Goal: Task Accomplishment & Management: Use online tool/utility

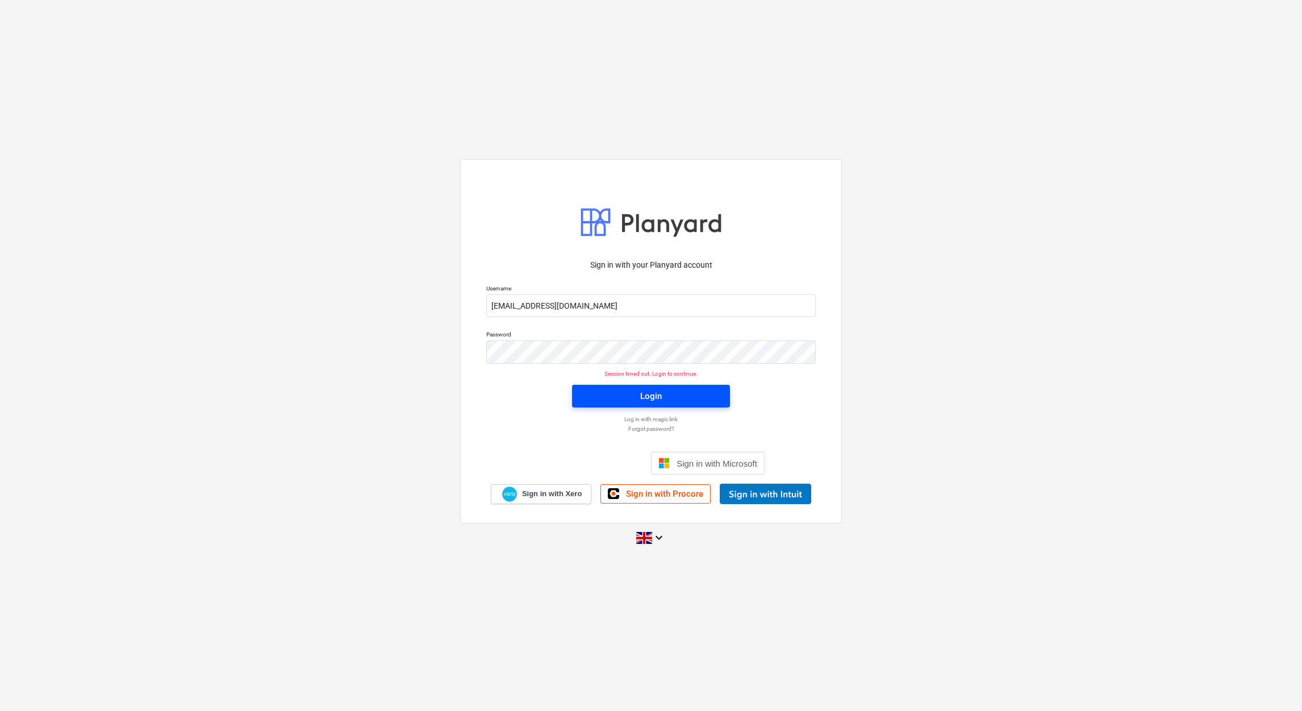
click at [658, 395] on div "Login" at bounding box center [651, 396] width 22 height 15
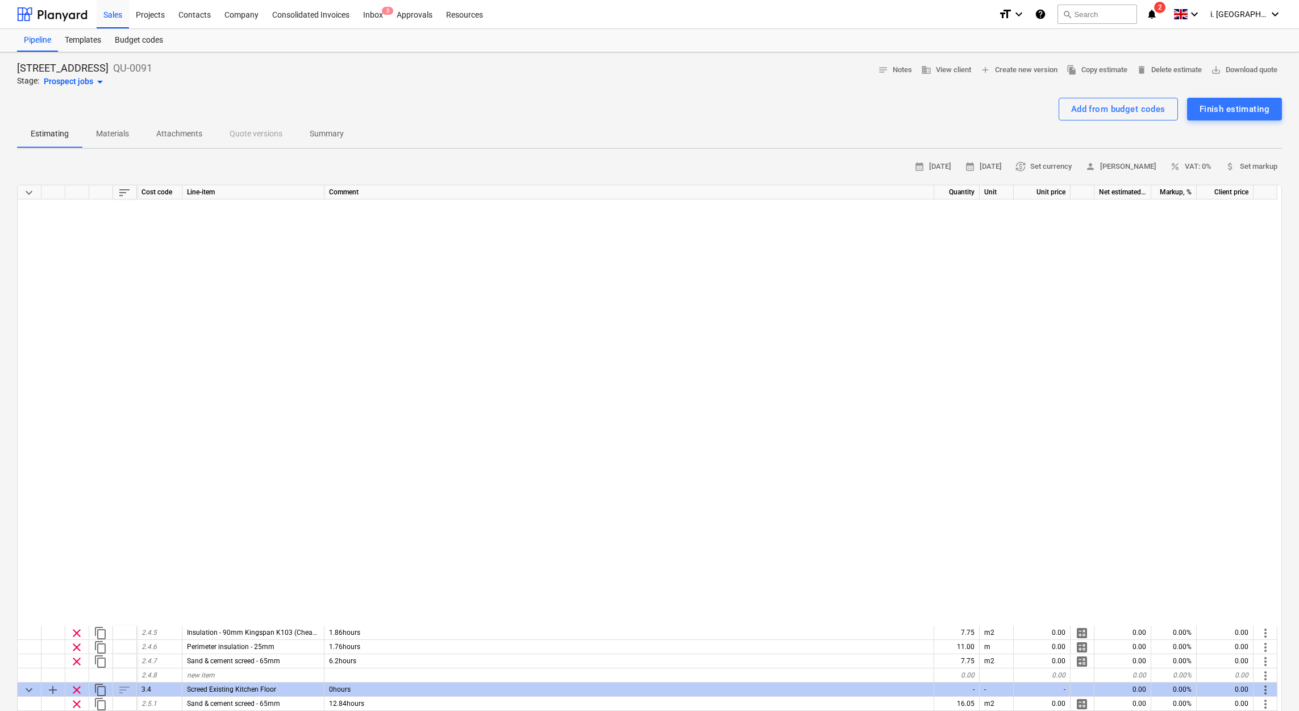
scroll to position [496, 0]
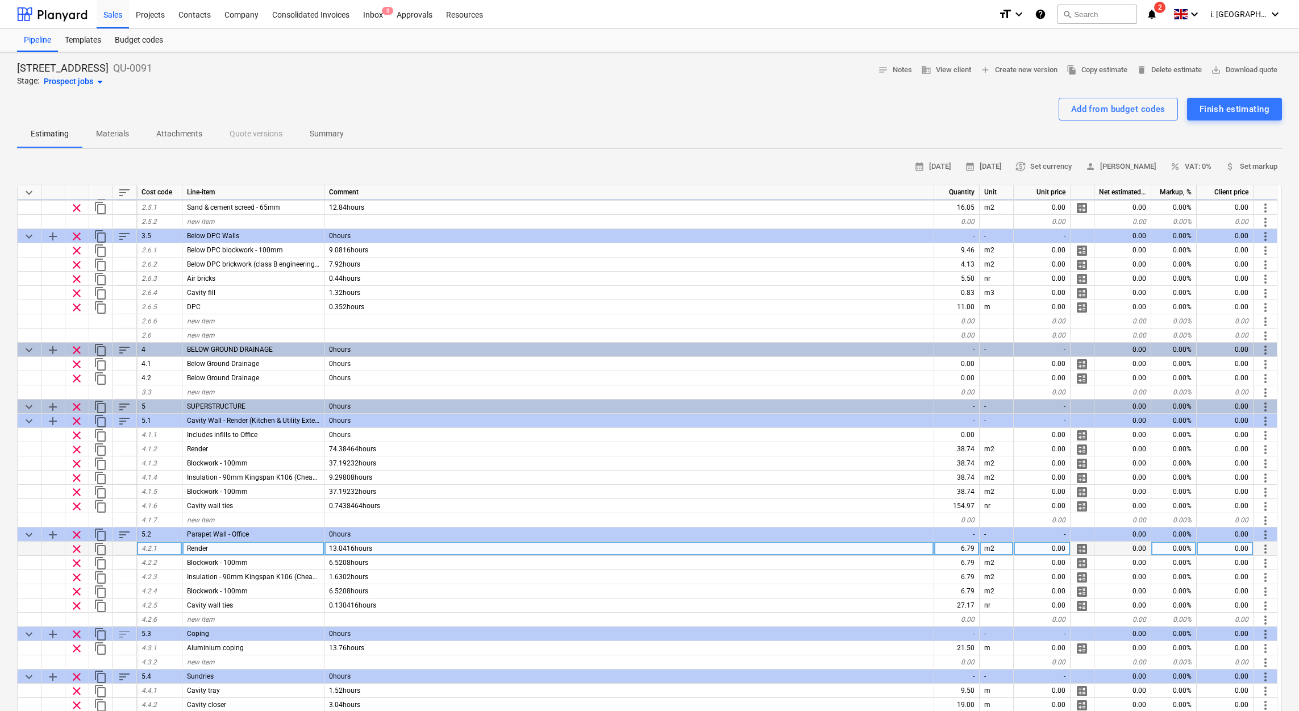
click at [1082, 549] on span "calculate" at bounding box center [1082, 549] width 14 height 14
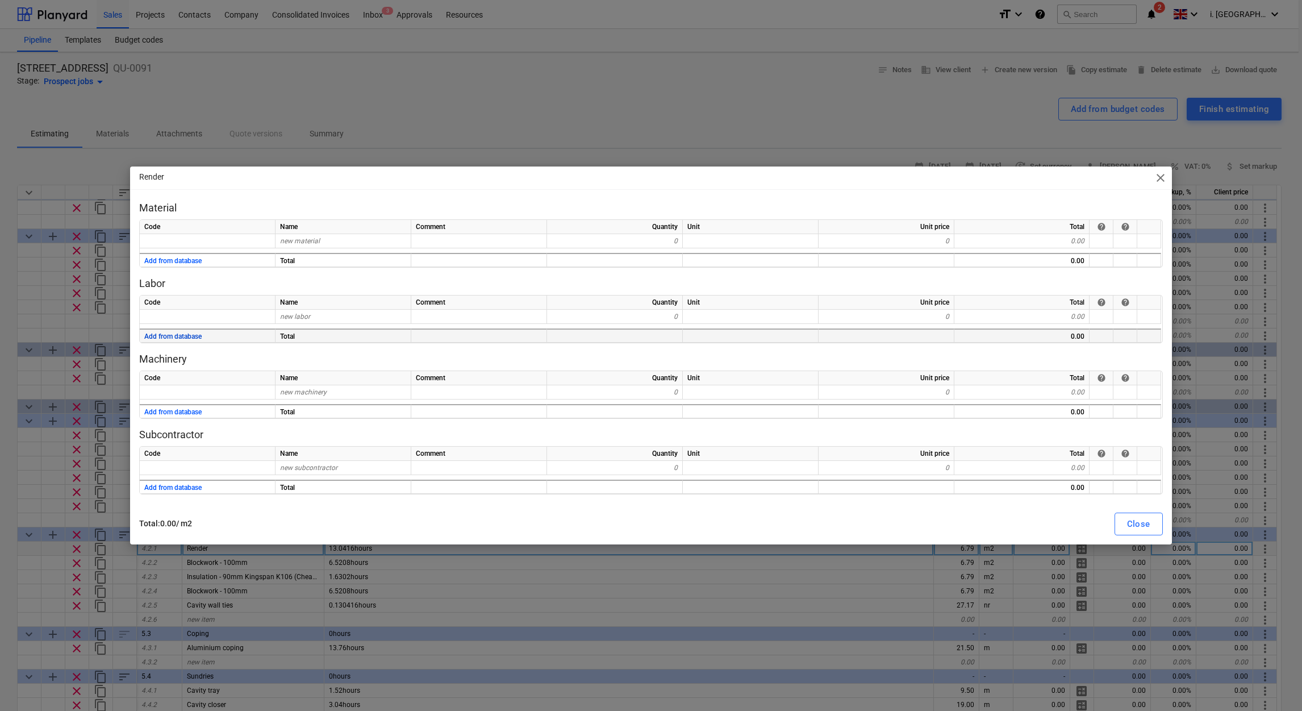
click at [168, 338] on button "Add from database" at bounding box center [172, 337] width 57 height 14
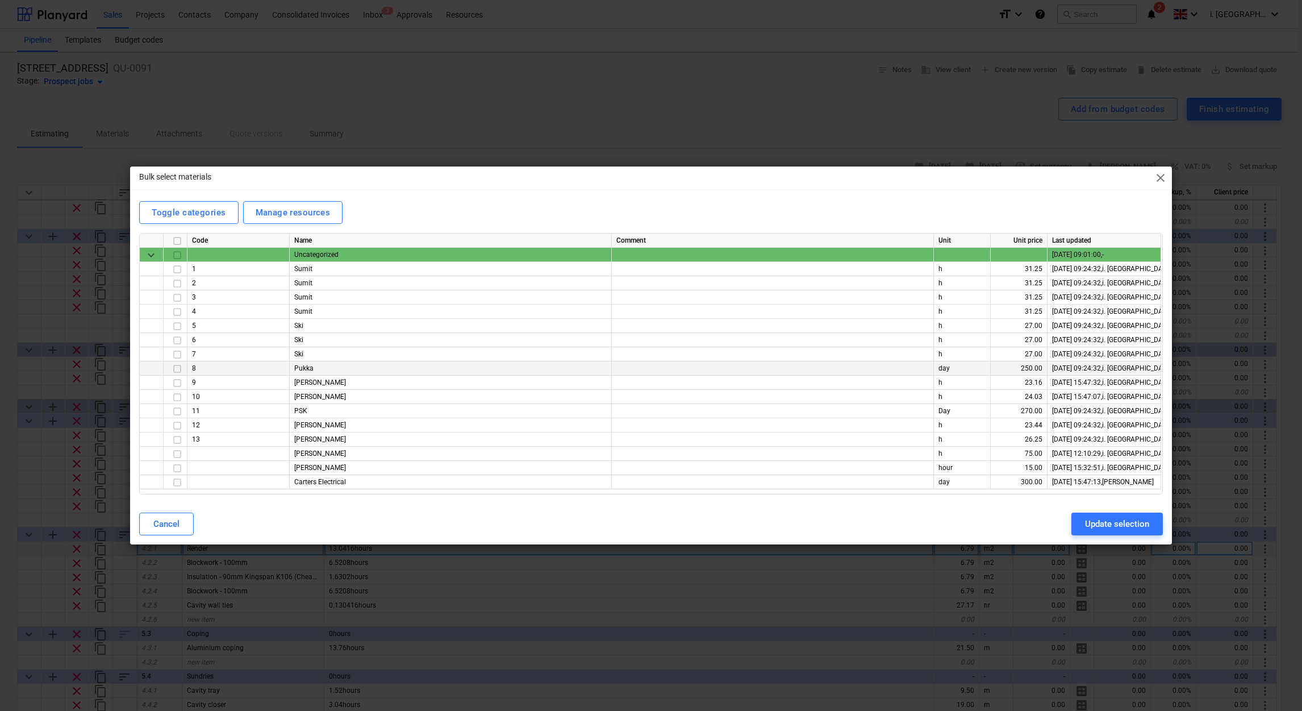
click at [172, 369] on input "checkbox" at bounding box center [177, 369] width 14 height 14
click at [1118, 527] on div "Update selection" at bounding box center [1117, 523] width 64 height 15
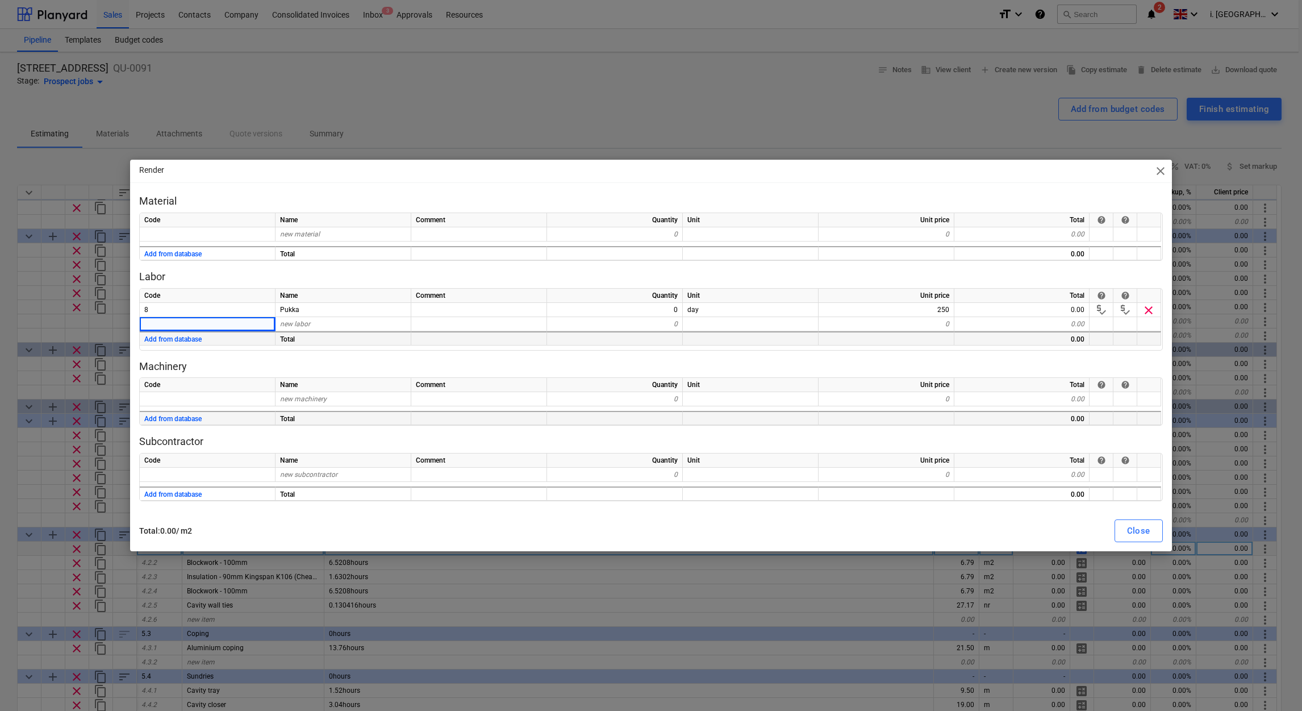
type textarea "x"
click at [633, 308] on div "0" at bounding box center [615, 310] width 136 height 14
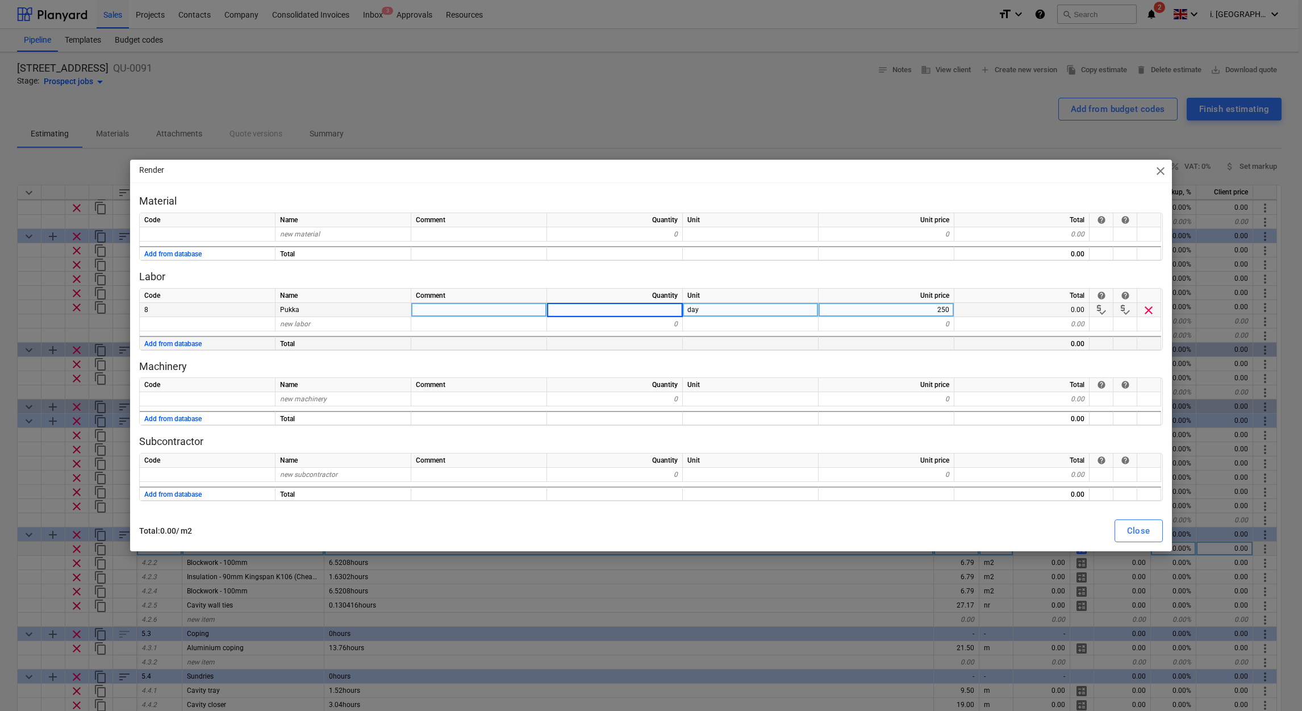
type input "1"
type input "2"
click at [1140, 535] on div "Close" at bounding box center [1138, 530] width 23 height 15
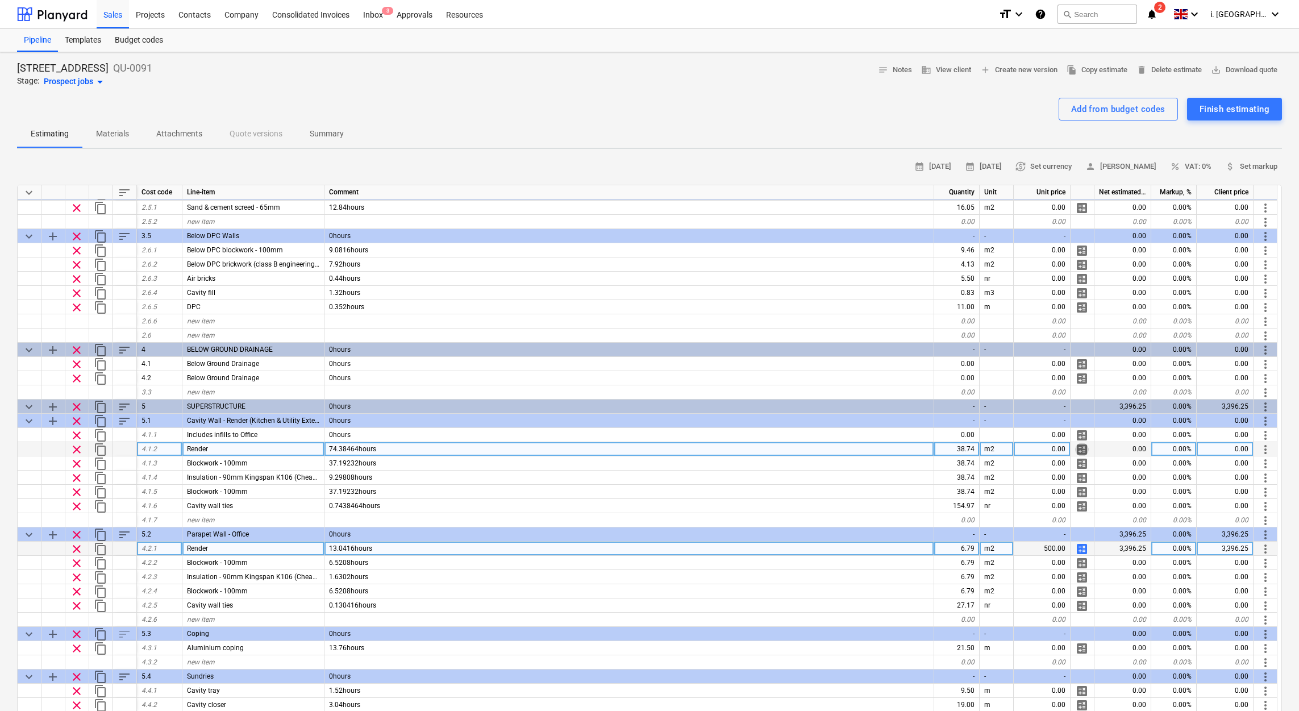
click at [1077, 448] on span "calculate" at bounding box center [1082, 450] width 14 height 14
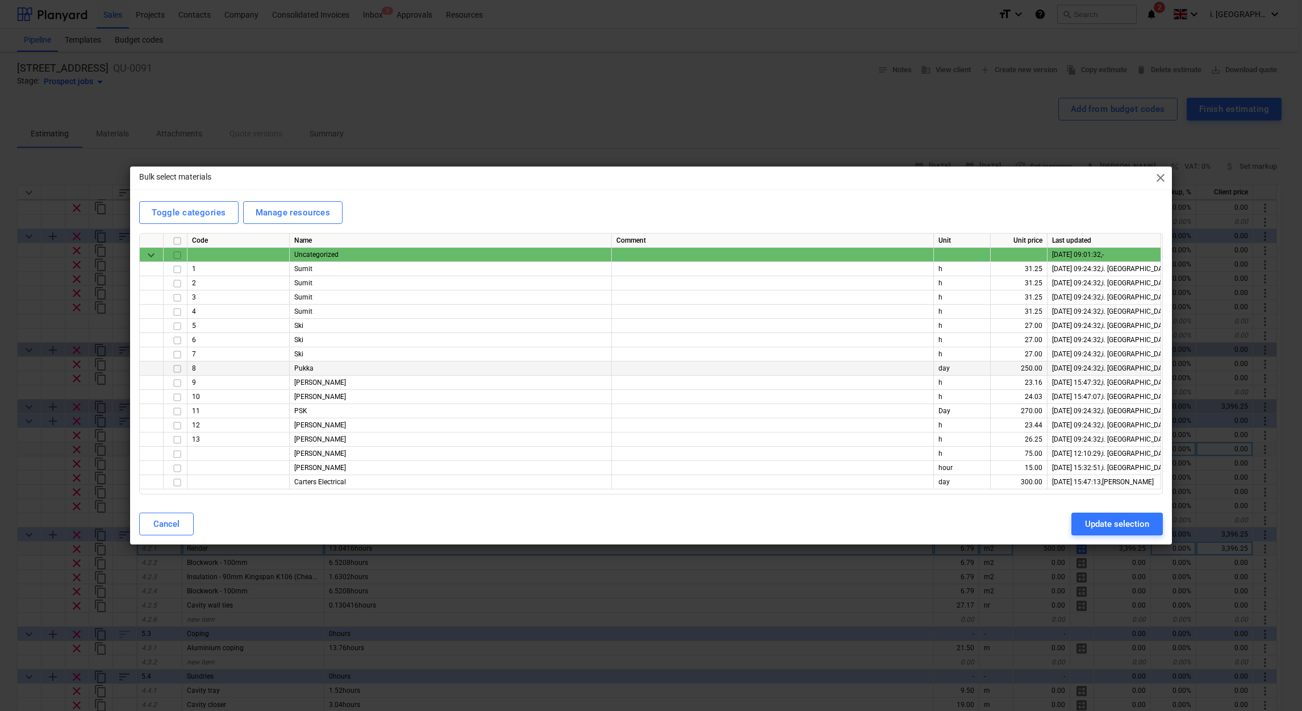
click at [176, 365] on input "checkbox" at bounding box center [177, 369] width 14 height 14
click at [1156, 526] on button "Update selection" at bounding box center [1116, 523] width 91 height 23
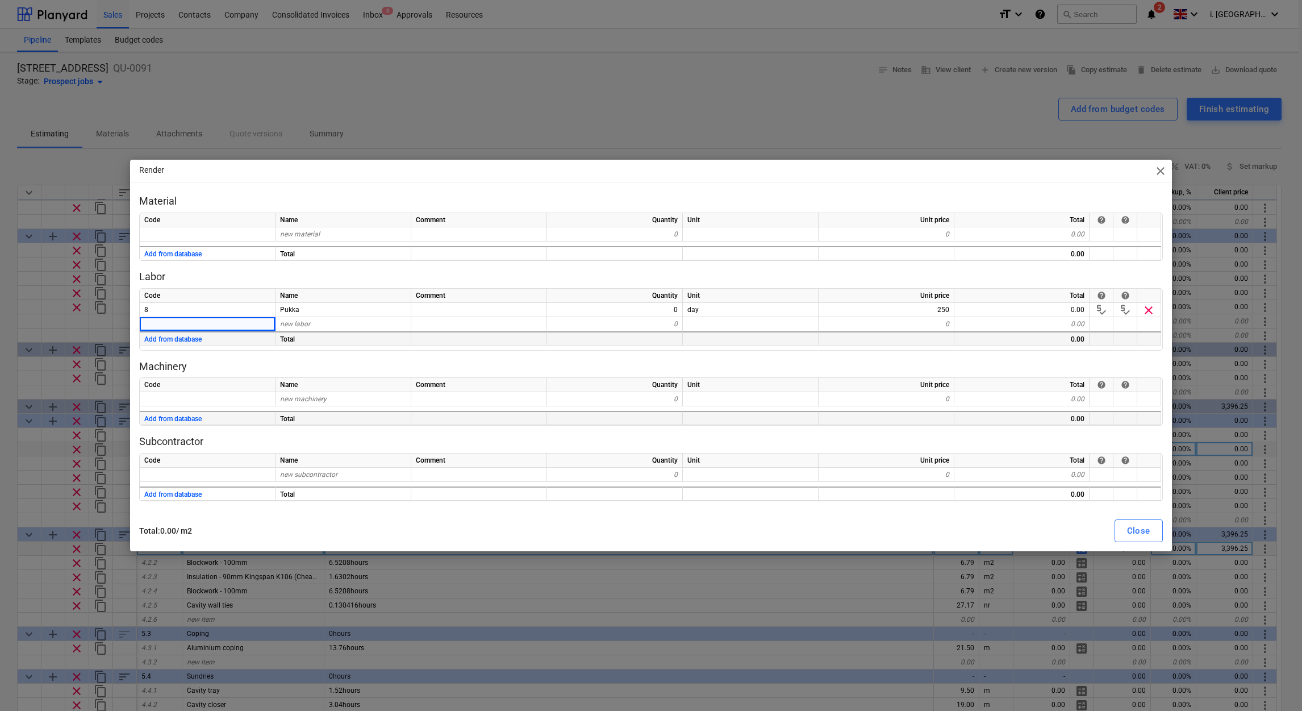
type textarea "x"
click at [666, 304] on div "0" at bounding box center [615, 310] width 136 height 14
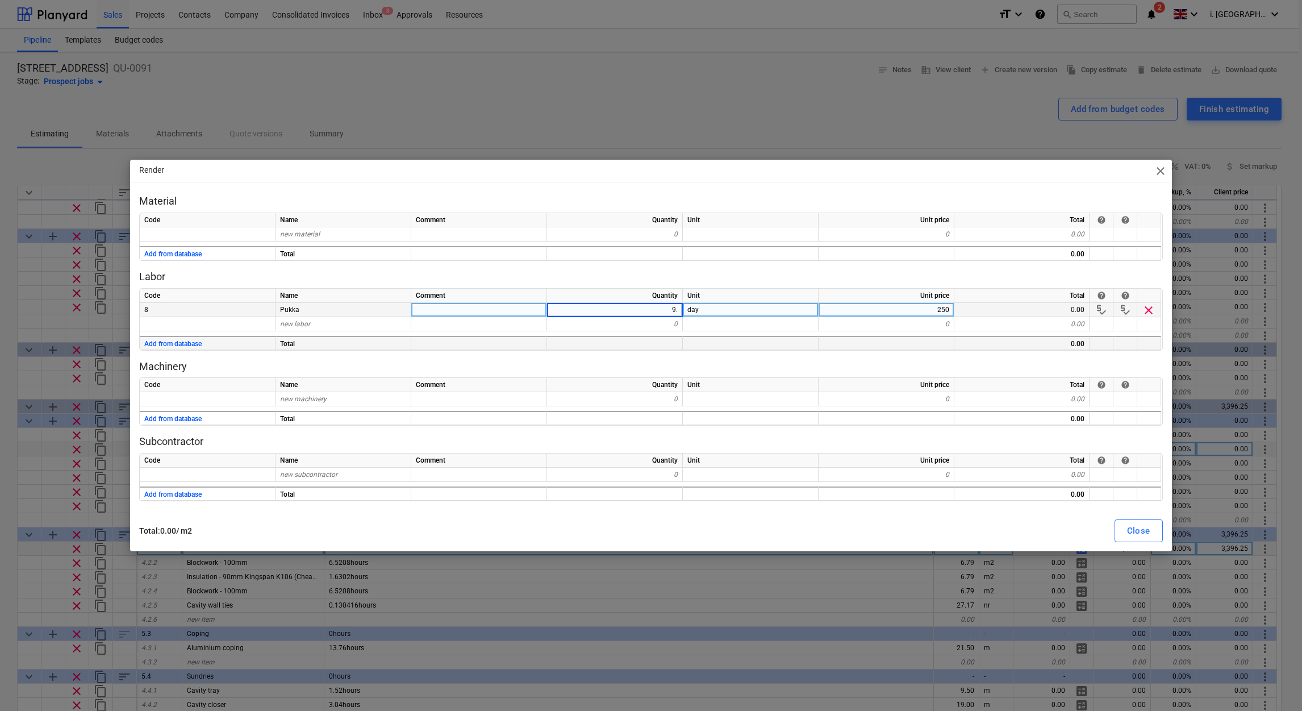
type input "9.5"
click at [773, 304] on div "day" at bounding box center [751, 310] width 136 height 14
click at [1137, 528] on div "Close" at bounding box center [1138, 530] width 23 height 15
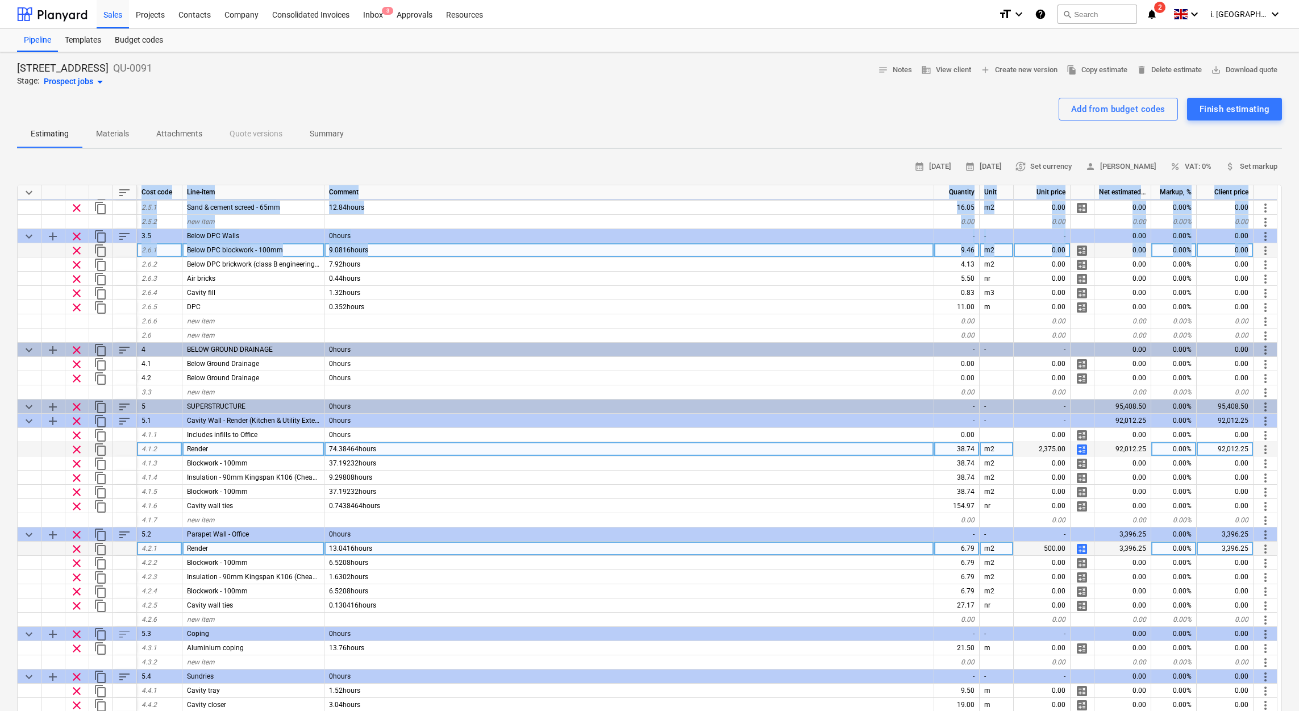
drag, startPoint x: 1277, startPoint y: 283, endPoint x: 1274, endPoint y: 248, distance: 34.7
click at [1274, 248] on div "keyboard_arrow_down sort Cost code Line-item Comment Quantity Unit Unit price N…" at bounding box center [649, 469] width 1265 height 569
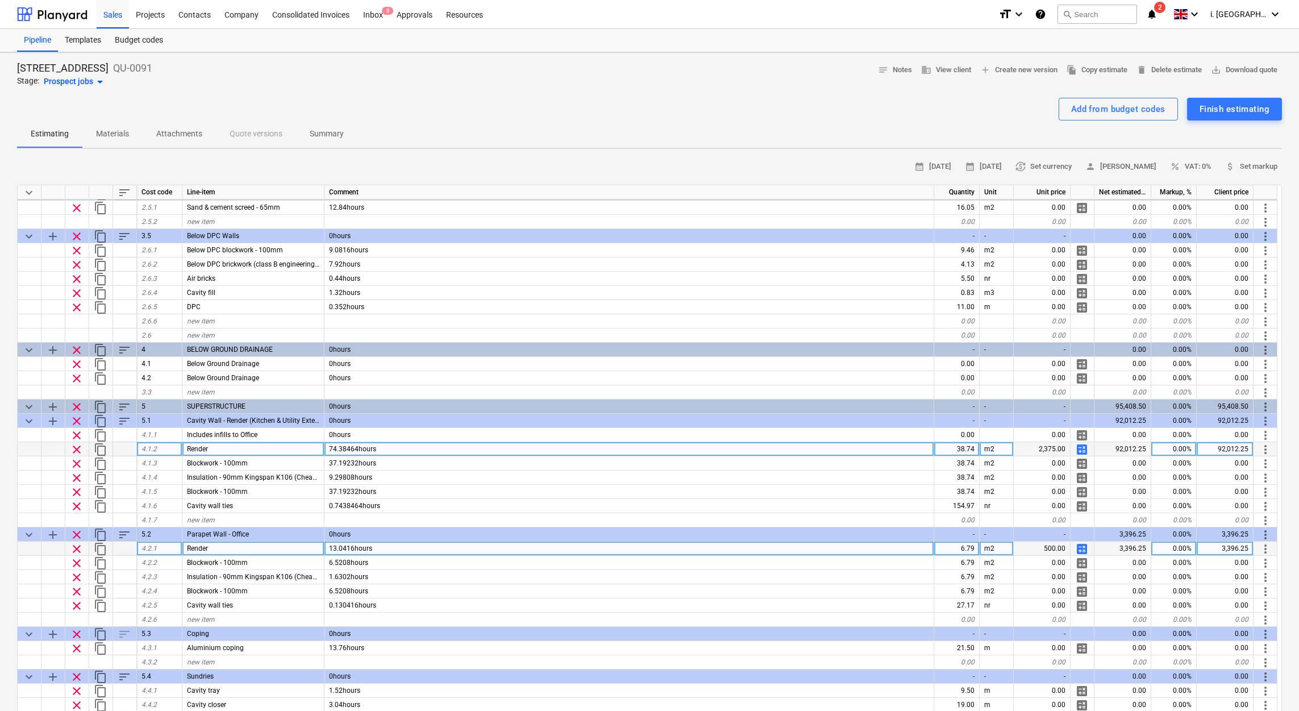
drag, startPoint x: 1274, startPoint y: 248, endPoint x: 1281, endPoint y: 278, distance: 30.9
click at [1279, 276] on div "keyboard_arrow_down sort Cost code Line-item Comment Quantity Unit Unit price N…" at bounding box center [649, 469] width 1265 height 569
drag, startPoint x: 1281, startPoint y: 278, endPoint x: 1281, endPoint y: 311, distance: 33.0
click at [1281, 311] on div "6 Hatheryley Court Road QU-0091 Stage: Prospect jobs arrow_drop_down notes Note…" at bounding box center [649, 561] width 1299 height 1018
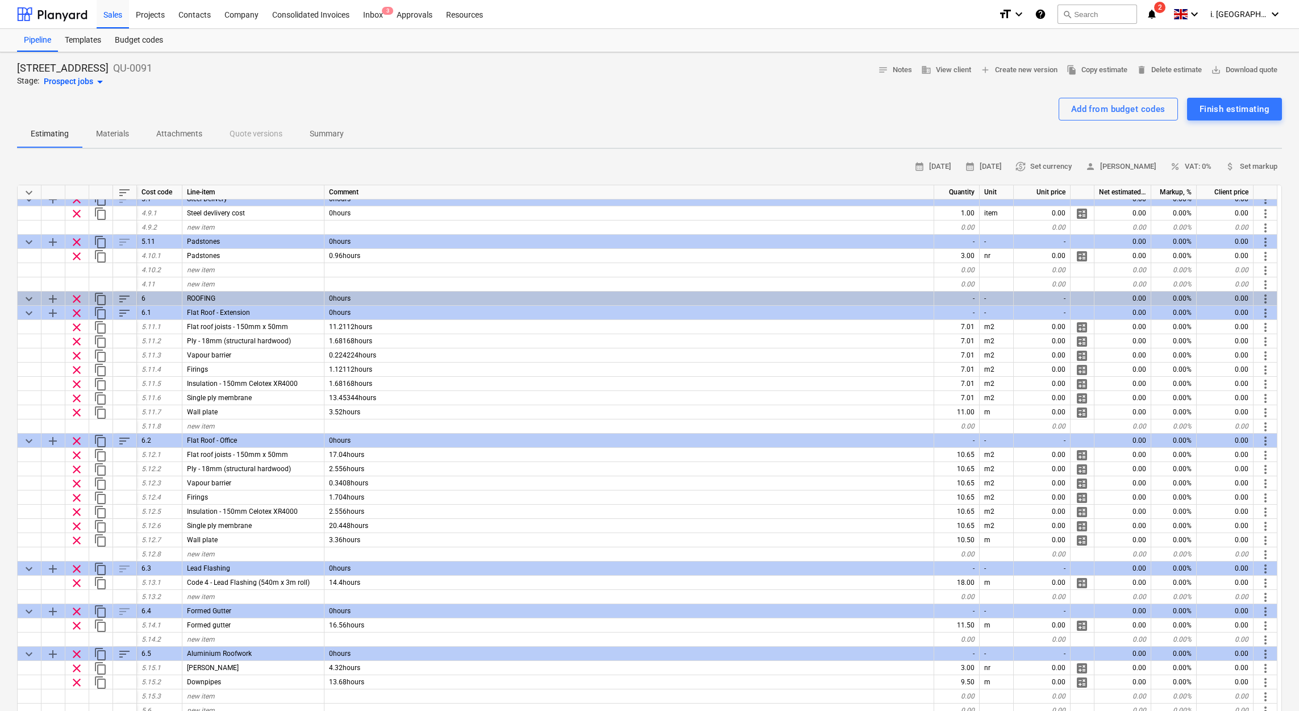
scroll to position [1320, 0]
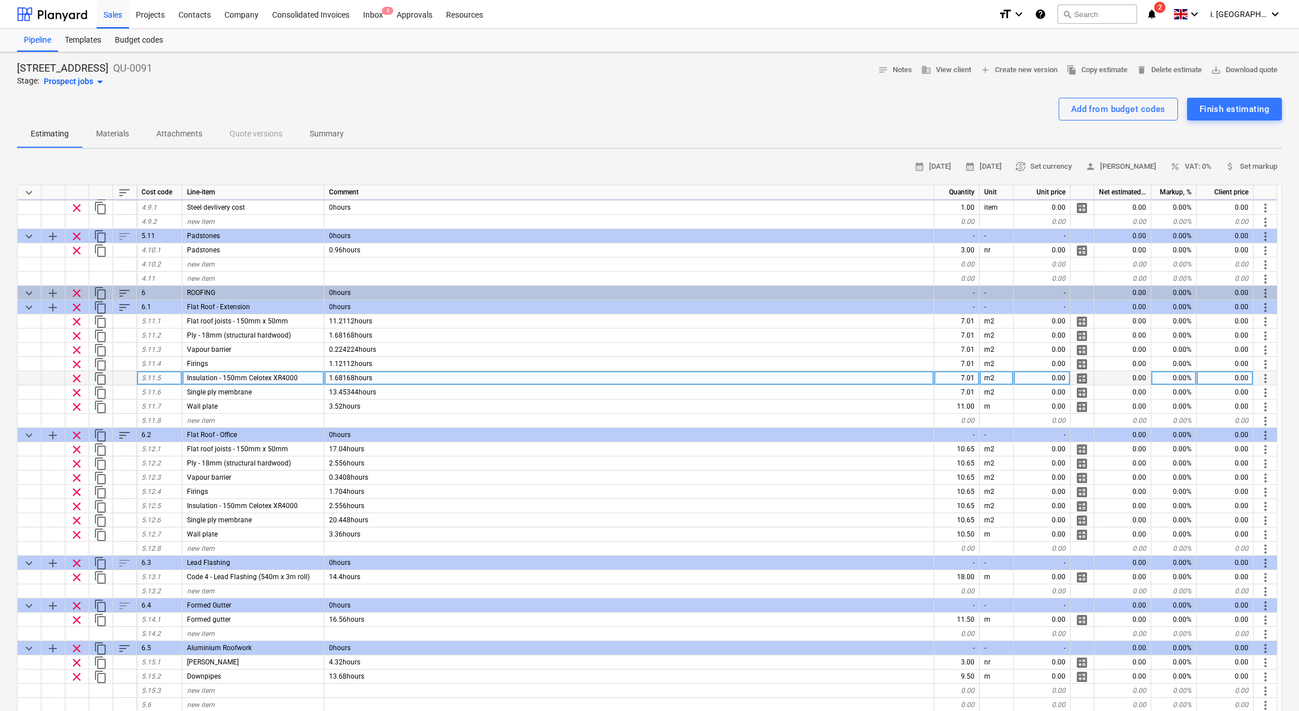
click at [1081, 377] on span "calculate" at bounding box center [1082, 379] width 14 height 14
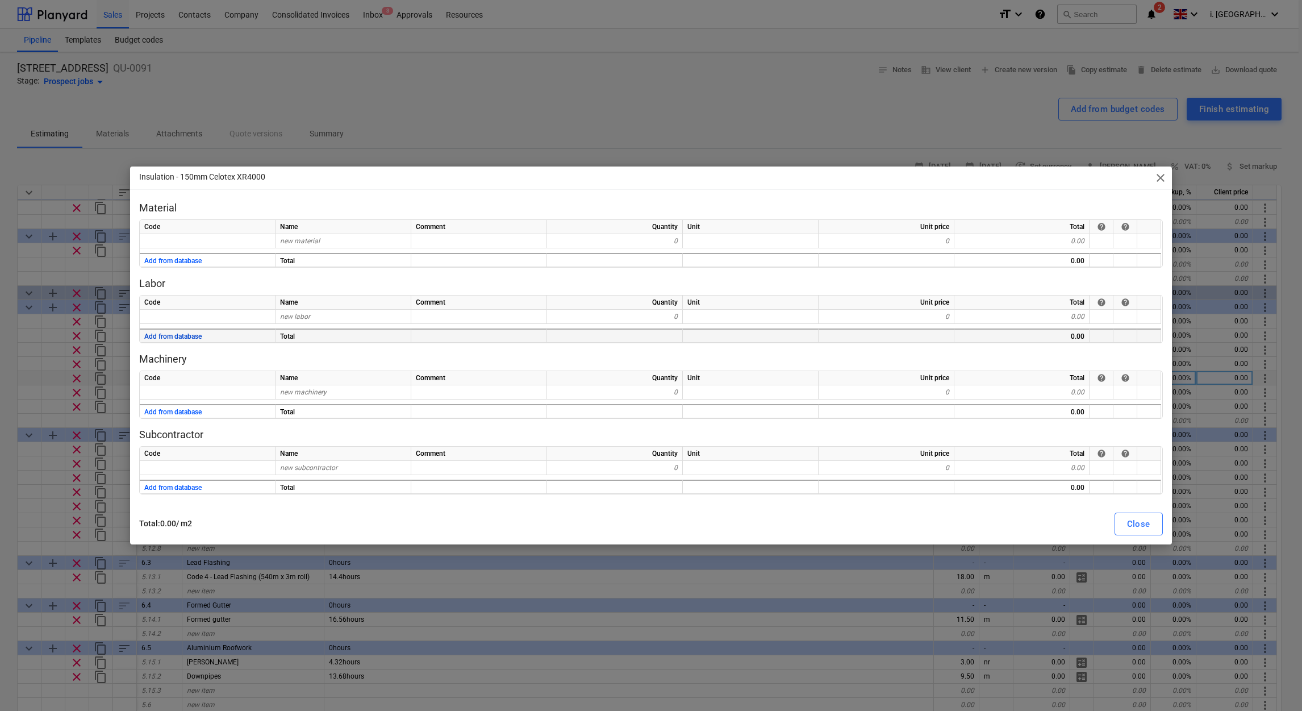
click at [178, 338] on button "Add from database" at bounding box center [172, 337] width 57 height 14
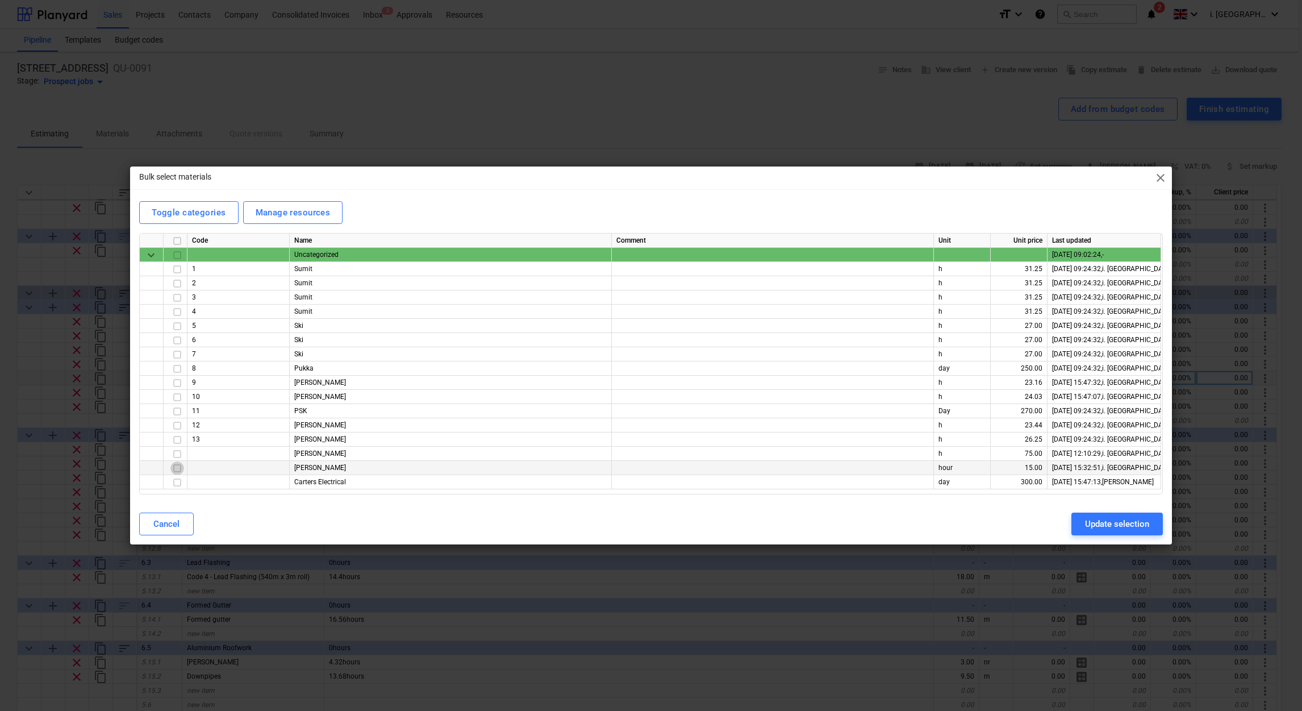
click at [173, 465] on input "checkbox" at bounding box center [177, 468] width 14 height 14
click at [1103, 524] on div "Update selection" at bounding box center [1117, 523] width 64 height 15
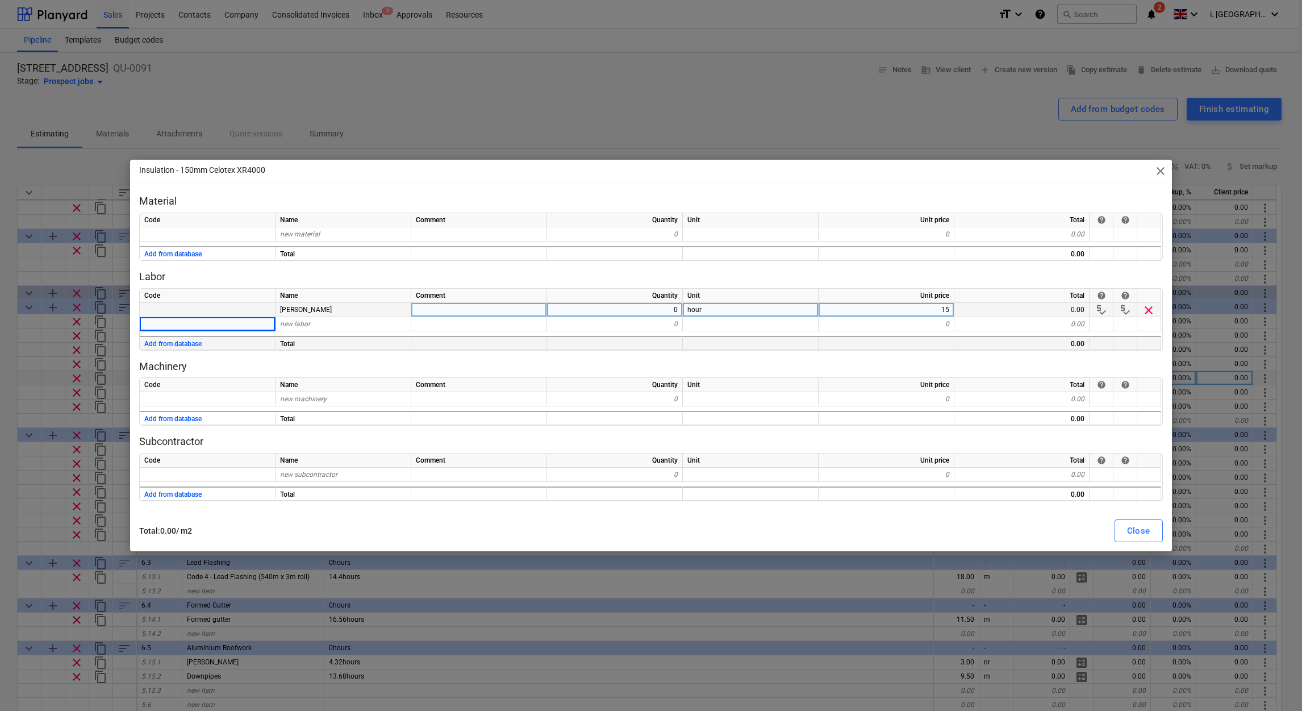
click at [649, 311] on div "0" at bounding box center [615, 310] width 136 height 14
click at [878, 175] on div "Insulation - 150mm Celotex XR4000 close" at bounding box center [651, 171] width 1042 height 23
click at [1160, 175] on span "close" at bounding box center [1161, 171] width 14 height 14
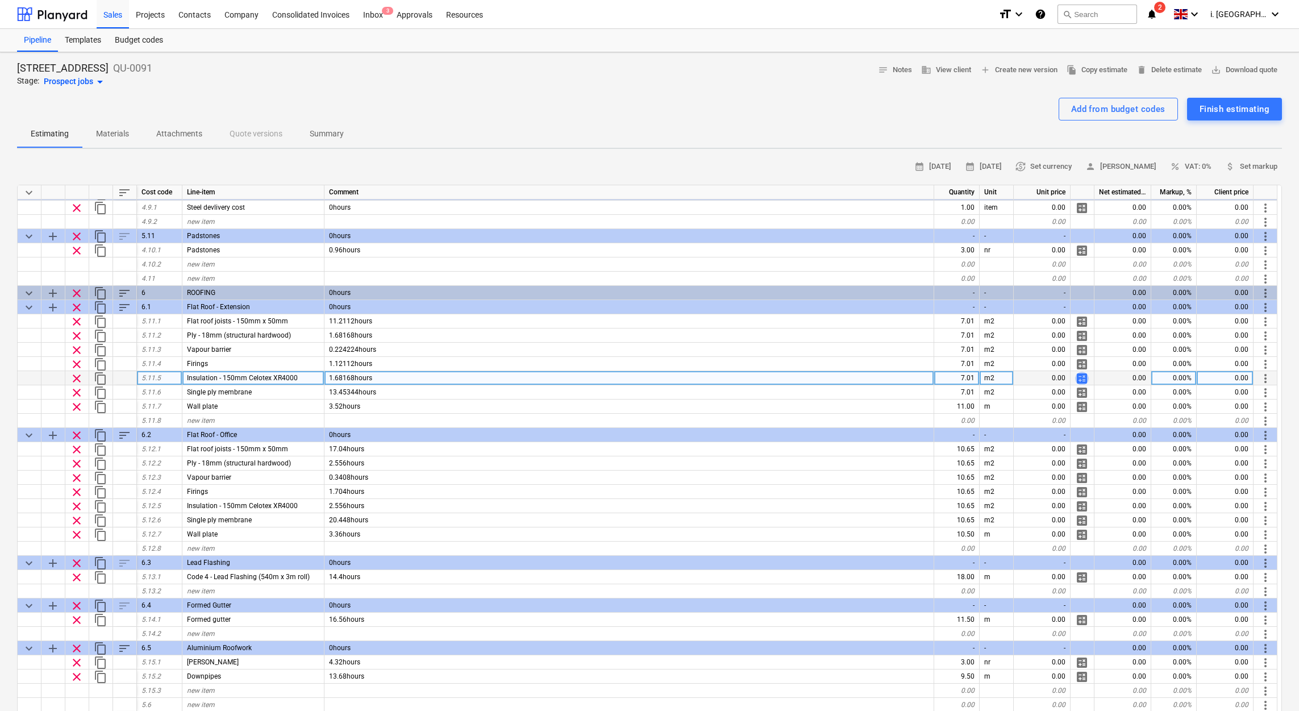
click at [1082, 375] on span "calculate" at bounding box center [1082, 379] width 14 height 14
type textarea "x"
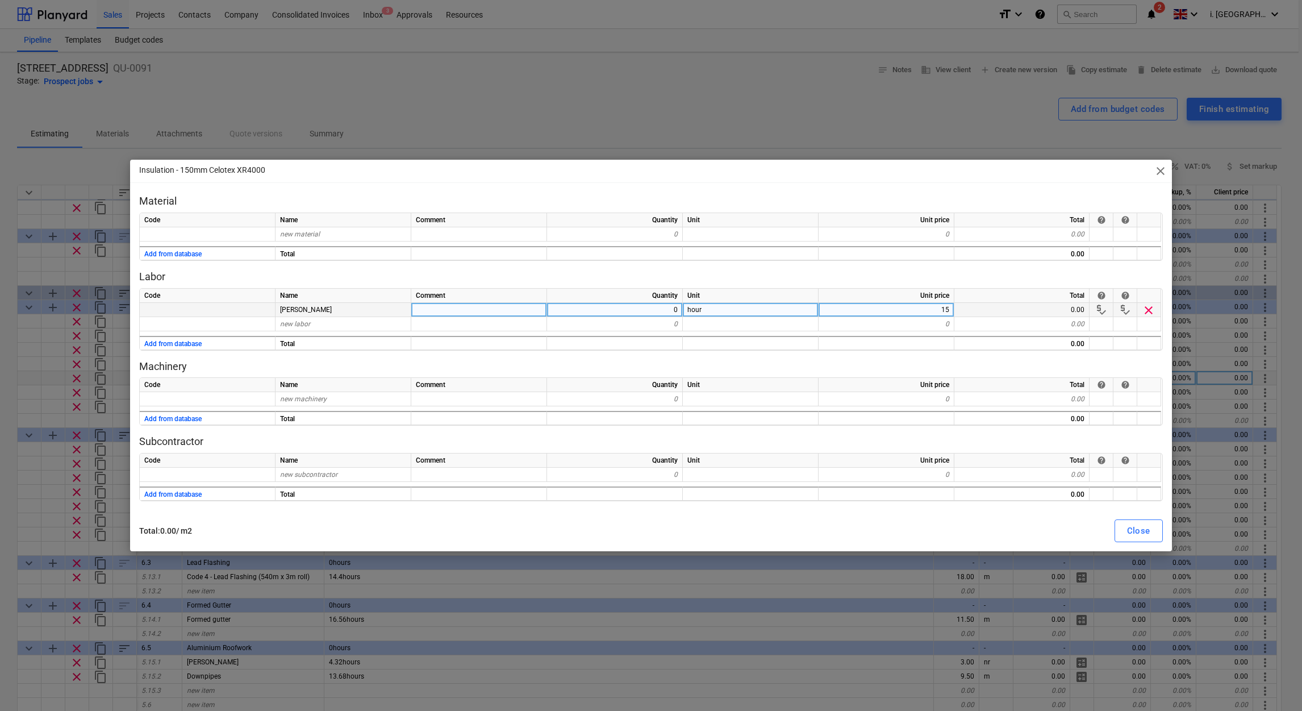
click at [623, 310] on div "0" at bounding box center [615, 310] width 136 height 14
type input "2"
click at [1140, 529] on div "Close" at bounding box center [1138, 530] width 23 height 15
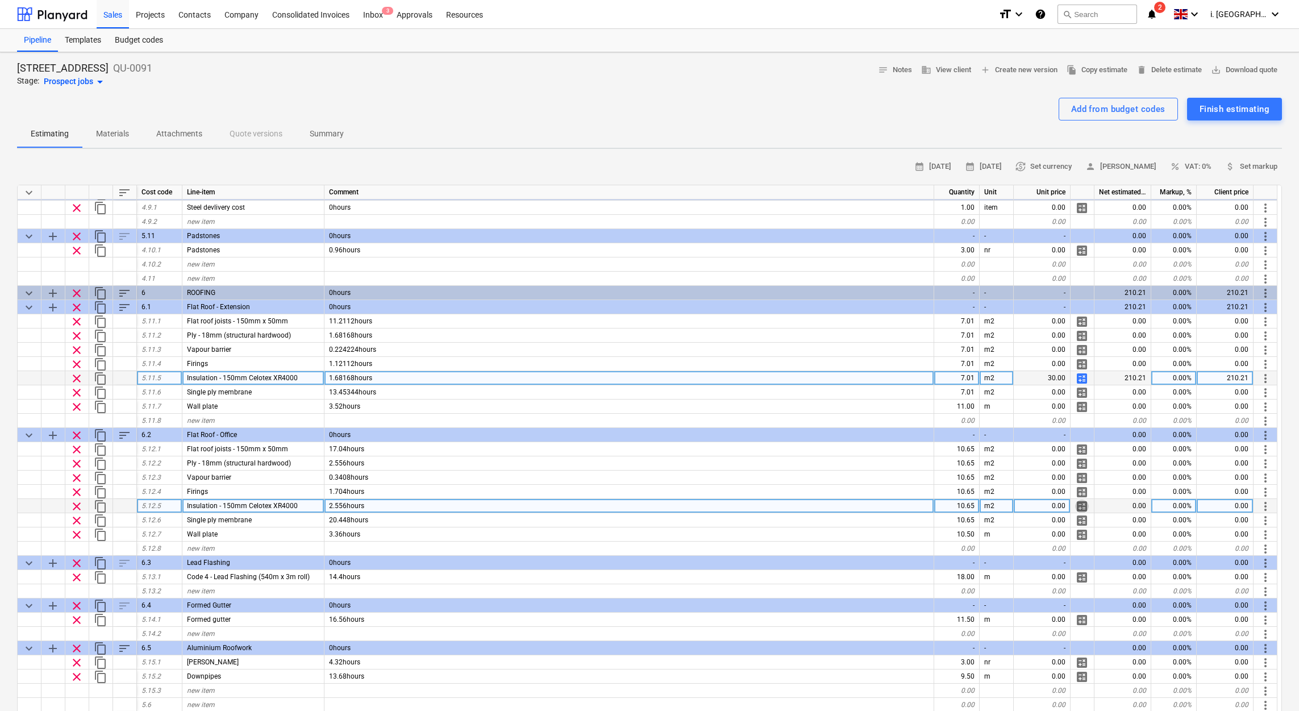
click at [1080, 504] on span "calculate" at bounding box center [1082, 506] width 14 height 14
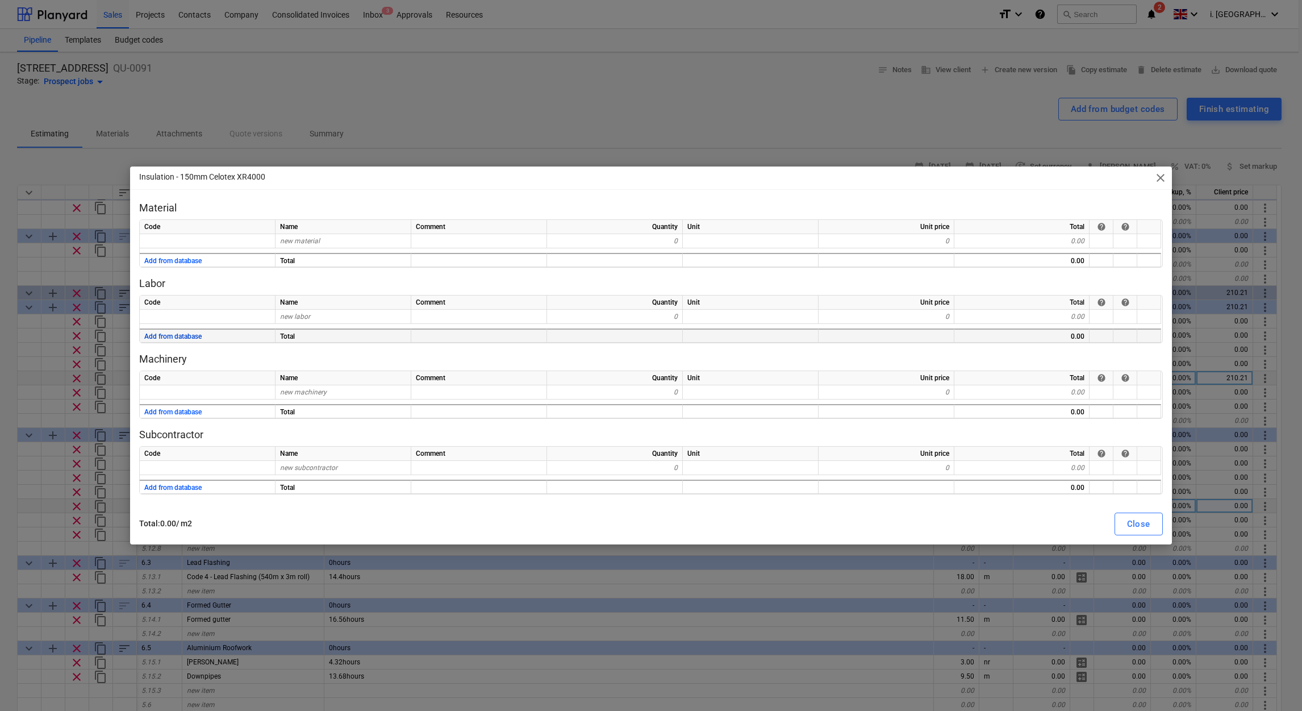
click at [195, 338] on button "Add from database" at bounding box center [172, 337] width 57 height 14
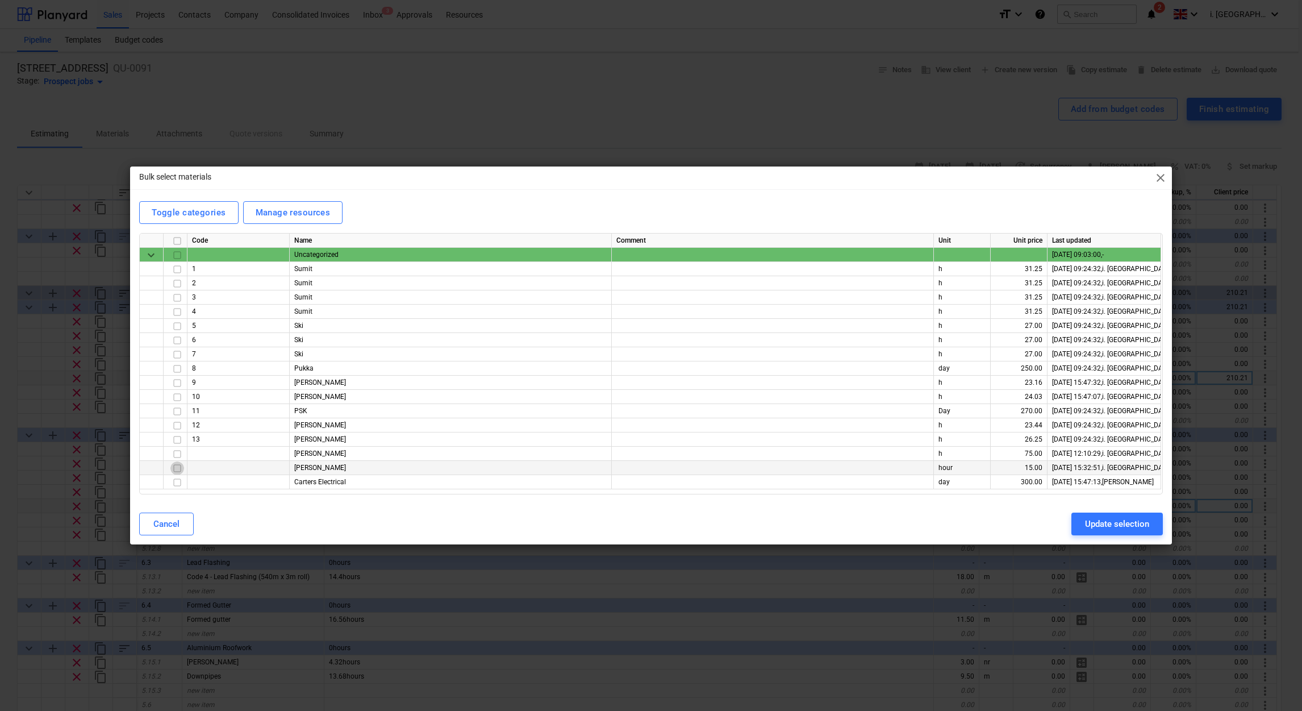
click at [176, 468] on input "checkbox" at bounding box center [177, 468] width 14 height 14
click at [1120, 520] on div "Update selection" at bounding box center [1117, 523] width 64 height 15
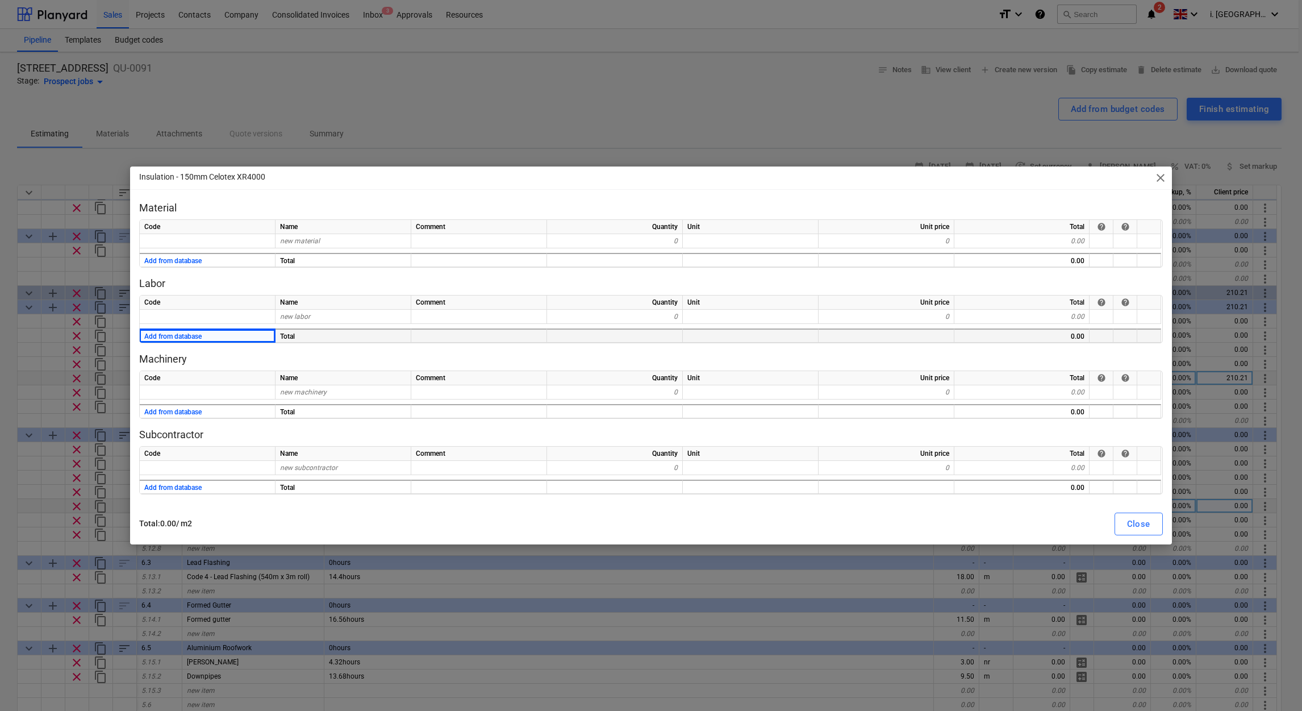
type textarea "x"
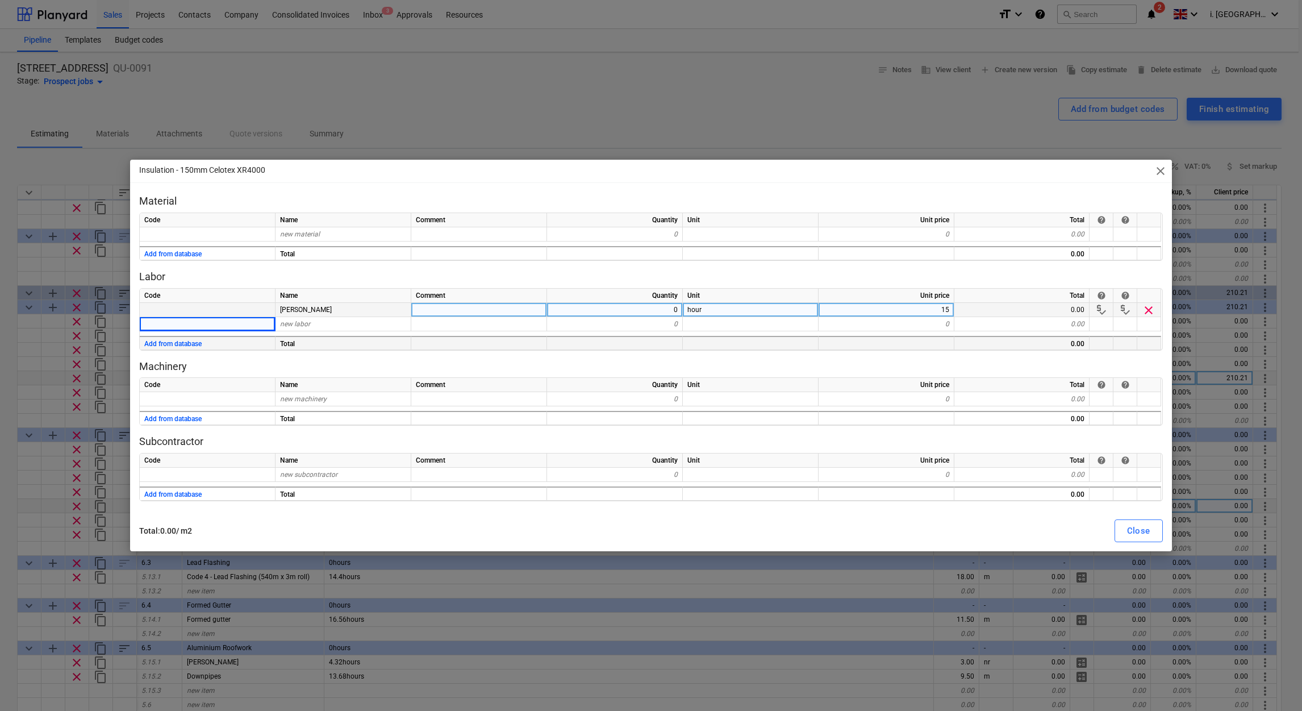
click at [661, 307] on div "0" at bounding box center [615, 310] width 136 height 14
type input "2"
click at [1140, 532] on div "Close" at bounding box center [1138, 530] width 23 height 15
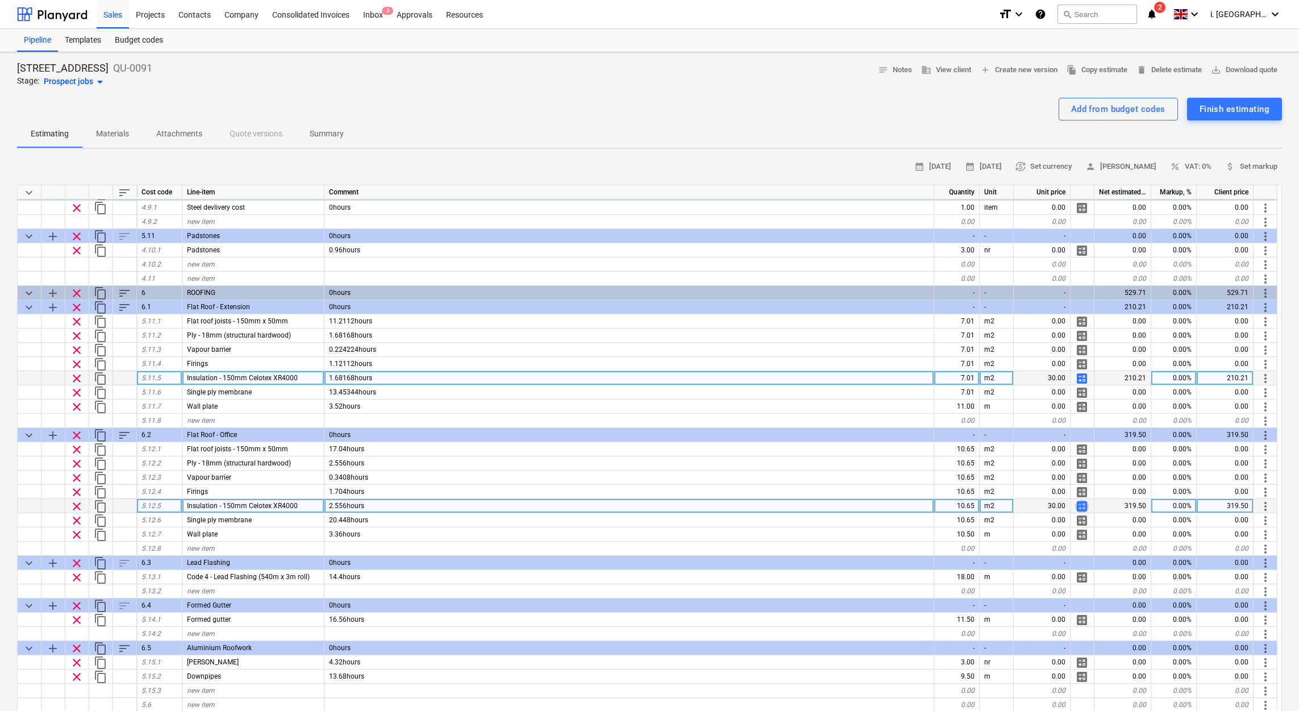
click at [1079, 507] on span "calculate" at bounding box center [1082, 506] width 14 height 14
type textarea "x"
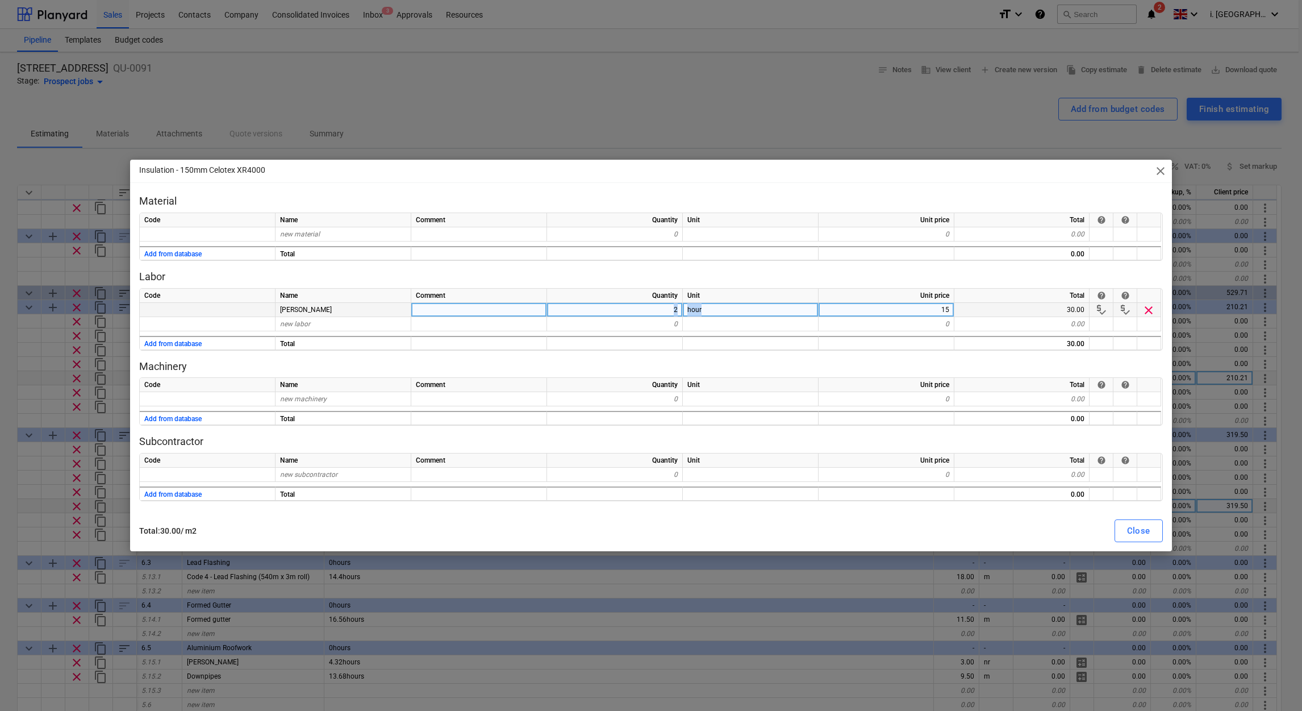
drag, startPoint x: 656, startPoint y: 303, endPoint x: 722, endPoint y: 309, distance: 65.6
click at [0, 0] on div "Jamie Waite 2 hour 15 30.00 price_check price_check clear" at bounding box center [0, 0] width 0 height 0
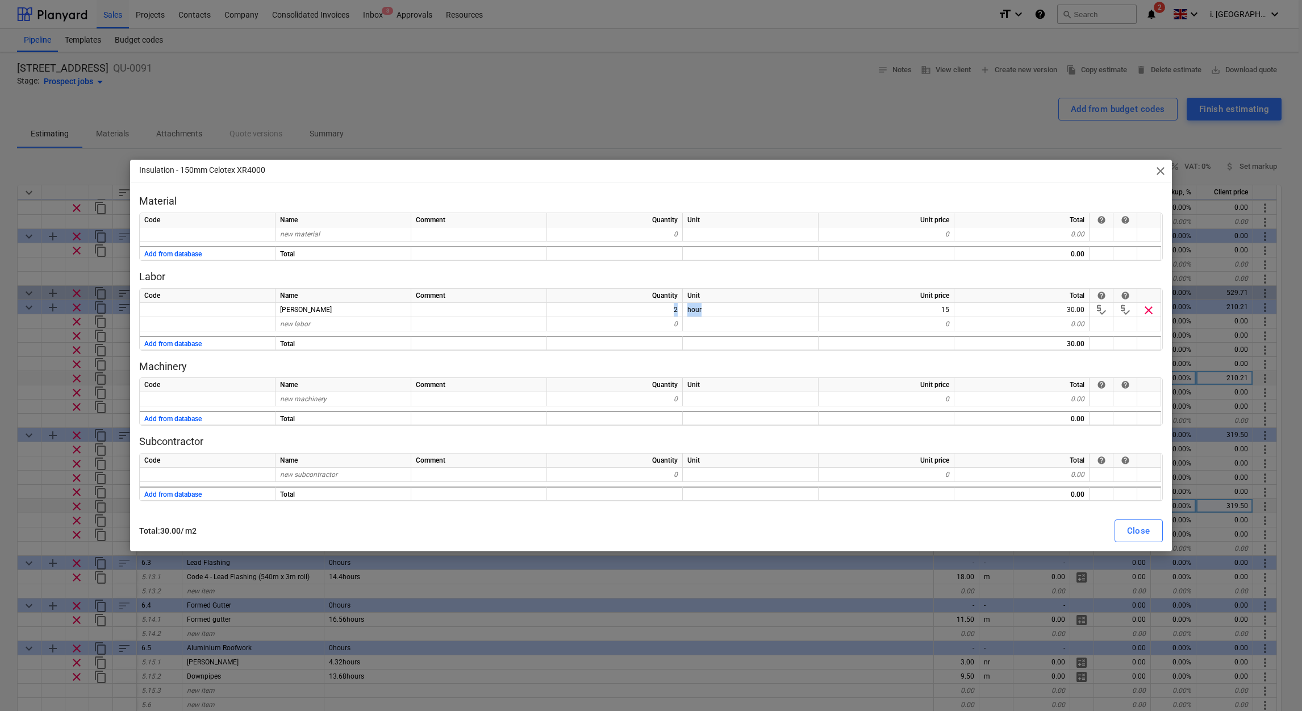
drag, startPoint x: 722, startPoint y: 309, endPoint x: 669, endPoint y: 300, distance: 53.1
click at [669, 300] on div "Quantity" at bounding box center [615, 296] width 136 height 14
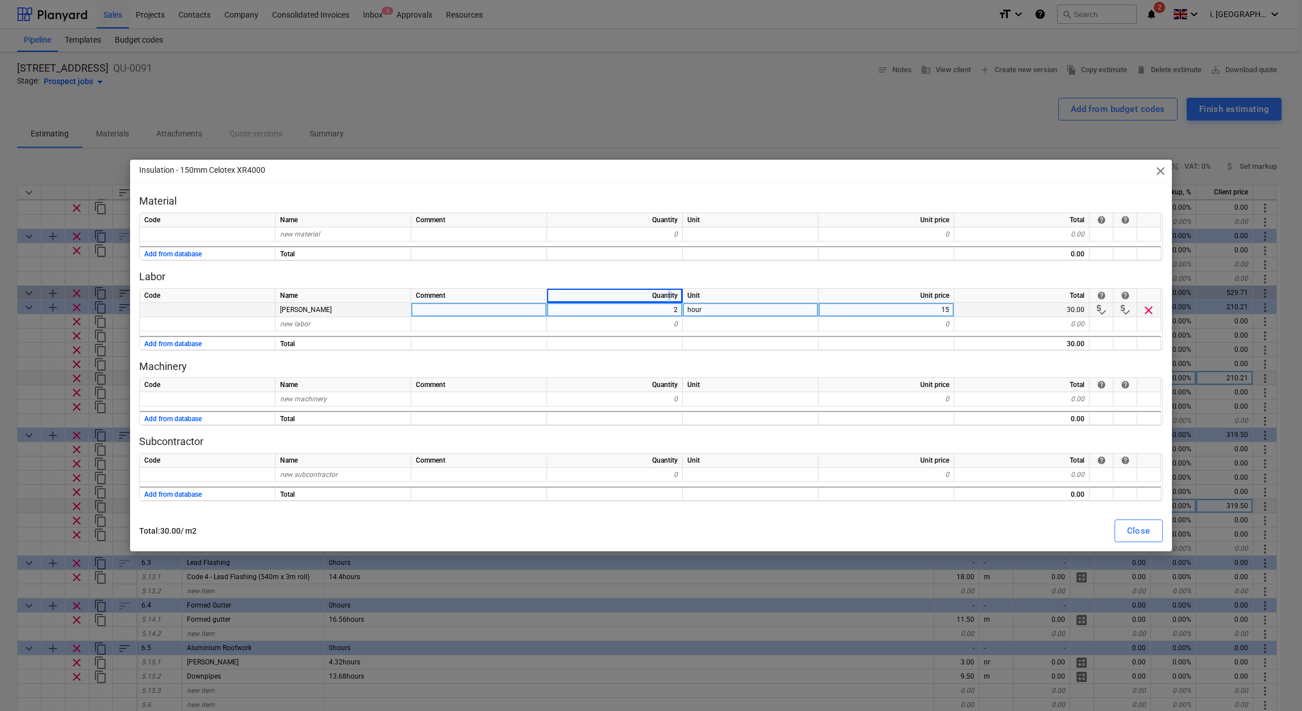
drag, startPoint x: 669, startPoint y: 300, endPoint x: 660, endPoint y: 313, distance: 15.9
click at [660, 313] on div "2" at bounding box center [615, 310] width 136 height 14
type input "3"
click at [1151, 529] on button "Close" at bounding box center [1139, 530] width 48 height 23
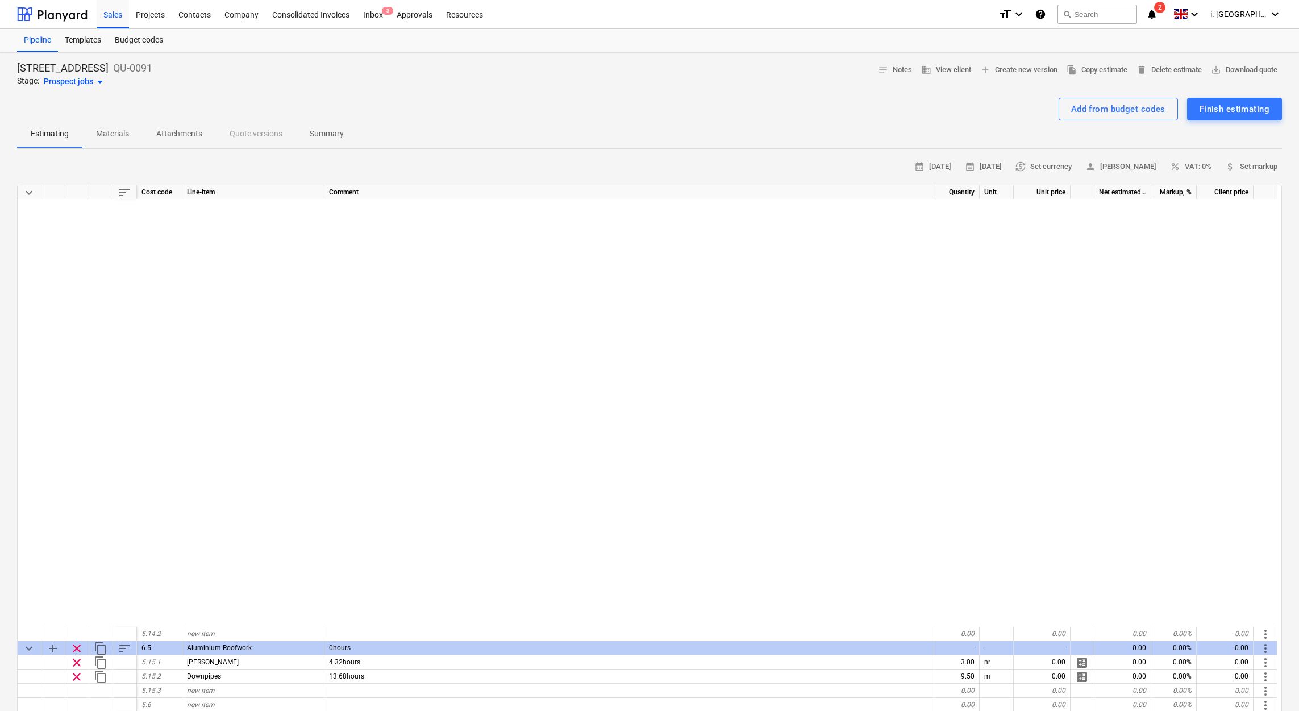
scroll to position [1816, 0]
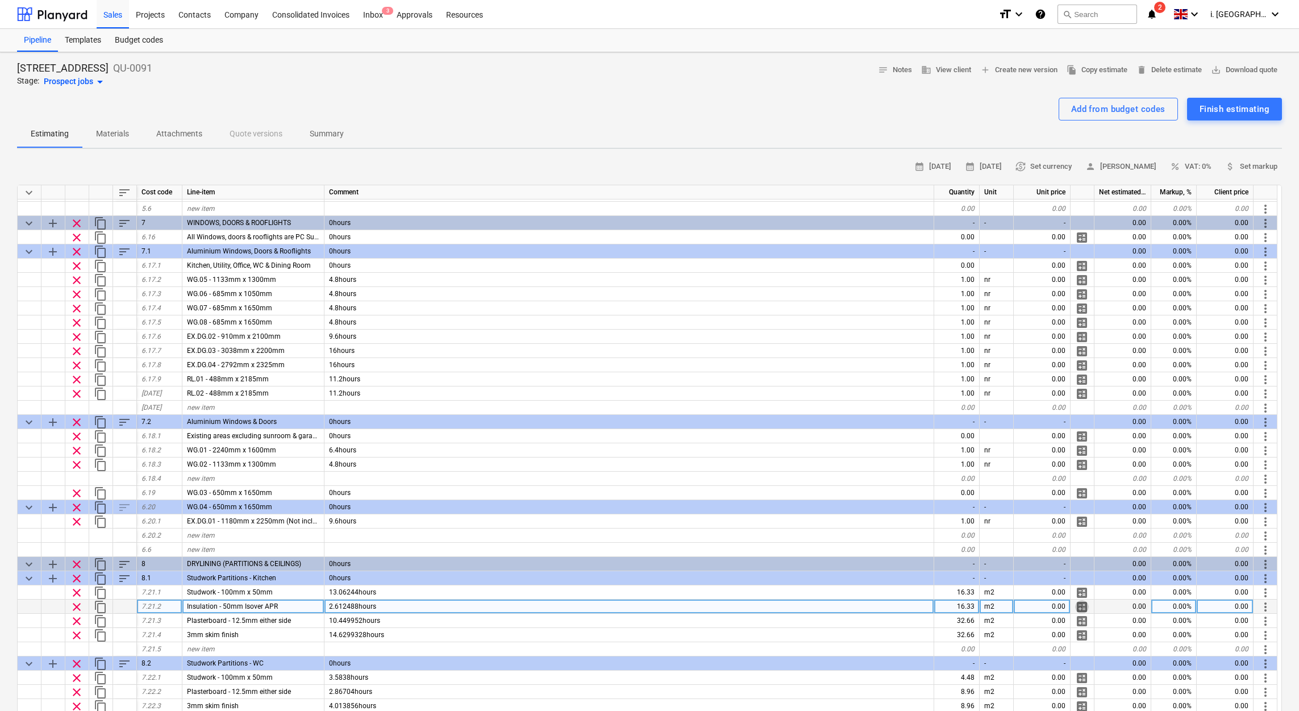
click at [1078, 601] on span "calculate" at bounding box center [1082, 607] width 14 height 14
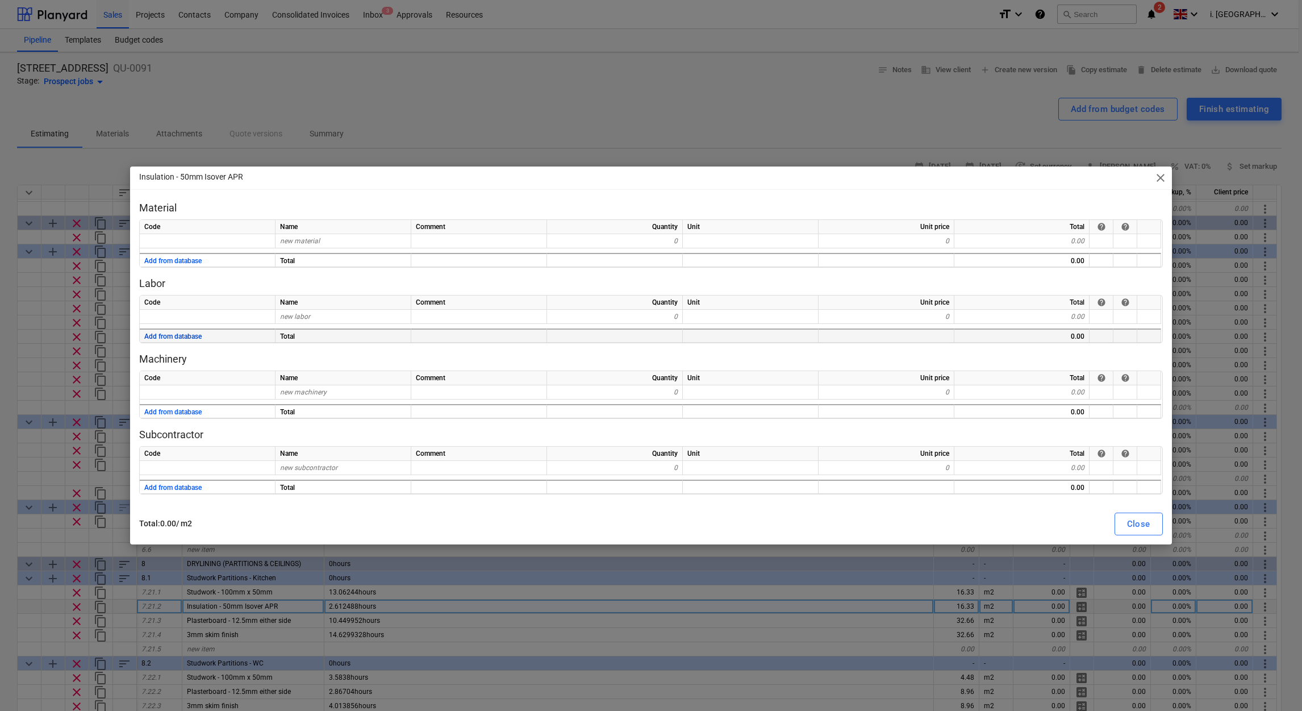
click at [185, 333] on button "Add from database" at bounding box center [172, 337] width 57 height 14
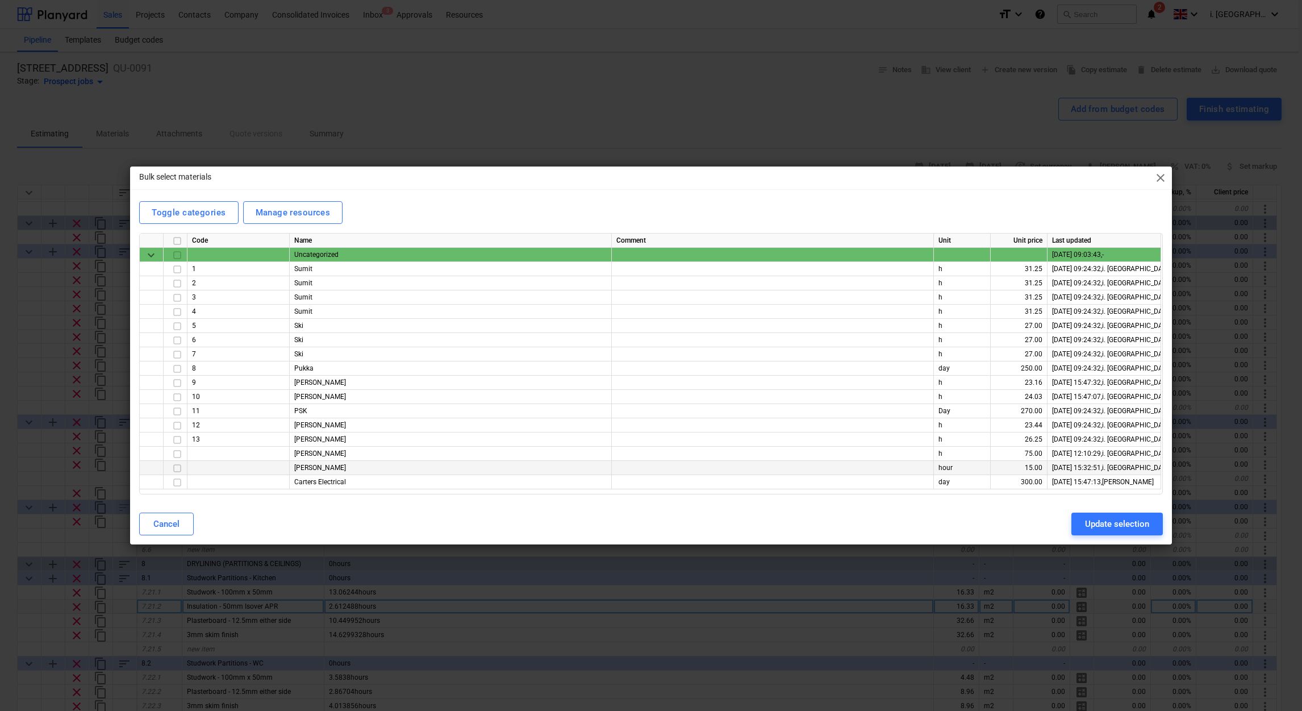
click at [176, 468] on input "checkbox" at bounding box center [177, 468] width 14 height 14
click at [1125, 524] on div "Update selection" at bounding box center [1117, 523] width 64 height 15
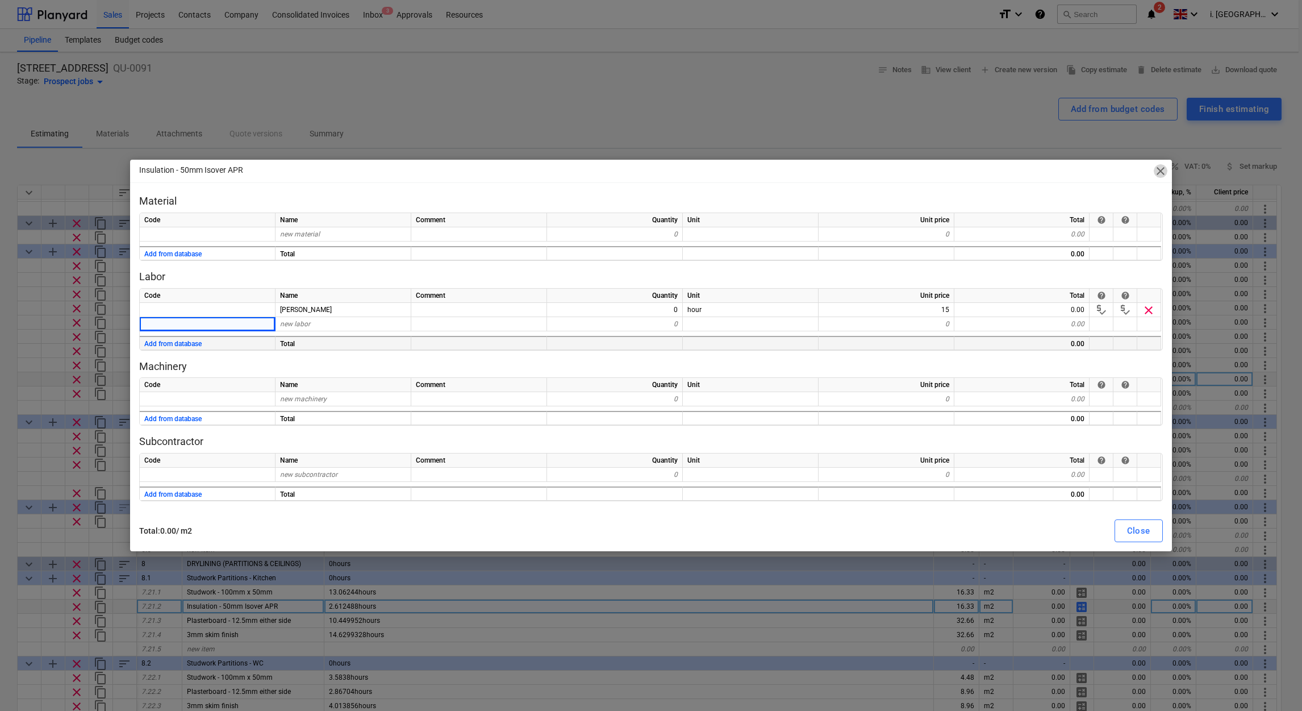
drag, startPoint x: 1162, startPoint y: 173, endPoint x: 852, endPoint y: 374, distance: 369.7
click at [1163, 173] on span "close" at bounding box center [1161, 171] width 14 height 14
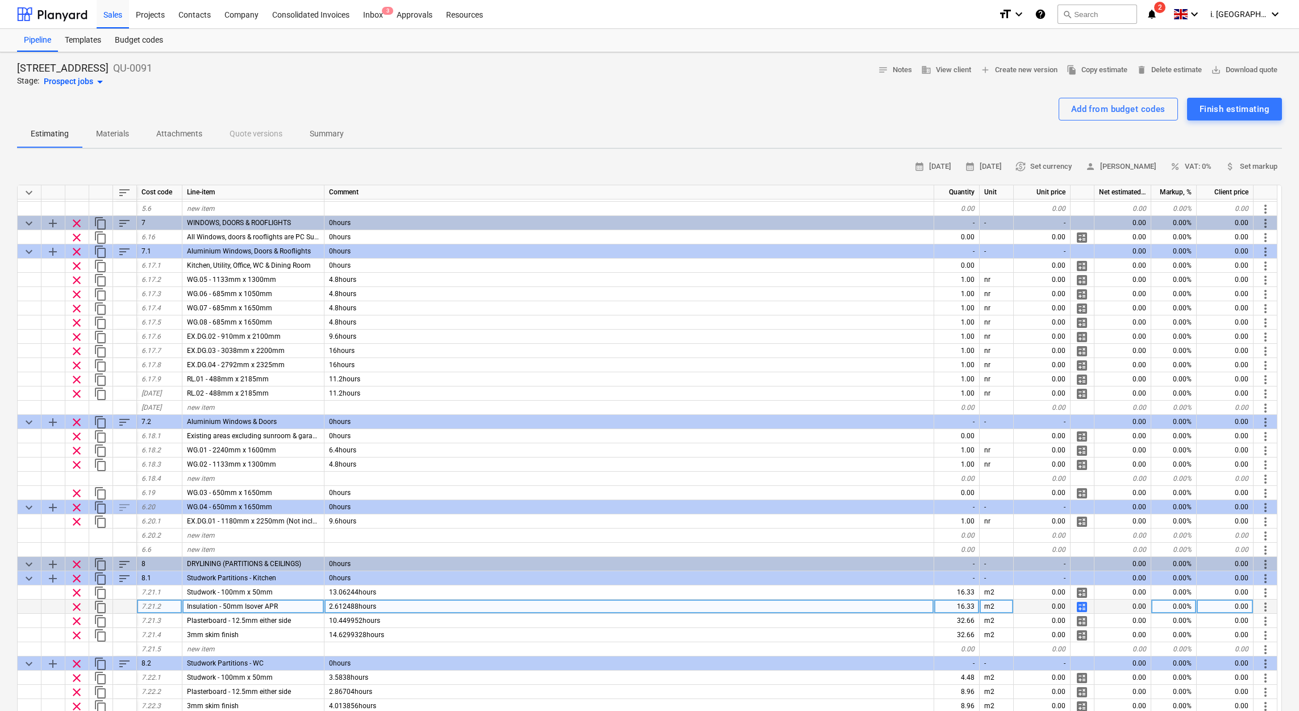
click at [1086, 601] on span "calculate" at bounding box center [1082, 607] width 14 height 14
type textarea "x"
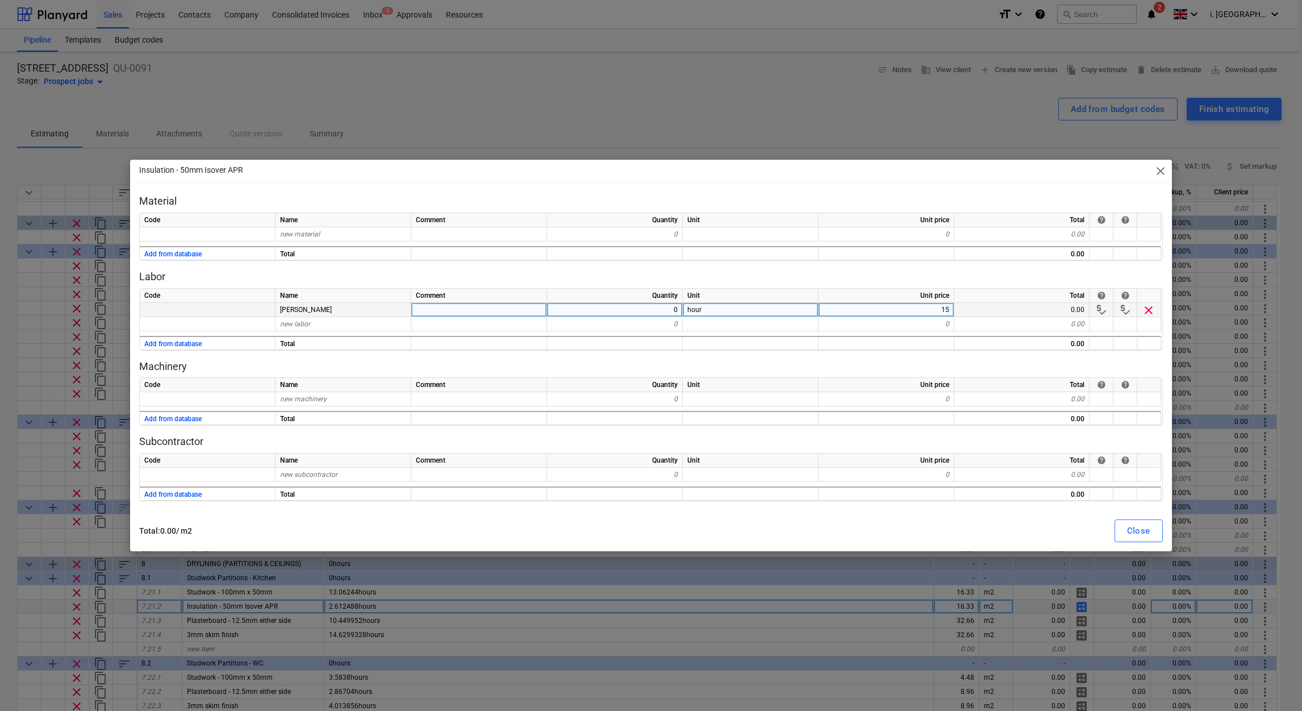
click at [629, 313] on div "0" at bounding box center [615, 310] width 136 height 14
type input "3"
click at [1144, 531] on div "Close" at bounding box center [1138, 530] width 23 height 15
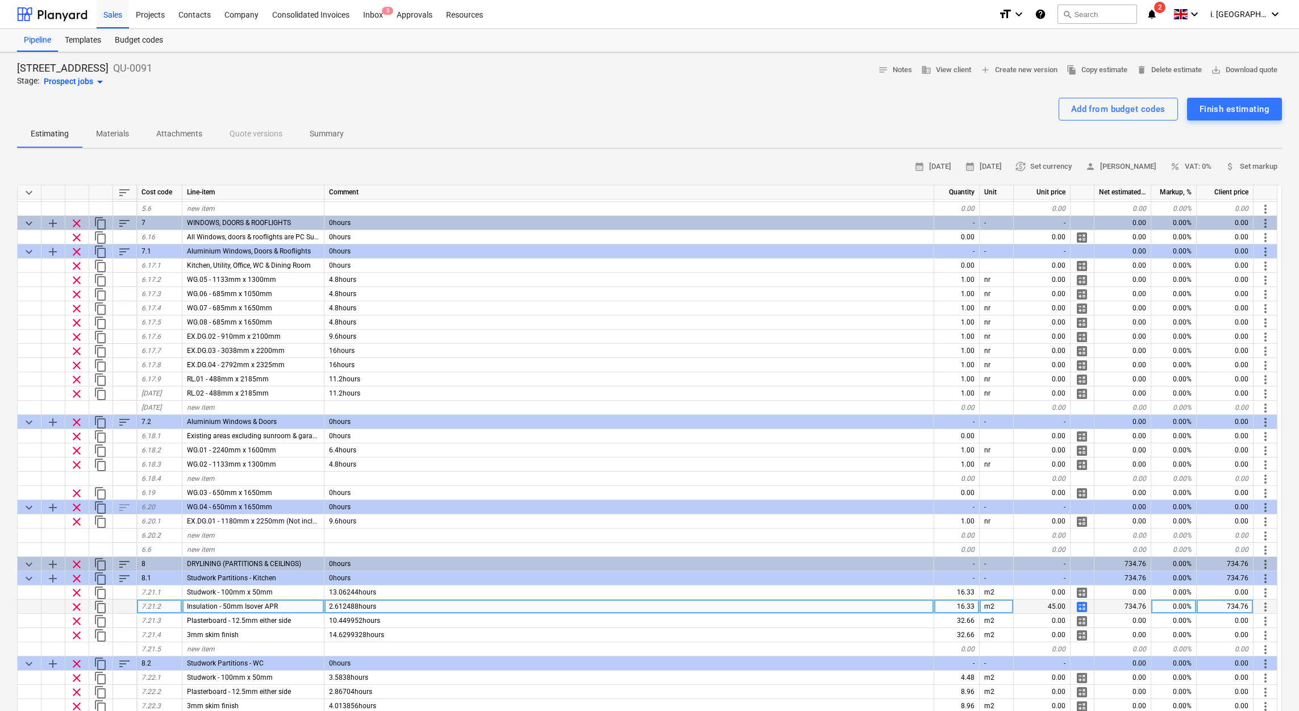
drag, startPoint x: 1277, startPoint y: 432, endPoint x: 1282, endPoint y: 439, distance: 8.9
click at [1282, 439] on div "6 Hatheryley Court Road QU-0091 Stage: Prospect jobs arrow_drop_down notes Note…" at bounding box center [649, 561] width 1299 height 1018
drag, startPoint x: 1282, startPoint y: 439, endPoint x: 1283, endPoint y: 451, distance: 11.9
click at [1283, 451] on div "6 Hatheryley Court Road QU-0091 Stage: Prospect jobs arrow_drop_down notes Note…" at bounding box center [649, 561] width 1299 height 1018
drag, startPoint x: 1283, startPoint y: 451, endPoint x: 1290, endPoint y: 480, distance: 29.9
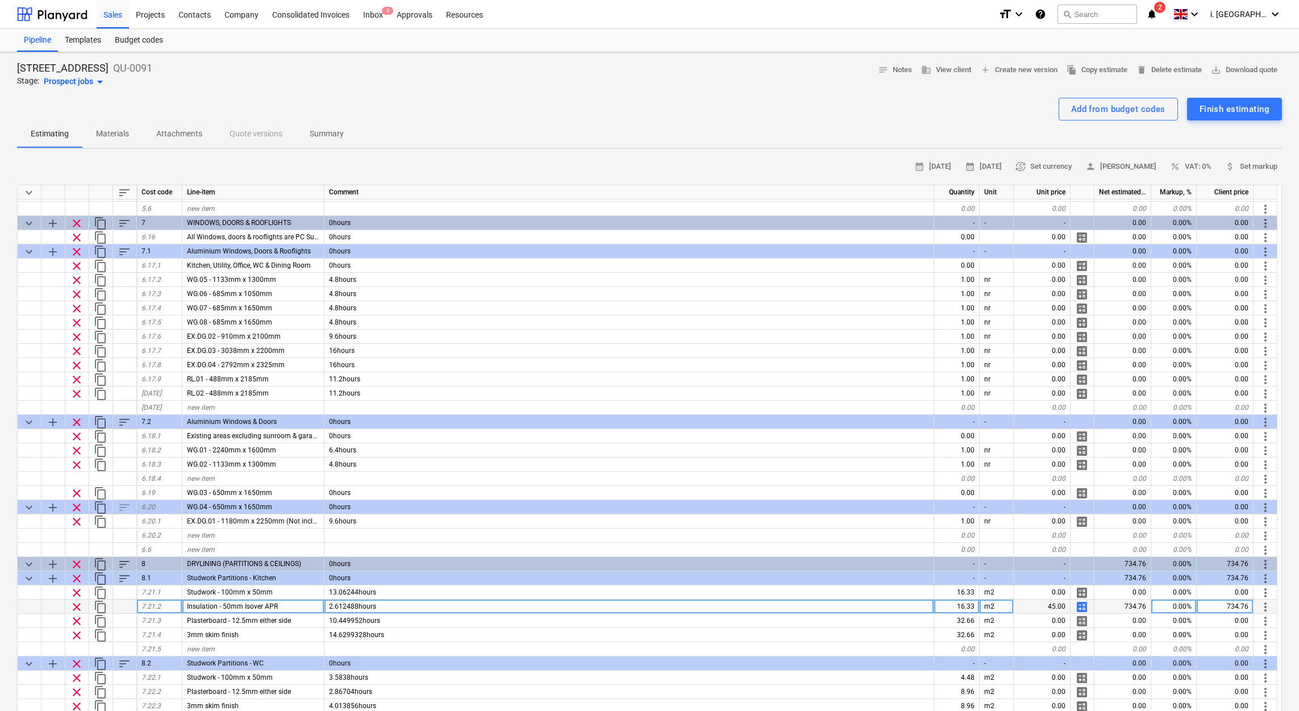
click at [1290, 480] on div "6 Hatheryley Court Road QU-0091 Stage: Prospect jobs arrow_drop_down notes Note…" at bounding box center [649, 561] width 1299 height 1018
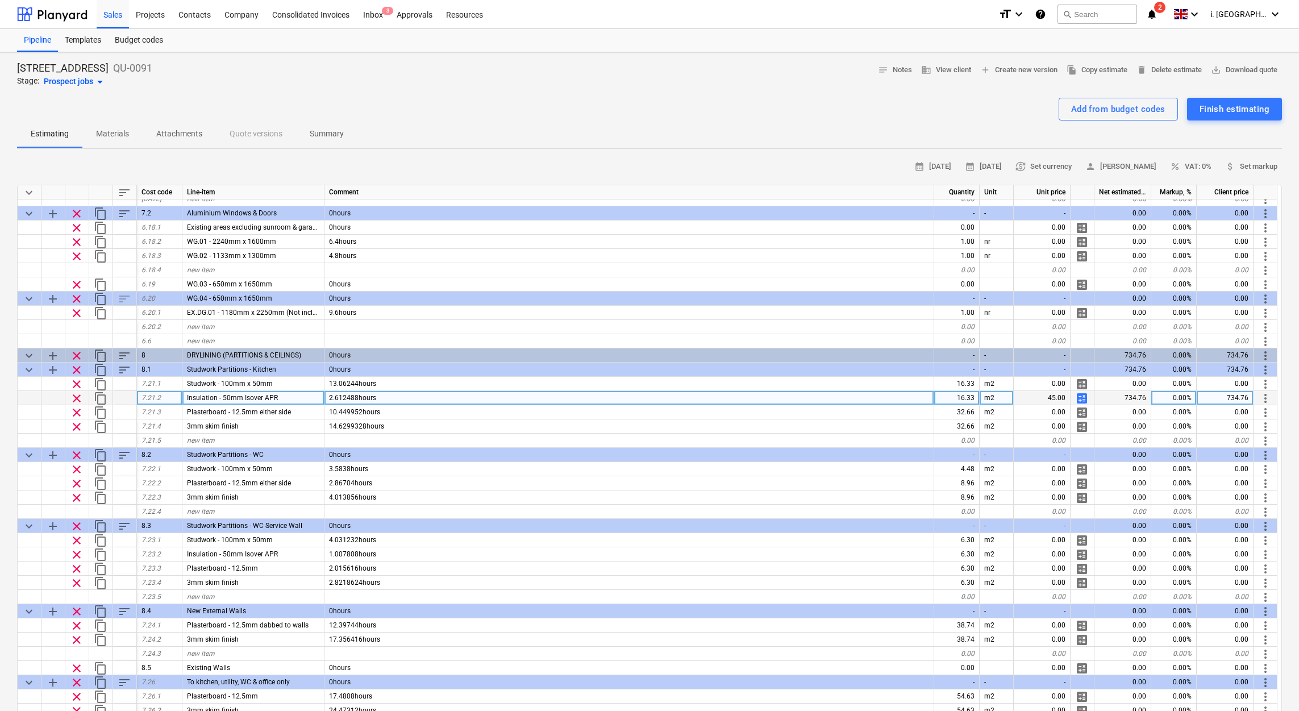
scroll to position [2138, 0]
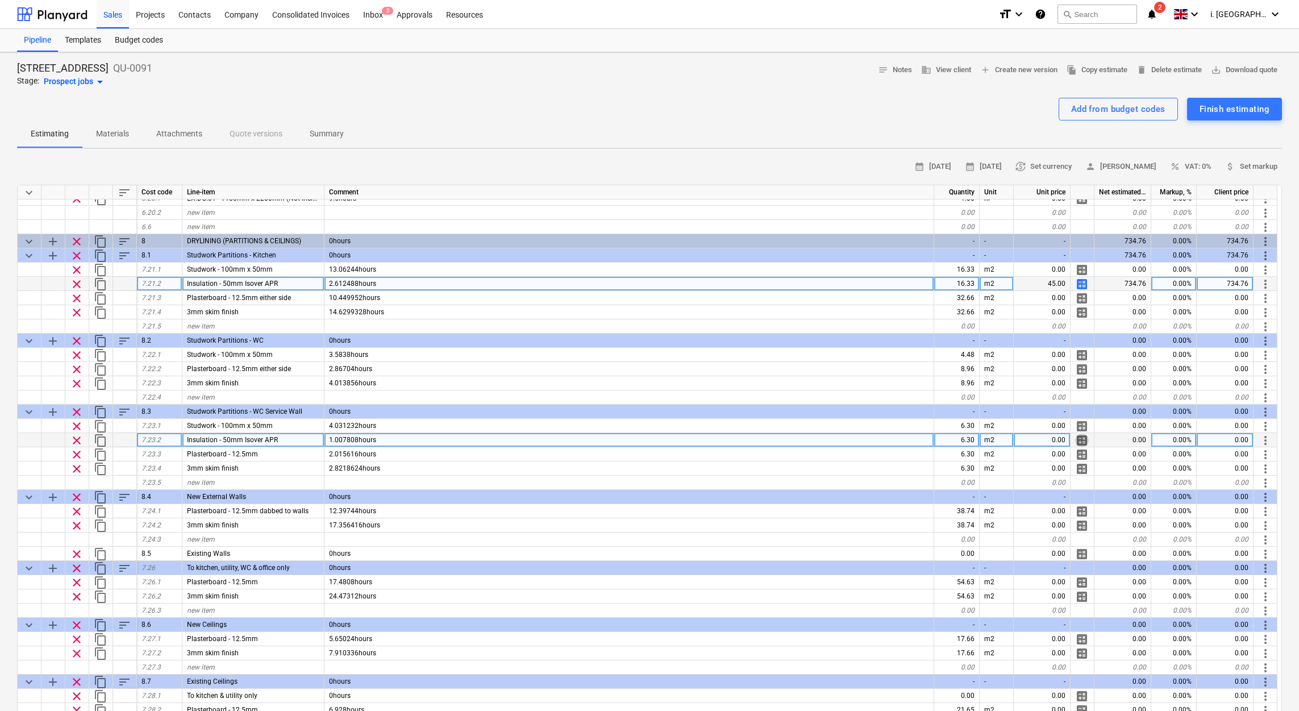
click at [1078, 436] on span "calculate" at bounding box center [1082, 440] width 14 height 14
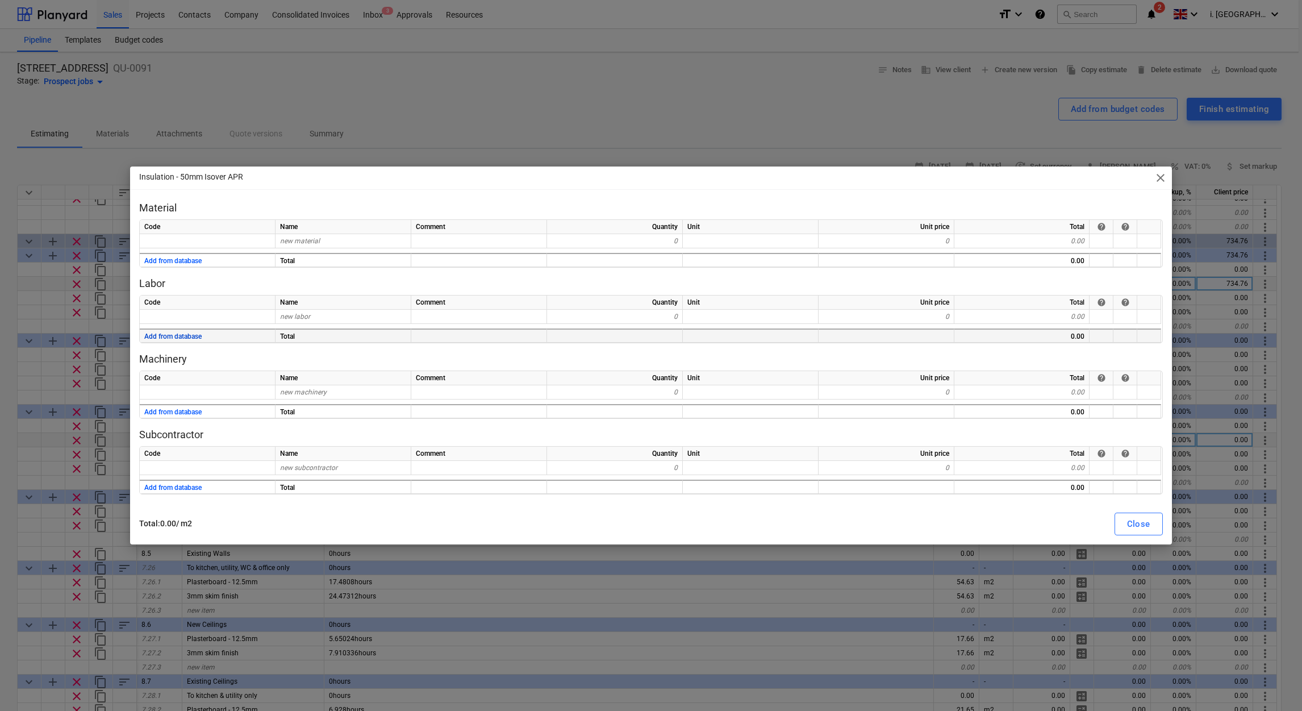
click at [179, 332] on button "Add from database" at bounding box center [172, 337] width 57 height 14
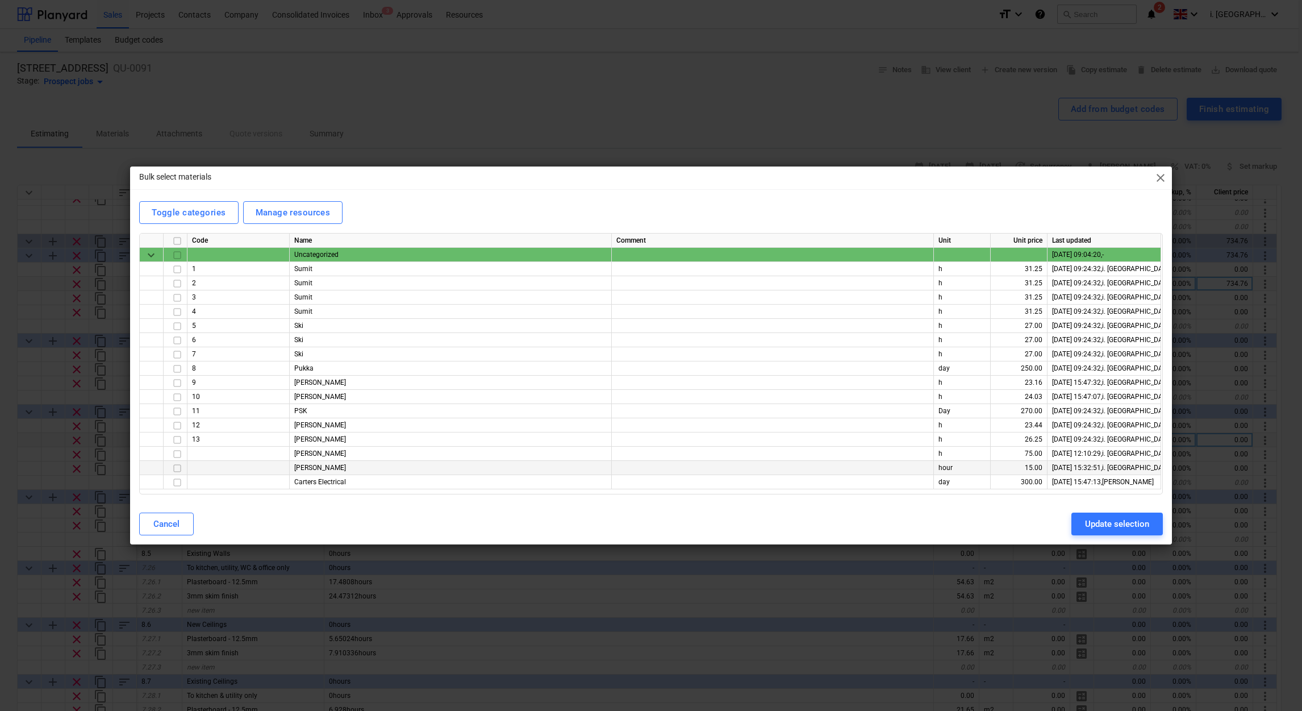
click at [173, 470] on input "checkbox" at bounding box center [177, 468] width 14 height 14
click at [1112, 524] on div "Update selection" at bounding box center [1117, 523] width 64 height 15
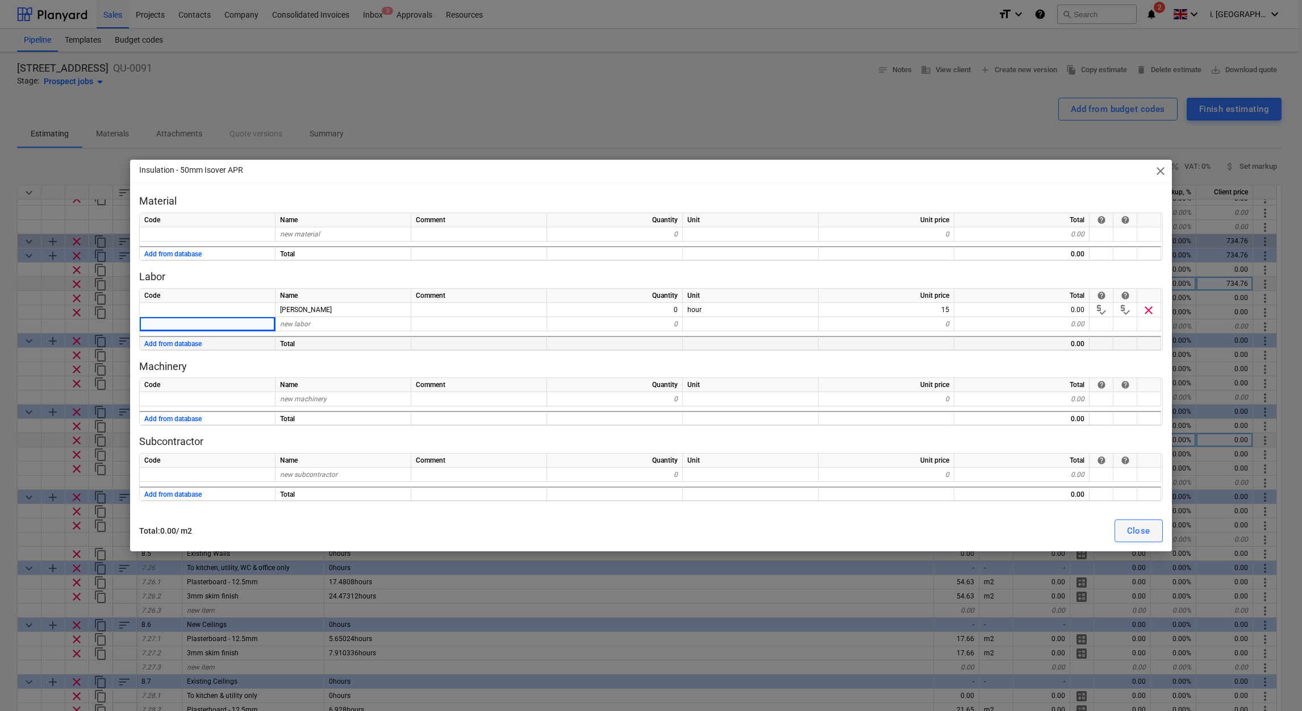
click at [1137, 536] on div "Close" at bounding box center [1138, 530] width 23 height 15
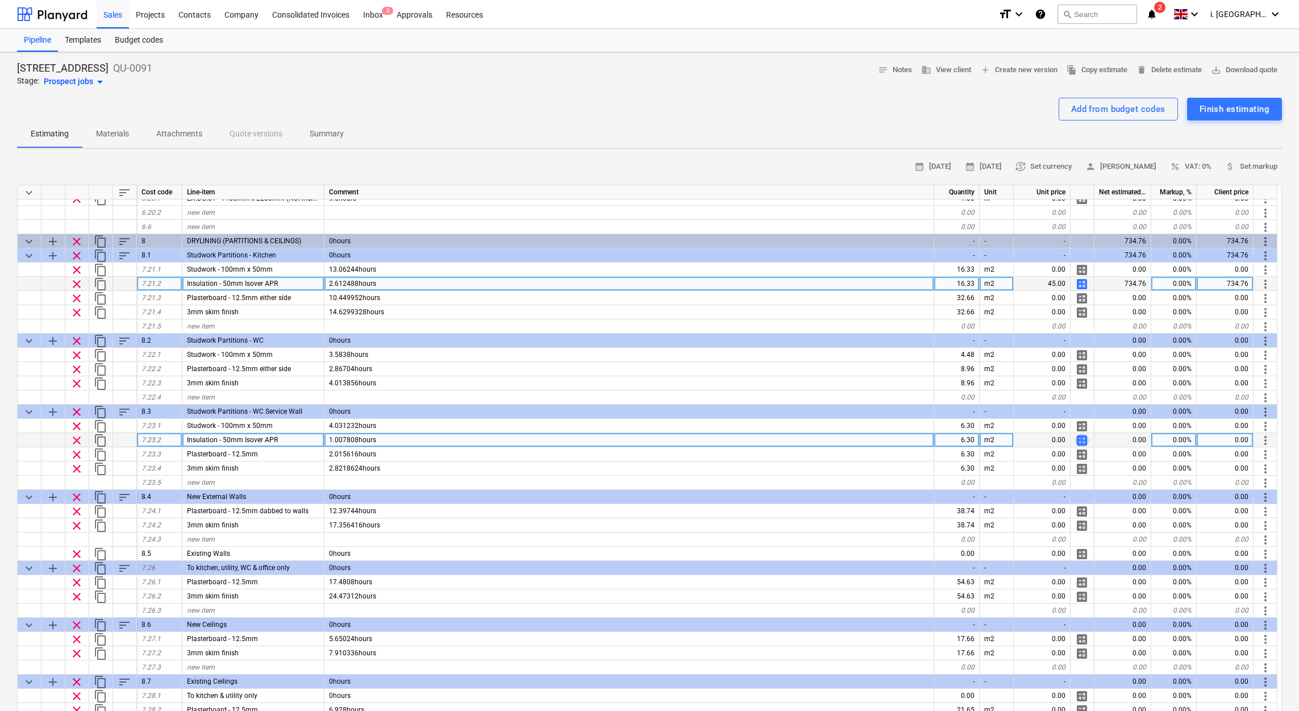
click at [1083, 442] on span "calculate" at bounding box center [1082, 440] width 14 height 14
type textarea "x"
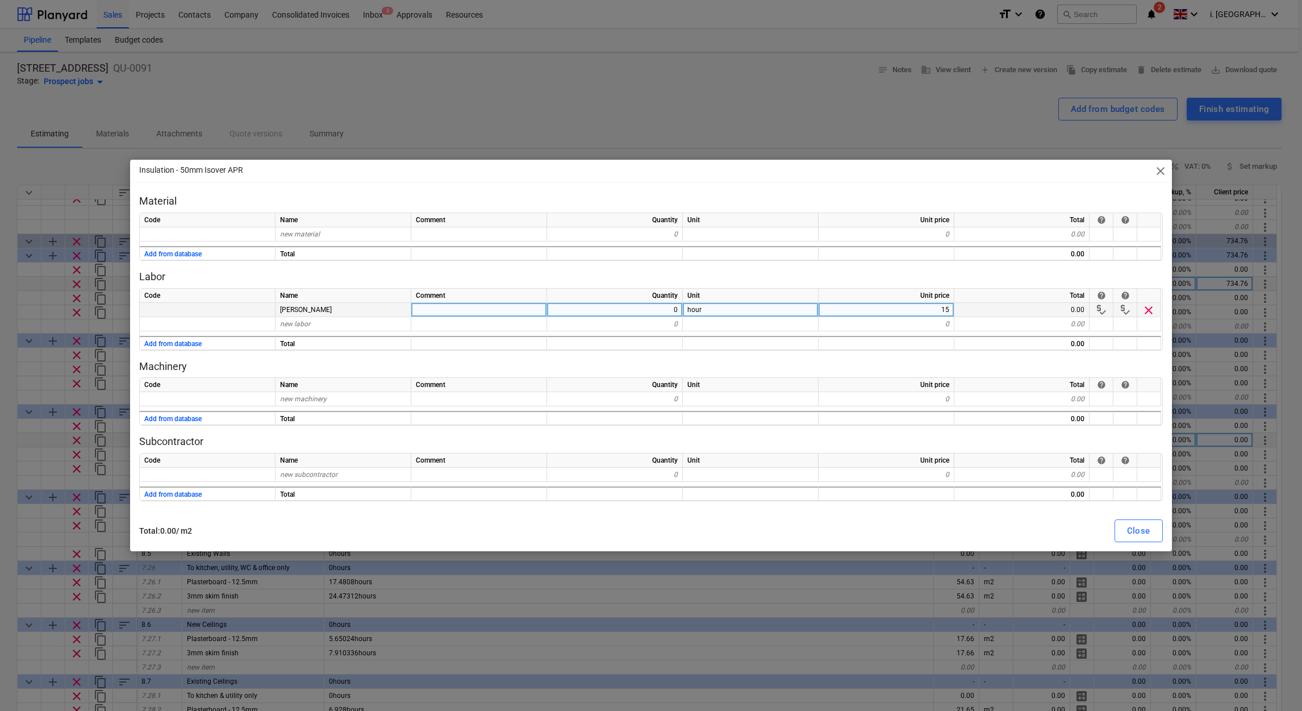
click at [599, 315] on div "0" at bounding box center [615, 310] width 136 height 14
type input "1"
click at [1137, 528] on div "Close" at bounding box center [1138, 530] width 23 height 15
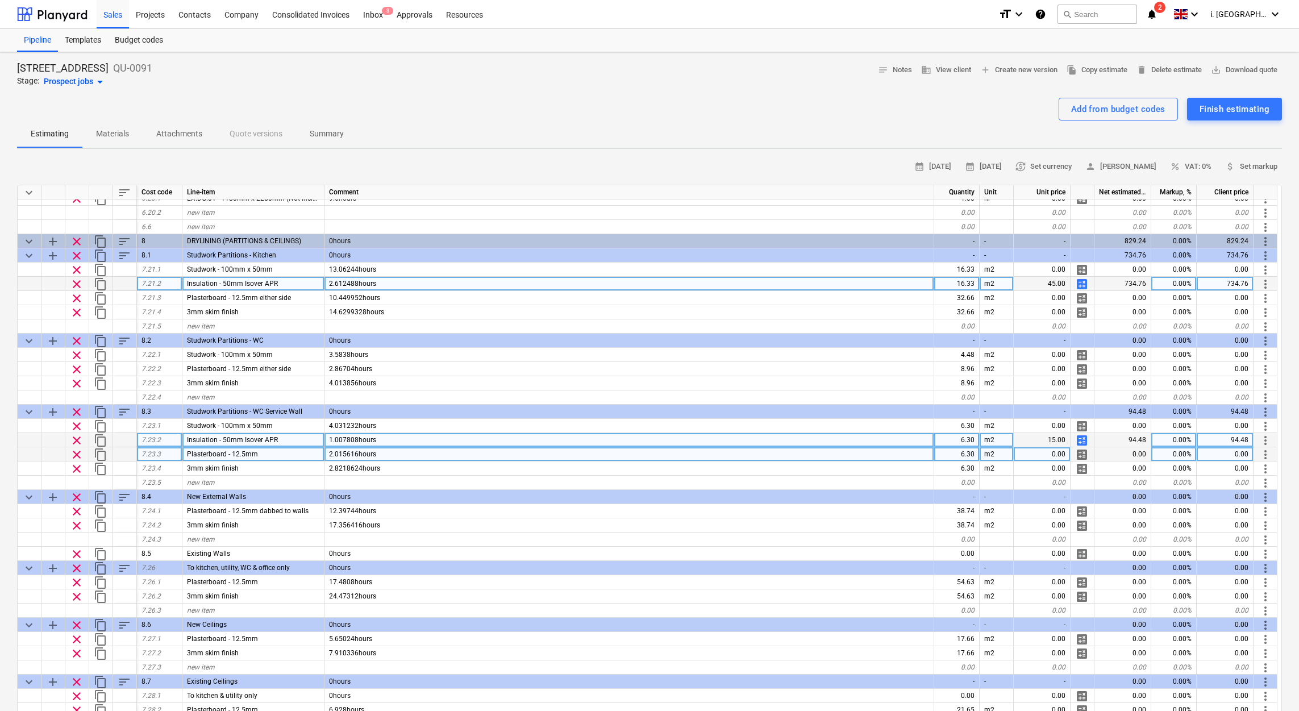
type textarea "x"
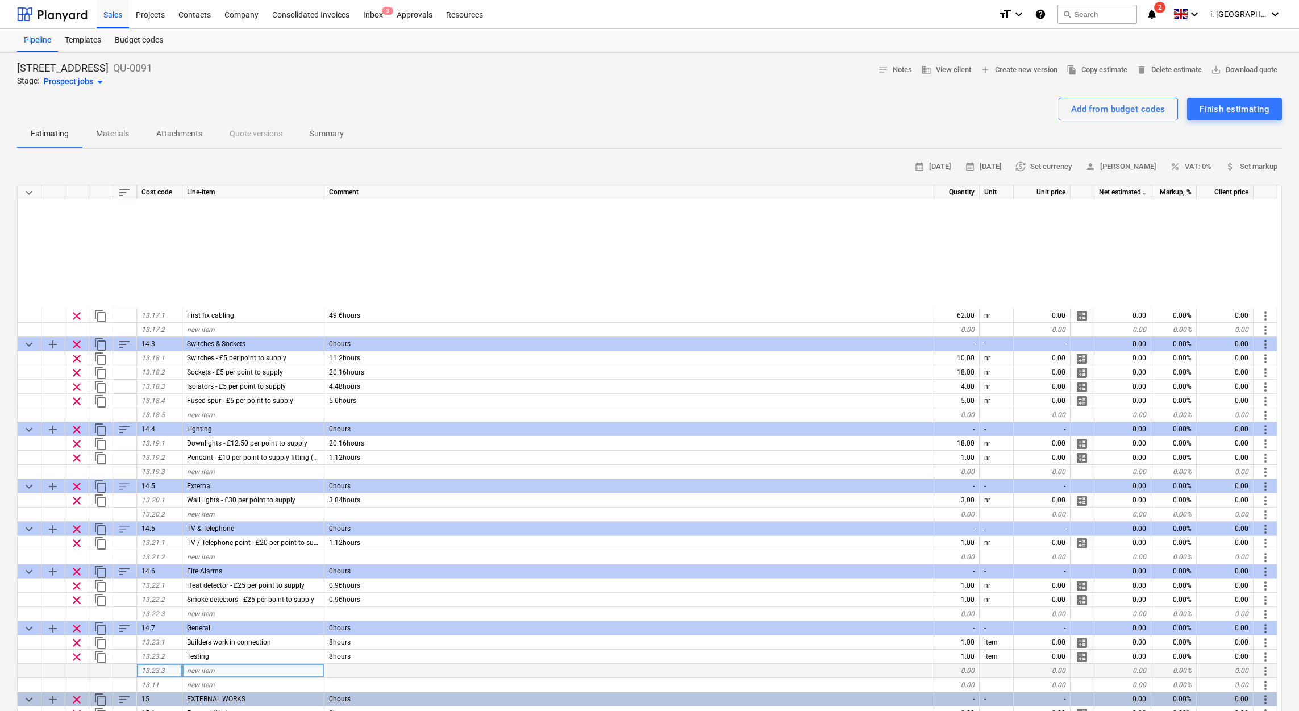
scroll to position [4402, 0]
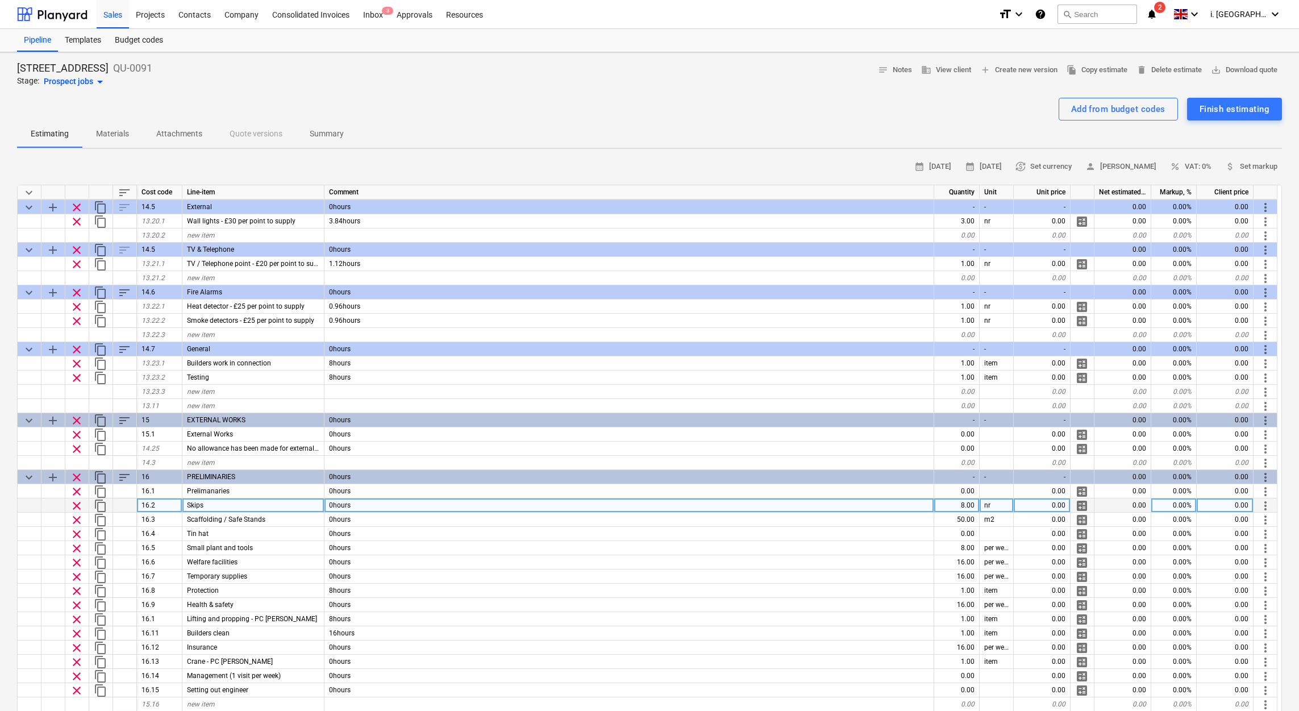
click at [1061, 504] on div "0.00" at bounding box center [1042, 505] width 57 height 14
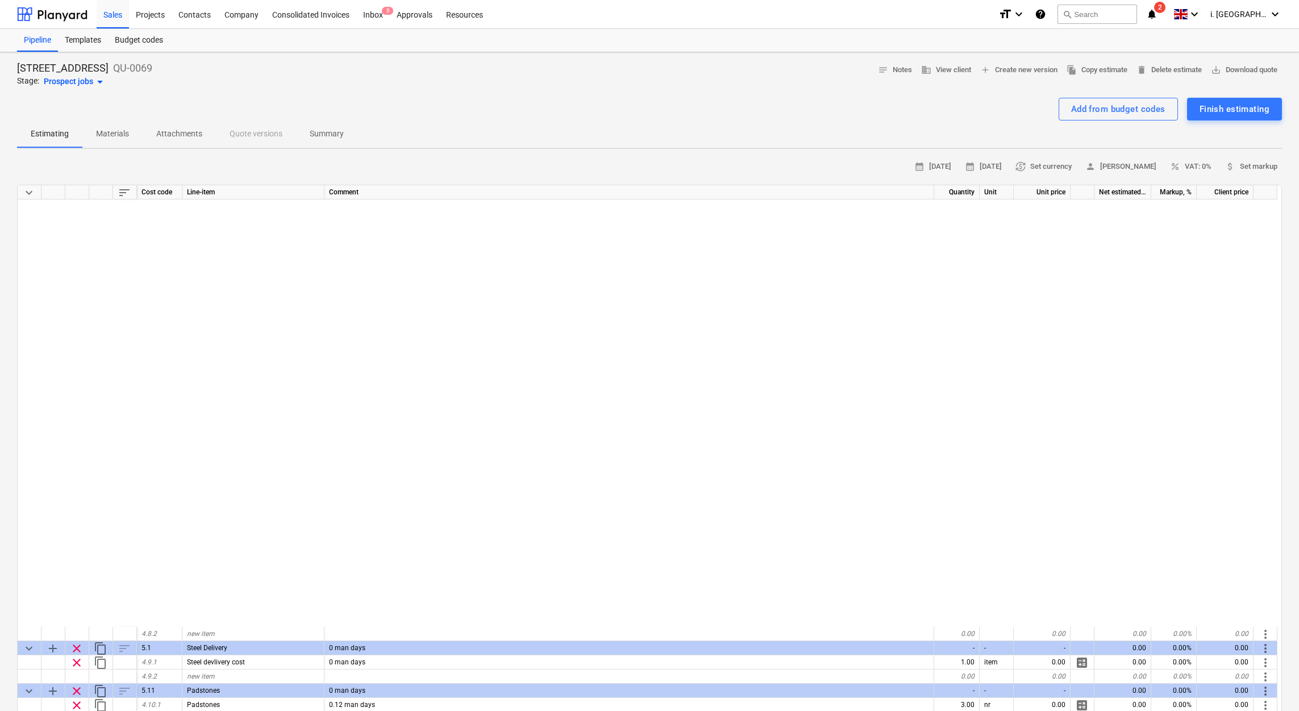
scroll to position [993, 0]
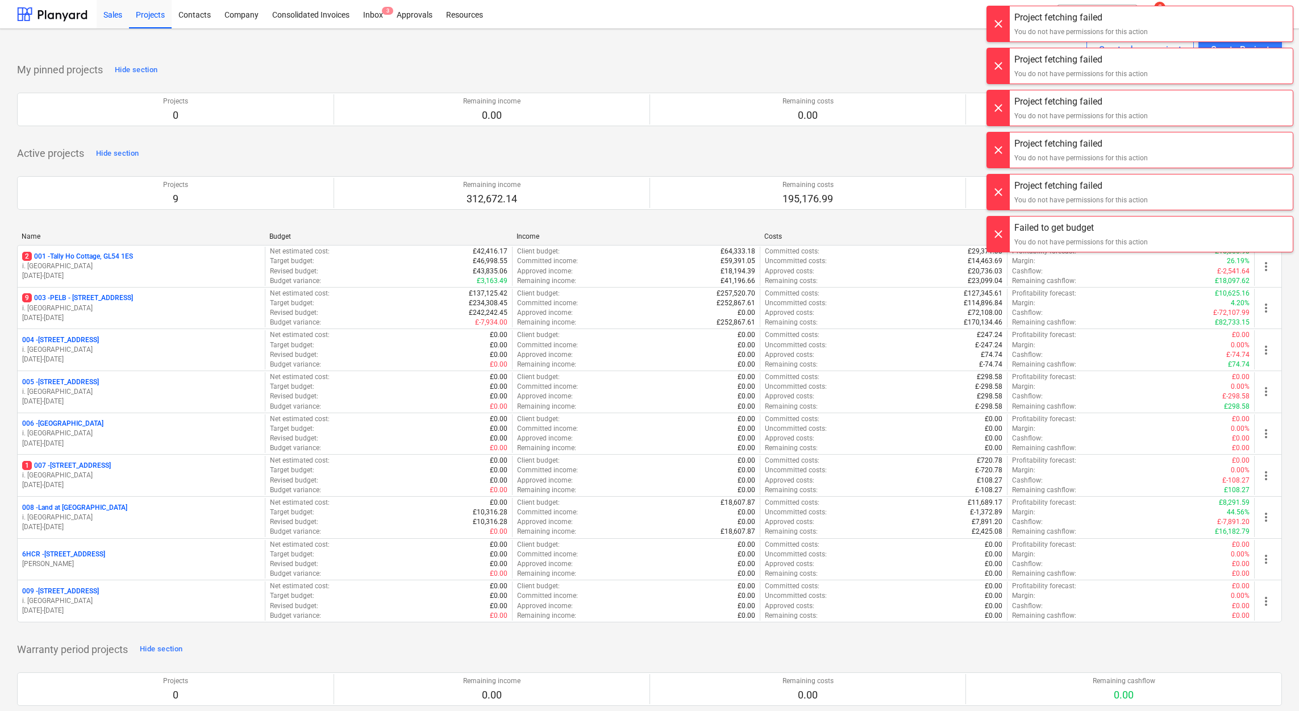
click at [120, 15] on div "Sales" at bounding box center [113, 13] width 32 height 29
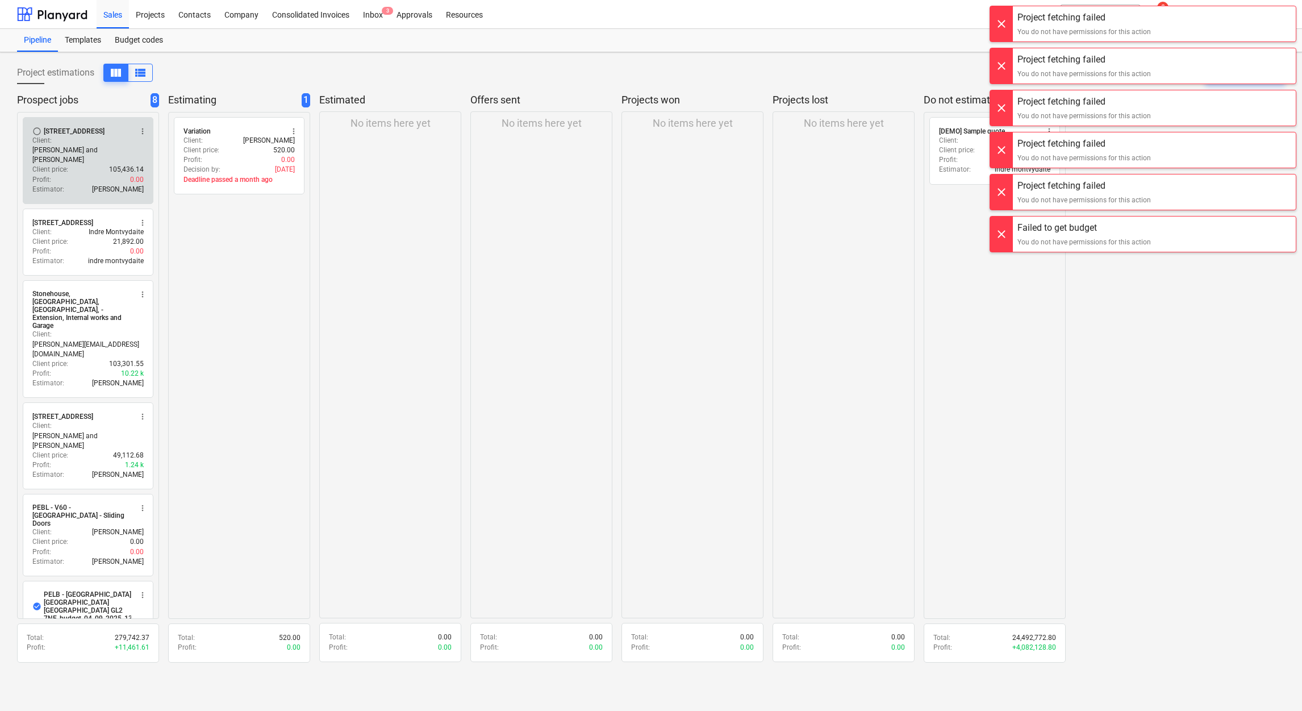
click at [94, 175] on div "Profit : 0.00" at bounding box center [87, 180] width 111 height 10
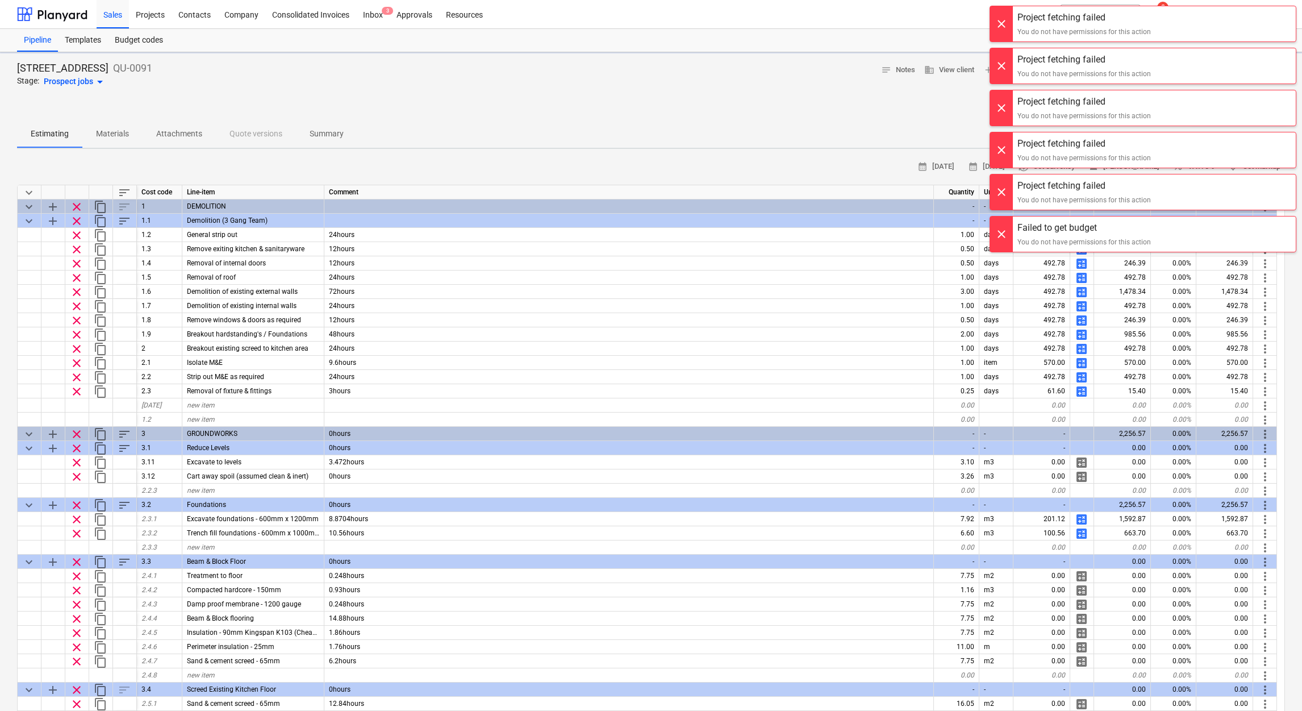
click at [1000, 26] on div at bounding box center [1001, 23] width 23 height 35
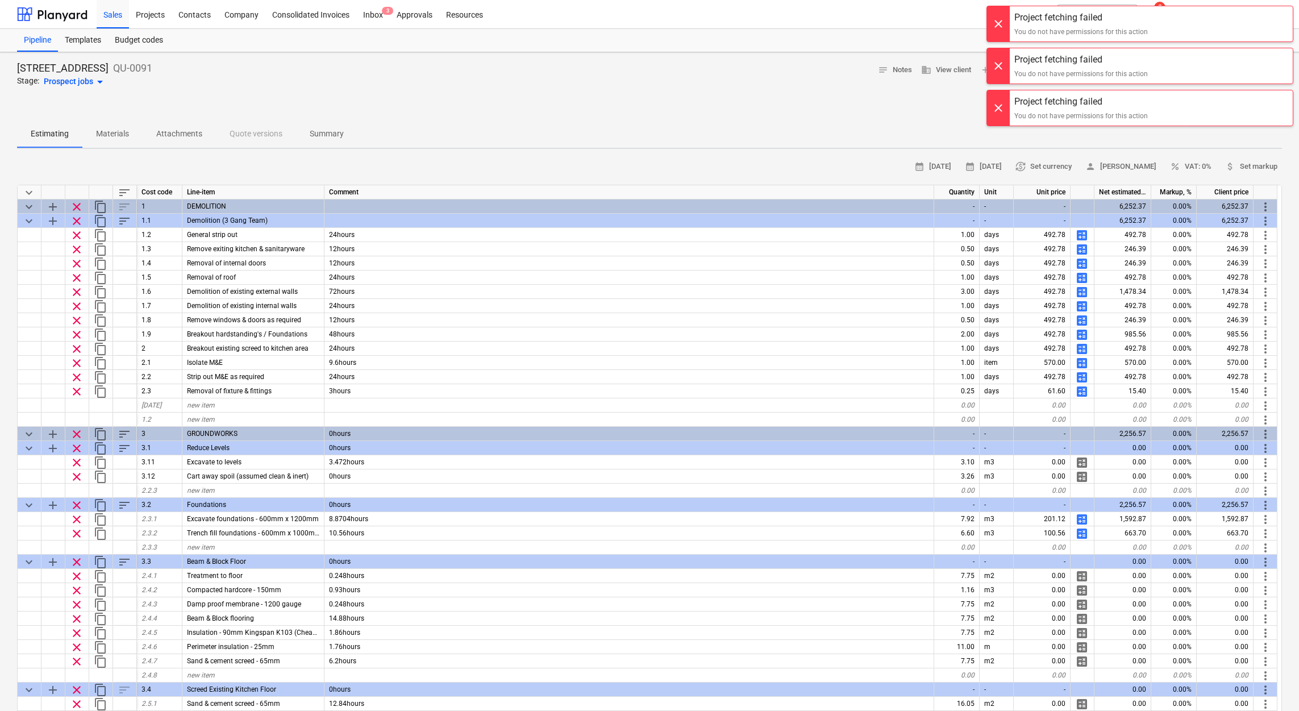
click at [998, 25] on div at bounding box center [998, 23] width 23 height 35
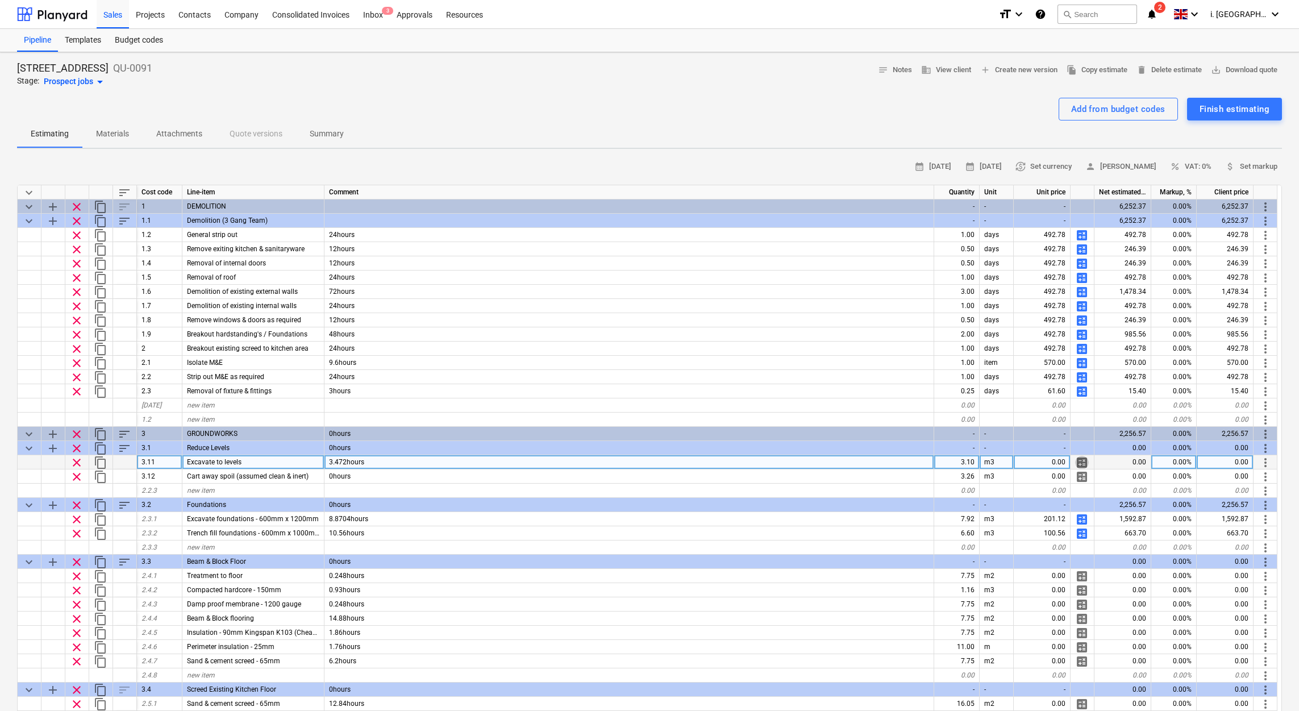
click at [1083, 462] on span "calculate" at bounding box center [1082, 463] width 14 height 14
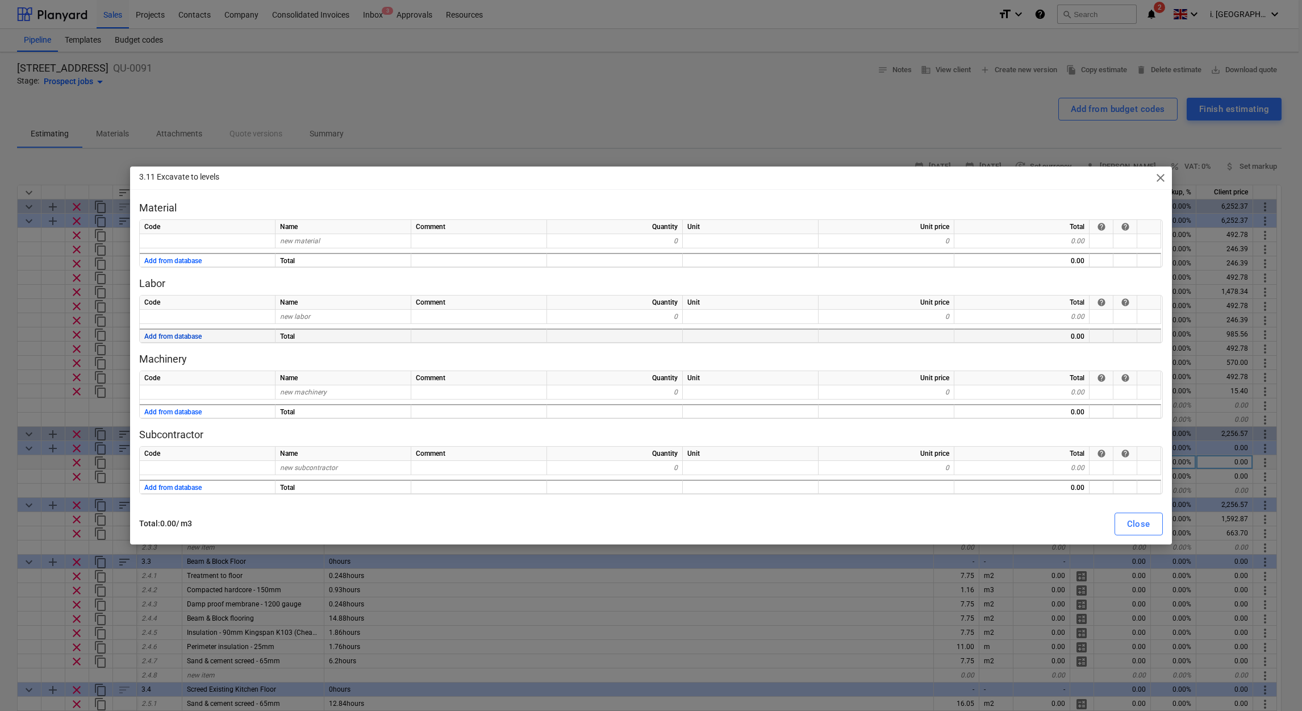
click at [188, 334] on button "Add from database" at bounding box center [172, 337] width 57 height 14
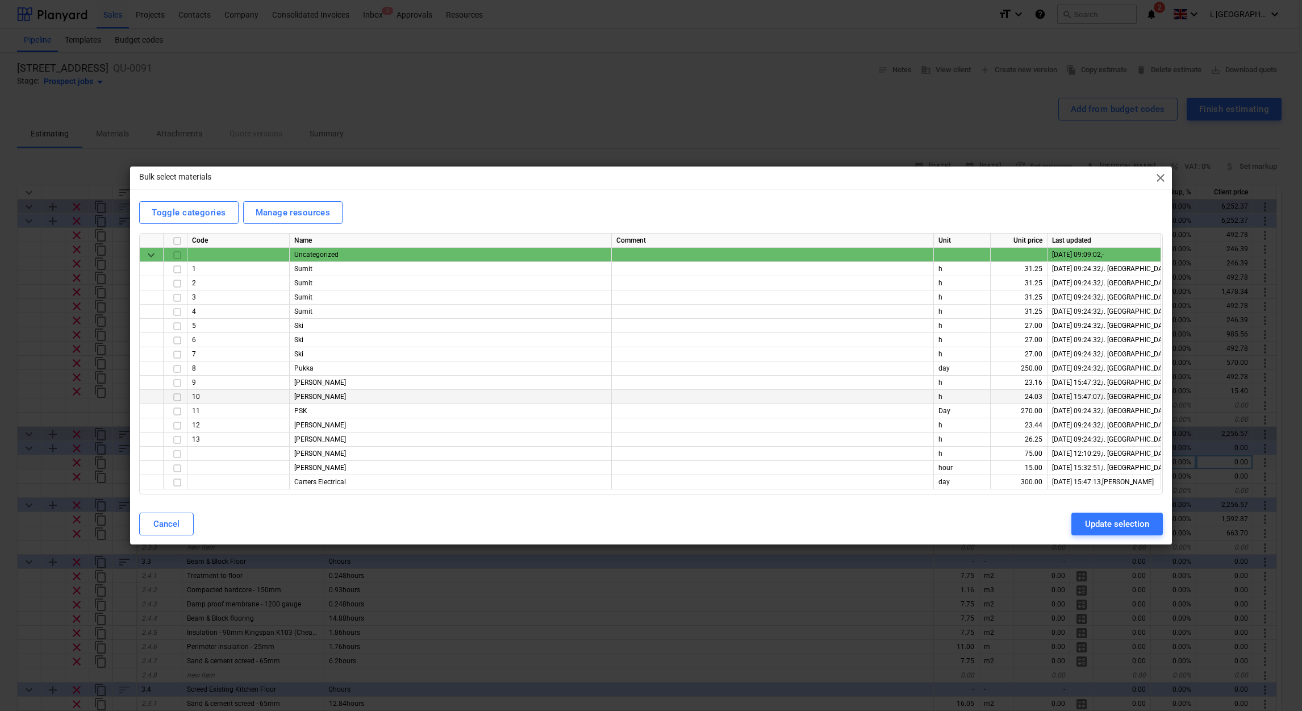
click at [174, 395] on input "checkbox" at bounding box center [177, 397] width 14 height 14
click at [1118, 519] on div "Update selection" at bounding box center [1117, 523] width 64 height 15
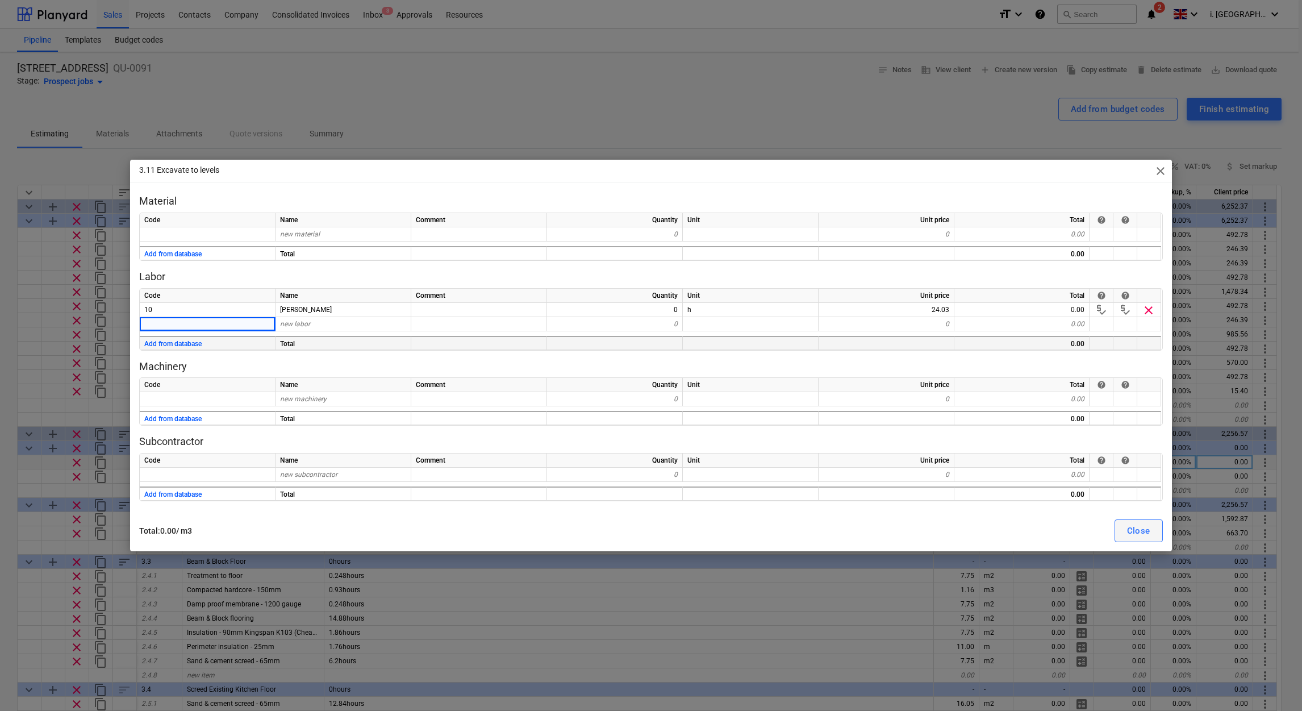
click at [1146, 528] on div "Close" at bounding box center [1138, 530] width 23 height 15
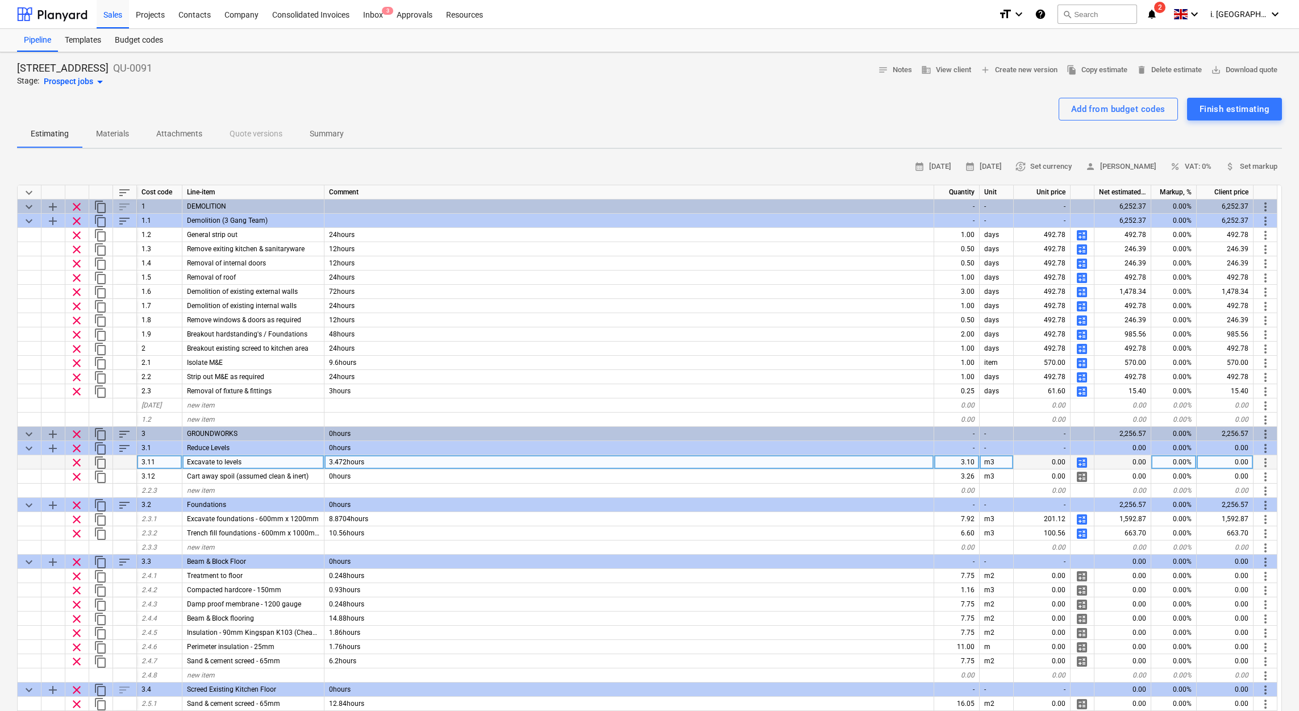
click at [1087, 459] on span "calculate" at bounding box center [1082, 463] width 14 height 14
type textarea "x"
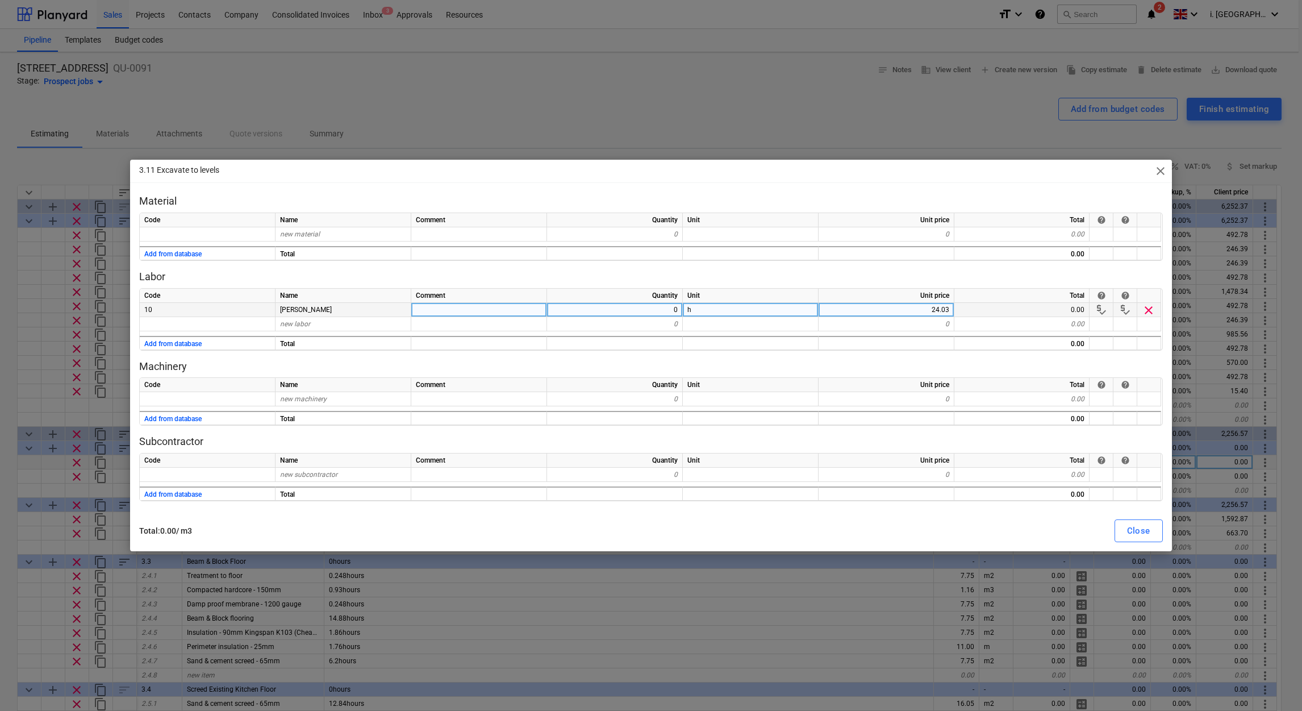
click at [664, 312] on div "0" at bounding box center [615, 310] width 136 height 14
type input "4"
click at [1148, 535] on div "Close" at bounding box center [1138, 530] width 23 height 15
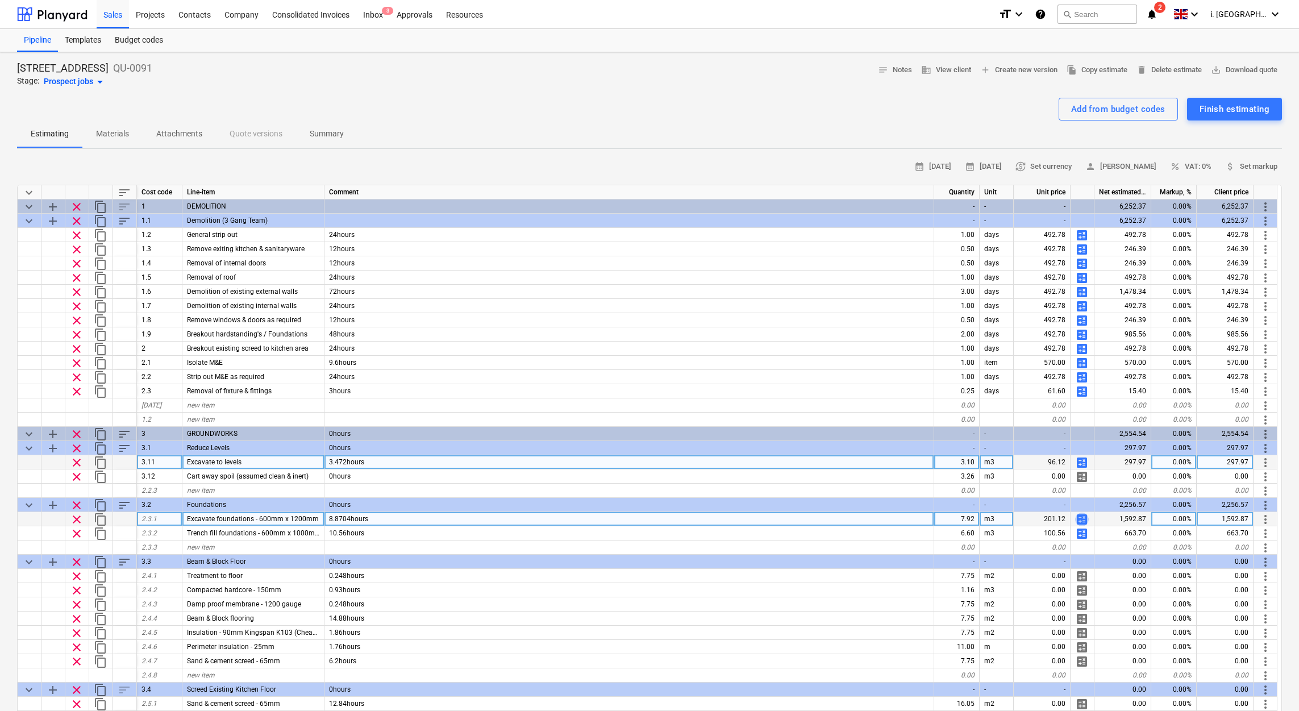
click at [1081, 518] on span "calculate" at bounding box center [1082, 519] width 14 height 14
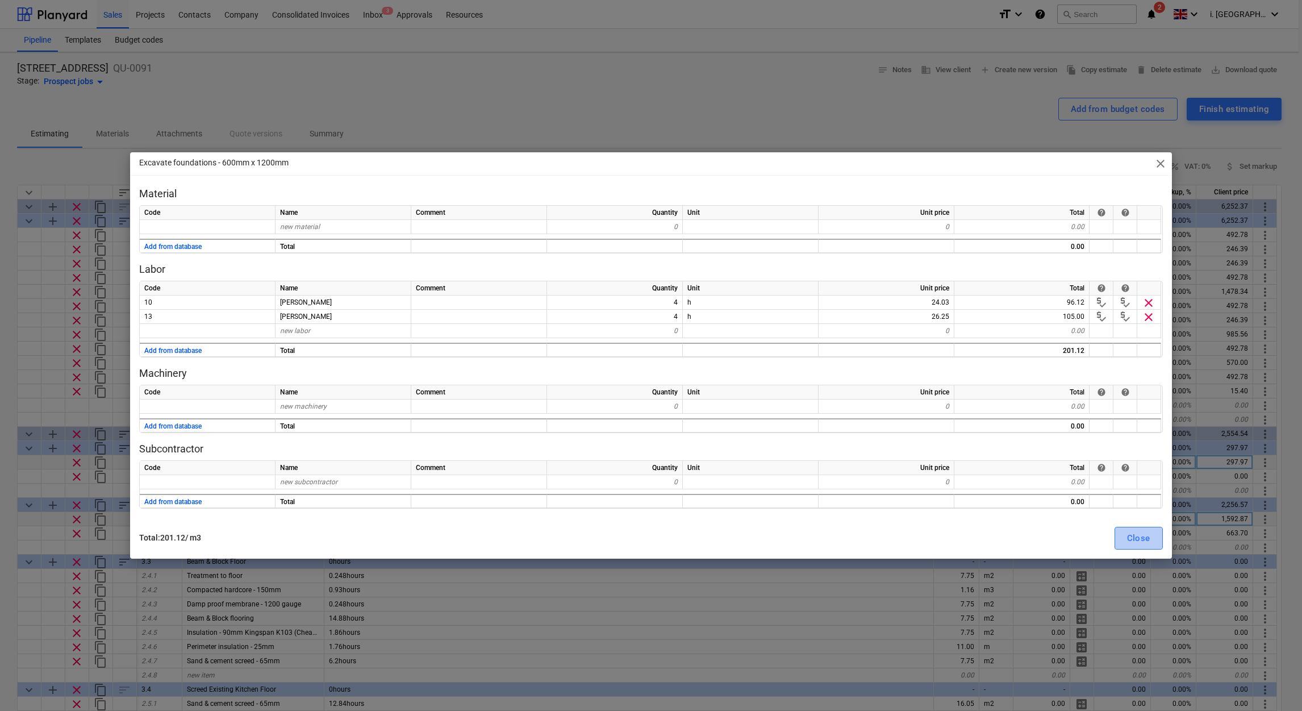
click at [1160, 540] on button "Close" at bounding box center [1139, 538] width 48 height 23
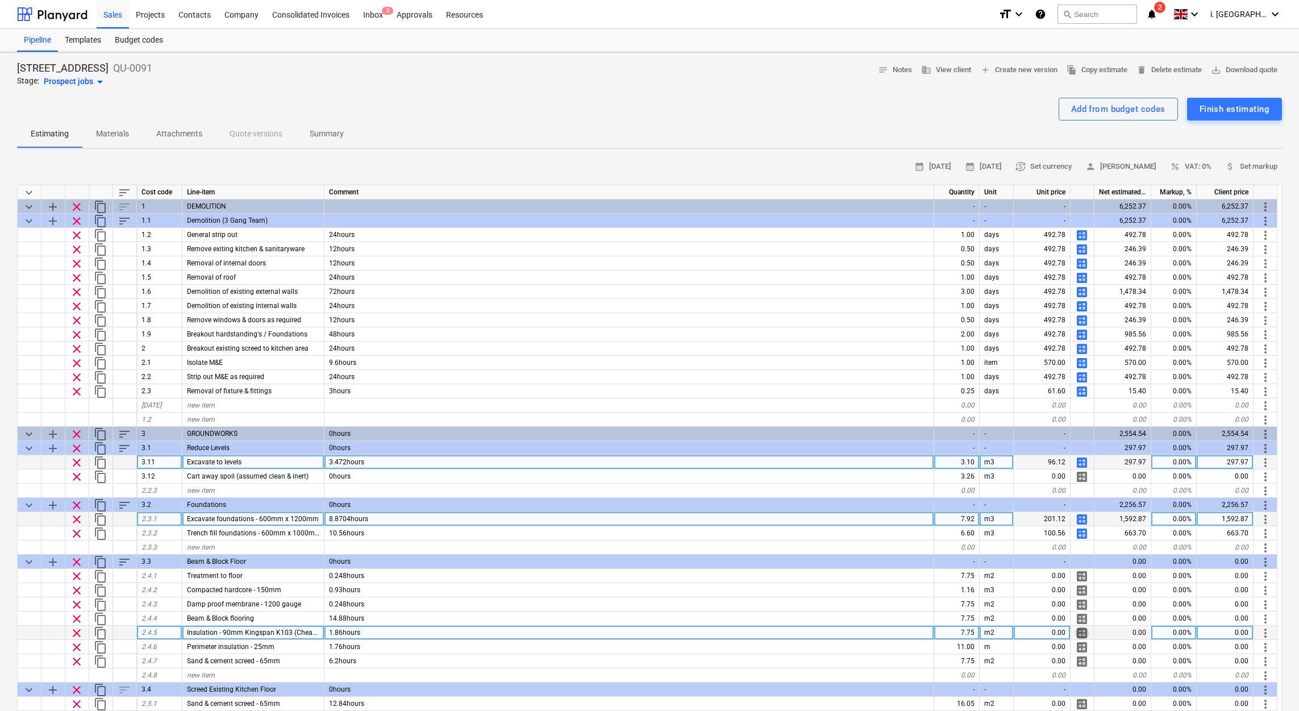
click at [1079, 631] on span "calculate" at bounding box center [1082, 633] width 14 height 14
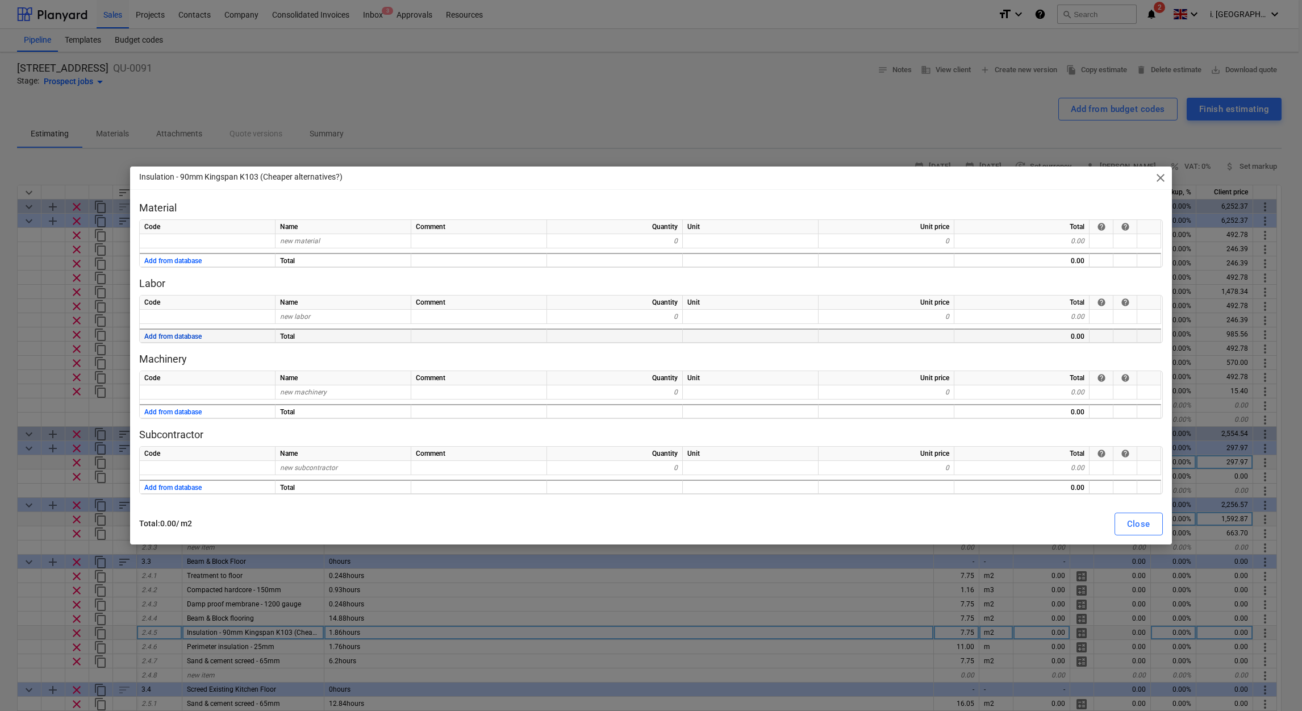
click at [174, 335] on button "Add from database" at bounding box center [172, 337] width 57 height 14
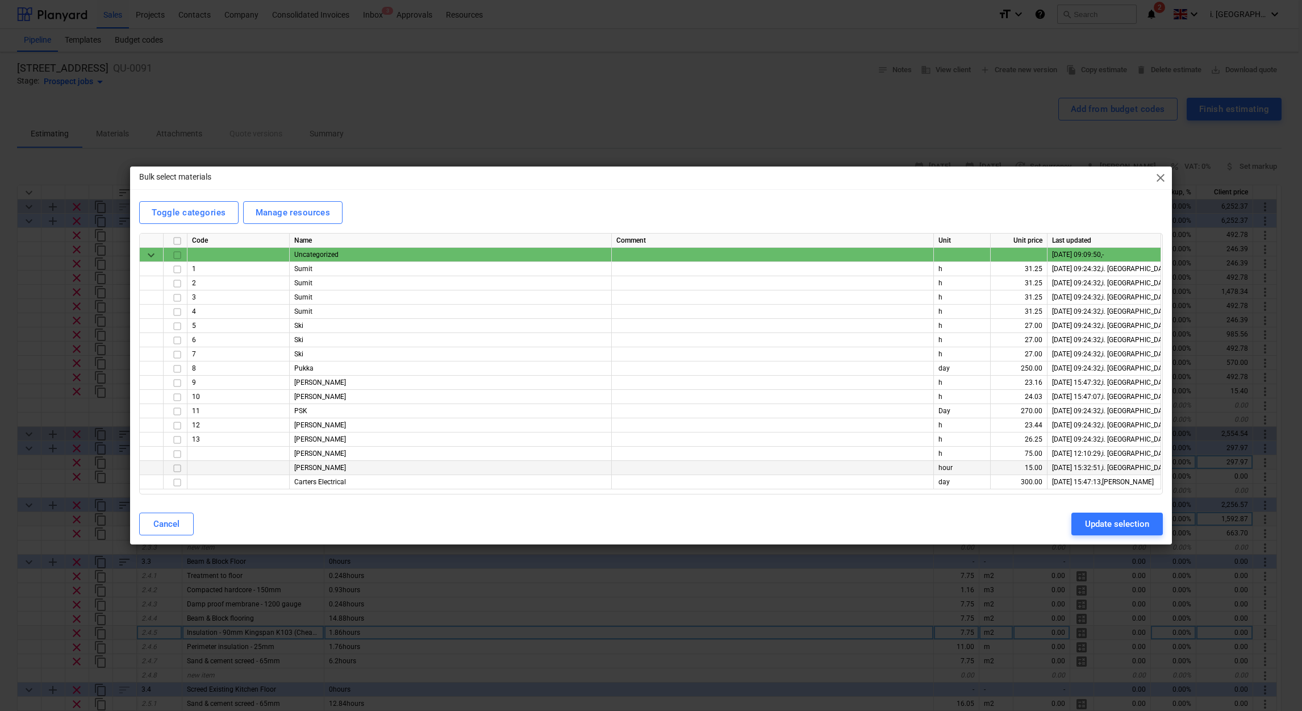
click at [176, 465] on input "checkbox" at bounding box center [177, 468] width 14 height 14
click at [1120, 524] on div "Update selection" at bounding box center [1117, 523] width 64 height 15
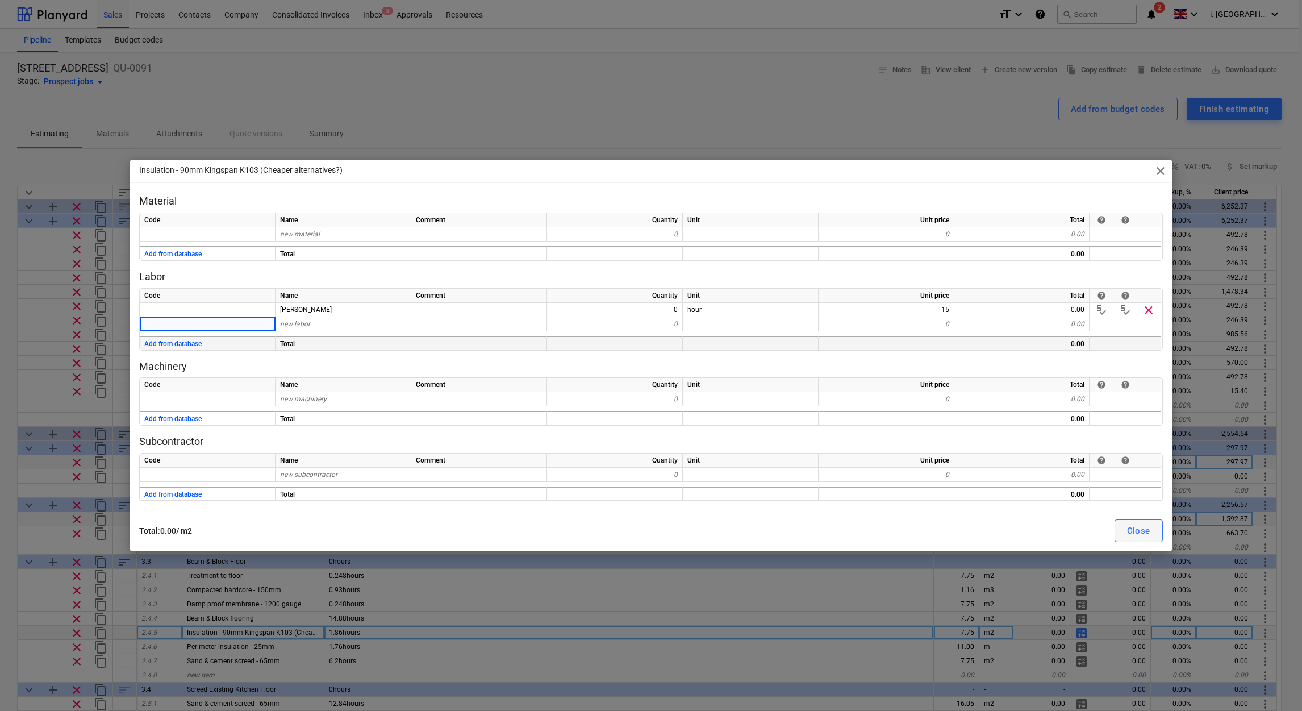
click at [1126, 527] on button "Close" at bounding box center [1139, 530] width 48 height 23
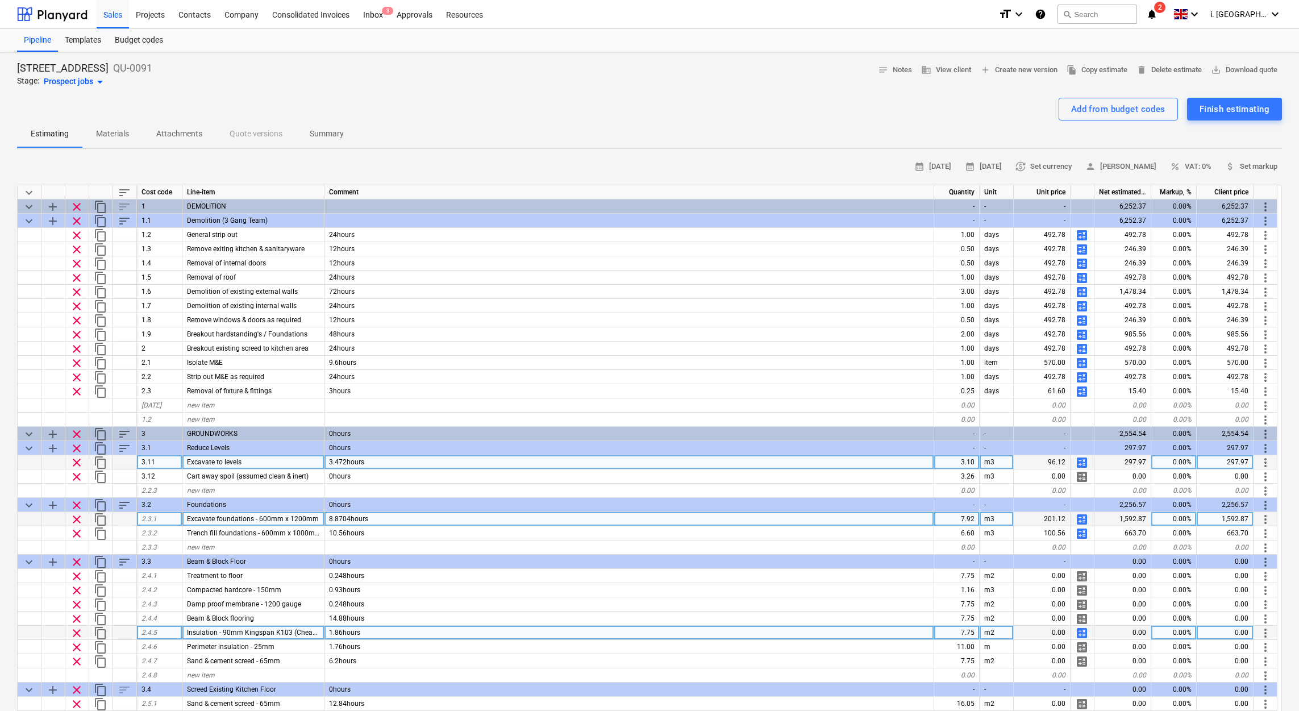
click at [1082, 635] on span "calculate" at bounding box center [1082, 633] width 14 height 14
type textarea "x"
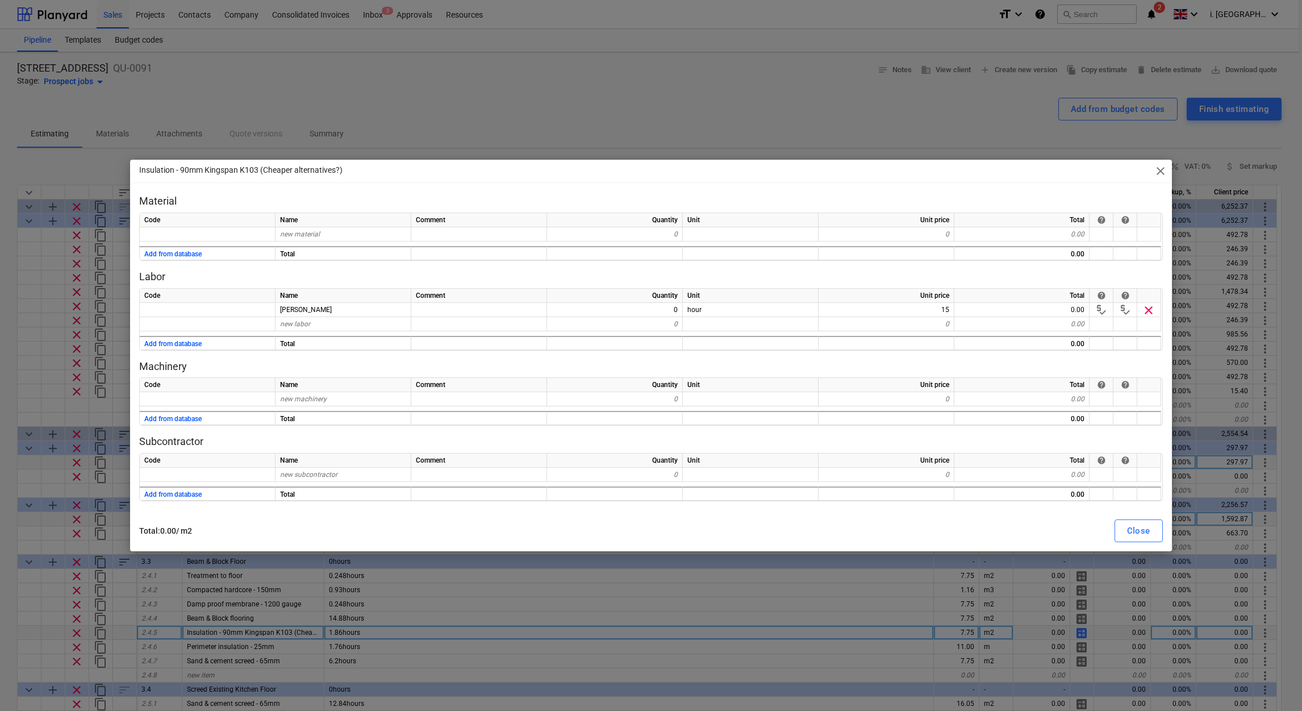
click at [622, 302] on div "Quantity" at bounding box center [615, 296] width 136 height 14
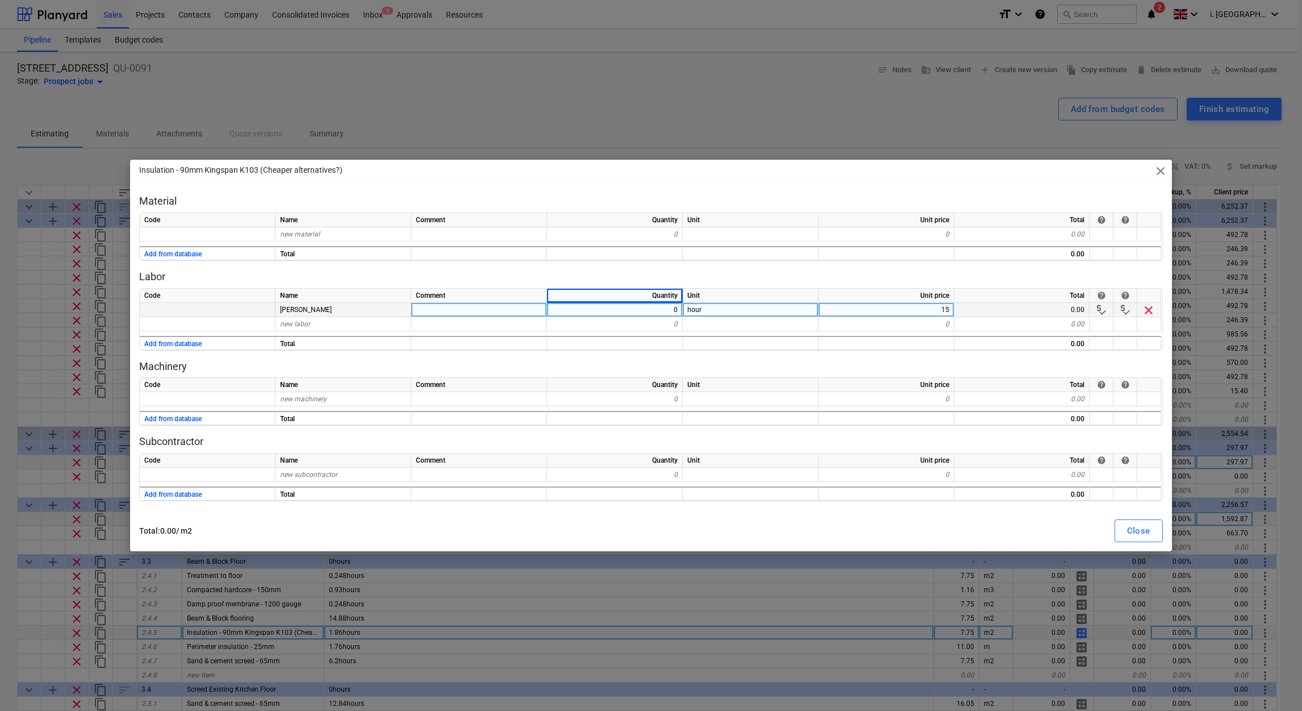
click at [636, 308] on div "0" at bounding box center [615, 310] width 136 height 14
type input "2"
drag, startPoint x: 1127, startPoint y: 534, endPoint x: 1037, endPoint y: 526, distance: 90.7
click at [1127, 534] on div "Close" at bounding box center [1138, 530] width 23 height 15
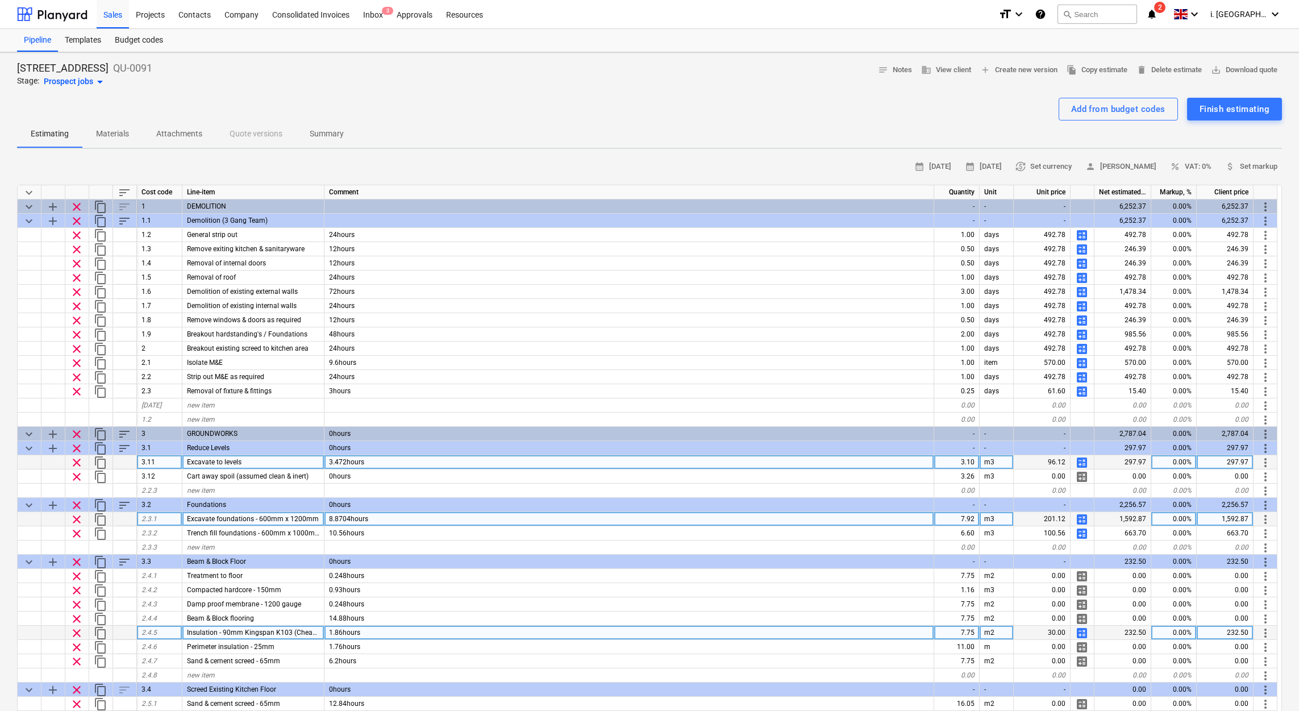
drag, startPoint x: 1277, startPoint y: 227, endPoint x: 1284, endPoint y: 289, distance: 62.4
click at [1284, 289] on div "6 Hatheryley Court Road QU-0091 Stage: Prospect jobs arrow_drop_down notes Note…" at bounding box center [649, 561] width 1299 height 1018
drag, startPoint x: 1277, startPoint y: 242, endPoint x: 1279, endPoint y: 264, distance: 21.8
click at [1279, 264] on div "keyboard_arrow_down sort Cost code Line-item Comment Quantity Unit Unit price N…" at bounding box center [649, 469] width 1265 height 569
drag, startPoint x: 1281, startPoint y: 237, endPoint x: 1283, endPoint y: 256, distance: 18.3
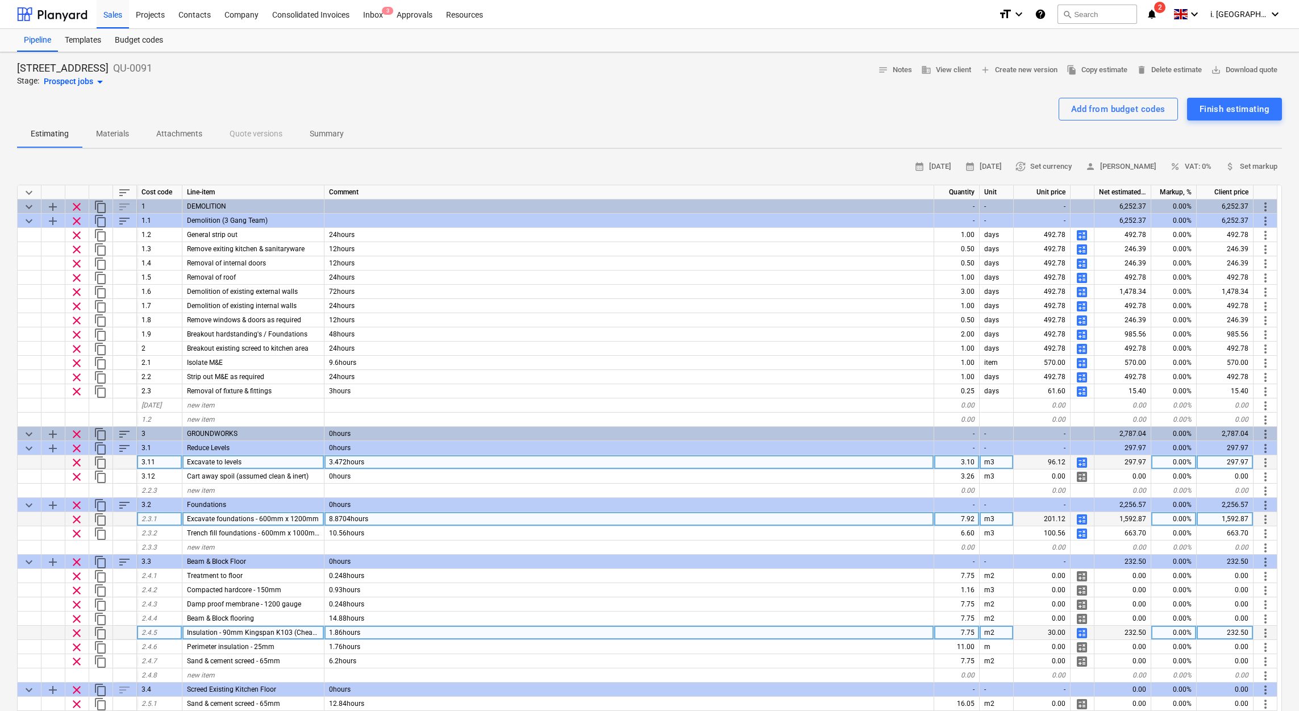
click at [1283, 256] on div "6 Hatheryley Court Road QU-0091 Stage: Prospect jobs arrow_drop_down notes Note…" at bounding box center [649, 561] width 1299 height 1018
click at [1281, 265] on div "6 Hatheryley Court Road QU-0091 Stage: Prospect jobs arrow_drop_down notes Note…" at bounding box center [649, 561] width 1299 height 1018
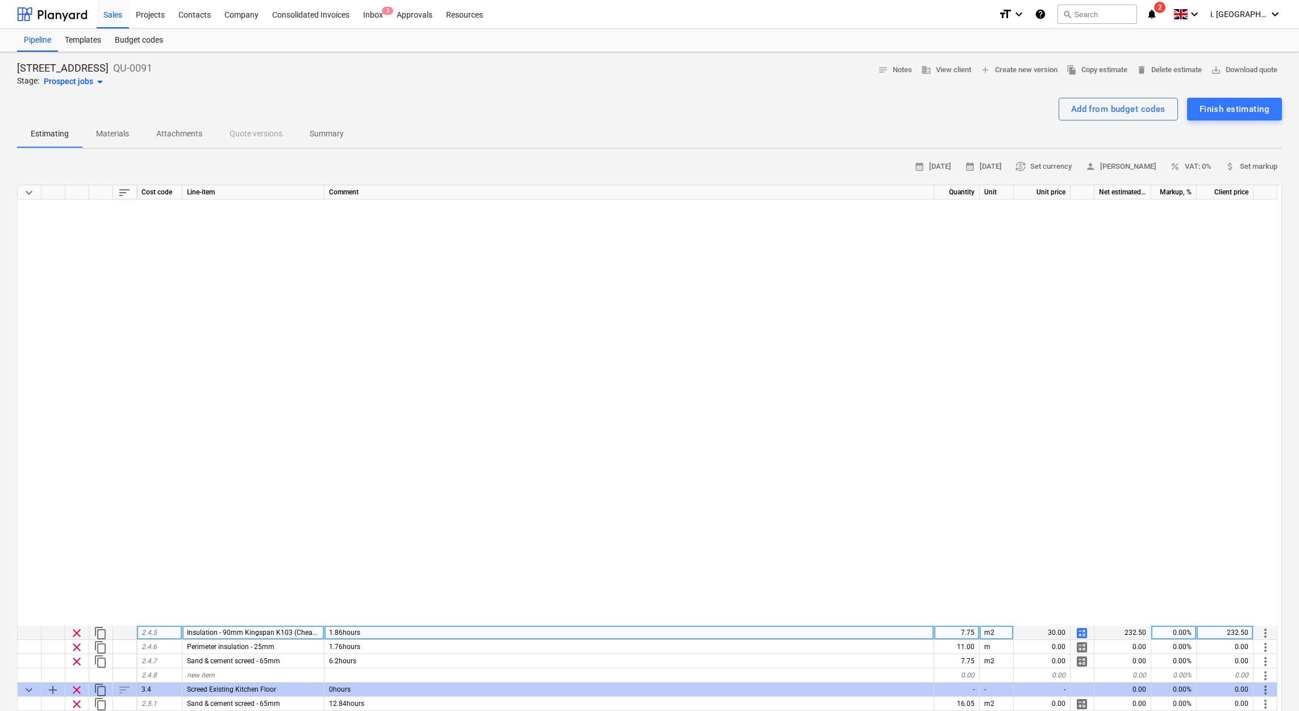
scroll to position [496, 0]
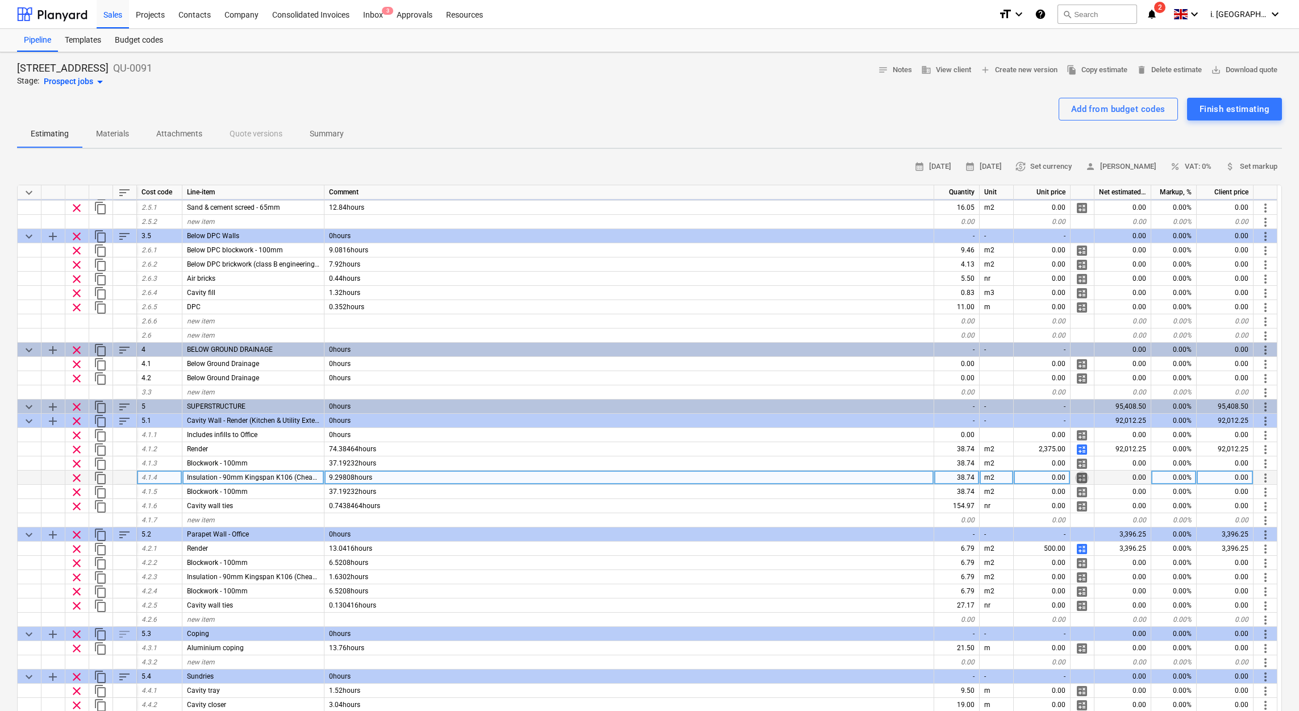
click at [1079, 475] on span "calculate" at bounding box center [1082, 478] width 14 height 14
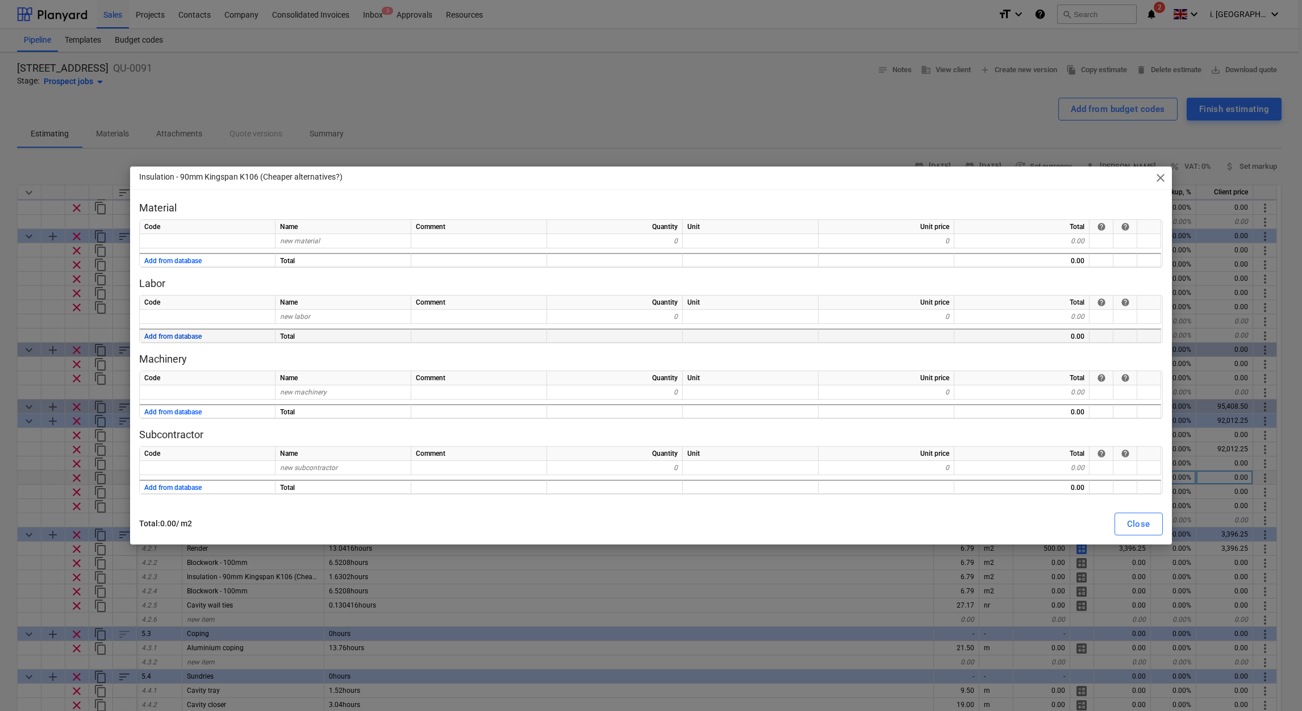
click at [185, 336] on button "Add from database" at bounding box center [172, 337] width 57 height 14
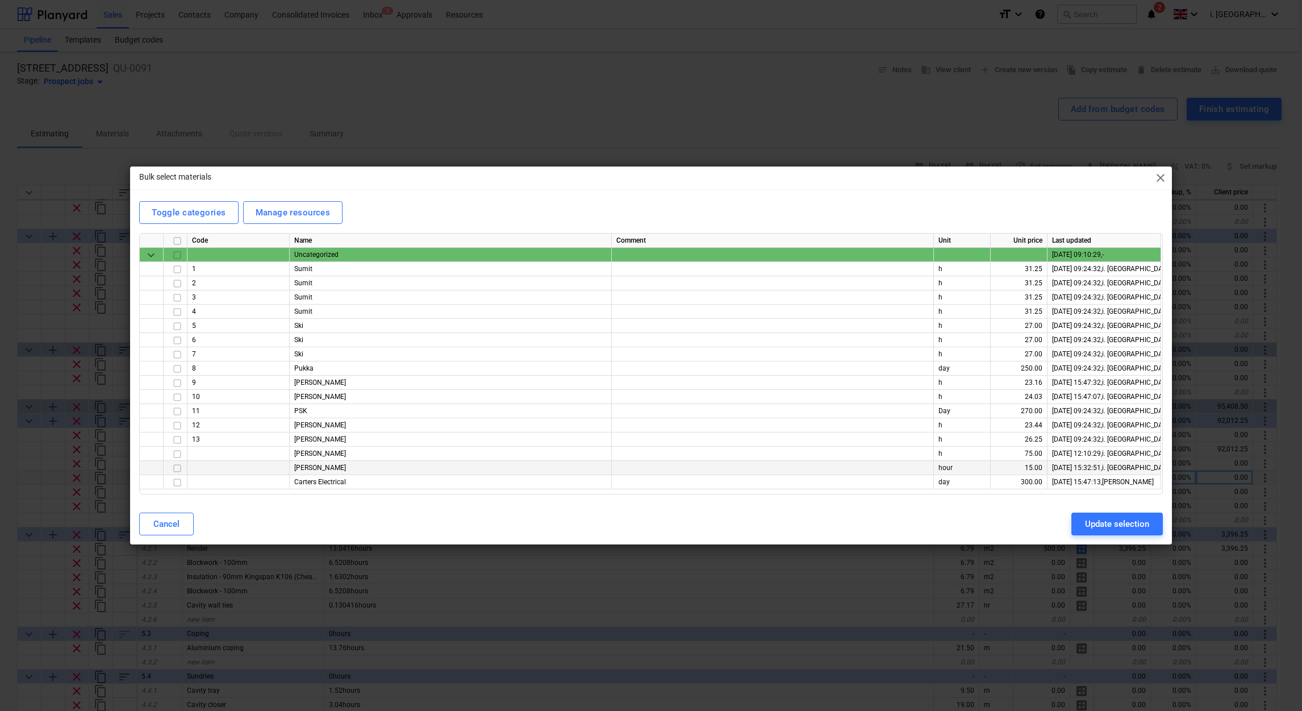
click at [175, 470] on input "checkbox" at bounding box center [177, 468] width 14 height 14
click at [1136, 526] on div "Update selection" at bounding box center [1117, 523] width 64 height 15
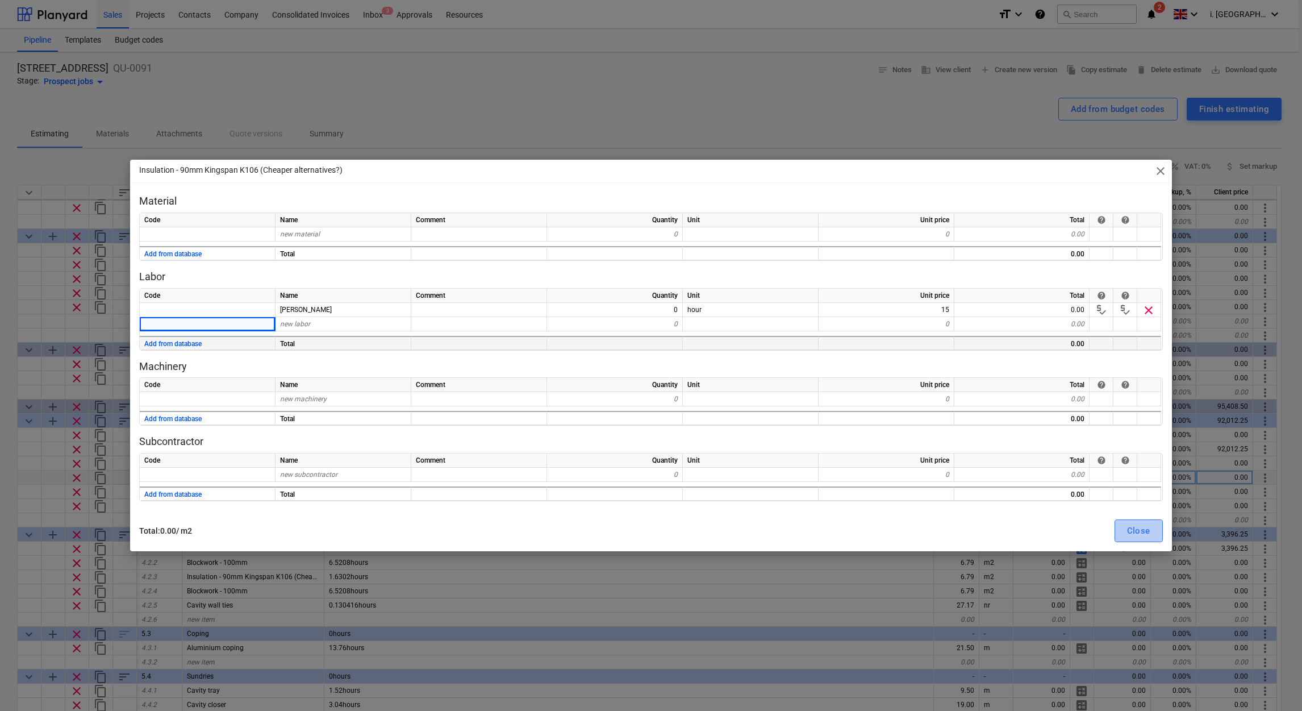
click at [1124, 532] on button "Close" at bounding box center [1139, 530] width 48 height 23
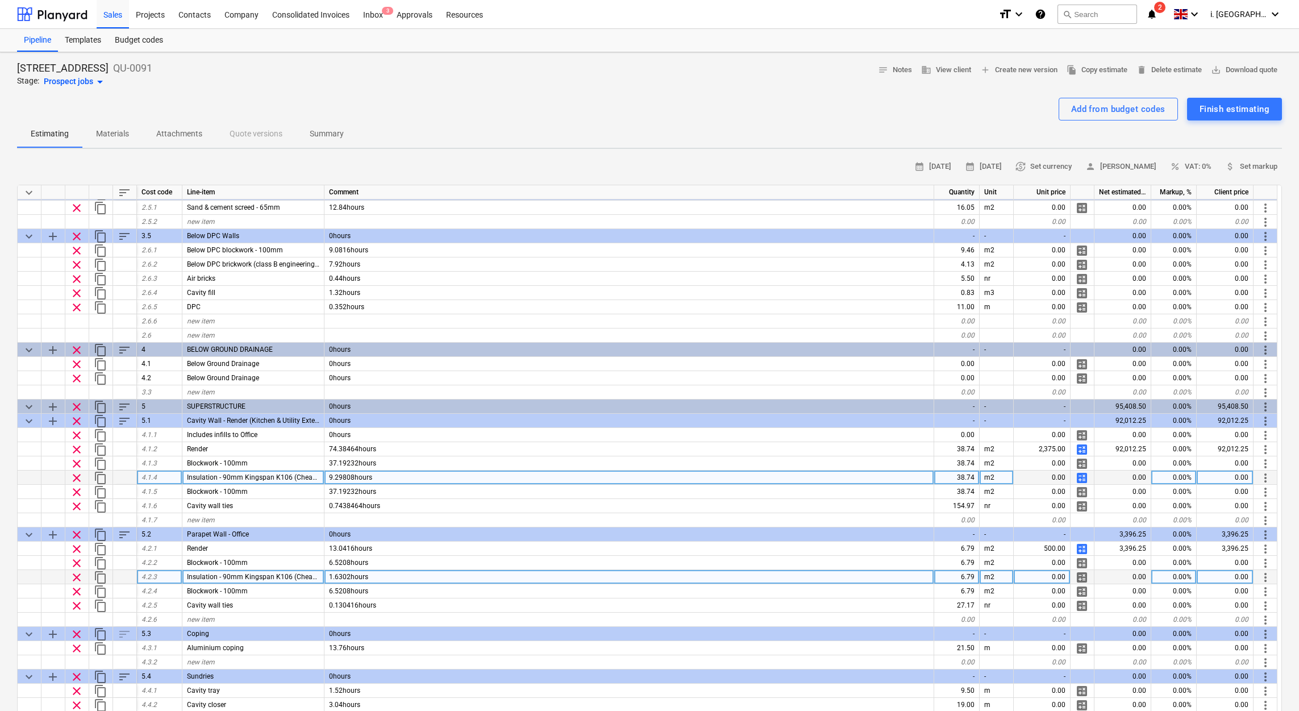
click at [1086, 579] on span "calculate" at bounding box center [1082, 577] width 14 height 14
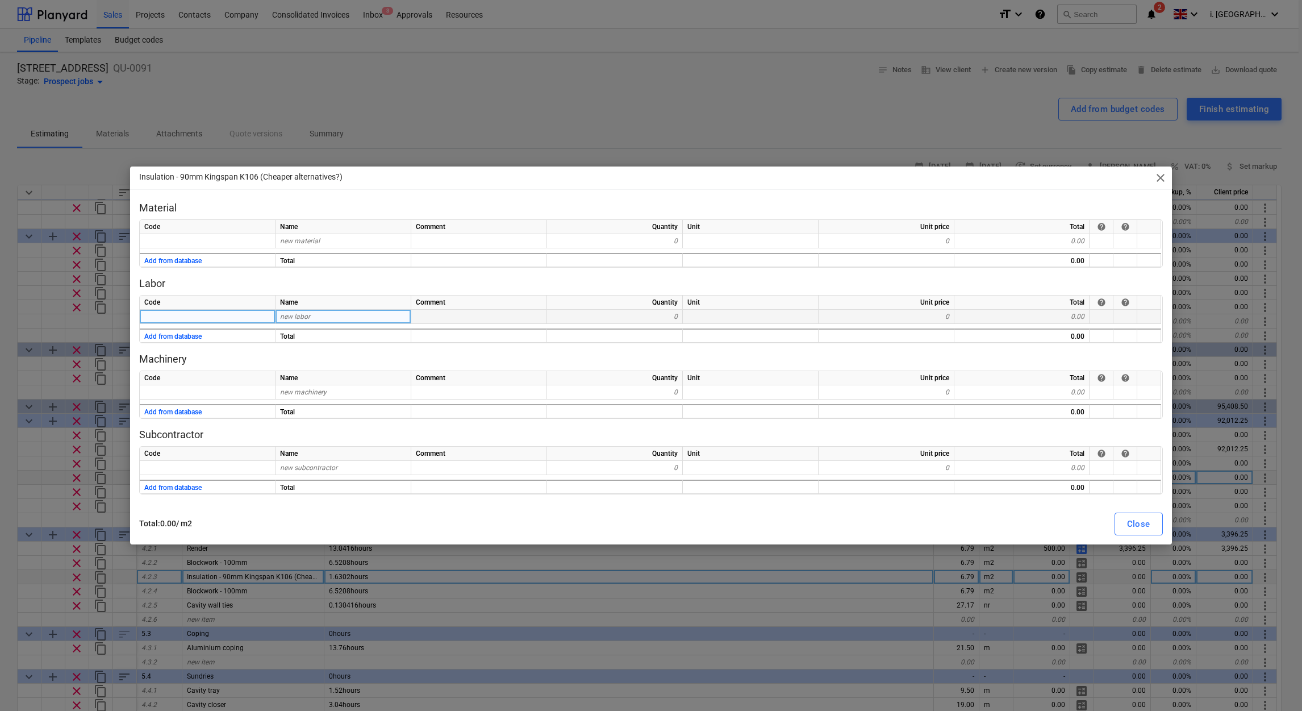
click at [367, 323] on div "new labor" at bounding box center [344, 317] width 136 height 14
click at [187, 335] on button "Add from database" at bounding box center [172, 337] width 57 height 14
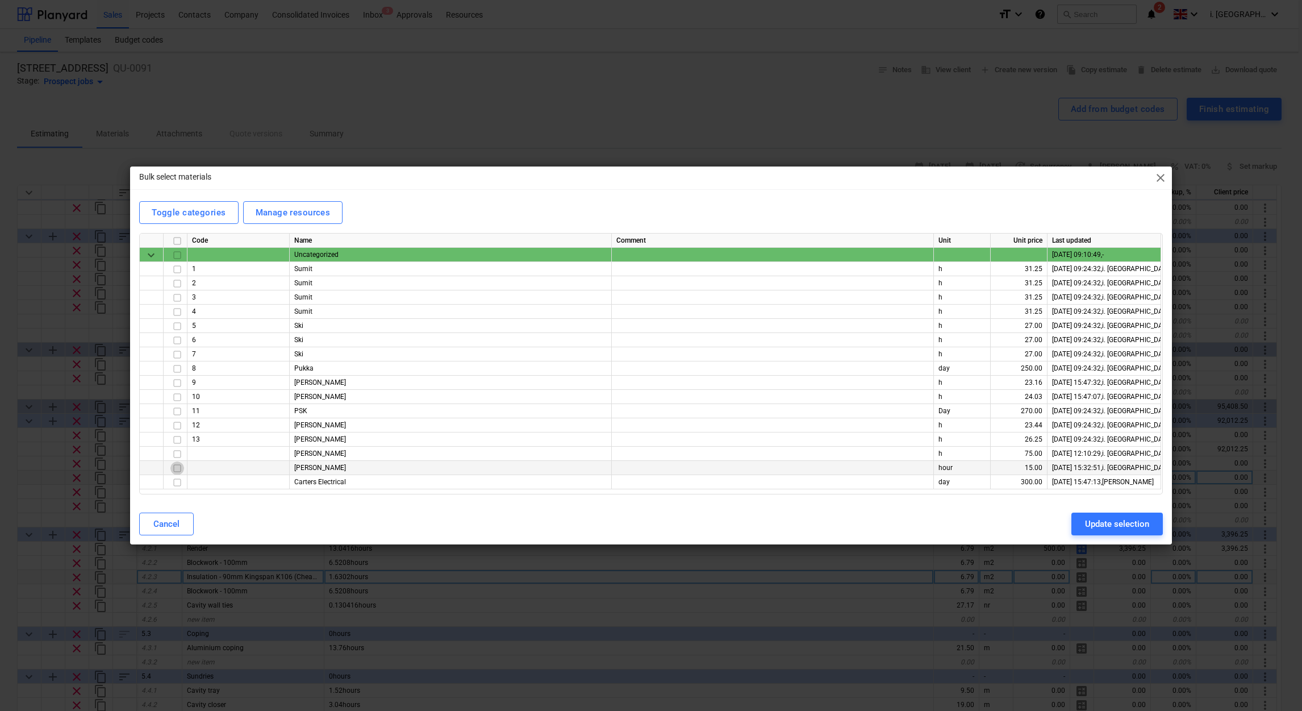
click at [173, 471] on input "checkbox" at bounding box center [177, 468] width 14 height 14
click at [1129, 522] on div "Update selection" at bounding box center [1117, 523] width 64 height 15
type textarea "x"
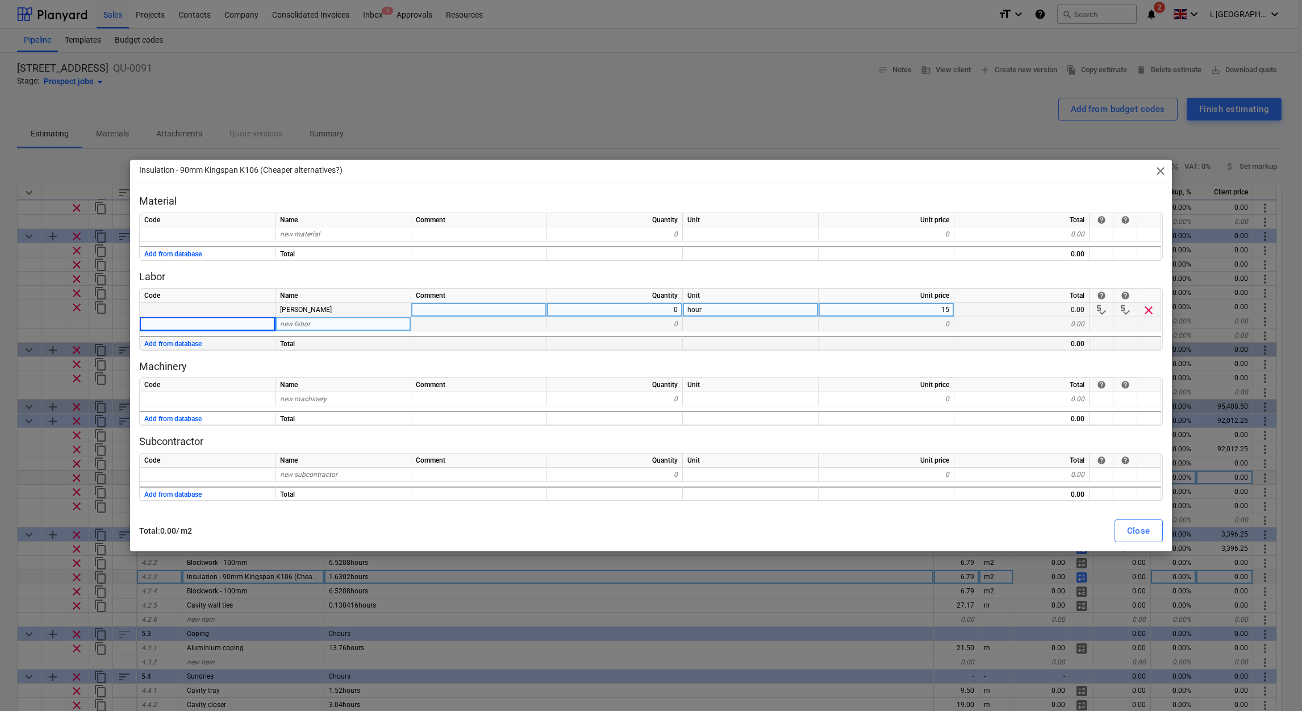
click at [622, 317] on div "0" at bounding box center [615, 324] width 136 height 14
click at [622, 315] on div "Code Name Comment Quantity Unit Unit price Total help help Jamie Waite 0 hour 1…" at bounding box center [651, 319] width 1024 height 62
drag, startPoint x: 622, startPoint y: 315, endPoint x: 623, endPoint y: 308, distance: 7.0
click at [623, 308] on div "0" at bounding box center [615, 310] width 136 height 14
type input "2"
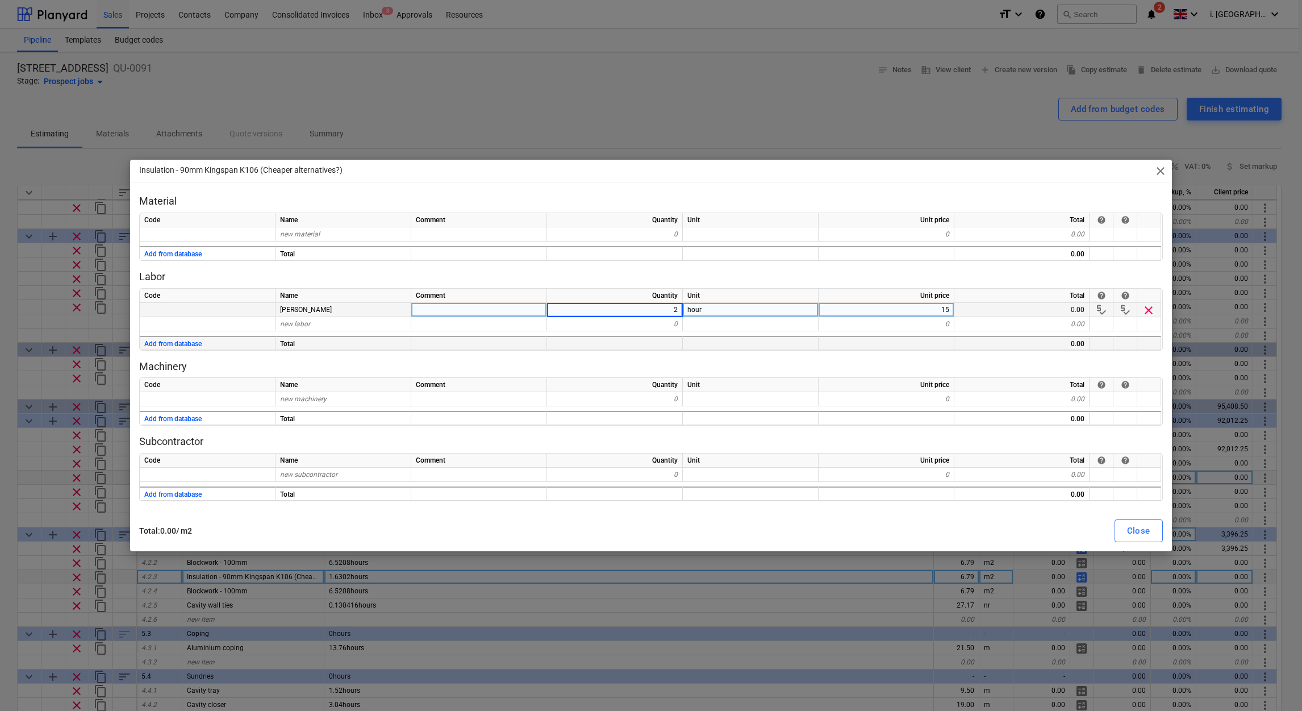
click at [1144, 535] on div "Close" at bounding box center [1138, 530] width 23 height 15
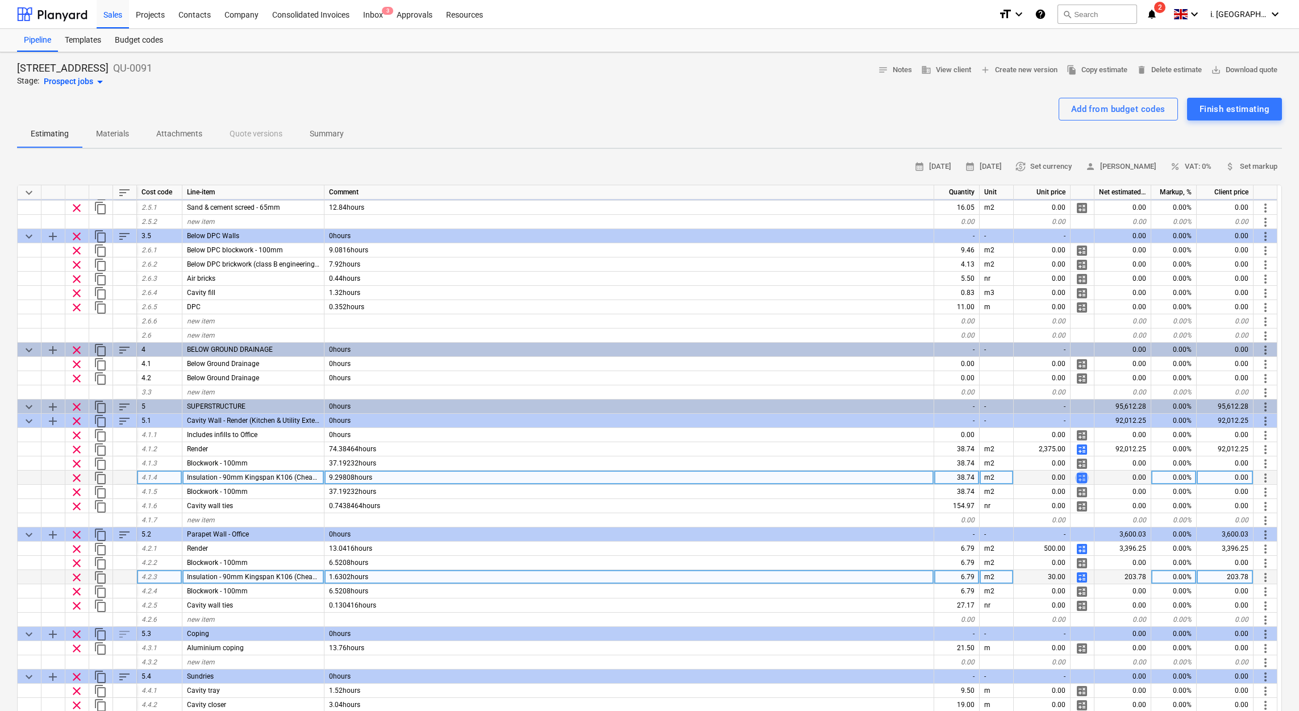
click at [1083, 474] on span "calculate" at bounding box center [1082, 478] width 14 height 14
type textarea "x"
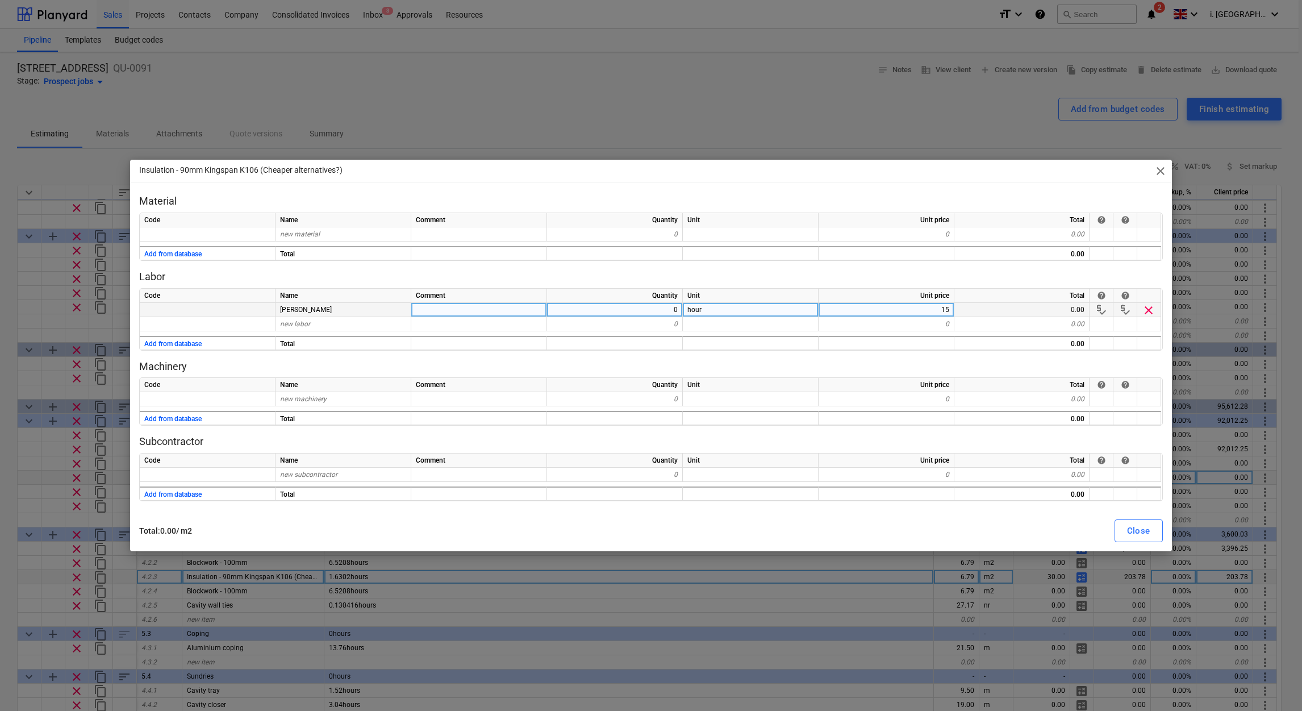
click at [638, 307] on div "0" at bounding box center [615, 310] width 136 height 14
type input "9"
click at [1134, 535] on div "Close" at bounding box center [1138, 530] width 23 height 15
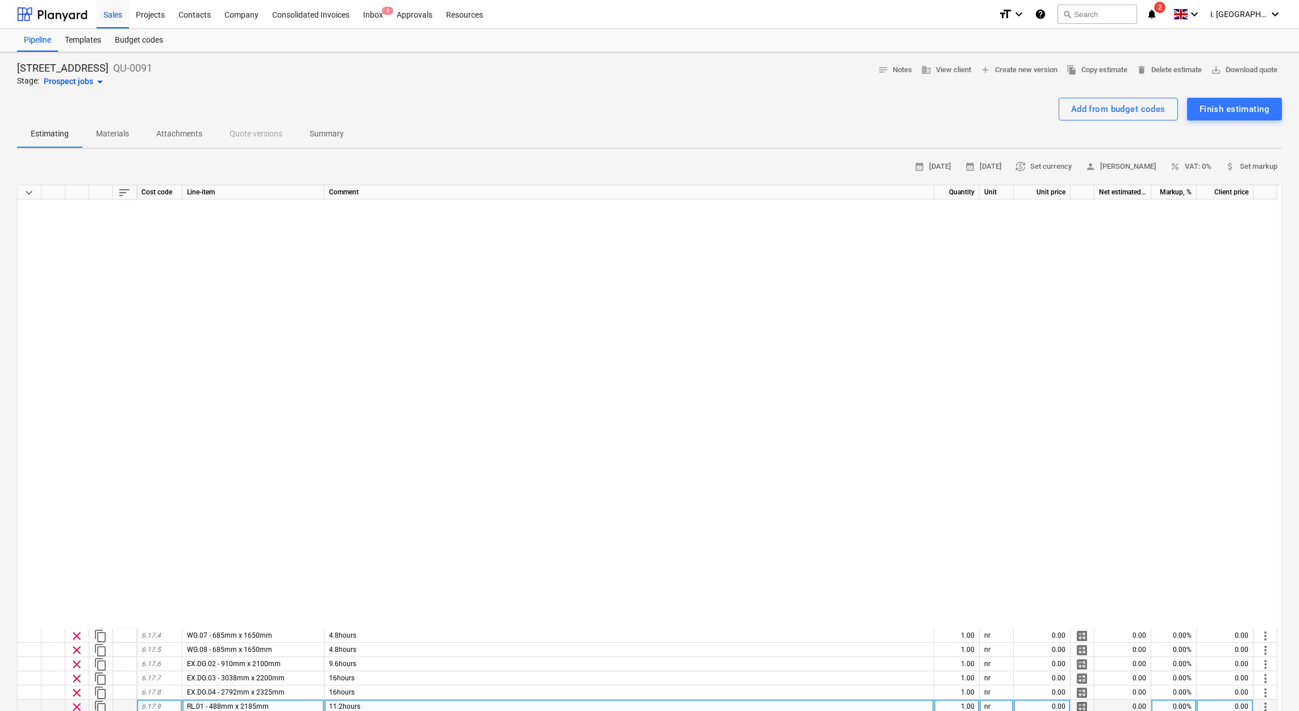
scroll to position [1985, 0]
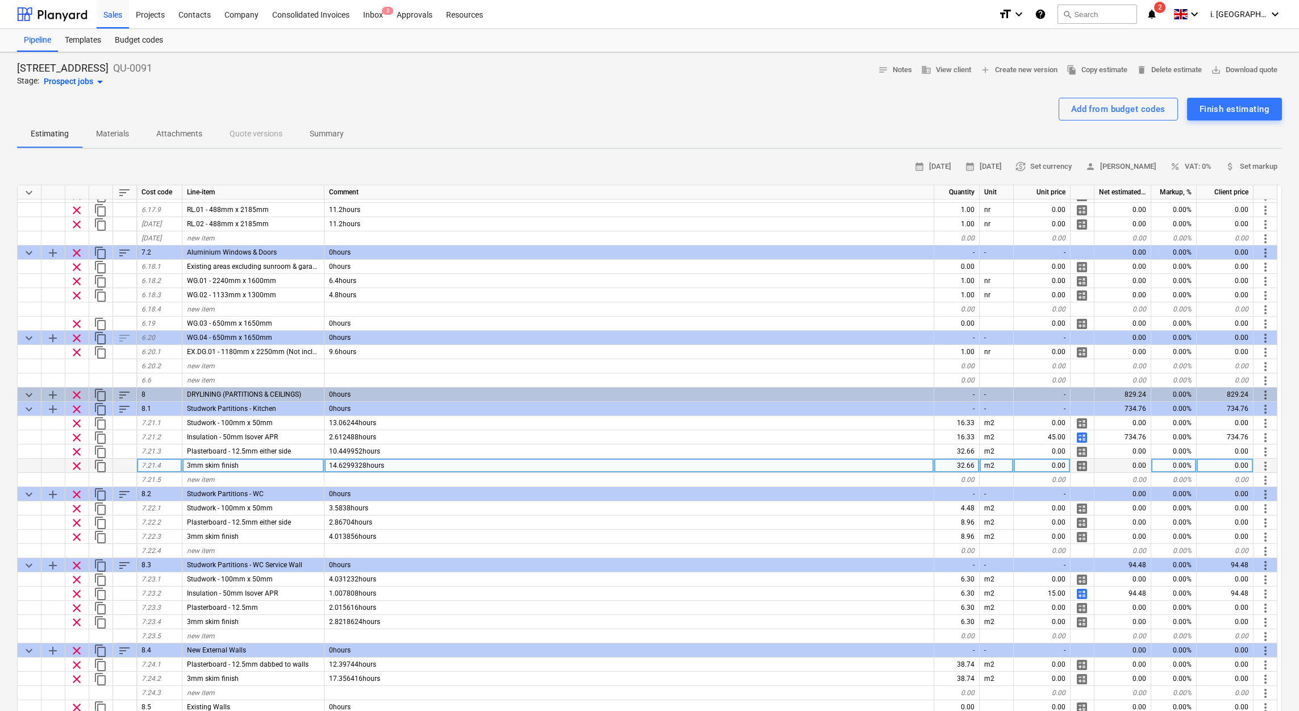
click at [1075, 464] on span "calculate" at bounding box center [1082, 466] width 14 height 14
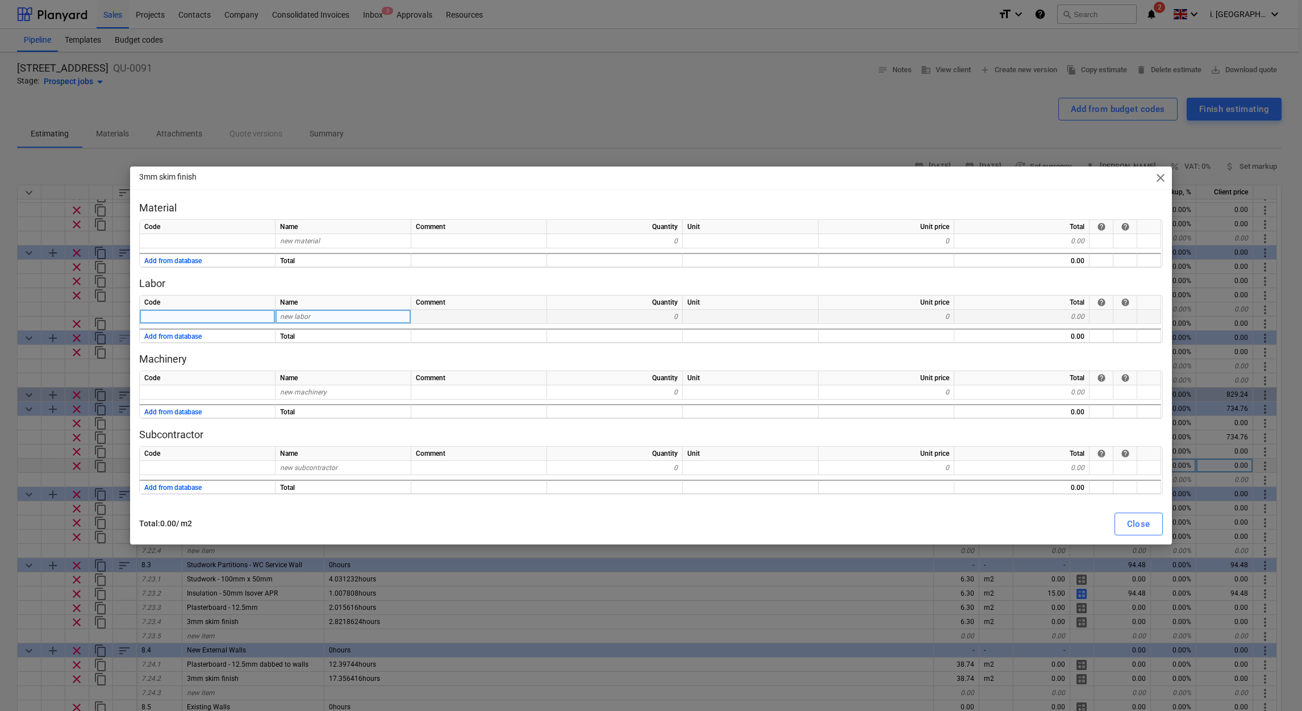
click at [330, 323] on div "new labor" at bounding box center [344, 317] width 136 height 14
click at [153, 339] on button "Add from database" at bounding box center [172, 337] width 57 height 14
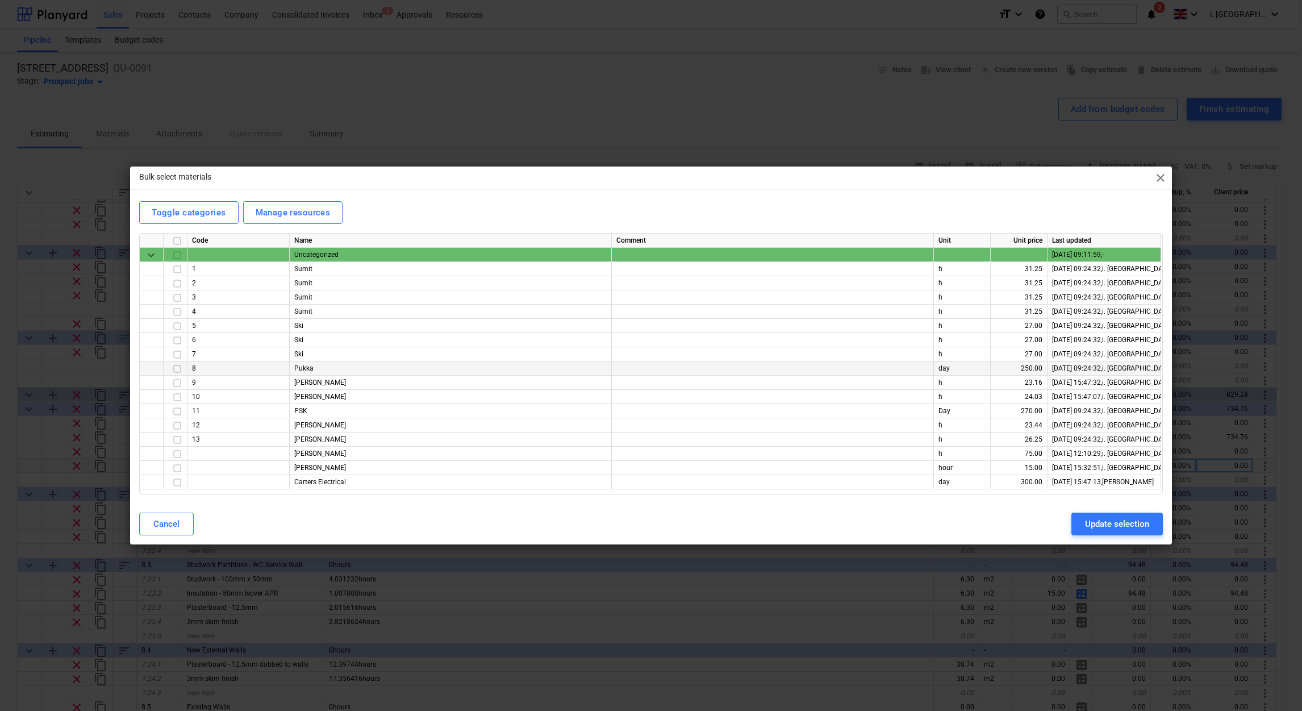
click at [173, 369] on input "checkbox" at bounding box center [177, 369] width 14 height 14
click at [1099, 529] on div "Update selection" at bounding box center [1117, 523] width 64 height 15
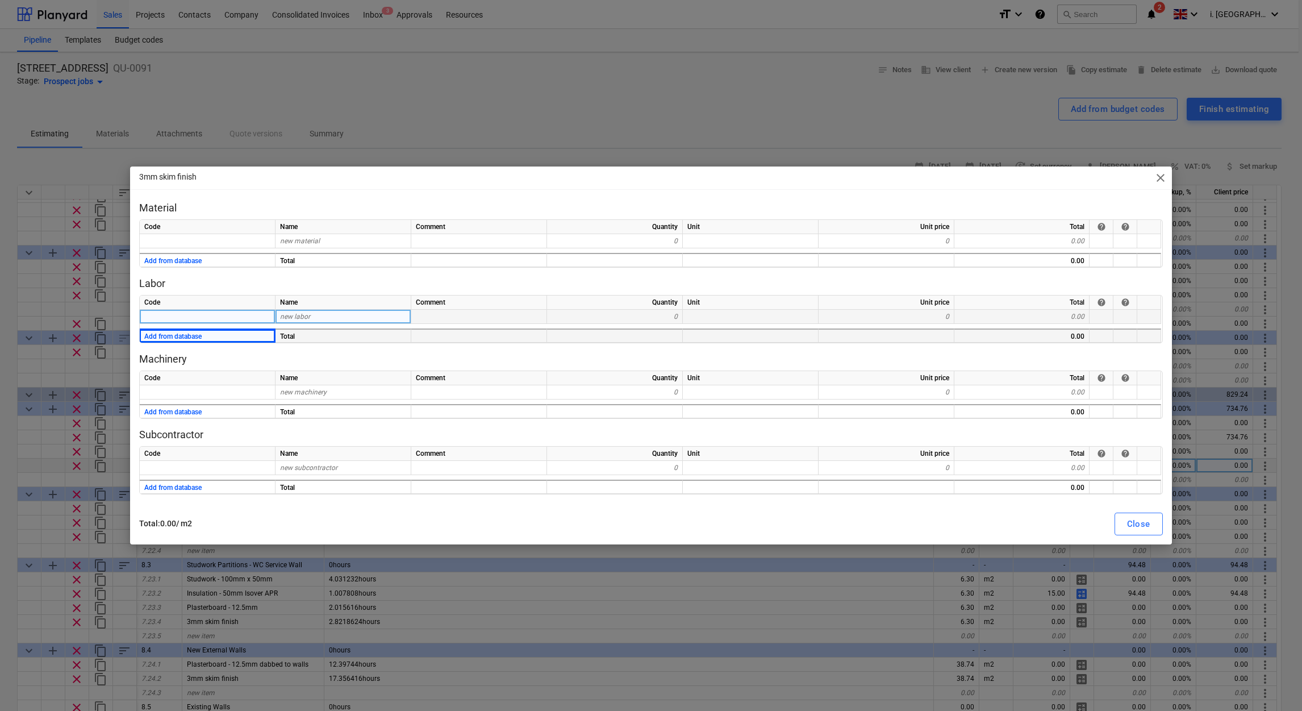
type textarea "x"
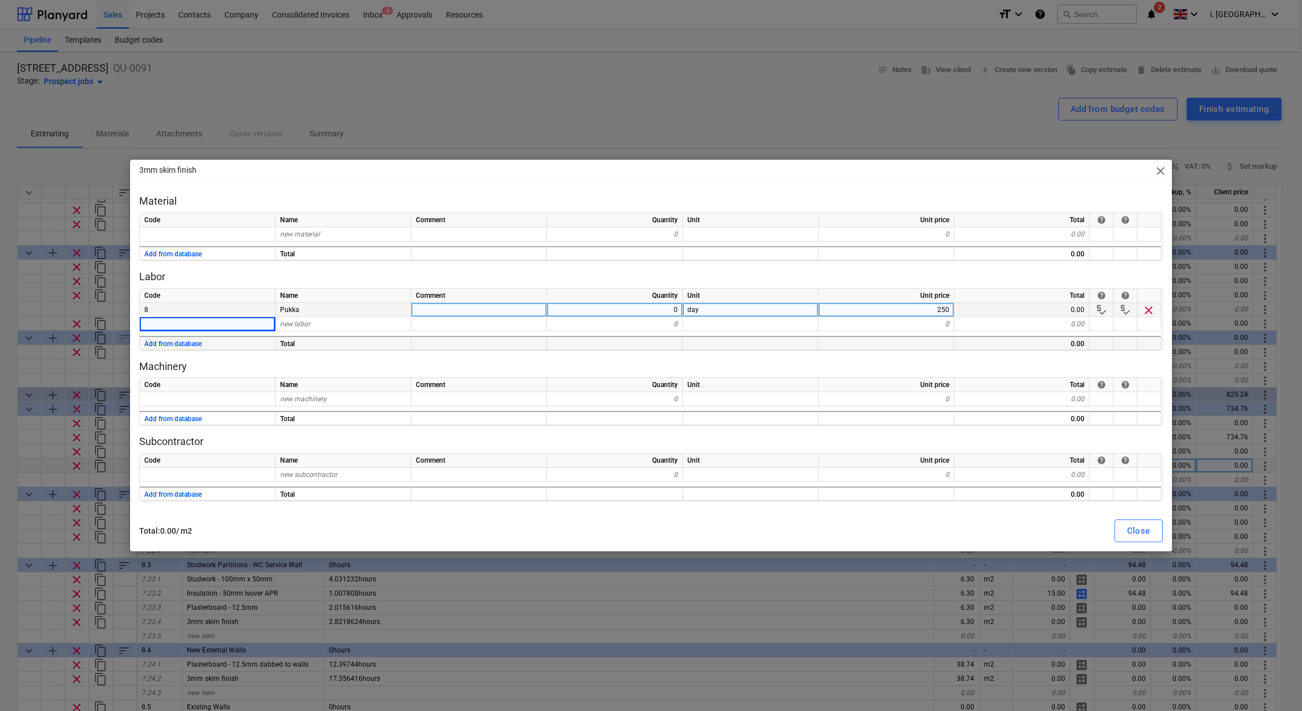
click at [666, 307] on div "0" at bounding box center [615, 310] width 136 height 14
type input "2"
click at [1143, 532] on div "Close" at bounding box center [1138, 530] width 23 height 15
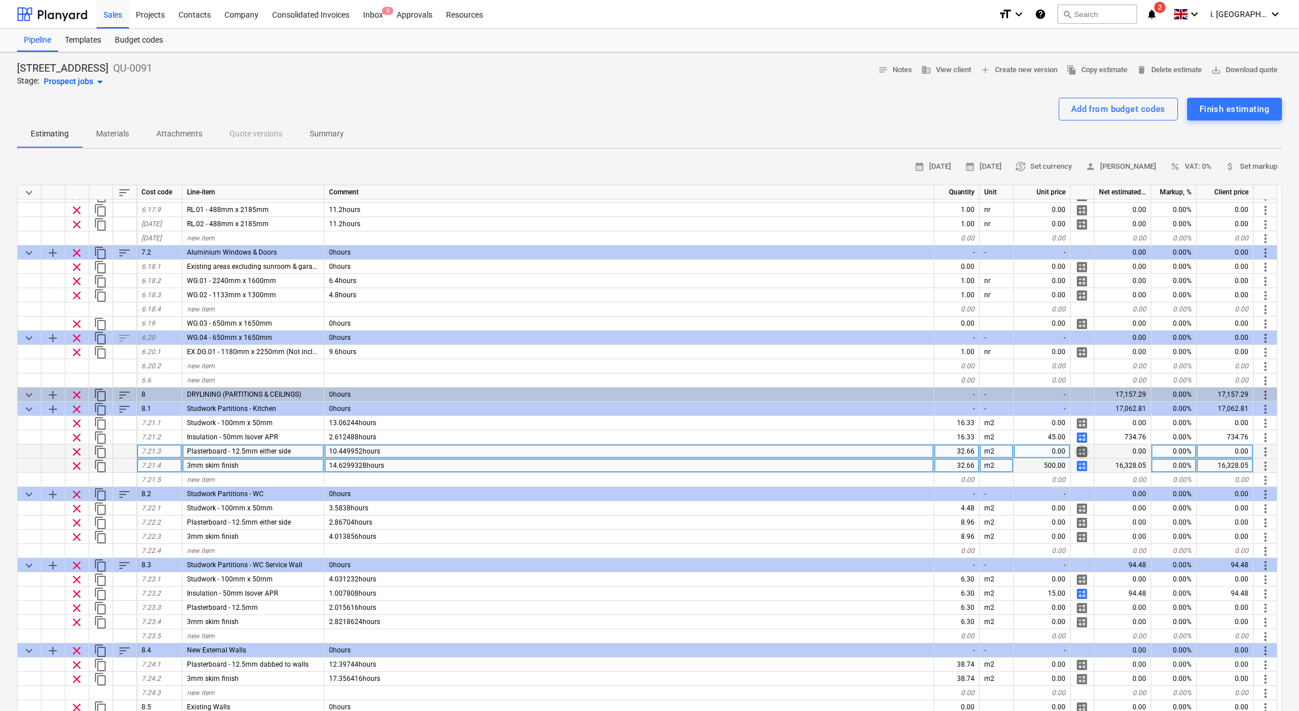
click at [1079, 449] on span "calculate" at bounding box center [1082, 452] width 14 height 14
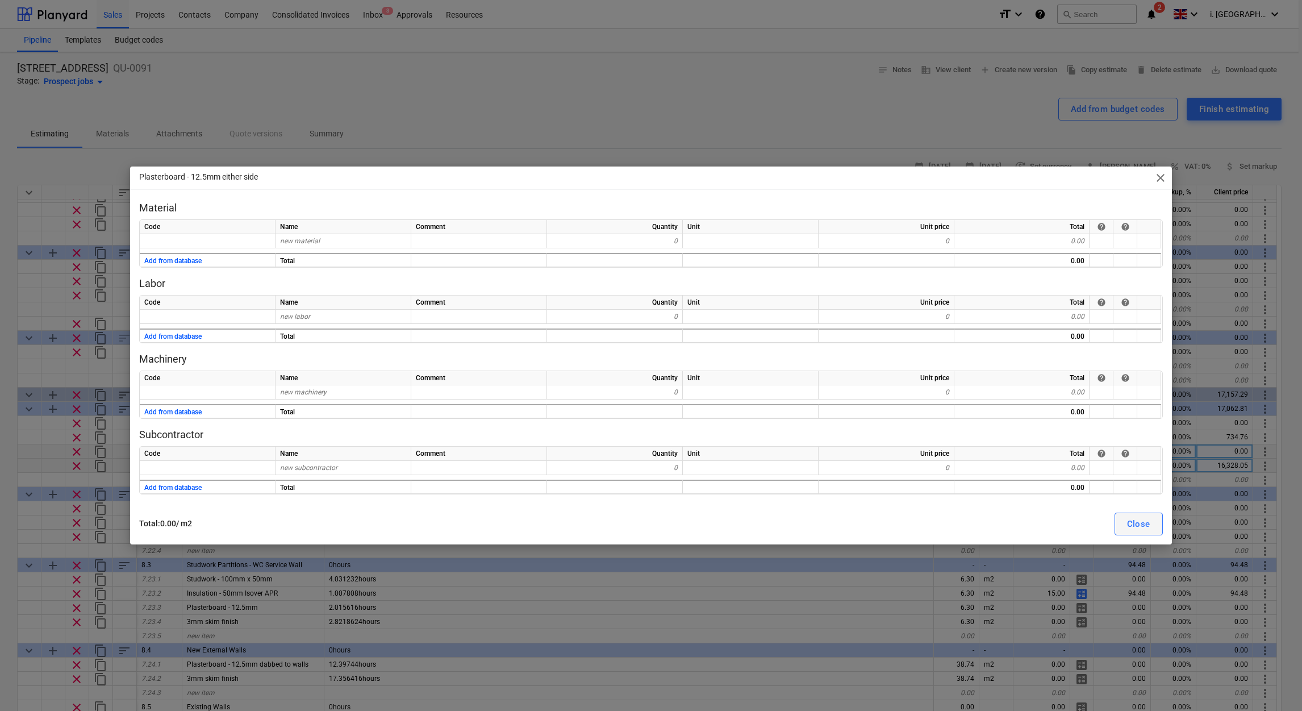
click at [1148, 523] on div "Close" at bounding box center [1138, 523] width 23 height 15
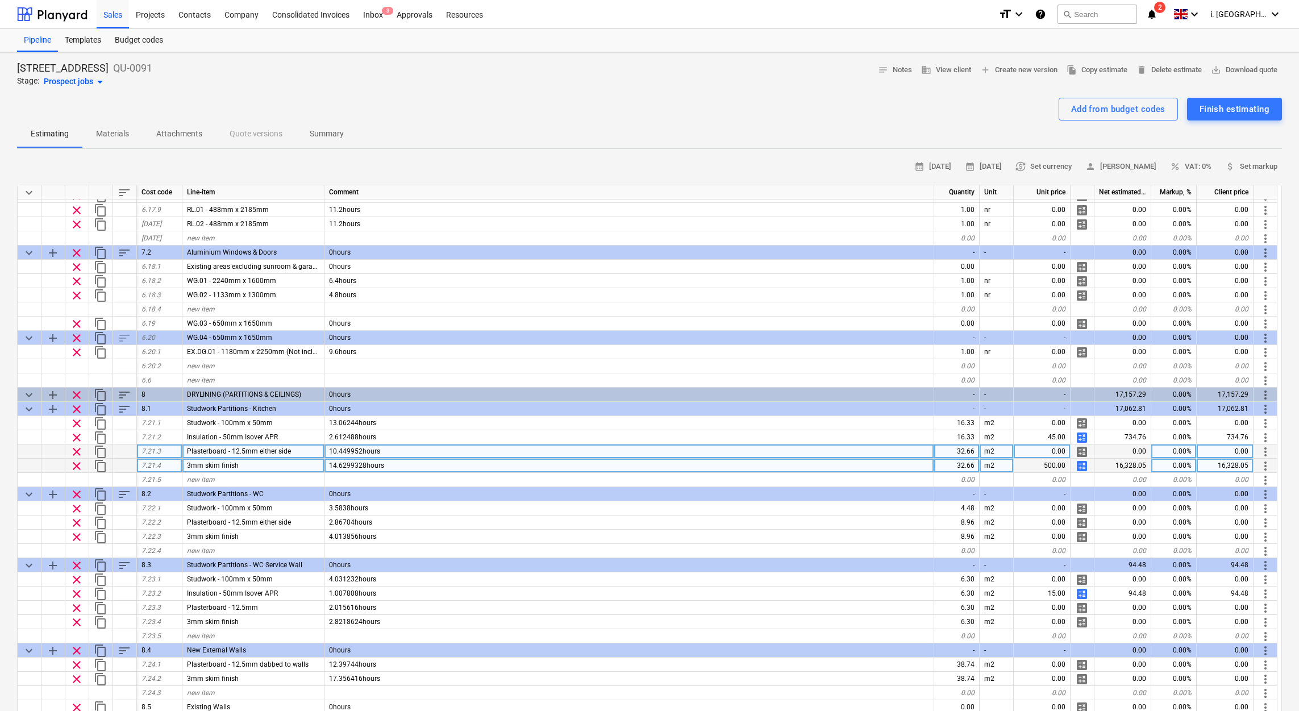
click at [1085, 446] on span "calculate" at bounding box center [1082, 452] width 14 height 14
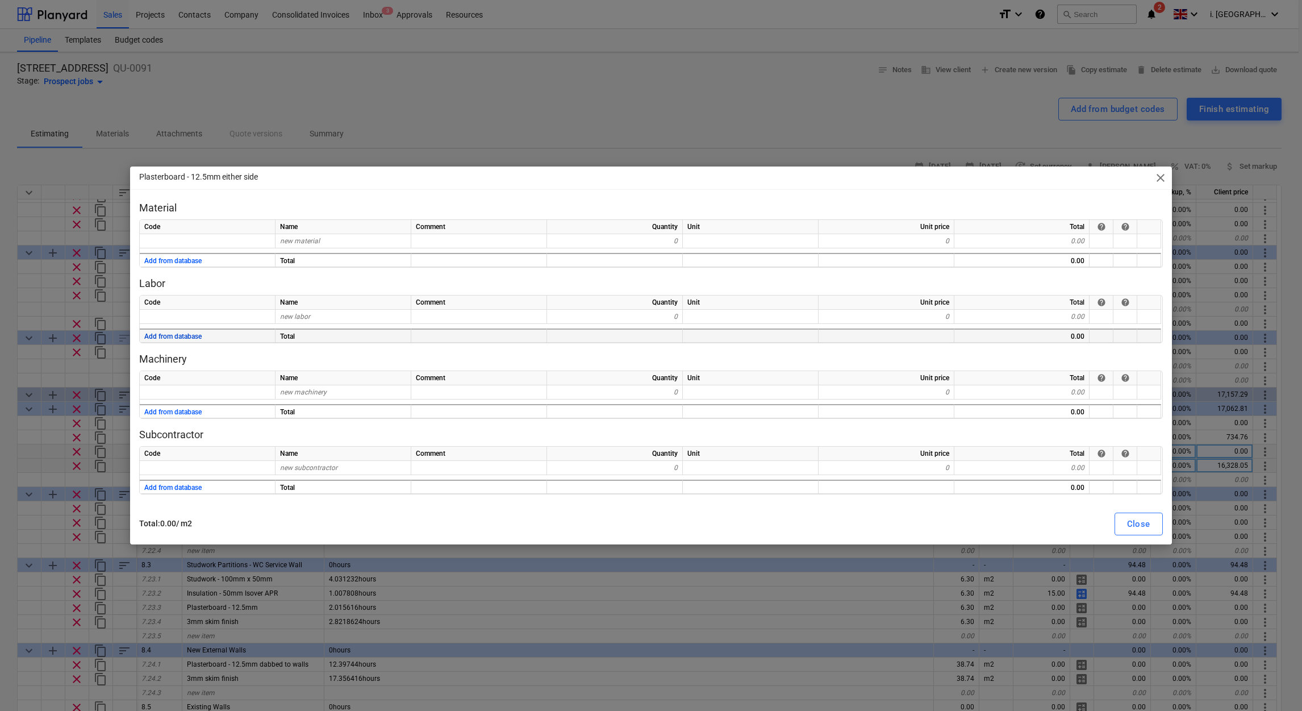
click at [181, 337] on button "Add from database" at bounding box center [172, 337] width 57 height 14
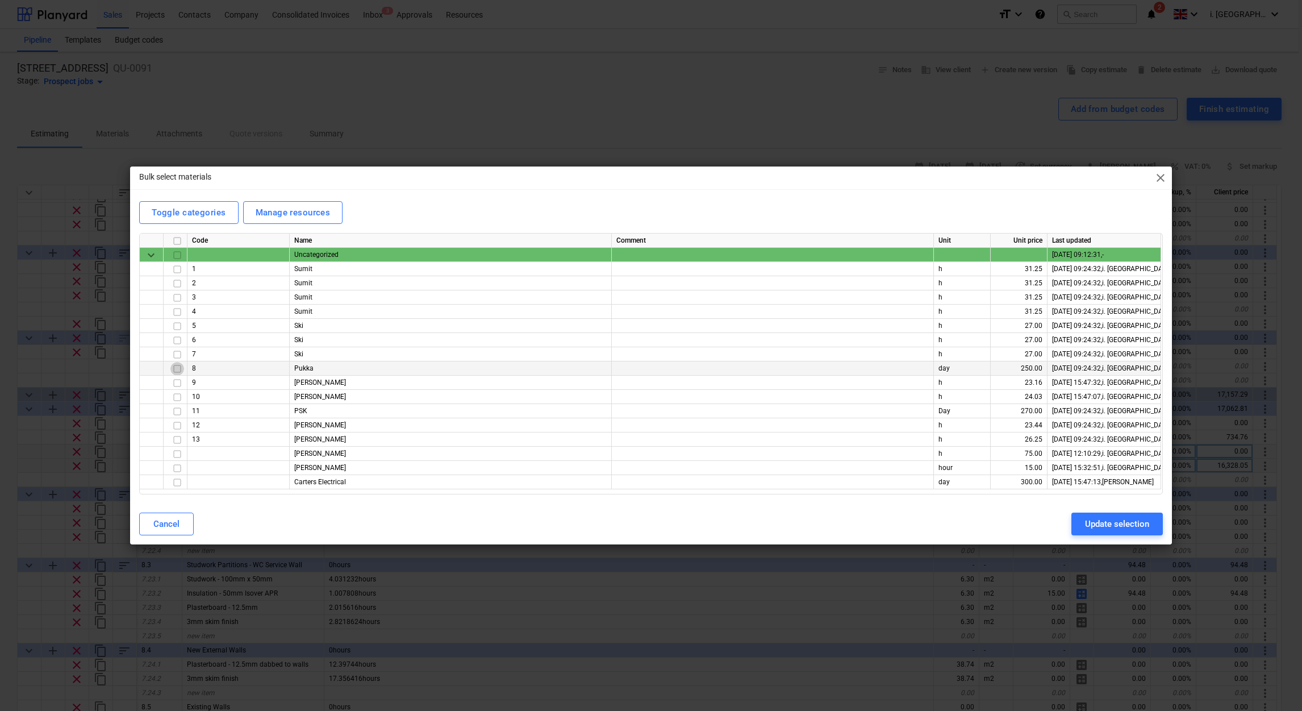
click at [175, 367] on input "checkbox" at bounding box center [177, 369] width 14 height 14
click at [1119, 524] on div "Update selection" at bounding box center [1117, 523] width 64 height 15
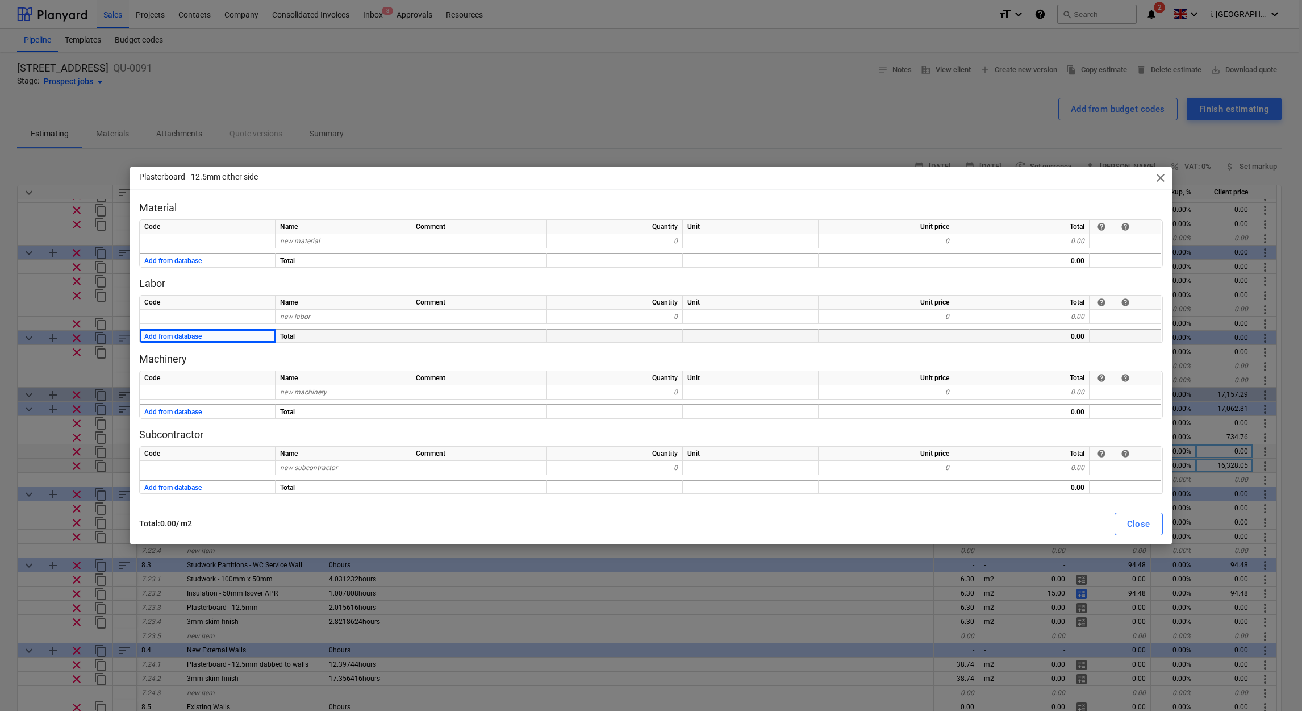
type textarea "x"
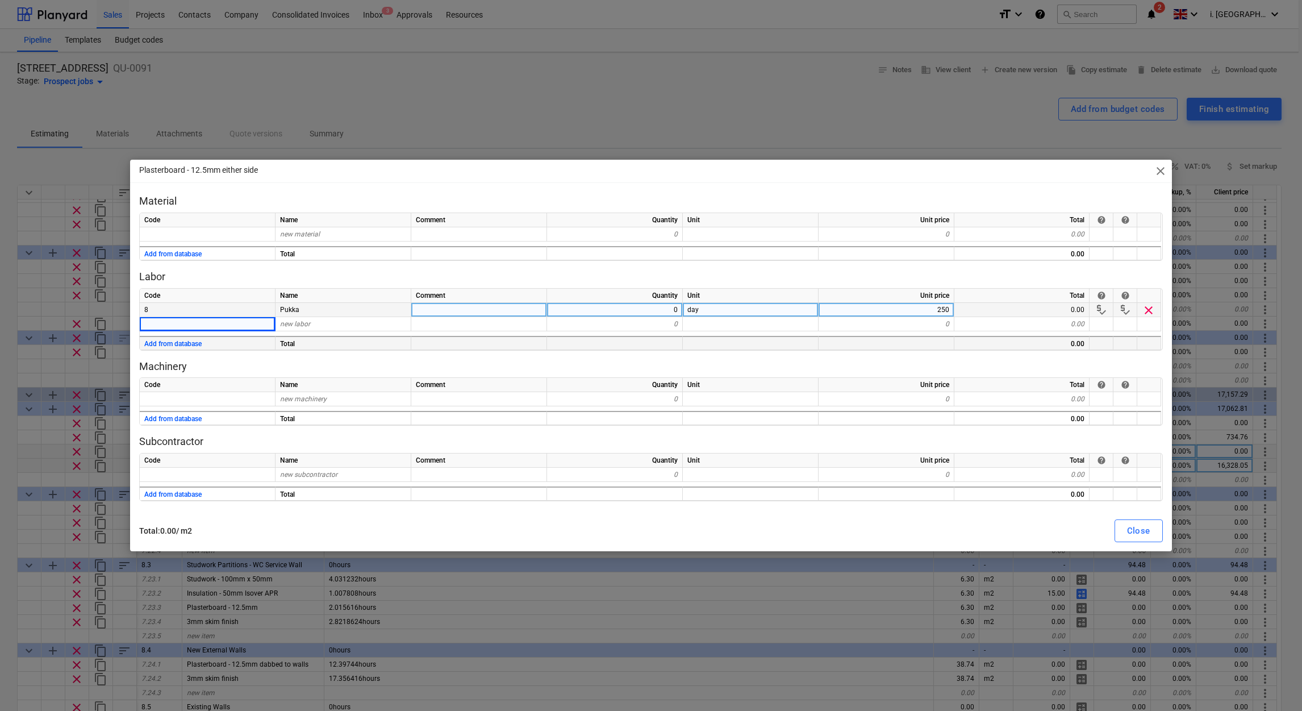
click at [672, 308] on div "0" at bounding box center [615, 310] width 136 height 14
type input "1"
click at [1146, 536] on div "Close" at bounding box center [1138, 530] width 23 height 15
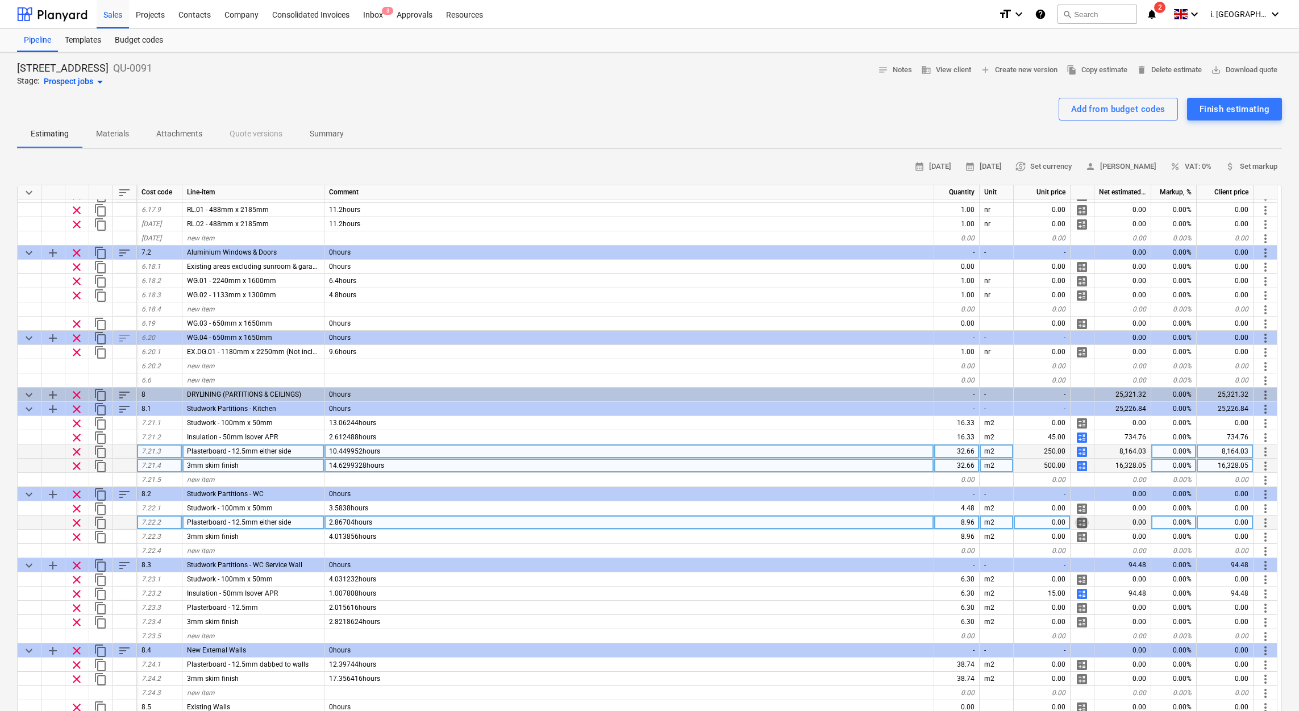
click at [1080, 522] on span "calculate" at bounding box center [1082, 523] width 14 height 14
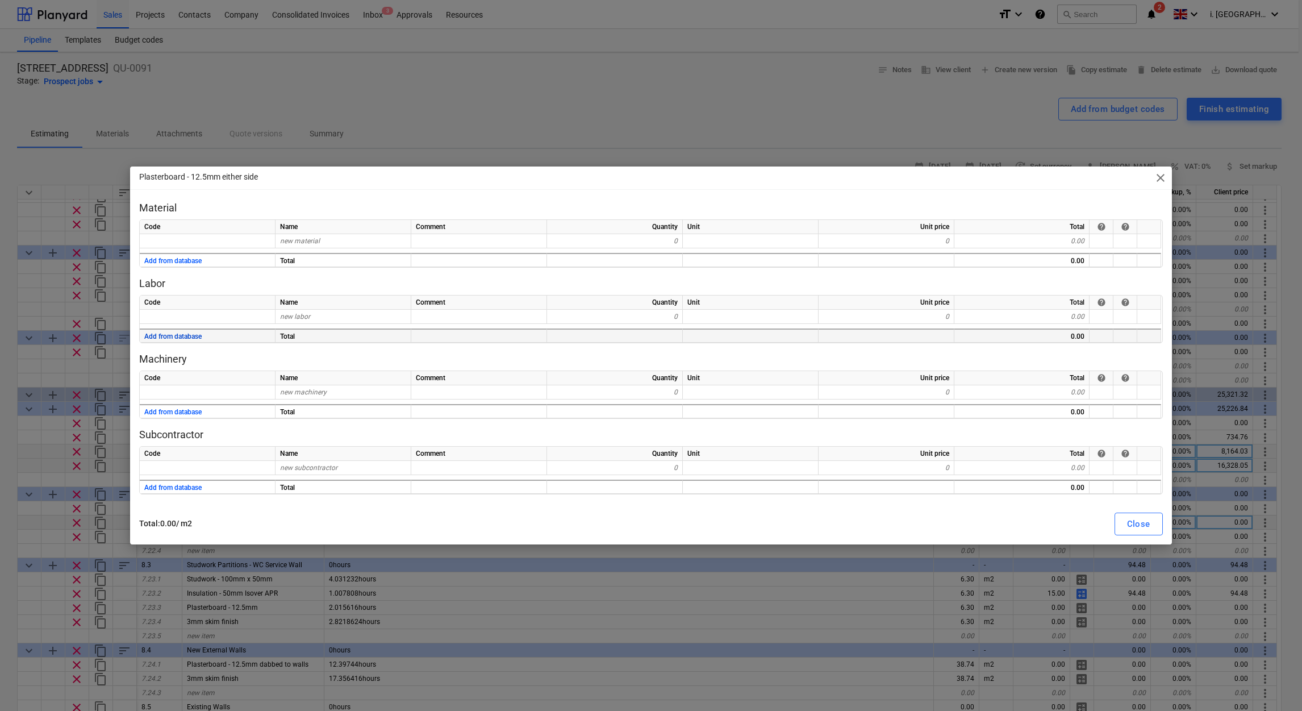
click at [189, 332] on button "Add from database" at bounding box center [172, 337] width 57 height 14
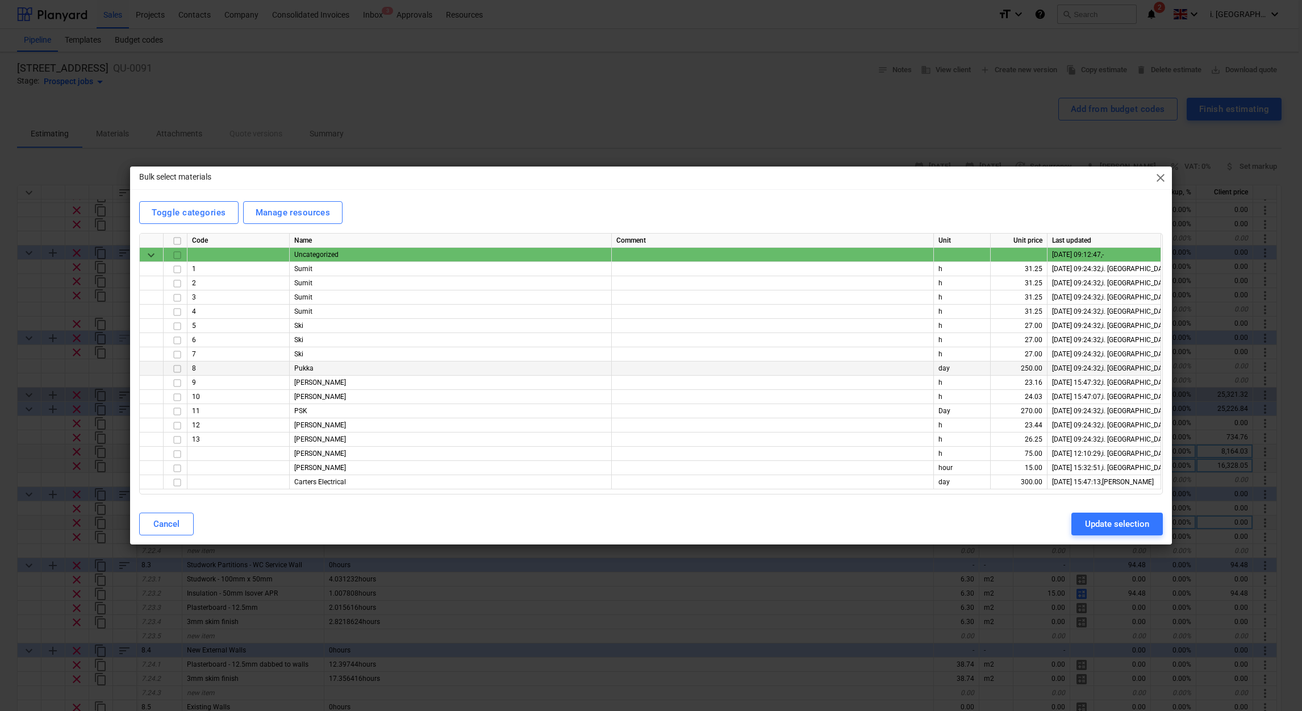
click at [178, 369] on input "checkbox" at bounding box center [177, 369] width 14 height 14
click at [1147, 520] on div "Update selection" at bounding box center [1117, 523] width 64 height 15
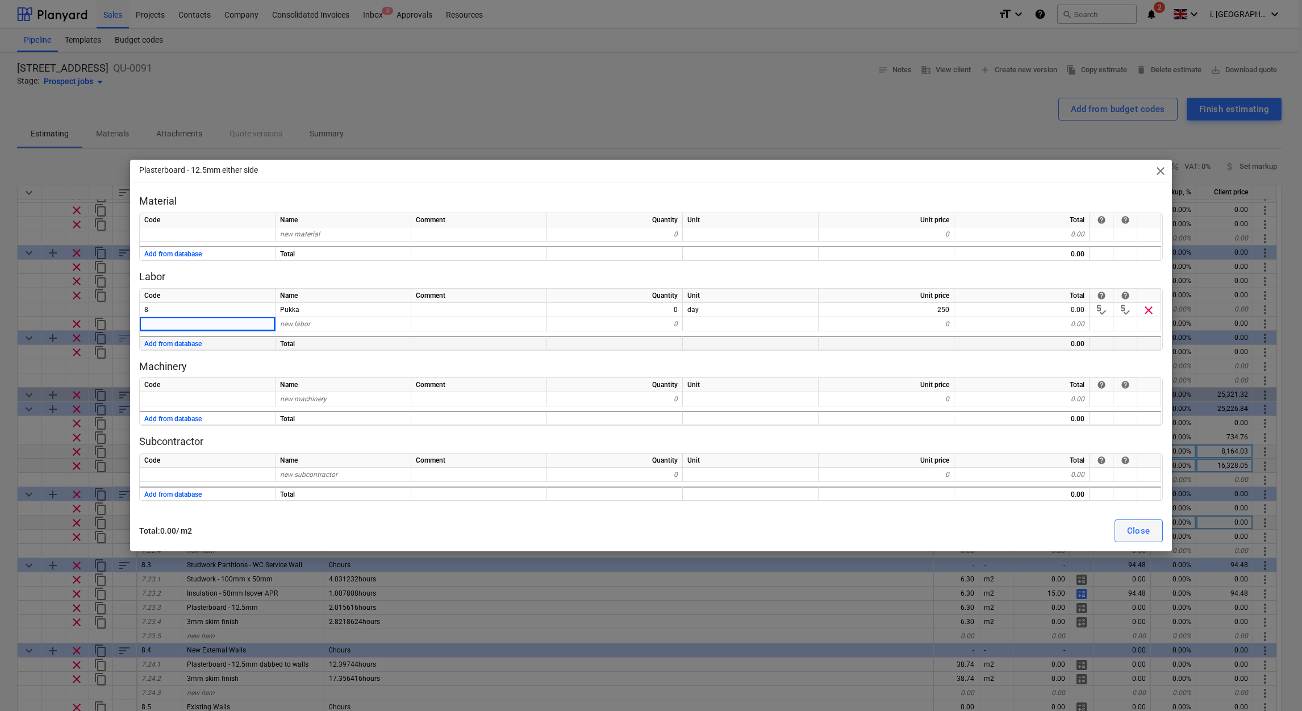
click at [1121, 525] on button "Close" at bounding box center [1139, 530] width 48 height 23
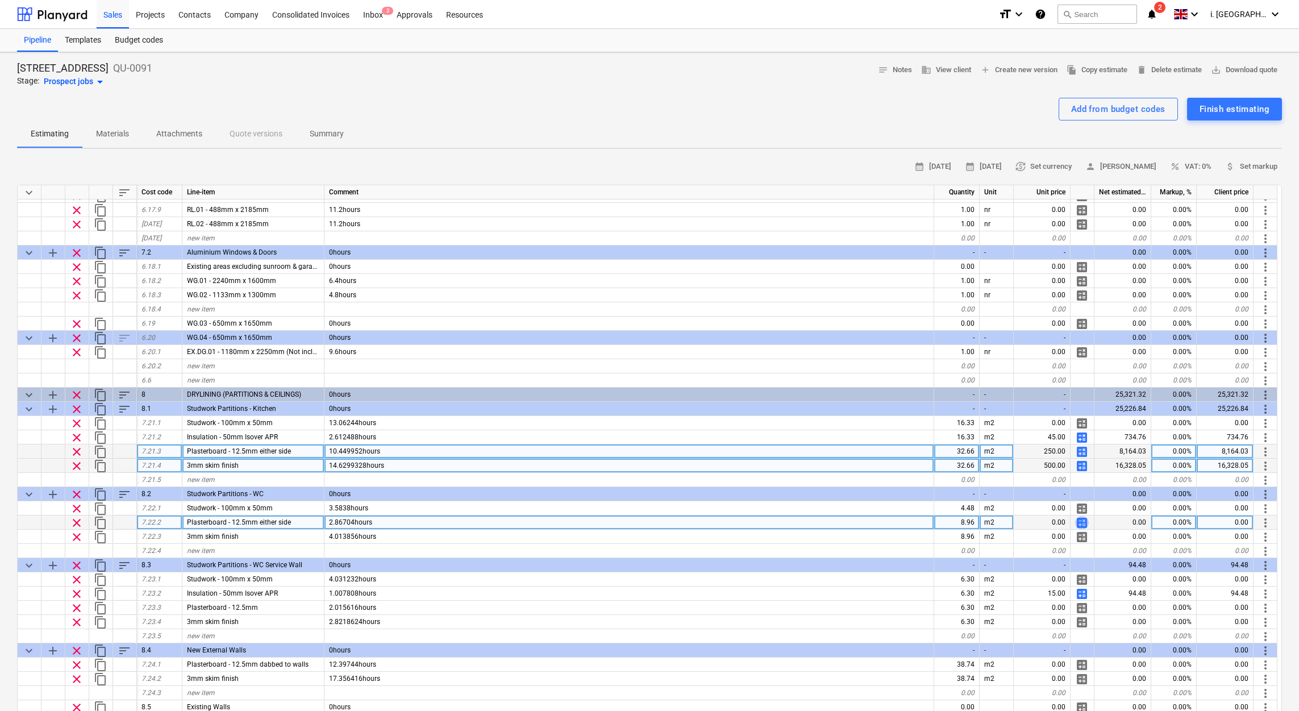
click at [1082, 525] on span "calculate" at bounding box center [1082, 523] width 14 height 14
type textarea "x"
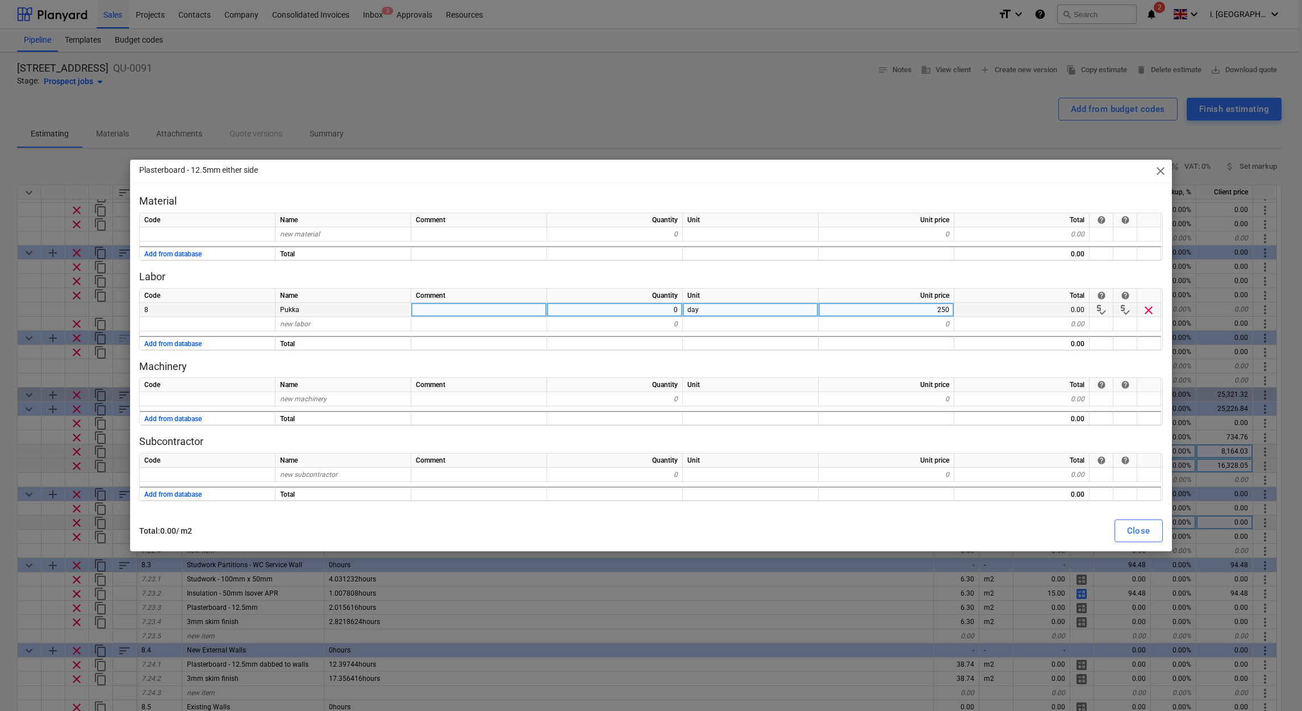
click at [661, 313] on div "0" at bounding box center [615, 310] width 136 height 14
type input "0.5"
click at [1123, 527] on button "Close" at bounding box center [1139, 530] width 48 height 23
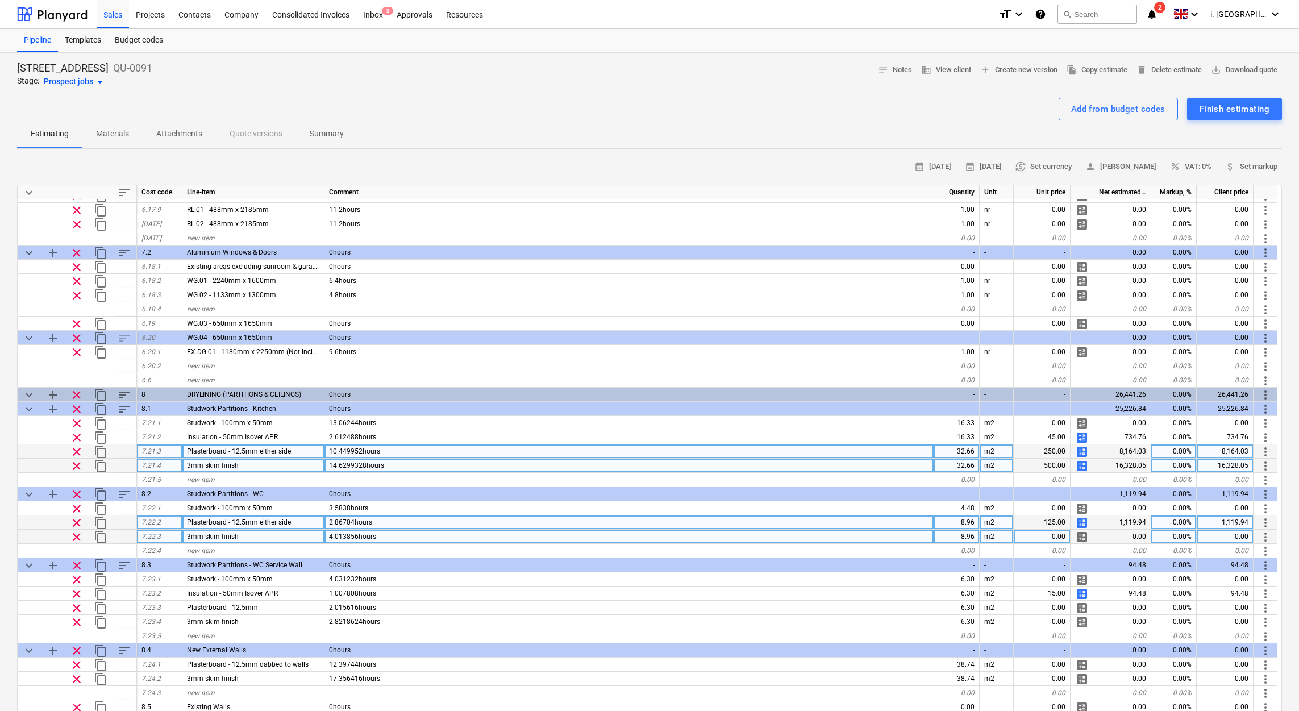
click at [1079, 534] on span "calculate" at bounding box center [1082, 537] width 14 height 14
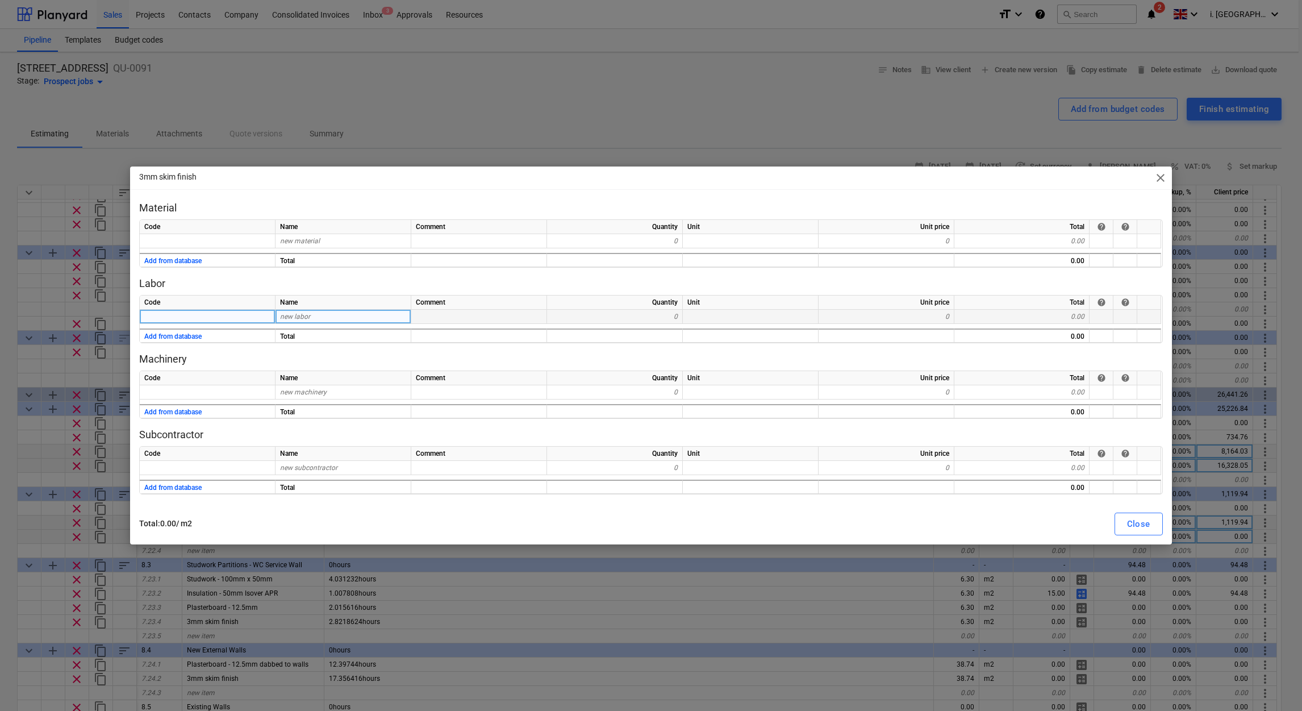
click at [384, 322] on div "new labor" at bounding box center [344, 317] width 136 height 14
click at [189, 340] on button "Add from database" at bounding box center [172, 337] width 57 height 14
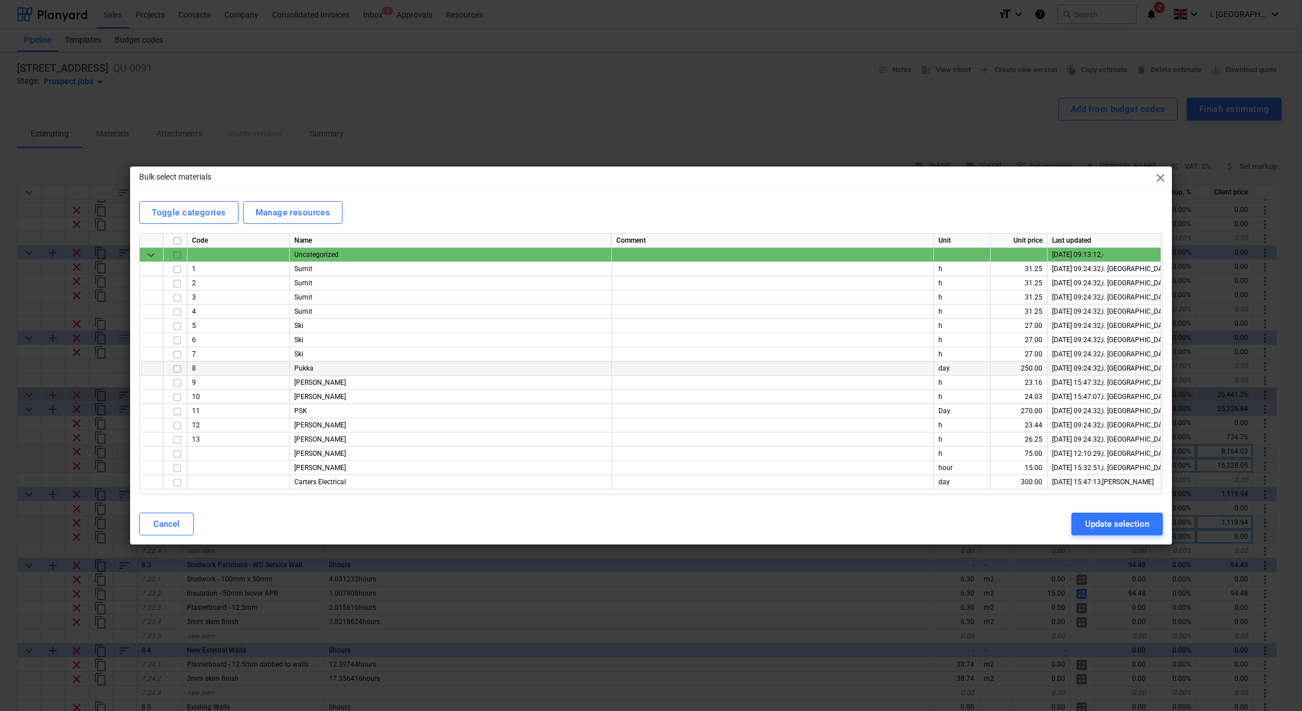
click at [172, 368] on input "checkbox" at bounding box center [177, 369] width 14 height 14
click at [1124, 522] on div "Update selection" at bounding box center [1117, 523] width 64 height 15
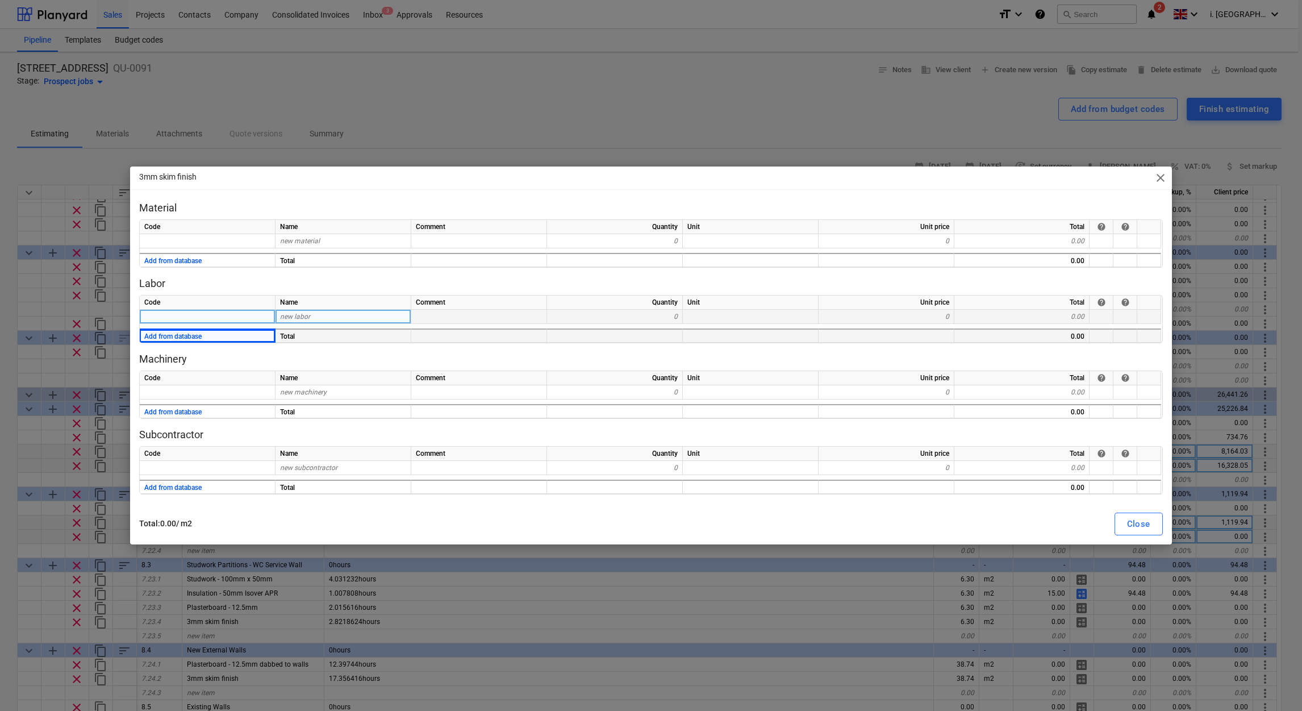
type textarea "x"
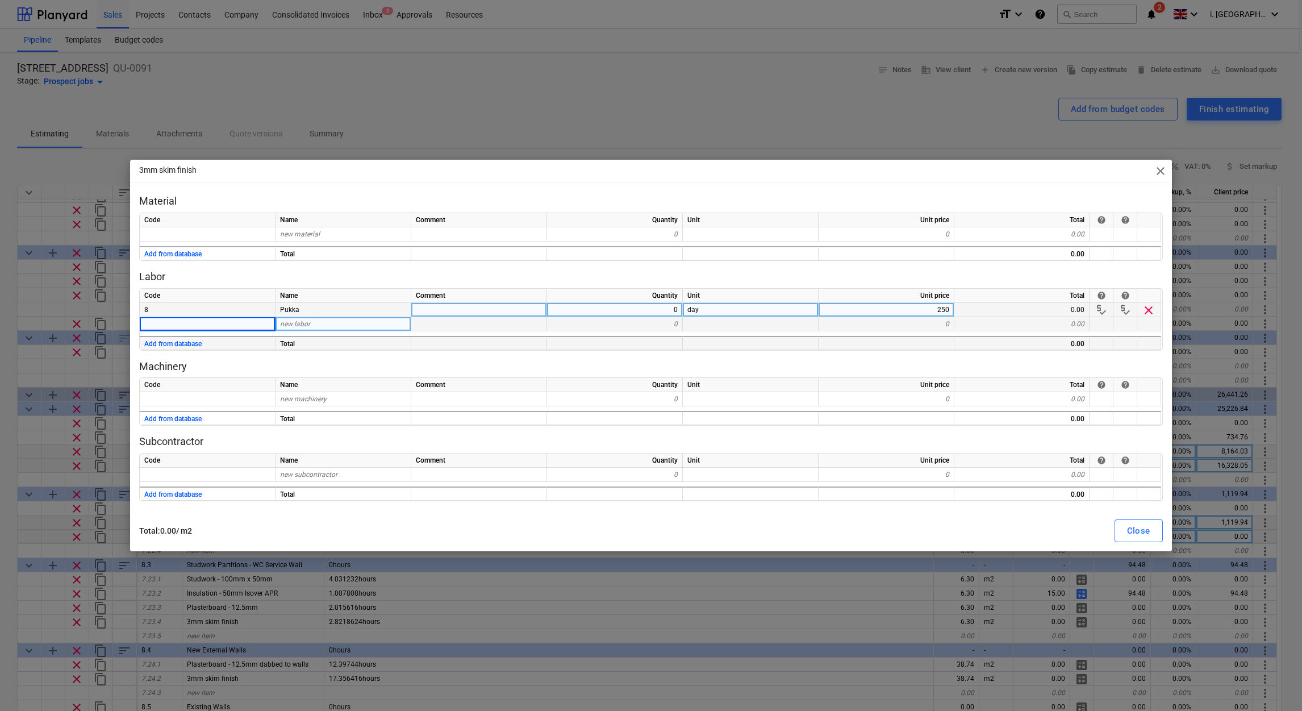
click at [605, 317] on div "0" at bounding box center [615, 324] width 136 height 14
click at [656, 307] on div "0" at bounding box center [615, 310] width 136 height 14
type input "0.5"
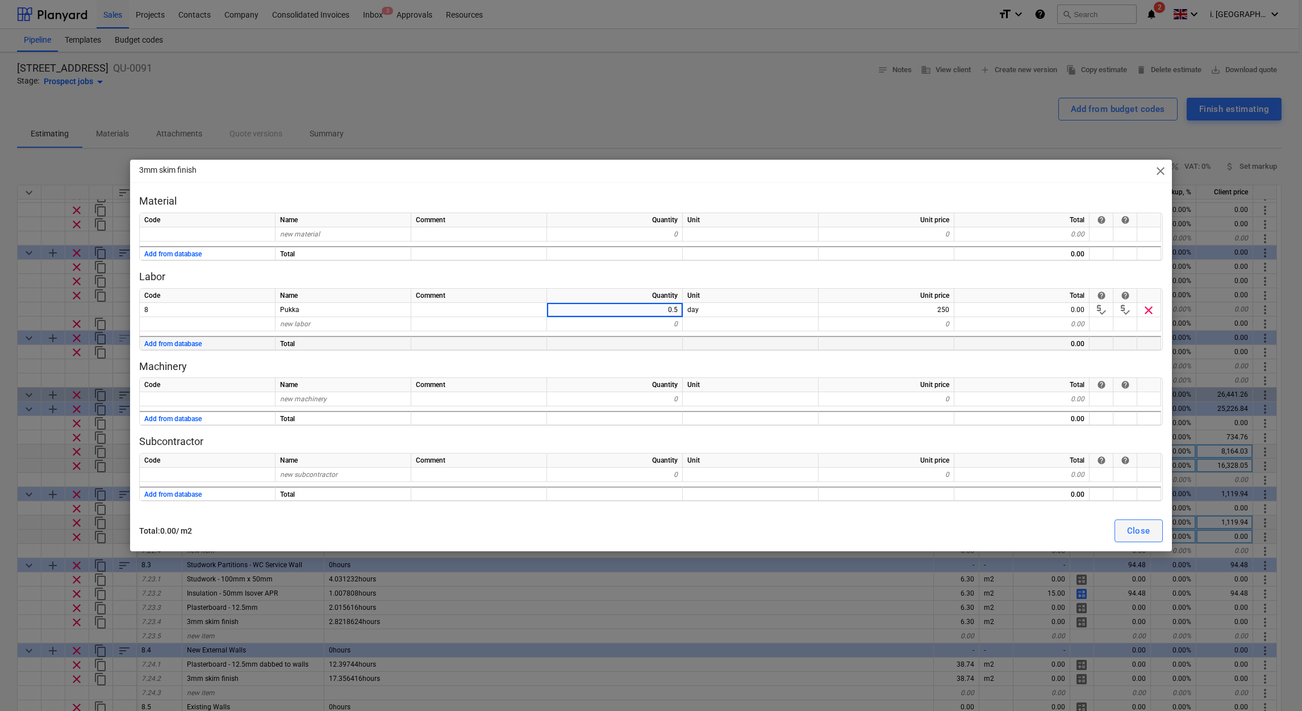
click at [1148, 535] on div "Close" at bounding box center [1138, 530] width 23 height 15
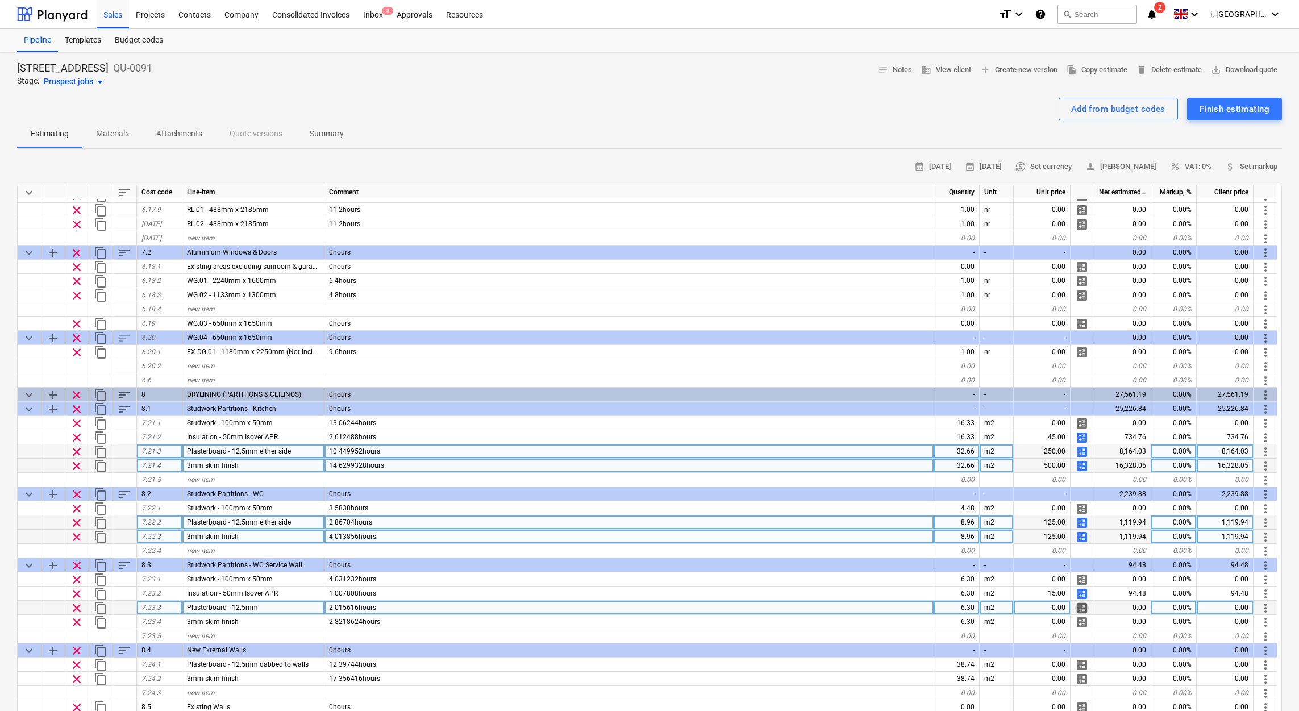
click at [1087, 608] on span "calculate" at bounding box center [1082, 608] width 14 height 14
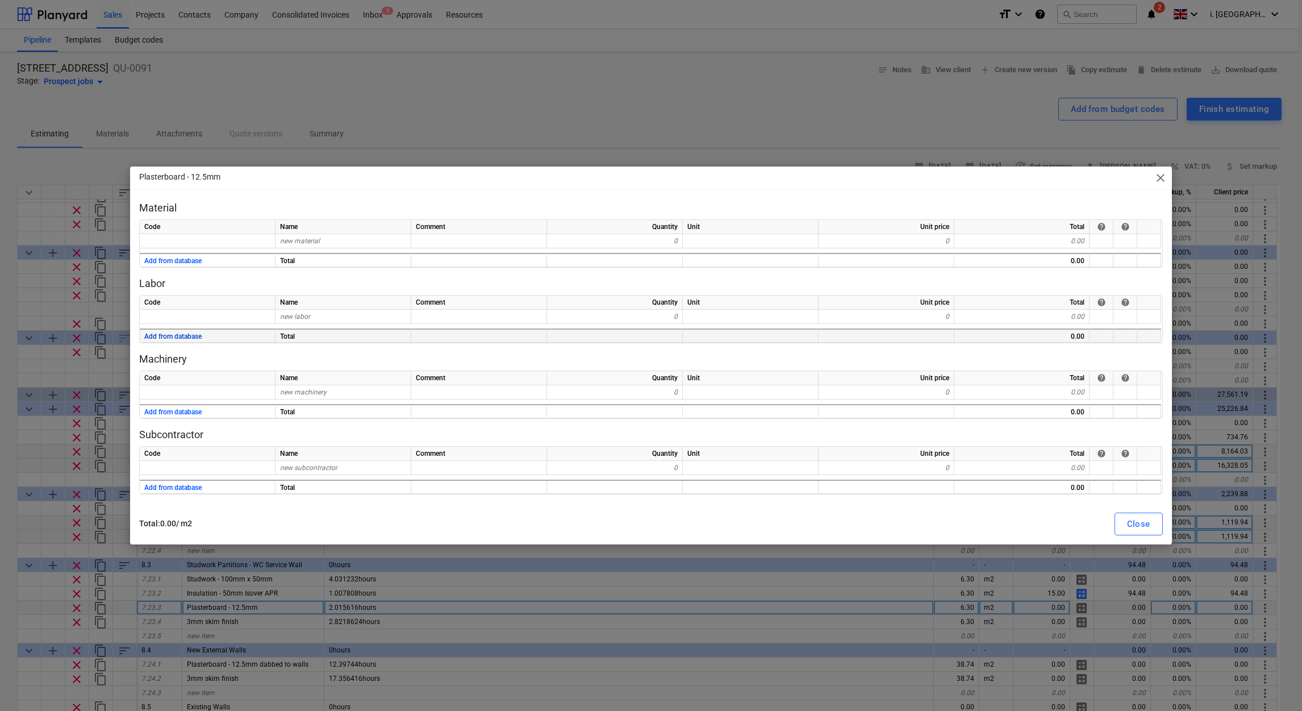
click at [193, 335] on button "Add from database" at bounding box center [172, 337] width 57 height 14
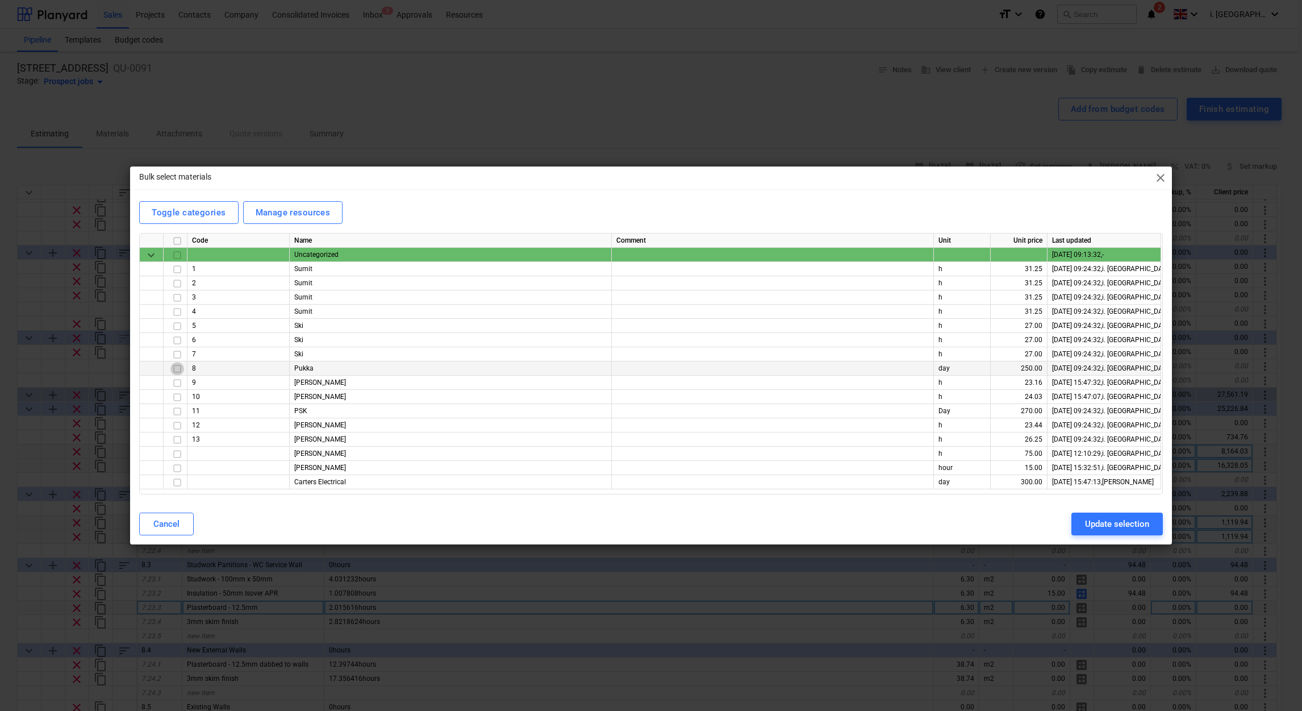
click at [175, 369] on input "checkbox" at bounding box center [177, 369] width 14 height 14
click at [1131, 528] on div "Update selection" at bounding box center [1117, 523] width 64 height 15
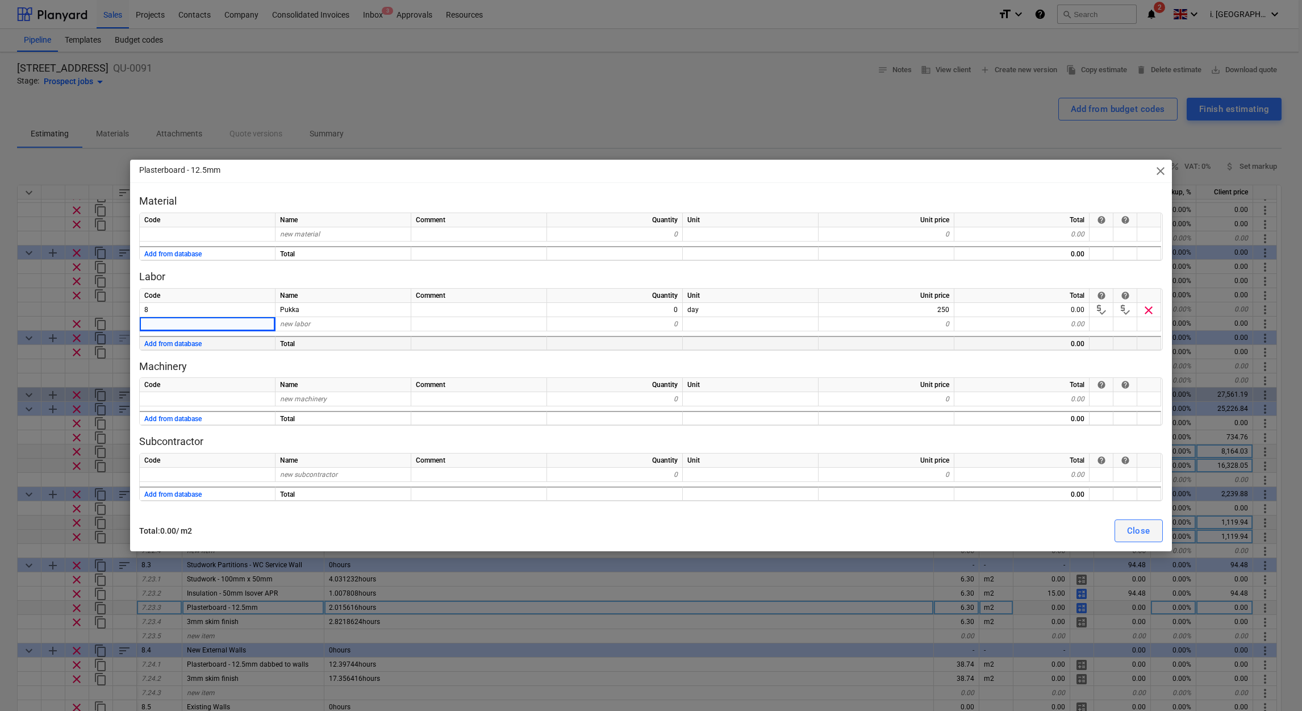
click at [1157, 536] on button "Close" at bounding box center [1139, 530] width 48 height 23
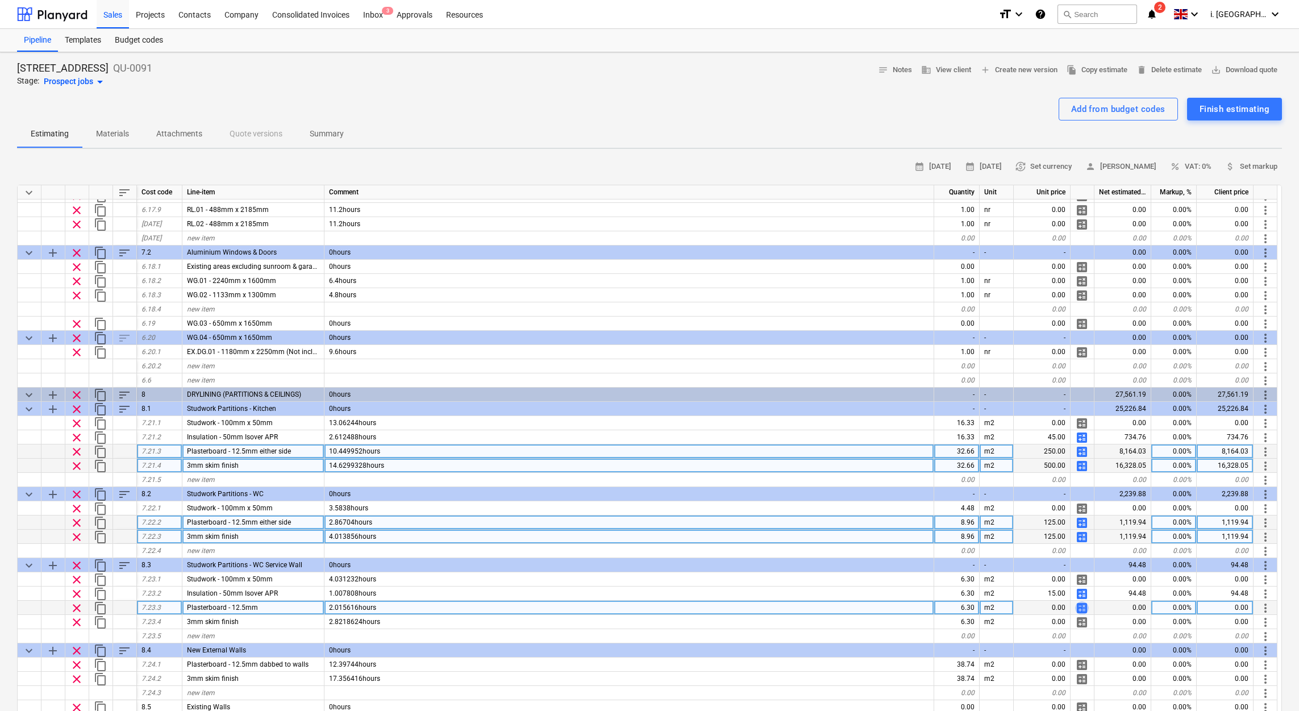
click at [1082, 607] on span "calculate" at bounding box center [1082, 608] width 14 height 14
type textarea "x"
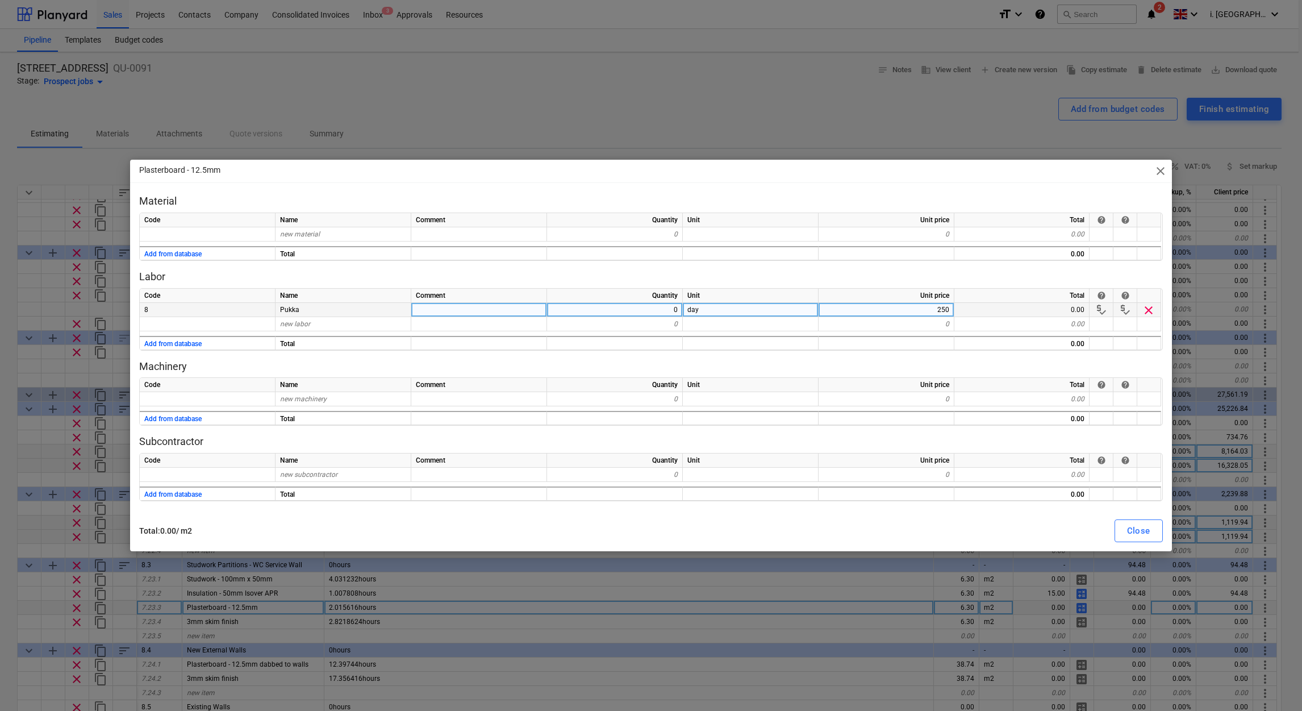
click at [566, 313] on div "0" at bounding box center [615, 310] width 136 height 14
type input "0.5"
click at [1143, 528] on div "Close" at bounding box center [1138, 530] width 23 height 15
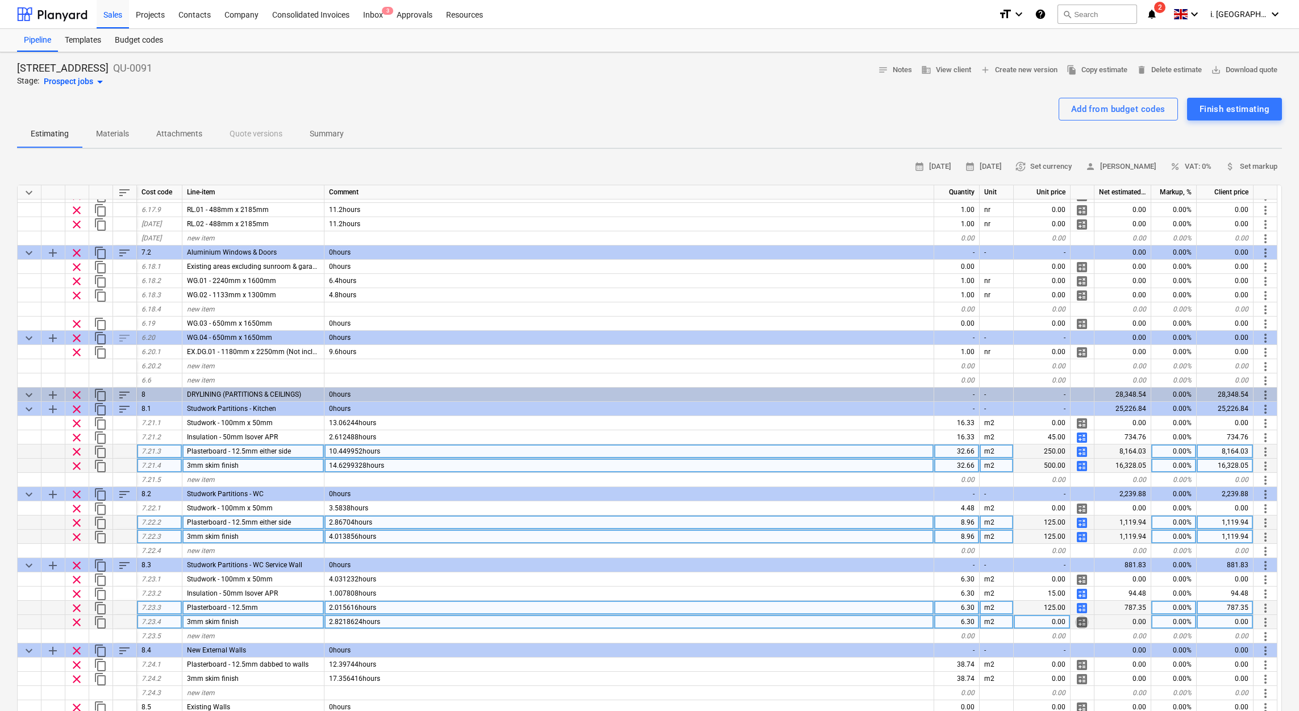
click at [1085, 620] on span "calculate" at bounding box center [1082, 622] width 14 height 14
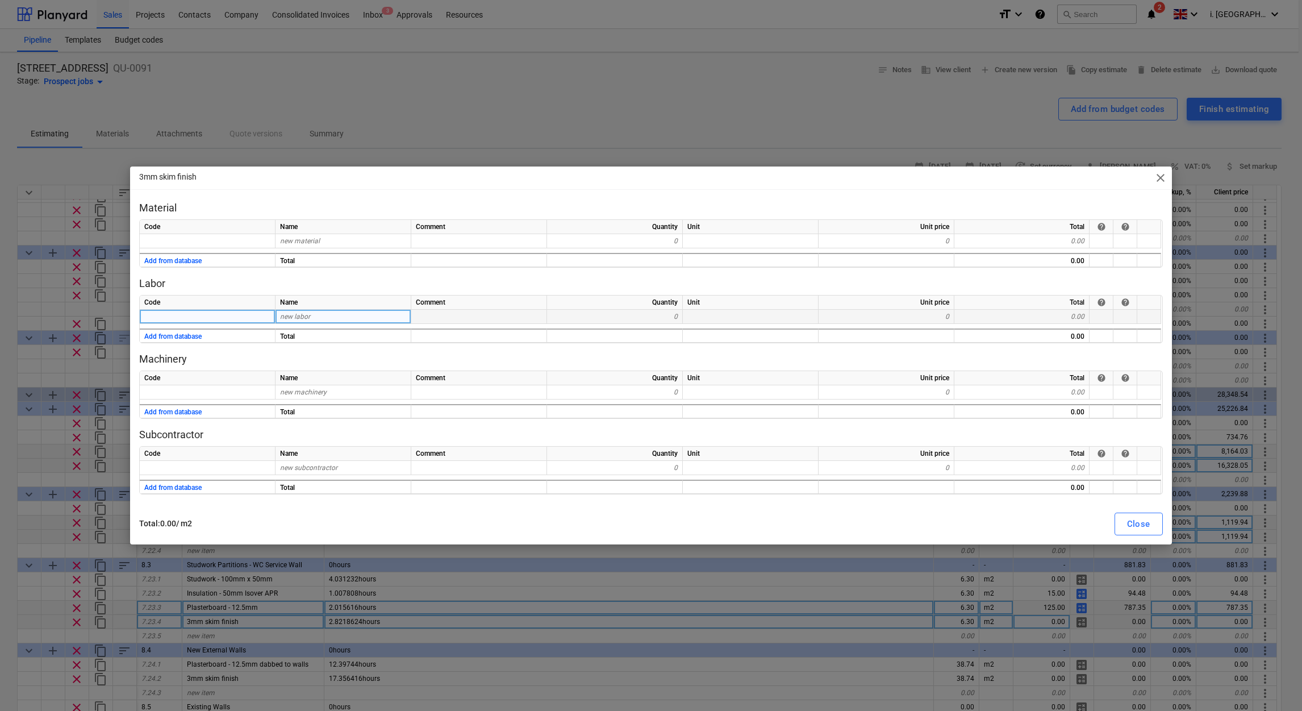
click at [395, 315] on div "new labor" at bounding box center [344, 317] width 136 height 14
click at [204, 336] on div "Add from database" at bounding box center [208, 335] width 136 height 14
click at [185, 336] on button "Add from database" at bounding box center [172, 337] width 57 height 14
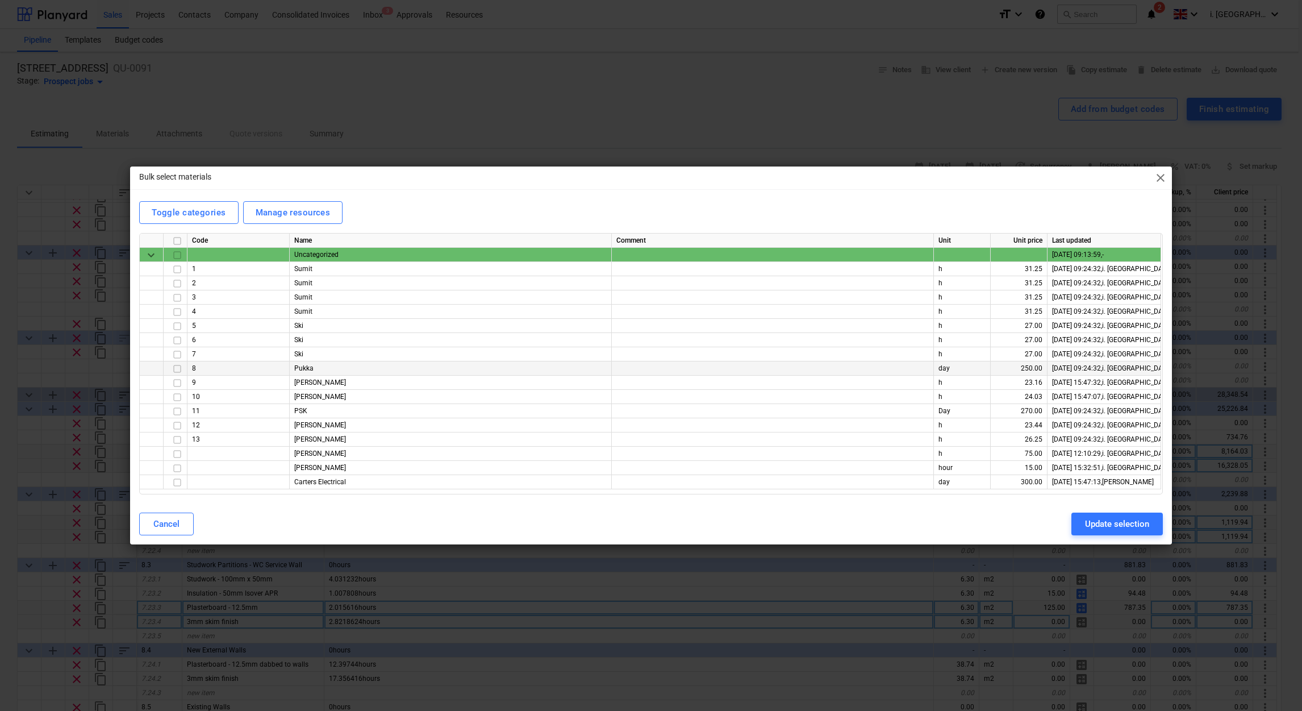
click at [174, 370] on input "checkbox" at bounding box center [177, 369] width 14 height 14
click at [1089, 519] on div "Update selection" at bounding box center [1117, 523] width 64 height 15
type textarea "x"
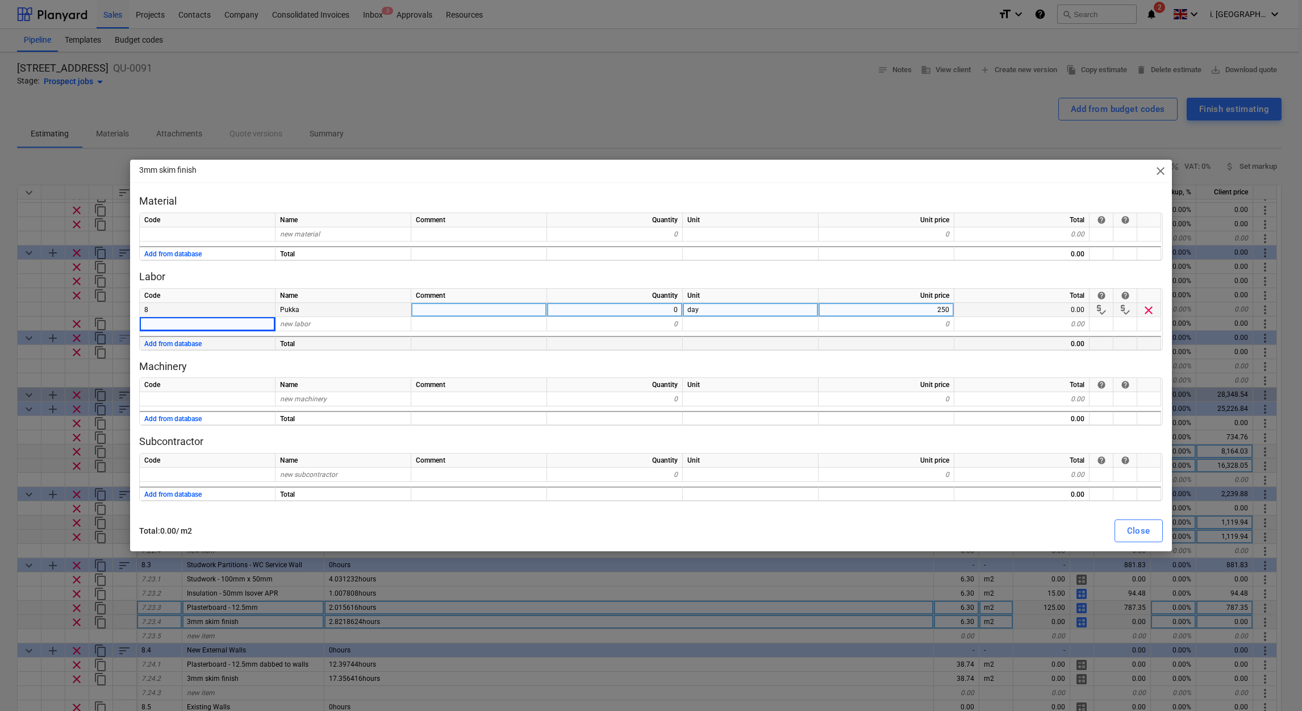
click at [574, 308] on div "0" at bounding box center [615, 310] width 136 height 14
type input "0.5"
click at [1132, 526] on div "Close" at bounding box center [1138, 530] width 23 height 15
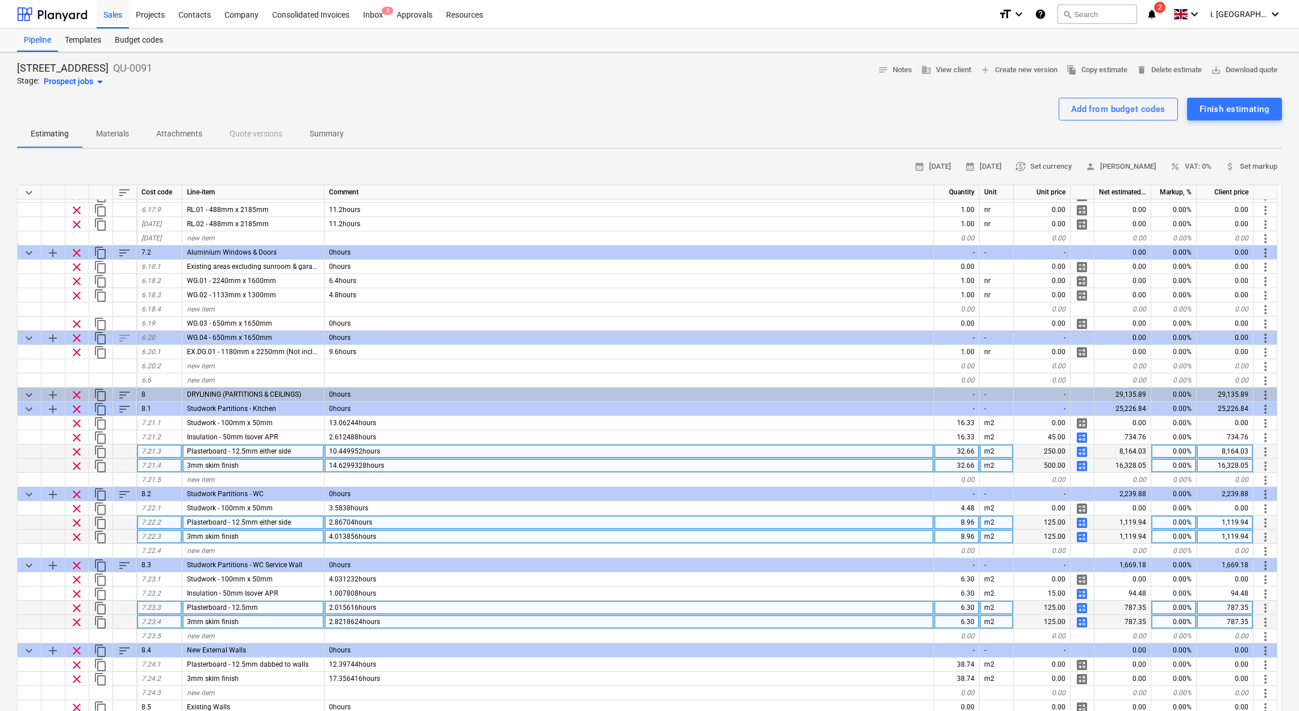
drag, startPoint x: 1281, startPoint y: 464, endPoint x: 1282, endPoint y: 482, distance: 17.6
click at [1282, 482] on div "6 Hatheryley Court Road QU-0091 Stage: Prospect jobs arrow_drop_down notes Note…" at bounding box center [649, 561] width 1299 height 1018
drag, startPoint x: 1281, startPoint y: 458, endPoint x: 1280, endPoint y: 483, distance: 25.6
click at [1280, 483] on div "keyboard_arrow_down sort Cost code Line-item Comment Quantity Unit Unit price N…" at bounding box center [649, 469] width 1265 height 569
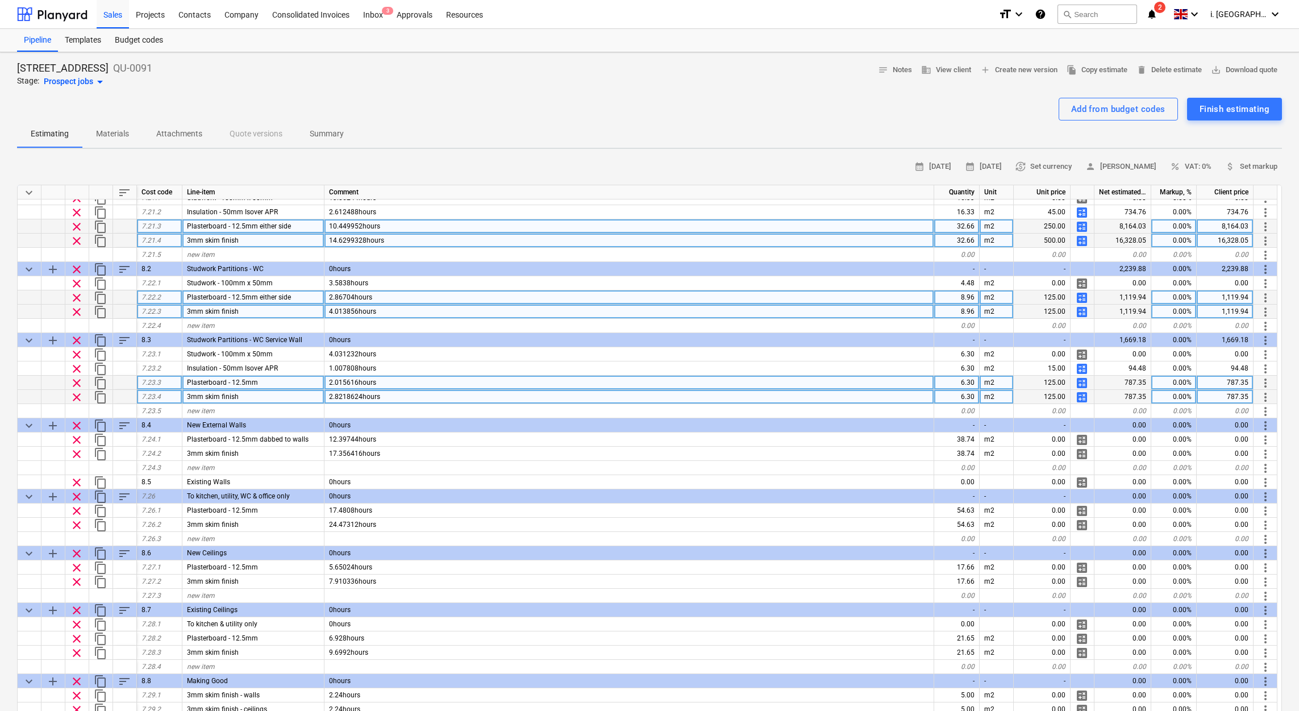
scroll to position [2246, 0]
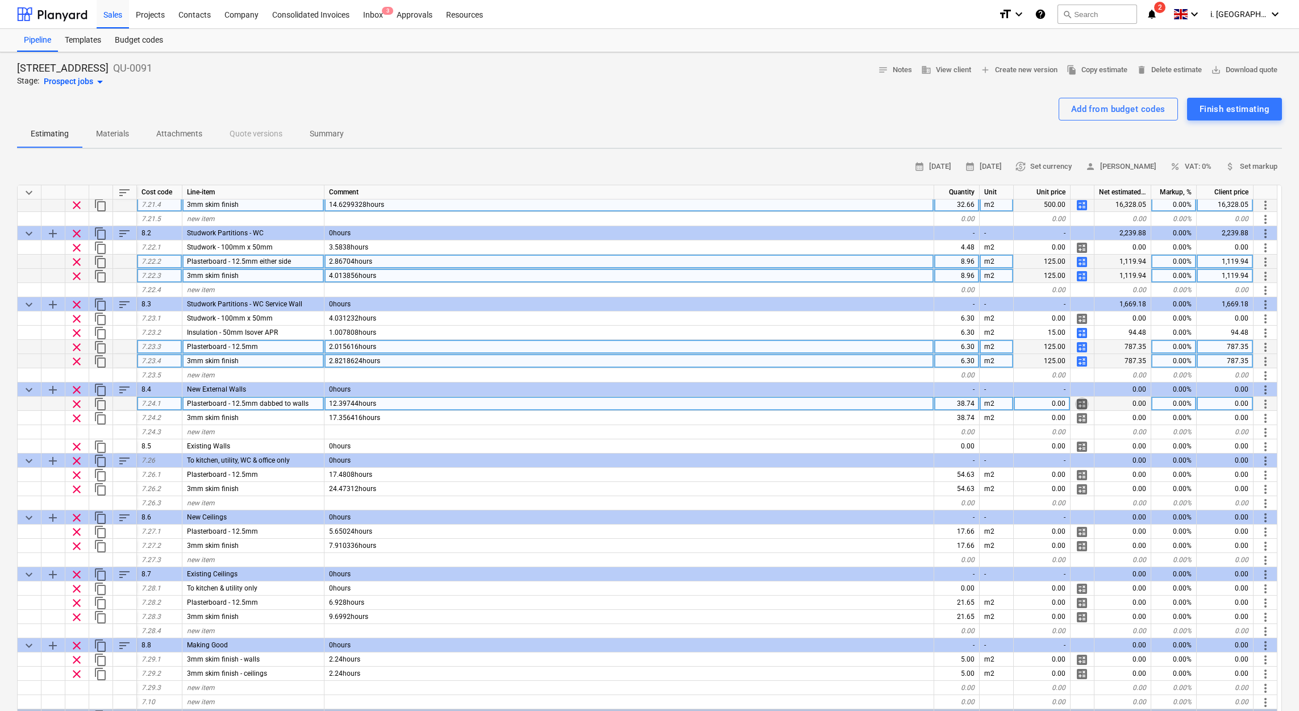
click at [1080, 397] on span "calculate" at bounding box center [1082, 404] width 14 height 14
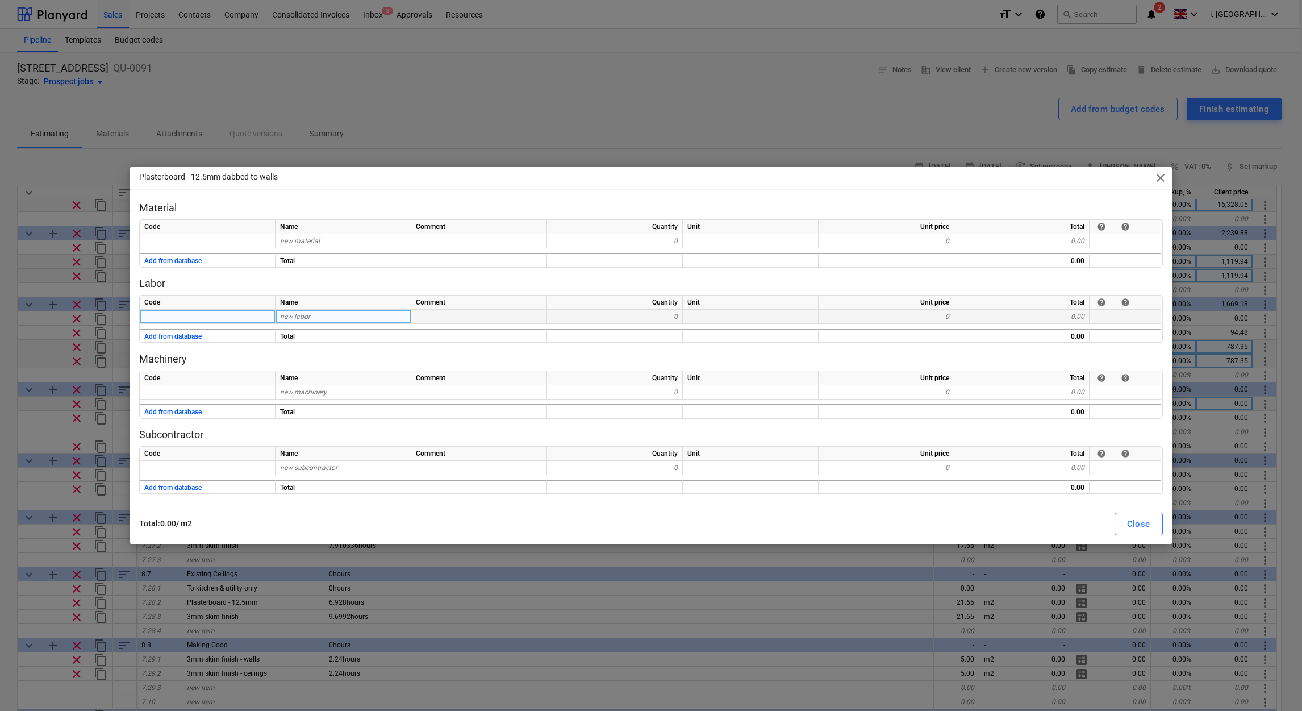
click at [328, 319] on div "new labor" at bounding box center [344, 317] width 136 height 14
click at [168, 339] on button "Add from database" at bounding box center [172, 337] width 57 height 14
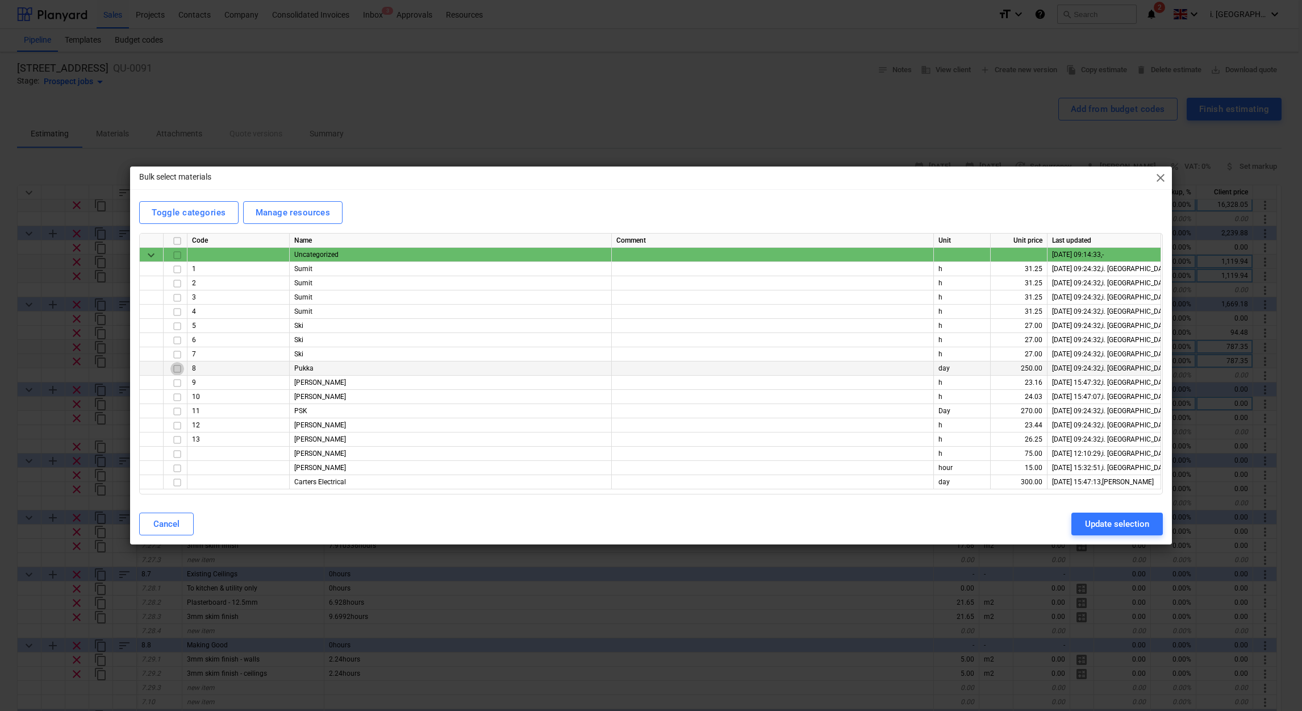
click at [176, 368] on input "checkbox" at bounding box center [177, 369] width 14 height 14
click at [1134, 522] on div "Update selection" at bounding box center [1117, 523] width 64 height 15
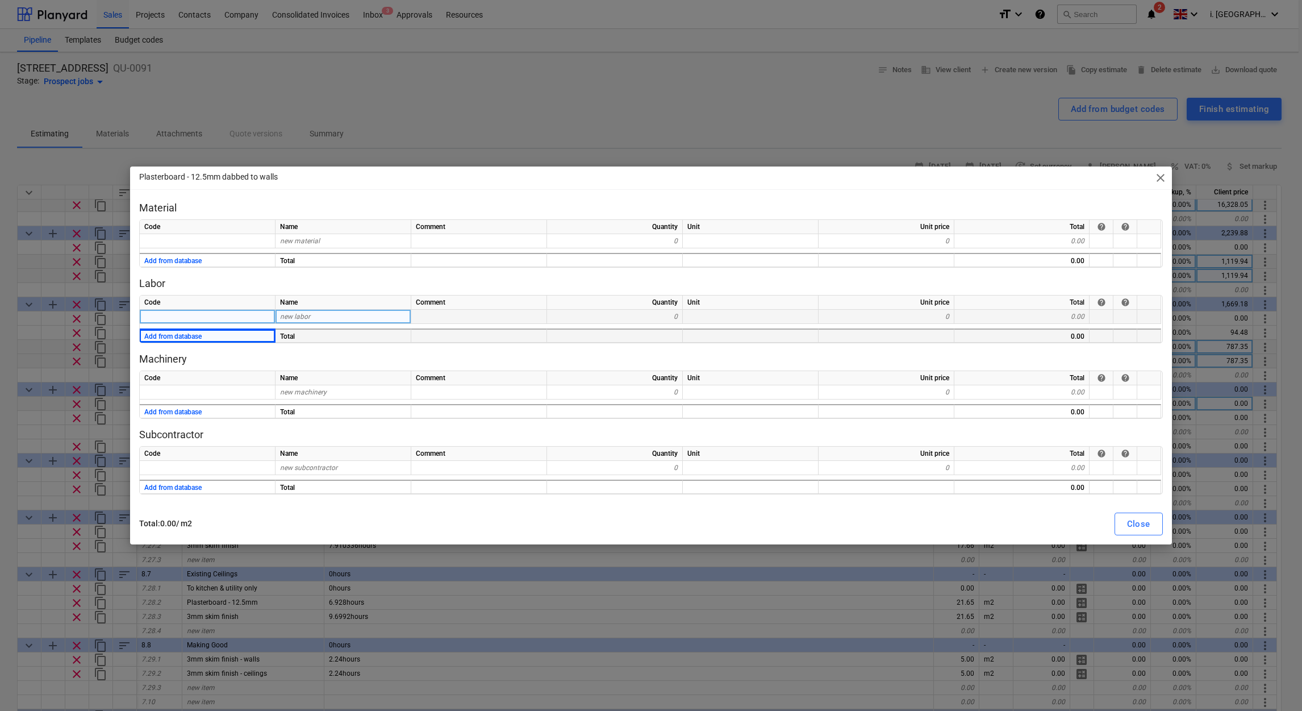
type textarea "x"
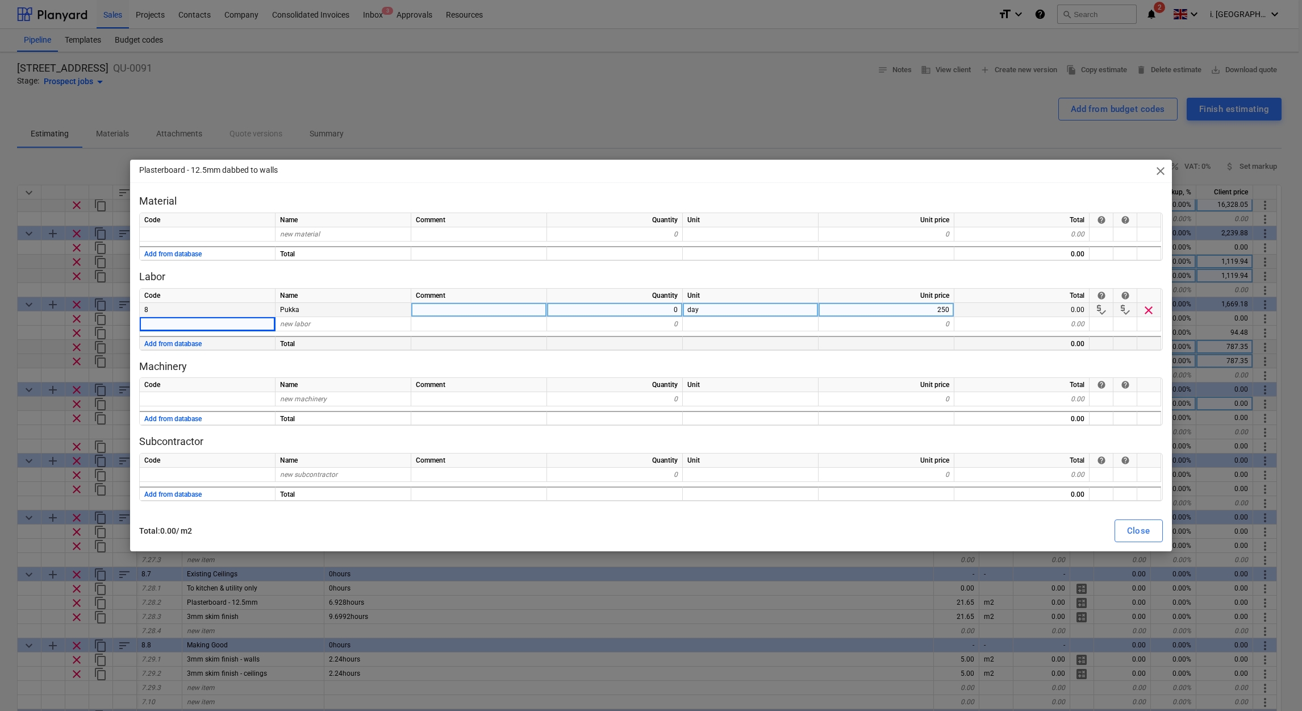
click at [642, 307] on div "0" at bounding box center [615, 310] width 136 height 14
type input "0"
type input "1.5"
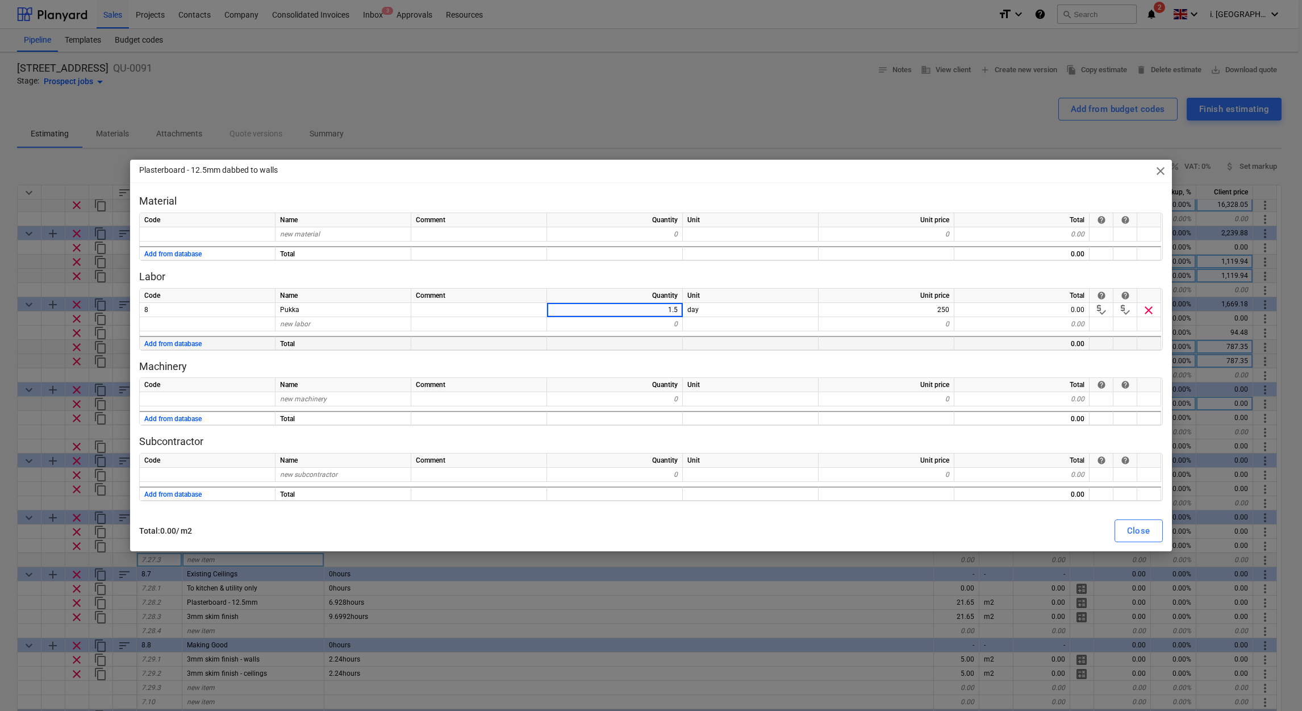
drag, startPoint x: 1144, startPoint y: 527, endPoint x: 1157, endPoint y: 556, distance: 31.0
click at [1145, 526] on div "Close" at bounding box center [1138, 530] width 23 height 15
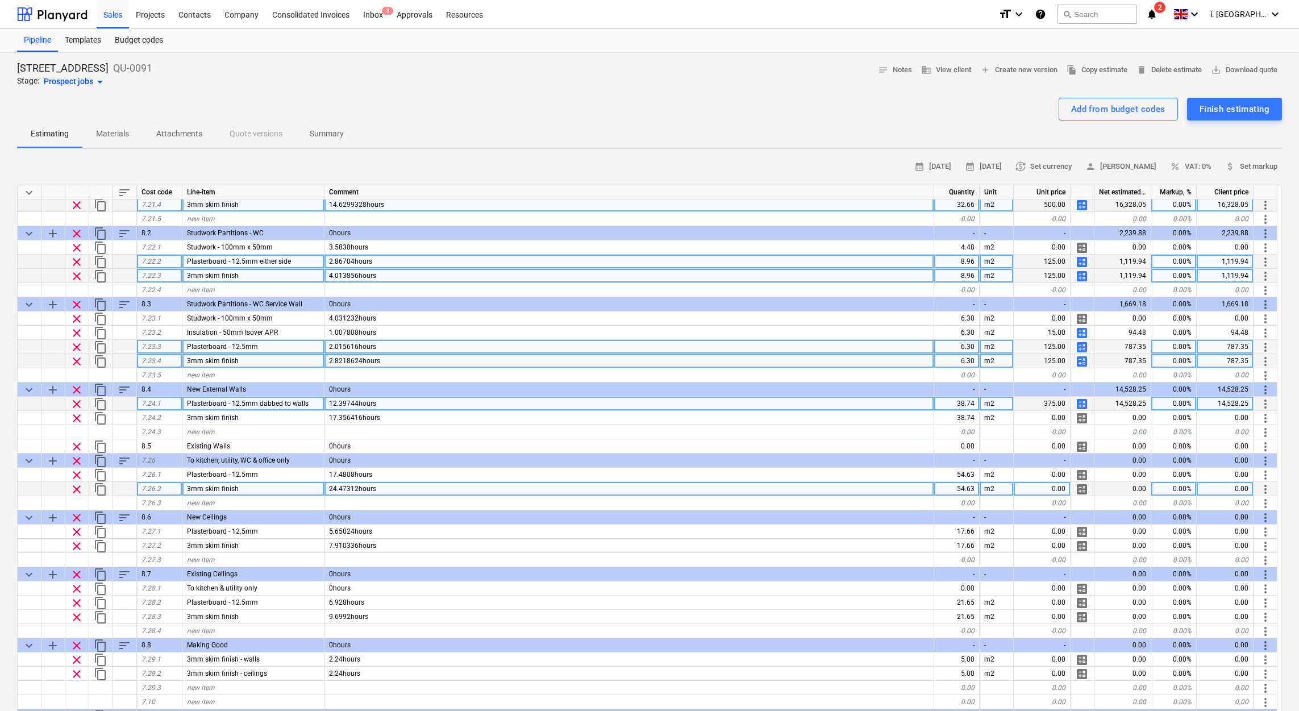
click at [1082, 482] on span "calculate" at bounding box center [1082, 489] width 14 height 14
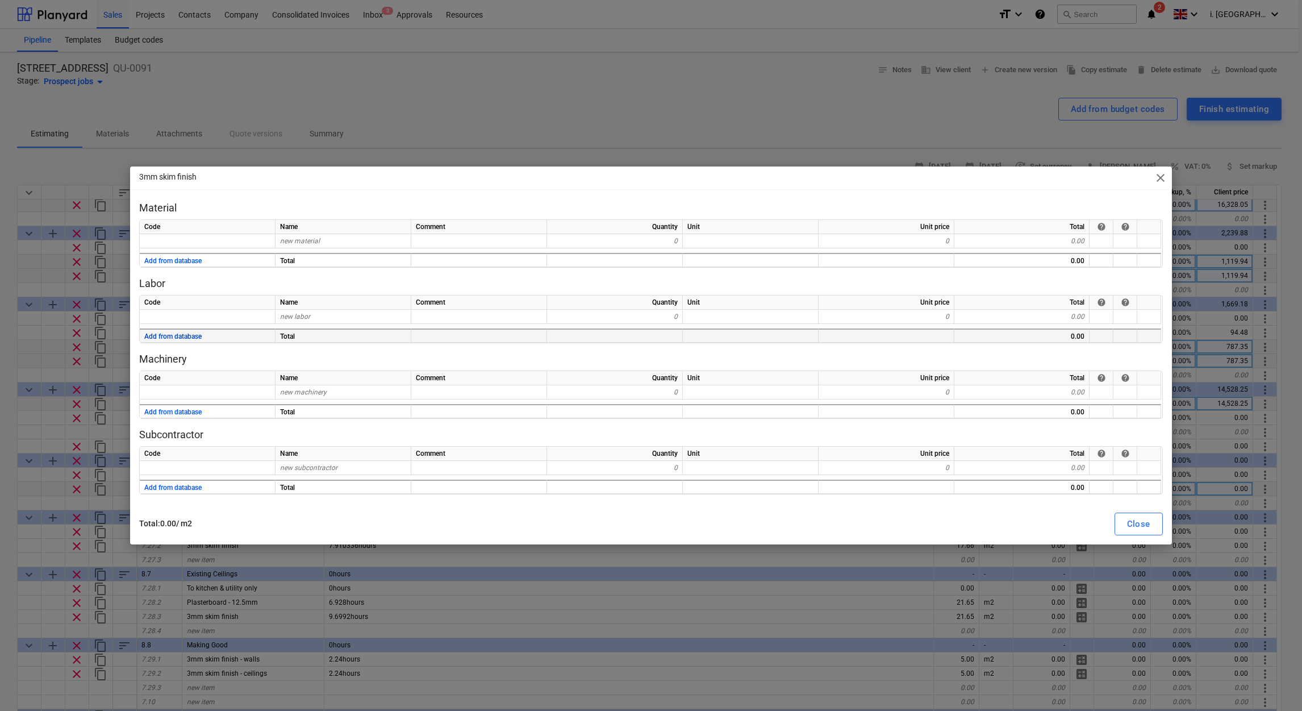
click at [186, 335] on button "Add from database" at bounding box center [172, 337] width 57 height 14
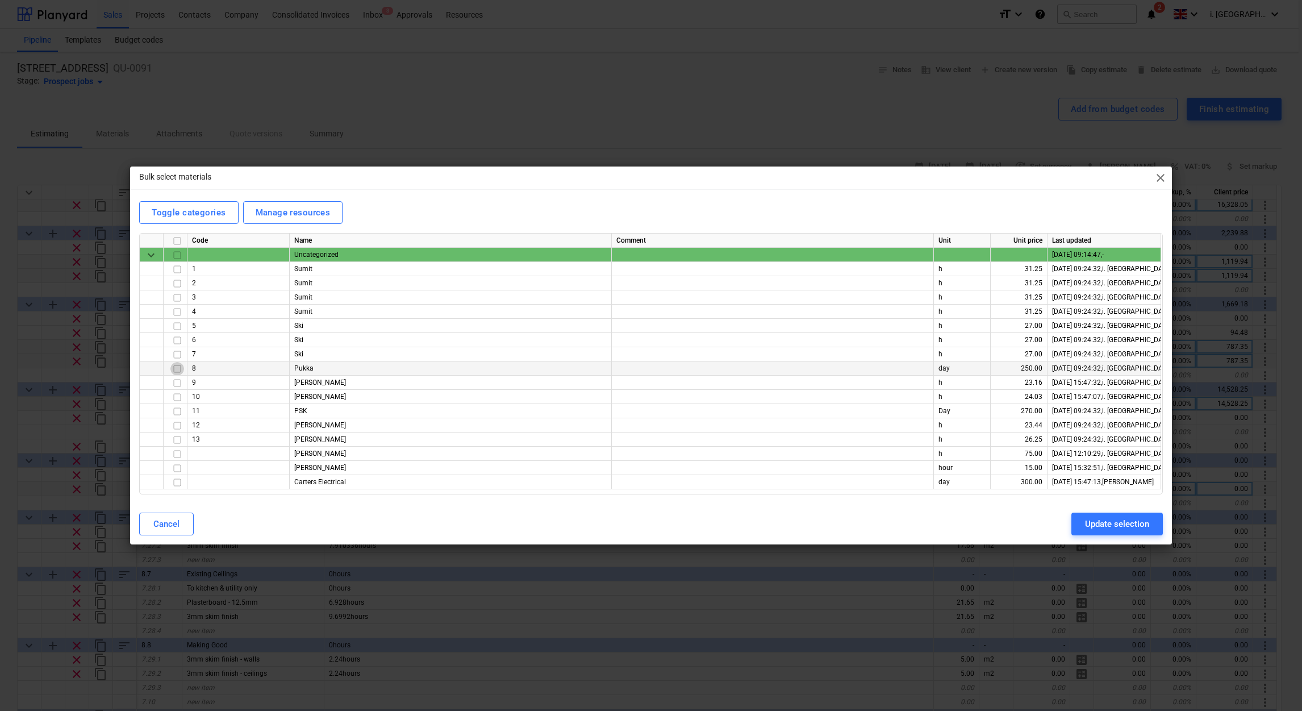
click at [176, 369] on input "checkbox" at bounding box center [177, 369] width 14 height 14
click at [1129, 525] on div "Update selection" at bounding box center [1117, 523] width 64 height 15
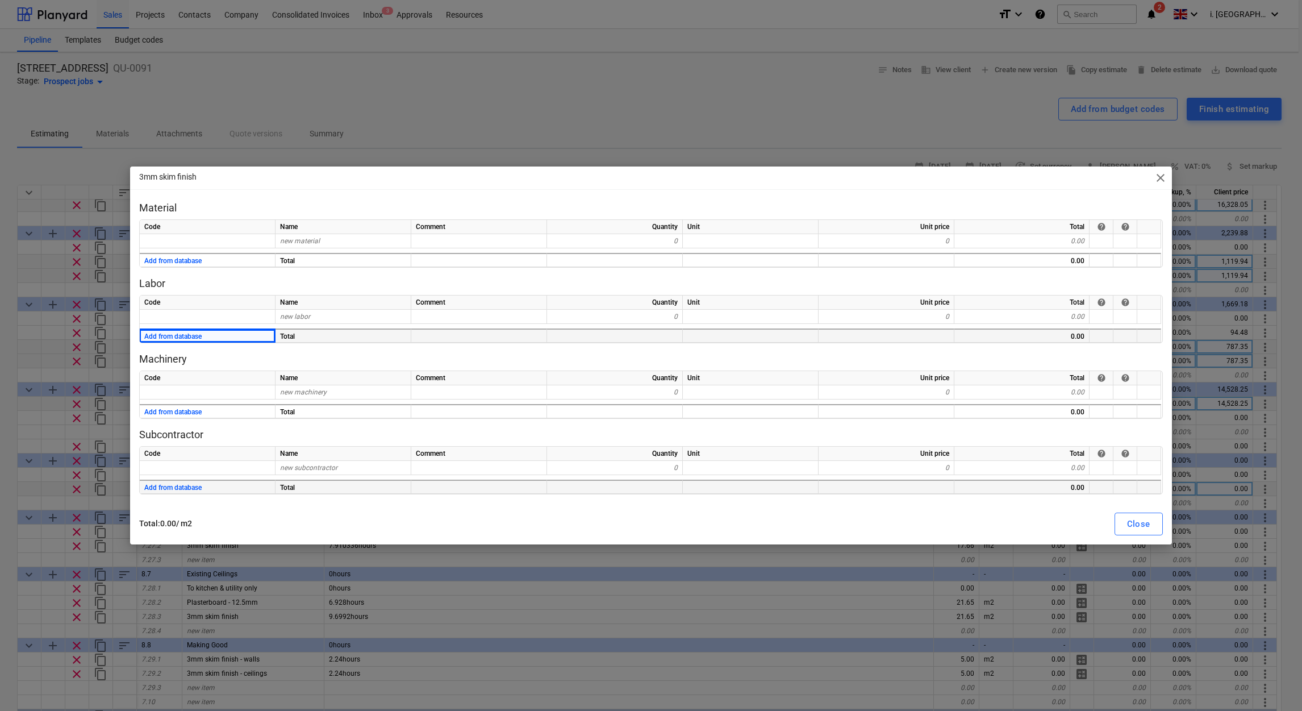
type textarea "x"
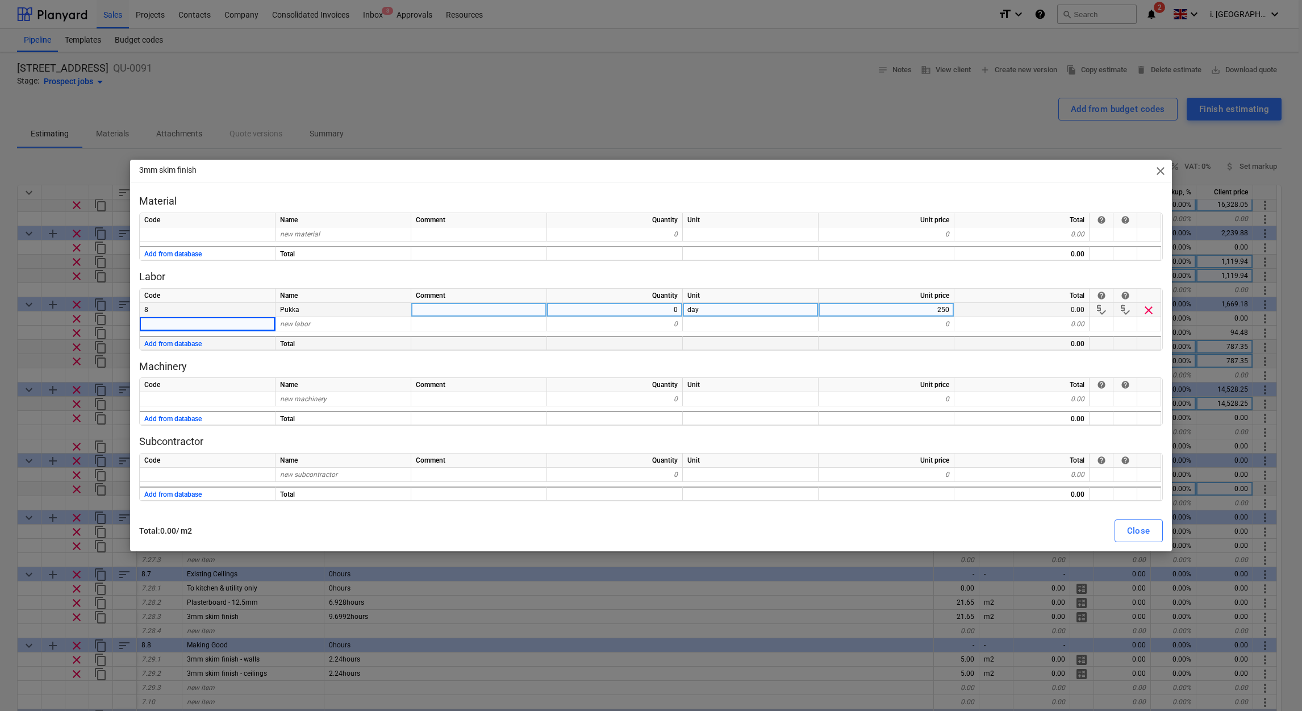
click at [657, 315] on div "0" at bounding box center [615, 310] width 136 height 14
type input "1.5"
click at [1146, 528] on div "Close" at bounding box center [1138, 530] width 23 height 15
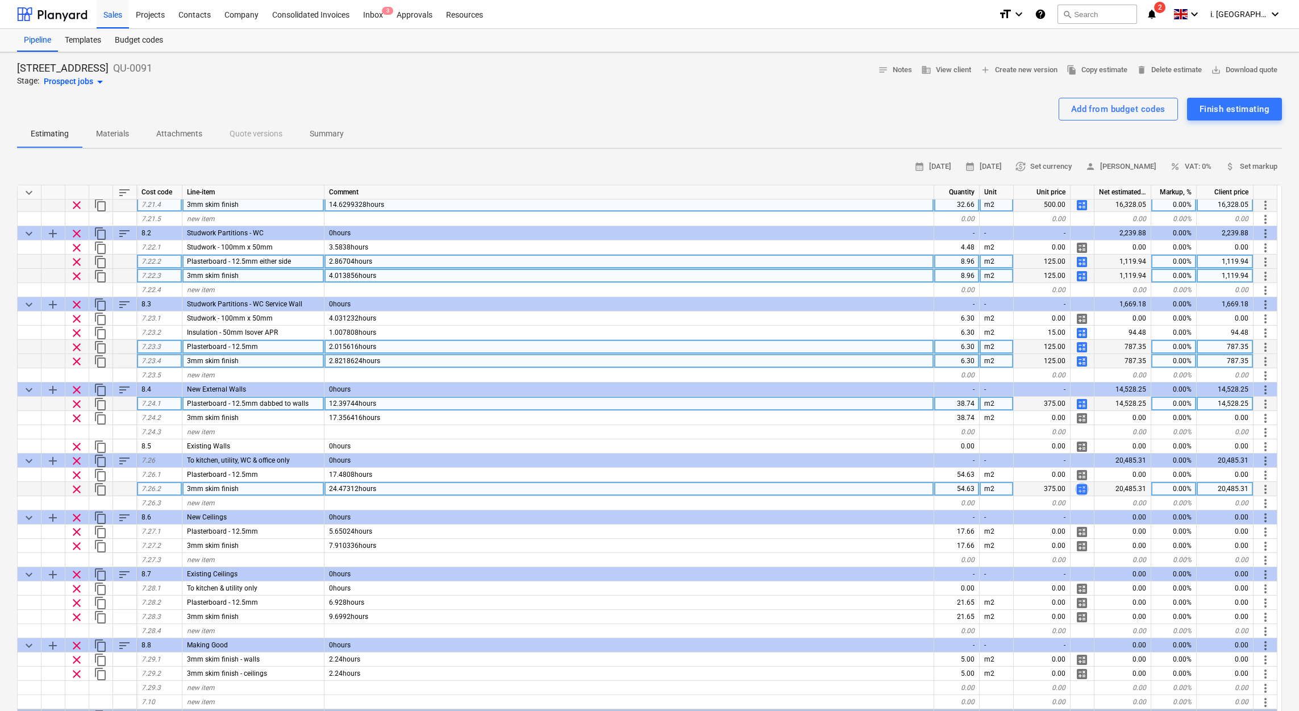
click at [1083, 485] on span "calculate" at bounding box center [1082, 489] width 14 height 14
type textarea "x"
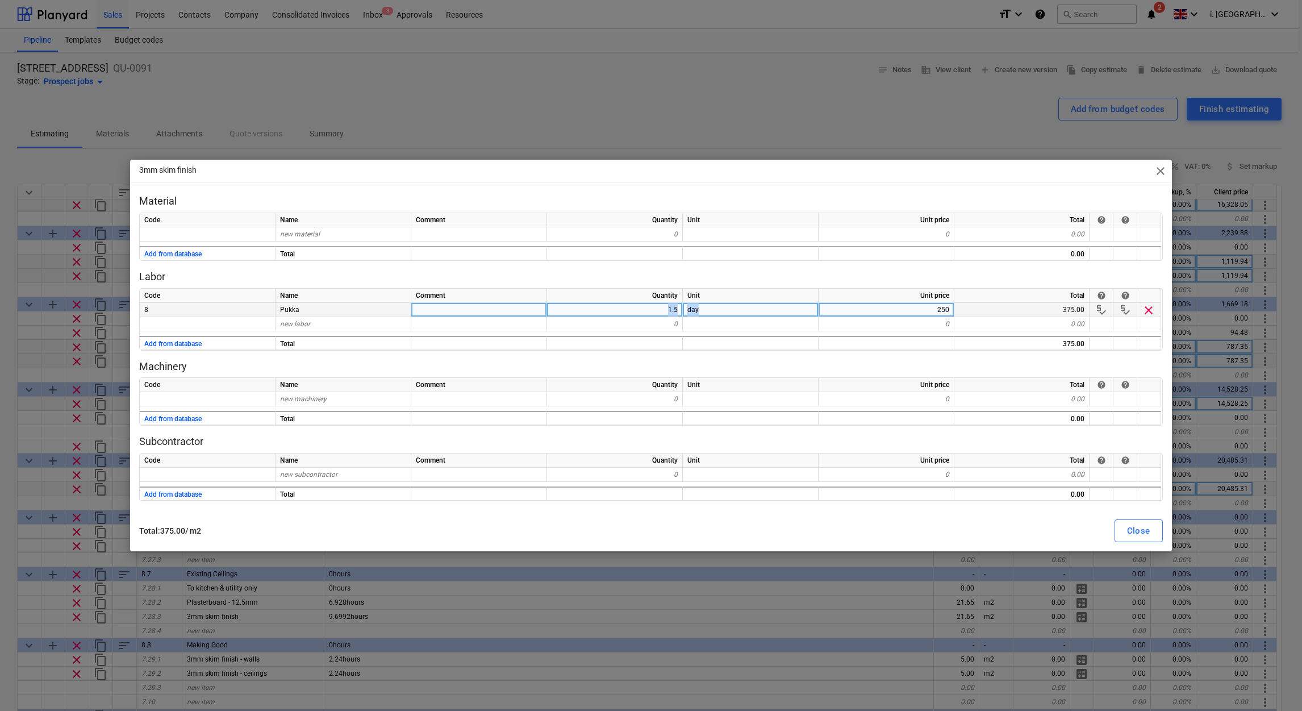
drag, startPoint x: 653, startPoint y: 313, endPoint x: 698, endPoint y: 310, distance: 44.4
click at [0, 0] on div "8 Pukka 1.5 day 250 375.00 price_check price_check clear" at bounding box center [0, 0] width 0 height 0
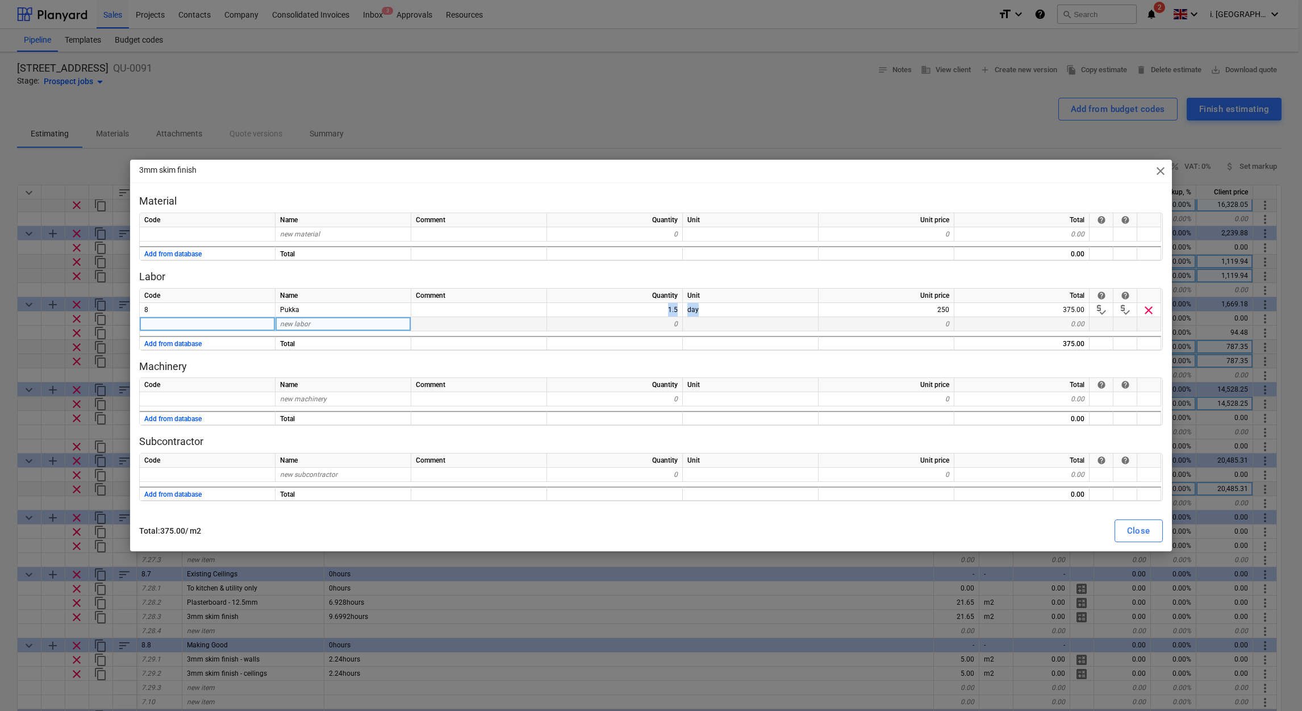
drag, startPoint x: 698, startPoint y: 310, endPoint x: 611, endPoint y: 318, distance: 87.2
click at [610, 318] on div "0" at bounding box center [615, 324] width 136 height 14
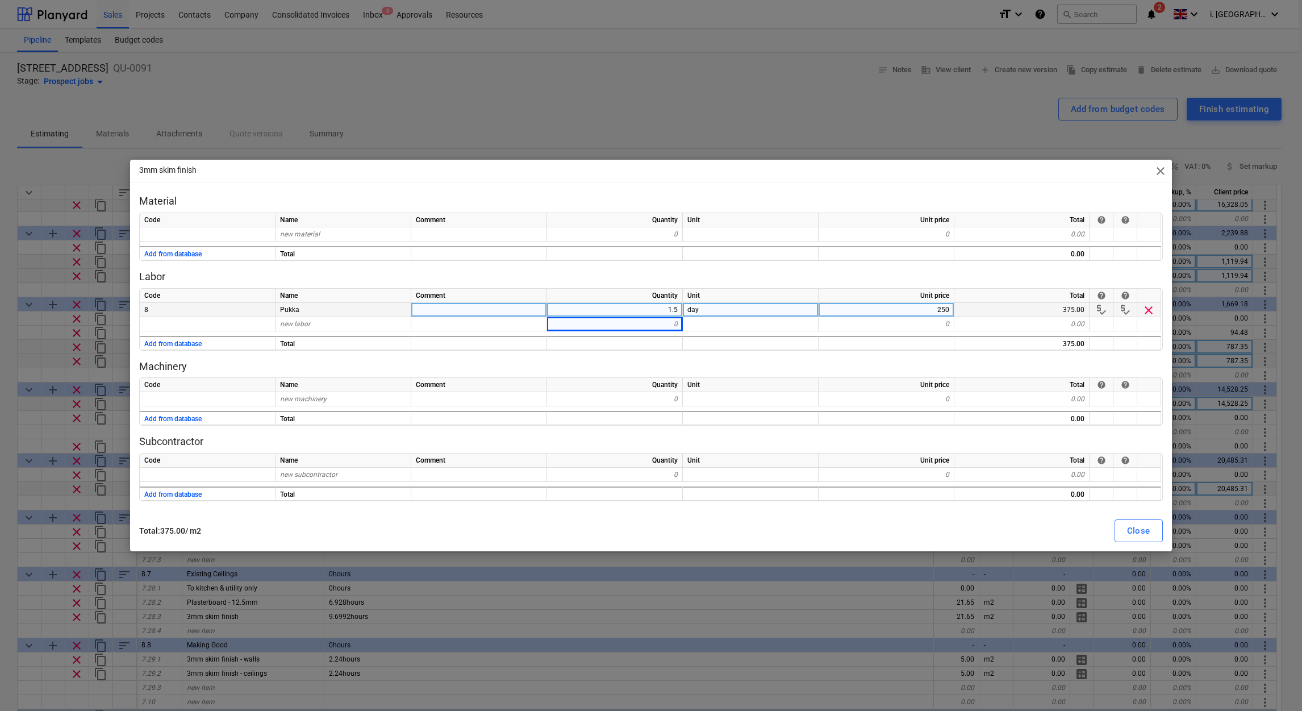
click at [611, 316] on div "1.5" at bounding box center [615, 310] width 136 height 14
type input "3"
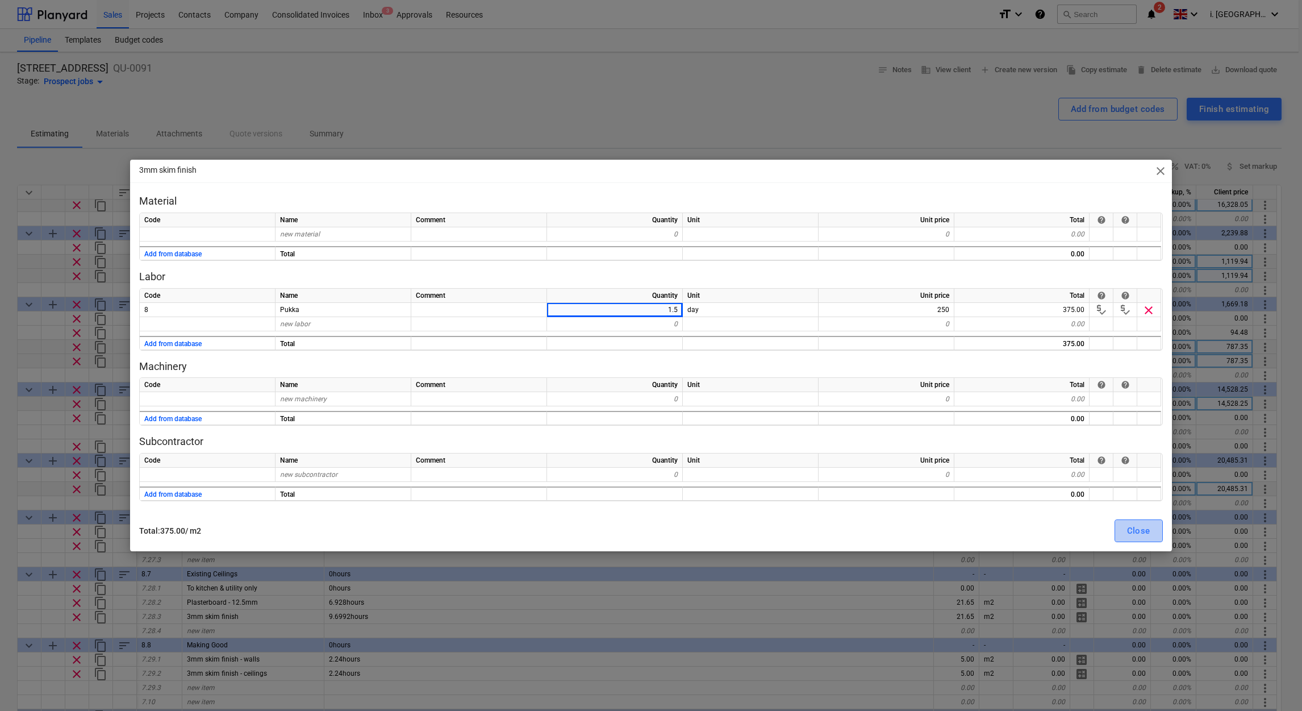
click at [1139, 534] on div "Close" at bounding box center [1138, 530] width 23 height 15
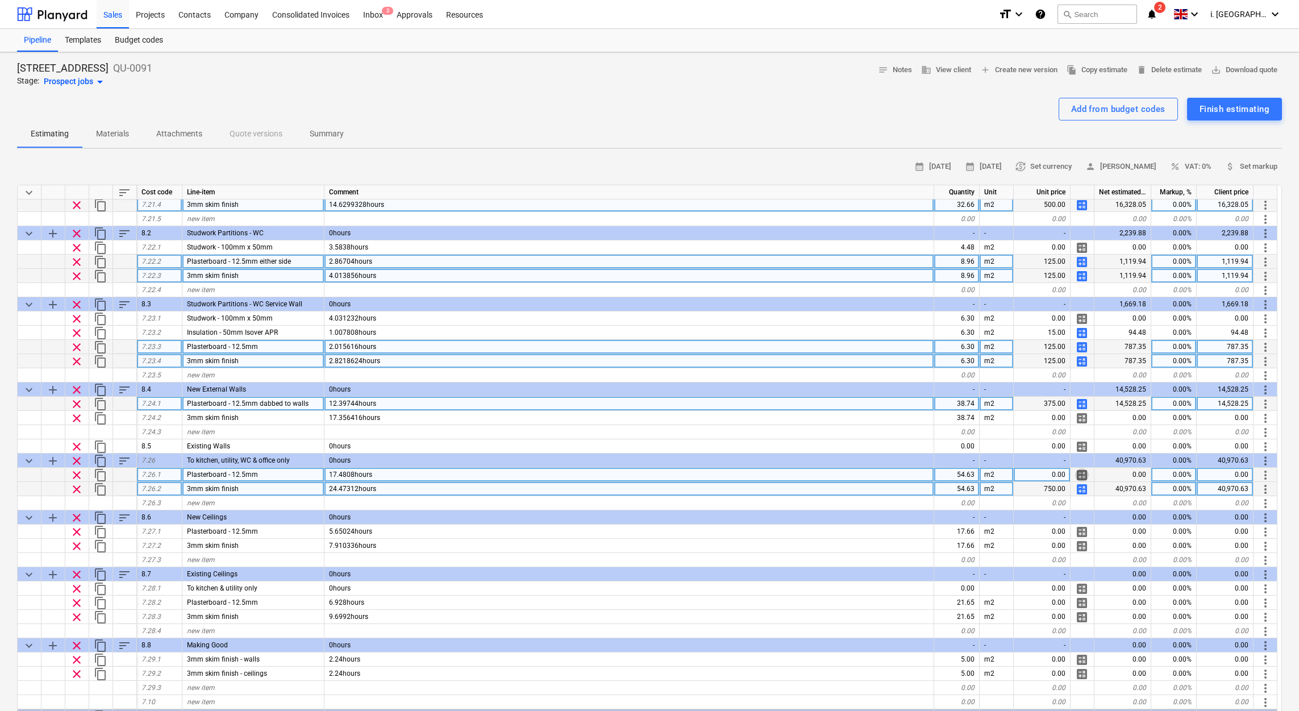
click at [1082, 474] on span "calculate" at bounding box center [1082, 475] width 14 height 14
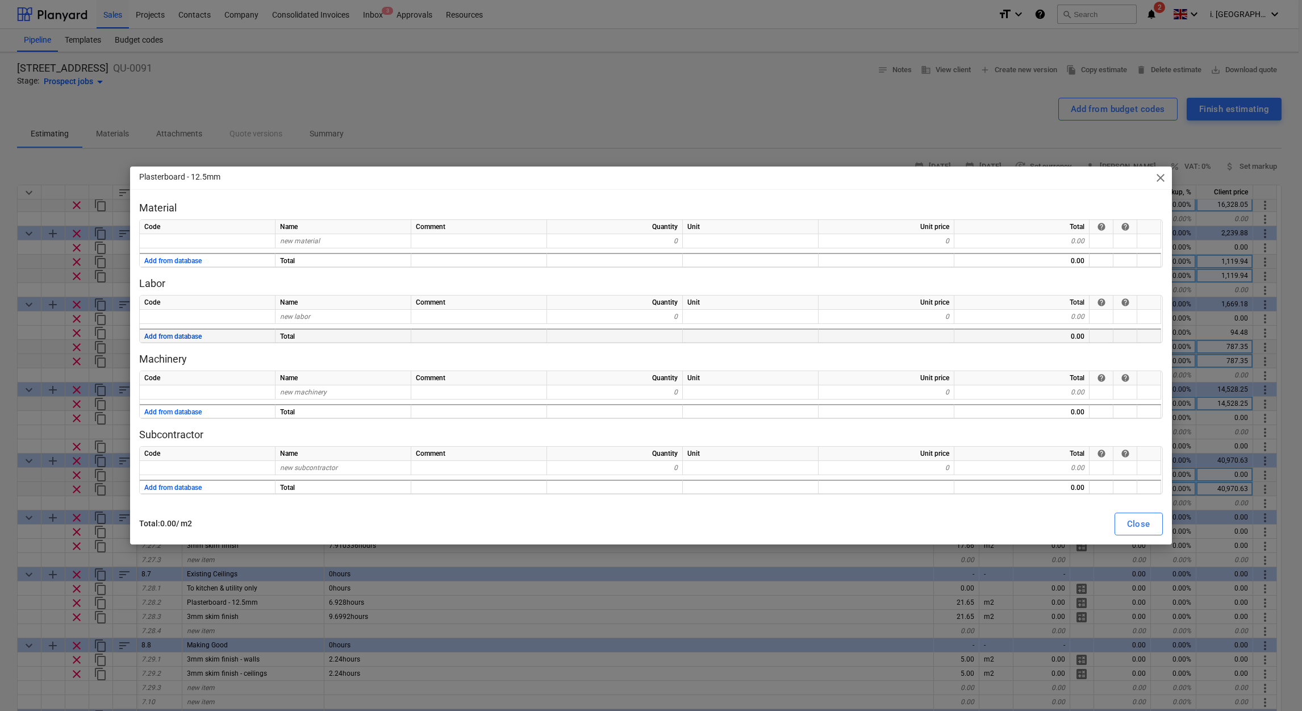
click at [182, 332] on button "Add from database" at bounding box center [172, 337] width 57 height 14
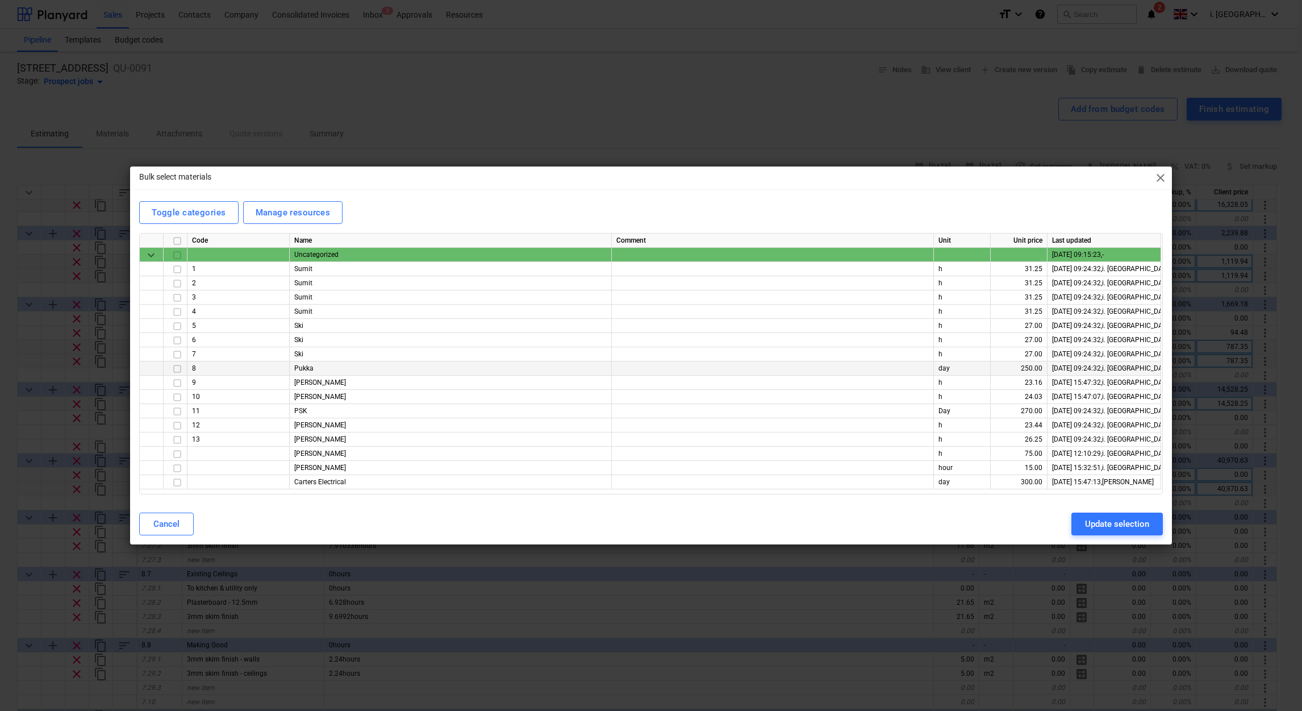
click at [173, 368] on input "checkbox" at bounding box center [177, 369] width 14 height 14
click at [1094, 519] on div "Update selection" at bounding box center [1117, 523] width 64 height 15
type textarea "x"
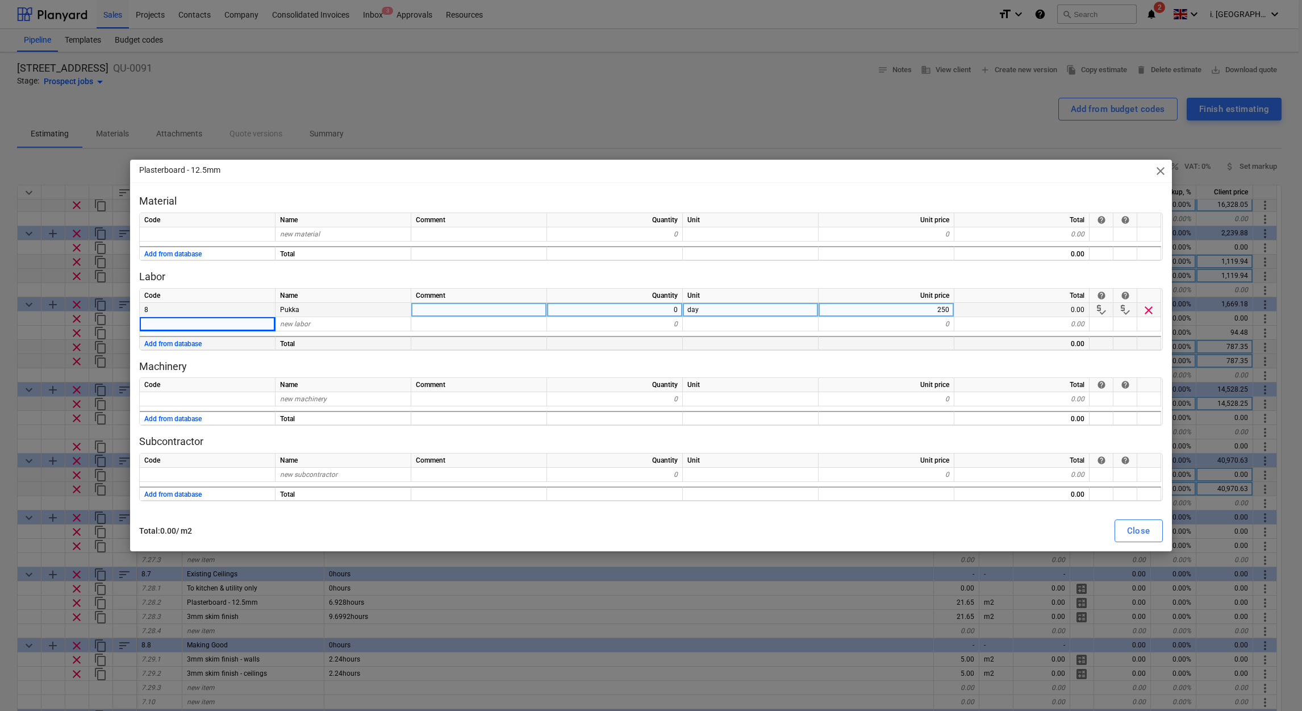
click at [653, 310] on div "0" at bounding box center [615, 310] width 136 height 14
type input "2"
click at [1151, 526] on button "Close" at bounding box center [1139, 530] width 48 height 23
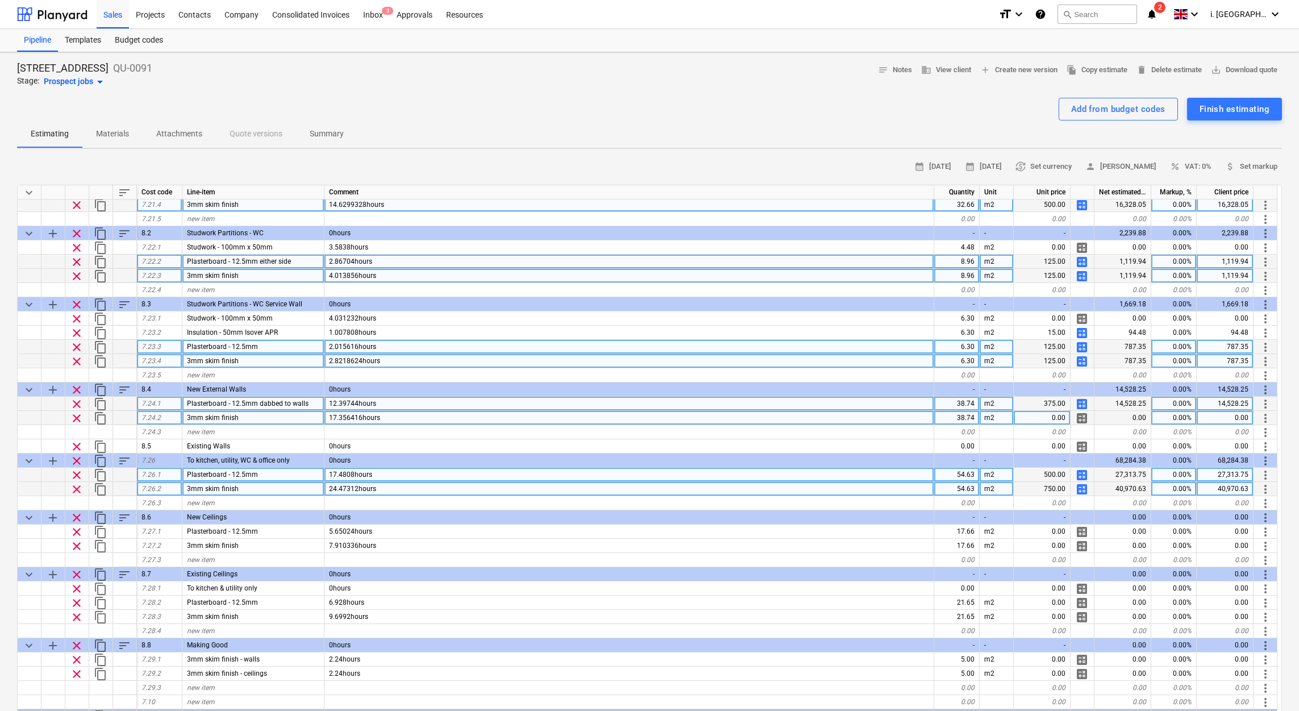
click at [1078, 414] on span "calculate" at bounding box center [1082, 418] width 14 height 14
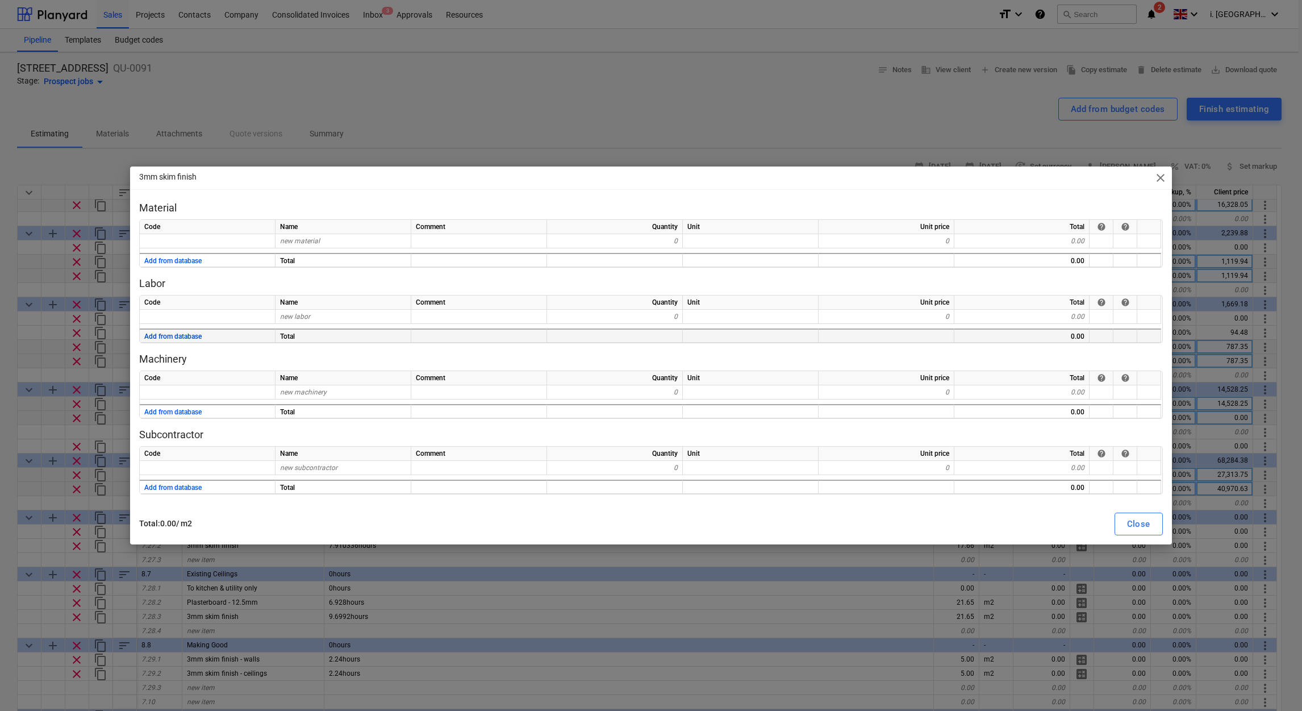
click at [181, 330] on button "Add from database" at bounding box center [172, 337] width 57 height 14
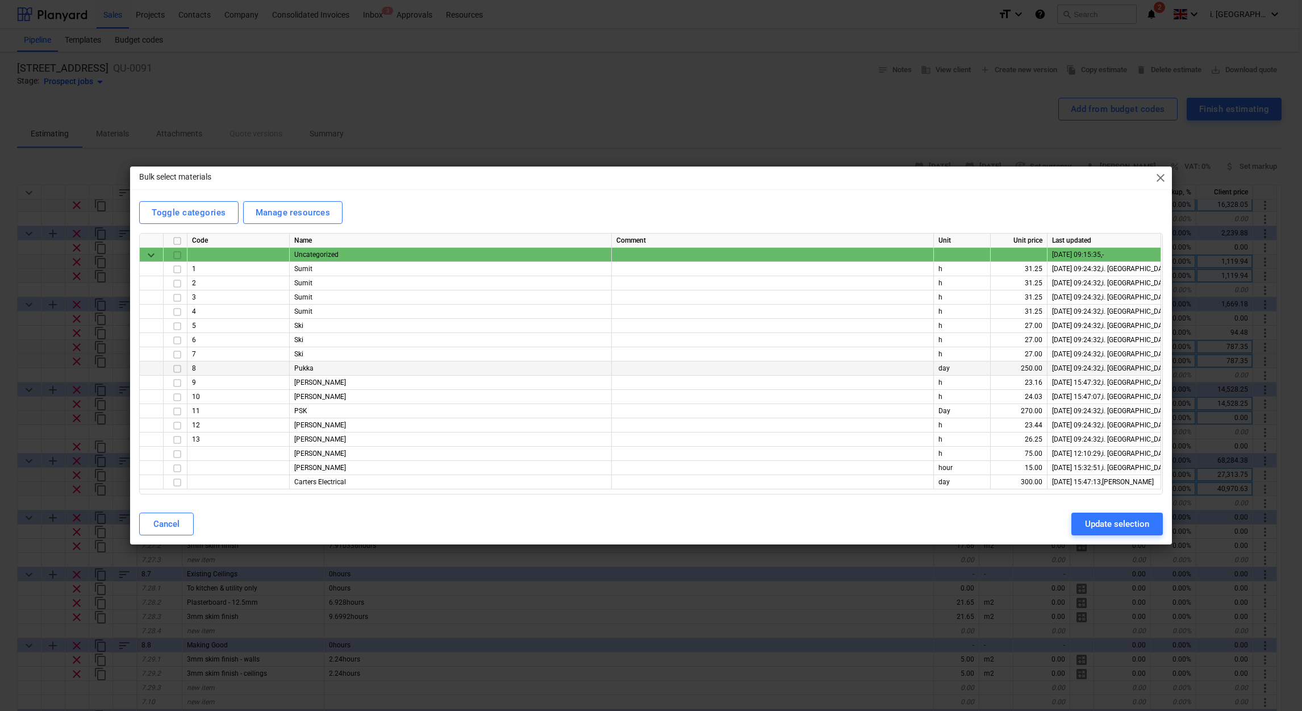
click at [178, 368] on input "checkbox" at bounding box center [177, 369] width 14 height 14
click at [1112, 522] on div "Update selection" at bounding box center [1117, 523] width 64 height 15
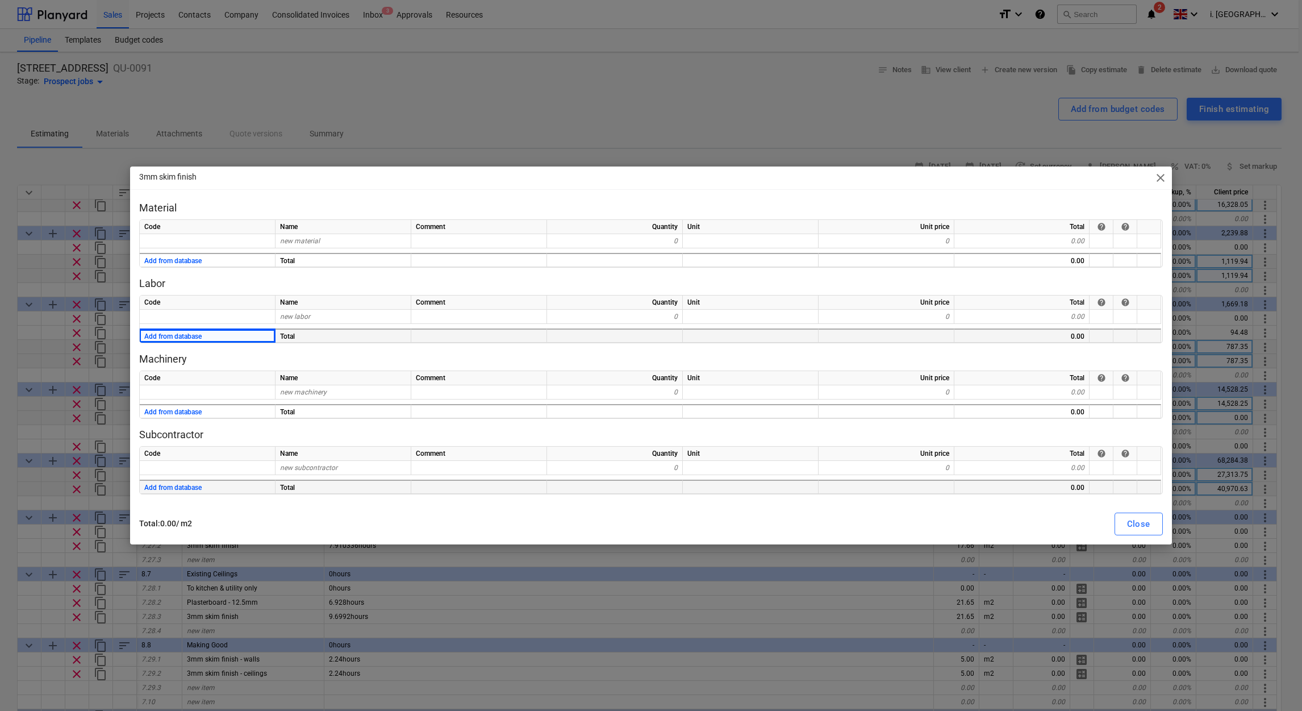
type textarea "x"
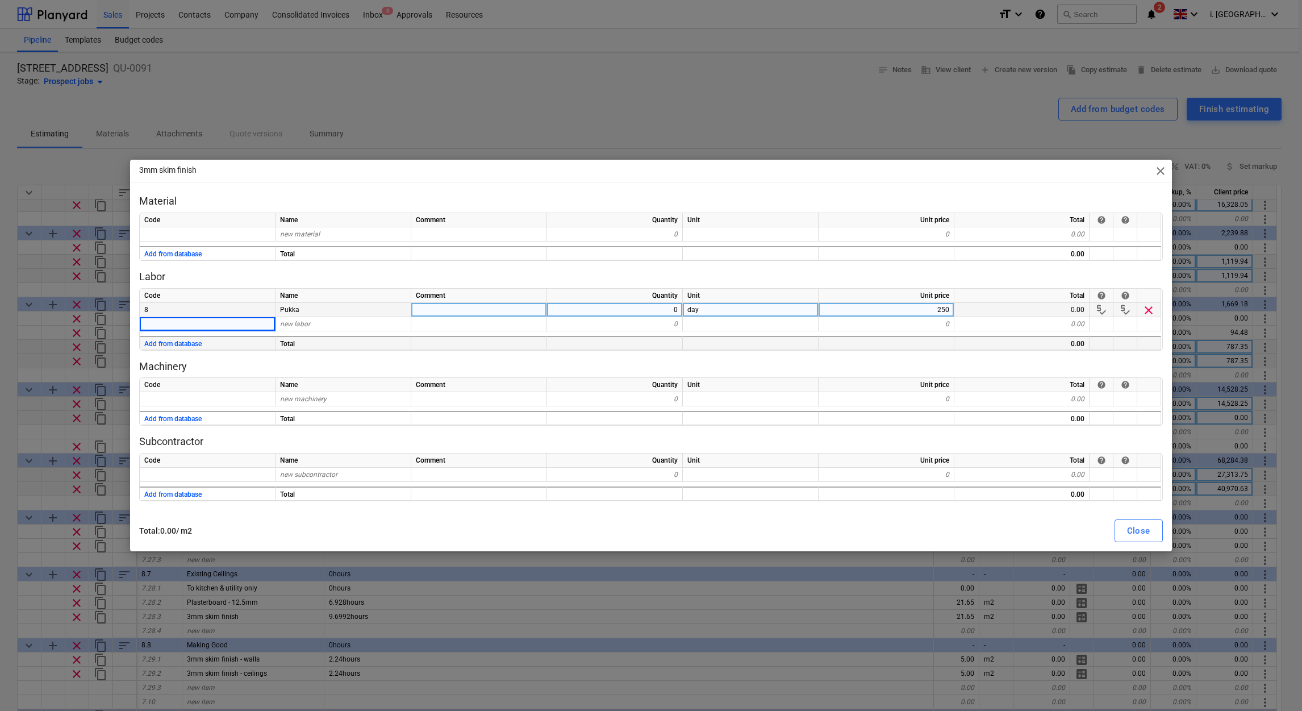
click at [643, 307] on div "0" at bounding box center [615, 310] width 136 height 14
type input "2"
type input "1.5"
click at [1152, 528] on button "Close" at bounding box center [1139, 530] width 48 height 23
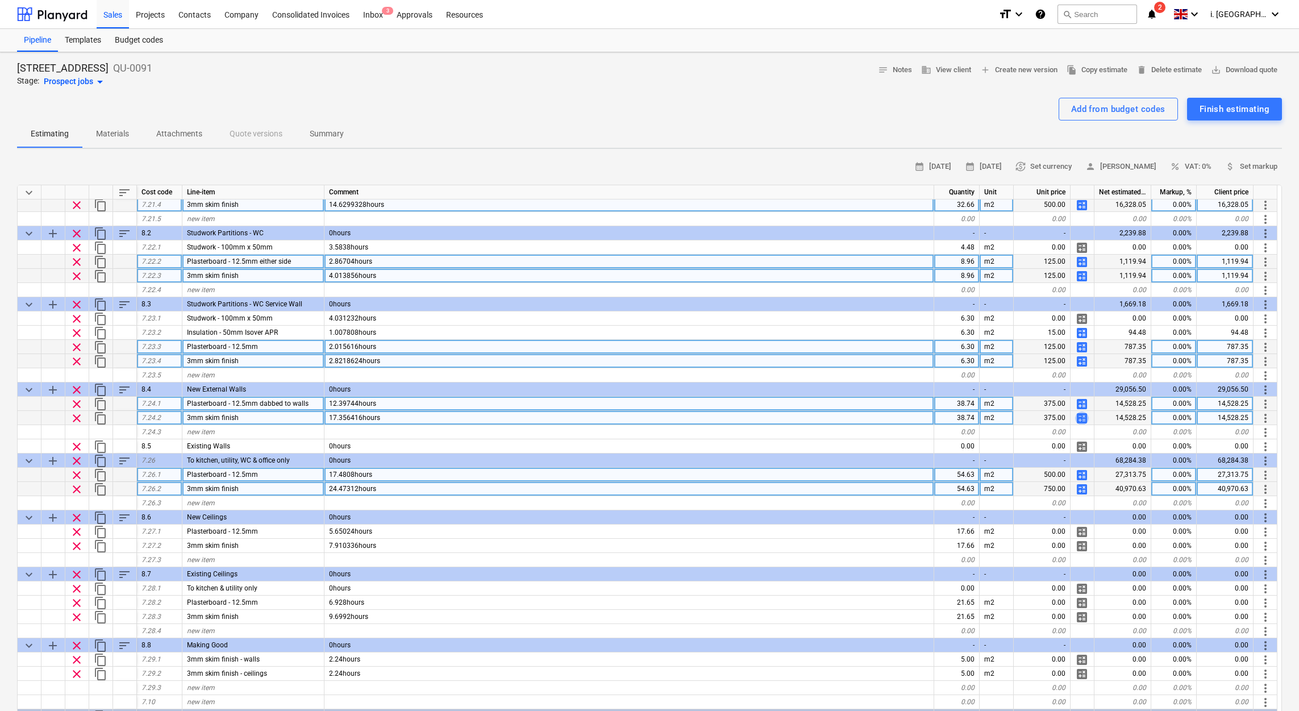
click at [1078, 417] on span "calculate" at bounding box center [1082, 418] width 14 height 14
type textarea "x"
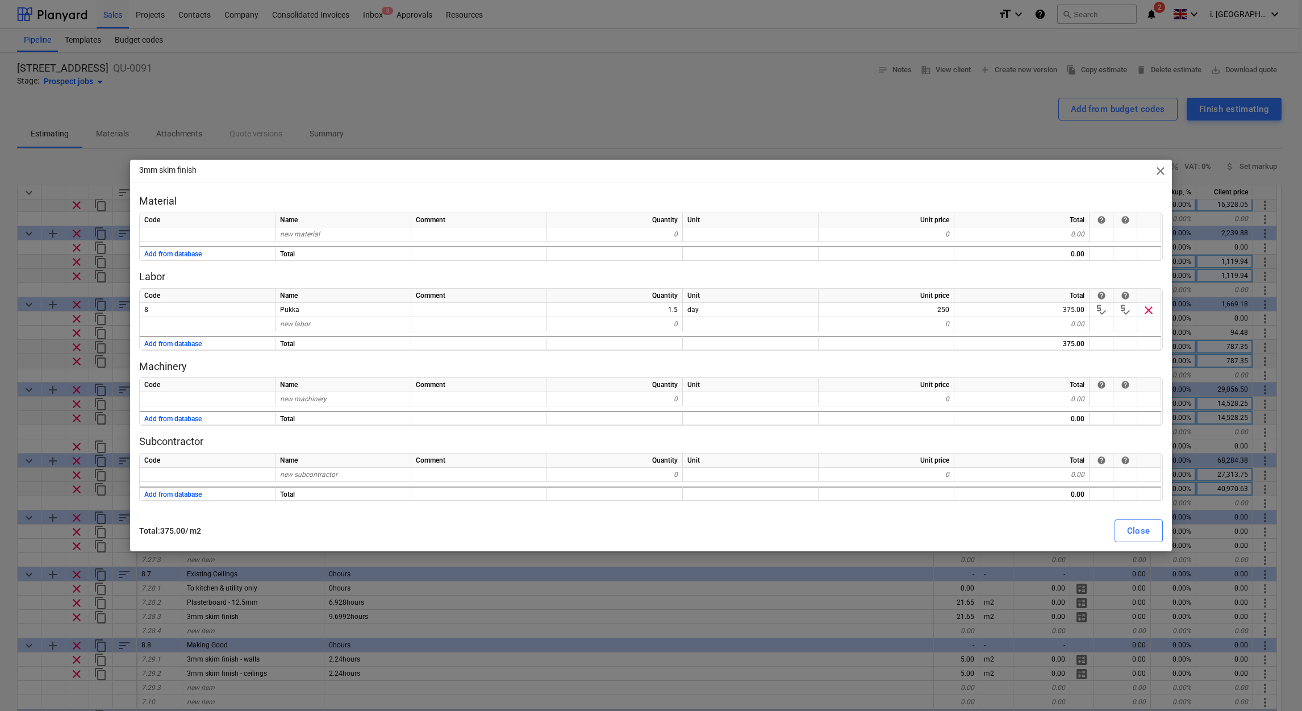
drag, startPoint x: 662, startPoint y: 303, endPoint x: 733, endPoint y: 297, distance: 71.9
click at [733, 297] on div "Code Name Comment Quantity Unit Unit price Total help help 8 Pukka 1.5 day 250 …" at bounding box center [651, 319] width 1024 height 62
drag, startPoint x: 733, startPoint y: 297, endPoint x: 647, endPoint y: 330, distance: 92.4
click at [647, 330] on div "0" at bounding box center [615, 324] width 136 height 14
click at [652, 317] on div "0" at bounding box center [615, 324] width 136 height 14
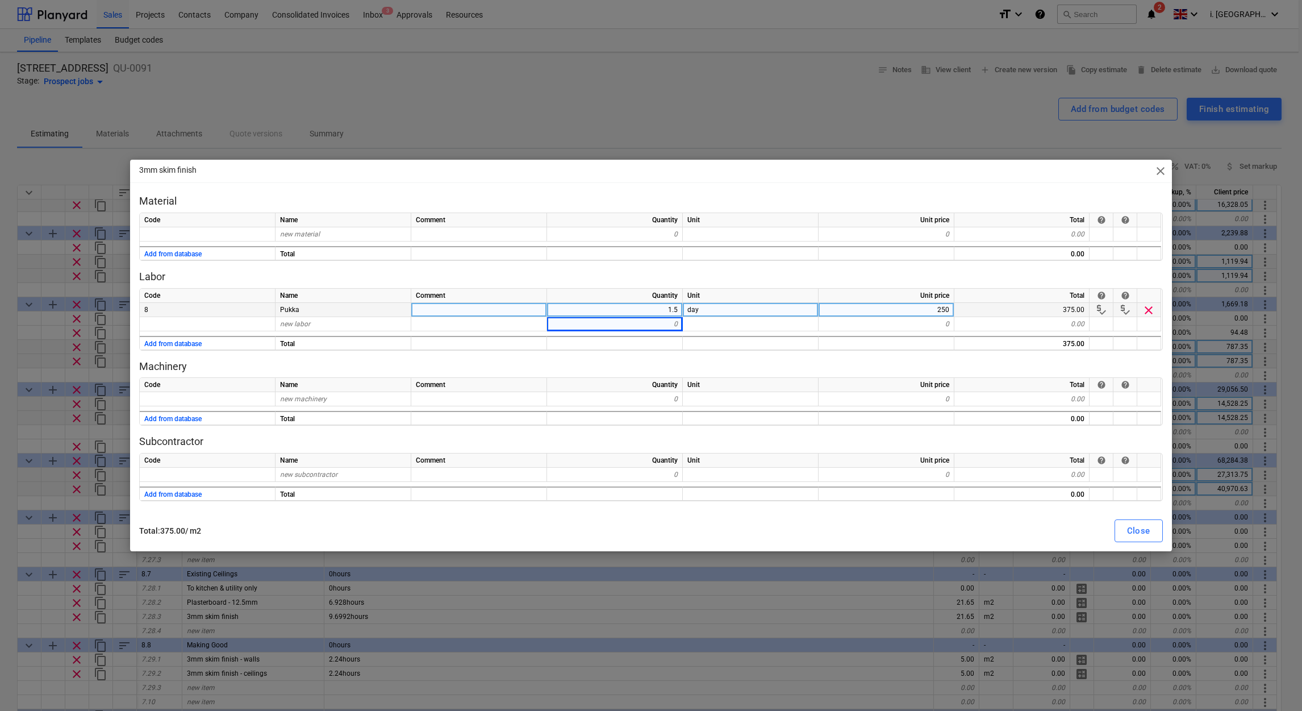
click at [653, 312] on div "1.5" at bounding box center [615, 310] width 136 height 14
type input "2"
click at [1124, 533] on button "Close" at bounding box center [1139, 530] width 48 height 23
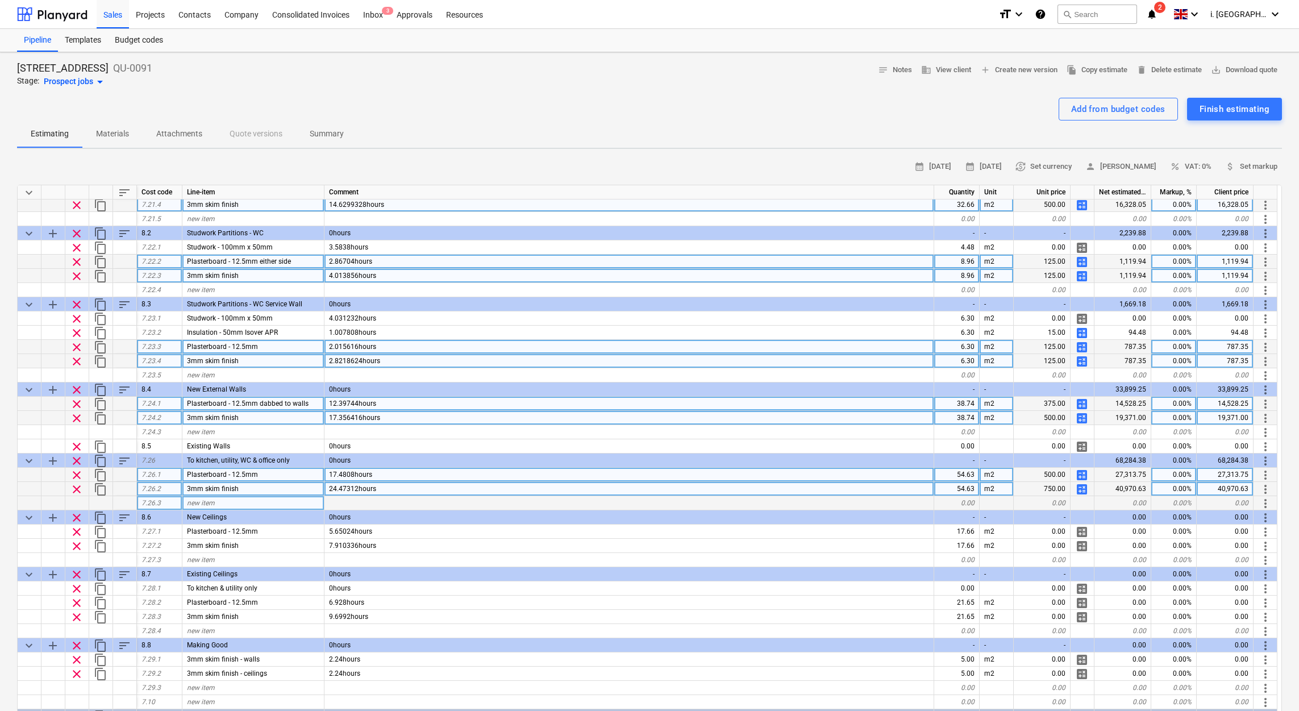
type textarea "x"
click at [444, 19] on div "Resources" at bounding box center [464, 13] width 51 height 29
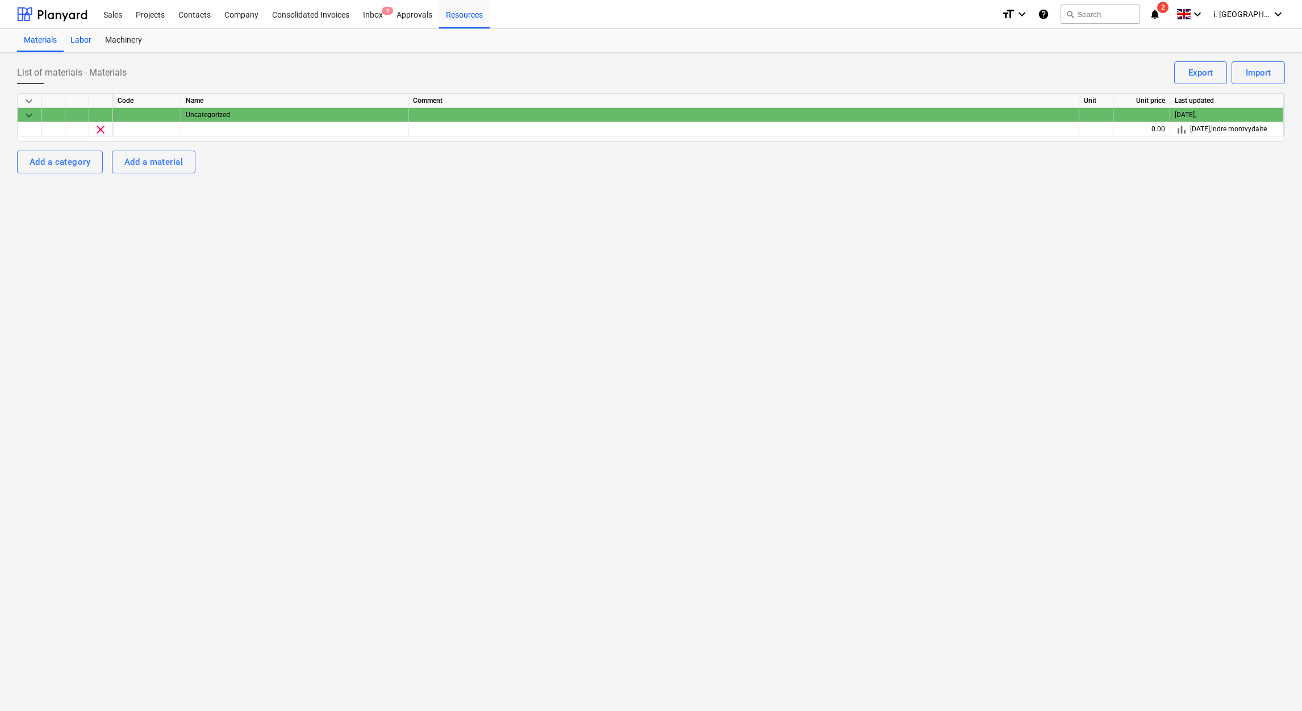
click at [74, 40] on div "Labor" at bounding box center [81, 40] width 35 height 23
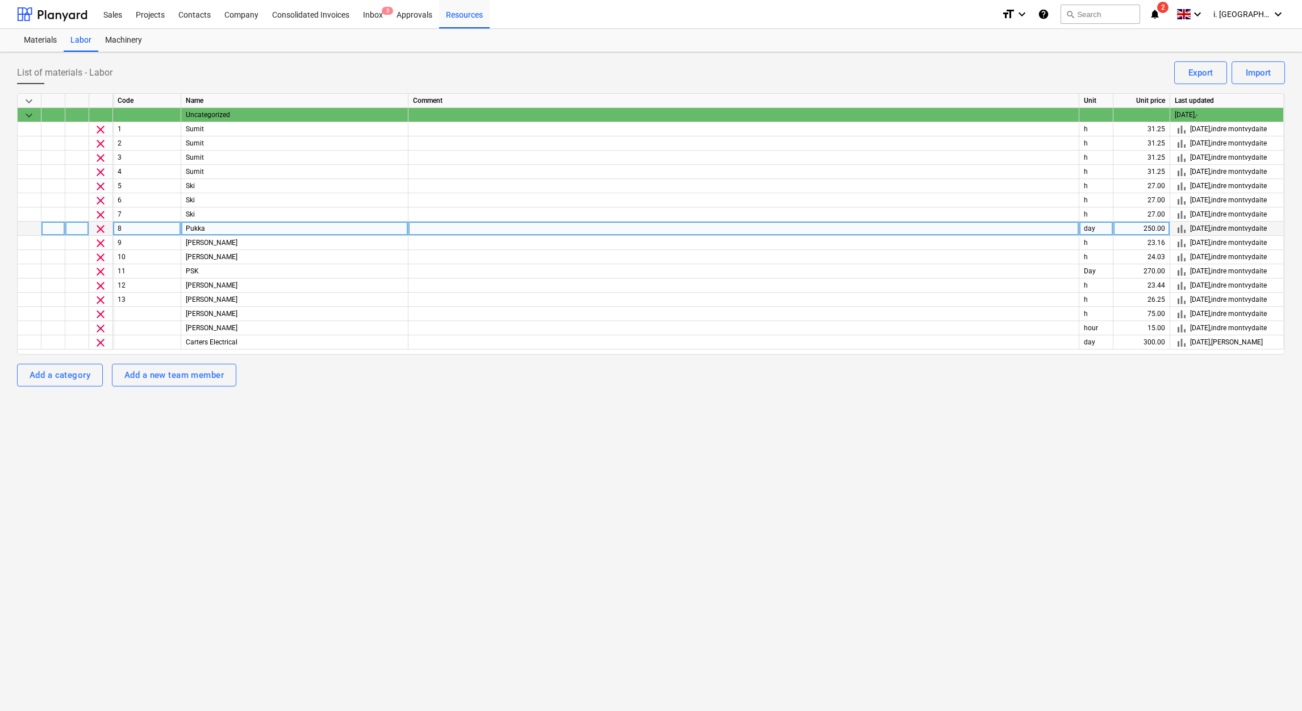
click at [1162, 228] on div "250.00" at bounding box center [1142, 229] width 57 height 14
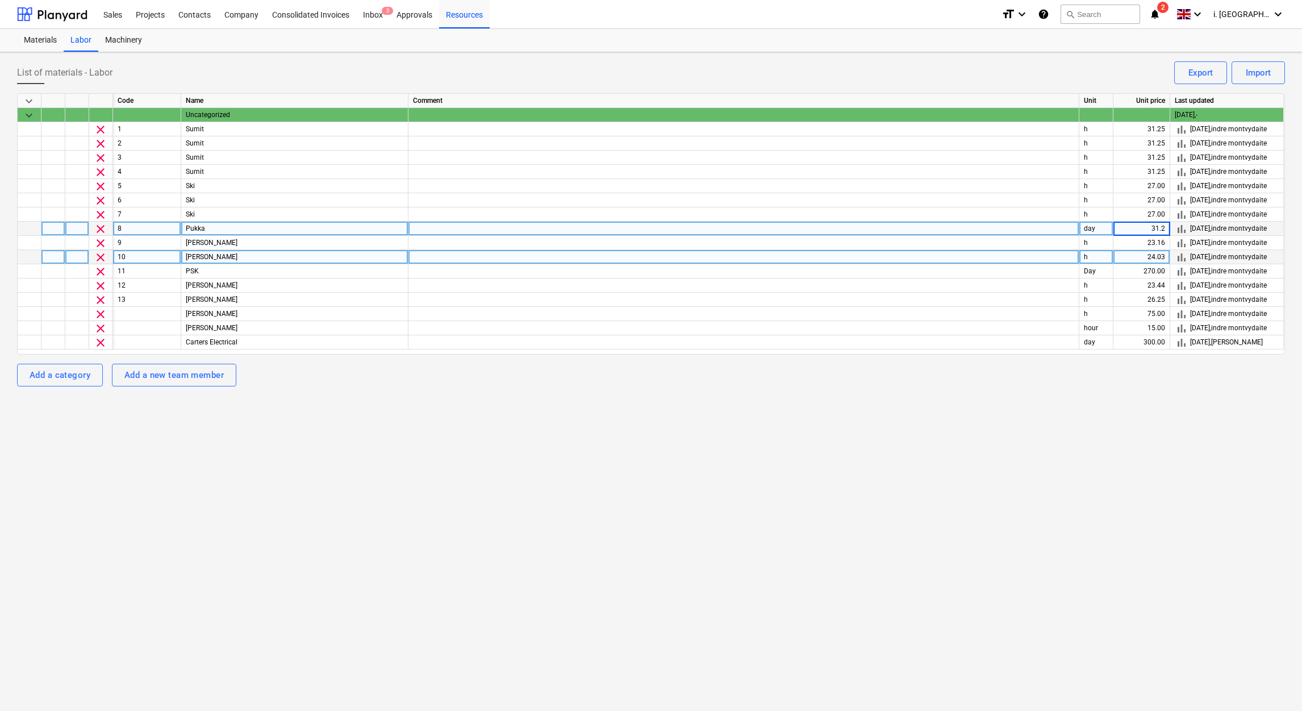
type input "31.25"
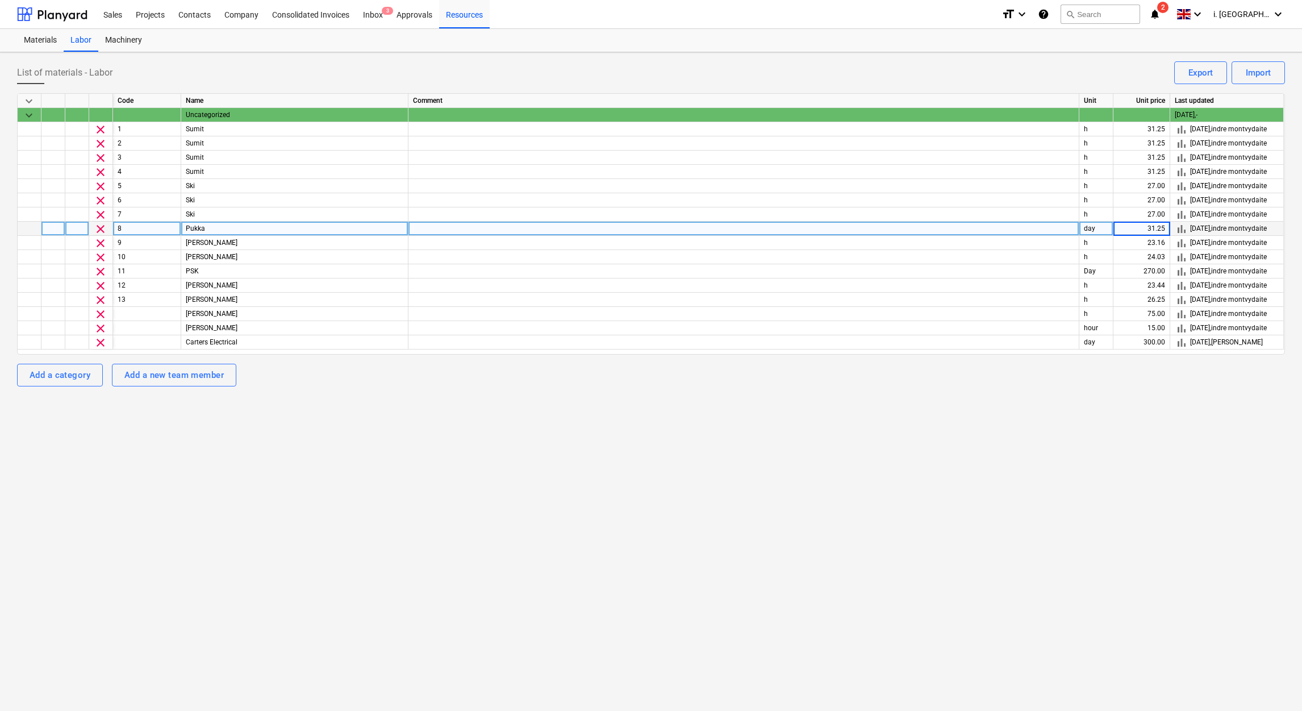
click at [1103, 228] on div "day" at bounding box center [1096, 229] width 34 height 14
drag, startPoint x: 1103, startPoint y: 228, endPoint x: 1065, endPoint y: 224, distance: 37.7
click at [0, 0] on div "clear 8 Pukka day 31.25 bar_chart 15.10.2025 , indre montvydaite" at bounding box center [0, 0] width 0 height 0
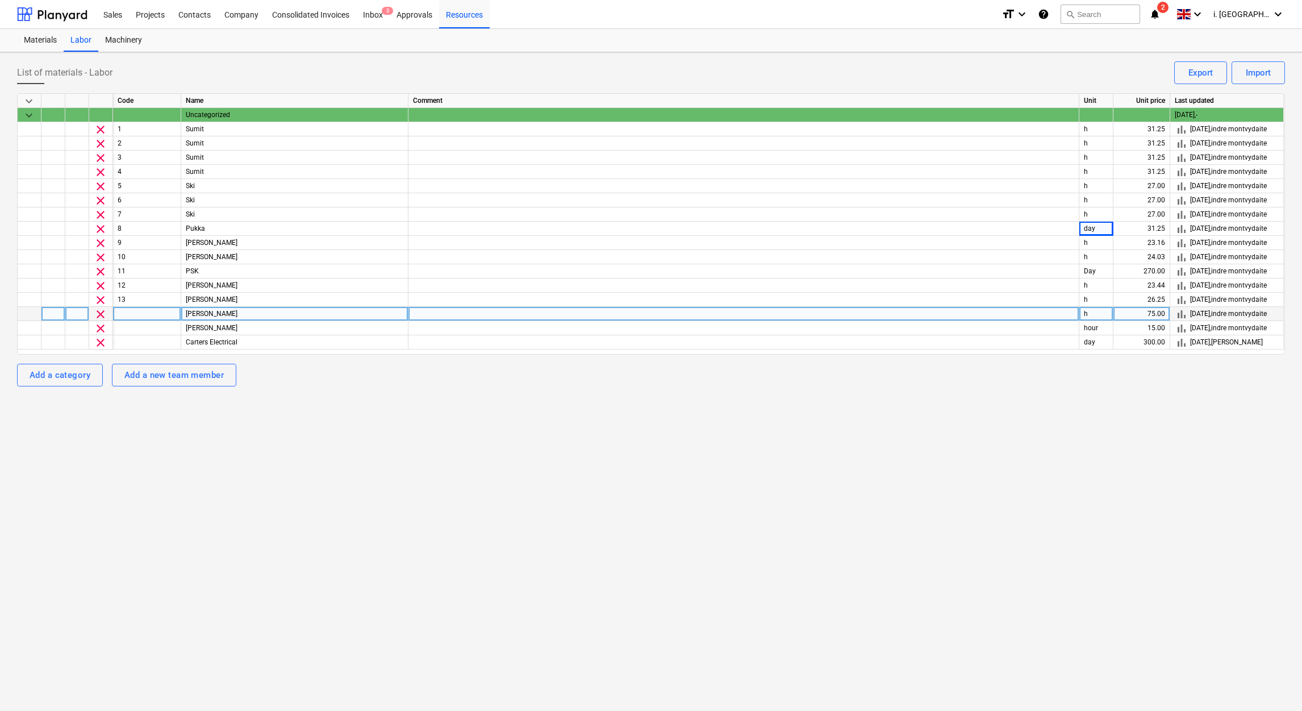
click at [1089, 311] on div "h" at bounding box center [1096, 314] width 34 height 14
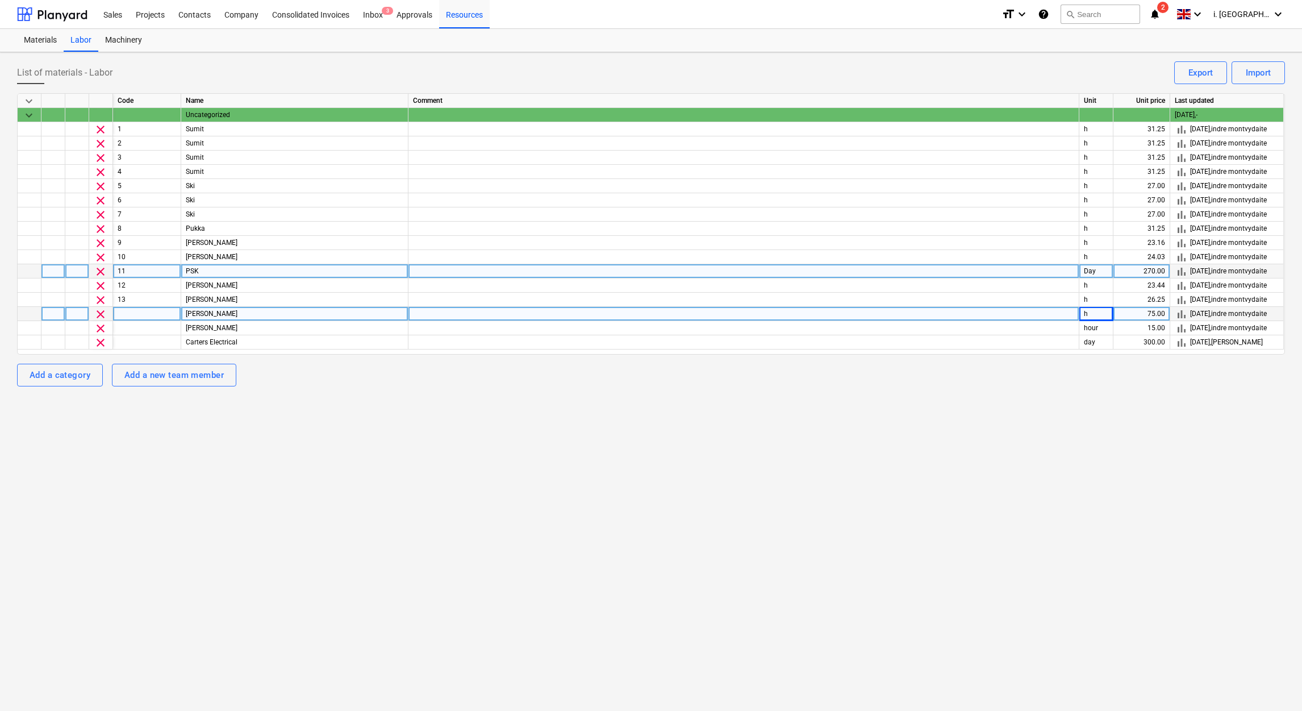
click at [1139, 273] on div "270.00" at bounding box center [1142, 271] width 57 height 14
type input "33.75"
click at [1086, 274] on div "Day" at bounding box center [1096, 271] width 34 height 14
click at [1139, 403] on div "List of materials - Labor Import Export keyboard_arrow_down Code Name Comment U…" at bounding box center [651, 381] width 1302 height 658
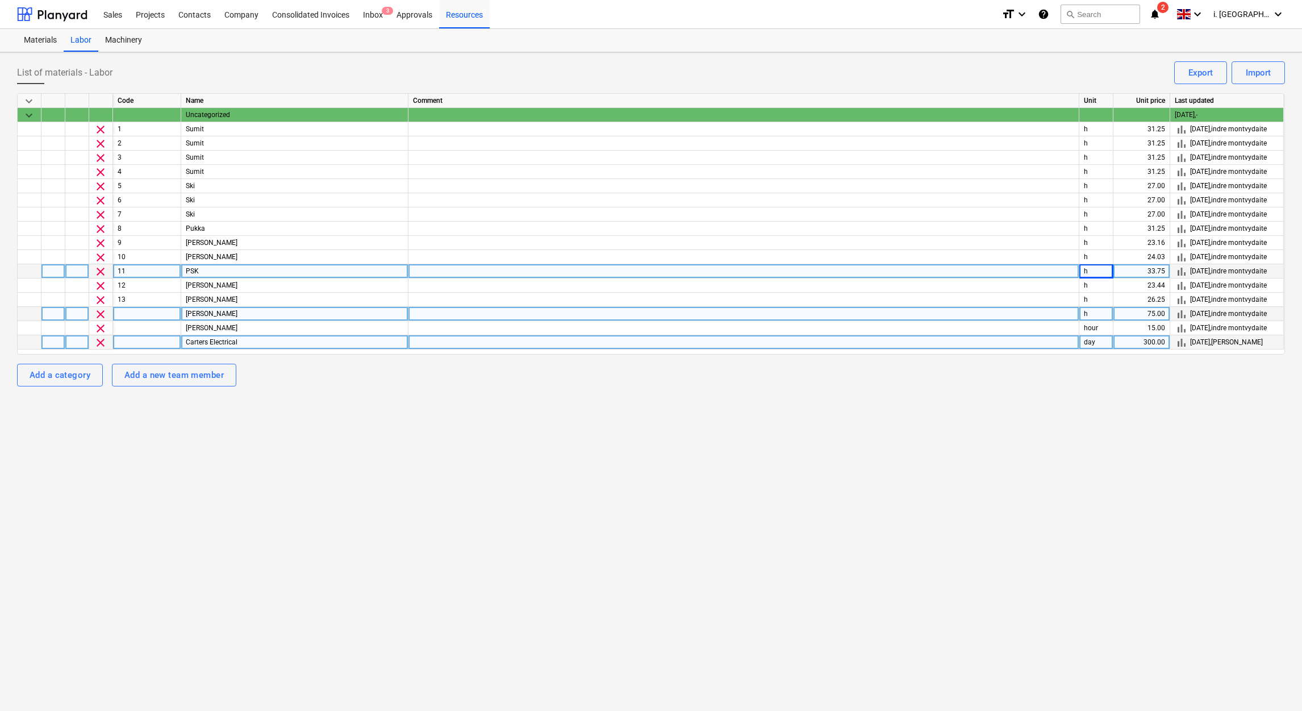
click at [1144, 342] on div "300.00" at bounding box center [1142, 342] width 57 height 14
type input "37.5"
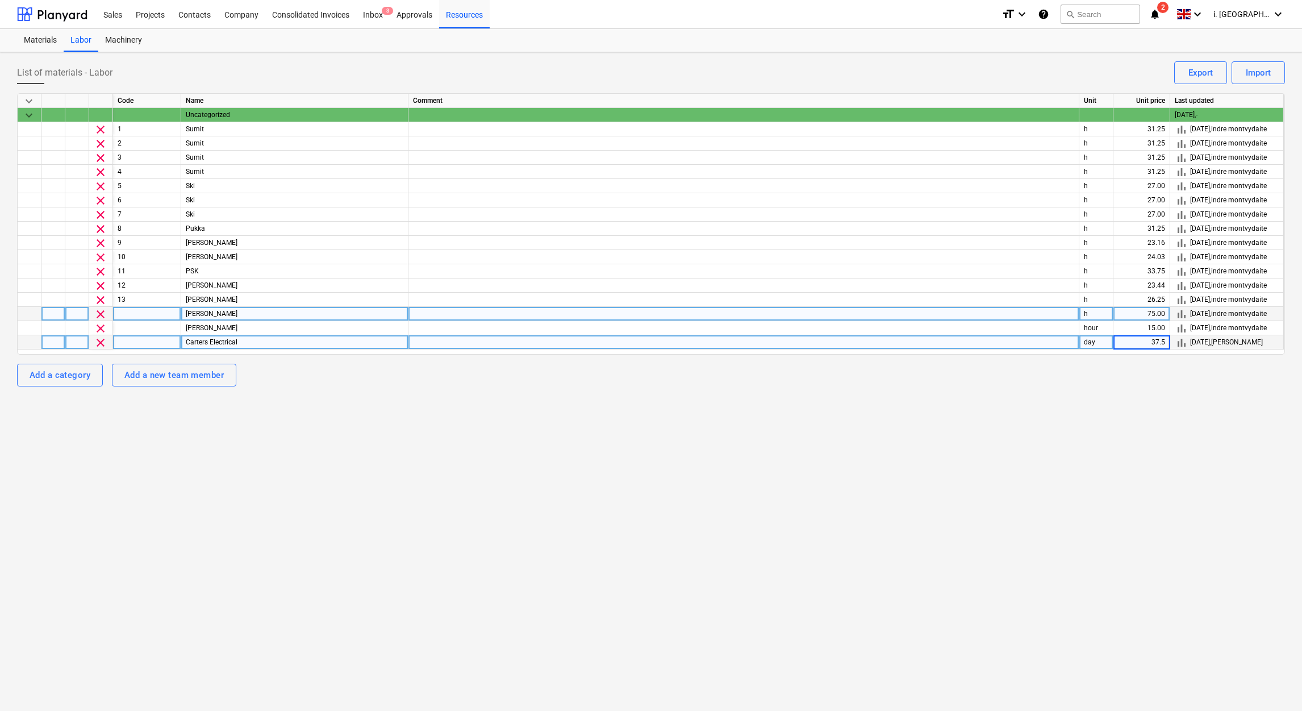
click at [1089, 344] on div "day" at bounding box center [1096, 342] width 34 height 14
click at [1129, 444] on div "List of materials - Labor Import Export keyboard_arrow_down Code Name Comment U…" at bounding box center [651, 381] width 1302 height 658
click at [161, 15] on div "Projects" at bounding box center [150, 13] width 43 height 29
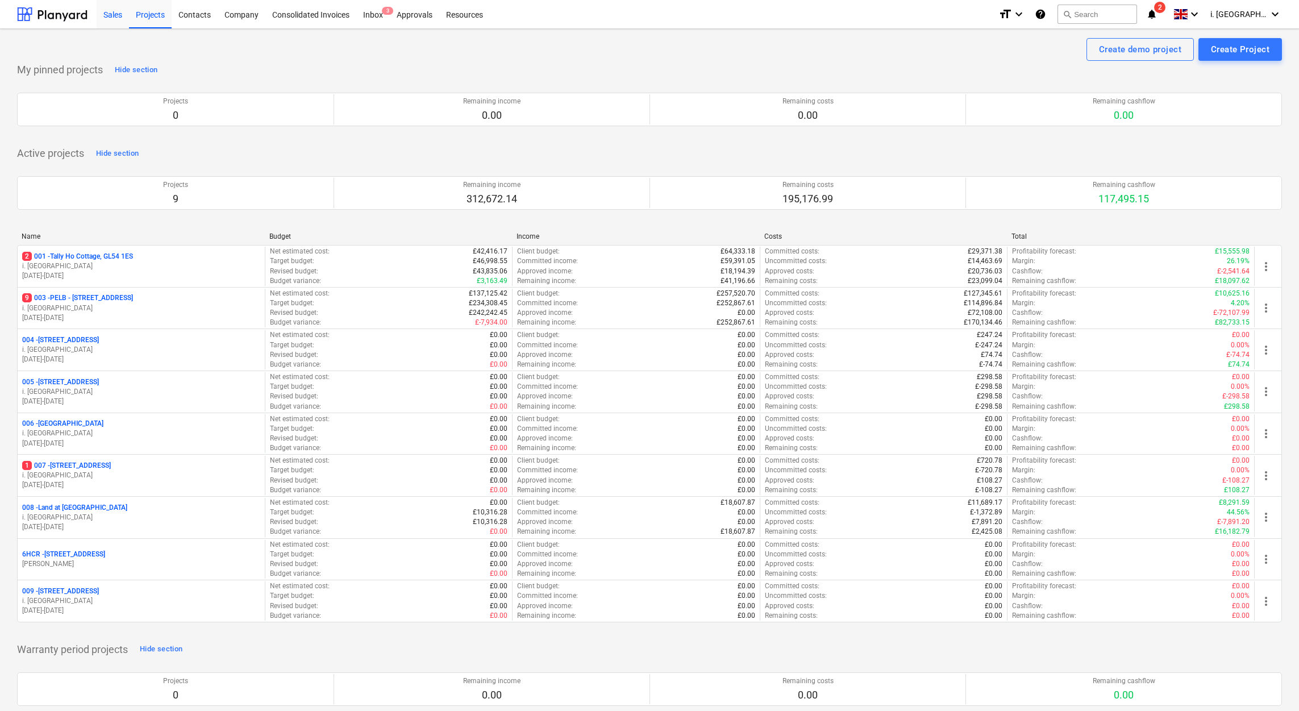
click at [120, 18] on div "Sales" at bounding box center [113, 13] width 32 height 29
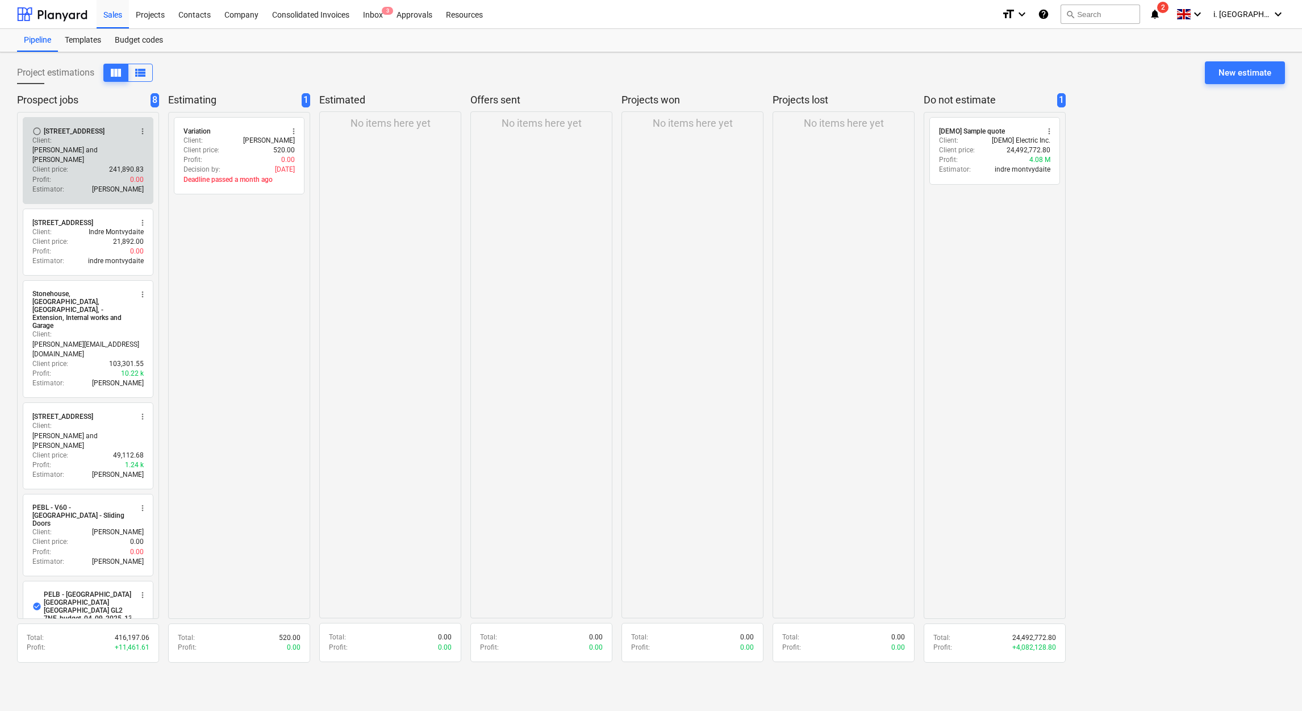
click at [67, 165] on p "Client price :" at bounding box center [50, 170] width 36 height 10
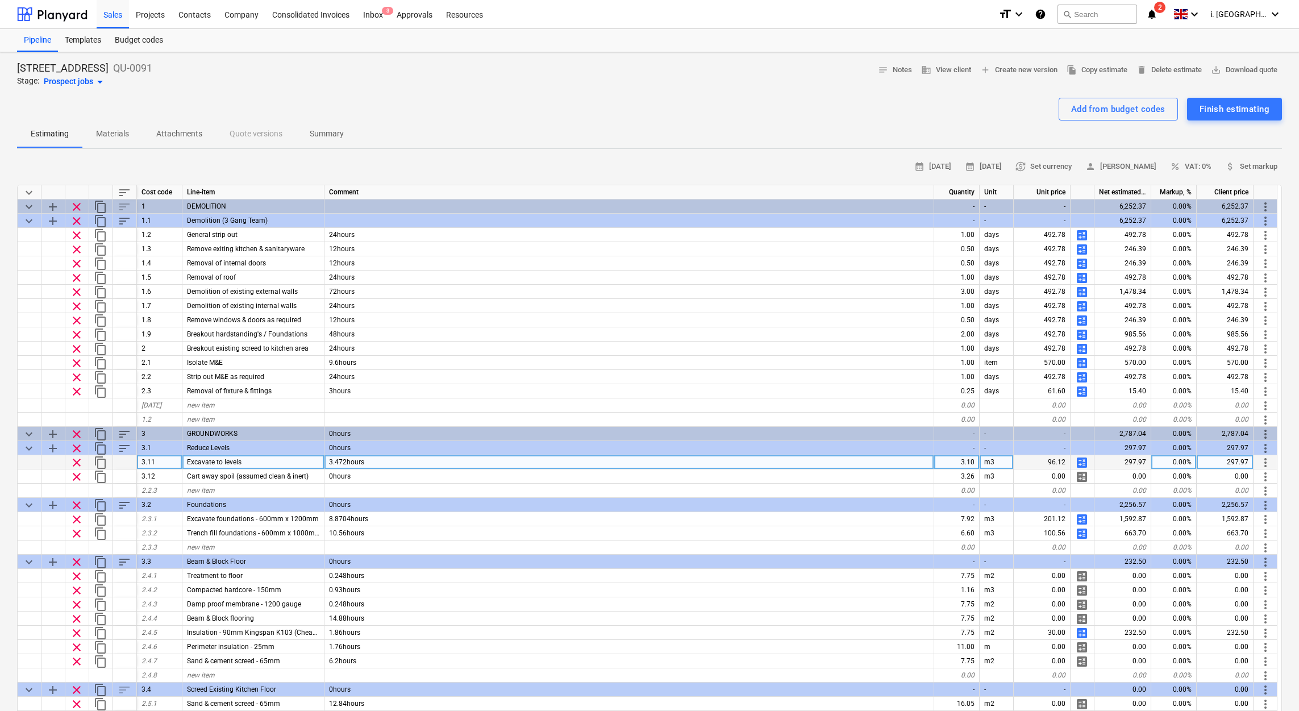
scroll to position [496, 0]
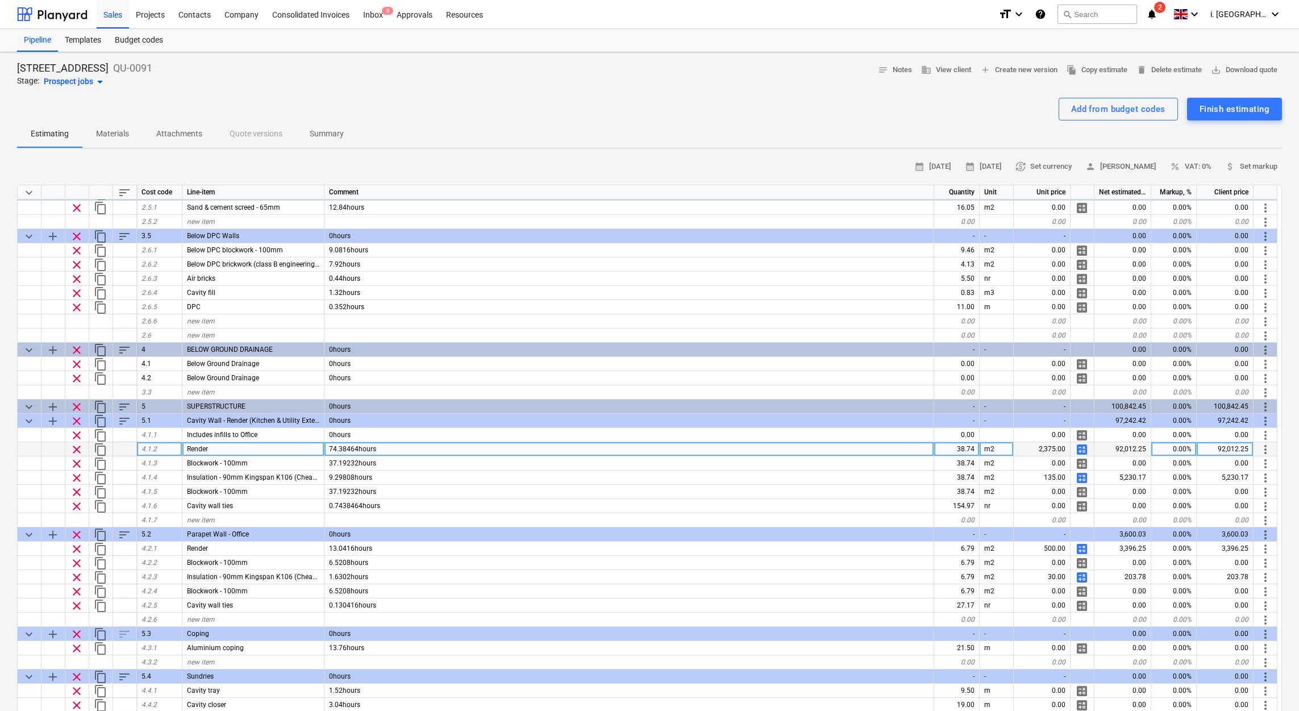
click at [1078, 451] on span "calculate" at bounding box center [1082, 450] width 14 height 14
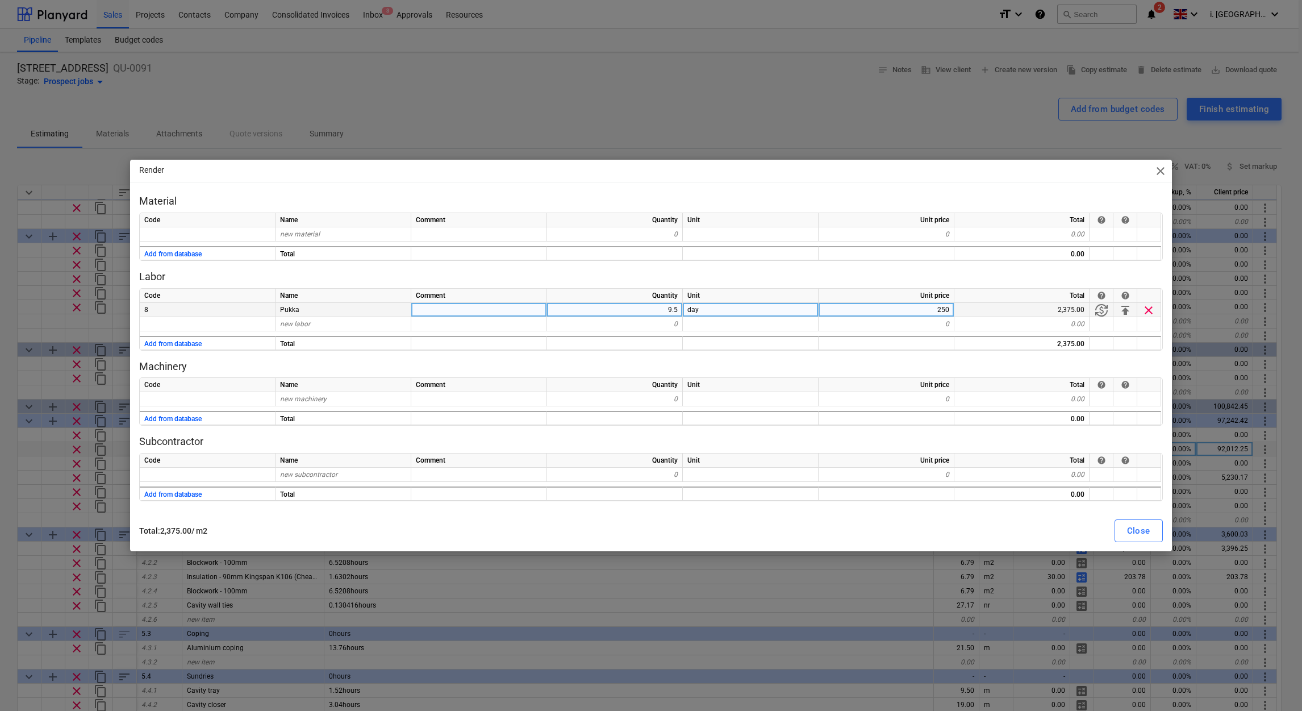
click at [628, 306] on div "9.5" at bounding box center [615, 310] width 136 height 14
click at [1156, 170] on span "close" at bounding box center [1161, 171] width 14 height 14
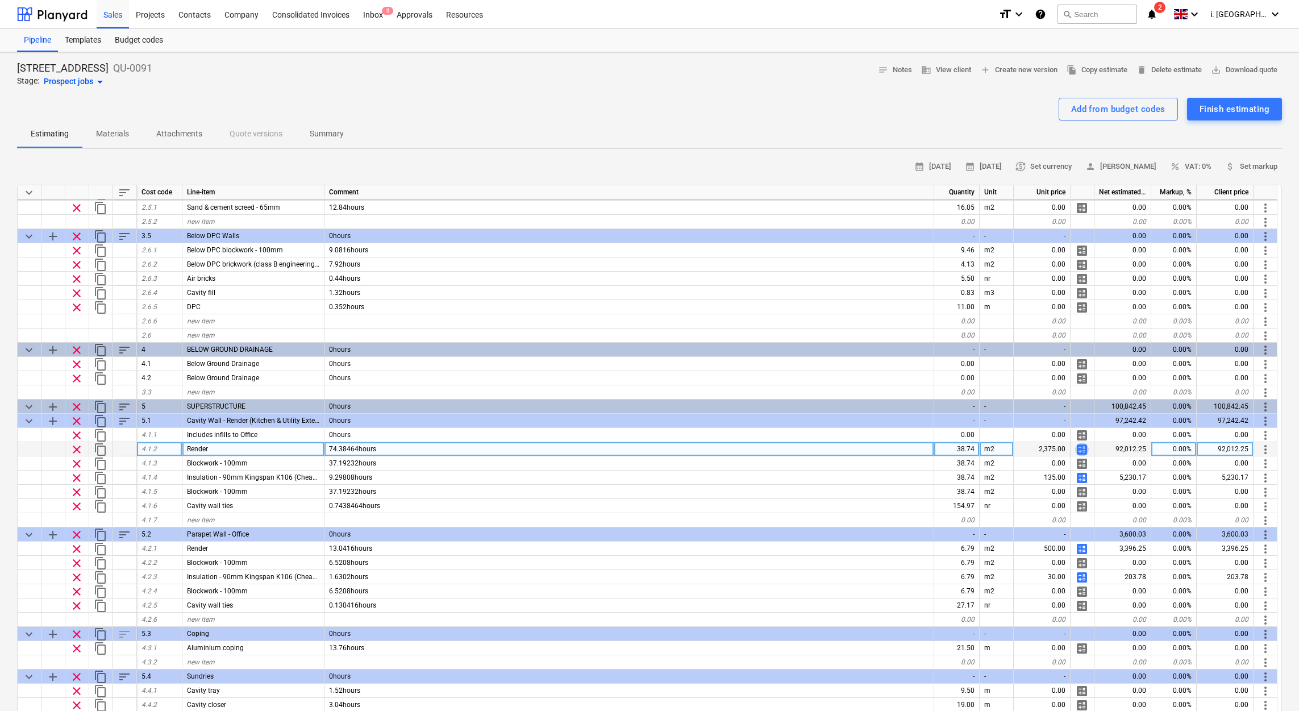
click at [1085, 447] on span "calculate" at bounding box center [1082, 450] width 14 height 14
type textarea "x"
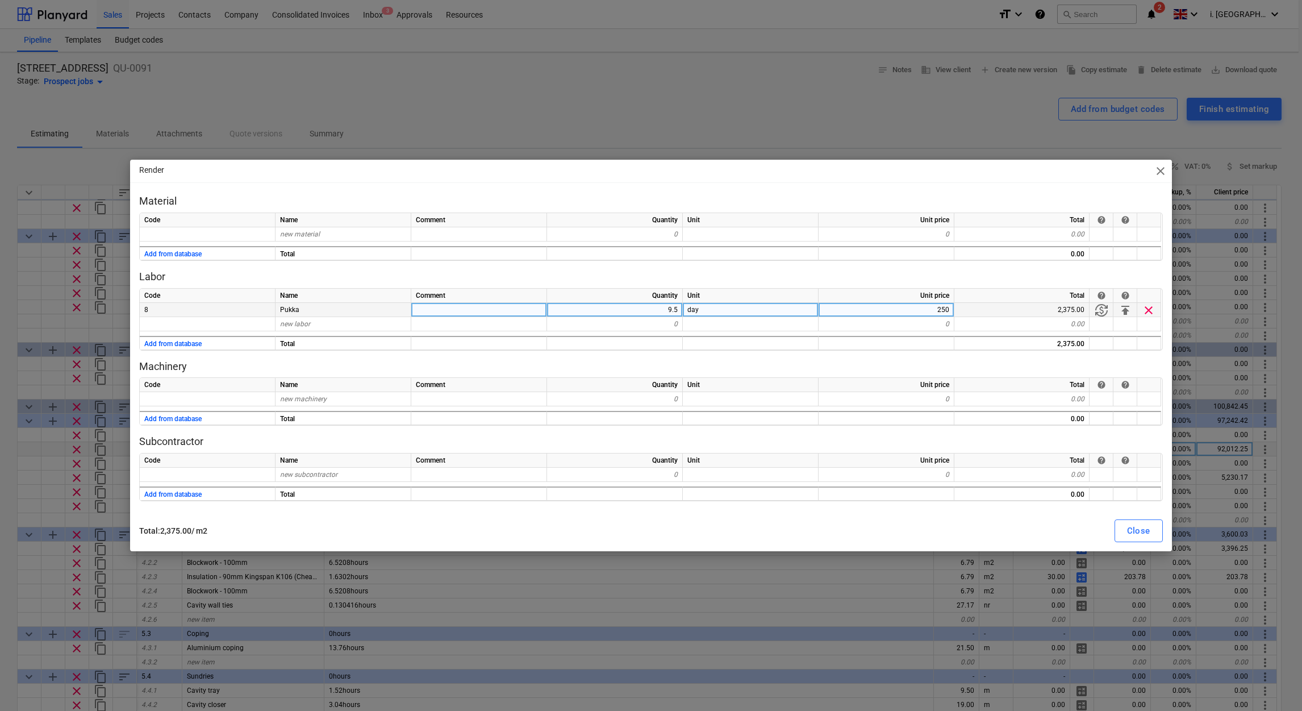
click at [610, 305] on div "9.5" at bounding box center [615, 310] width 136 height 14
type input "74"
click at [804, 307] on div "day" at bounding box center [751, 310] width 136 height 14
type textarea "x"
type input "hours"
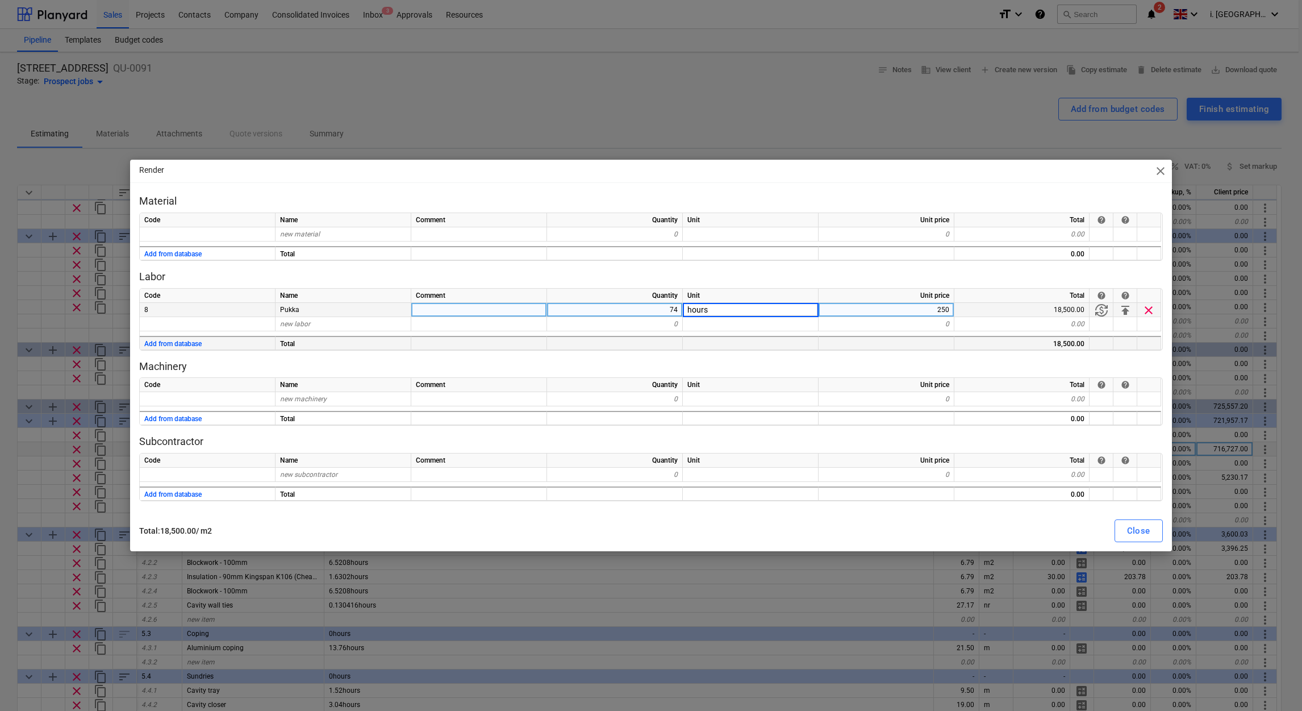
click at [808, 336] on div at bounding box center [751, 343] width 136 height 14
click at [885, 311] on div "250" at bounding box center [887, 310] width 136 height 14
click at [1104, 310] on span "currency_exchange" at bounding box center [1102, 310] width 14 height 14
click at [1148, 532] on div "Close" at bounding box center [1138, 530] width 23 height 15
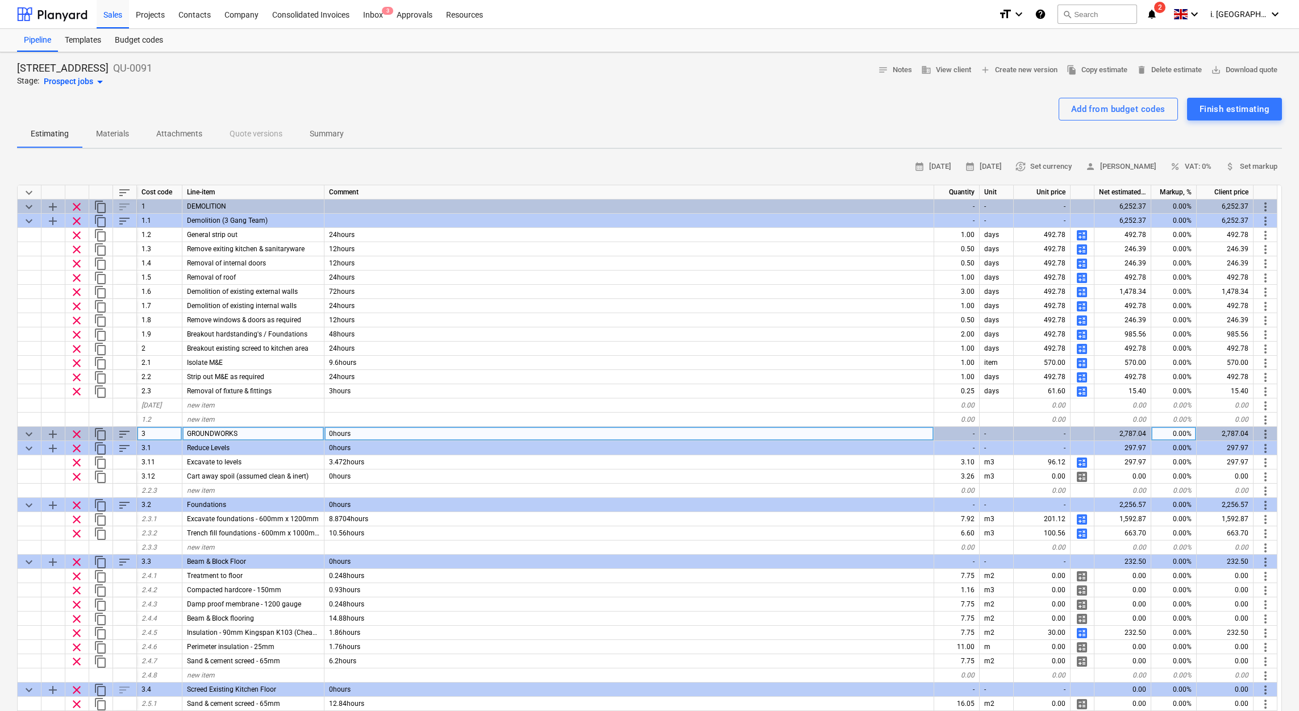
click at [26, 434] on span "keyboard_arrow_down" at bounding box center [29, 434] width 14 height 14
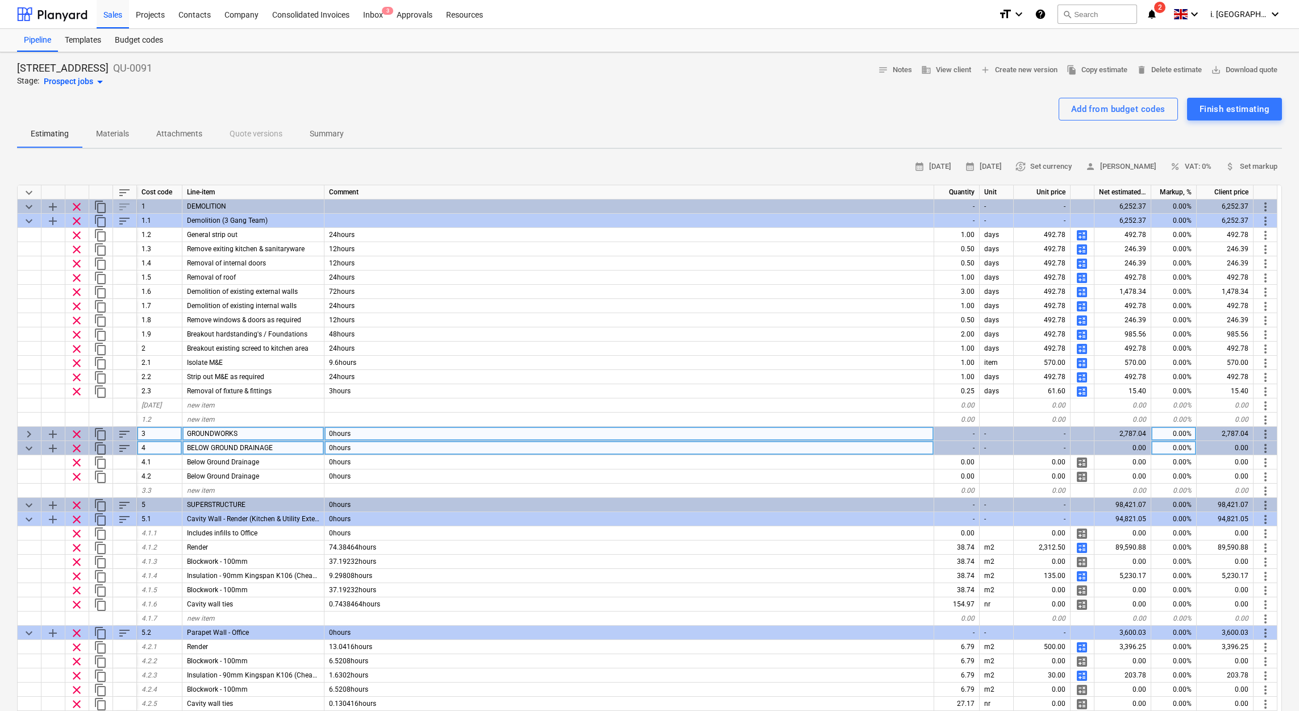
click at [26, 446] on span "keyboard_arrow_down" at bounding box center [29, 448] width 14 height 14
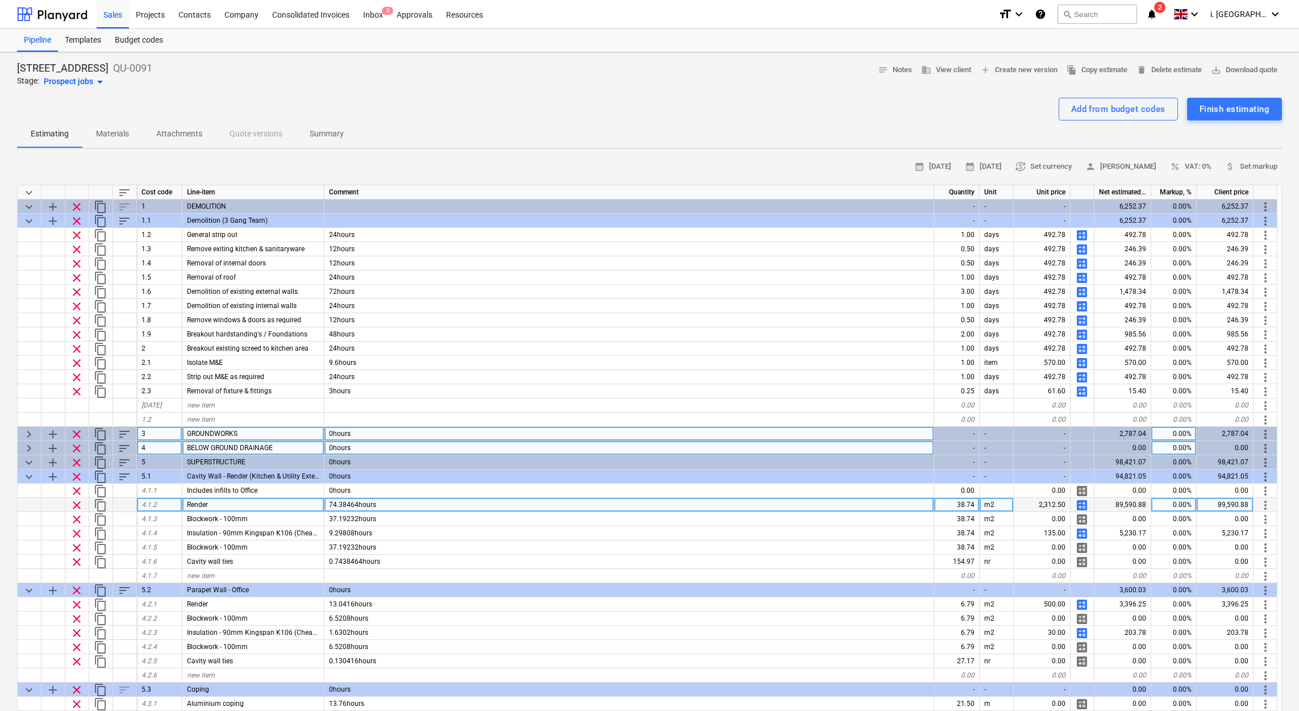
click at [1083, 506] on span "calculate" at bounding box center [1082, 505] width 14 height 14
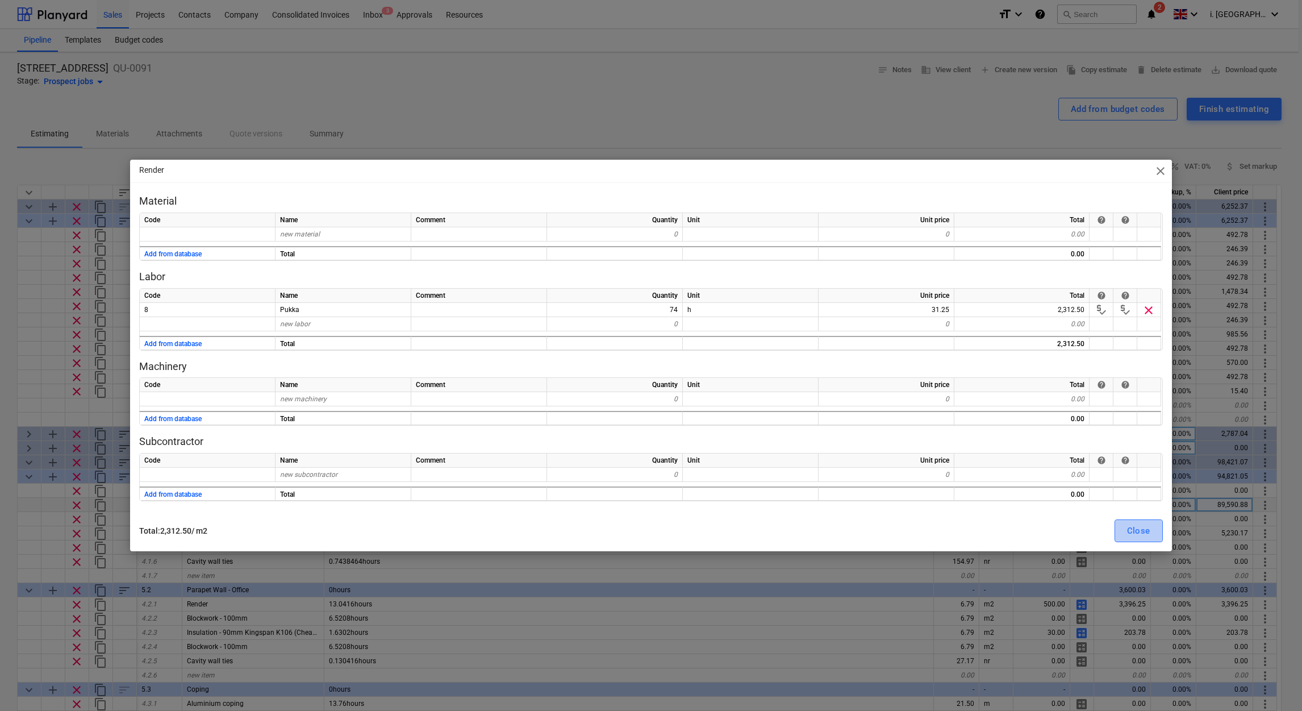
click at [1147, 529] on div "Close" at bounding box center [1138, 530] width 23 height 15
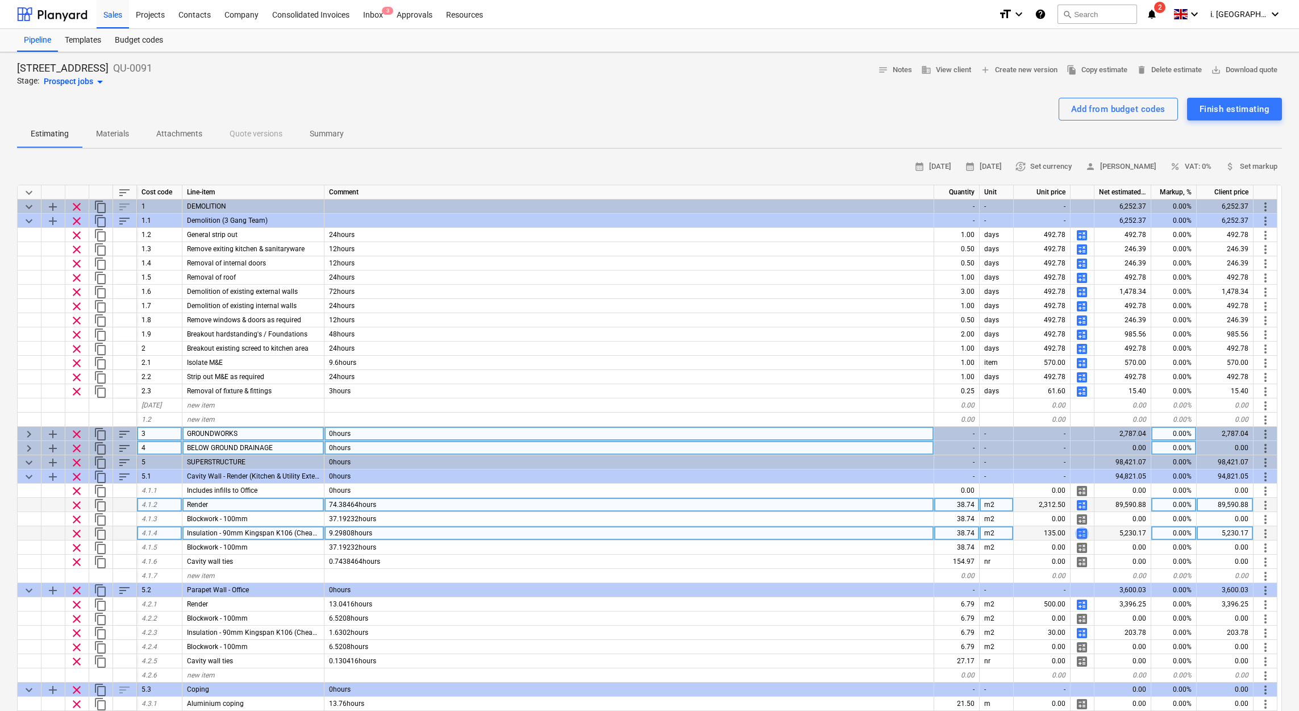
click at [1075, 531] on span "calculate" at bounding box center [1082, 534] width 14 height 14
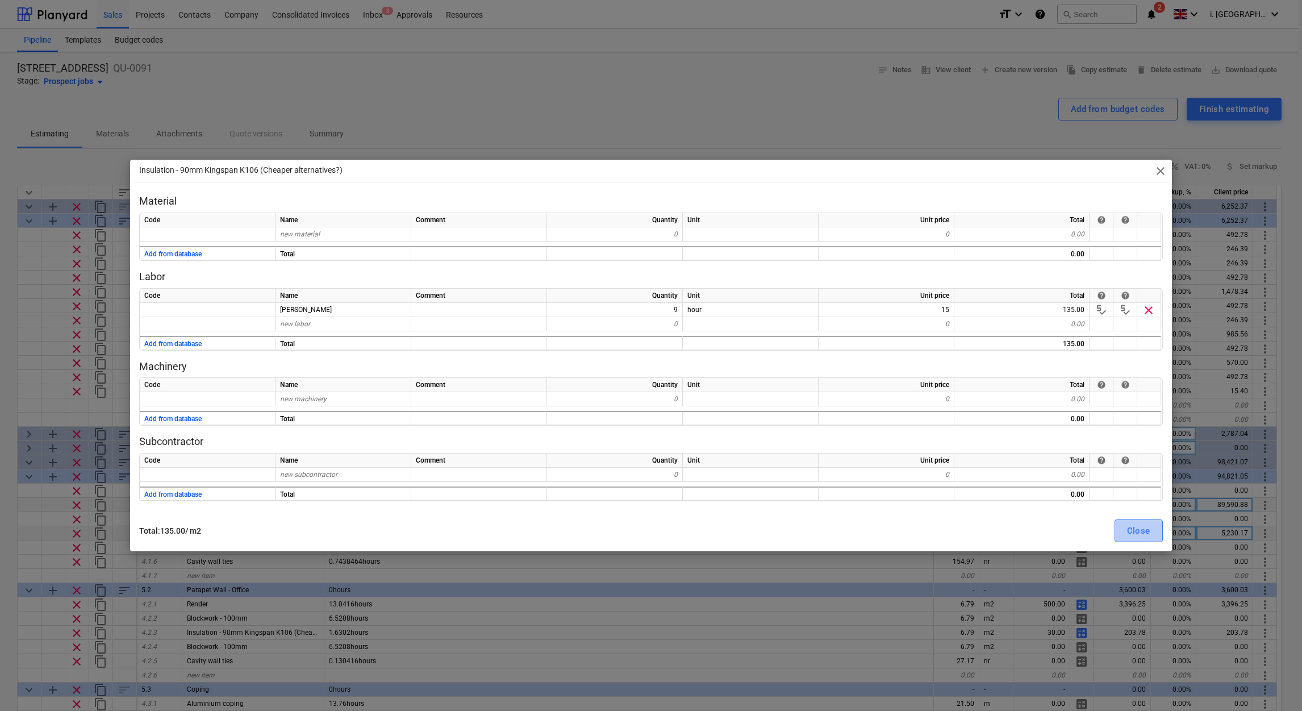
click at [1134, 532] on div "Close" at bounding box center [1138, 530] width 23 height 15
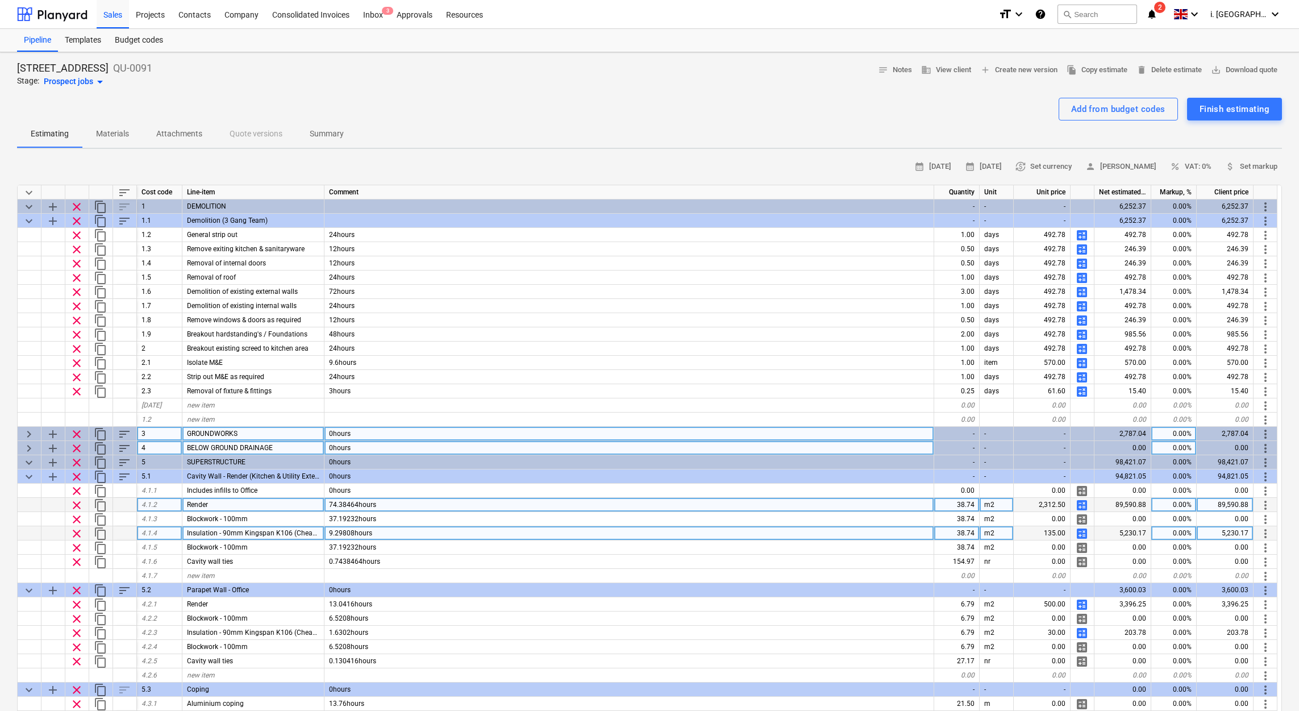
click at [1118, 531] on div "5,230.17" at bounding box center [1122, 533] width 57 height 14
click at [1121, 531] on div "5,230.17" at bounding box center [1122, 533] width 57 height 14
drag, startPoint x: 1129, startPoint y: 532, endPoint x: 1183, endPoint y: 532, distance: 54.0
click at [0, 0] on div "clear content_copy 4.1.4 Insulation - 90mm Kingspan K106 (Cheaper alternatives?…" at bounding box center [0, 0] width 0 height 0
drag, startPoint x: 1183, startPoint y: 532, endPoint x: 1102, endPoint y: 532, distance: 81.8
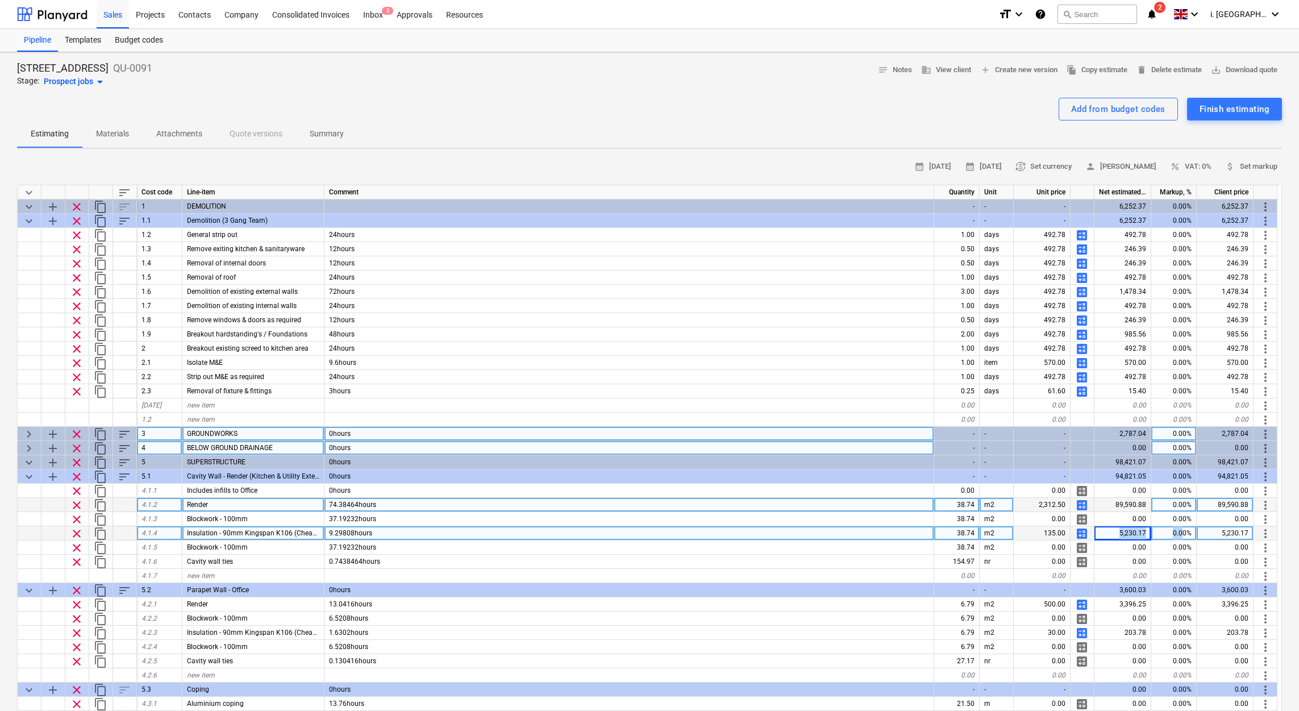
click at [1102, 532] on div "5,230.17" at bounding box center [1122, 533] width 57 height 14
drag, startPoint x: 1102, startPoint y: 532, endPoint x: 1153, endPoint y: 535, distance: 51.8
click at [0, 0] on div "clear content_copy 4.1.4 Insulation - 90mm Kingspan K106 (Cheaper alternatives?…" at bounding box center [0, 0] width 0 height 0
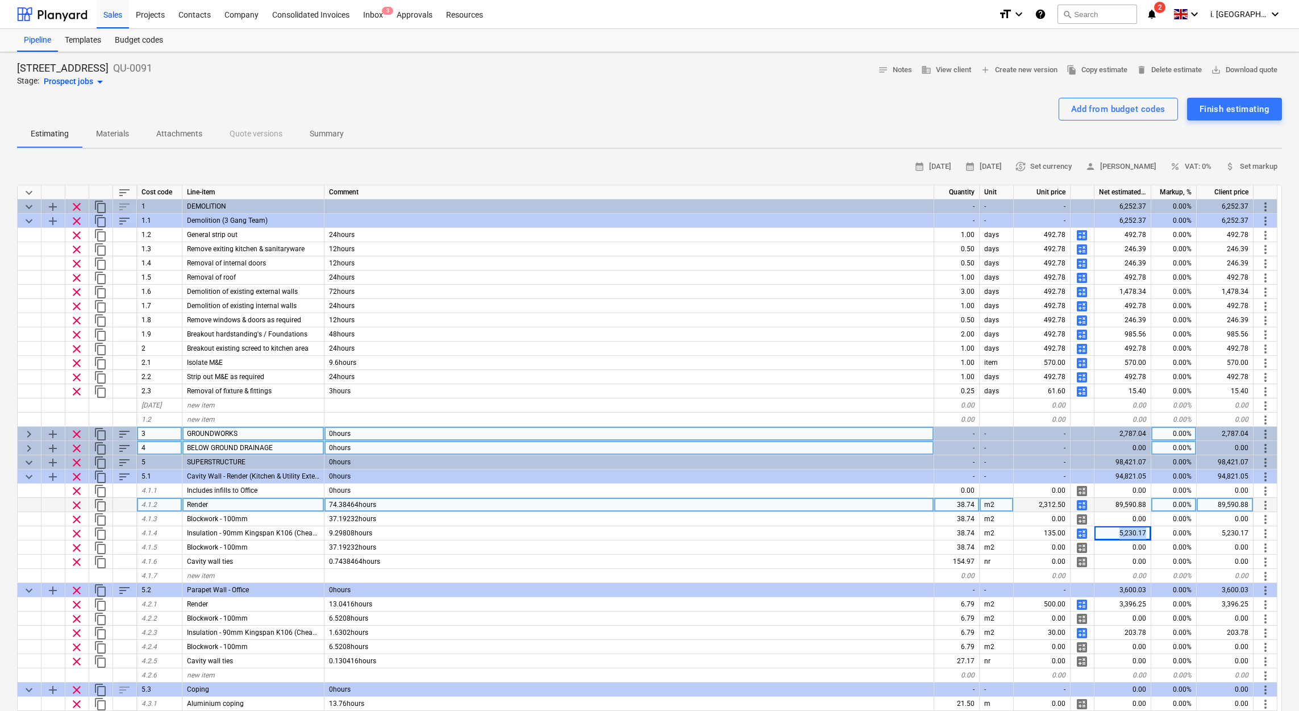
drag, startPoint x: 877, startPoint y: 116, endPoint x: 887, endPoint y: 115, distance: 9.7
click at [878, 116] on div "Add from budget codes Finish estimating" at bounding box center [649, 109] width 1265 height 23
click at [1077, 503] on span "calculate" at bounding box center [1082, 505] width 14 height 14
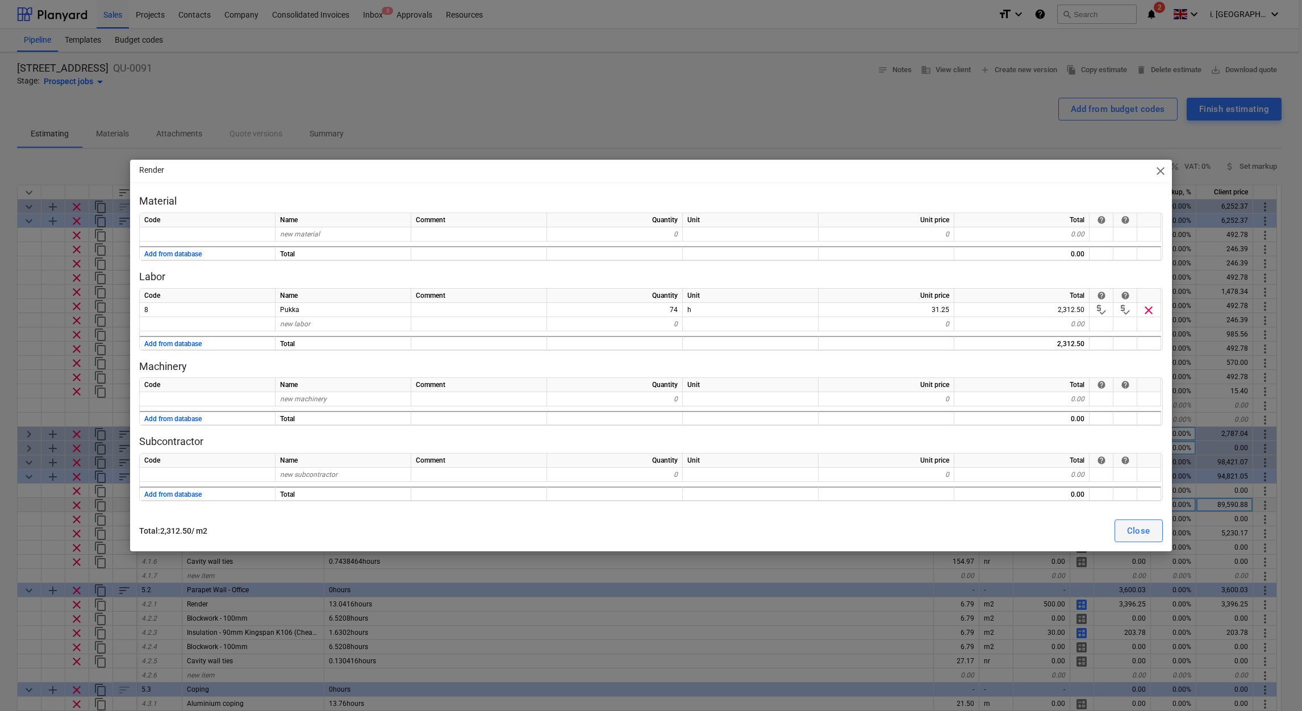
click at [1149, 532] on div "Close" at bounding box center [1138, 530] width 23 height 15
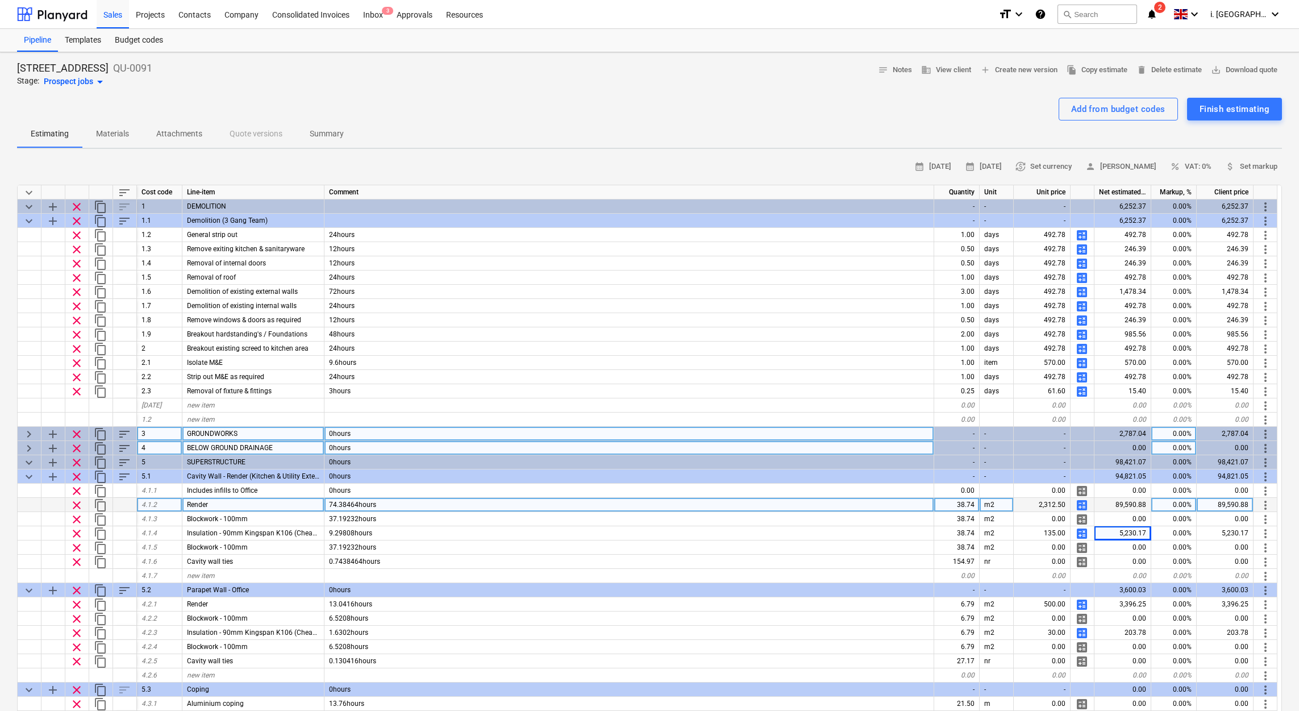
click at [745, 507] on div "74.38464hours" at bounding box center [629, 505] width 610 height 14
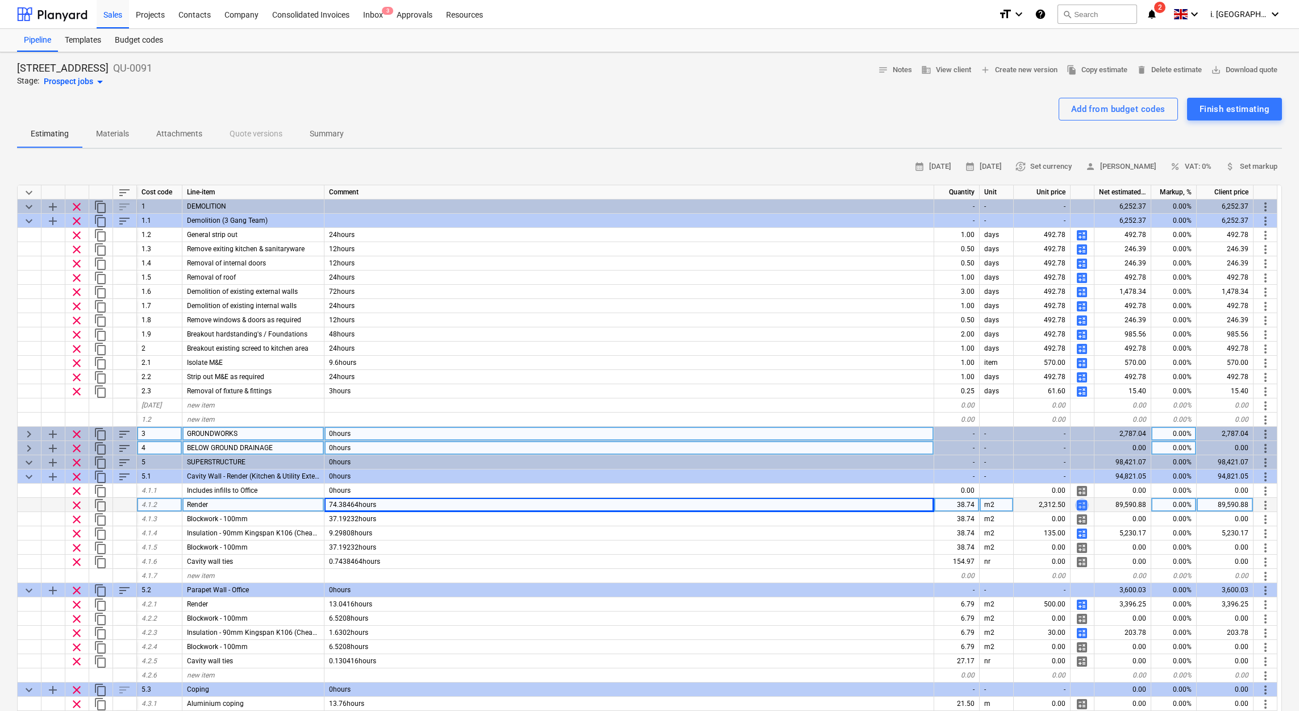
click at [1085, 506] on span "calculate" at bounding box center [1082, 505] width 14 height 14
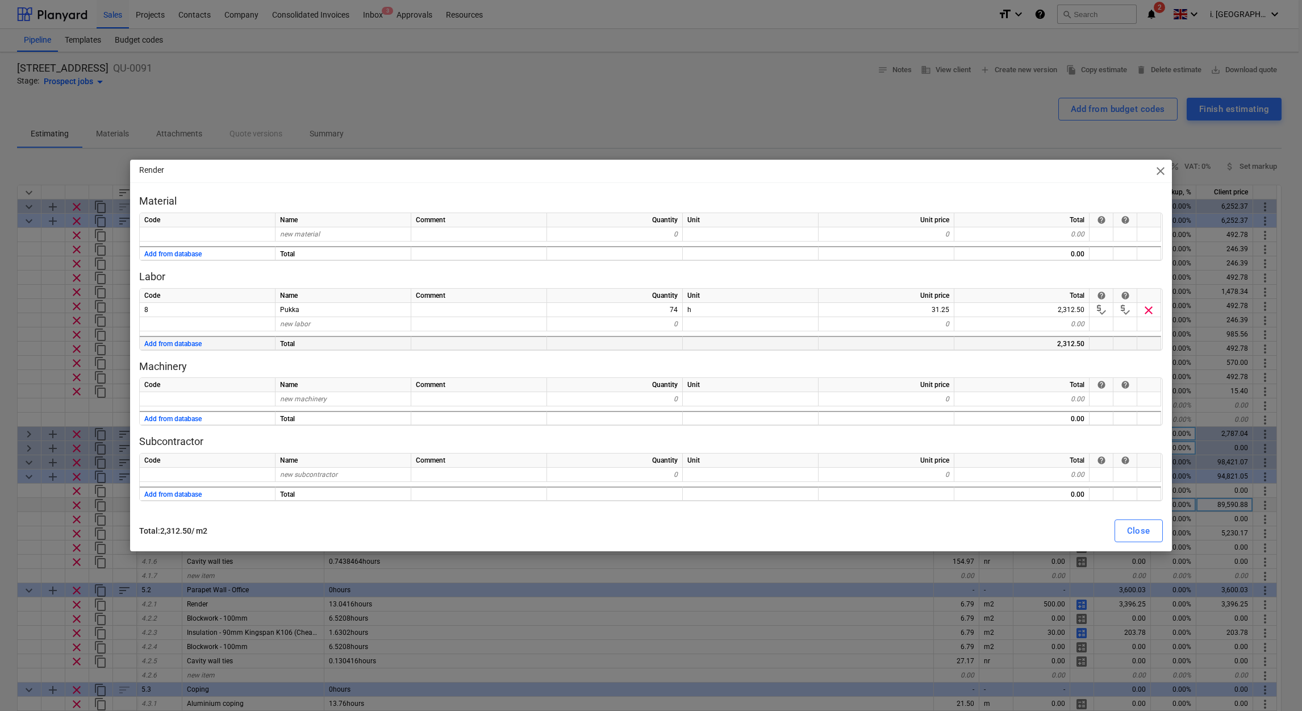
drag, startPoint x: 979, startPoint y: 178, endPoint x: 1010, endPoint y: 335, distance: 159.8
click at [979, 177] on div "Render close" at bounding box center [651, 171] width 1042 height 23
click at [993, 197] on p "Material" at bounding box center [651, 201] width 1024 height 14
click at [1157, 168] on span "close" at bounding box center [1161, 171] width 14 height 14
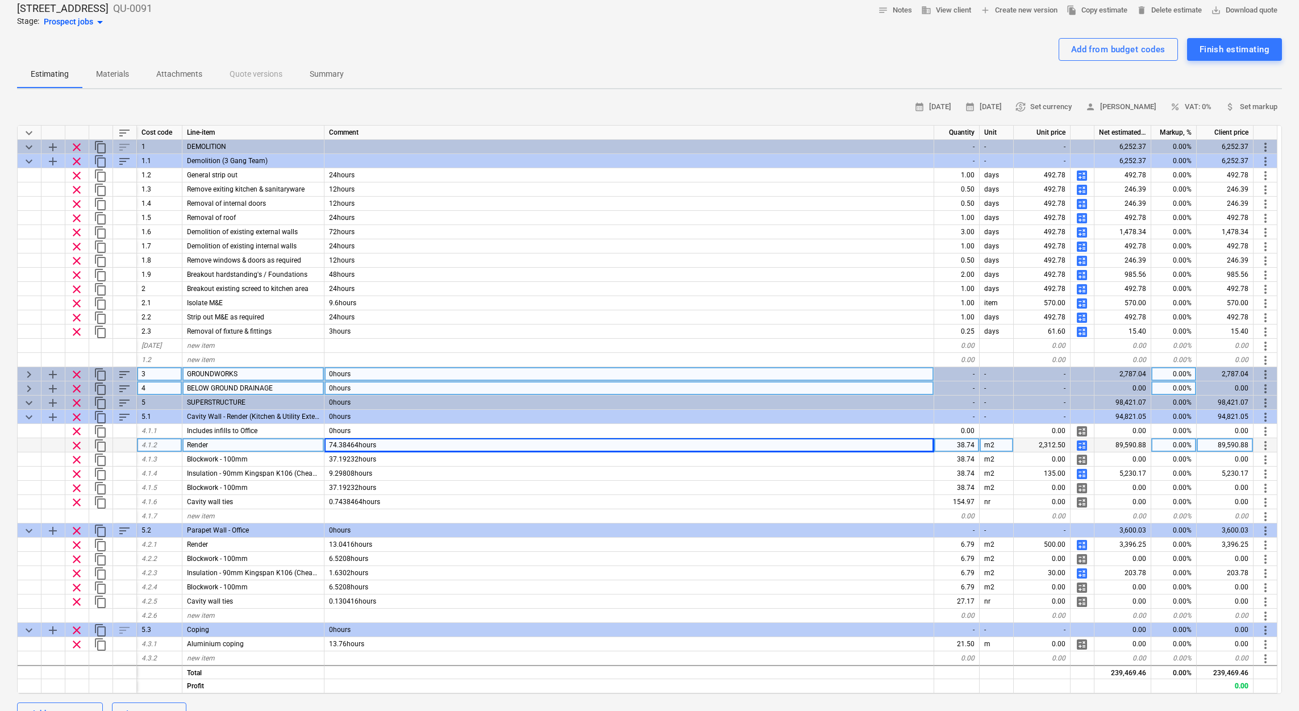
scroll to position [56, 0]
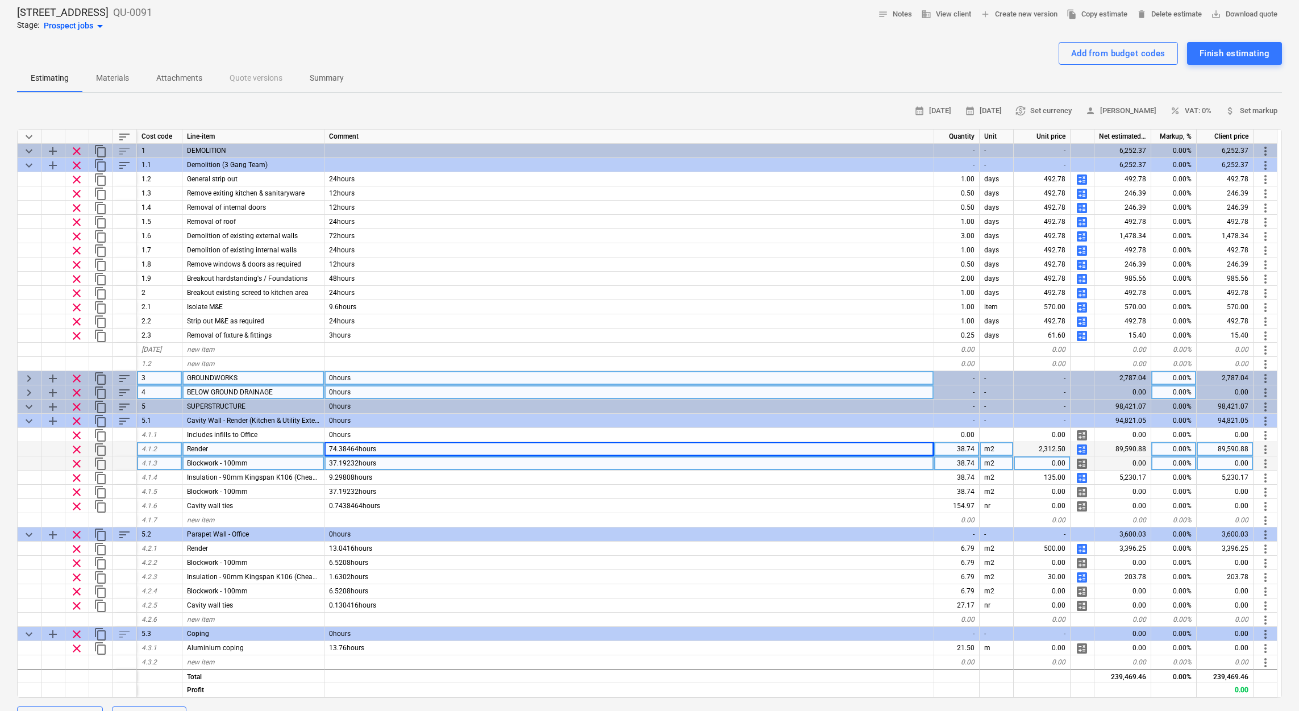
click at [946, 460] on div "38.74" at bounding box center [956, 463] width 45 height 14
click at [1081, 449] on span "calculate" at bounding box center [1082, 450] width 14 height 14
type textarea "x"
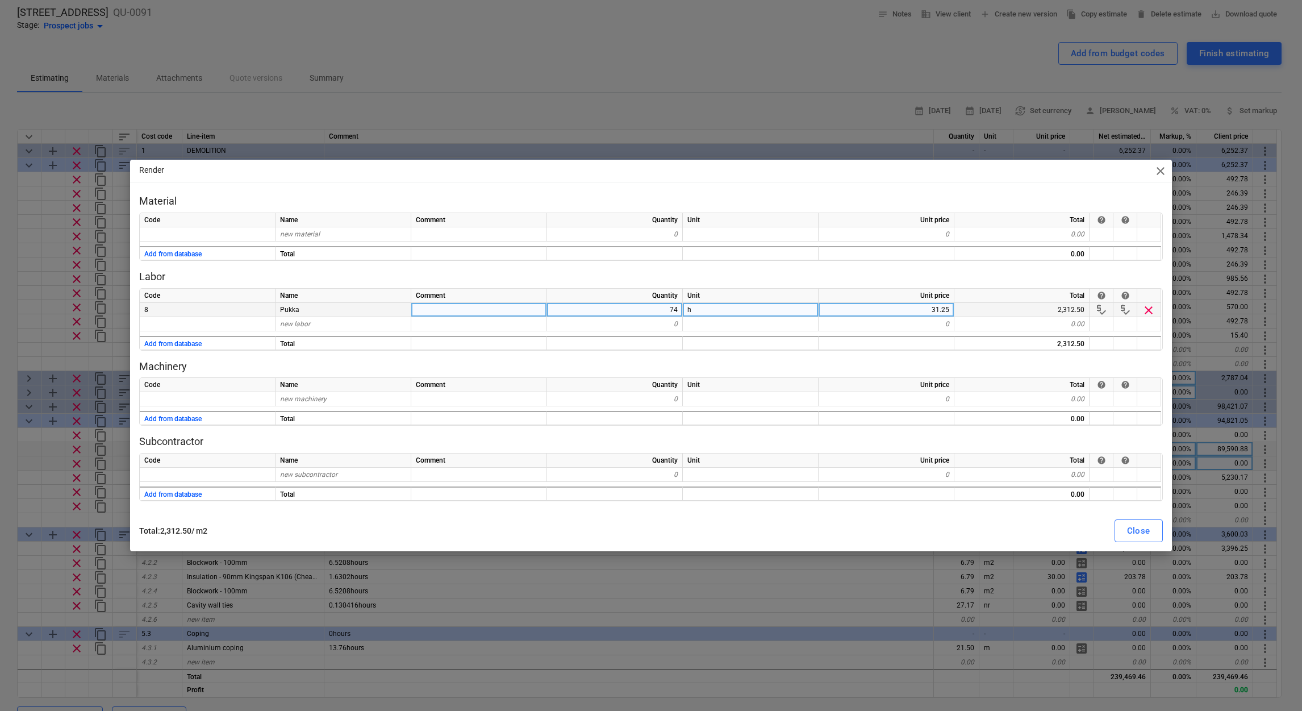
click at [644, 310] on div "74" at bounding box center [615, 310] width 136 height 14
type input "1"
type textarea "x"
click at [715, 315] on div "h" at bounding box center [751, 310] width 136 height 14
type input "sq meter"
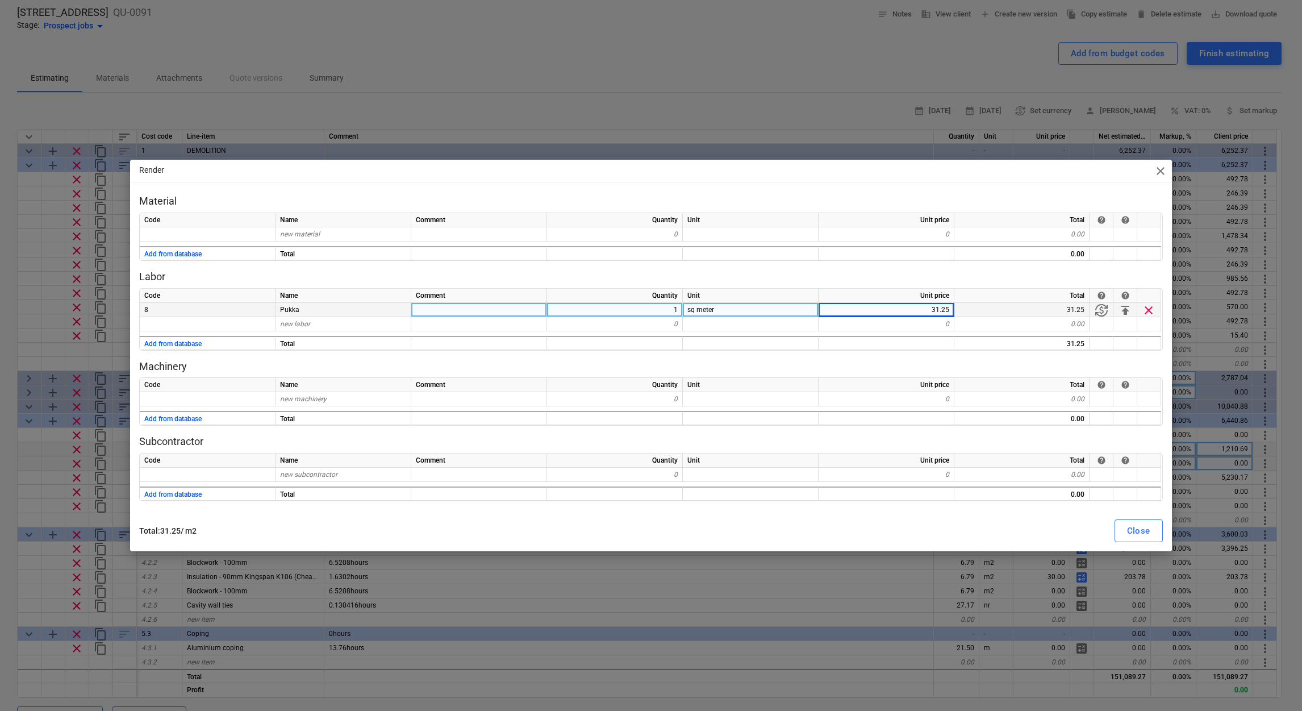
type textarea "x"
type input "59.69"
click at [1141, 529] on div "Close" at bounding box center [1138, 530] width 23 height 15
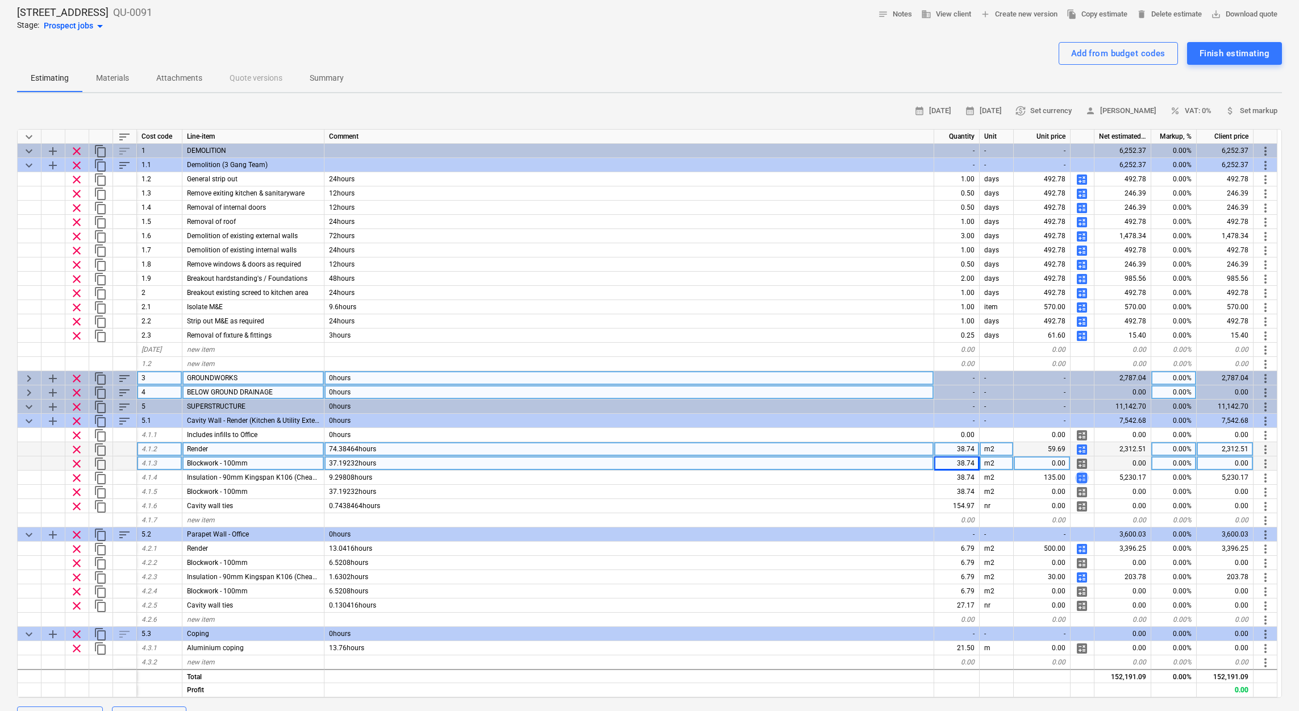
click at [1081, 477] on span "calculate" at bounding box center [1082, 478] width 14 height 14
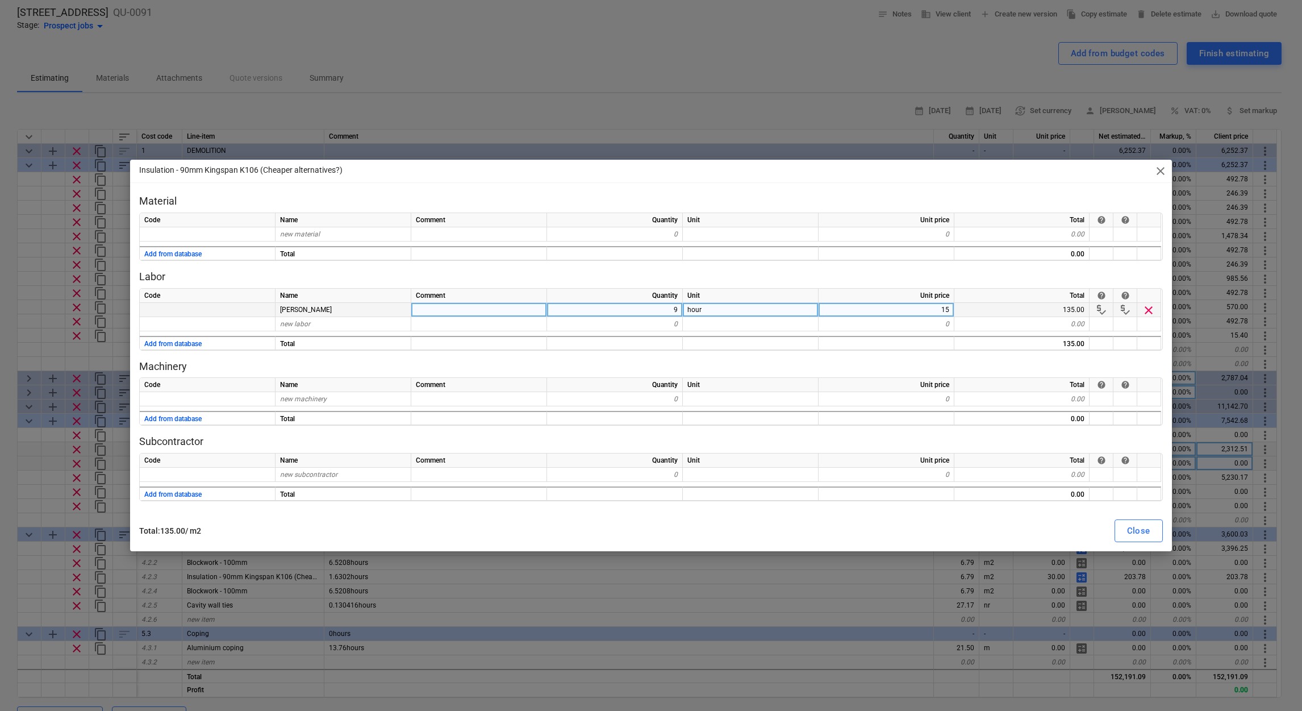
click at [645, 307] on div "9" at bounding box center [615, 310] width 136 height 14
click at [1154, 173] on span "close" at bounding box center [1161, 171] width 14 height 14
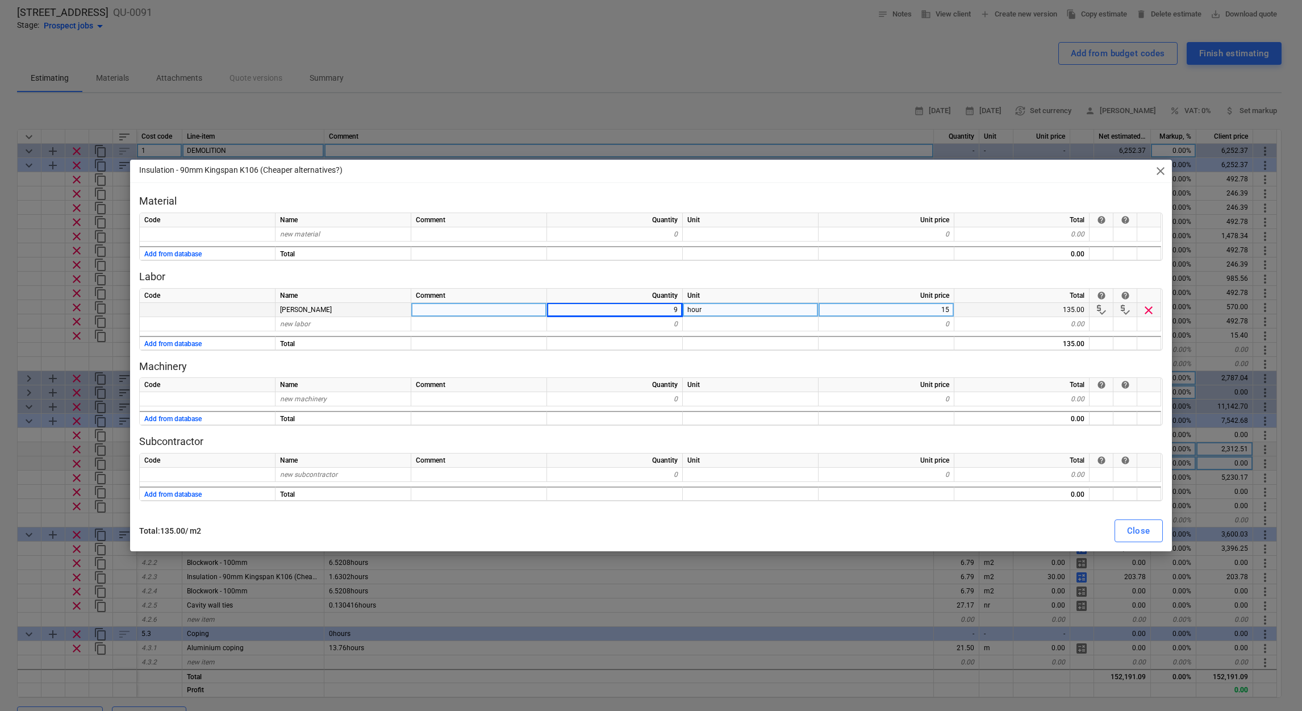
type textarea "x"
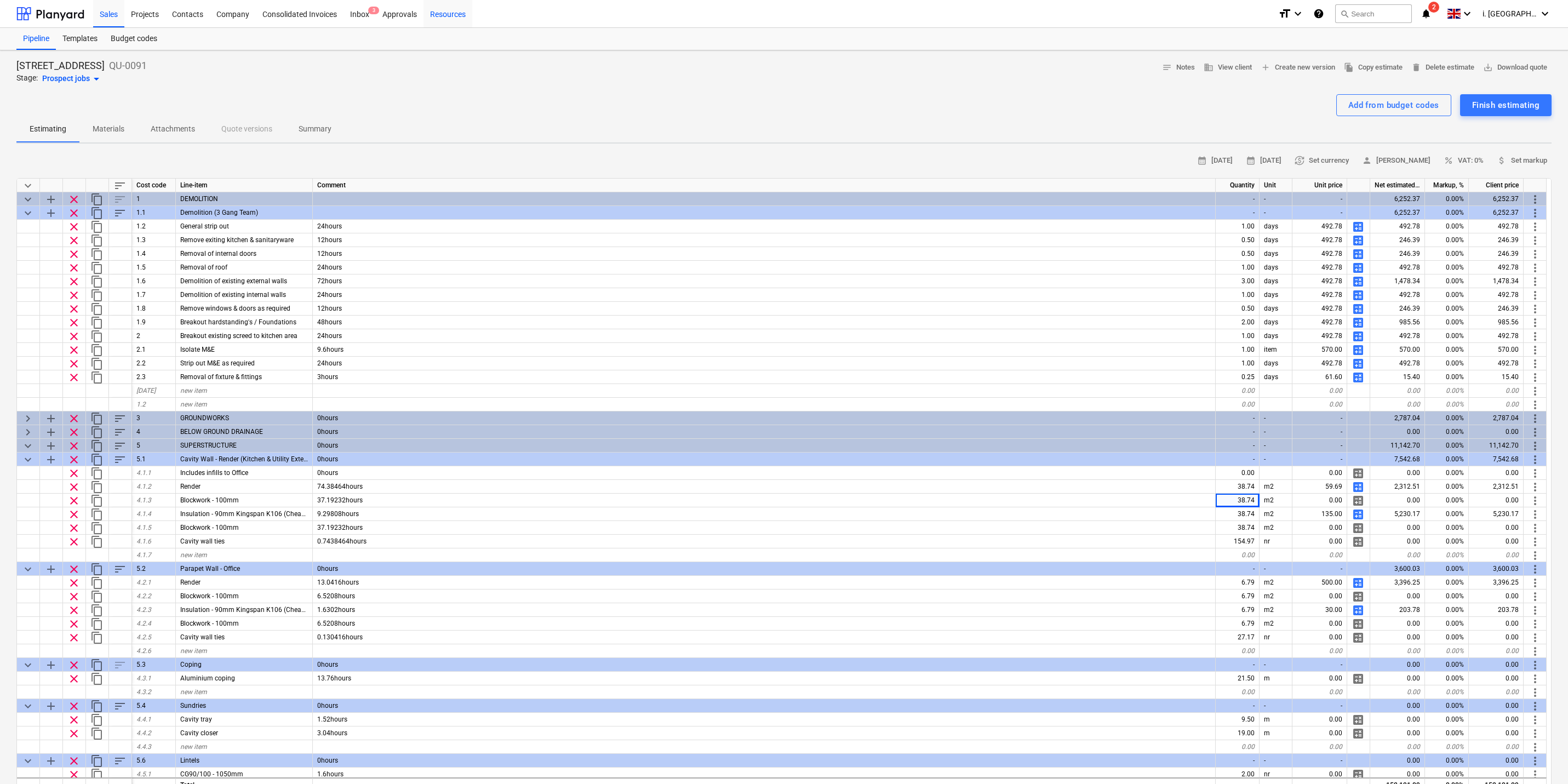
click at [464, 4] on div "Resources" at bounding box center [447, 13] width 49 height 28
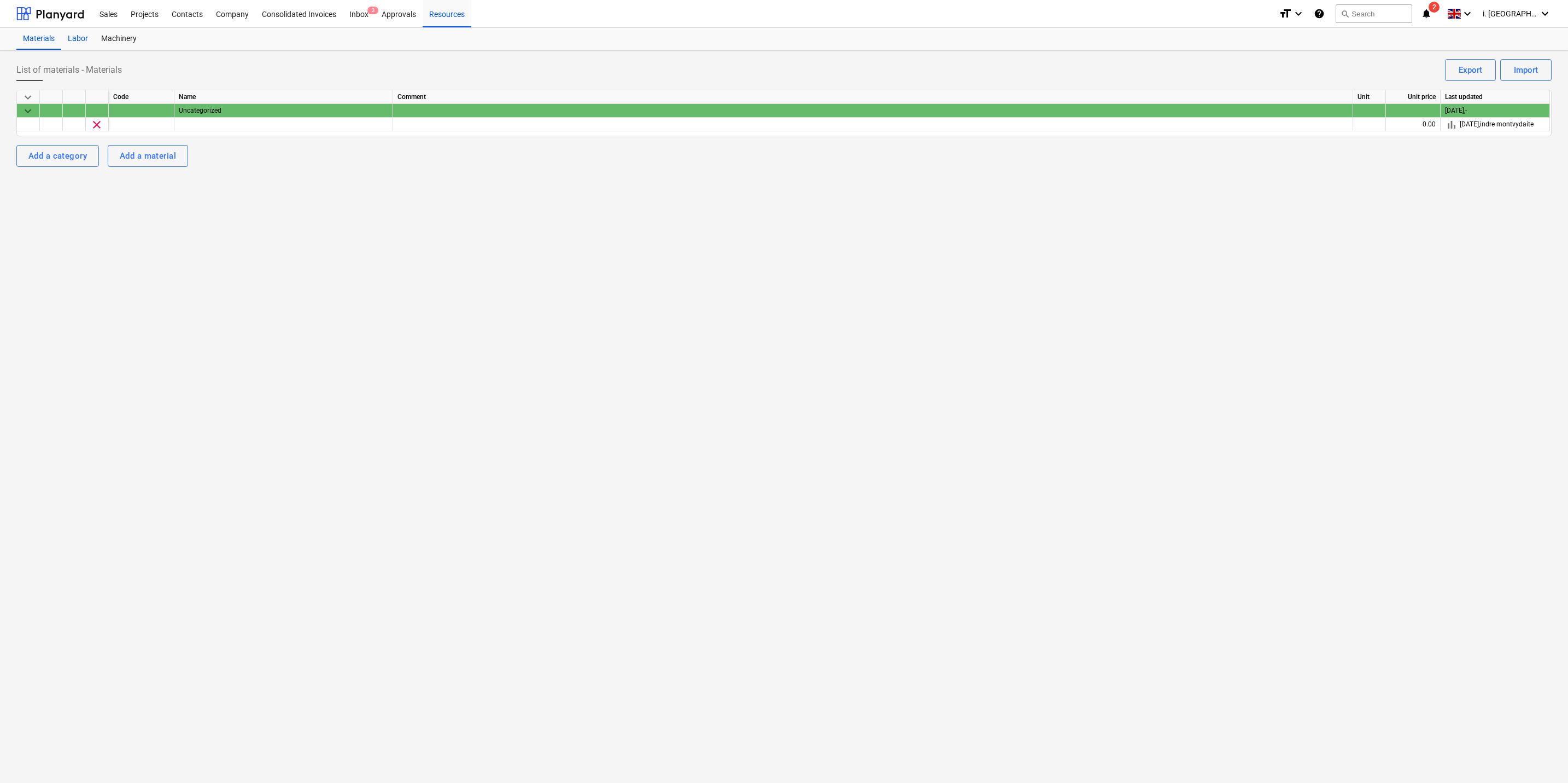
click at [81, 35] on div "Labor" at bounding box center [78, 39] width 34 height 22
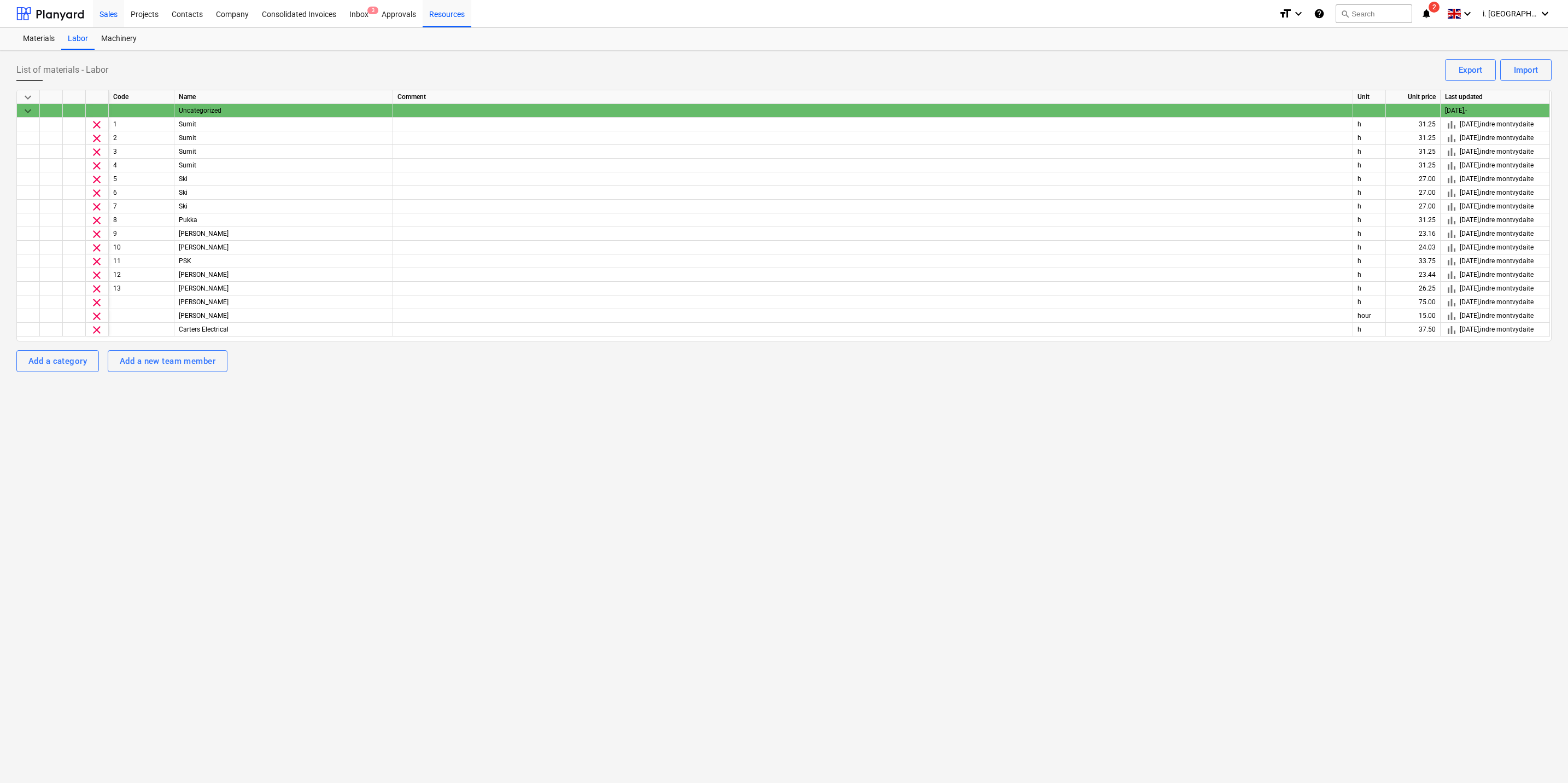
click at [107, 14] on div "Sales" at bounding box center [109, 13] width 31 height 28
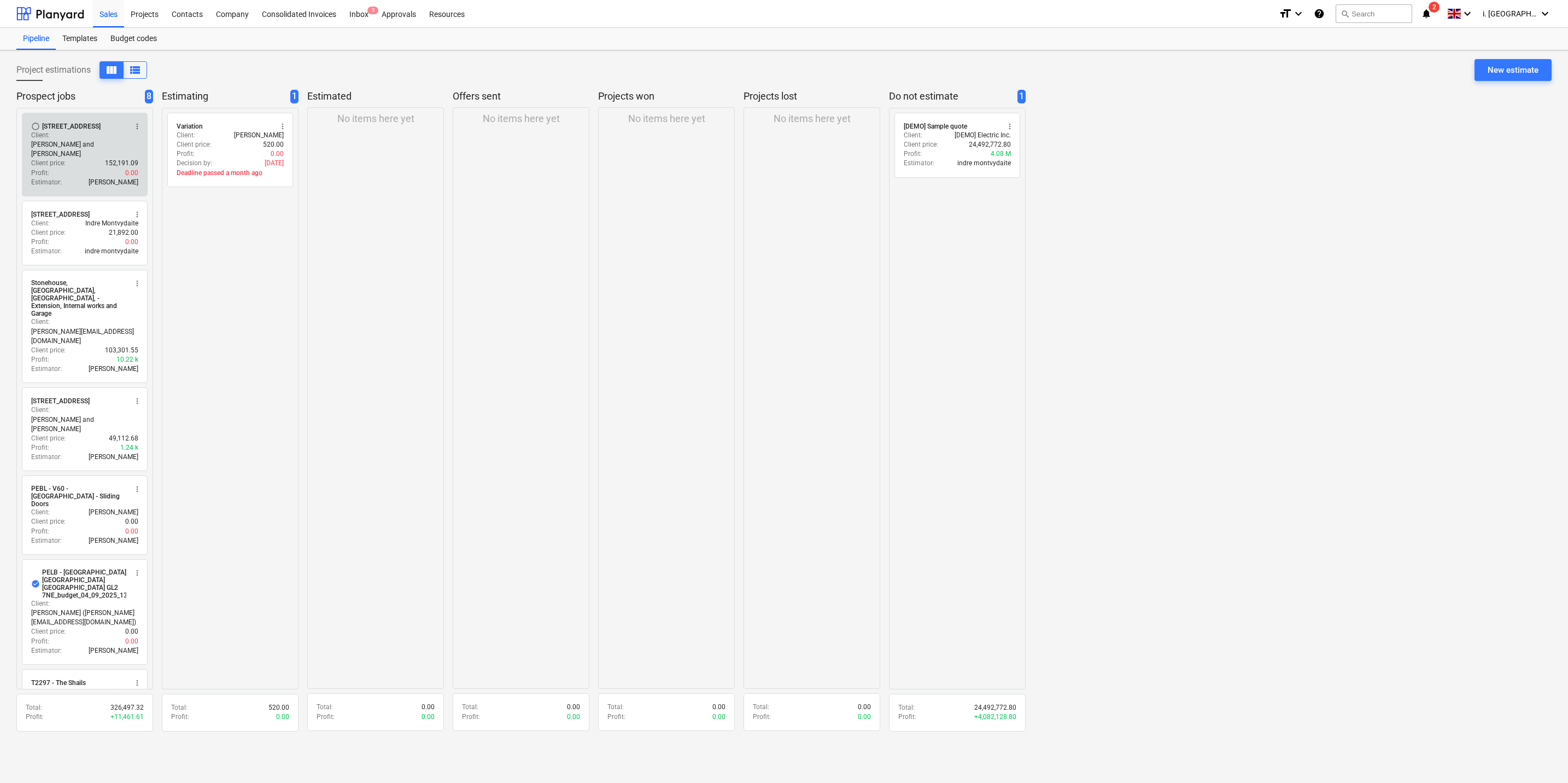
click at [83, 178] on div "Estimator : Harry Ford" at bounding box center [84, 183] width 107 height 10
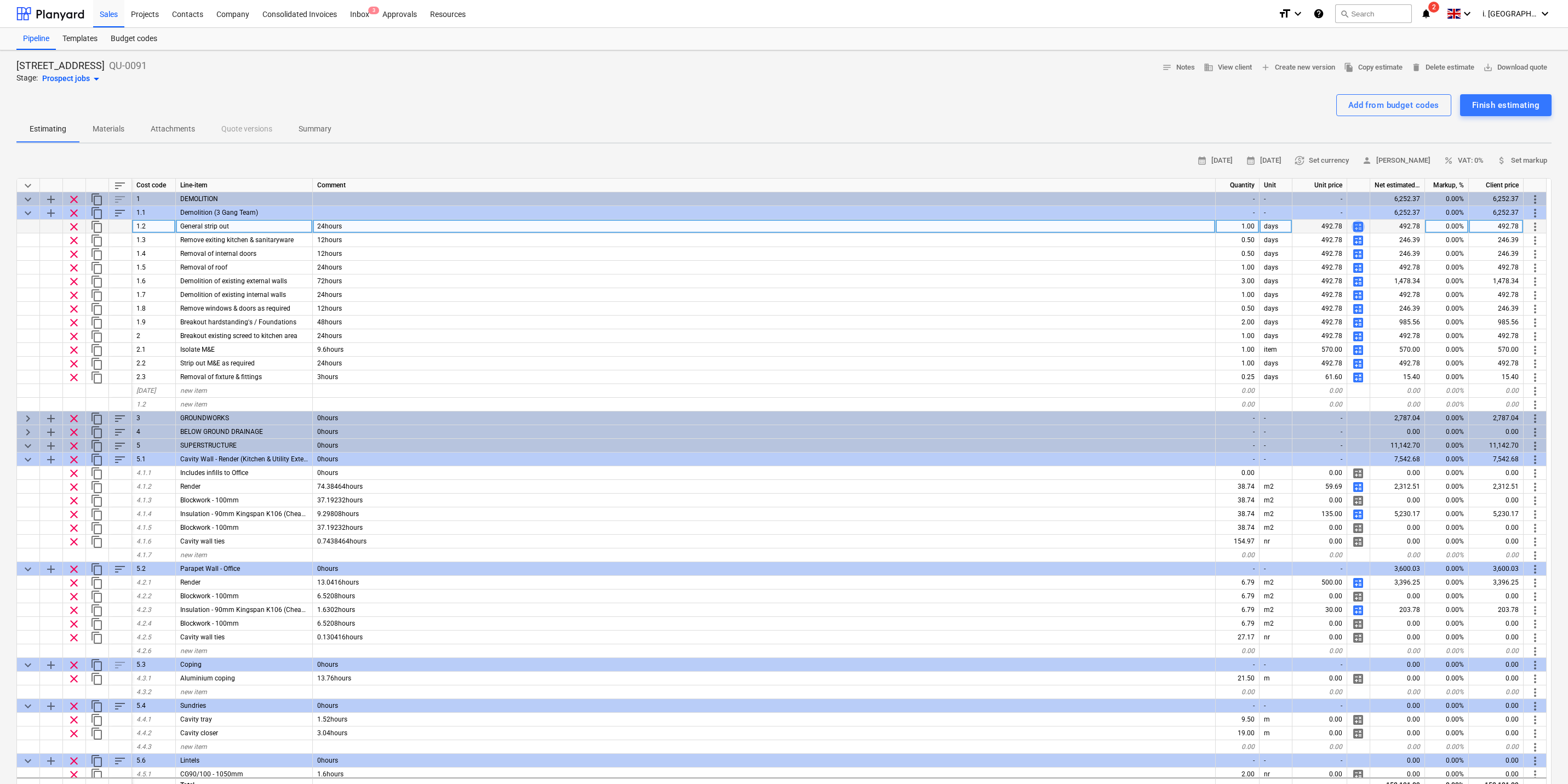
click at [1252, 224] on span "calculate" at bounding box center [1359, 227] width 14 height 14
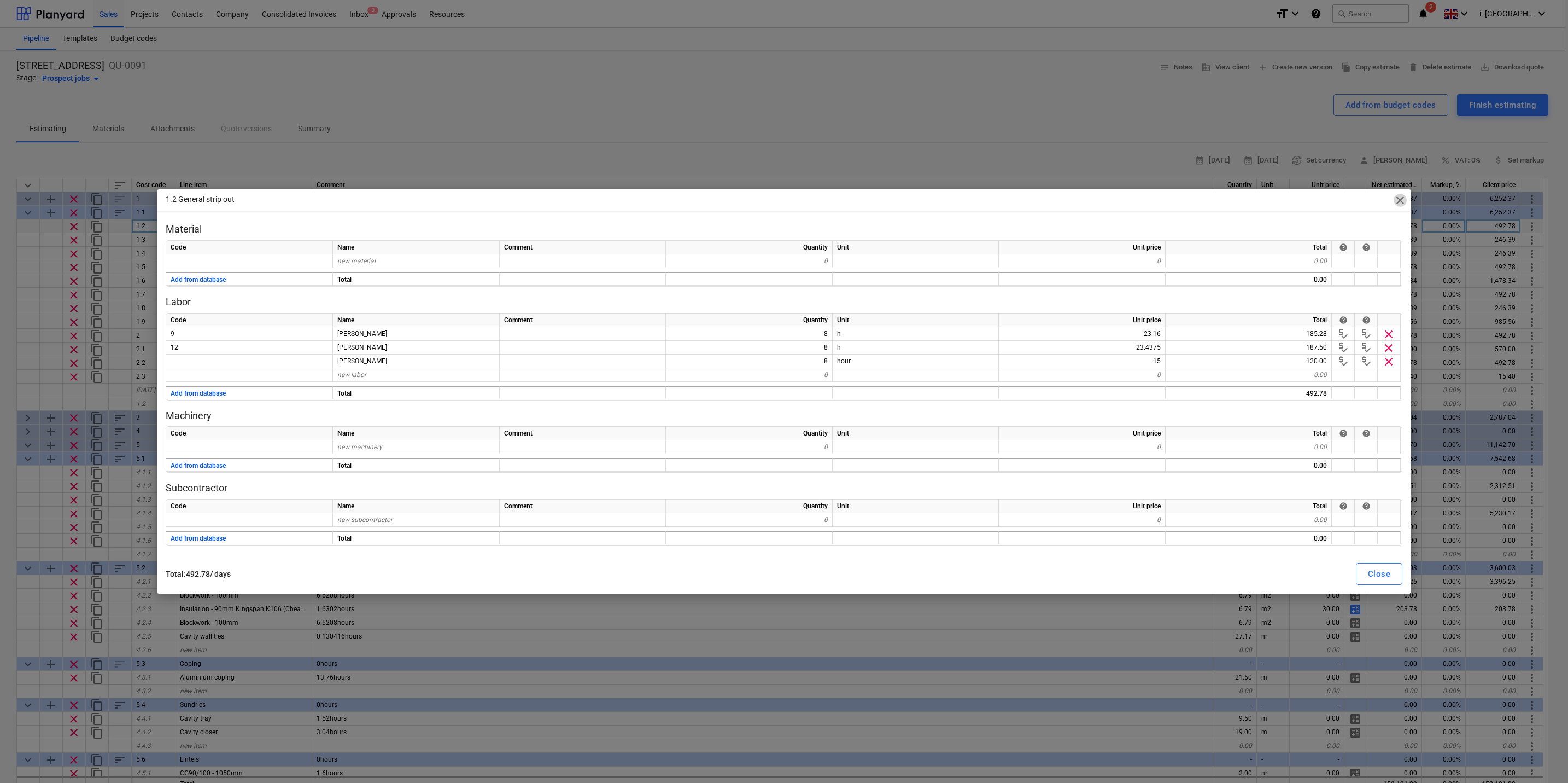
click at [1249, 198] on span "close" at bounding box center [1401, 200] width 13 height 13
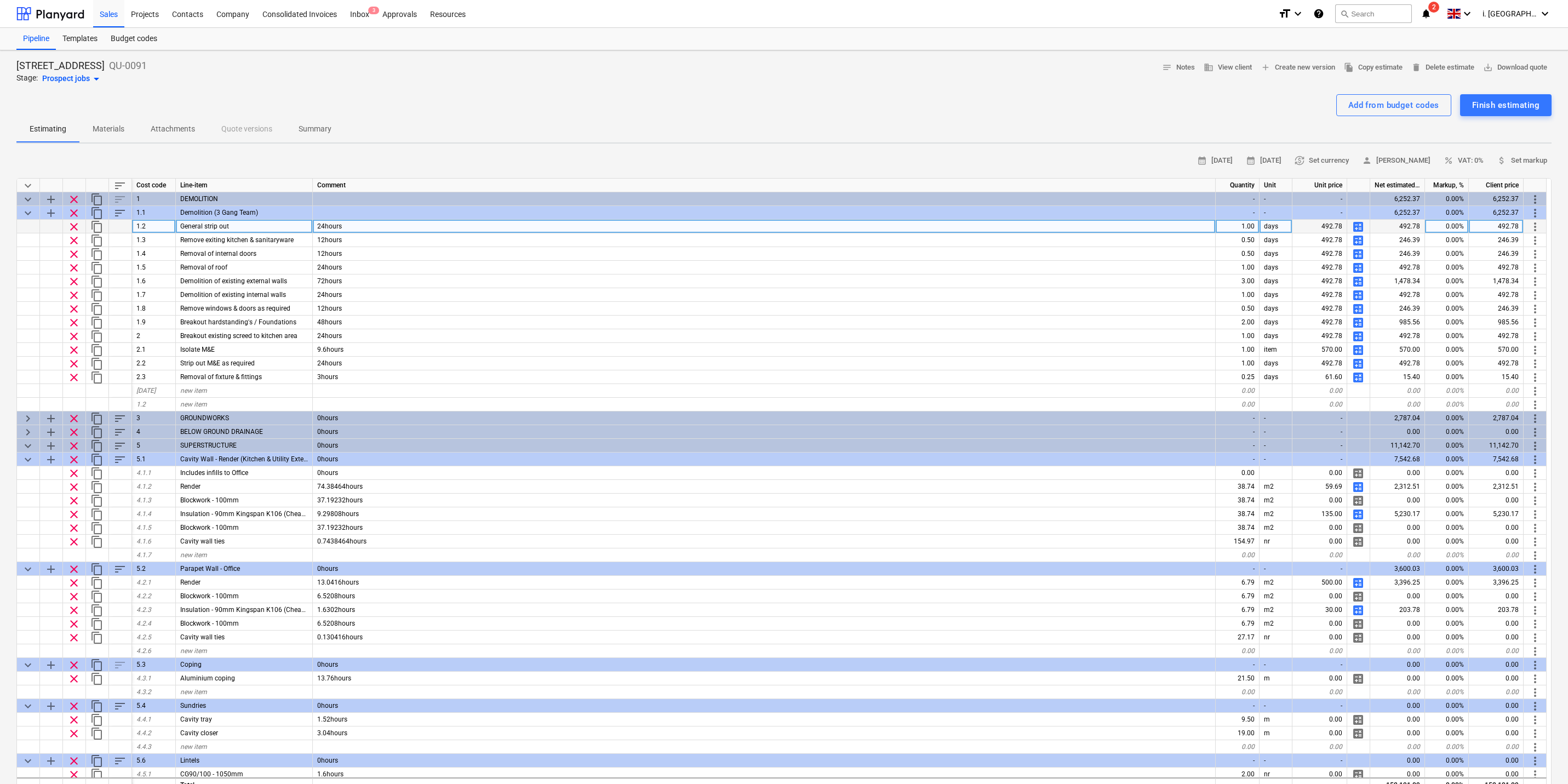
click at [1252, 226] on span "calculate" at bounding box center [1359, 227] width 14 height 14
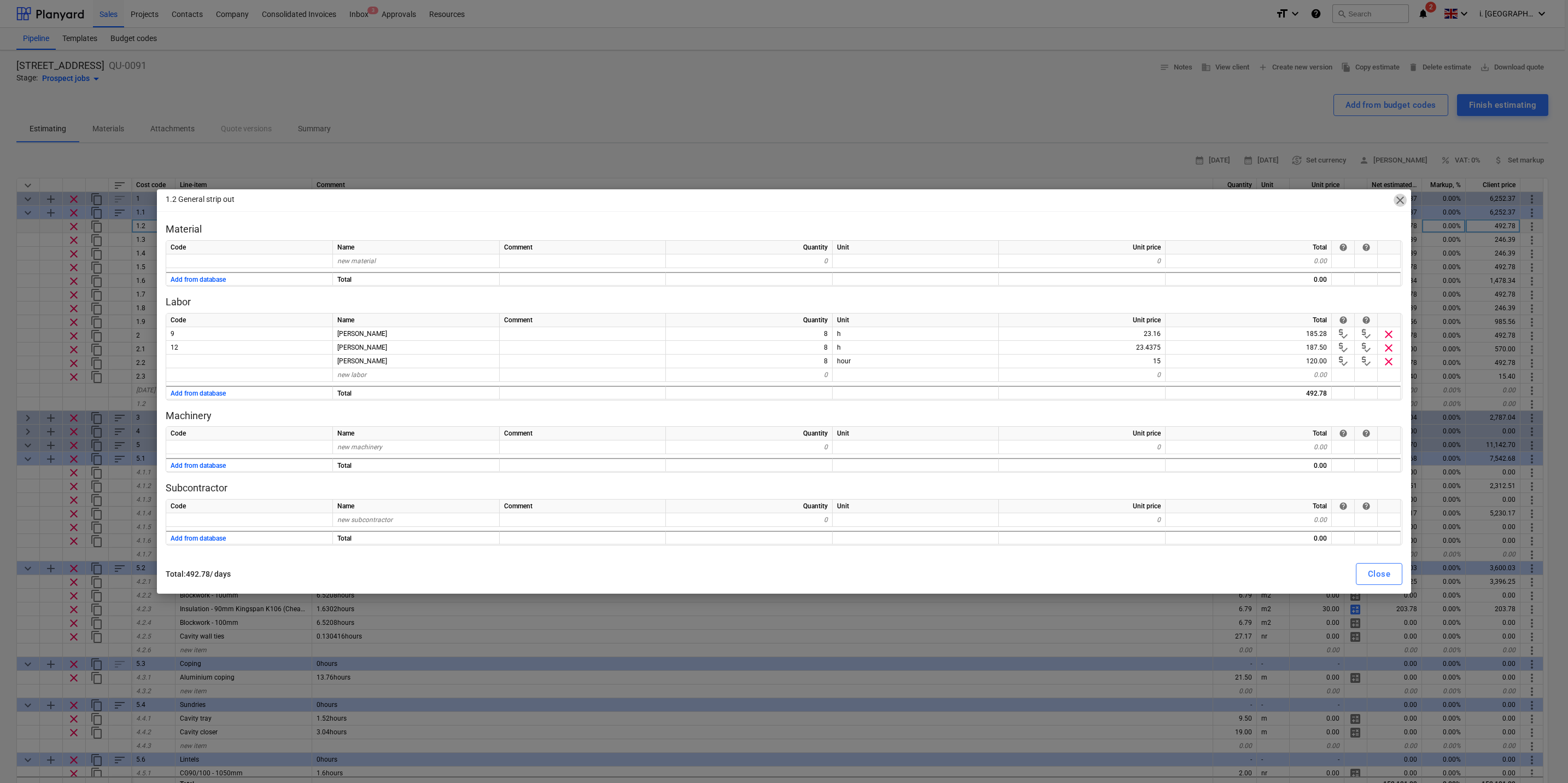
click at [1249, 198] on span "close" at bounding box center [1401, 200] width 13 height 13
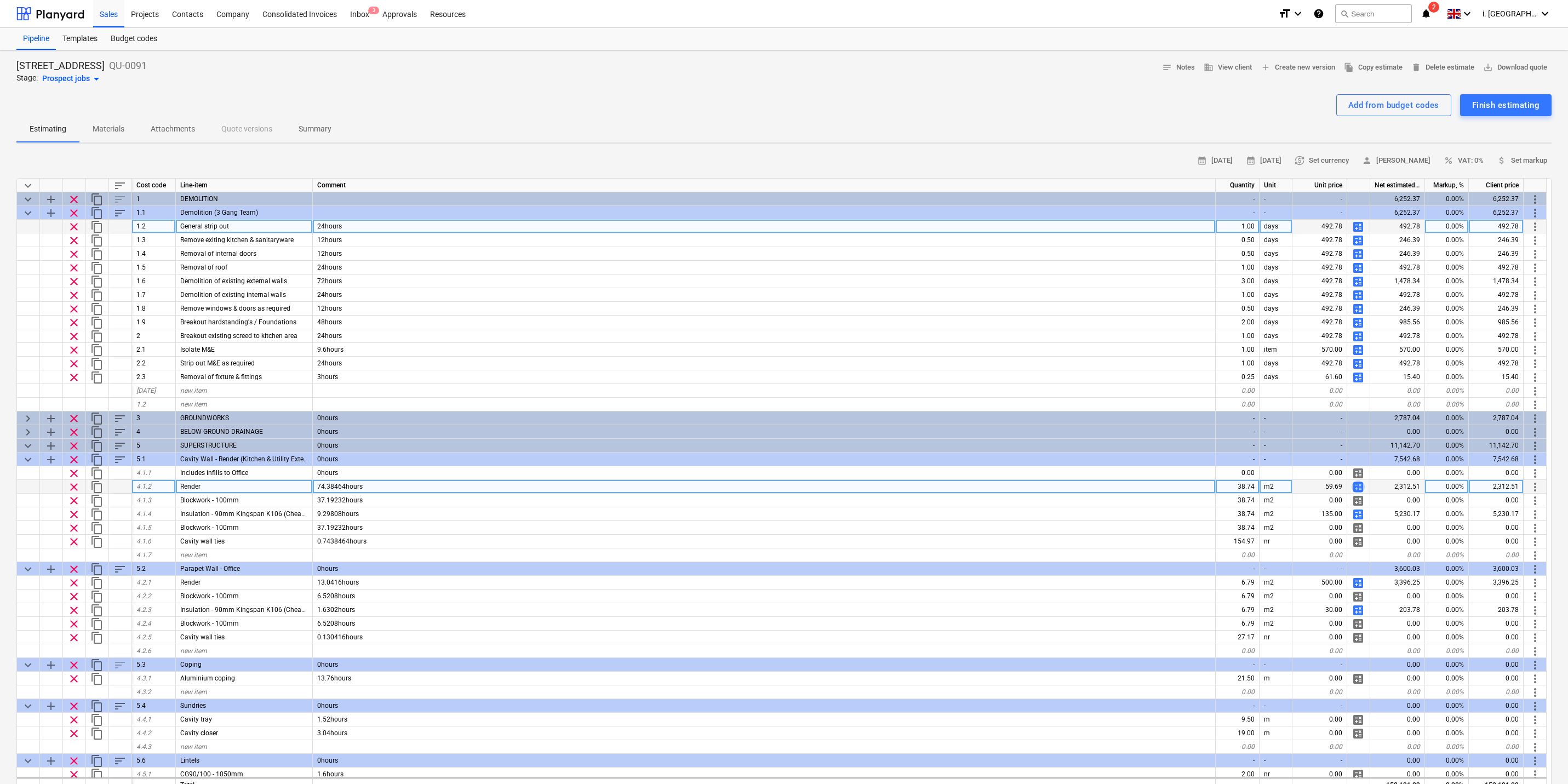
click at [1252, 483] on span "calculate" at bounding box center [1359, 487] width 14 height 14
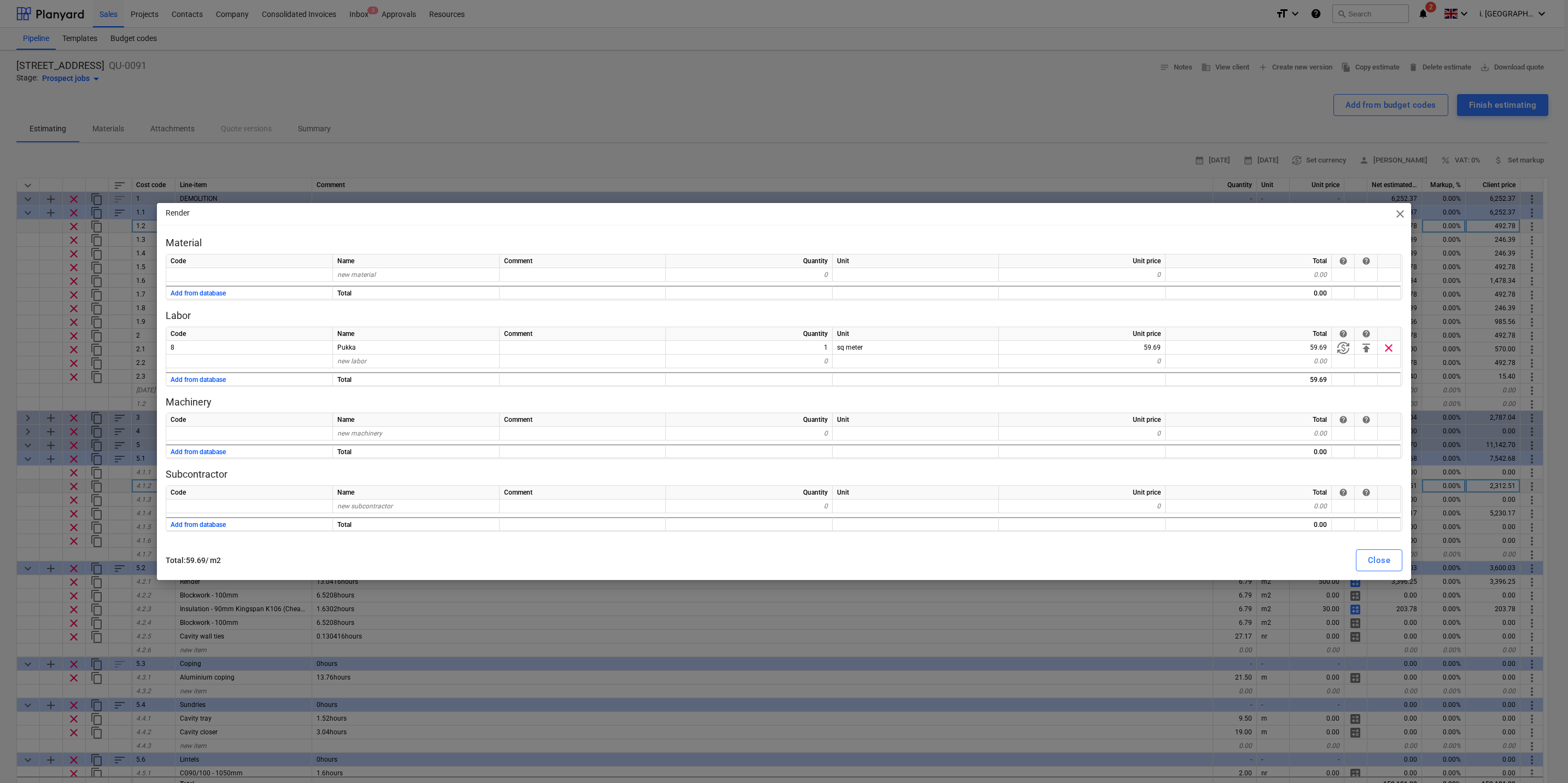
click at [1249, 214] on span "close" at bounding box center [1401, 214] width 13 height 13
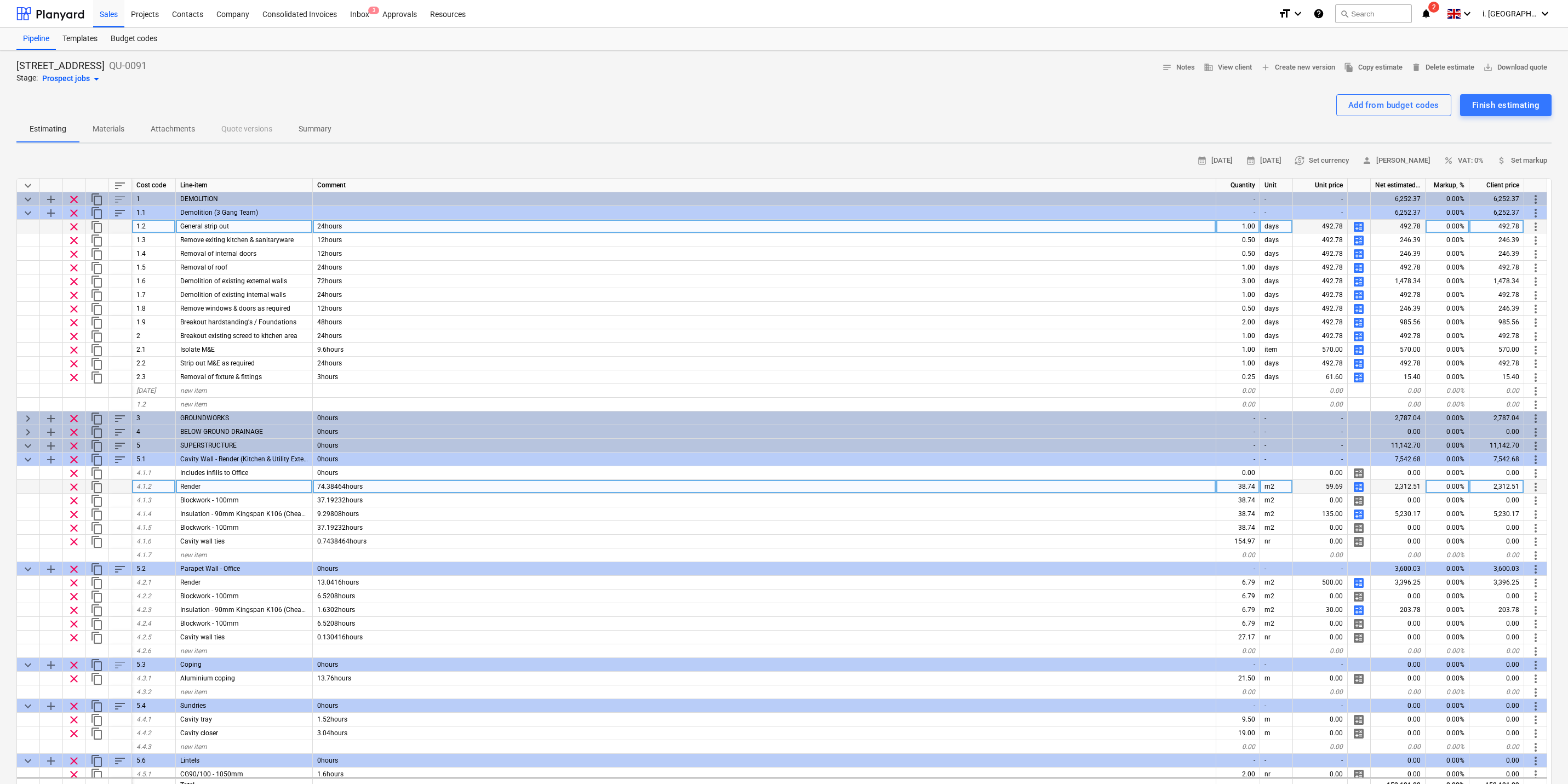
click at [1252, 485] on span "calculate" at bounding box center [1359, 487] width 14 height 14
type textarea "x"
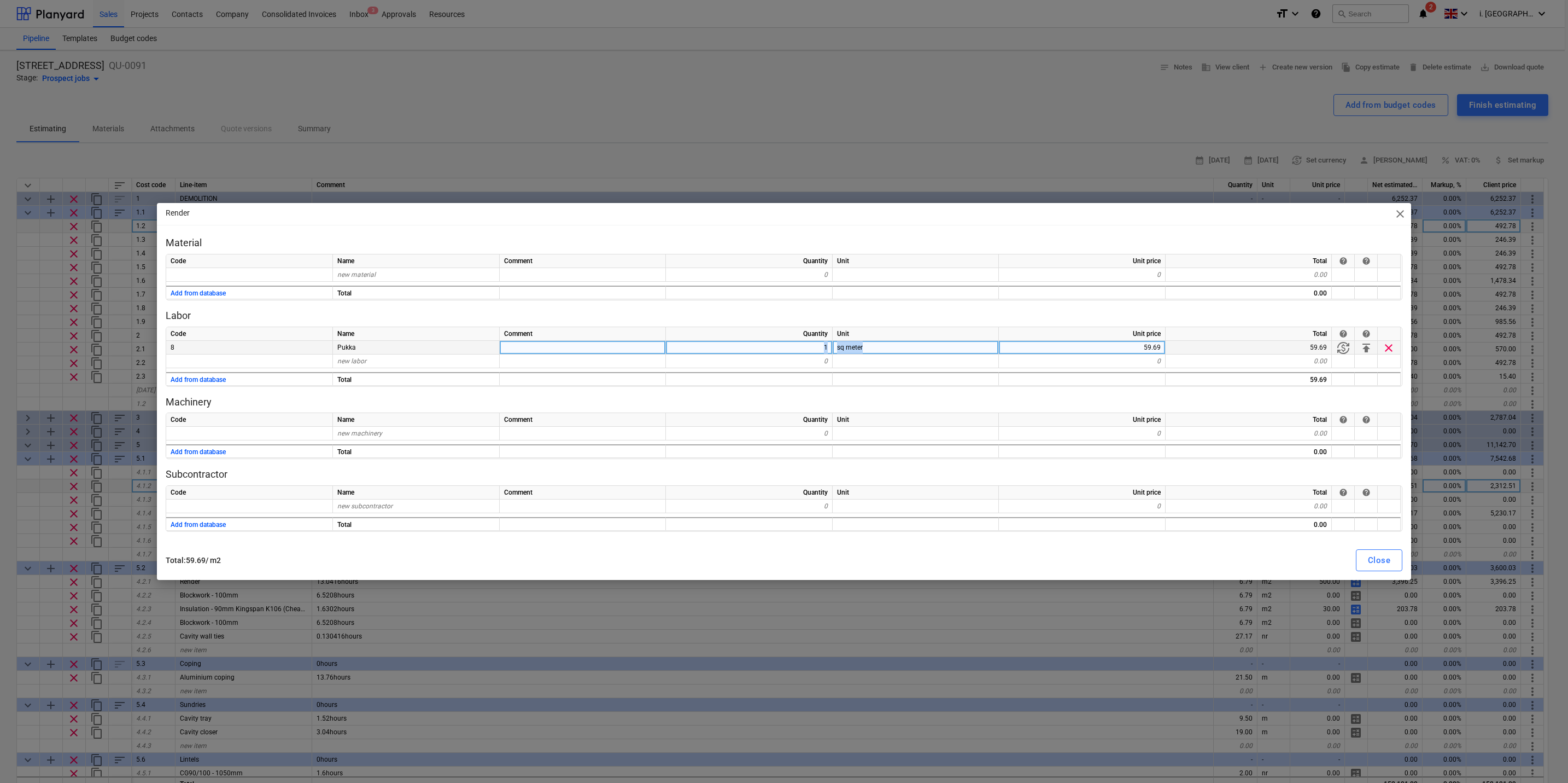
drag, startPoint x: 808, startPoint y: 349, endPoint x: 881, endPoint y: 348, distance: 73.0
click at [0, 0] on div "8 Pukka 1 sq meter 59.69 59.69 currency_exchange publish clear" at bounding box center [0, 0] width 0 height 0
drag, startPoint x: 881, startPoint y: 348, endPoint x: 798, endPoint y: 358, distance: 83.6
click at [800, 369] on div "Code Name Comment Quantity Unit Unit price Total help help 8 Pukka 1 sq meter 5…" at bounding box center [784, 356] width 1237 height 60
click at [797, 350] on div "1" at bounding box center [749, 348] width 167 height 13
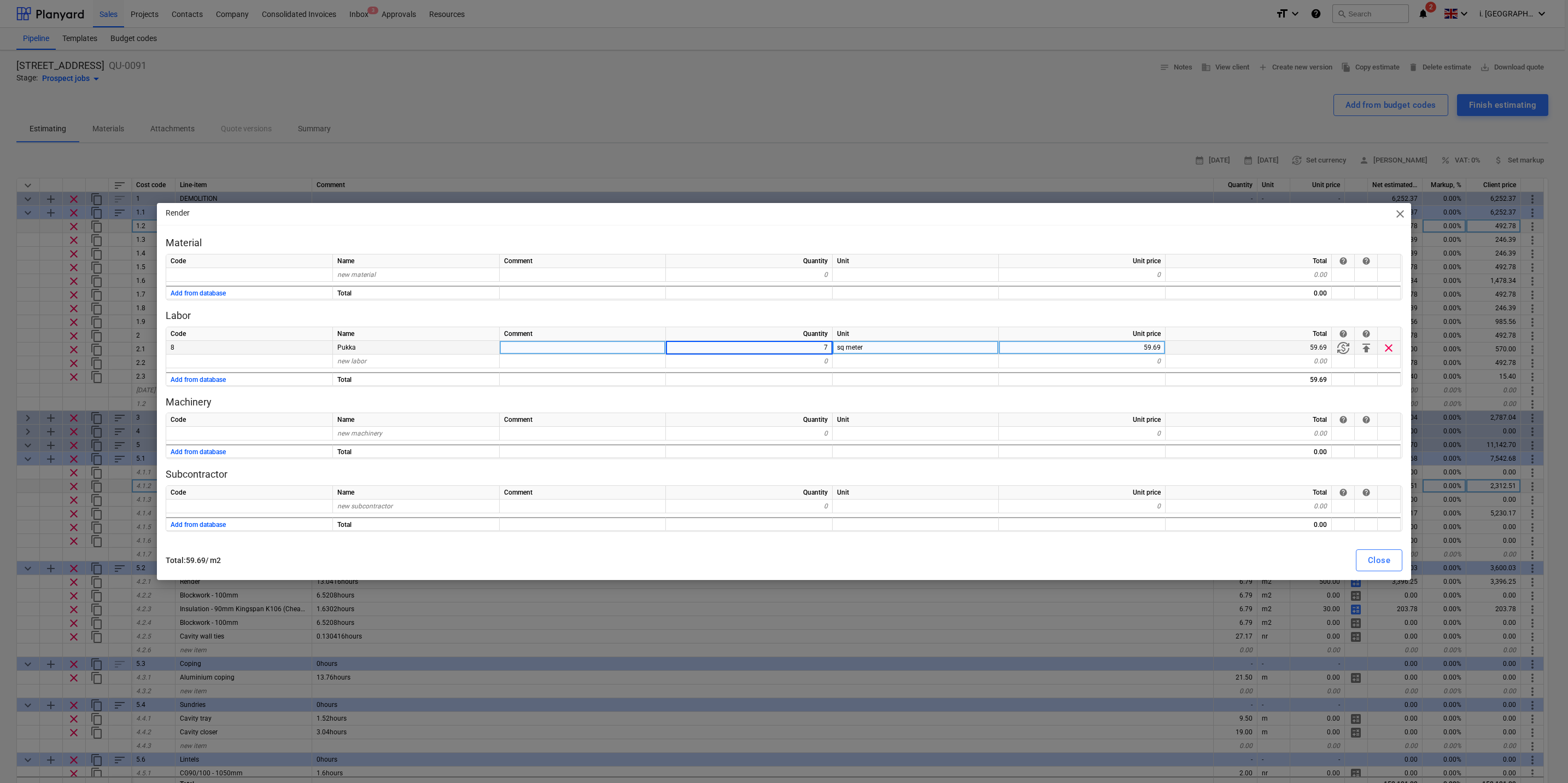
type input "74"
click at [865, 350] on div "sq meter" at bounding box center [915, 348] width 167 height 13
click at [943, 355] on div at bounding box center [915, 361] width 167 height 13
click at [1143, 347] on div "59.69" at bounding box center [1082, 348] width 167 height 13
click at [1249, 347] on span "currency_exchange" at bounding box center [1344, 348] width 13 height 13
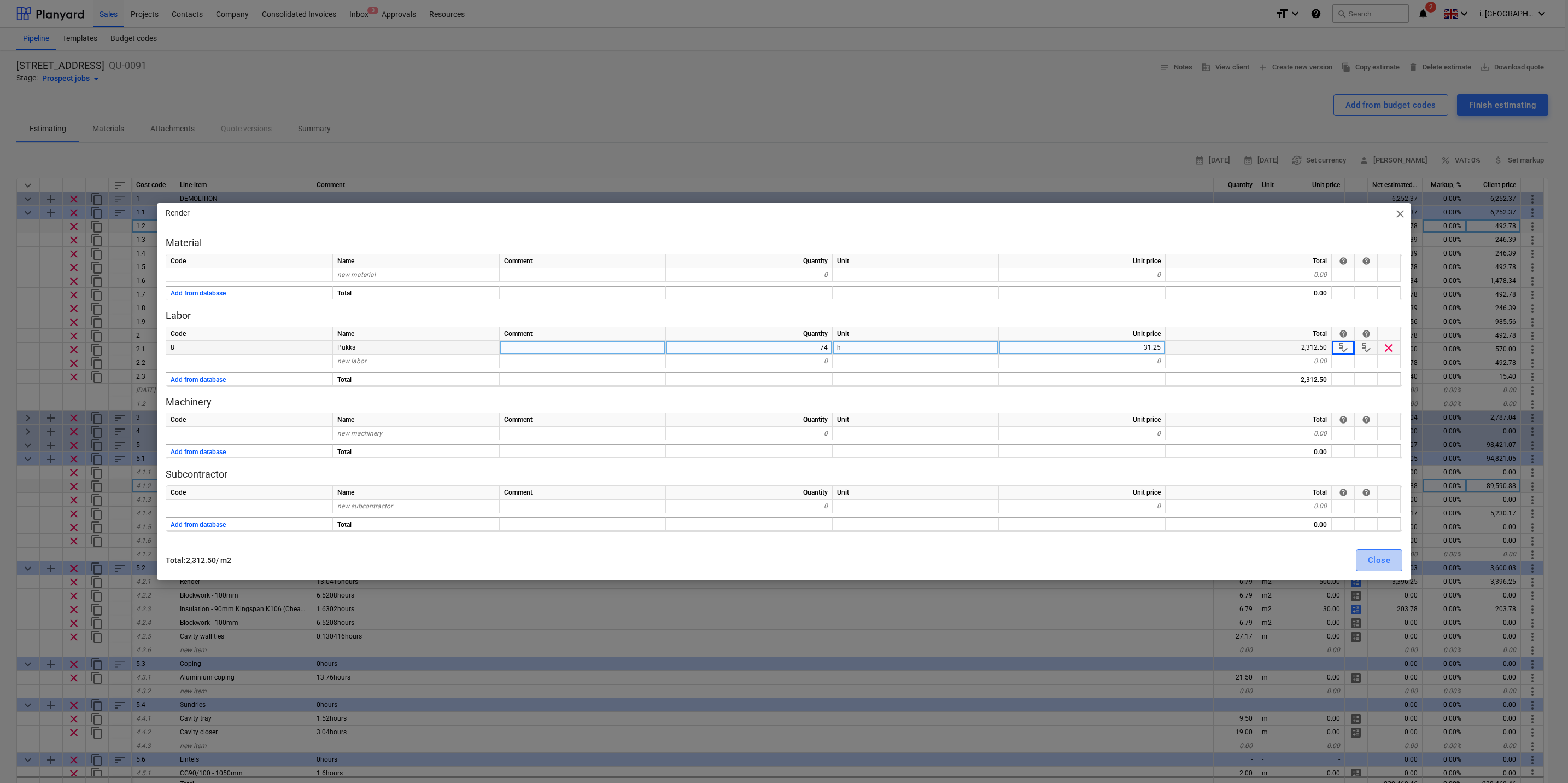
click at [1249, 561] on div "Close" at bounding box center [1378, 560] width 22 height 14
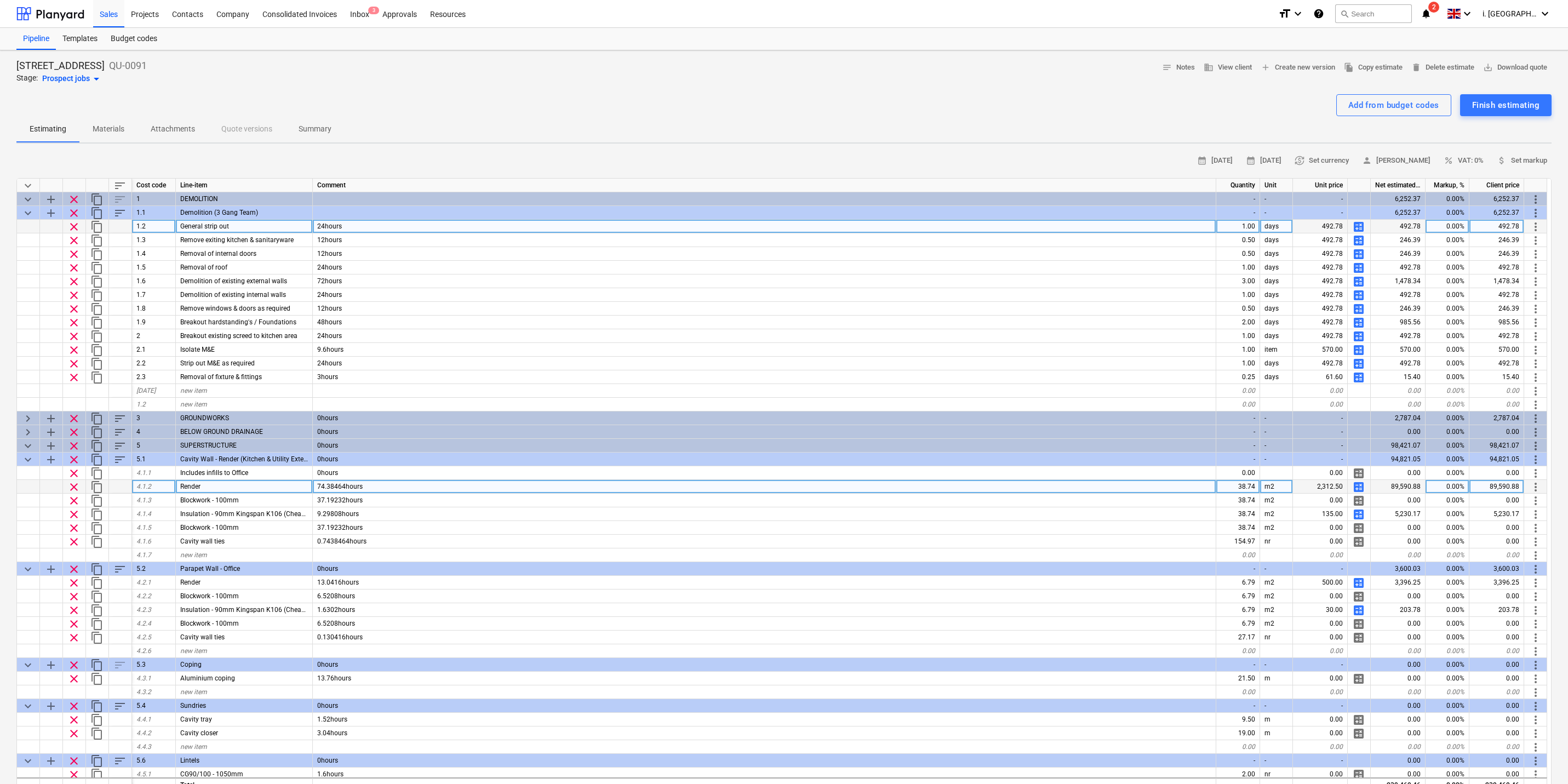
click at [1252, 489] on span "calculate" at bounding box center [1359, 487] width 14 height 14
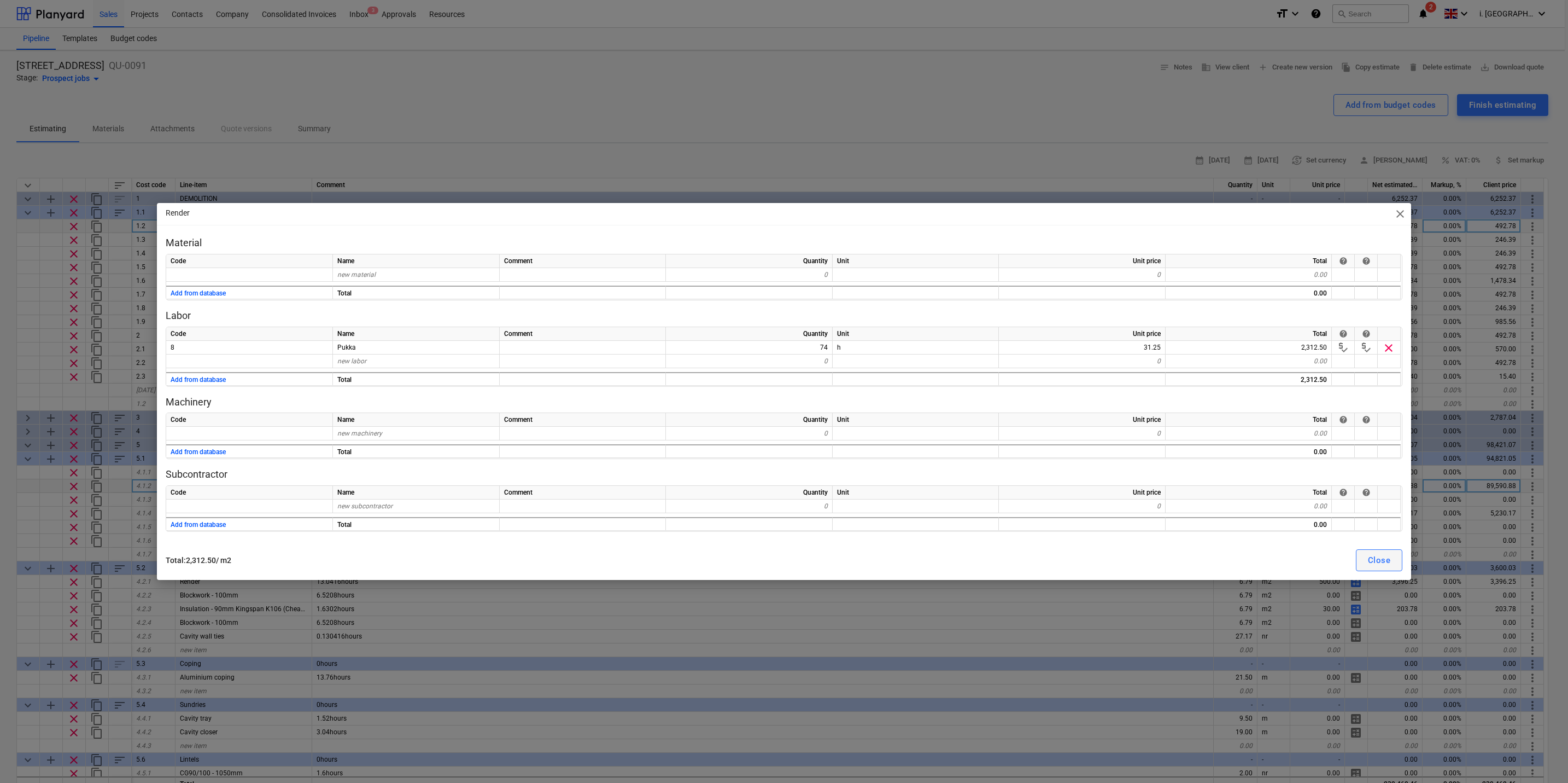
click at [1249, 558] on div "Close" at bounding box center [1378, 560] width 22 height 14
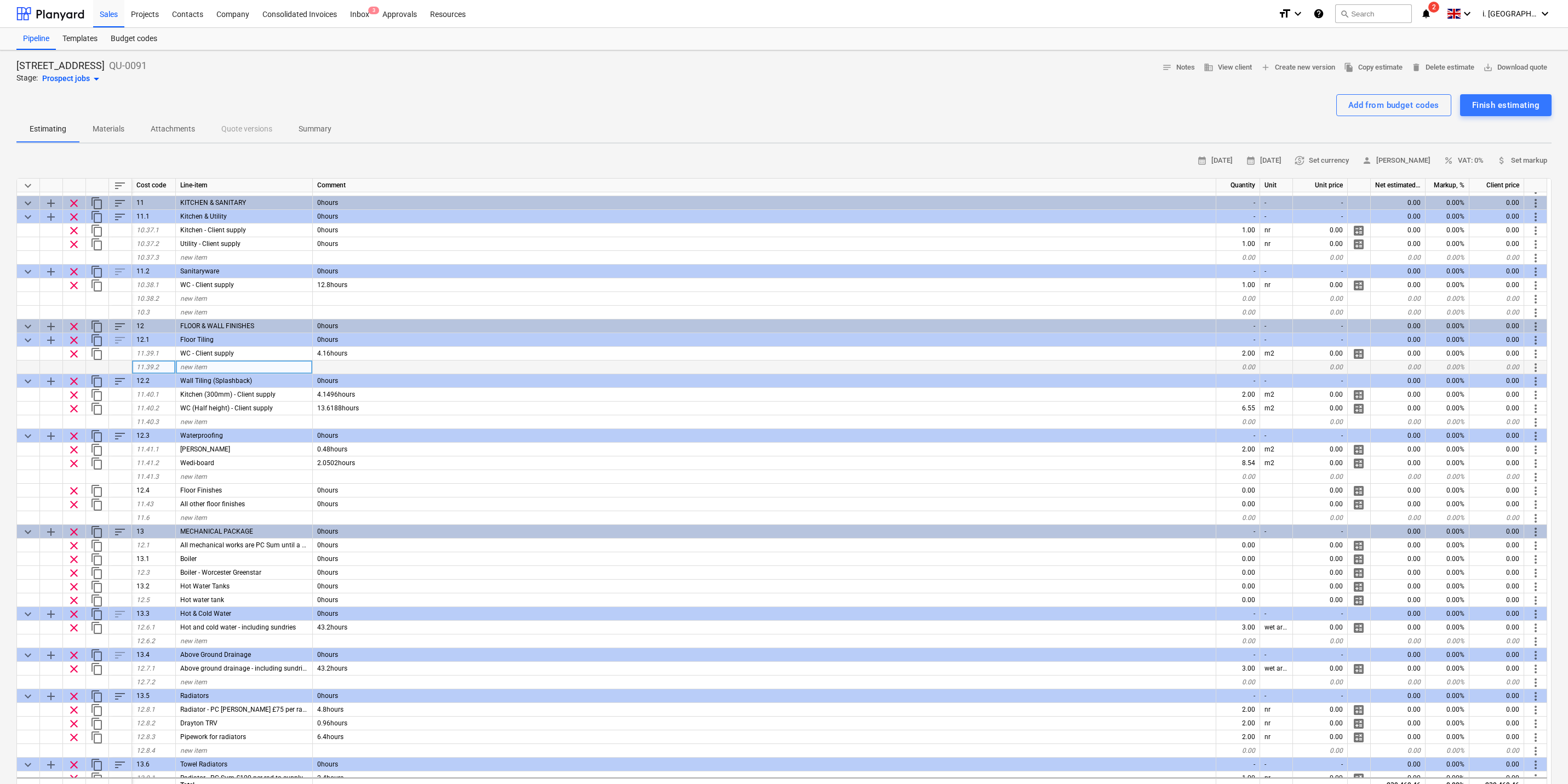
scroll to position [2736, 0]
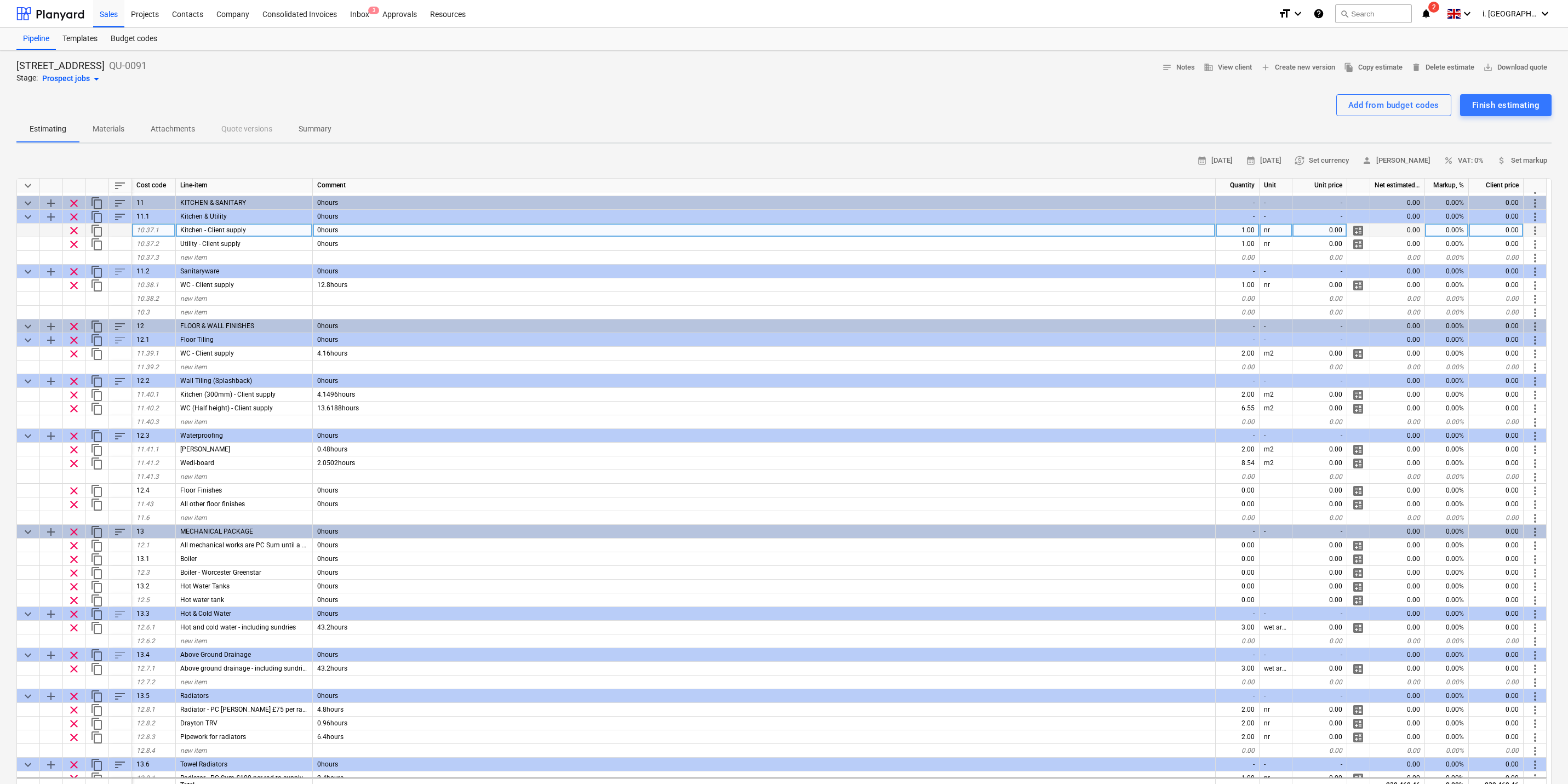
click at [1252, 228] on span "calculate" at bounding box center [1359, 230] width 14 height 14
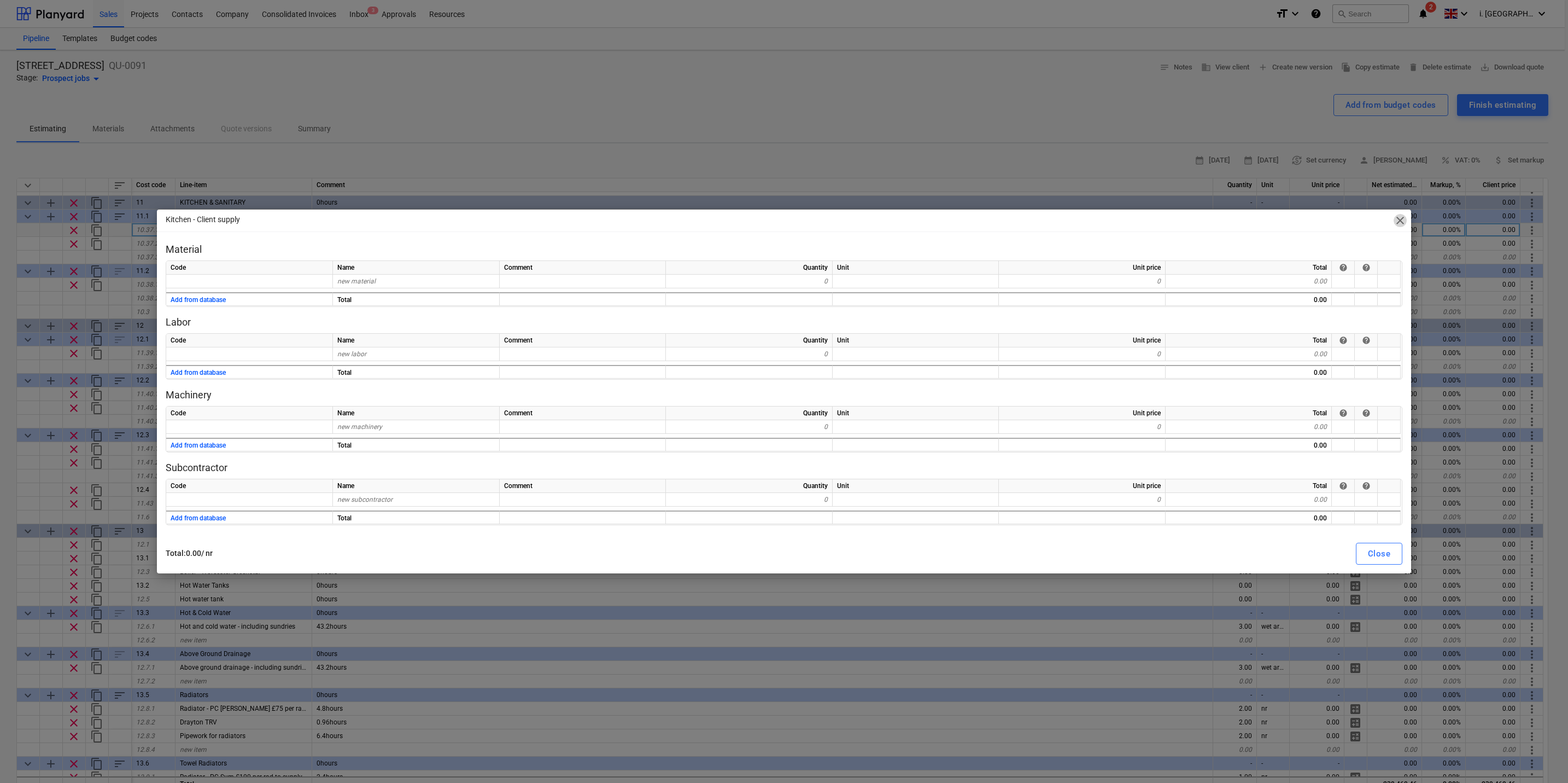
click at [1249, 223] on span "close" at bounding box center [1401, 221] width 13 height 13
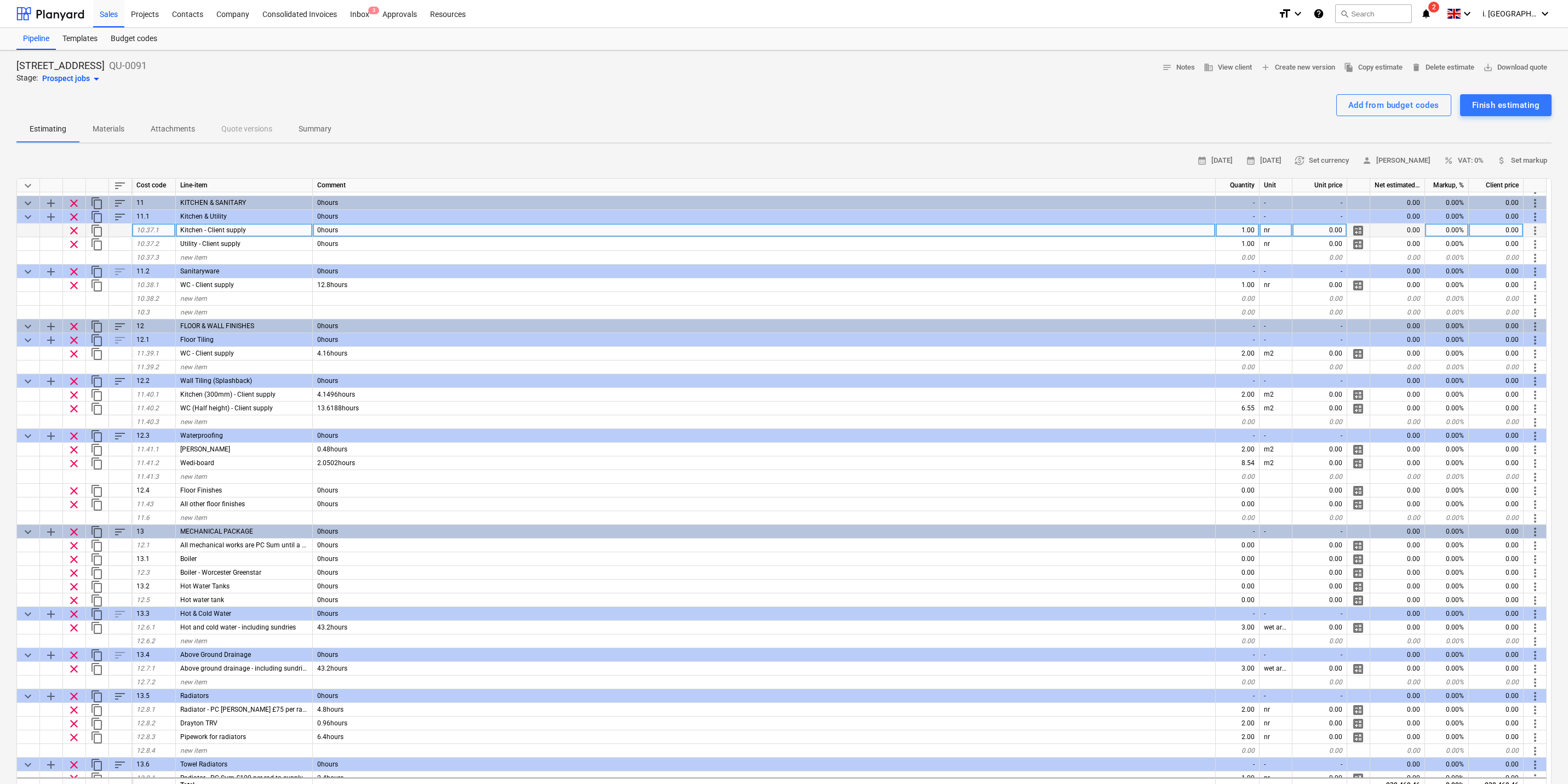
click at [508, 91] on div at bounding box center [784, 90] width 1535 height 9
click at [1252, 229] on span "calculate" at bounding box center [1359, 230] width 14 height 14
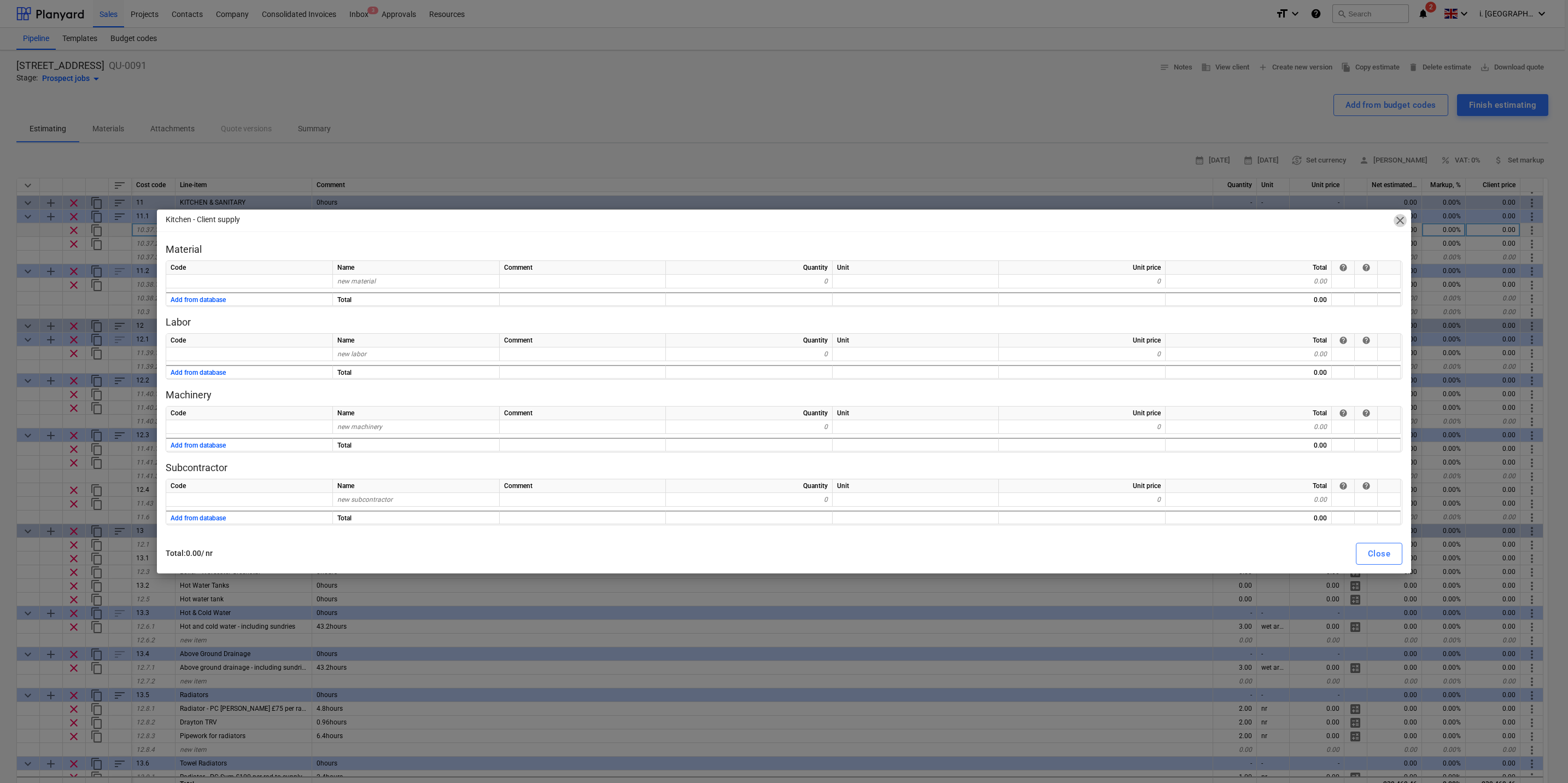
click at [1249, 221] on span "close" at bounding box center [1401, 221] width 13 height 13
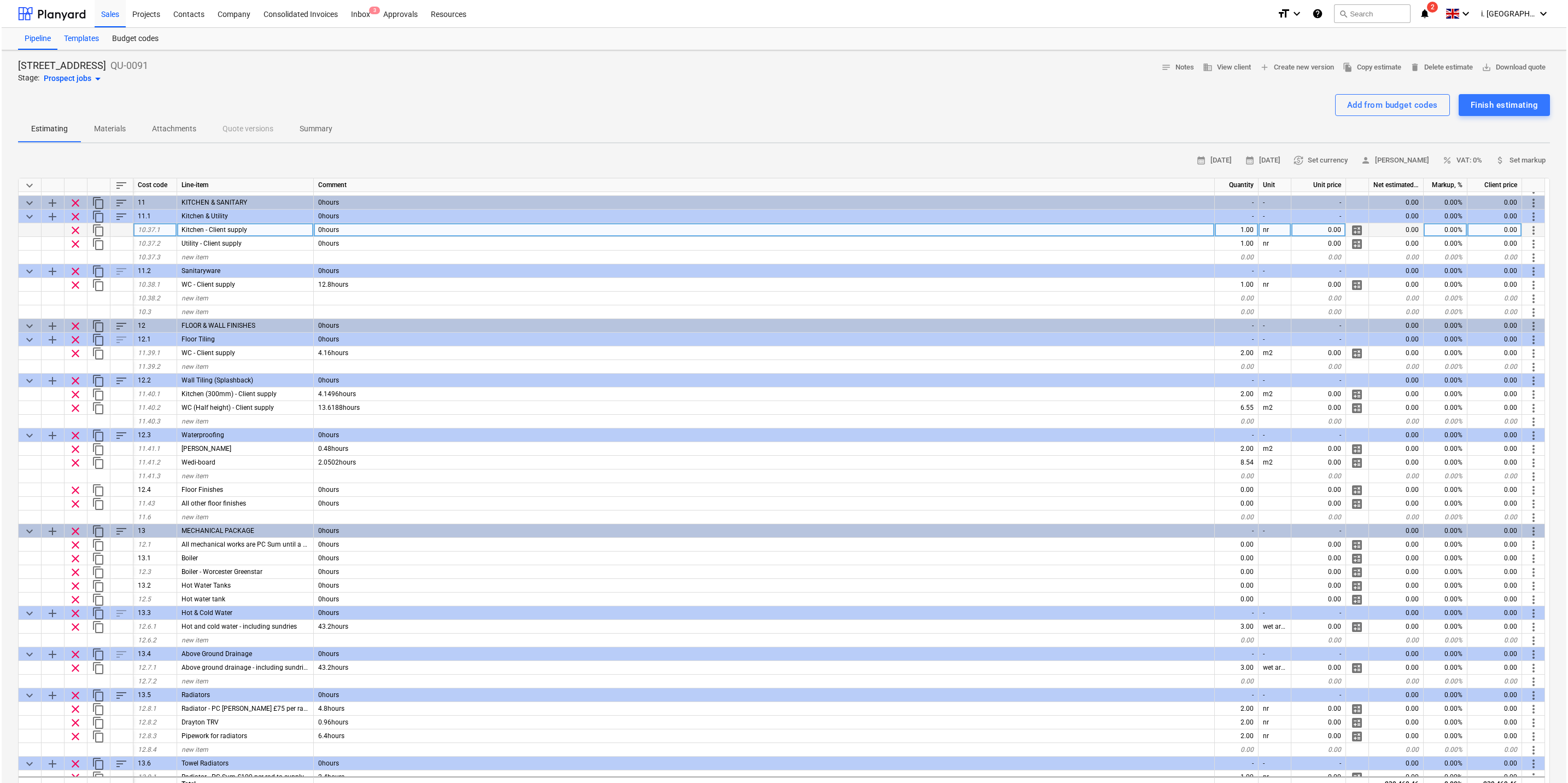
scroll to position [2732, 0]
drag, startPoint x: 84, startPoint y: 98, endPoint x: 103, endPoint y: 81, distance: 25.5
click at [84, 98] on div "Add from budget codes Finish estimating" at bounding box center [783, 105] width 1532 height 22
click at [107, 13] on div "Sales" at bounding box center [109, 13] width 31 height 28
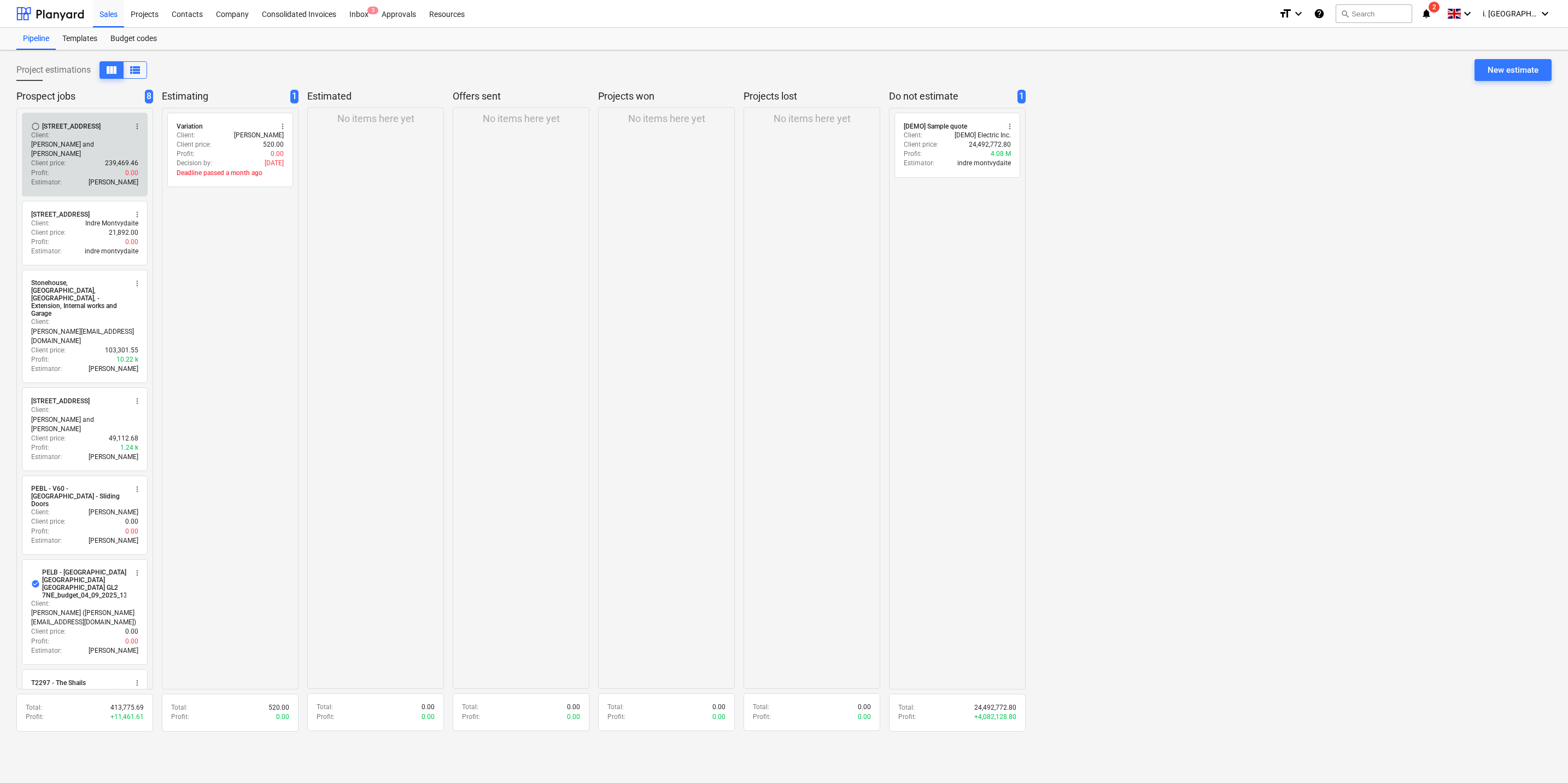
click at [90, 178] on div "Estimator : Harry Ford" at bounding box center [84, 183] width 107 height 10
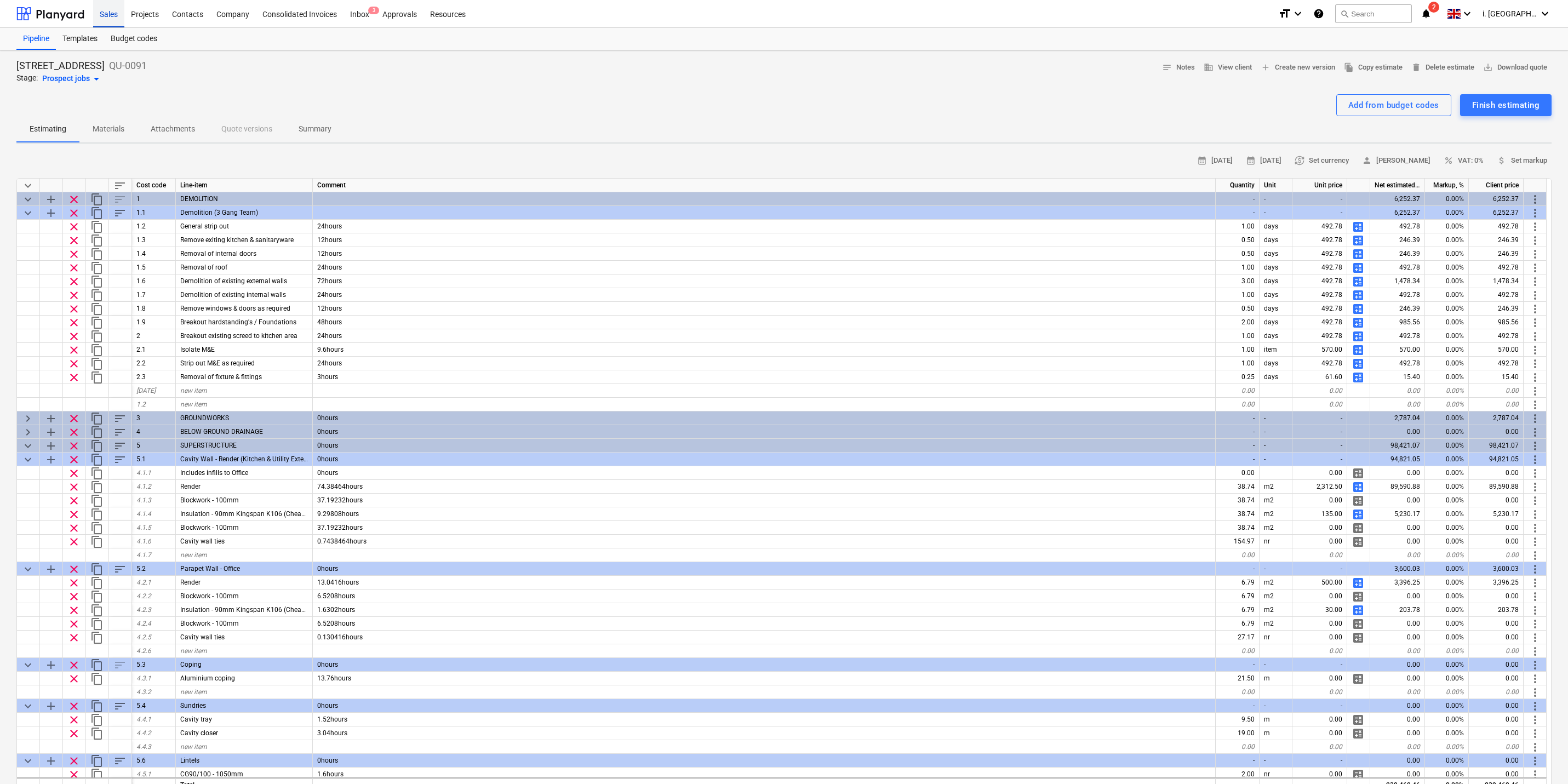
click at [115, 18] on div "Sales" at bounding box center [109, 13] width 31 height 28
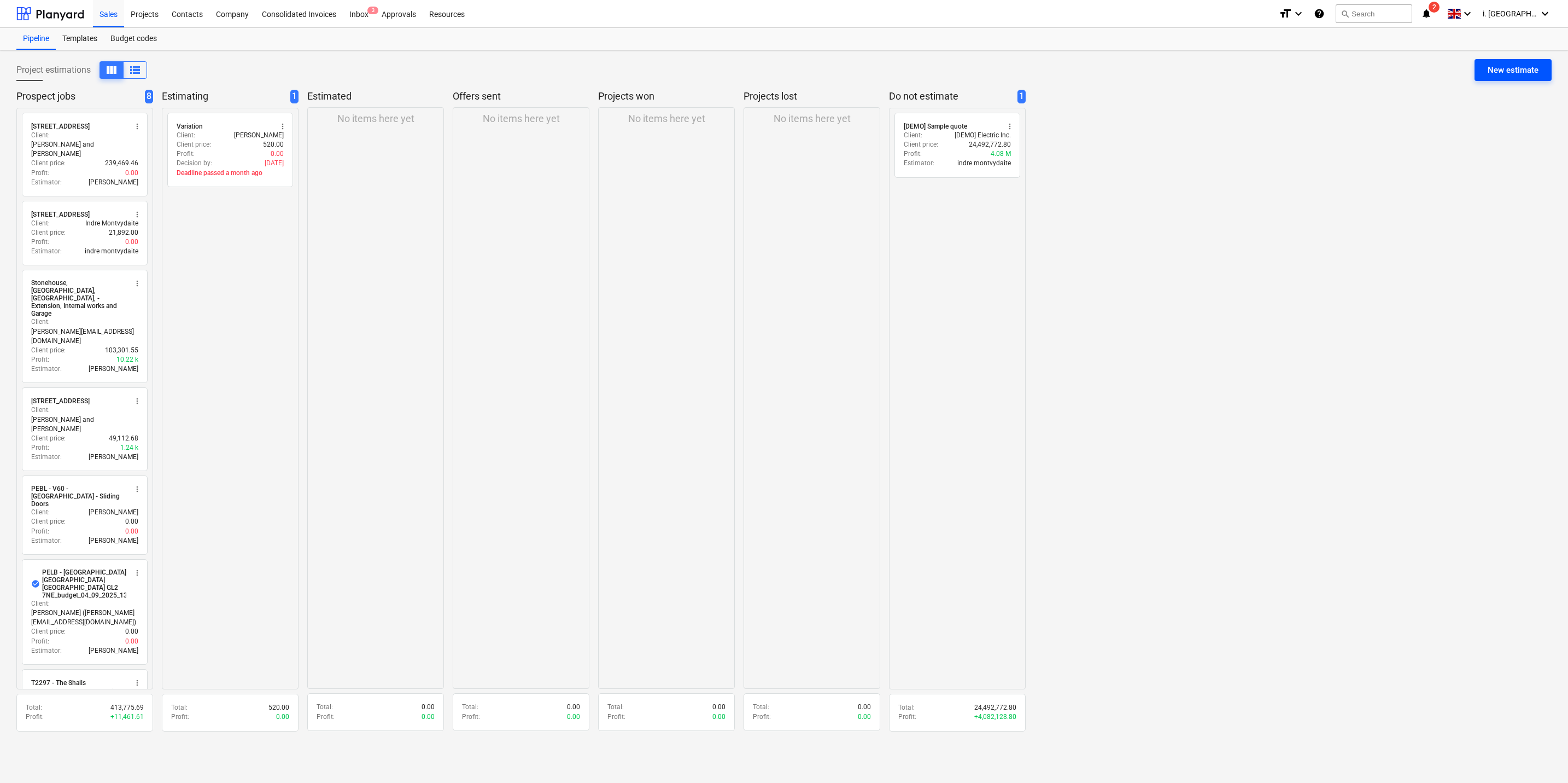
click at [1249, 70] on div "New estimate" at bounding box center [1513, 69] width 51 height 14
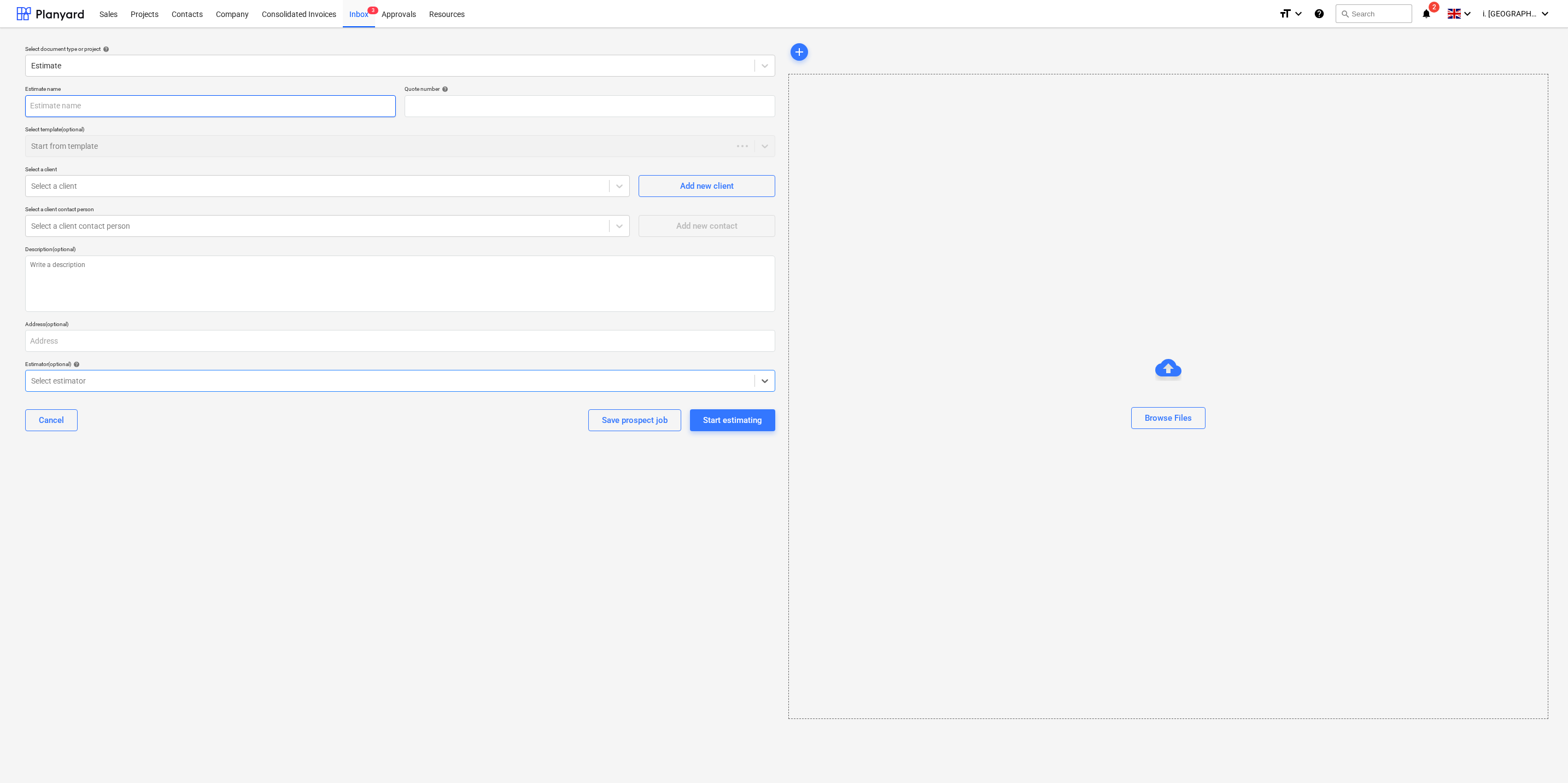
type textarea "x"
type input "QU-0092"
click at [268, 103] on input "text" at bounding box center [210, 106] width 371 height 22
click at [225, 486] on div "Select document type or project help Estimate Estimate name Quote number help Q…" at bounding box center [400, 379] width 768 height 687
click at [154, 16] on div "Projects" at bounding box center [144, 13] width 41 height 28
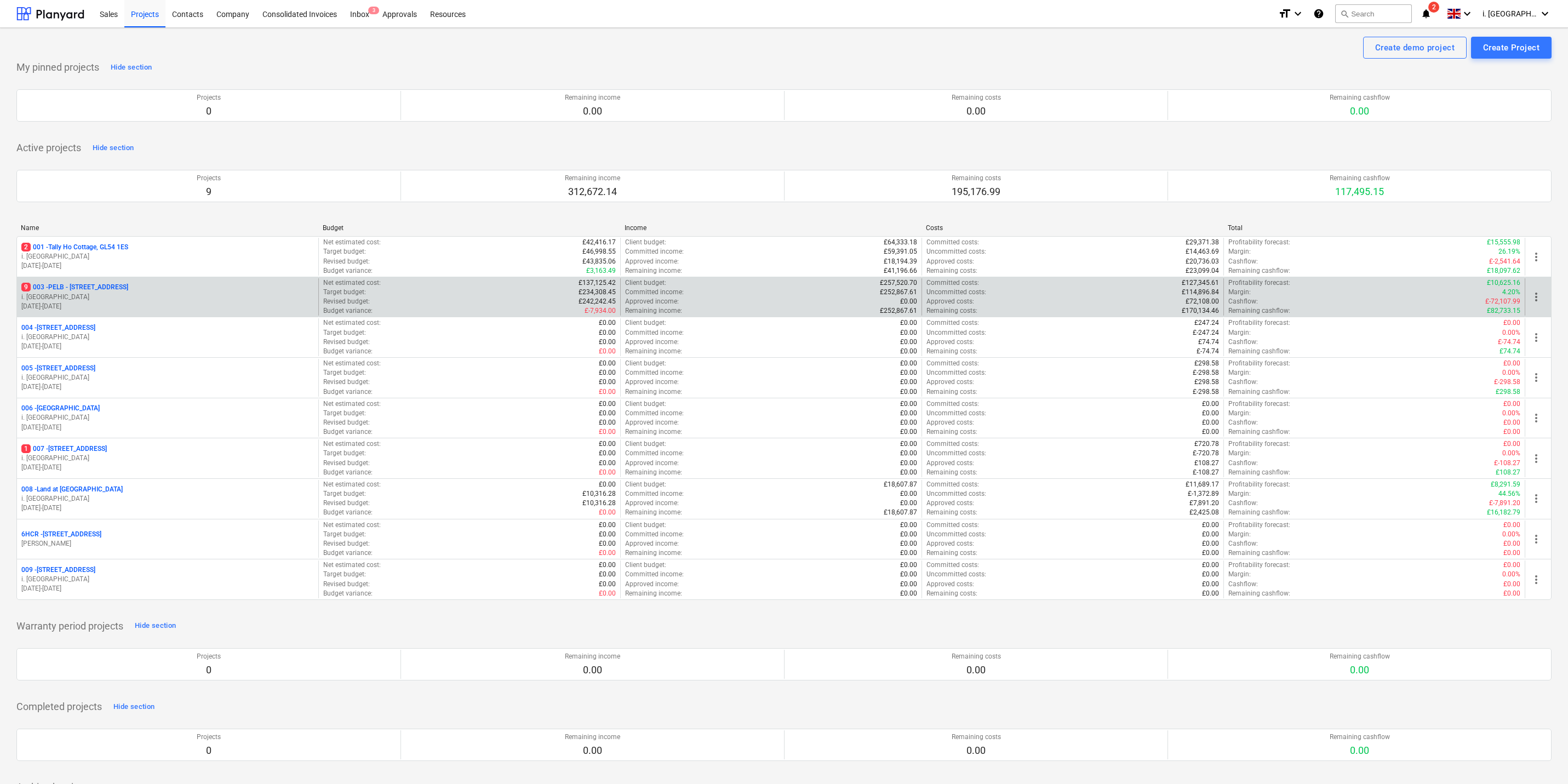
click at [128, 292] on p "9 003 - PELB - Castle lane, Moreton Valence, GL2 7NE" at bounding box center [74, 287] width 107 height 10
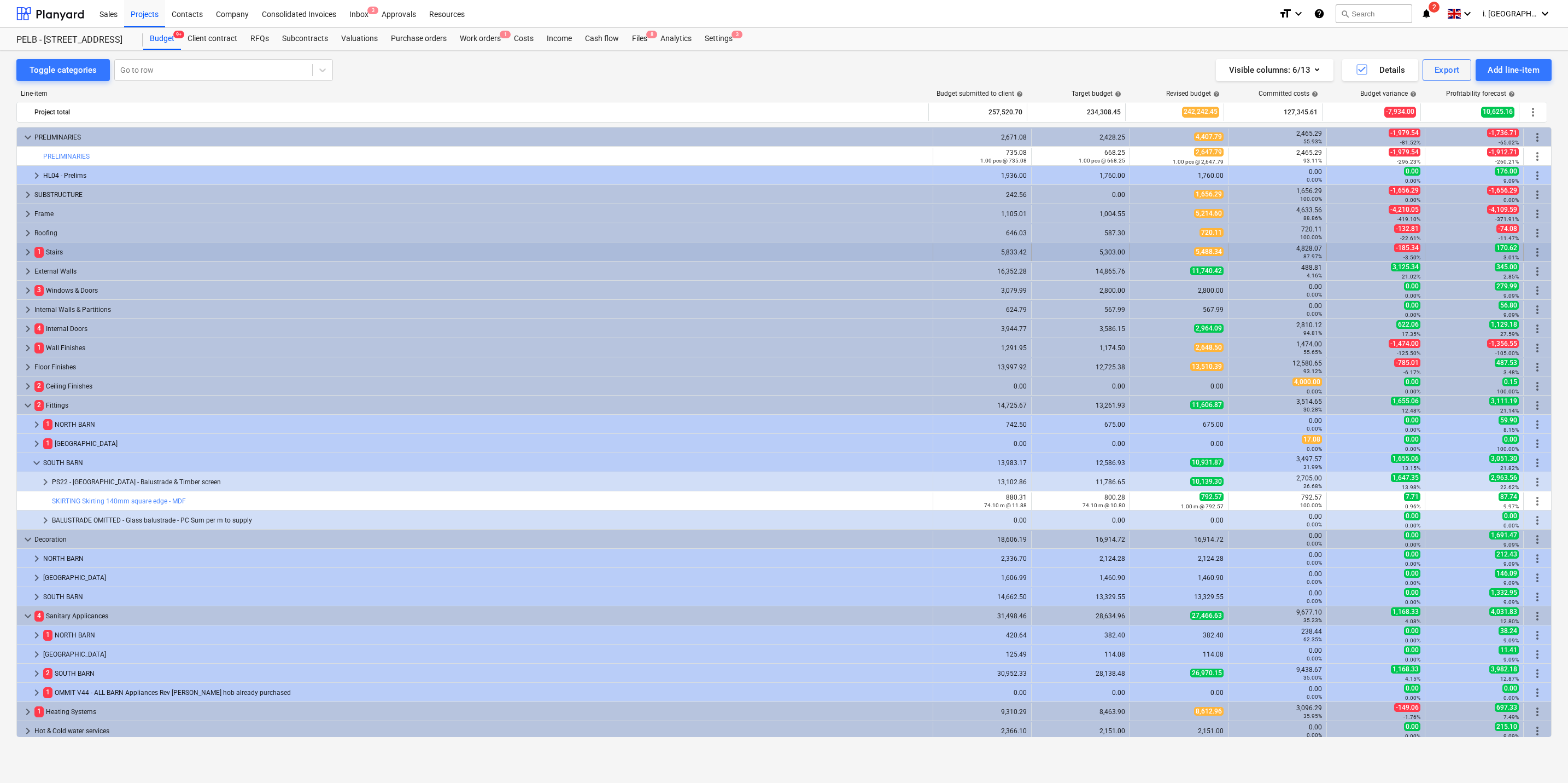
click at [26, 258] on span "keyboard_arrow_right" at bounding box center [28, 252] width 13 height 13
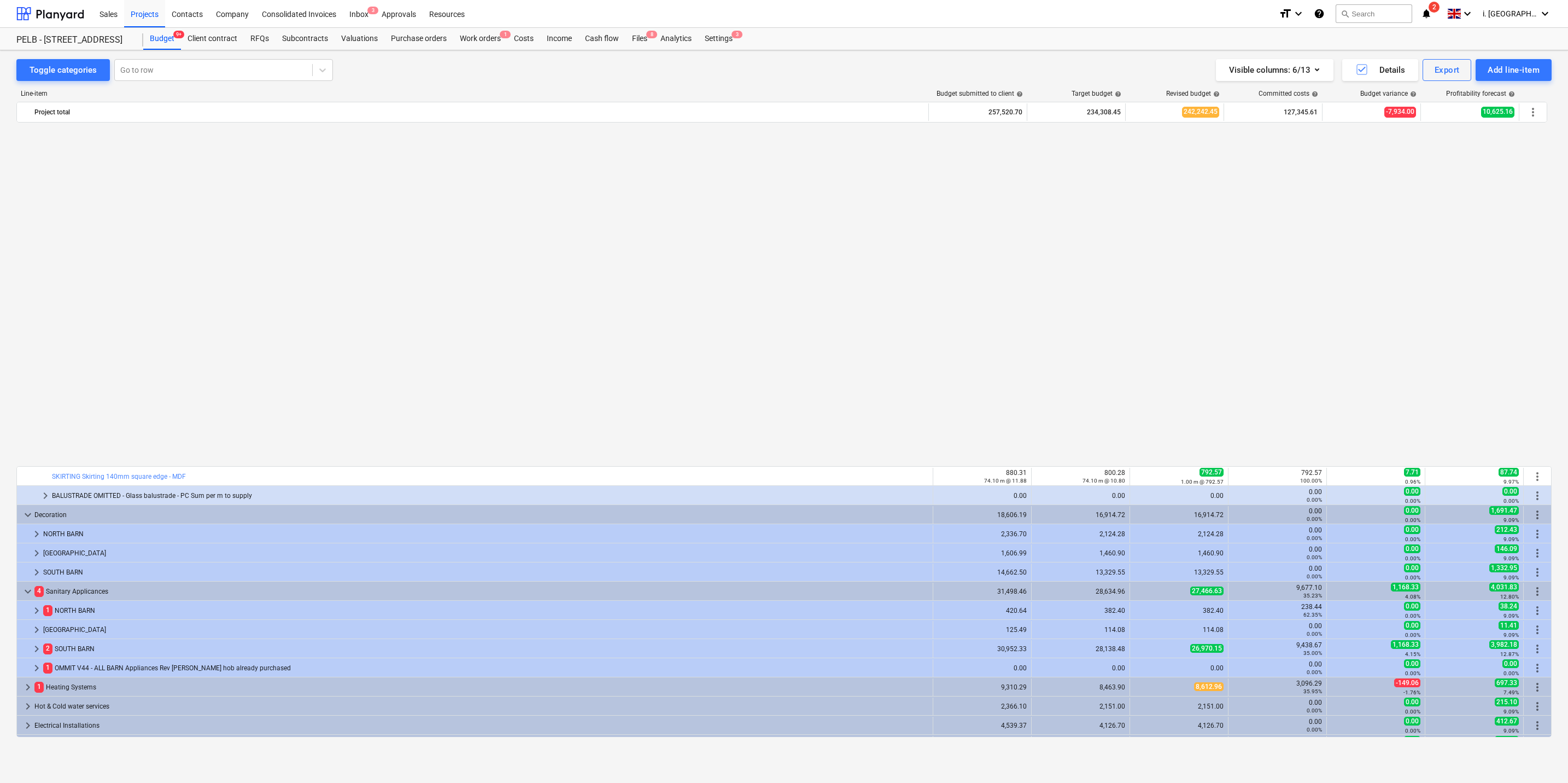
scroll to position [610, 0]
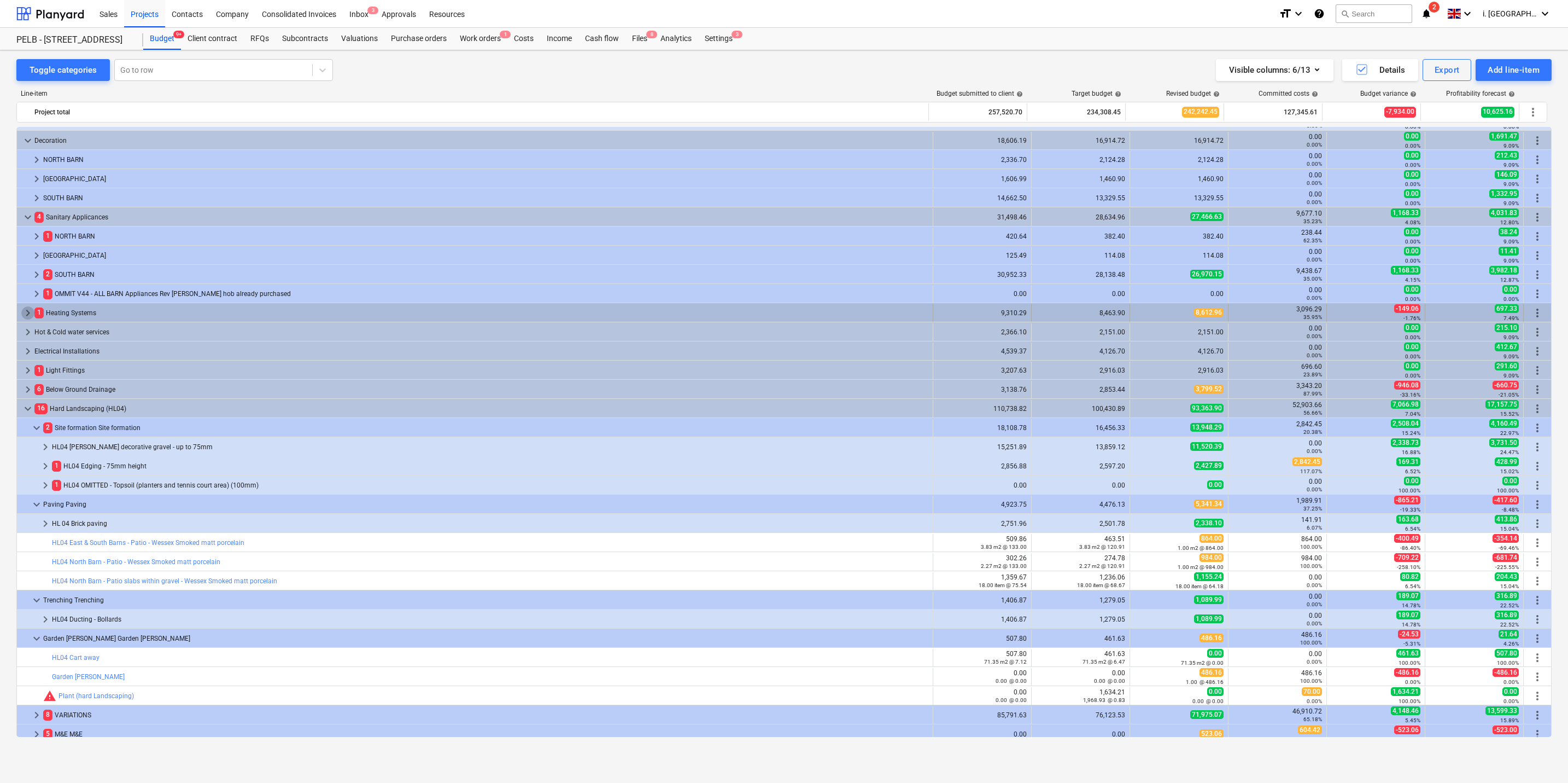
click at [21, 312] on span "keyboard_arrow_right" at bounding box center [28, 313] width 13 height 13
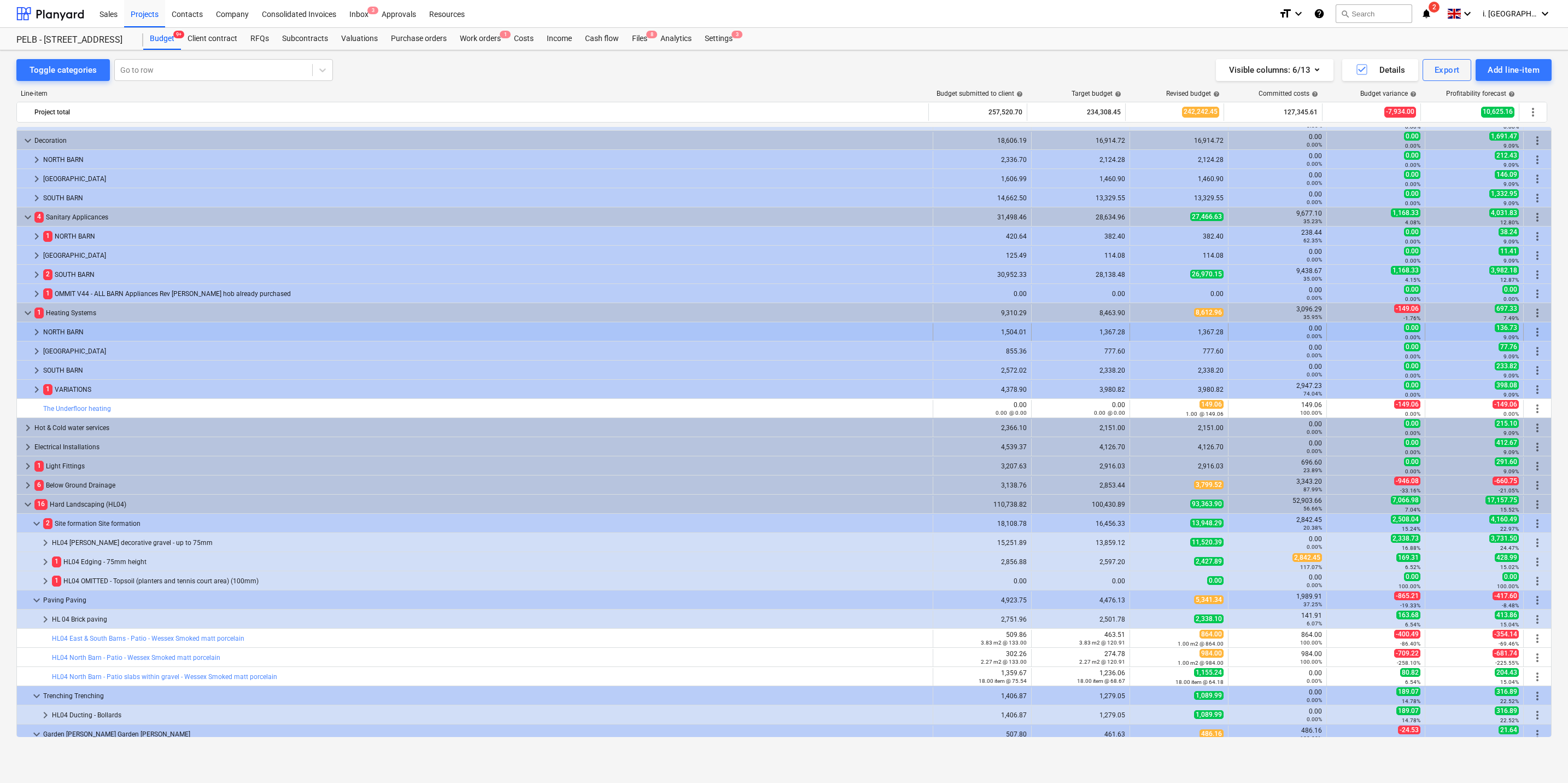
click at [31, 335] on span "keyboard_arrow_right" at bounding box center [37, 332] width 13 height 13
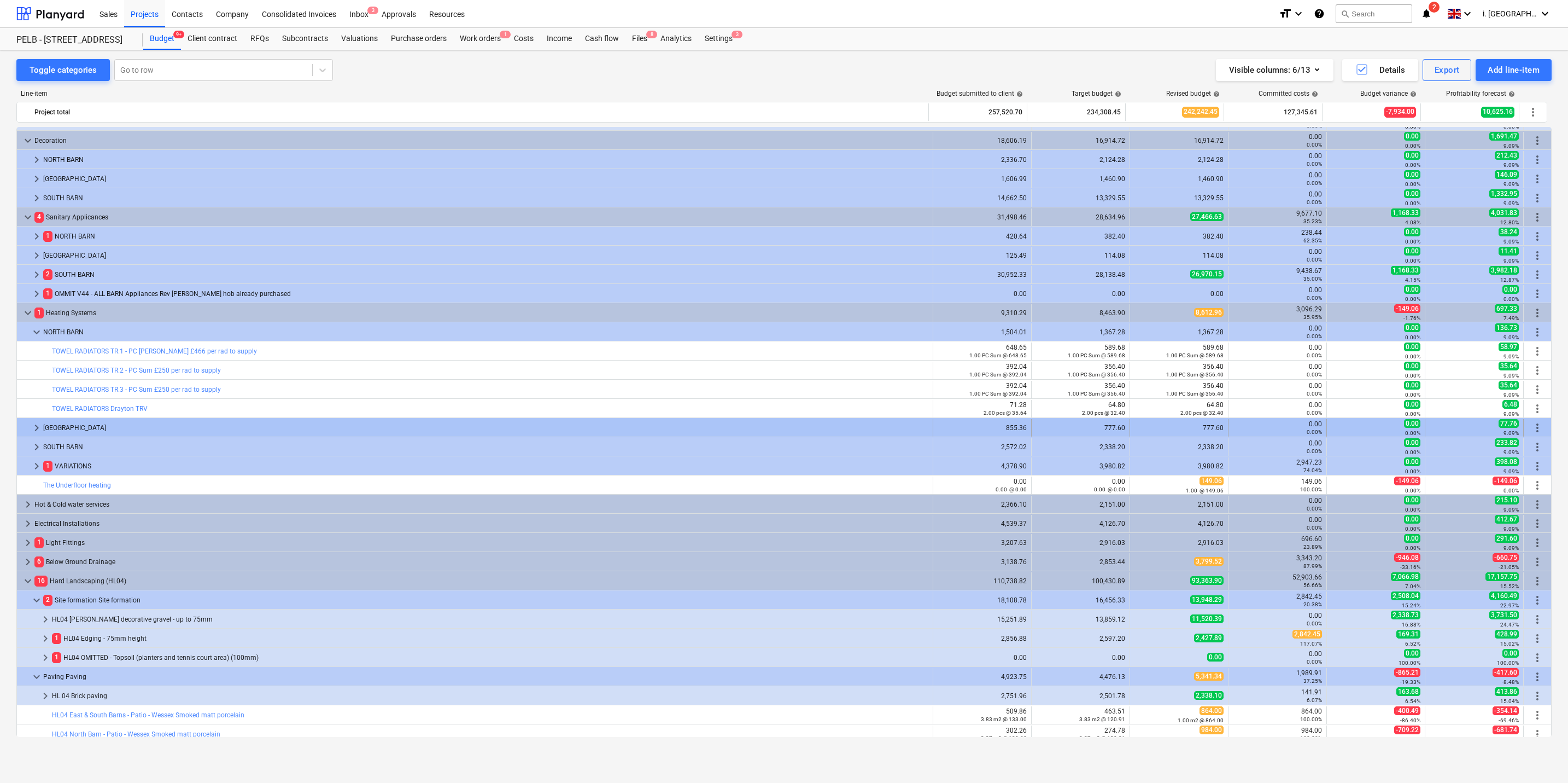
click at [31, 431] on span "keyboard_arrow_right" at bounding box center [37, 428] width 13 height 13
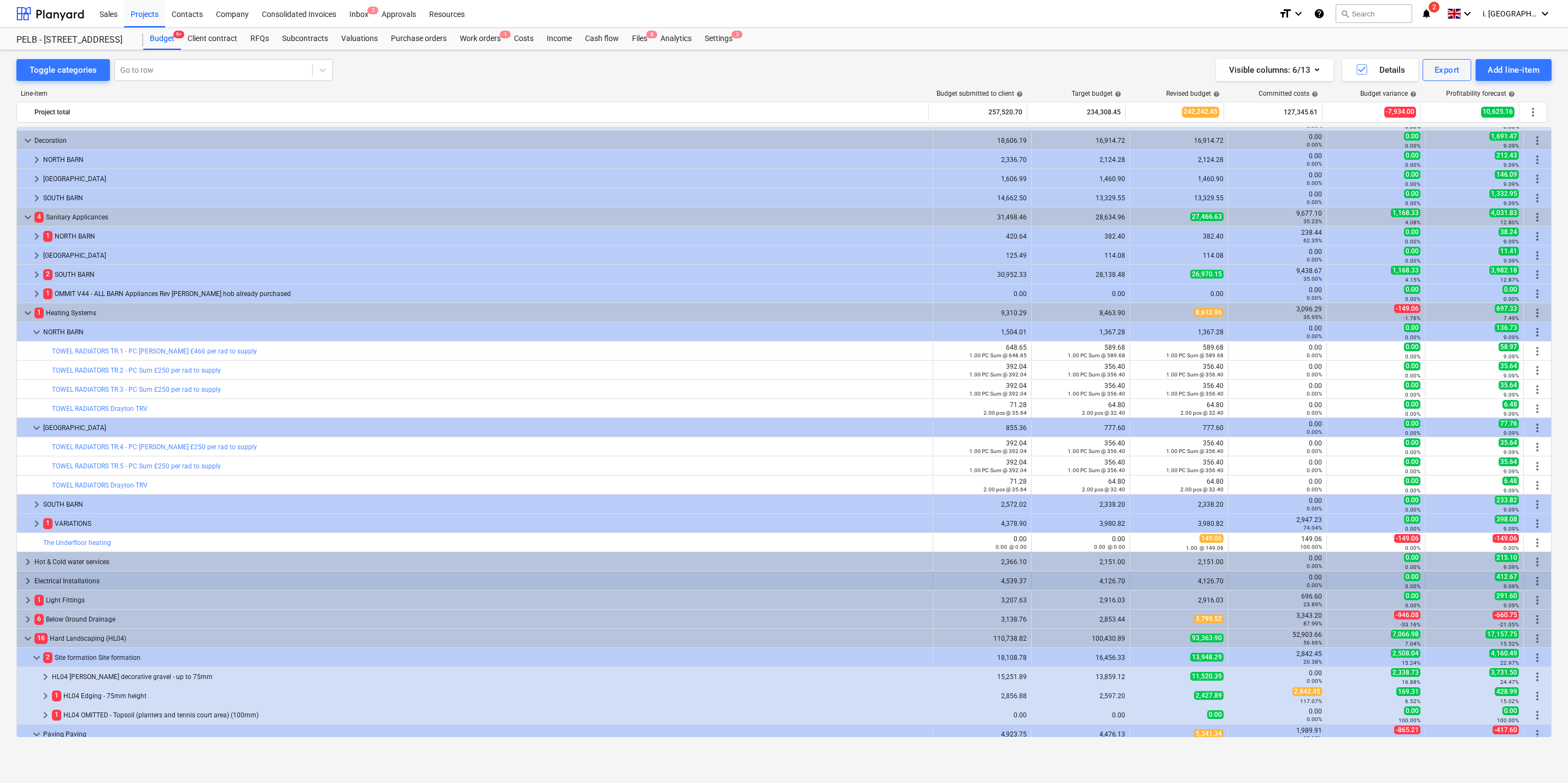
click at [29, 580] on span "keyboard_arrow_right" at bounding box center [28, 582] width 13 height 13
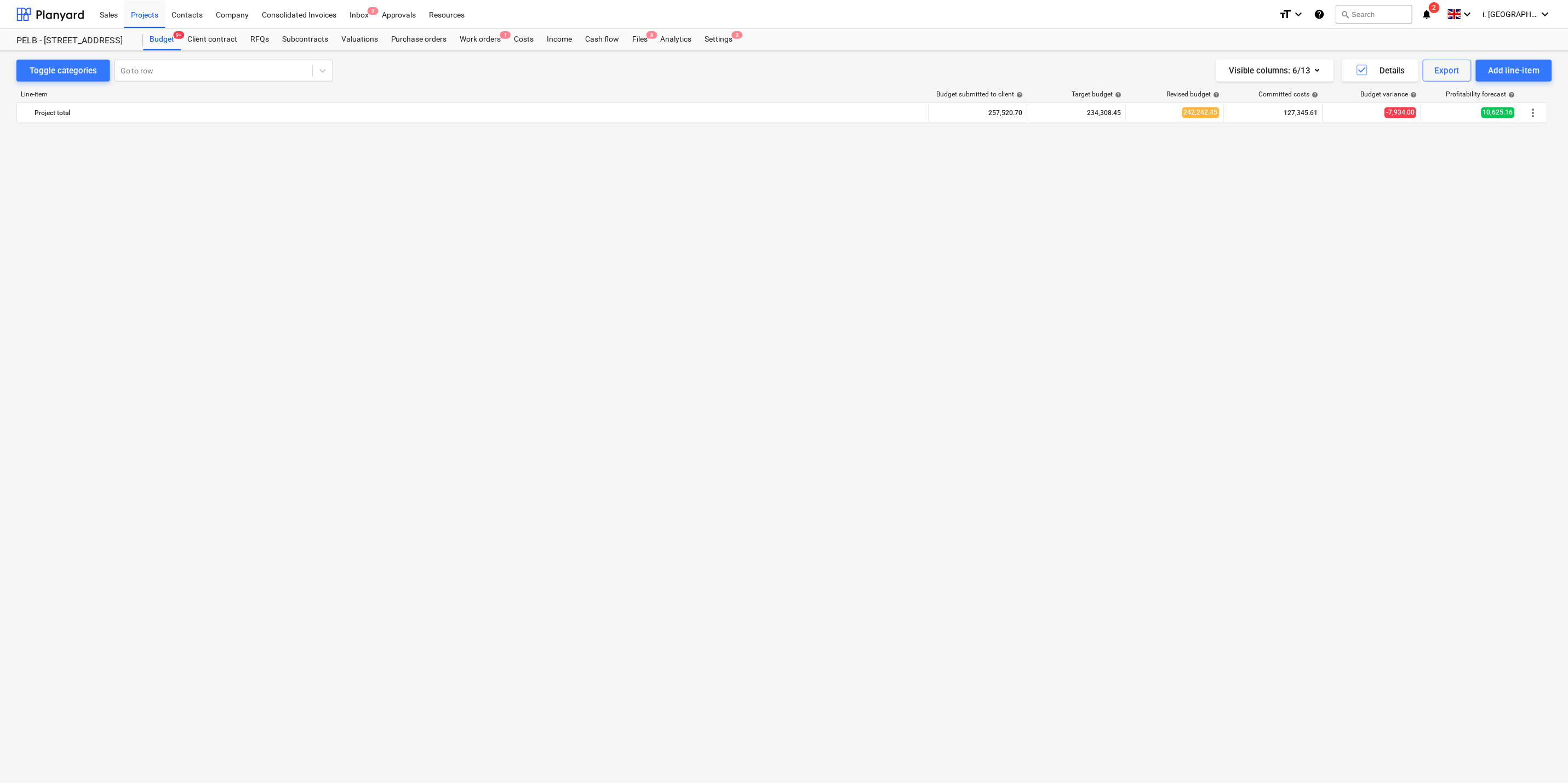
scroll to position [0, 0]
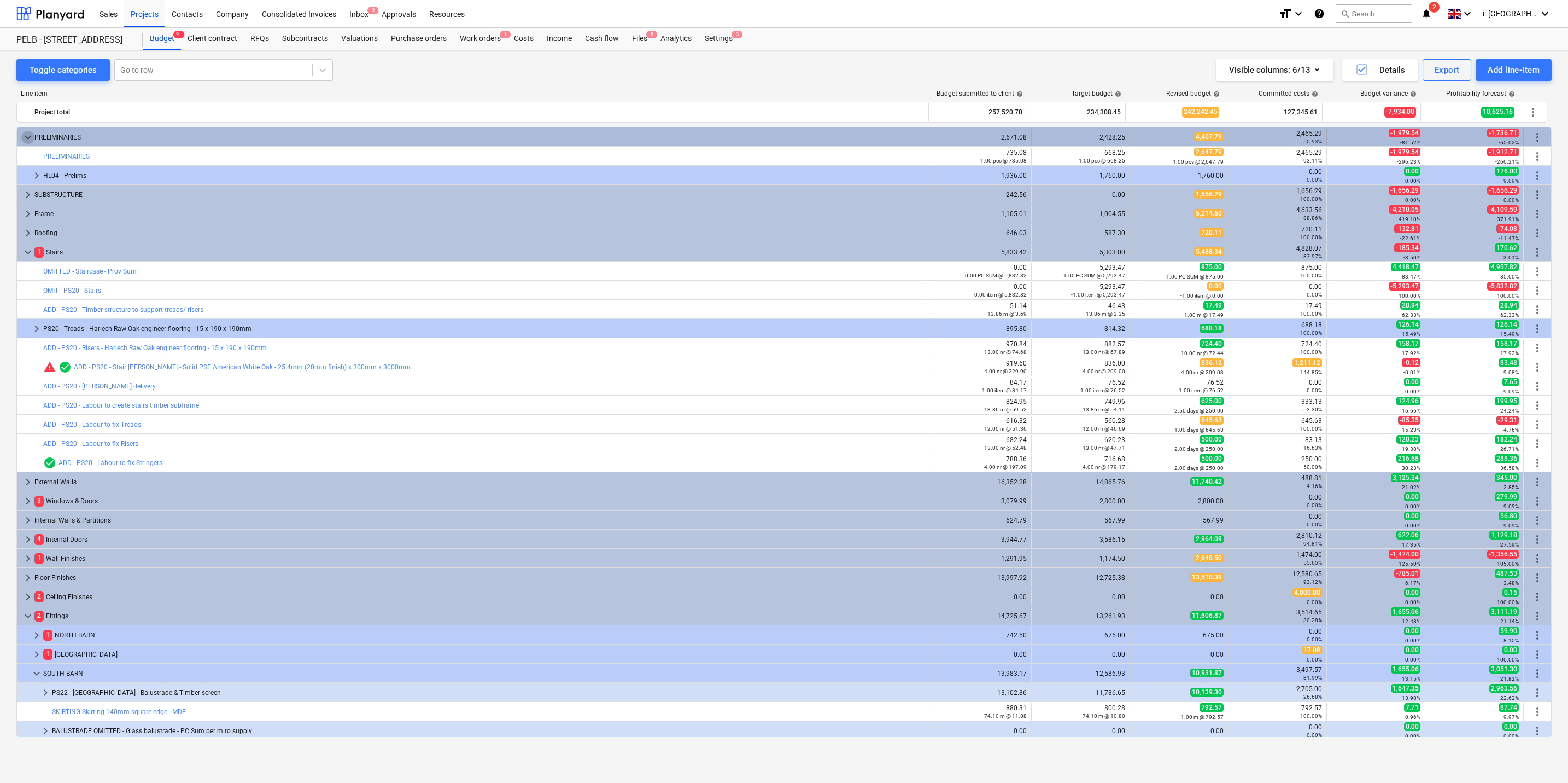
click at [26, 134] on span "keyboard_arrow_down" at bounding box center [28, 138] width 13 height 13
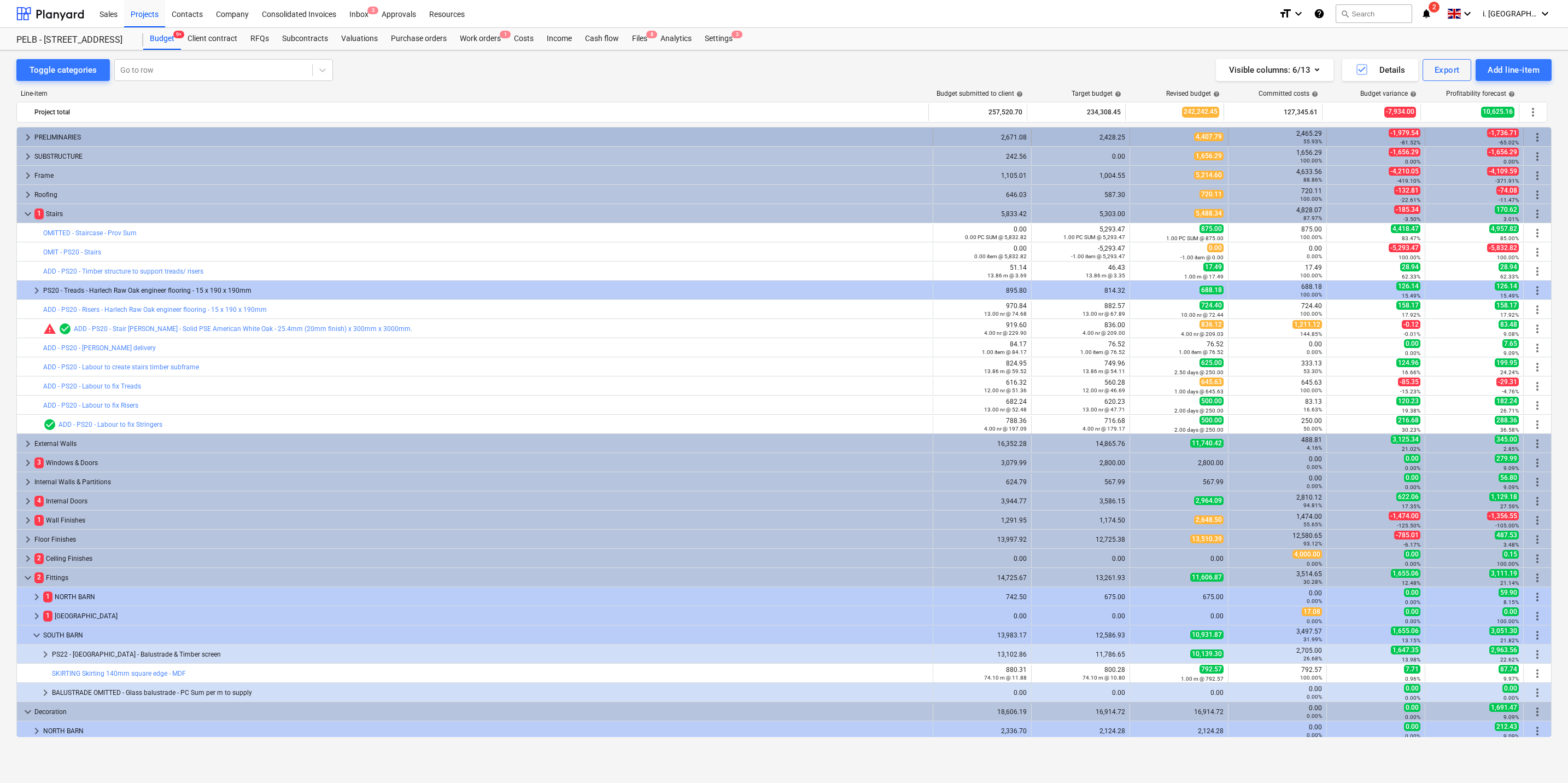
click at [26, 137] on span "keyboard_arrow_right" at bounding box center [28, 138] width 13 height 13
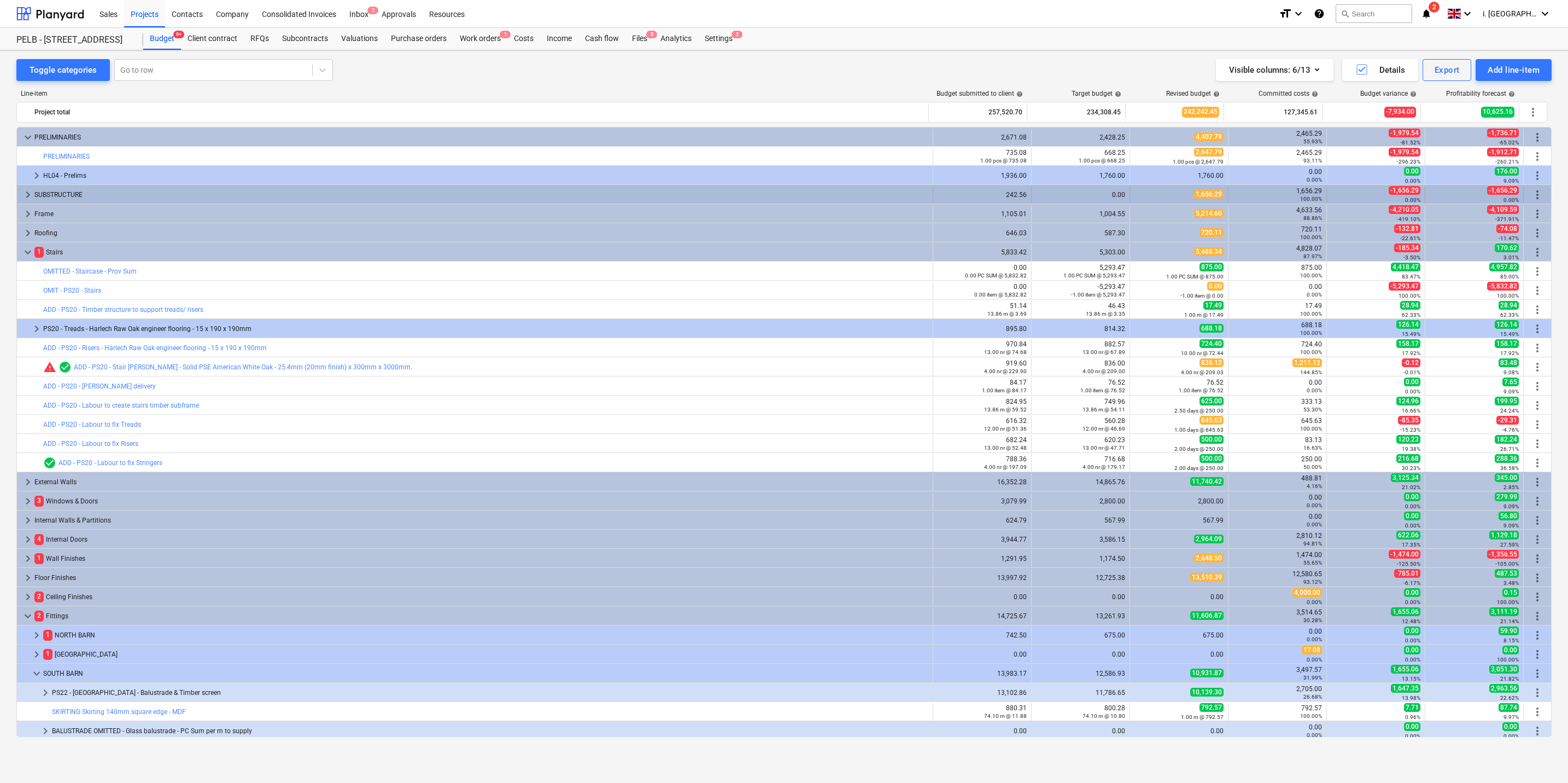
click at [25, 196] on span "keyboard_arrow_right" at bounding box center [28, 195] width 13 height 13
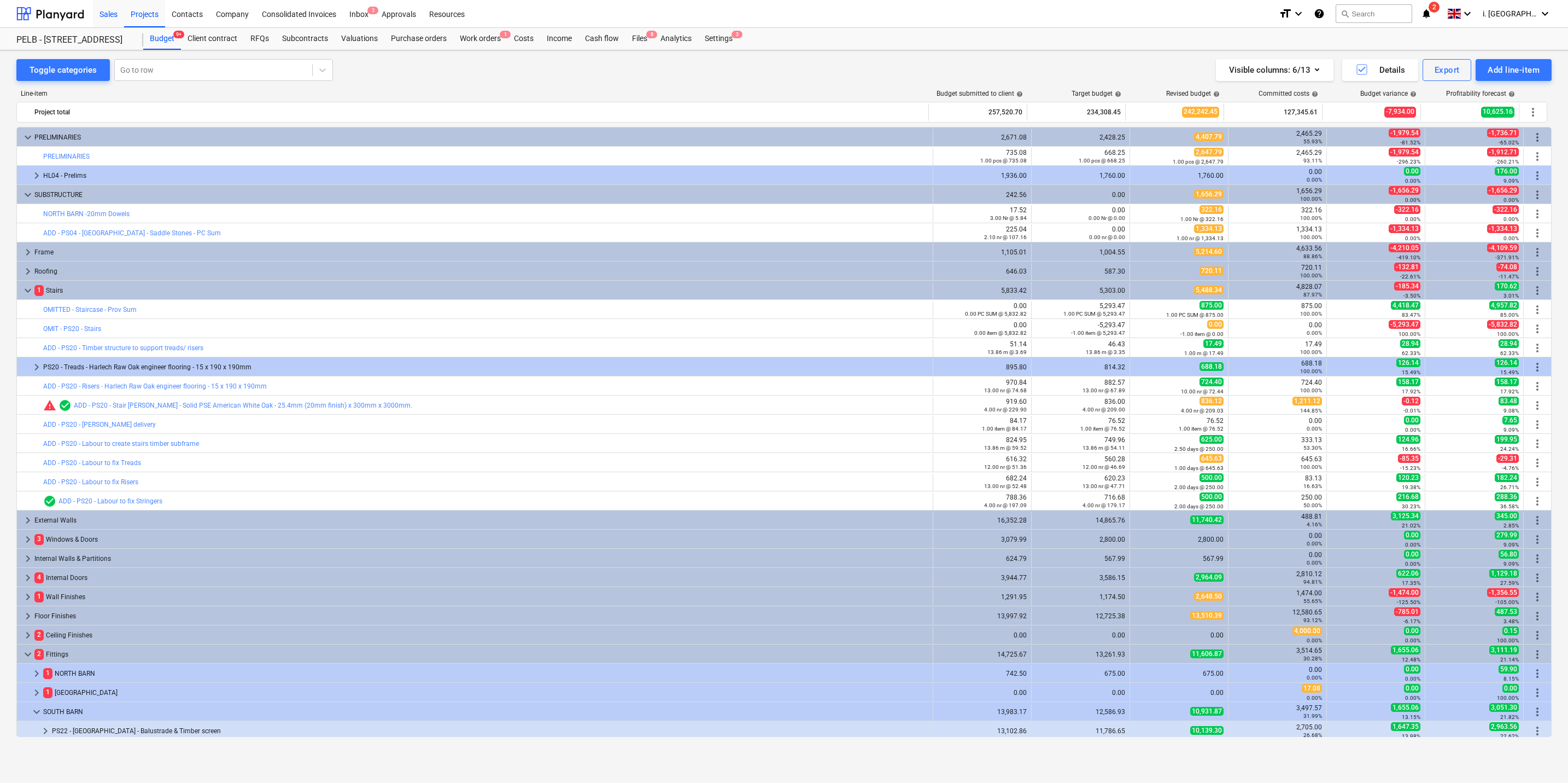
click at [108, 14] on div "Sales" at bounding box center [109, 13] width 31 height 28
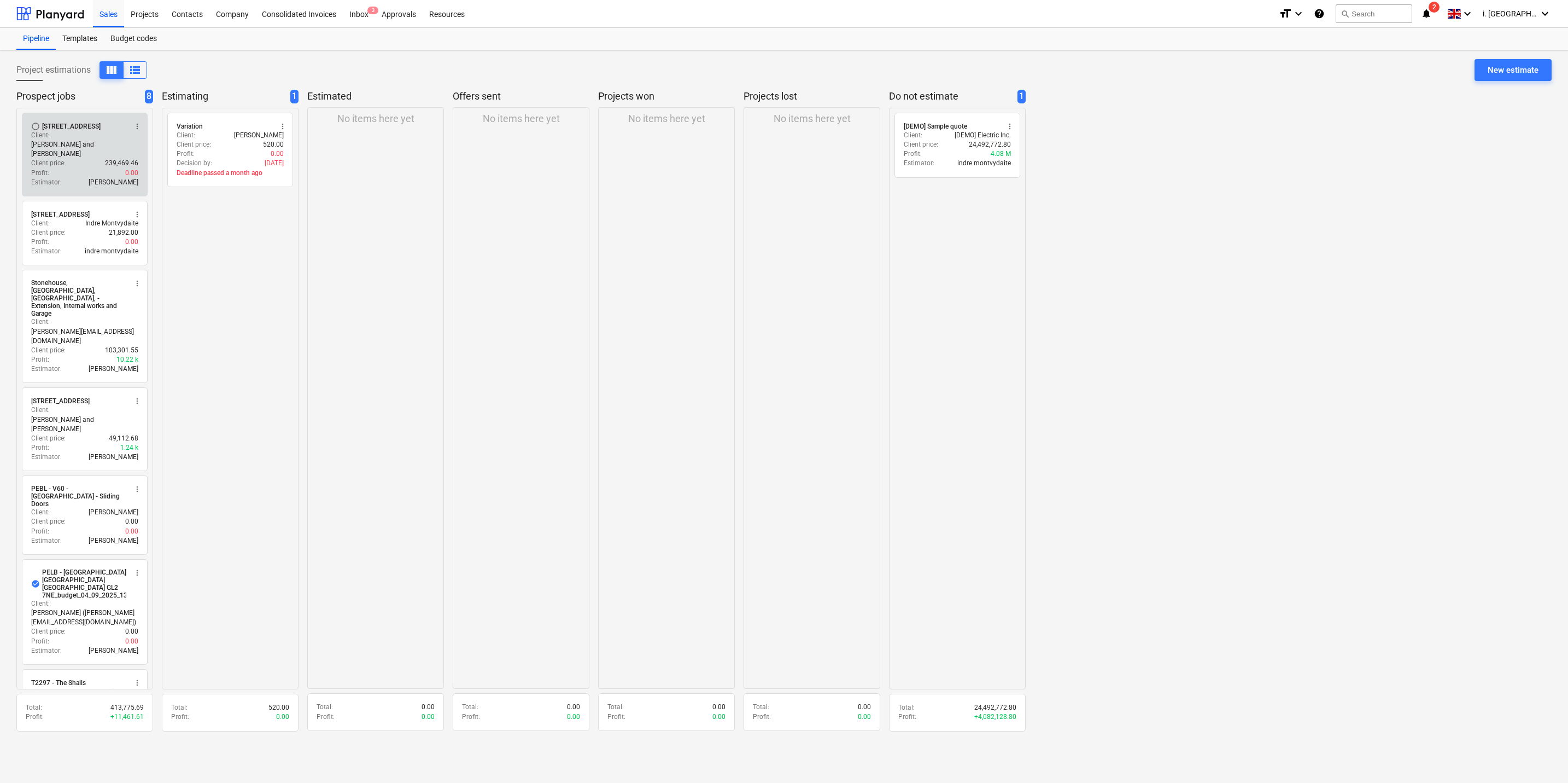
click at [84, 169] on div "Profit : 0.00" at bounding box center [84, 173] width 107 height 10
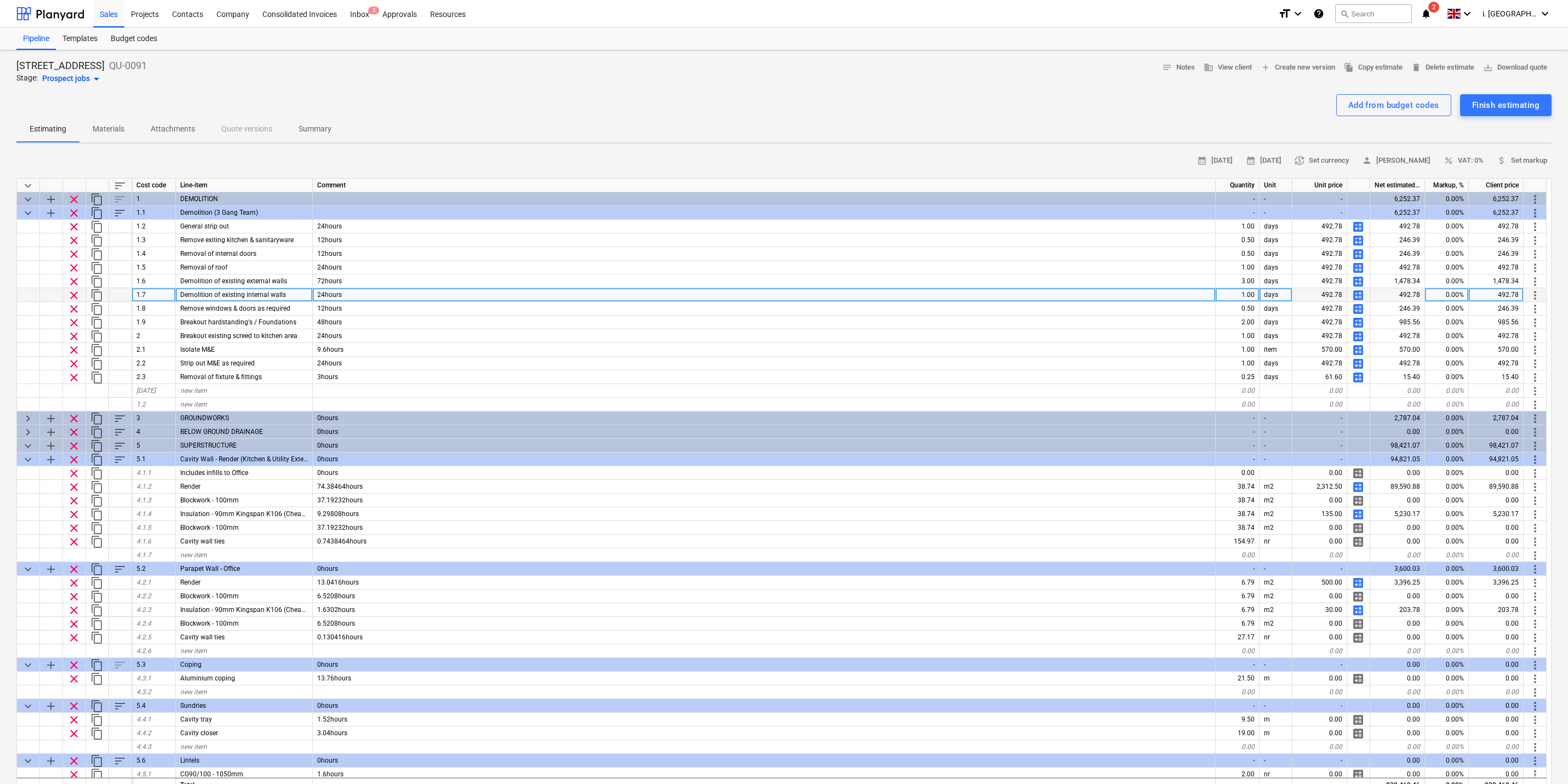
click at [1252, 289] on span "calculate" at bounding box center [1359, 295] width 14 height 14
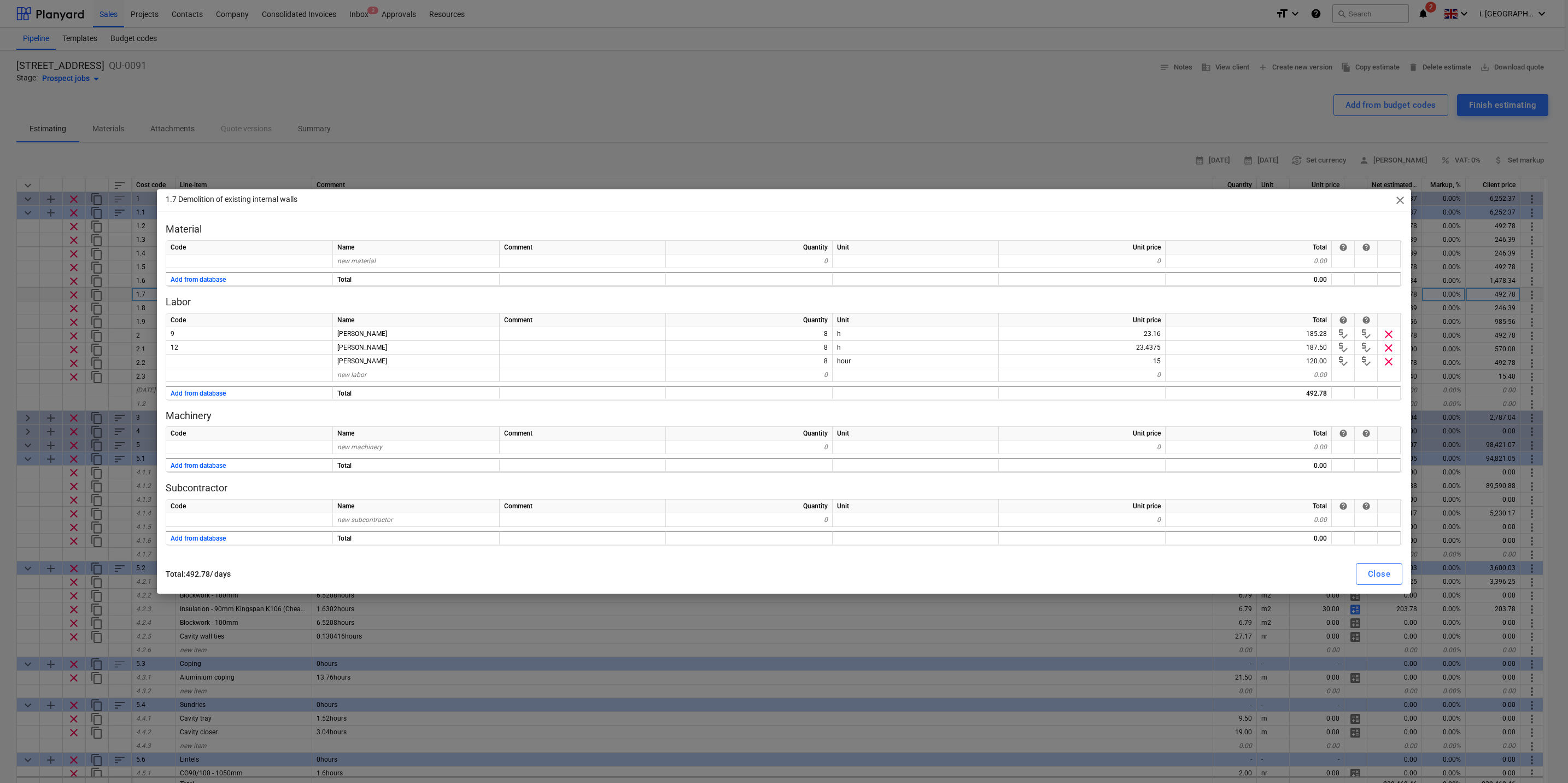
click at [1249, 194] on span "close" at bounding box center [1401, 200] width 13 height 13
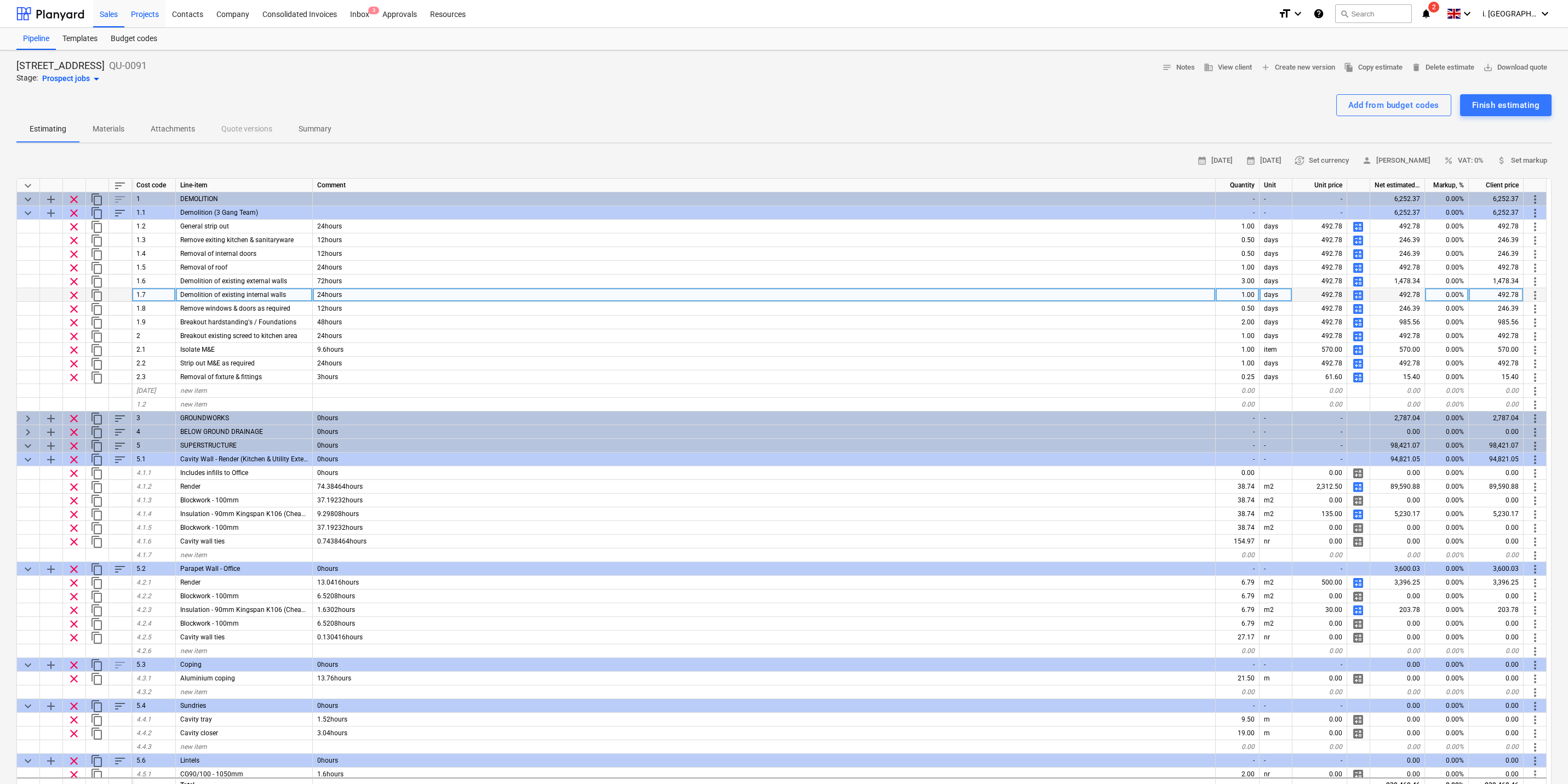
click at [149, 16] on div "Projects" at bounding box center [145, 13] width 41 height 28
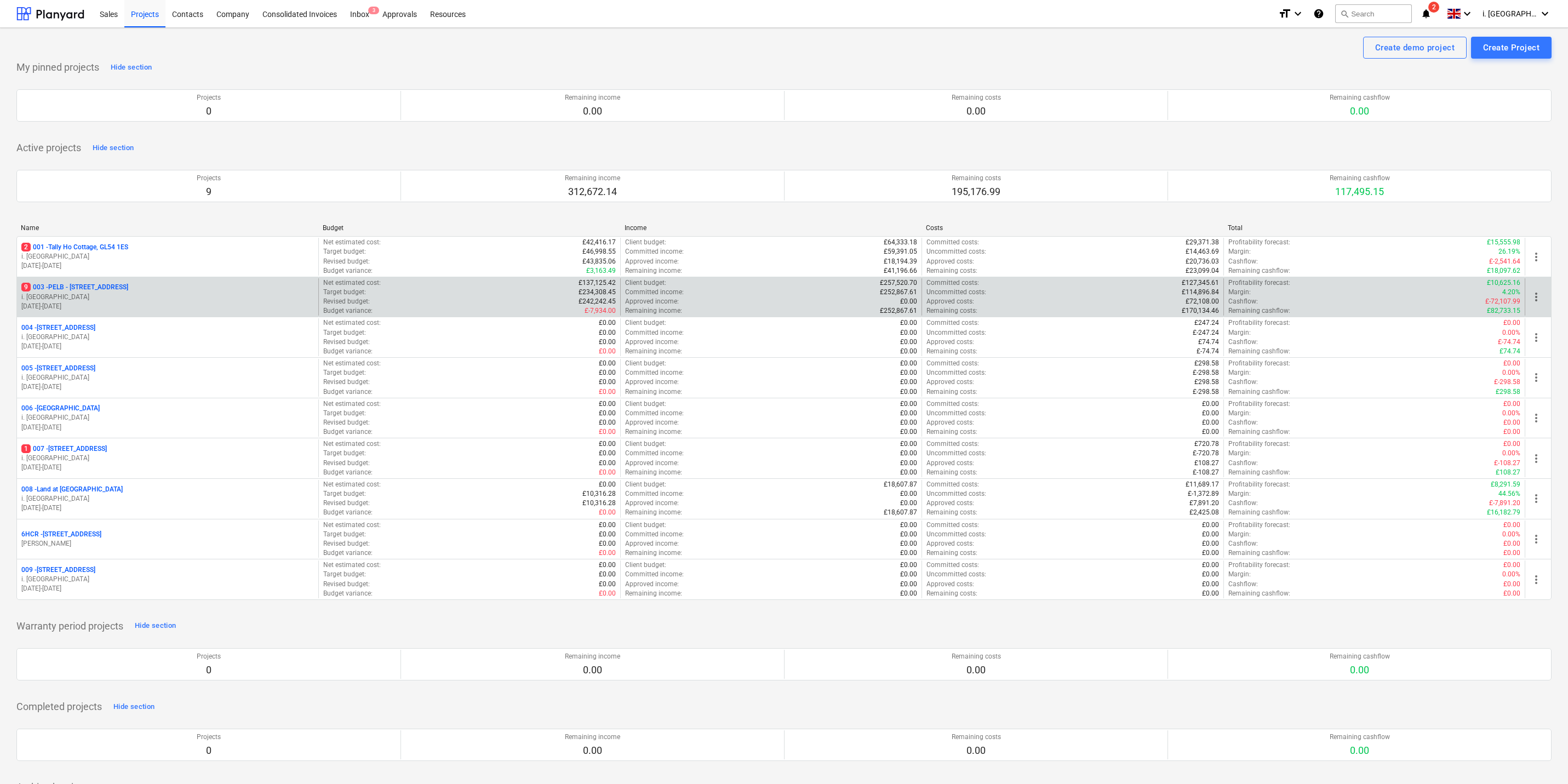
click at [128, 287] on p "9 003 - PELB - Castle lane, Moreton Valence, GL2 7NE" at bounding box center [74, 287] width 107 height 10
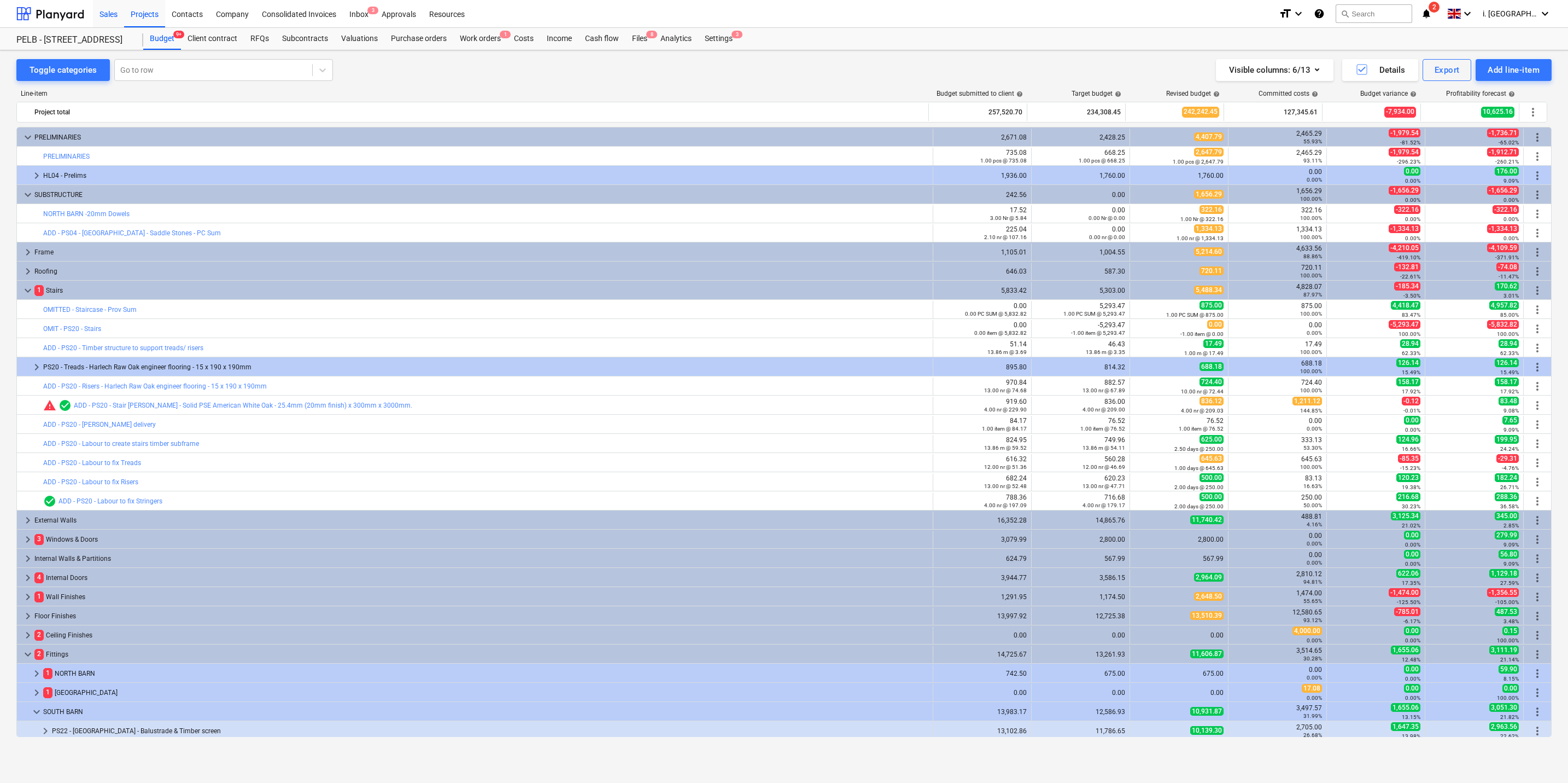
click at [99, 13] on div "Sales" at bounding box center [109, 13] width 31 height 28
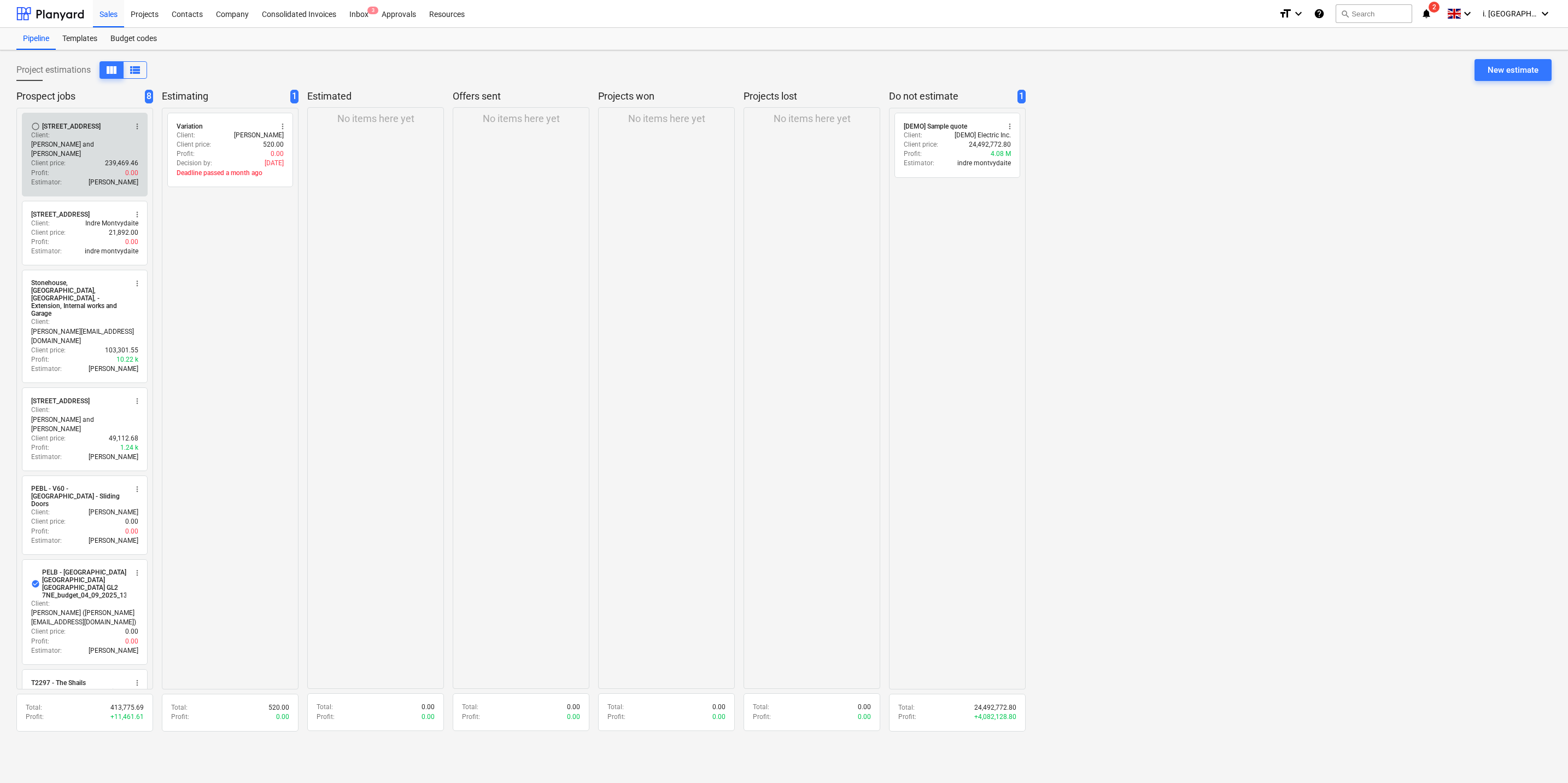
click at [83, 178] on div "Estimator : Harry Ford" at bounding box center [84, 183] width 107 height 10
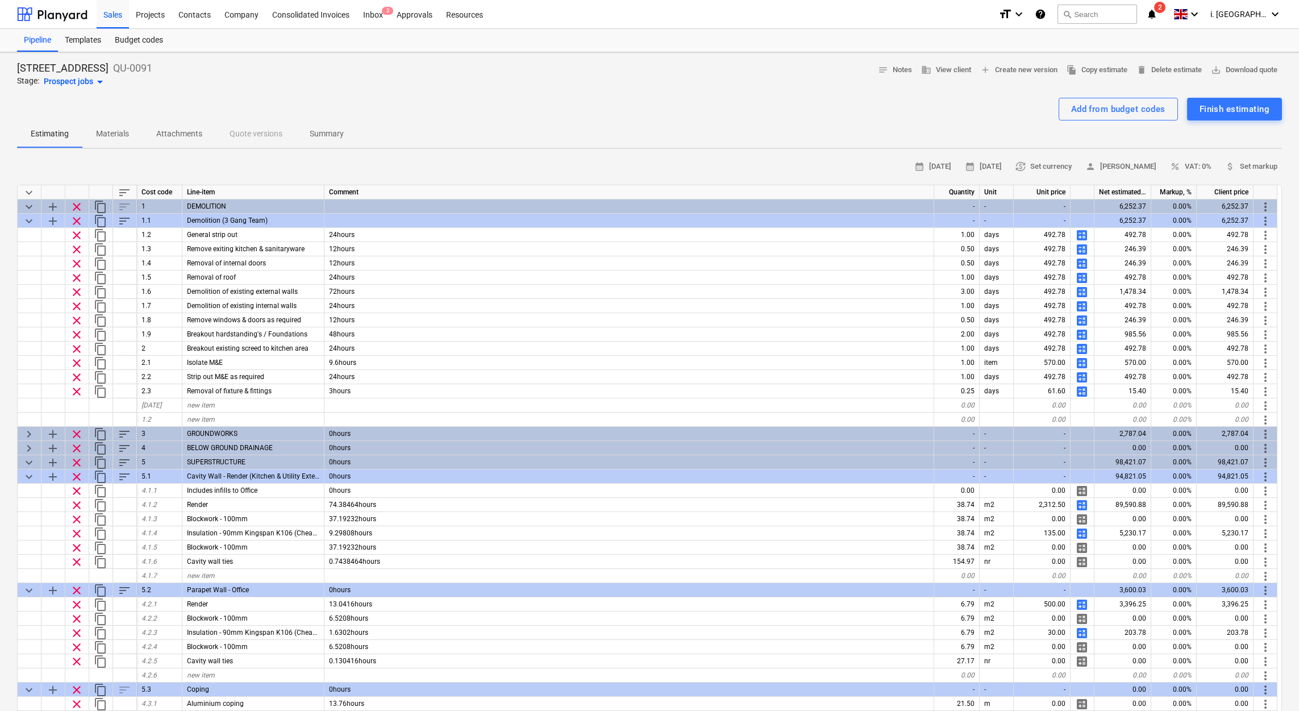
click at [118, 132] on p "Materials" at bounding box center [112, 134] width 33 height 12
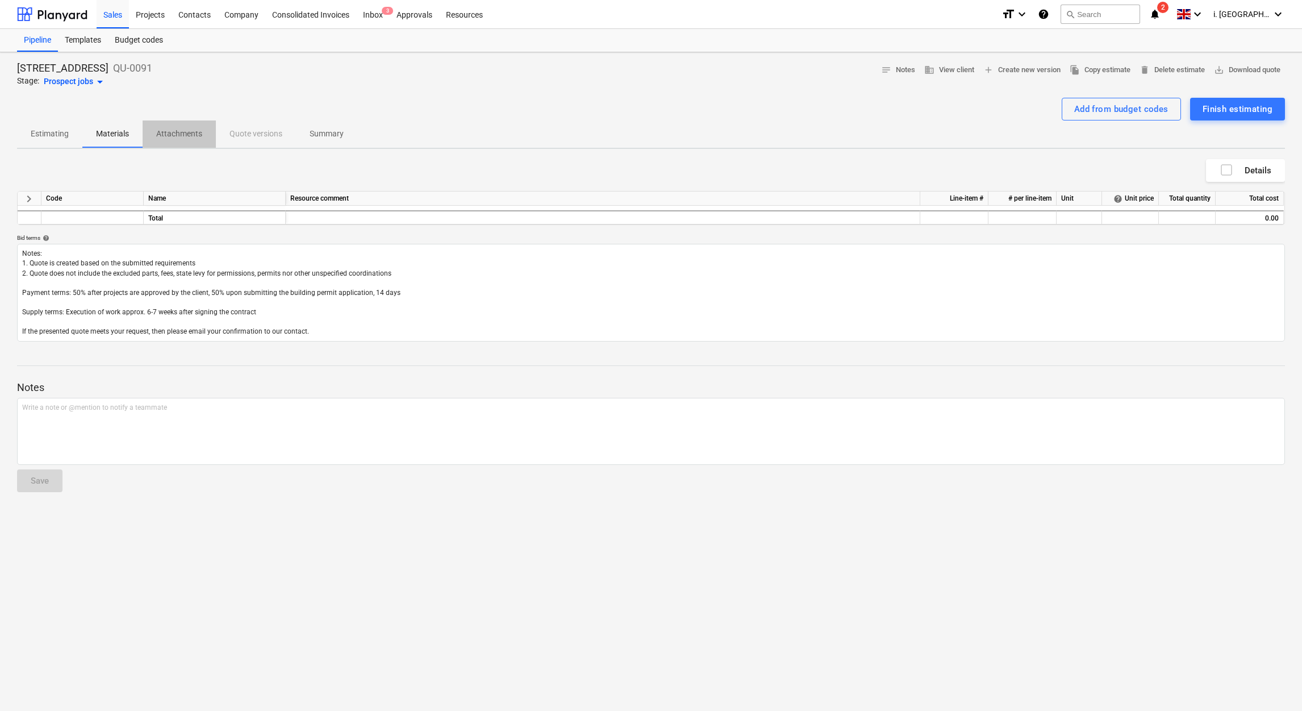
click at [173, 137] on p "Attachments" at bounding box center [179, 134] width 46 height 12
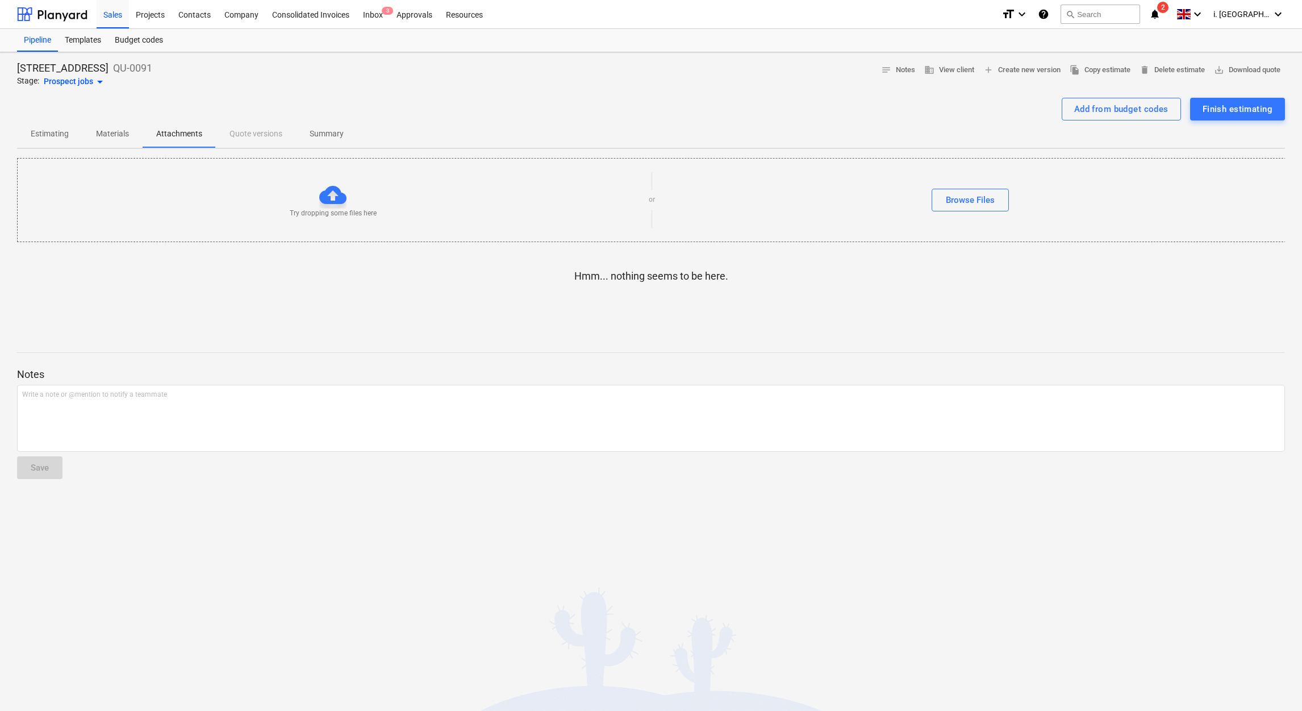
drag, startPoint x: 128, startPoint y: 136, endPoint x: 121, endPoint y: 136, distance: 6.8
click at [128, 136] on p "Materials" at bounding box center [112, 134] width 33 height 12
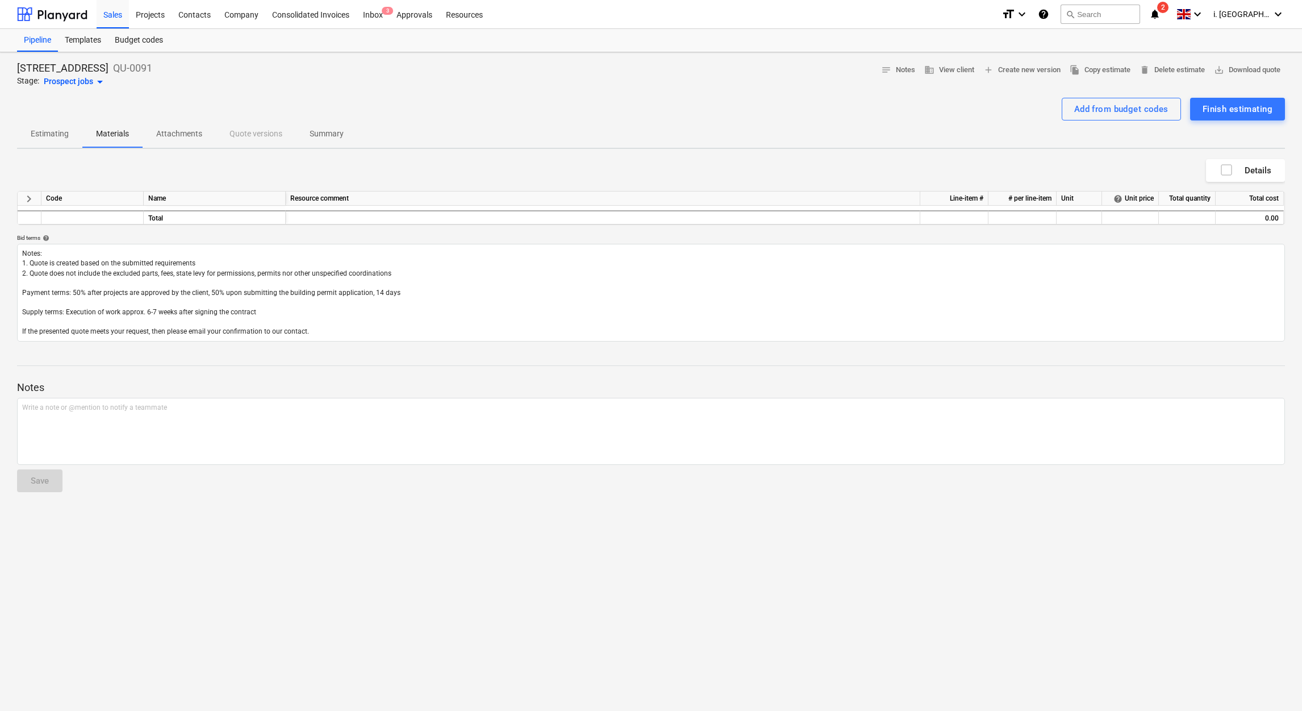
click at [41, 134] on span "Estimating" at bounding box center [49, 133] width 65 height 19
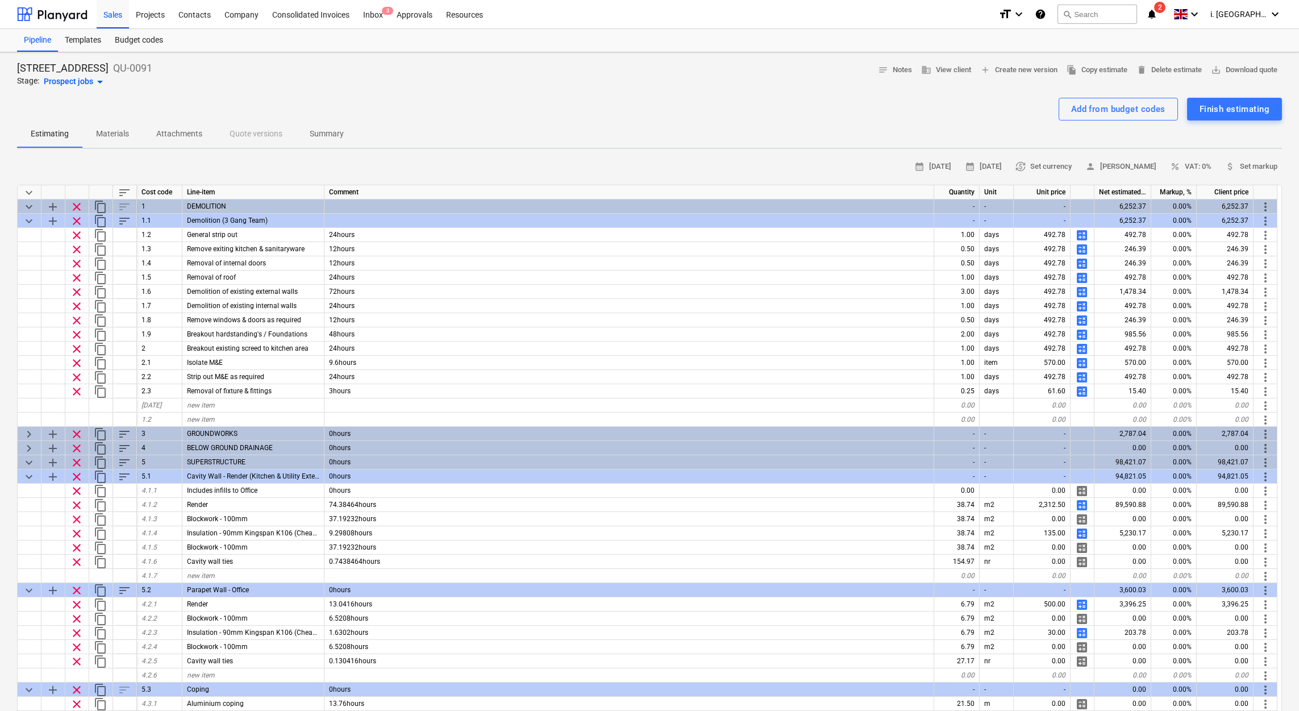
click at [94, 120] on button "Materials" at bounding box center [112, 133] width 60 height 27
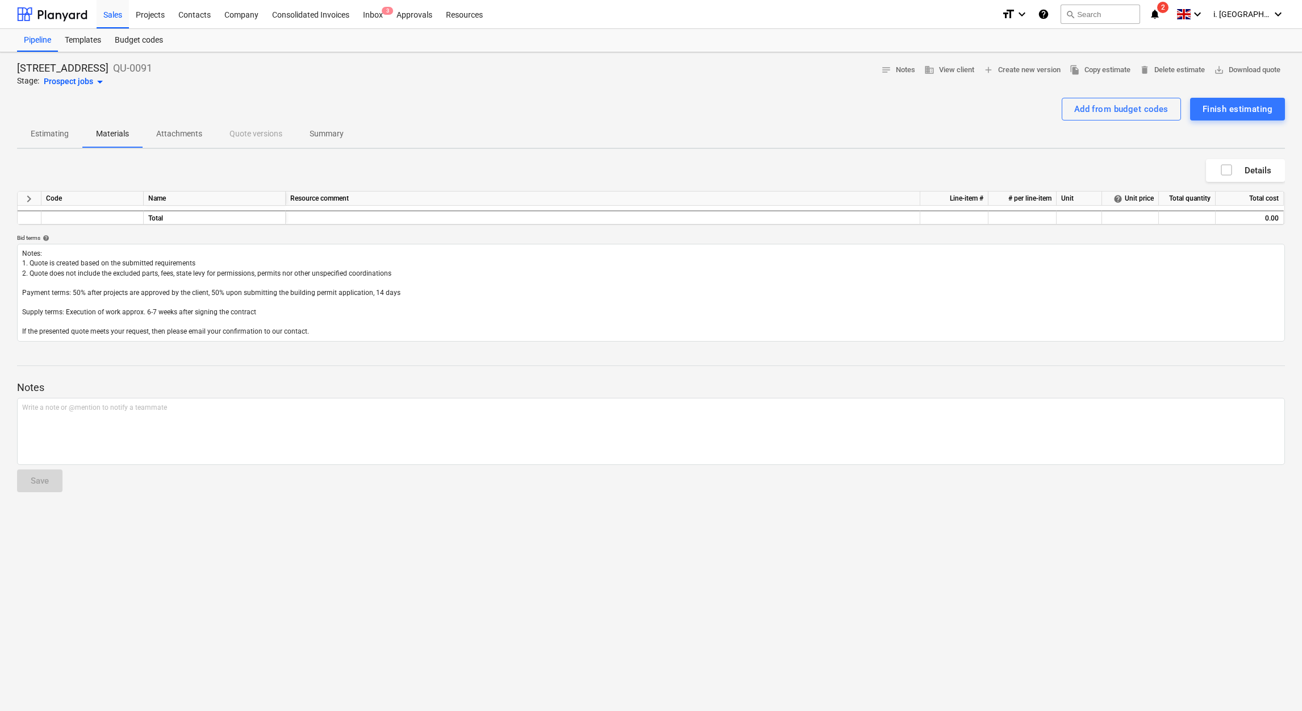
click at [91, 80] on div "Prospect jobs arrow_drop_down" at bounding box center [75, 82] width 63 height 14
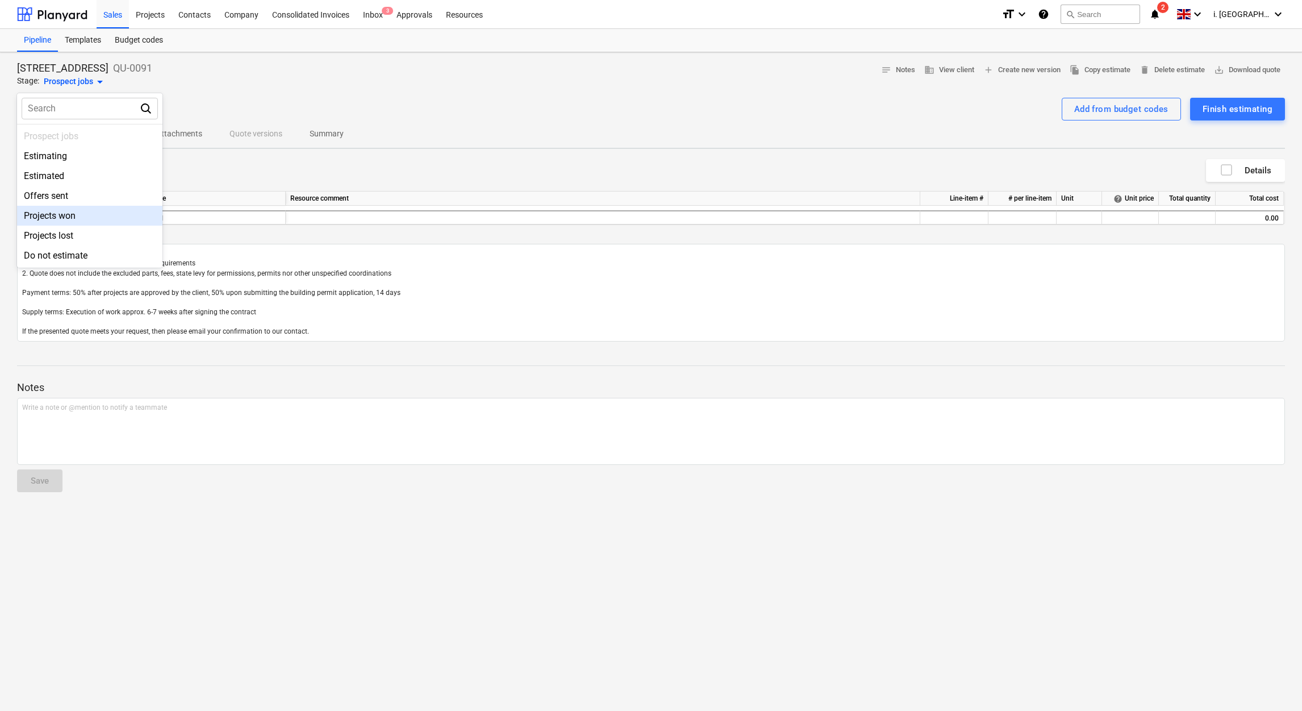
click at [258, 187] on div at bounding box center [651, 355] width 1302 height 711
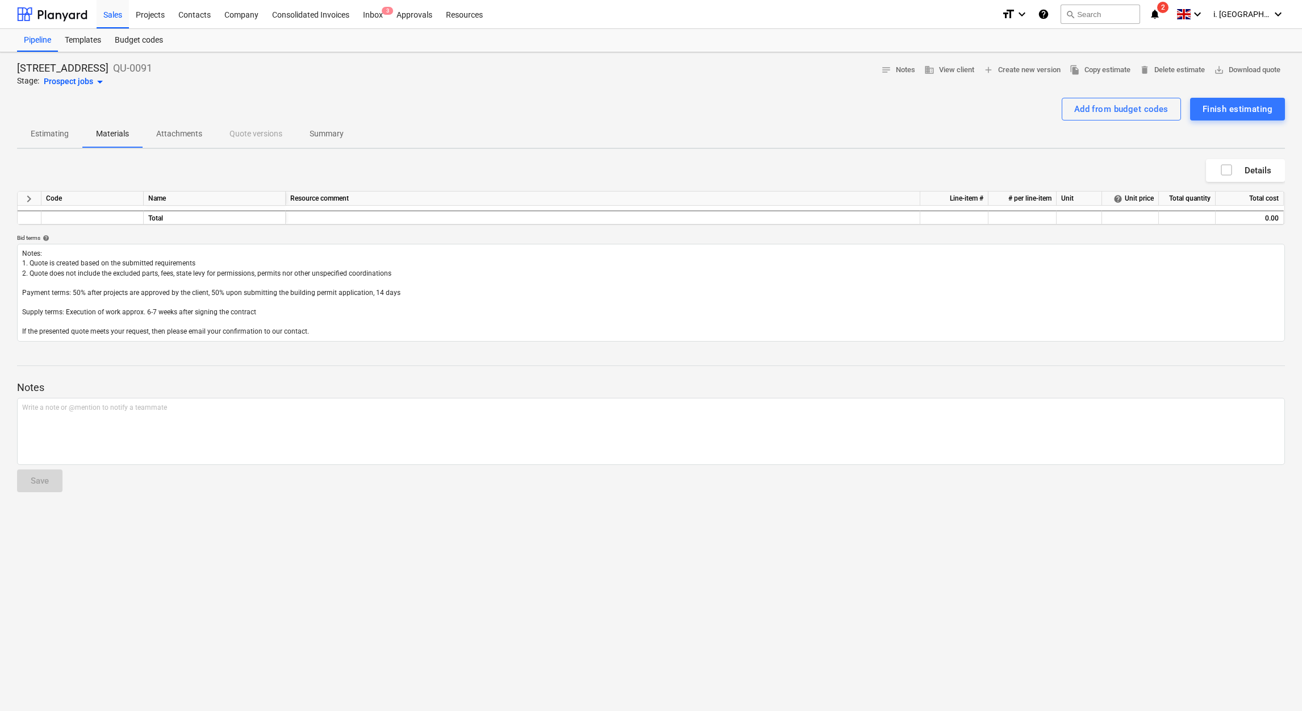
click at [28, 201] on span "keyboard_arrow_right" at bounding box center [29, 199] width 14 height 14
click at [31, 200] on span "keyboard_arrow_right" at bounding box center [29, 199] width 14 height 14
click at [62, 143] on button "Estimating" at bounding box center [49, 133] width 65 height 27
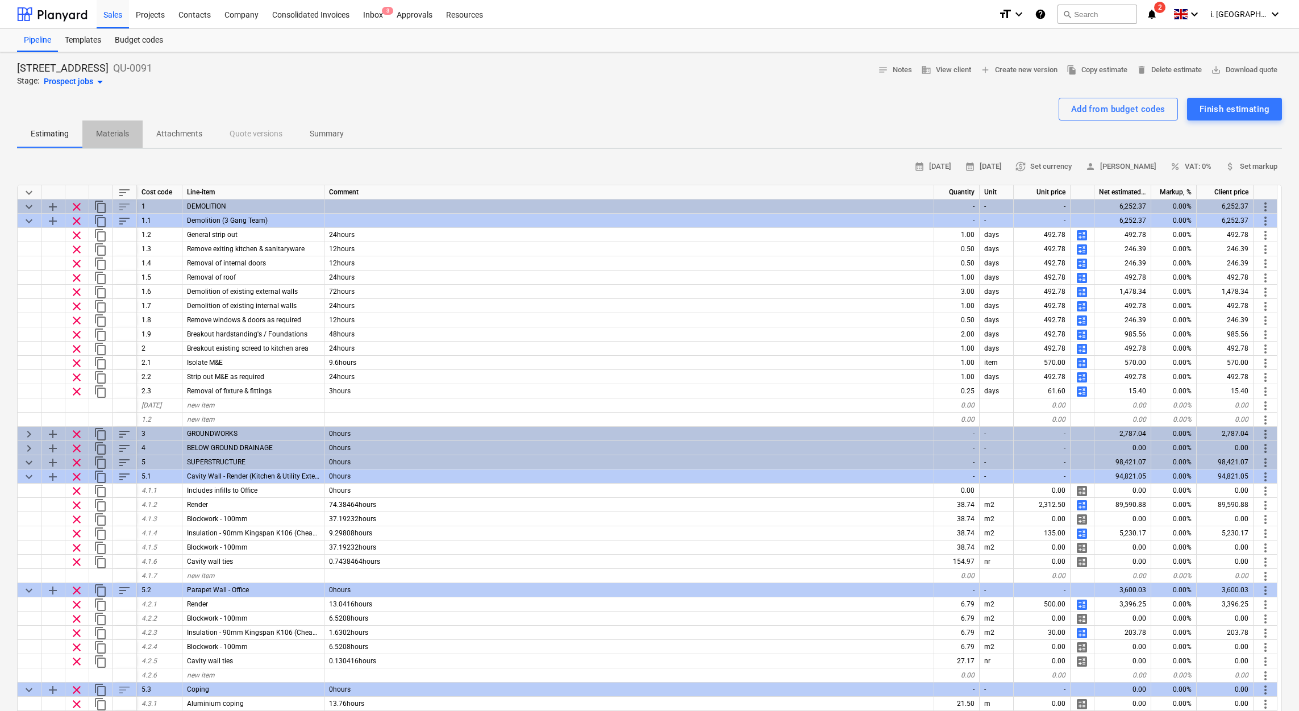
click at [120, 137] on p "Materials" at bounding box center [112, 134] width 33 height 12
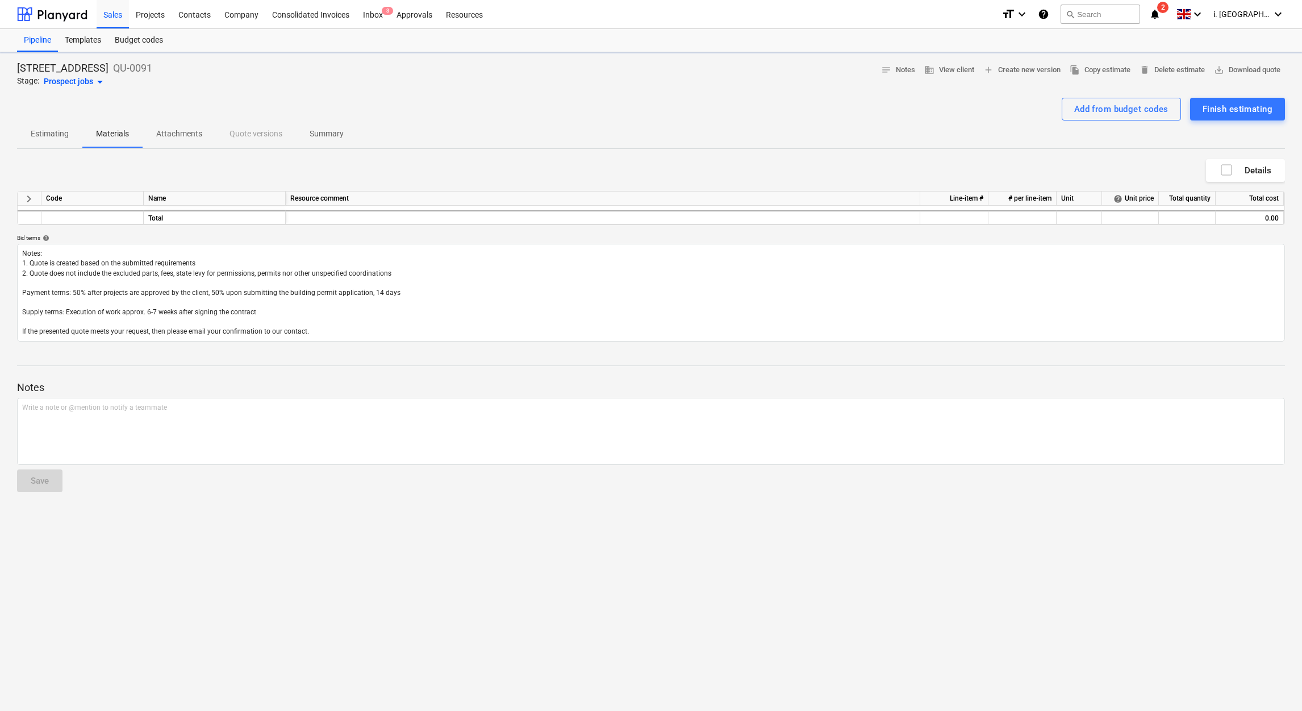
type textarea "x"
click at [365, 21] on div "Inbox 3" at bounding box center [373, 13] width 34 height 29
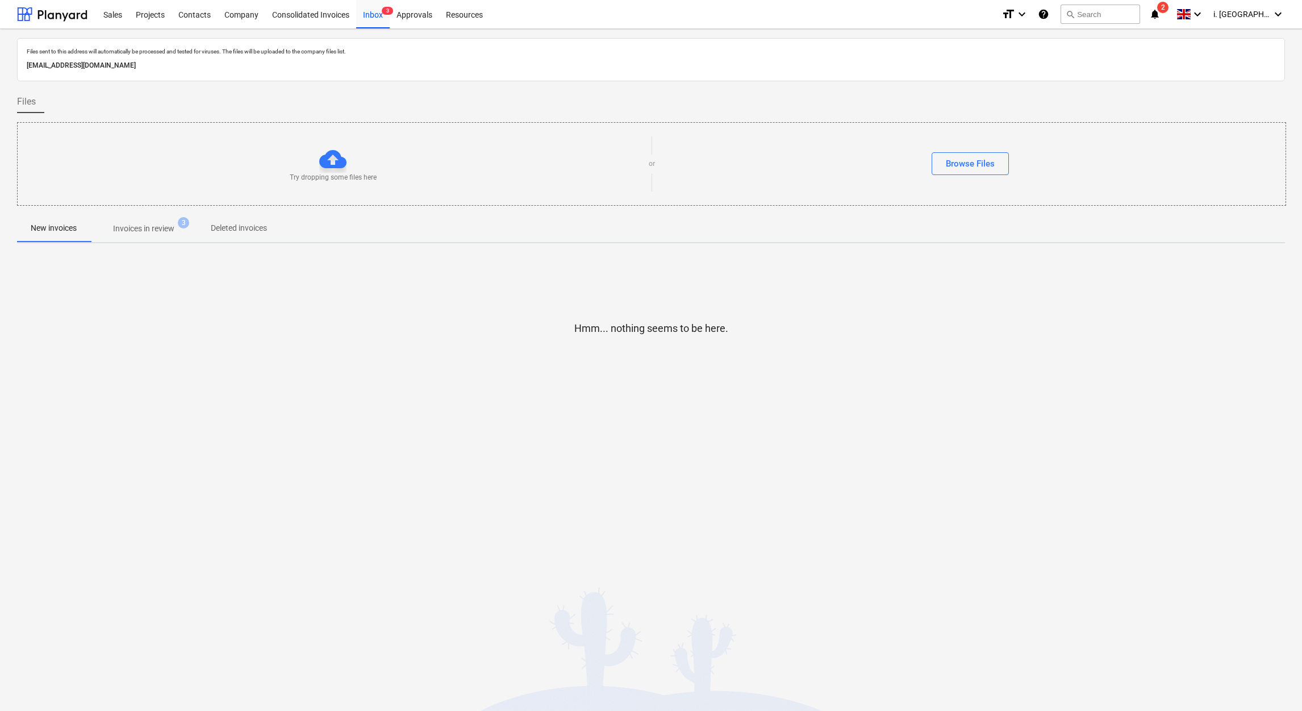
click at [158, 227] on p "Invoices in review" at bounding box center [143, 229] width 61 height 12
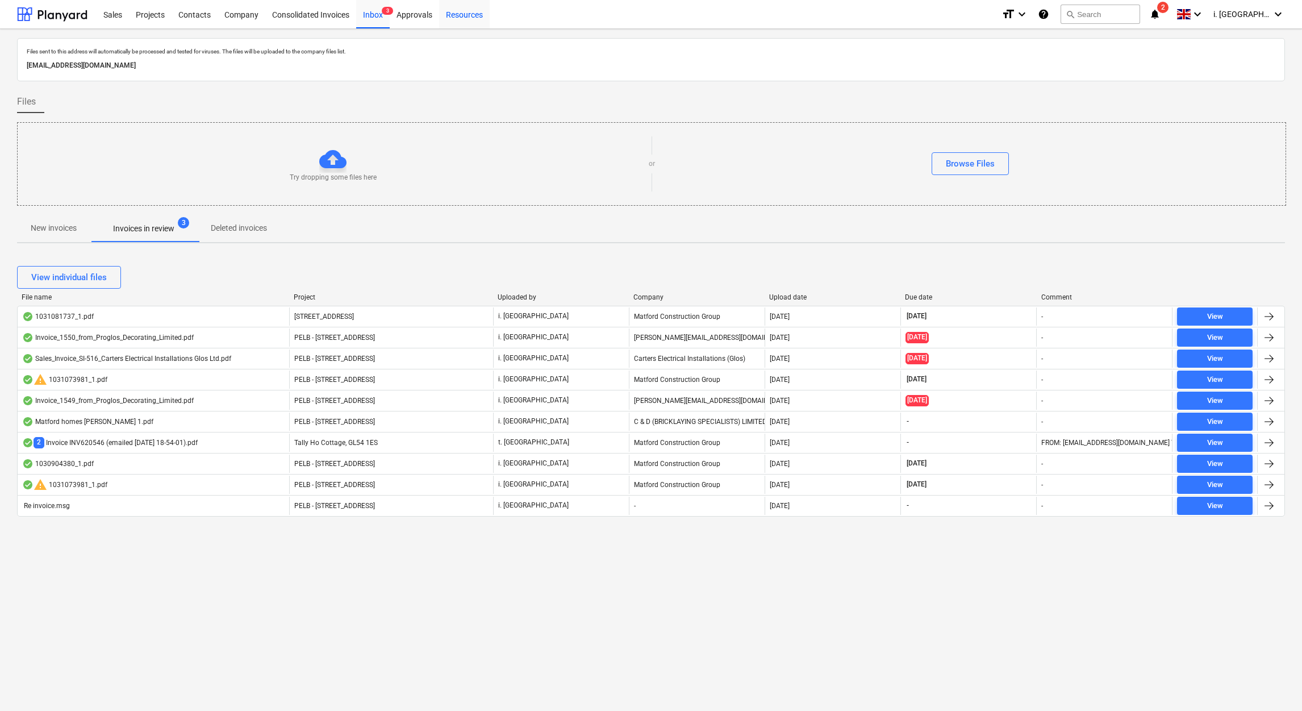
click at [452, 20] on div "Resources" at bounding box center [464, 13] width 51 height 29
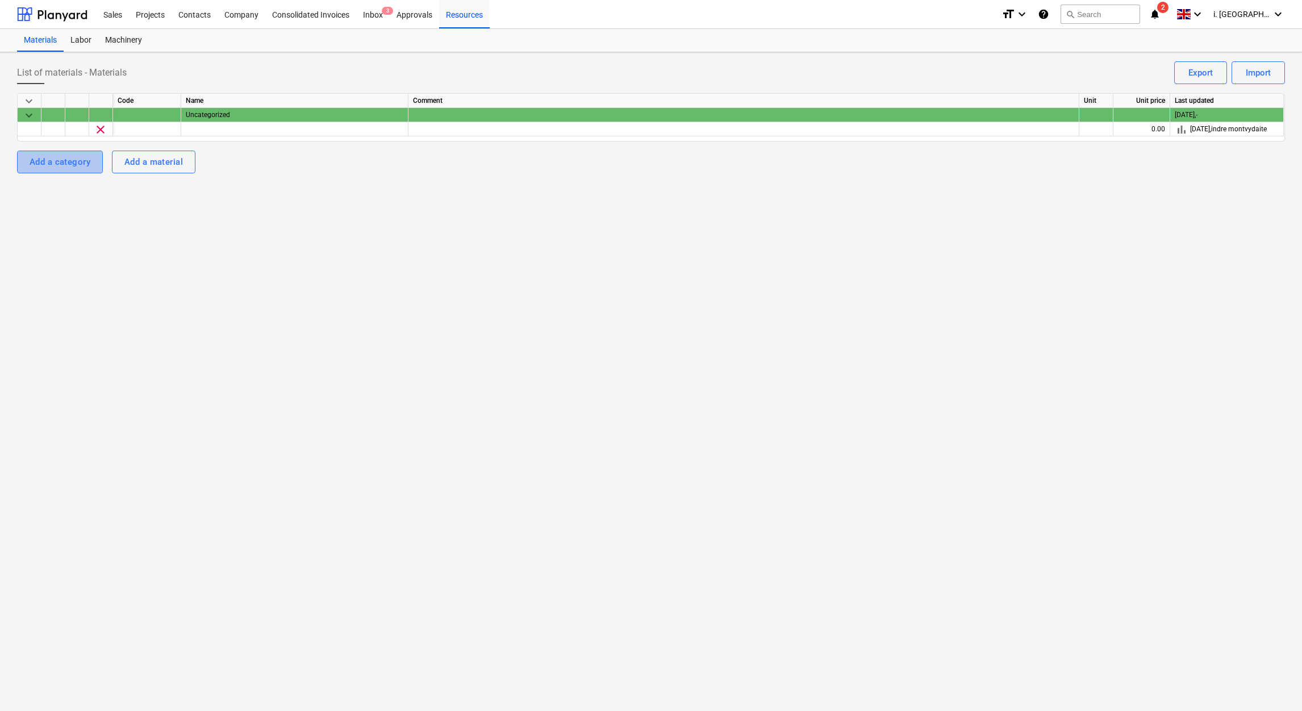
click at [55, 164] on div "Add a category" at bounding box center [60, 162] width 61 height 15
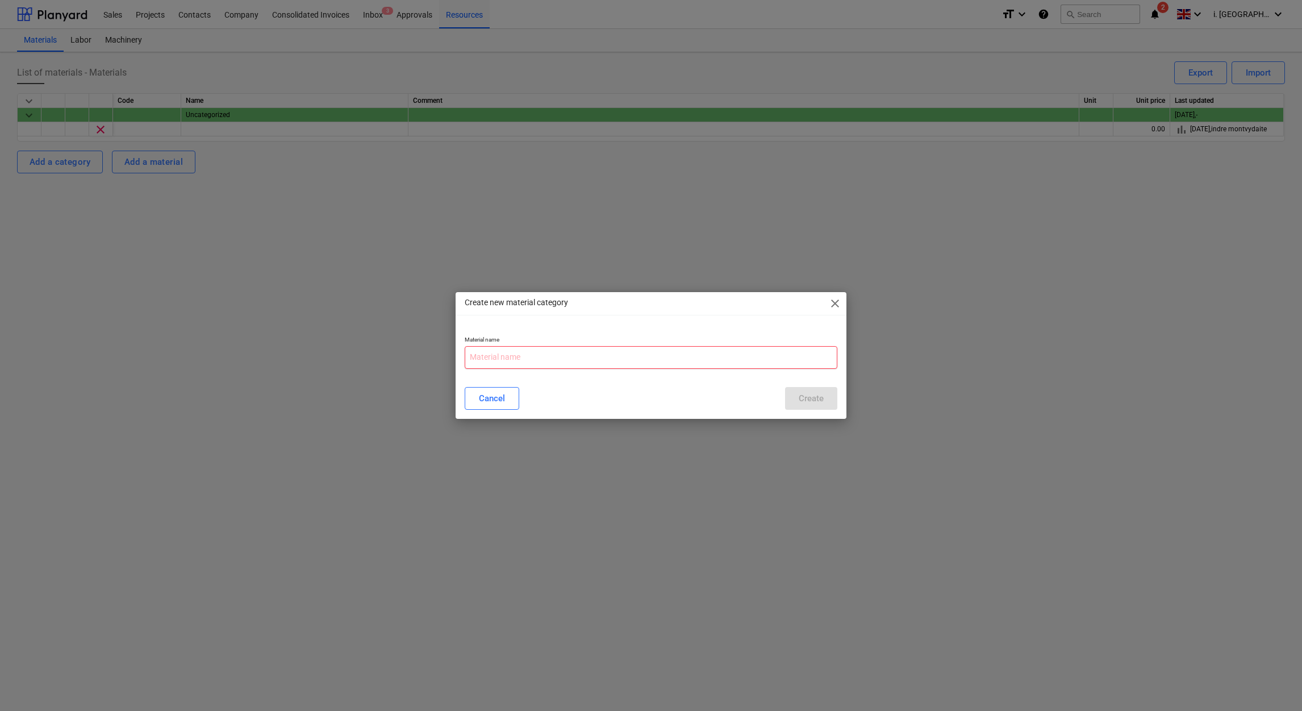
click at [519, 357] on input "text" at bounding box center [651, 357] width 373 height 23
click at [841, 309] on span "close" at bounding box center [835, 304] width 14 height 14
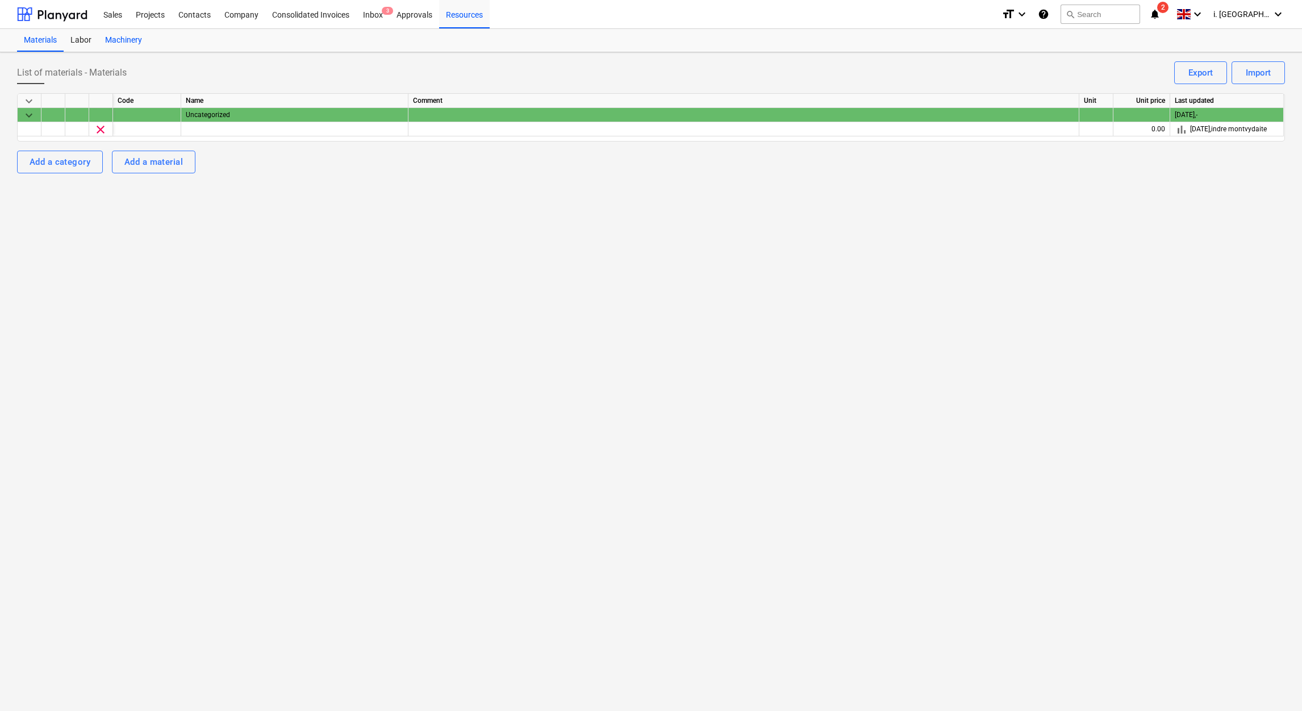
click at [129, 45] on div "Machinery" at bounding box center [123, 40] width 51 height 23
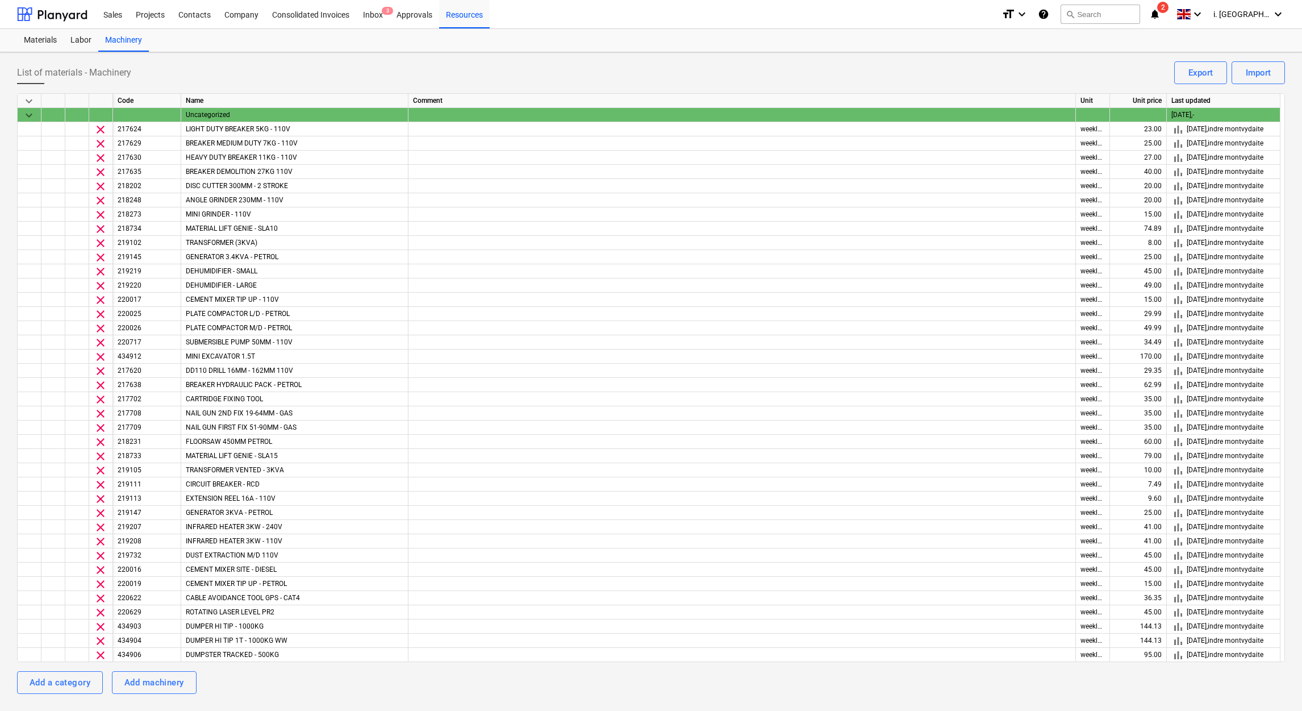
scroll to position [668, 0]
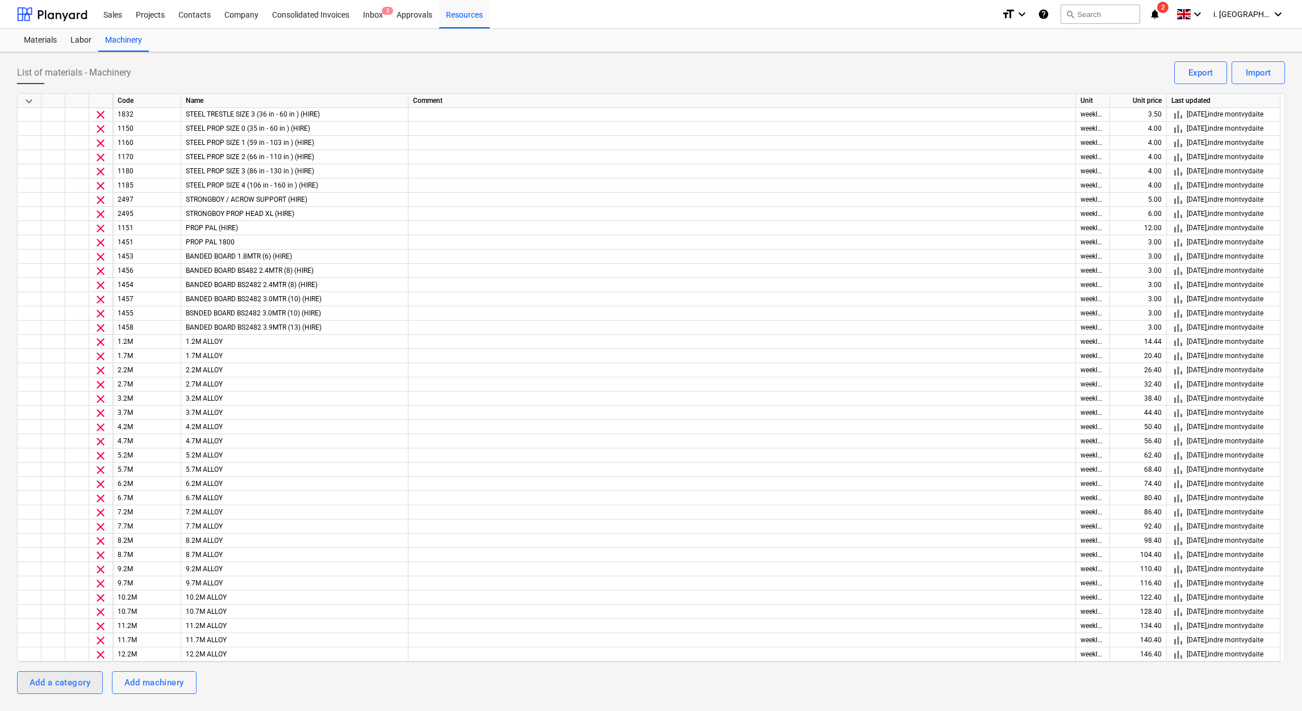
click at [49, 686] on div "Add a category" at bounding box center [60, 682] width 61 height 15
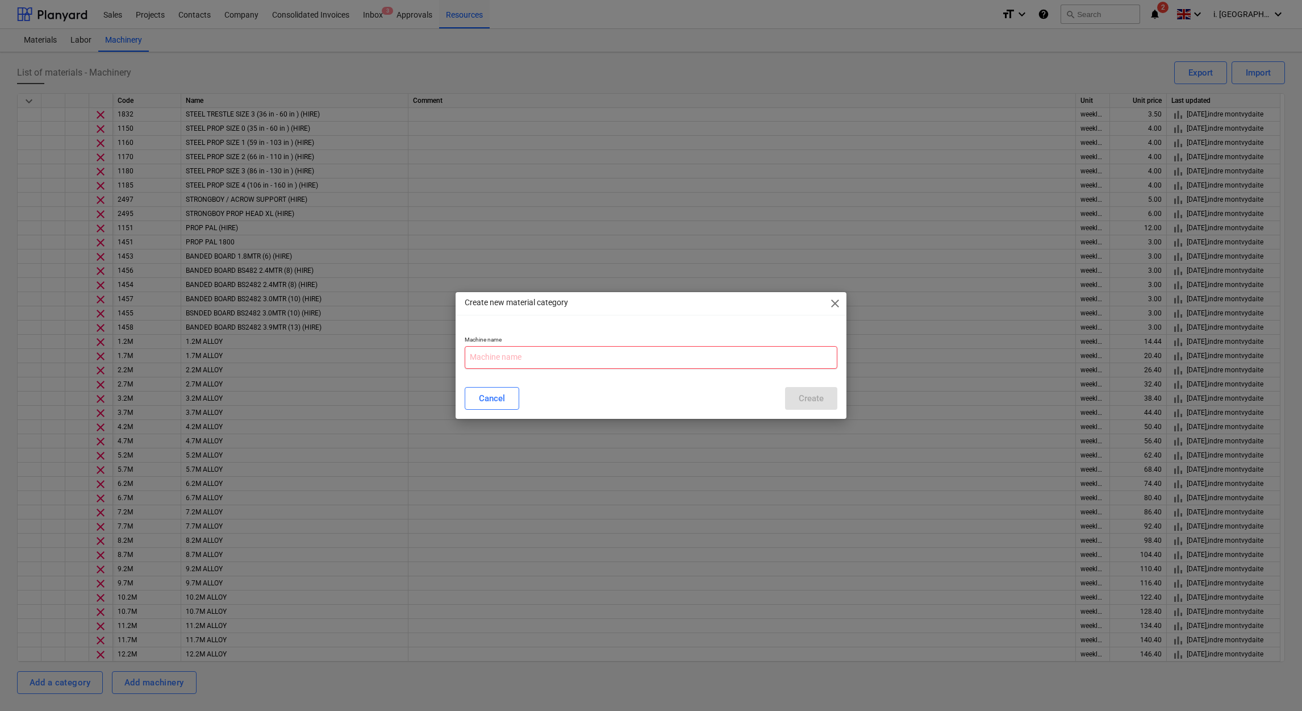
click at [681, 355] on input "text" at bounding box center [651, 357] width 373 height 23
type input "8"
type input "Skip 8YR"
click at [810, 399] on div "Create" at bounding box center [811, 398] width 25 height 15
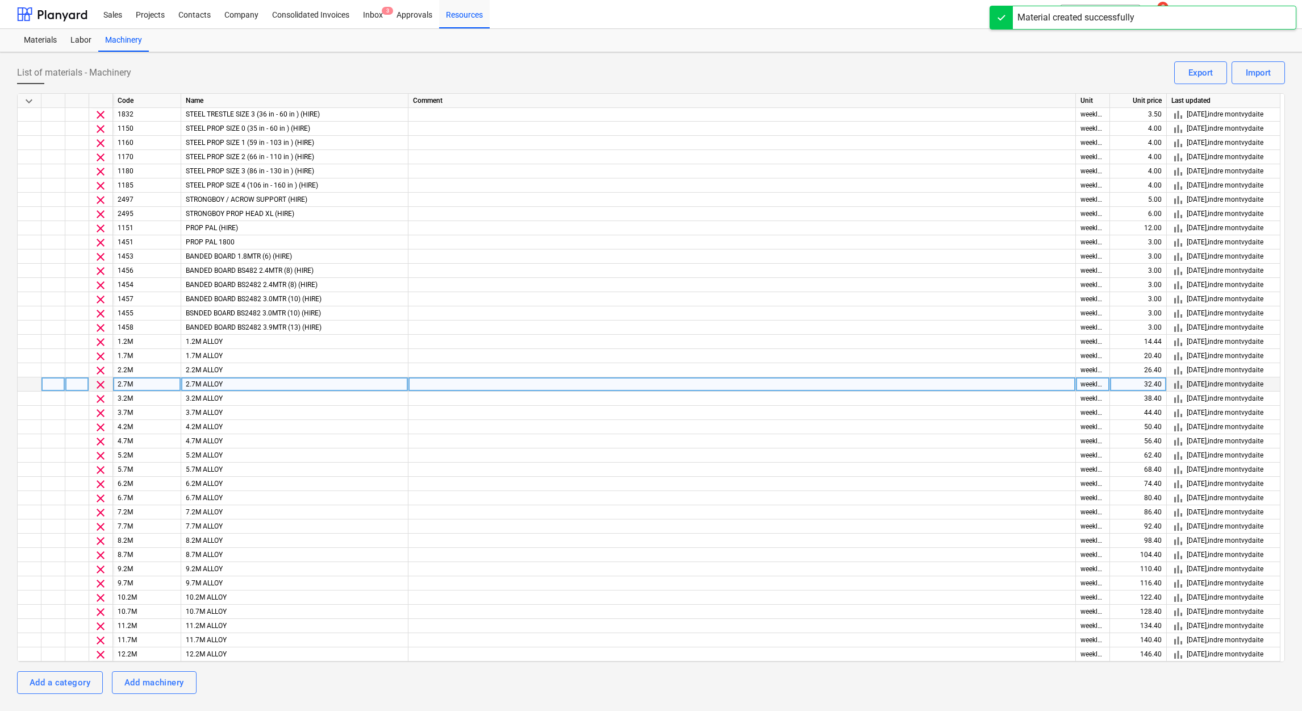
scroll to position [682, 0]
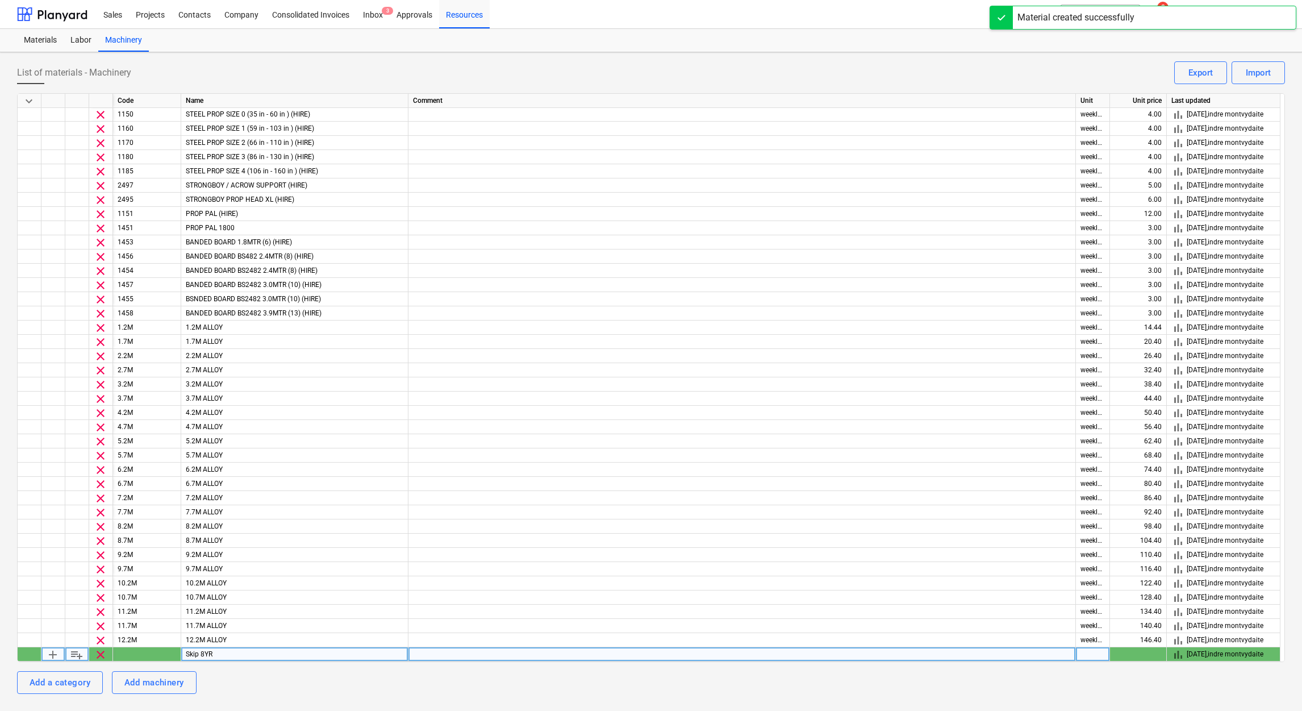
click at [157, 656] on div at bounding box center [147, 654] width 68 height 14
click at [165, 648] on div at bounding box center [147, 654] width 68 height 14
click at [1088, 651] on div at bounding box center [1093, 654] width 34 height 14
type input "o"
type input "c"
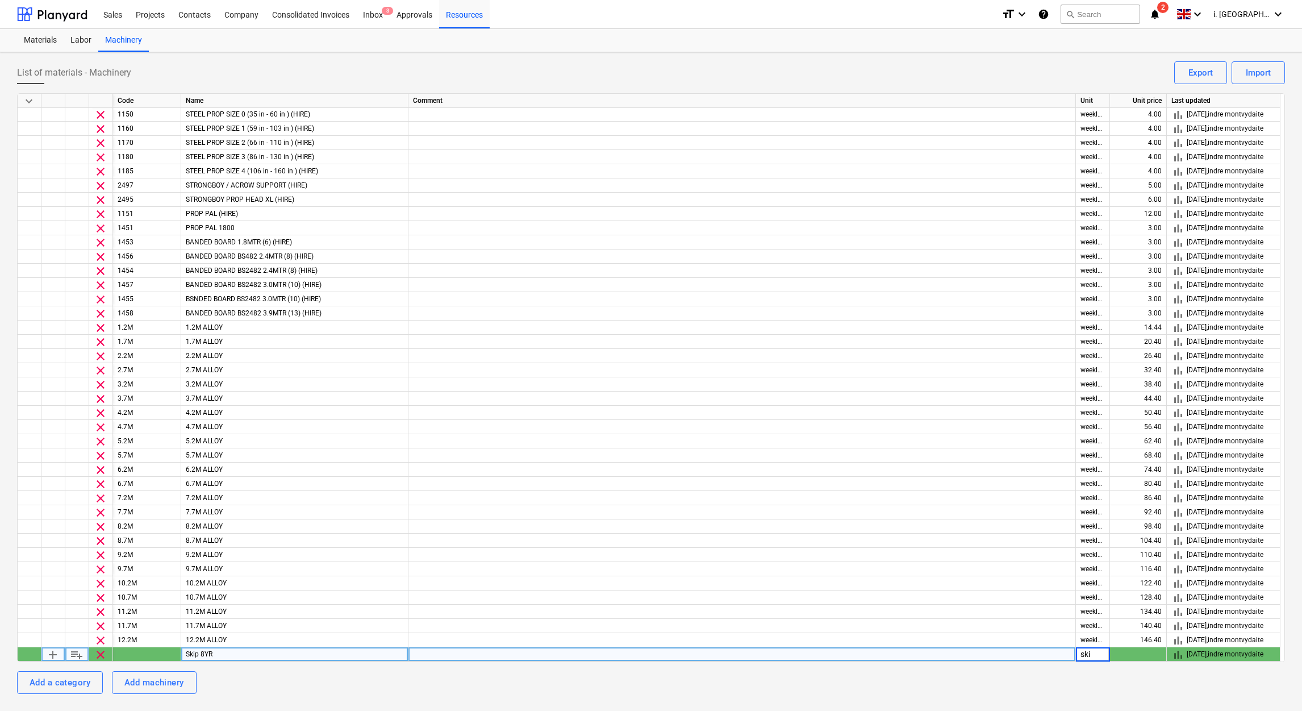
type input "skip"
click at [1160, 650] on div at bounding box center [1138, 654] width 57 height 14
click at [72, 657] on span "playlist_add" at bounding box center [77, 655] width 14 height 14
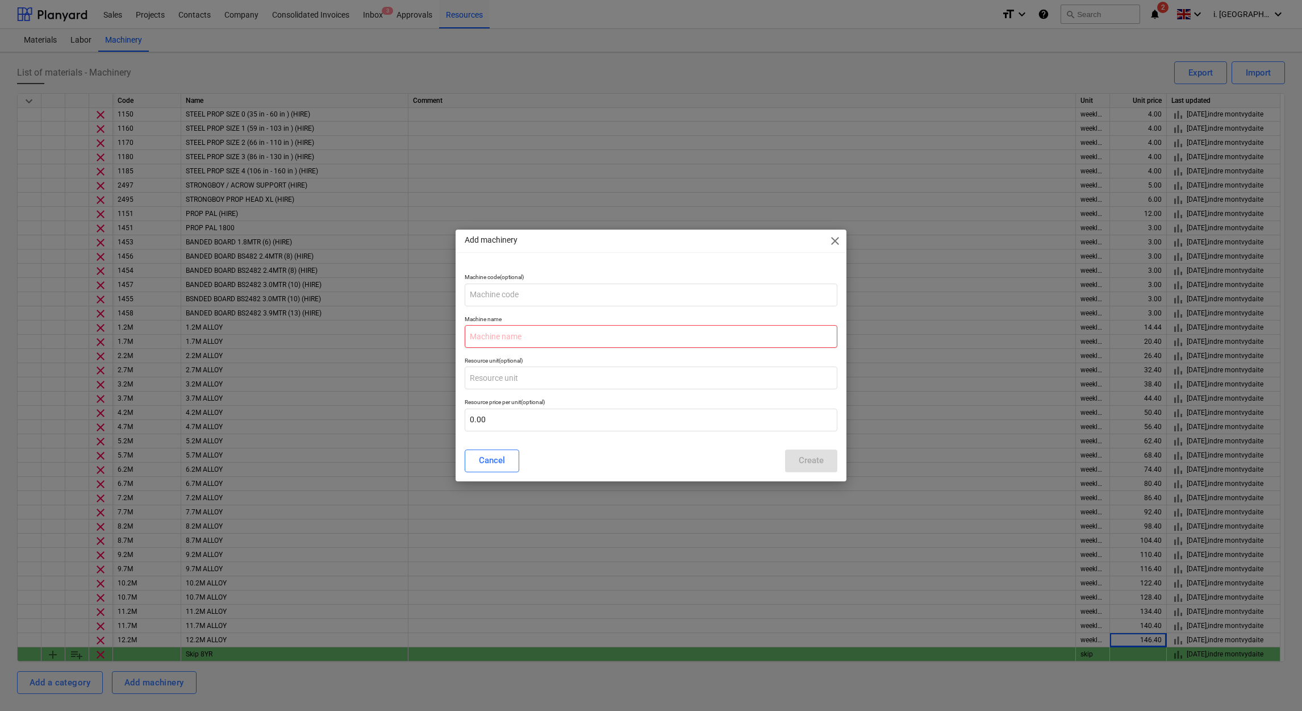
click at [555, 327] on input "text" at bounding box center [651, 336] width 373 height 23
click at [524, 336] on input "text" at bounding box center [651, 336] width 373 height 23
type input "Skip"
type input "s"
type input "item"
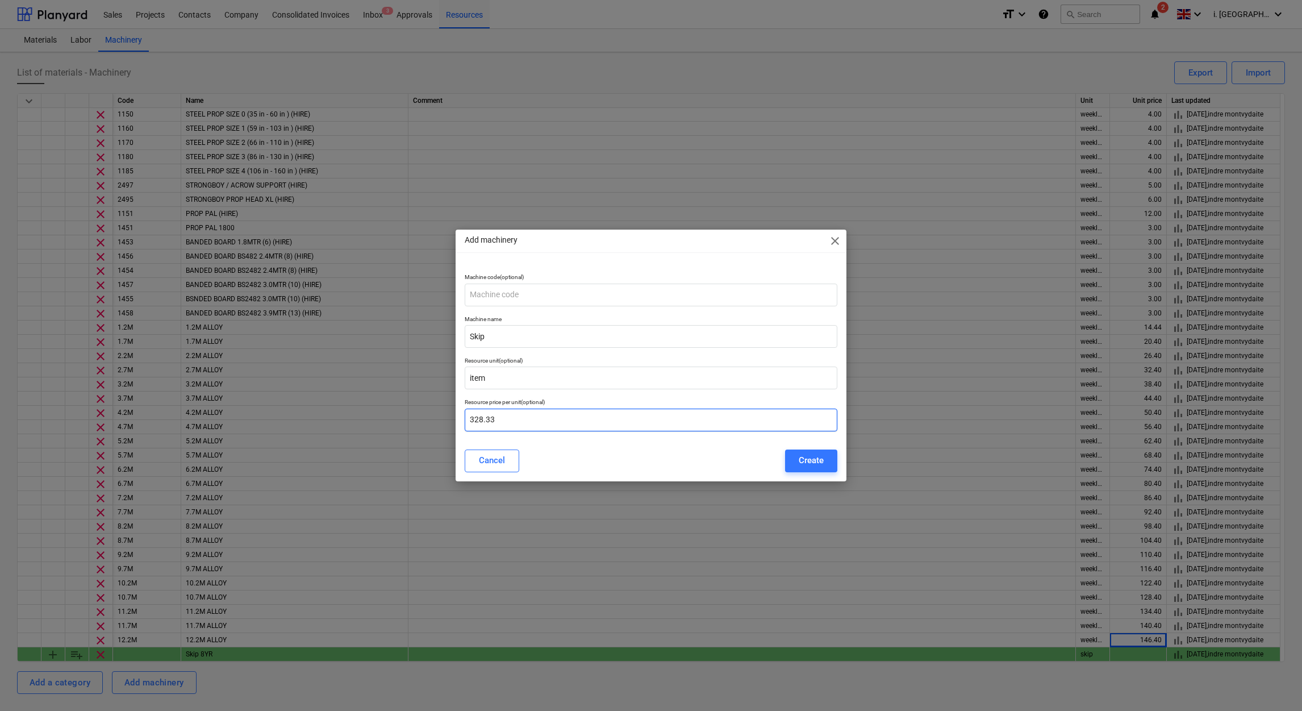
type input "328.33"
click at [522, 391] on div at bounding box center [651, 393] width 373 height 9
click at [520, 378] on input "item" at bounding box center [651, 377] width 373 height 23
drag, startPoint x: 543, startPoint y: 385, endPoint x: 308, endPoint y: 384, distance: 235.2
click at [310, 385] on div "Add machinery close Machine code (optional) Machine name Skip Resource unit (op…" at bounding box center [651, 355] width 1302 height 711
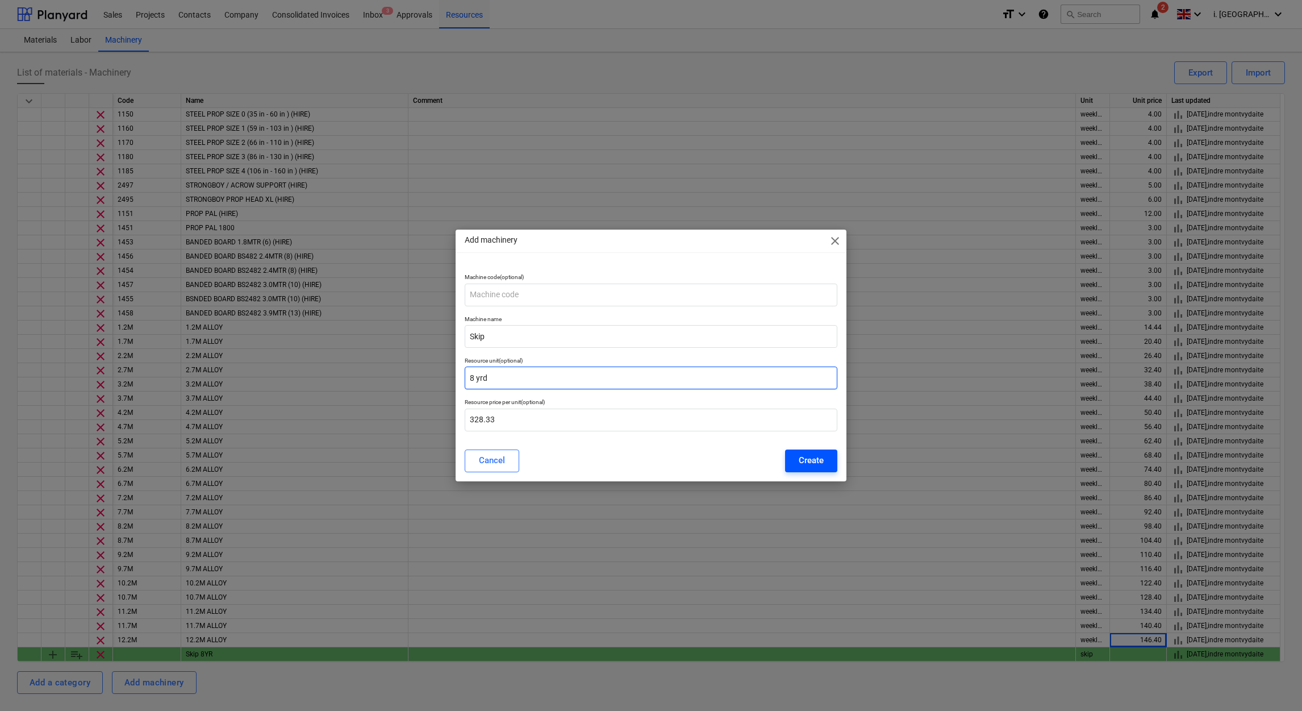
type input "8 yrd"
click at [825, 457] on button "Create" at bounding box center [811, 460] width 52 height 23
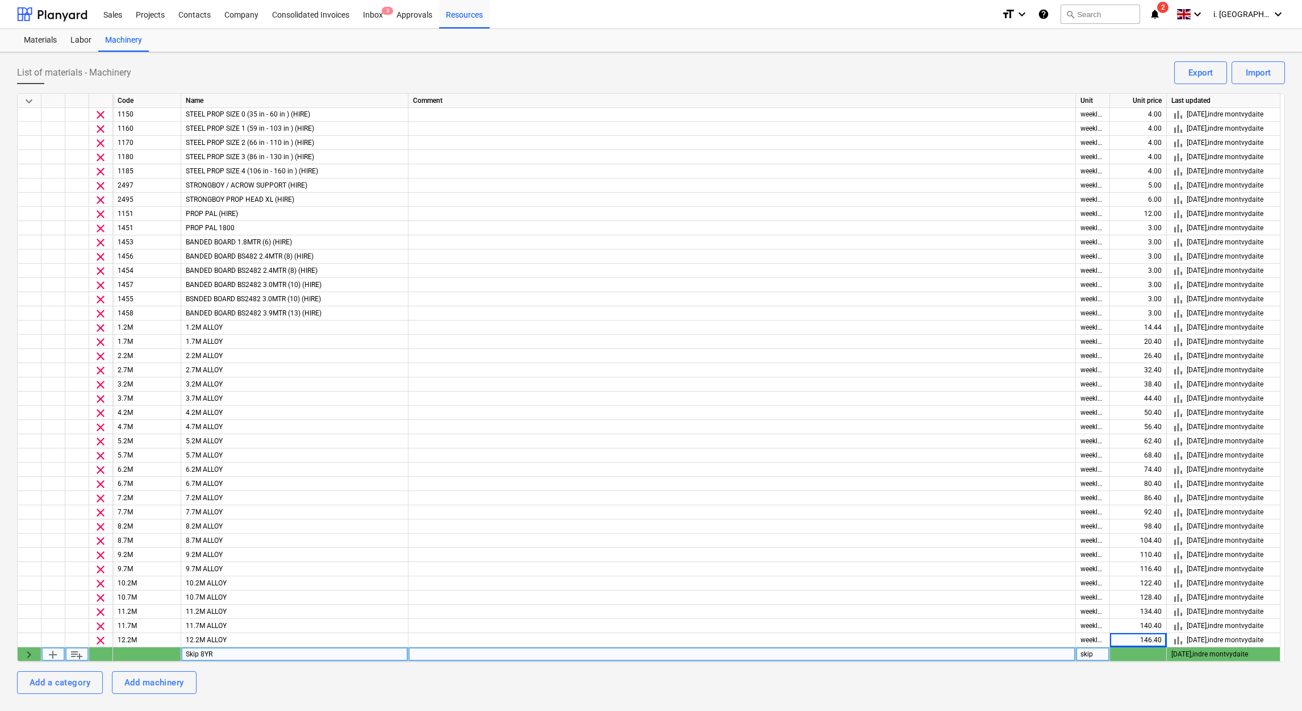
click at [29, 651] on span "keyboard_arrow_right" at bounding box center [29, 655] width 14 height 14
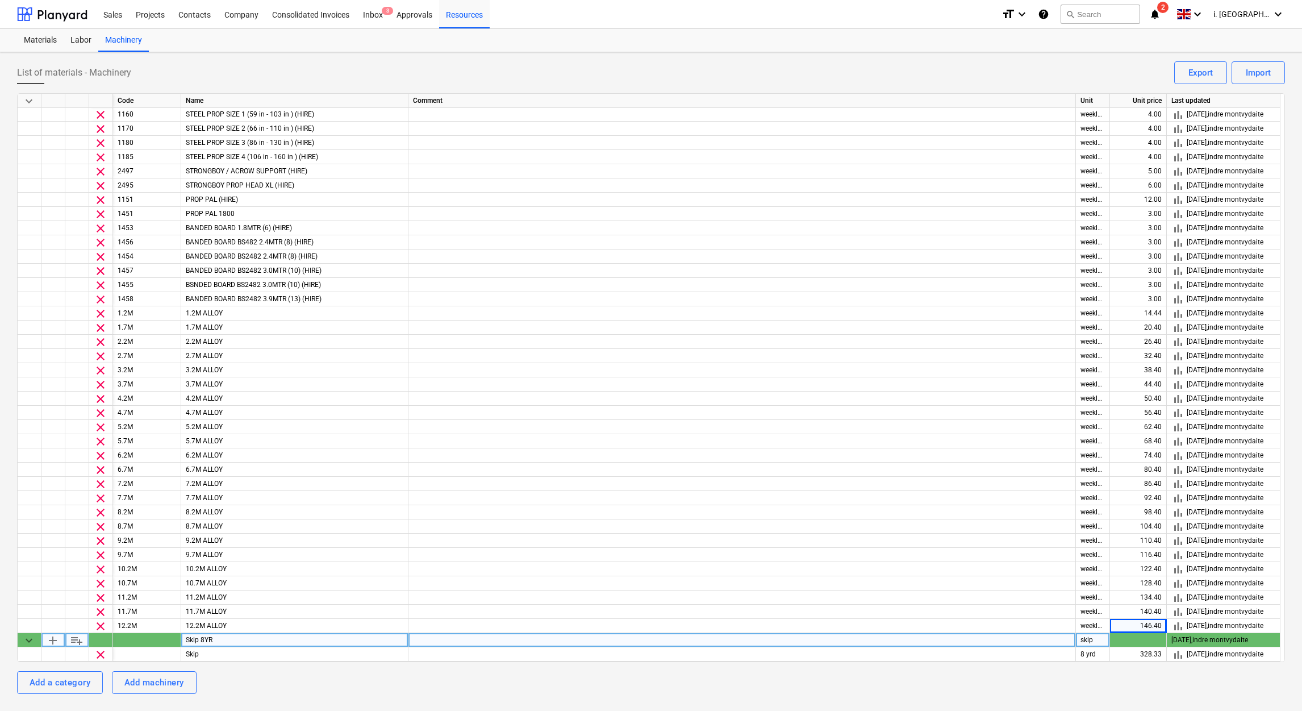
click at [1147, 637] on div at bounding box center [1138, 640] width 57 height 14
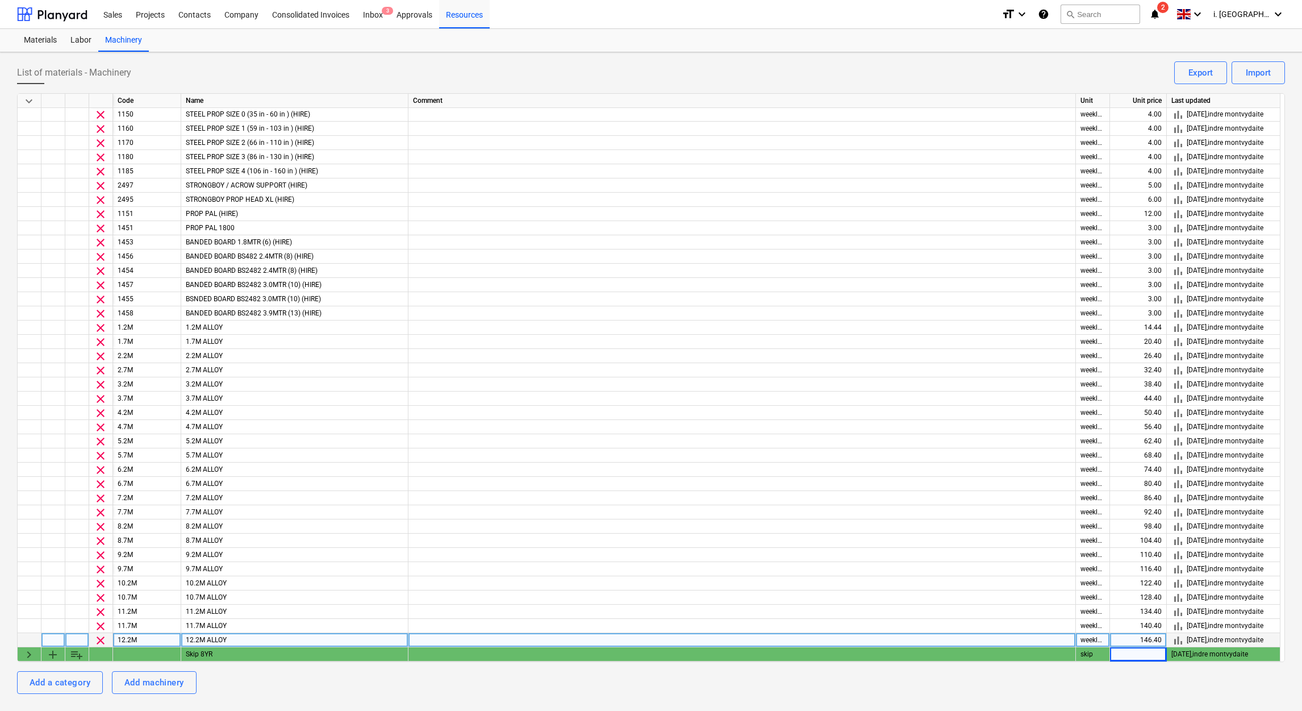
scroll to position [682, 0]
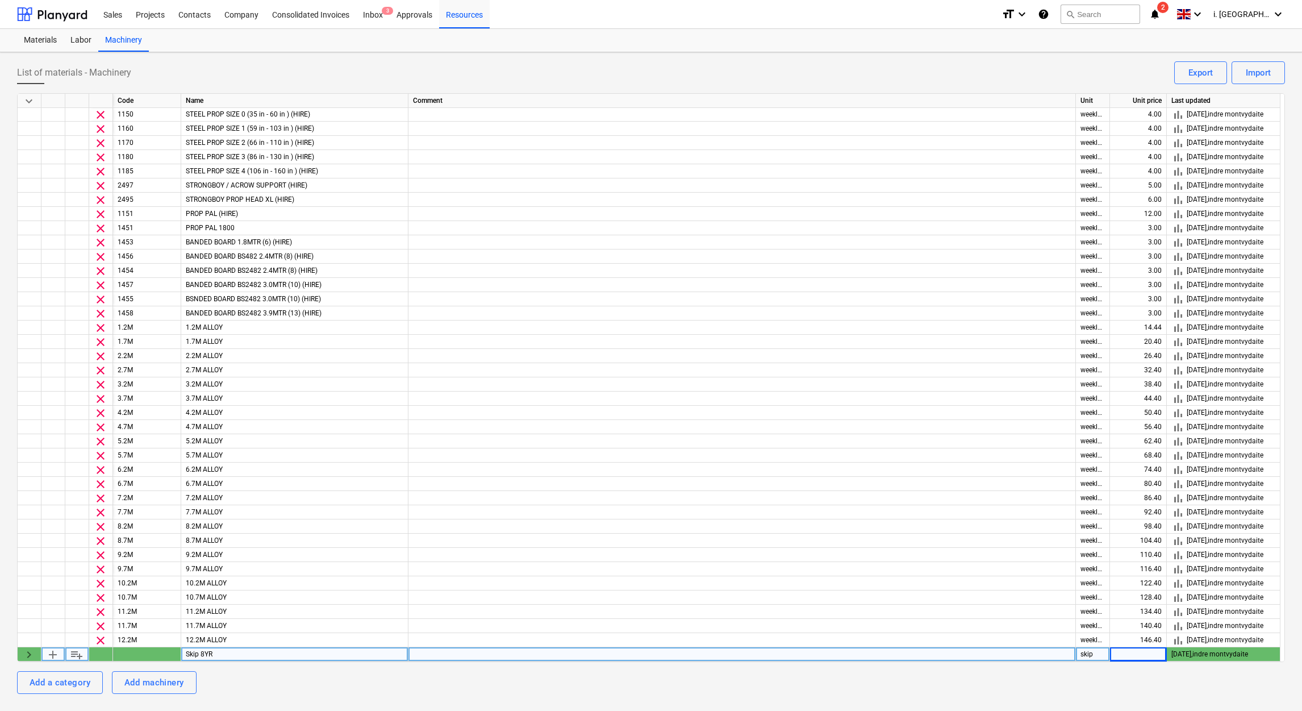
click at [1148, 656] on div at bounding box center [1138, 654] width 57 height 14
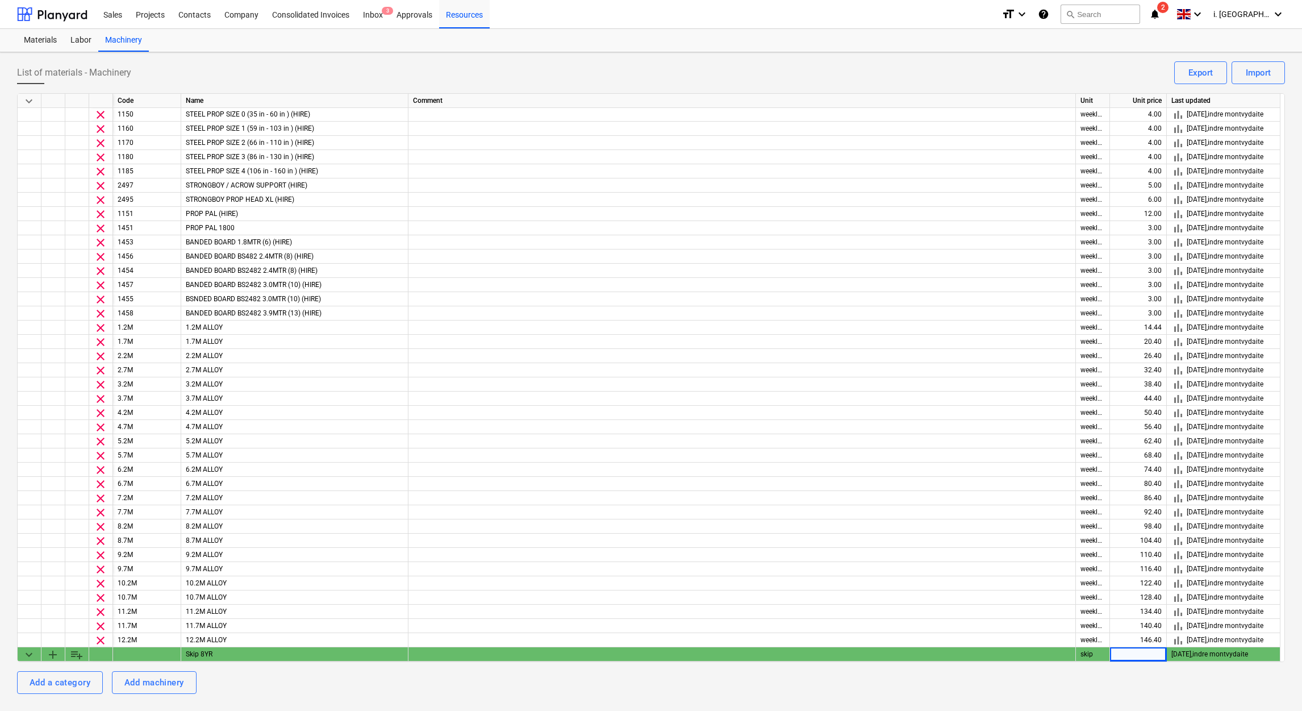
click at [25, 655] on span "keyboard_arrow_down" at bounding box center [29, 655] width 14 height 14
click at [25, 654] on span "keyboard_arrow_right" at bounding box center [29, 655] width 14 height 14
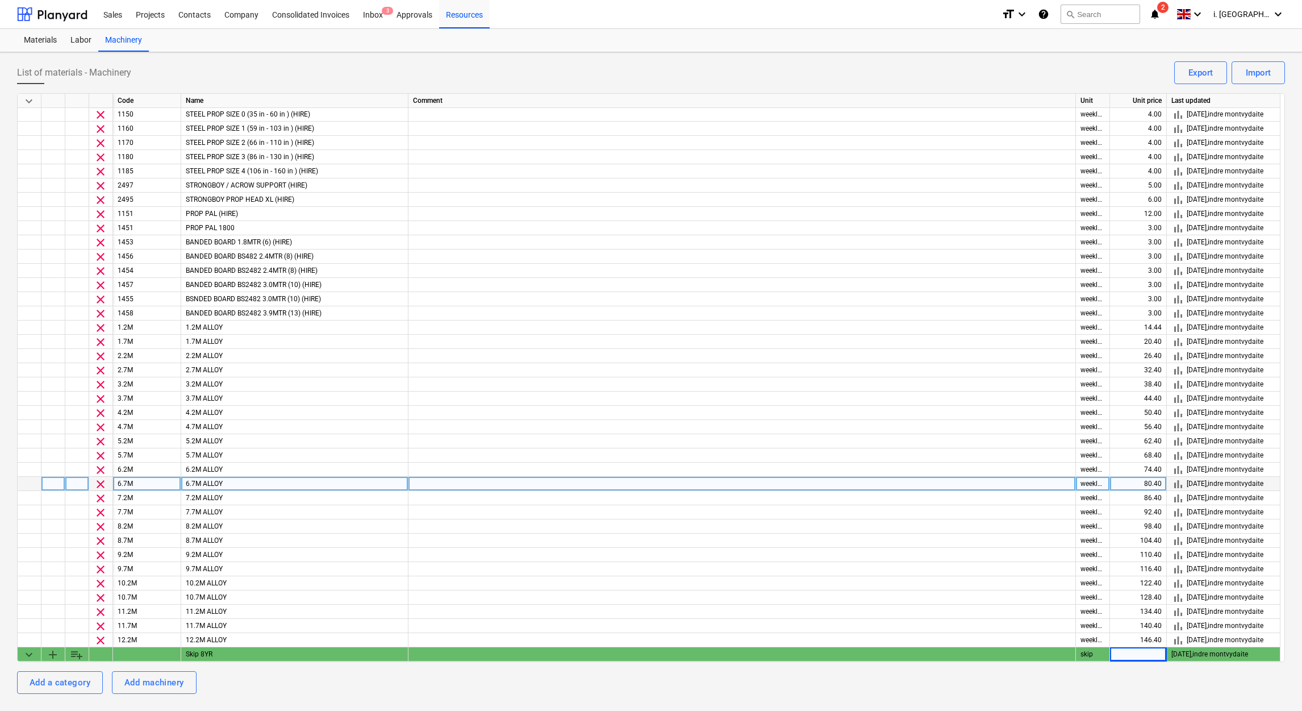
scroll to position [697, 0]
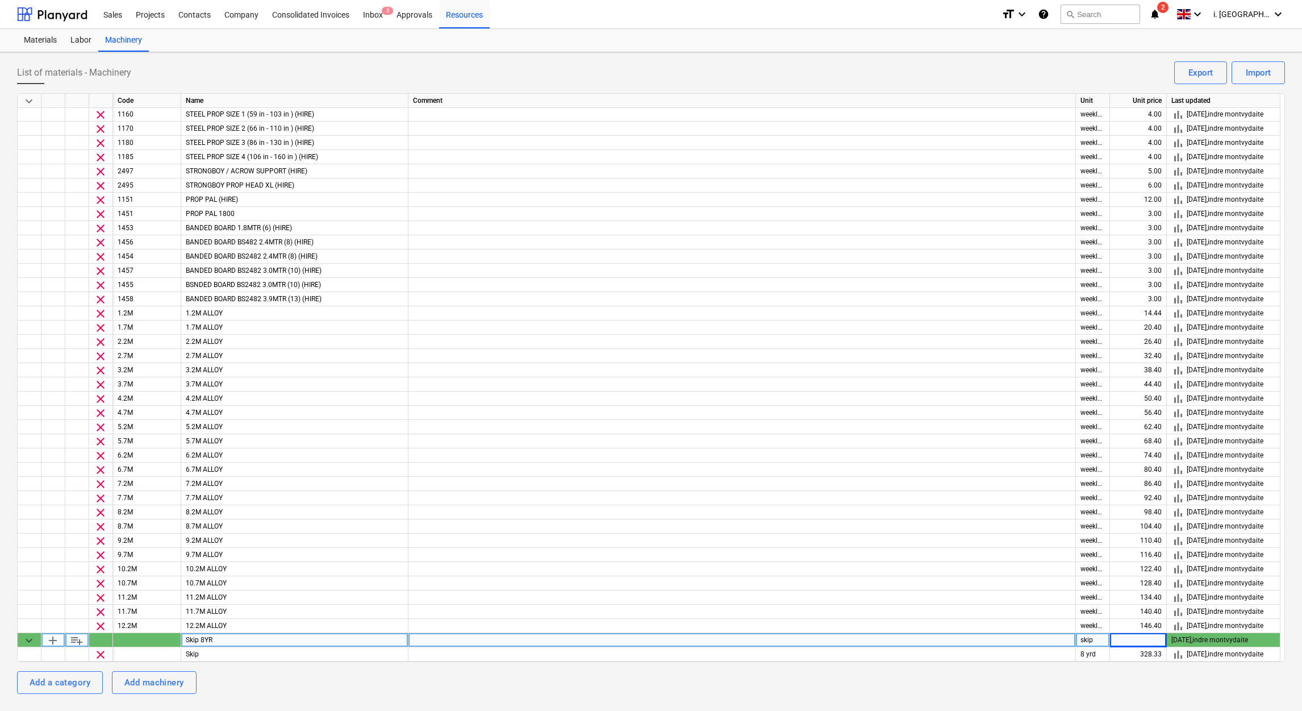
click at [1156, 641] on div at bounding box center [1138, 640] width 57 height 14
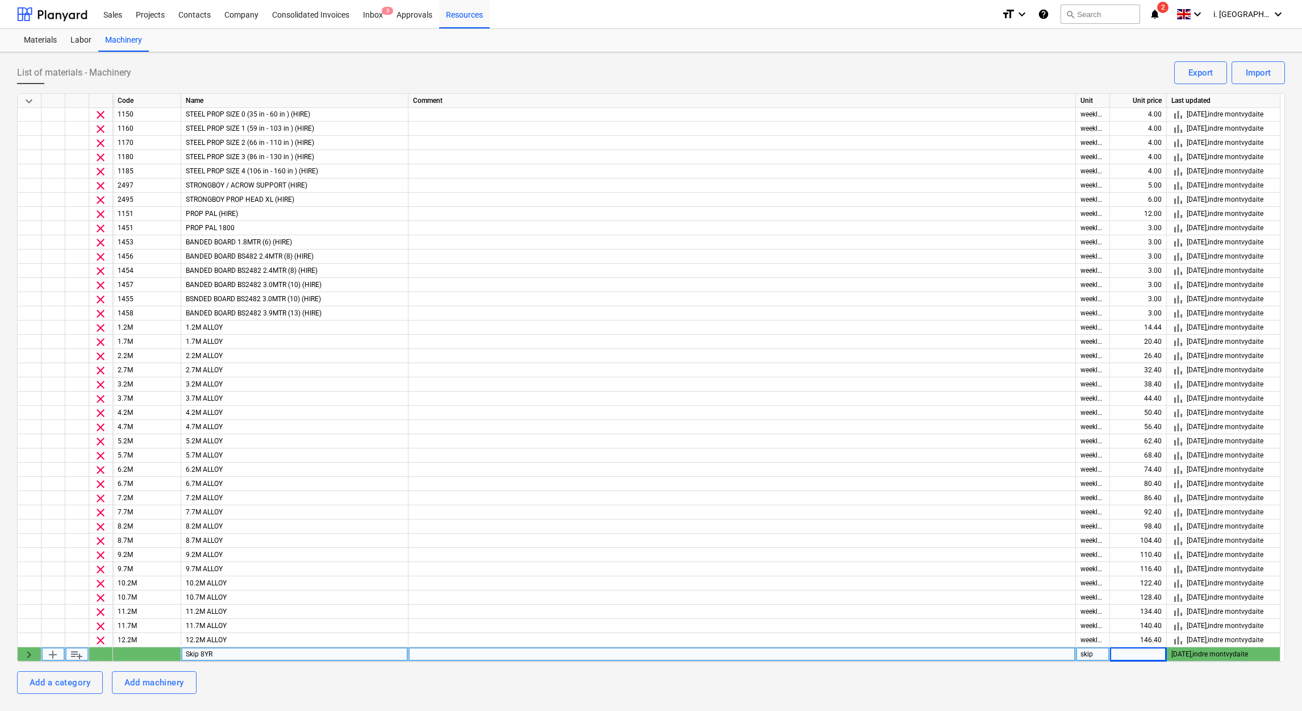
scroll to position [682, 0]
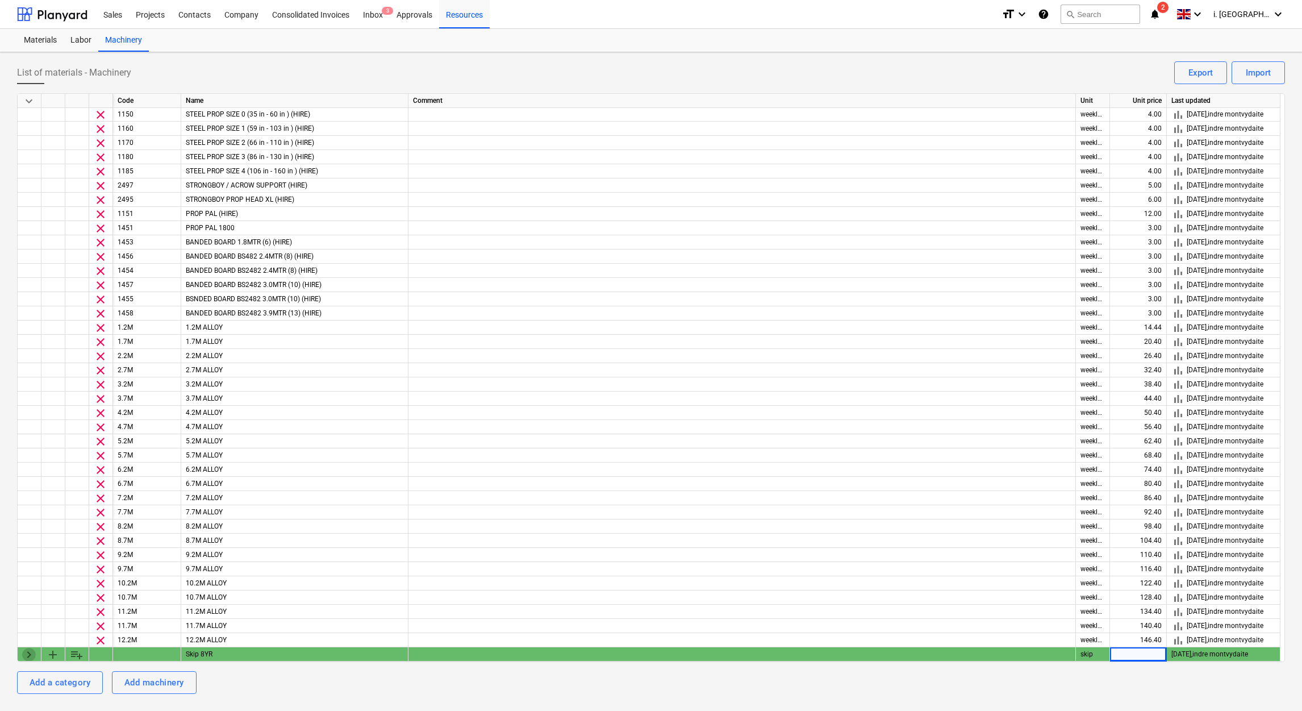
click at [30, 657] on span "keyboard_arrow_right" at bounding box center [29, 655] width 14 height 14
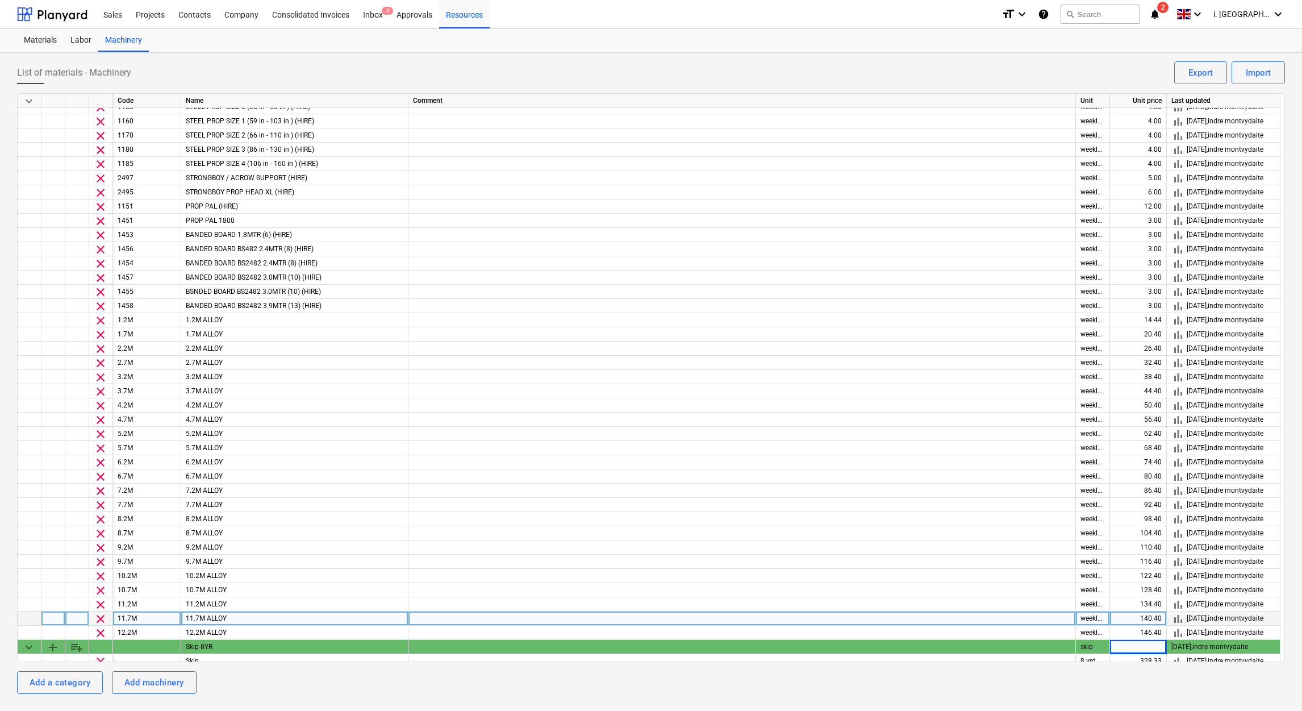
scroll to position [697, 0]
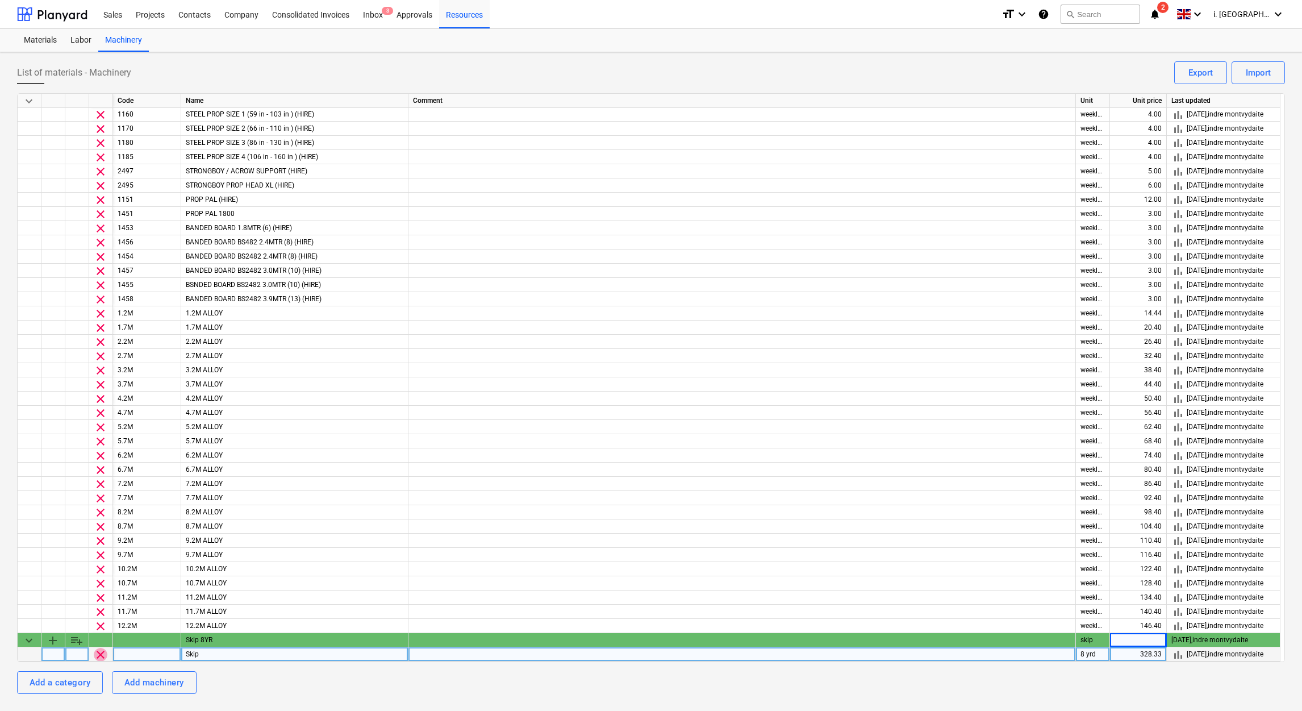
click at [99, 652] on span "clear" at bounding box center [101, 655] width 14 height 14
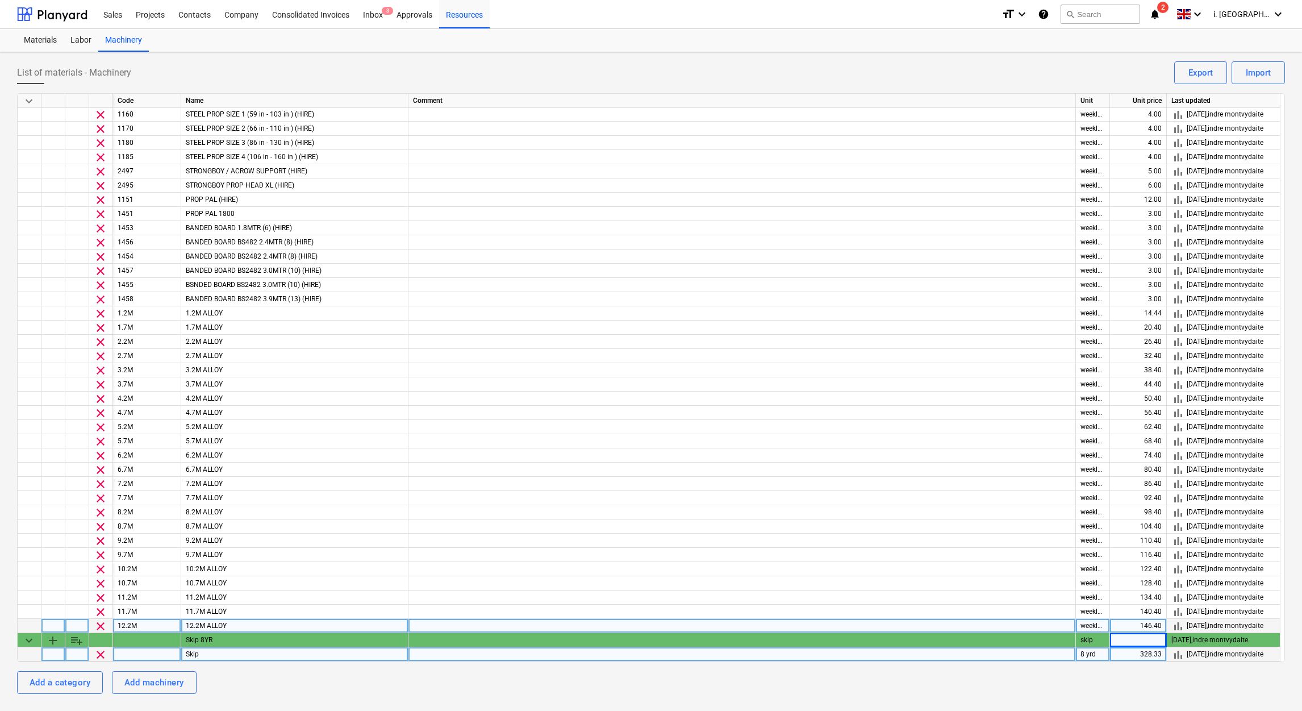
scroll to position [682, 0]
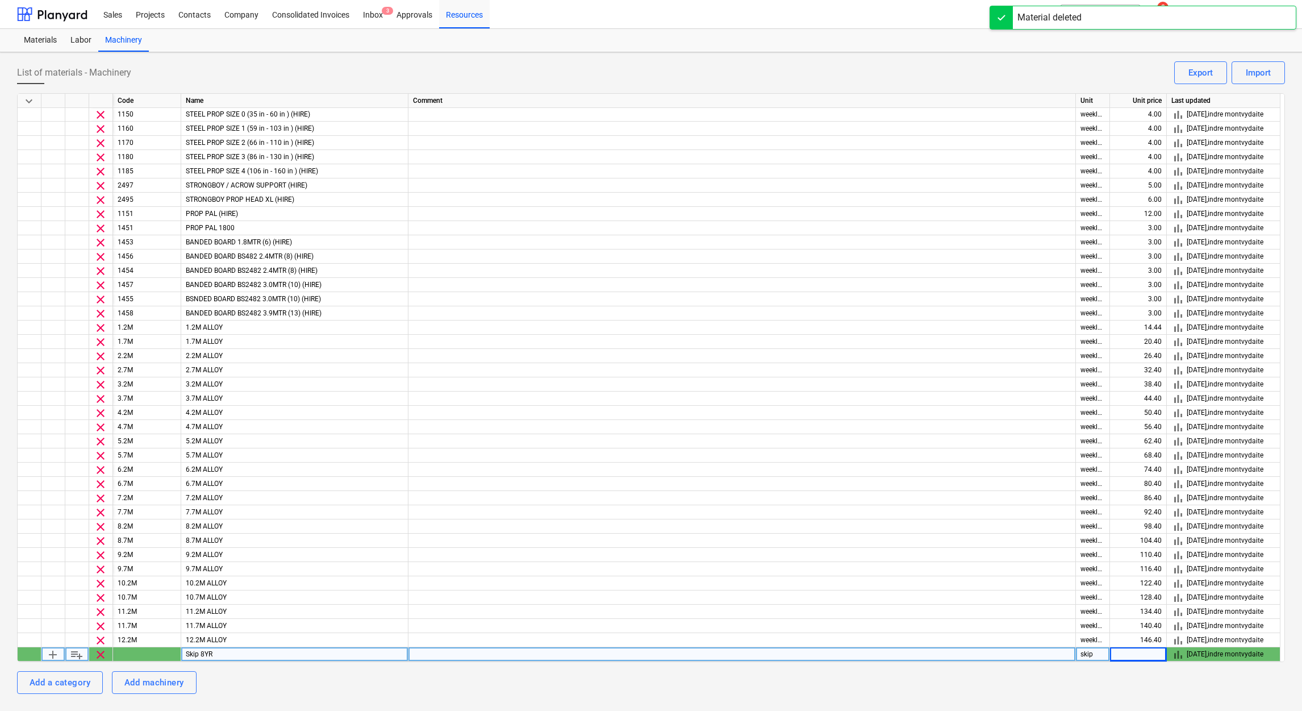
click at [1129, 654] on div at bounding box center [1138, 654] width 57 height 14
click at [1130, 651] on div at bounding box center [1138, 654] width 57 height 14
click at [1140, 654] on div at bounding box center [1138, 654] width 57 height 14
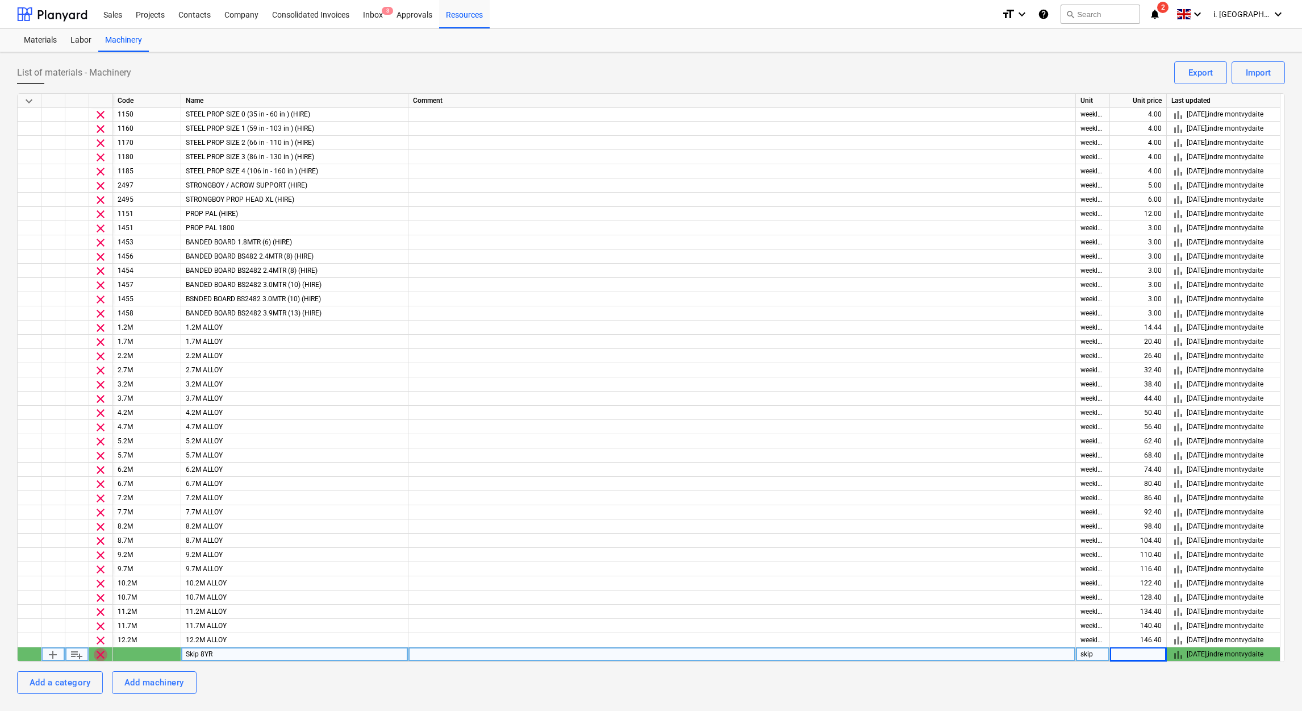
click at [98, 658] on span "clear" at bounding box center [101, 655] width 14 height 14
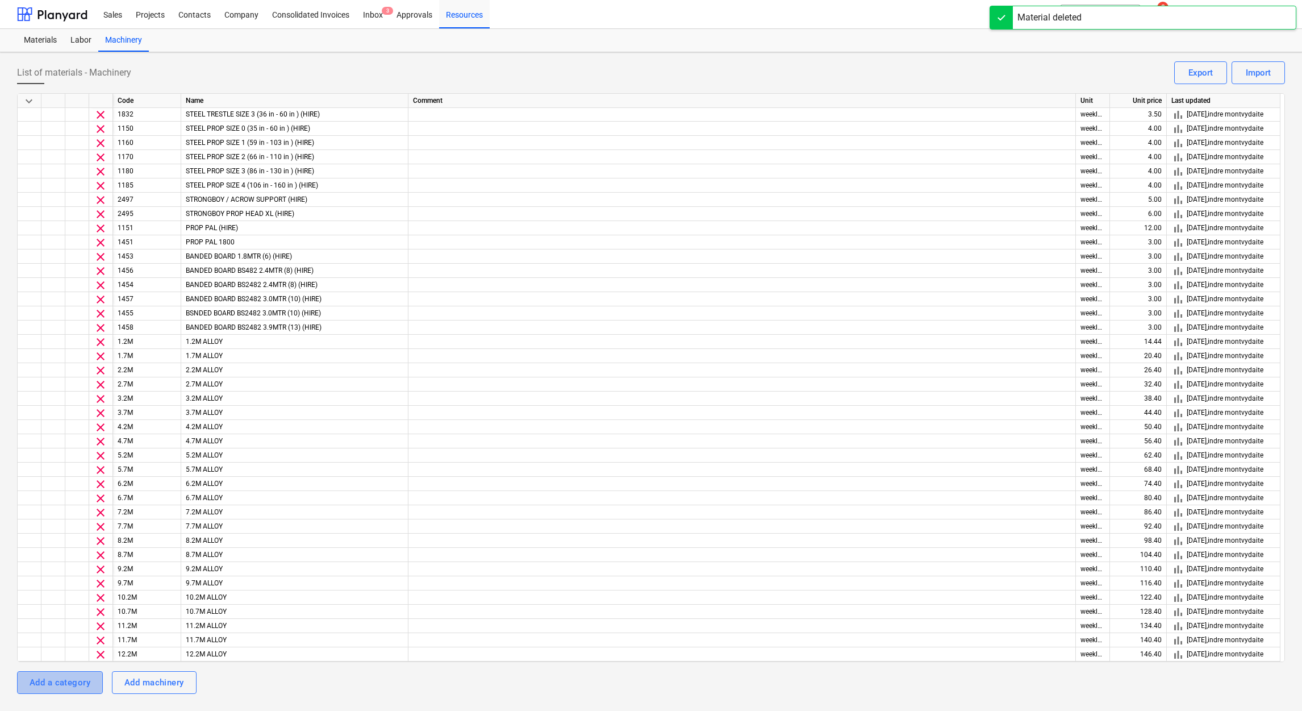
click at [95, 682] on button "Add a category" at bounding box center [60, 682] width 86 height 23
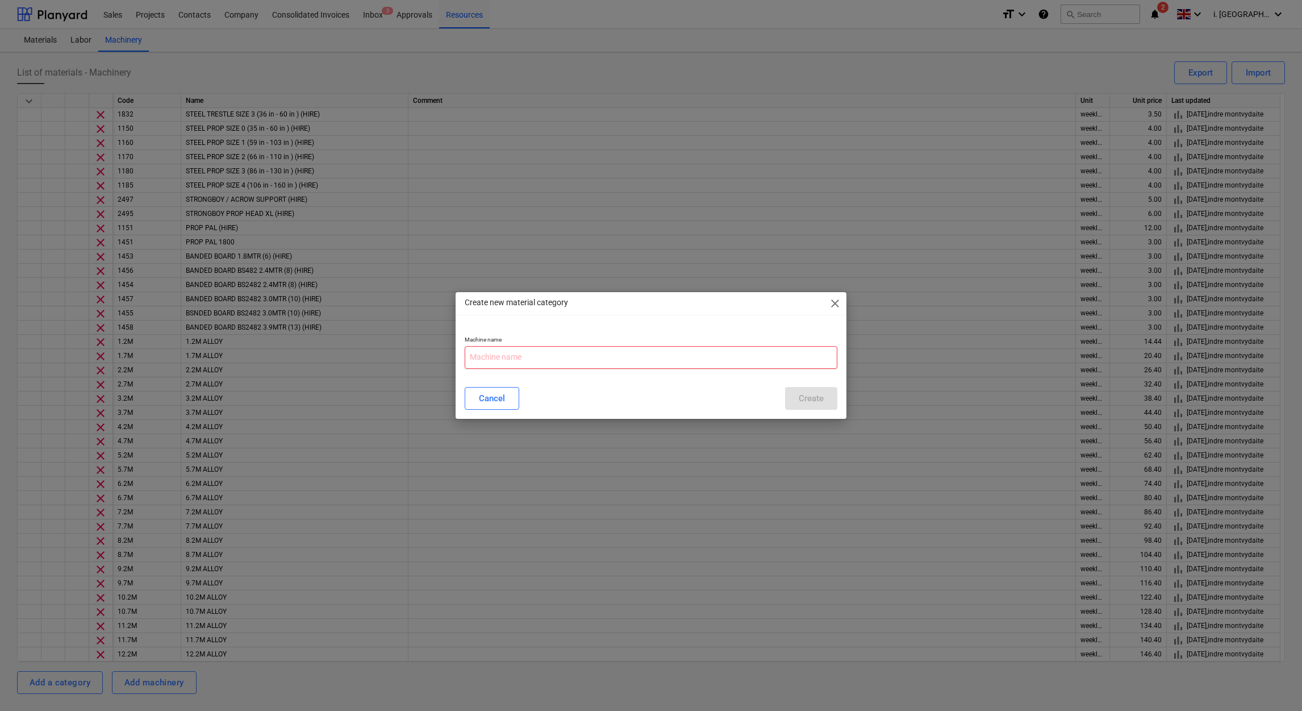
click at [511, 357] on input "text" at bounding box center [651, 357] width 373 height 23
click at [490, 393] on div "Cancel" at bounding box center [492, 398] width 26 height 15
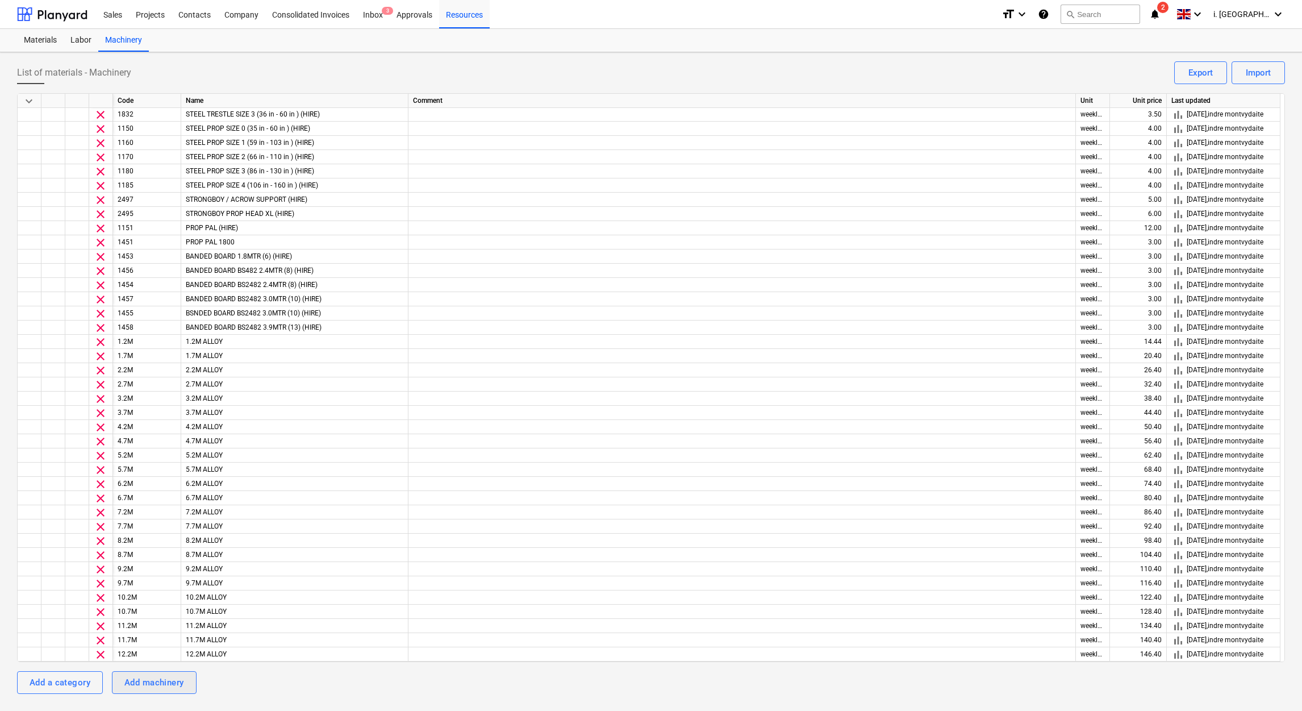
click at [189, 681] on button "Add machinery" at bounding box center [154, 682] width 85 height 23
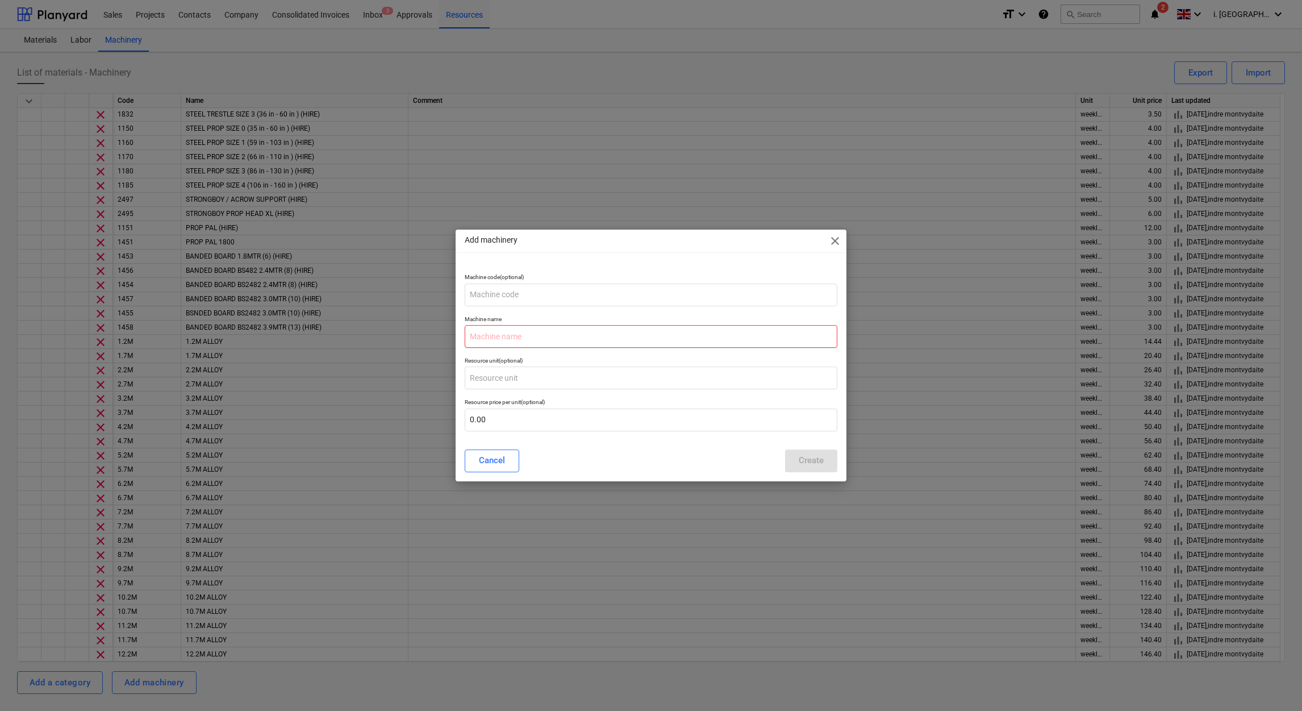
click at [490, 336] on input "text" at bounding box center [651, 336] width 373 height 23
type input "Skip"
type input "Y"
type input "8 Yrd"
type input "328.33"
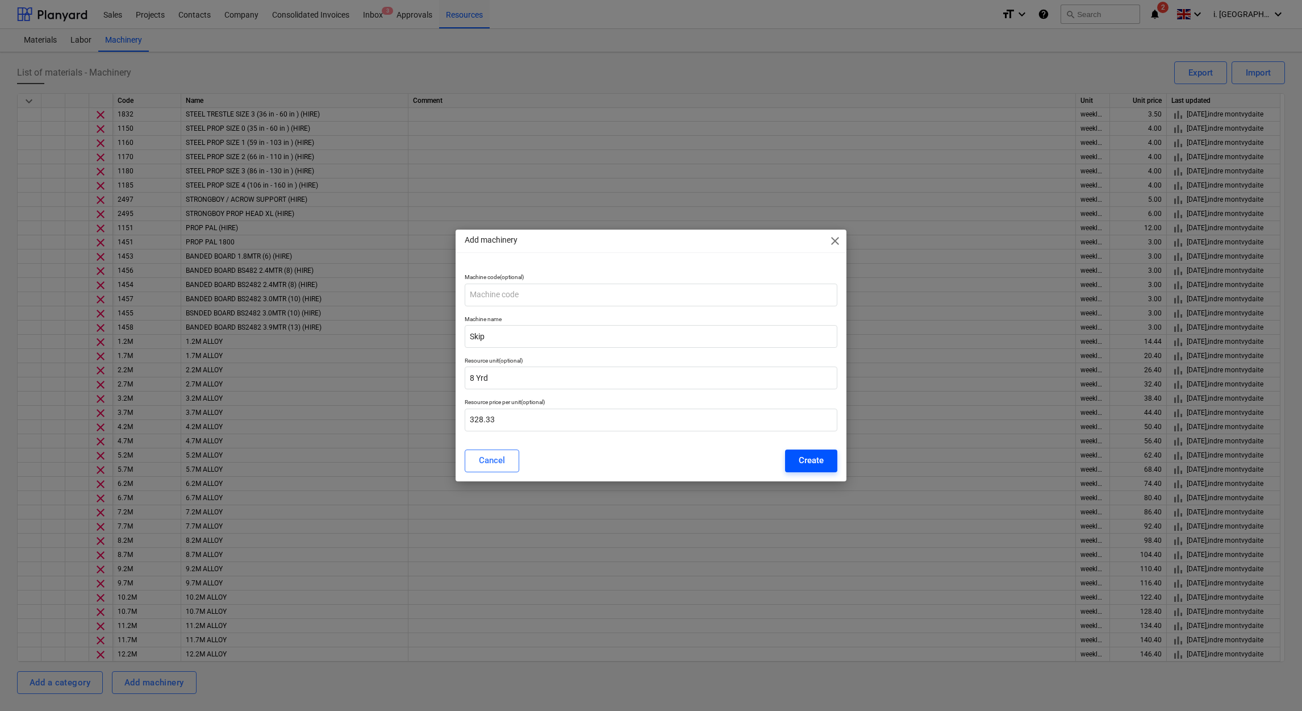
click at [827, 464] on button "Create" at bounding box center [811, 460] width 52 height 23
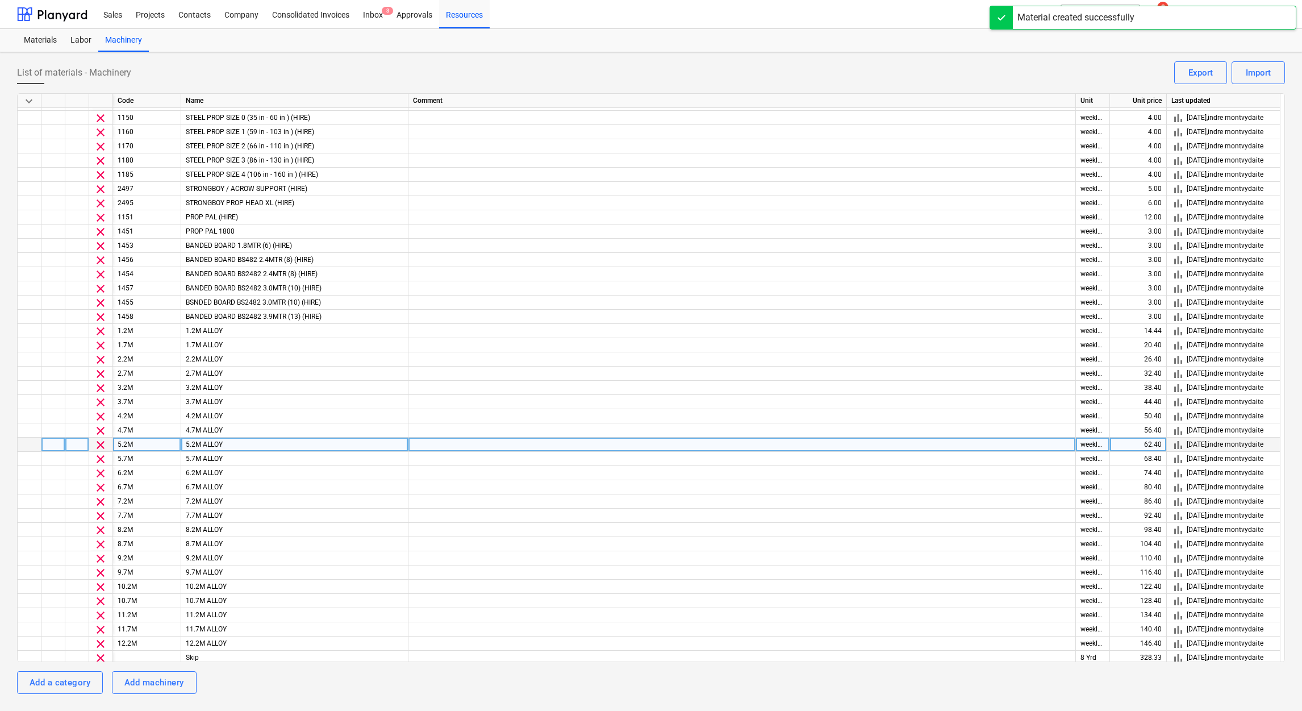
scroll to position [682, 0]
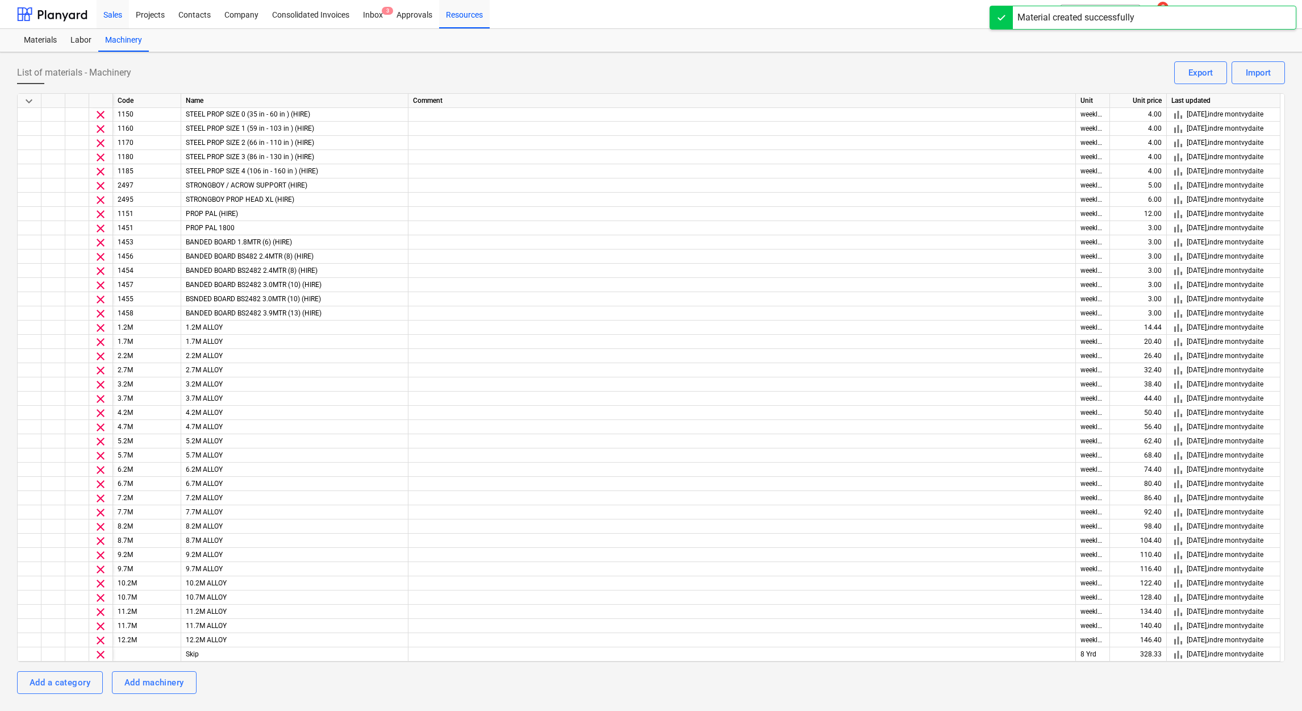
click at [108, 18] on div "Sales" at bounding box center [113, 13] width 32 height 29
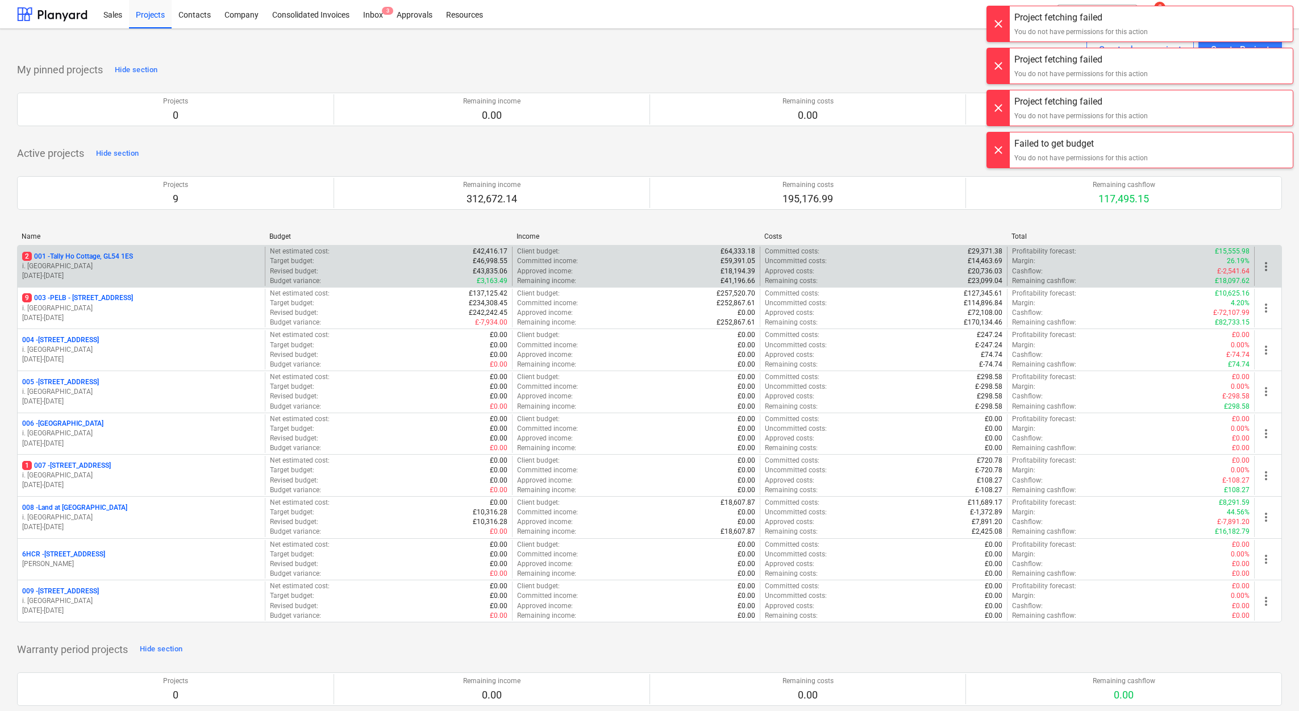
click at [119, 259] on p "2 001 - Tally Ho Cottage, GL54 1ES" at bounding box center [77, 257] width 111 height 10
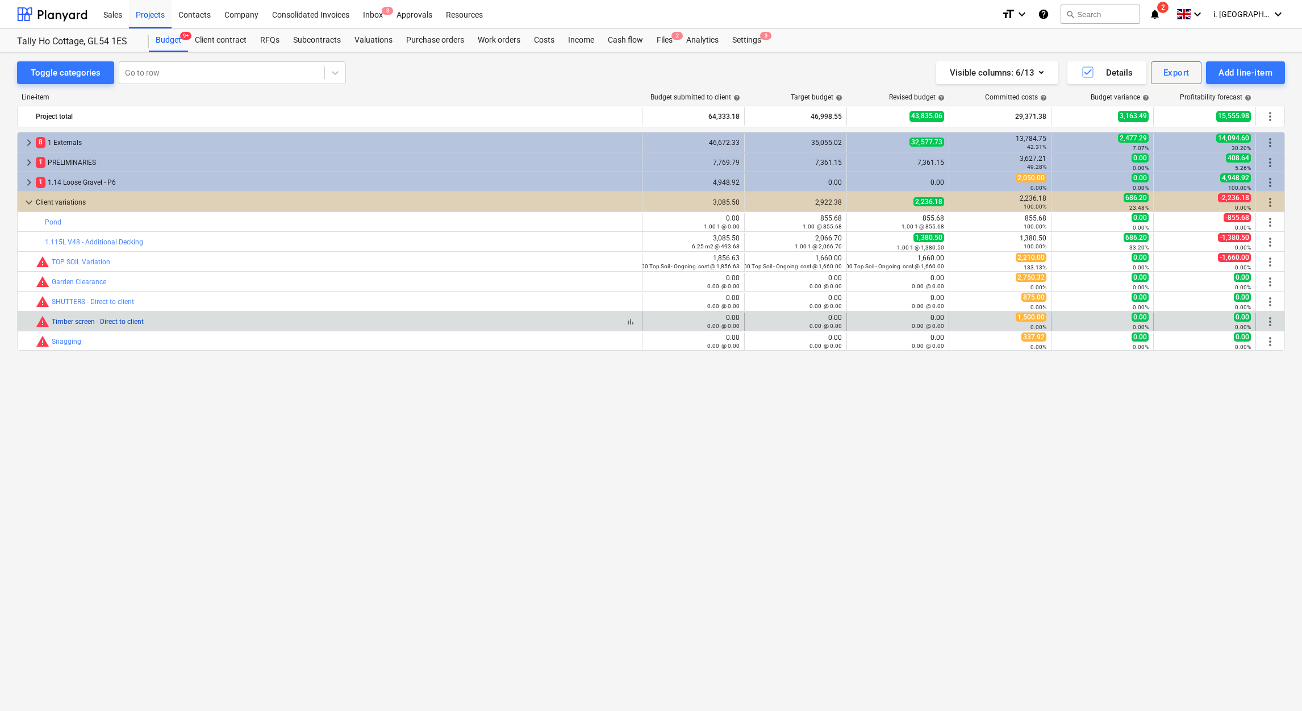
click at [126, 324] on link "Timber screen - Direct to client" at bounding box center [98, 322] width 92 height 8
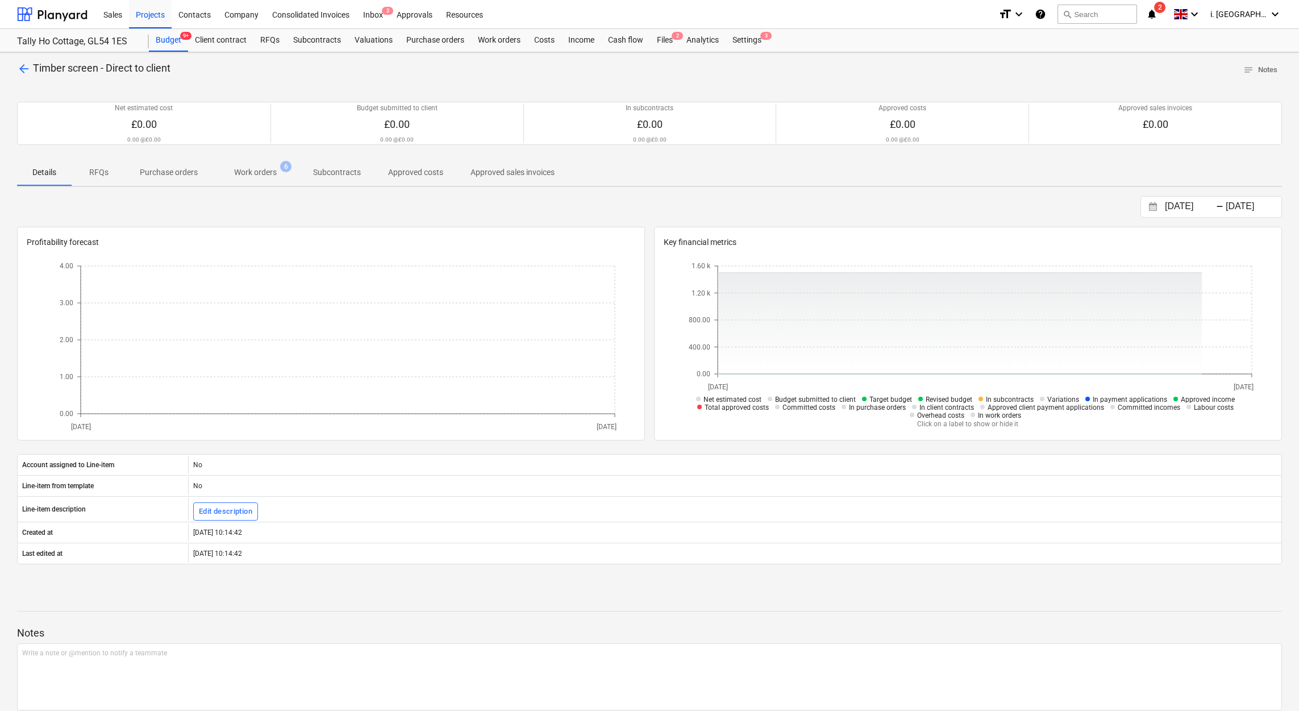
click at [274, 171] on p "Work orders" at bounding box center [255, 172] width 43 height 12
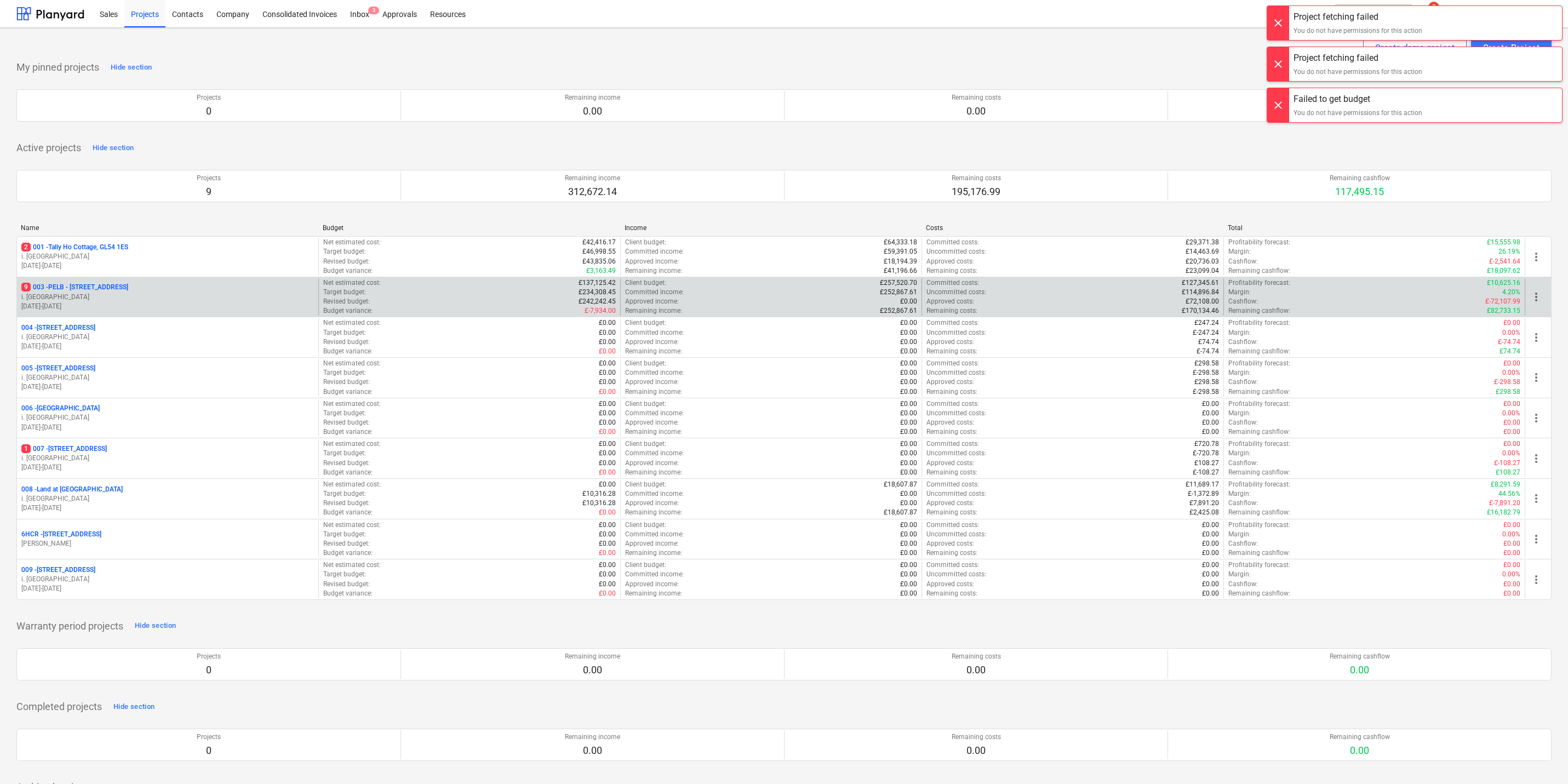
click at [128, 286] on p "9 003 - PELB - [GEOGRAPHIC_DATA], [GEOGRAPHIC_DATA], [GEOGRAPHIC_DATA] 7NE" at bounding box center [74, 287] width 107 height 10
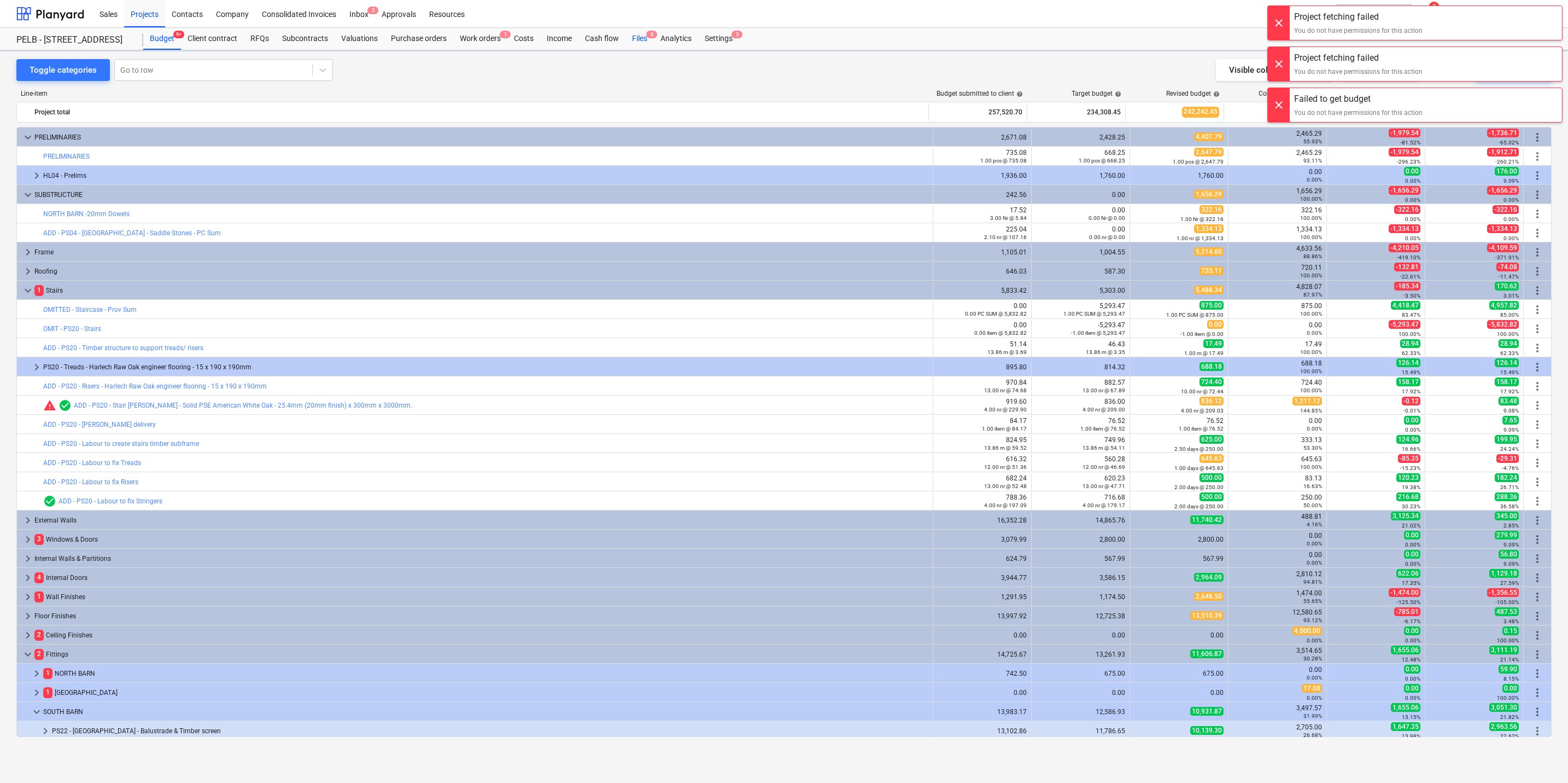
click at [649, 41] on div "Files 8" at bounding box center [640, 39] width 29 height 22
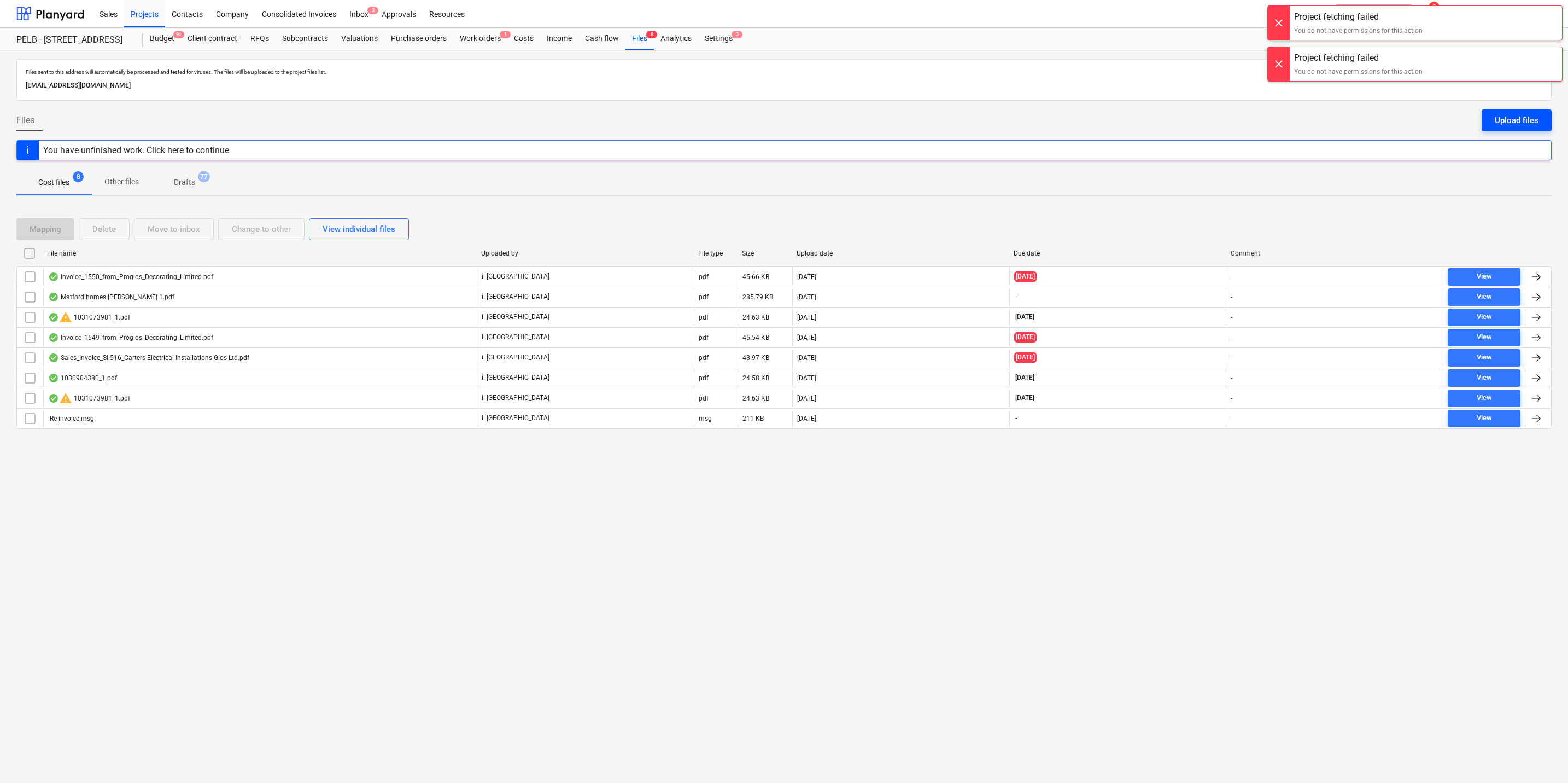
click at [1506, 123] on div "Upload files" at bounding box center [1516, 120] width 43 height 14
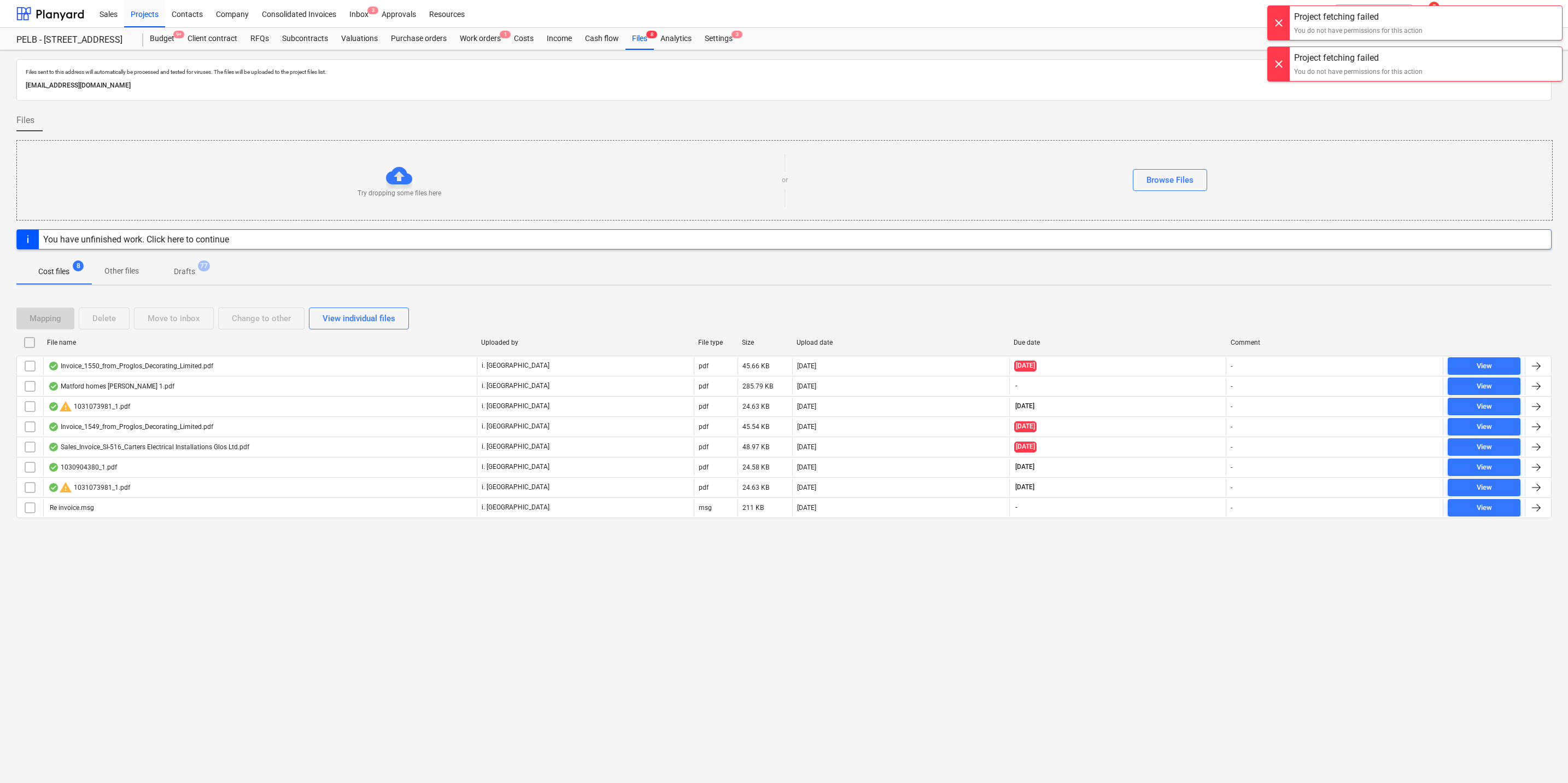
click at [1273, 20] on div at bounding box center [1278, 22] width 22 height 34
click at [1277, 14] on div at bounding box center [1278, 22] width 22 height 34
click at [1152, 181] on div "Browse Files" at bounding box center [1170, 180] width 47 height 14
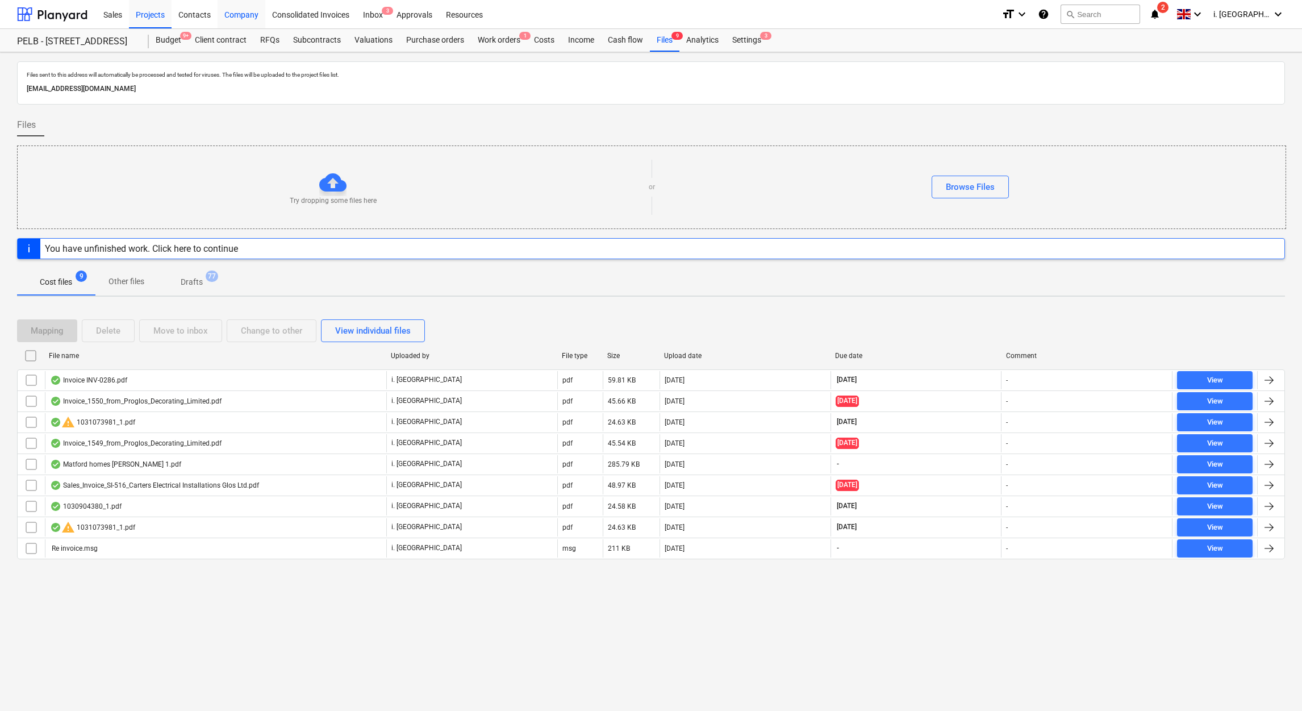
click at [231, 11] on div "Company" at bounding box center [242, 13] width 48 height 29
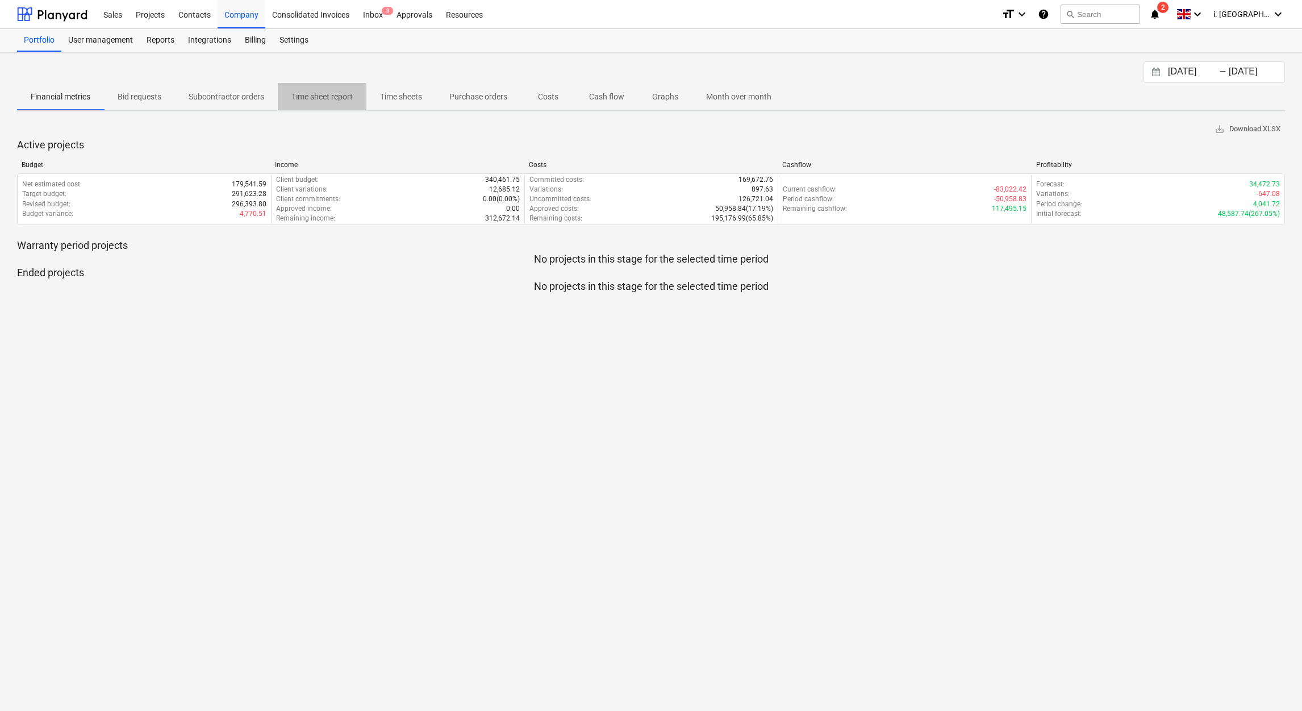
click at [329, 102] on p "Time sheet report" at bounding box center [321, 97] width 61 height 12
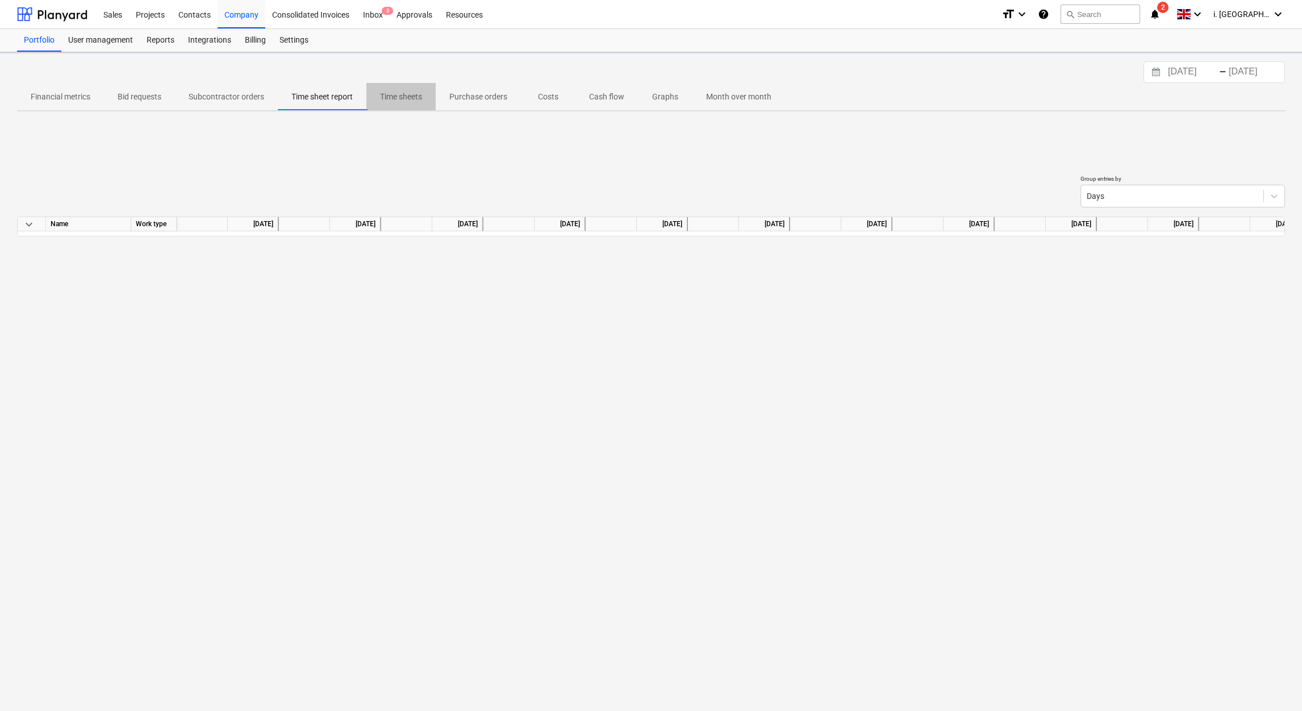
click at [394, 99] on p "Time sheets" at bounding box center [401, 97] width 42 height 12
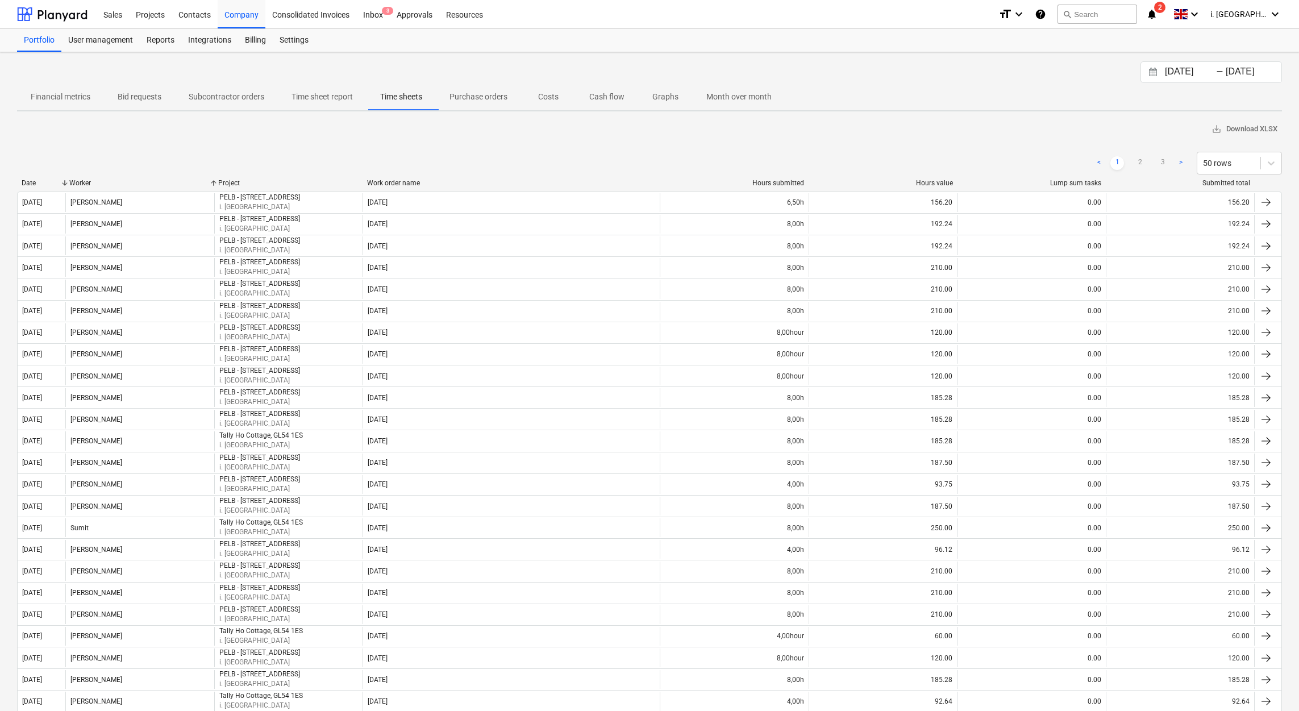
click at [77, 181] on div "Worker" at bounding box center [139, 183] width 140 height 8
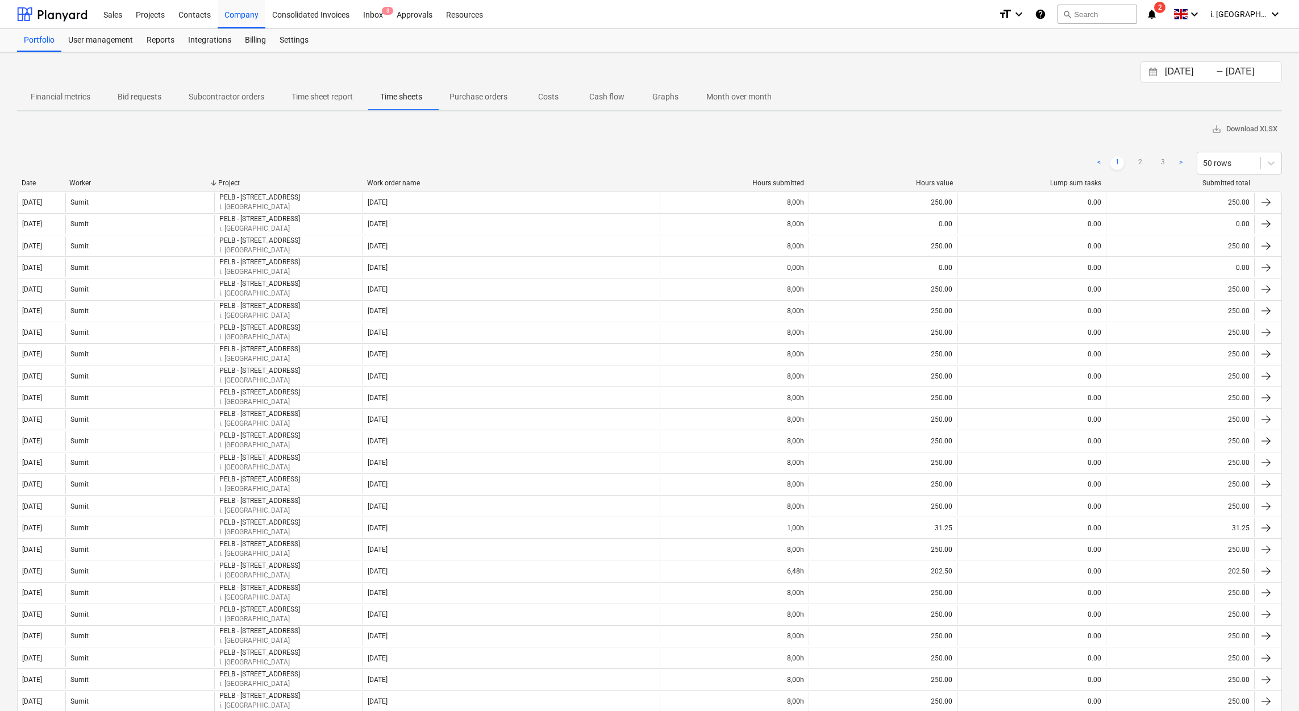
click at [77, 181] on div "Worker" at bounding box center [139, 183] width 140 height 8
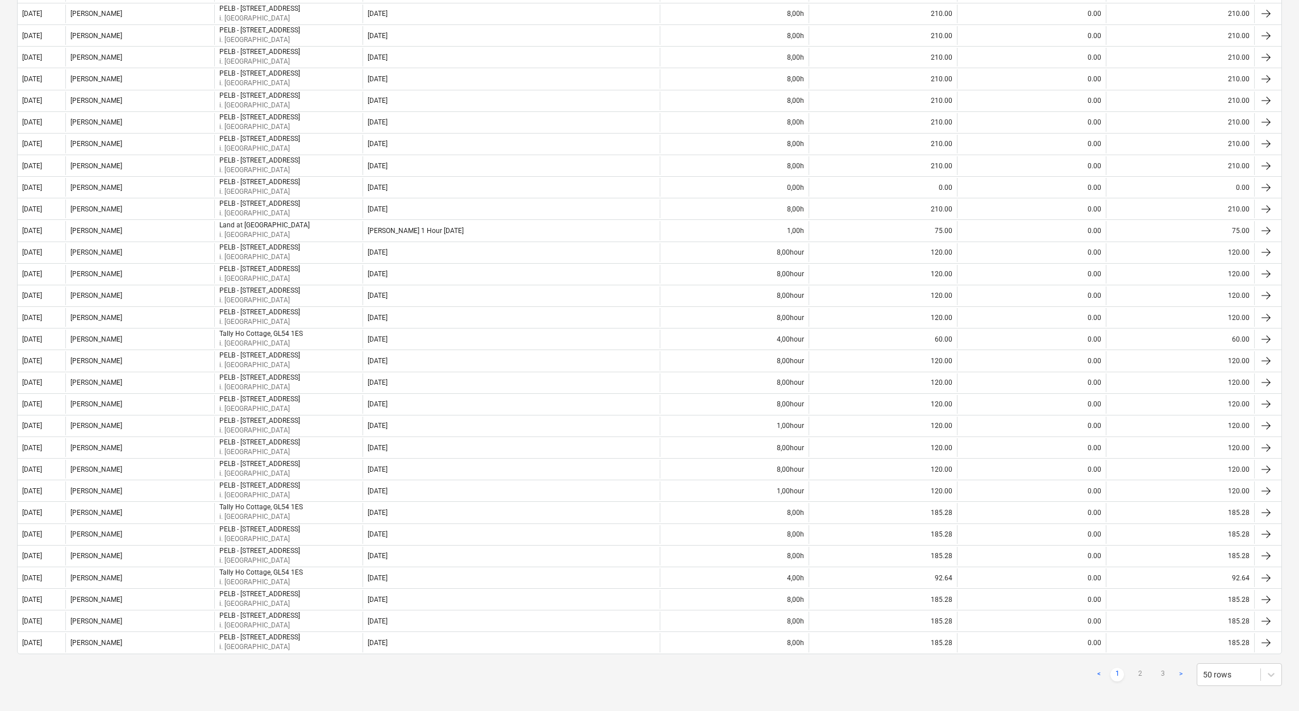
scroll to position [678, 0]
click at [1144, 662] on link "2" at bounding box center [1140, 668] width 14 height 14
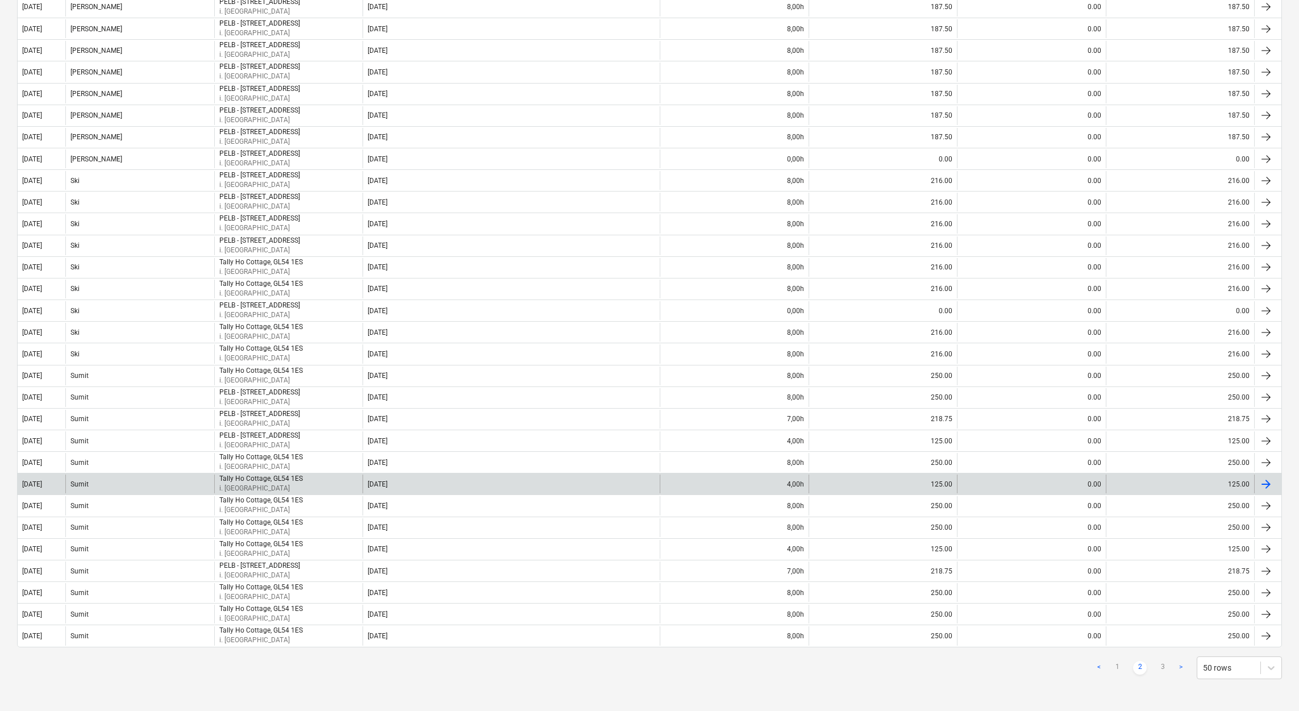
scroll to position [56, 0]
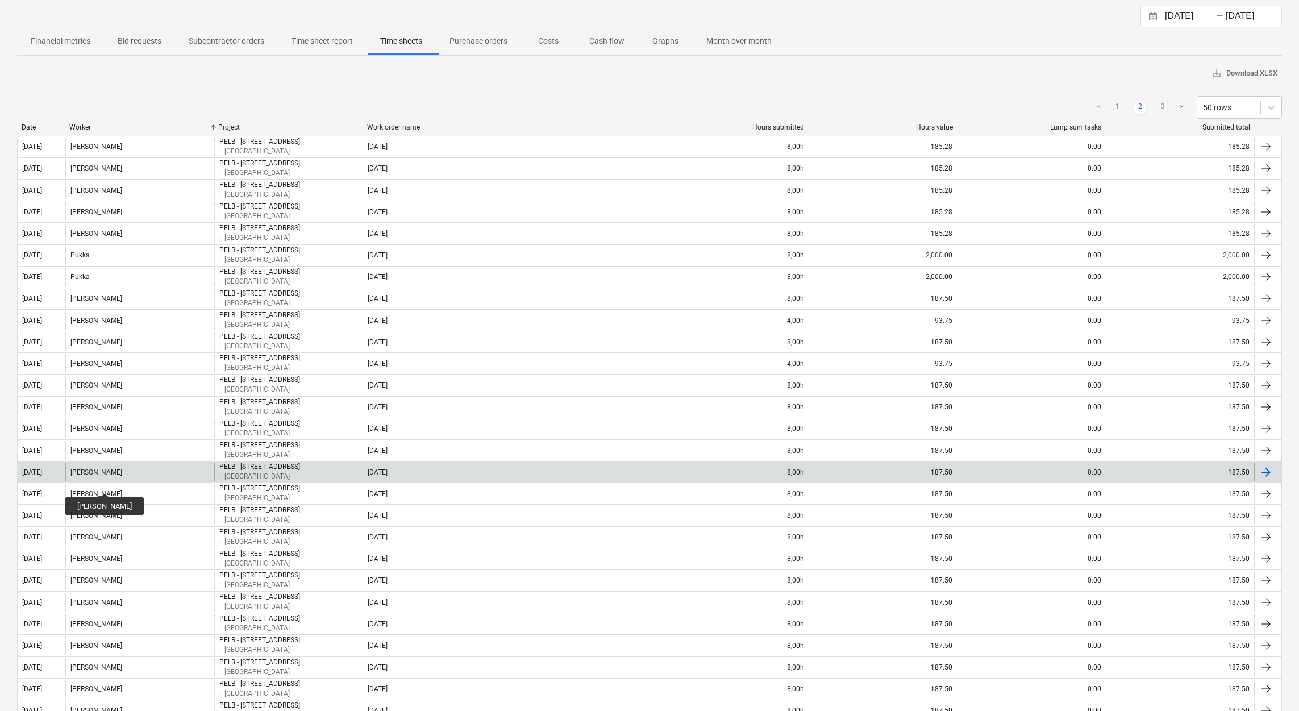
click at [106, 476] on div "[PERSON_NAME]" at bounding box center [96, 472] width 52 height 8
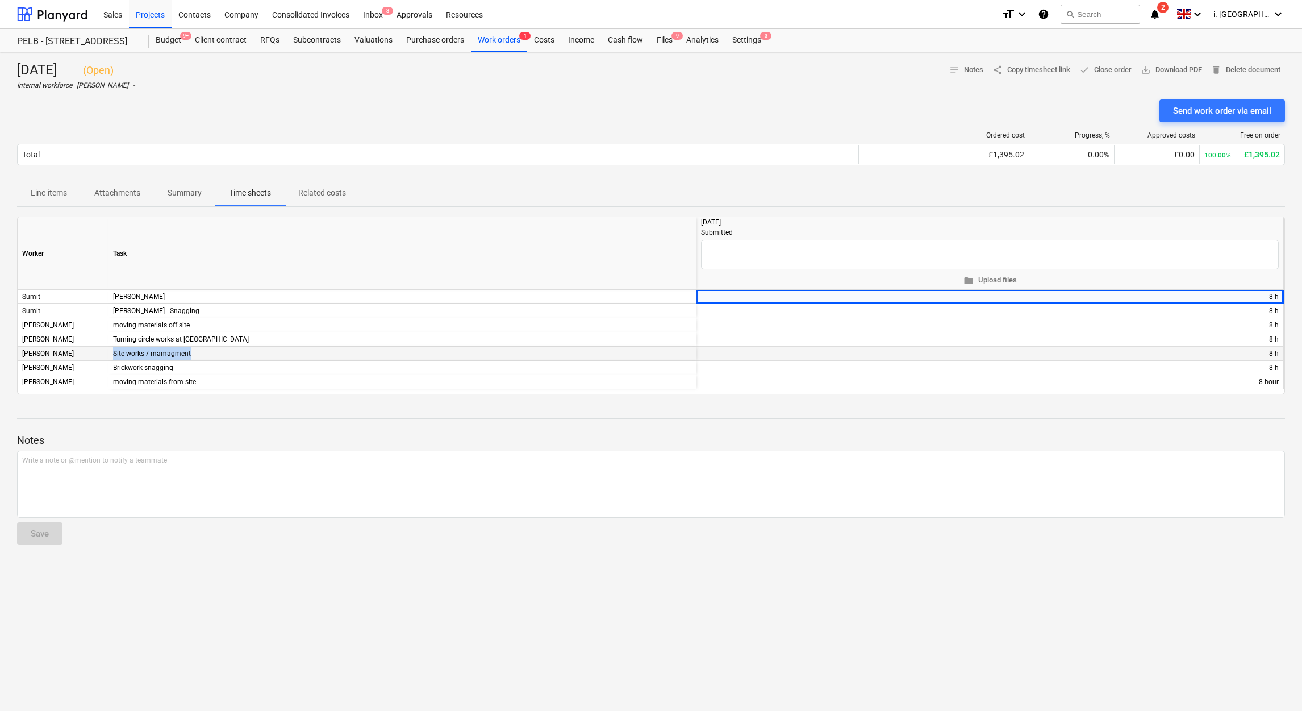
drag, startPoint x: 204, startPoint y: 355, endPoint x: 110, endPoint y: 355, distance: 93.7
click at [110, 355] on div "Site works / mamagment" at bounding box center [403, 354] width 588 height 14
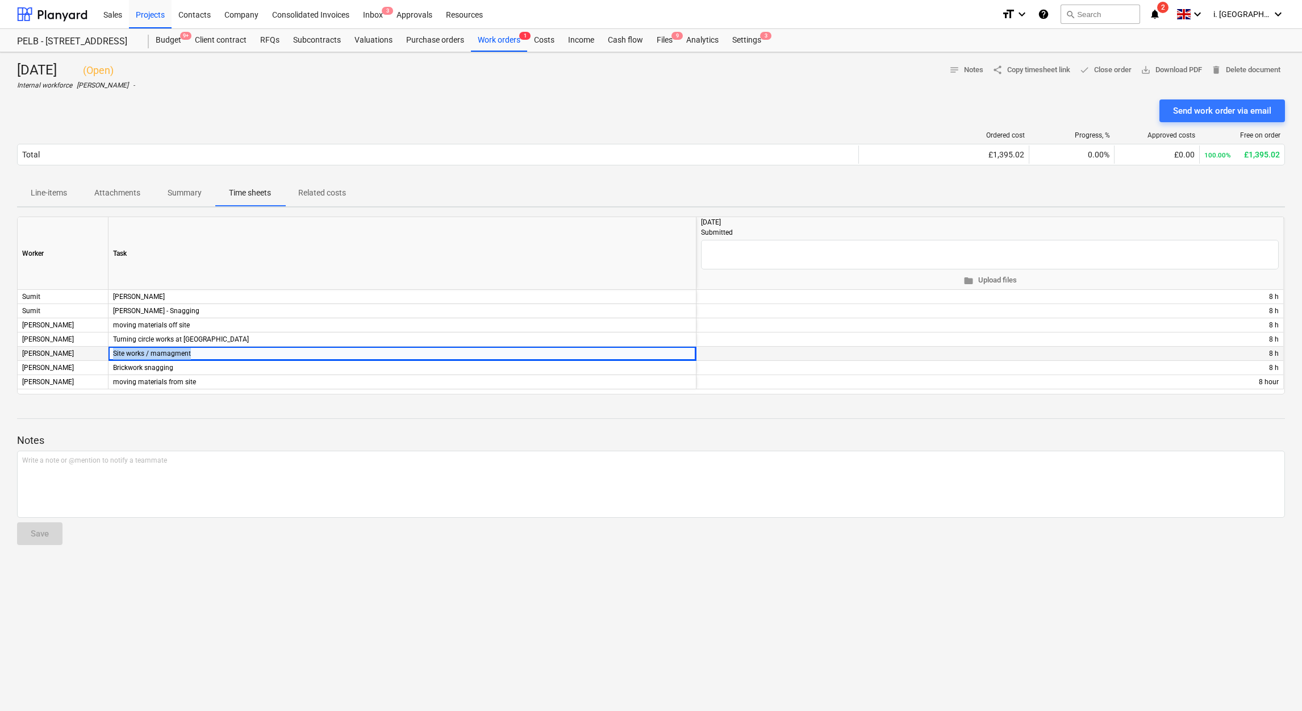
drag, startPoint x: 110, startPoint y: 355, endPoint x: 129, endPoint y: 355, distance: 18.8
copy div "Site works / mamagment"
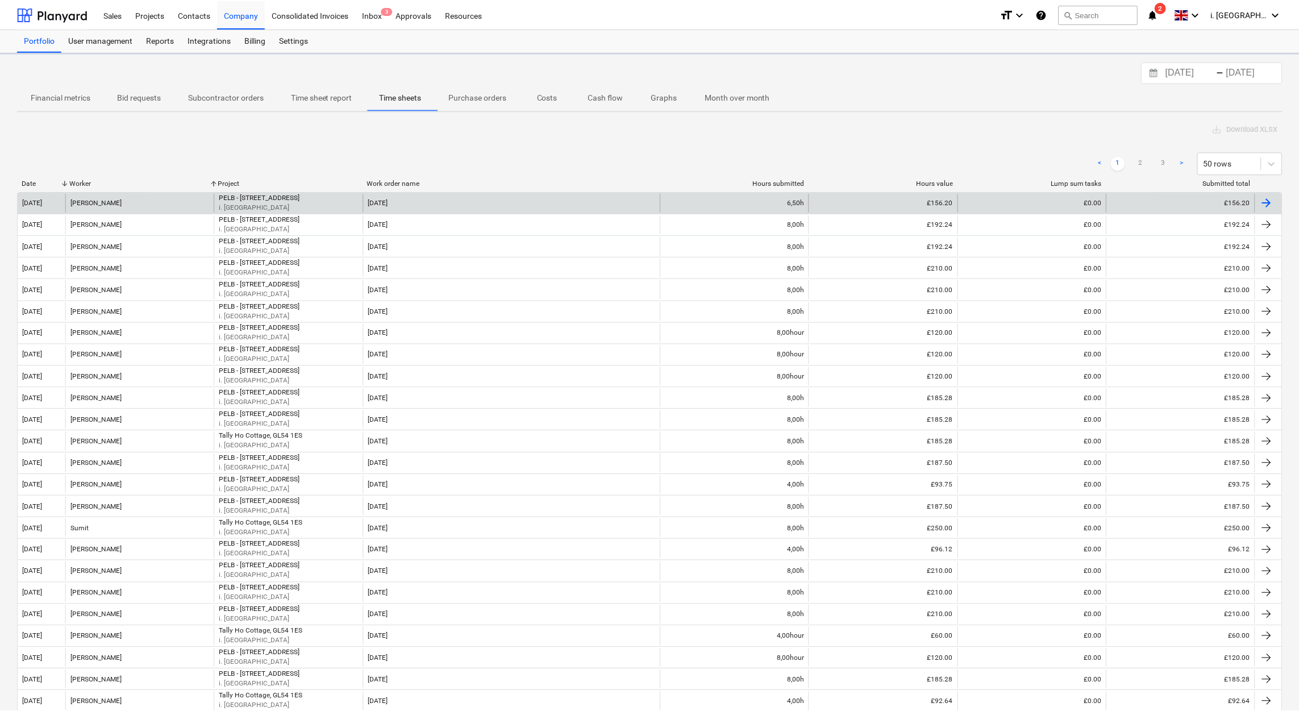
scroll to position [56, 0]
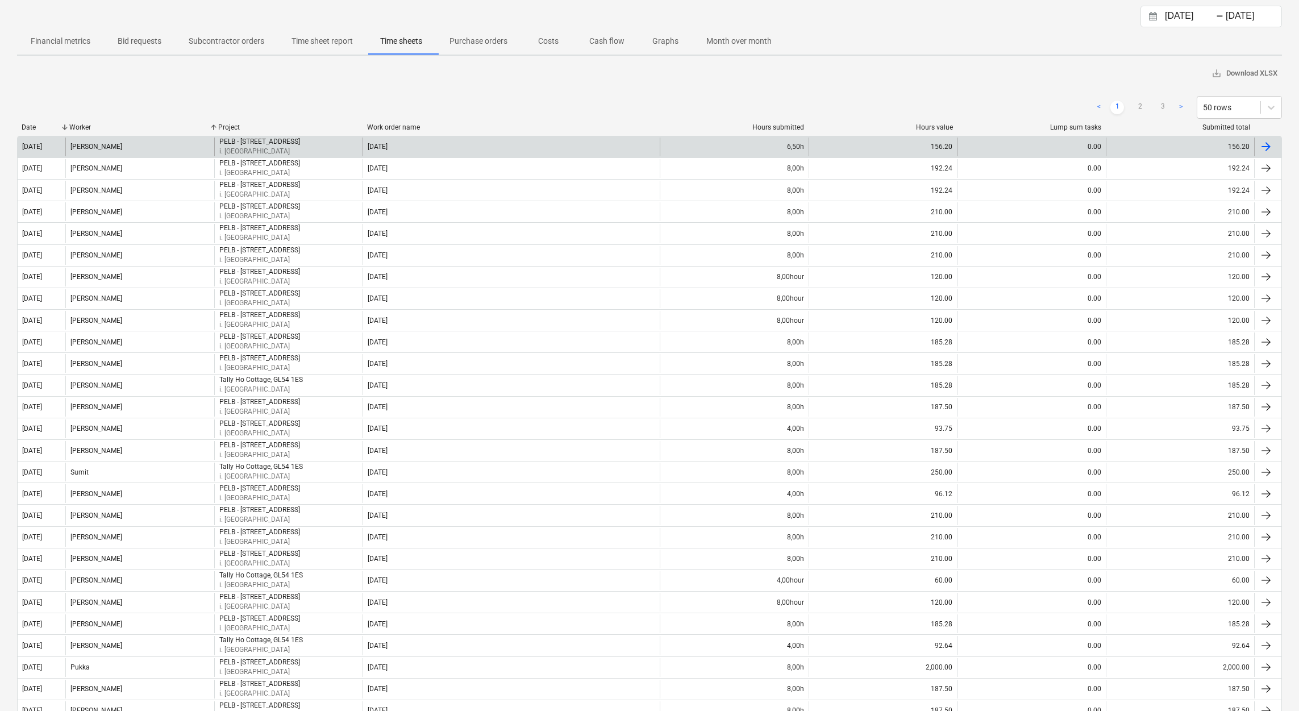
click at [91, 125] on div "Worker" at bounding box center [139, 127] width 140 height 8
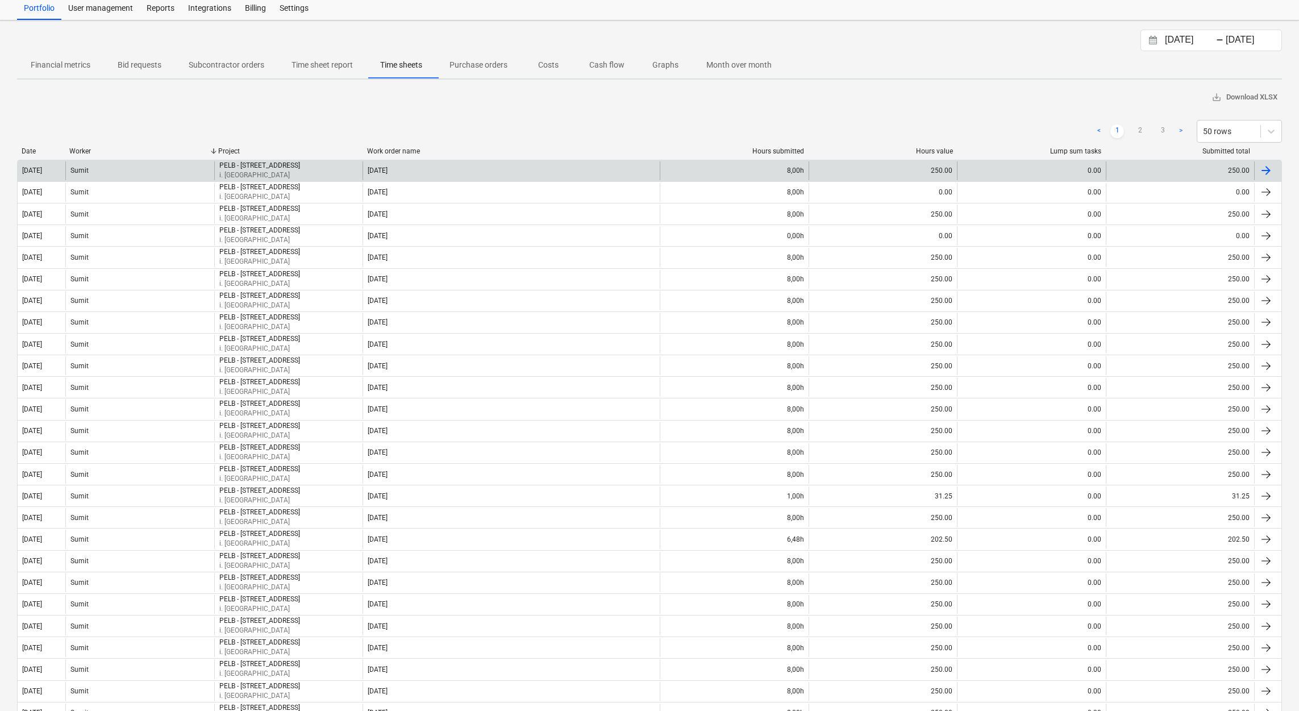
scroll to position [0, 0]
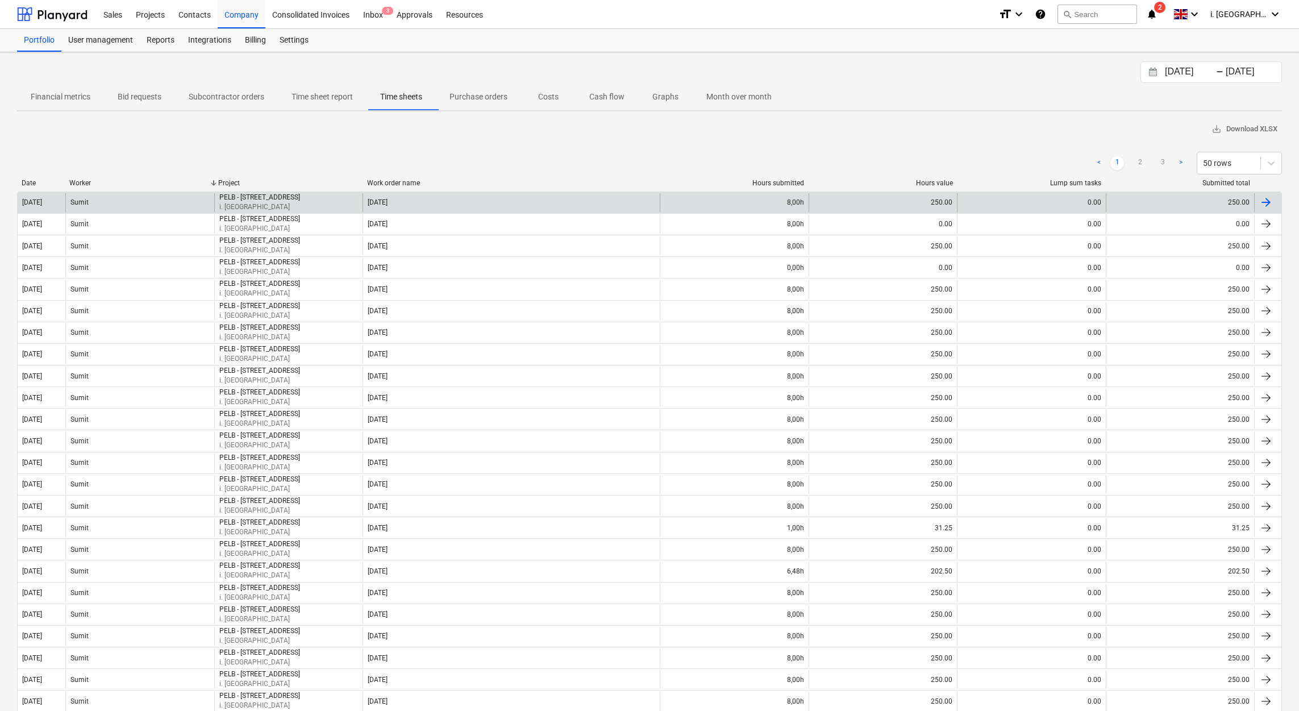
click at [81, 187] on div "Date Worker Project Work order name Hours submitted Hours value Lump sum tasks …" at bounding box center [649, 185] width 1265 height 12
click at [81, 179] on div "Worker" at bounding box center [139, 183] width 140 height 8
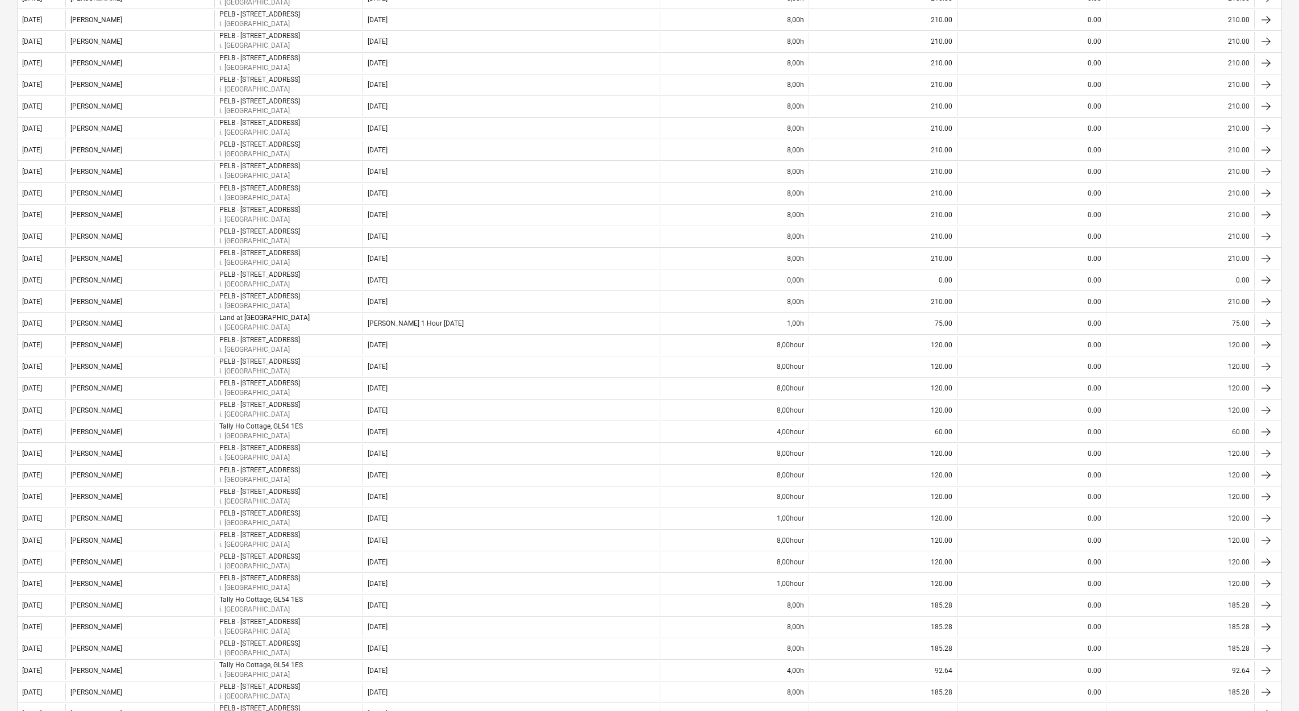
scroll to position [678, 0]
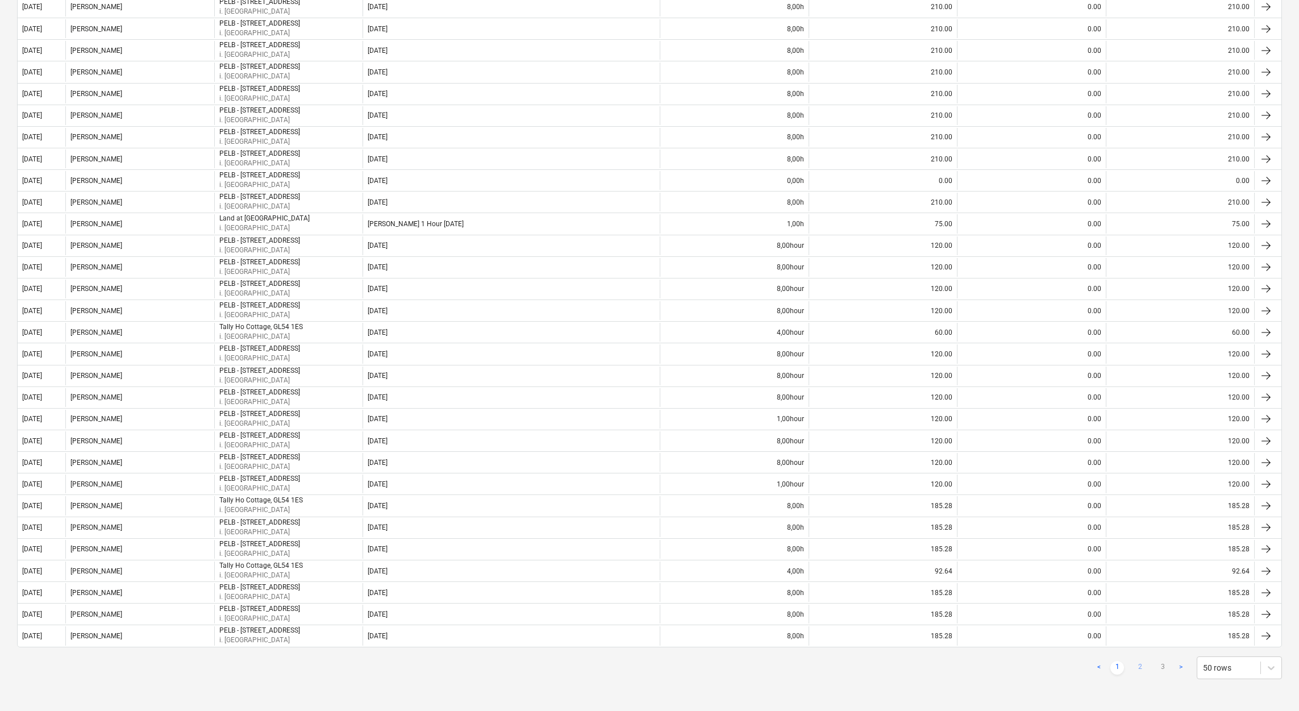
drag, startPoint x: 1137, startPoint y: 667, endPoint x: 1143, endPoint y: 668, distance: 6.4
click at [1140, 668] on link "2" at bounding box center [1140, 668] width 14 height 14
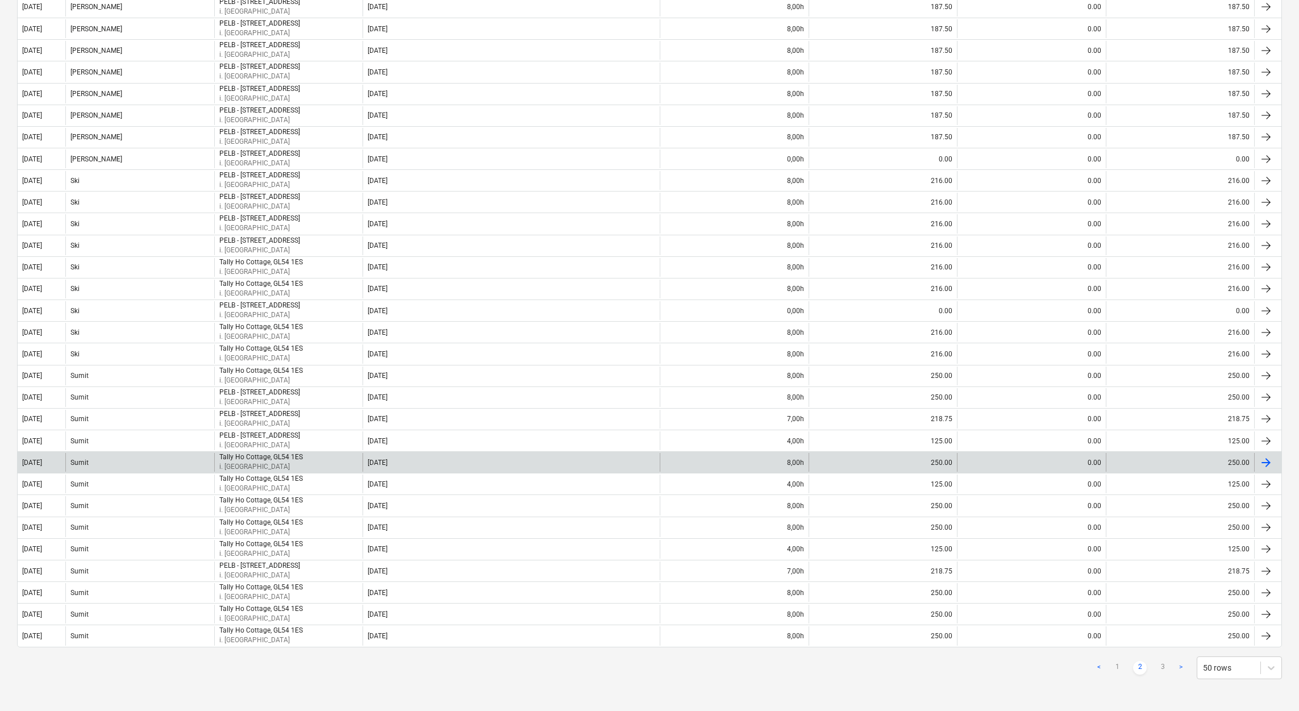
scroll to position [56, 0]
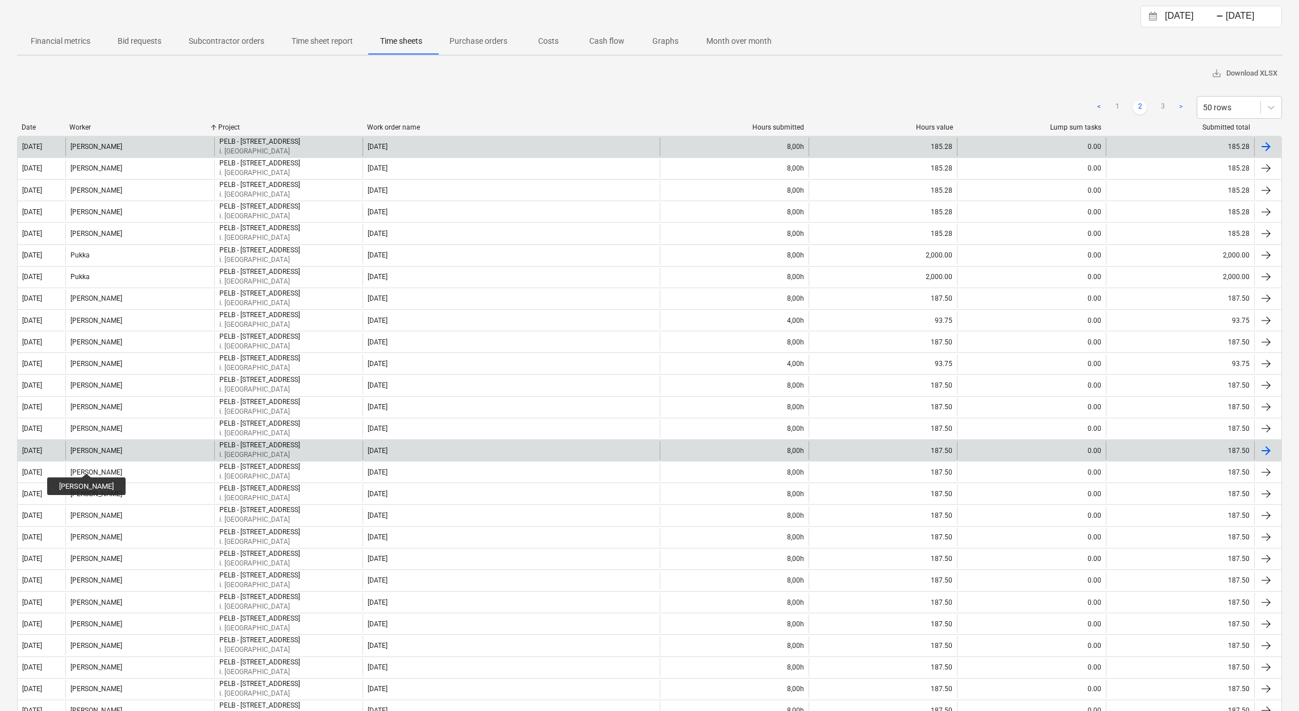
drag, startPoint x: 103, startPoint y: 465, endPoint x: 88, endPoint y: 463, distance: 15.4
click at [88, 455] on div "[PERSON_NAME]" at bounding box center [96, 451] width 52 height 8
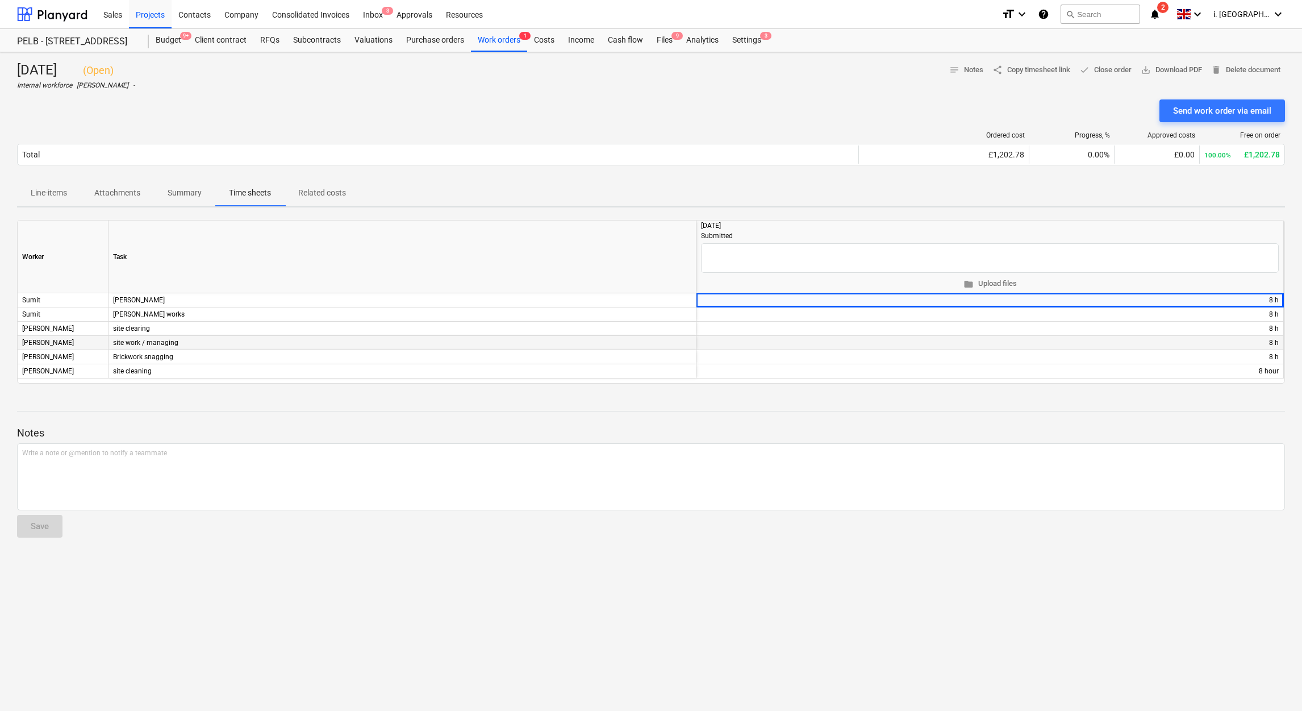
drag, startPoint x: 199, startPoint y: 345, endPoint x: 103, endPoint y: 345, distance: 96.0
click at [0, 0] on div "[PERSON_NAME] Brazil site work / managing + edit 8 h" at bounding box center [0, 0] width 0 height 0
drag, startPoint x: 103, startPoint y: 345, endPoint x: 169, endPoint y: 345, distance: 65.9
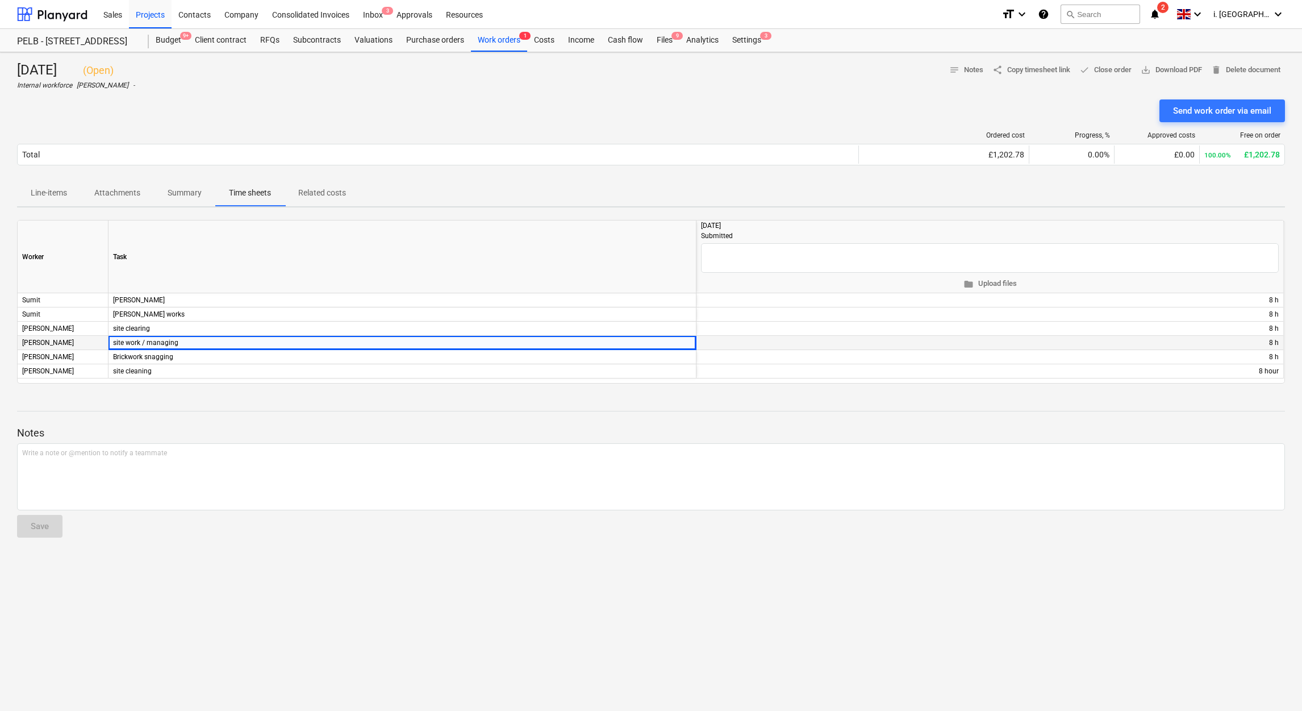
copy div "site work / managing"
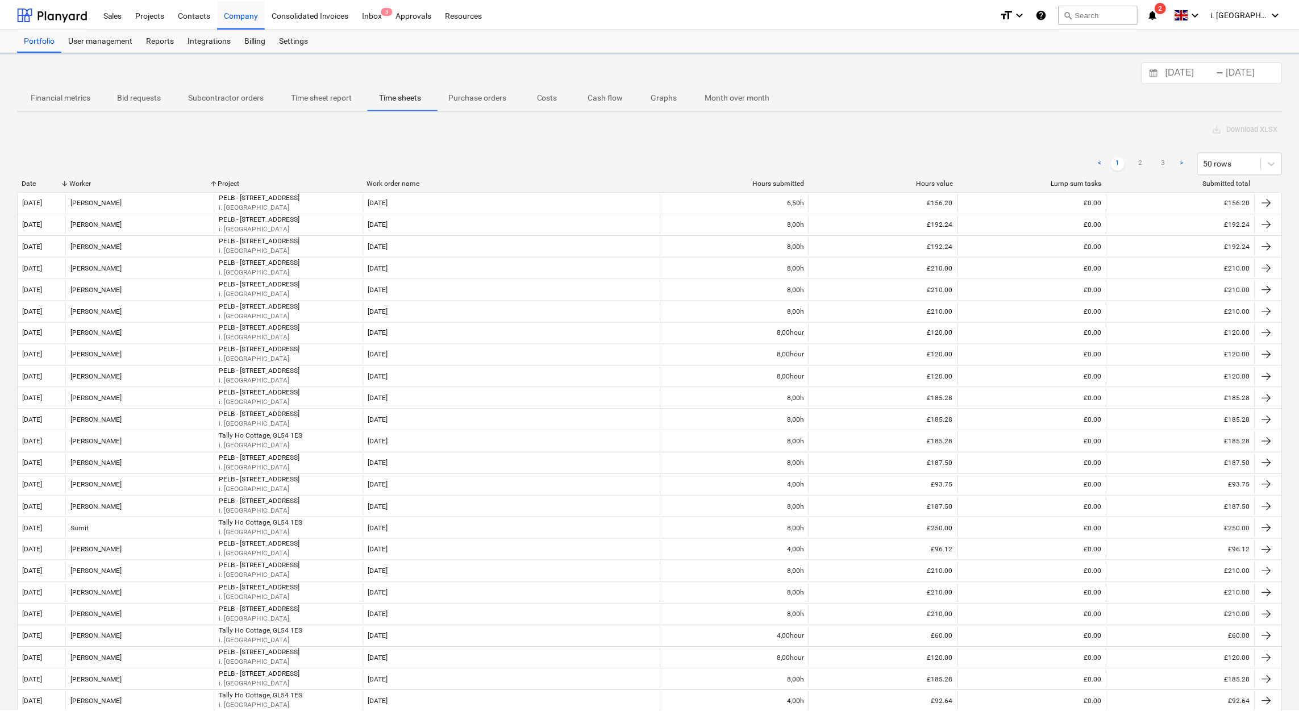
scroll to position [56, 0]
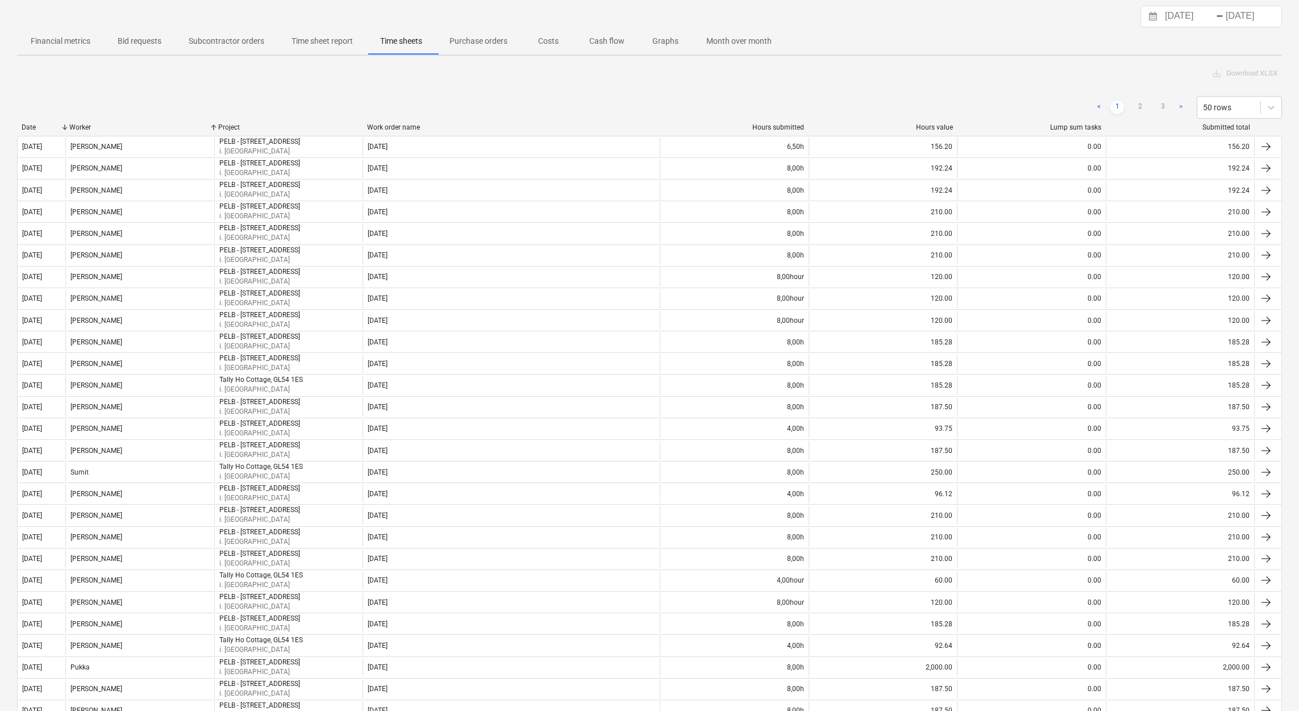
click at [264, 112] on div "< 1 2 3 > 50 rows" at bounding box center [649, 107] width 1265 height 23
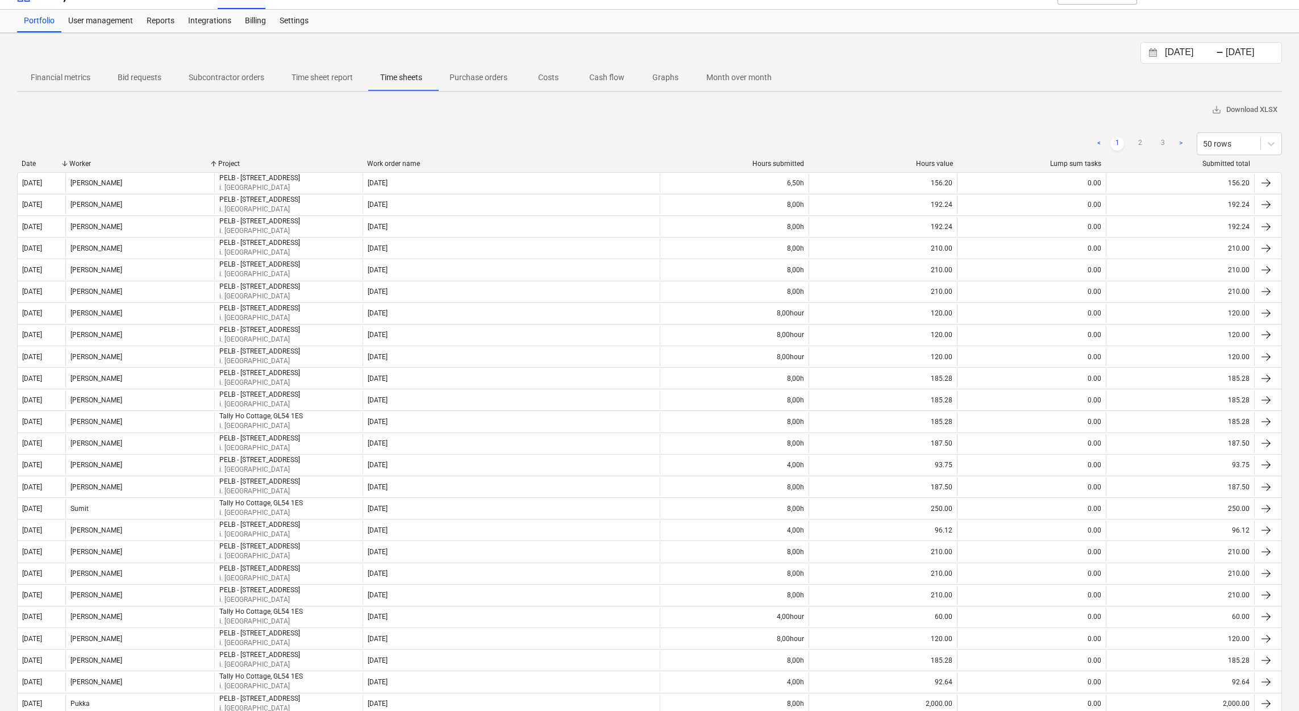
scroll to position [0, 0]
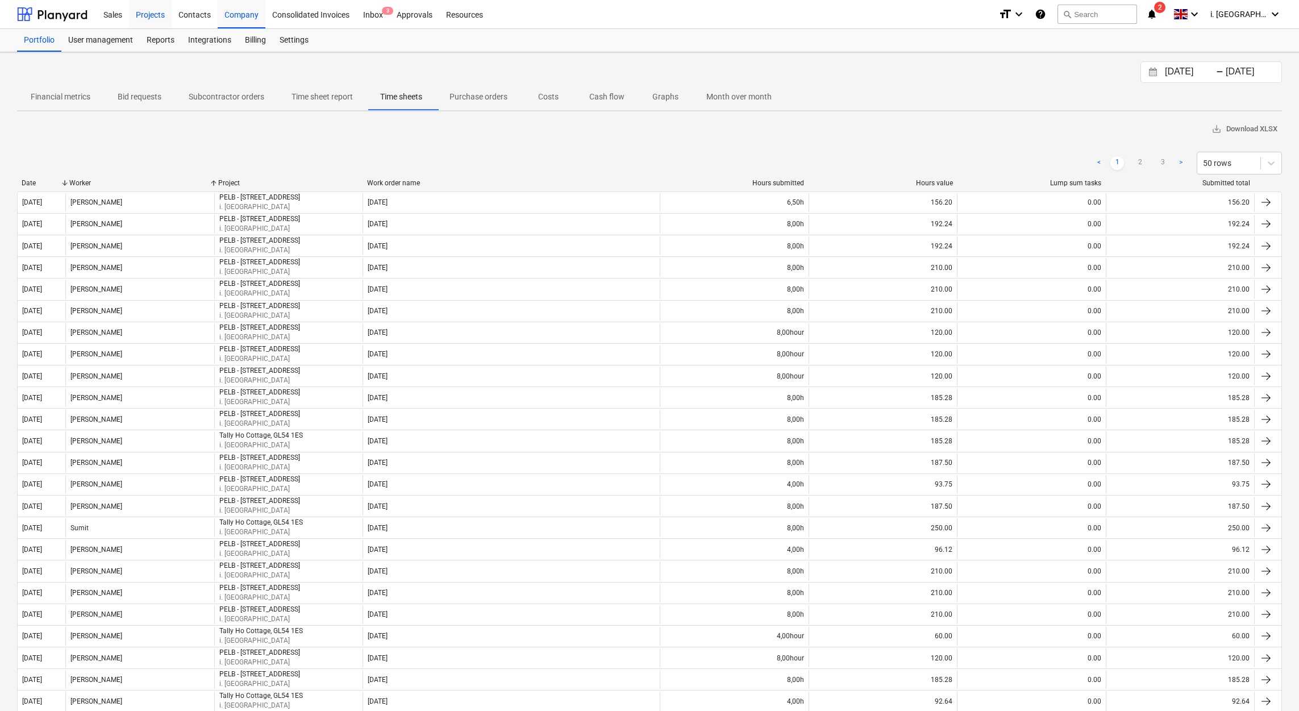
click at [148, 15] on div "Projects" at bounding box center [150, 13] width 43 height 29
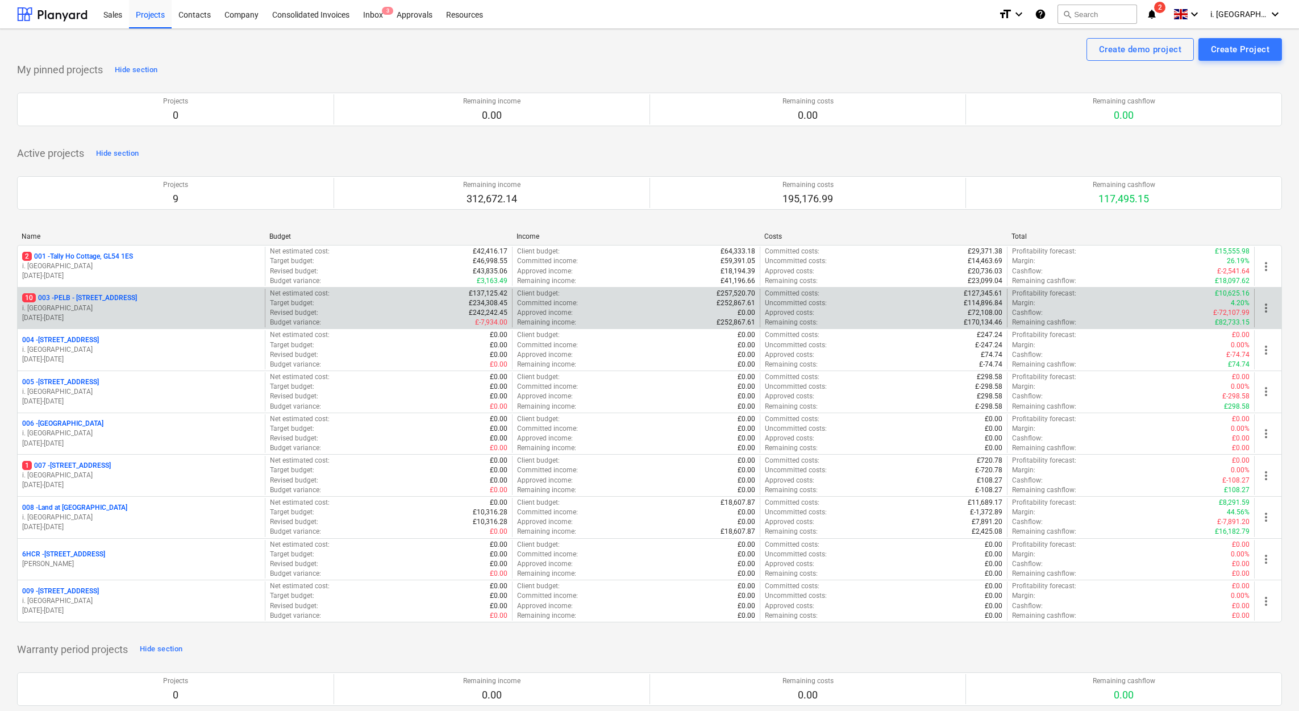
click at [130, 320] on p "[DATE] - [DATE]" at bounding box center [141, 318] width 238 height 10
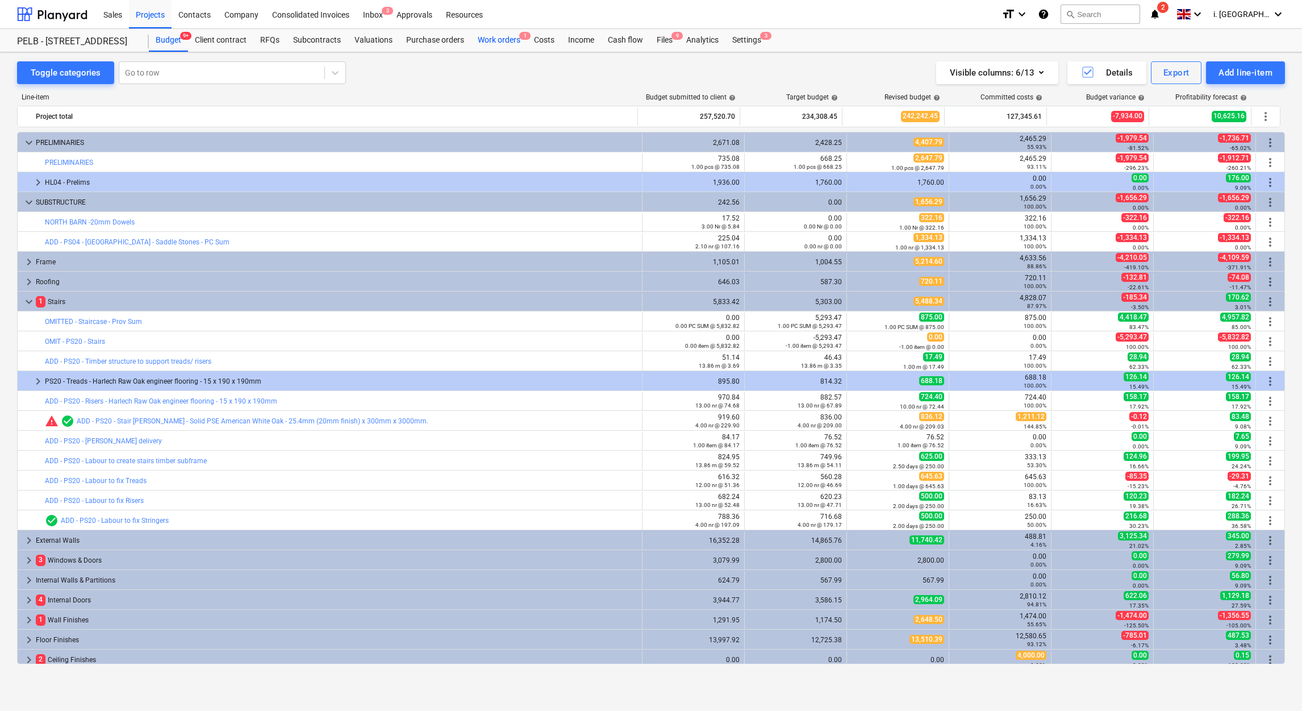
click at [499, 35] on div "Work orders 1" at bounding box center [499, 40] width 56 height 23
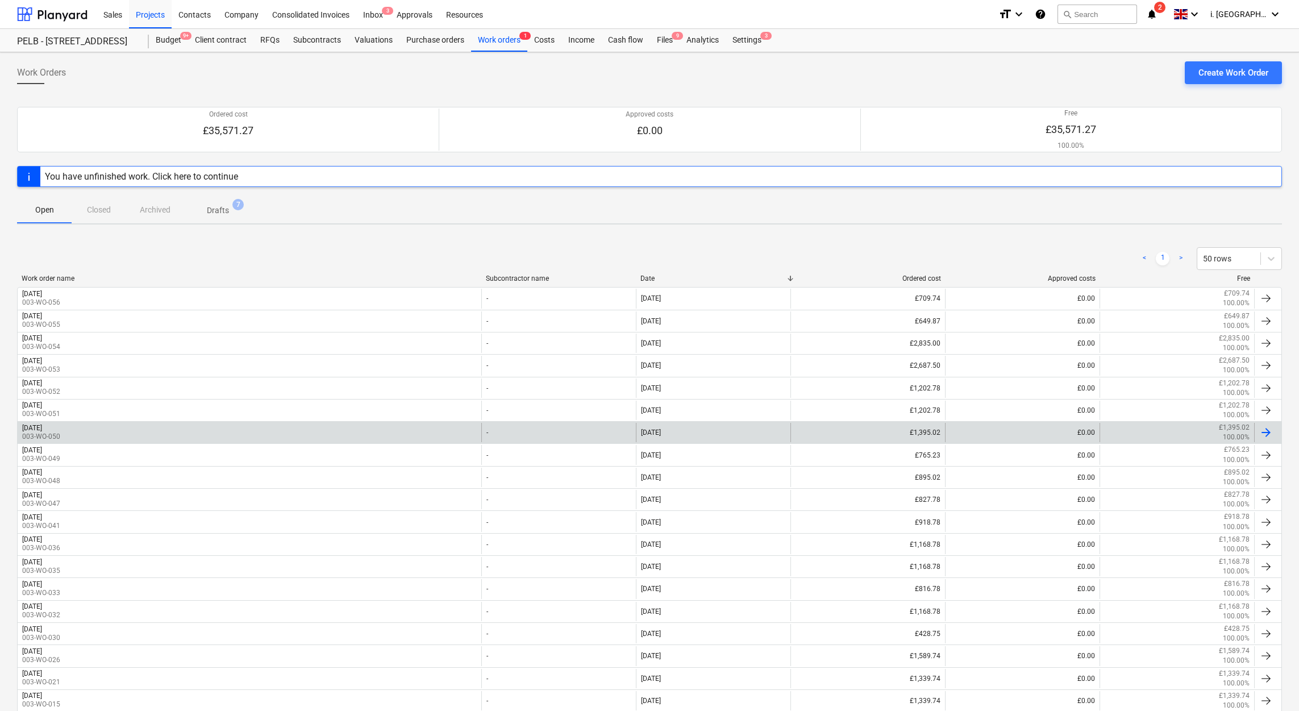
click at [162, 423] on div "[DATE] 003-WO-050 - [DATE] £1,395.02 £0.00 £1,395.02 100.00%" at bounding box center [649, 432] width 1265 height 22
click at [140, 436] on div "[DATE] 003-WO-050" at bounding box center [250, 432] width 464 height 19
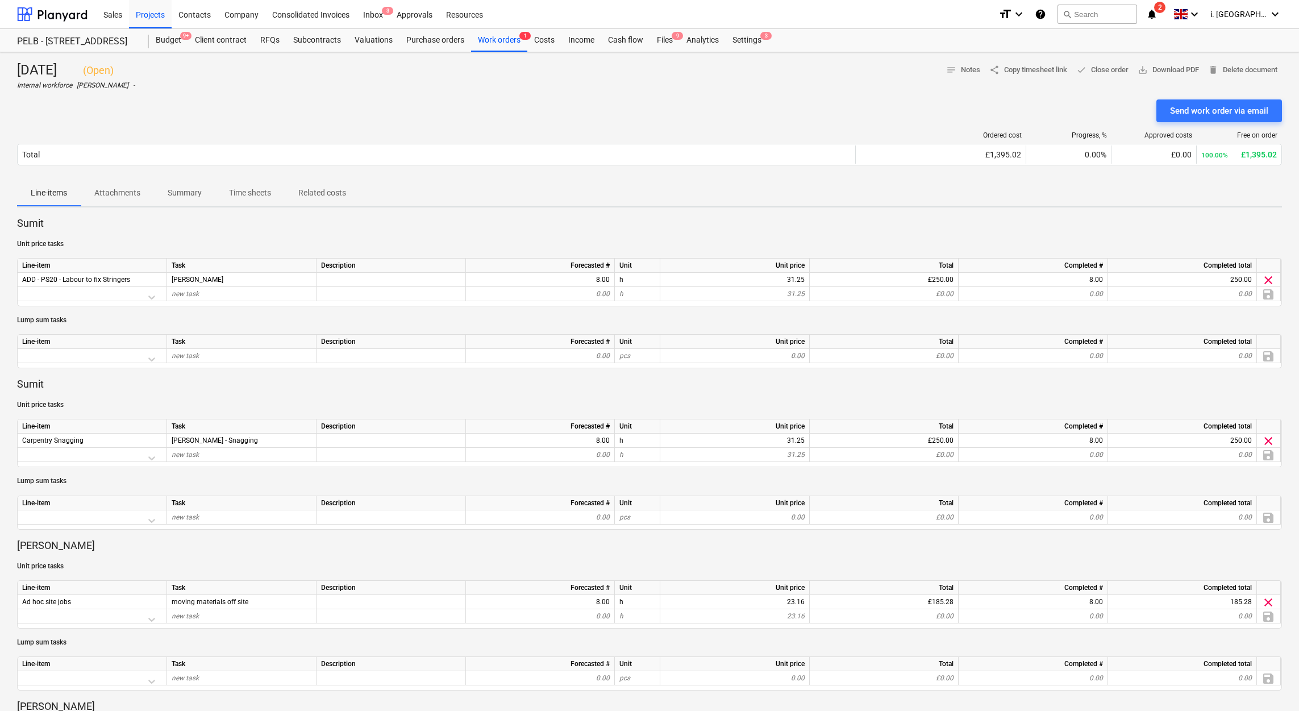
scroll to position [622, 0]
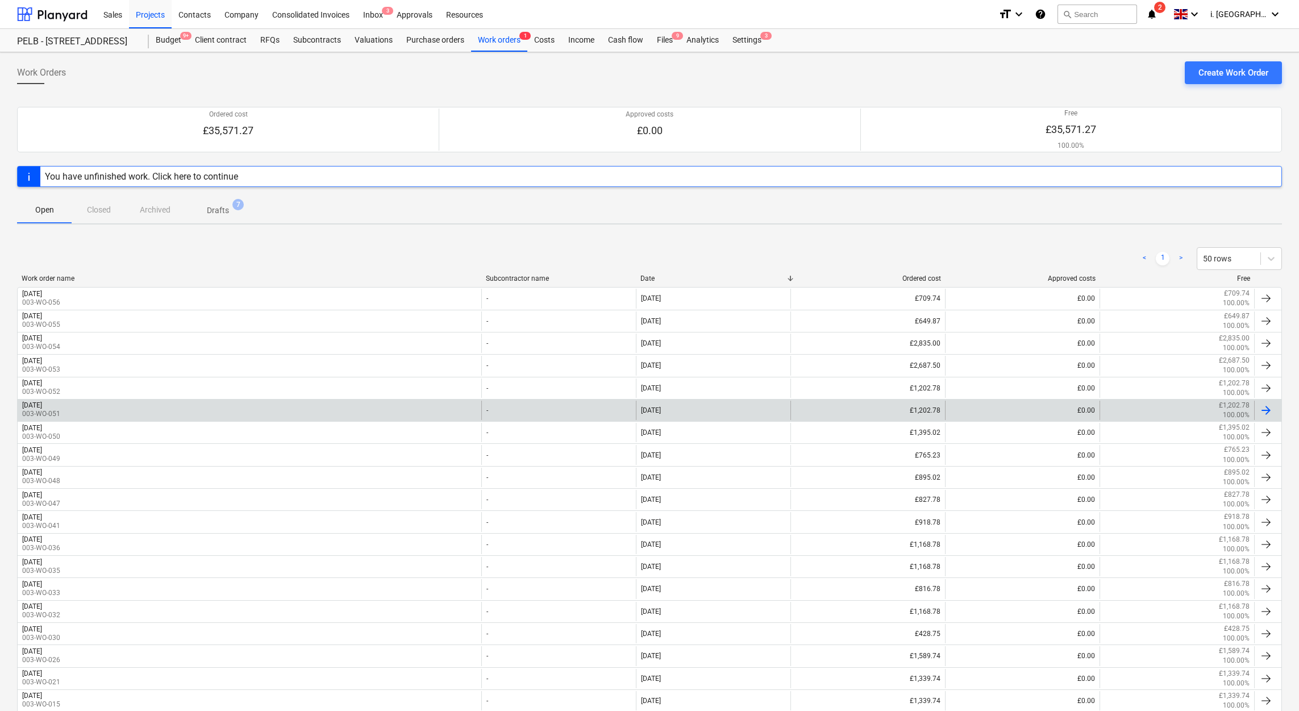
click at [120, 416] on div "[DATE] 003-WO-051" at bounding box center [250, 410] width 464 height 19
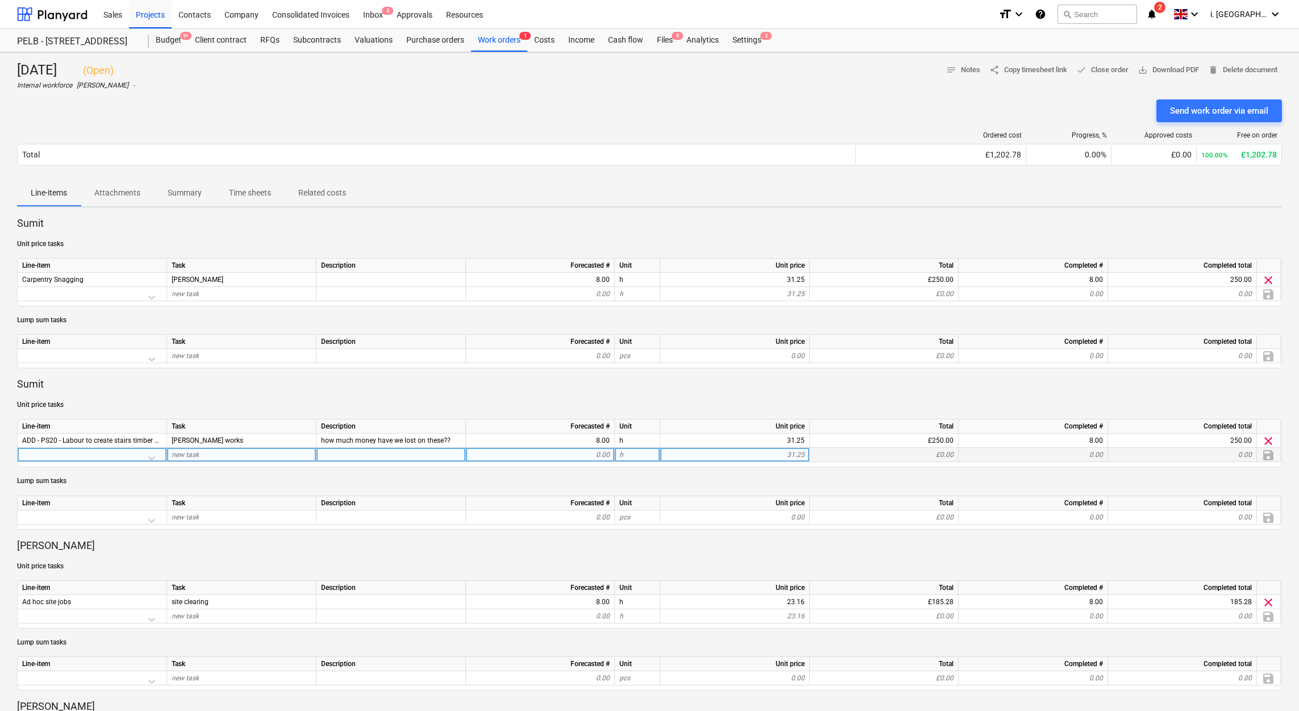
scroll to position [622, 0]
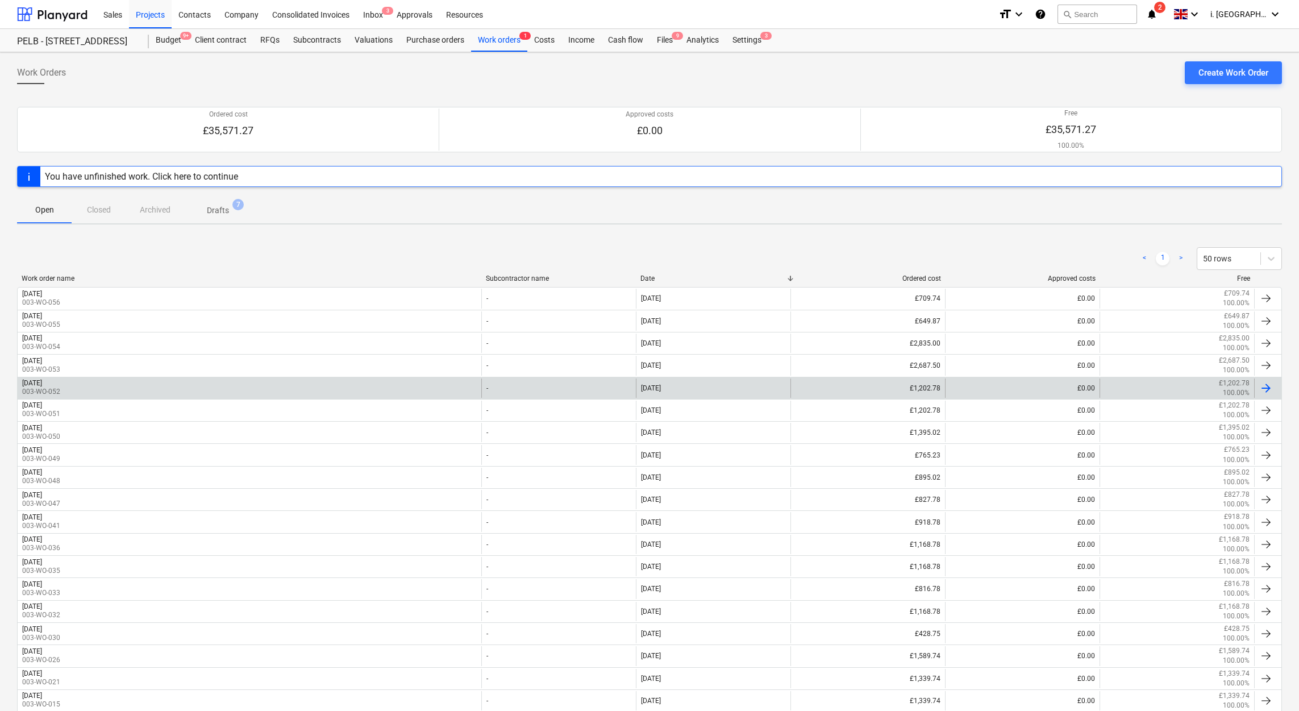
click at [126, 385] on div "[DATE] 003-WO-052" at bounding box center [250, 387] width 464 height 19
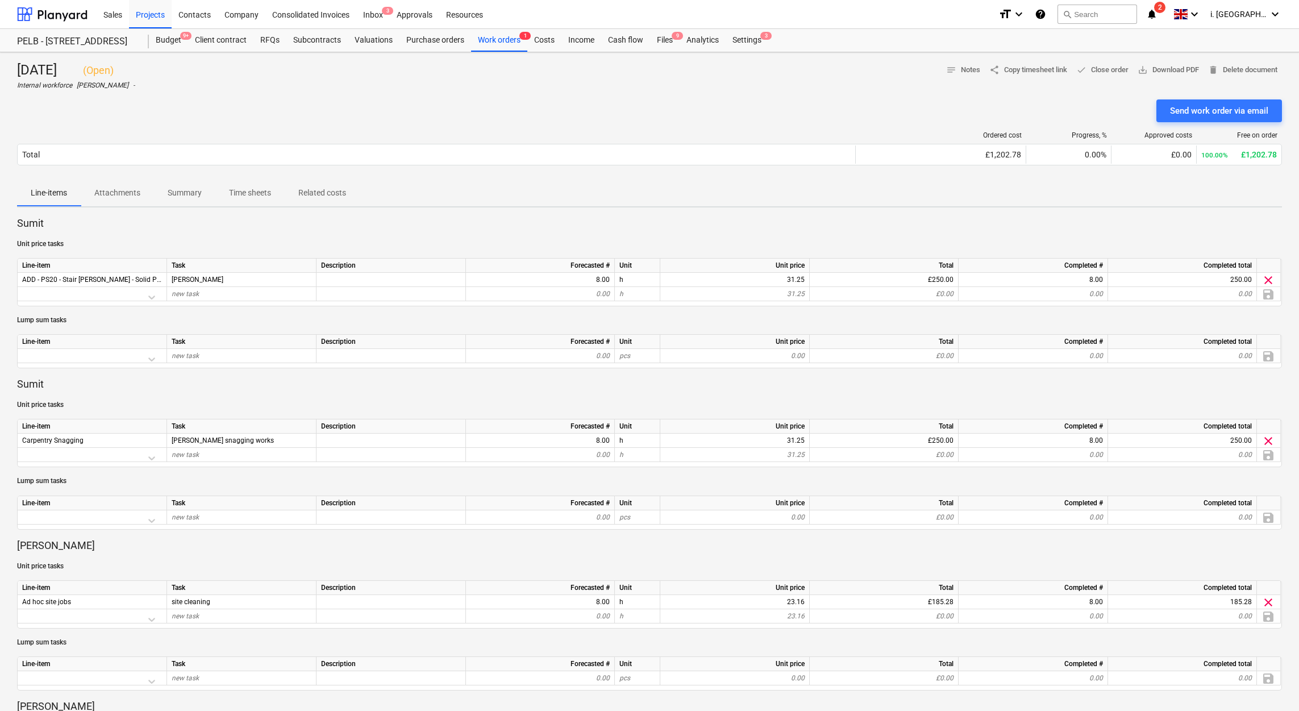
scroll to position [622, 0]
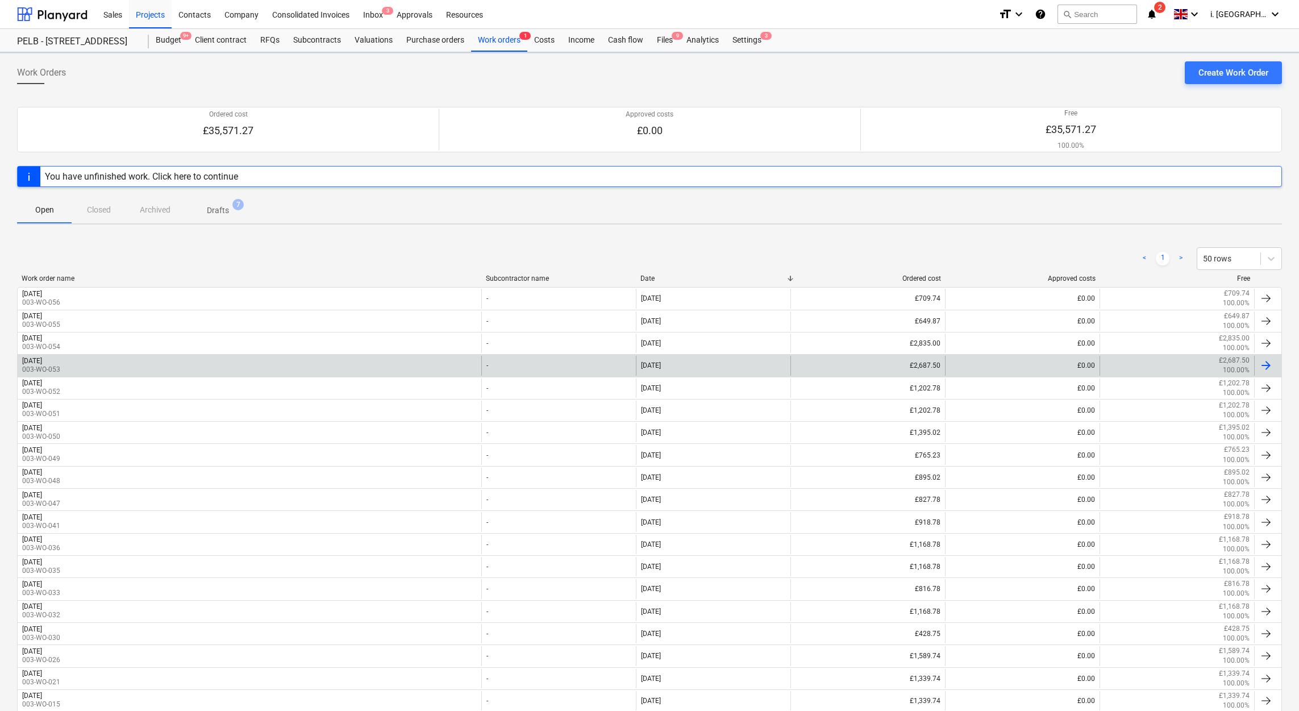
click at [115, 366] on div "[DATE] 003-WO-053" at bounding box center [250, 365] width 464 height 19
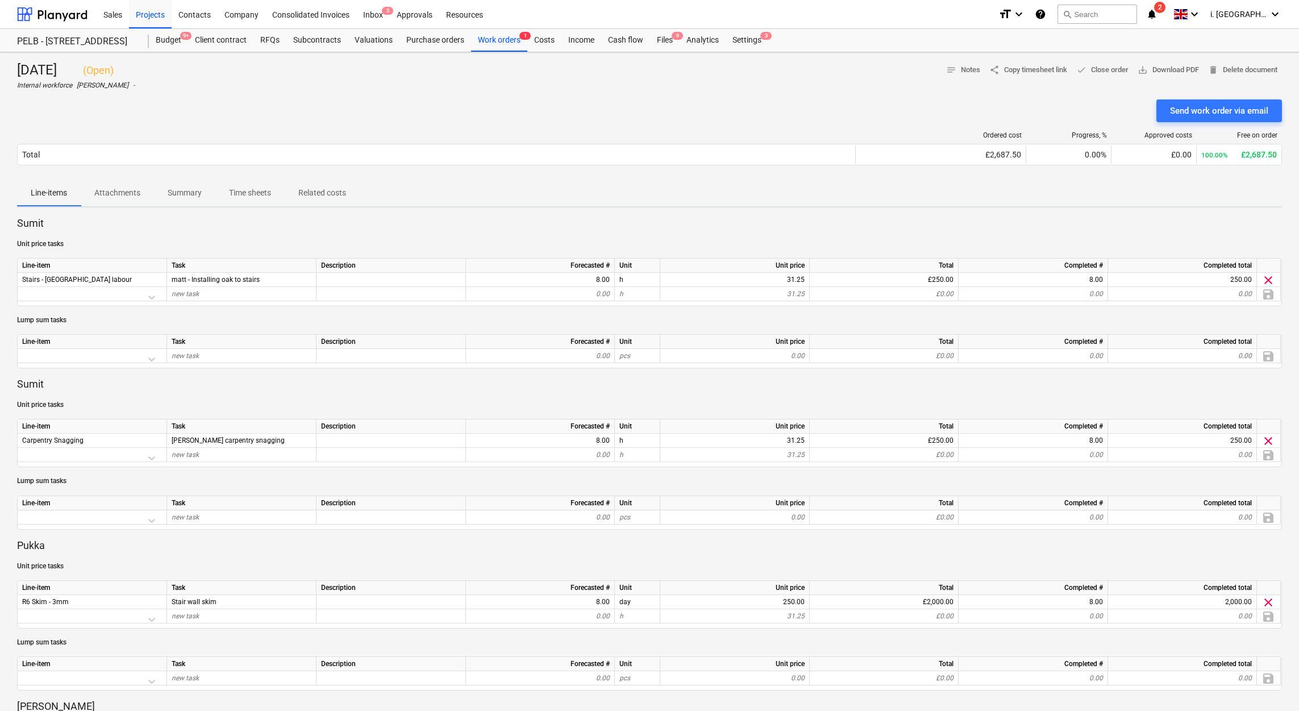
scroll to position [309, 0]
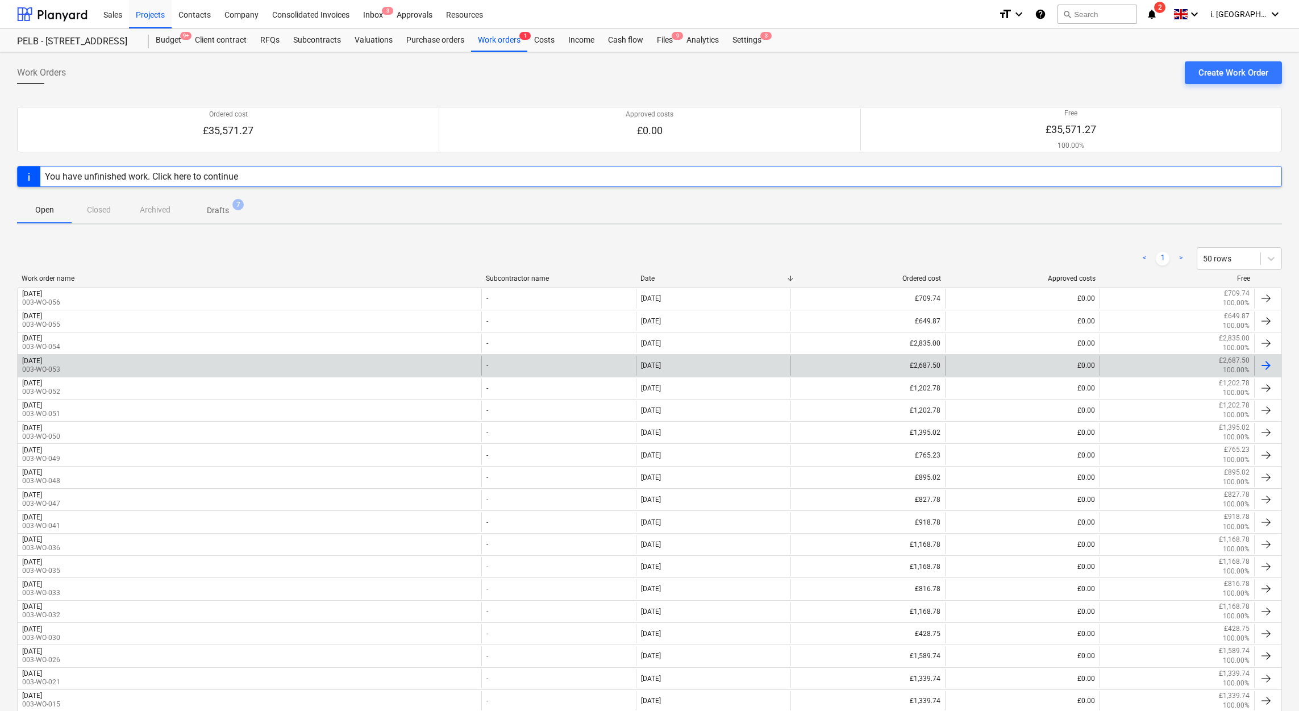
click at [114, 368] on div "[DATE] 003-WO-053" at bounding box center [250, 365] width 464 height 19
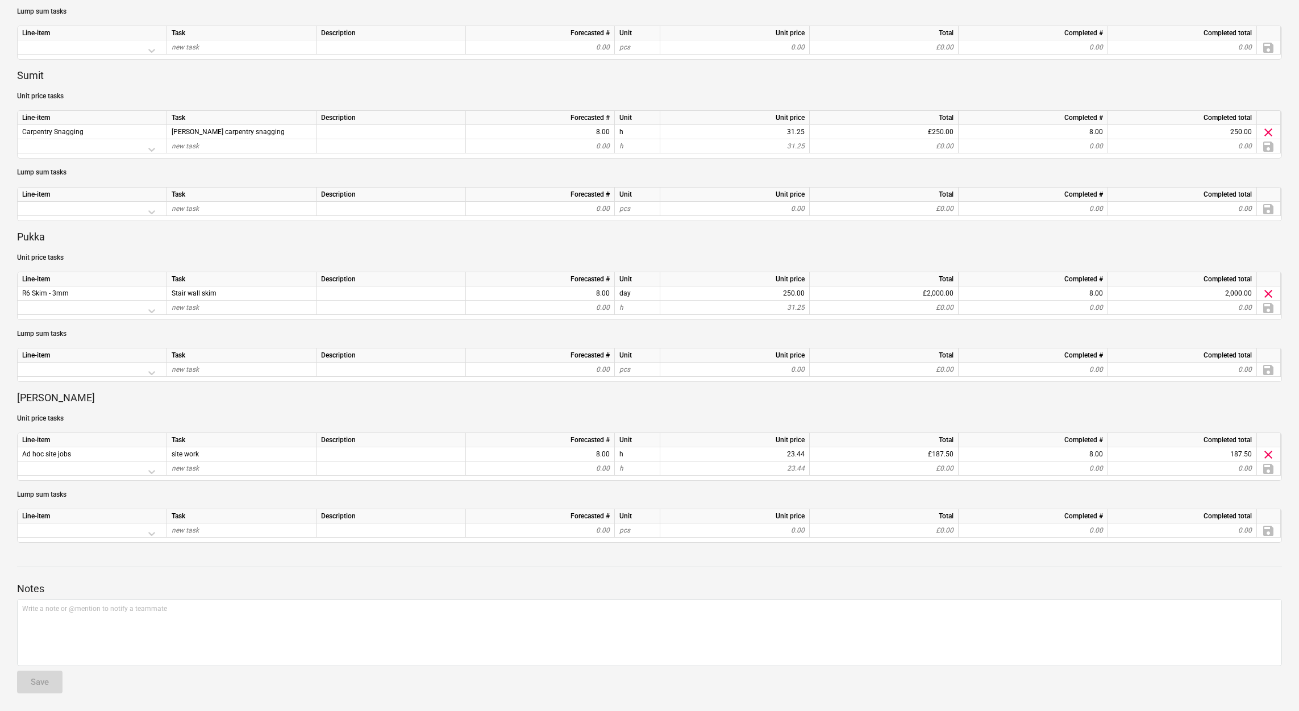
scroll to position [309, 0]
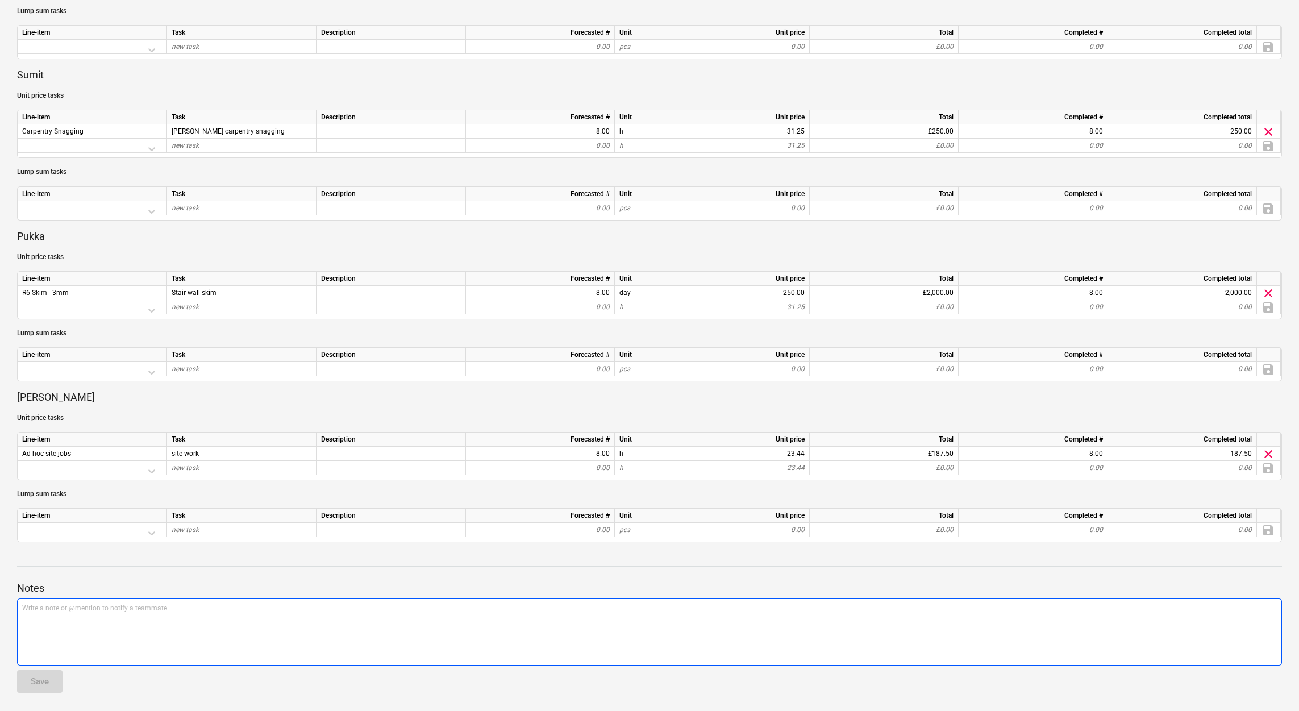
click at [868, 597] on div at bounding box center [649, 596] width 1265 height 3
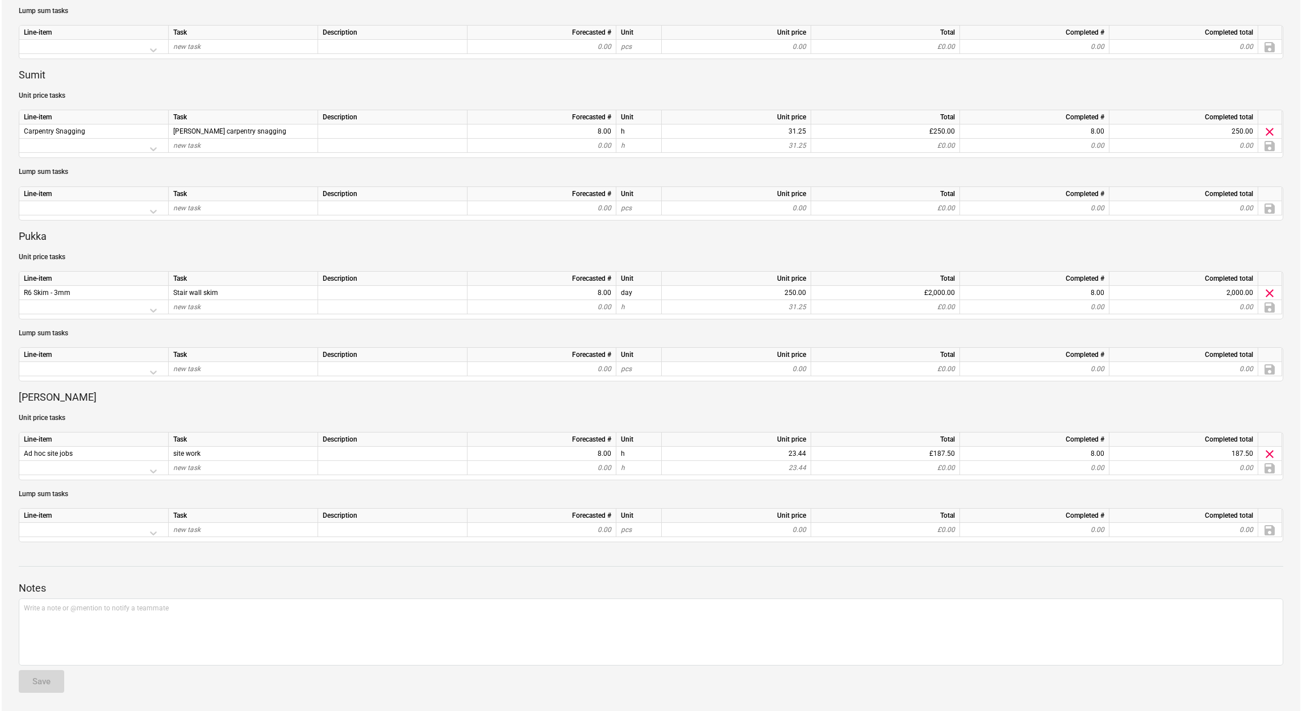
scroll to position [0, 0]
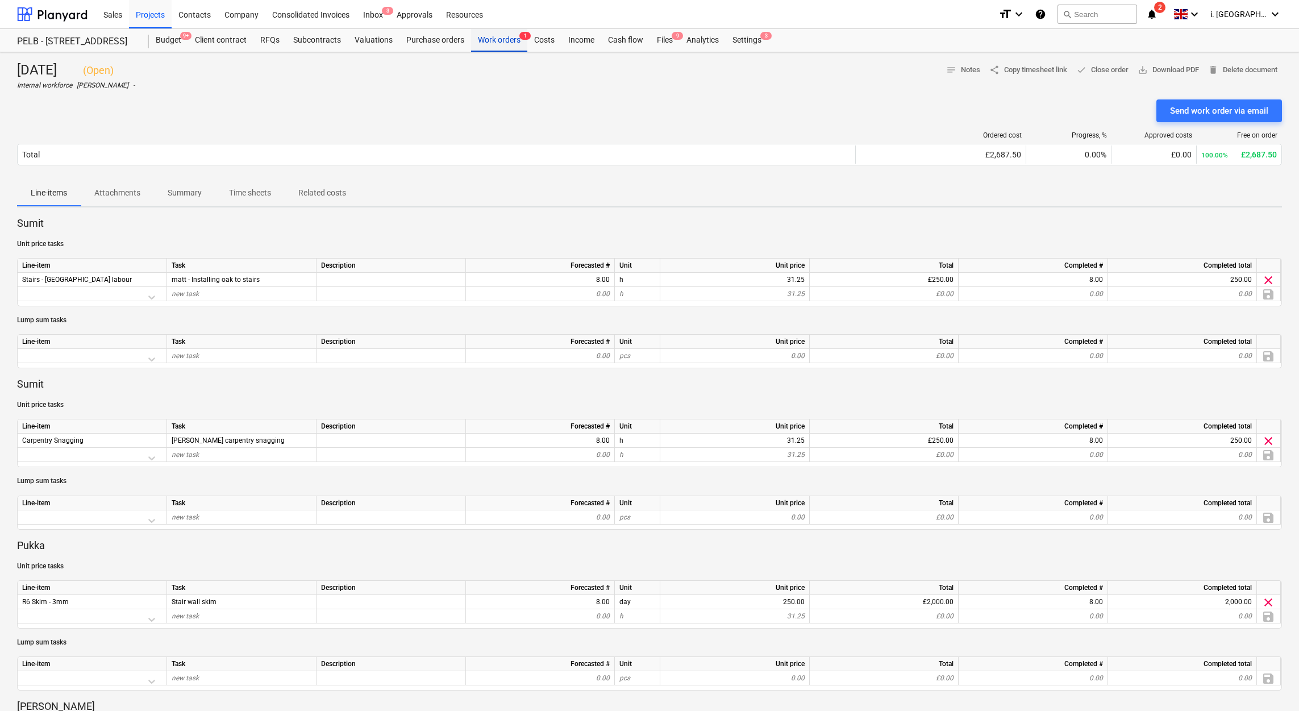
click at [485, 44] on div "Work orders 1" at bounding box center [499, 40] width 56 height 23
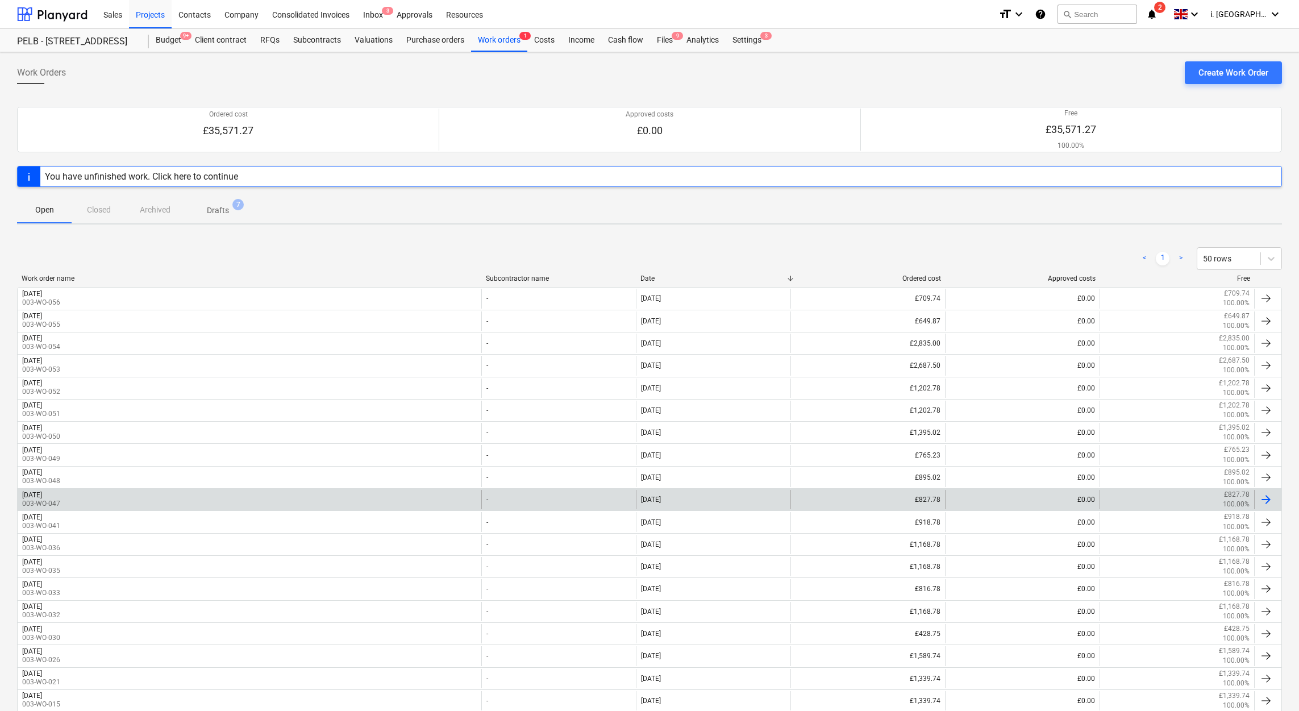
click at [102, 502] on div "[DATE] 003-WO-047" at bounding box center [250, 499] width 464 height 19
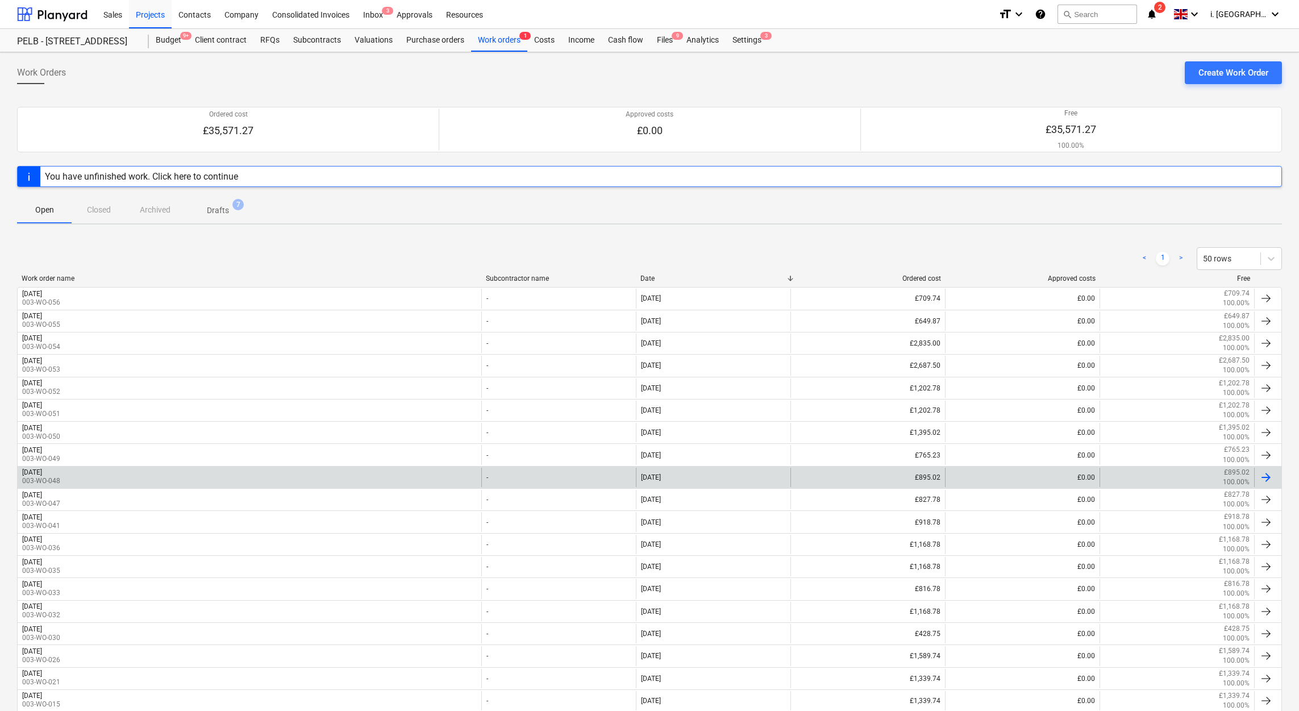
click at [154, 471] on div "[DATE] 003-WO-048" at bounding box center [250, 477] width 464 height 19
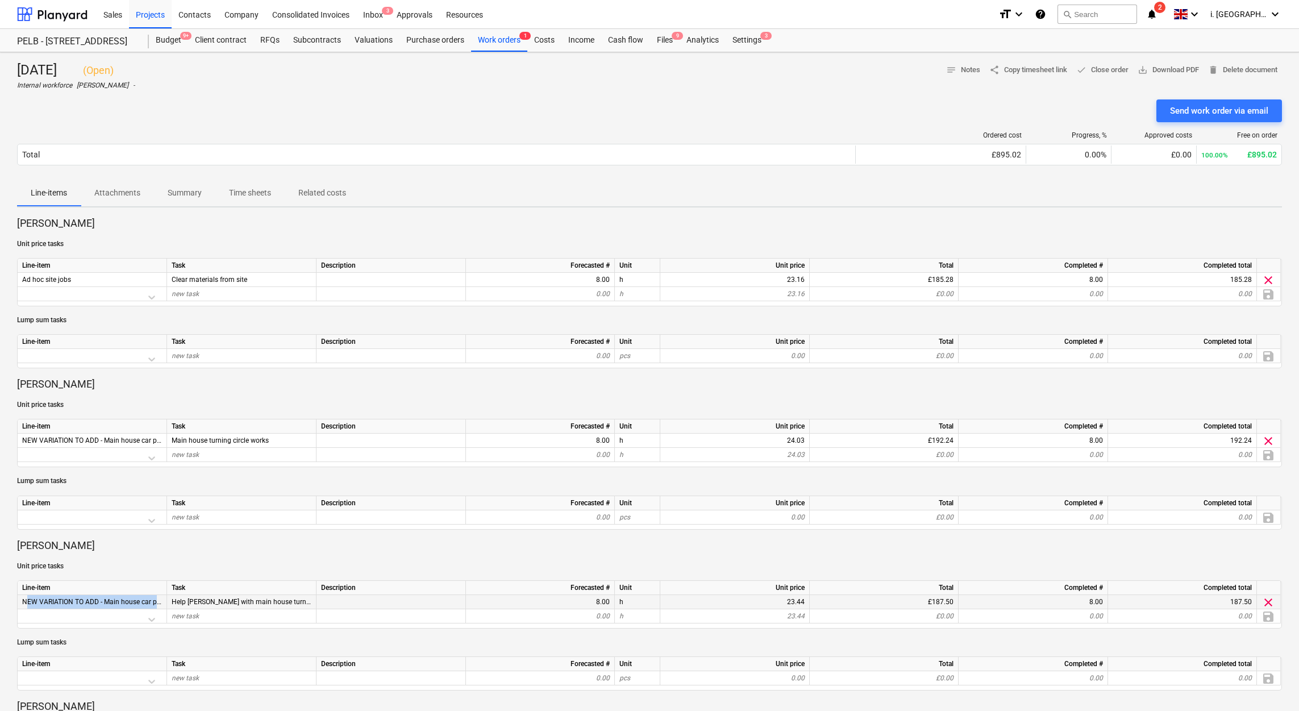
drag, startPoint x: 154, startPoint y: 603, endPoint x: 24, endPoint y: 603, distance: 129.5
click at [24, 603] on span "NEW VARIATION TO ADD - Main house car park works" at bounding box center [104, 602] width 164 height 8
drag, startPoint x: 24, startPoint y: 603, endPoint x: 43, endPoint y: 607, distance: 18.5
copy span "NEW VARIATION TO ADD - Main house car p"
click at [168, 16] on div "Projects" at bounding box center [150, 13] width 43 height 29
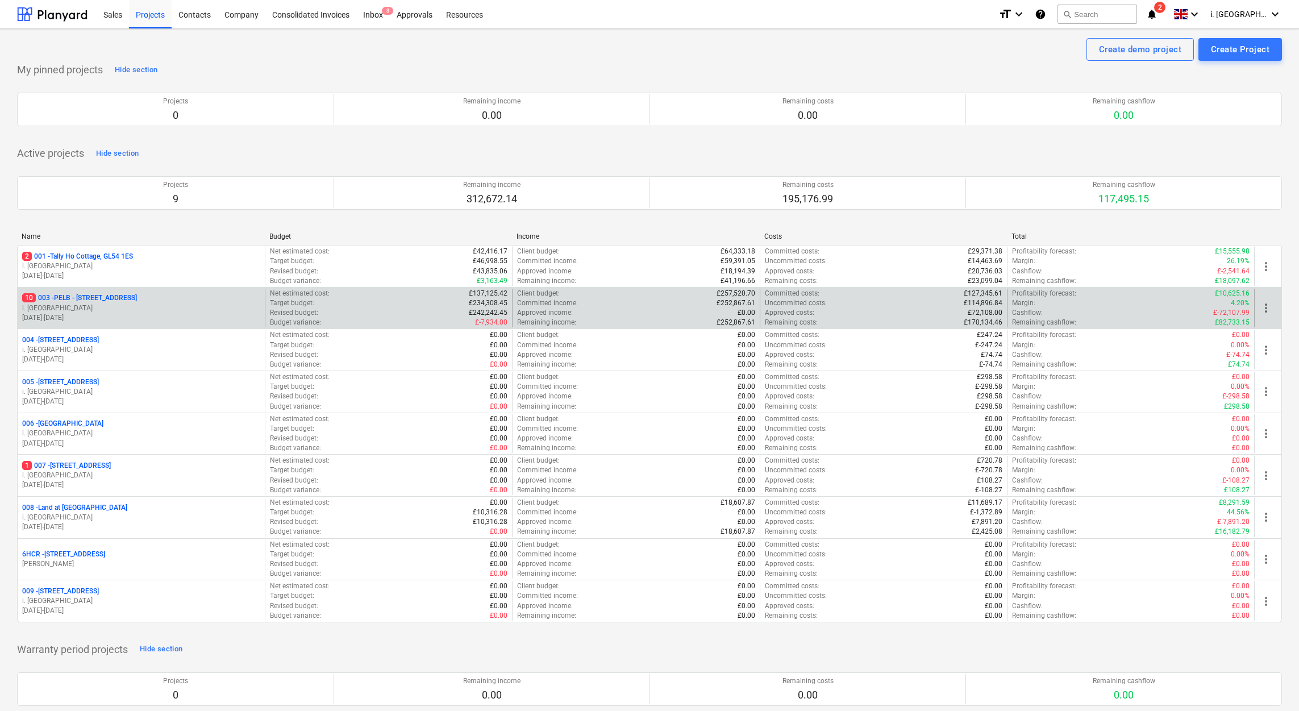
click at [101, 301] on p "10 003 - PELB - [GEOGRAPHIC_DATA], [GEOGRAPHIC_DATA], GL2 7NE" at bounding box center [79, 298] width 115 height 10
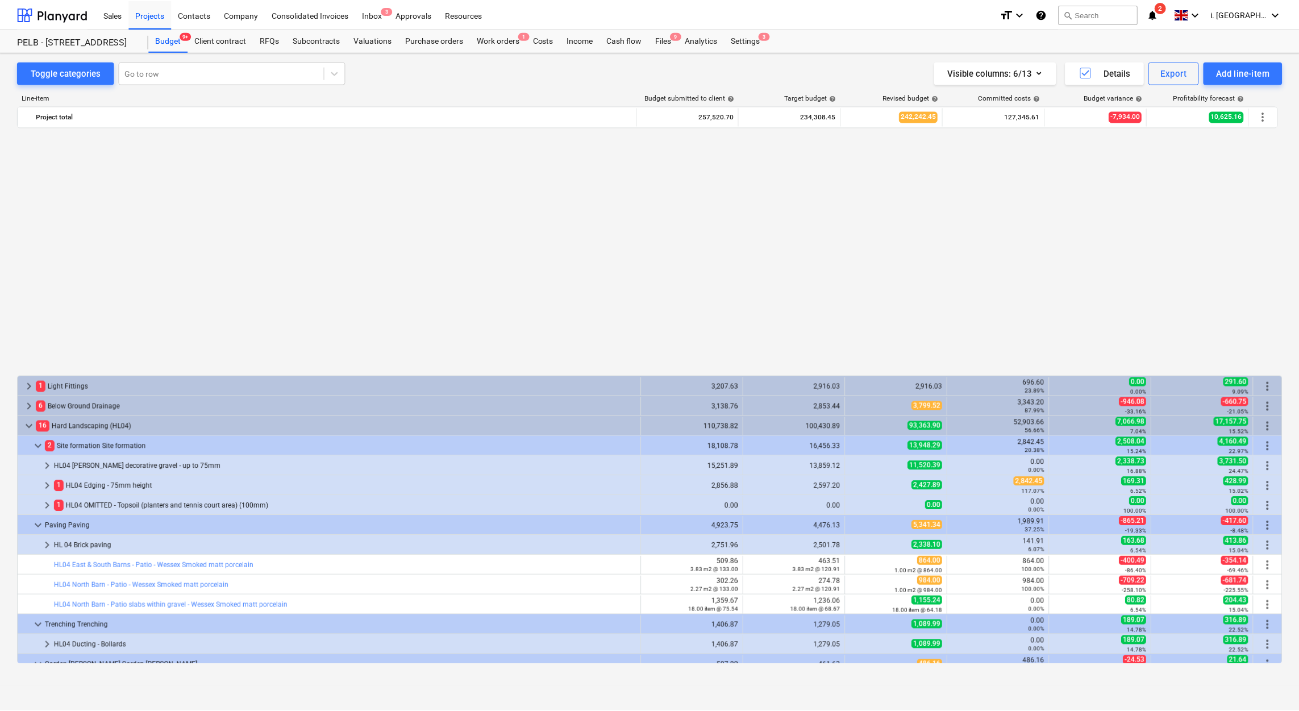
scroll to position [1198, 0]
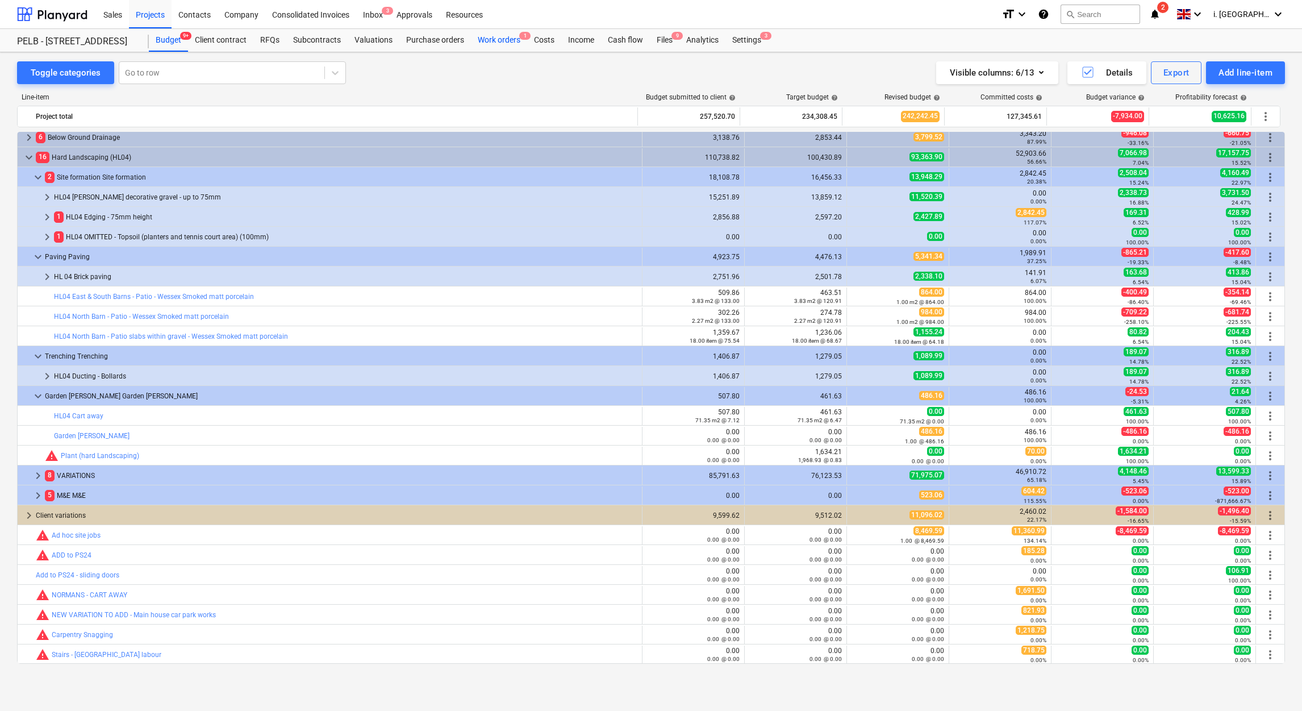
click at [514, 37] on div "Work orders 1" at bounding box center [499, 40] width 56 height 23
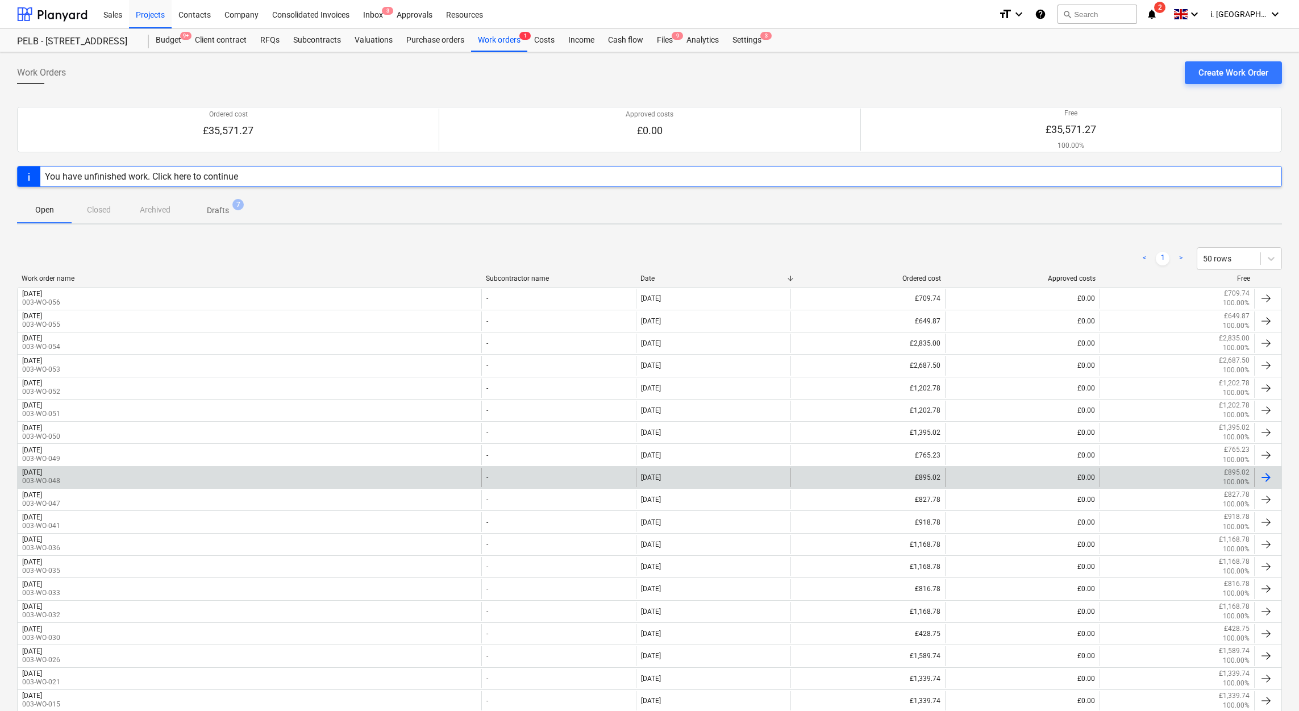
click at [60, 480] on p "003-WO-048" at bounding box center [41, 481] width 38 height 10
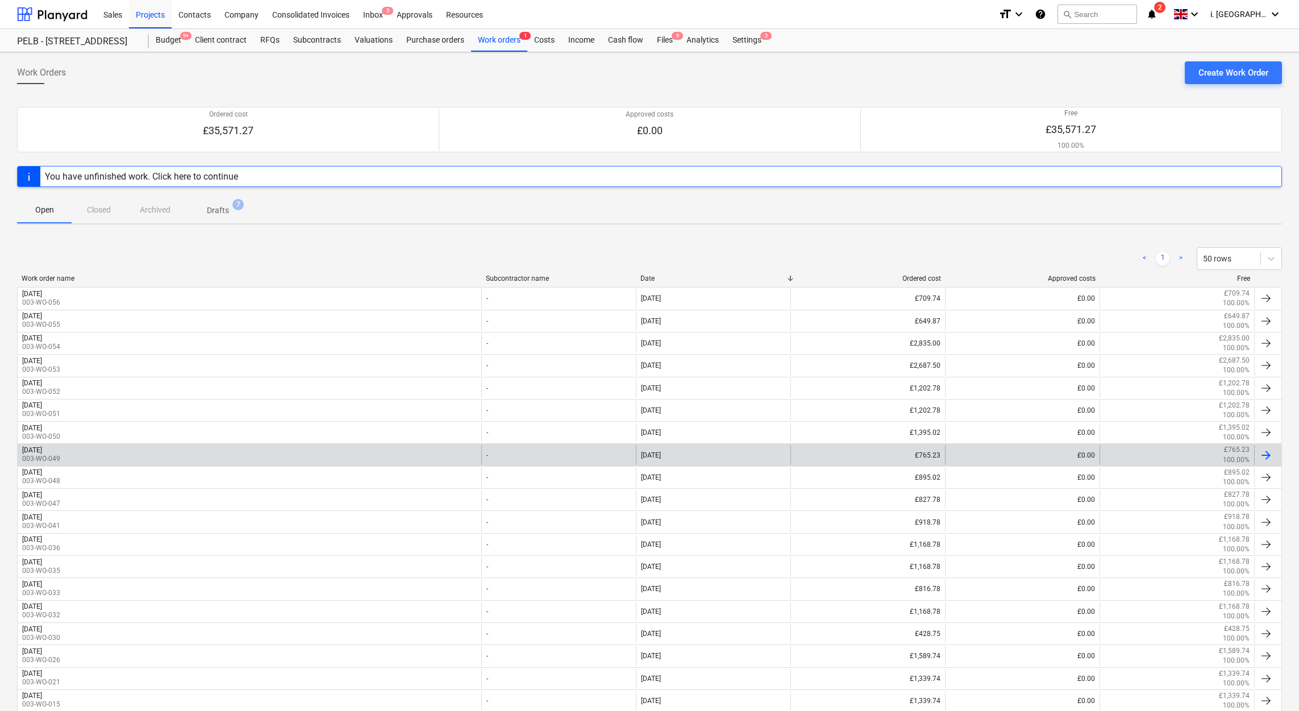
click at [127, 453] on div "[DATE] 003-WO-049" at bounding box center [250, 454] width 464 height 19
click at [134, 450] on div "[DATE] 003-WO-049" at bounding box center [250, 454] width 464 height 19
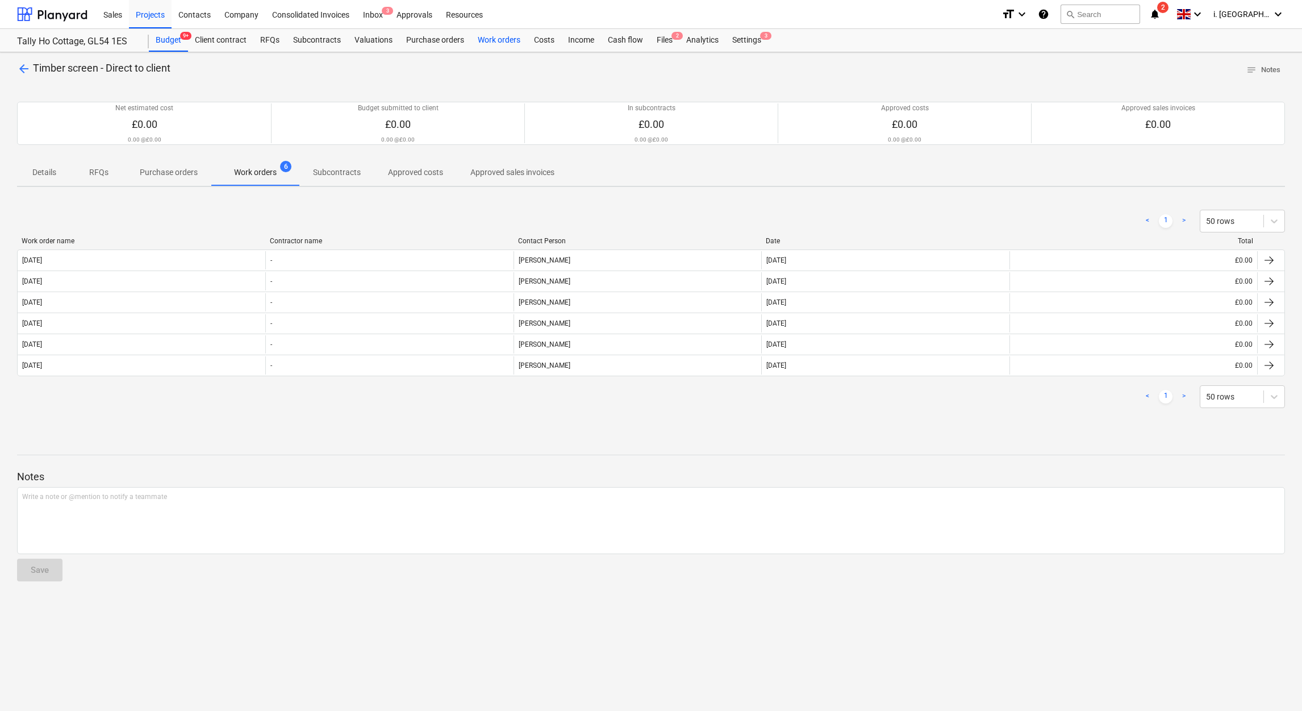
click at [504, 41] on div "Work orders" at bounding box center [499, 40] width 56 height 23
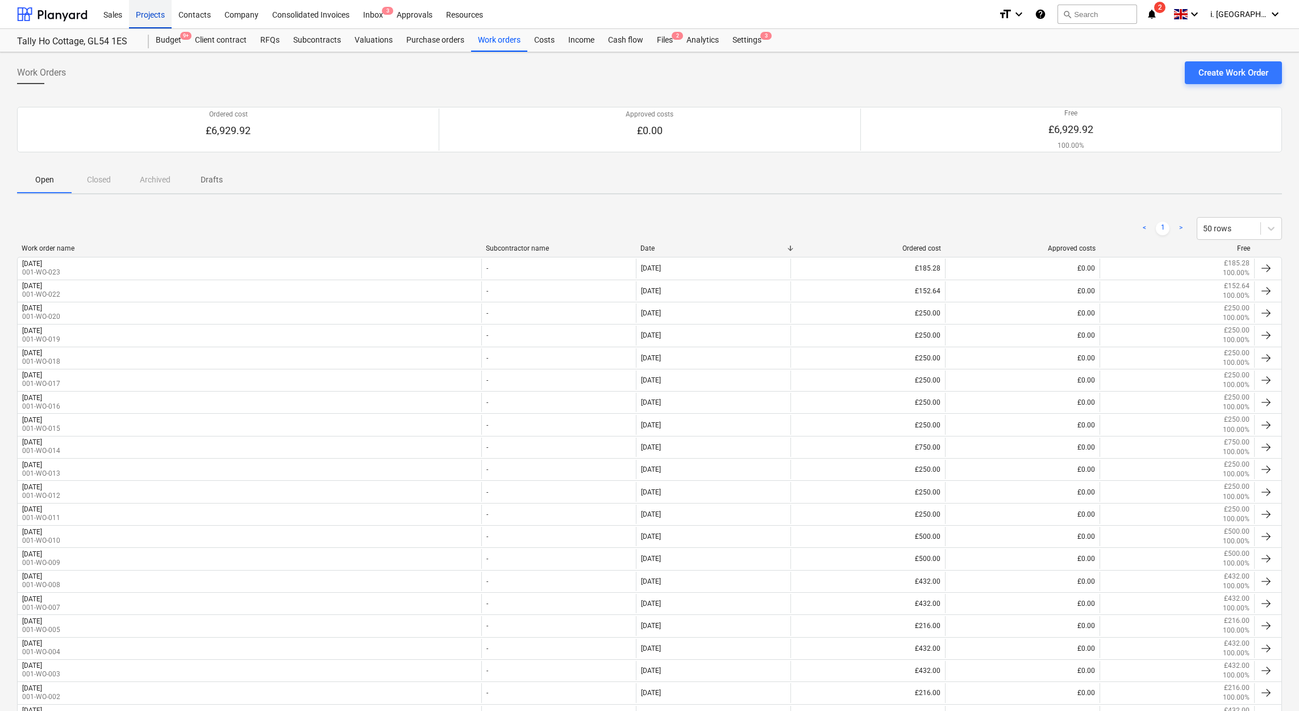
click at [165, 18] on div "Projects" at bounding box center [150, 13] width 43 height 29
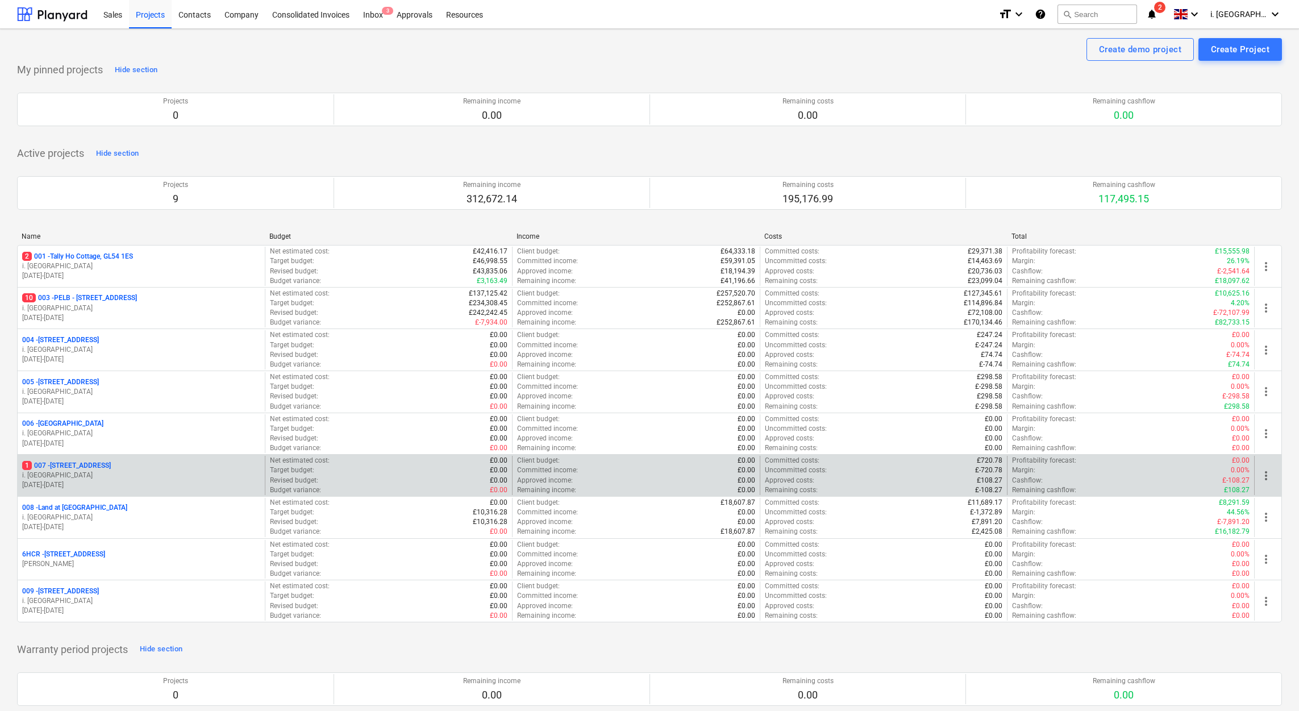
click at [81, 474] on p "i. [GEOGRAPHIC_DATA]" at bounding box center [141, 475] width 238 height 10
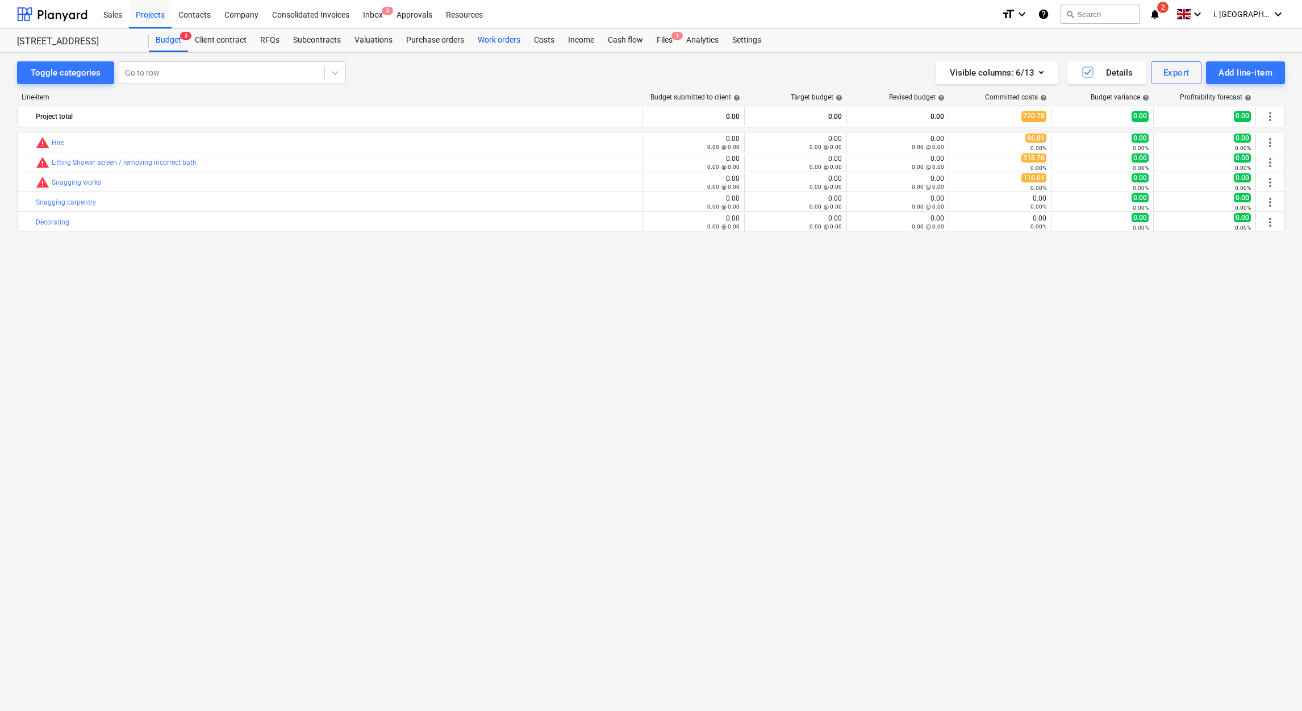
click at [485, 35] on div "Work orders" at bounding box center [499, 40] width 56 height 23
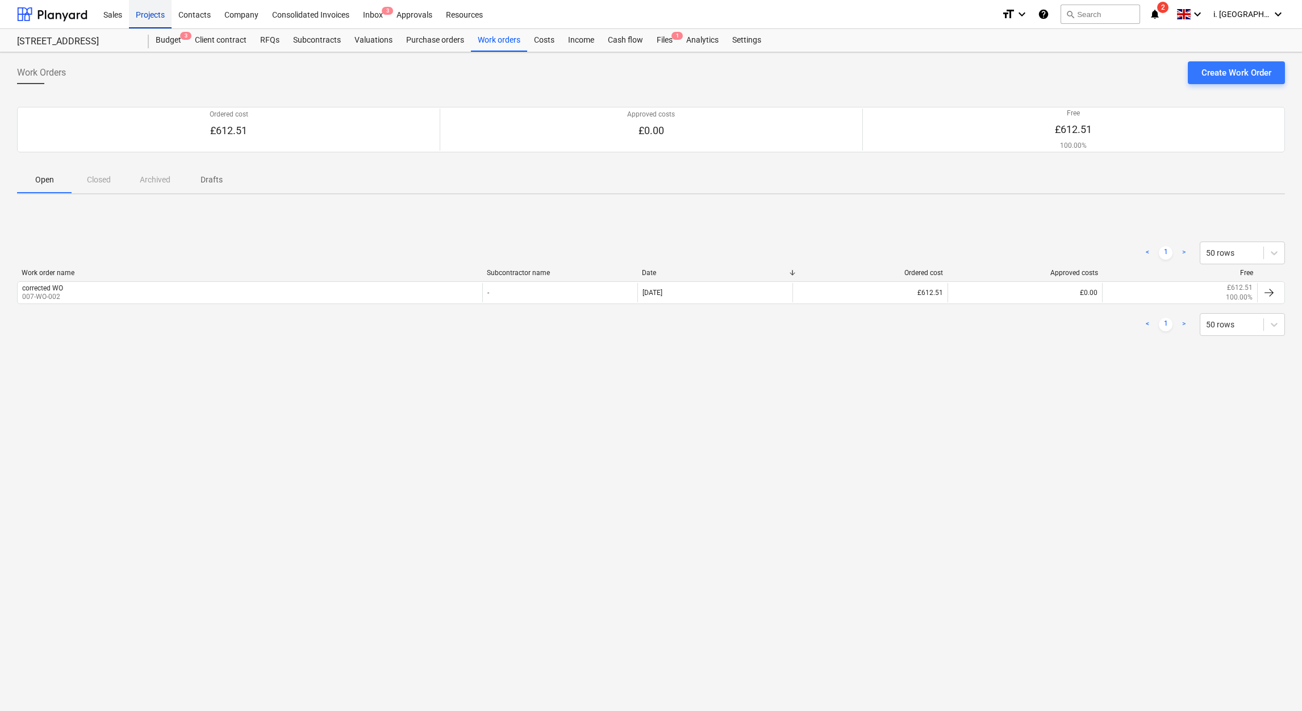
click at [154, 18] on div "Projects" at bounding box center [150, 13] width 43 height 29
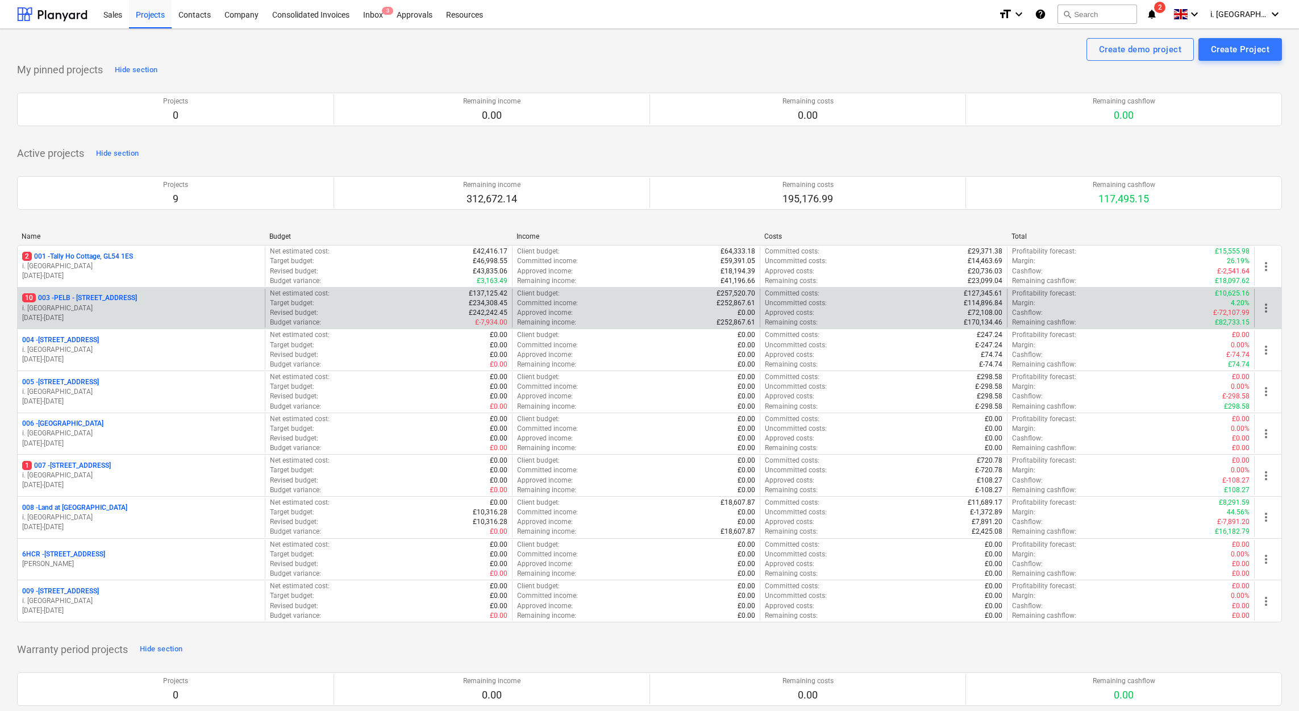
click at [70, 312] on p "i. [GEOGRAPHIC_DATA]" at bounding box center [141, 308] width 238 height 10
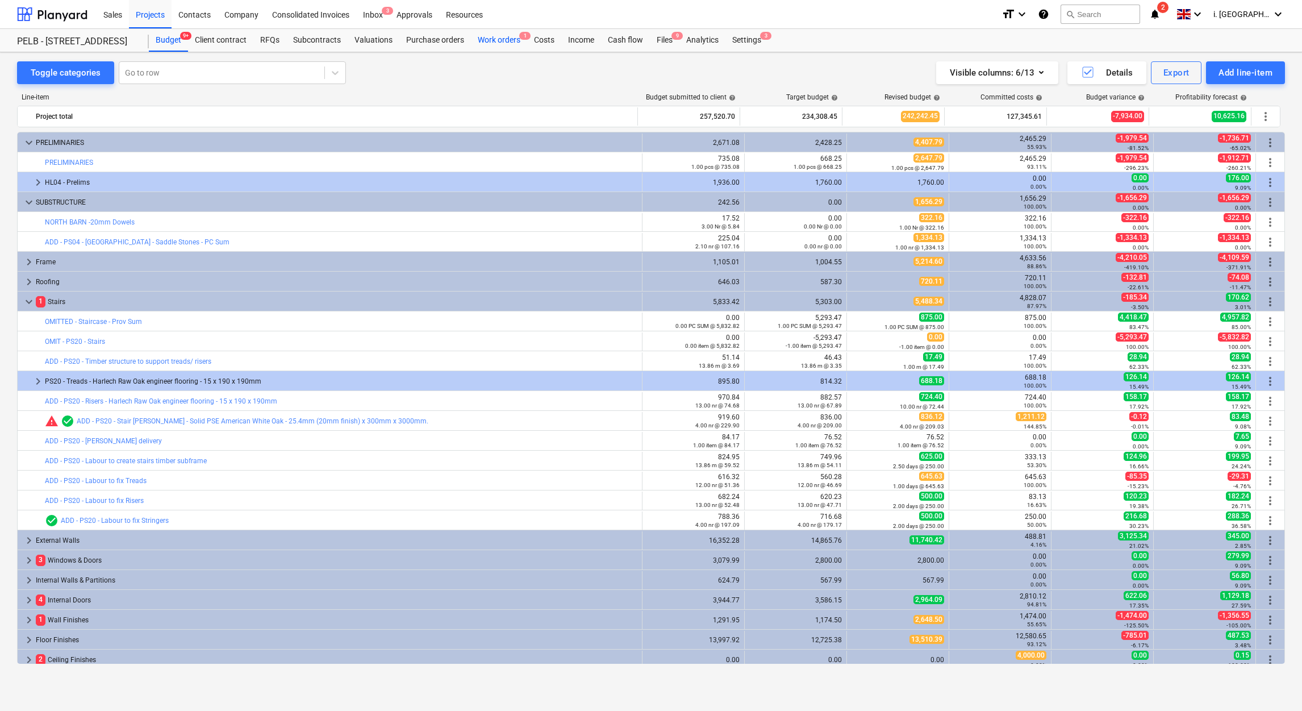
click at [508, 35] on div "Work orders 1" at bounding box center [499, 40] width 56 height 23
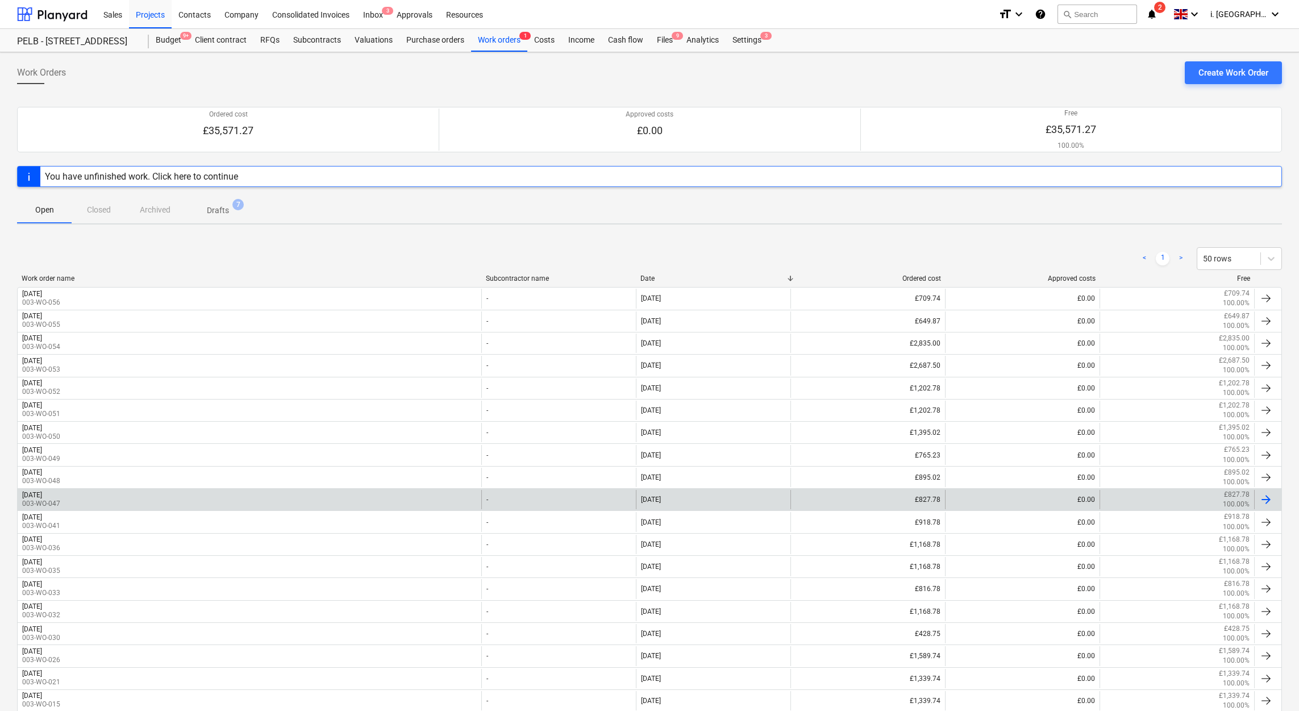
click at [273, 503] on div "Wednesday 1st Oct 2025 003-WO-047" at bounding box center [250, 499] width 464 height 19
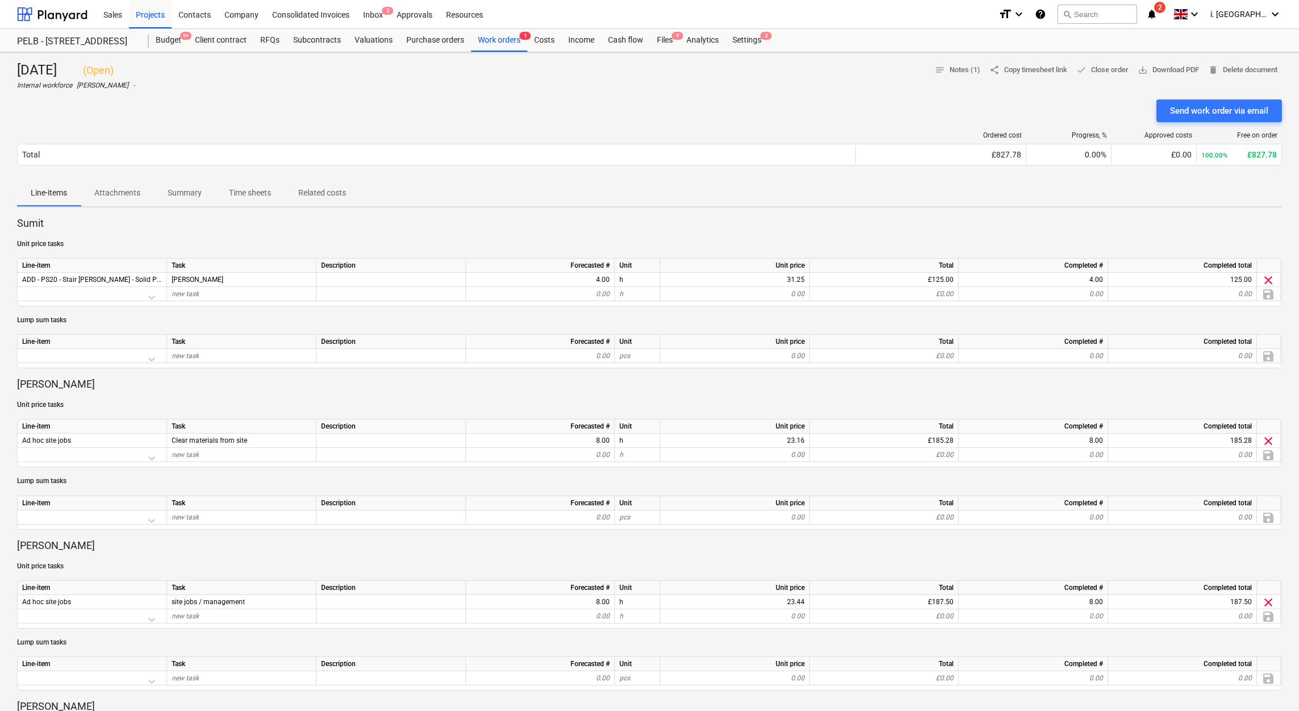
scroll to position [586, 0]
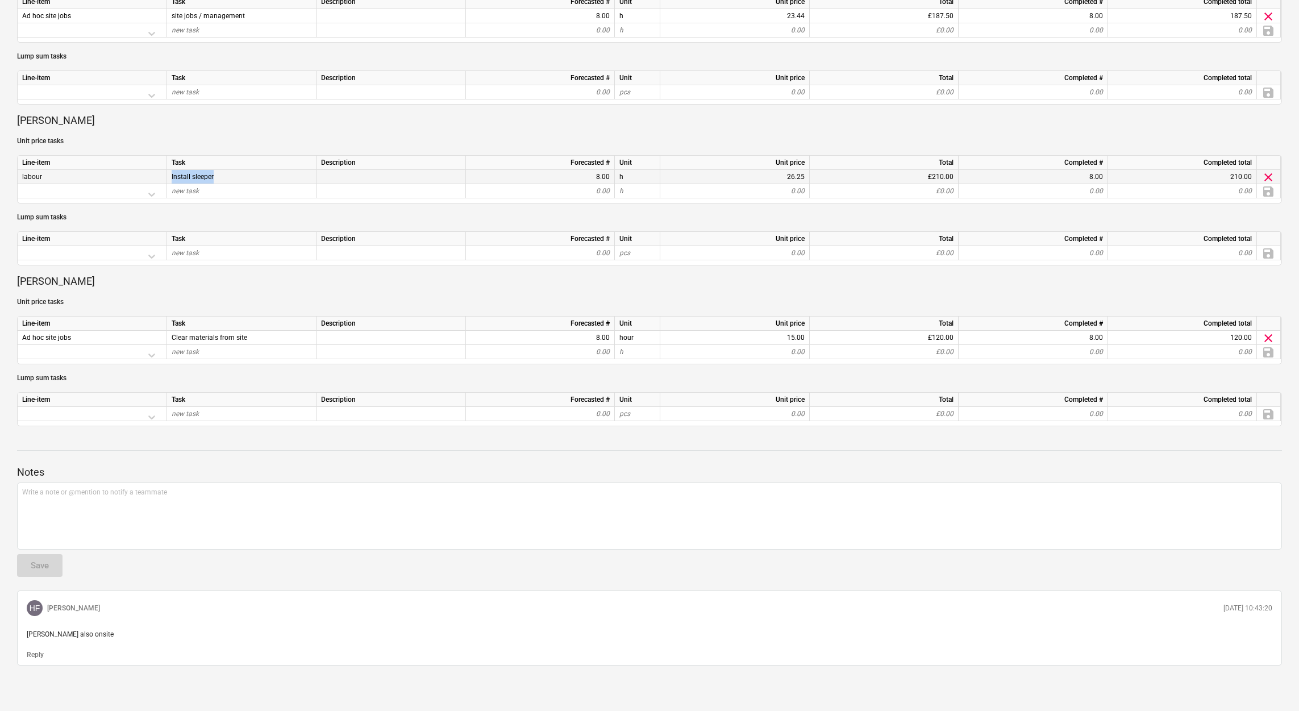
drag, startPoint x: 235, startPoint y: 173, endPoint x: 170, endPoint y: 171, distance: 64.8
click at [168, 170] on div "Install sleeper" at bounding box center [241, 177] width 149 height 14
drag, startPoint x: 170, startPoint y: 171, endPoint x: 196, endPoint y: 181, distance: 27.9
copy span "Install sleeper"
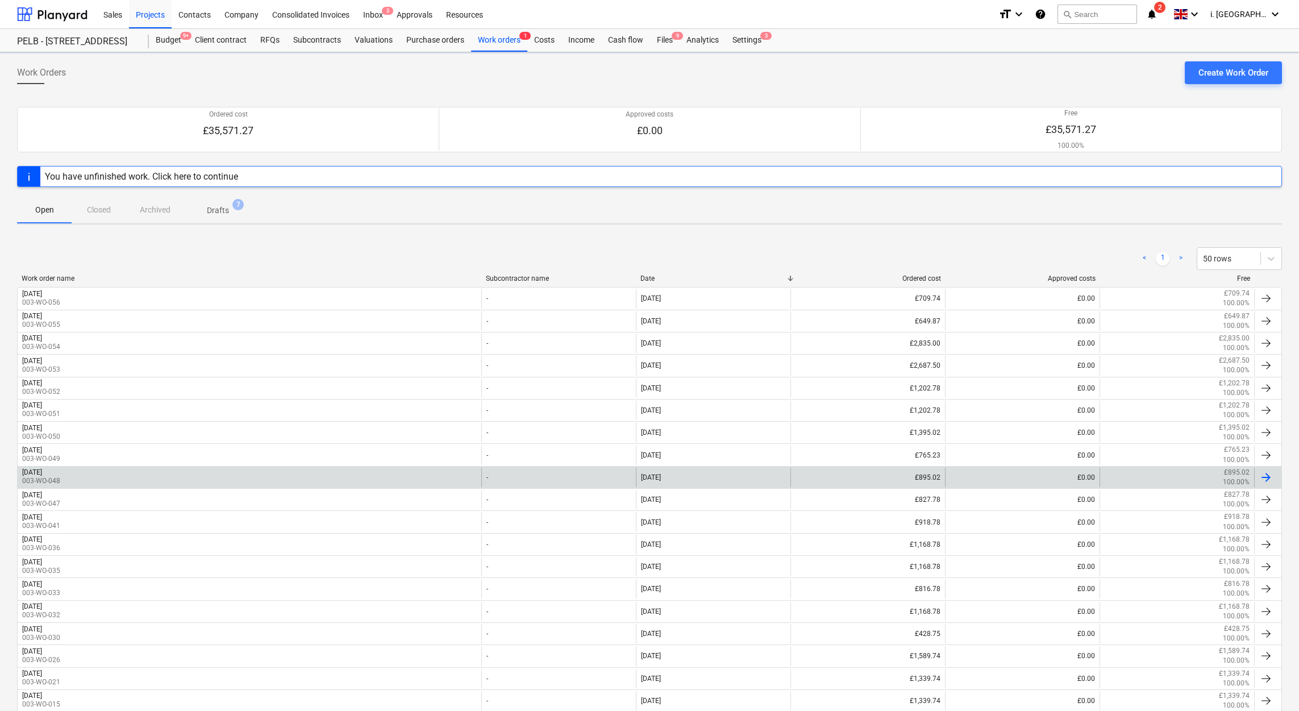
click at [172, 477] on div "Thursday 2nd Oct 2025 003-WO-048" at bounding box center [250, 477] width 464 height 19
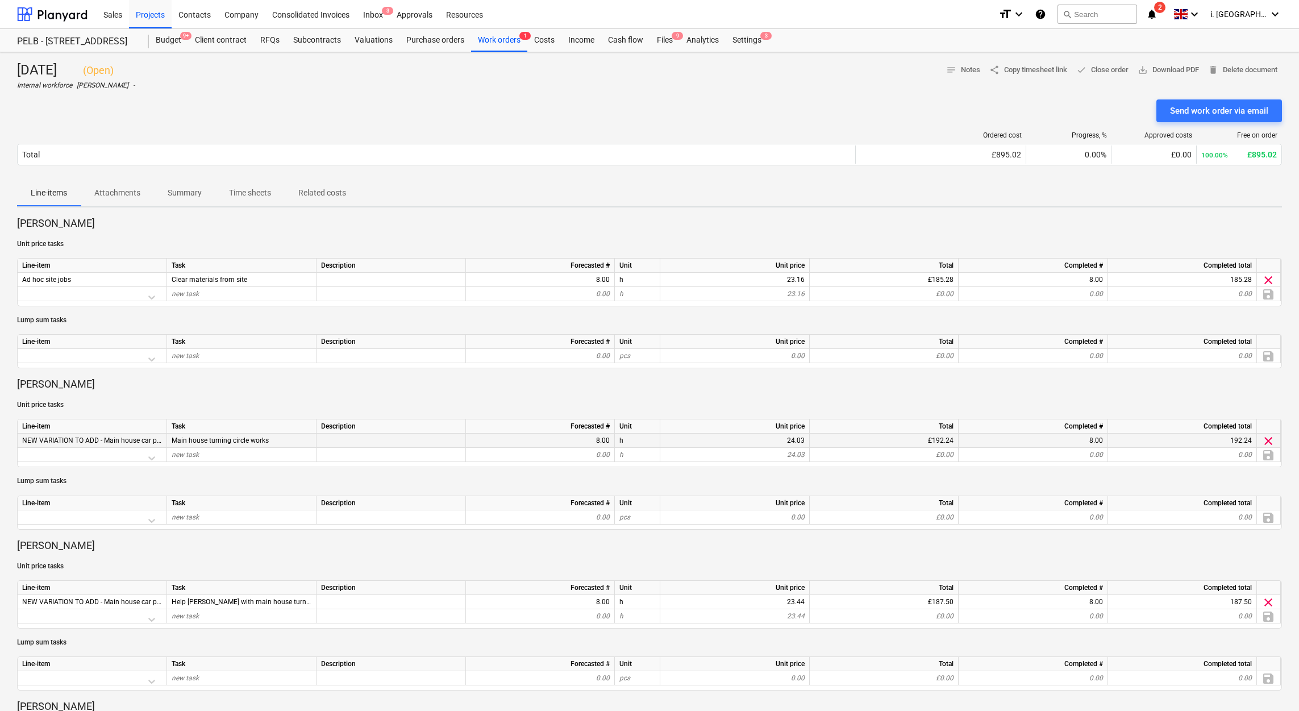
scroll to position [470, 0]
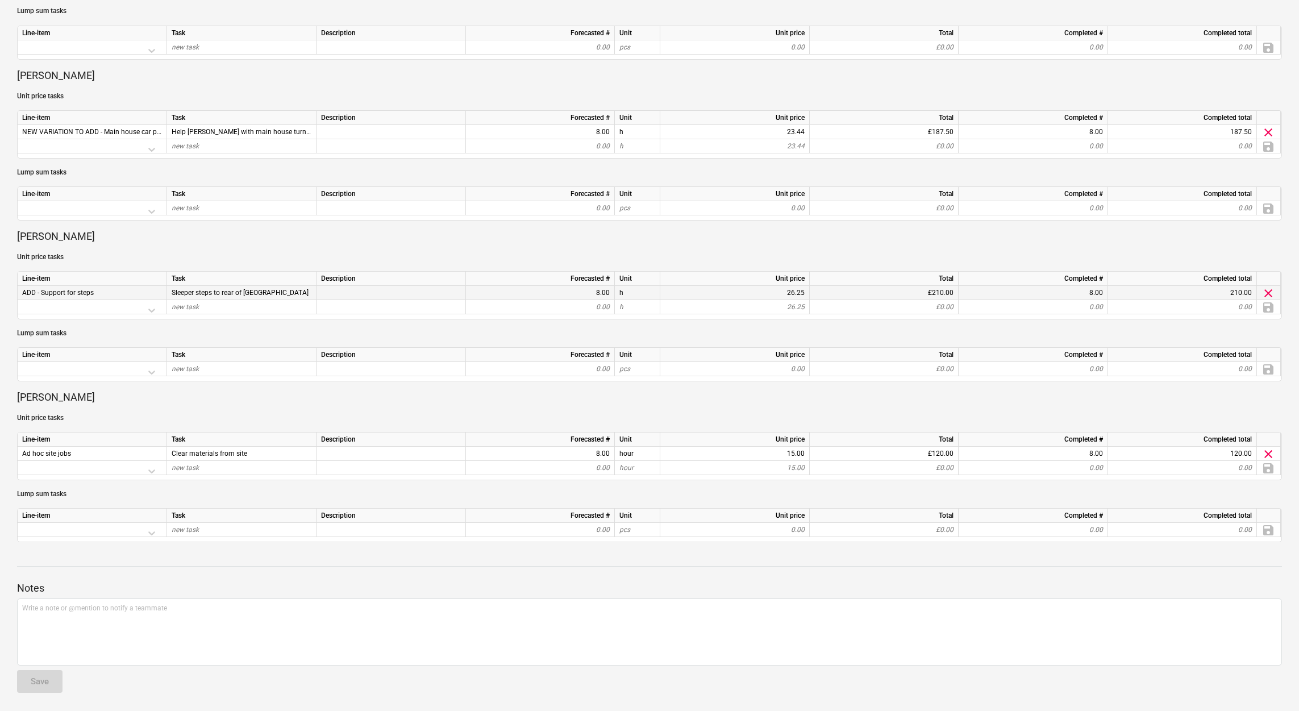
drag, startPoint x: 285, startPoint y: 293, endPoint x: 164, endPoint y: 293, distance: 121.0
click at [0, 0] on div "ADD - Support for steps Sleeper steps to rear of south barn 8.00 h 26.25 £210.0…" at bounding box center [0, 0] width 0 height 0
copy div "Sleeper steps to rear of south barn"
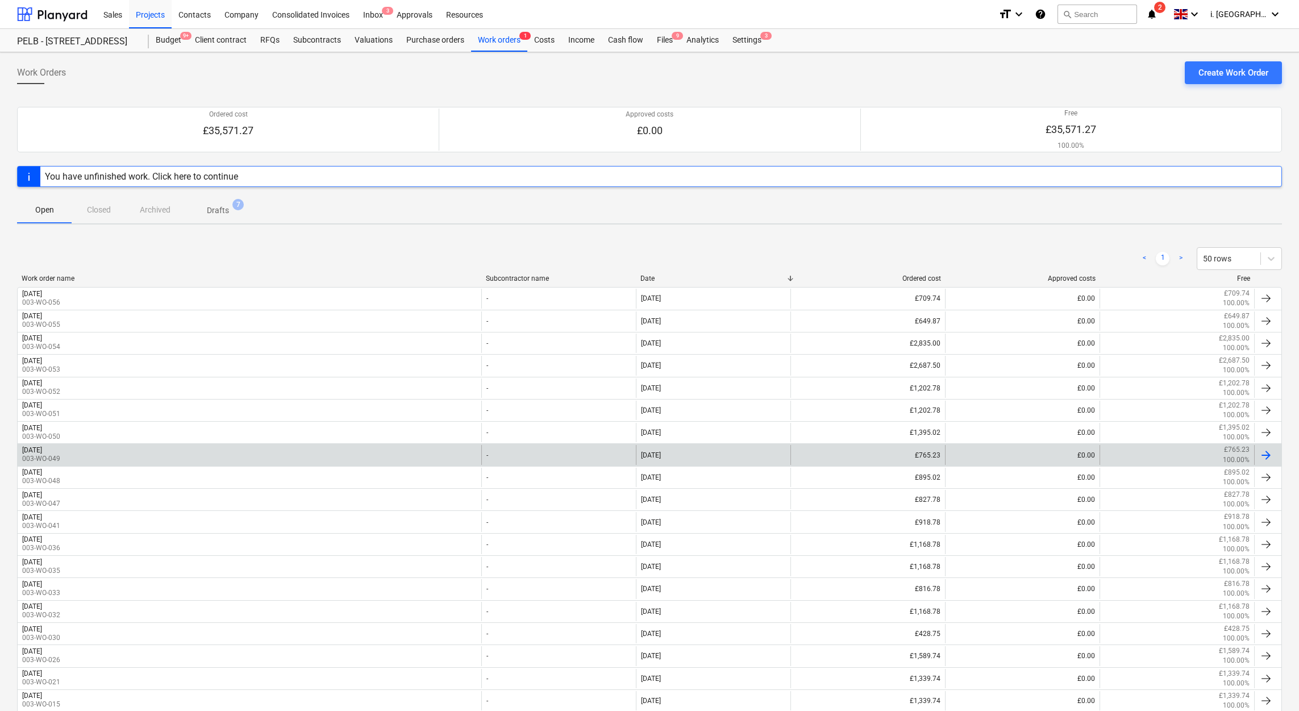
click at [97, 460] on div "Friday 3rd Oct 2025 003-WO-049" at bounding box center [250, 454] width 464 height 19
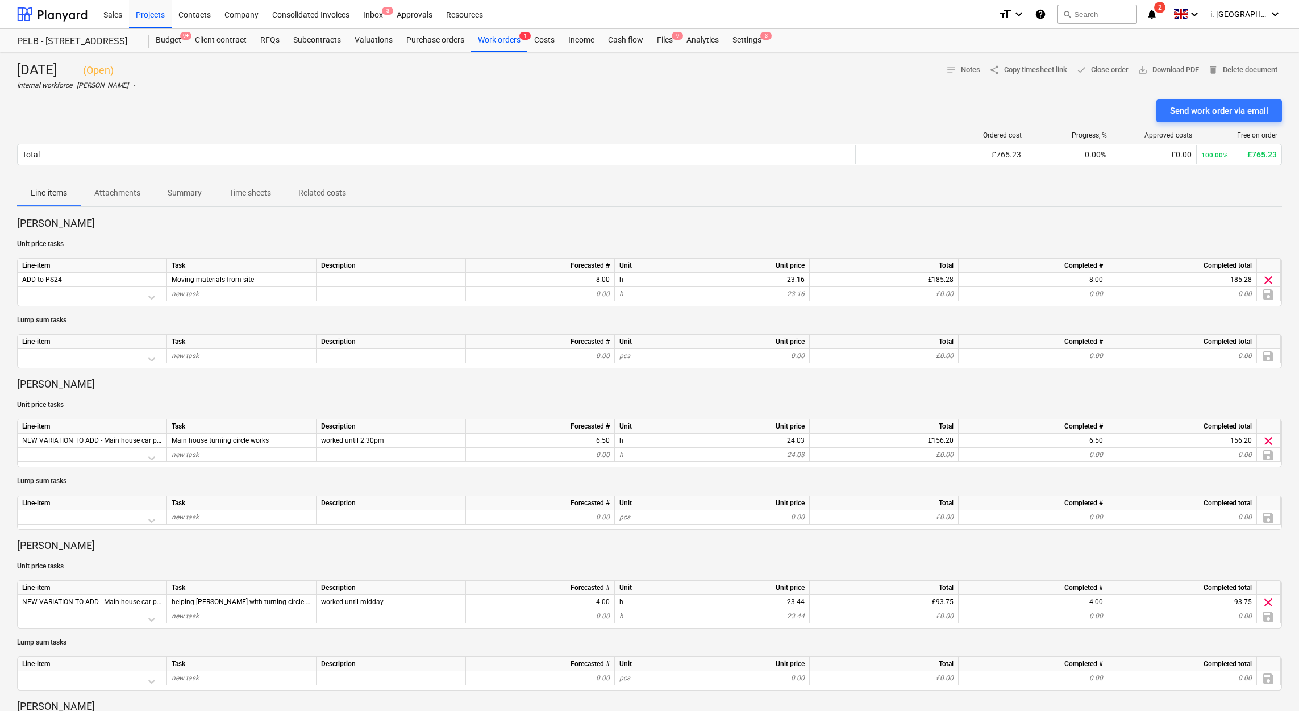
scroll to position [470, 0]
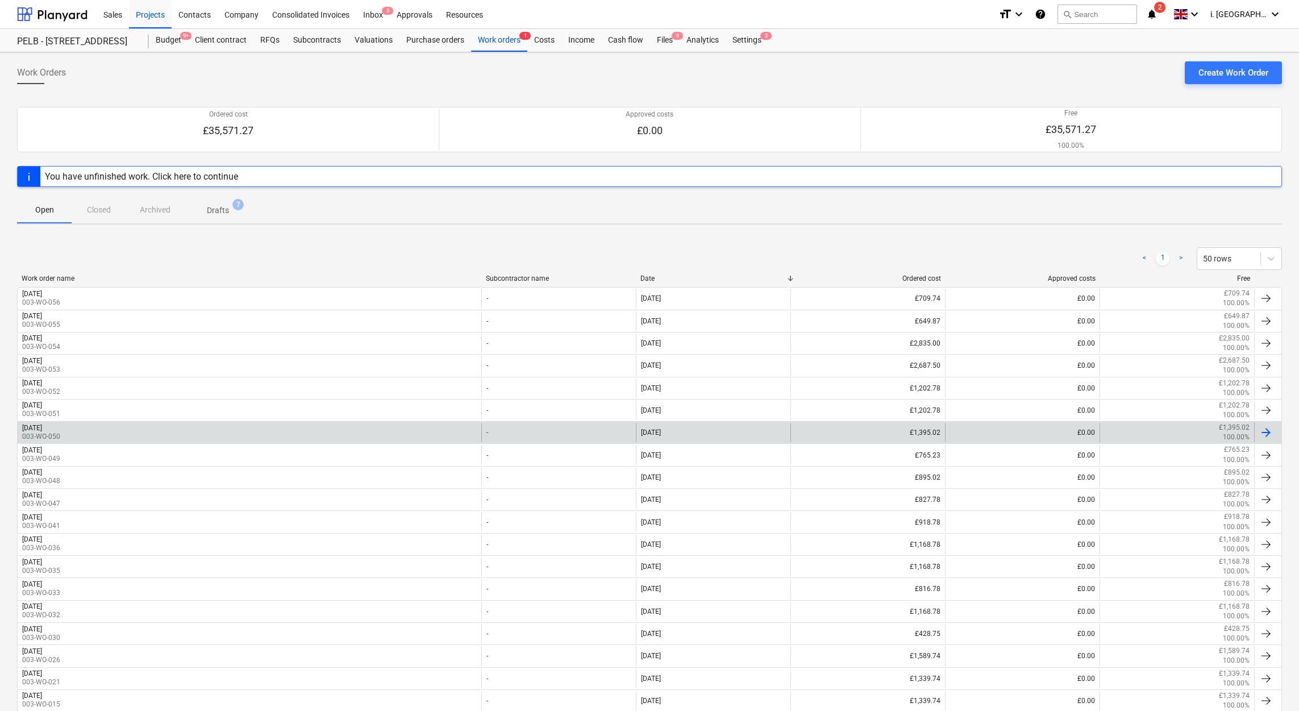
click at [153, 433] on div "Monday 6th Oct 2025 003-WO-050" at bounding box center [250, 432] width 464 height 19
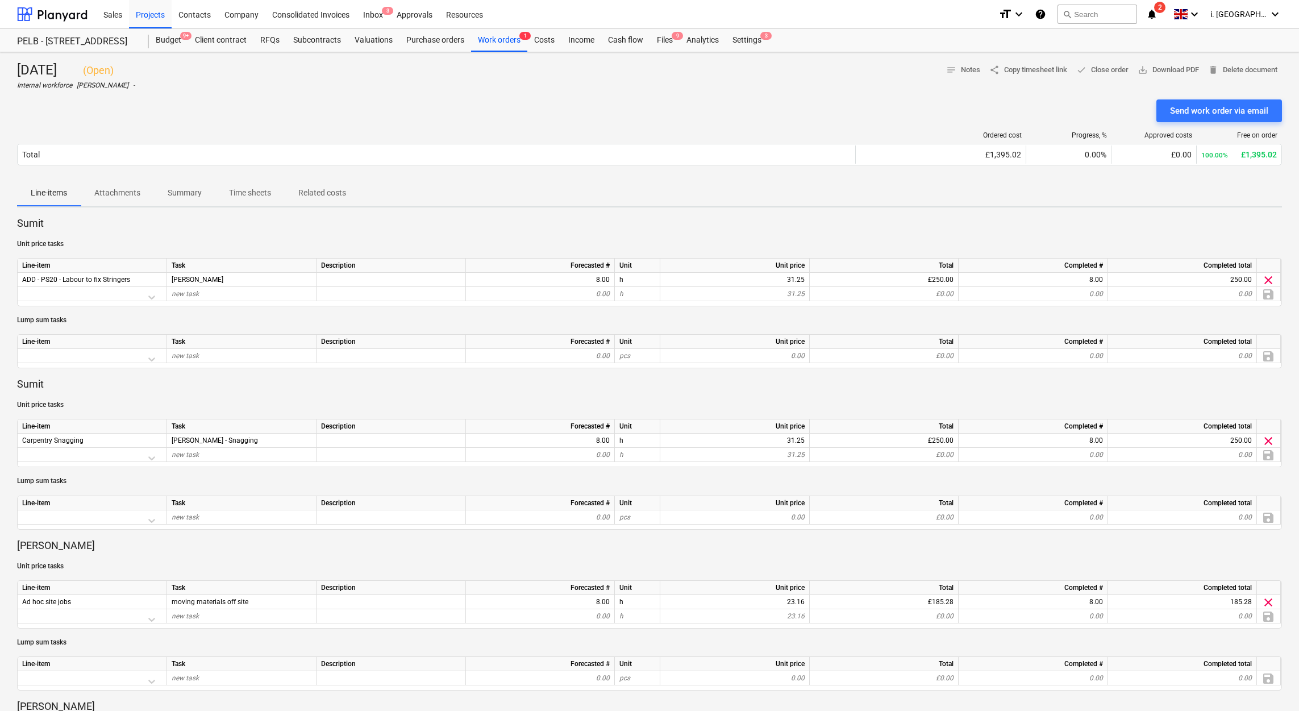
click at [322, 381] on p "Sumit" at bounding box center [649, 384] width 1265 height 14
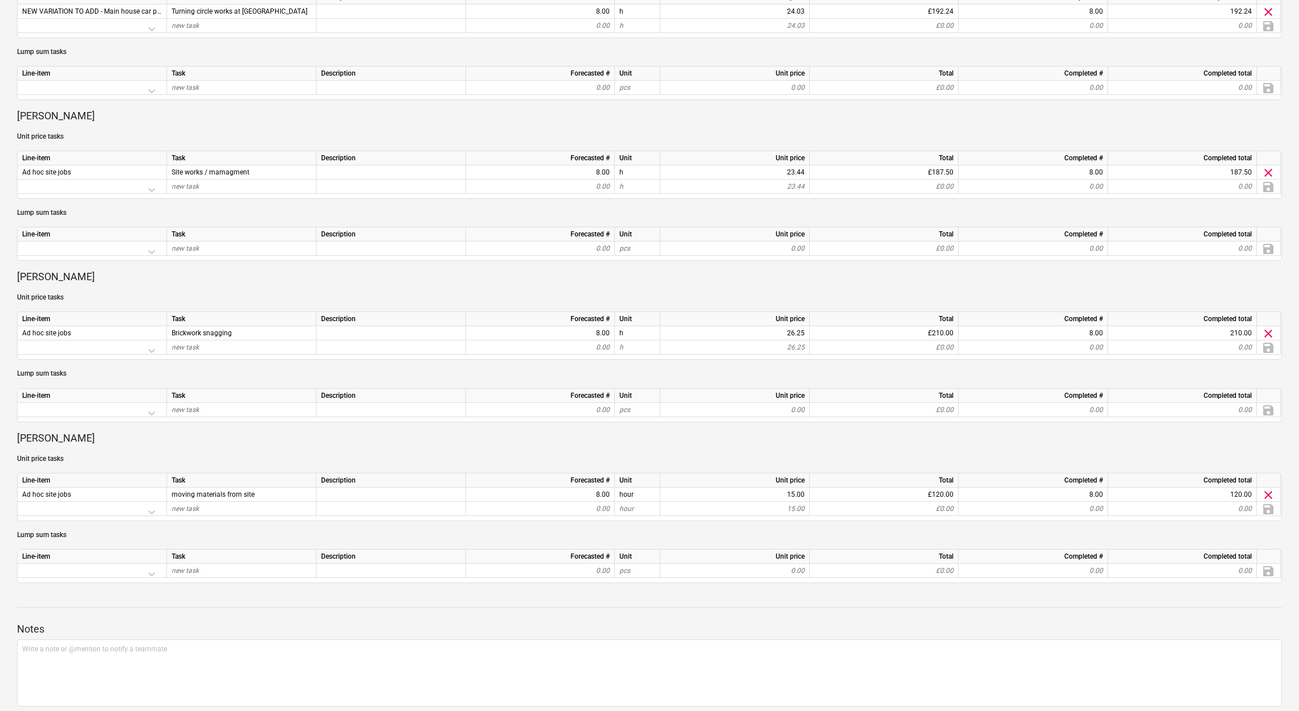
scroll to position [792, 0]
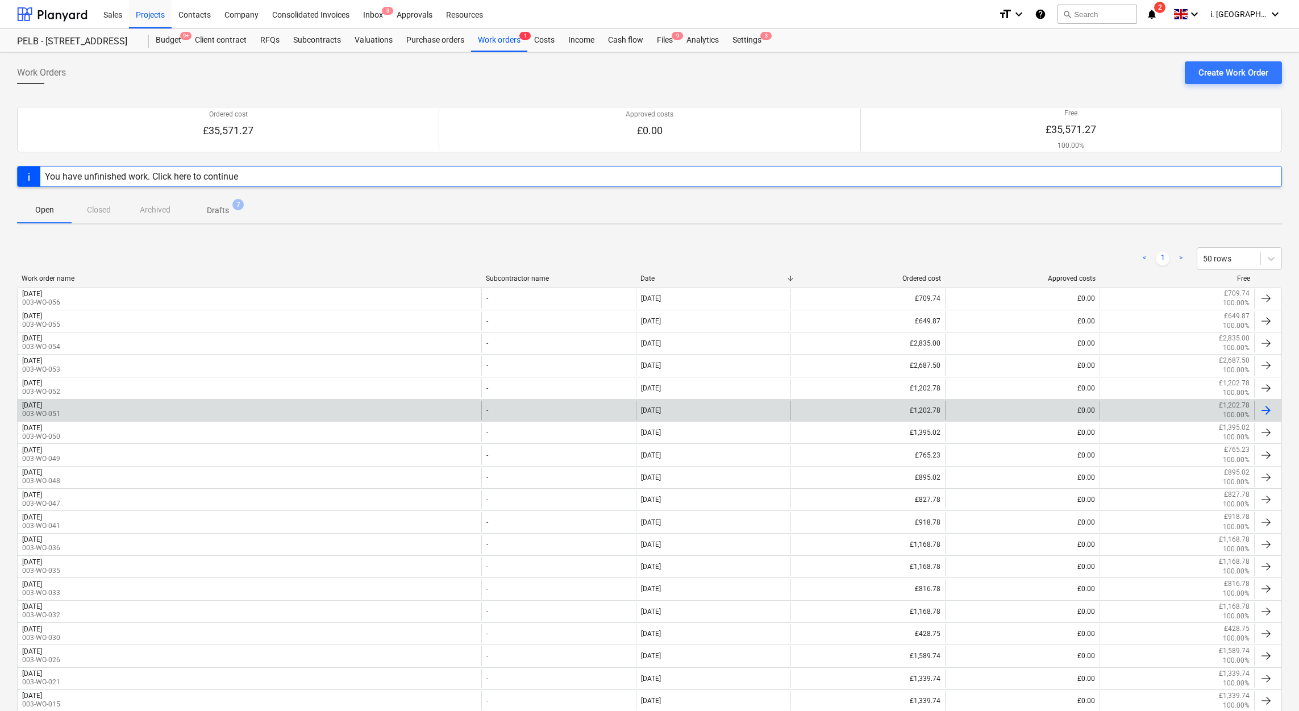
click at [129, 418] on div "Tuesday 7th Oct 2025 003-WO-051" at bounding box center [250, 410] width 464 height 19
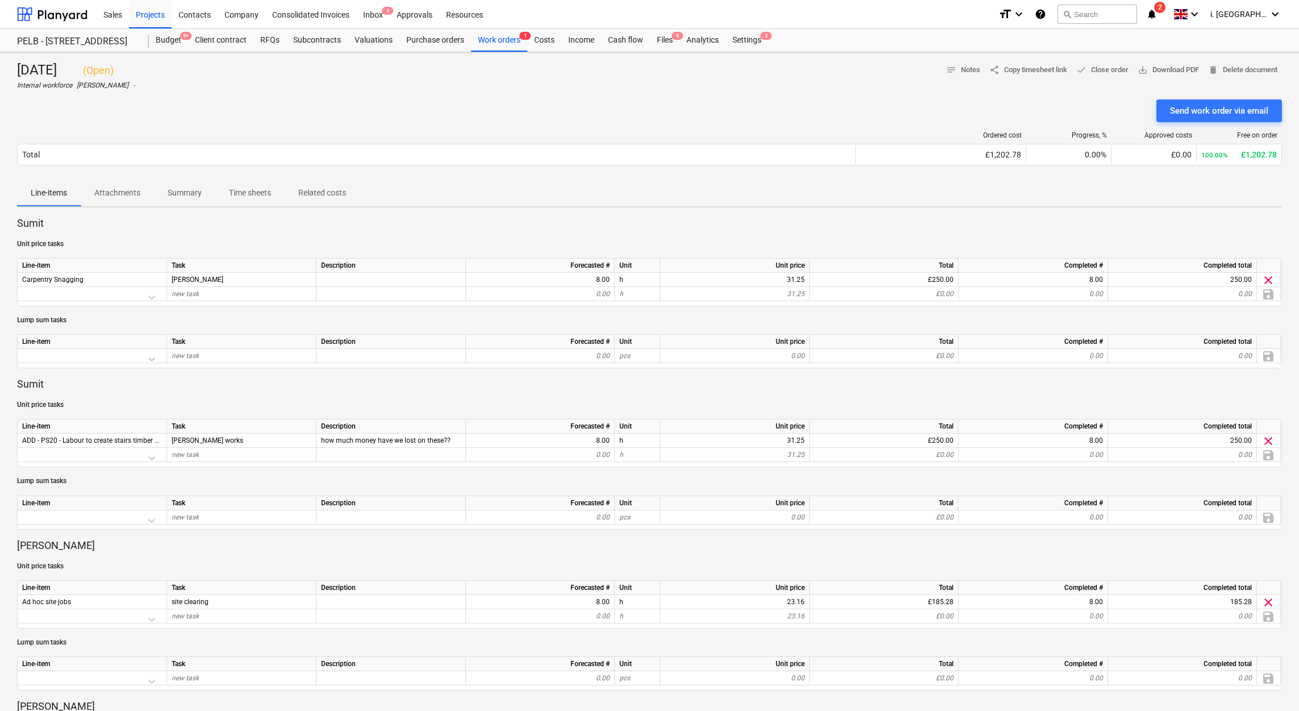
scroll to position [622, 0]
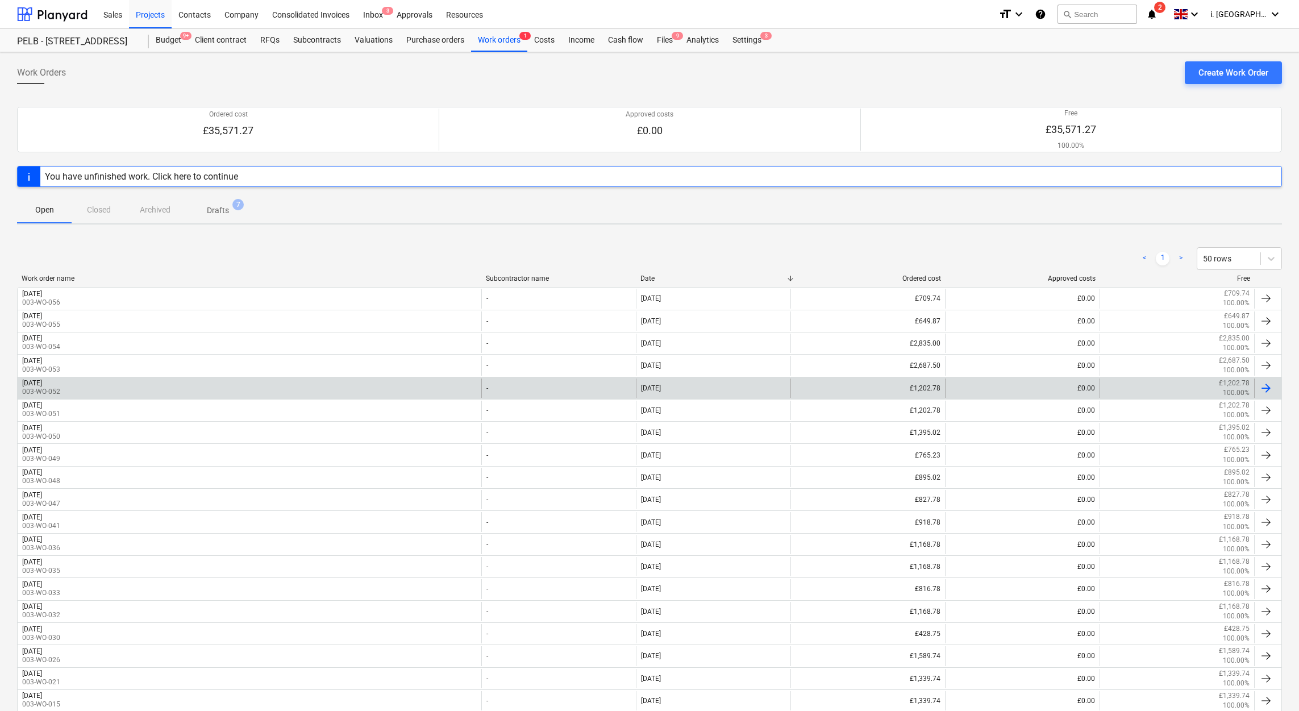
click at [60, 391] on p "003-WO-052" at bounding box center [41, 392] width 38 height 10
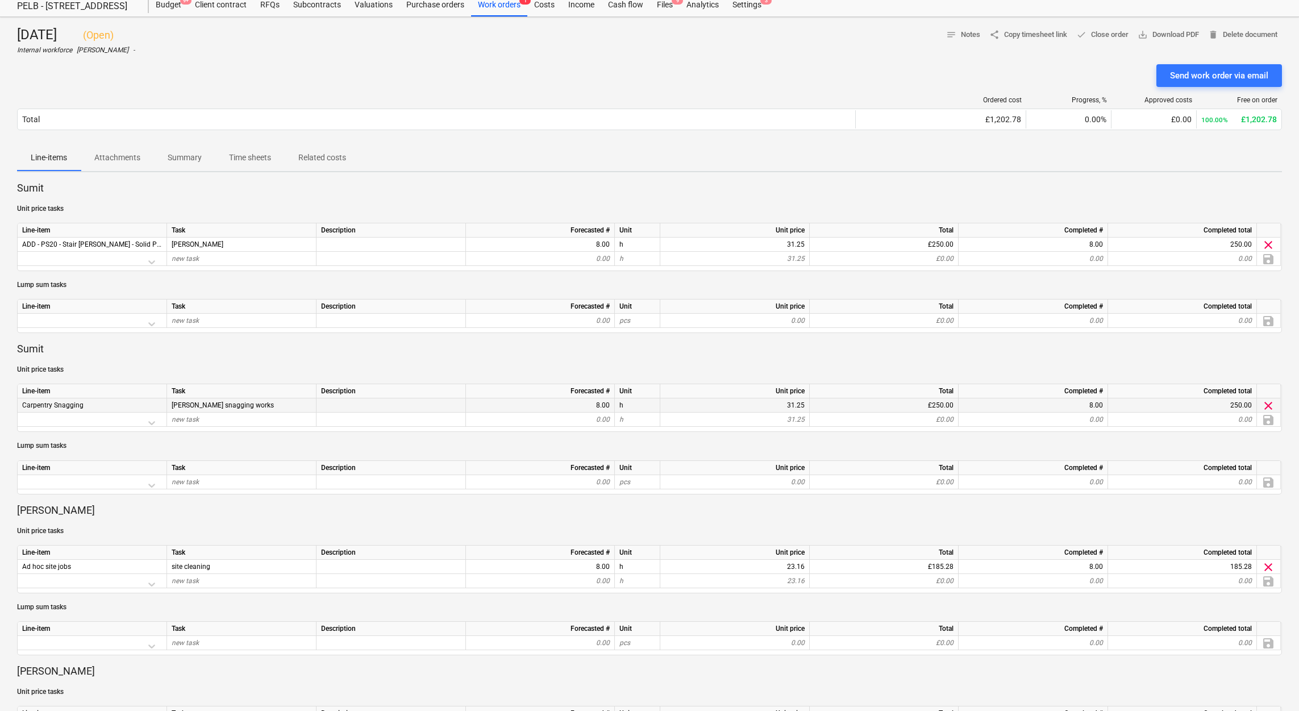
scroll to position [622, 0]
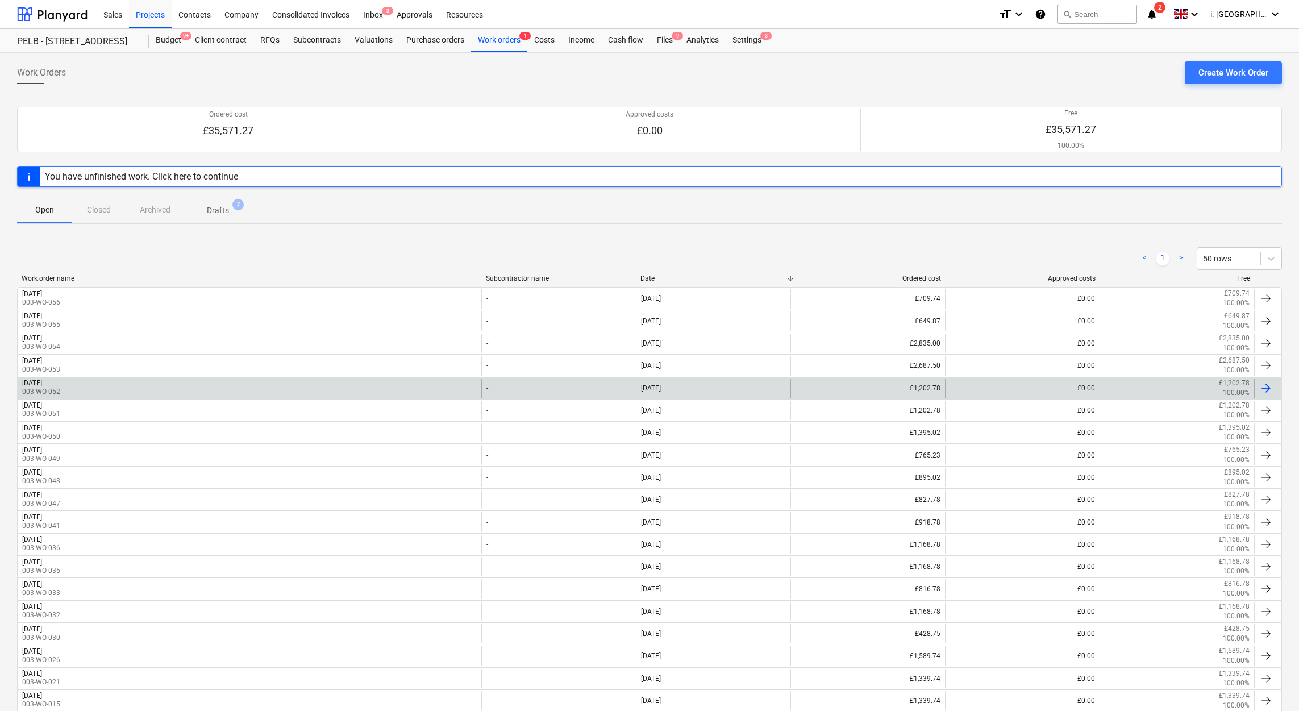
drag, startPoint x: 101, startPoint y: 412, endPoint x: 97, endPoint y: 377, distance: 35.0
click at [97, 377] on div "Tuesday 14th October 2025 003-WO-056 - 14 Oct 2025 £709.74 £0.00 £709.74 100.00…" at bounding box center [649, 623] width 1265 height 672
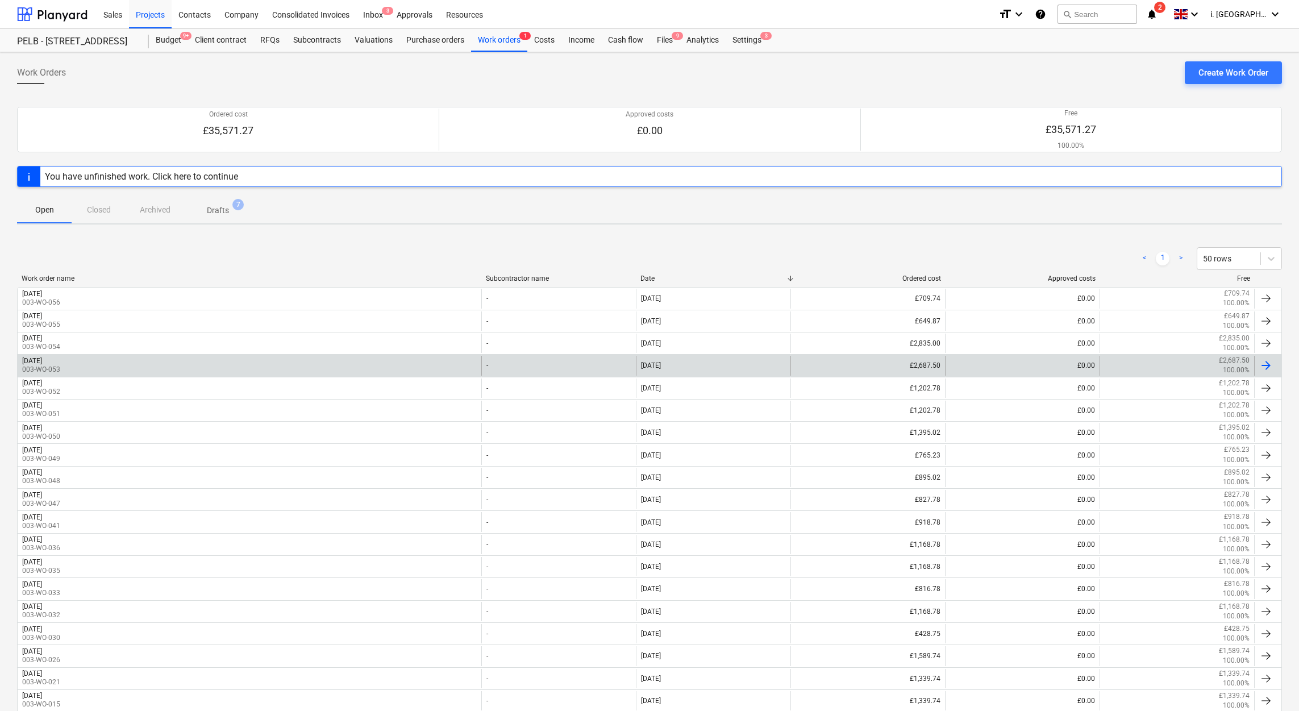
drag, startPoint x: 97, startPoint y: 377, endPoint x: 97, endPoint y: 365, distance: 12.5
click at [97, 365] on div "Thursday 9th Oct 2025 003-WO-053" at bounding box center [250, 365] width 464 height 19
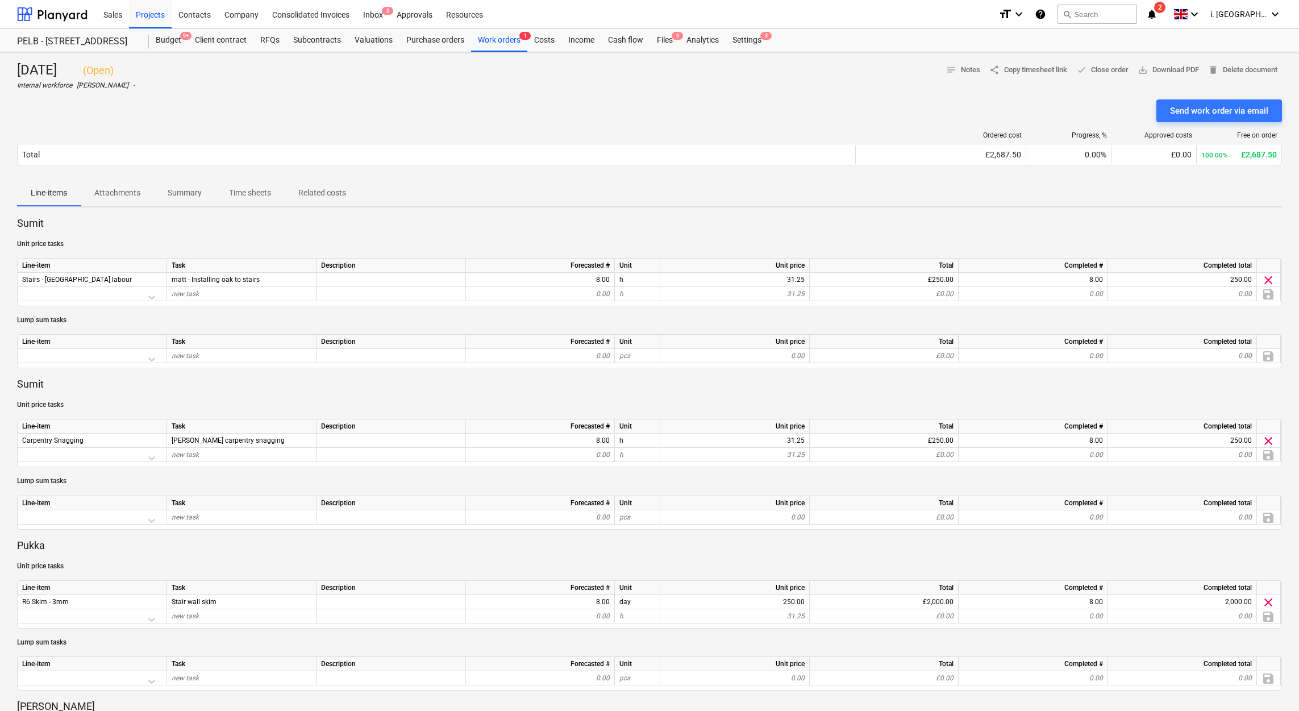
click at [322, 369] on div "Sumit Unit price tasks Line-item Task Description Forecasted # Unit Unit price …" at bounding box center [649, 533] width 1265 height 635
click at [156, 14] on div "Projects" at bounding box center [150, 13] width 43 height 29
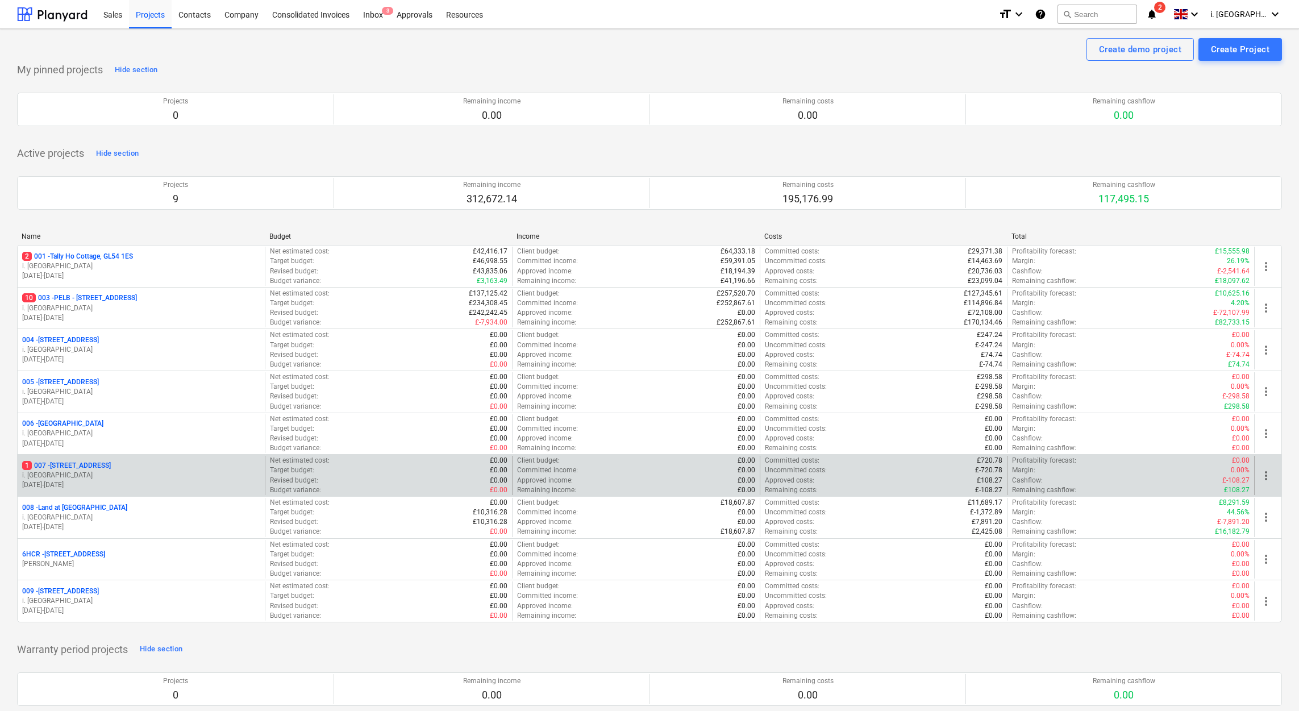
click at [155, 483] on p "01.09.2025 - 30.11.2025" at bounding box center [141, 485] width 238 height 10
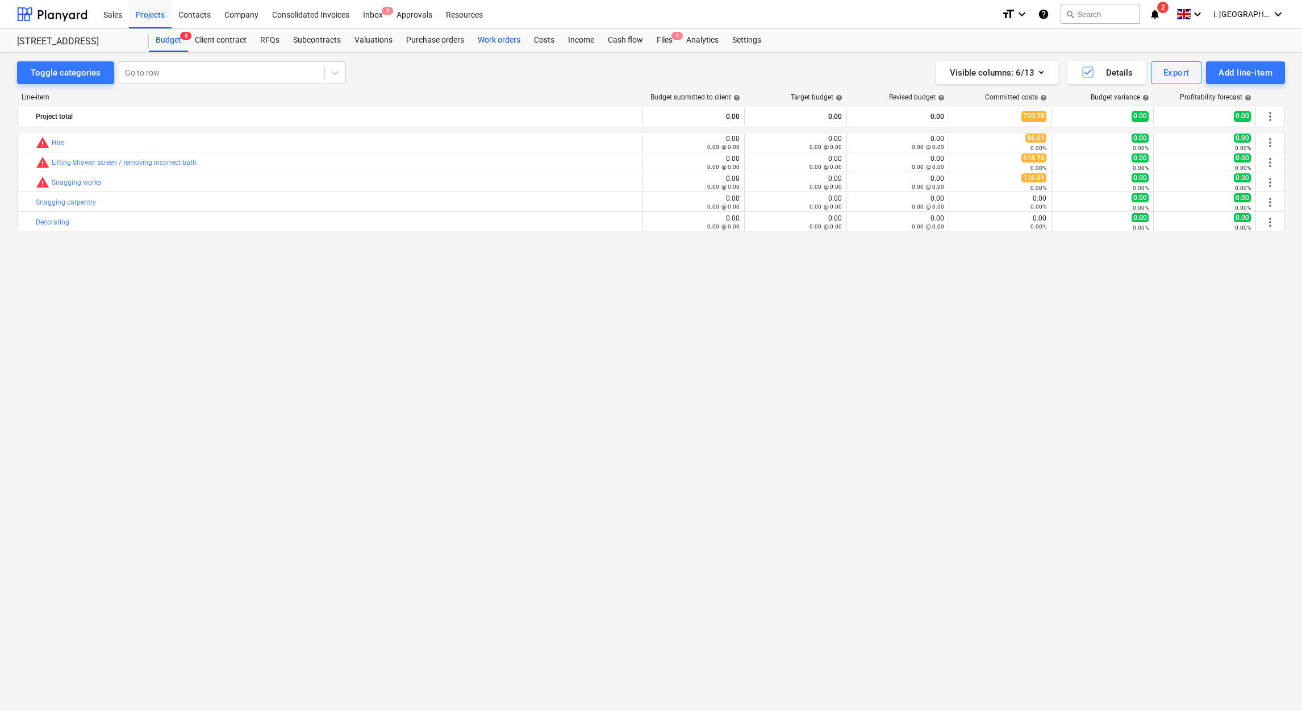
click at [500, 40] on div "Work orders" at bounding box center [499, 40] width 56 height 23
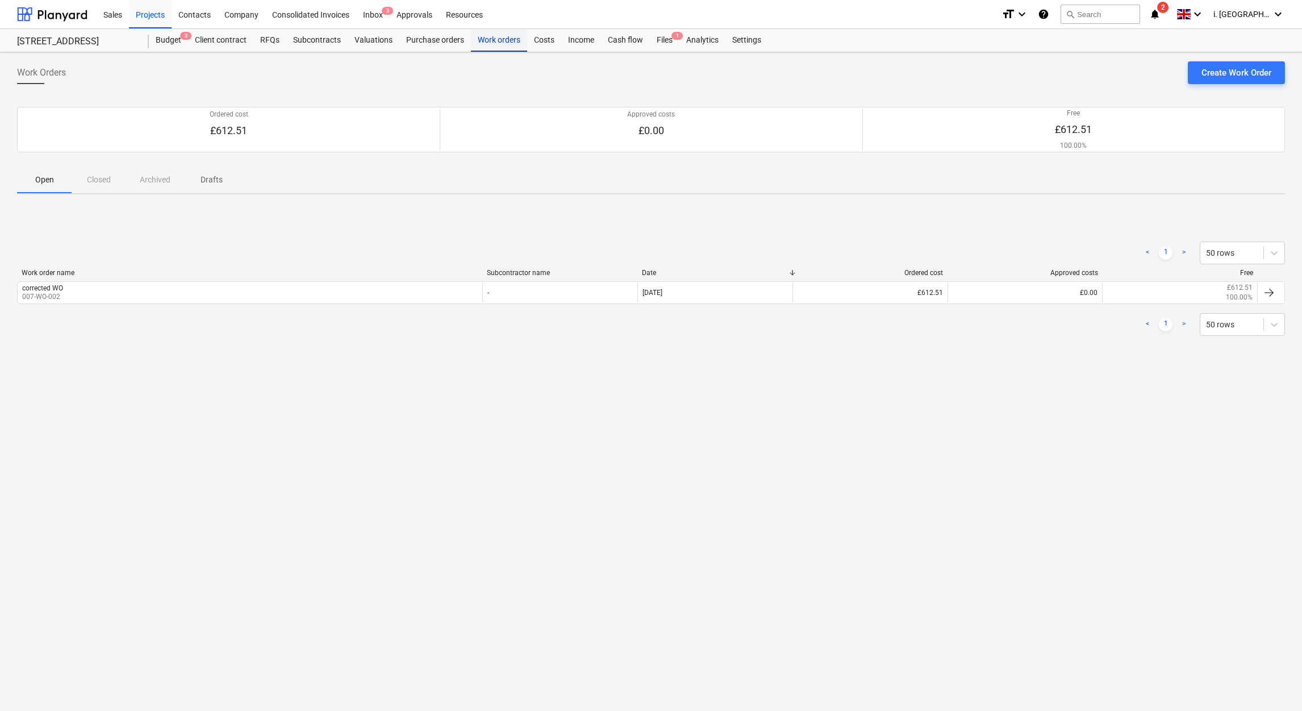
click at [485, 42] on div "Work orders" at bounding box center [499, 40] width 56 height 23
click at [144, 19] on div "Projects" at bounding box center [150, 13] width 43 height 29
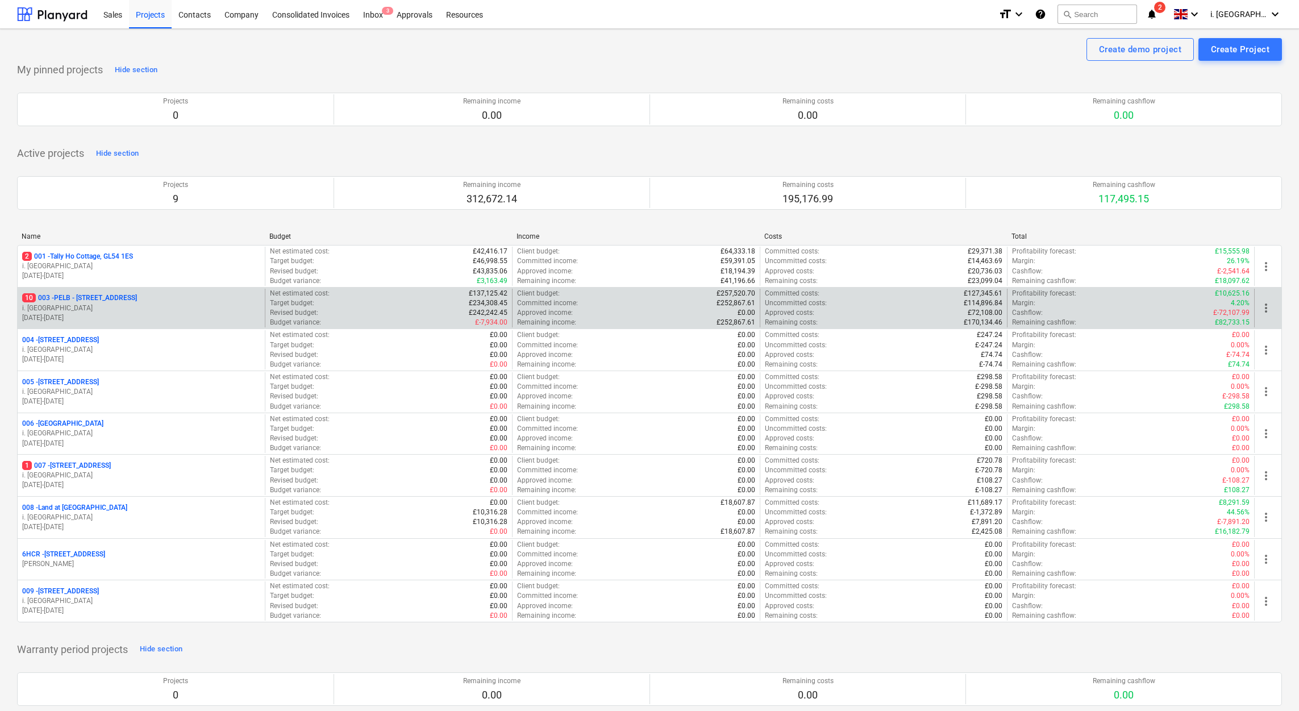
click at [111, 303] on p "10 003 - PELB - [GEOGRAPHIC_DATA], [GEOGRAPHIC_DATA], GL2 7NE" at bounding box center [79, 298] width 115 height 10
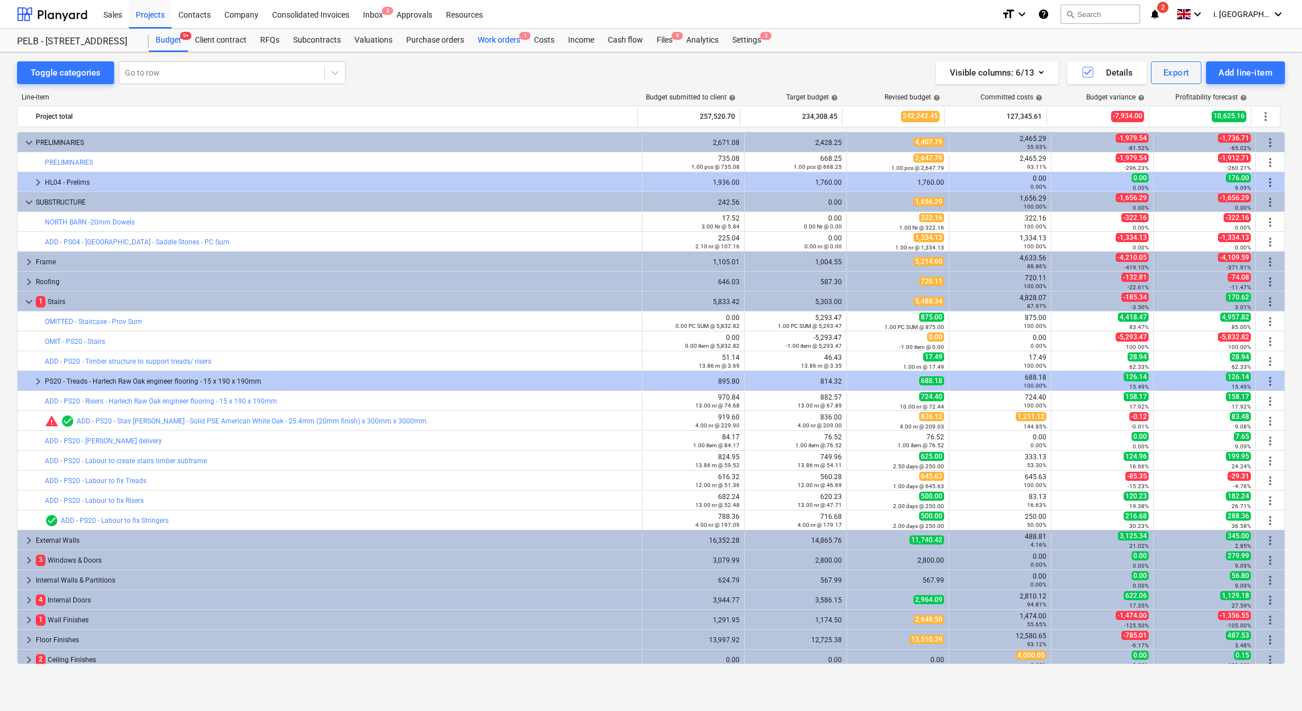
click at [483, 41] on div "Work orders 1" at bounding box center [499, 40] width 56 height 23
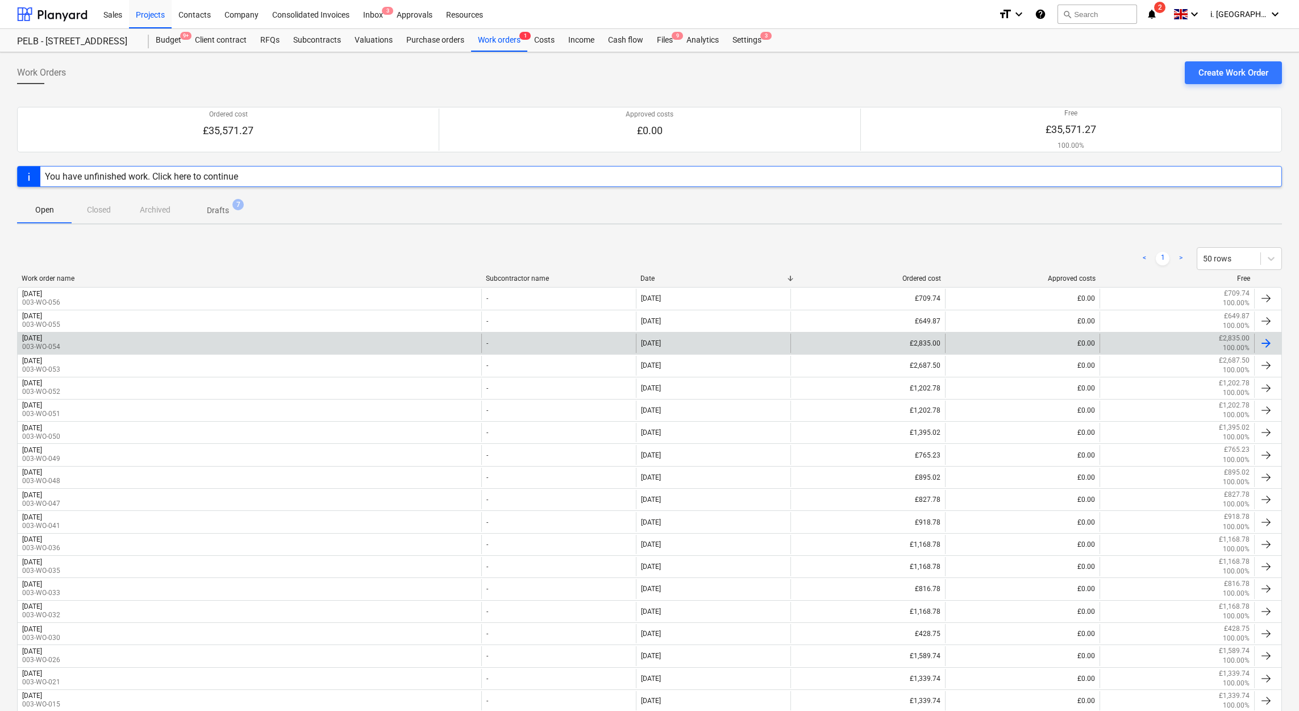
click at [176, 345] on div "Friday 10th October 2025 003-WO-054" at bounding box center [250, 342] width 464 height 19
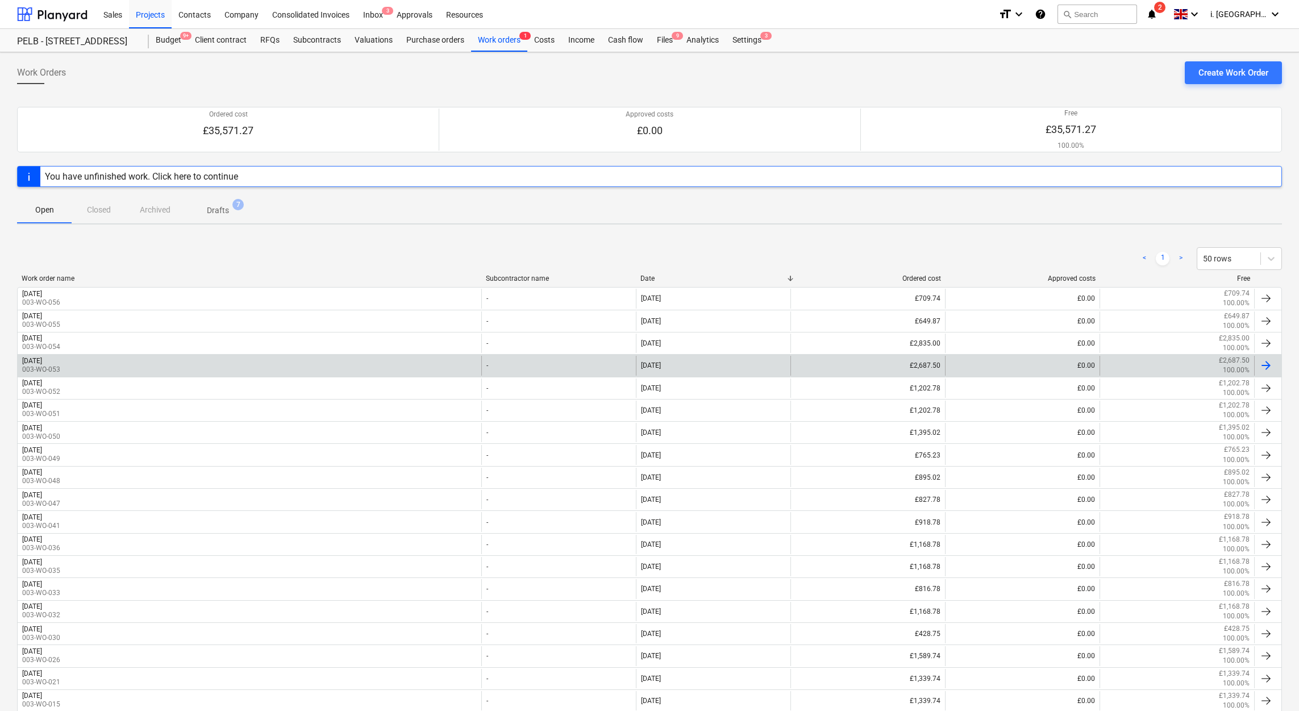
click at [155, 364] on div "Thursday 9th Oct 2025 003-WO-053" at bounding box center [250, 365] width 464 height 19
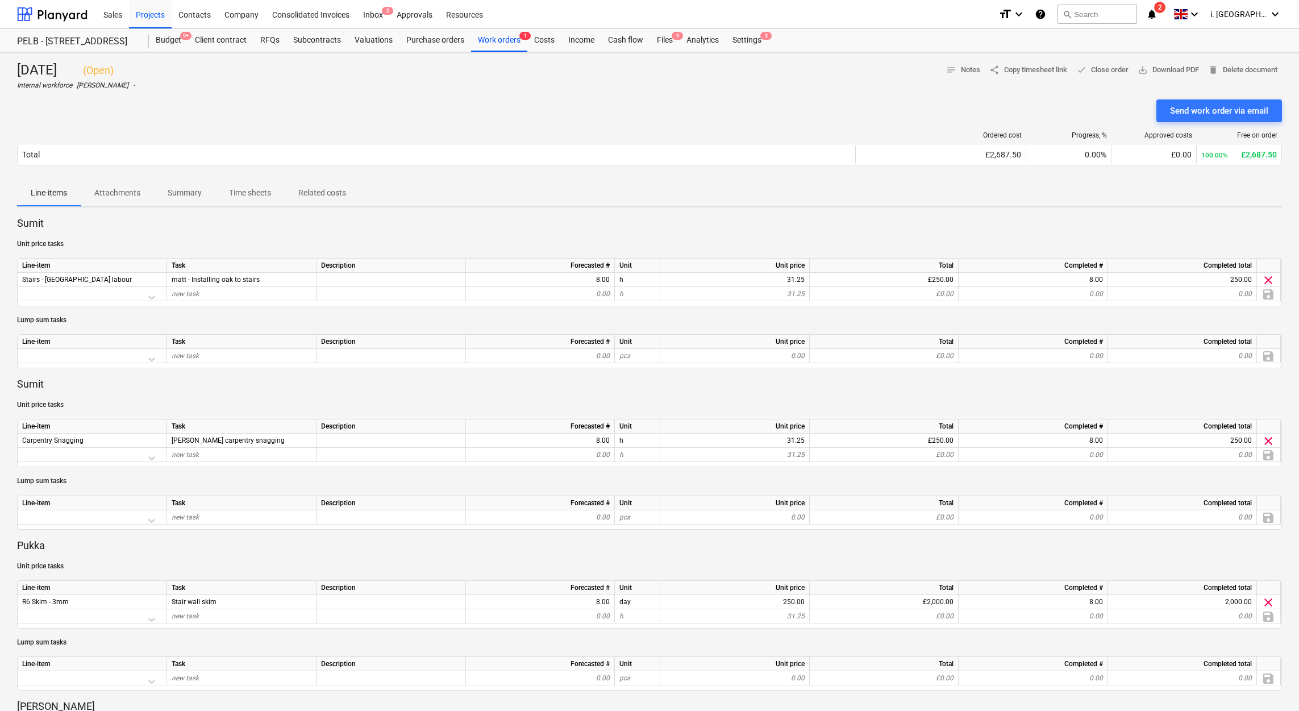
scroll to position [309, 0]
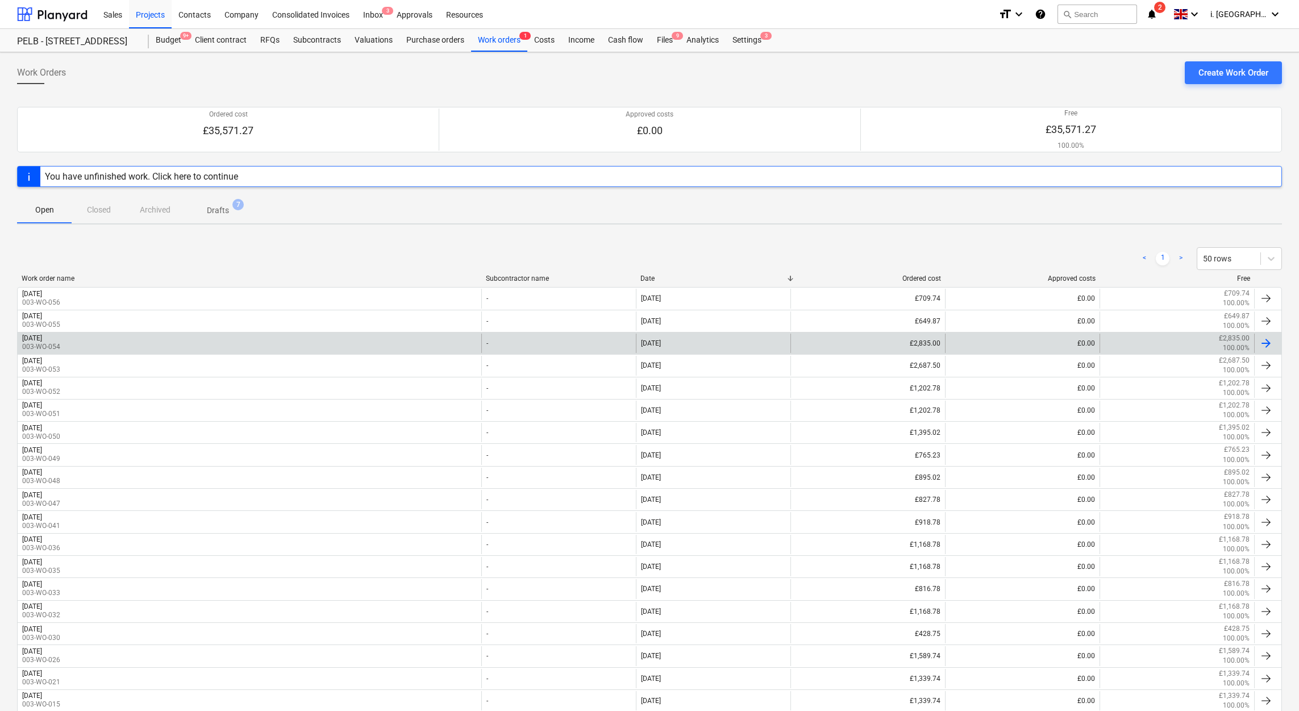
click at [121, 350] on div "Friday 10th October 2025 003-WO-054" at bounding box center [250, 342] width 464 height 19
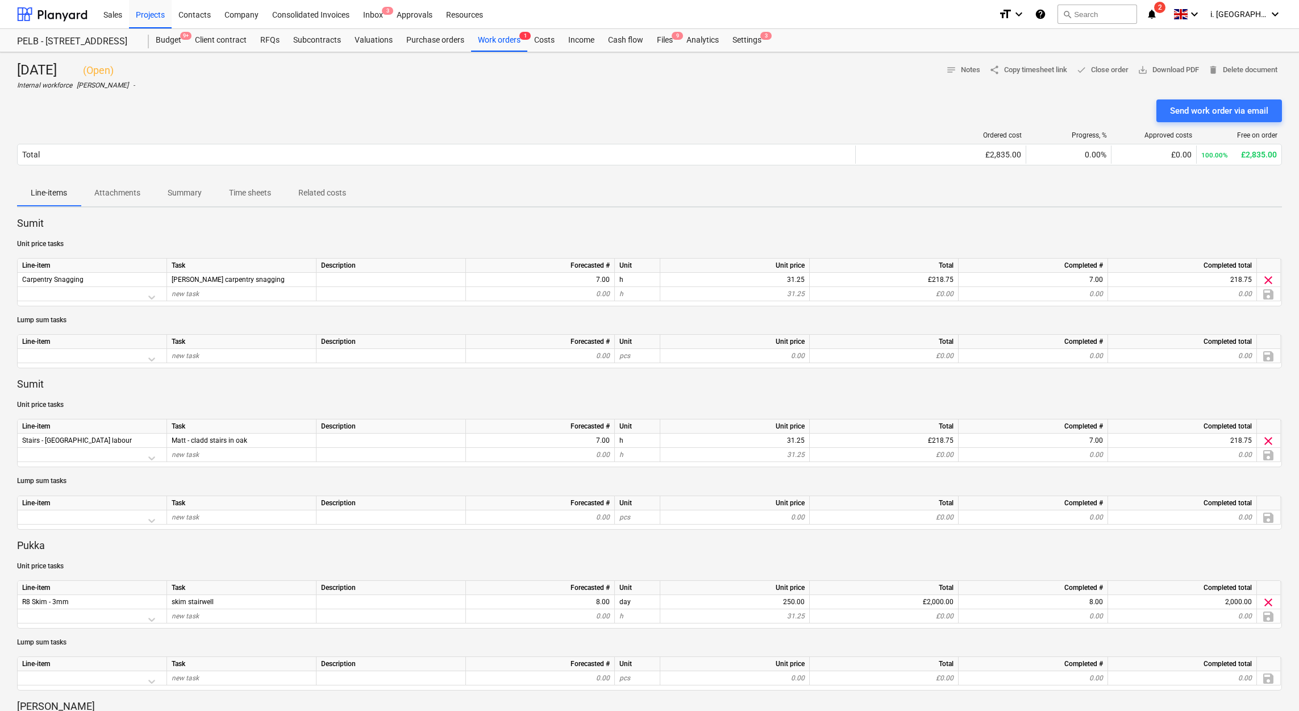
scroll to position [470, 0]
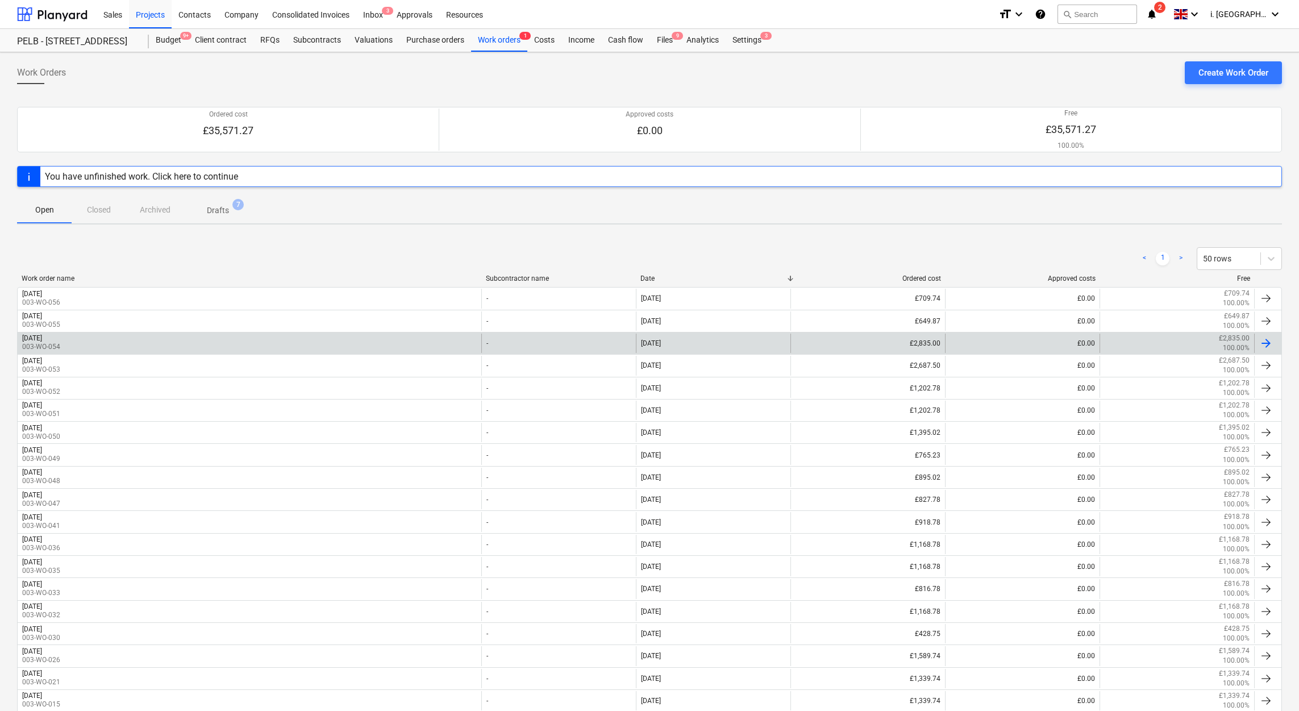
click at [122, 342] on div "Friday 10th October 2025 003-WO-054" at bounding box center [250, 342] width 464 height 19
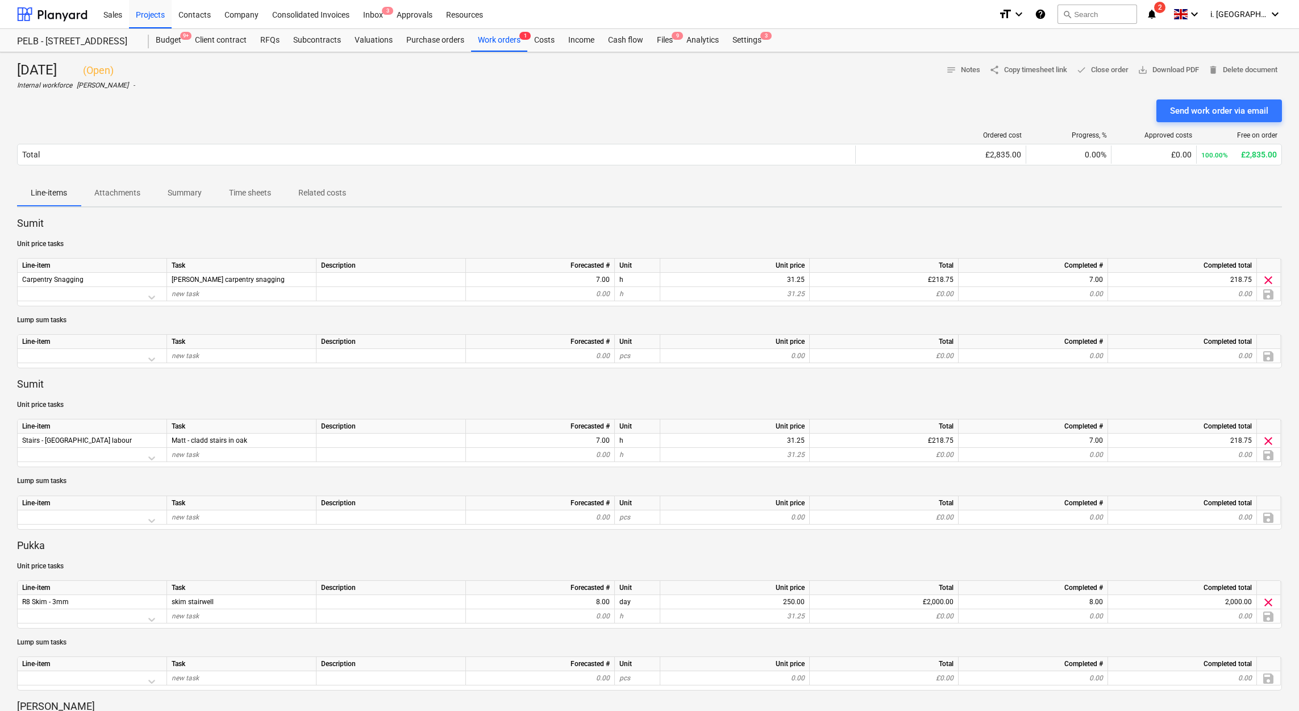
scroll to position [470, 0]
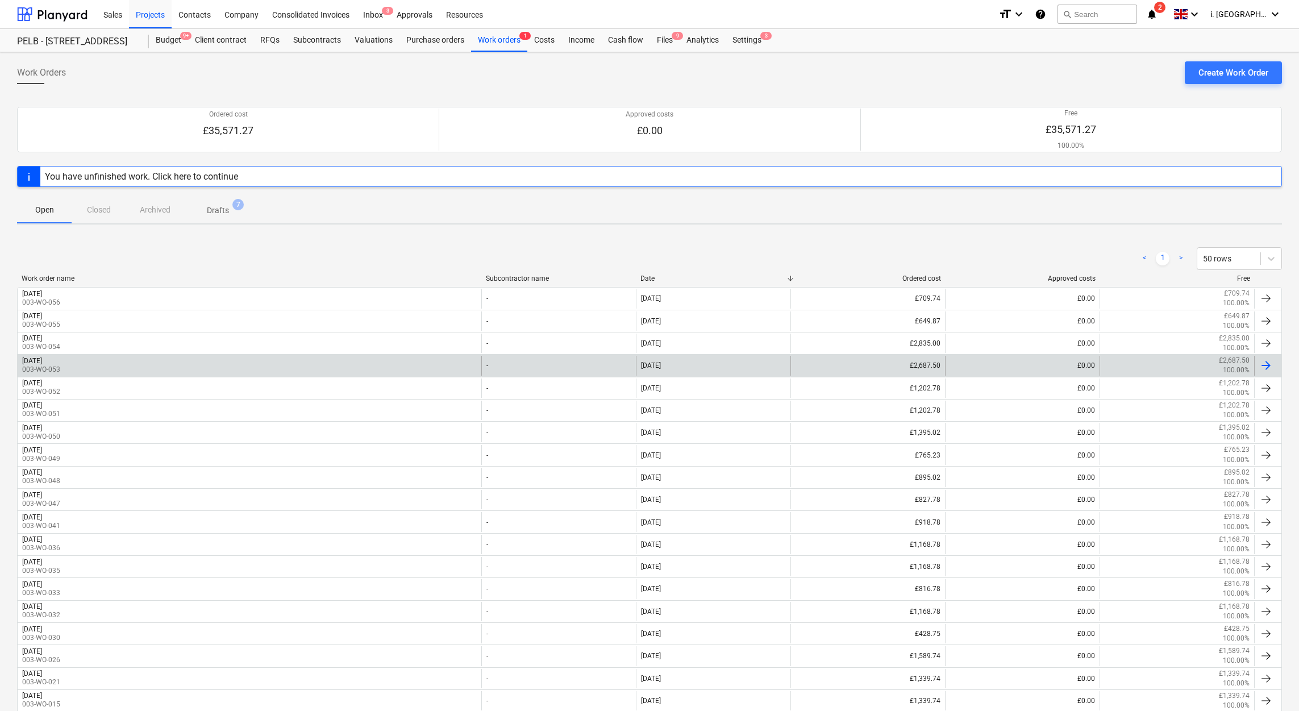
click at [105, 371] on div "Thursday 9th Oct 2025 003-WO-053" at bounding box center [250, 365] width 464 height 19
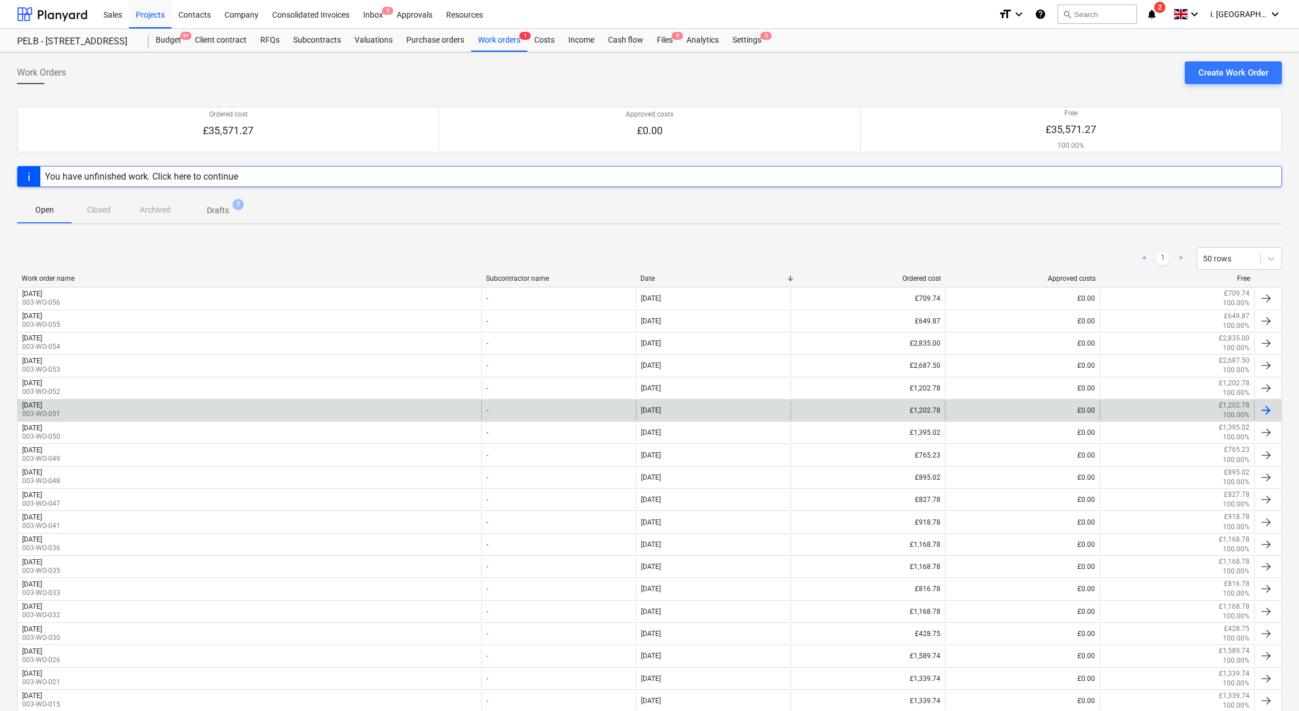
click at [80, 399] on div "Tuesday 7th Oct 2025 003-WO-051 - 13 Oct 2025 £1,202.78 £0.00 £1,202.78 100.00%" at bounding box center [649, 410] width 1265 height 22
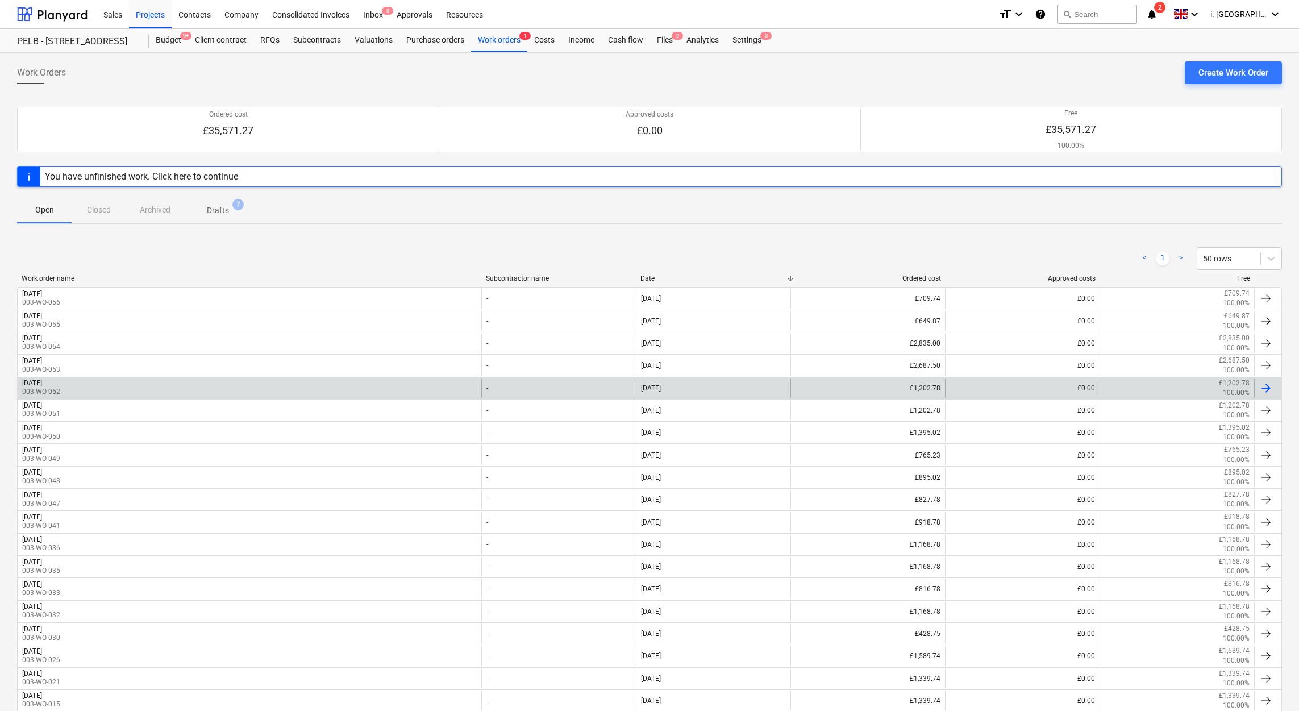
click at [60, 390] on p "003-WO-052" at bounding box center [41, 392] width 38 height 10
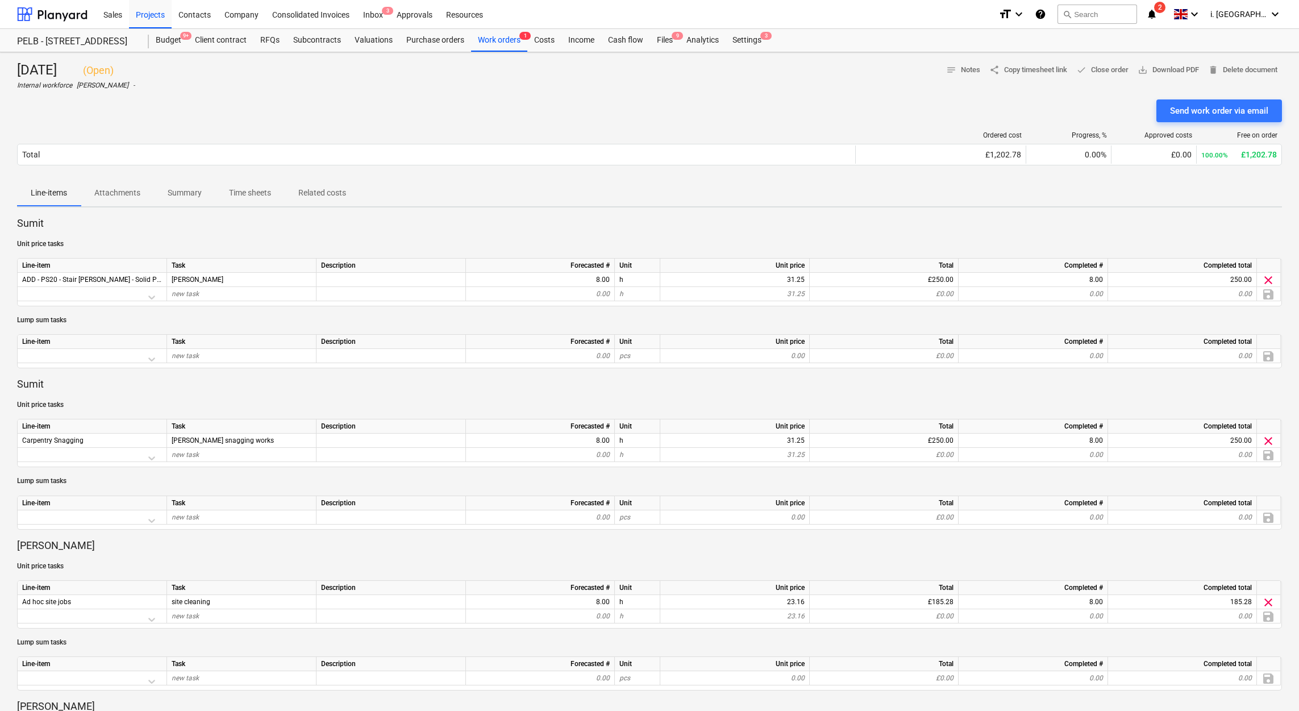
scroll to position [622, 0]
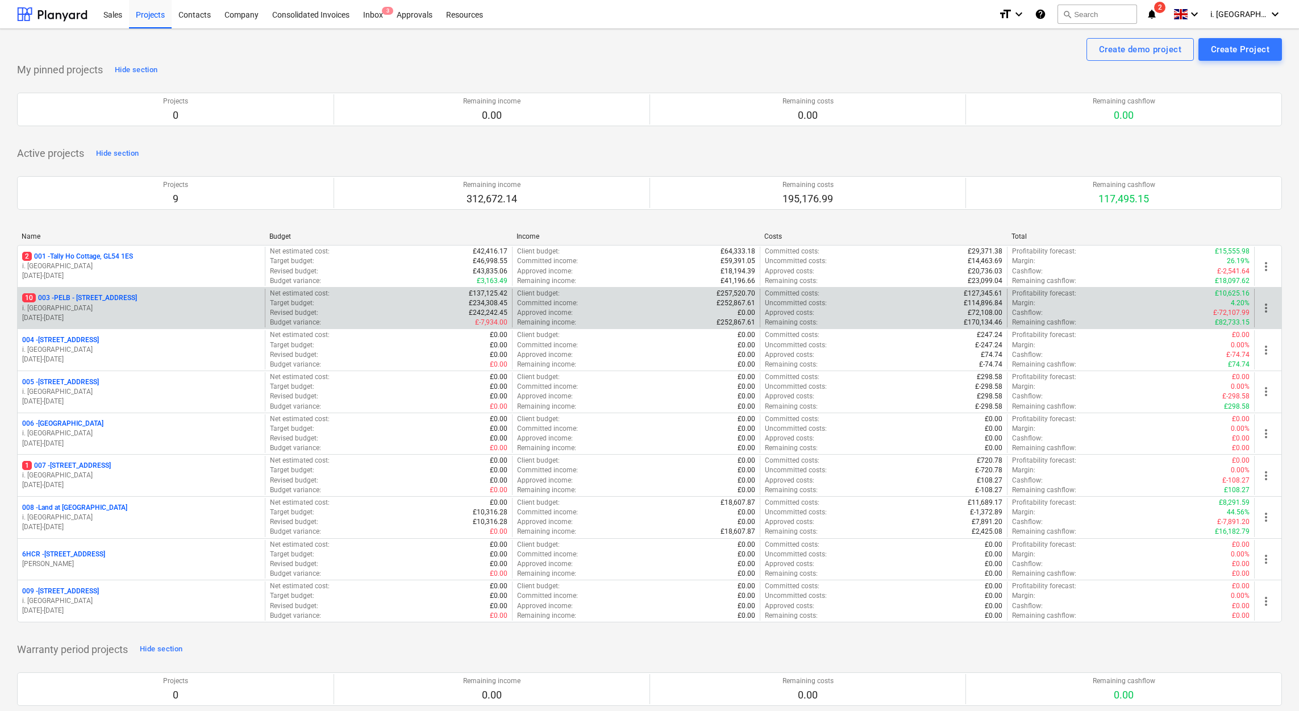
click at [127, 311] on p "i. [GEOGRAPHIC_DATA]" at bounding box center [141, 308] width 238 height 10
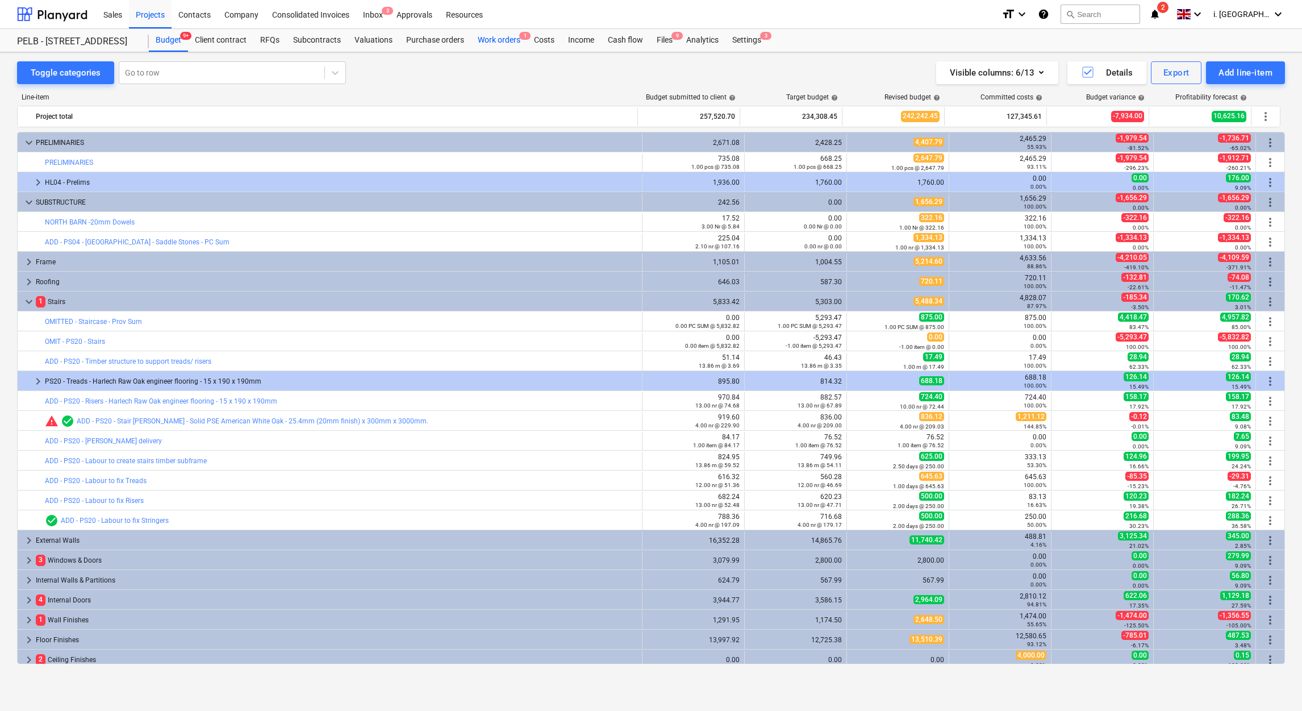
click at [507, 37] on div "Work orders 1" at bounding box center [499, 40] width 56 height 23
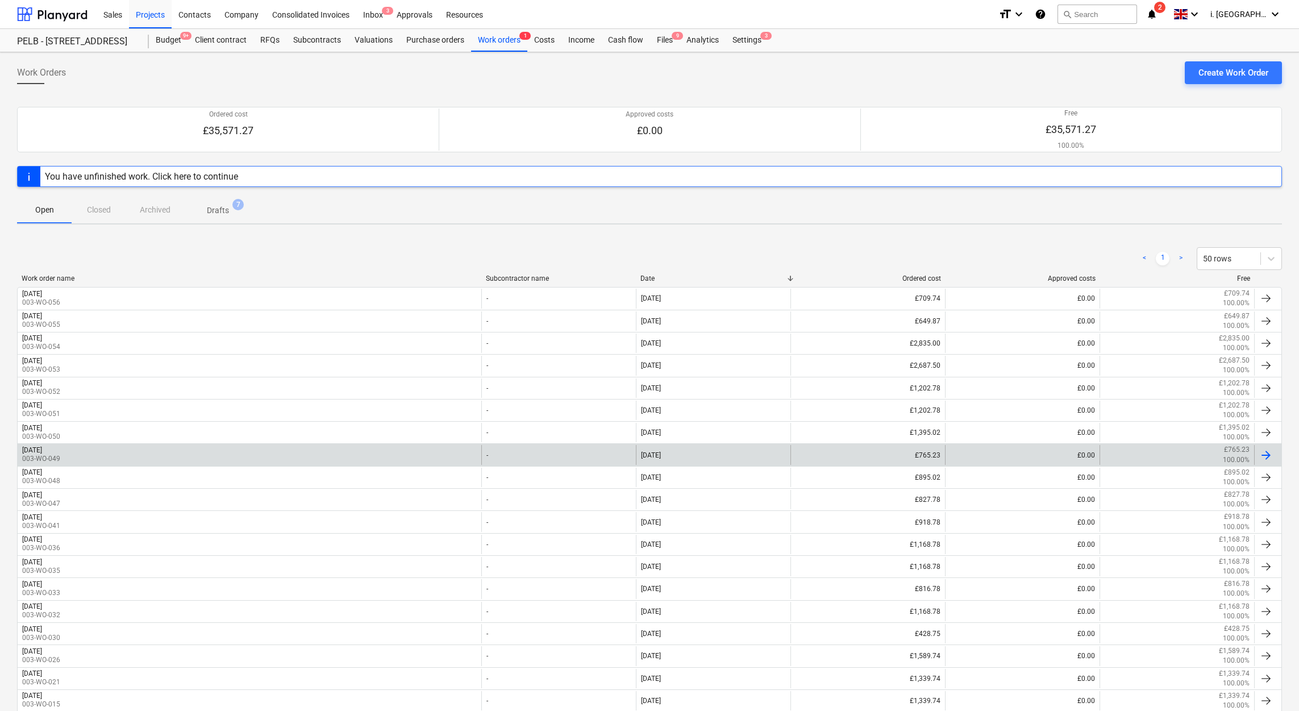
scroll to position [315, 0]
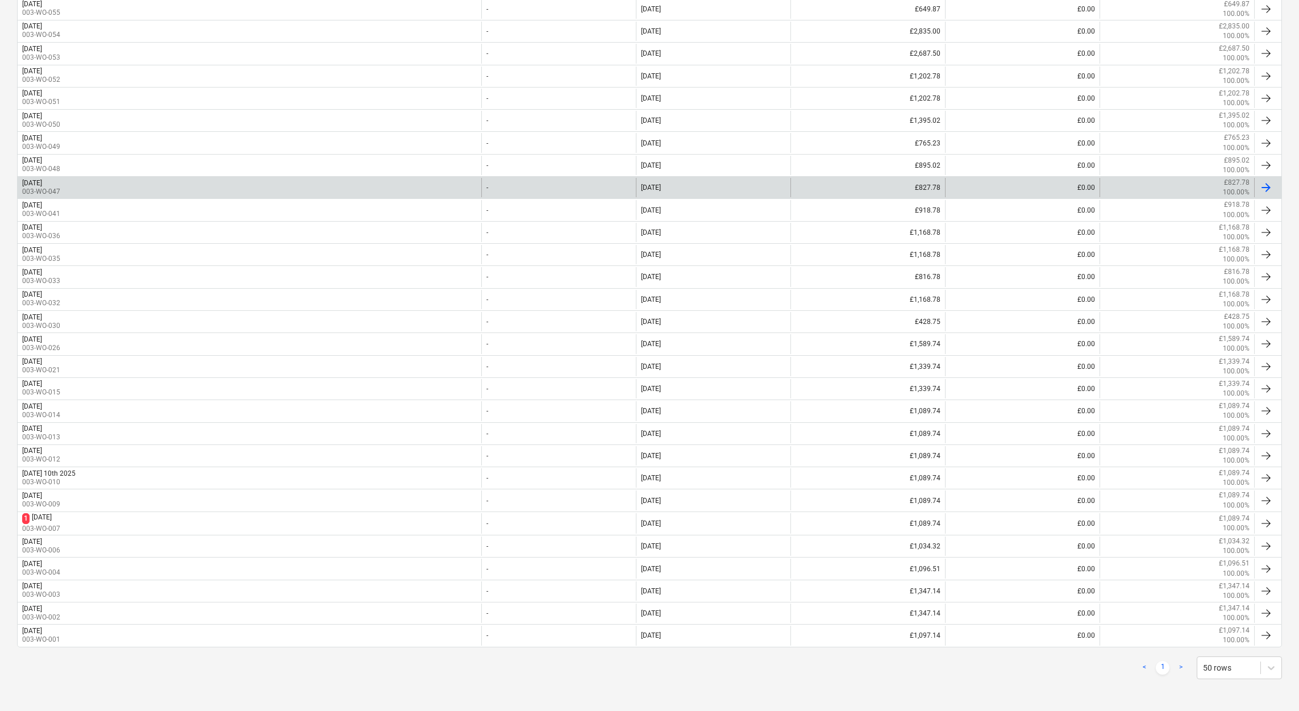
click at [120, 188] on div "[DATE] 003-WO-047" at bounding box center [250, 187] width 464 height 19
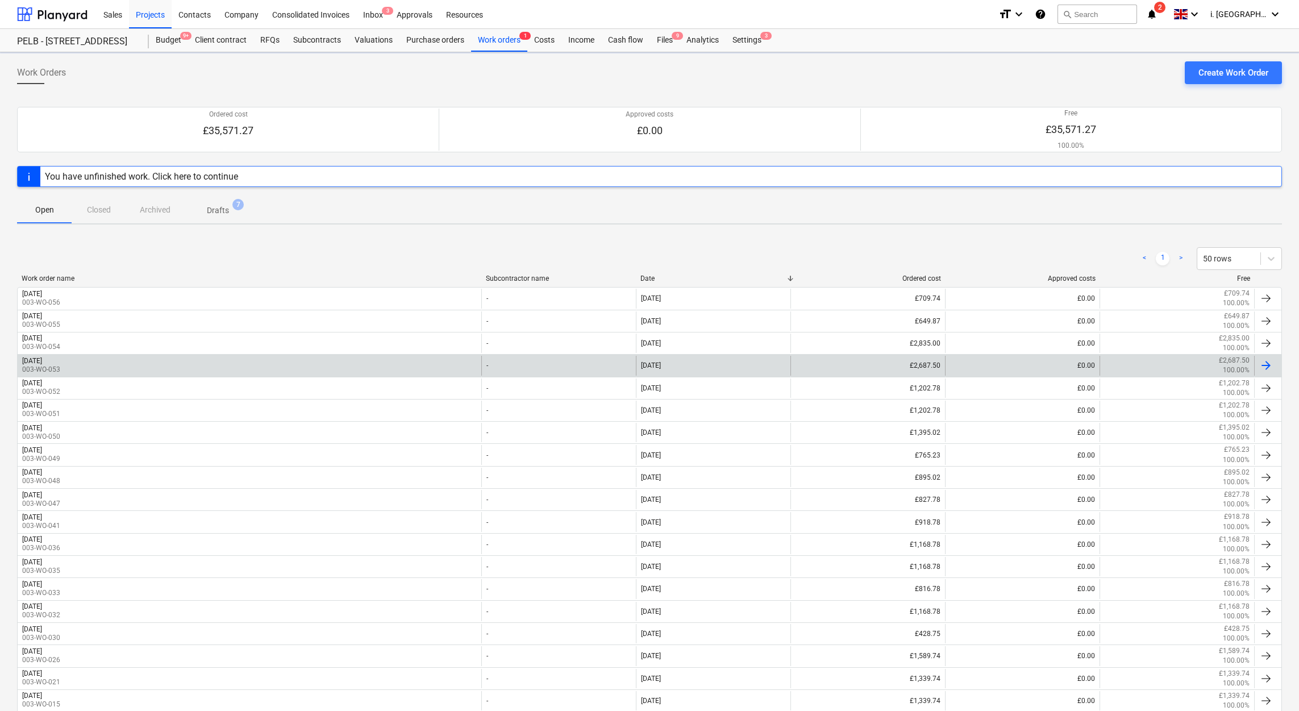
scroll to position [315, 0]
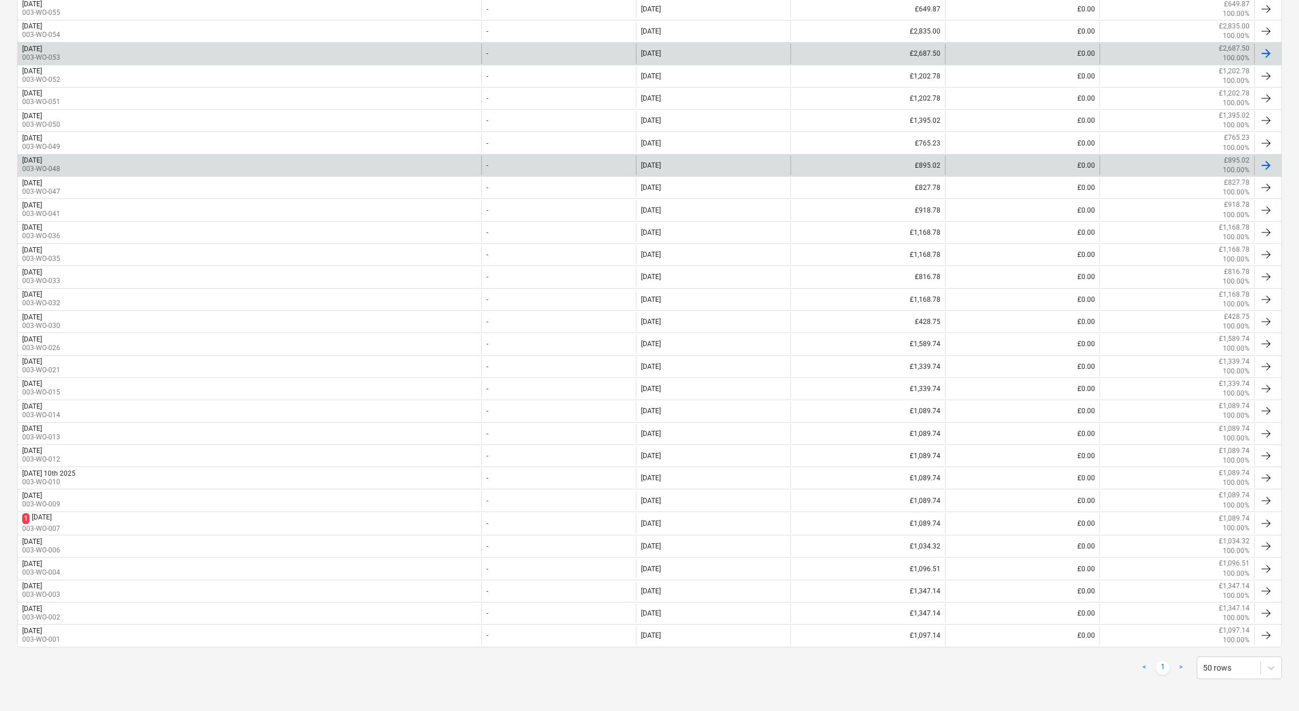
click at [93, 159] on div "[DATE] 003-WO-048" at bounding box center [250, 165] width 464 height 19
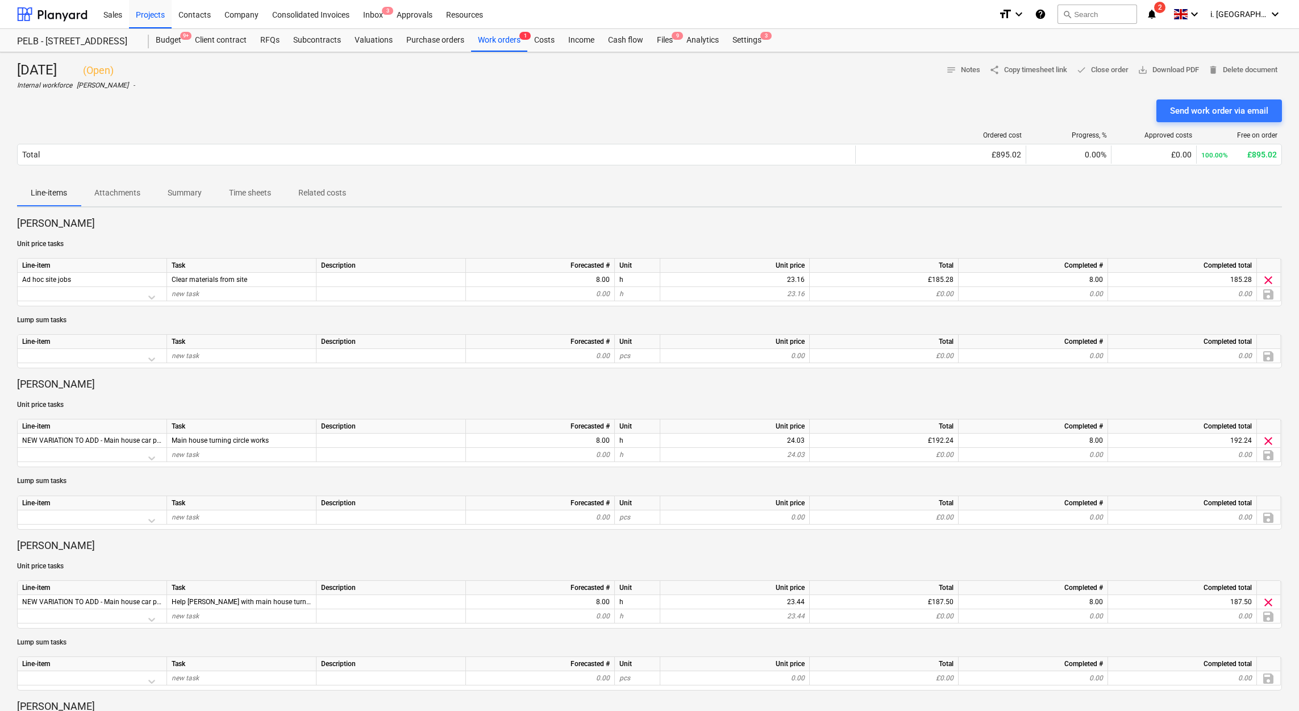
scroll to position [470, 0]
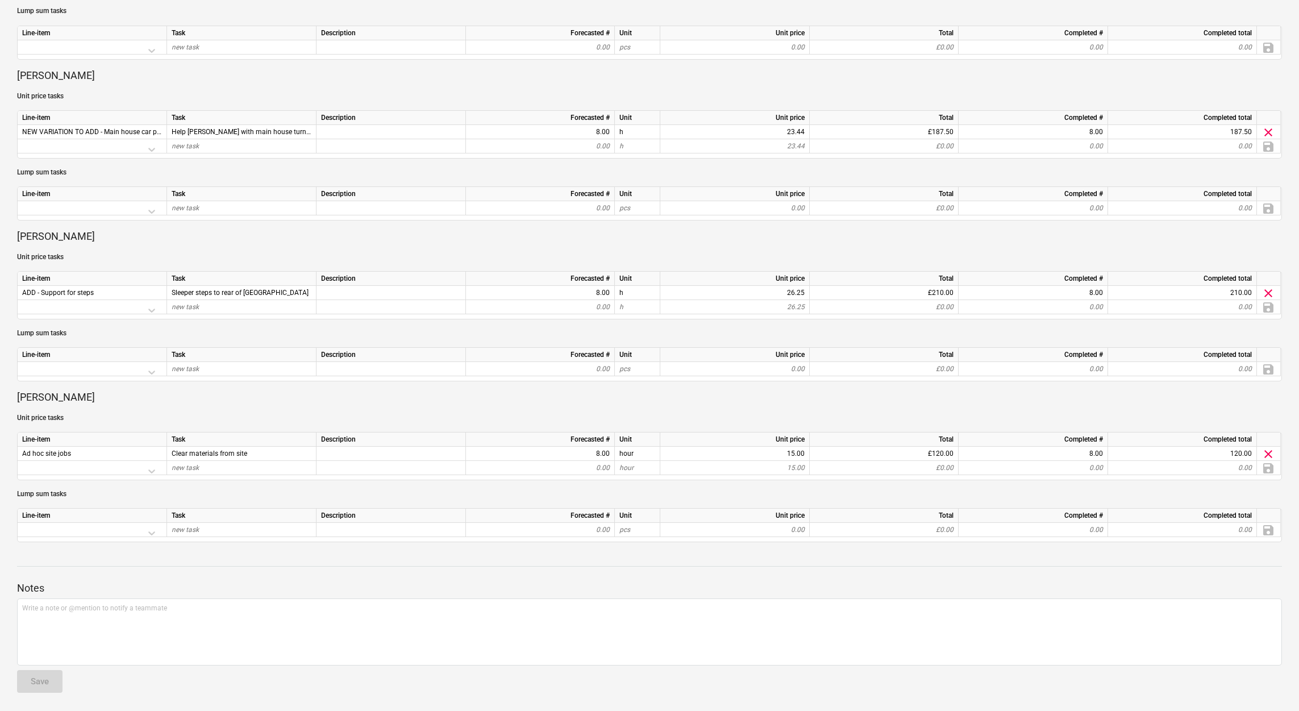
scroll to position [315, 0]
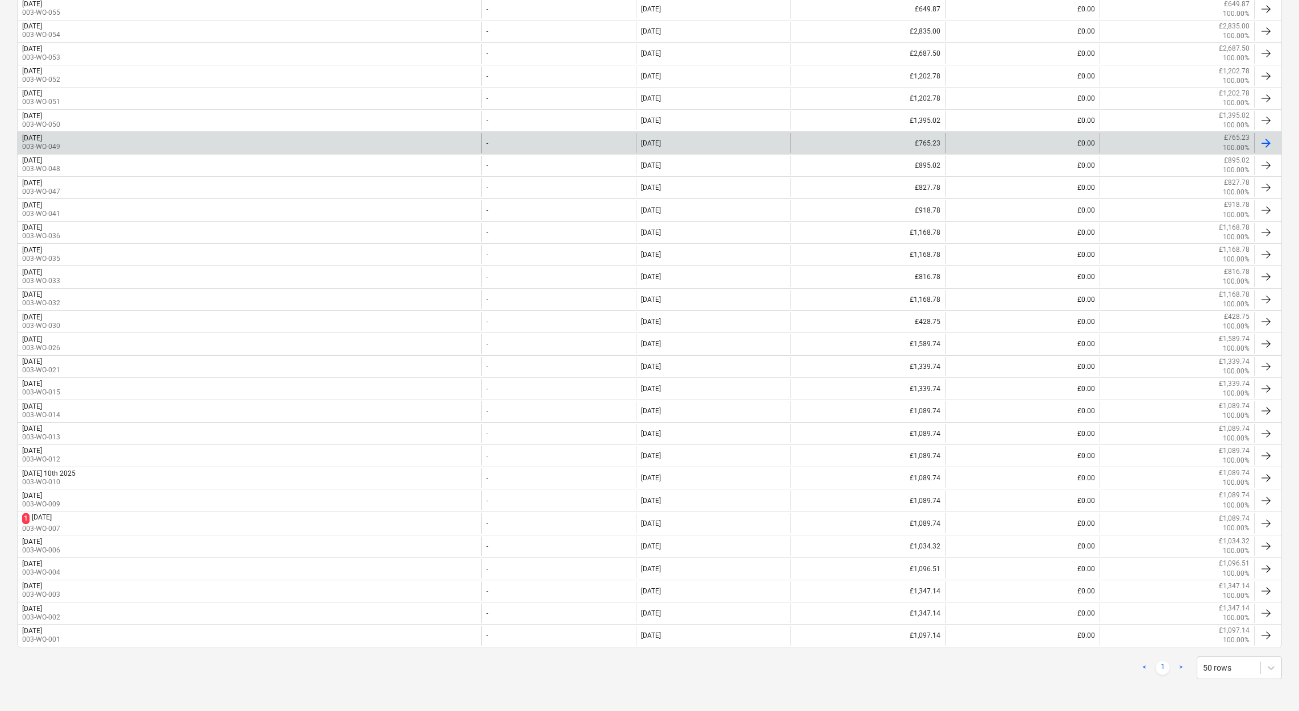
click at [86, 141] on div "[DATE] 003-WO-049" at bounding box center [250, 142] width 464 height 19
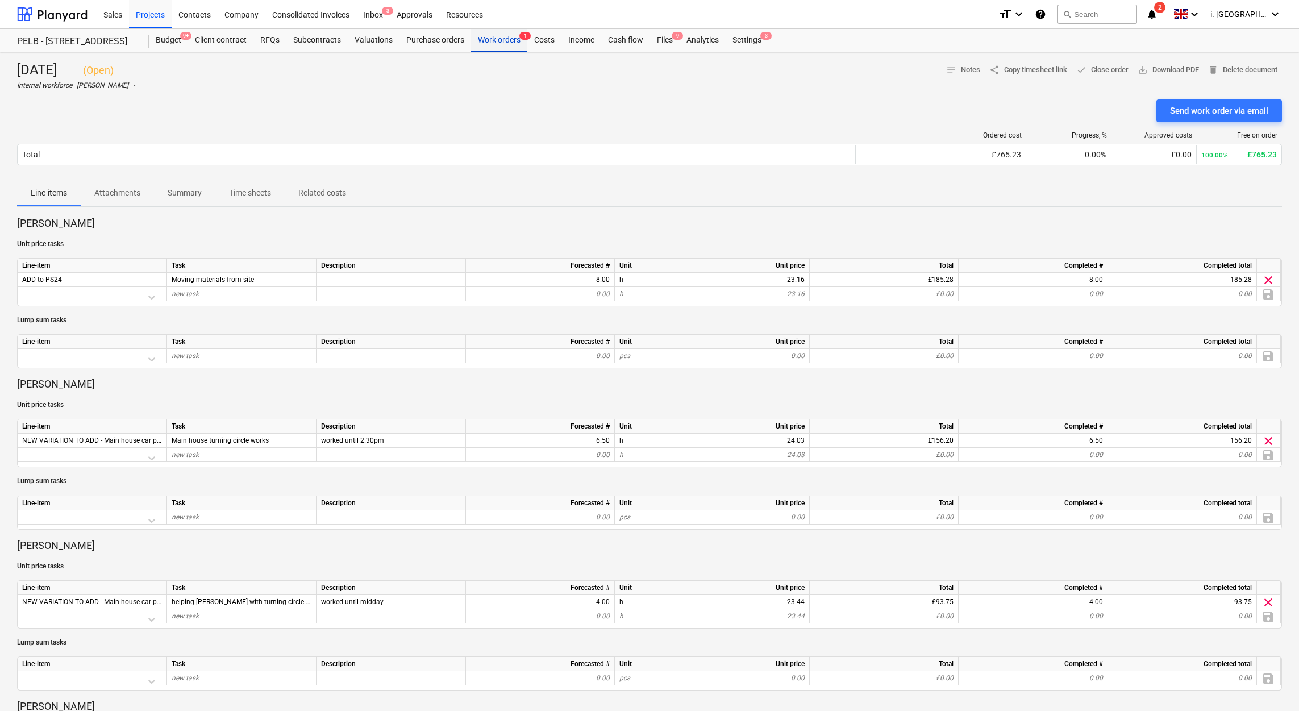
click at [512, 44] on div "Work orders 1" at bounding box center [499, 40] width 56 height 23
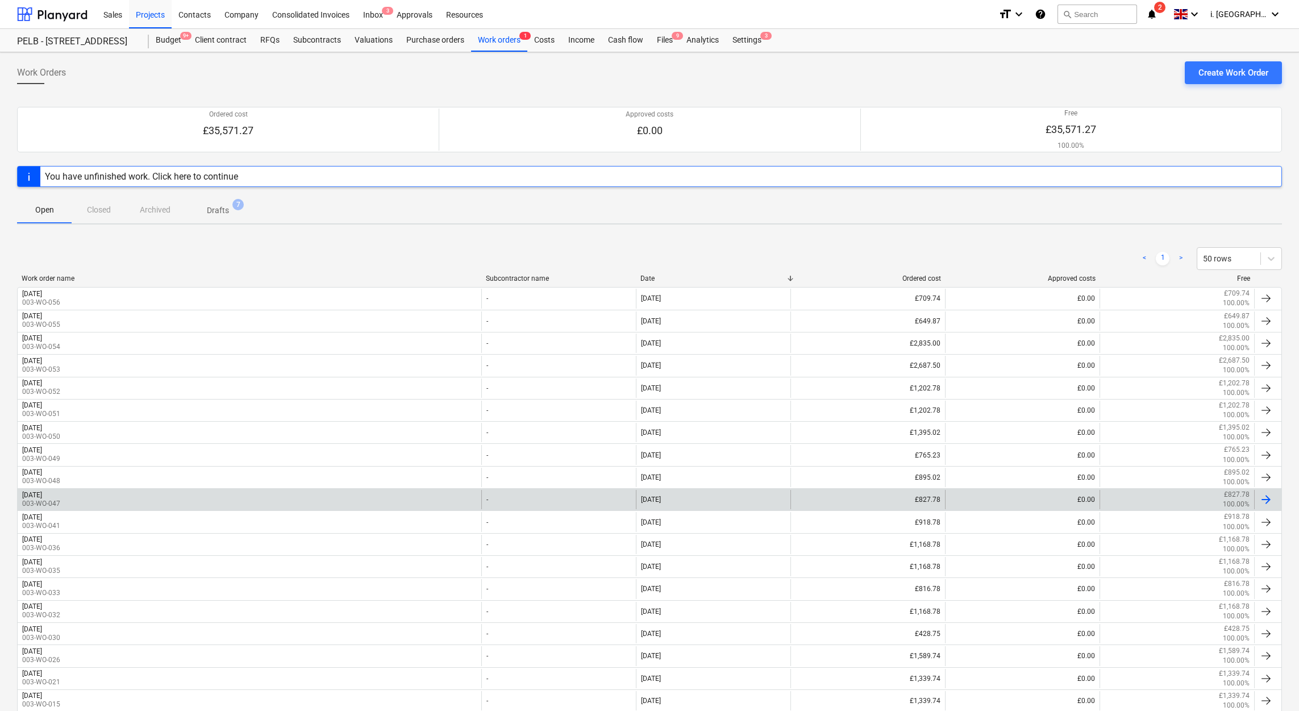
click at [152, 503] on div "[DATE] 003-WO-047" at bounding box center [250, 499] width 464 height 19
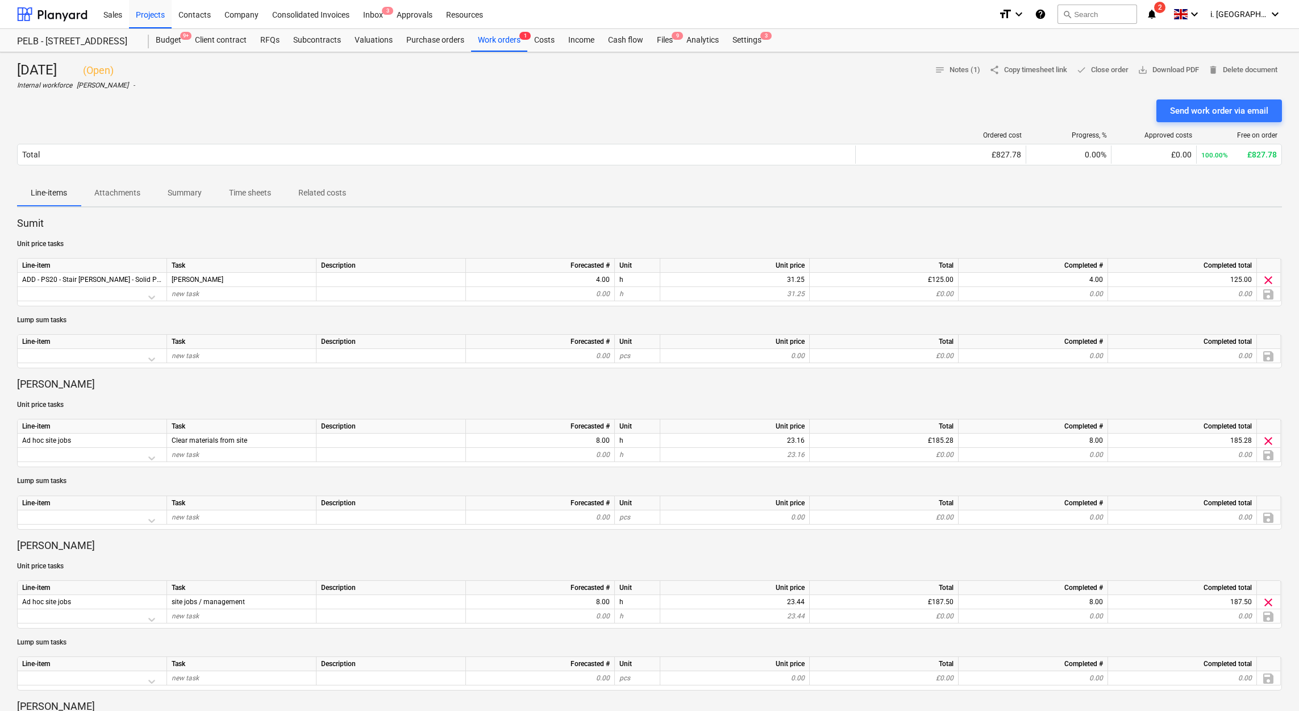
scroll to position [586, 0]
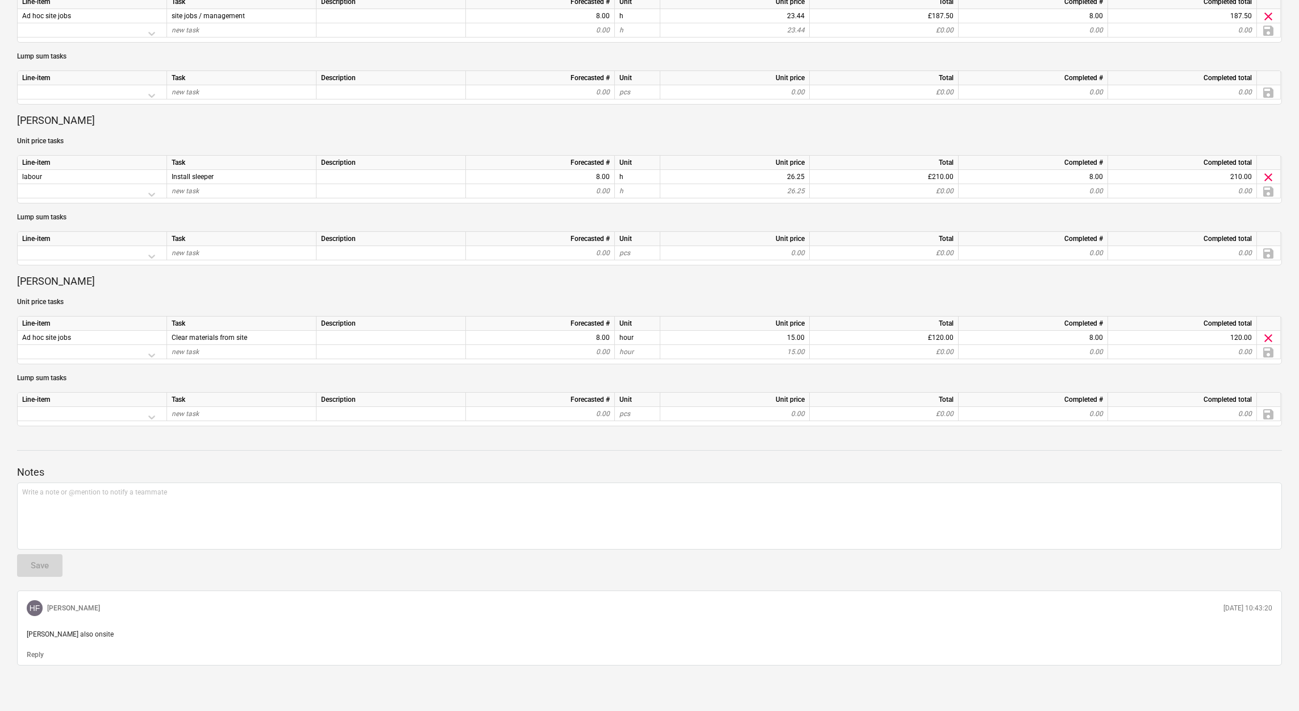
click at [254, 319] on div "Task" at bounding box center [241, 323] width 149 height 14
click at [202, 326] on div "Task" at bounding box center [241, 323] width 149 height 14
drag, startPoint x: 274, startPoint y: 337, endPoint x: 158, endPoint y: 332, distance: 116.6
click at [0, 0] on div "Ad hoc site jobs Clear materials from site 8.00 hour 15.00 £120.00 8.00 120.00 …" at bounding box center [0, 0] width 0 height 0
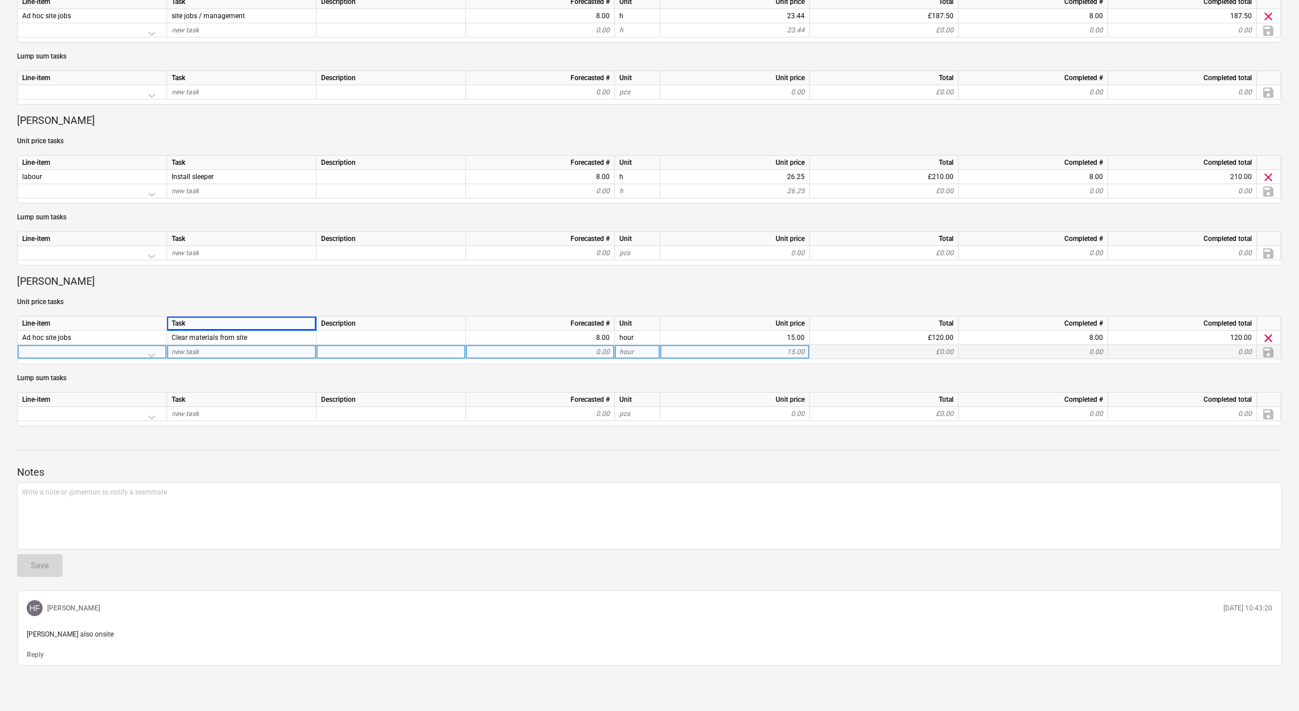
drag, startPoint x: 158, startPoint y: 332, endPoint x: 206, endPoint y: 345, distance: 49.6
click at [206, 345] on div "new task" at bounding box center [241, 352] width 149 height 14
drag, startPoint x: 19, startPoint y: 333, endPoint x: 237, endPoint y: 336, distance: 218.8
click at [0, 0] on div "Ad hoc site jobs Clear materials from site 8.00 hour 15.00 £120.00 8.00 120.00 …" at bounding box center [0, 0] width 0 height 0
click at [177, 336] on span "Clear materials from site" at bounding box center [210, 337] width 76 height 8
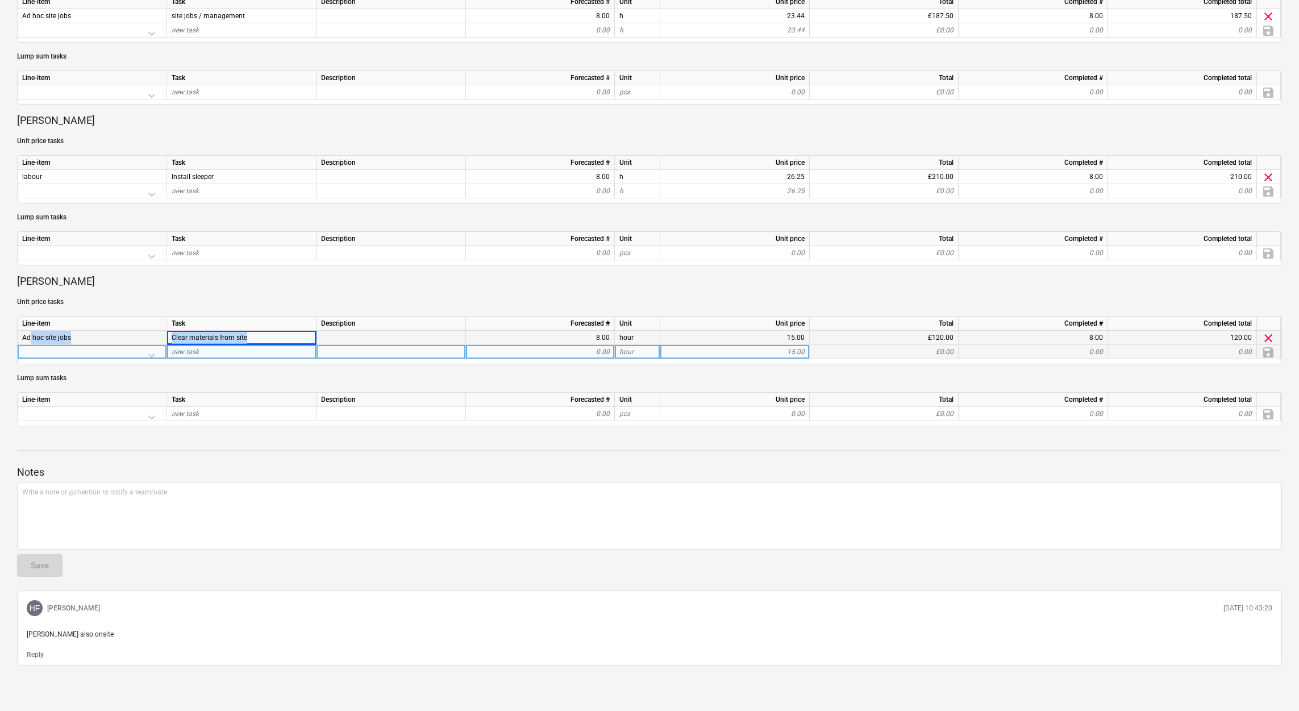
drag, startPoint x: 25, startPoint y: 335, endPoint x: 263, endPoint y: 336, distance: 238.1
click at [0, 0] on div "Ad hoc site jobs Clear materials from site 8.00 hour 15.00 £120.00 8.00 120.00 …" at bounding box center [0, 0] width 0 height 0
drag, startPoint x: 263, startPoint y: 336, endPoint x: 213, endPoint y: 341, distance: 50.2
copy div "d hoc site jobs Clear materials from site"
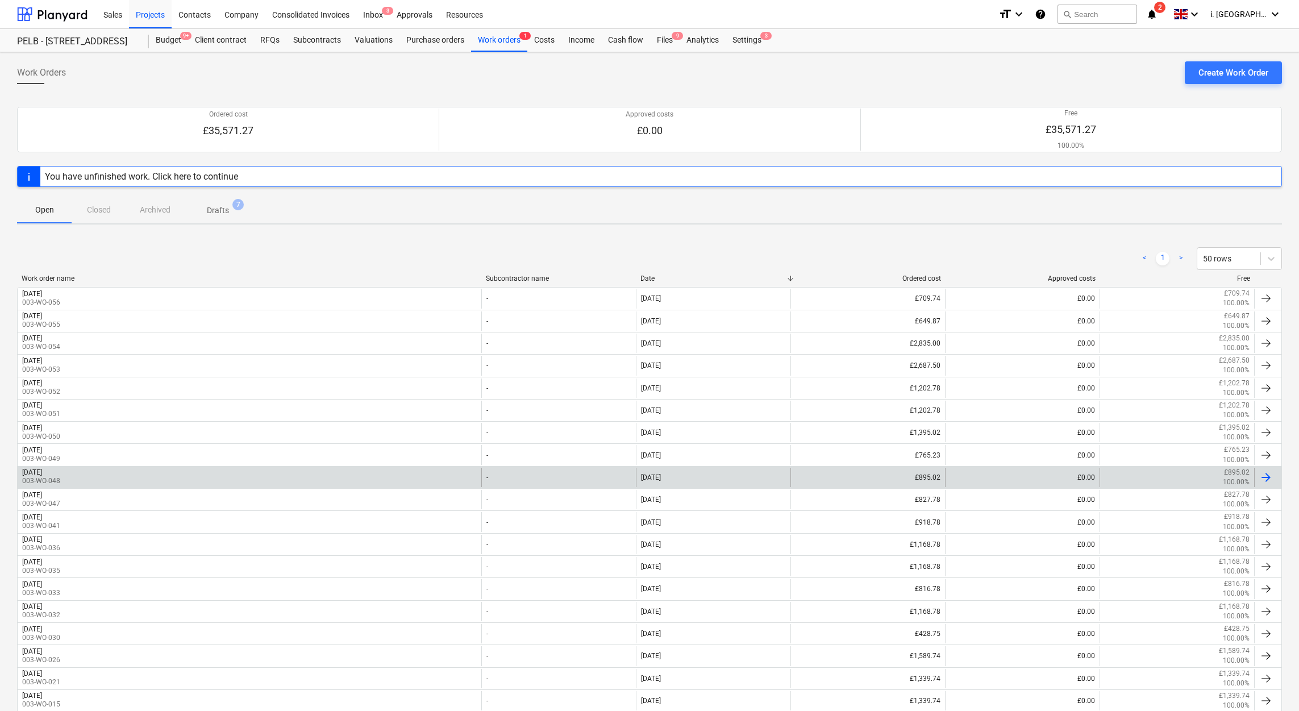
click at [201, 473] on div "[DATE] 003-WO-048" at bounding box center [250, 477] width 464 height 19
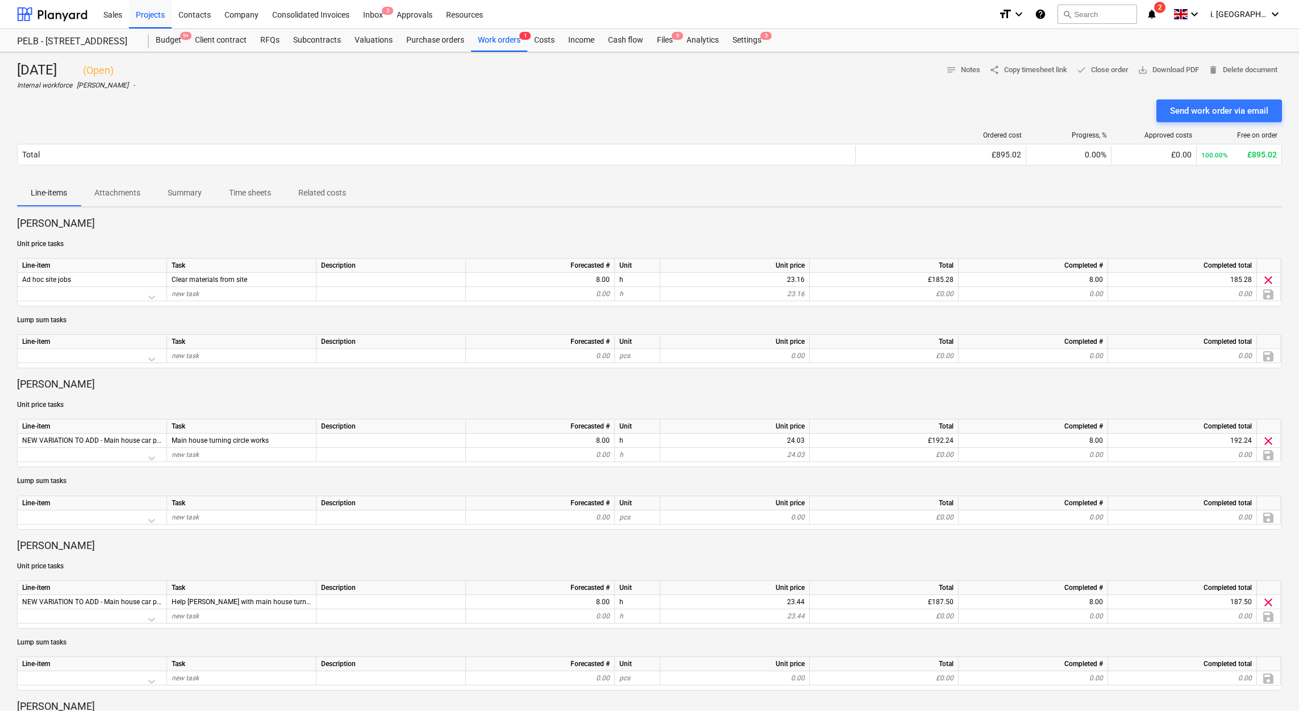
scroll to position [470, 0]
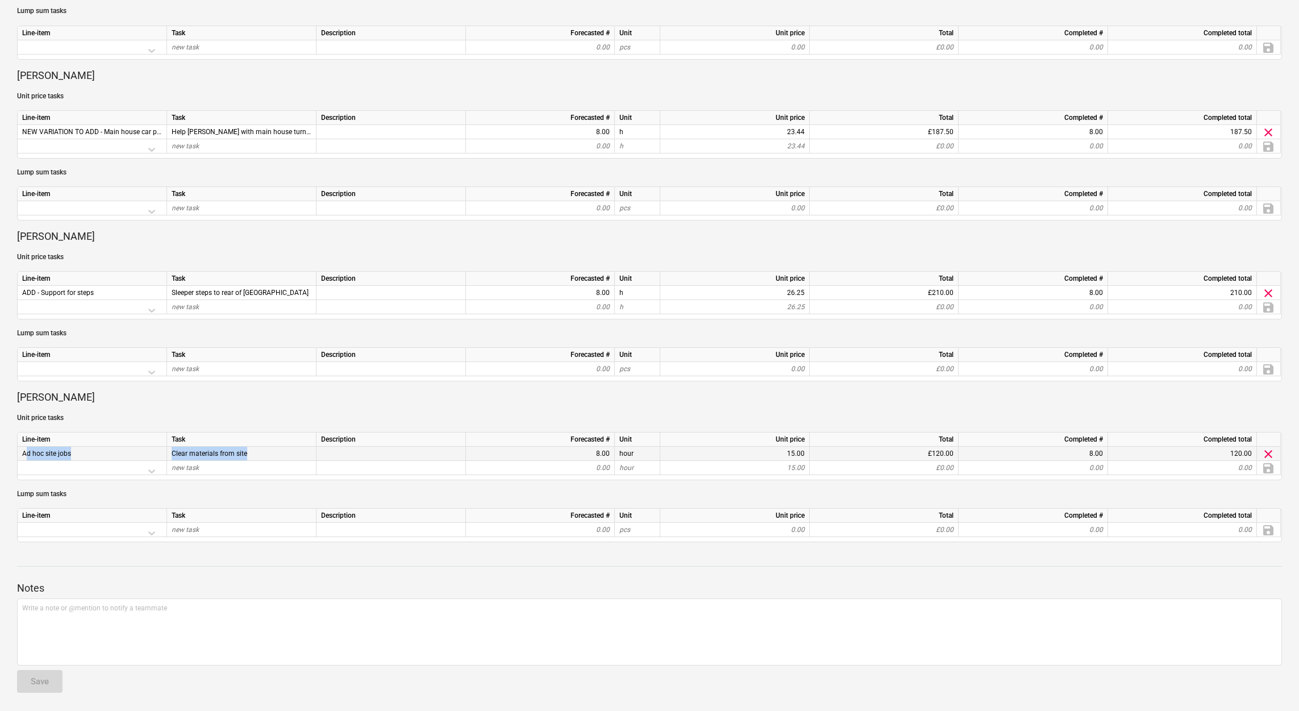
drag, startPoint x: 261, startPoint y: 448, endPoint x: 22, endPoint y: 459, distance: 238.9
click at [0, 0] on div "Ad hoc site jobs Clear materials from site 8.00 hour 15.00 £120.00 8.00 120.00 …" at bounding box center [0, 0] width 0 height 0
copy div "Ad hoc site jobs Clear materials from site"
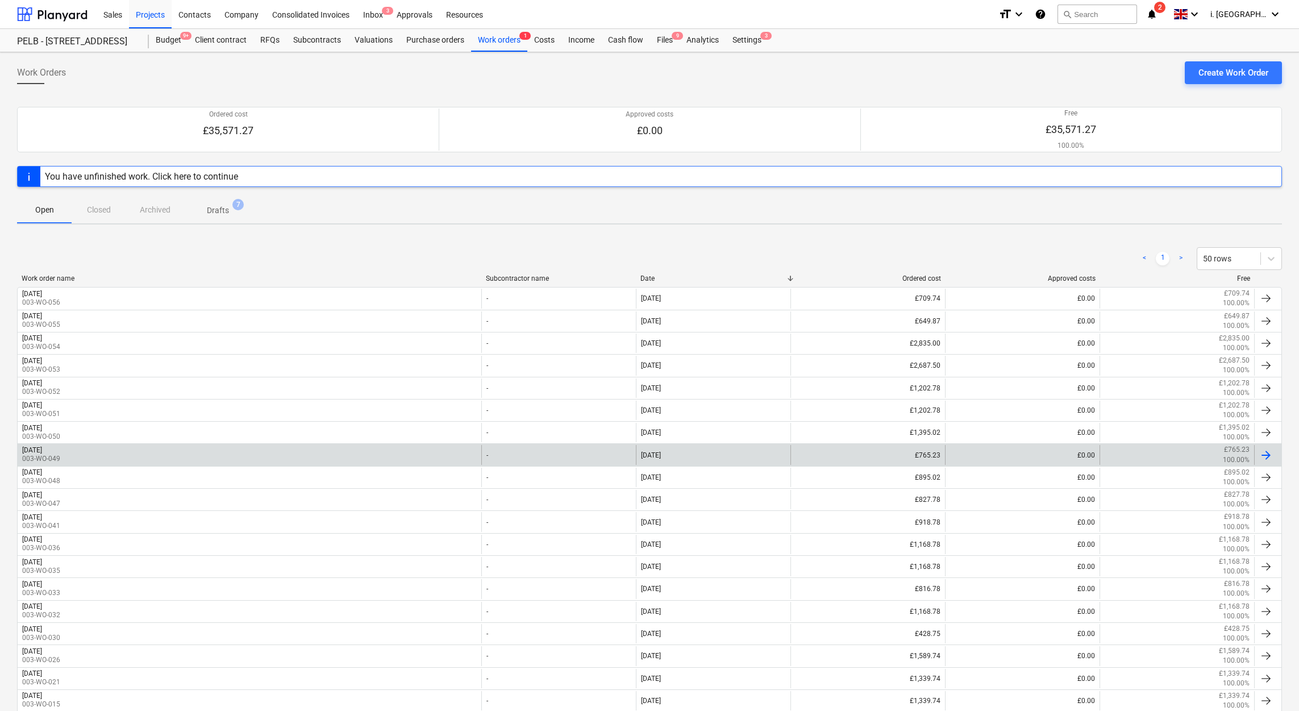
click at [138, 453] on div "[DATE] 003-WO-049" at bounding box center [250, 454] width 464 height 19
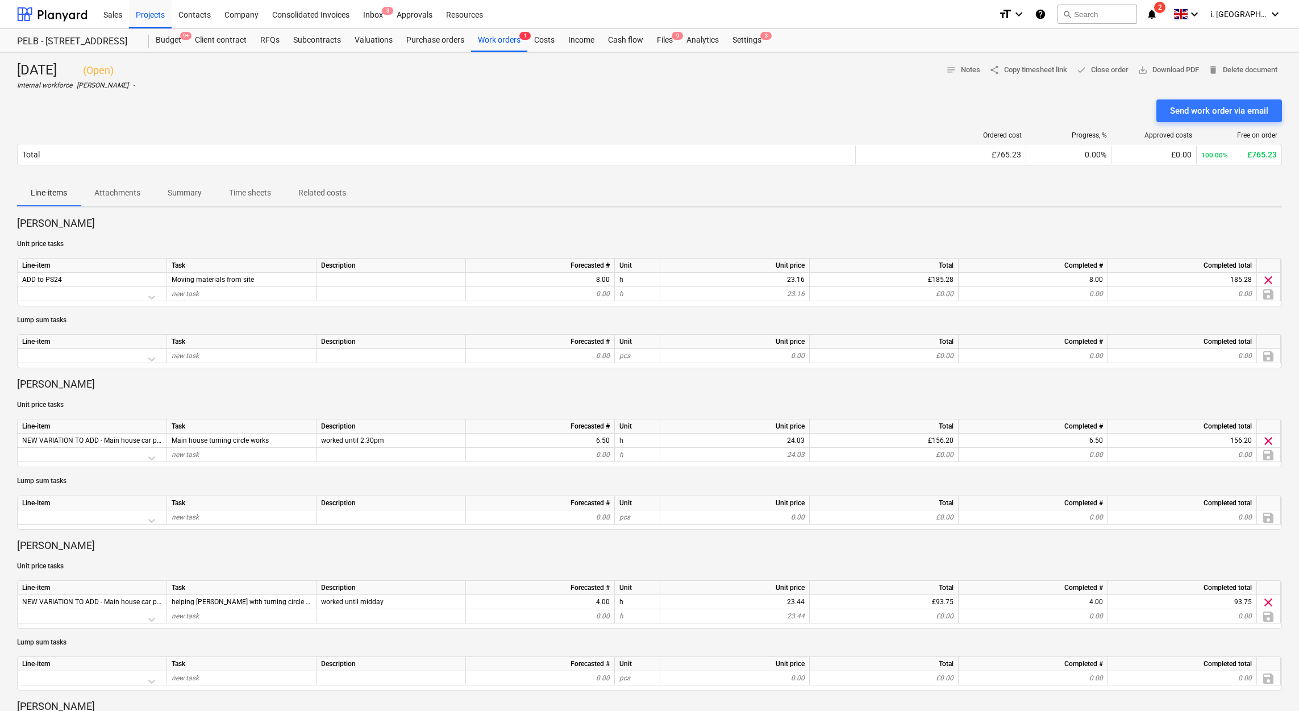
scroll to position [470, 0]
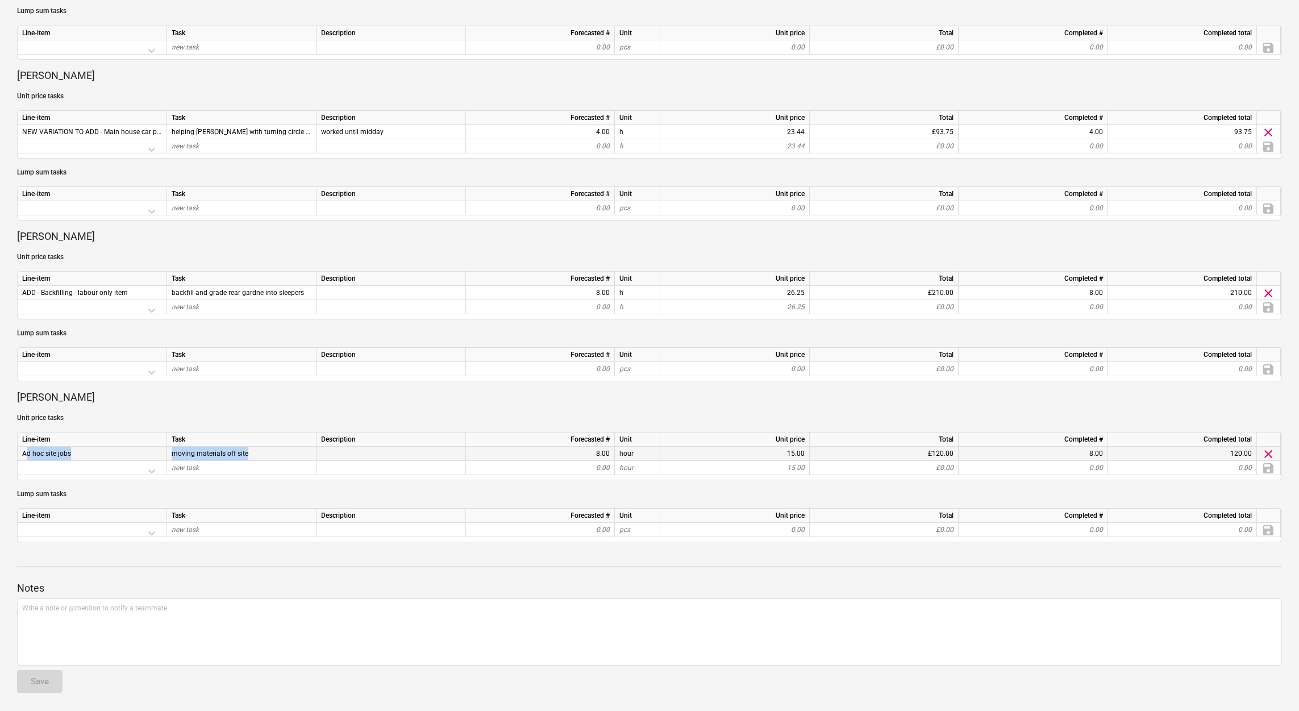
drag, startPoint x: 268, startPoint y: 460, endPoint x: 23, endPoint y: 456, distance: 244.9
click at [0, 0] on div "Ad hoc site jobs moving materials off site 8.00 hour 15.00 £120.00 8.00 120.00 …" at bounding box center [0, 0] width 0 height 0
copy div "Ad hoc site jobs moving materials off site"
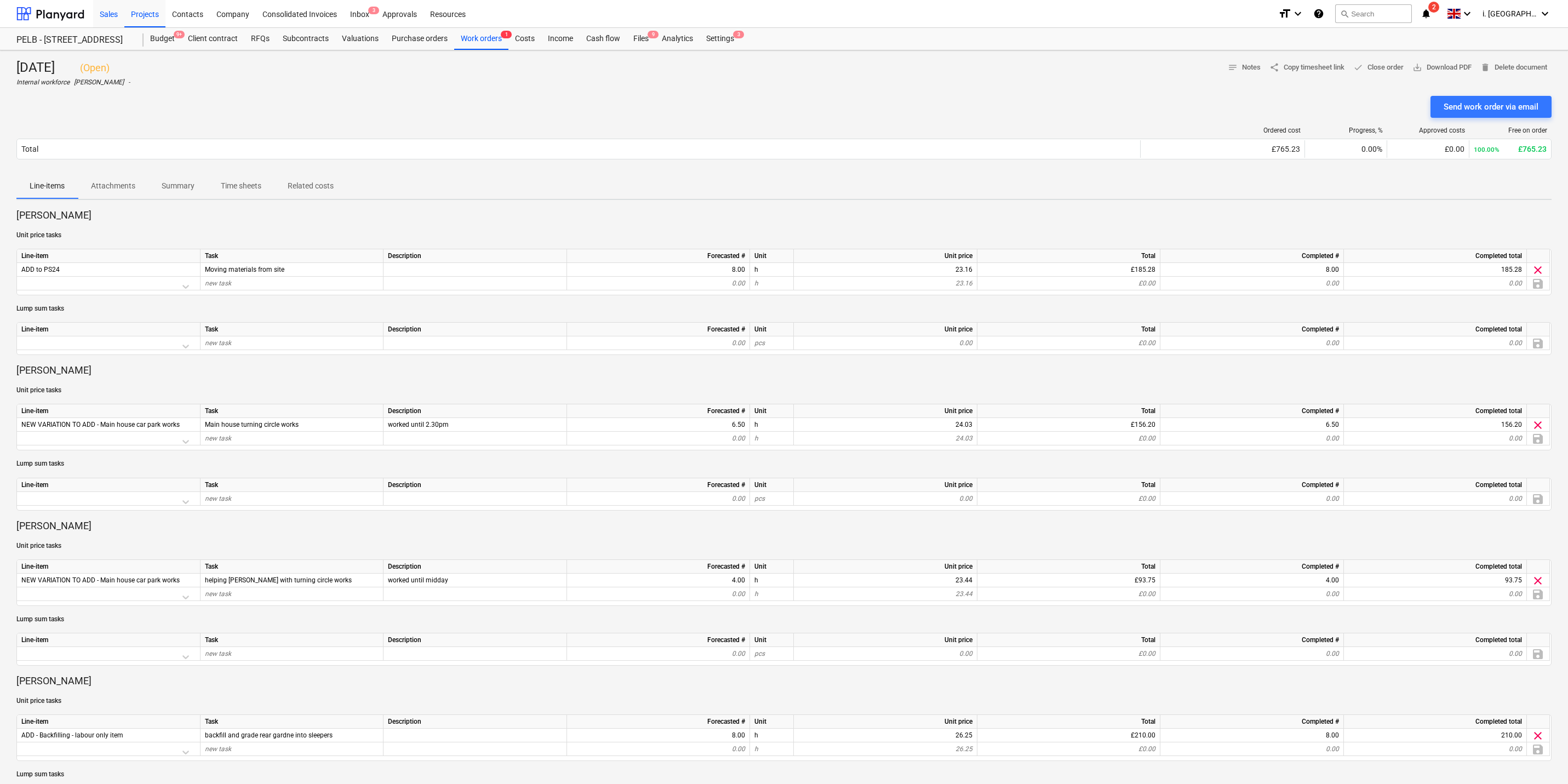
click at [119, 9] on div "Sales" at bounding box center [109, 13] width 31 height 28
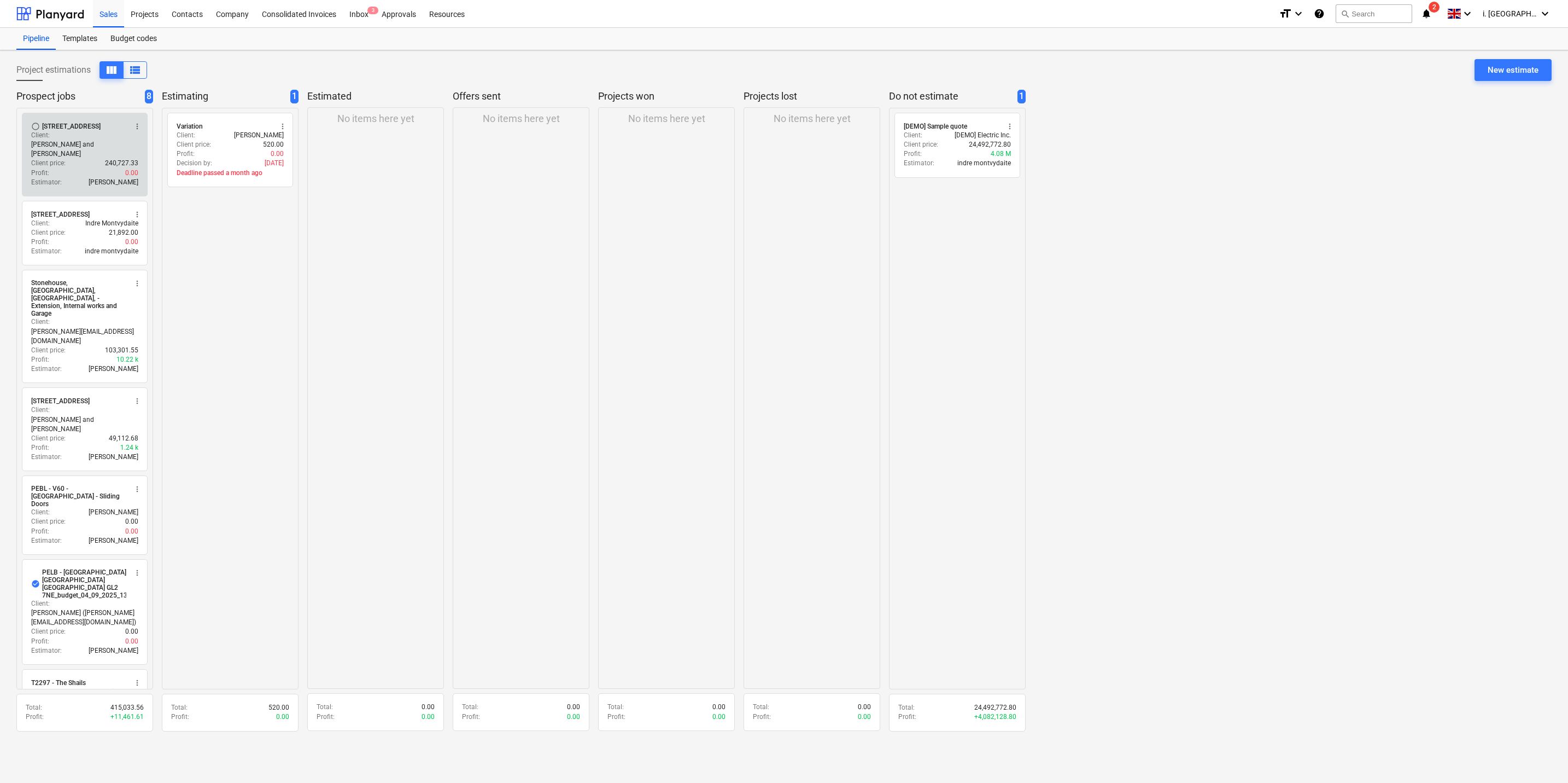
click at [105, 169] on div "Profit : 0.00" at bounding box center [84, 173] width 107 height 10
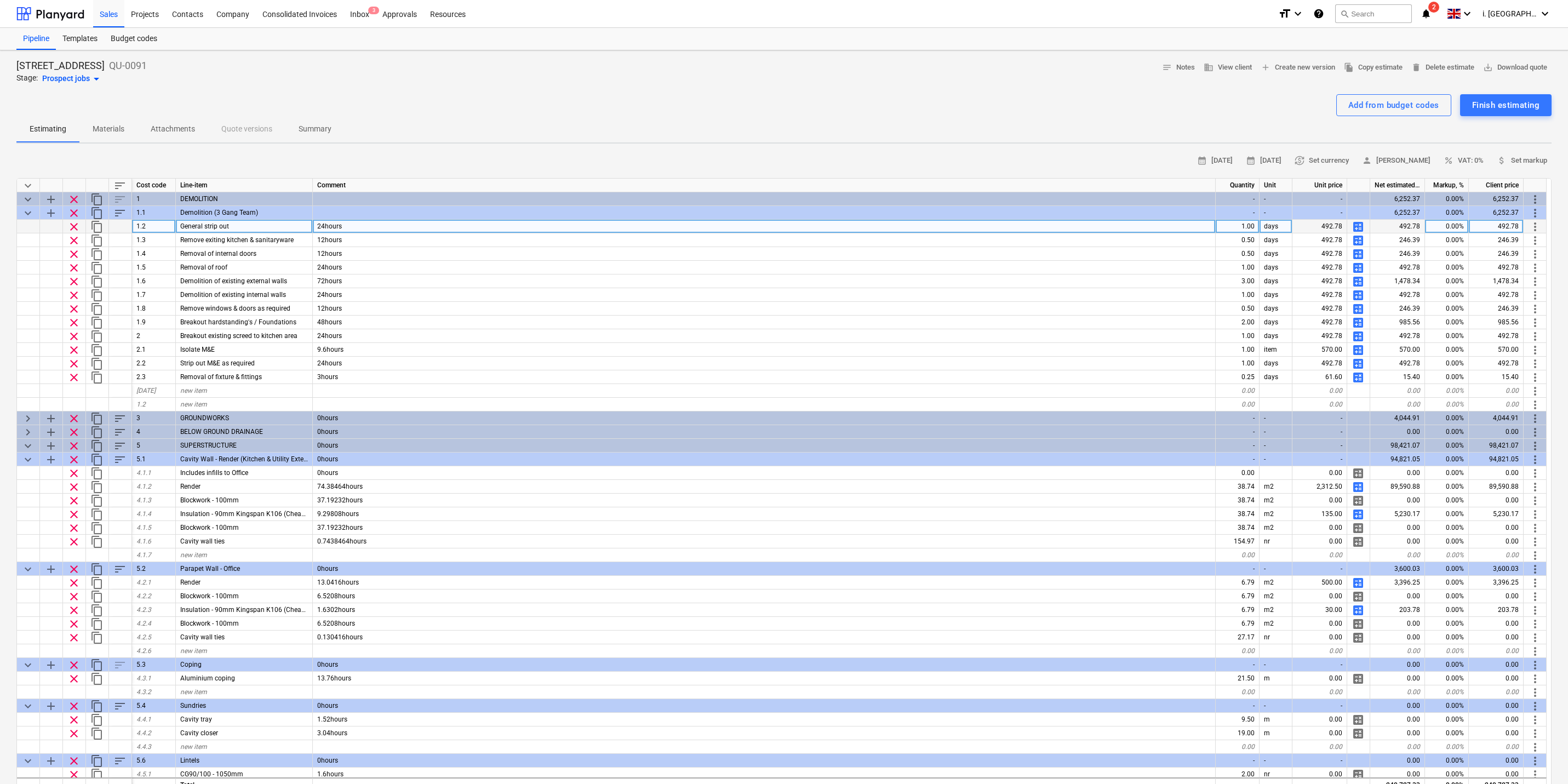
click at [1252, 224] on span "calculate" at bounding box center [1359, 227] width 14 height 14
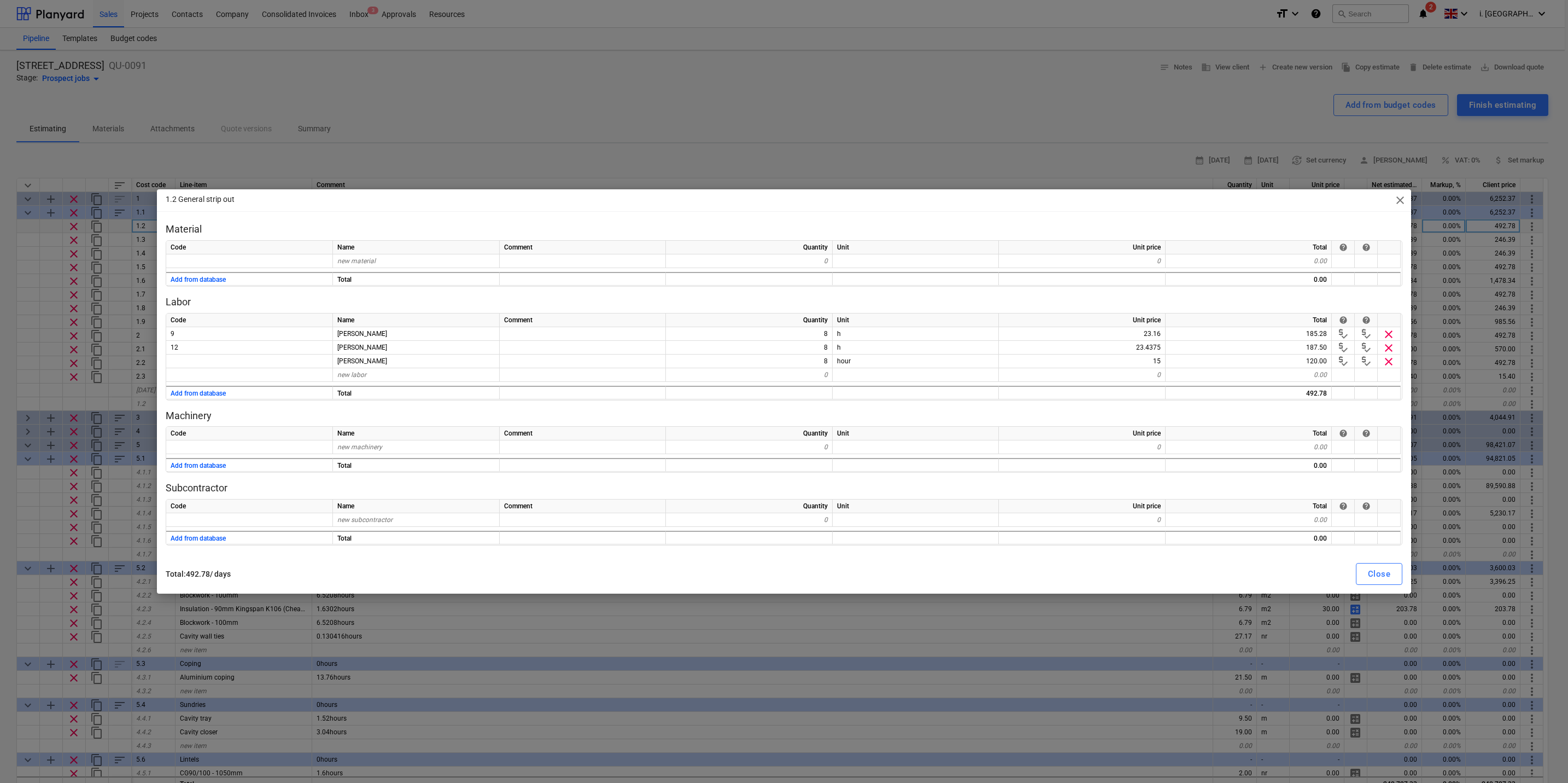
drag, startPoint x: 247, startPoint y: 571, endPoint x: 186, endPoint y: 580, distance: 61.7
click at [186, 580] on p "Total : 492.78 / days" at bounding box center [477, 574] width 624 height 12
drag, startPoint x: 186, startPoint y: 580, endPoint x: 323, endPoint y: 576, distance: 137.1
click at [323, 576] on p "Total : 492.78 / days" at bounding box center [477, 574] width 624 height 12
click at [1249, 195] on span "close" at bounding box center [1401, 200] width 13 height 13
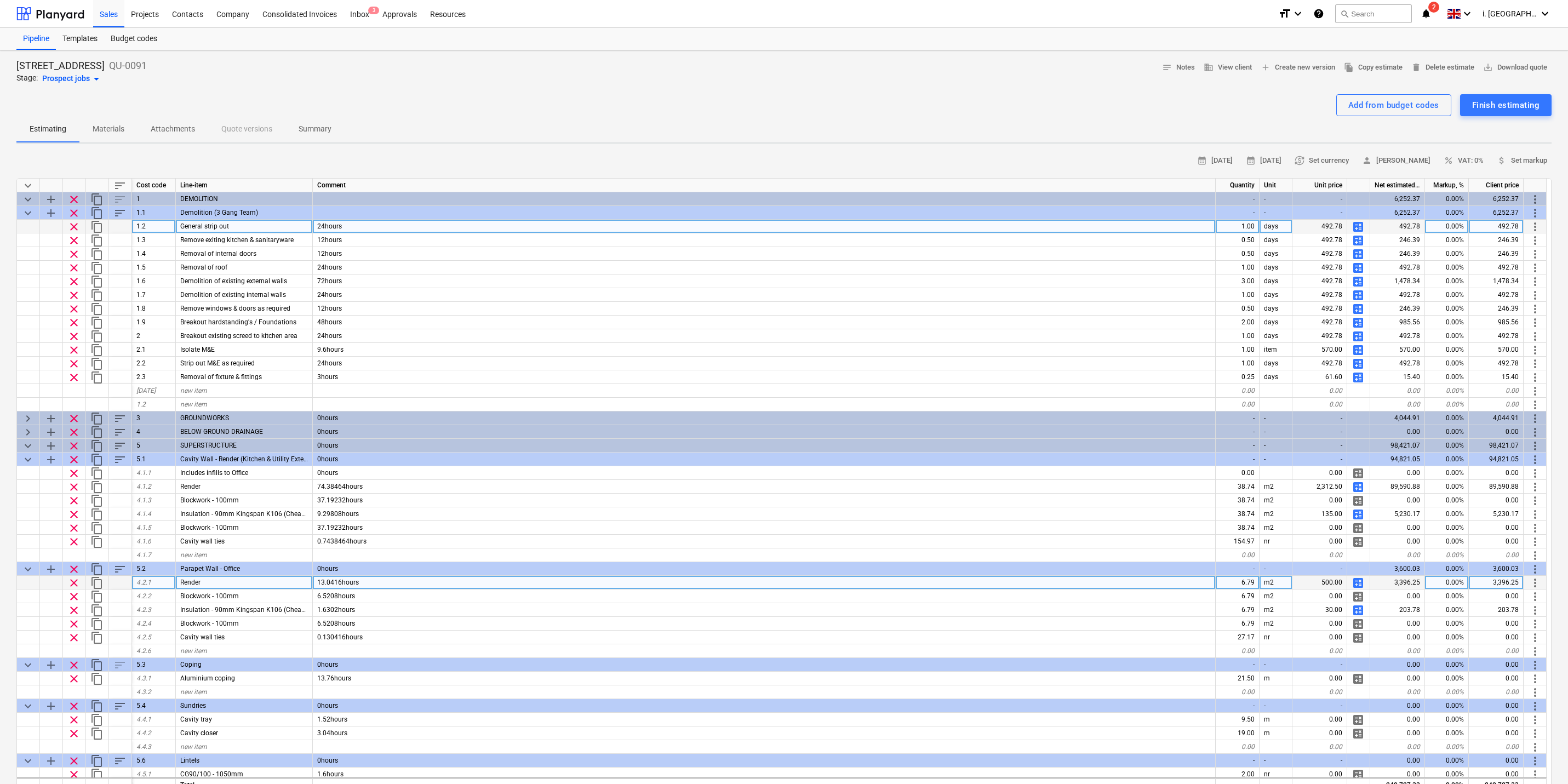
click at [1252, 581] on span "calculate" at bounding box center [1359, 583] width 14 height 14
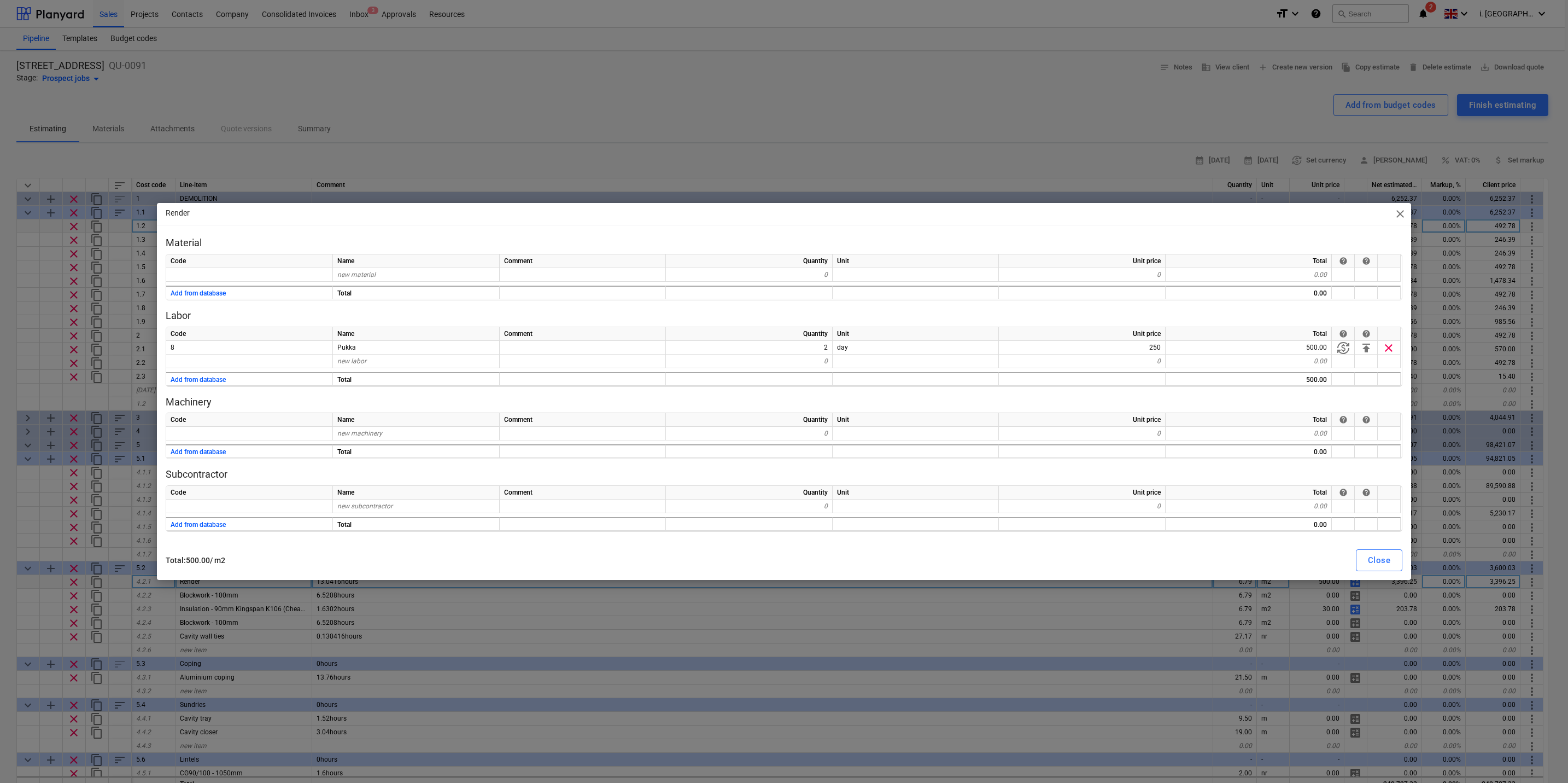
click at [1249, 212] on span "close" at bounding box center [1401, 214] width 13 height 13
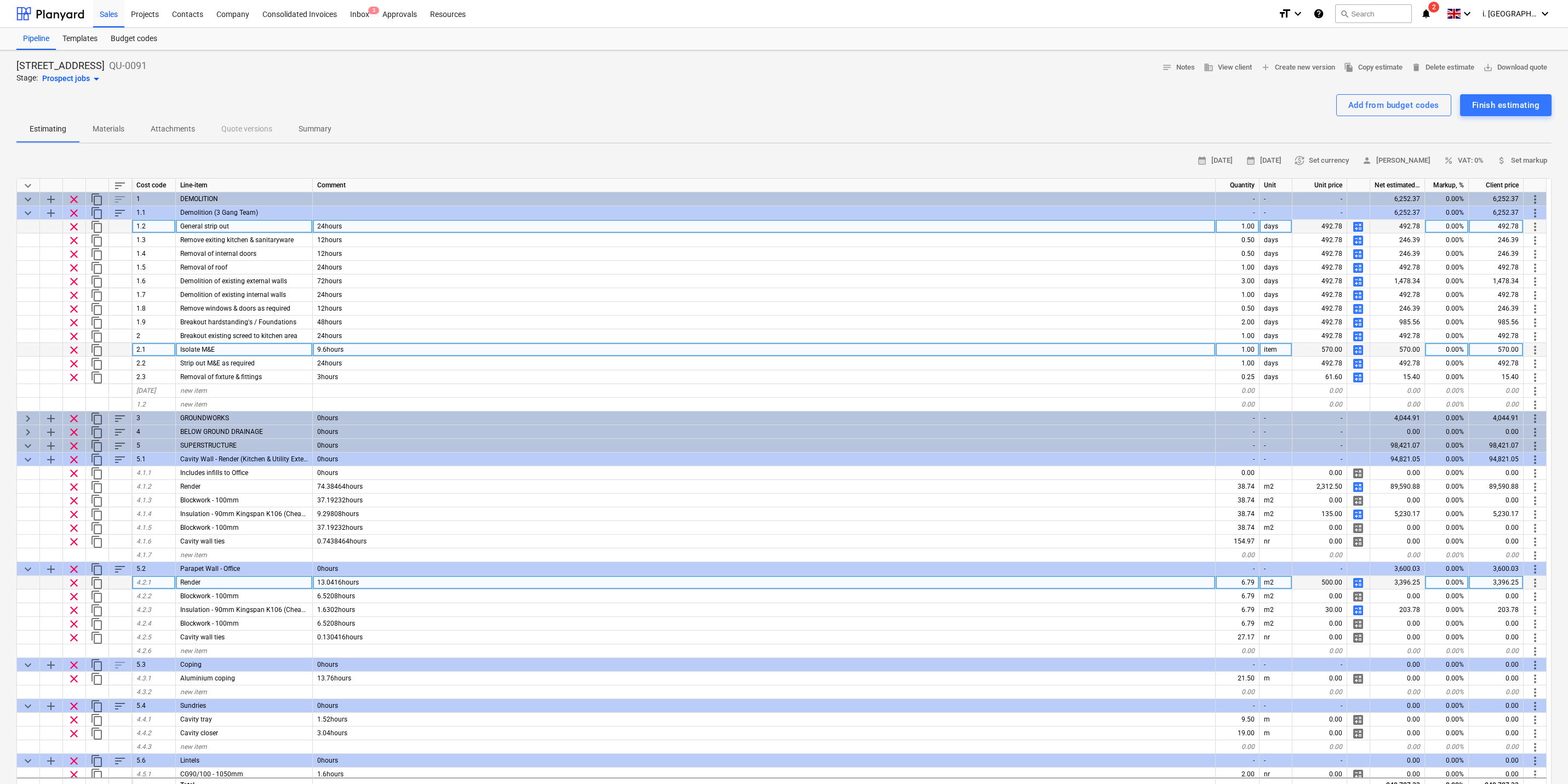
click at [1252, 350] on span "calculate" at bounding box center [1359, 350] width 14 height 14
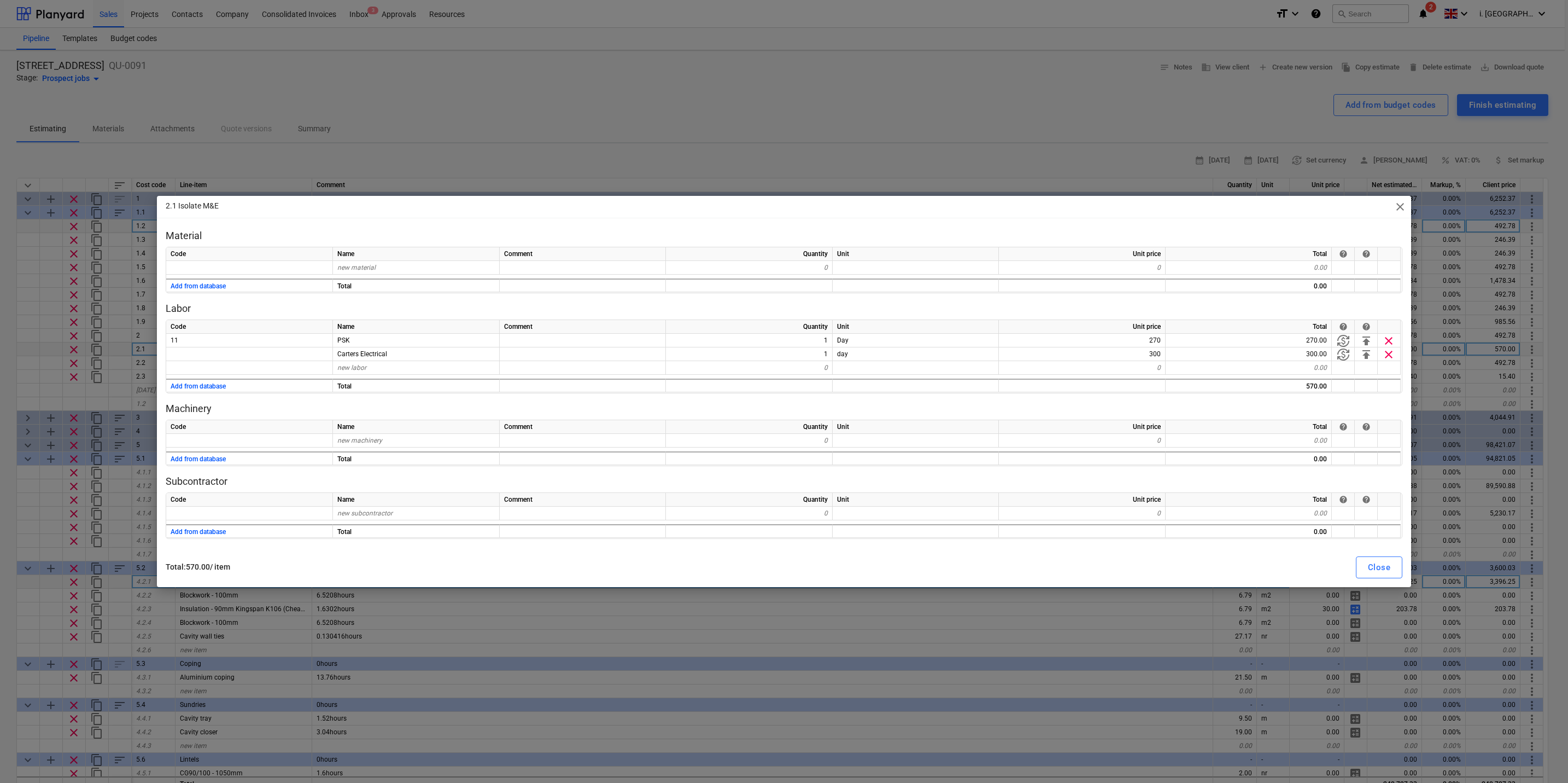
click at [1249, 204] on span "close" at bounding box center [1401, 207] width 13 height 13
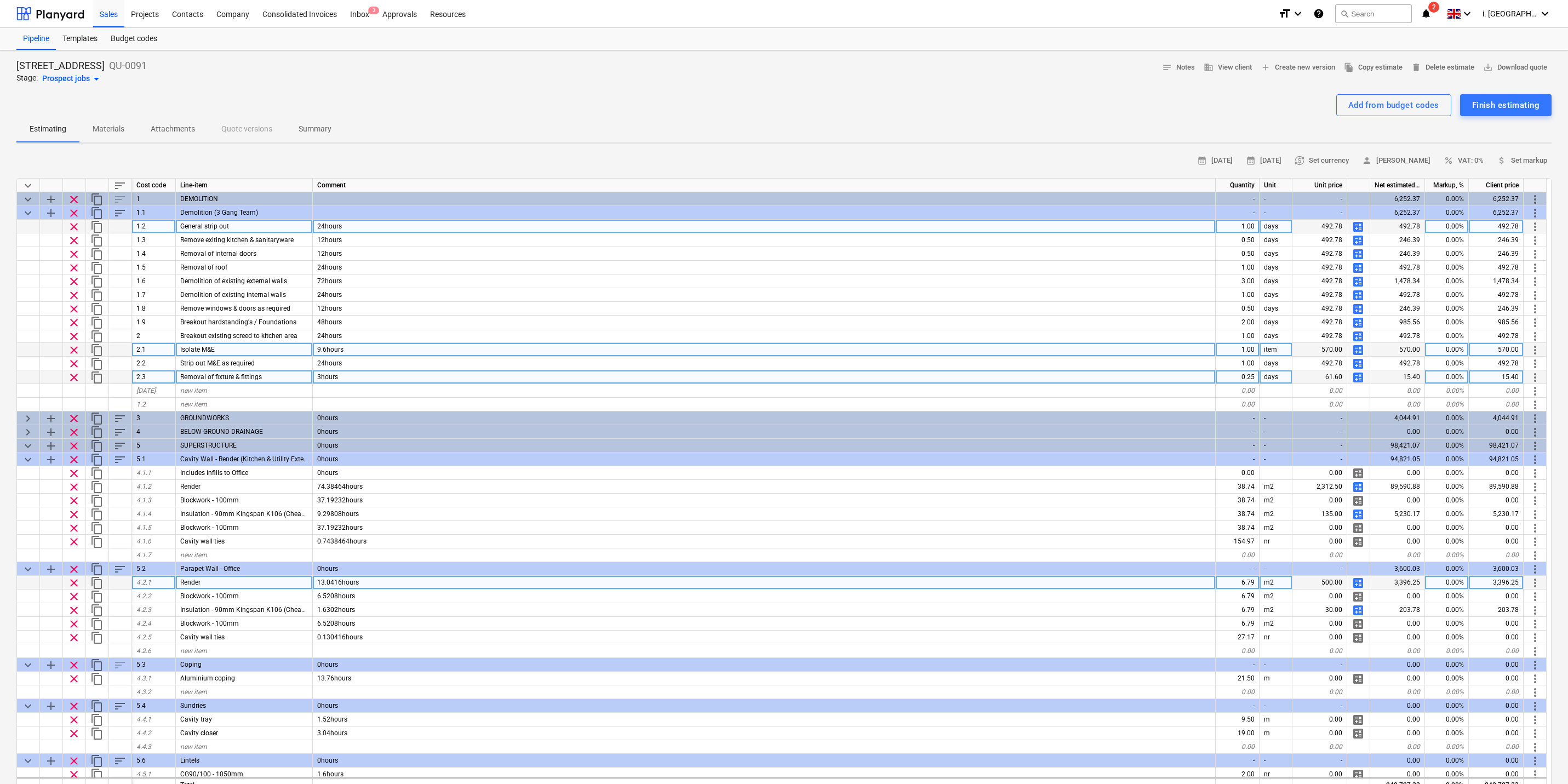
click at [1252, 371] on span "calculate" at bounding box center [1359, 378] width 14 height 14
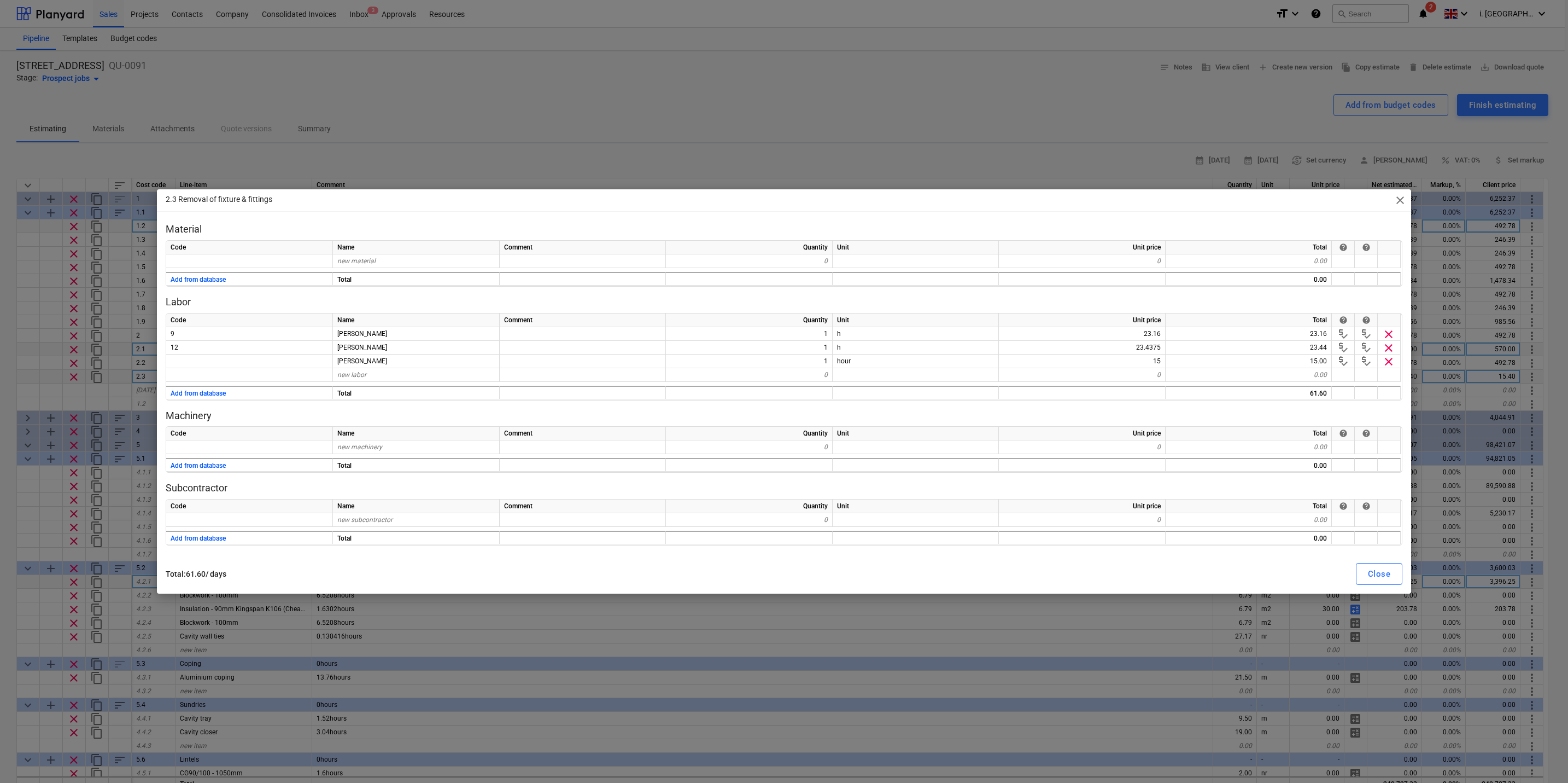
click at [1249, 201] on span "close" at bounding box center [1401, 200] width 13 height 13
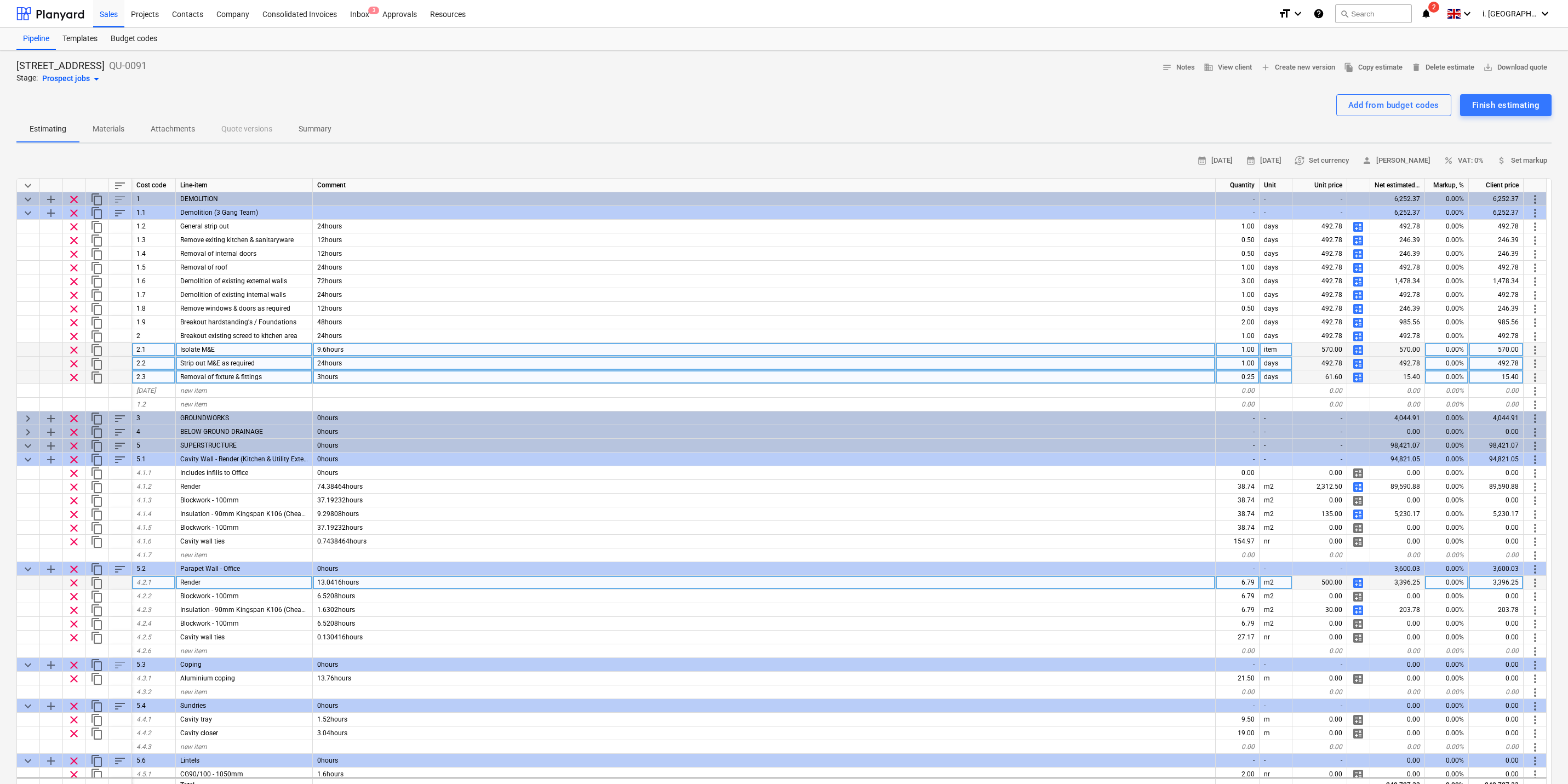
drag, startPoint x: 1364, startPoint y: 228, endPoint x: 1432, endPoint y: 368, distance: 155.6
click at [1252, 260] on div "keyboard_arrow_down sort Cost code Line-item Comment Quantity Unit Unit price N…" at bounding box center [784, 492] width 1535 height 628
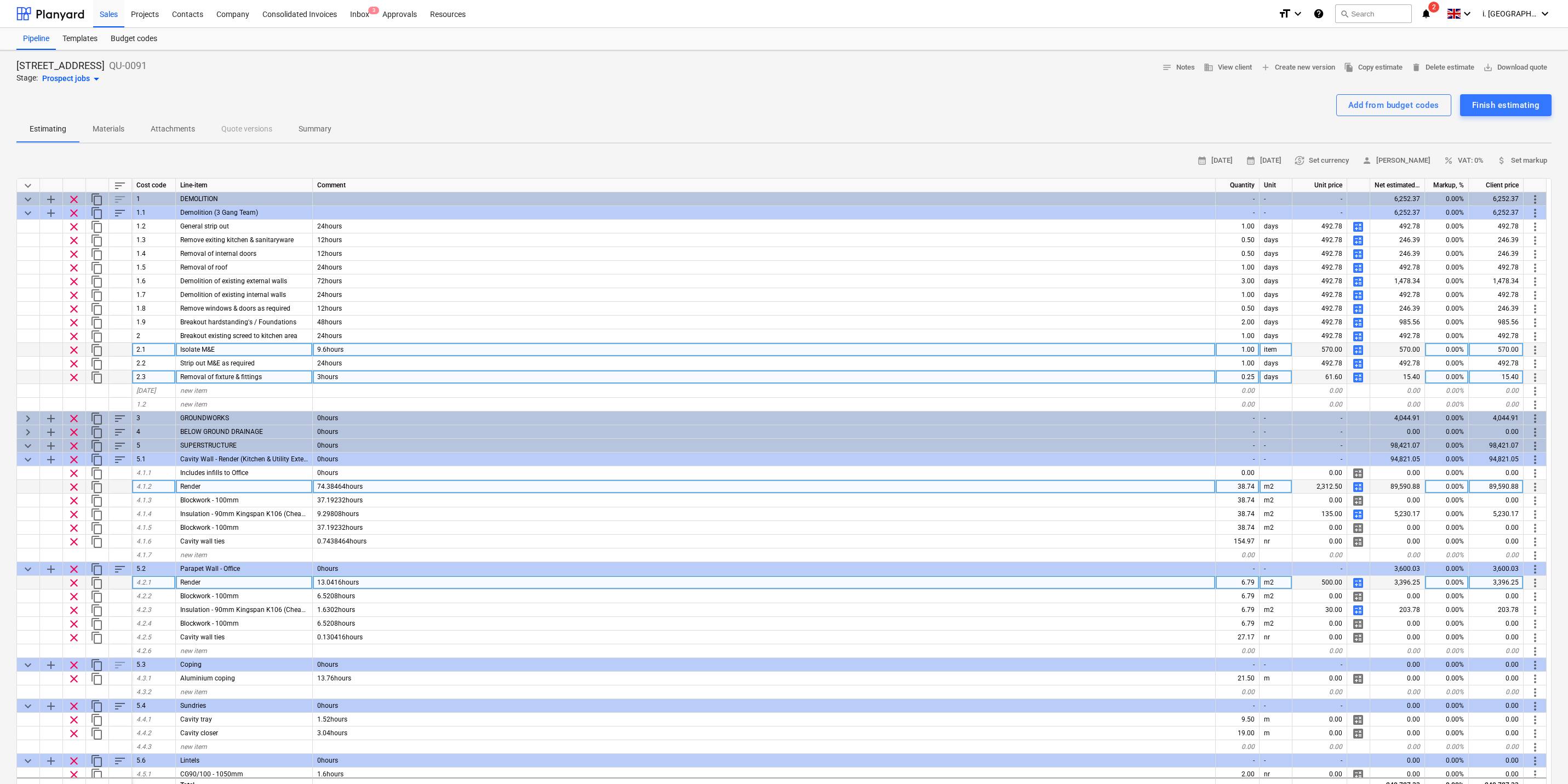
click at [1252, 488] on span "calculate" at bounding box center [1359, 487] width 14 height 14
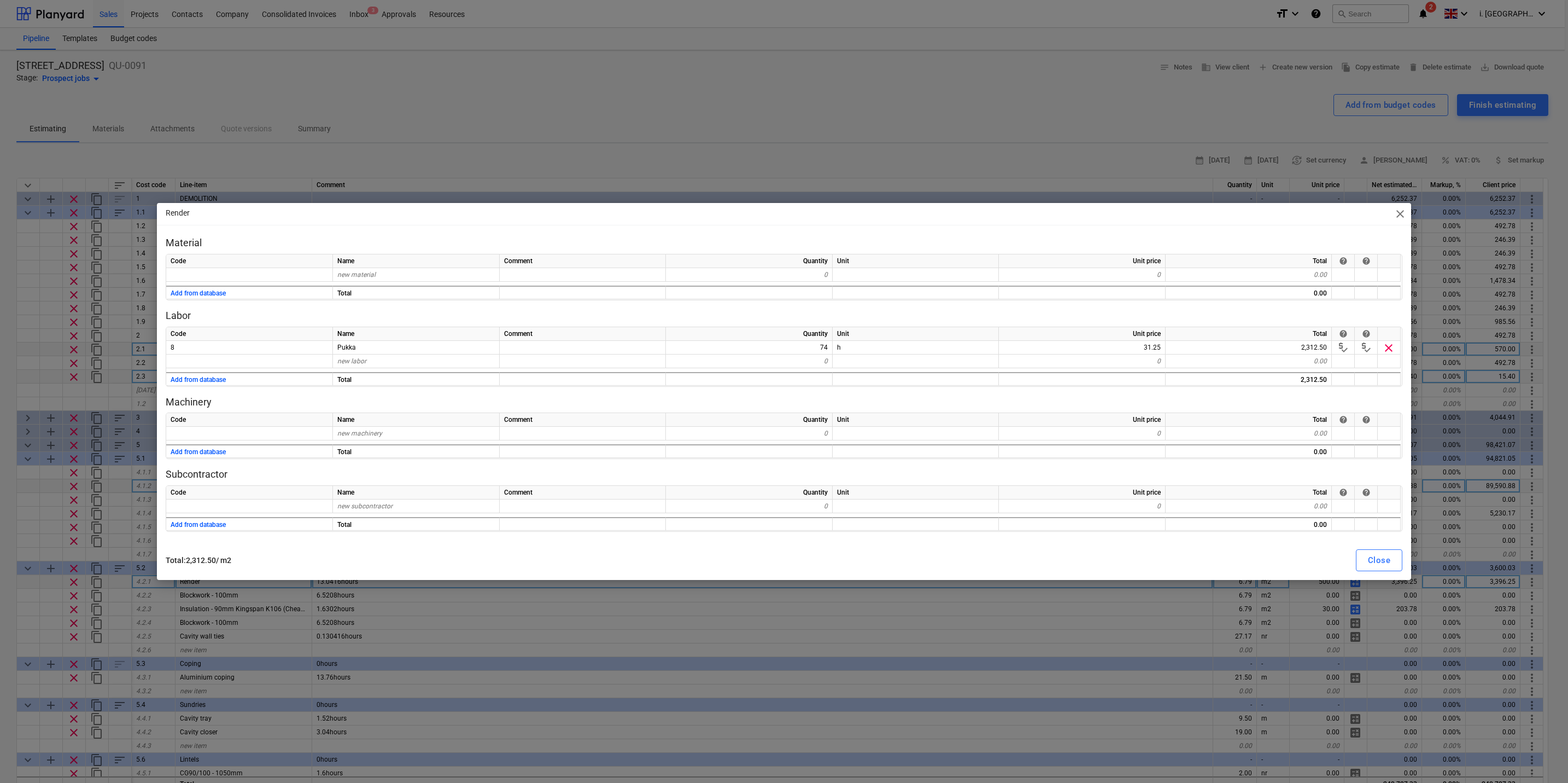
drag, startPoint x: 255, startPoint y: 543, endPoint x: 167, endPoint y: 561, distance: 89.8
click at [167, 561] on div "Render close Material Code Name Comment Quantity Unit Unit price Total help hel…" at bounding box center [784, 392] width 1254 height 378
click at [1249, 212] on span "close" at bounding box center [1401, 214] width 13 height 13
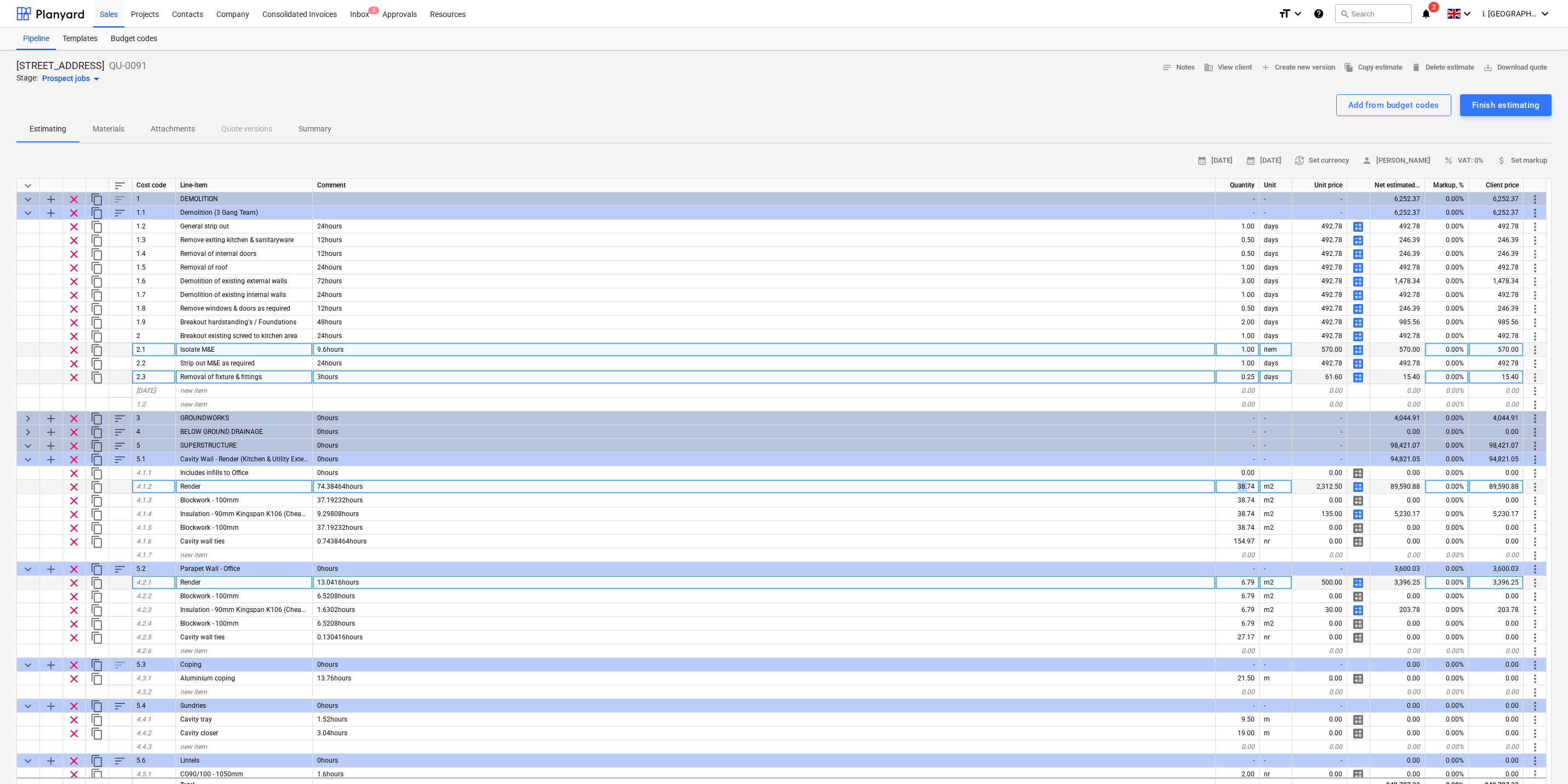
drag, startPoint x: 1248, startPoint y: 480, endPoint x: 1236, endPoint y: 484, distance: 12.6
click at [1236, 484] on div "38.74" at bounding box center [1237, 487] width 43 height 14
drag, startPoint x: 1340, startPoint y: 484, endPoint x: 1311, endPoint y: 487, distance: 29.2
click at [1252, 487] on div "2,312.50" at bounding box center [1319, 487] width 55 height 14
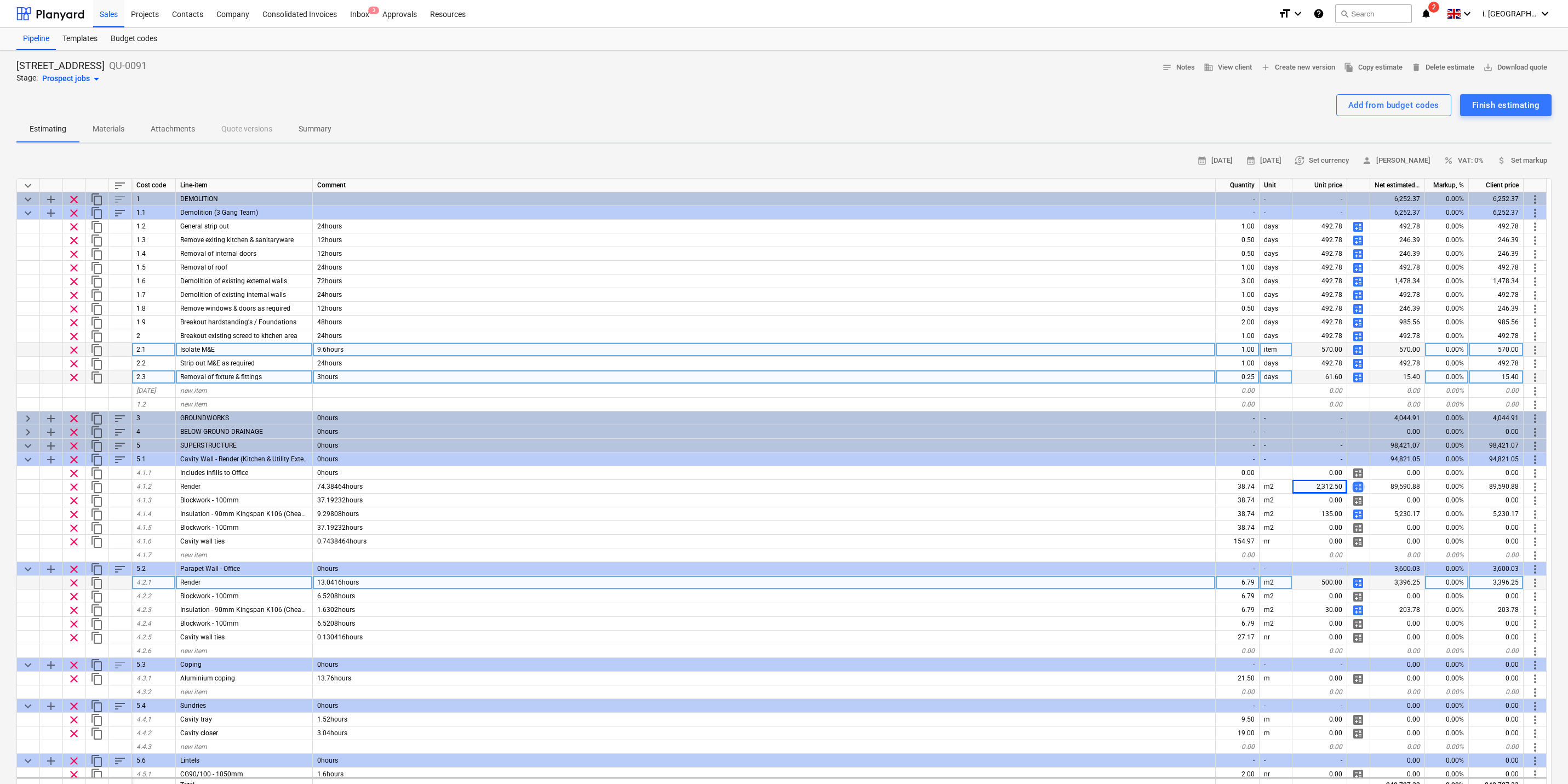
click at [1252, 487] on span "calculate" at bounding box center [1359, 487] width 14 height 14
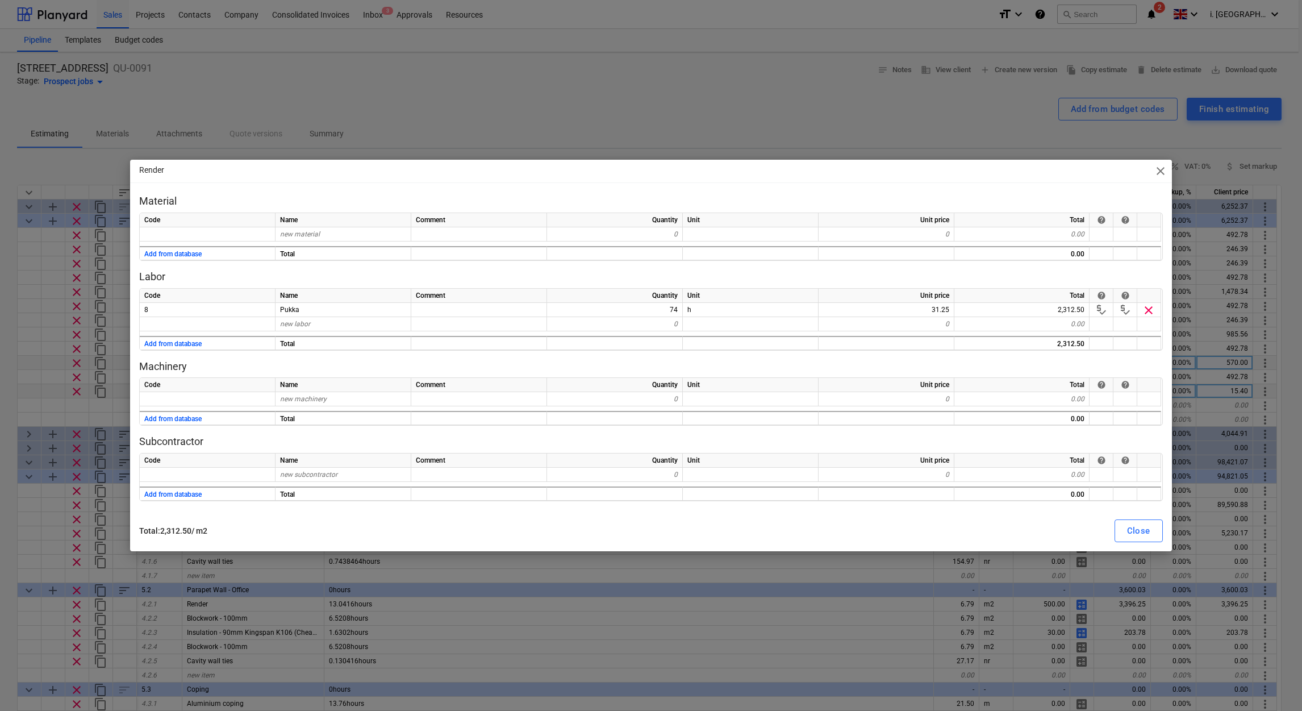
click at [1157, 170] on span "close" at bounding box center [1161, 171] width 14 height 14
type textarea "x"
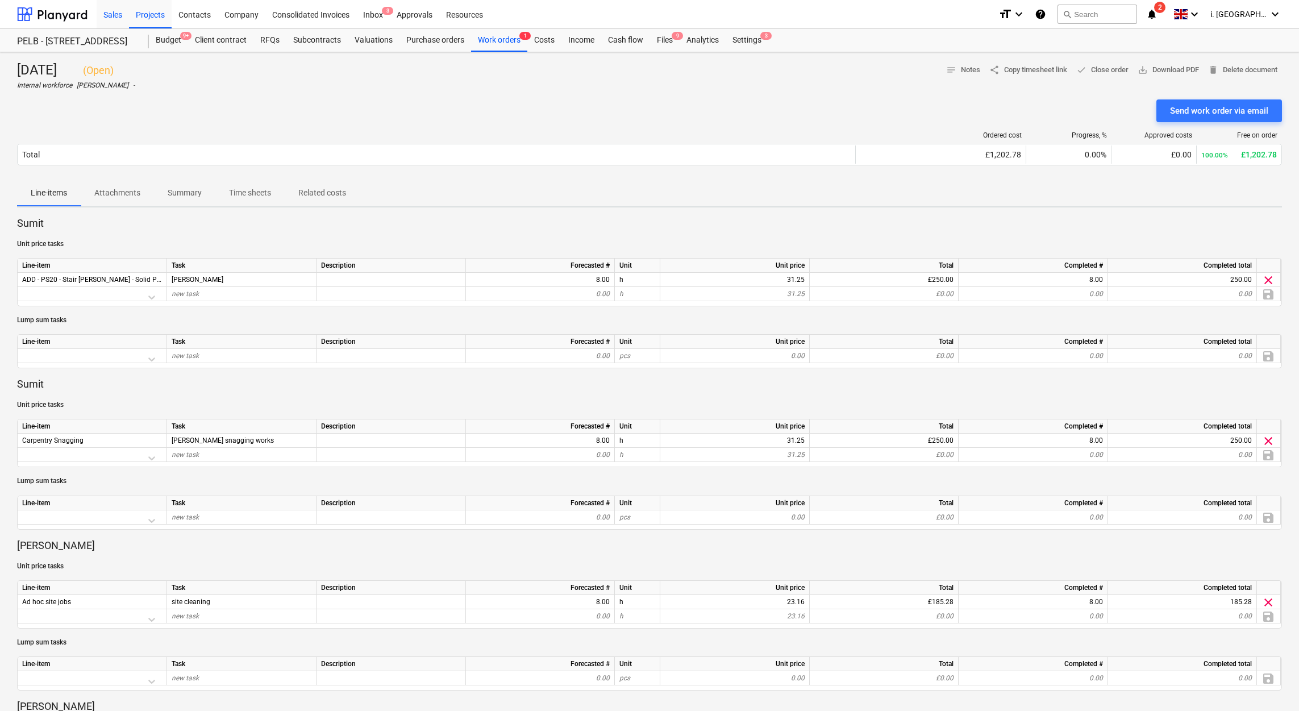
click at [124, 8] on div "Sales" at bounding box center [113, 13] width 32 height 29
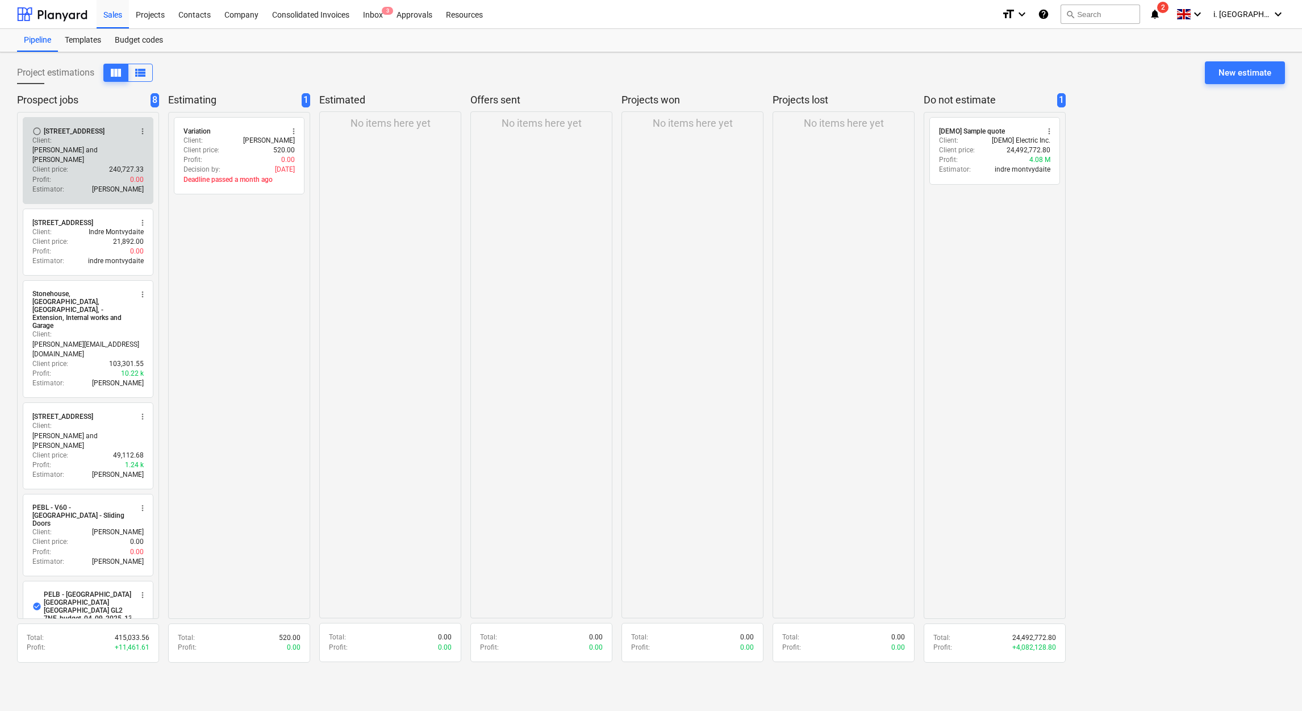
click at [111, 175] on div "Profit : 0.00" at bounding box center [87, 180] width 111 height 10
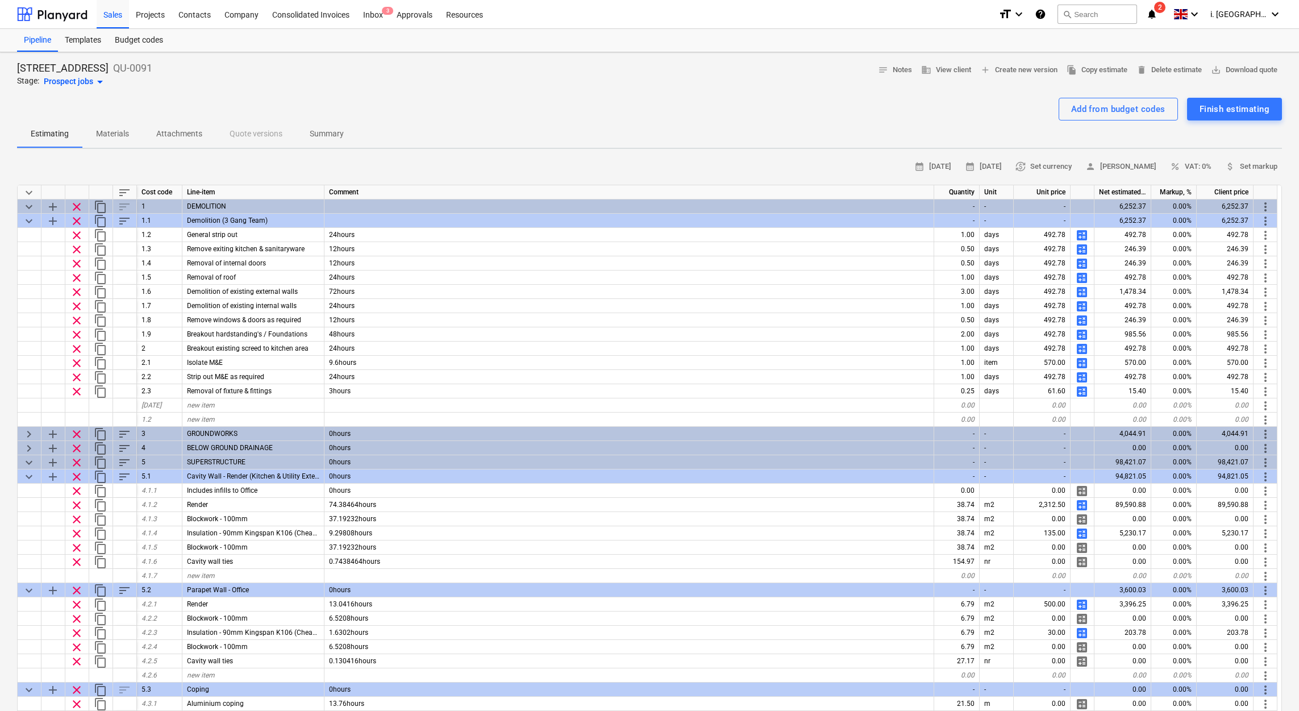
click at [564, 96] on div at bounding box center [649, 93] width 1265 height 9
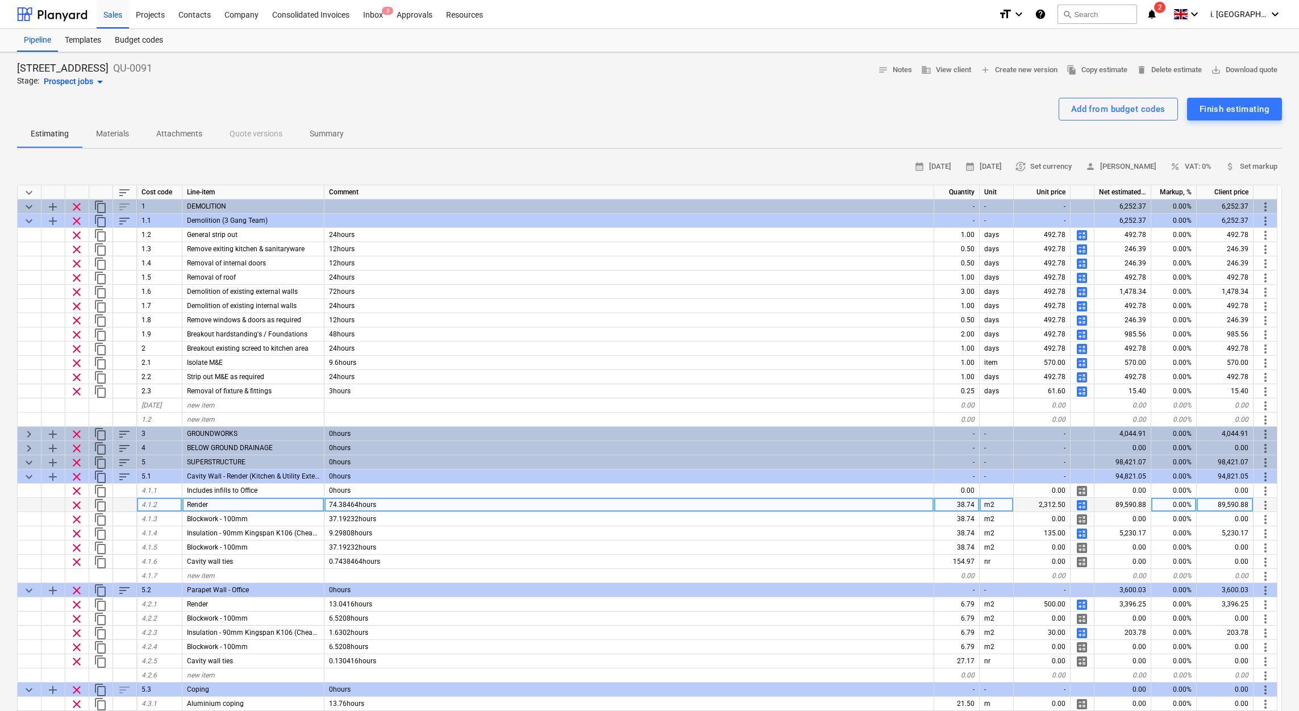
click at [1082, 501] on span "calculate" at bounding box center [1082, 505] width 14 height 14
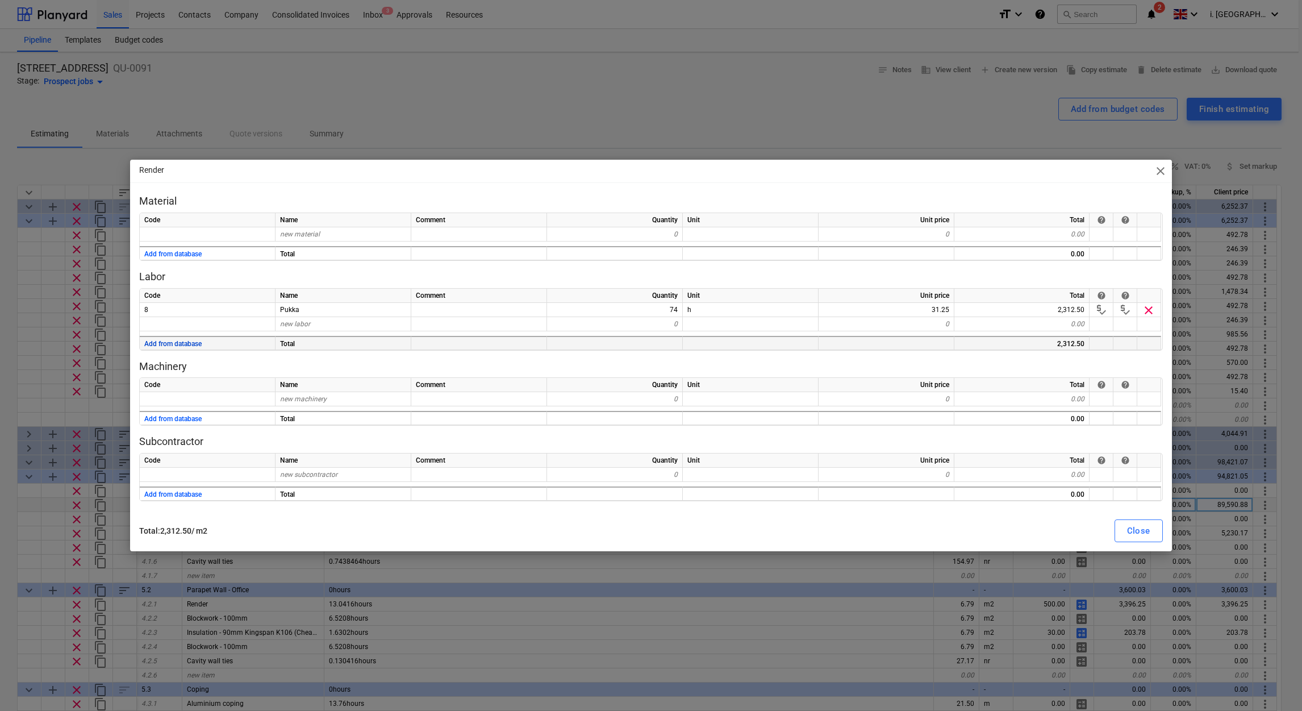
click at [198, 341] on button "Add from database" at bounding box center [172, 344] width 57 height 14
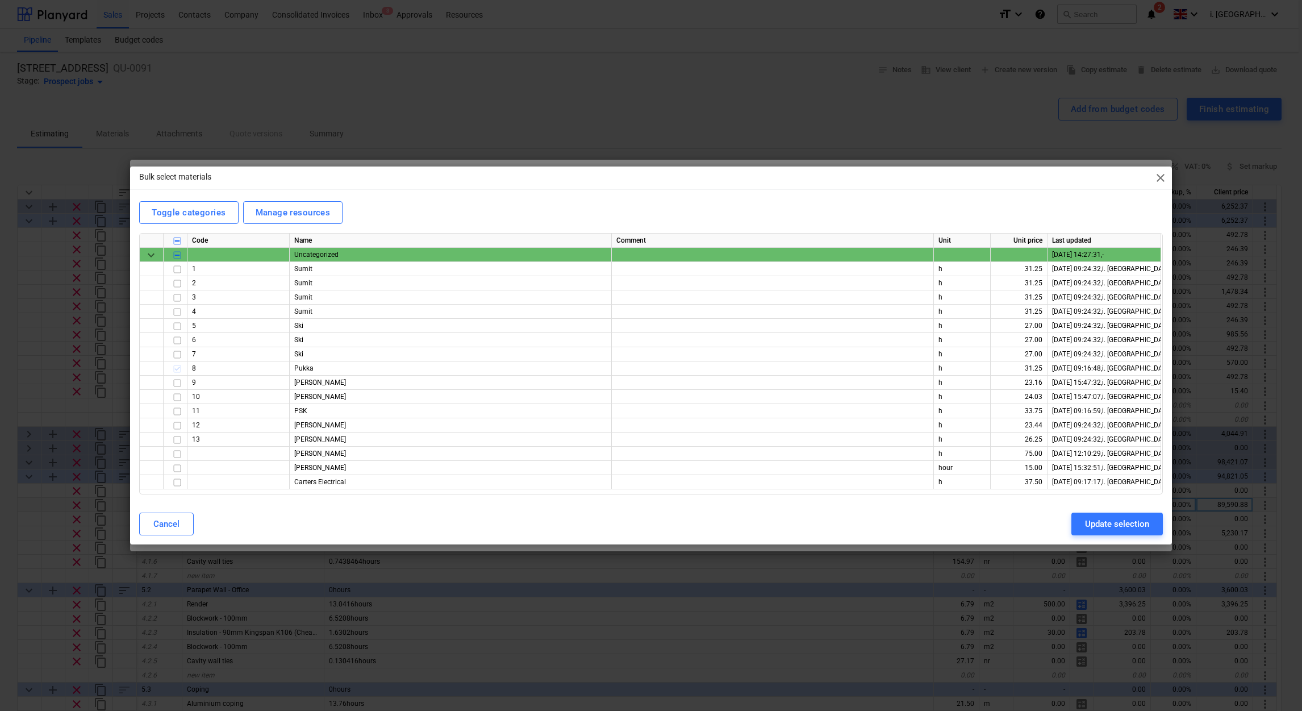
click at [1165, 182] on span "close" at bounding box center [1161, 178] width 14 height 14
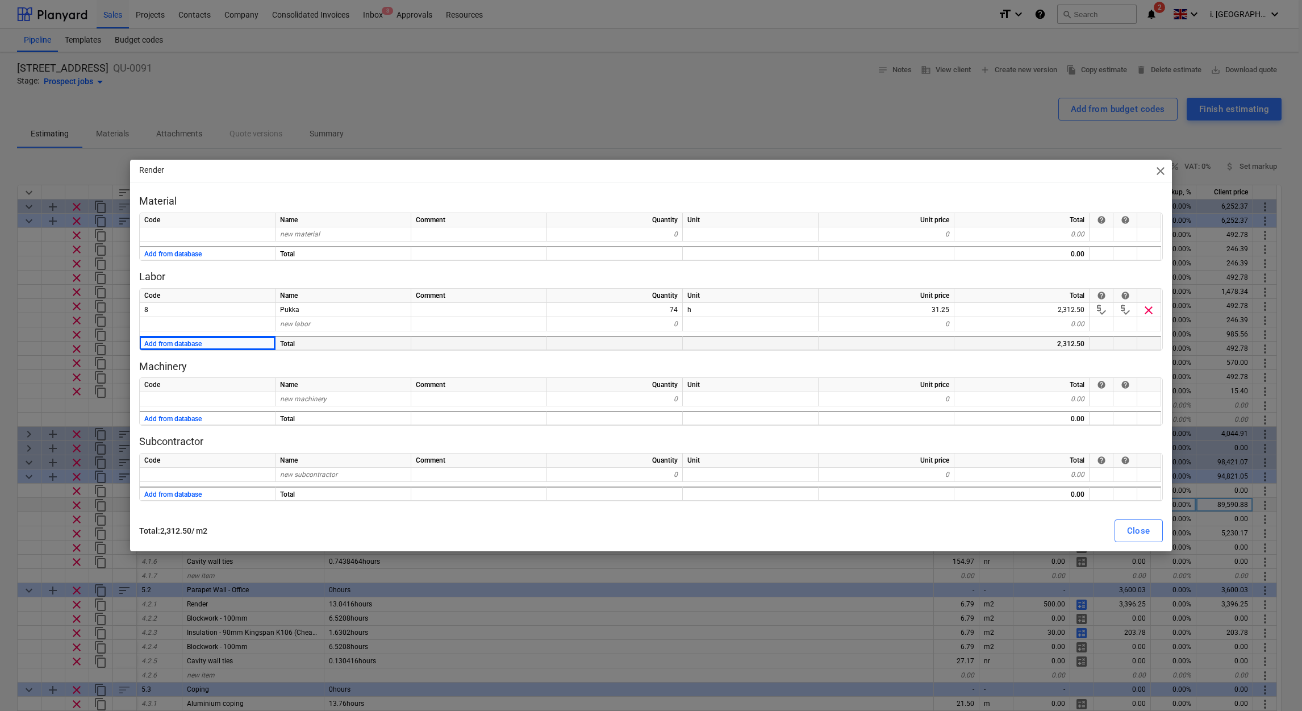
drag, startPoint x: 1164, startPoint y: 174, endPoint x: 703, endPoint y: 132, distance: 462.1
click at [1164, 173] on span "close" at bounding box center [1161, 171] width 14 height 14
type textarea "x"
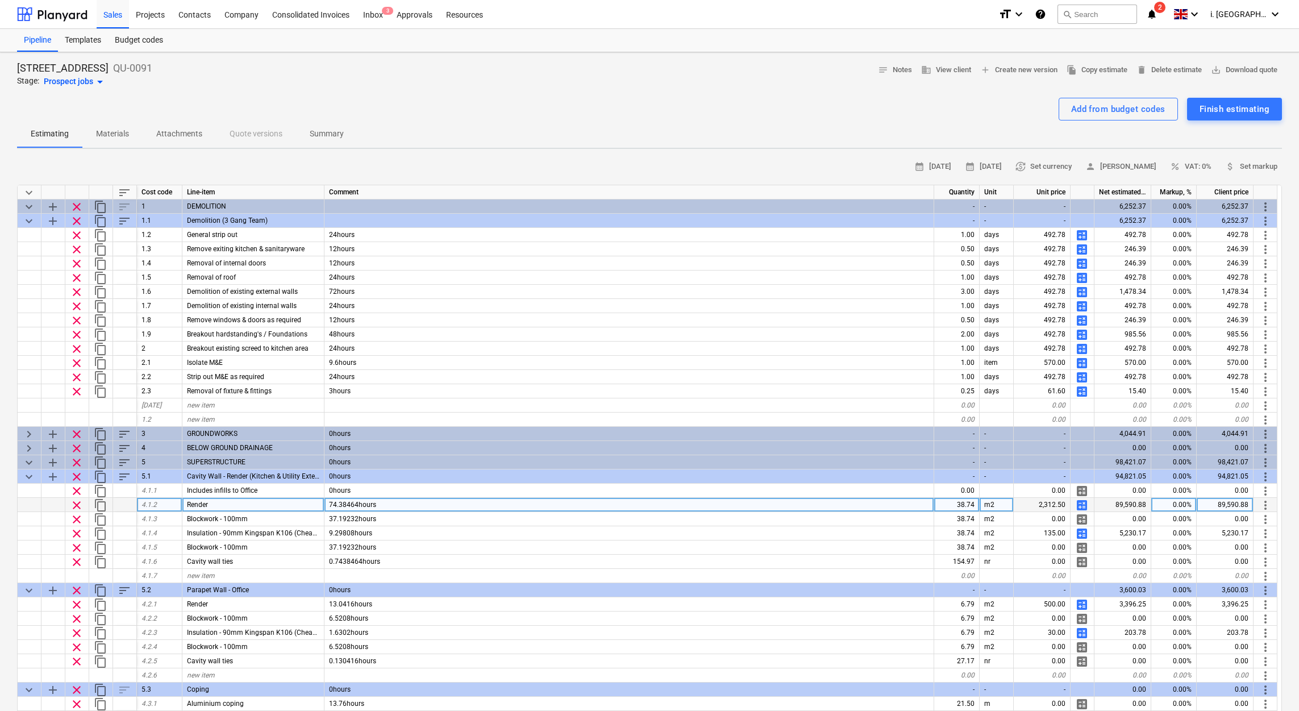
click at [611, 103] on div "Add from budget codes Finish estimating" at bounding box center [649, 109] width 1265 height 23
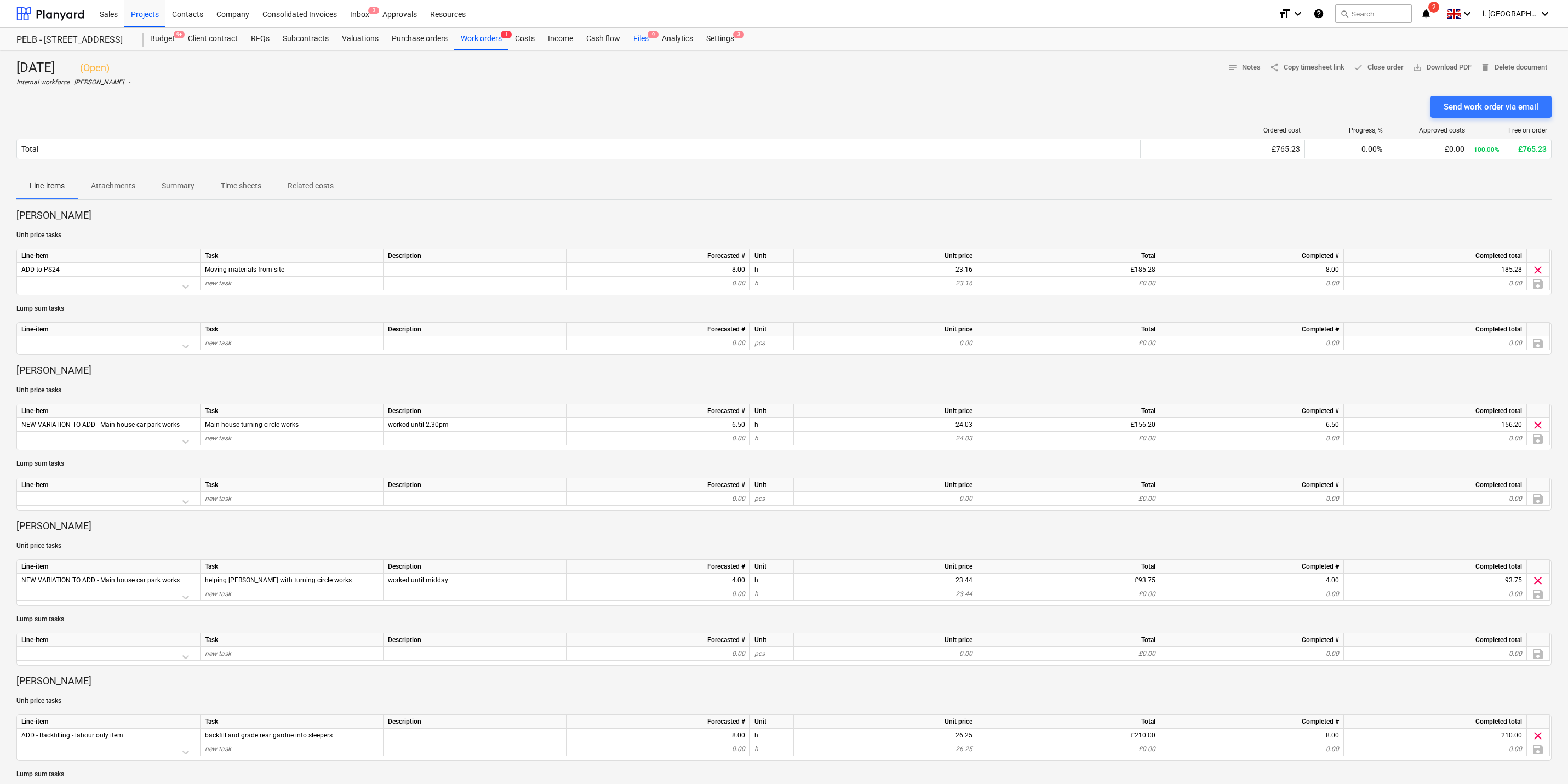
click at [641, 44] on div "Files 9" at bounding box center [641, 39] width 29 height 22
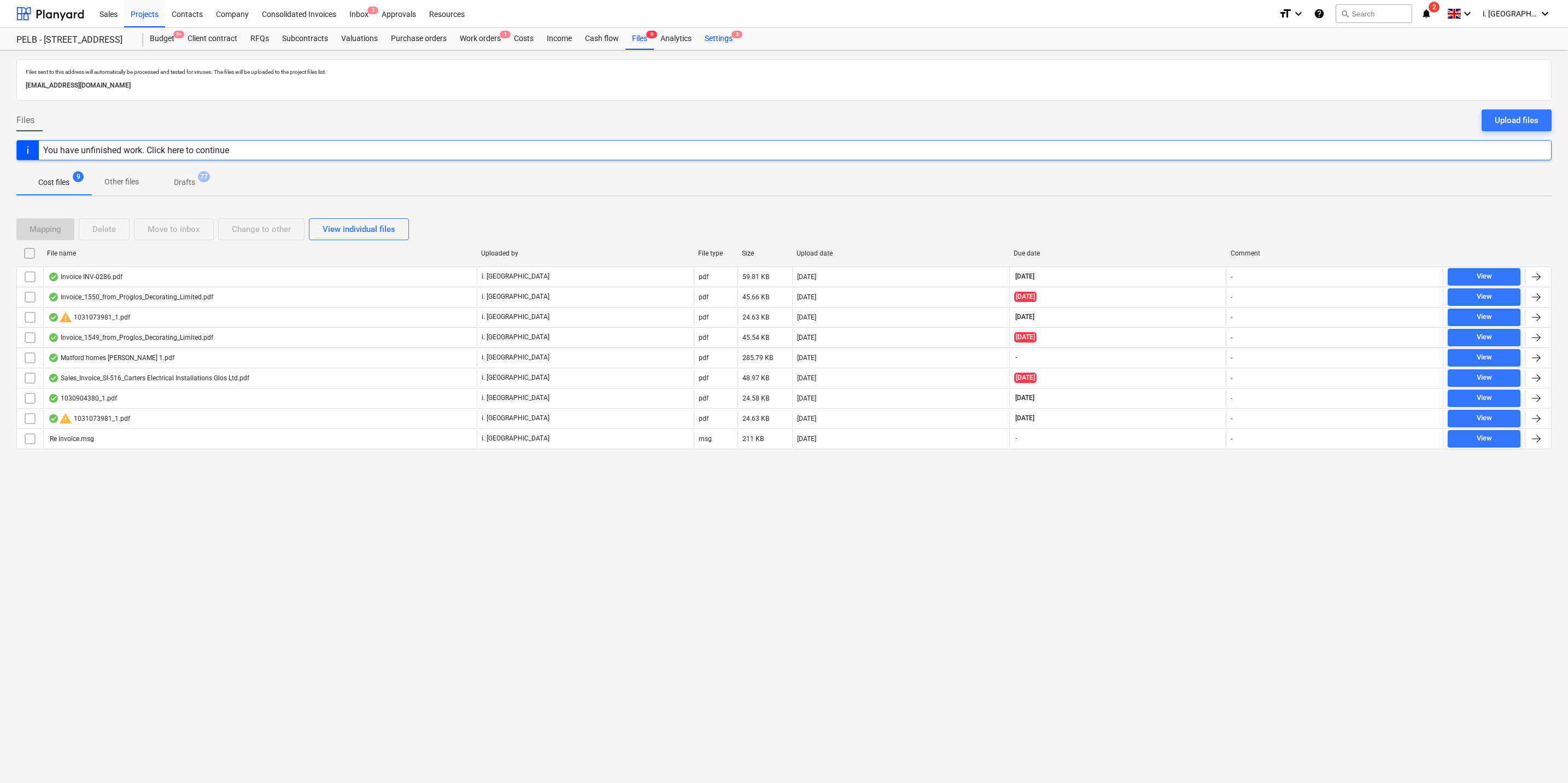
drag, startPoint x: 752, startPoint y: 39, endPoint x: 731, endPoint y: 41, distance: 21.1
click at [752, 41] on div "Budget 9+ Client contract RFQs Subcontracts Valuations Purchase orders Work ord…" at bounding box center [848, 39] width 1409 height 22
click at [723, 39] on div "Settings 3" at bounding box center [719, 39] width 41 height 22
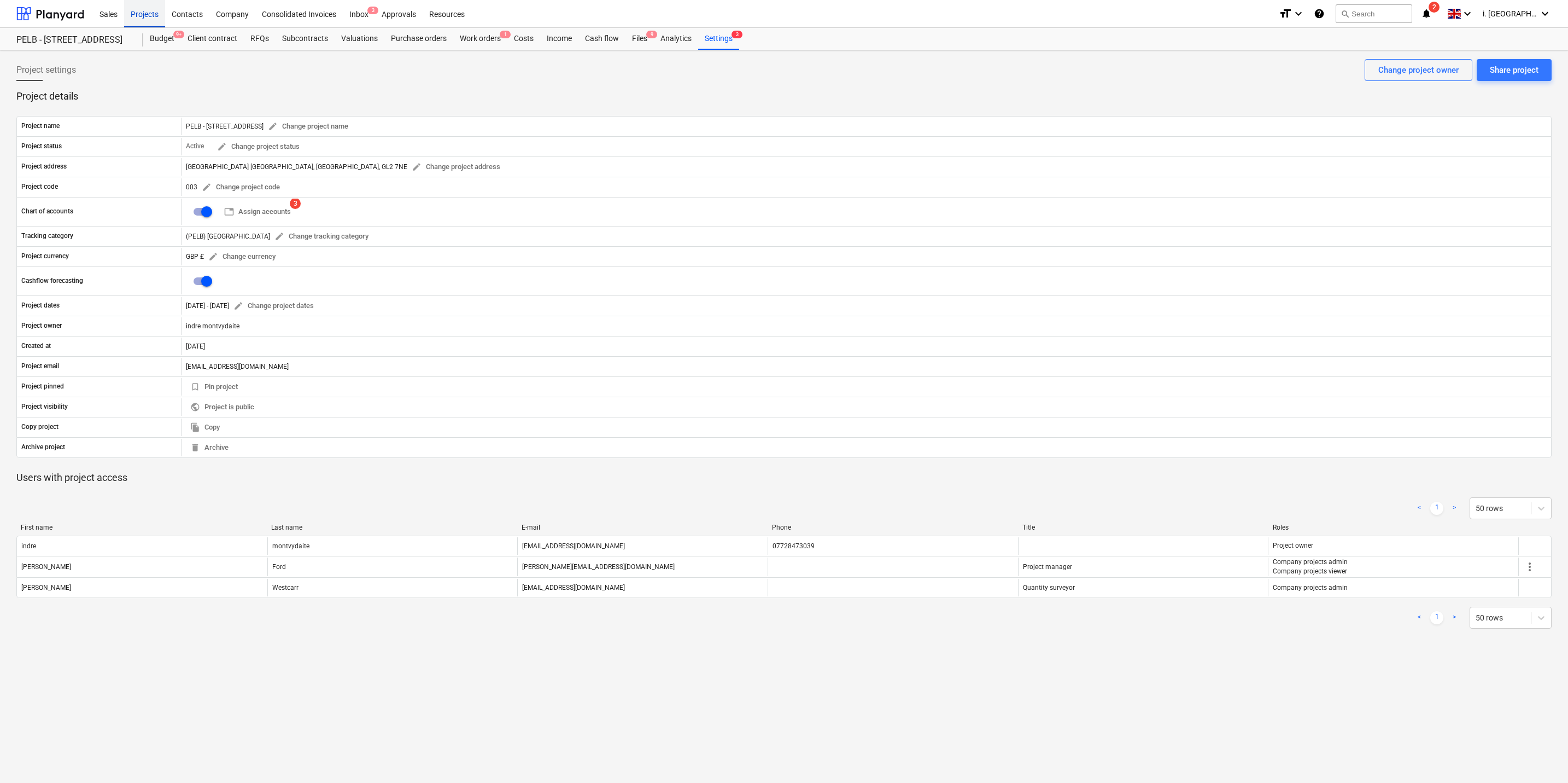
click at [149, 13] on div "Projects" at bounding box center [144, 13] width 41 height 28
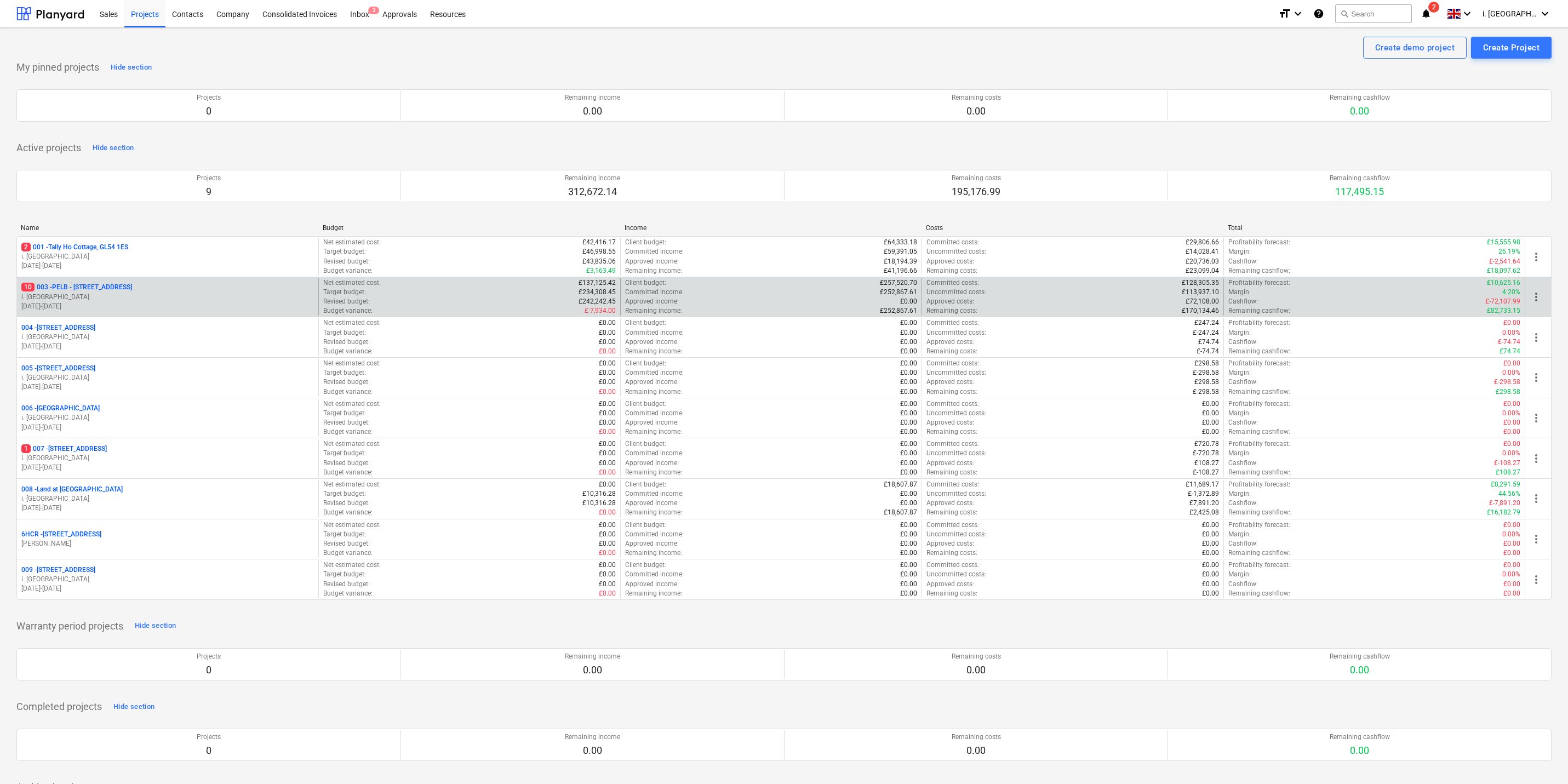
click at [87, 292] on p "10 003 - PELB - [GEOGRAPHIC_DATA], [GEOGRAPHIC_DATA], GL2 7NE" at bounding box center [76, 287] width 111 height 10
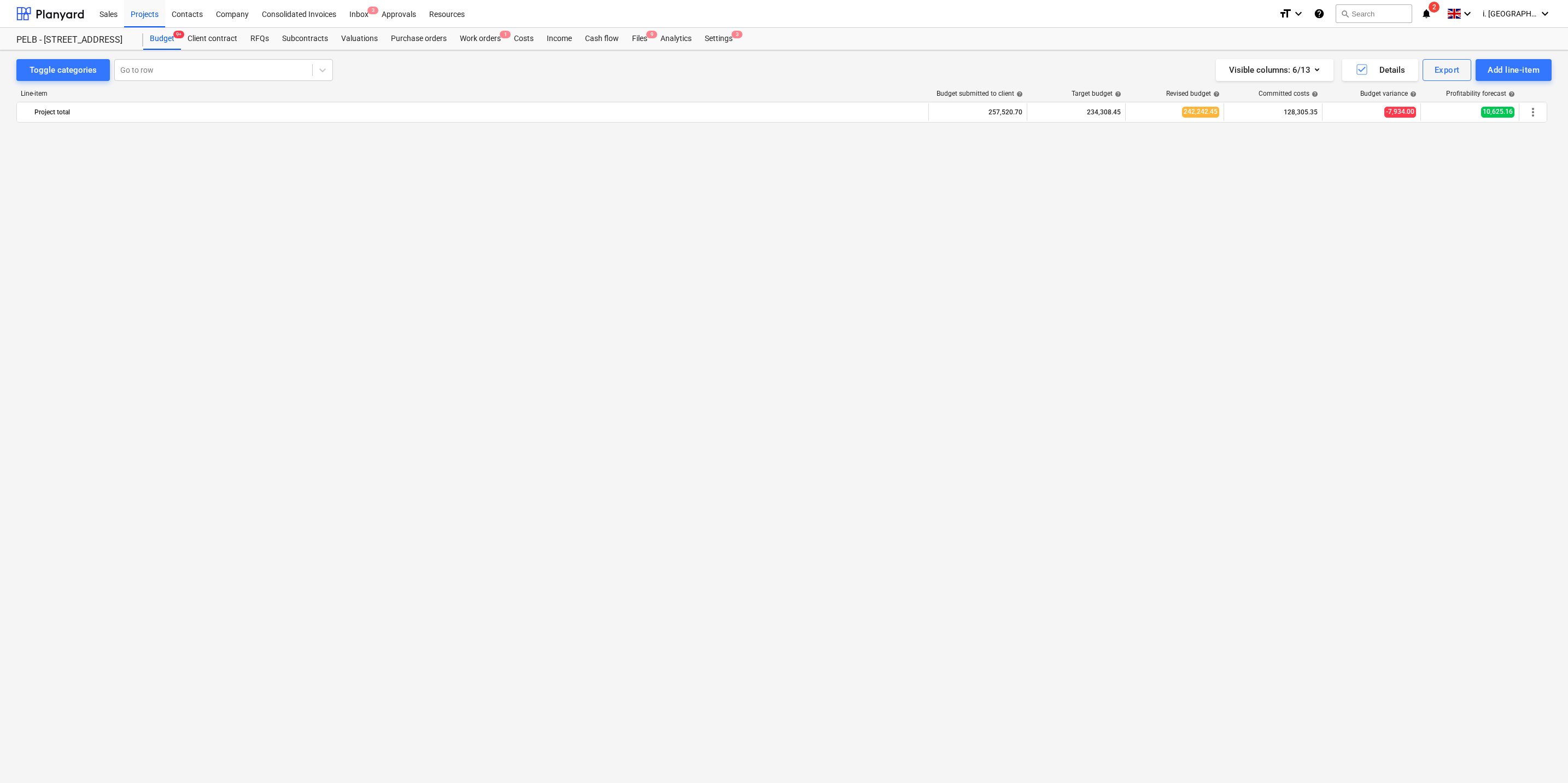
scroll to position [1056, 0]
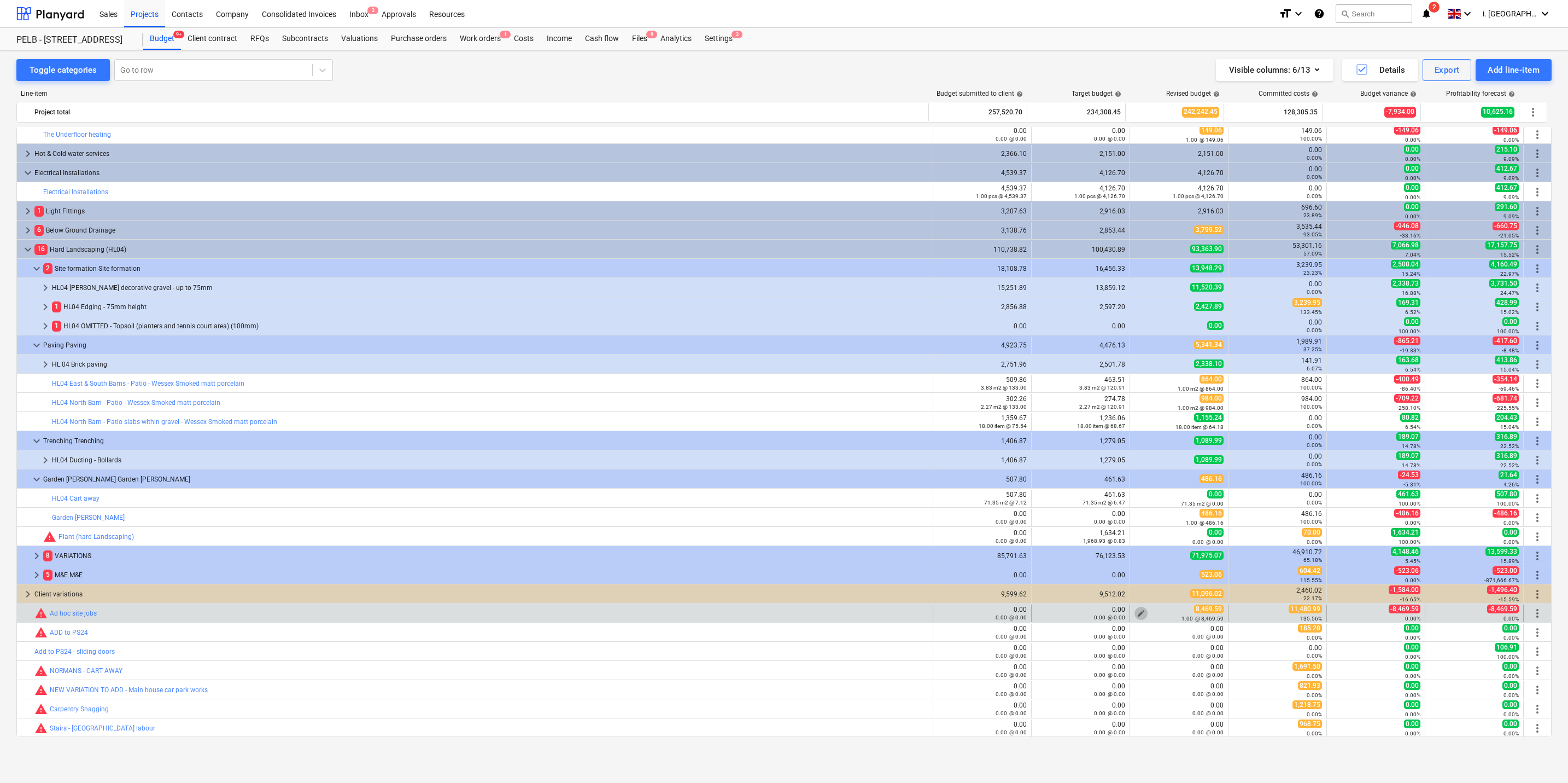
click at [793, 376] on span "edit" at bounding box center [1141, 613] width 9 height 9
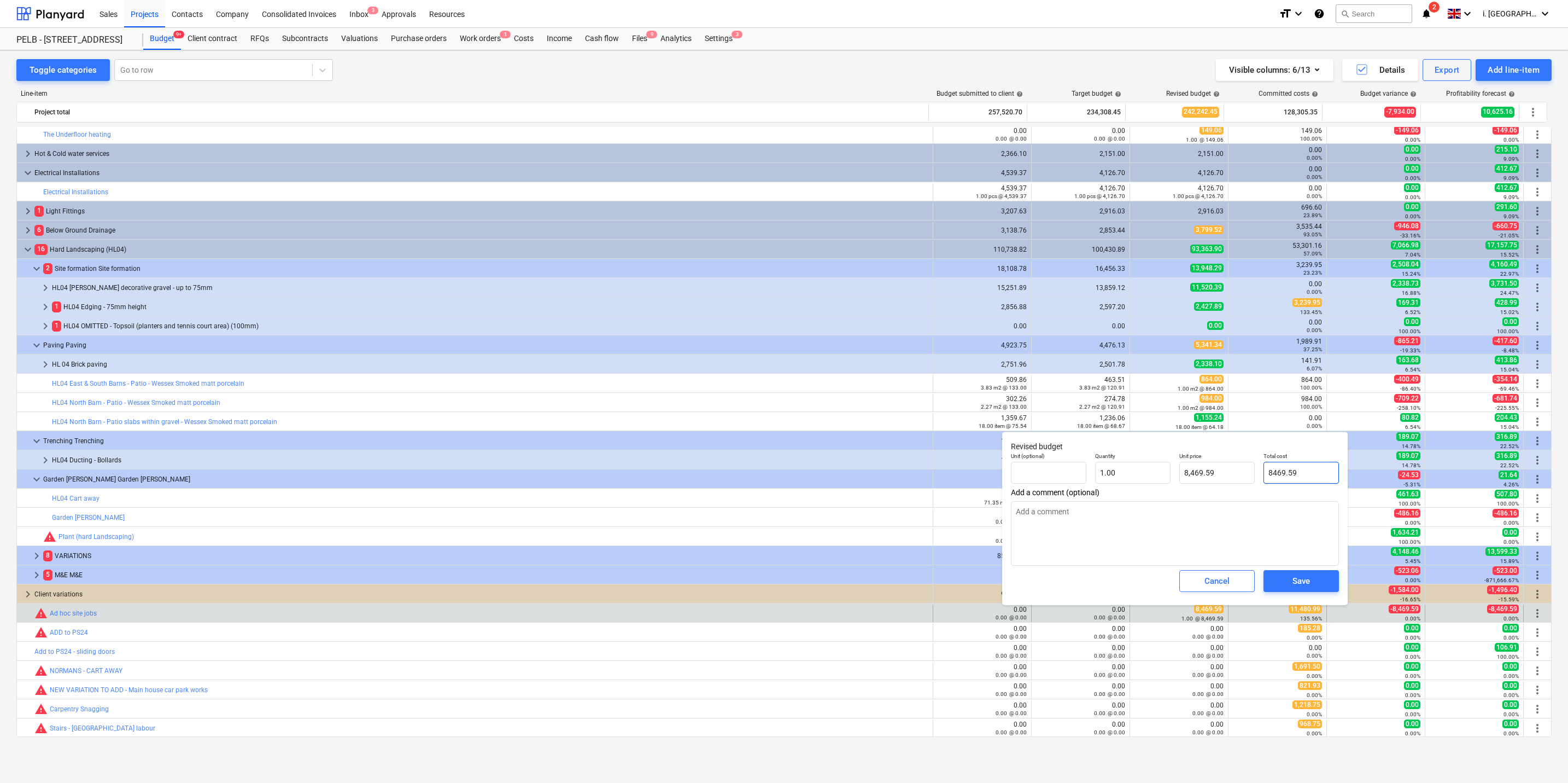
drag, startPoint x: 1299, startPoint y: 476, endPoint x: 1221, endPoint y: 458, distance: 80.0
click at [793, 376] on div "Unit (optional) Quantity 1.00 Unit price 8,469.59 Total cost 8469.59" at bounding box center [1175, 467] width 337 height 39
type input "1"
type textarea "x"
type input "1.00"
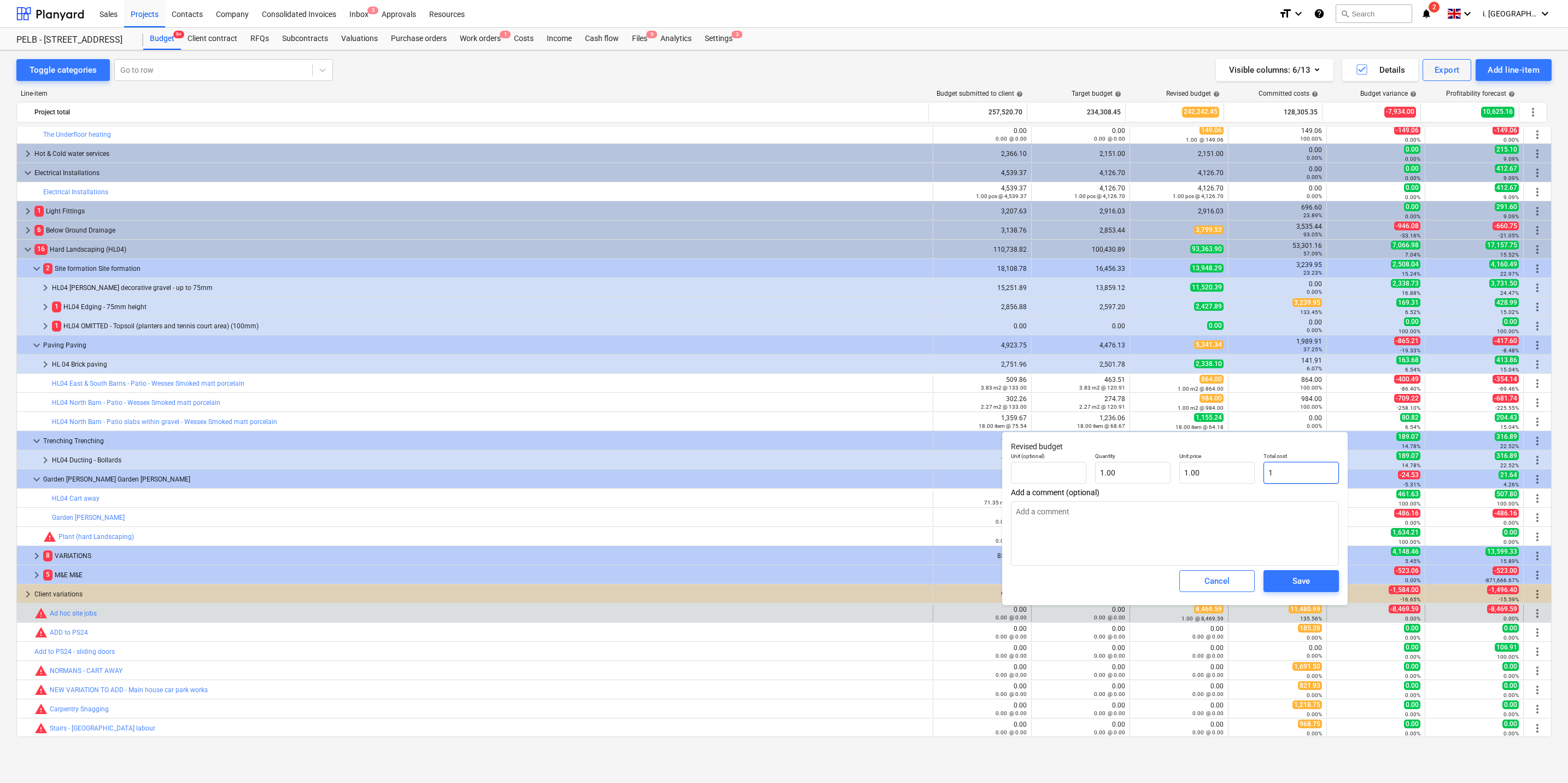
type input "11"
type textarea "x"
type input "11.00"
type input "114"
type textarea "x"
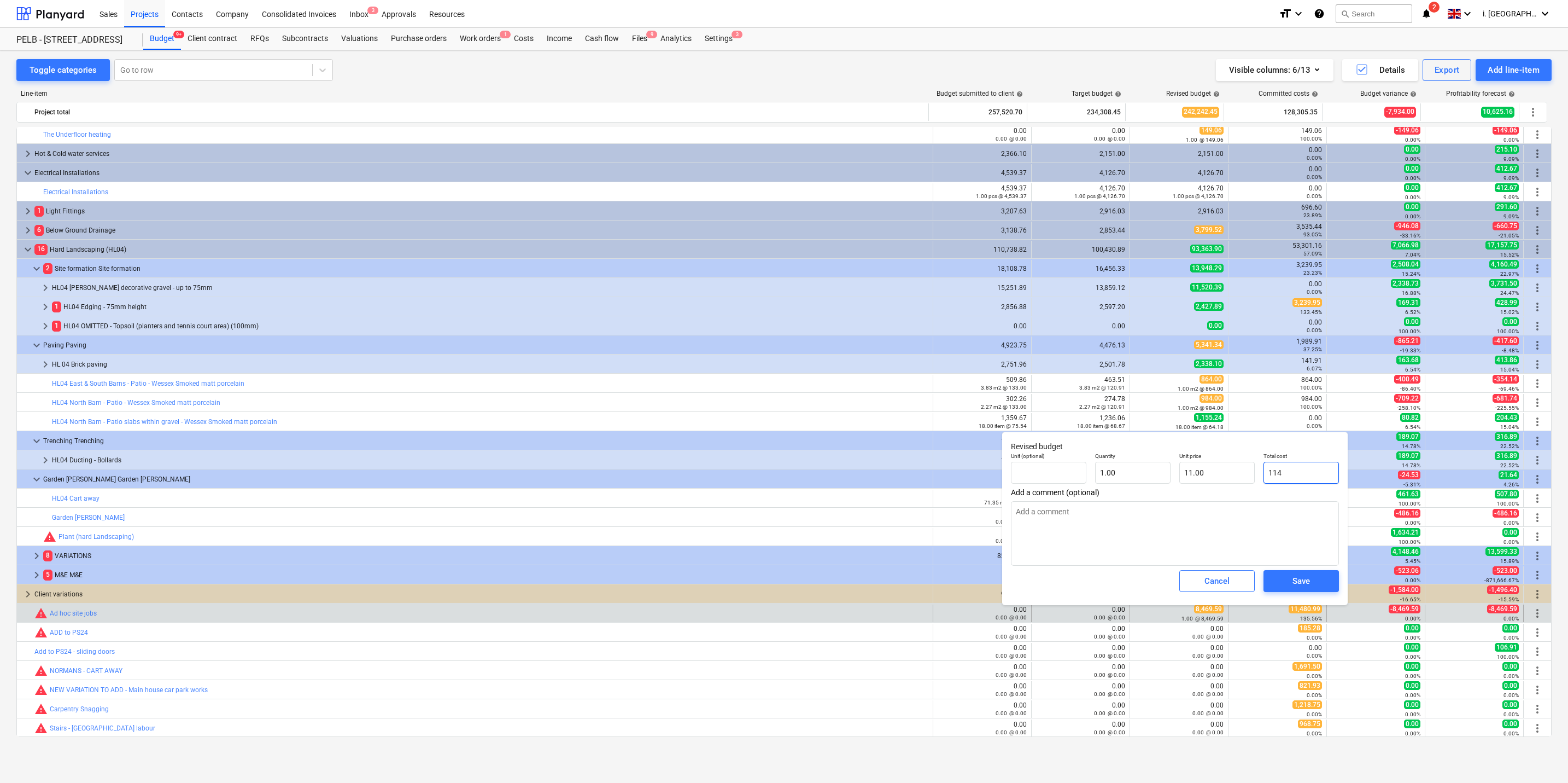
type input "114.00"
type input "1148"
type textarea "x"
type input "1,148.00"
type input "11480"
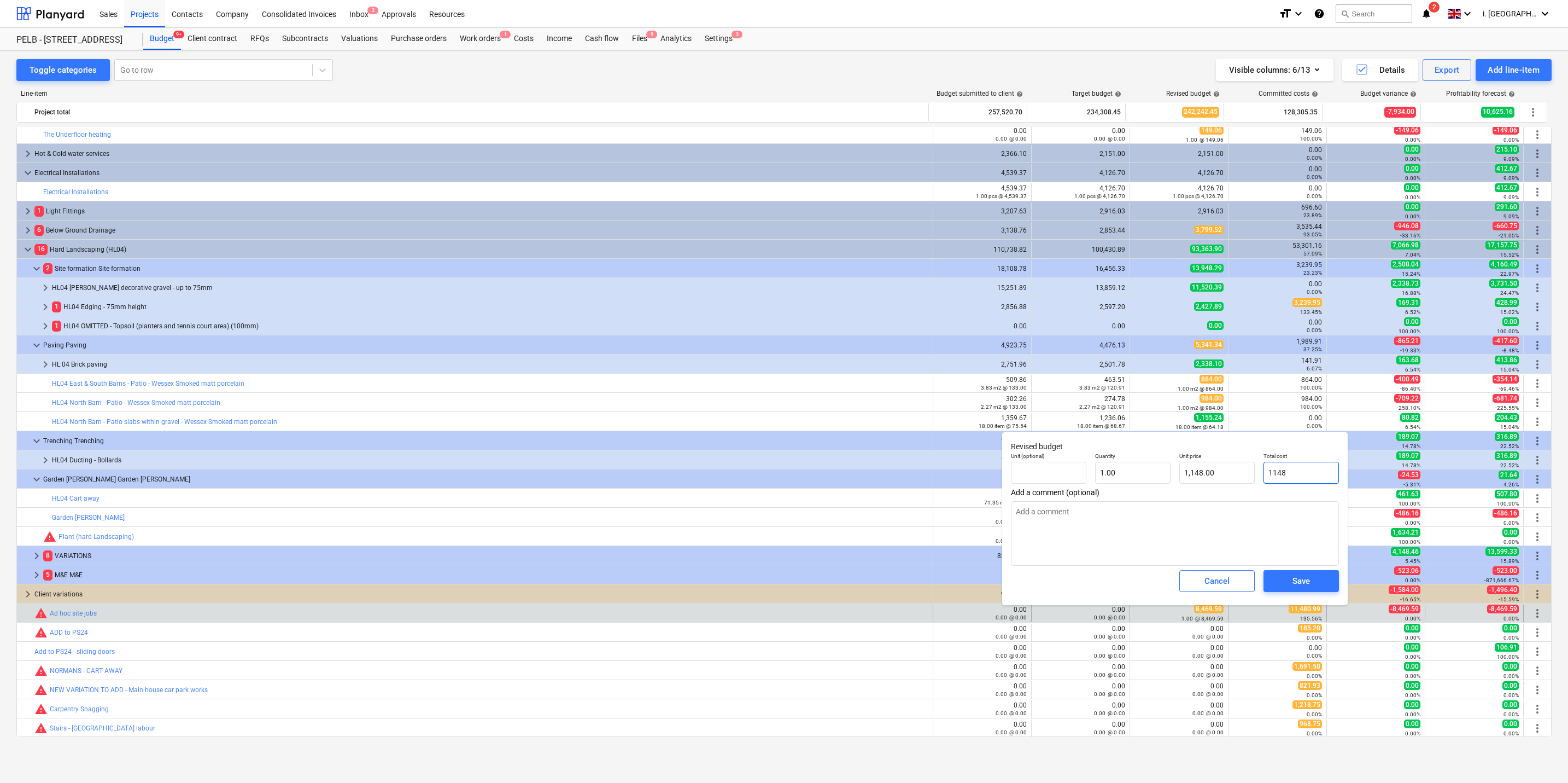
type textarea "x"
type input "11,480.00"
type input "11480."
type textarea "x"
type input "11480.9"
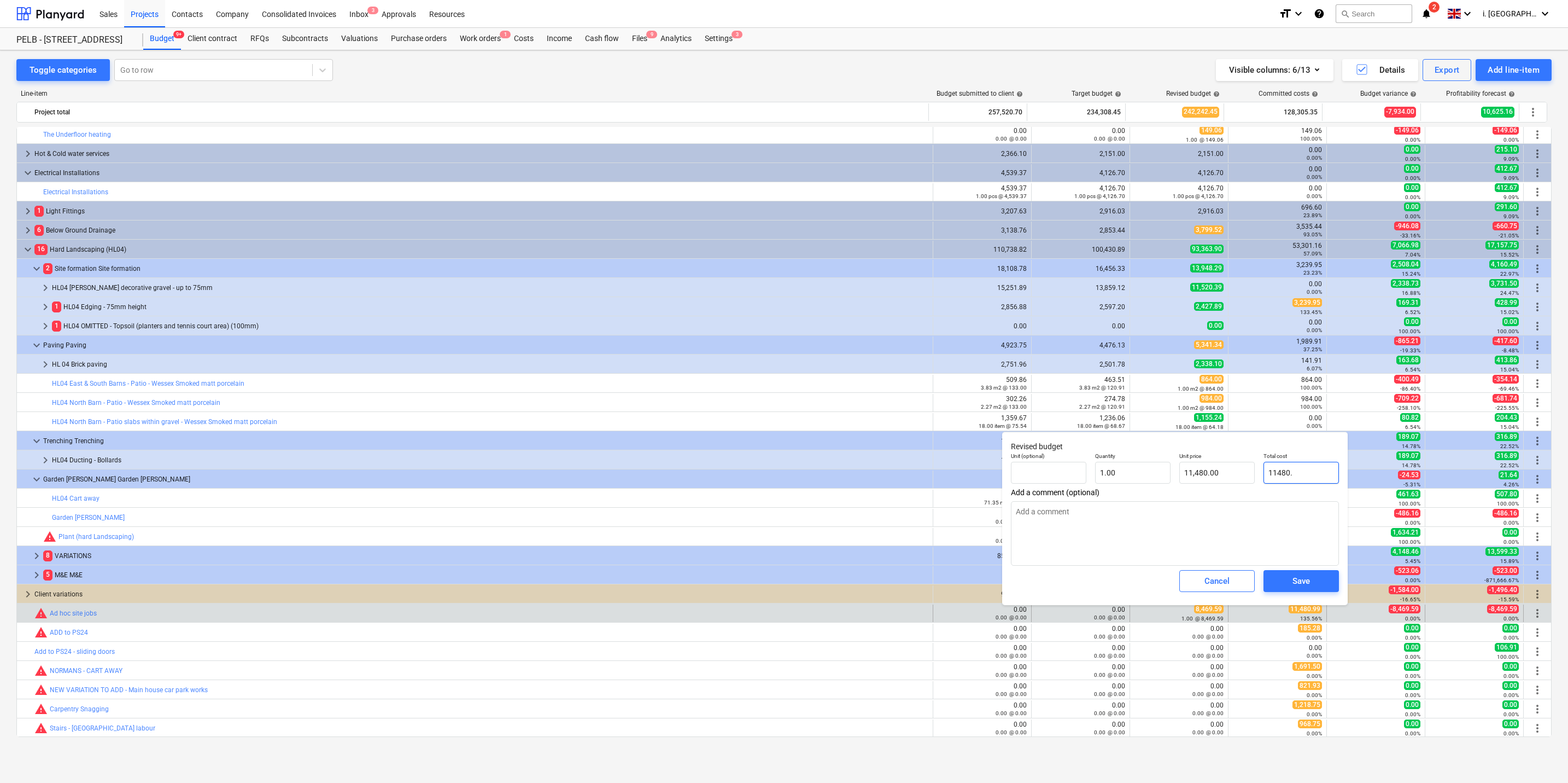
type textarea "x"
type input "11,480.90"
type input "11480.99"
type textarea "x"
type input "11,480.99"
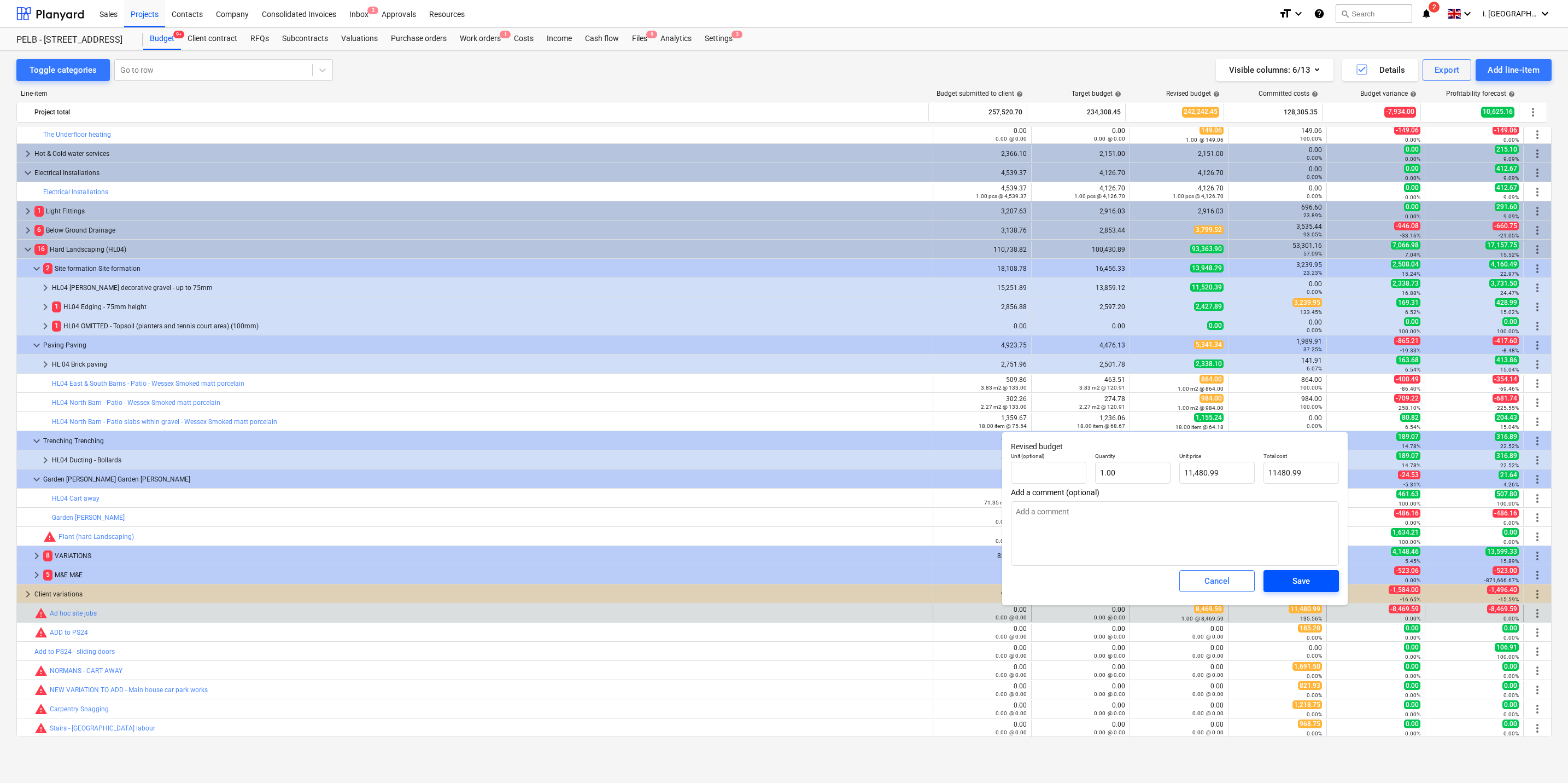
type input "11,480.99"
click at [793, 376] on button "Save" at bounding box center [1301, 581] width 75 height 22
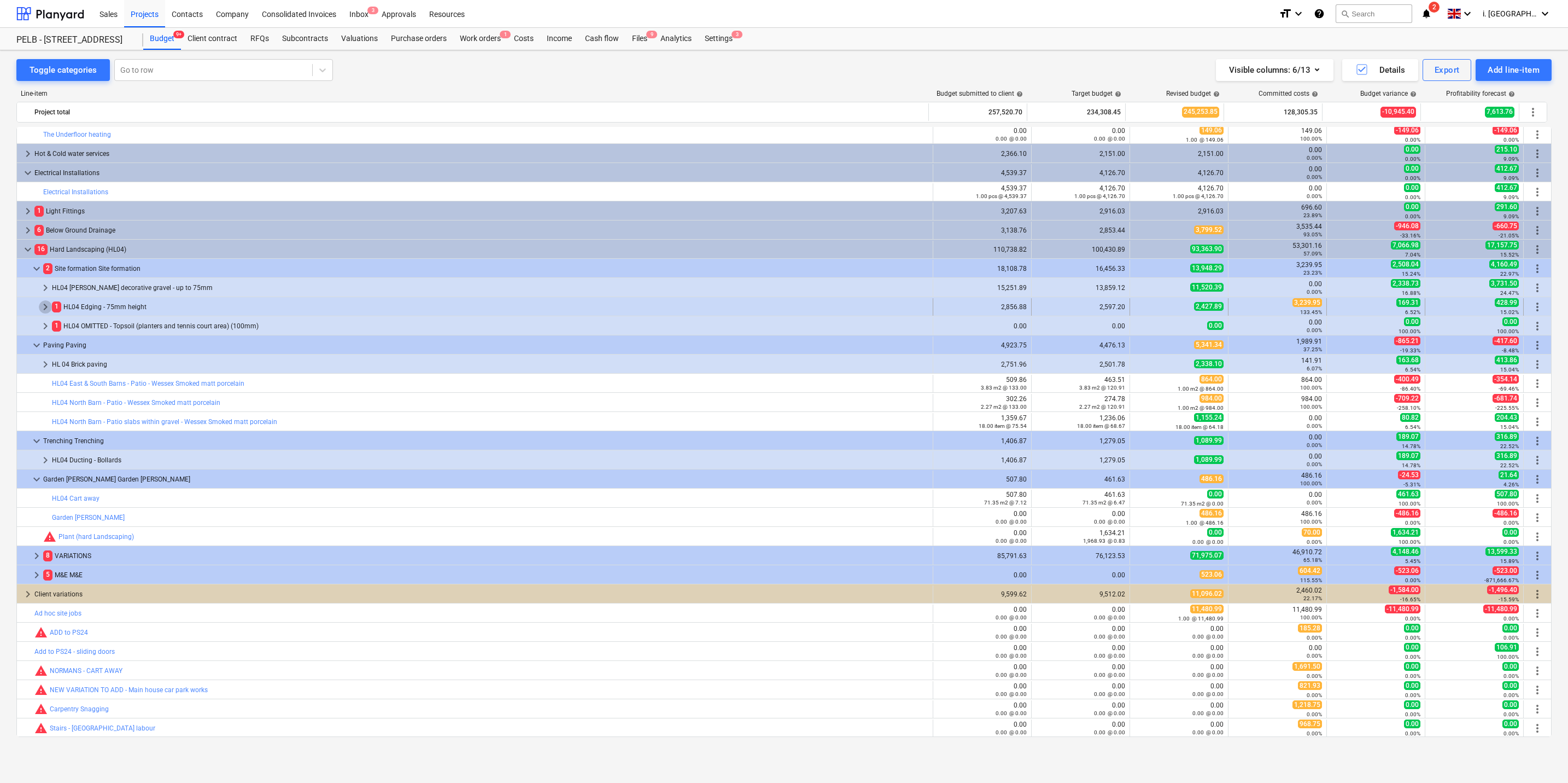
click at [41, 310] on span "keyboard_arrow_right" at bounding box center [45, 307] width 13 height 13
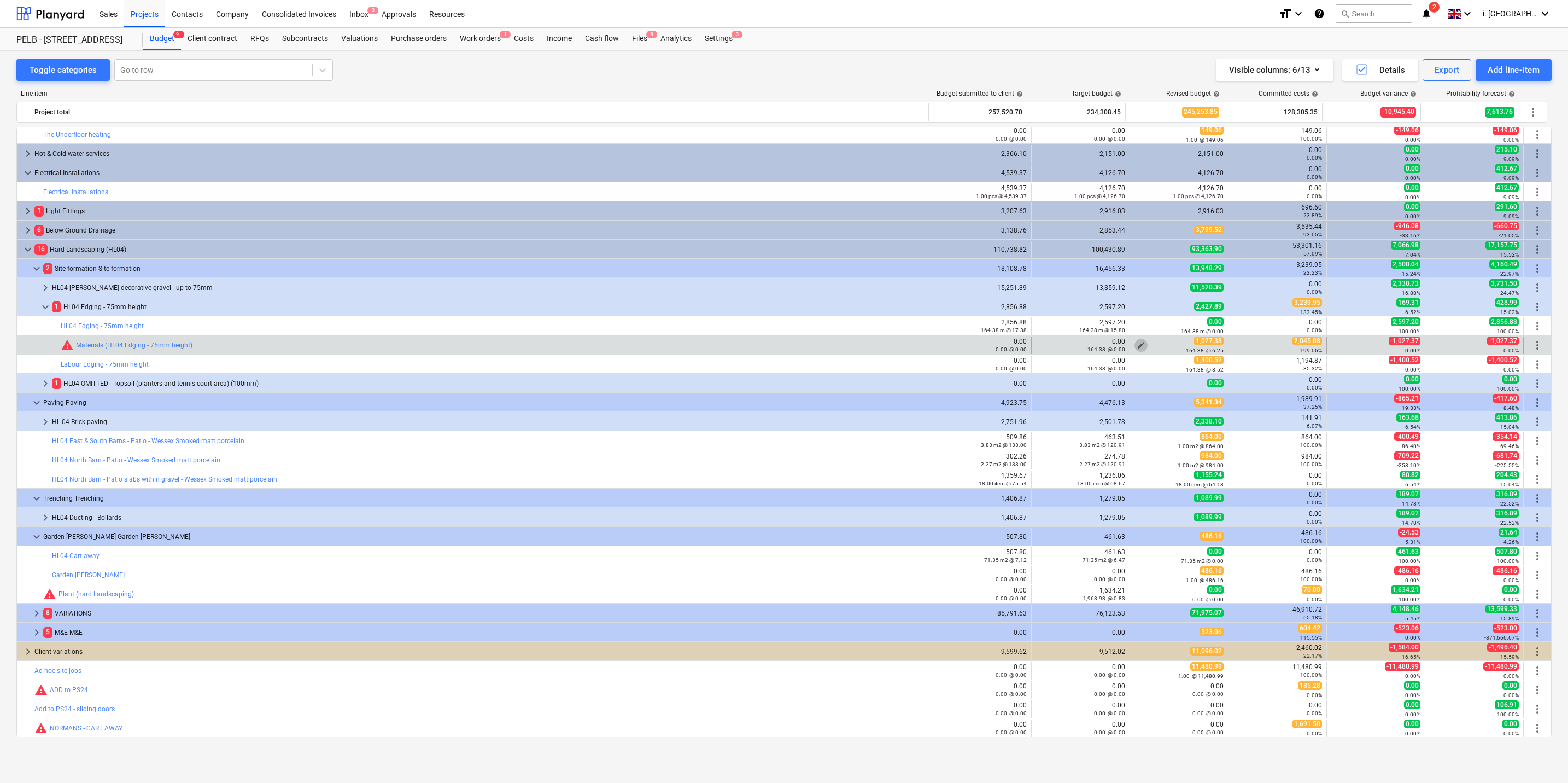
click at [793, 344] on span "edit" at bounding box center [1141, 345] width 9 height 9
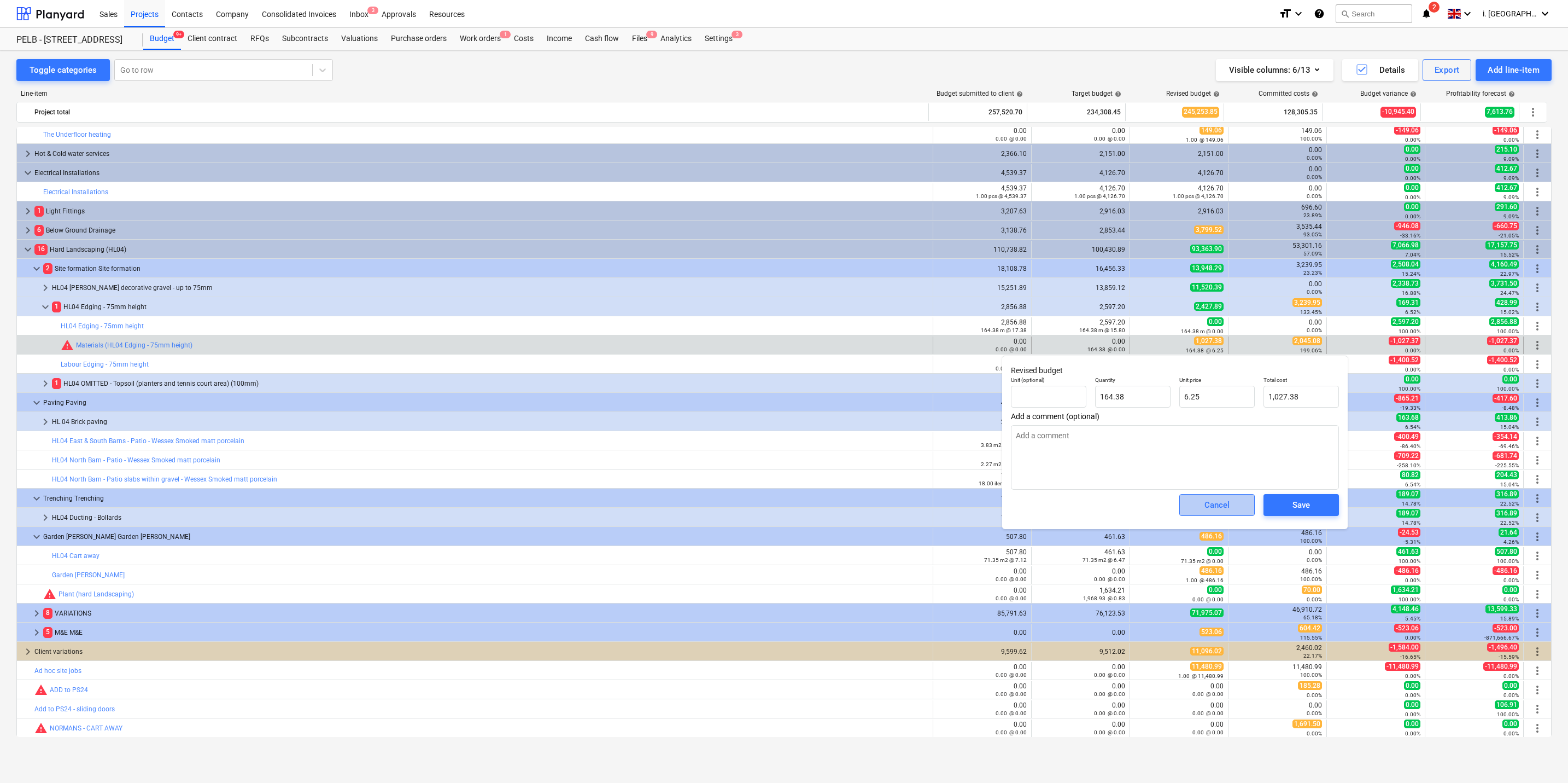
click at [793, 376] on div "Cancel" at bounding box center [1218, 505] width 25 height 14
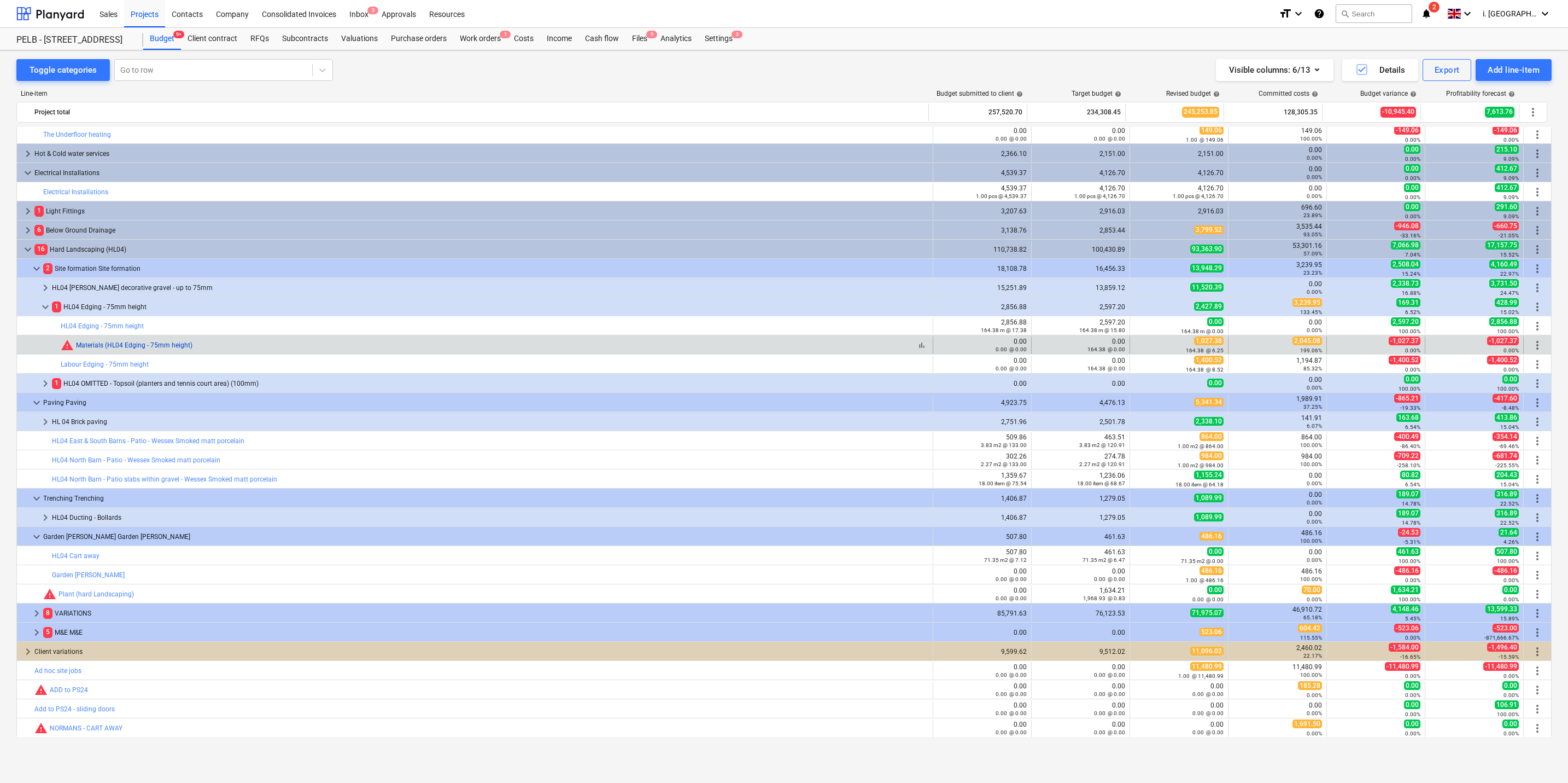
click at [150, 348] on link "Materials (HL04 Edging - 75mm height)" at bounding box center [134, 346] width 116 height 8
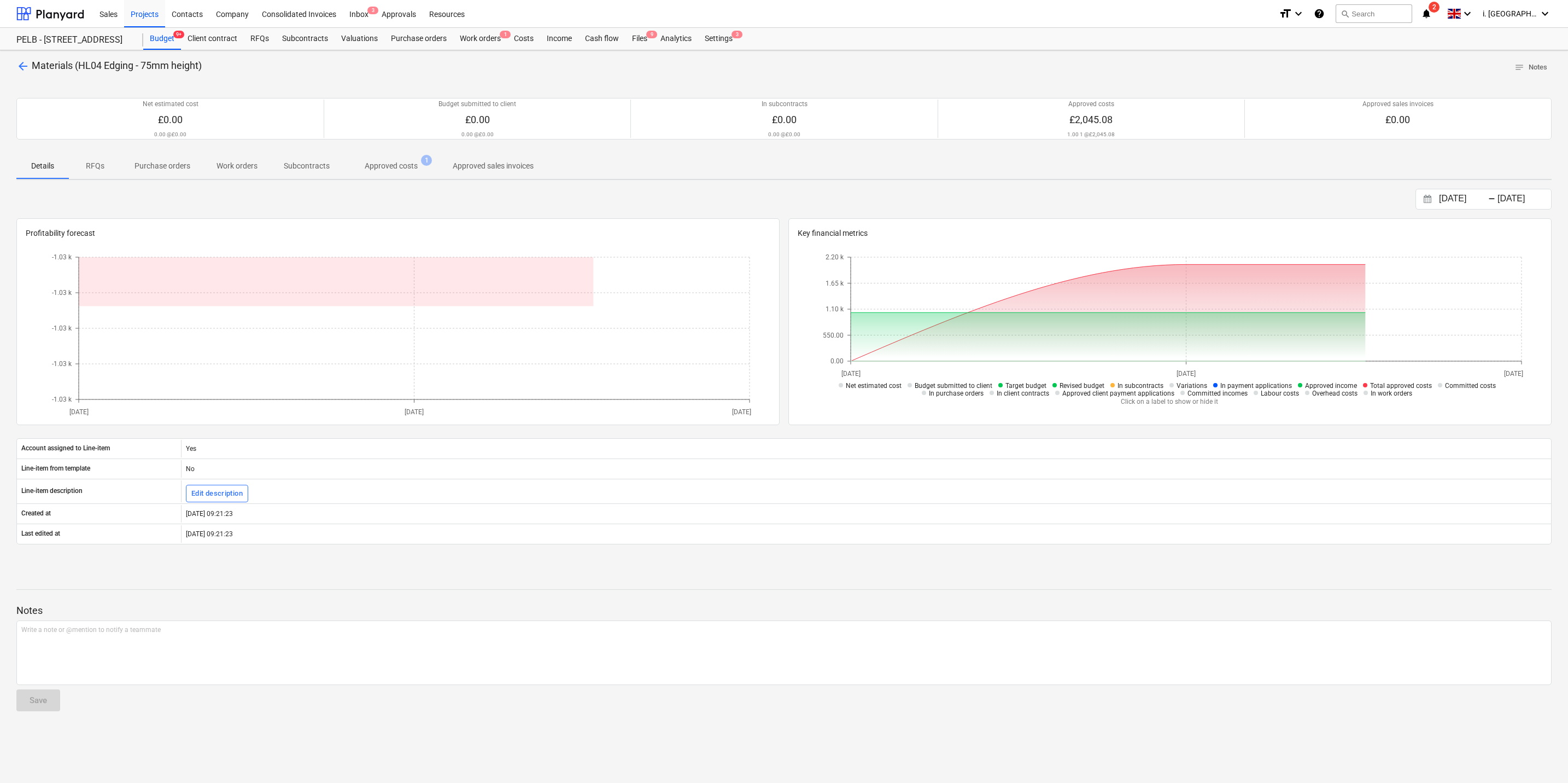
click at [375, 170] on p "Approved costs" at bounding box center [391, 166] width 53 height 12
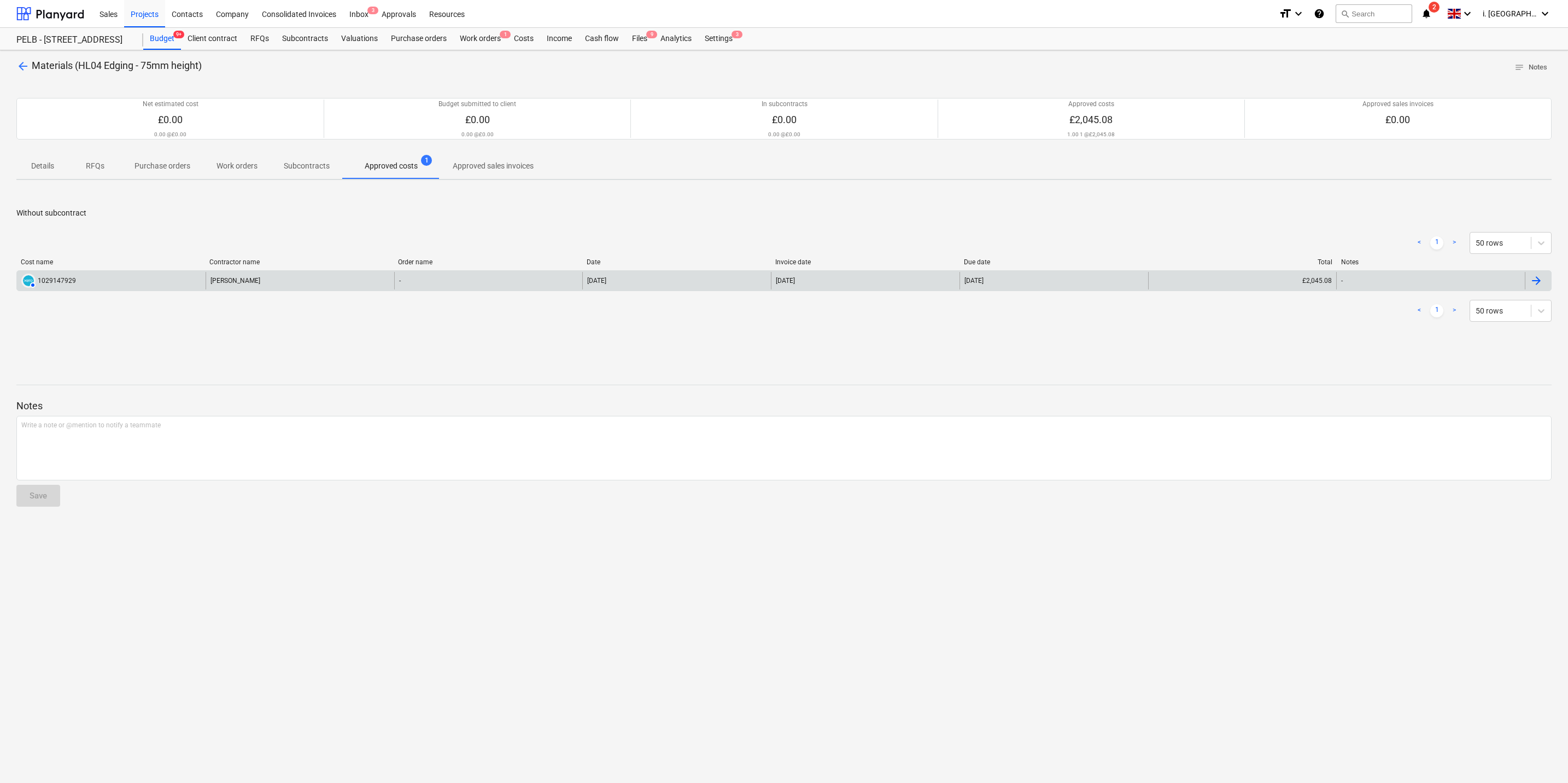
click at [115, 282] on div "AUTHORISED 1029147929" at bounding box center [112, 280] width 189 height 17
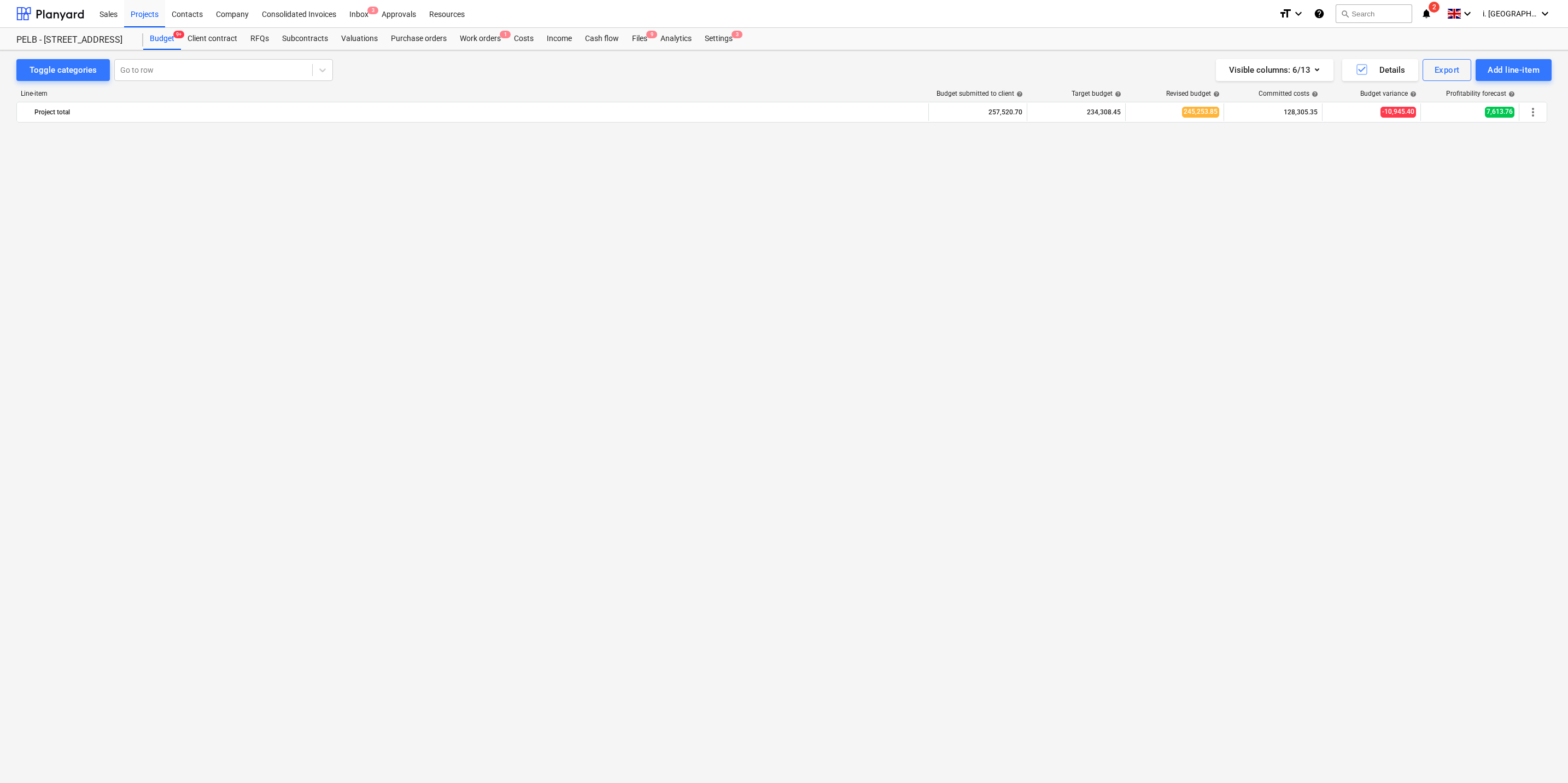
scroll to position [1056, 0]
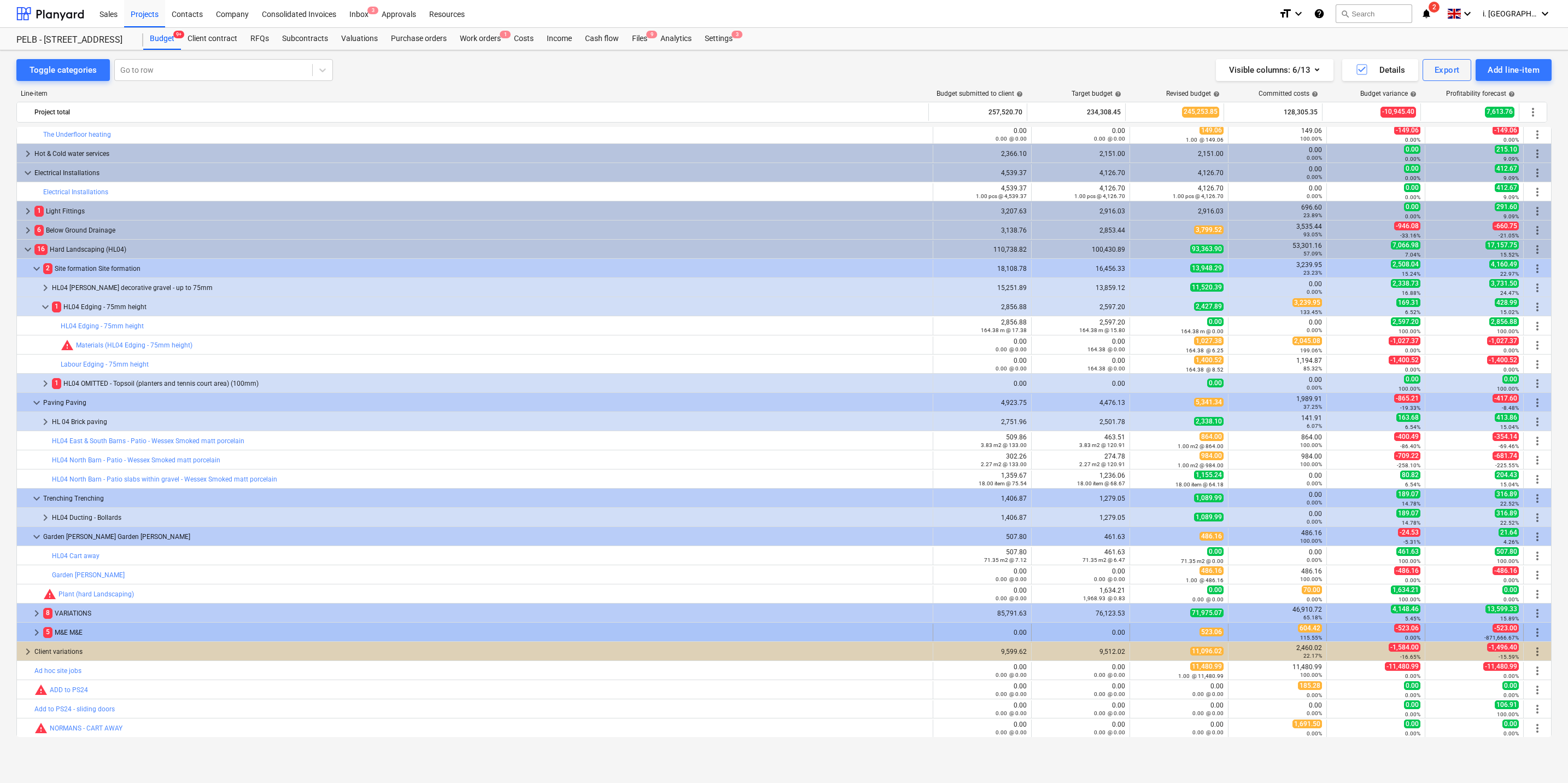
click at [39, 376] on span "keyboard_arrow_right" at bounding box center [37, 633] width 13 height 13
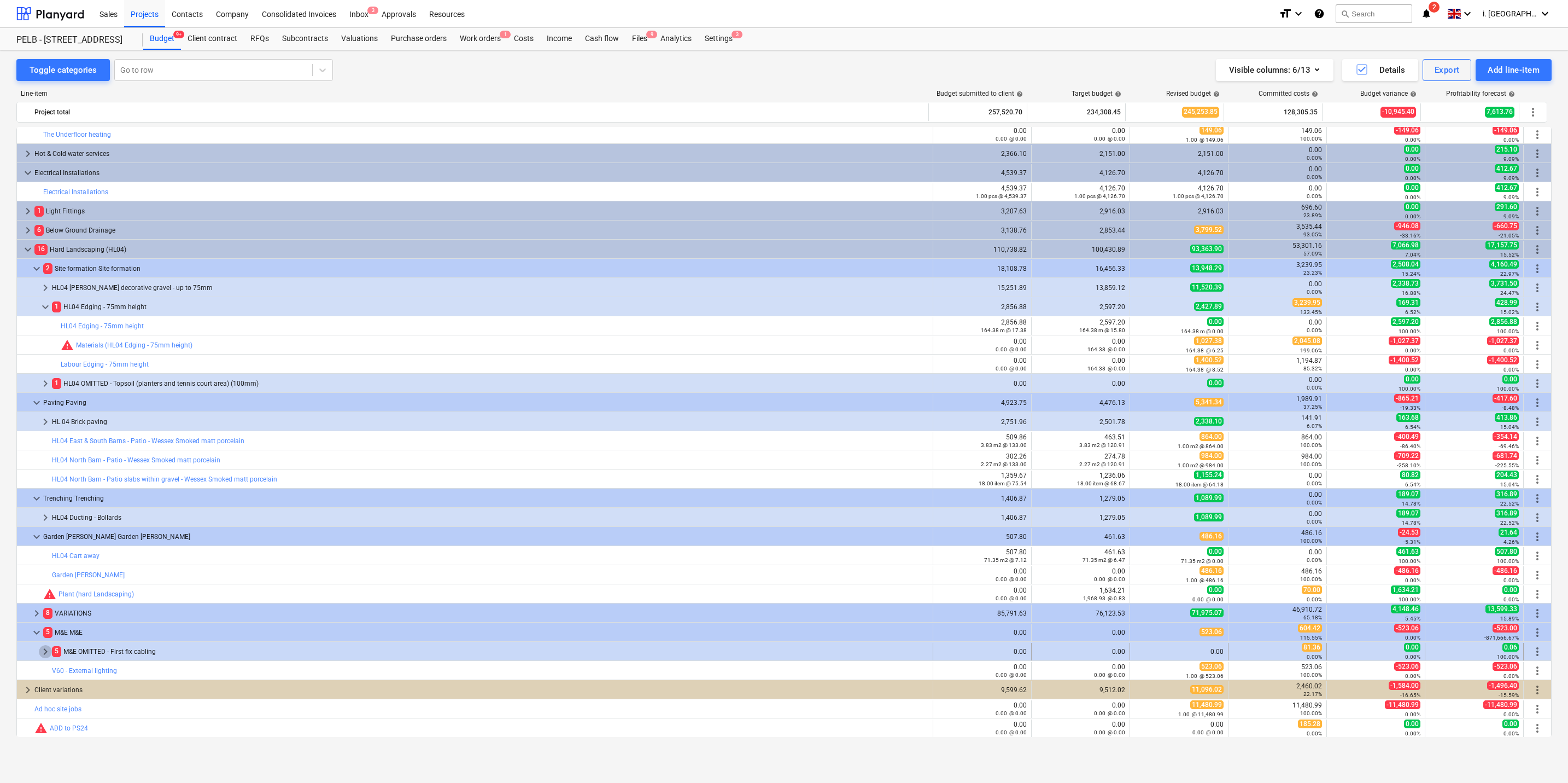
click at [45, 376] on span "keyboard_arrow_right" at bounding box center [45, 652] width 13 height 13
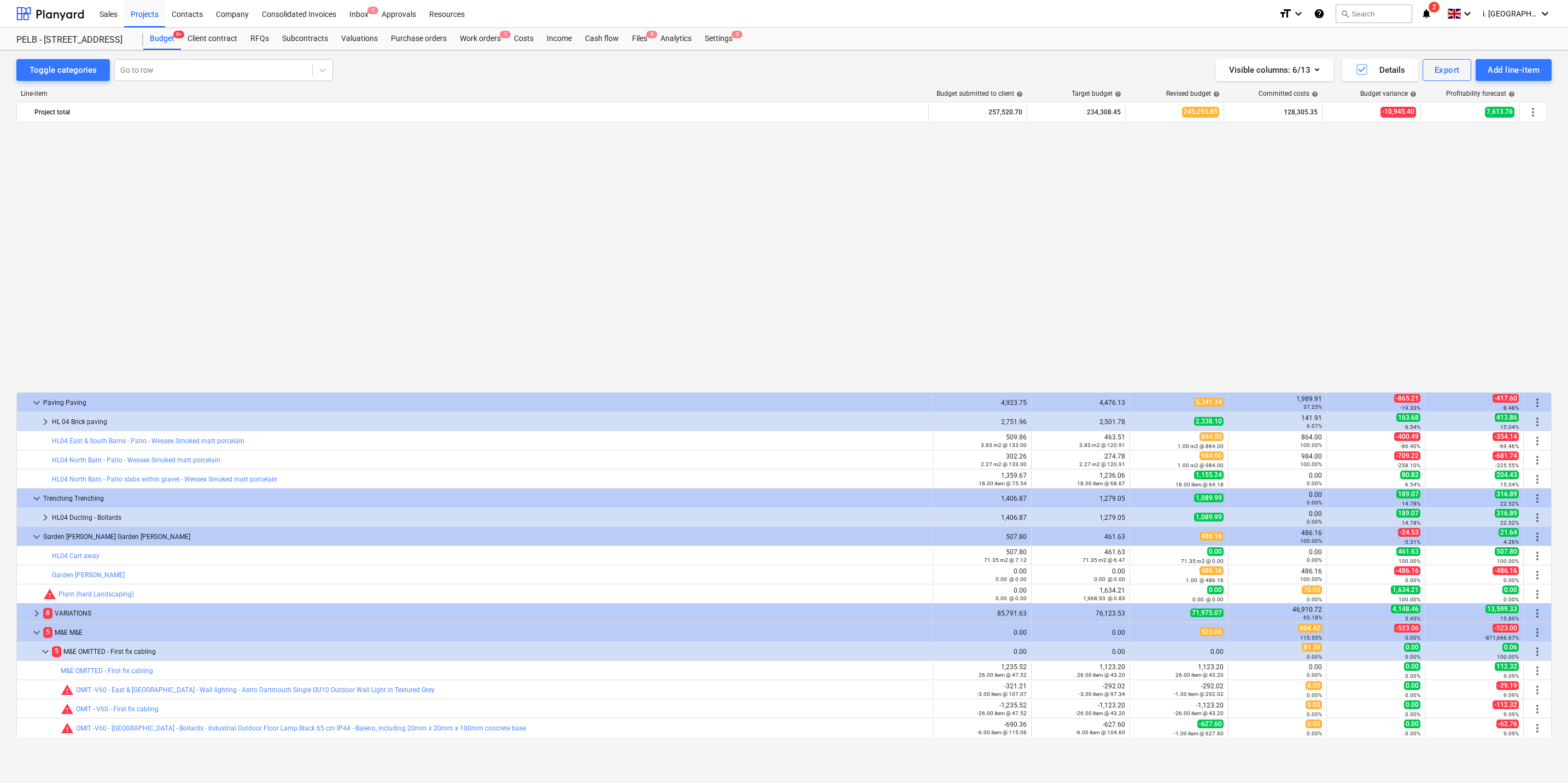
scroll to position [1344, 0]
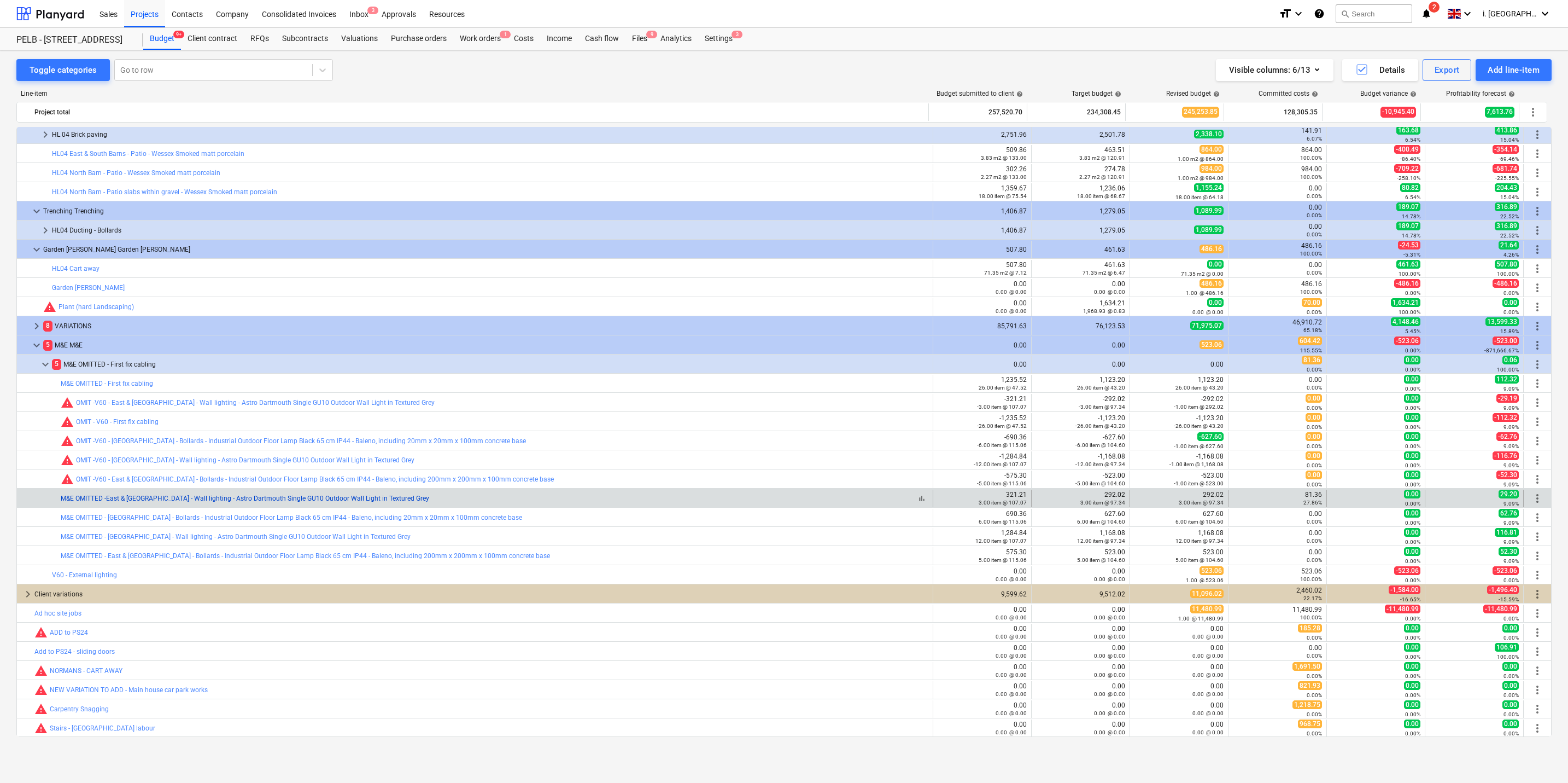
click at [300, 376] on link "M&E OMITTED -East & [GEOGRAPHIC_DATA] - Wall lighting - Astro Dartmouth Single …" at bounding box center [244, 499] width 369 height 8
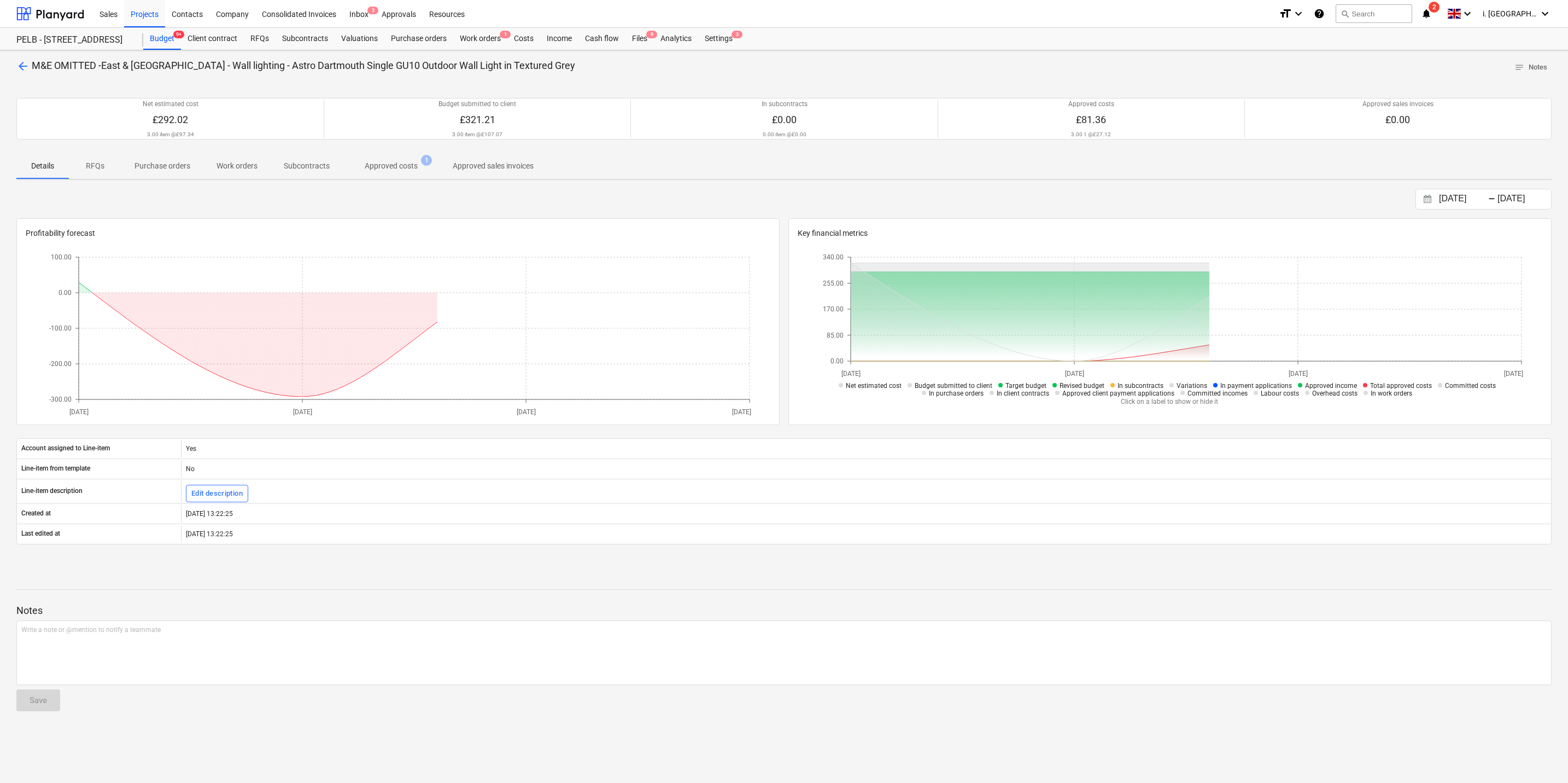
click at [387, 163] on p "Approved costs" at bounding box center [391, 166] width 53 height 12
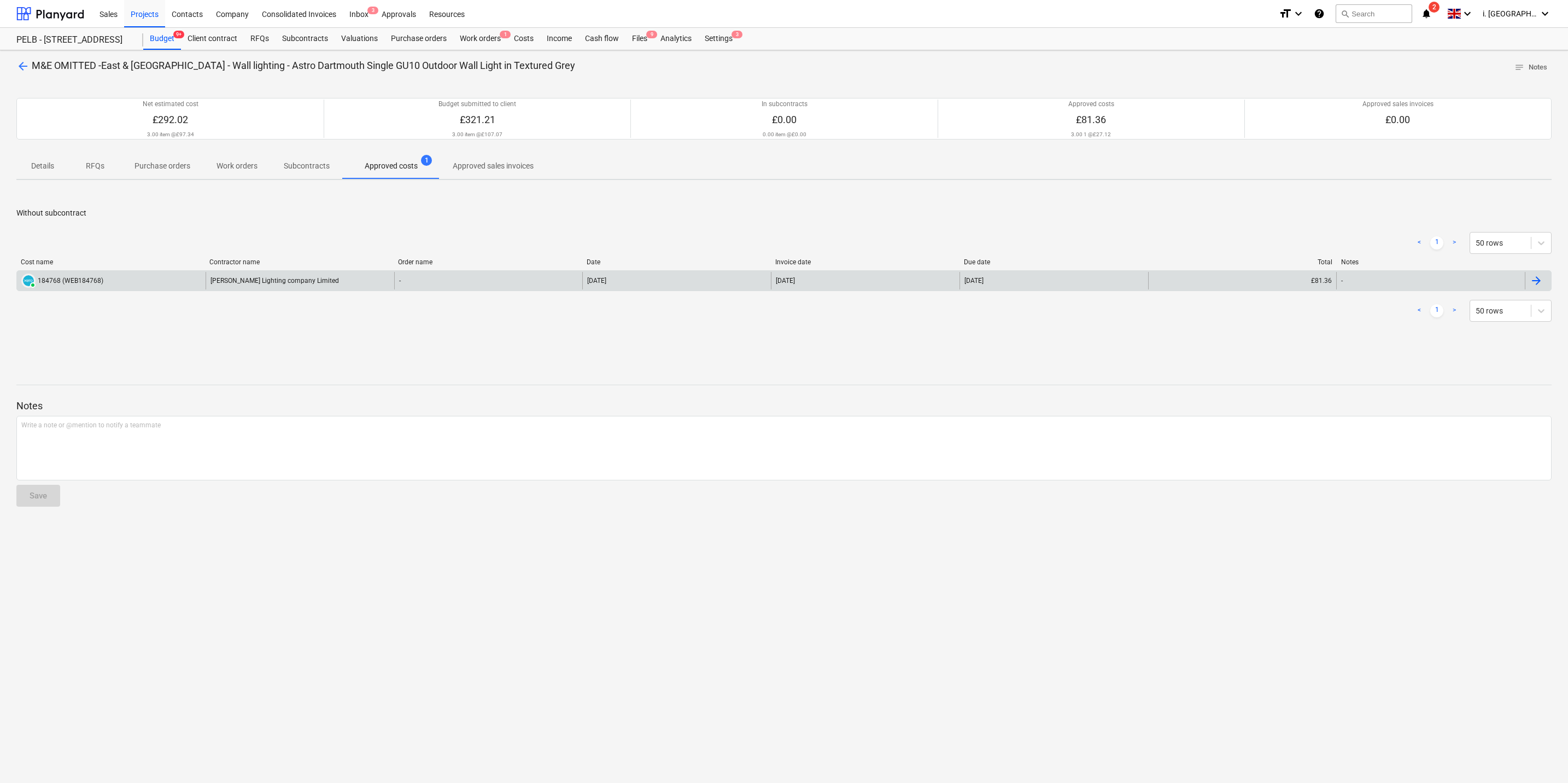
click at [97, 284] on div "184768 (WEB184768)" at bounding box center [70, 280] width 65 height 8
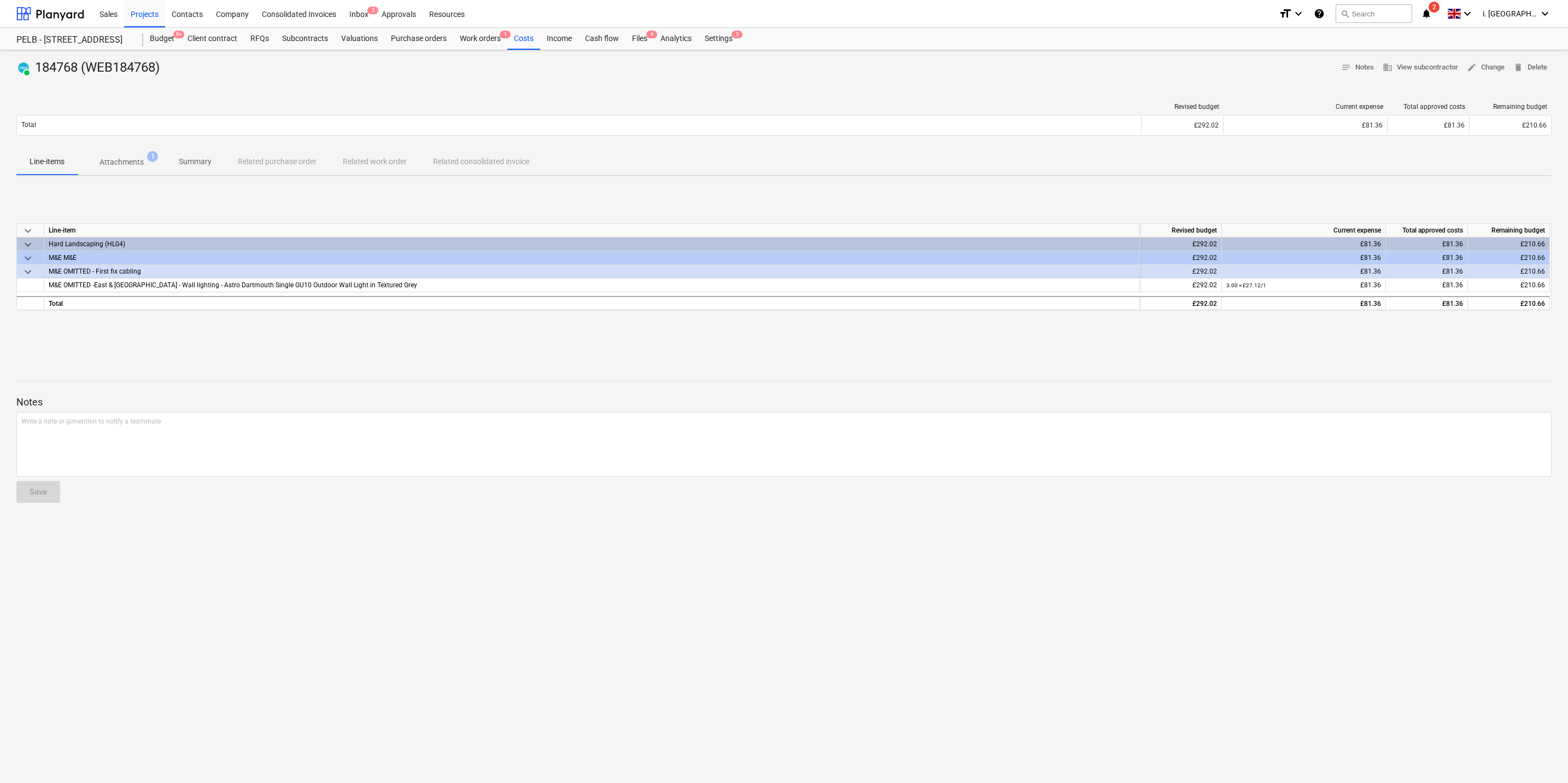
click at [112, 163] on p "Attachments" at bounding box center [121, 162] width 44 height 12
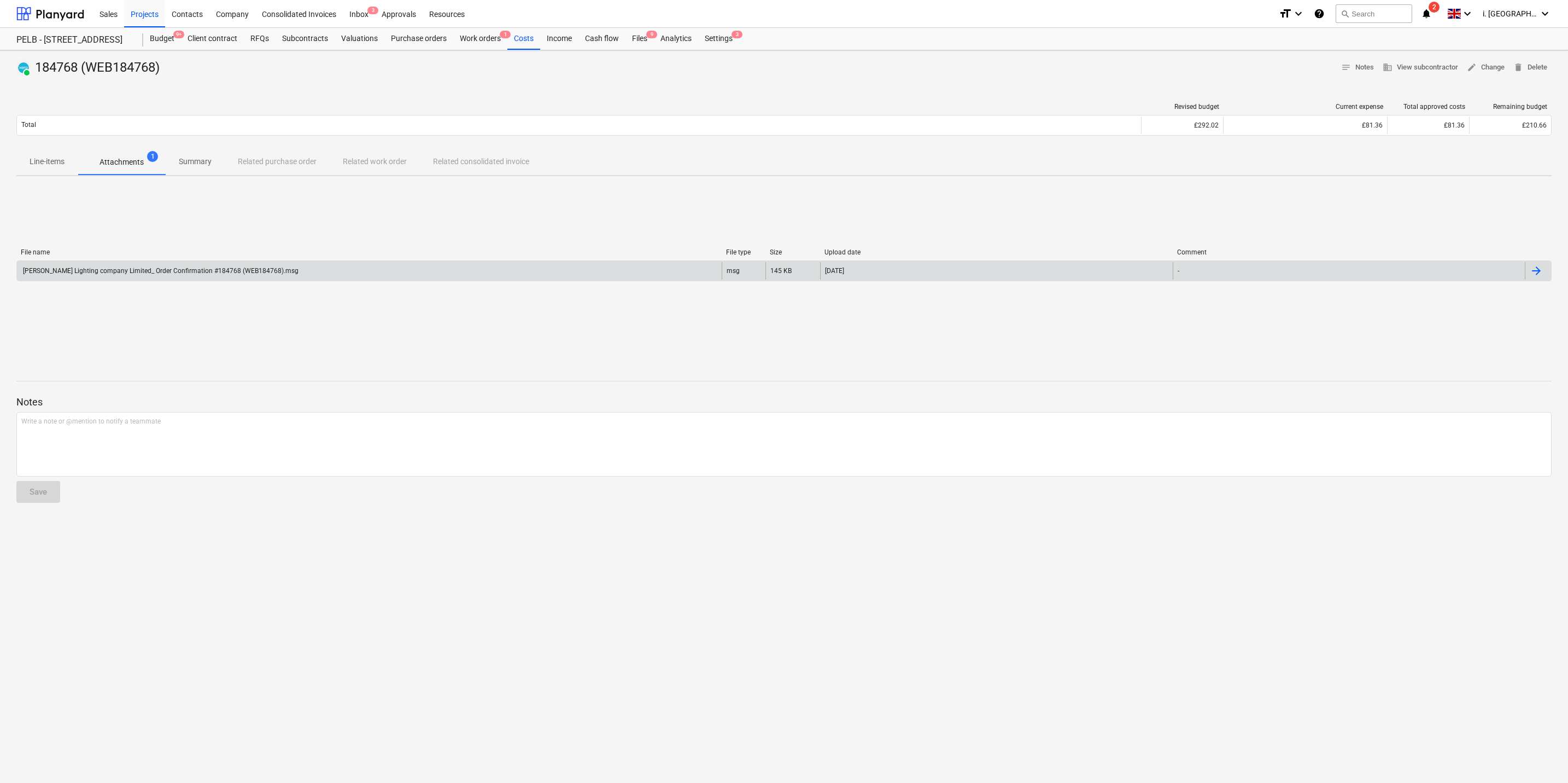
click at [159, 268] on div "[PERSON_NAME] Lighting company Limited_ Order Confirmation #184768 (WEB184768).…" at bounding box center [160, 271] width 277 height 8
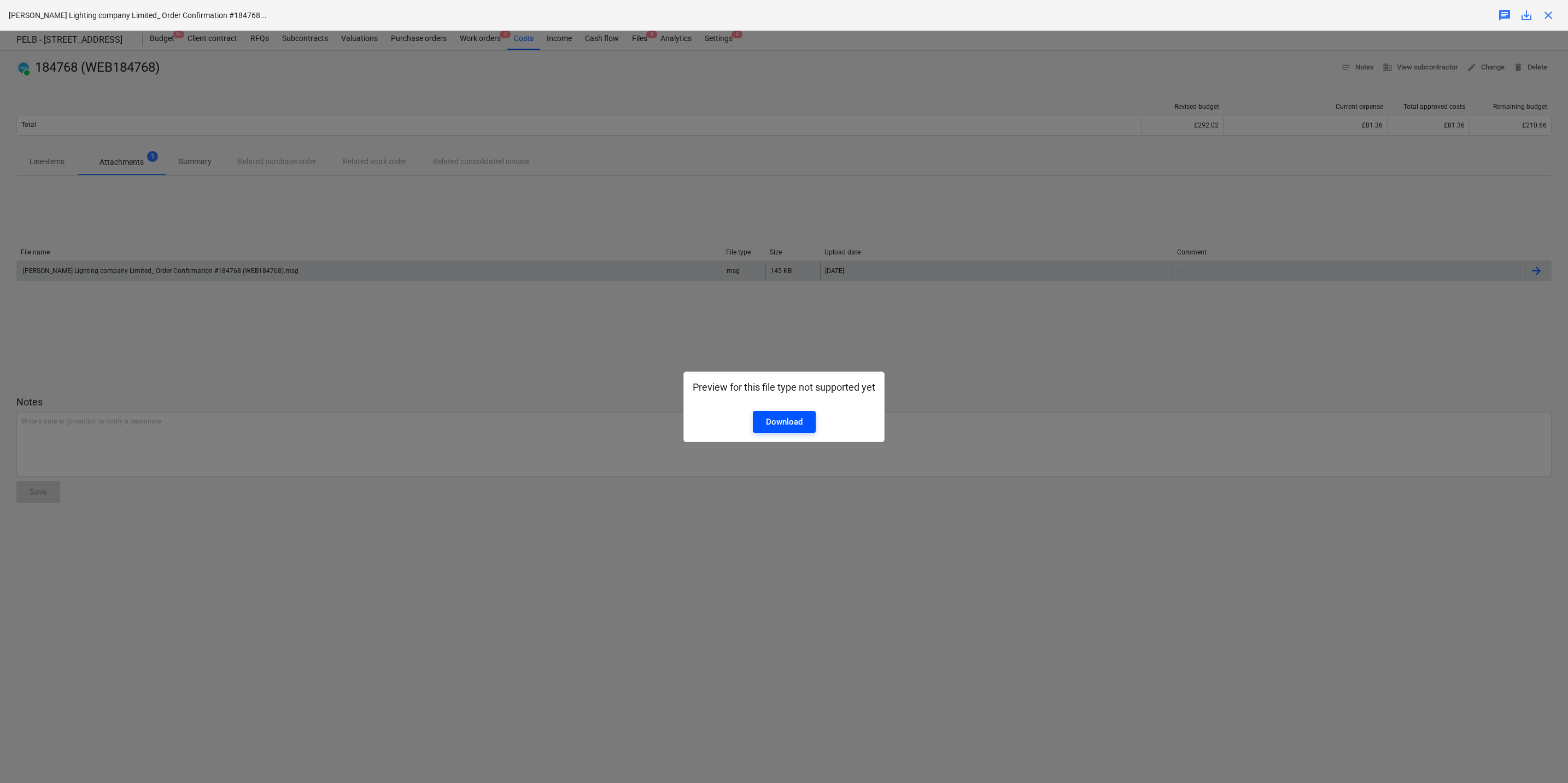
click at [793, 376] on div "Download" at bounding box center [784, 422] width 37 height 14
drag, startPoint x: 773, startPoint y: 291, endPoint x: 727, endPoint y: 268, distance: 51.4
click at [773, 291] on div "Preview for this file type not supported yet Download" at bounding box center [784, 406] width 1568 height 752
click at [777, 376] on div "Download" at bounding box center [784, 422] width 37 height 14
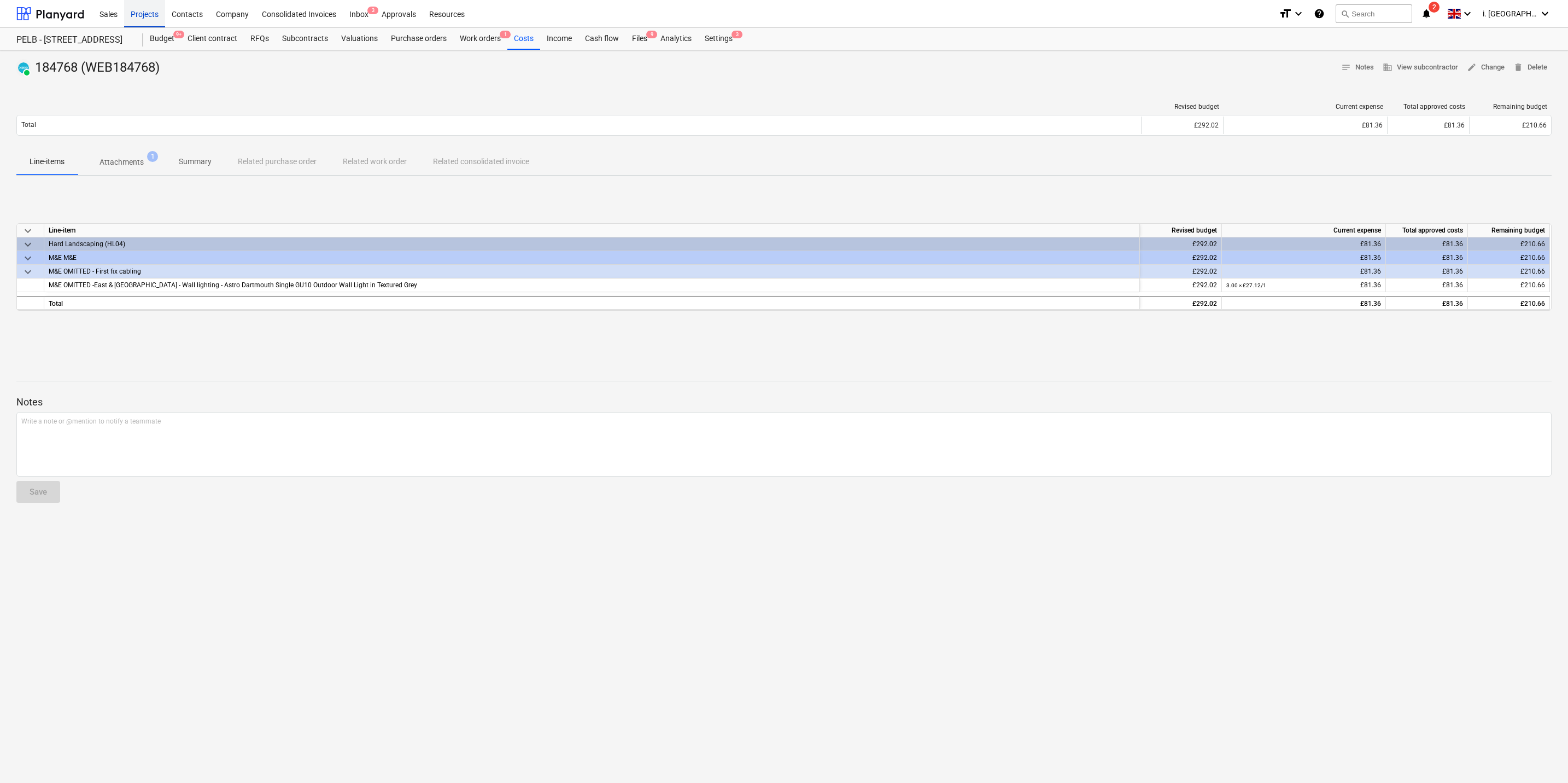
click at [133, 16] on div "Projects" at bounding box center [144, 13] width 41 height 28
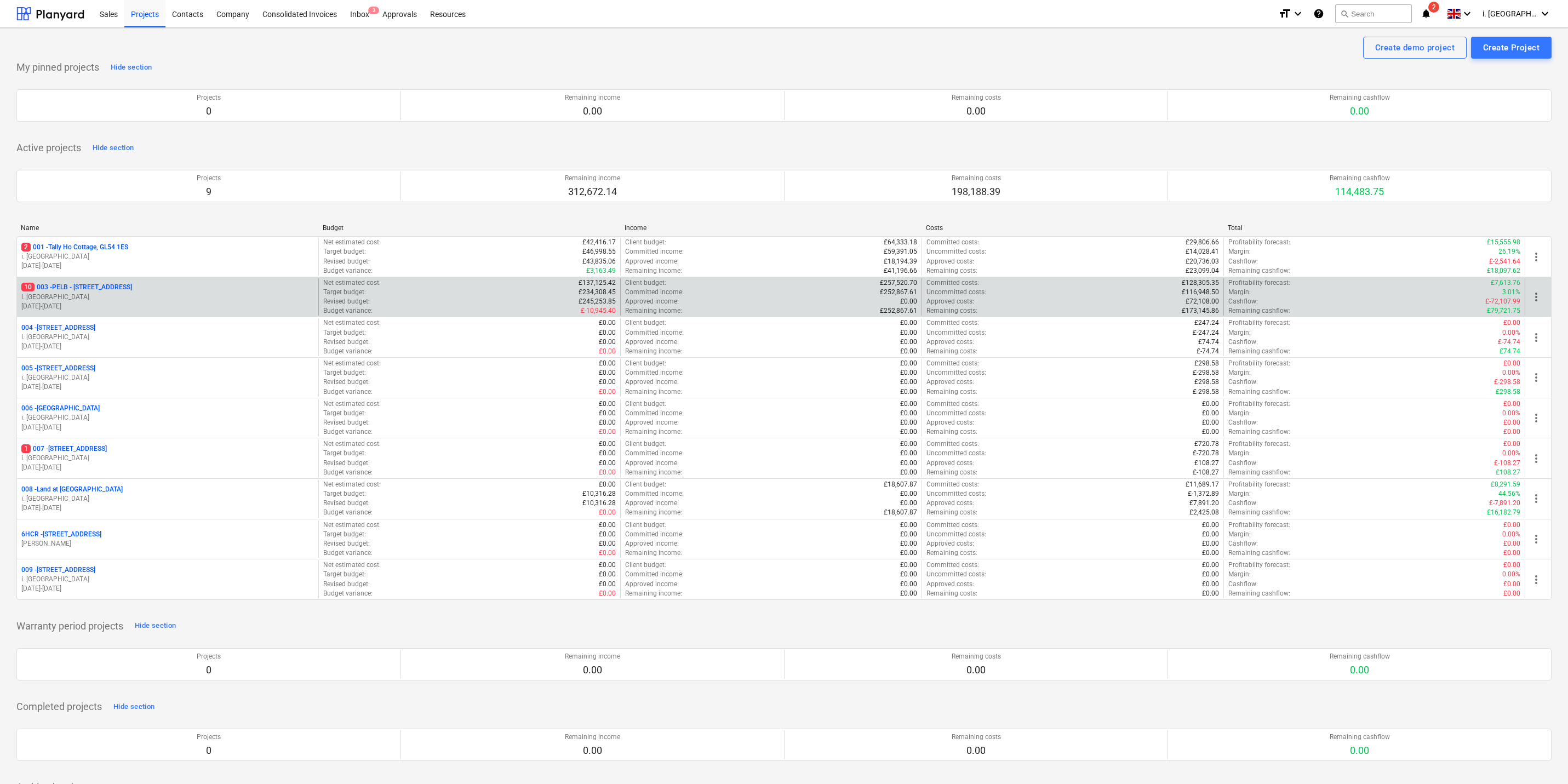
click at [91, 280] on div "10 003 - PELB - [GEOGRAPHIC_DATA], [GEOGRAPHIC_DATA], GL2 7NE i. montvydaite [D…" at bounding box center [784, 297] width 1535 height 41
click at [100, 296] on p "i. [GEOGRAPHIC_DATA]" at bounding box center [167, 297] width 292 height 10
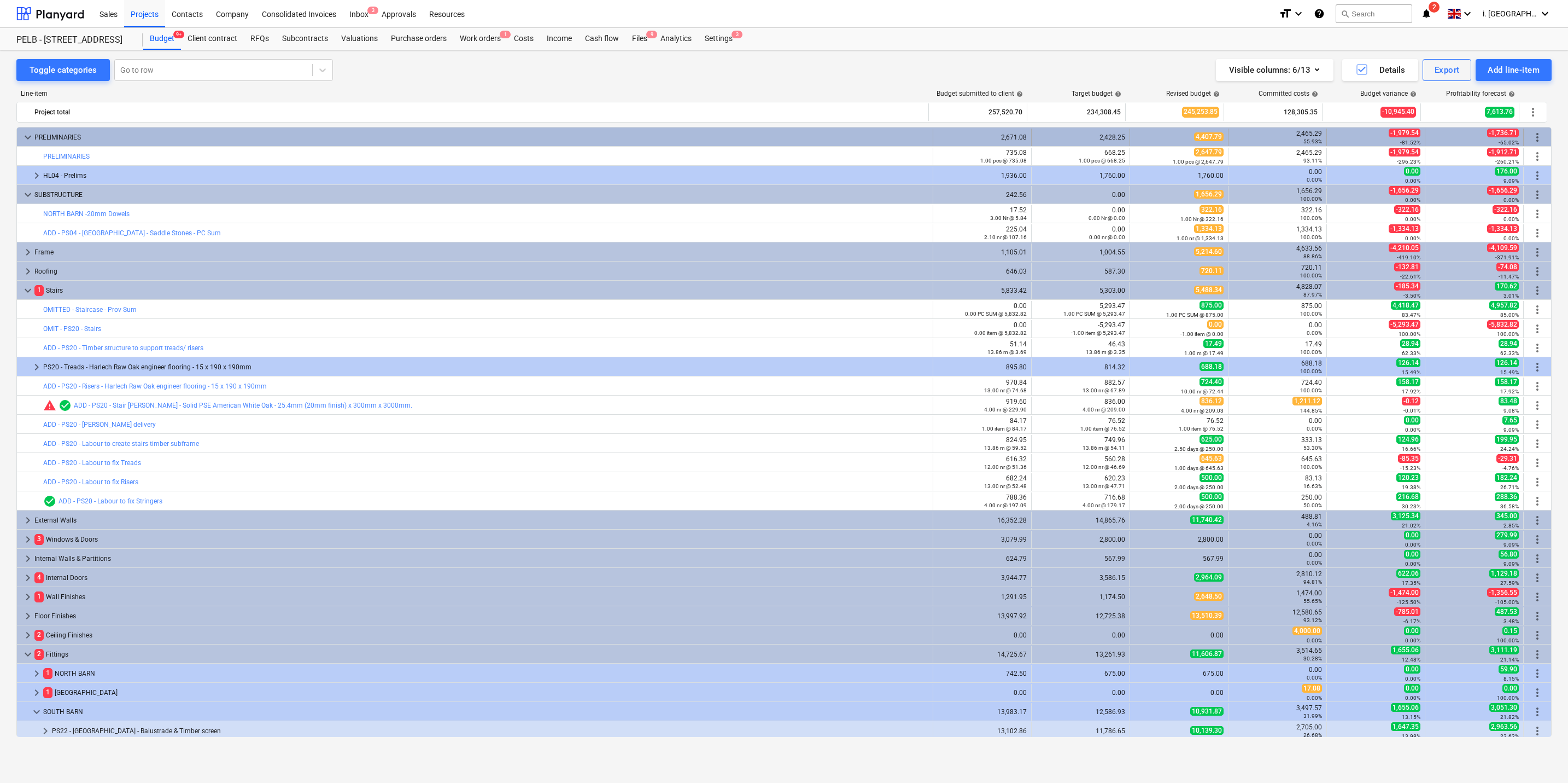
click at [25, 144] on span "keyboard_arrow_down" at bounding box center [28, 138] width 13 height 13
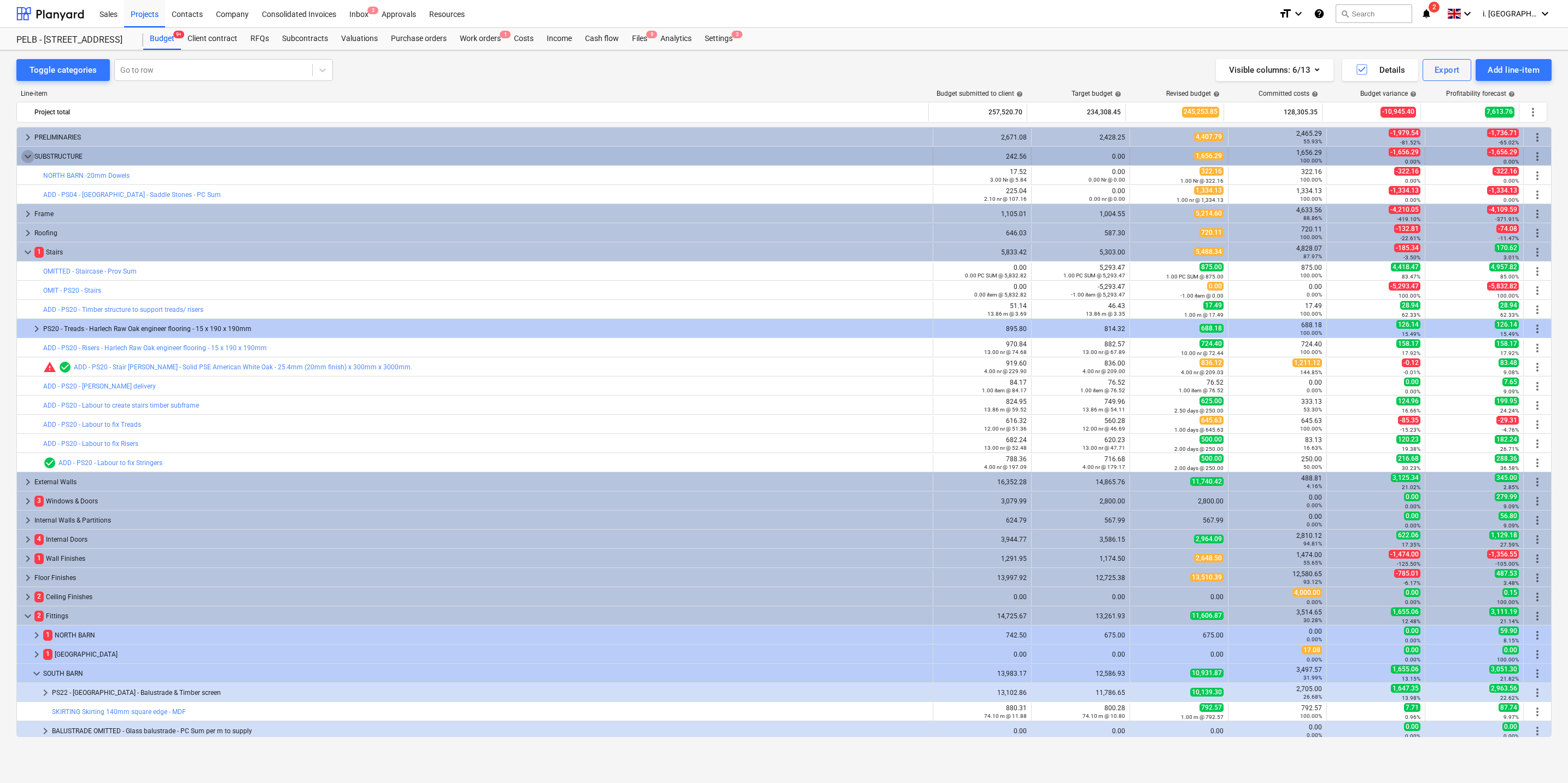
click at [30, 156] on span "keyboard_arrow_down" at bounding box center [28, 157] width 13 height 13
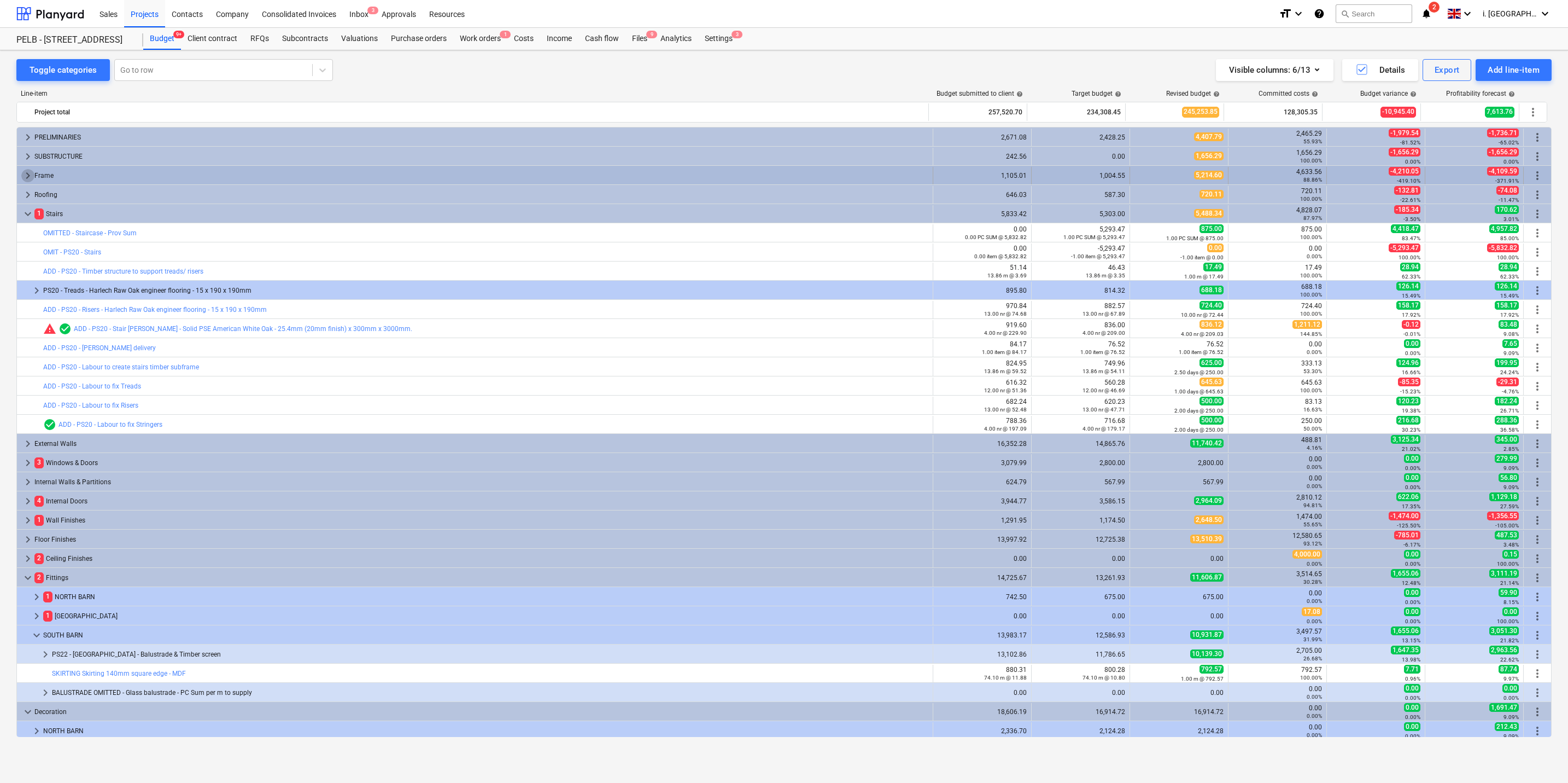
click at [26, 179] on span "keyboard_arrow_right" at bounding box center [28, 176] width 13 height 13
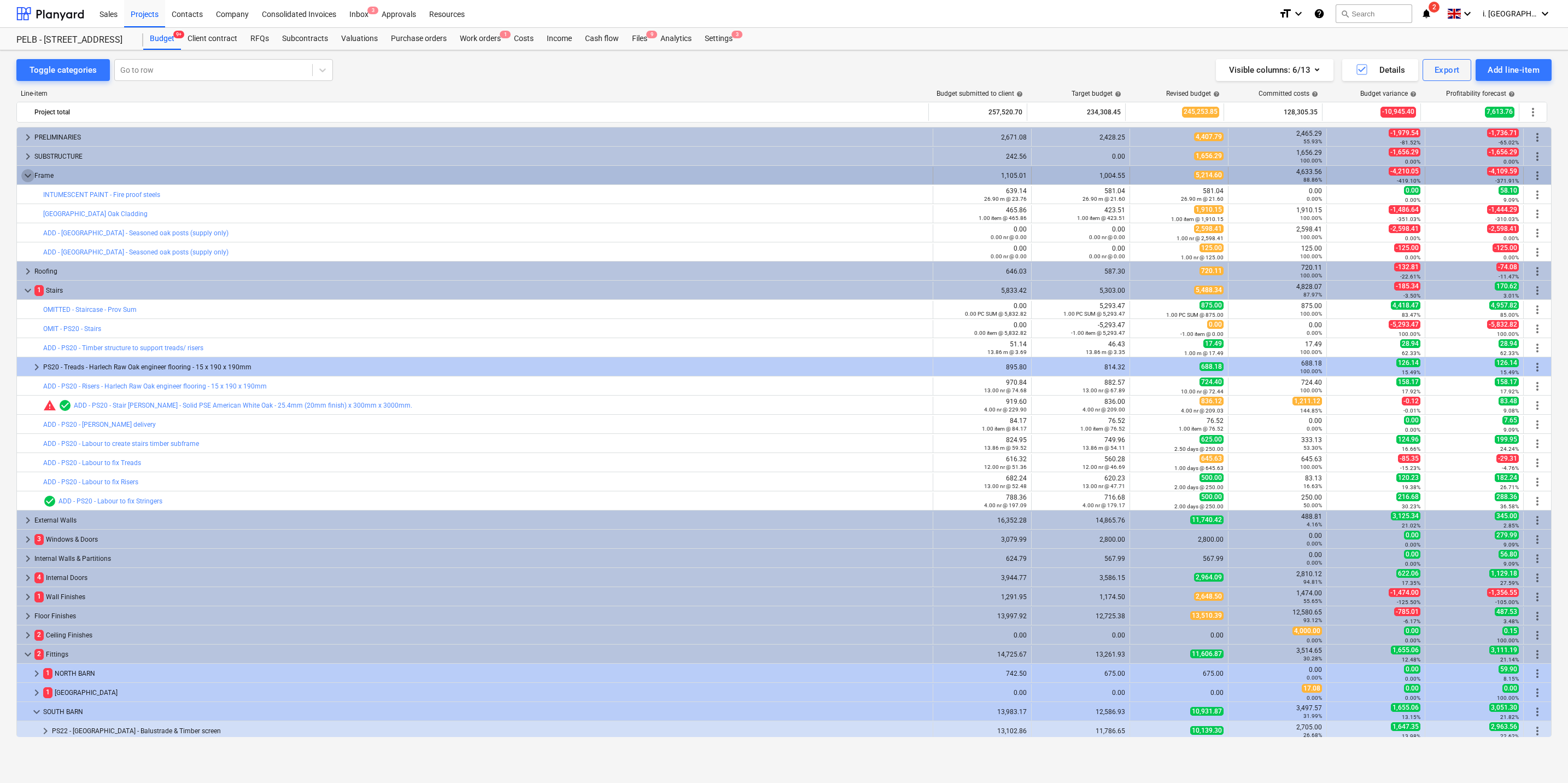
click at [23, 178] on span "keyboard_arrow_down" at bounding box center [28, 176] width 13 height 13
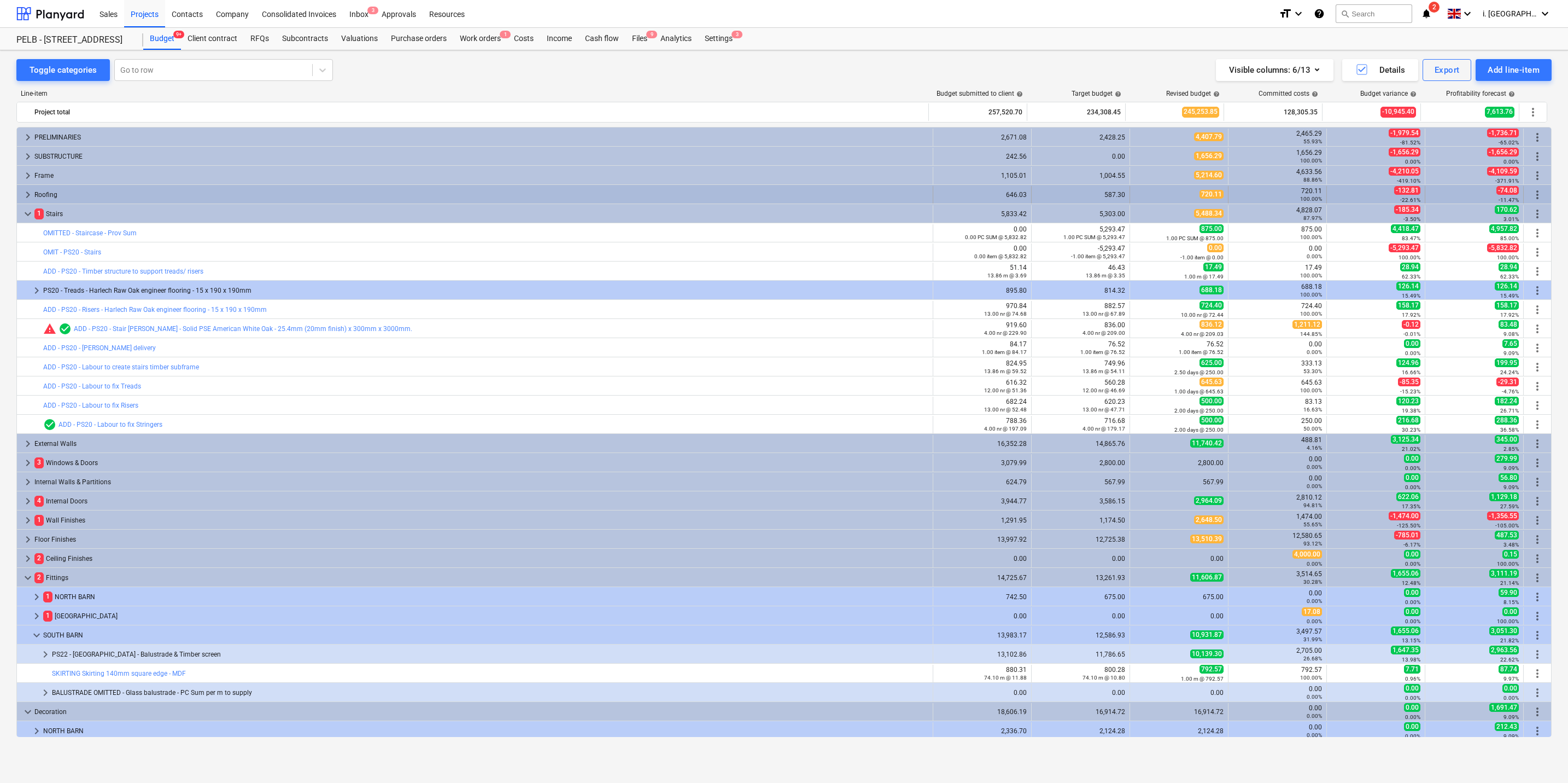
click at [25, 201] on span "keyboard_arrow_right" at bounding box center [28, 195] width 13 height 13
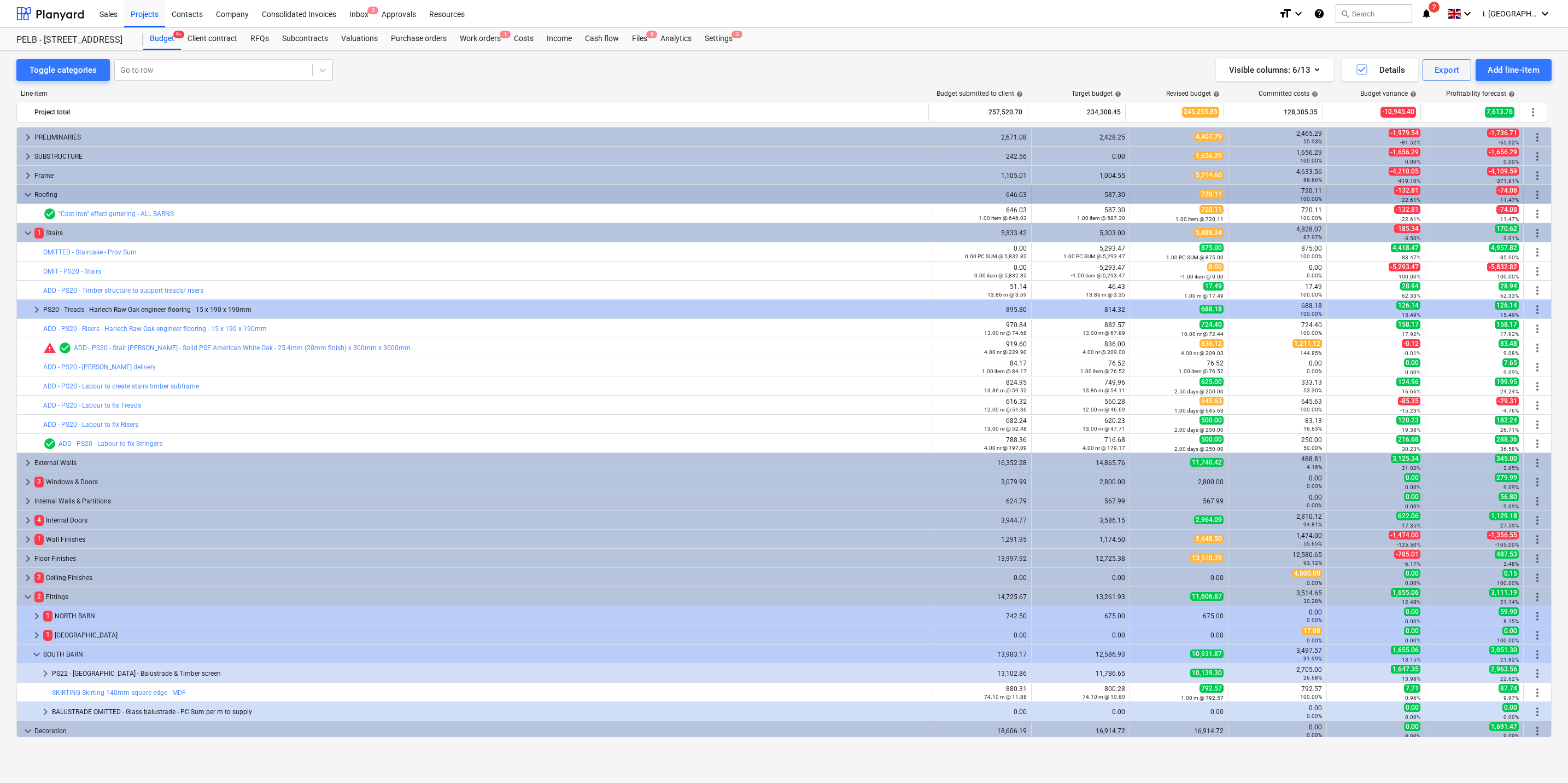
click at [26, 199] on span "keyboard_arrow_down" at bounding box center [28, 195] width 13 height 13
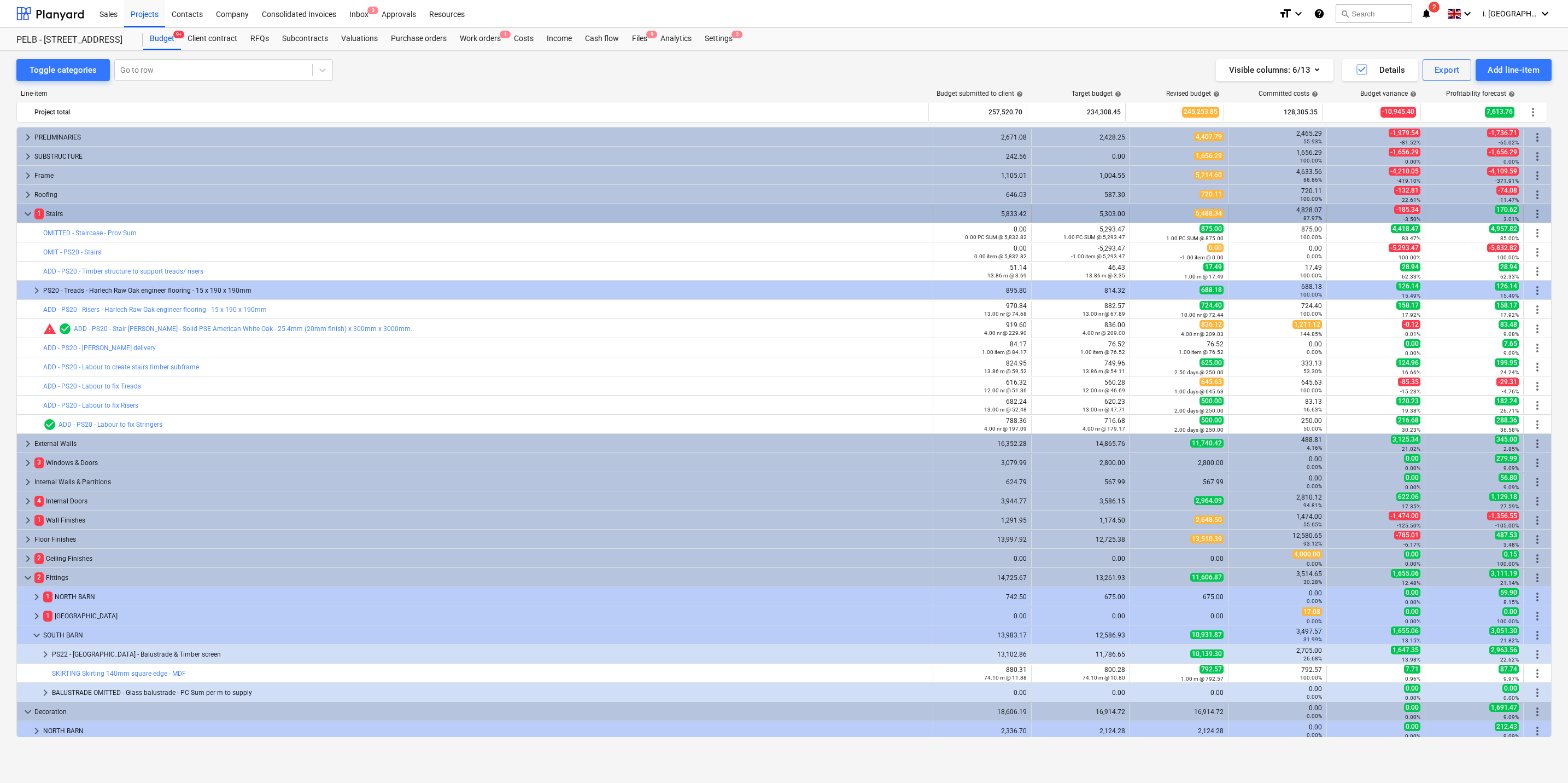
click at [23, 214] on span "keyboard_arrow_down" at bounding box center [28, 214] width 13 height 13
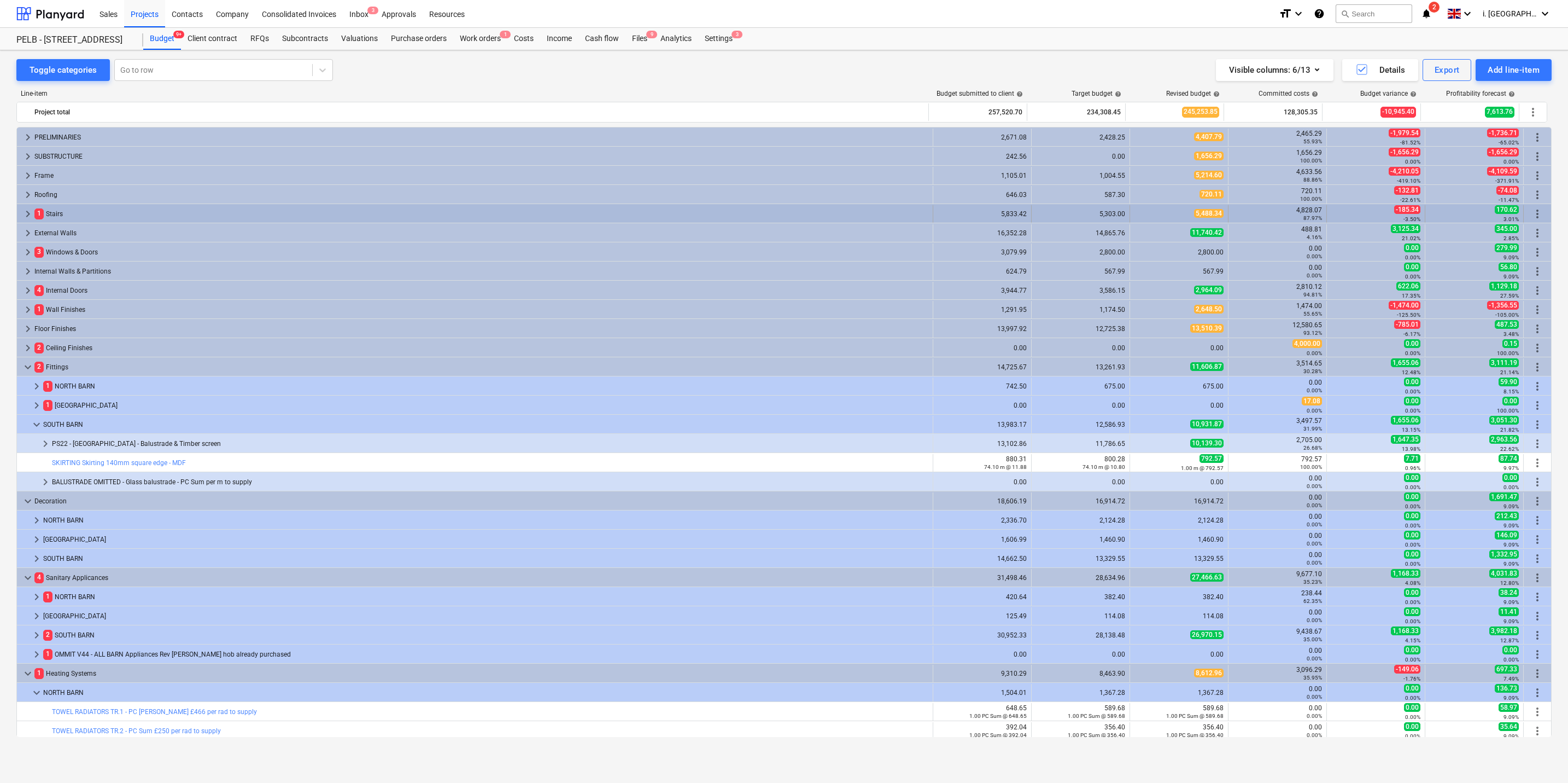
click at [26, 214] on span "keyboard_arrow_right" at bounding box center [28, 214] width 13 height 13
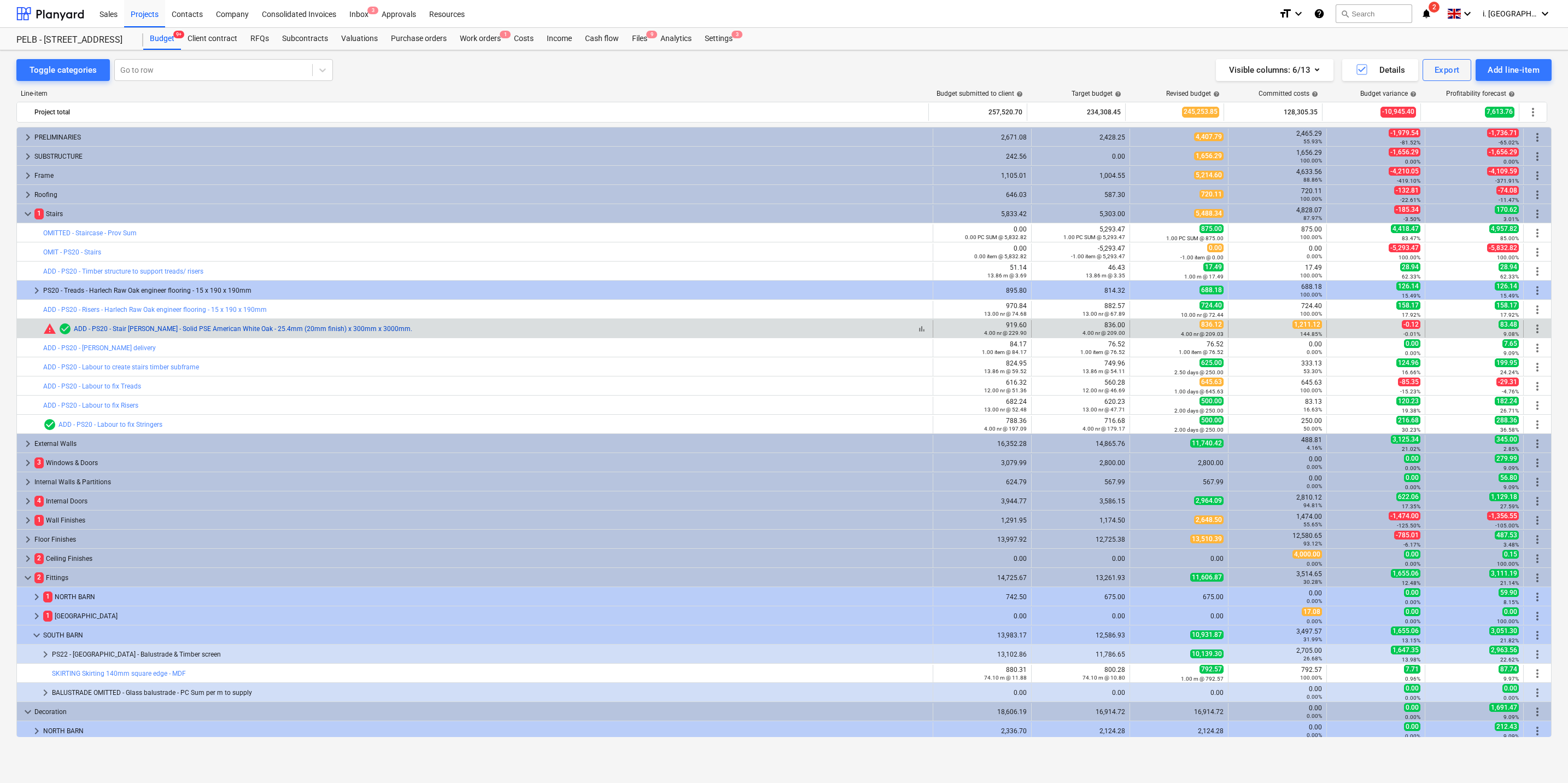
click at [240, 332] on link "ADD - PS20 - Stair [PERSON_NAME] - Solid PSE American White Oak - 25.4mm (20mm …" at bounding box center [244, 328] width 339 height 8
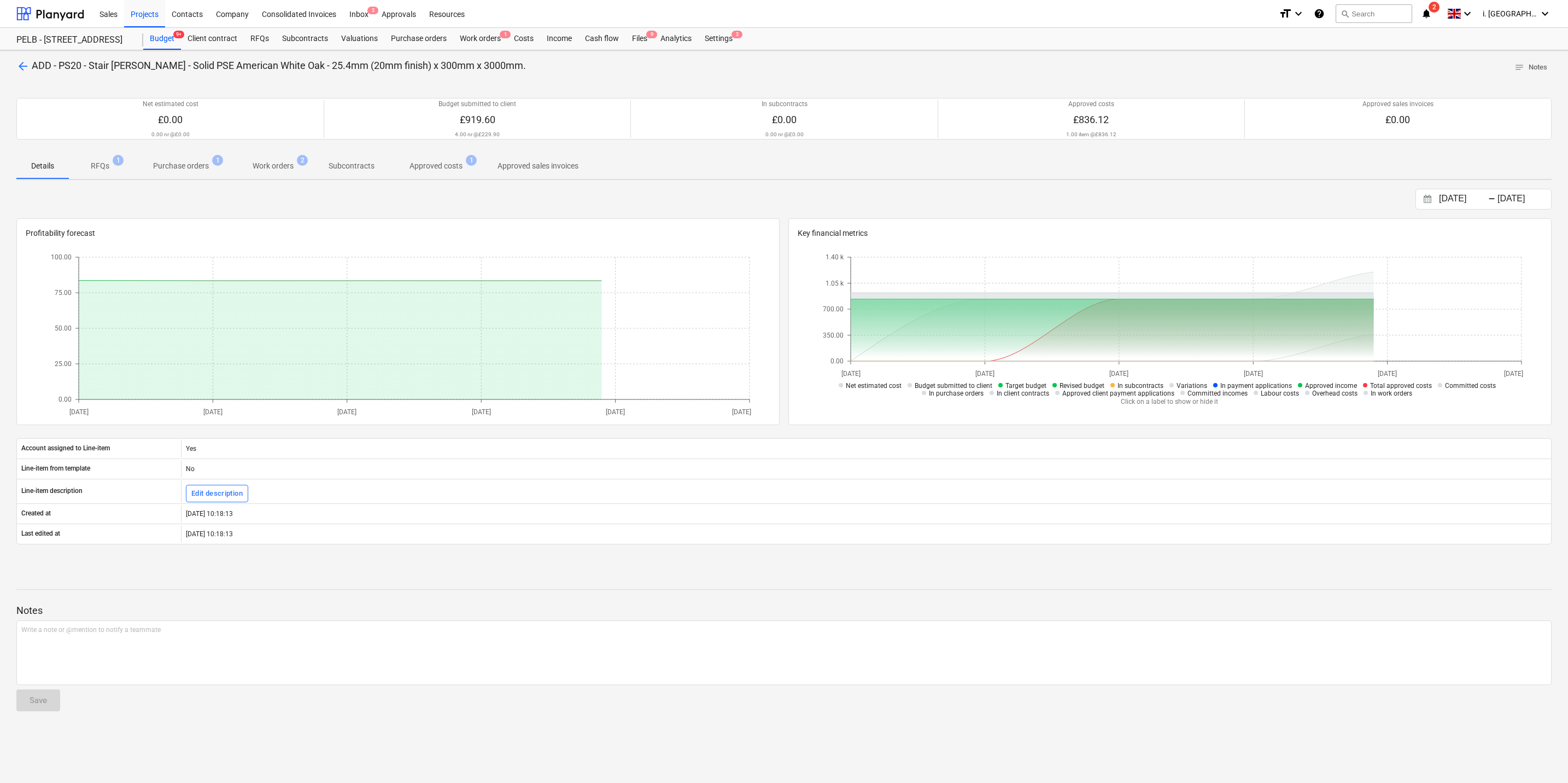
click at [186, 173] on span "Purchase orders 1" at bounding box center [180, 166] width 99 height 19
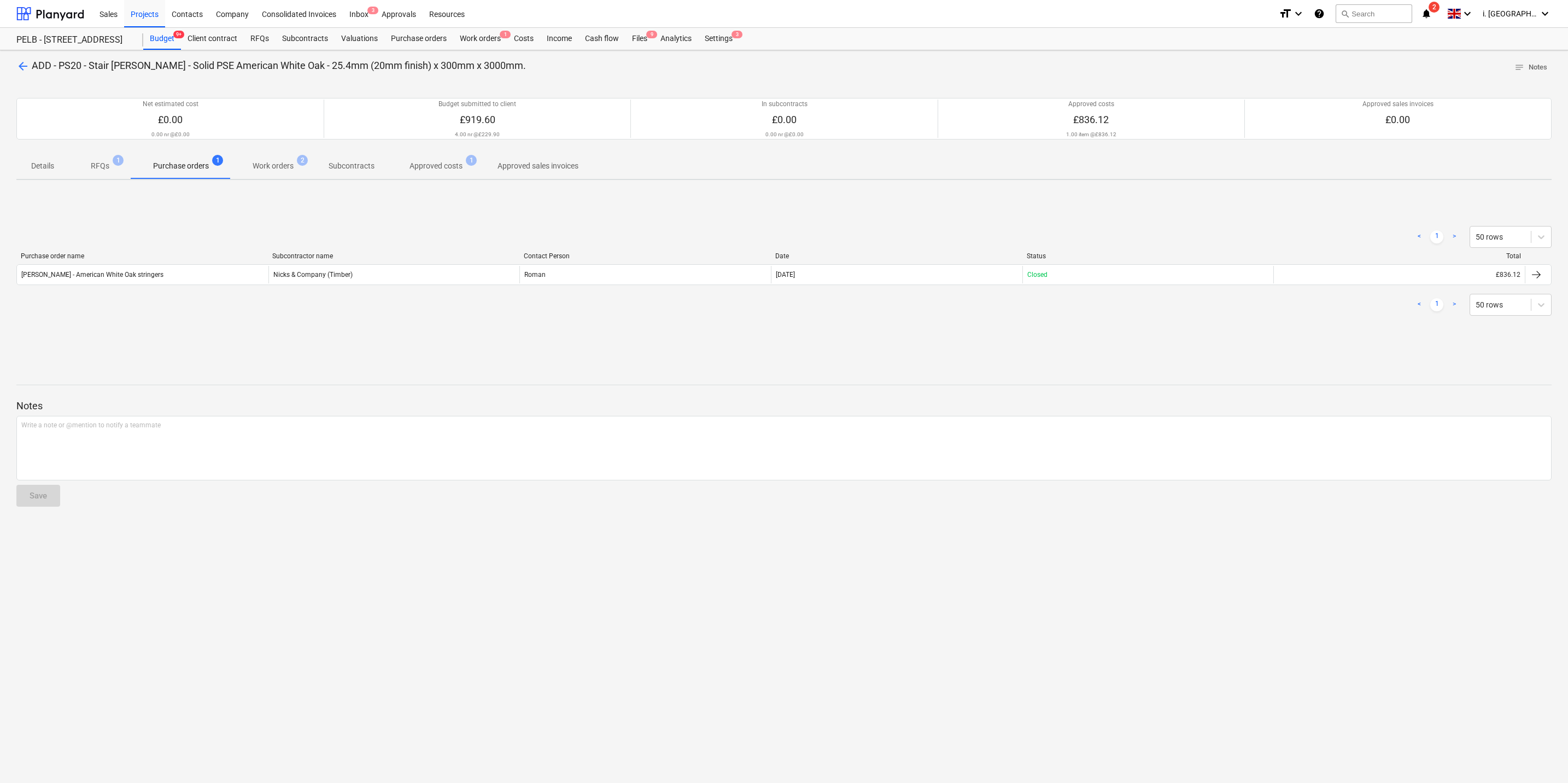
click at [268, 170] on p "Work orders" at bounding box center [272, 166] width 41 height 12
click at [16, 67] on span "arrow_back" at bounding box center [23, 66] width 13 height 13
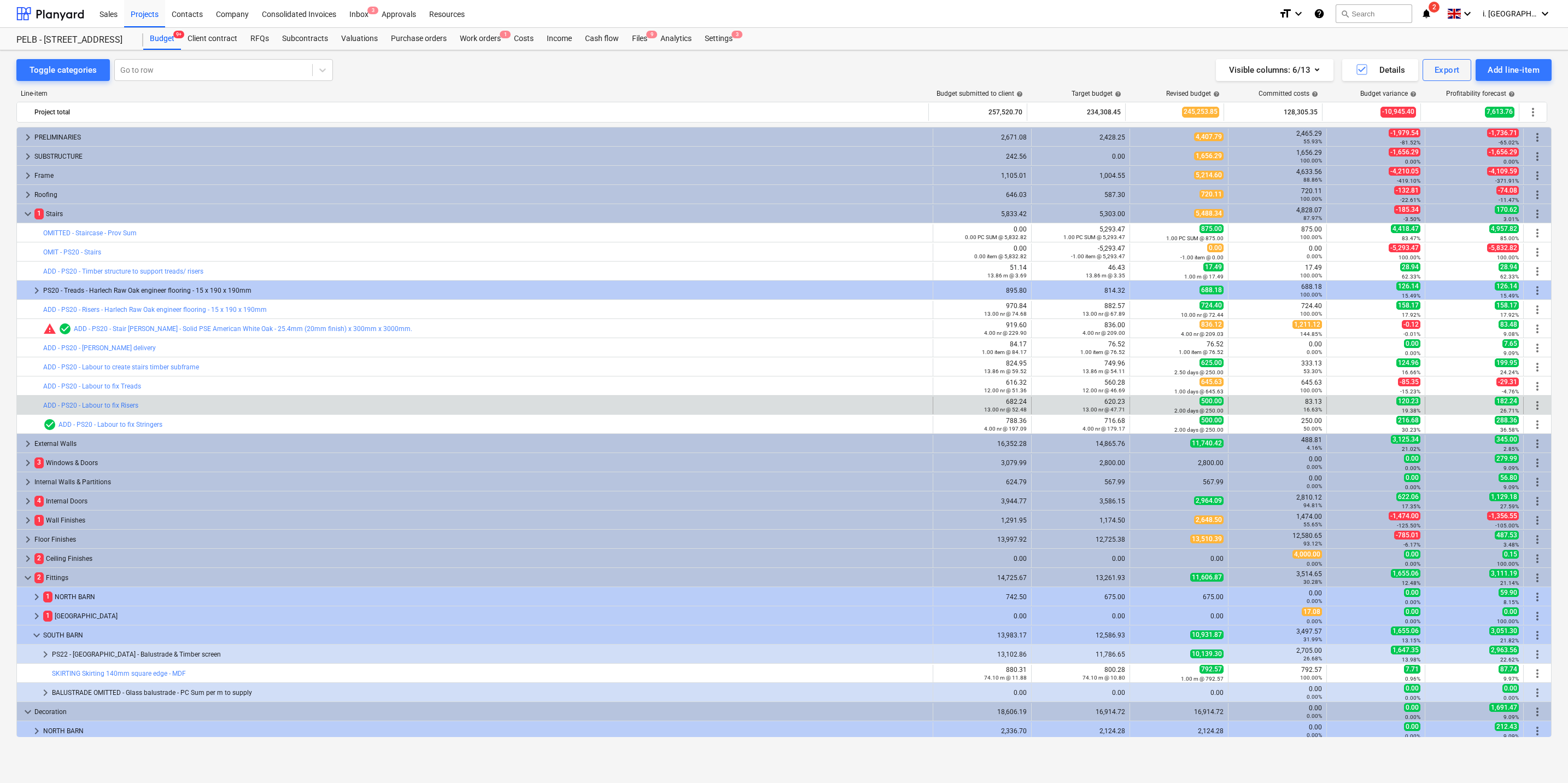
click at [793, 376] on div "bar_chart ADD - PS20 - Labour to fix Risers" at bounding box center [486, 405] width 886 height 17
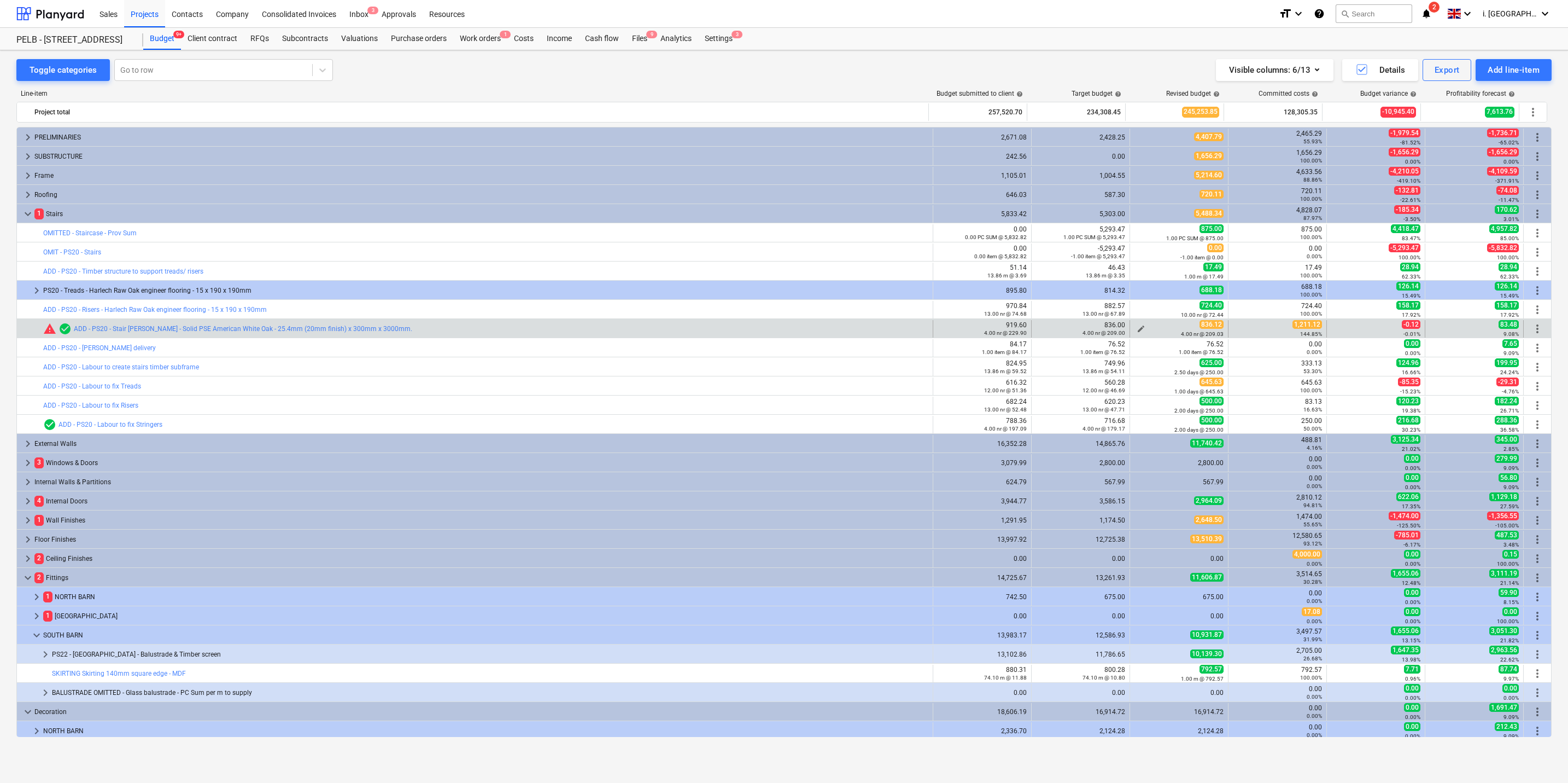
click at [793, 331] on div "edit 836.12 4.00 nr @ 209.03" at bounding box center [1179, 328] width 90 height 17
click at [793, 328] on span "edit" at bounding box center [1141, 328] width 9 height 9
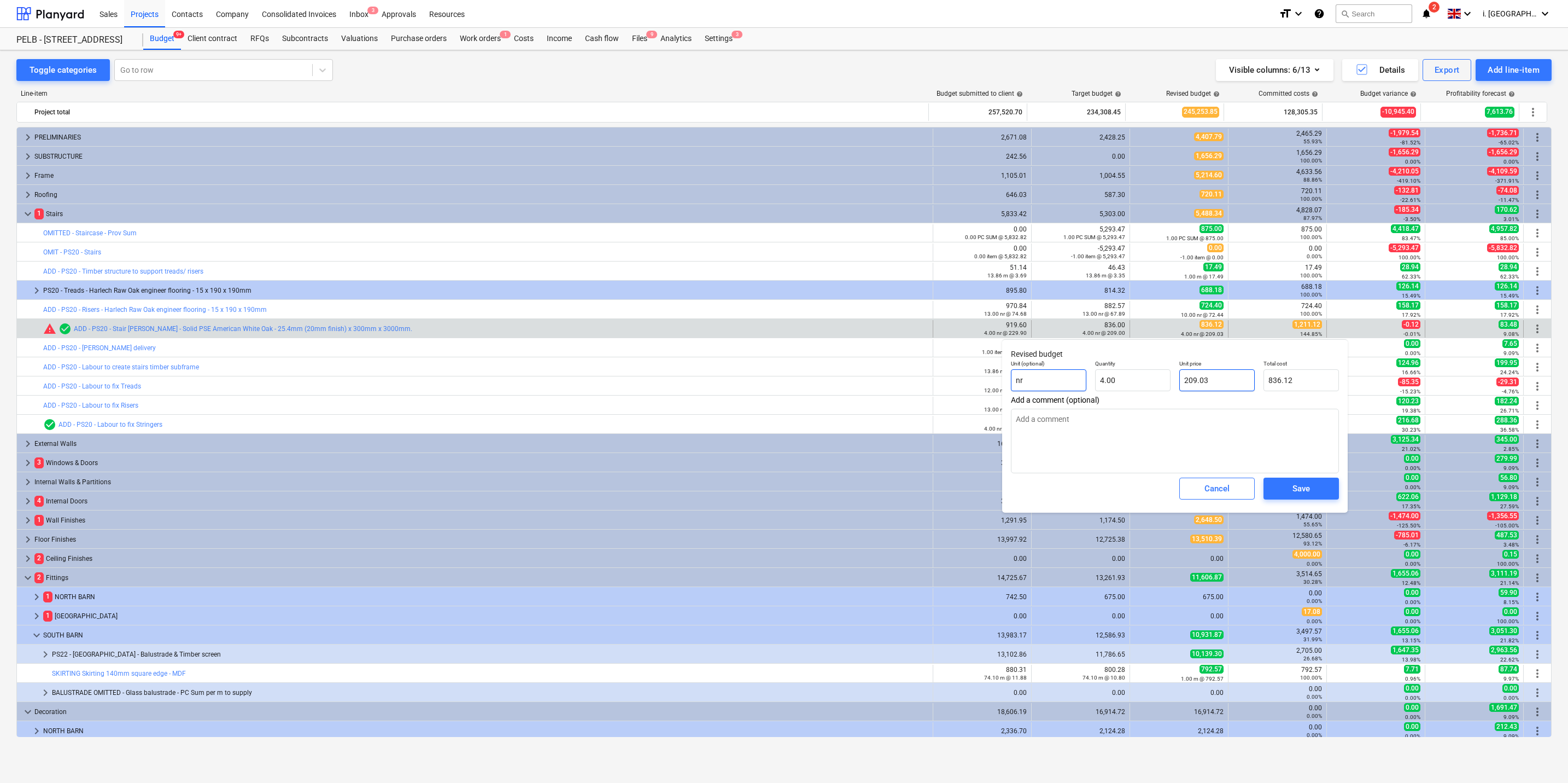
drag, startPoint x: 1225, startPoint y: 384, endPoint x: 1050, endPoint y: 370, distance: 175.6
click at [793, 376] on div "Unit (optional) nr Quantity 4.00 Unit price 209.03 Total cost 836.12" at bounding box center [1175, 375] width 337 height 39
type textarea "x"
type input "4"
drag, startPoint x: 1124, startPoint y: 376, endPoint x: 1100, endPoint y: 354, distance: 32.6
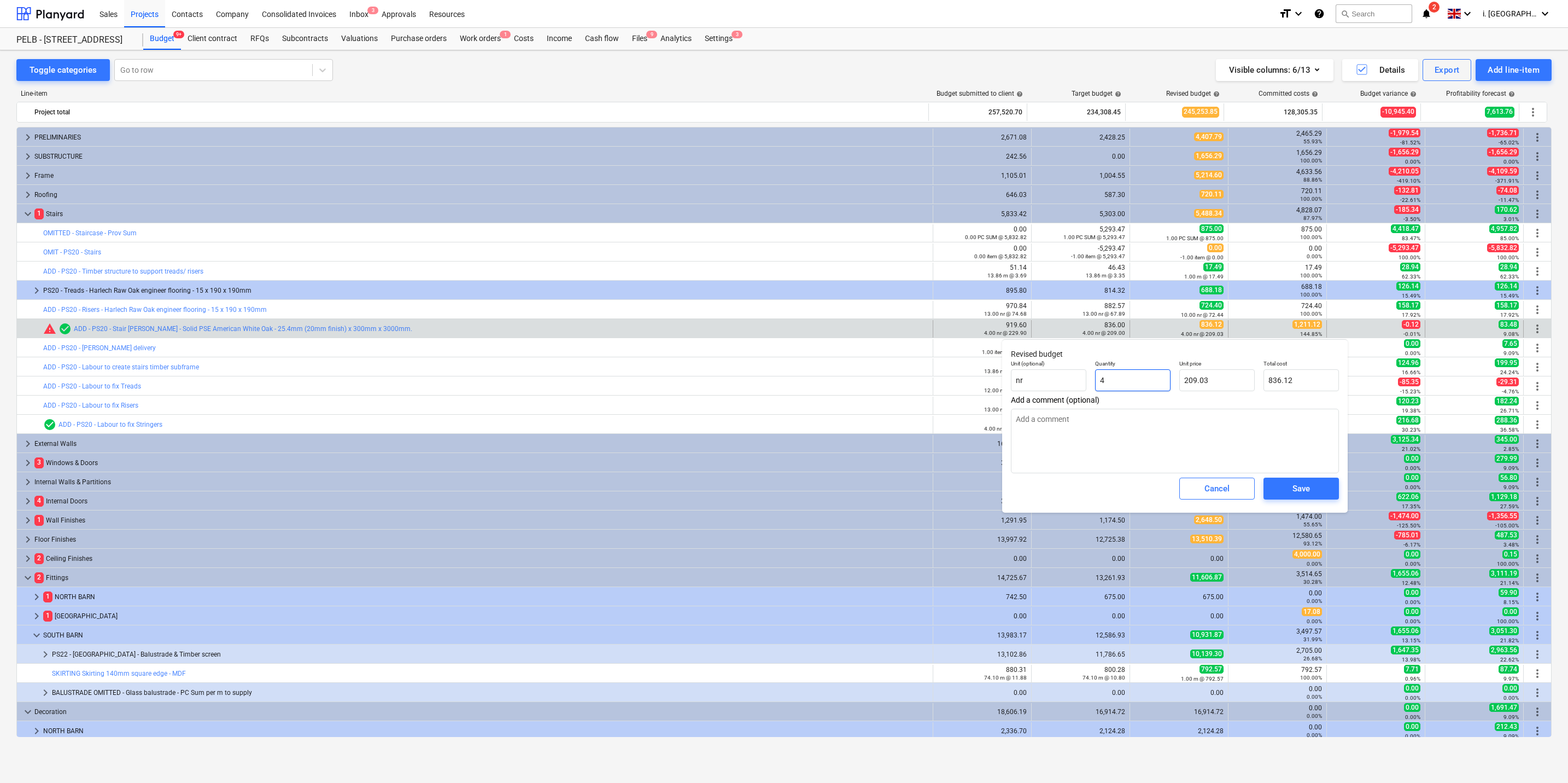
click at [793, 376] on div "Unit (optional) nr Quantity 4 Unit price 209.03 Total cost 836.12" at bounding box center [1175, 375] width 337 height 39
type textarea "x"
type input "1"
type input "209.03"
type input "1"
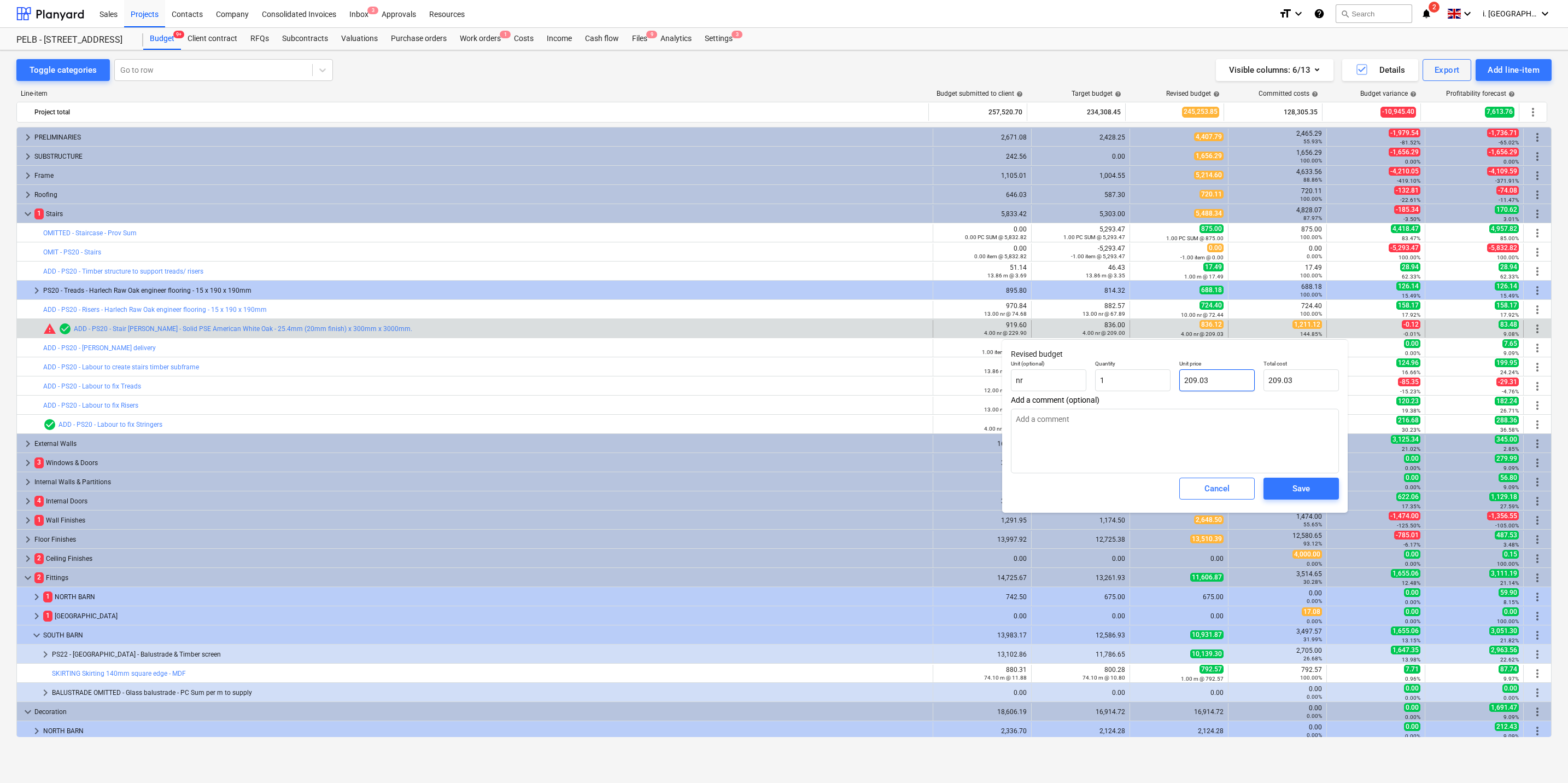
type textarea "x"
type input "1.00"
click at [793, 376] on input "209.03" at bounding box center [1217, 379] width 75 height 22
drag, startPoint x: 1227, startPoint y: 382, endPoint x: 1170, endPoint y: 383, distance: 57.0
click at [793, 376] on div "Unit price 209.03" at bounding box center [1217, 375] width 84 height 39
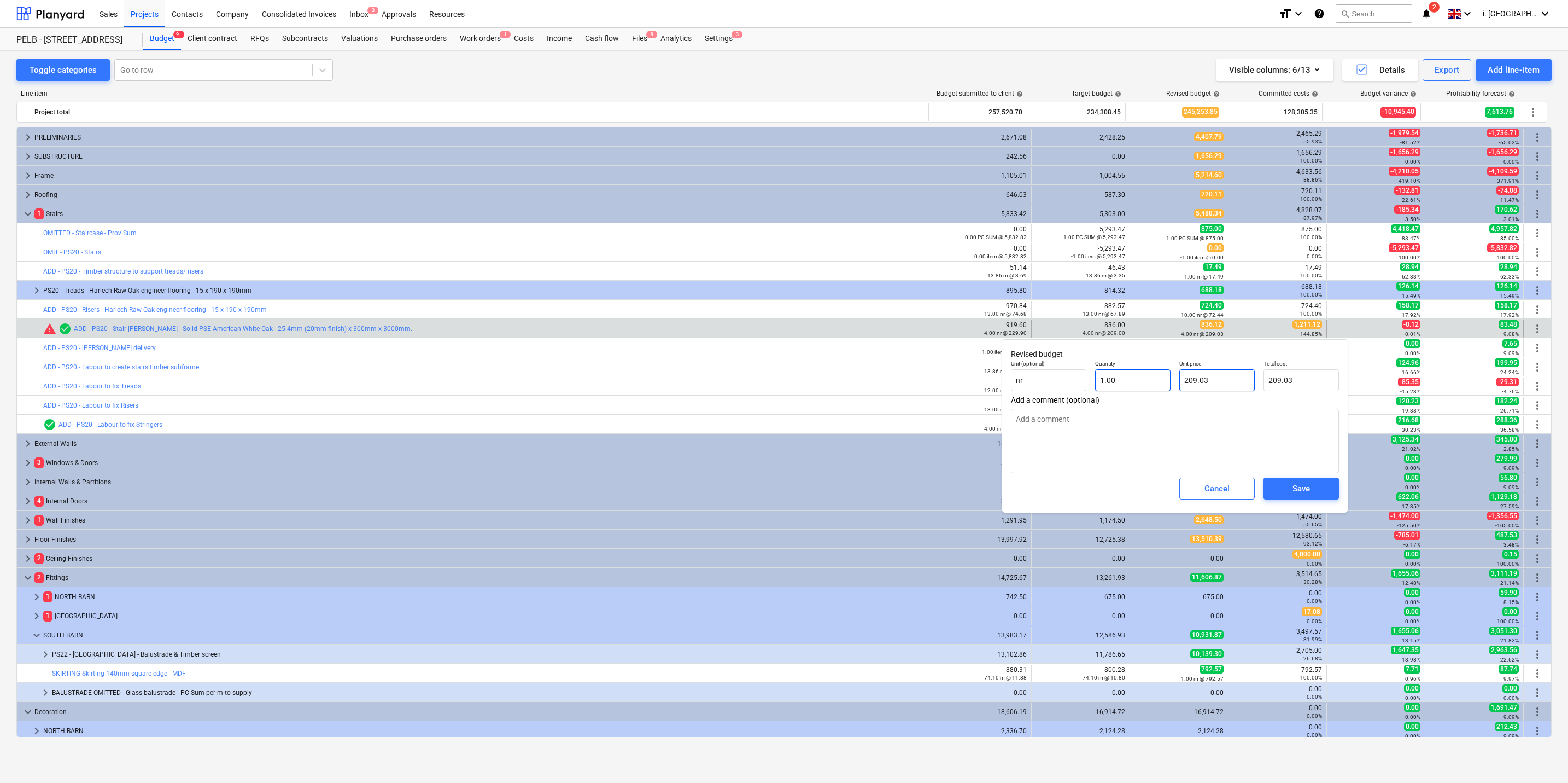
type textarea "x"
type input "1"
type input "1.00"
type textarea "x"
type input "12"
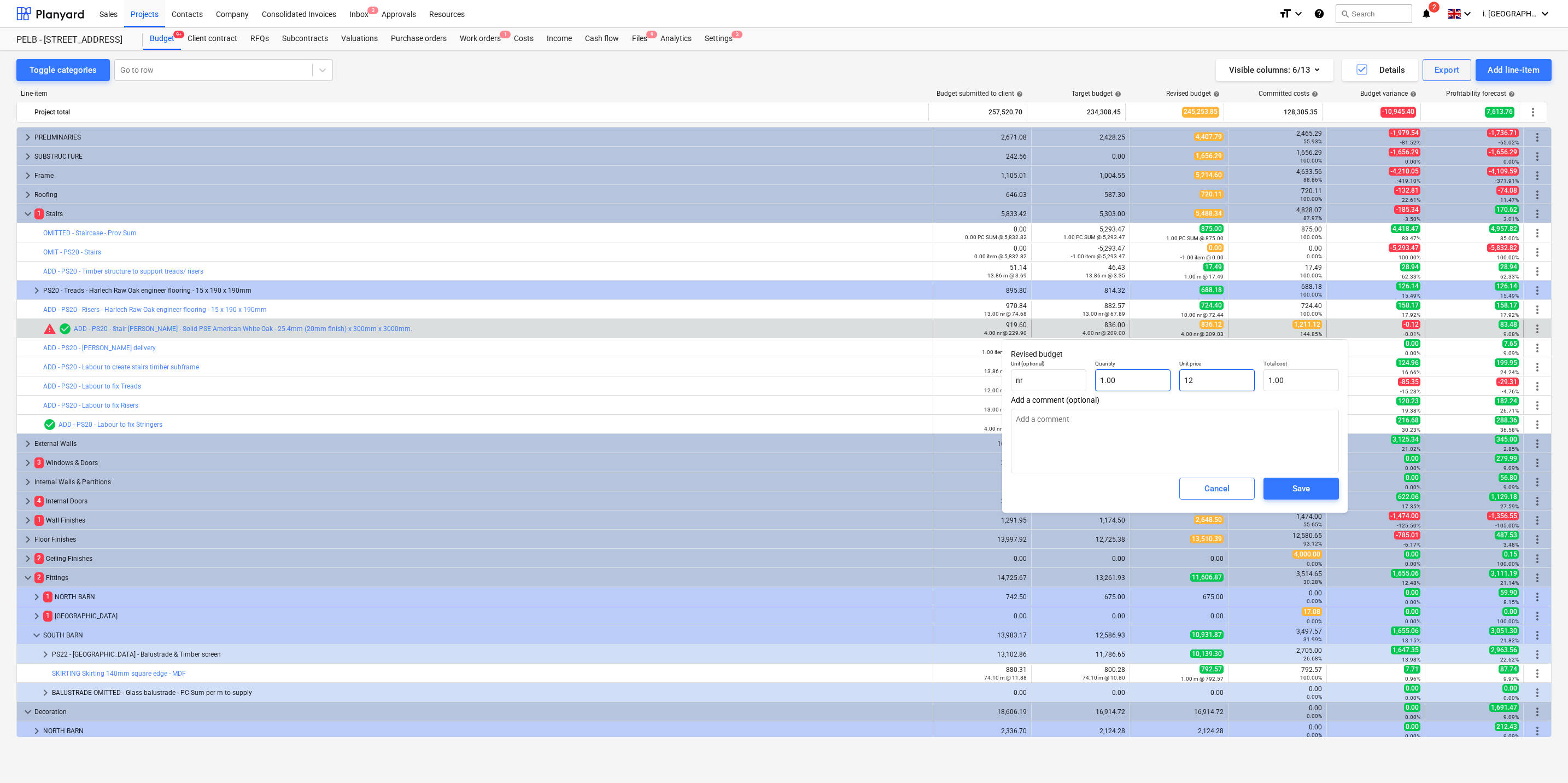
type input "12.00"
type textarea "x"
type input "121"
type input "121.00"
type textarea "x"
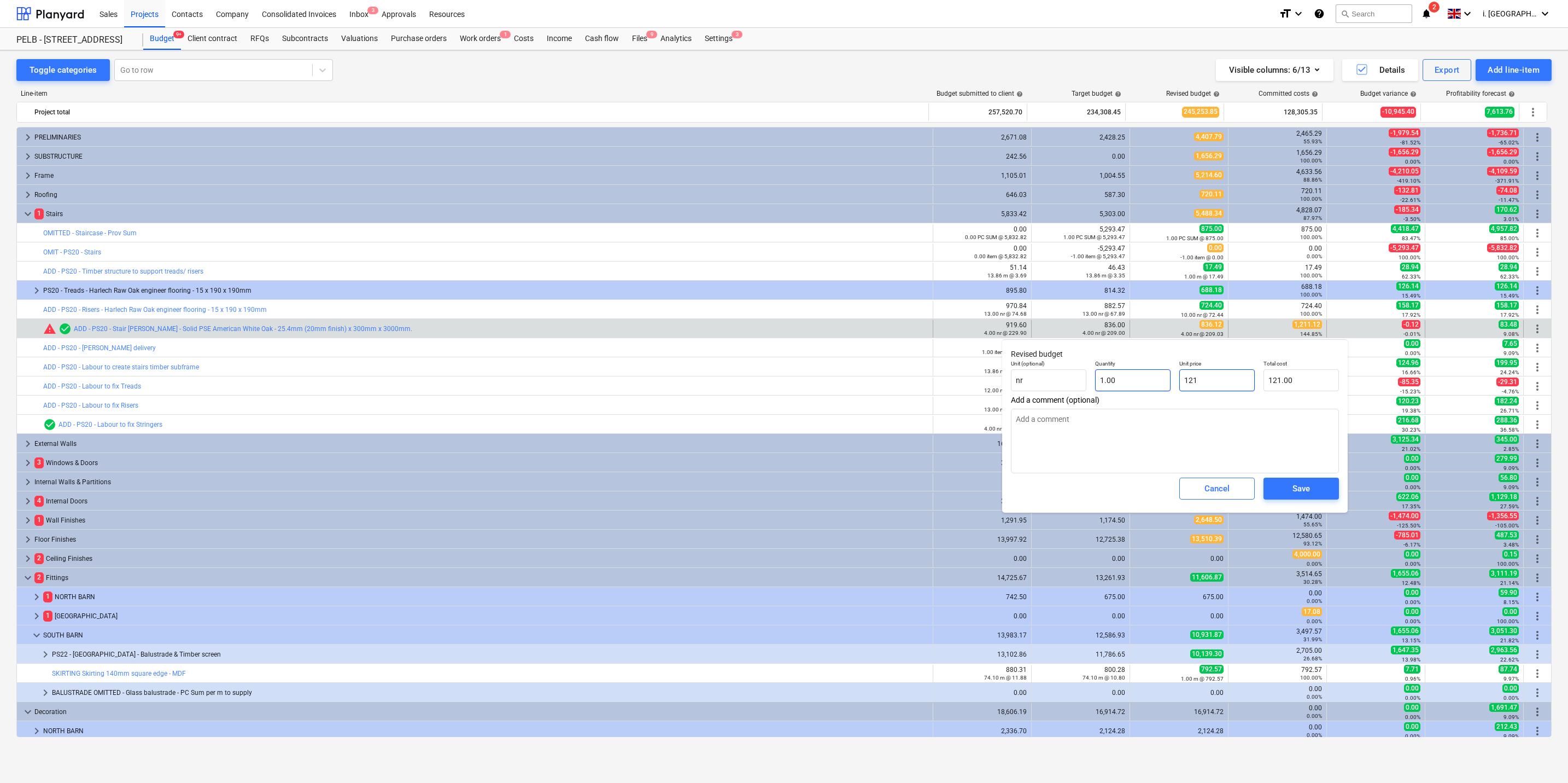
type input "1211"
type input "1,211.00"
type textarea "x"
type input "1211."
type textarea "x"
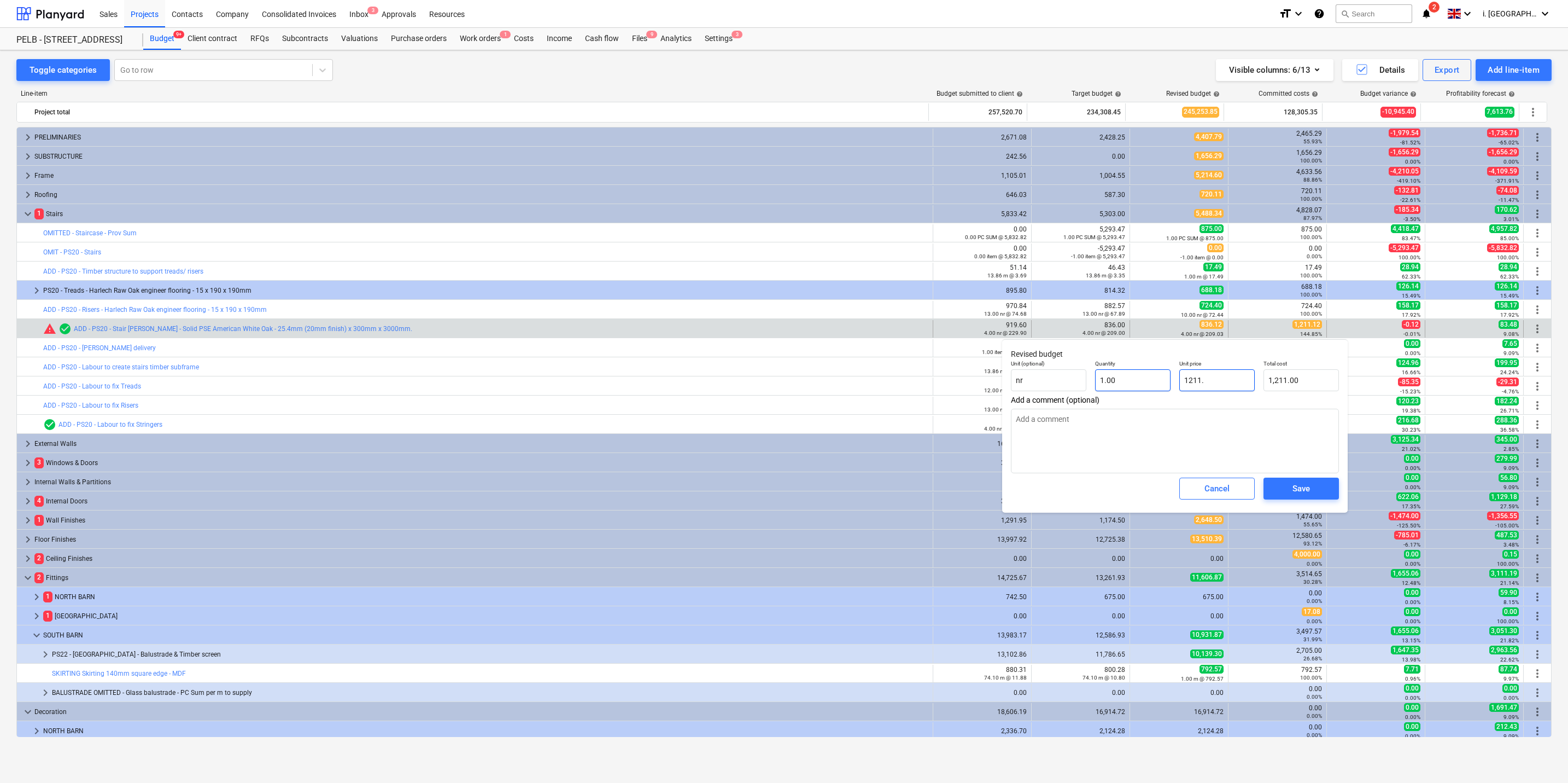
type input "1211.1"
type input "1,211.10"
type textarea "x"
type input "1211.12"
type input "1,211.12"
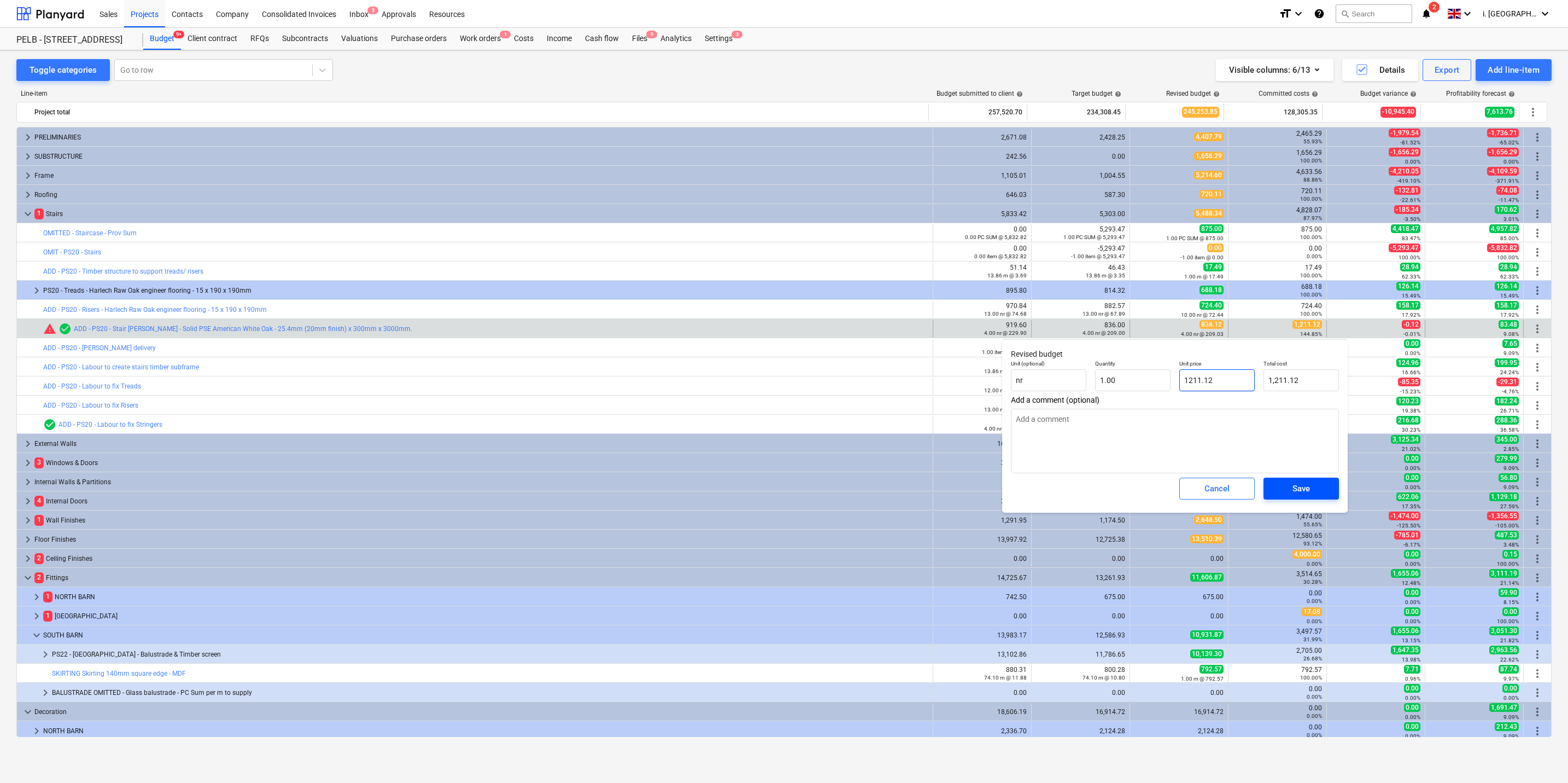
type input "1211.12"
type textarea "x"
type input "1,211.12"
click at [793, 376] on span "Save" at bounding box center [1301, 488] width 49 height 14
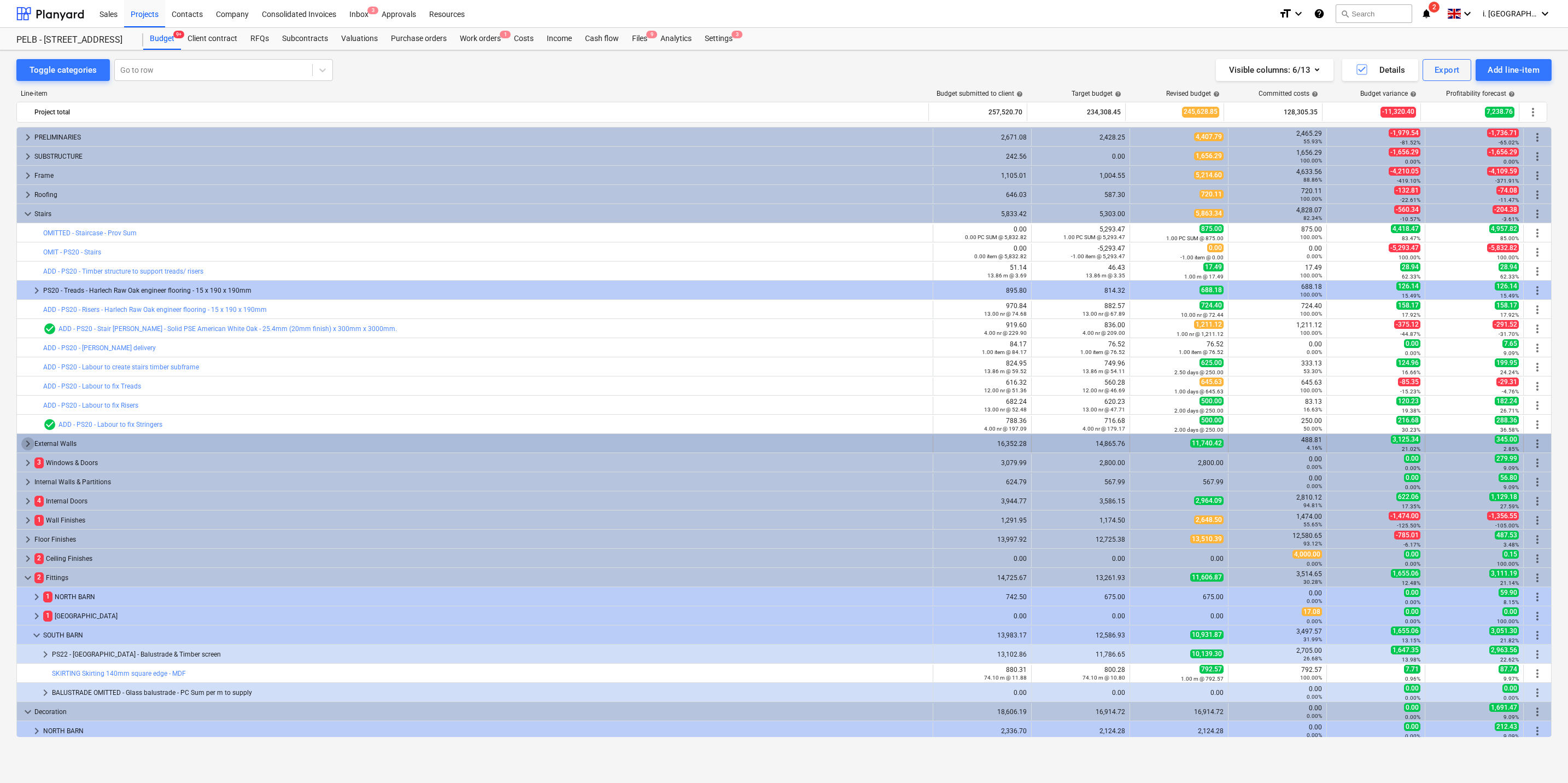
click at [22, 376] on span "keyboard_arrow_right" at bounding box center [28, 444] width 13 height 13
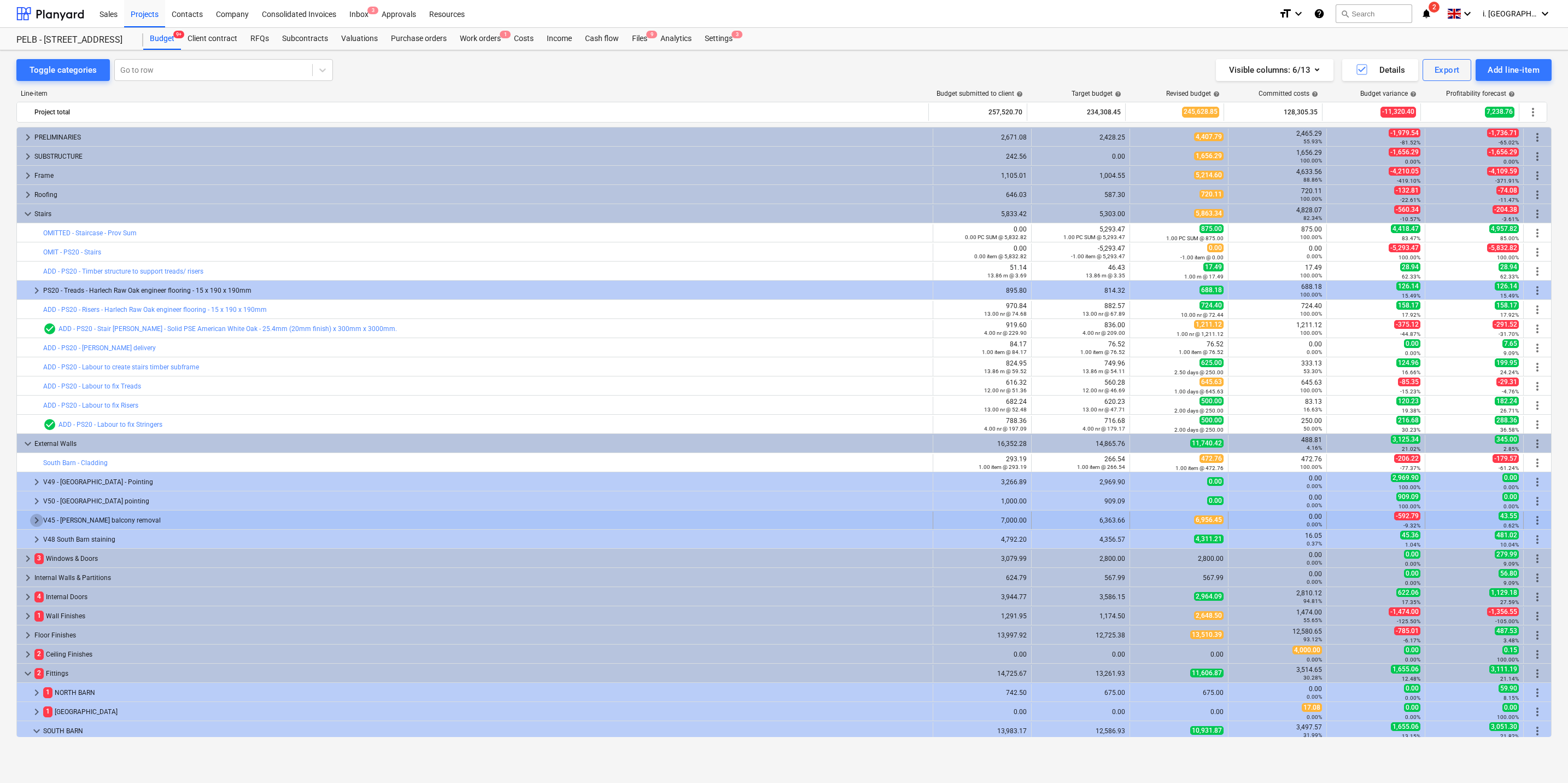
click at [37, 376] on span "keyboard_arrow_right" at bounding box center [37, 520] width 13 height 13
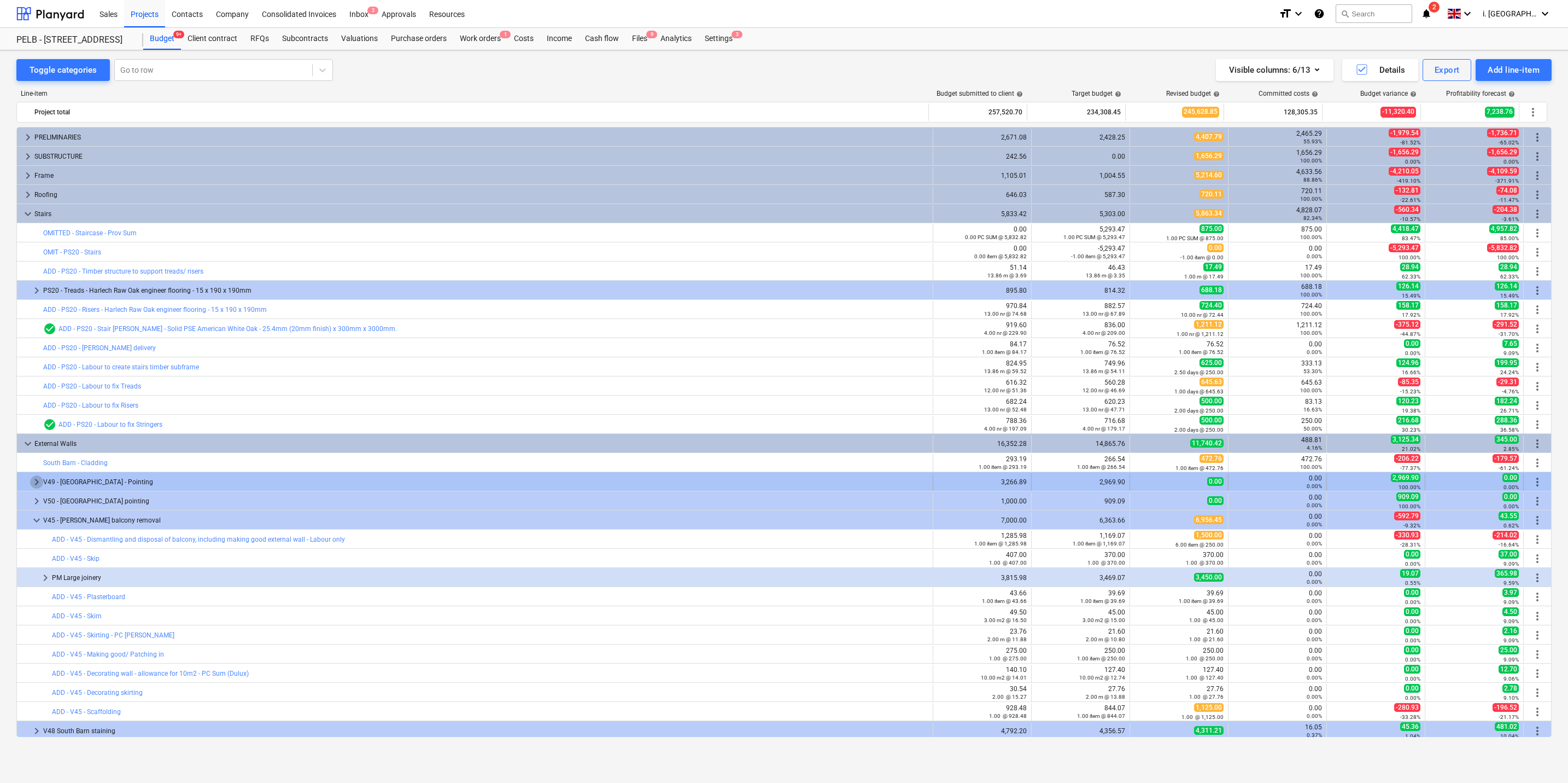
click at [35, 376] on span "keyboard_arrow_right" at bounding box center [37, 483] width 13 height 13
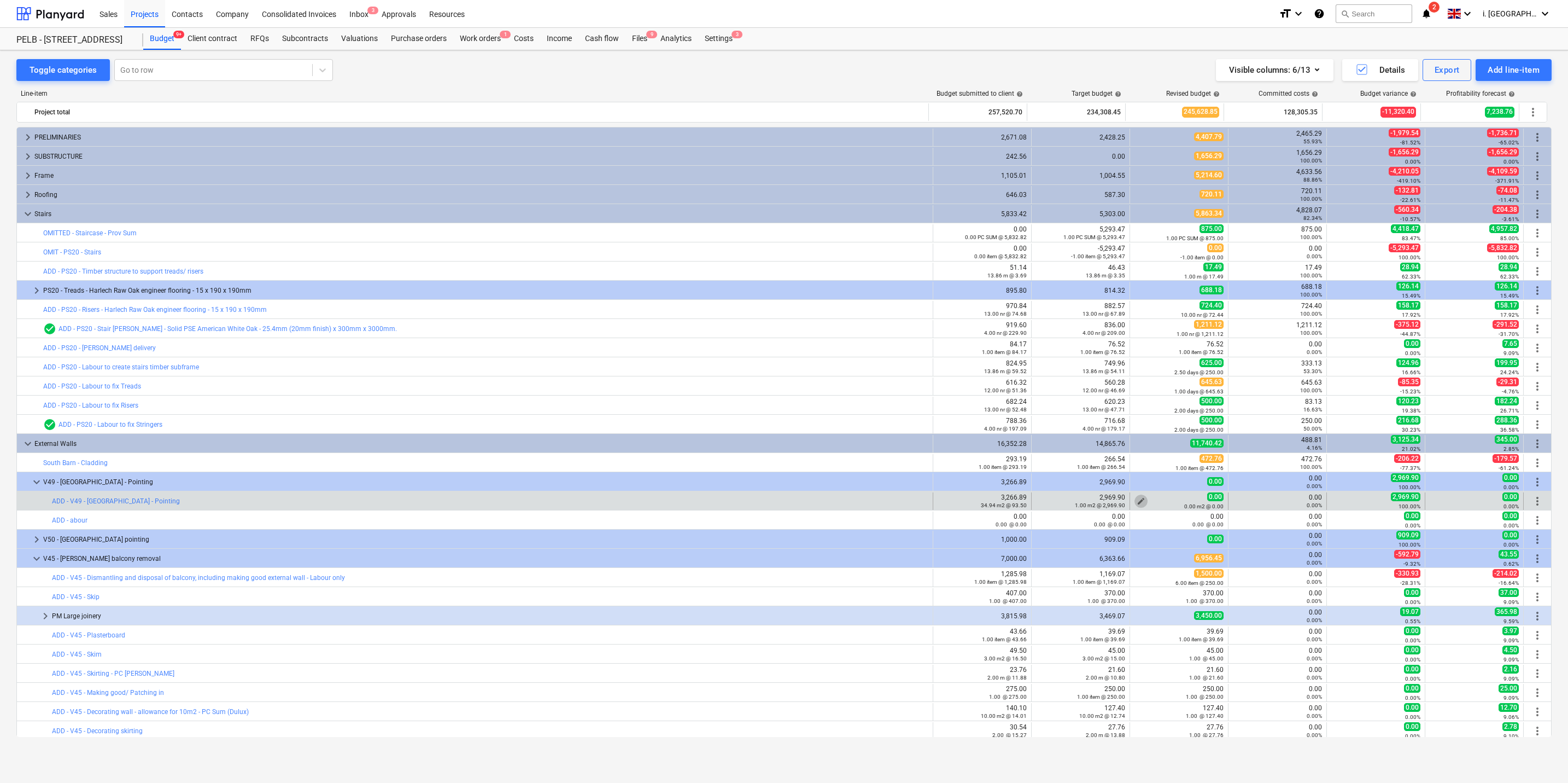
click at [793, 376] on span "edit" at bounding box center [1141, 501] width 9 height 9
type textarea "x"
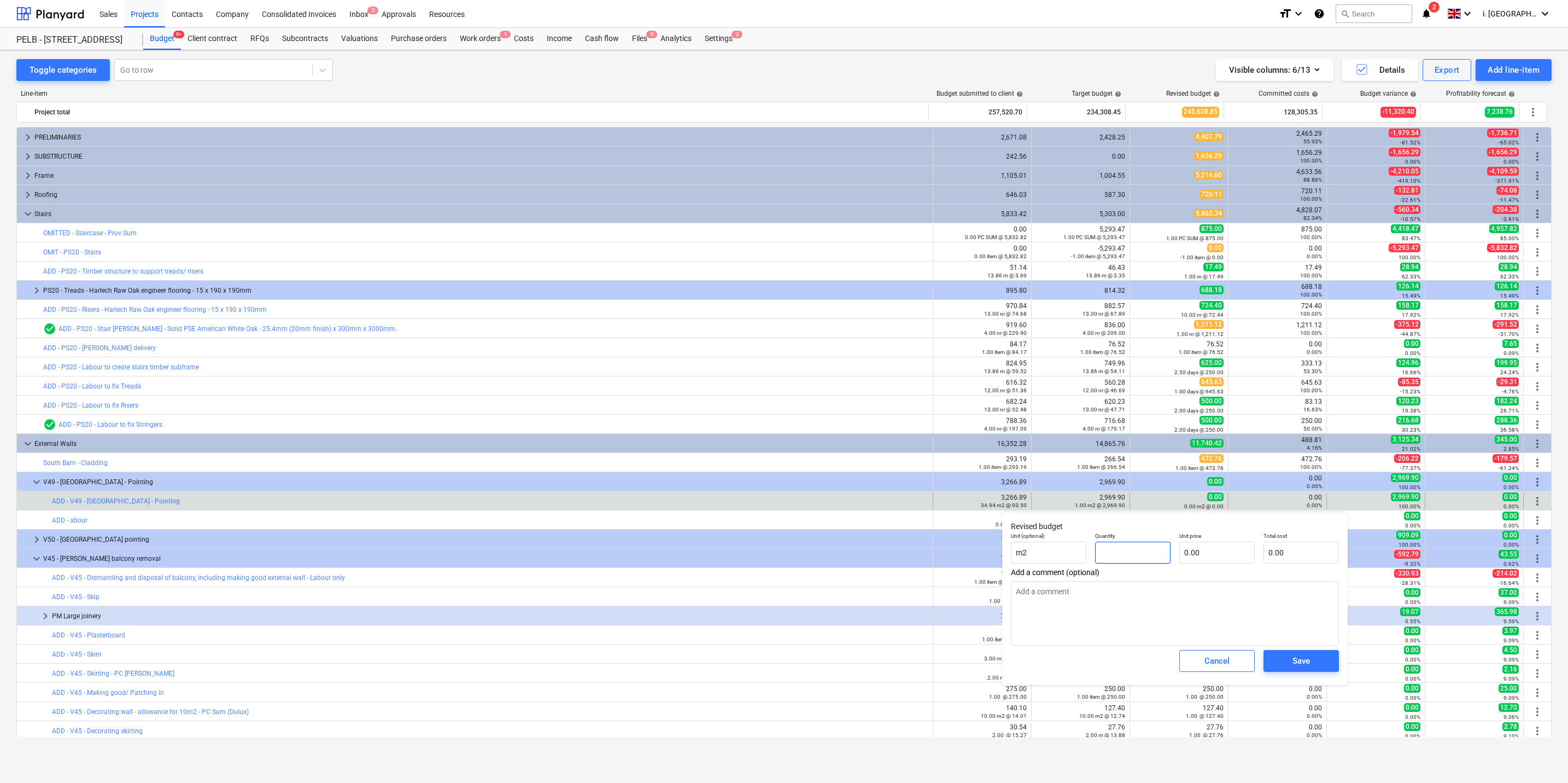
click at [793, 376] on input "text" at bounding box center [1133, 552] width 75 height 22
type textarea "x"
type input "1"
type textarea "x"
type input "1.00"
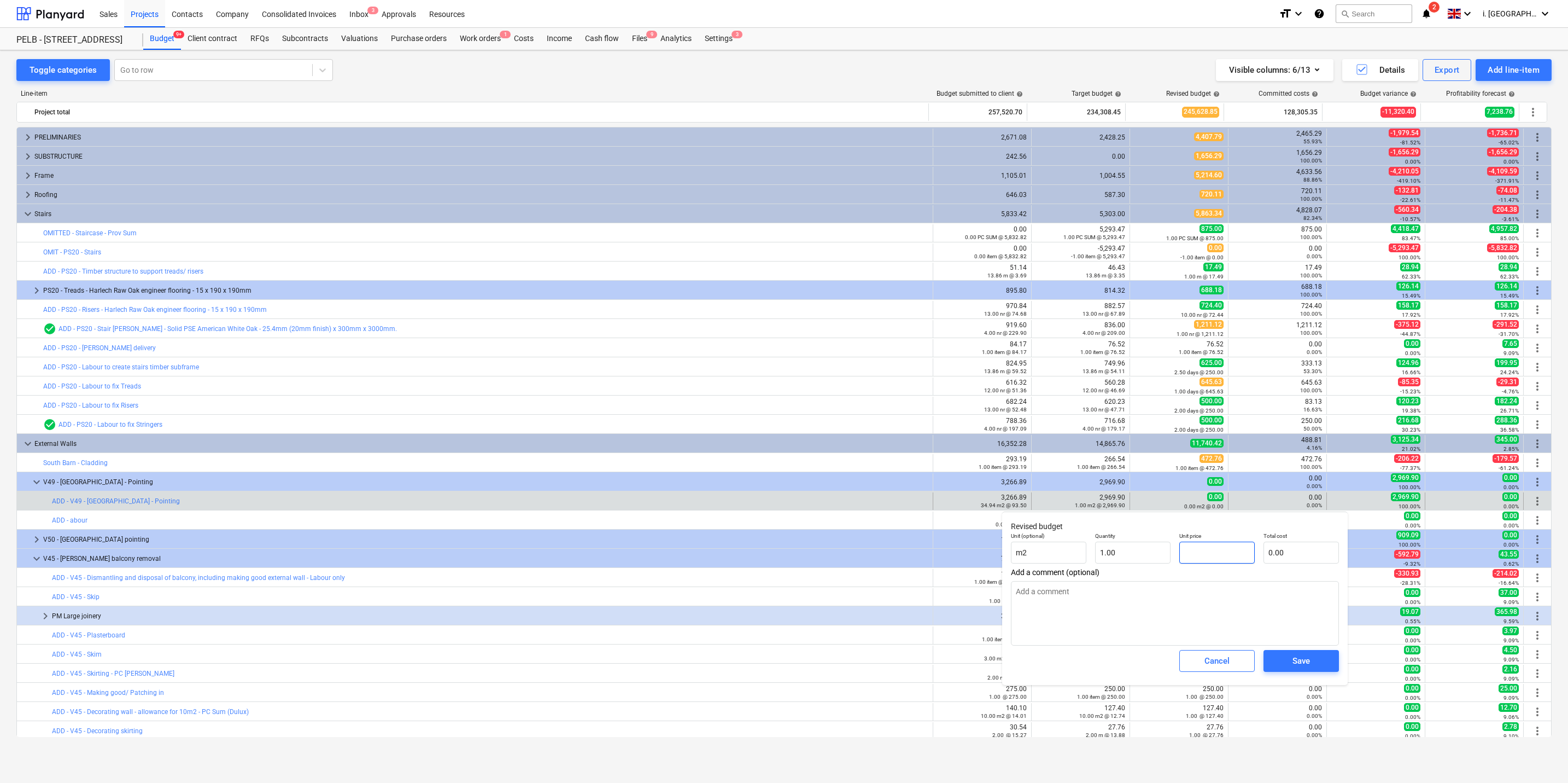
click at [793, 376] on input "text" at bounding box center [1217, 552] width 75 height 22
type textarea "x"
type input "2"
type input "2.00"
type textarea "x"
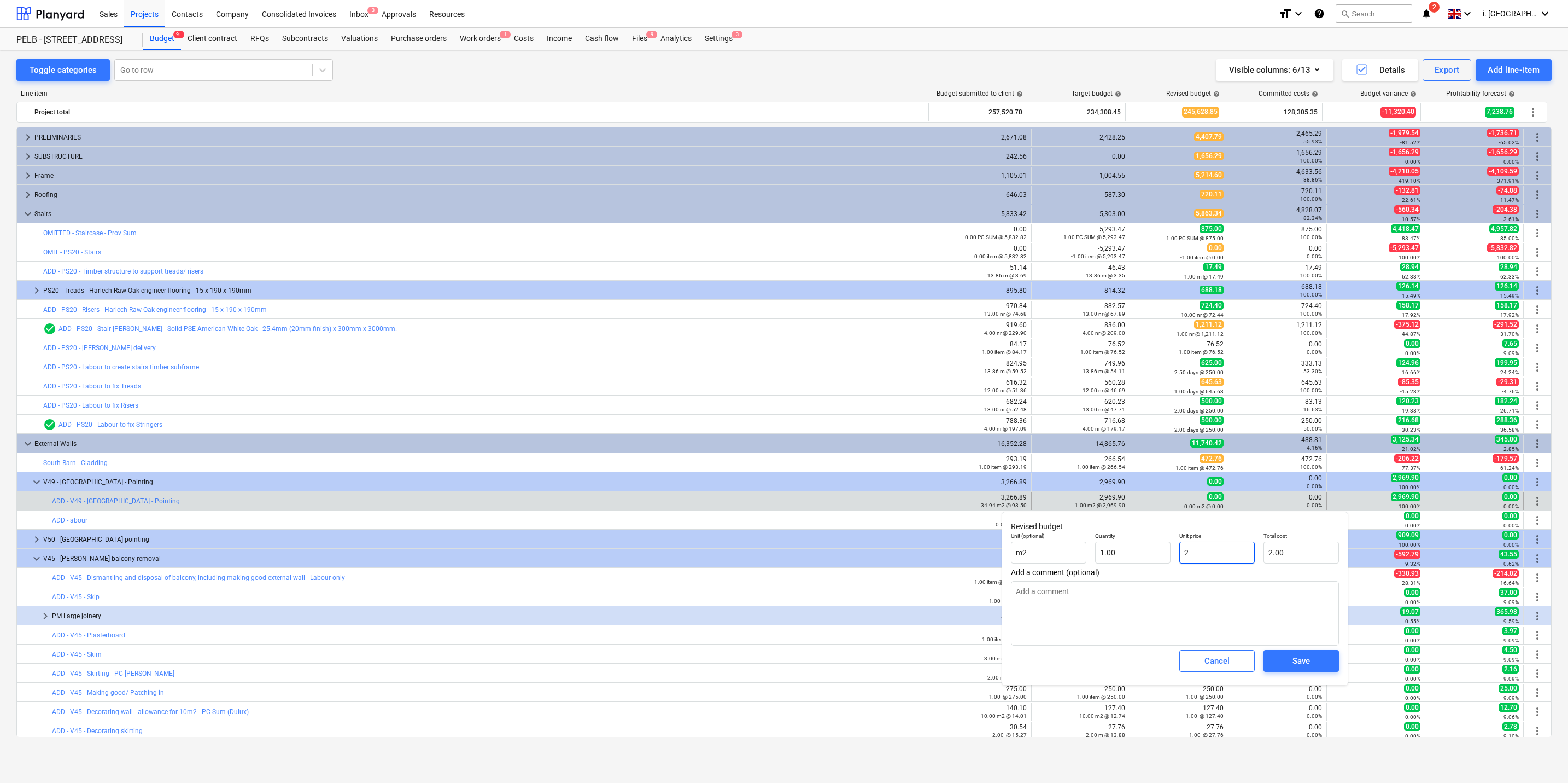
type input "29"
type input "29.00"
type textarea "x"
type input "296"
type input "296.00"
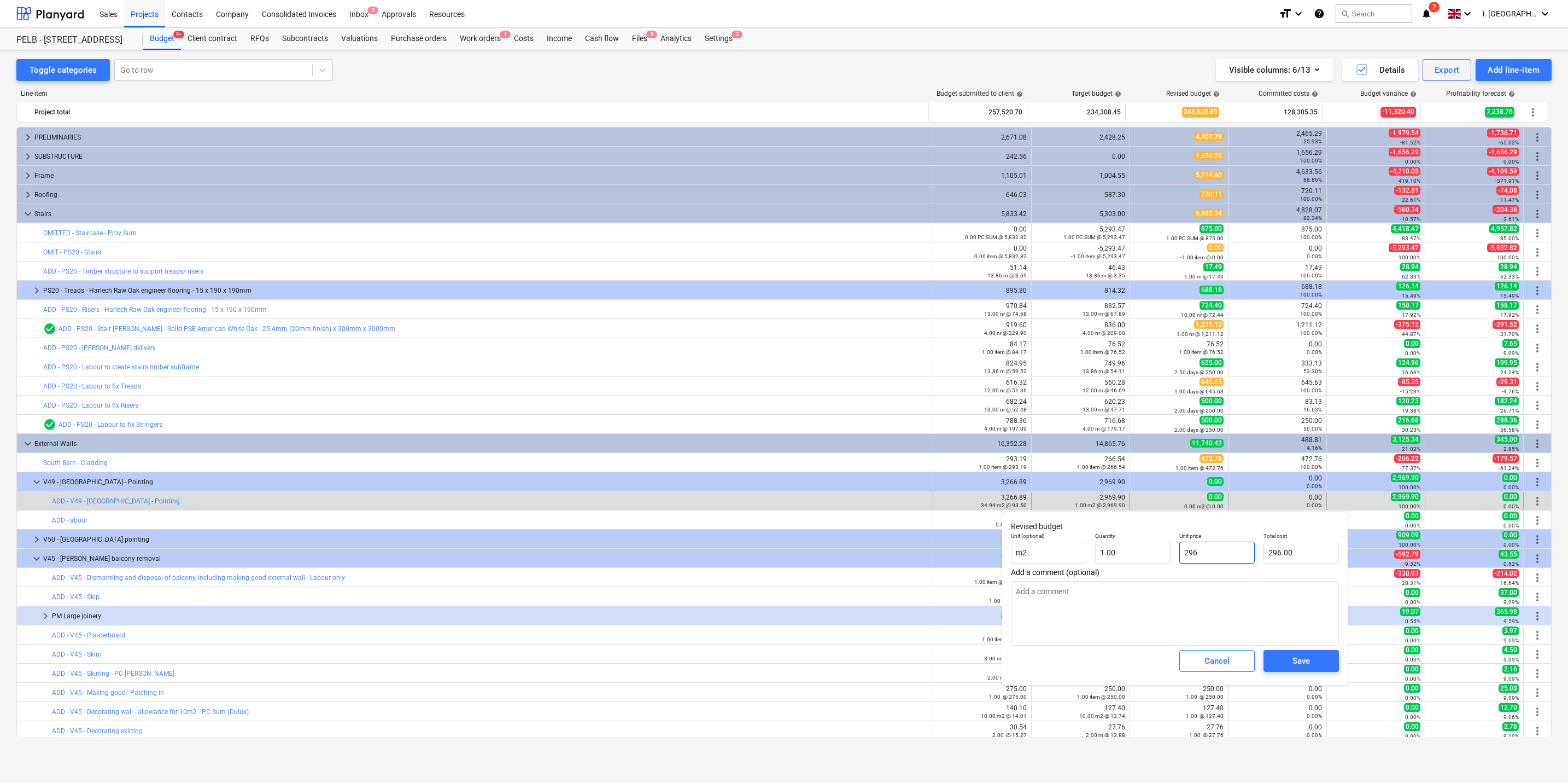
type textarea "x"
type input "2969"
type input "2,969.00"
type textarea "x"
type input "2969."
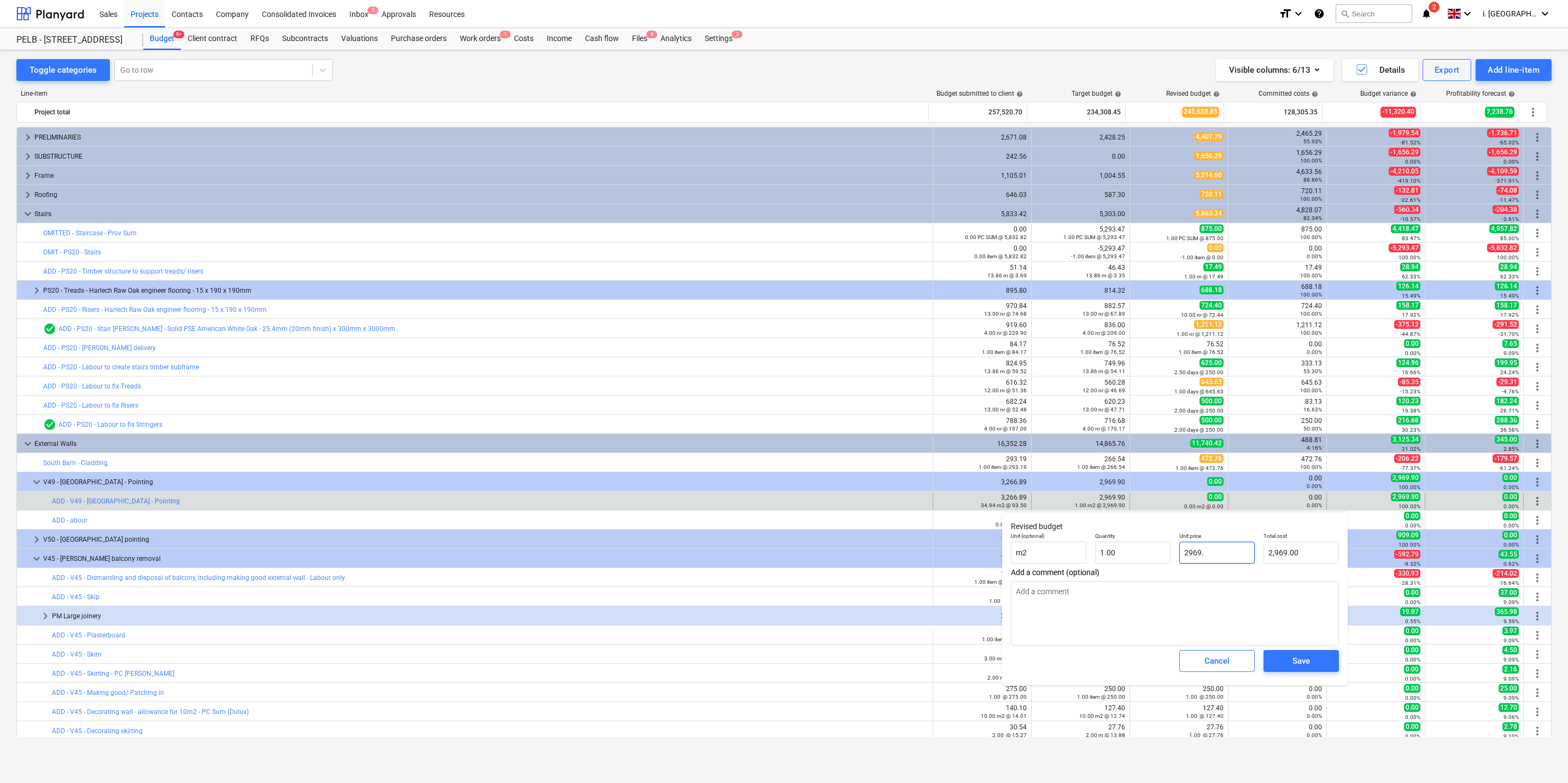
type textarea "x"
type input "2969.9"
type input "2,969.90"
type textarea "x"
type input "2969.90"
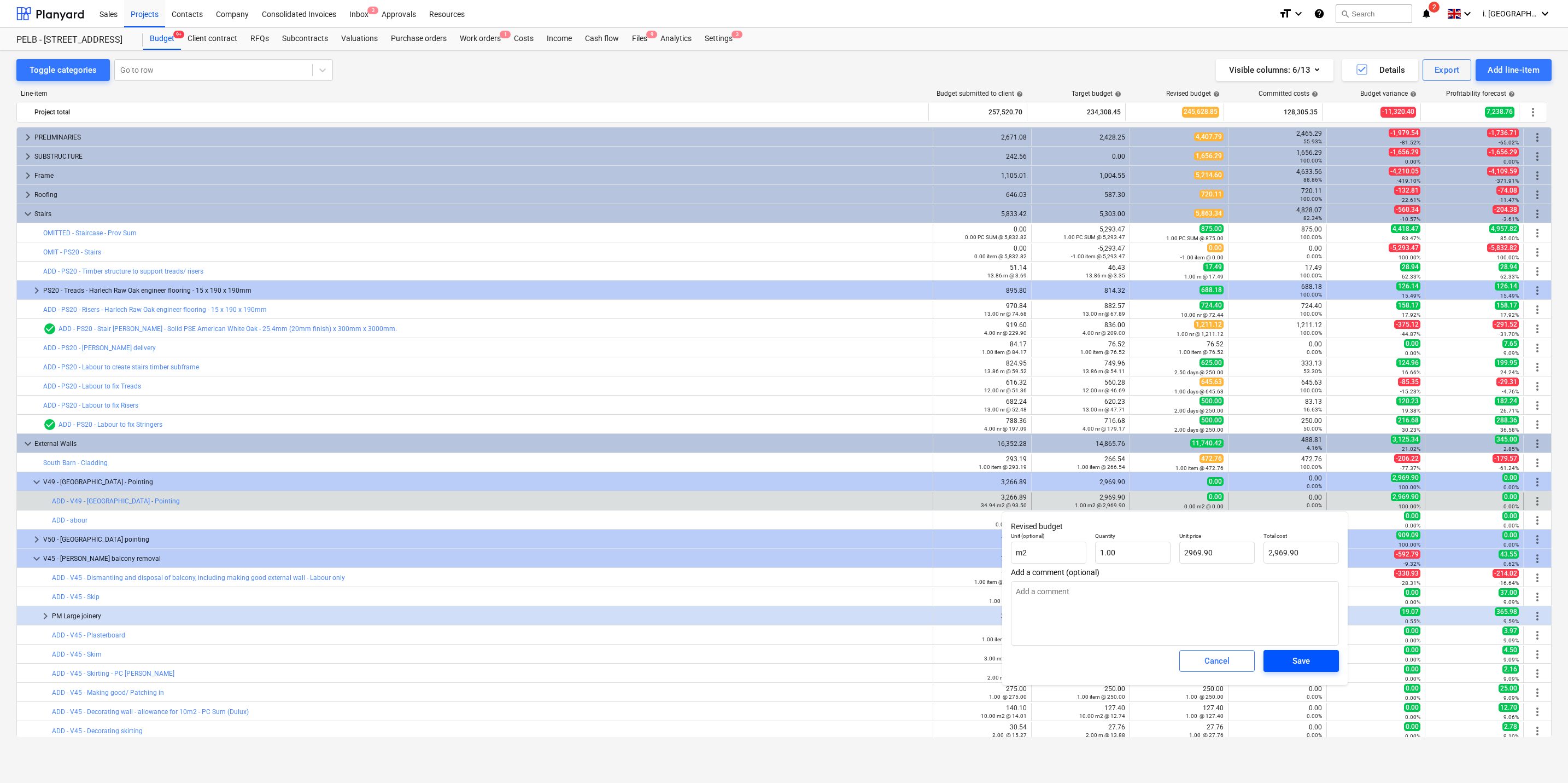
type textarea "x"
type input "2,969.90"
click at [793, 376] on div "Save" at bounding box center [1301, 661] width 17 height 14
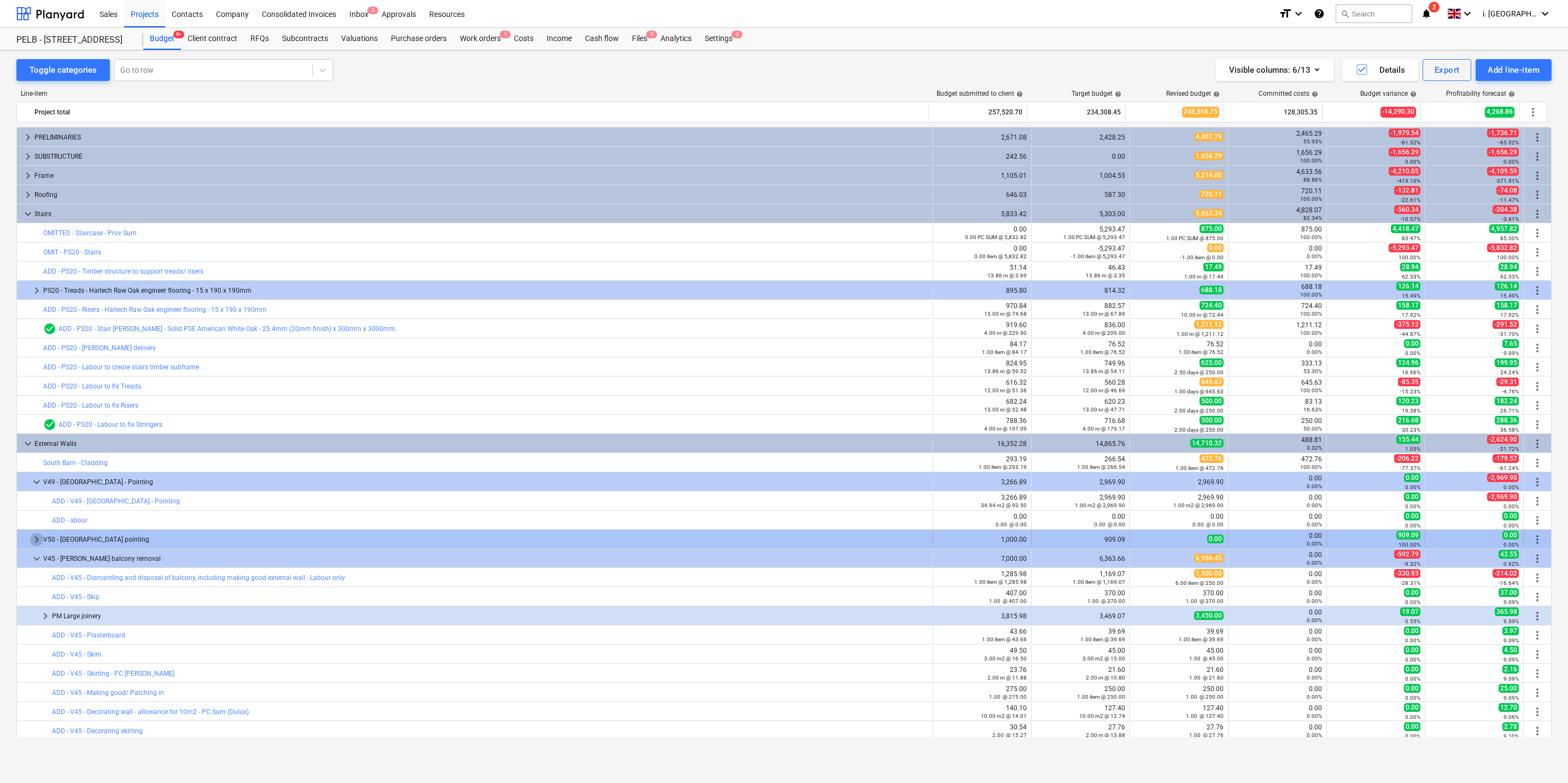
click at [32, 376] on span "keyboard_arrow_right" at bounding box center [37, 539] width 13 height 13
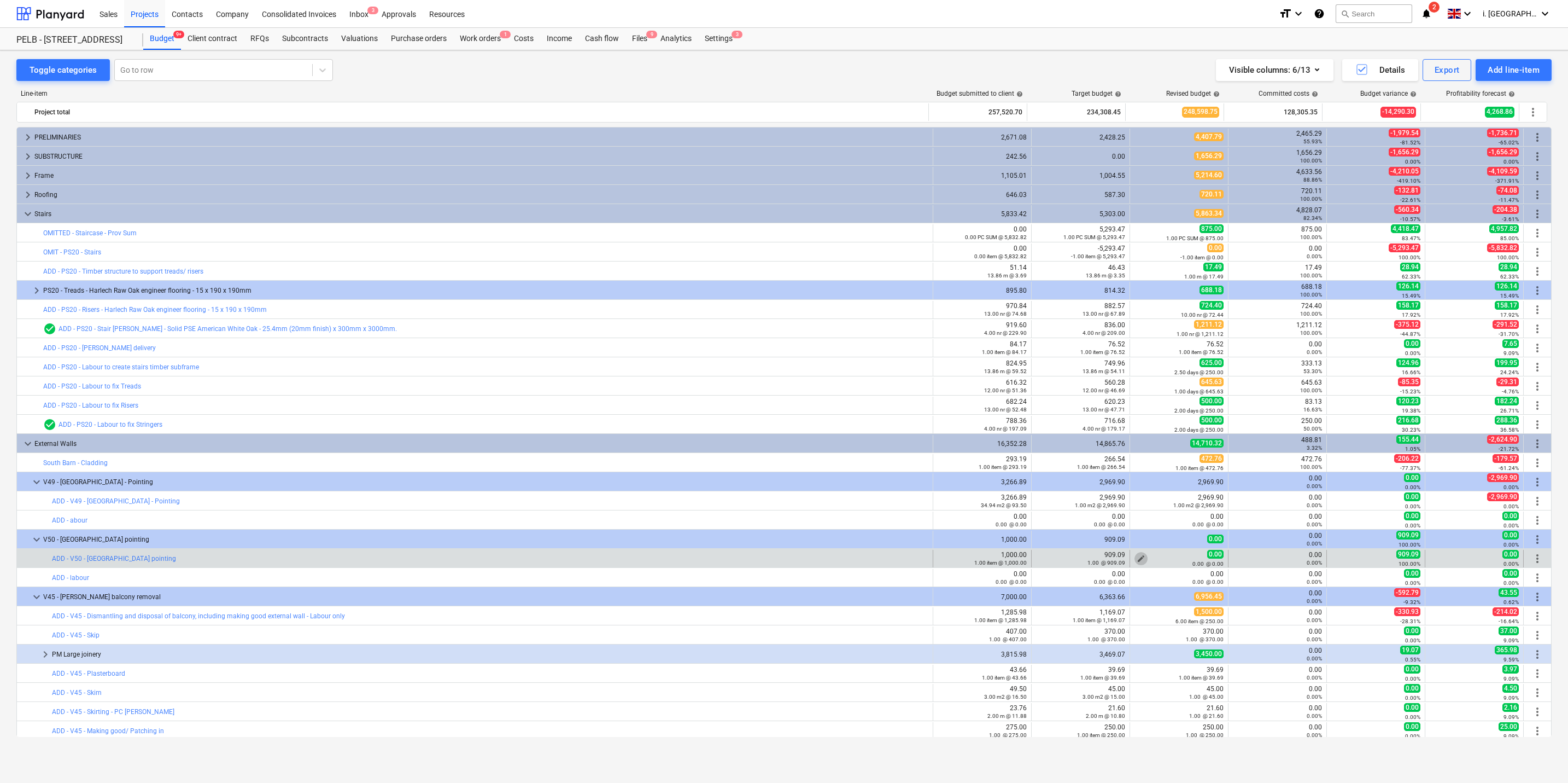
click at [793, 376] on span "edit" at bounding box center [1141, 559] width 9 height 9
type textarea "x"
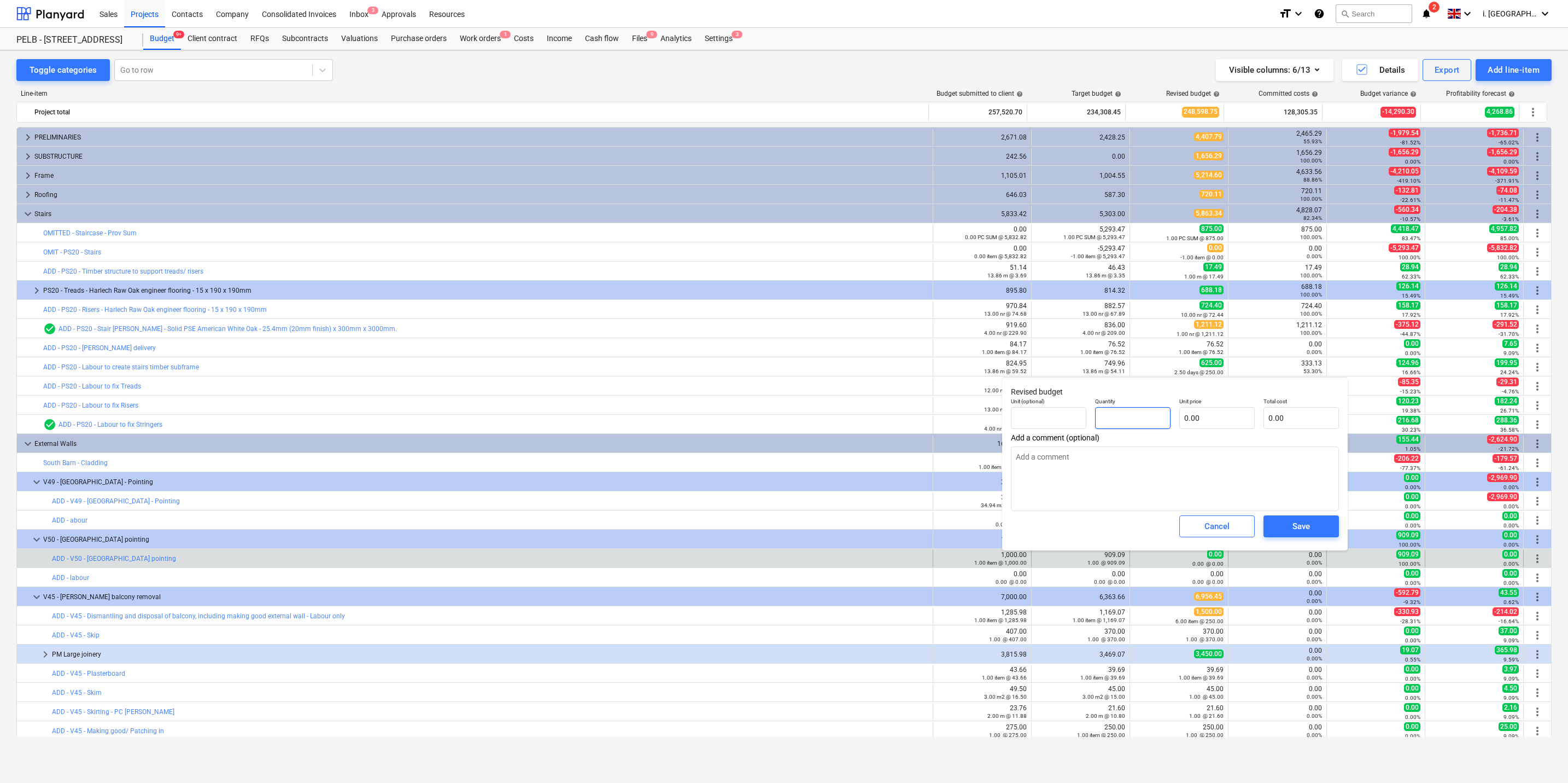
click at [793, 376] on input "text" at bounding box center [1133, 418] width 75 height 22
type textarea "x"
type input "1"
type textarea "x"
type input "1.00"
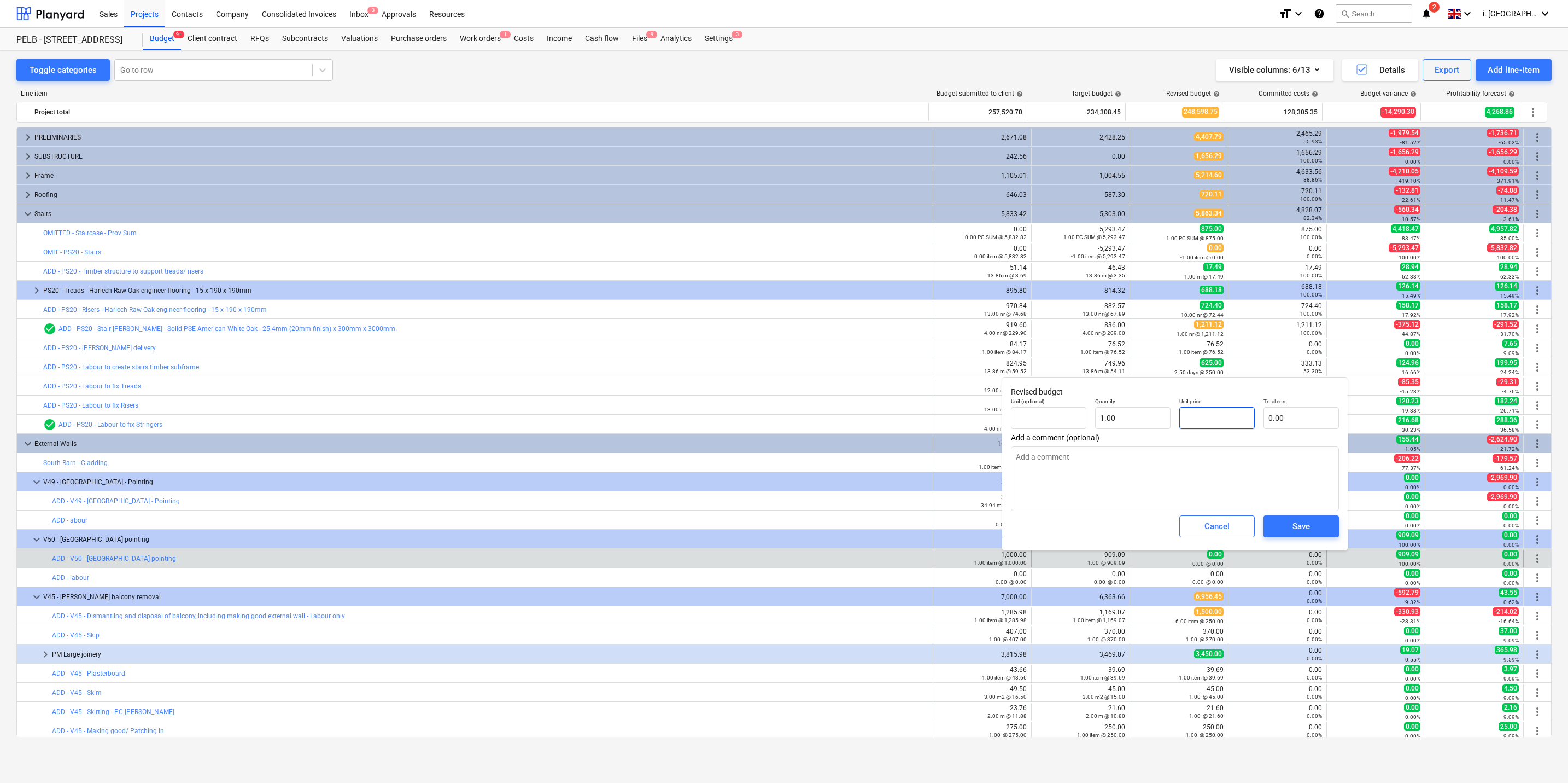
click at [793, 376] on input "text" at bounding box center [1217, 418] width 75 height 22
type textarea "x"
type input "9"
type input "9.00"
type textarea "x"
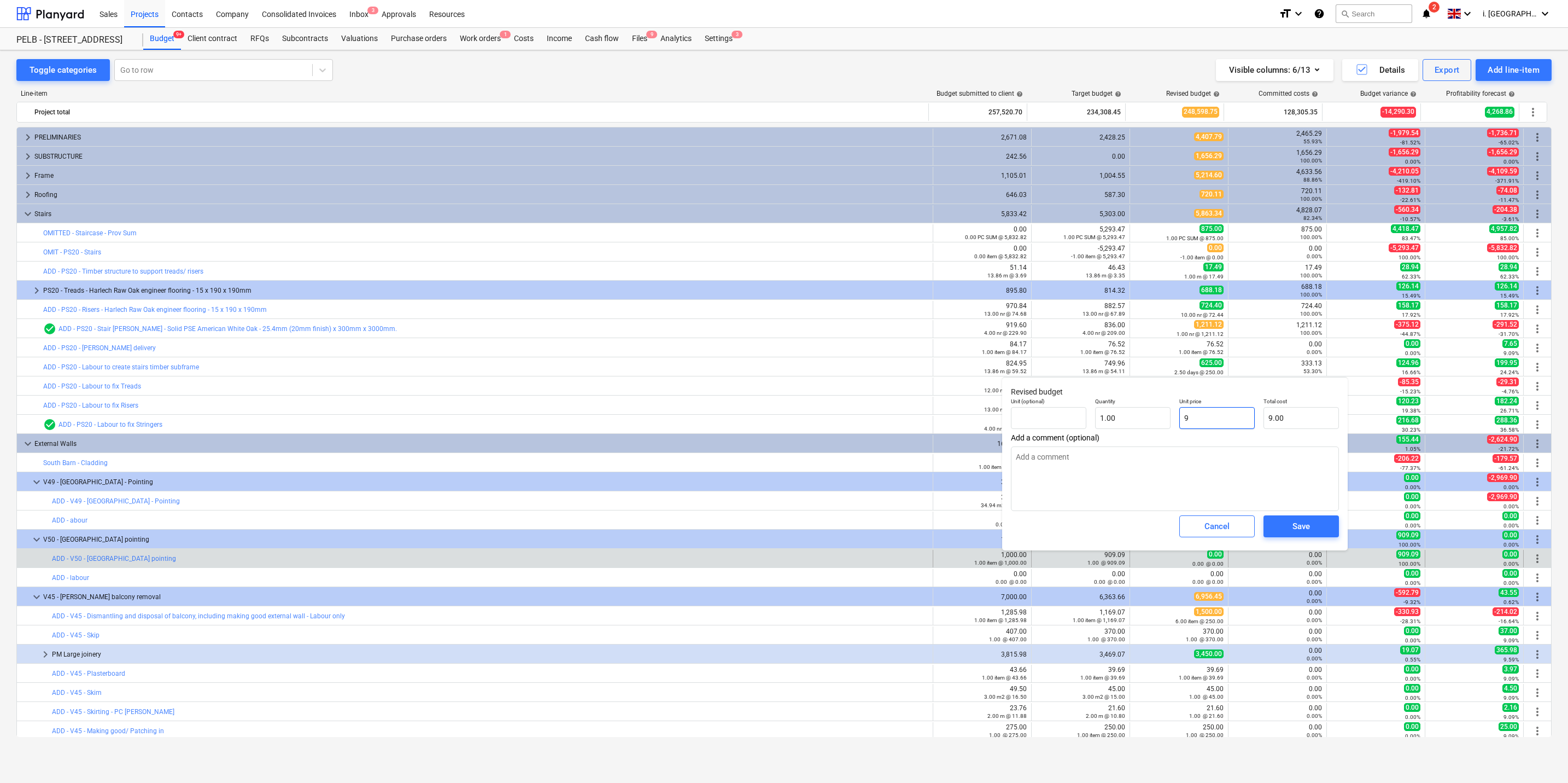
type input "90"
type input "90.00"
type textarea "x"
type input "909"
type input "909.00"
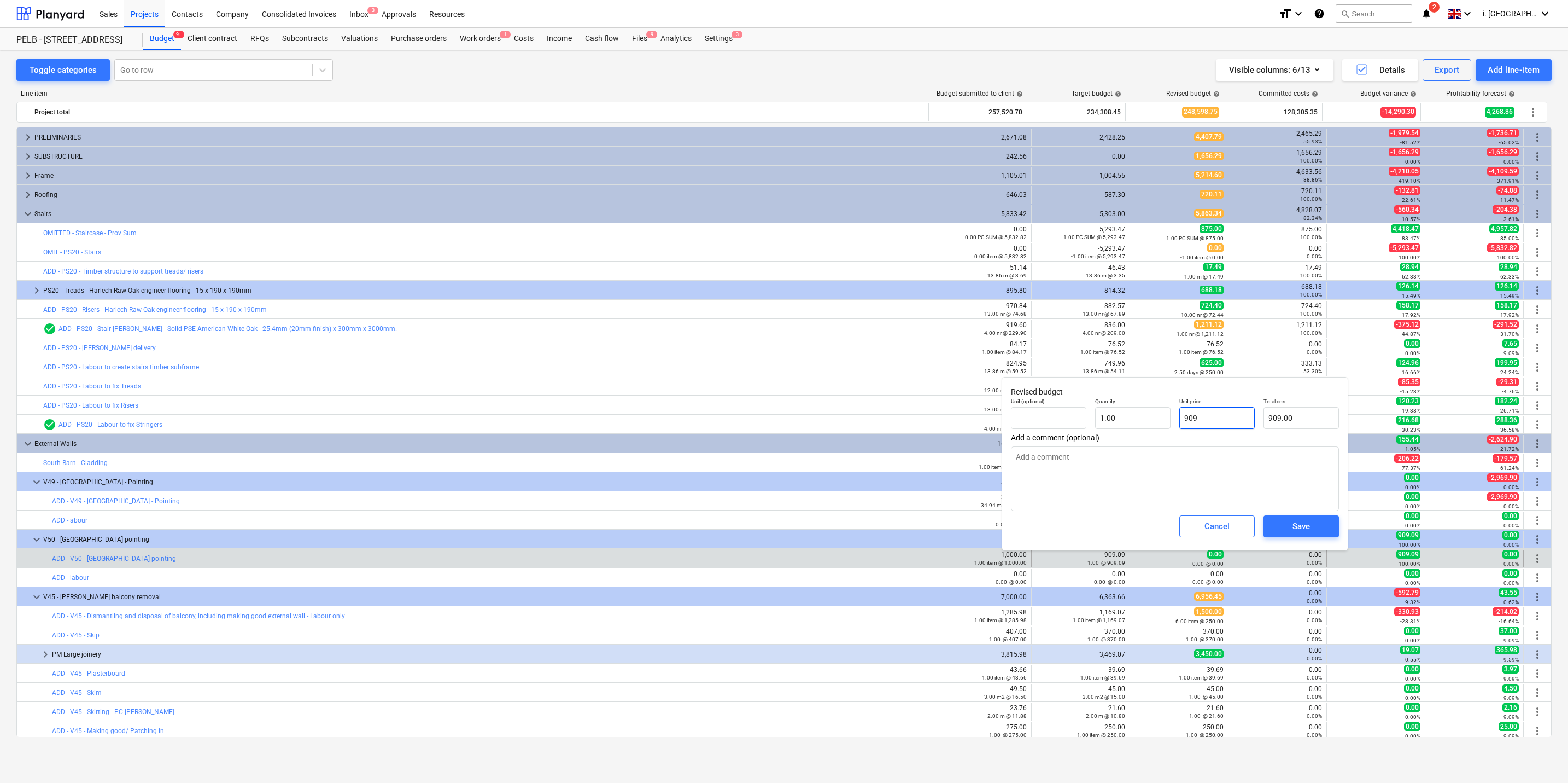
type textarea "x"
type input "909."
type textarea "x"
type input "909.0"
type textarea "x"
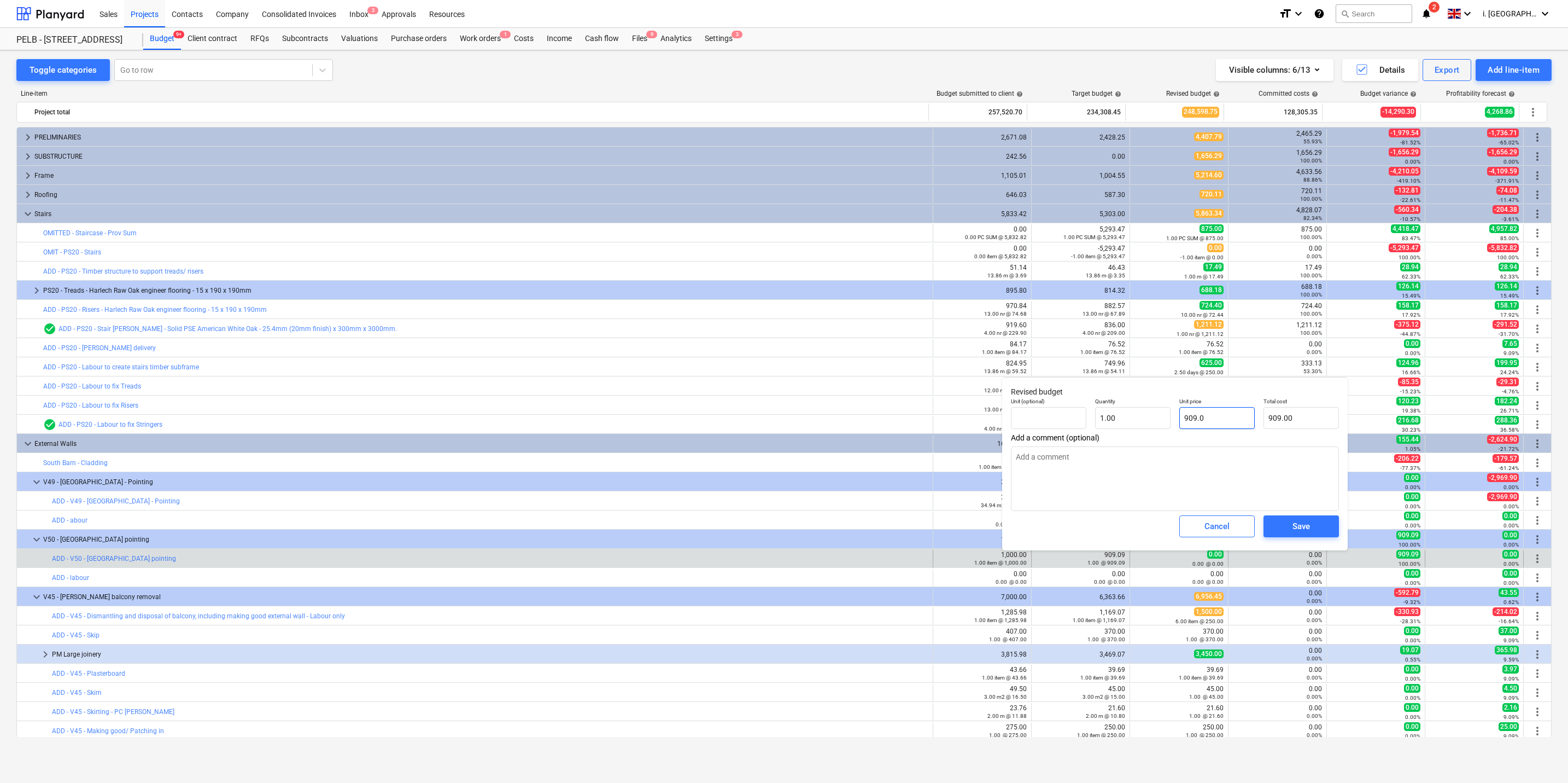
type input "909.09"
click at [793, 376] on span "Save" at bounding box center [1301, 526] width 49 height 14
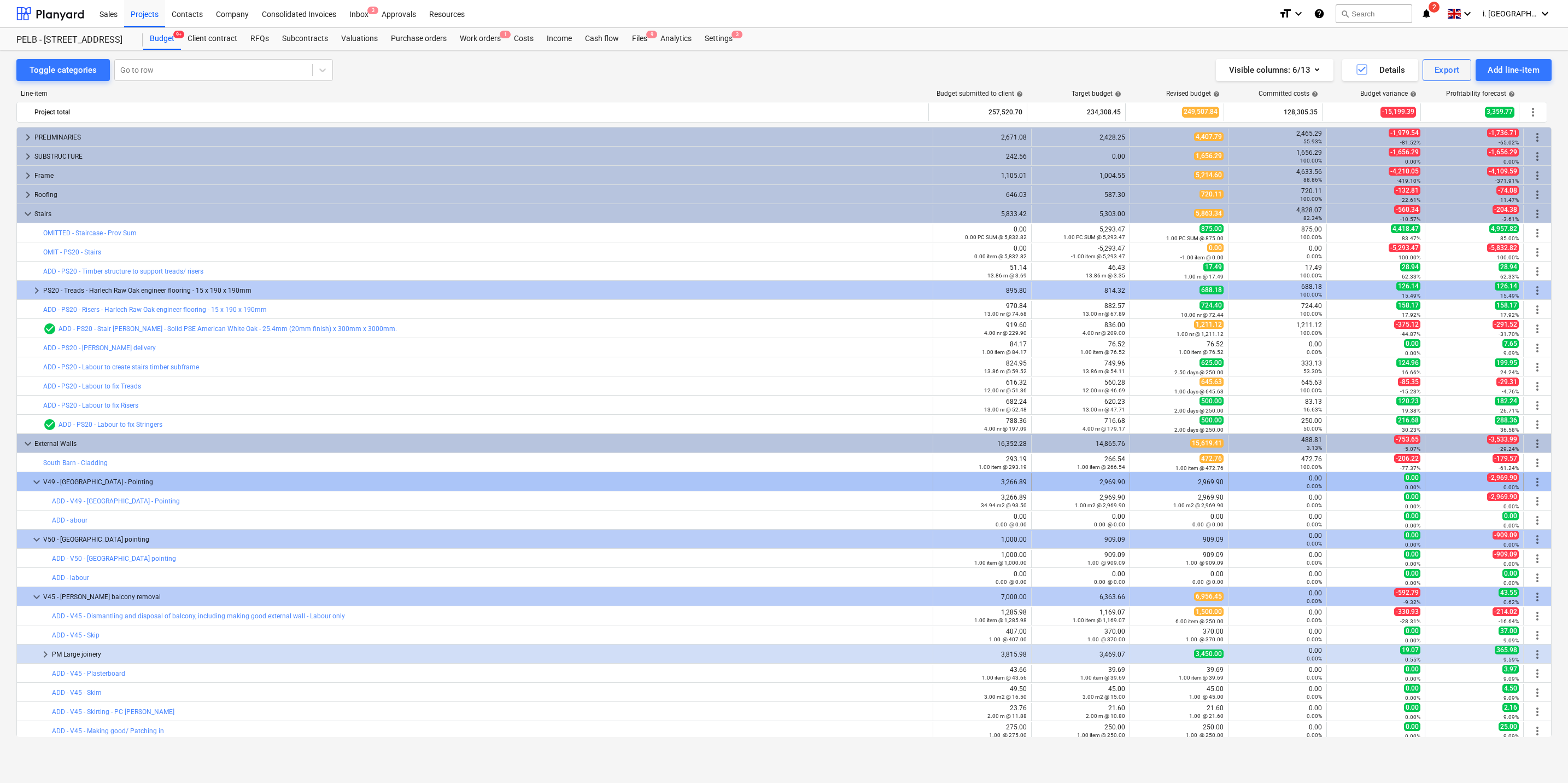
click at [39, 376] on span "keyboard_arrow_down" at bounding box center [37, 483] width 13 height 13
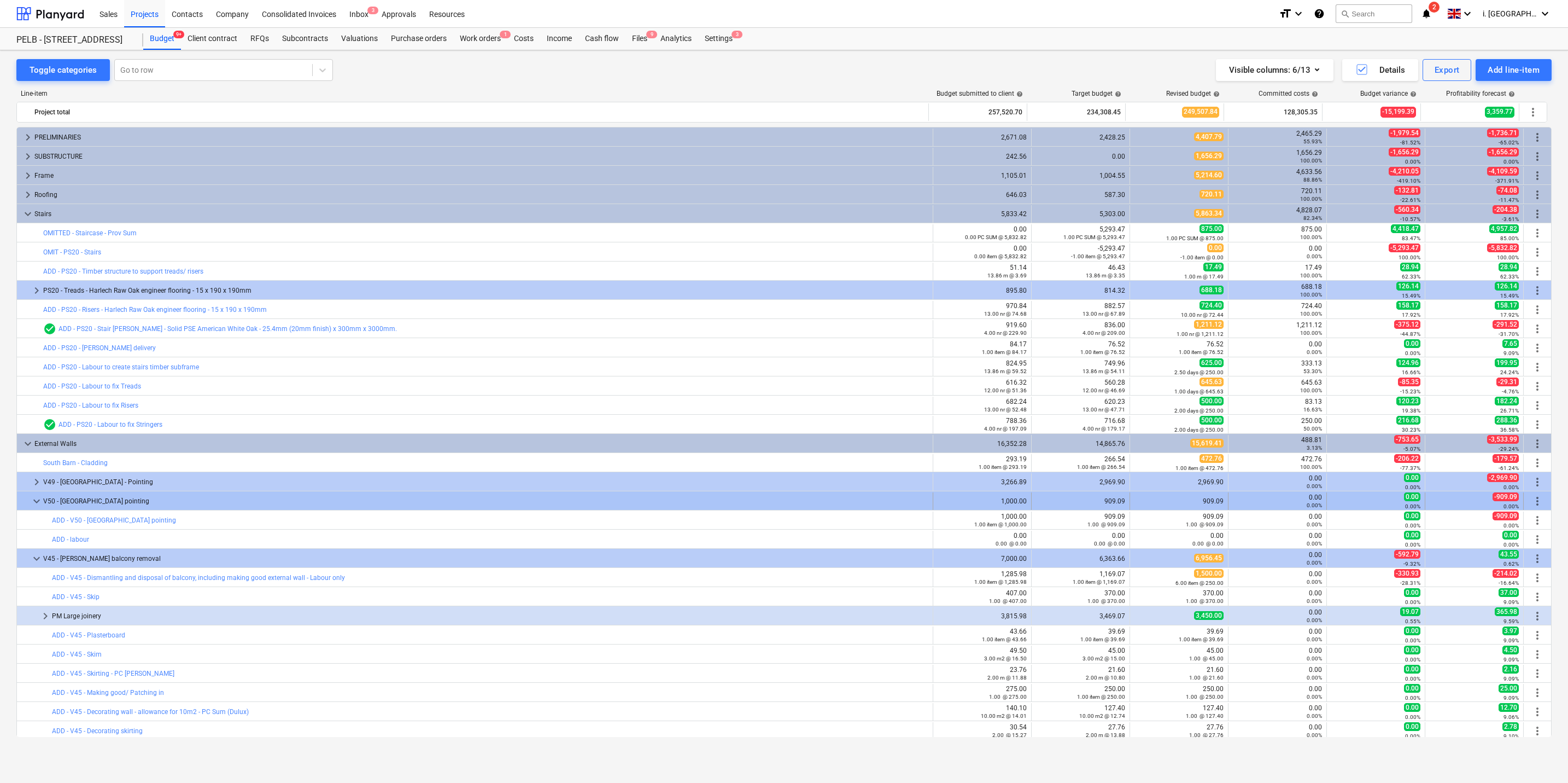
click at [39, 376] on div "keyboard_arrow_down" at bounding box center [37, 501] width 13 height 17
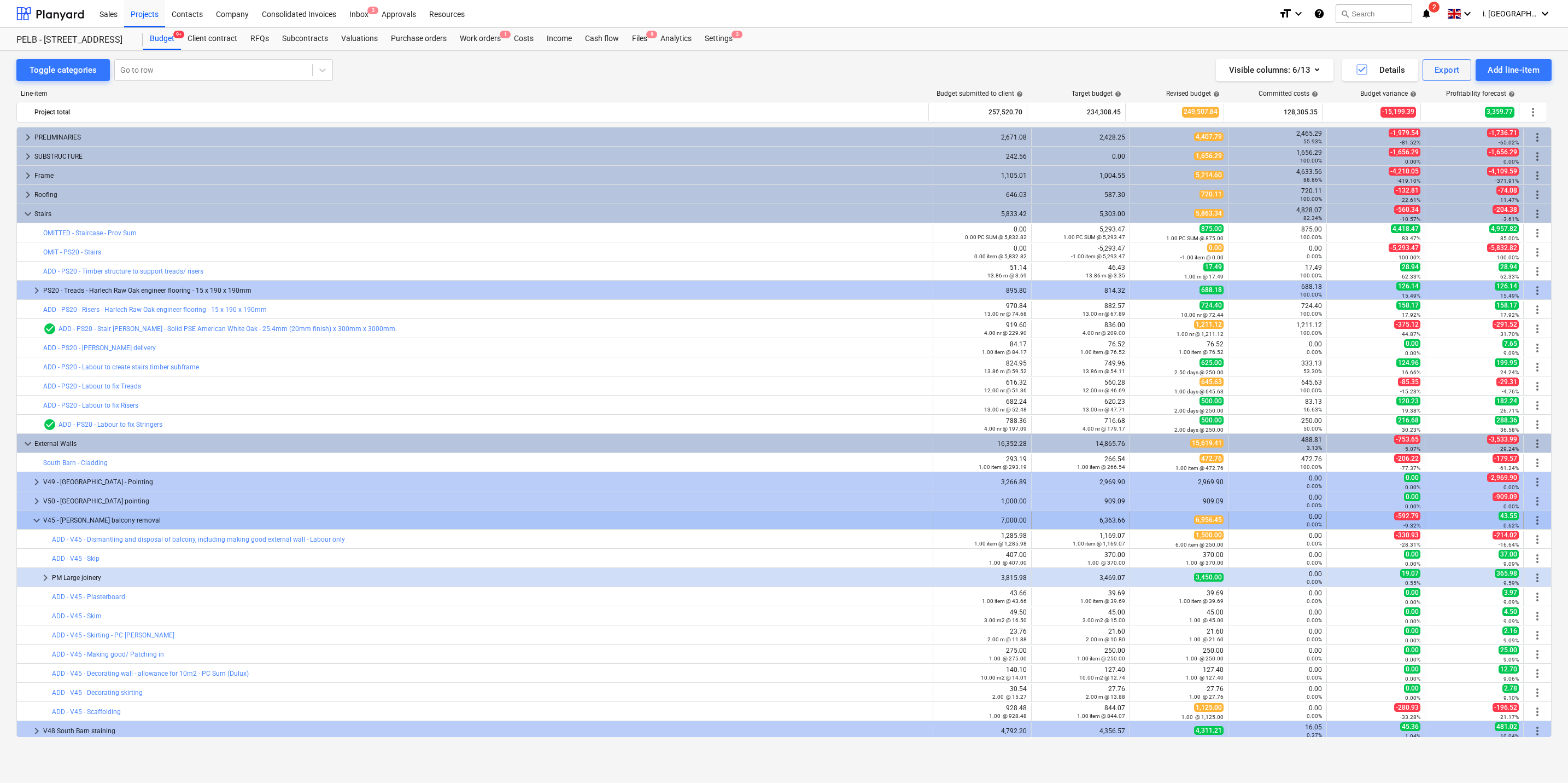
click at [38, 376] on span "keyboard_arrow_down" at bounding box center [37, 520] width 13 height 13
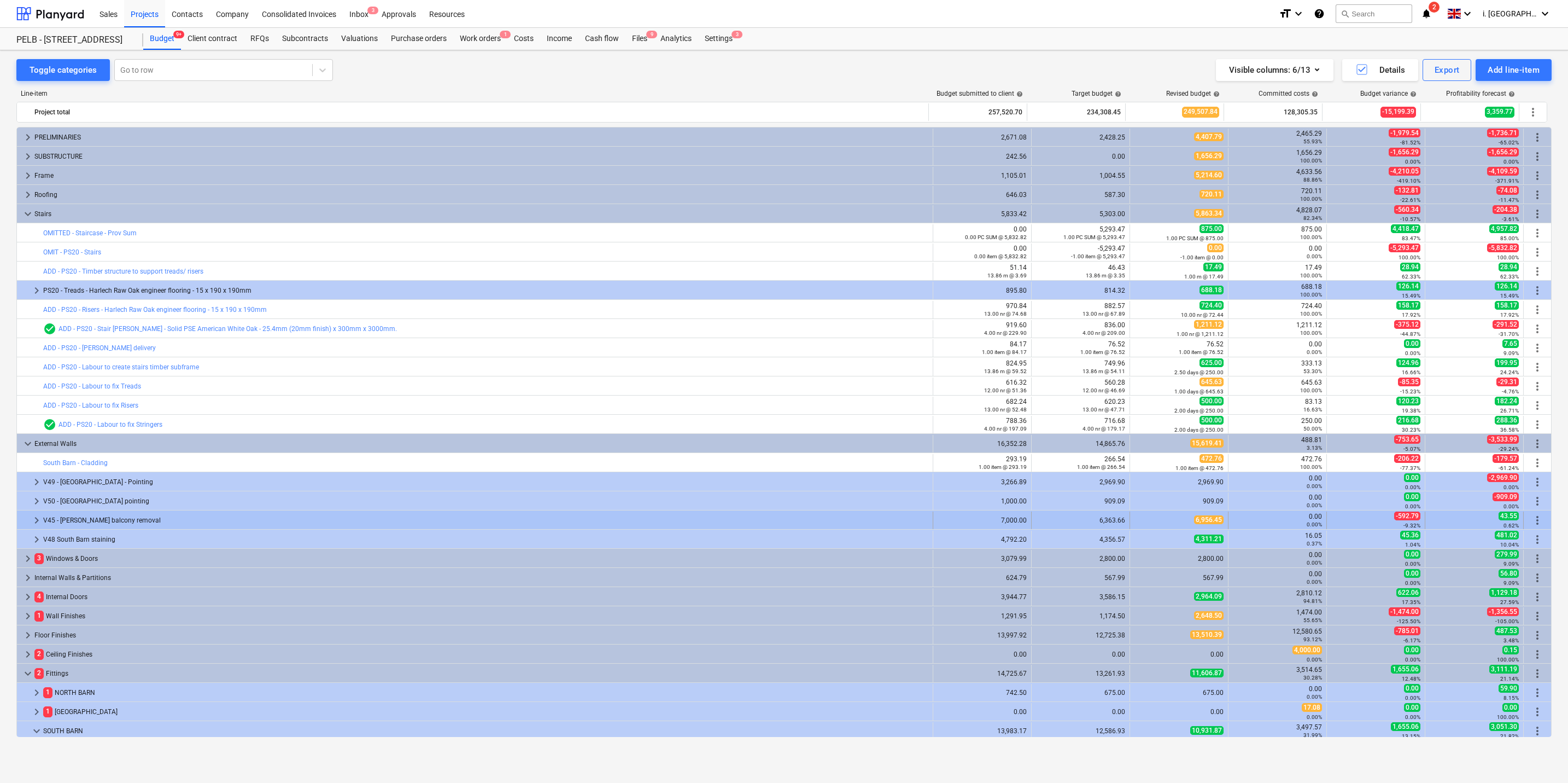
click at [35, 376] on span "keyboard_arrow_right" at bounding box center [37, 520] width 13 height 13
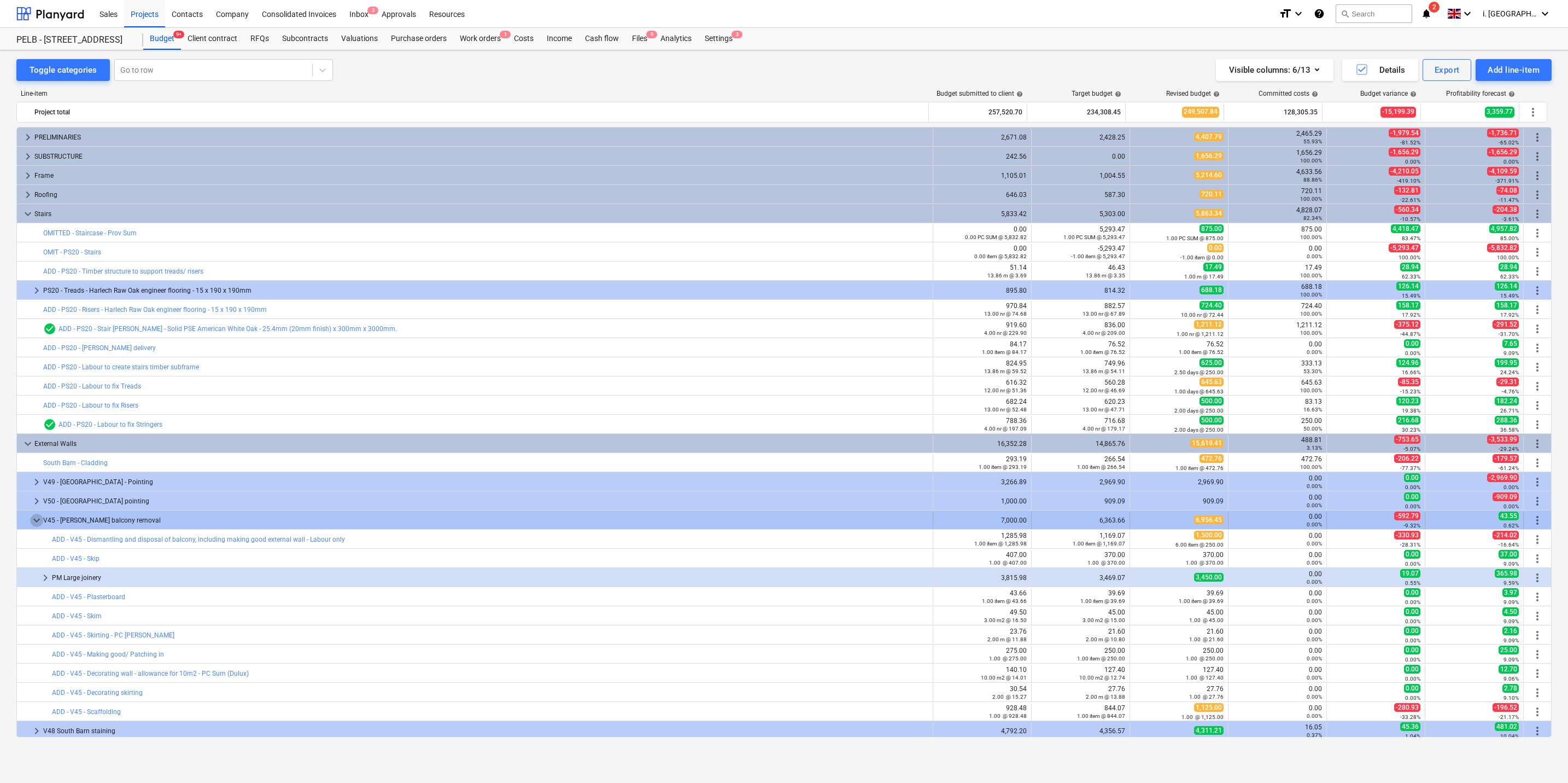
click at [41, 376] on span "keyboard_arrow_down" at bounding box center [37, 520] width 13 height 13
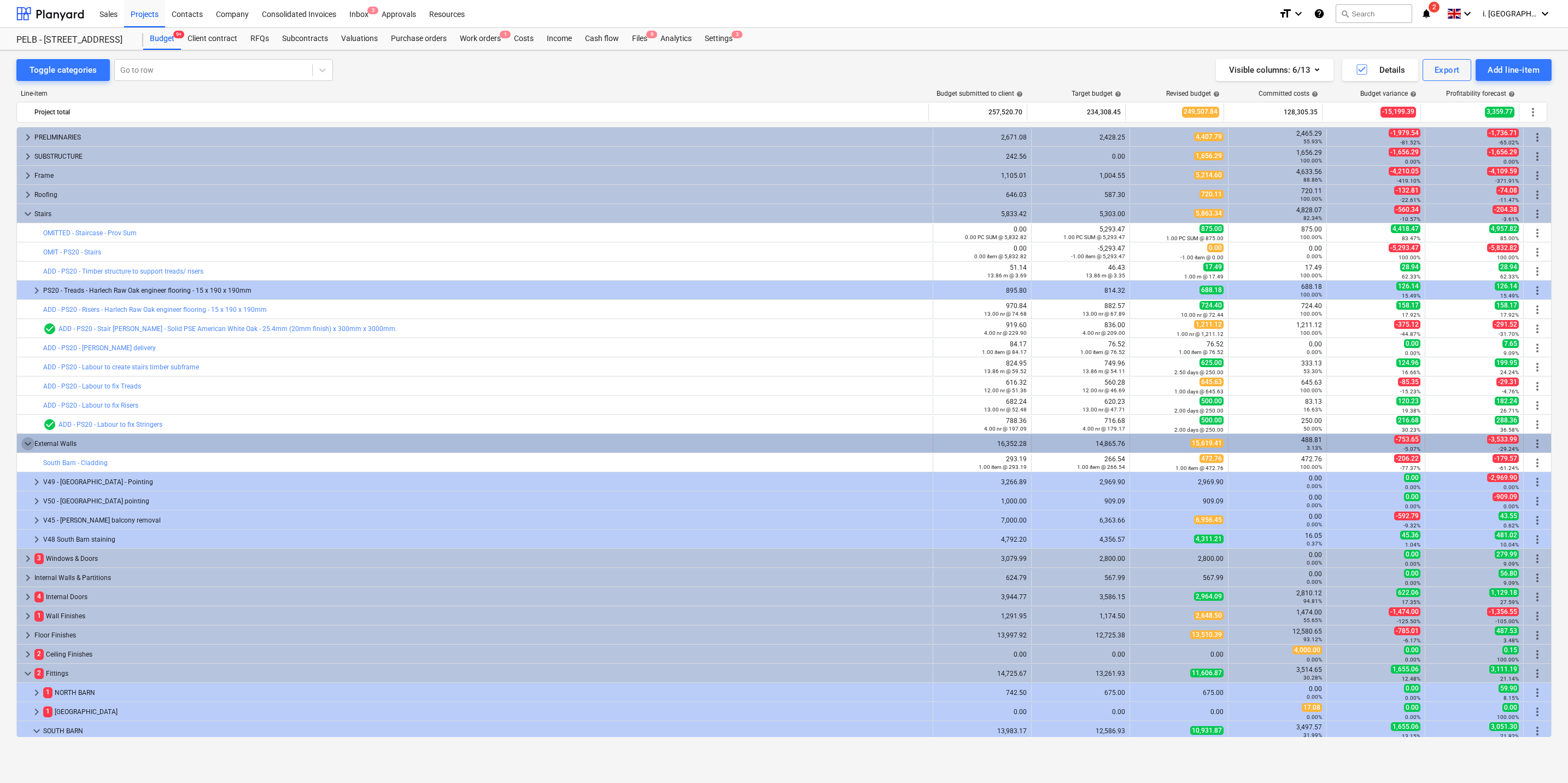
click at [23, 376] on span "keyboard_arrow_down" at bounding box center [28, 444] width 13 height 13
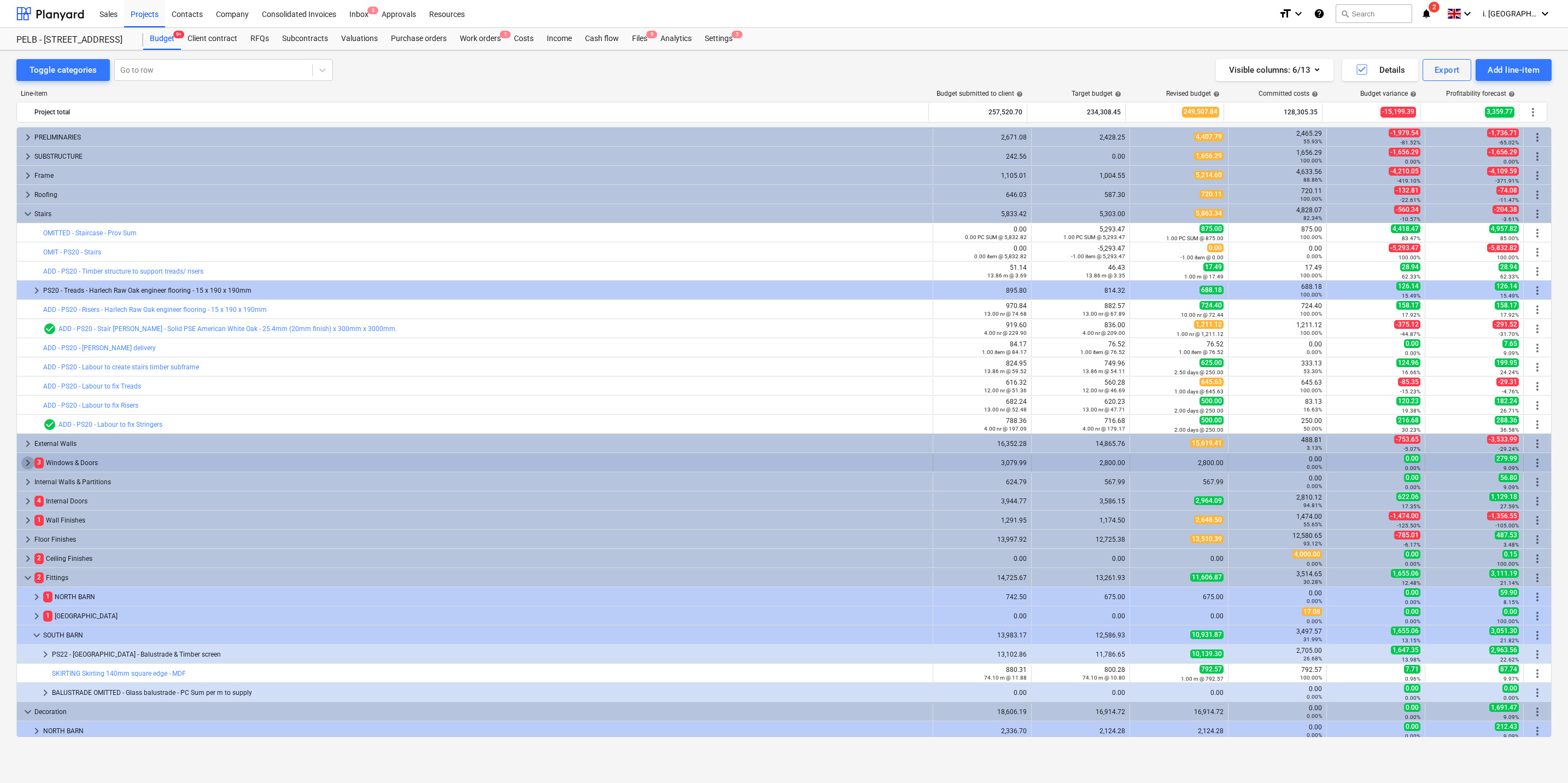
click at [26, 376] on span "keyboard_arrow_right" at bounding box center [28, 463] width 13 height 13
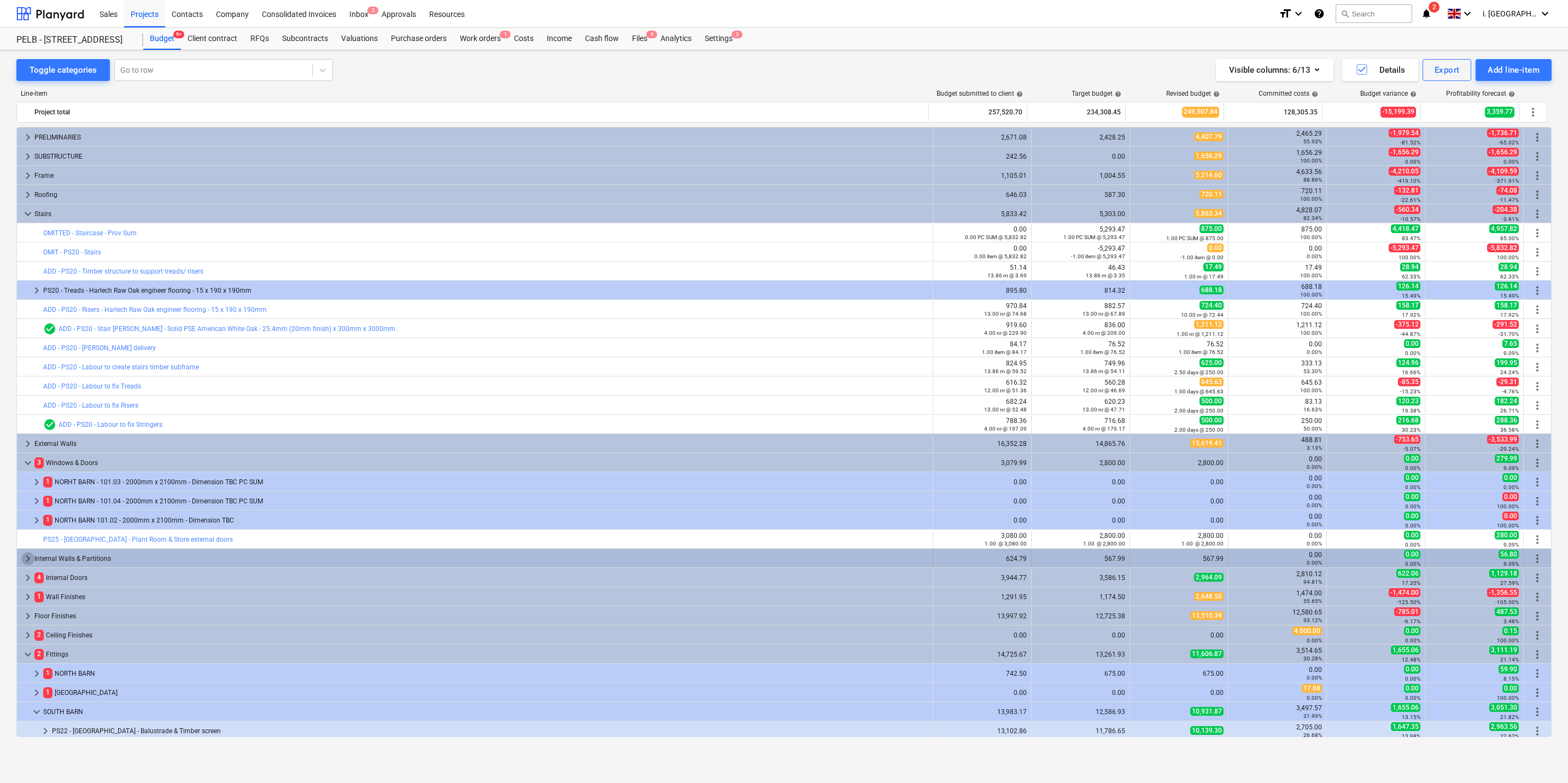
click at [30, 376] on span "keyboard_arrow_right" at bounding box center [28, 559] width 13 height 13
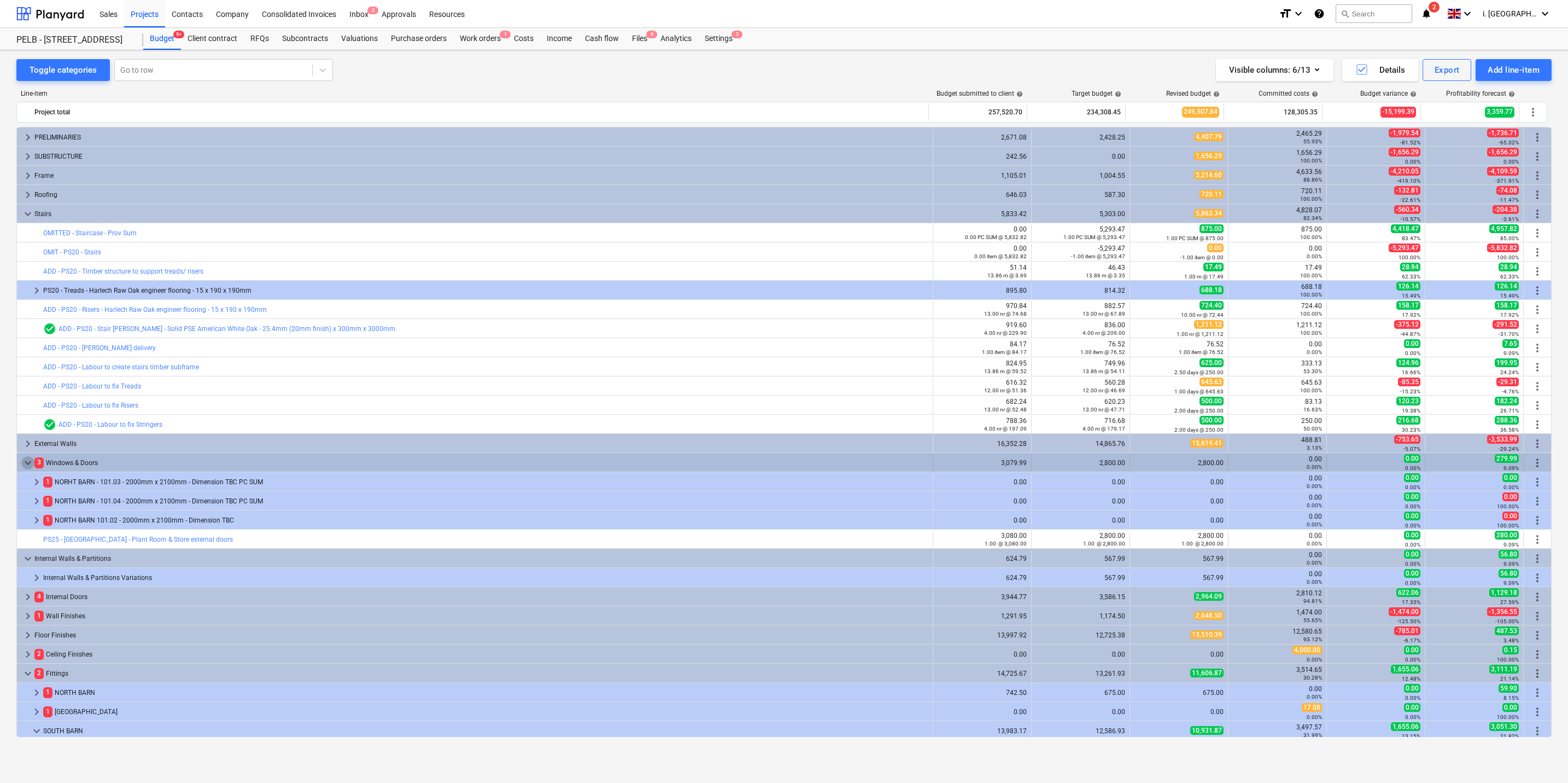
click at [25, 376] on span "keyboard_arrow_down" at bounding box center [28, 463] width 13 height 13
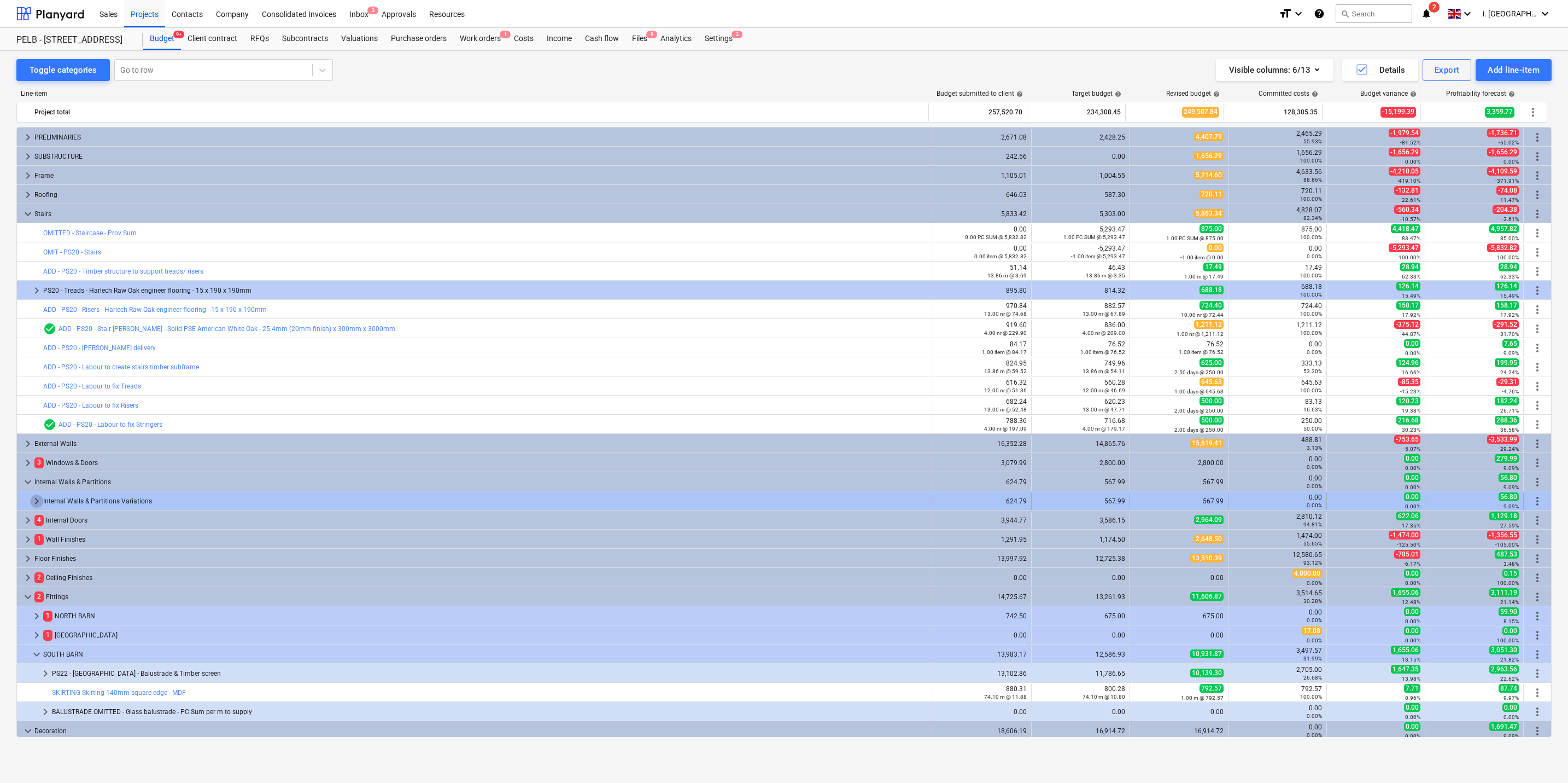
click at [35, 376] on span "keyboard_arrow_right" at bounding box center [37, 502] width 13 height 13
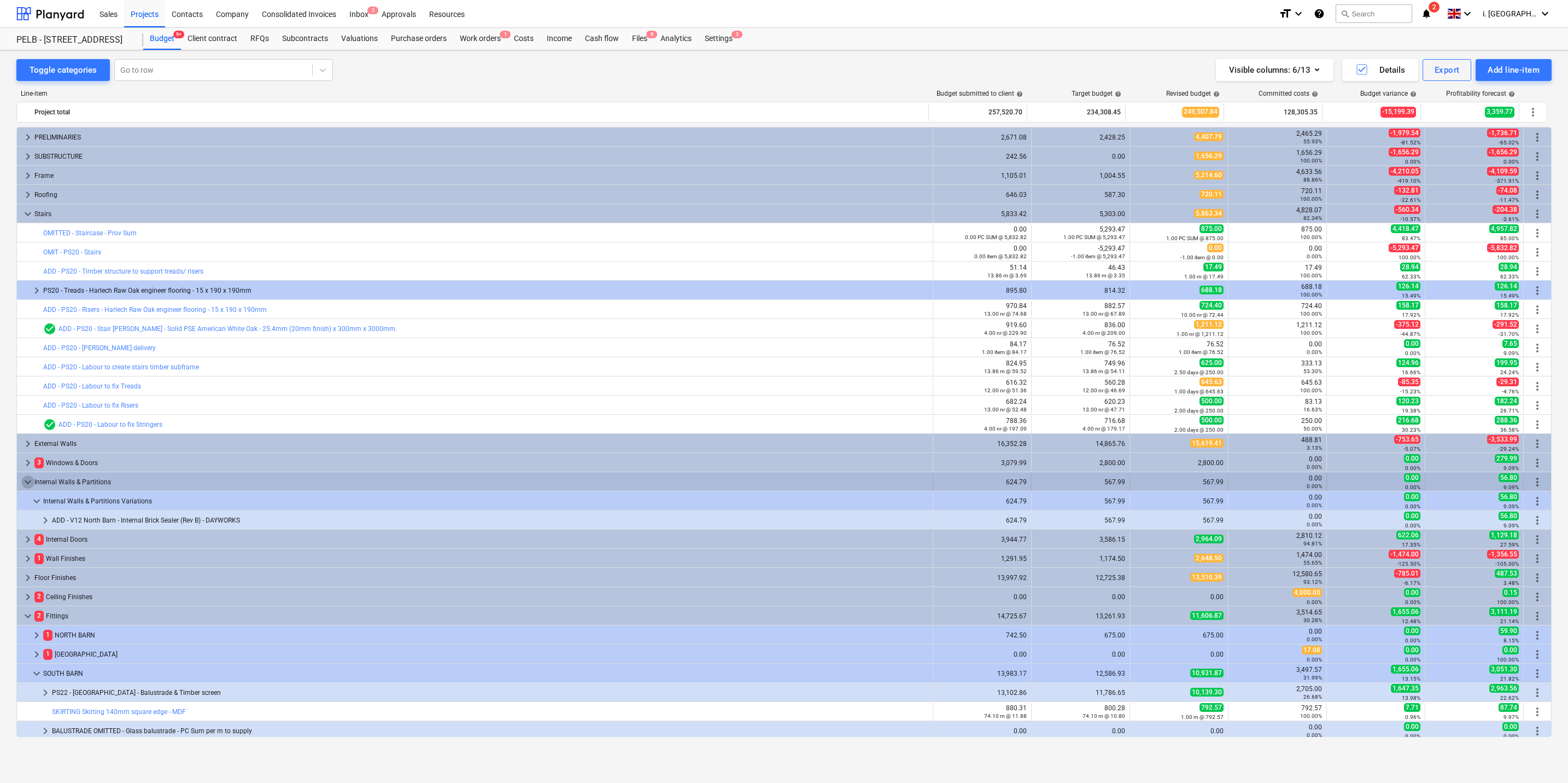
click at [25, 376] on span "keyboard_arrow_down" at bounding box center [28, 483] width 13 height 13
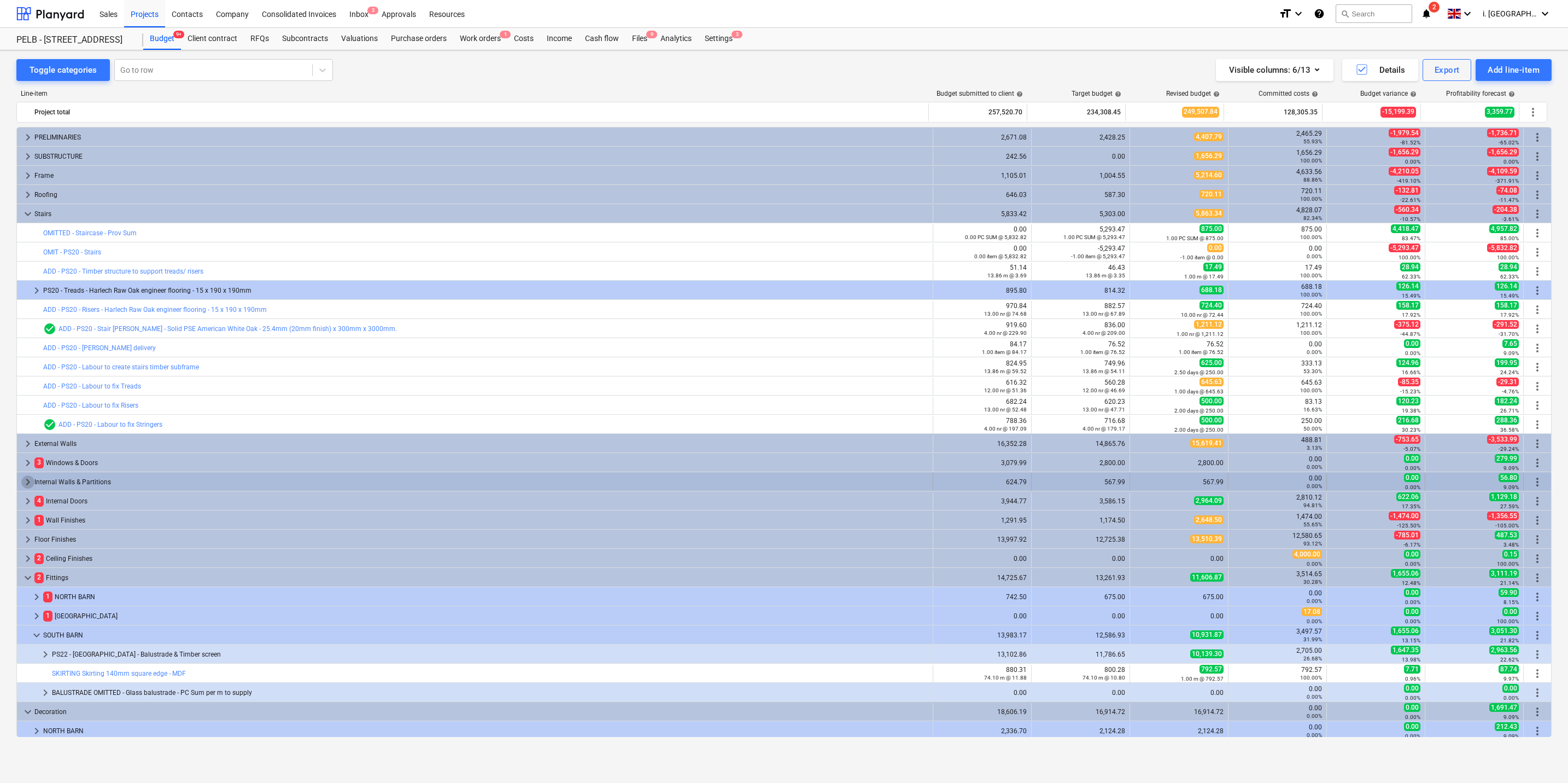
click at [25, 376] on span "keyboard_arrow_right" at bounding box center [28, 483] width 13 height 13
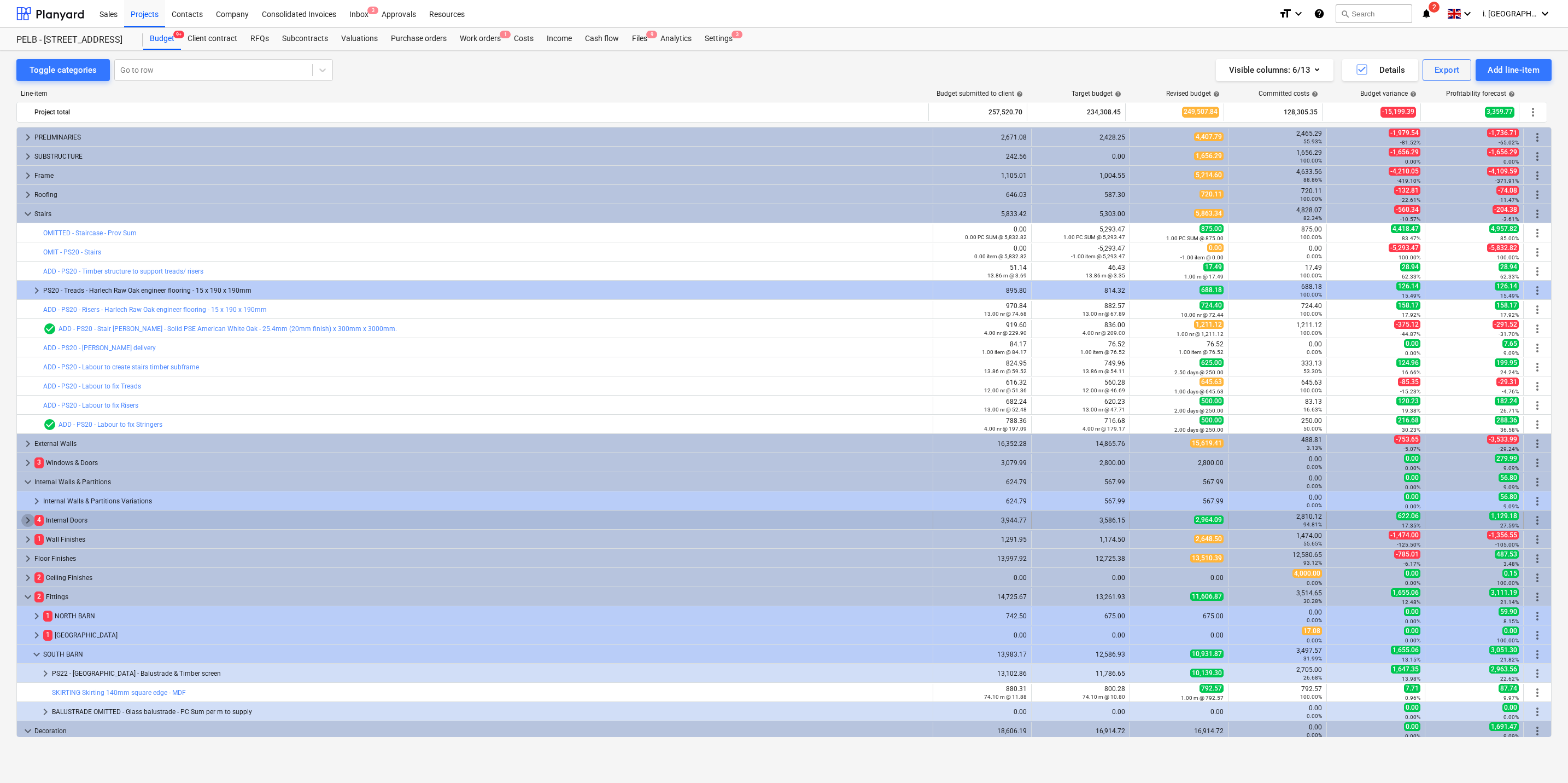
click at [26, 376] on span "keyboard_arrow_right" at bounding box center [28, 520] width 13 height 13
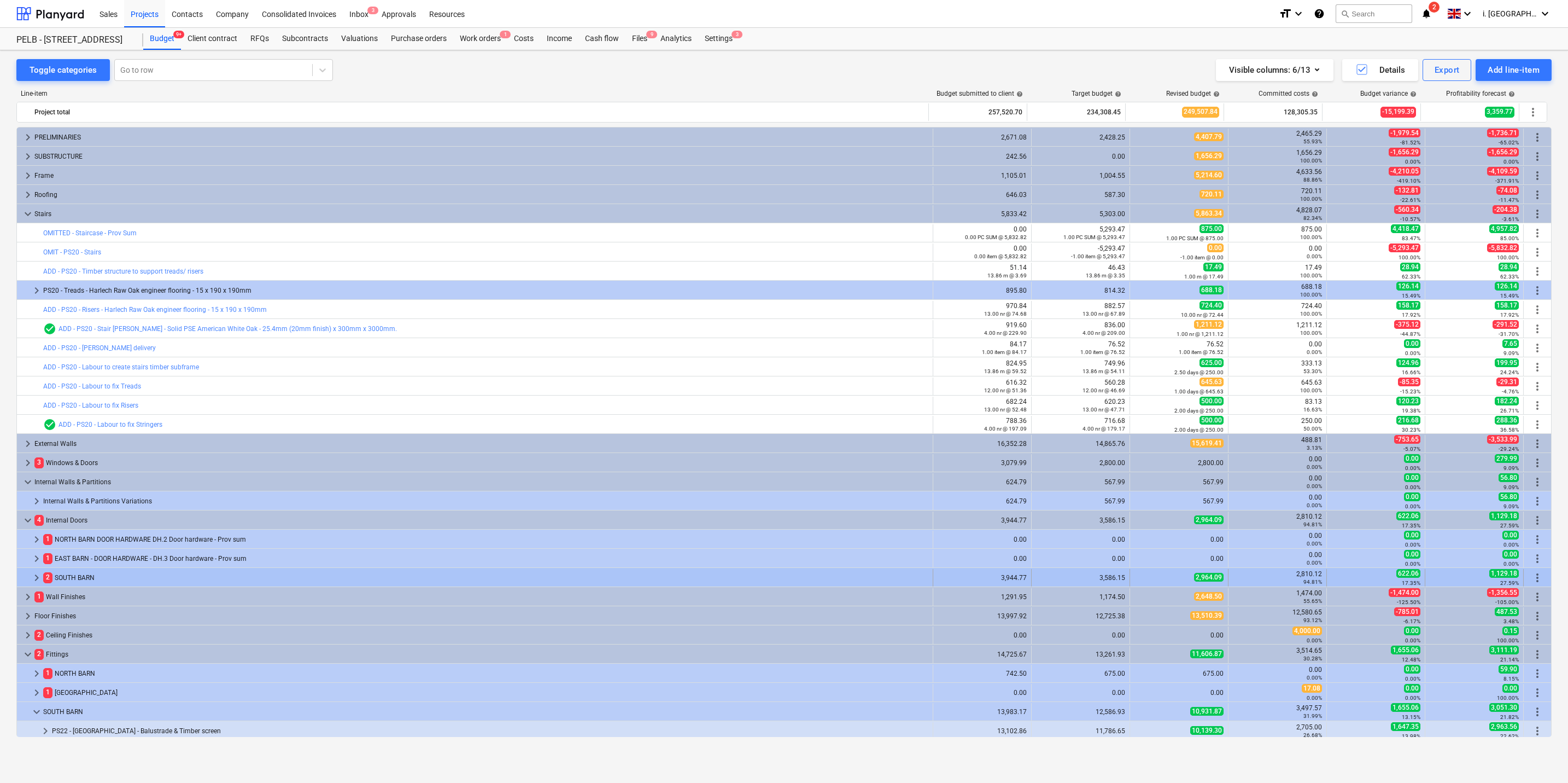
click at [41, 376] on span "keyboard_arrow_right" at bounding box center [37, 578] width 13 height 13
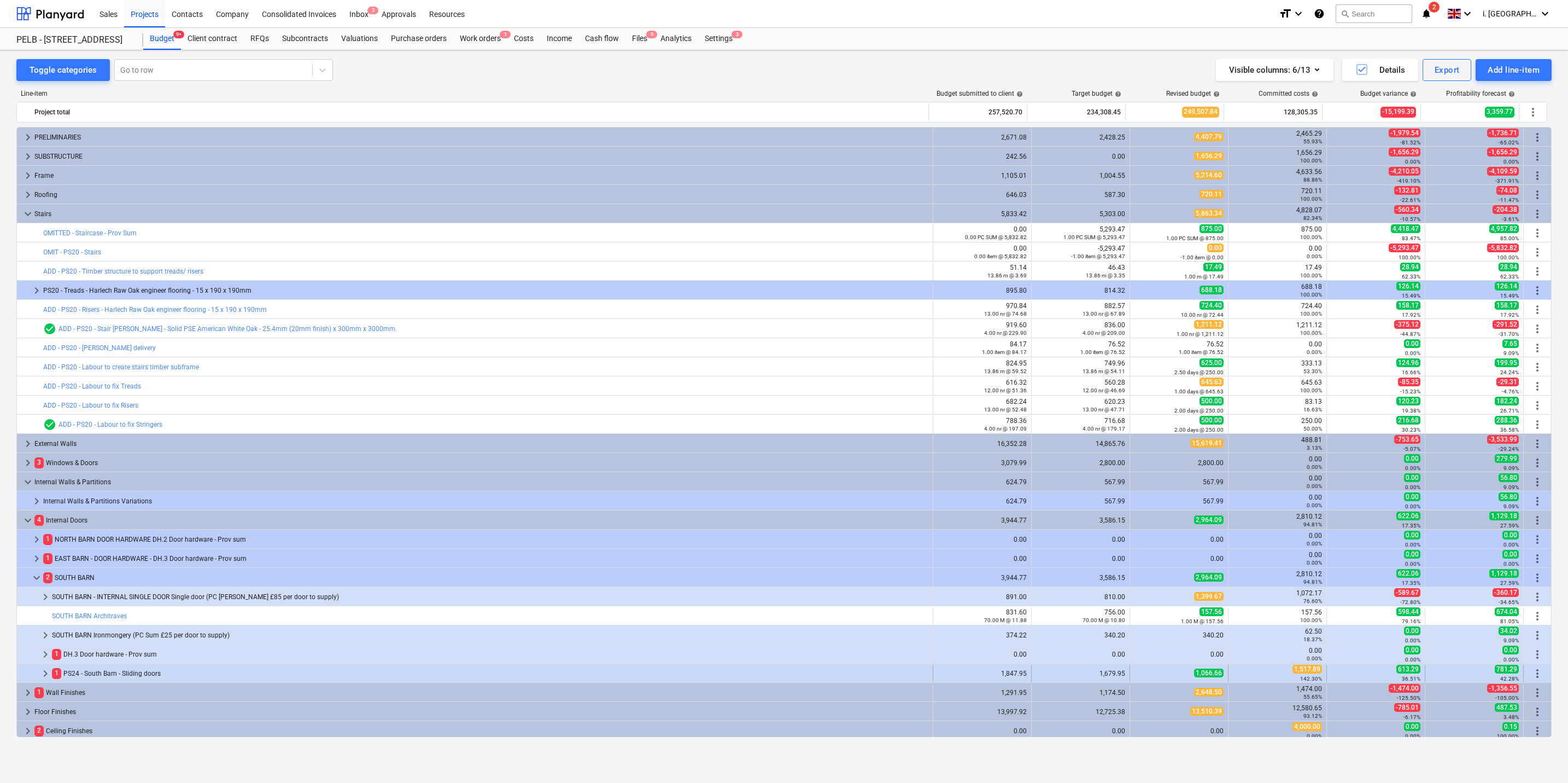
click at [793, 376] on span "1,066.66" at bounding box center [1209, 672] width 30 height 9
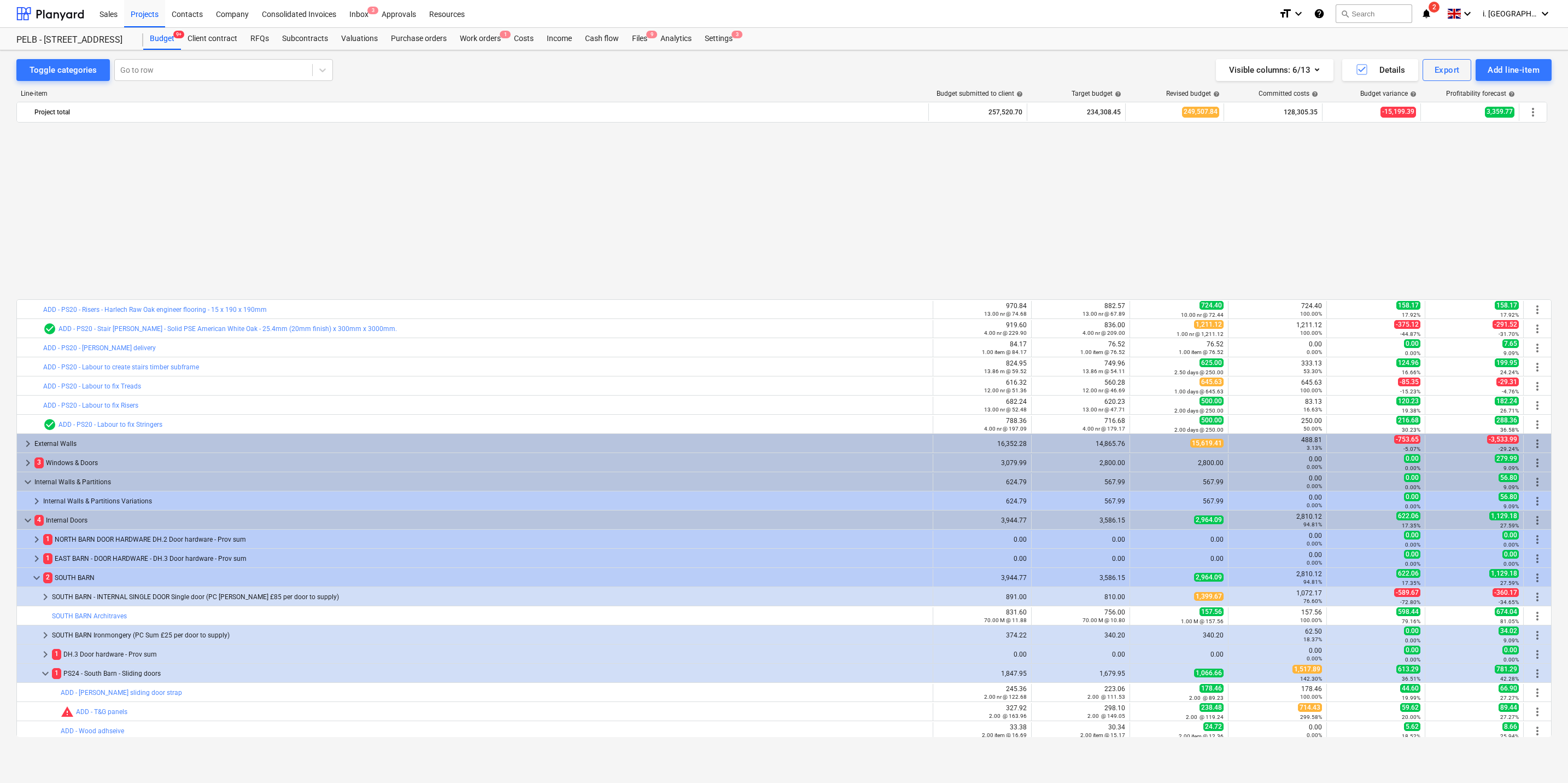
scroll to position [211, 0]
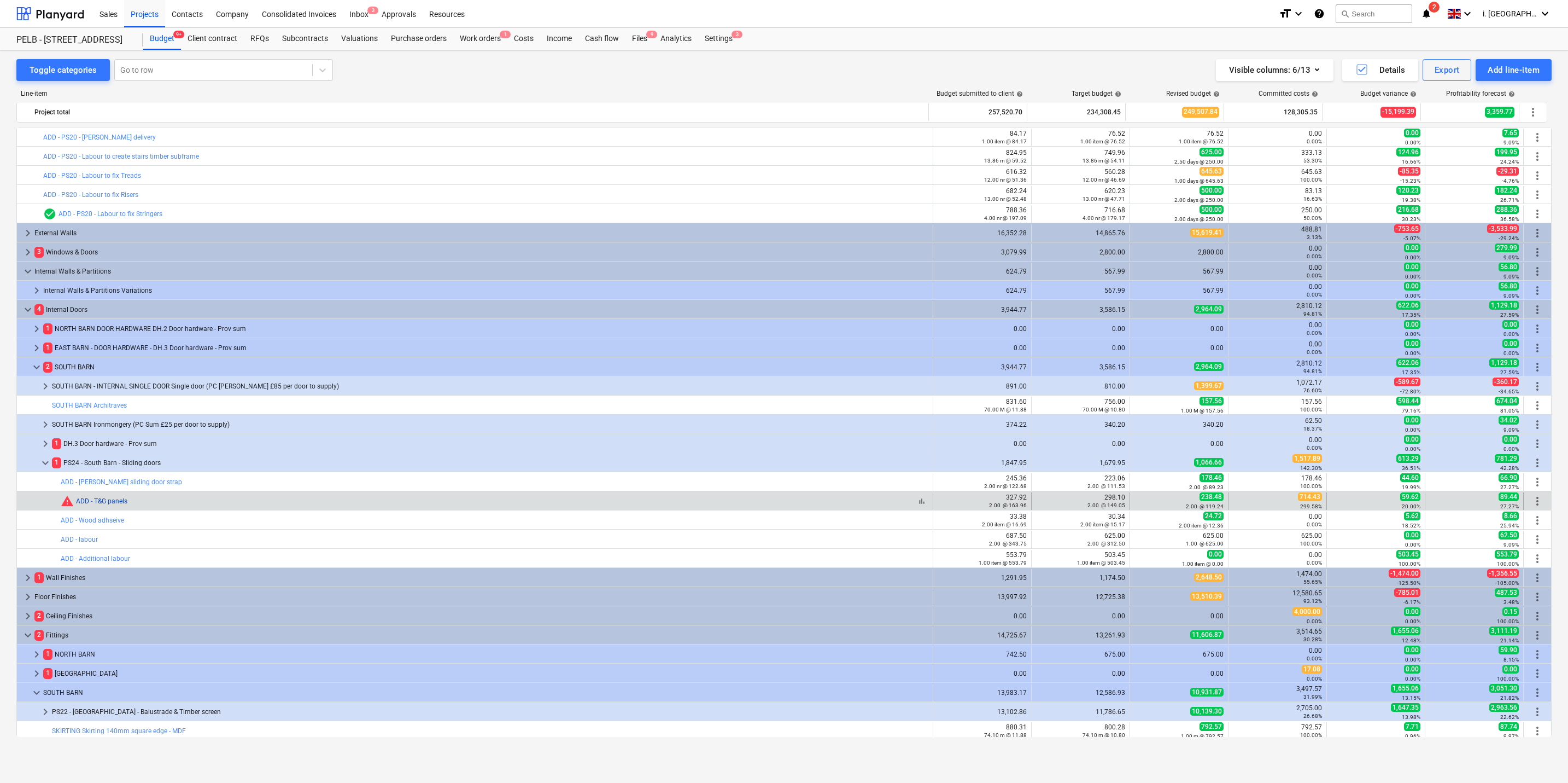
click at [105, 376] on link "ADD - T&G panels" at bounding box center [101, 501] width 51 height 8
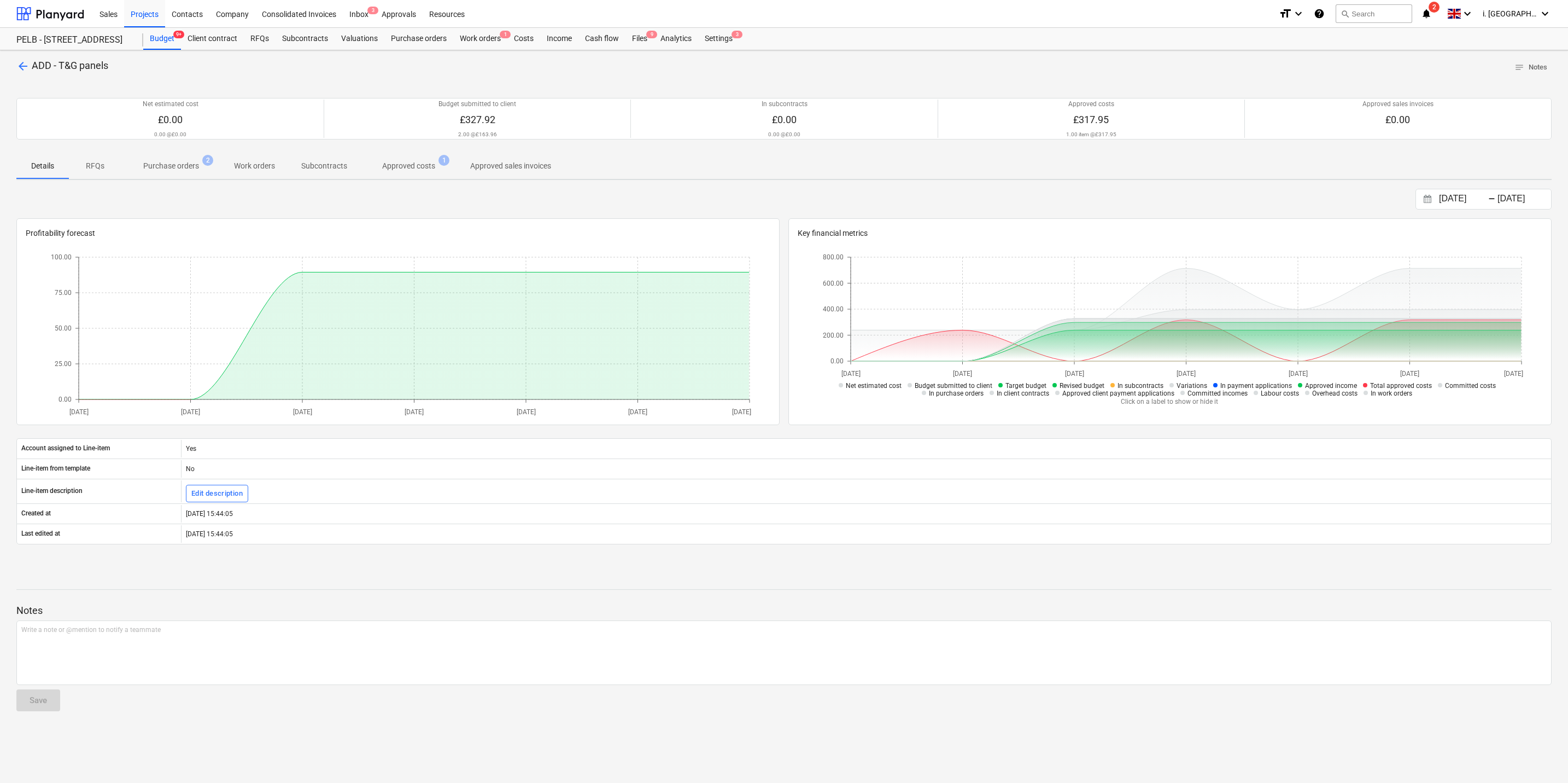
click at [153, 168] on p "Purchase orders" at bounding box center [171, 166] width 56 height 12
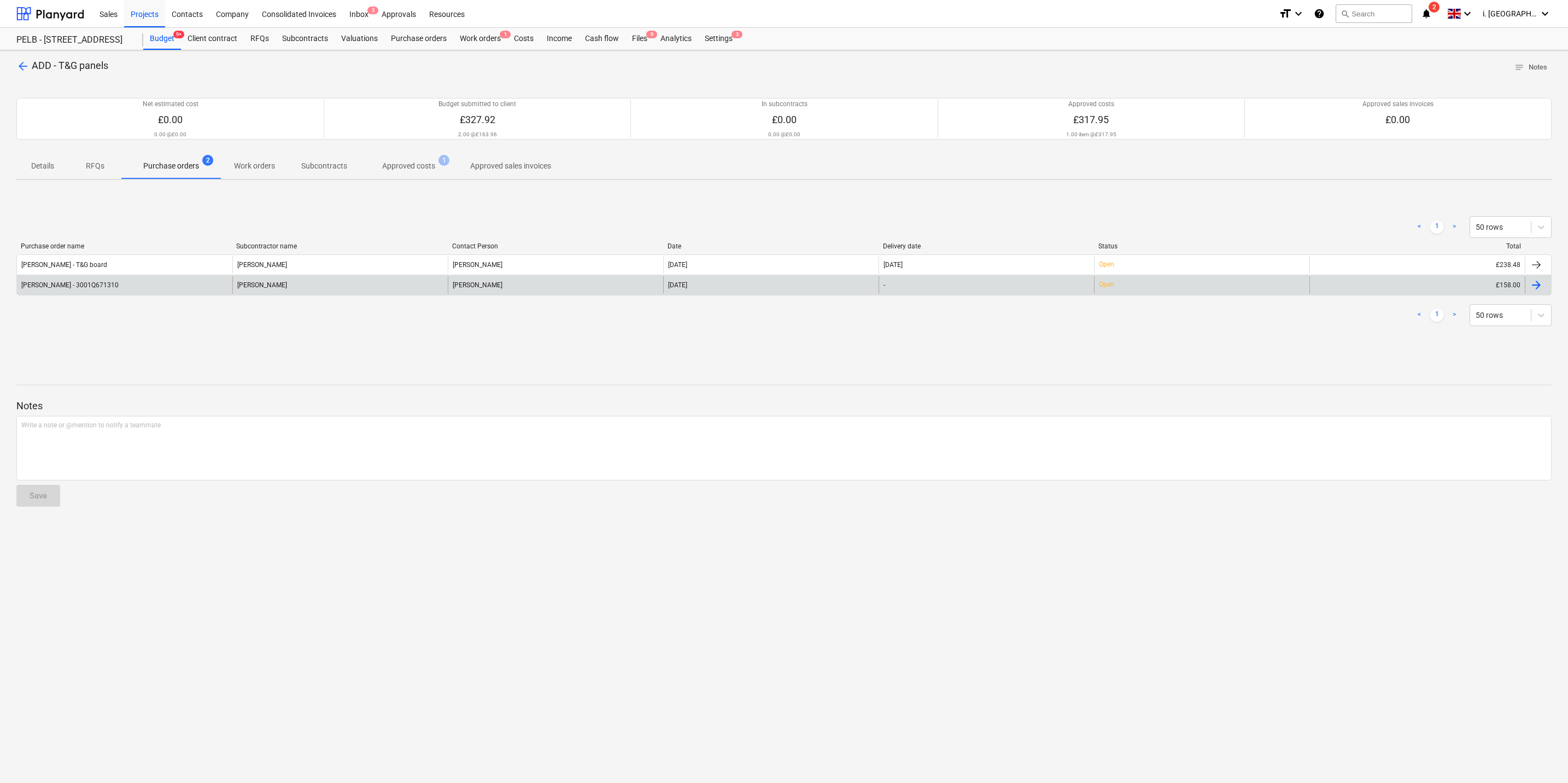
click at [155, 283] on div "[PERSON_NAME] - 3001Q671310" at bounding box center [125, 285] width 216 height 17
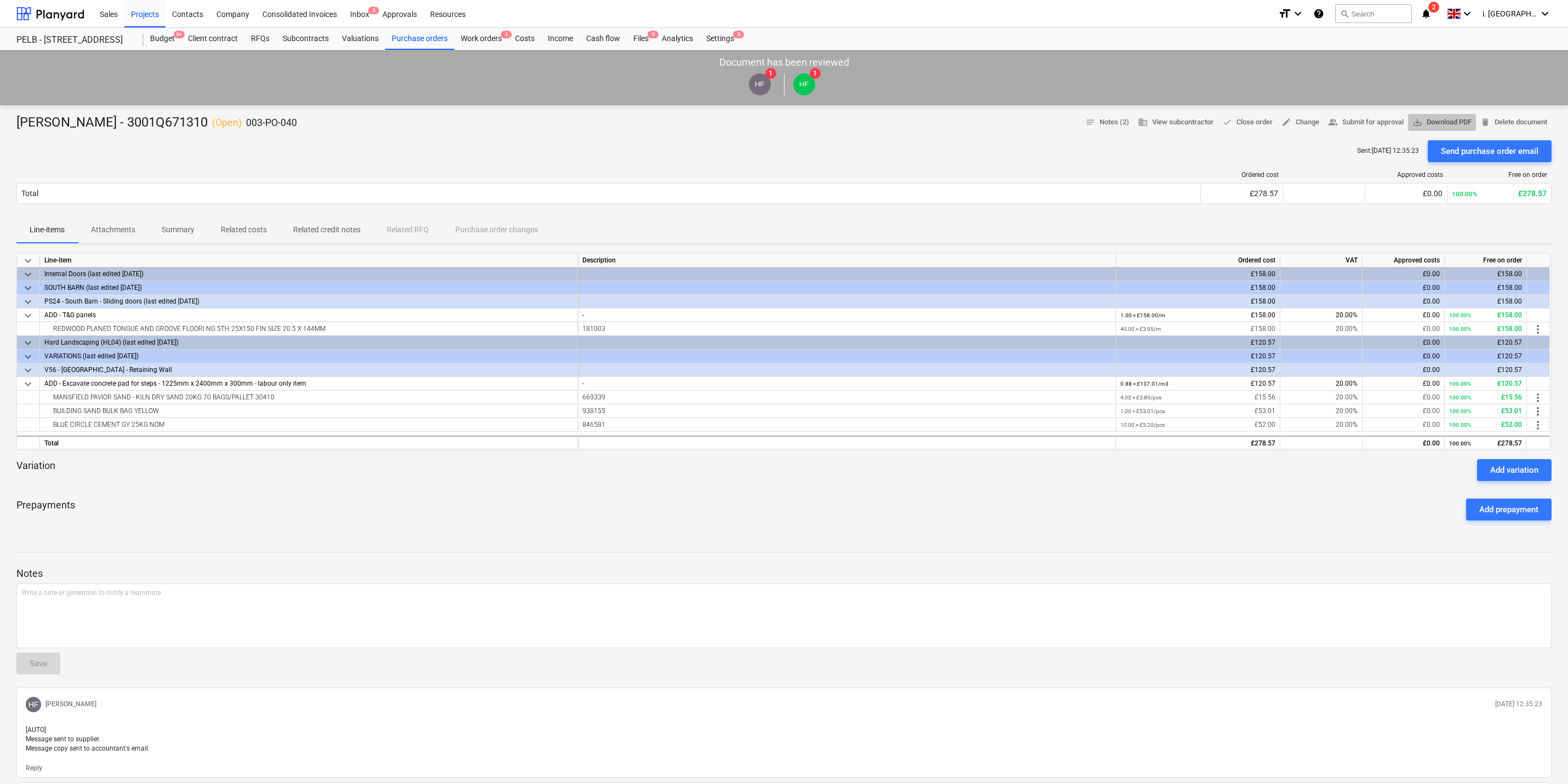
click at [795, 123] on span "save_alt Download PDF" at bounding box center [1442, 122] width 59 height 13
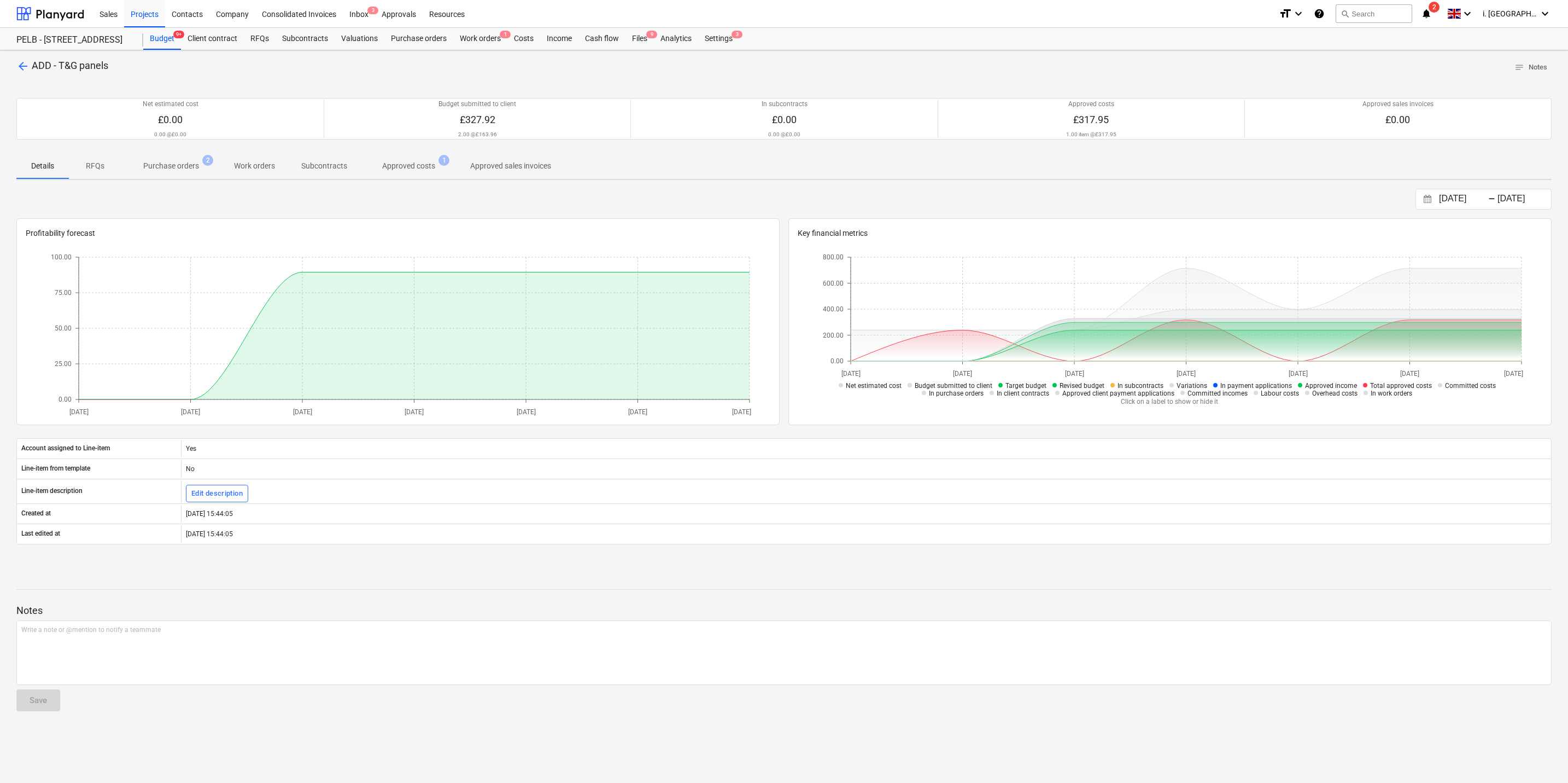
click at [393, 163] on p "Approved costs" at bounding box center [408, 166] width 53 height 12
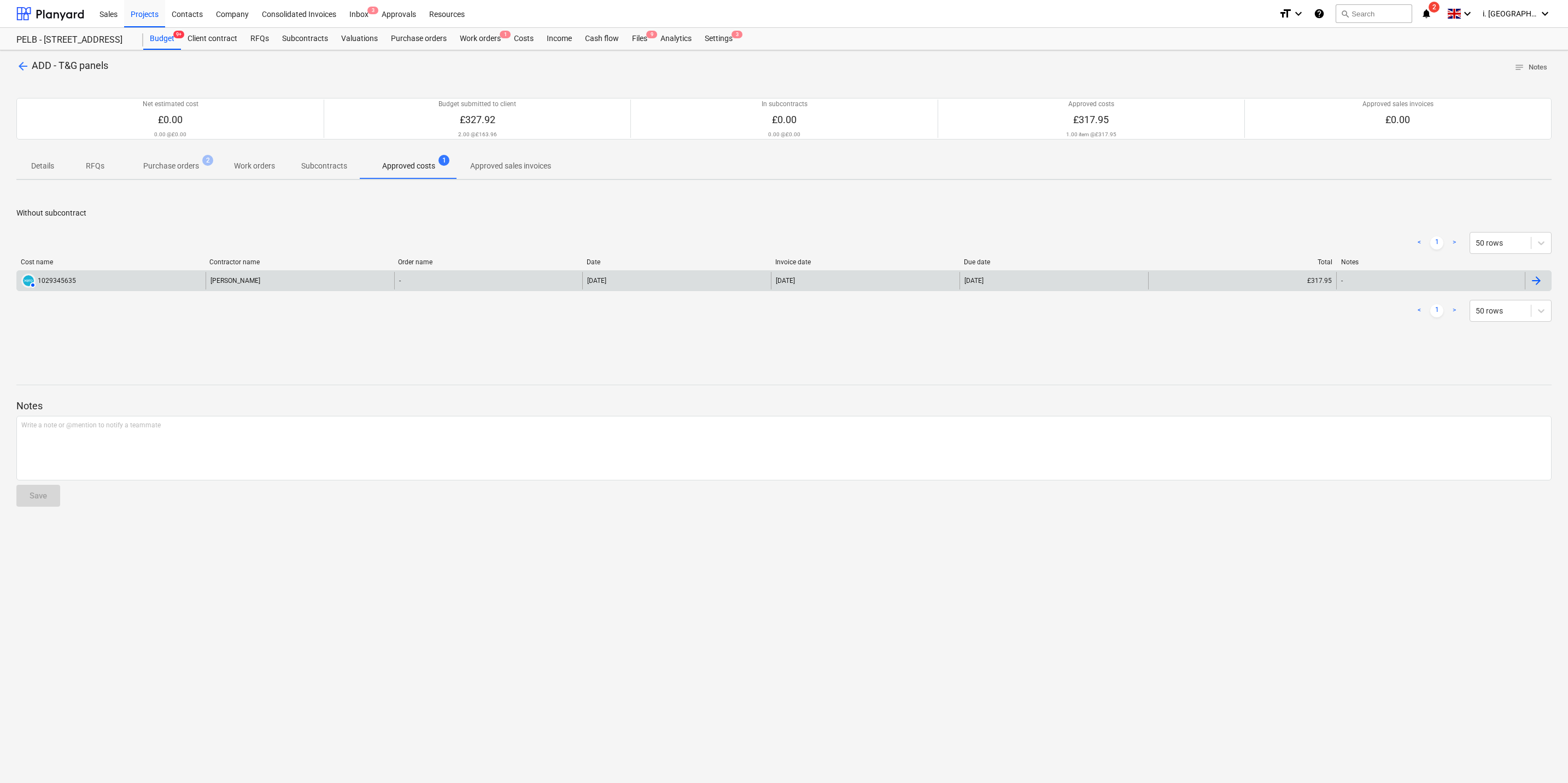
click at [244, 279] on div "[PERSON_NAME]" at bounding box center [300, 280] width 189 height 17
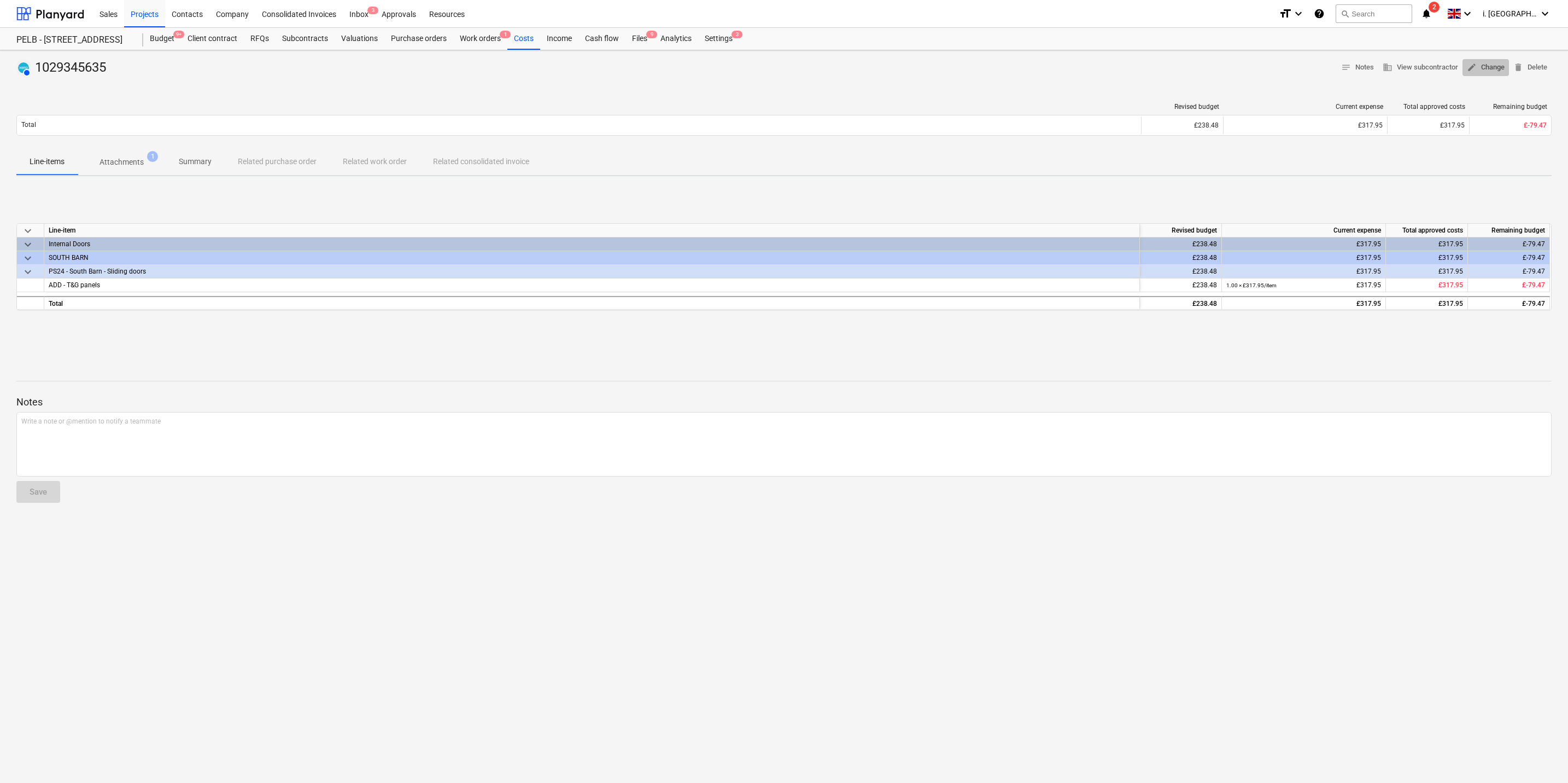
click at [793, 65] on span "edit Change" at bounding box center [1485, 67] width 38 height 13
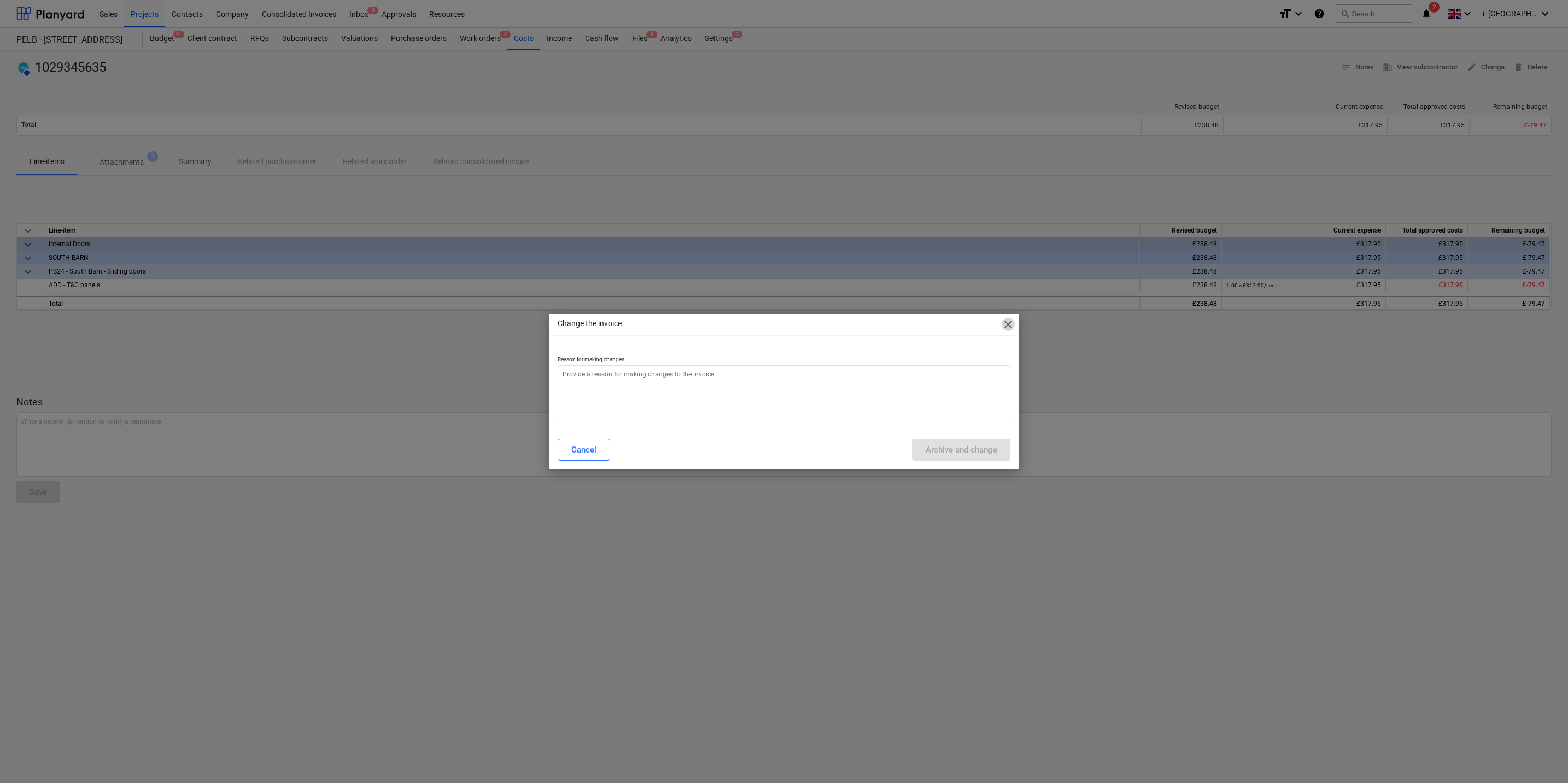
click at [793, 322] on span "close" at bounding box center [1009, 325] width 13 height 13
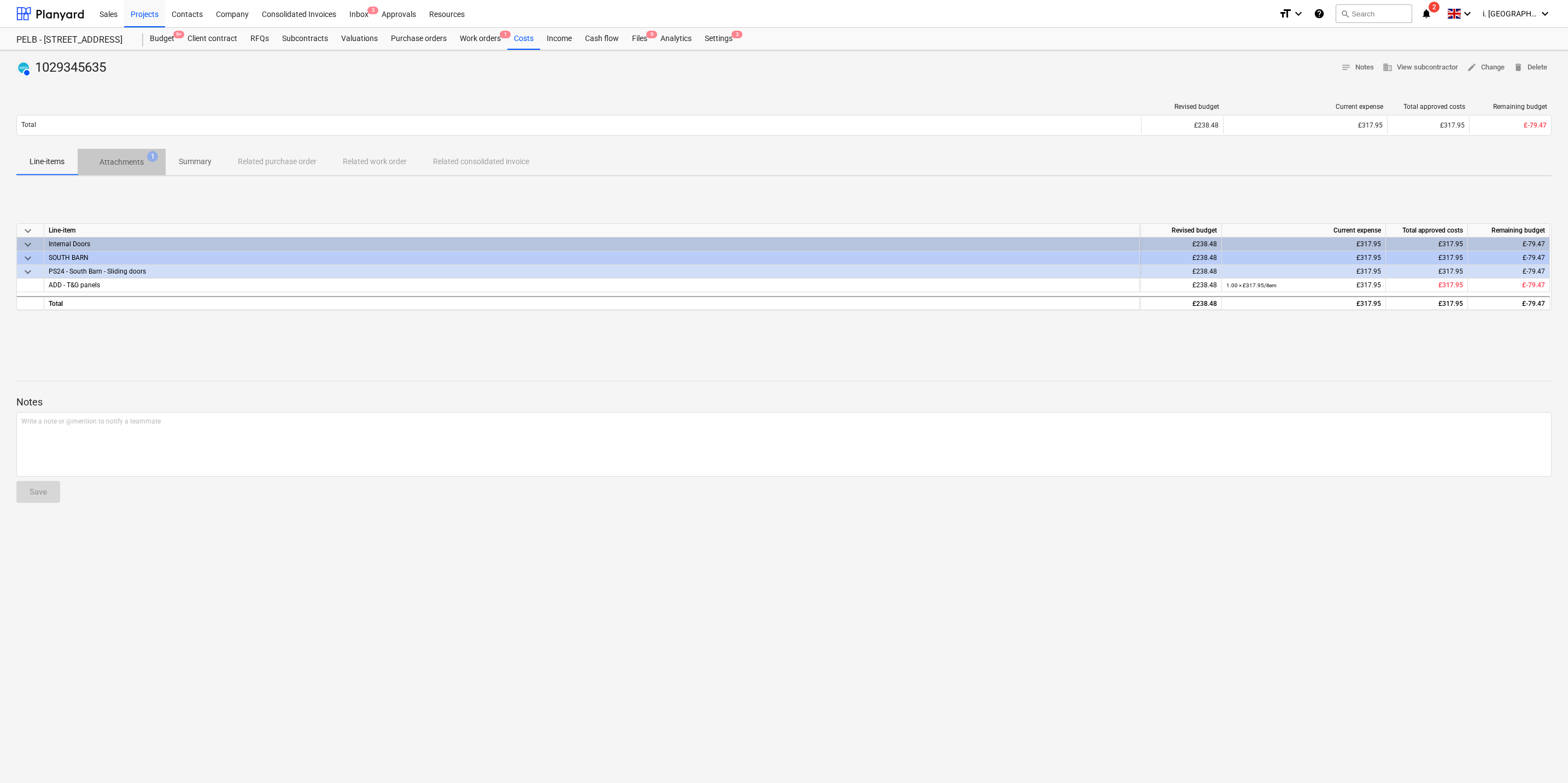
click at [135, 153] on span "Attachments 1" at bounding box center [121, 162] width 88 height 19
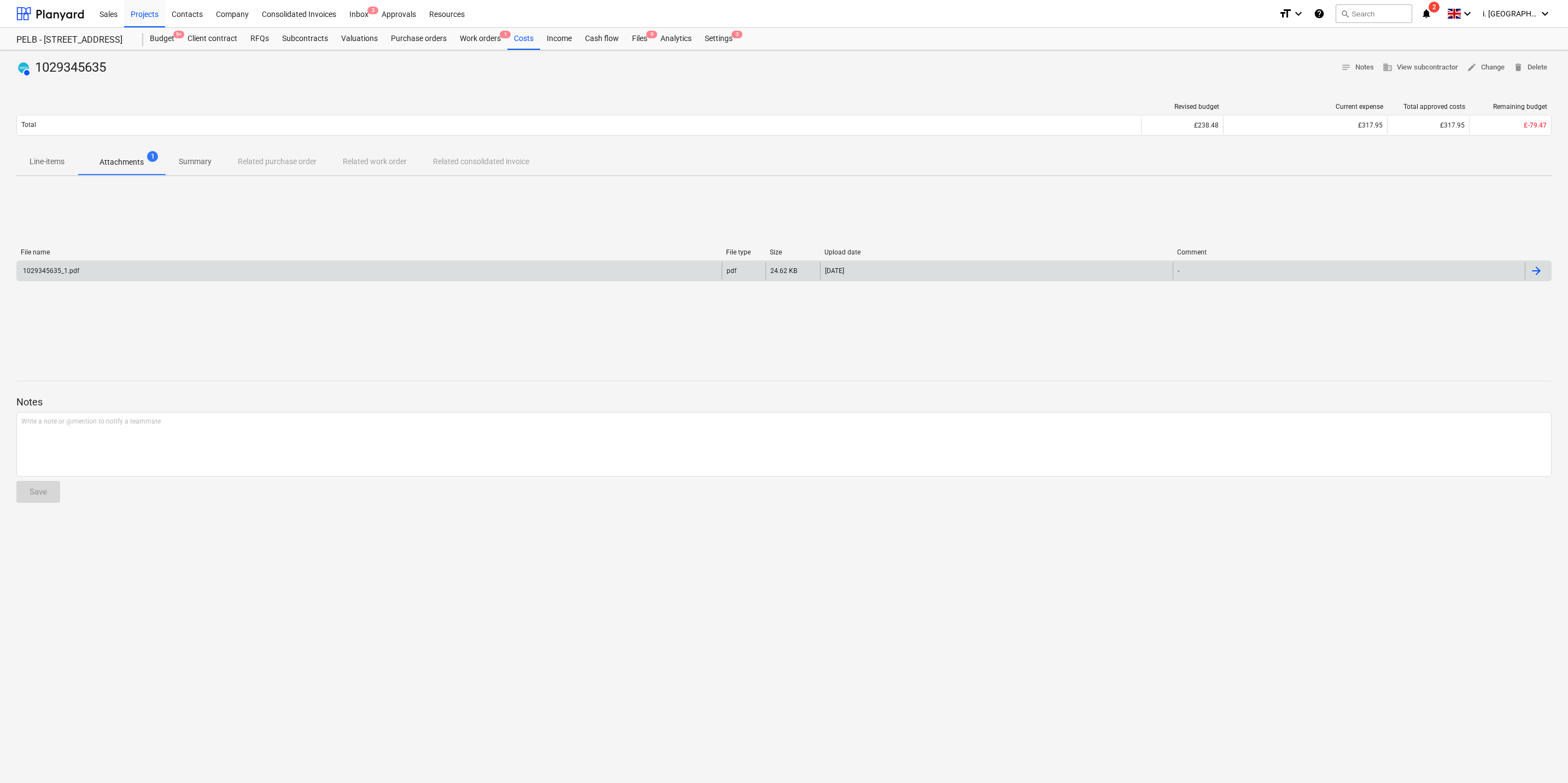
click at [307, 279] on div "1029345635_1.pdf" at bounding box center [370, 271] width 705 height 17
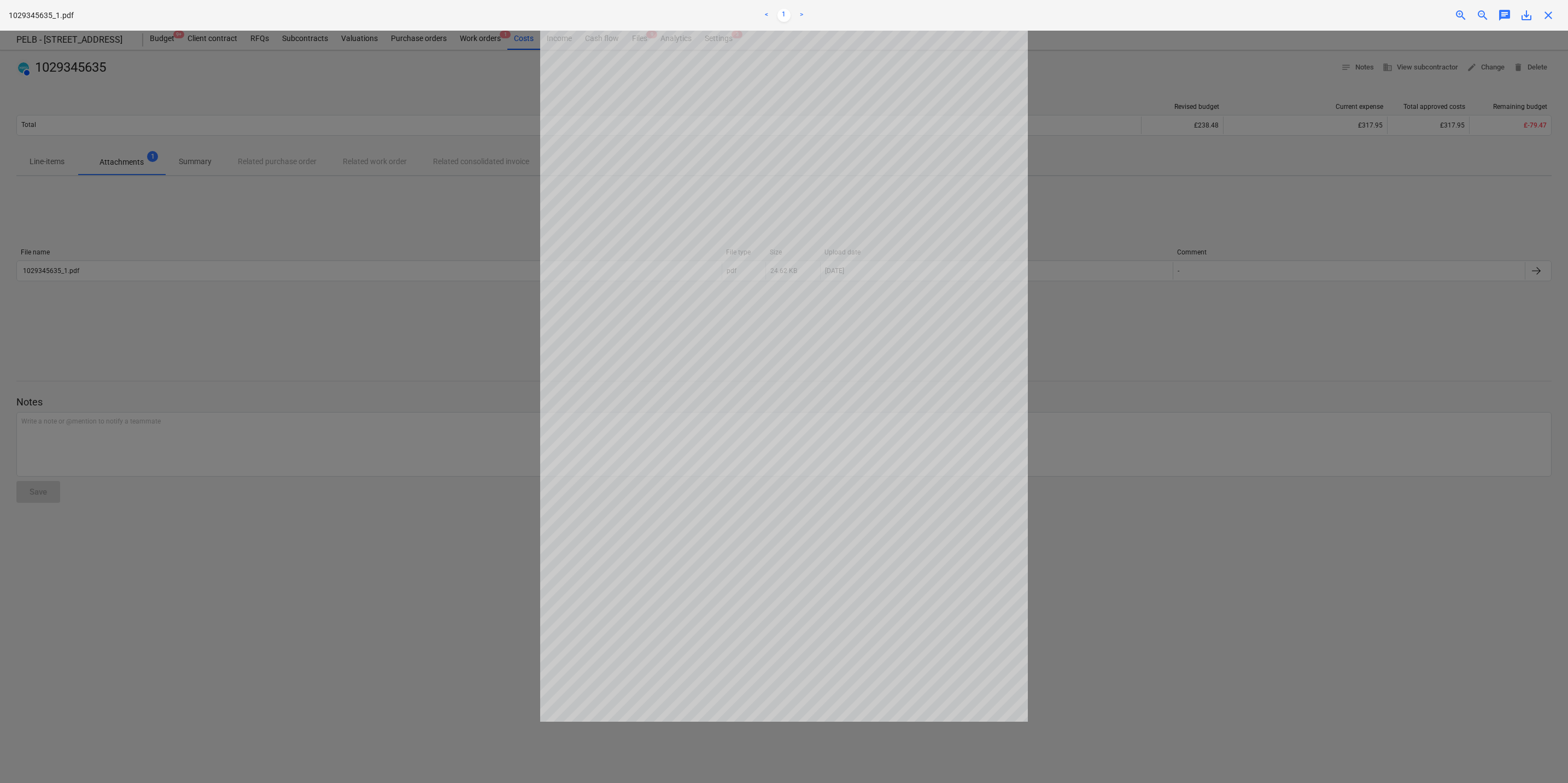
click at [793, 20] on div "Project fetching failed You do not have permissions for this action" at bounding box center [1415, 17] width 296 height 35
drag, startPoint x: 1550, startPoint y: 14, endPoint x: 1033, endPoint y: 12, distance: 517.0
click at [793, 12] on div "Project fetching failed You do not have permissions for this action" at bounding box center [1415, 17] width 296 height 35
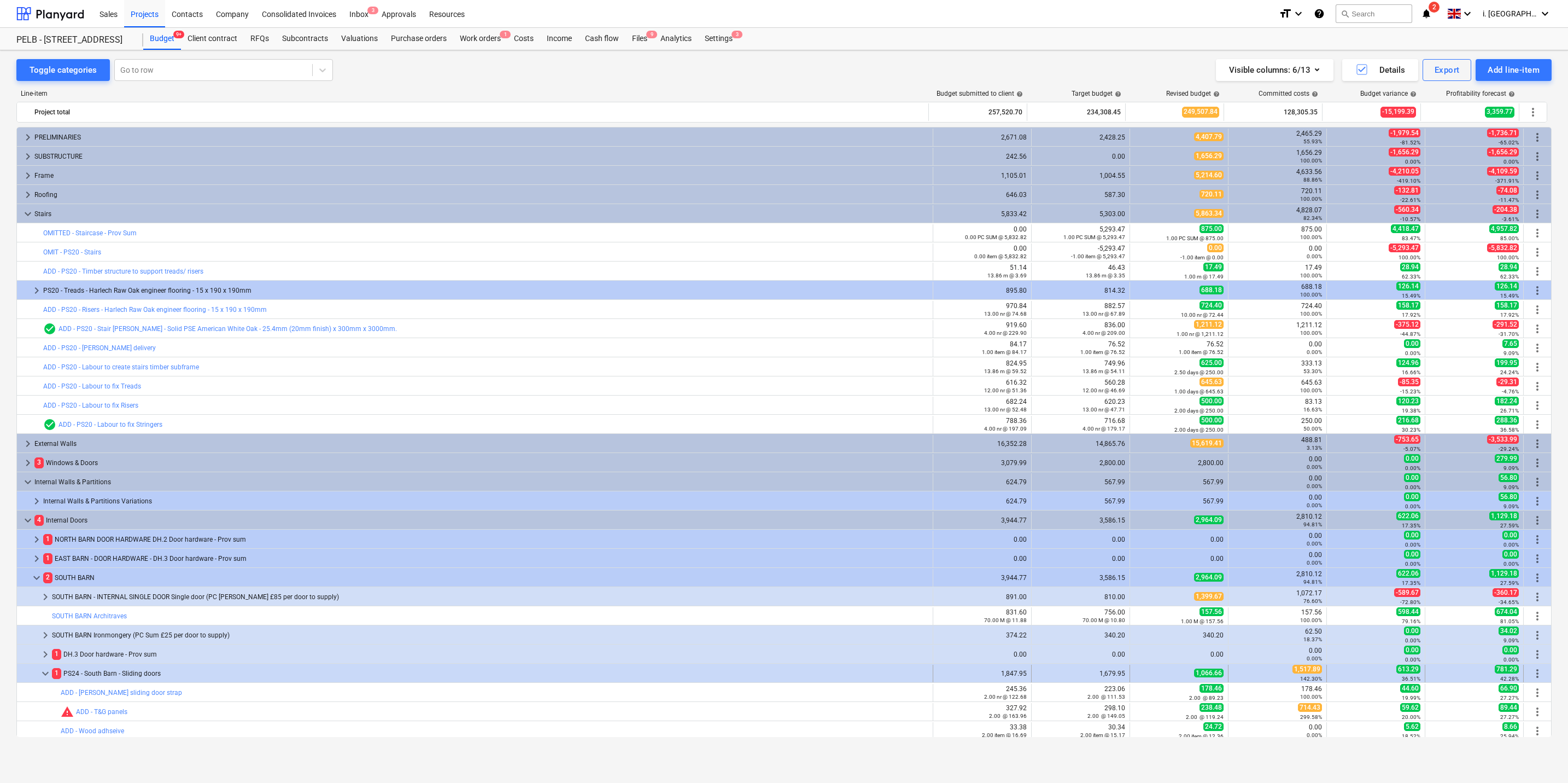
scroll to position [211, 0]
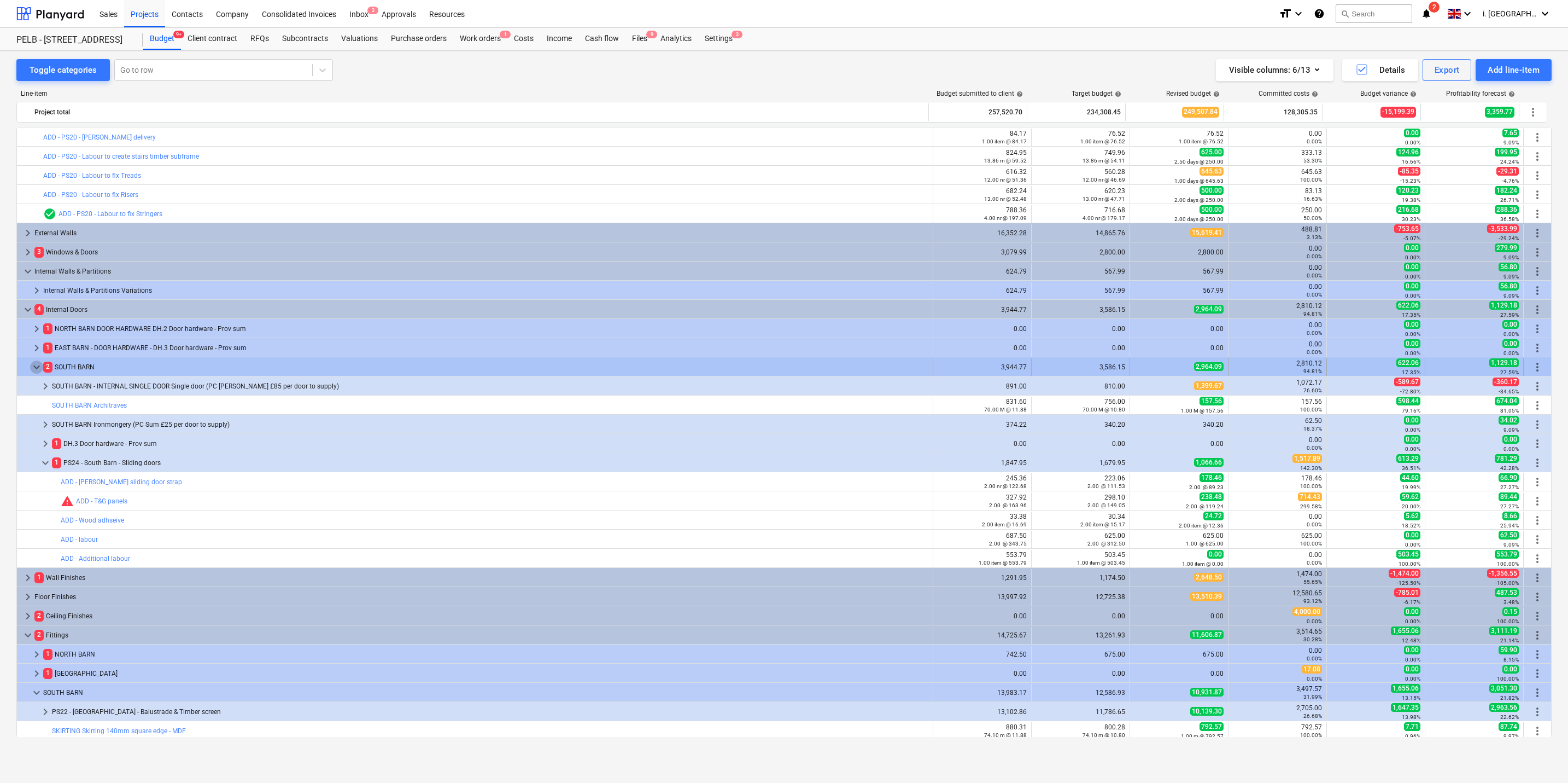
click at [37, 364] on span "keyboard_arrow_down" at bounding box center [37, 367] width 13 height 13
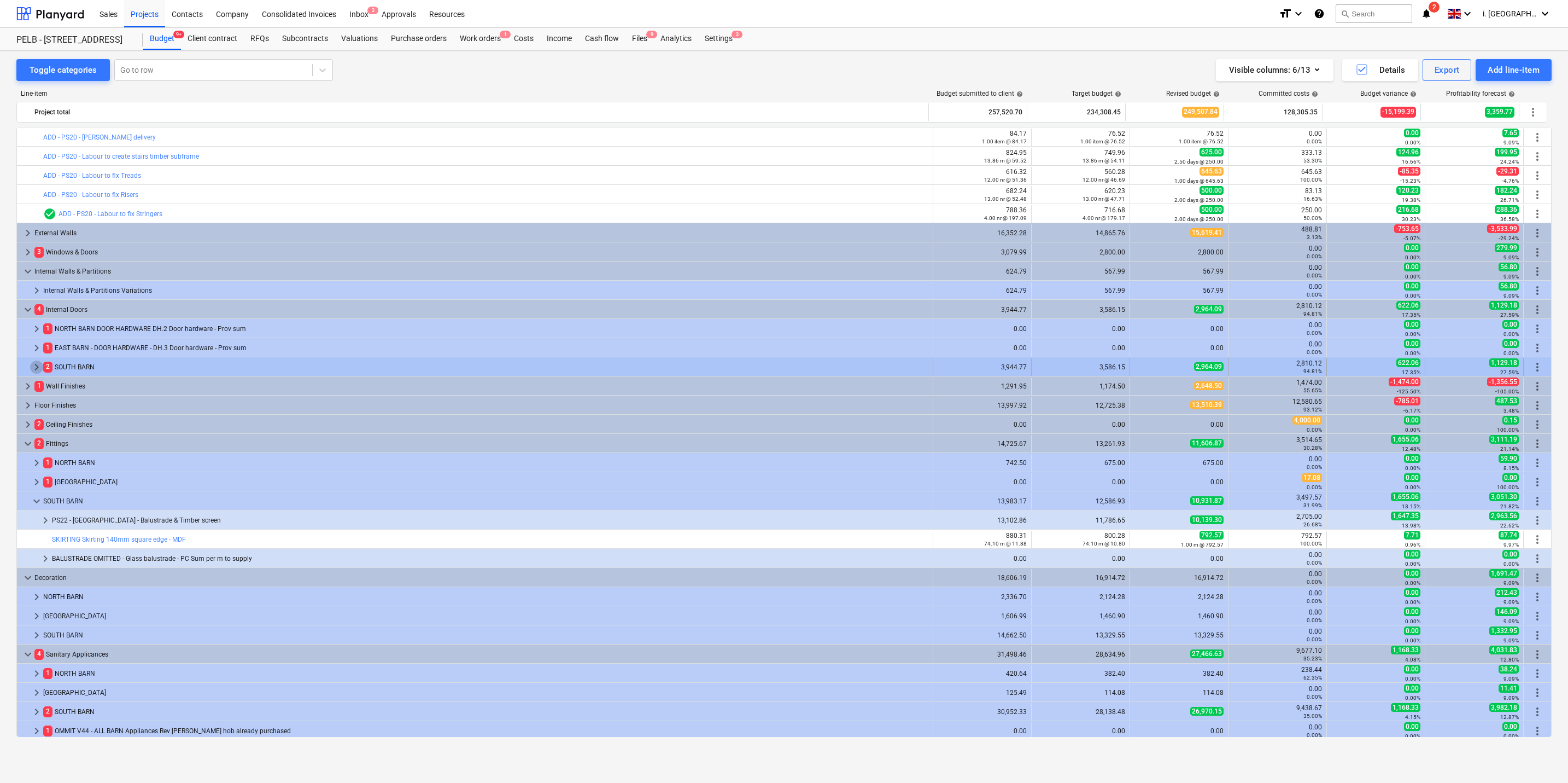
click at [34, 367] on span "keyboard_arrow_right" at bounding box center [37, 367] width 13 height 13
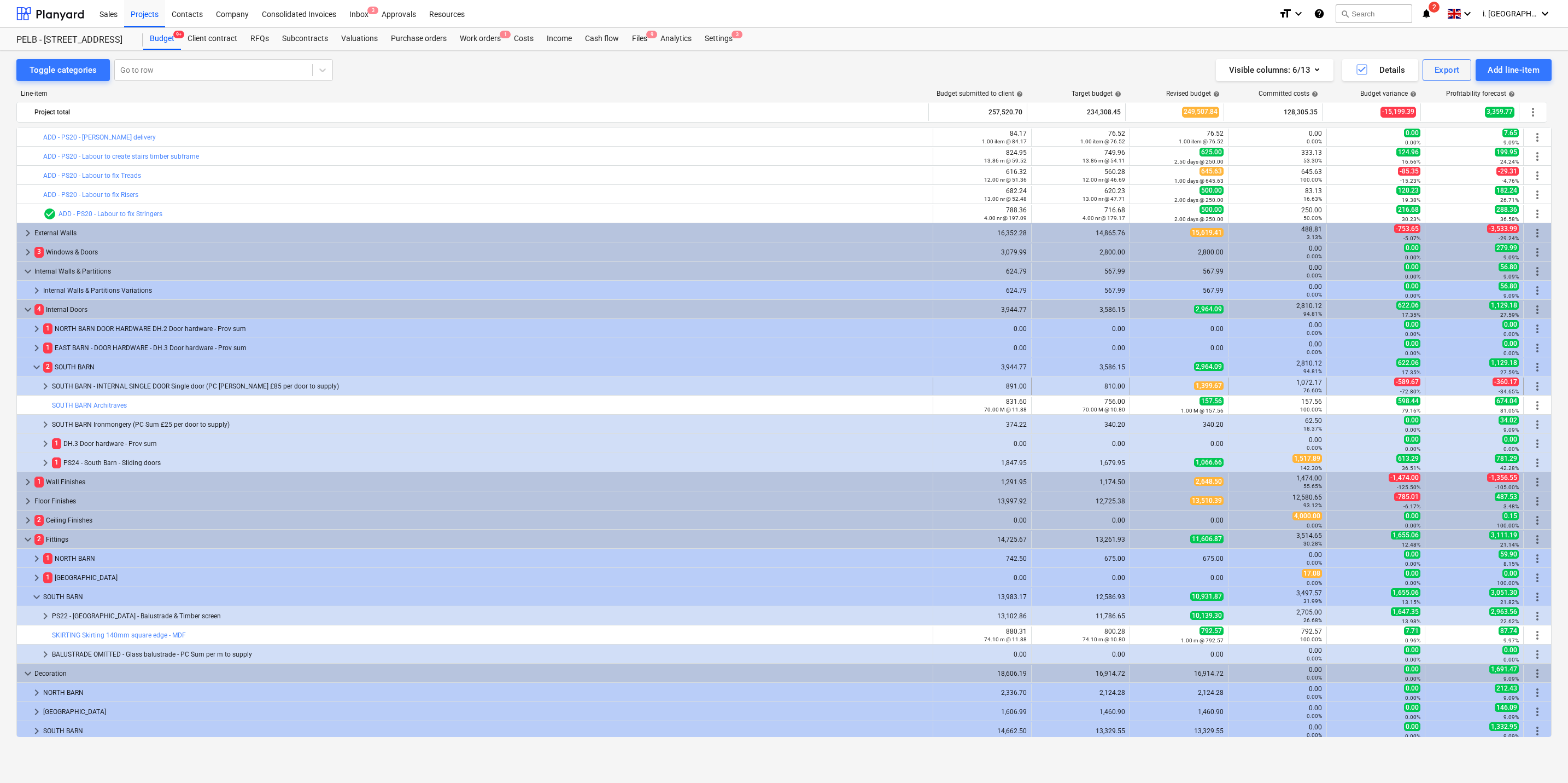
click at [43, 376] on span "keyboard_arrow_right" at bounding box center [45, 386] width 13 height 13
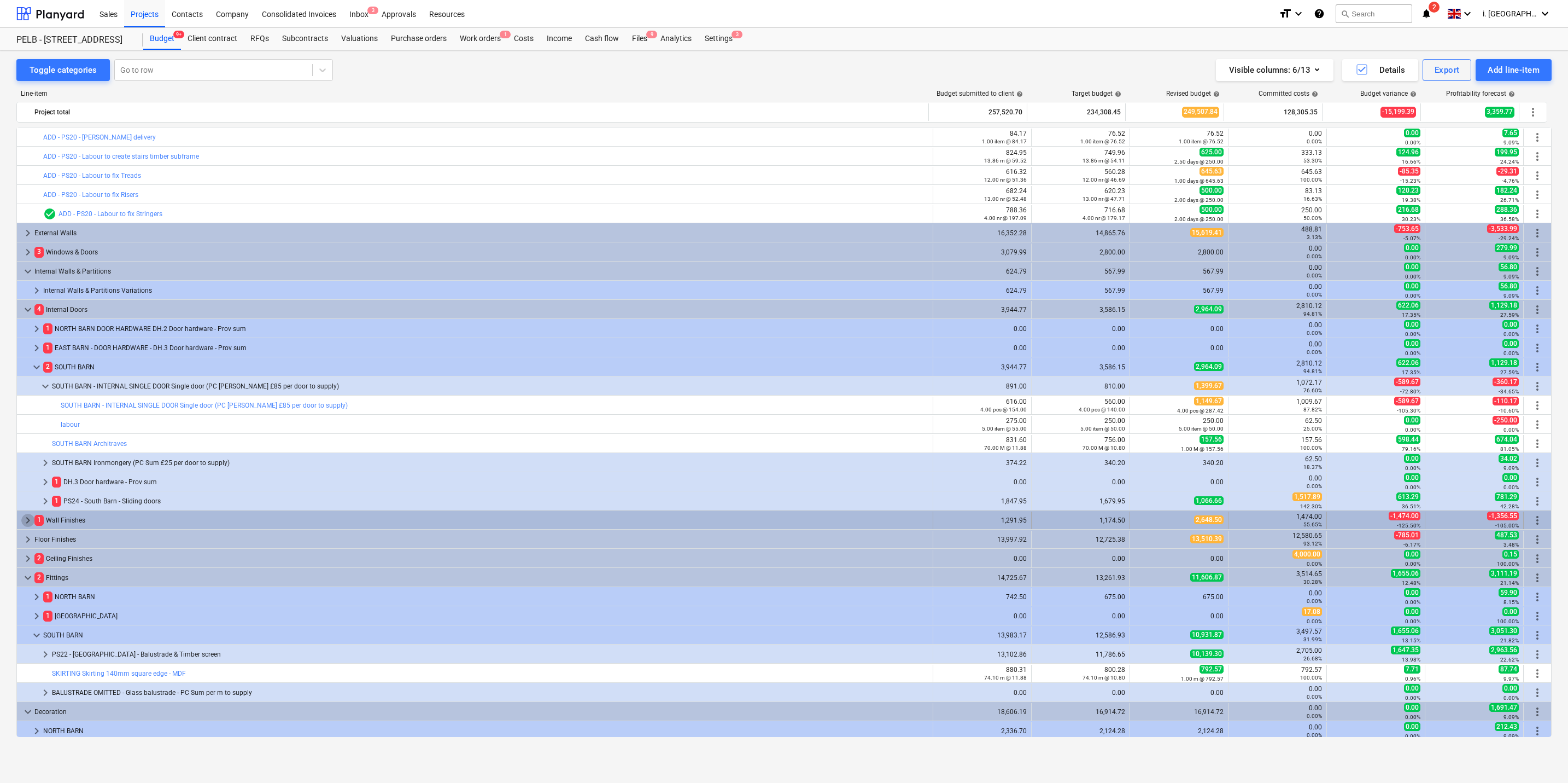
click at [26, 376] on span "keyboard_arrow_right" at bounding box center [28, 520] width 13 height 13
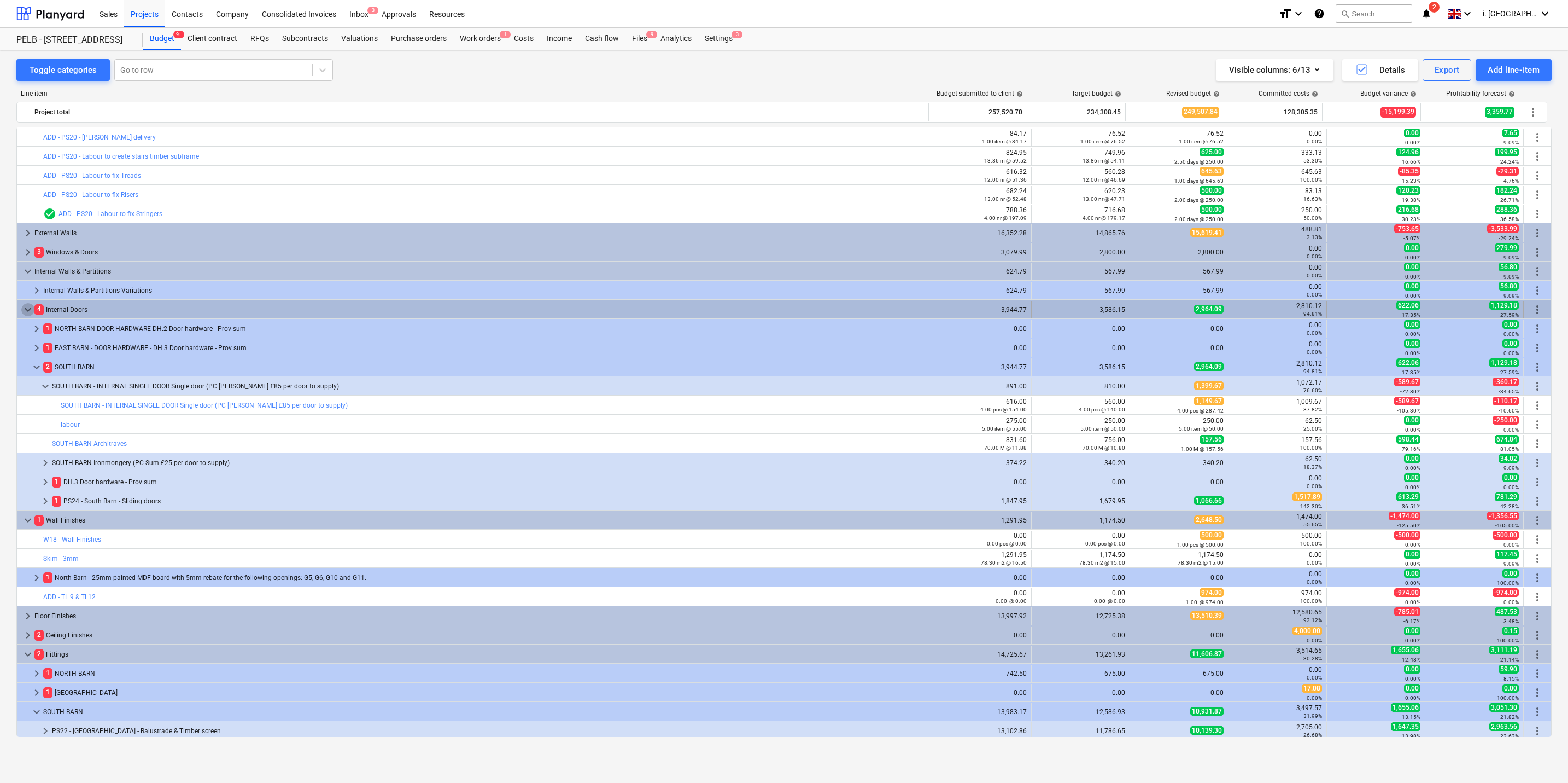
click at [28, 309] on span "keyboard_arrow_down" at bounding box center [28, 310] width 13 height 13
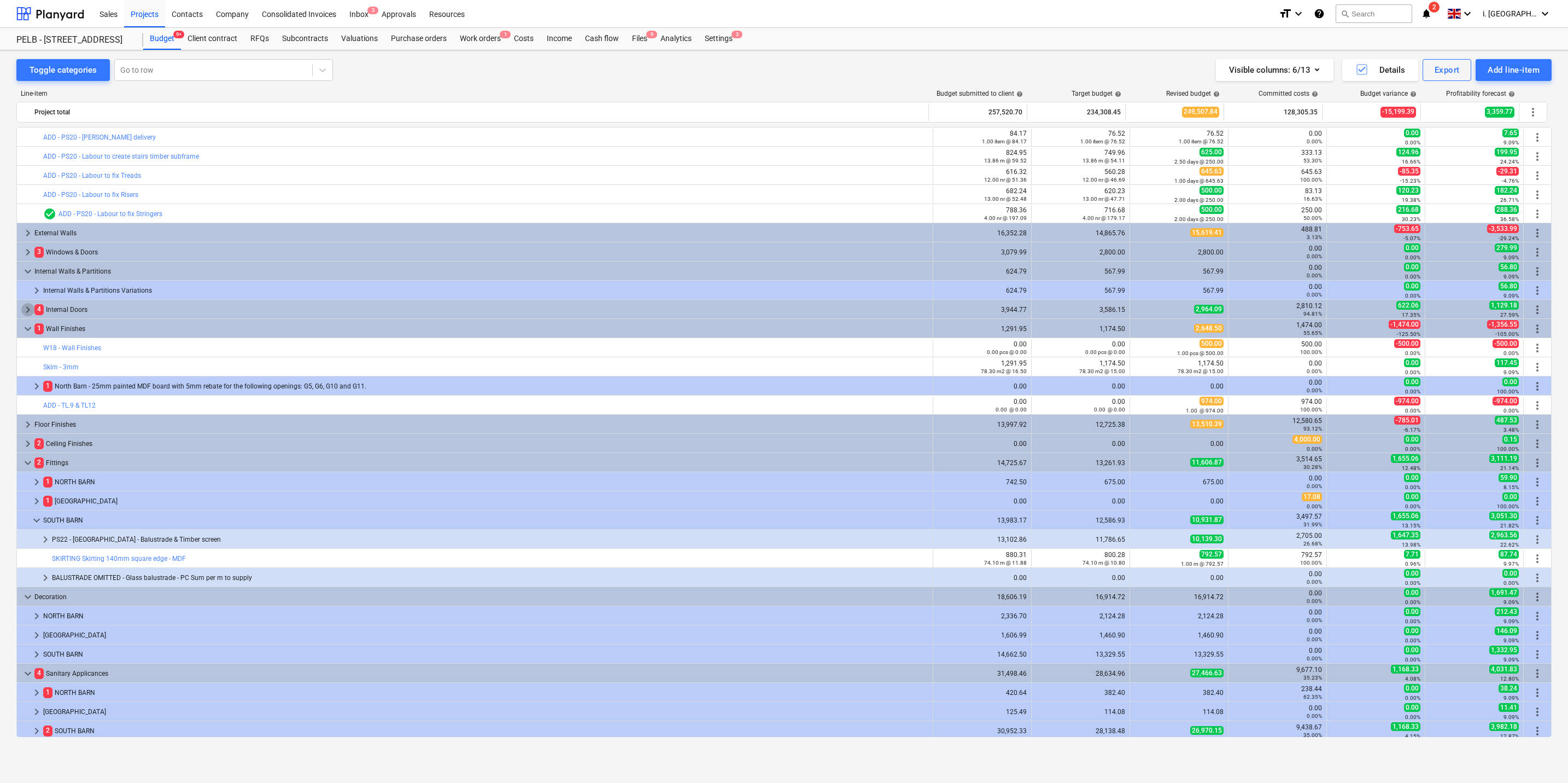
click at [28, 309] on span "keyboard_arrow_right" at bounding box center [28, 310] width 13 height 13
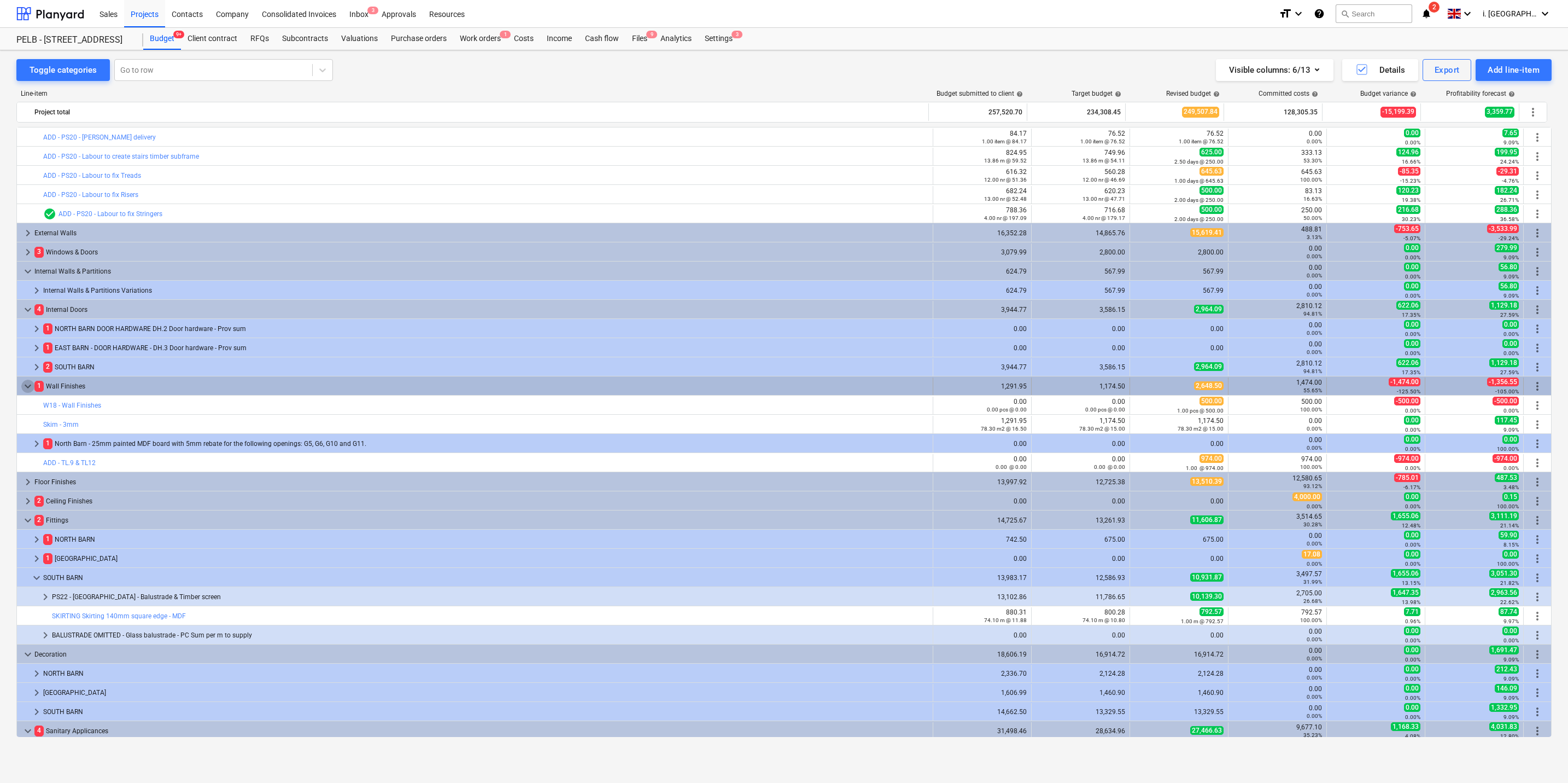
click at [25, 376] on span "keyboard_arrow_down" at bounding box center [28, 386] width 13 height 13
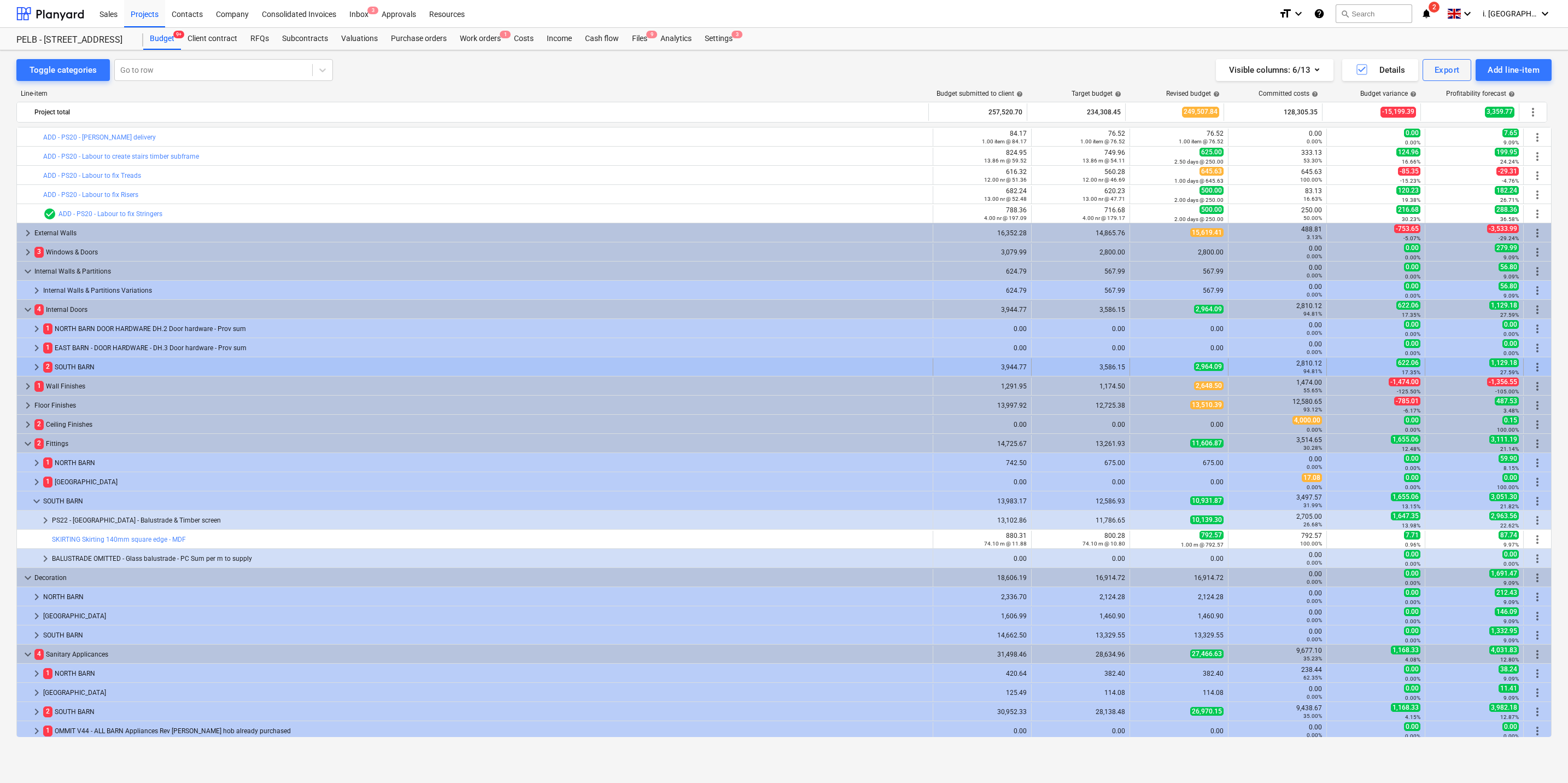
click at [35, 364] on span "keyboard_arrow_right" at bounding box center [37, 367] width 13 height 13
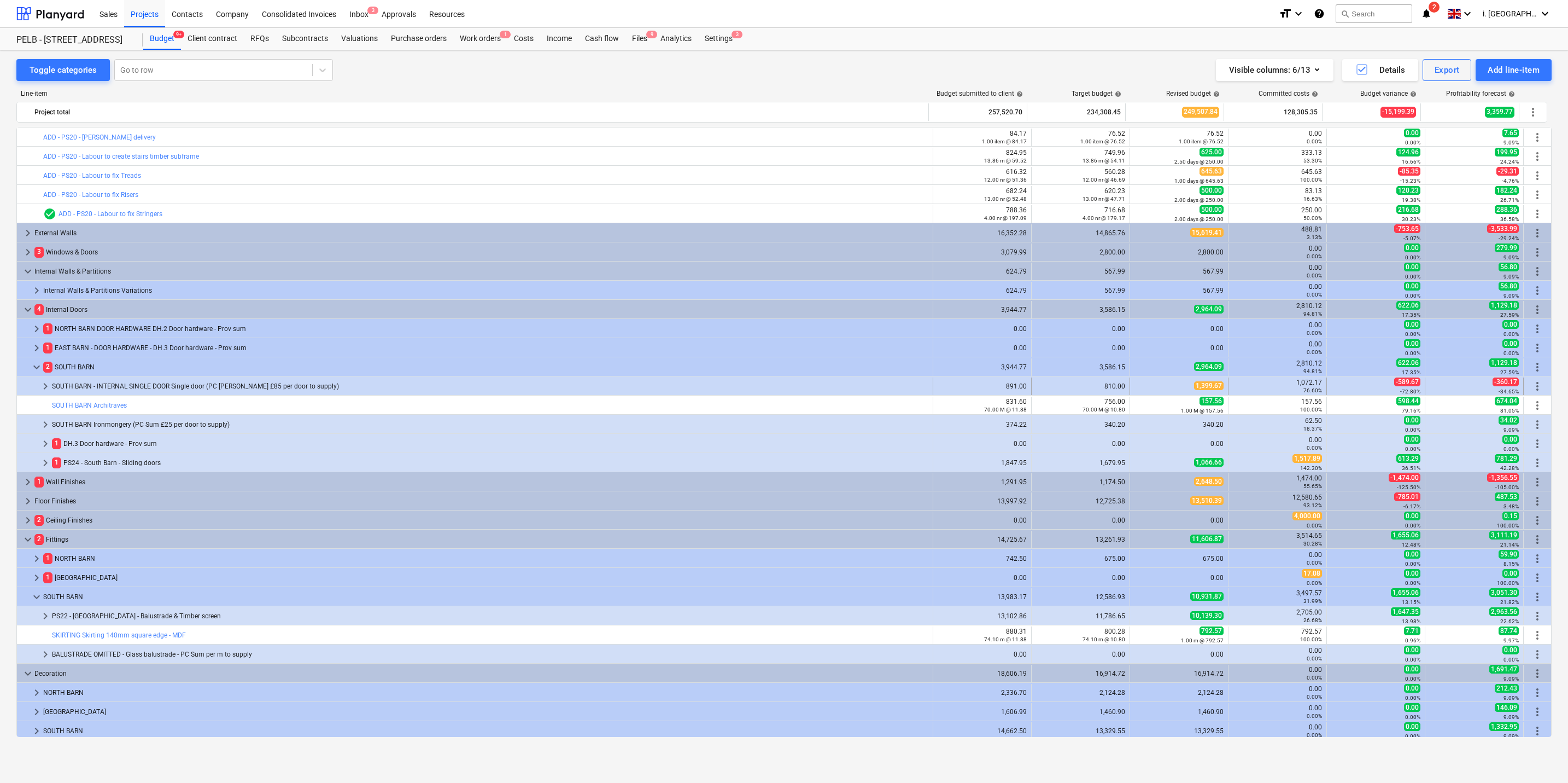
click at [45, 376] on span "keyboard_arrow_right" at bounding box center [45, 386] width 13 height 13
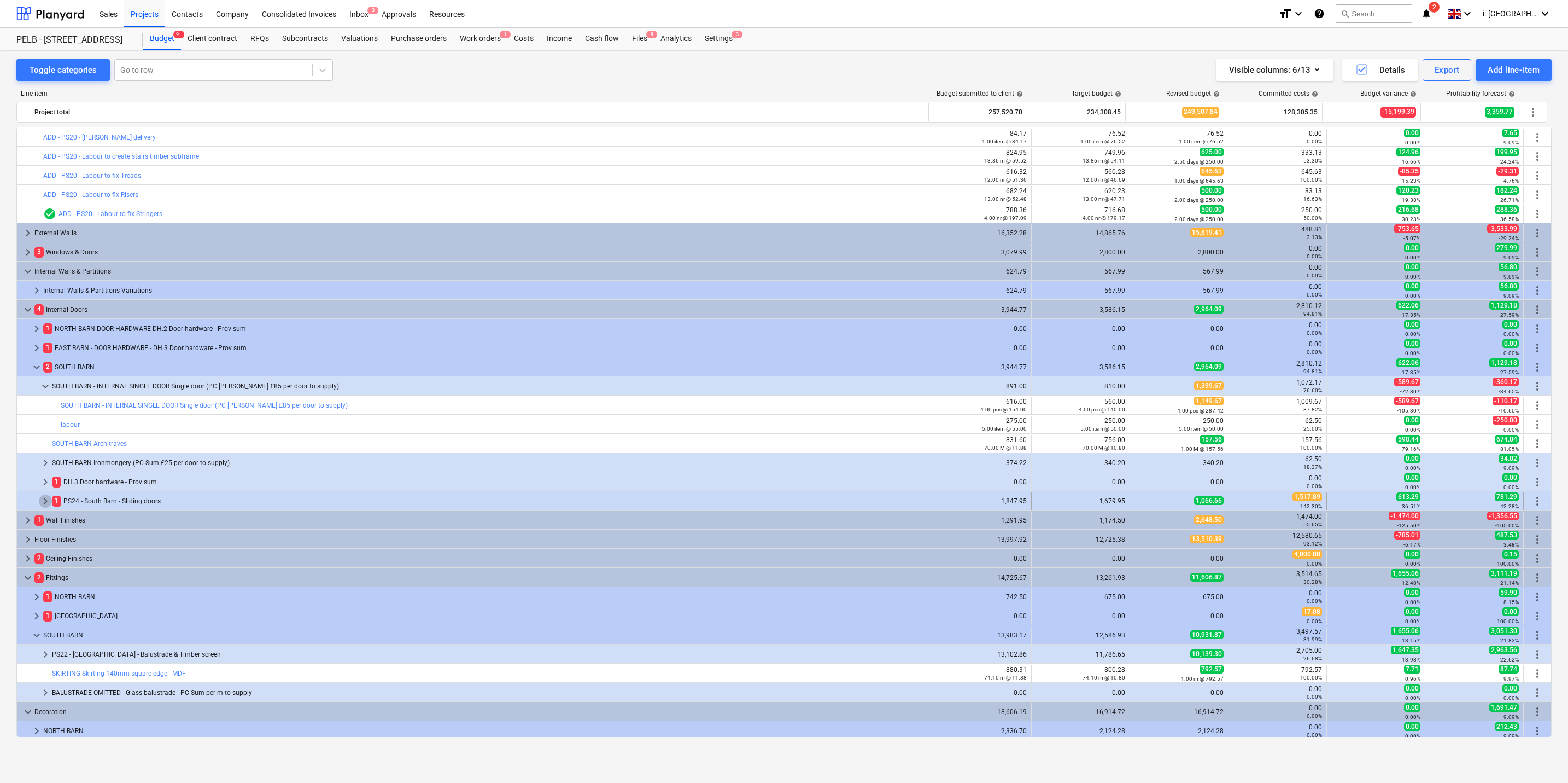
click at [39, 376] on span "keyboard_arrow_right" at bounding box center [45, 502] width 13 height 13
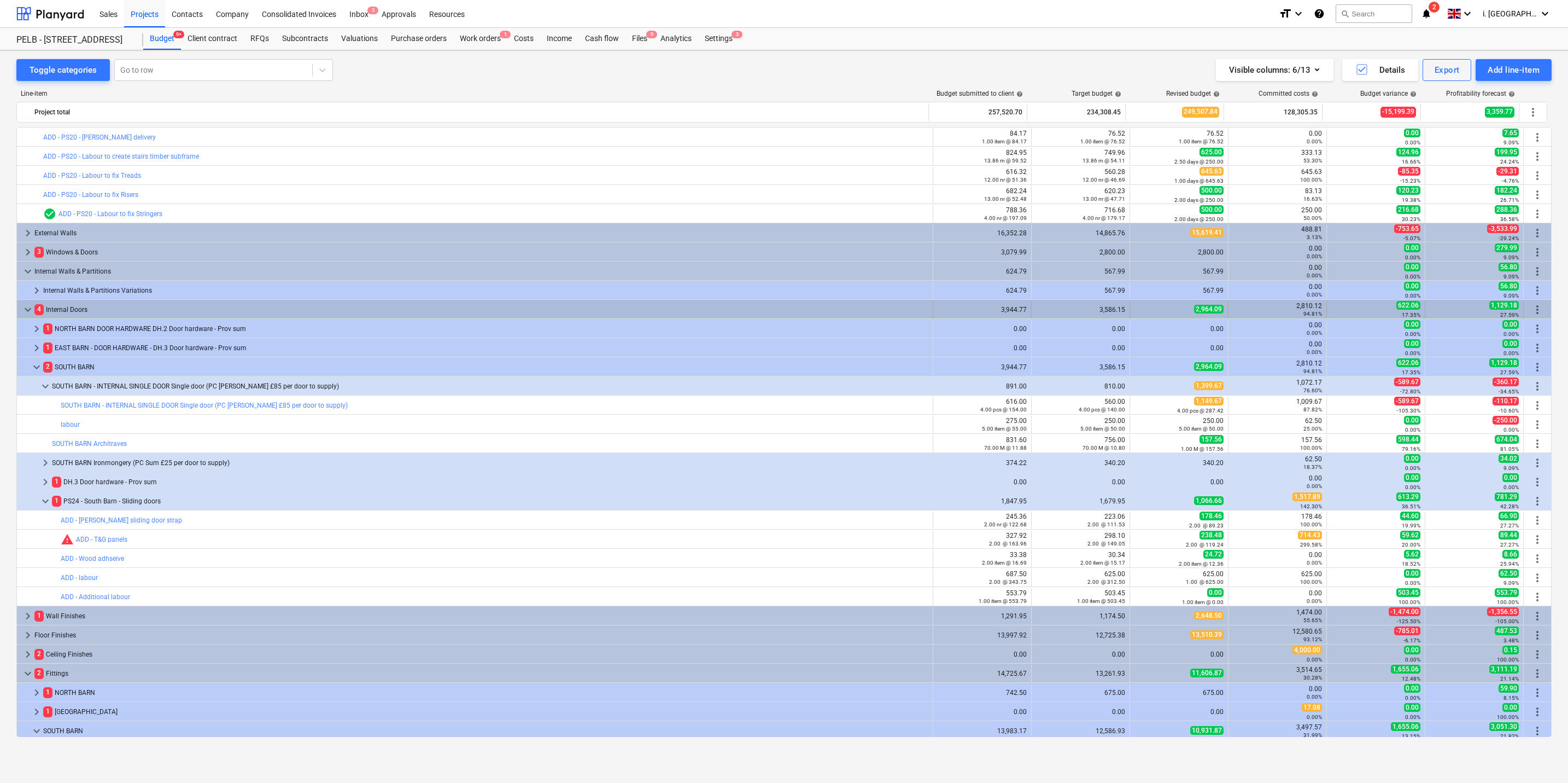
click at [20, 305] on div "keyboard_arrow_down 4 Internal Doors" at bounding box center [476, 309] width 916 height 17
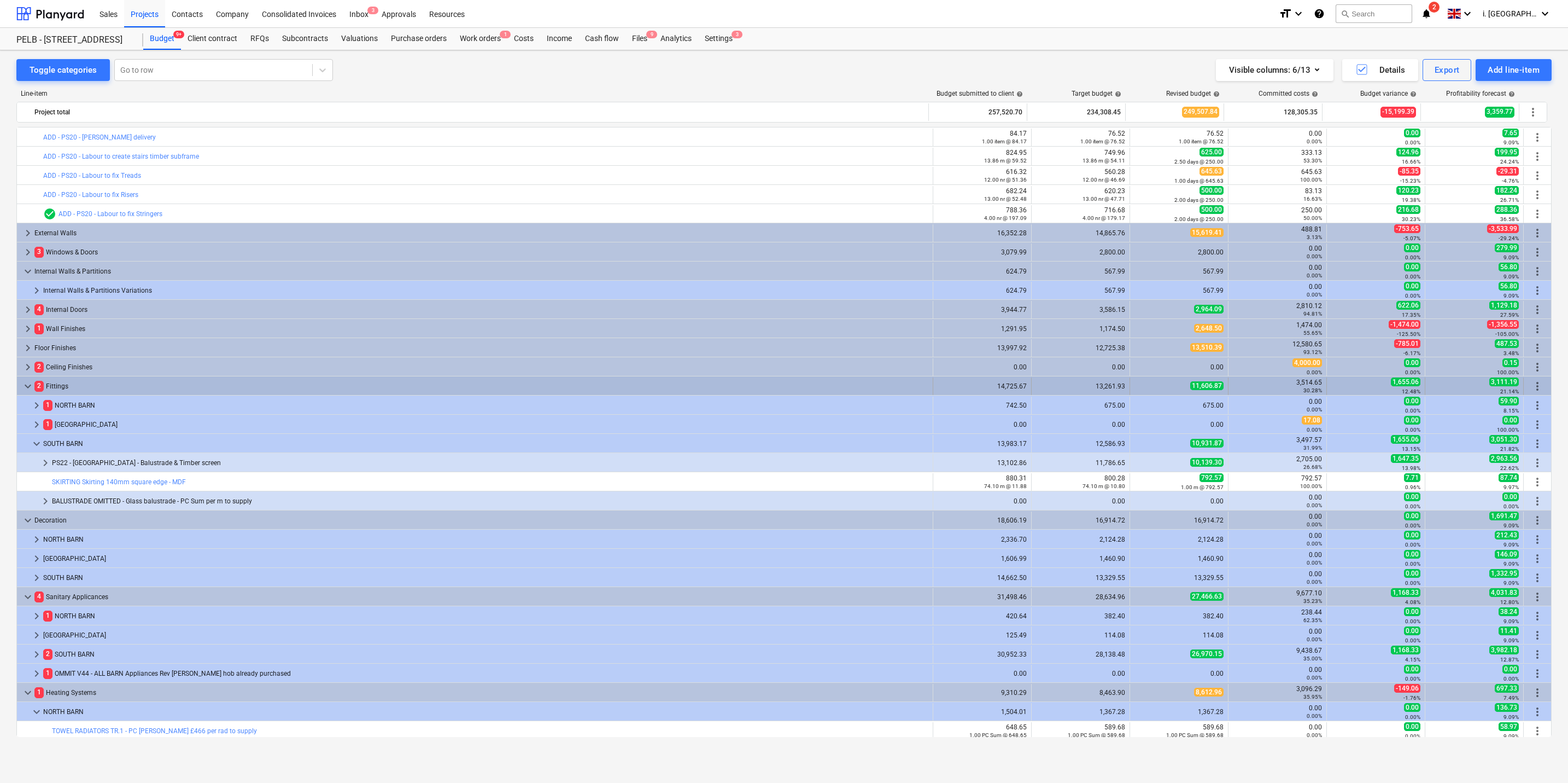
click at [29, 376] on span "keyboard_arrow_down" at bounding box center [28, 386] width 13 height 13
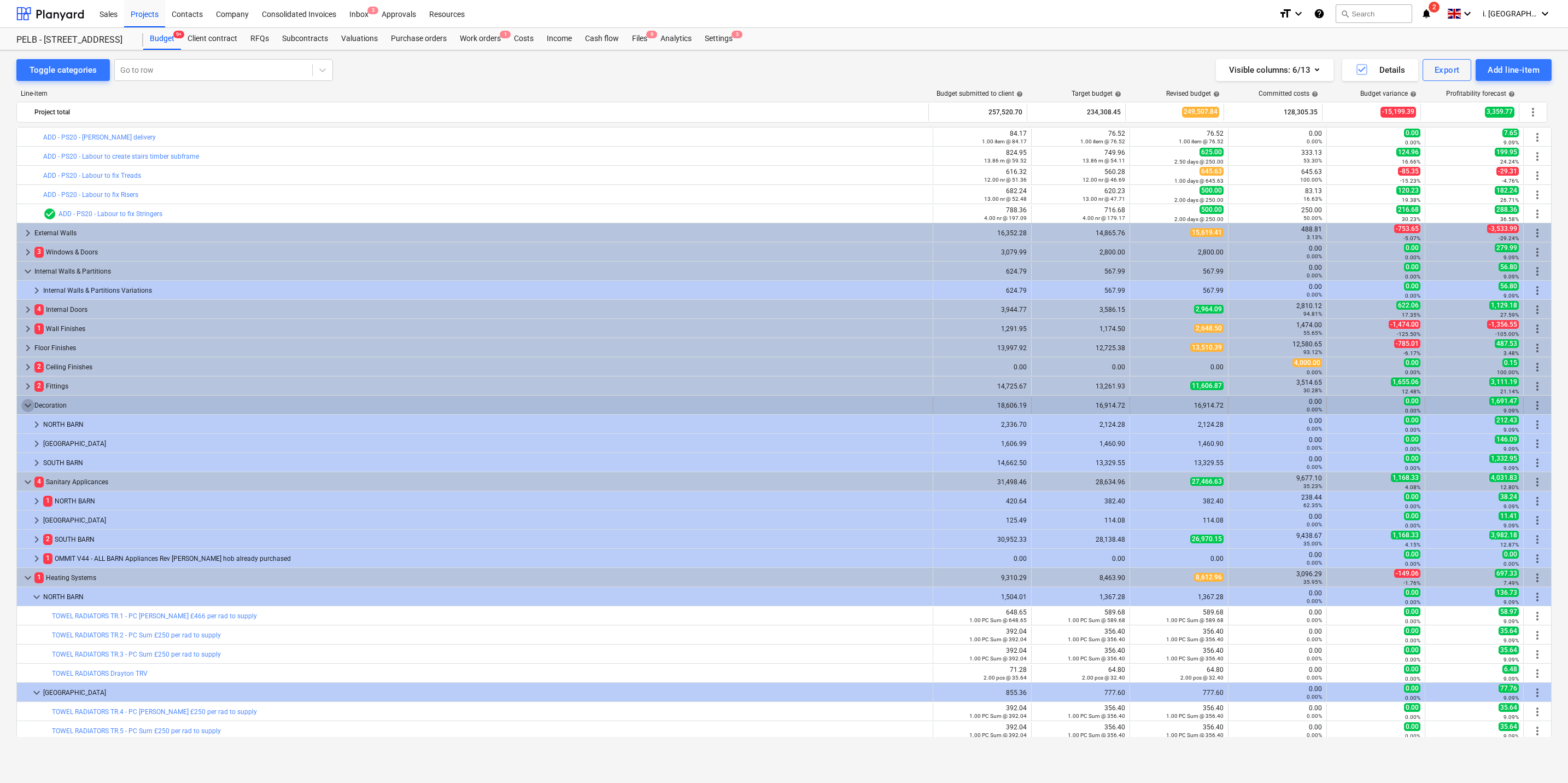
click at [28, 376] on span "keyboard_arrow_down" at bounding box center [28, 405] width 13 height 13
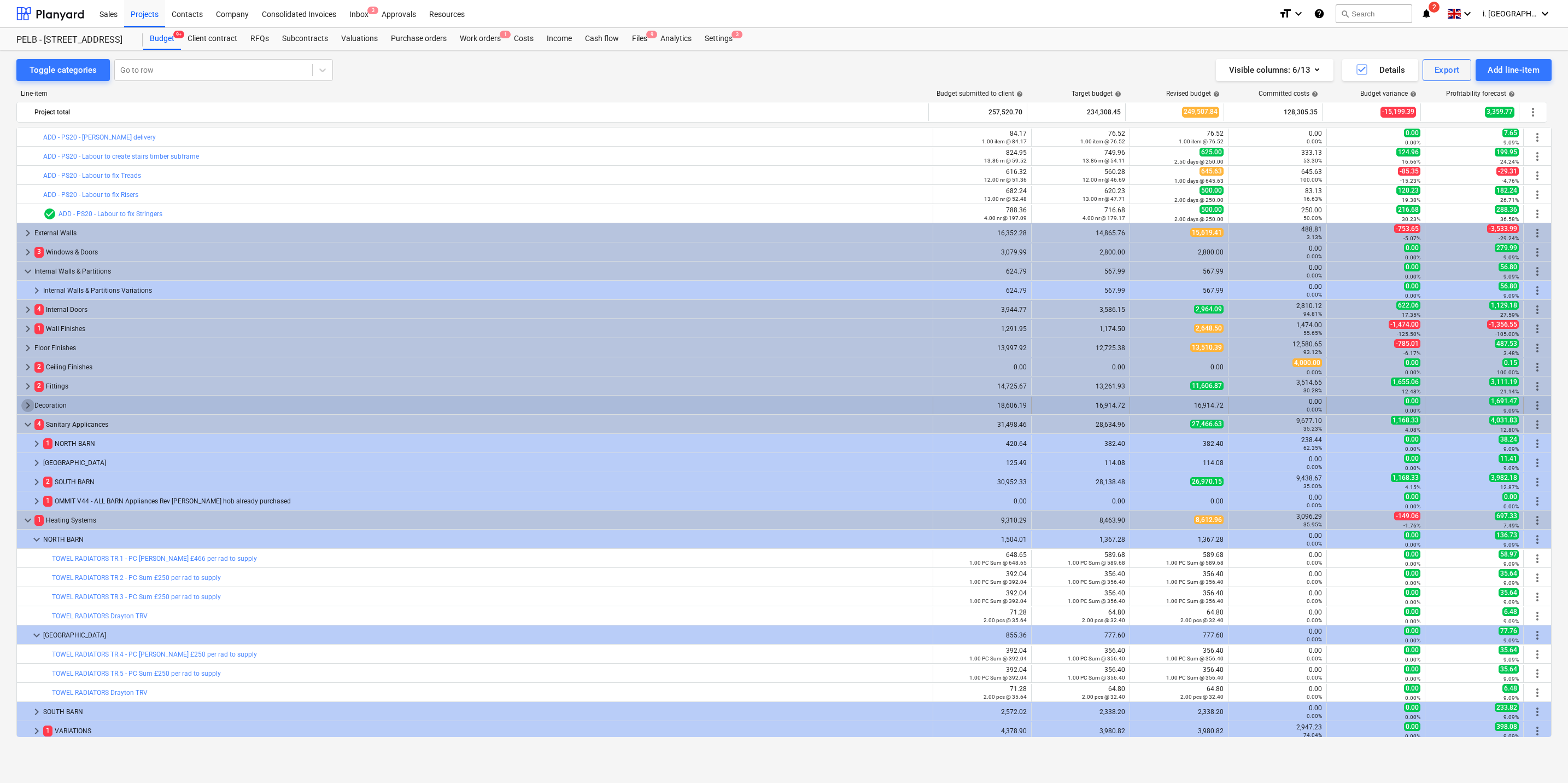
click at [23, 376] on span "keyboard_arrow_right" at bounding box center [28, 405] width 13 height 13
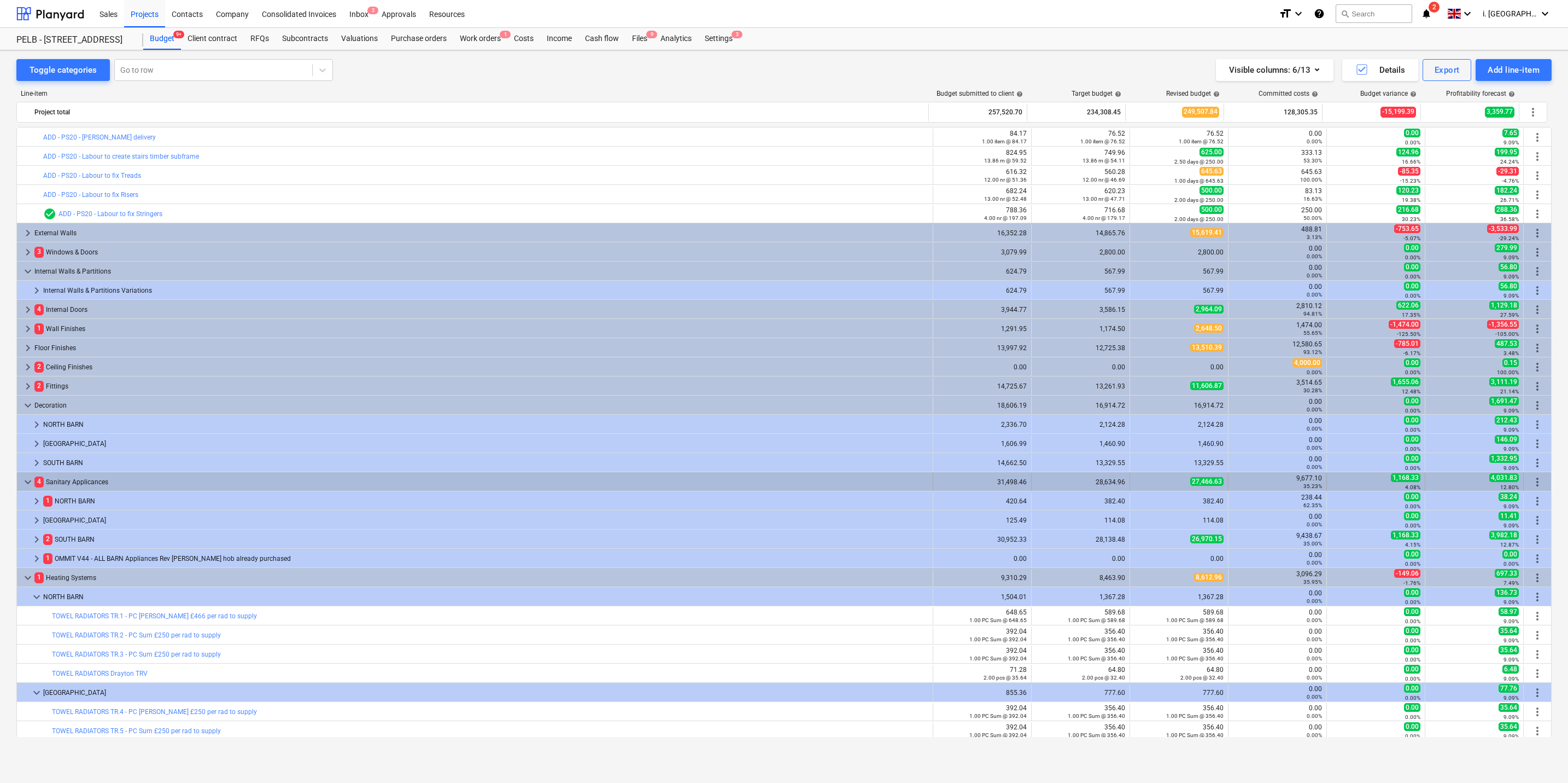
click at [27, 376] on span "keyboard_arrow_down" at bounding box center [28, 483] width 13 height 13
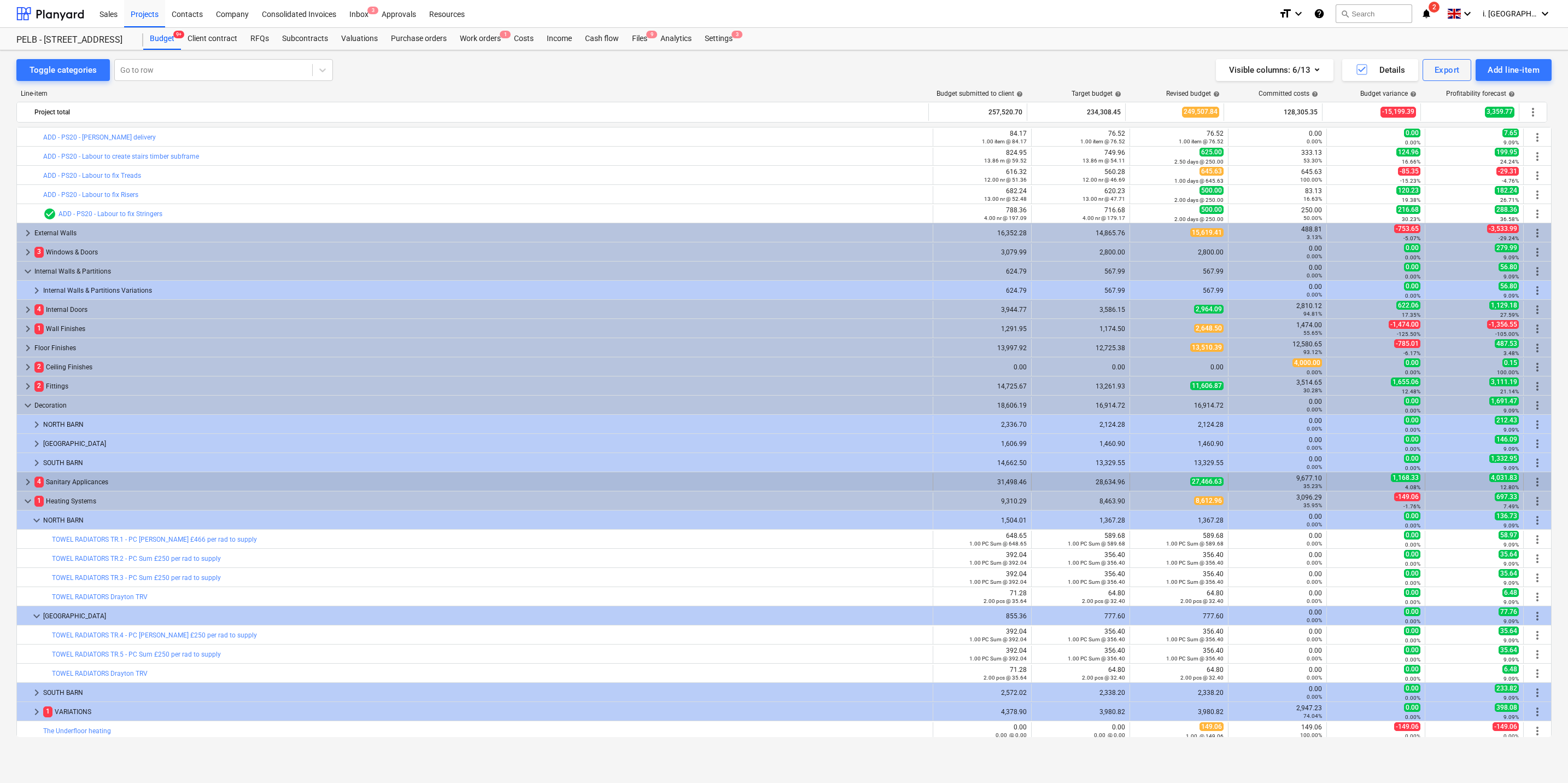
click at [26, 376] on span "keyboard_arrow_right" at bounding box center [28, 483] width 13 height 13
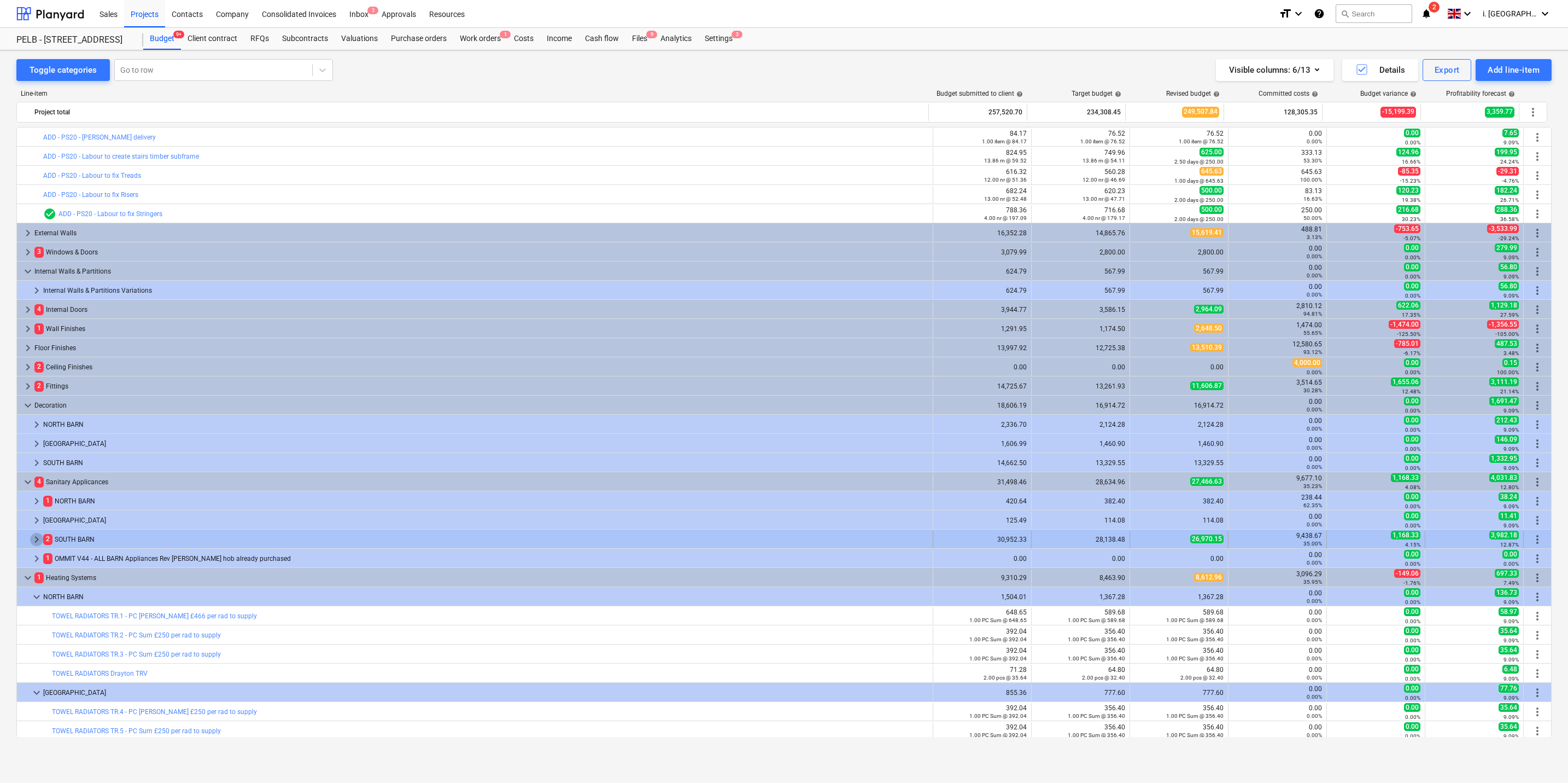
click at [31, 376] on span "keyboard_arrow_right" at bounding box center [37, 539] width 13 height 13
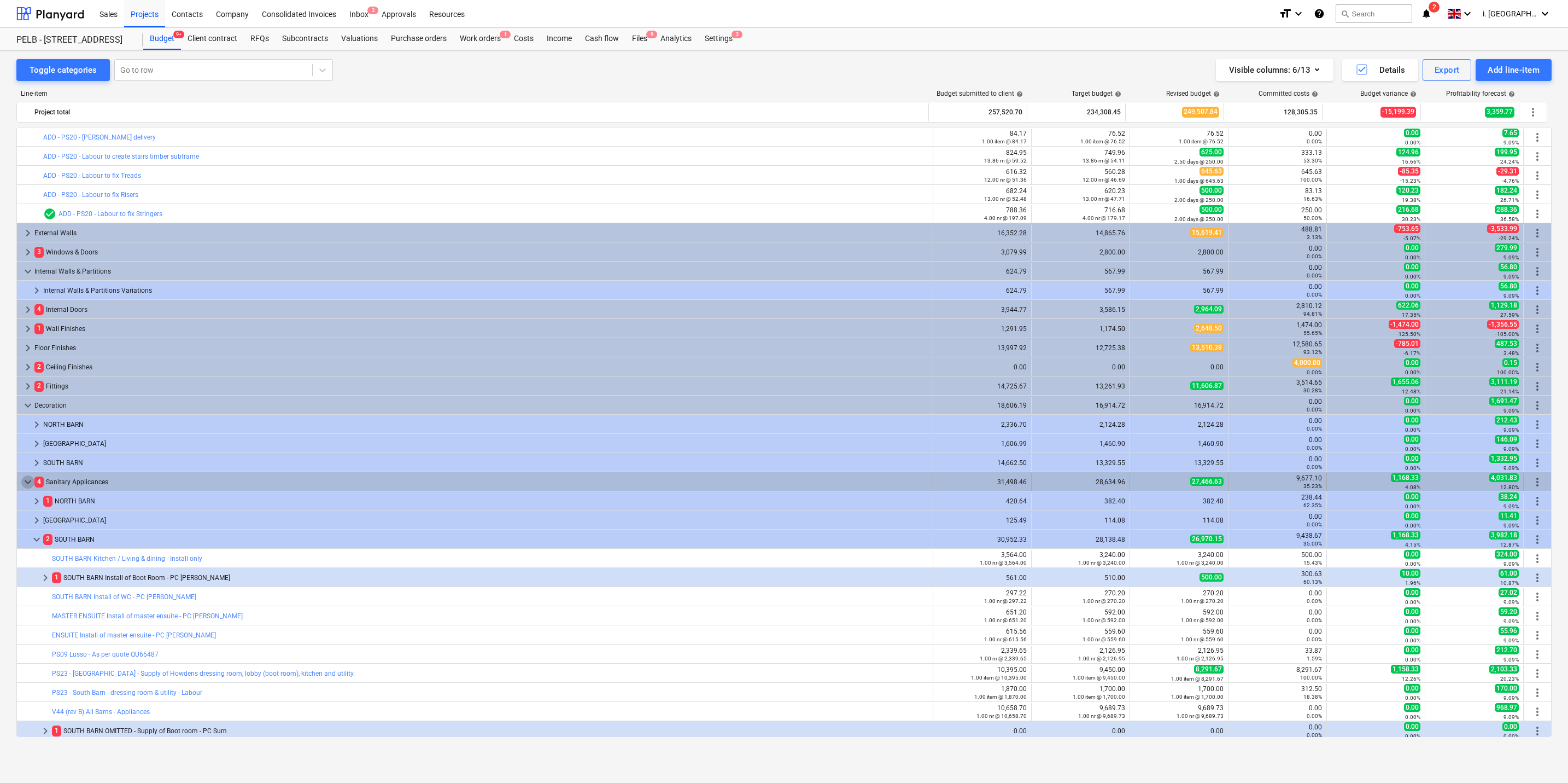
click at [28, 376] on span "keyboard_arrow_down" at bounding box center [28, 483] width 13 height 13
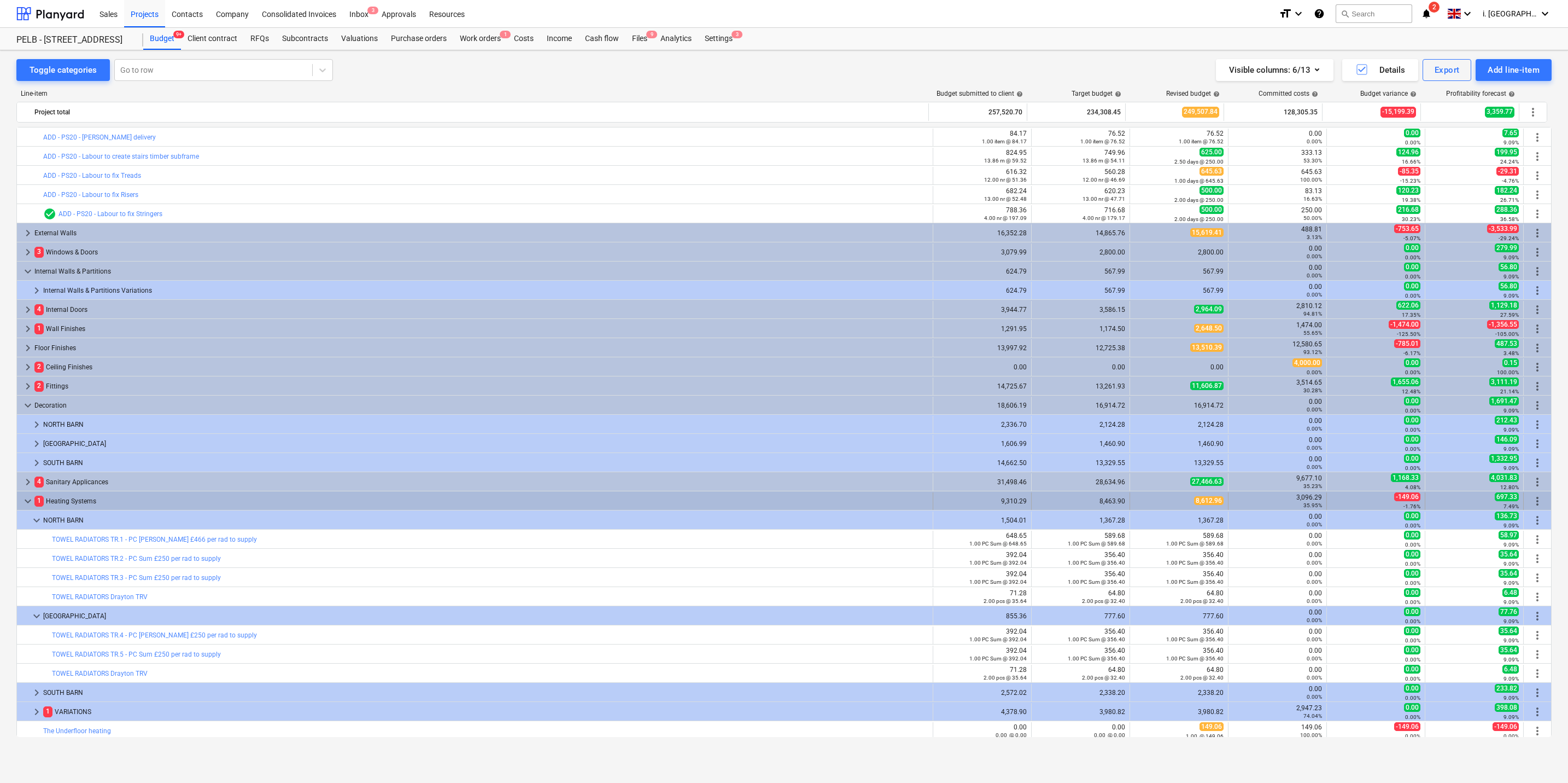
click at [20, 376] on div "keyboard_arrow_down 1 Heating Systems" at bounding box center [476, 501] width 916 height 17
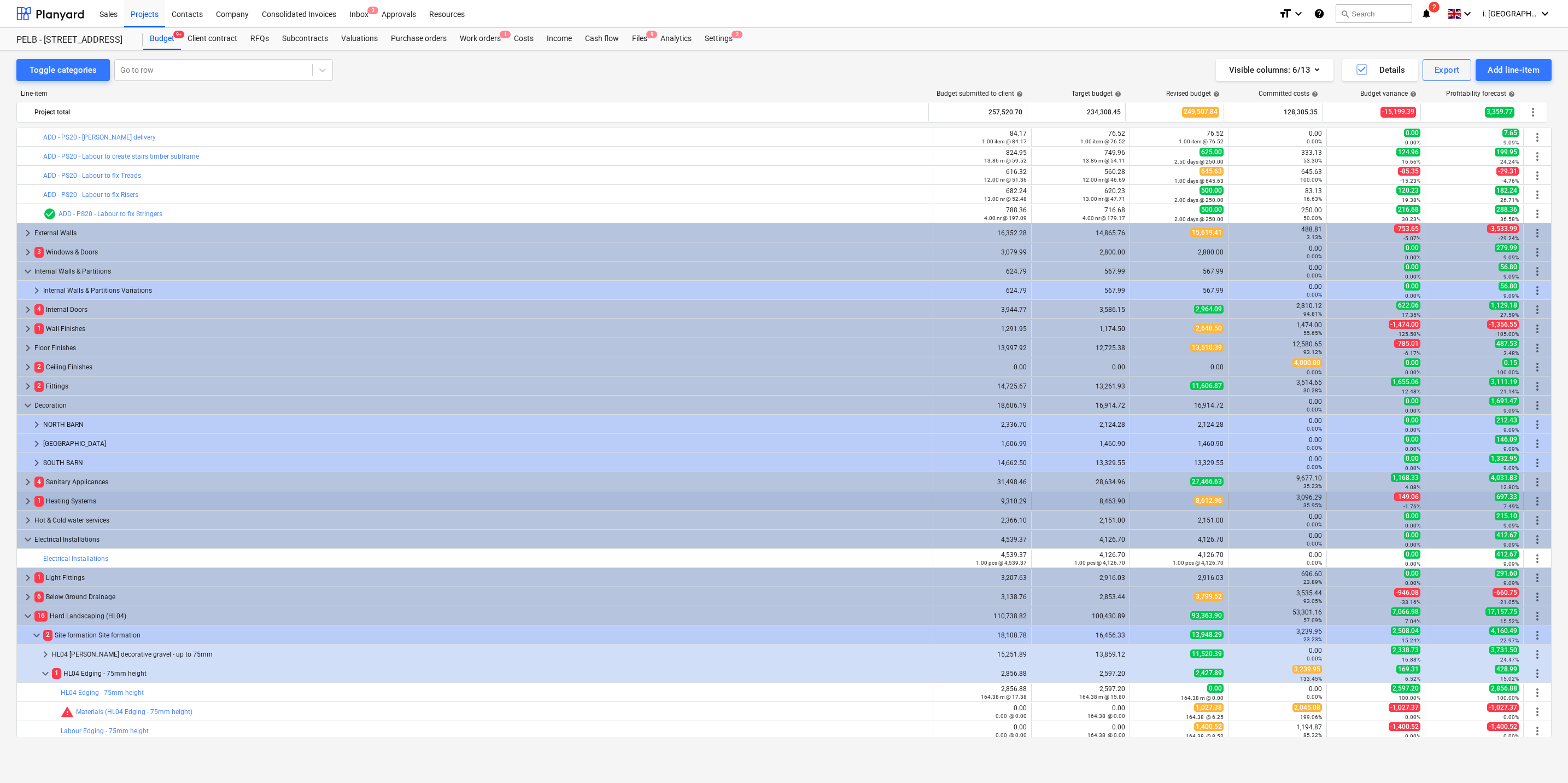
click at [23, 376] on span "keyboard_arrow_right" at bounding box center [28, 502] width 13 height 13
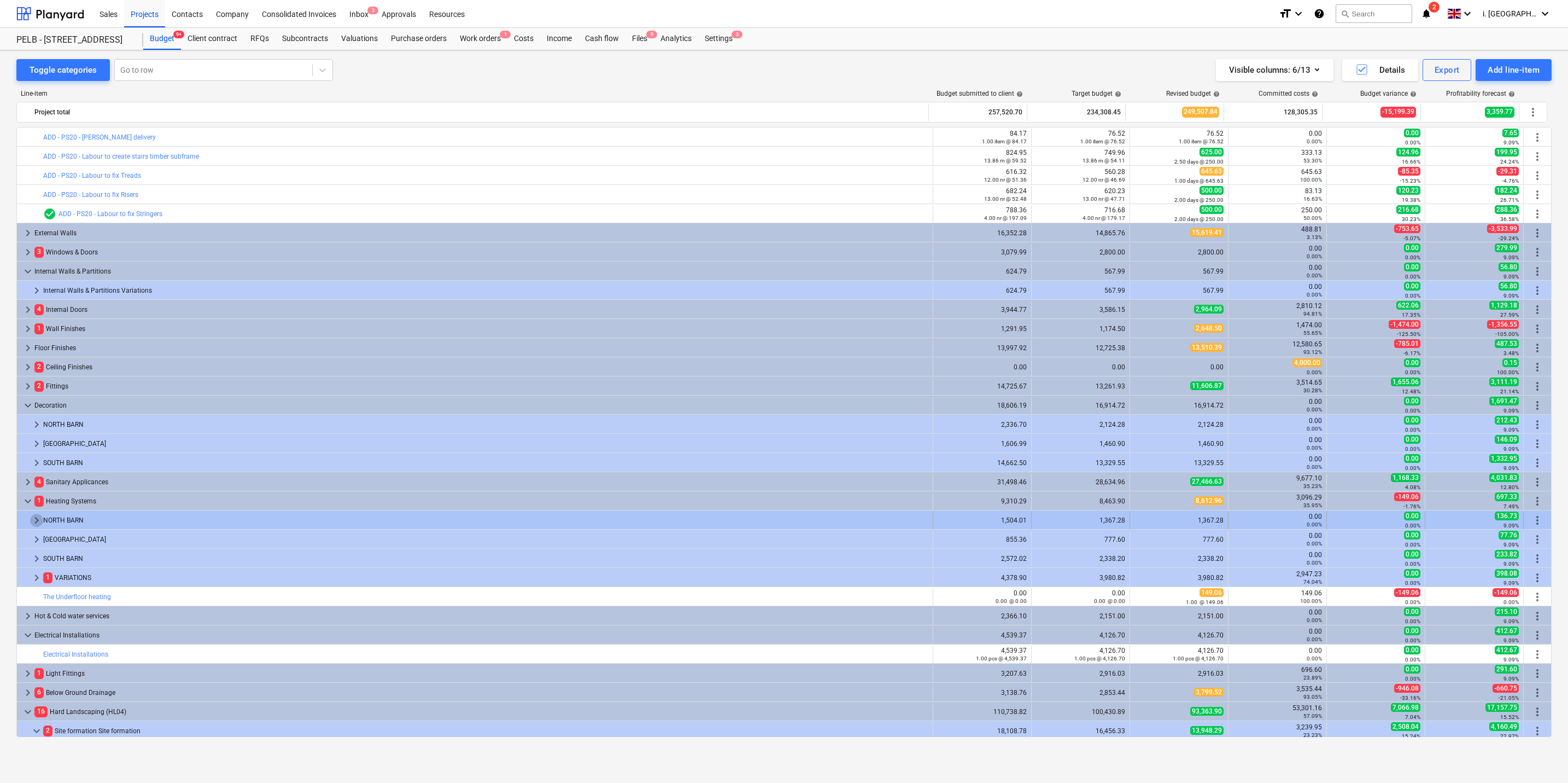
click at [31, 376] on span "keyboard_arrow_right" at bounding box center [37, 520] width 13 height 13
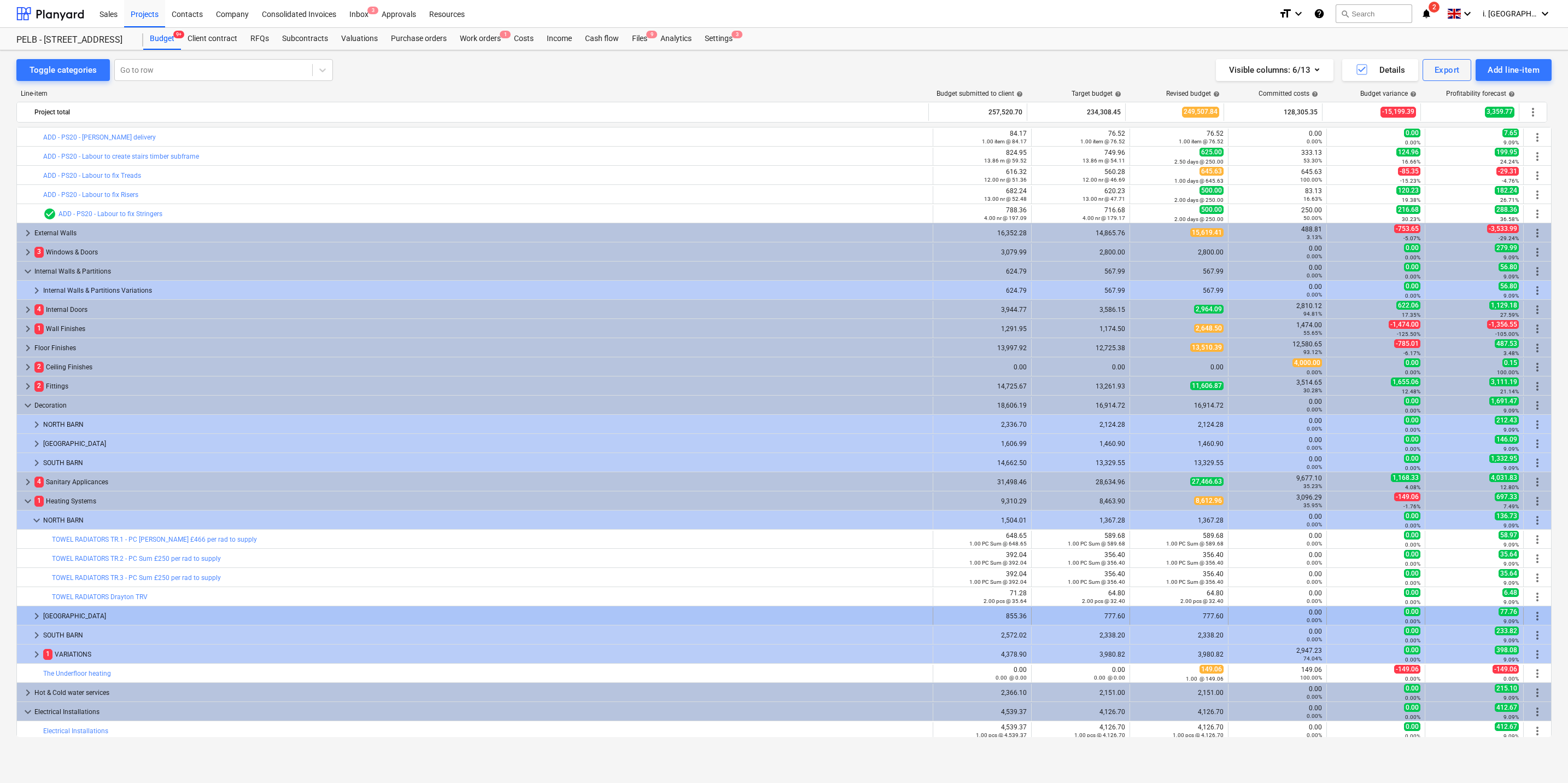
click at [33, 376] on span "keyboard_arrow_right" at bounding box center [37, 616] width 13 height 13
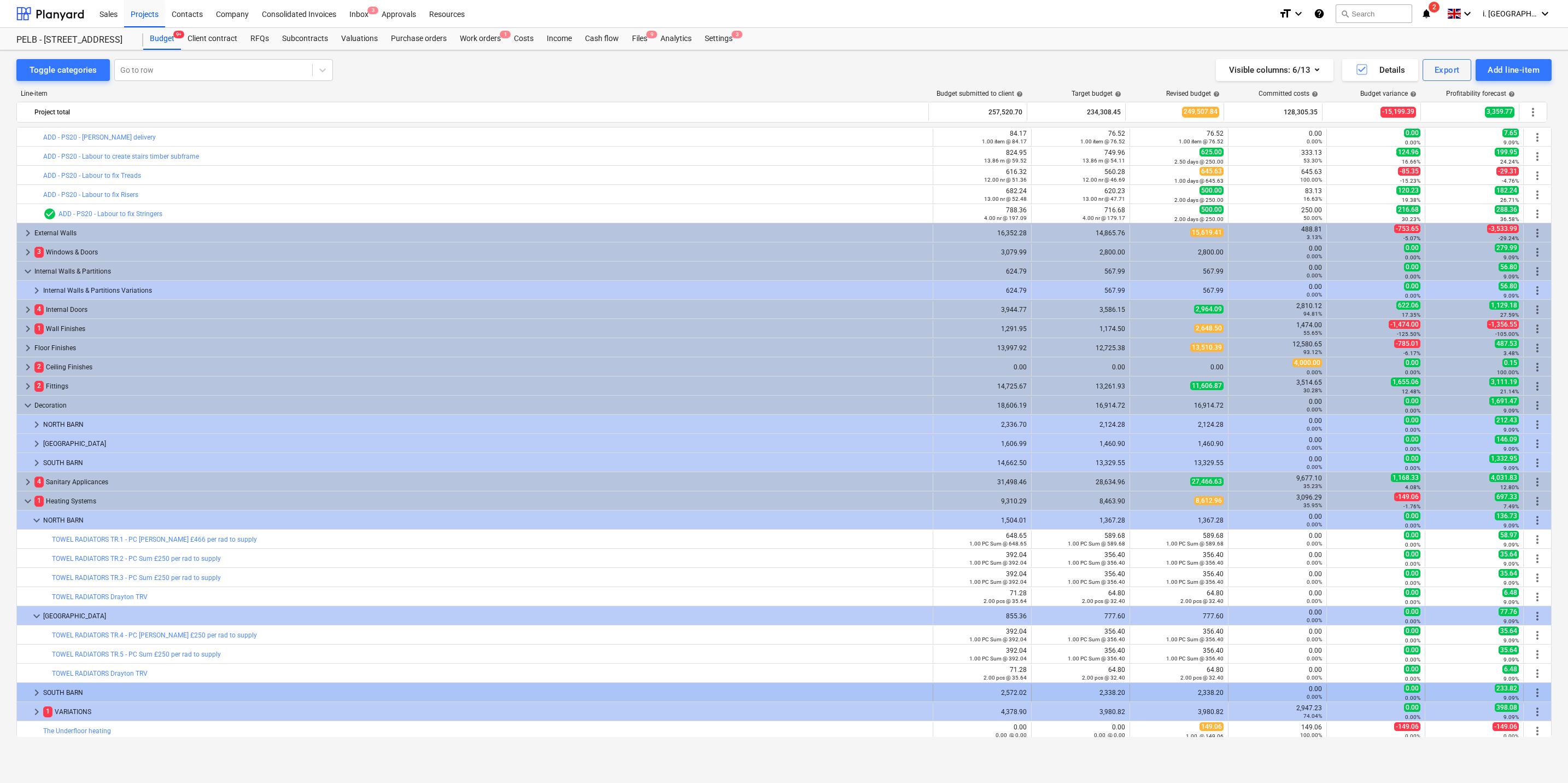
click at [29, 376] on div at bounding box center [25, 692] width 9 height 17
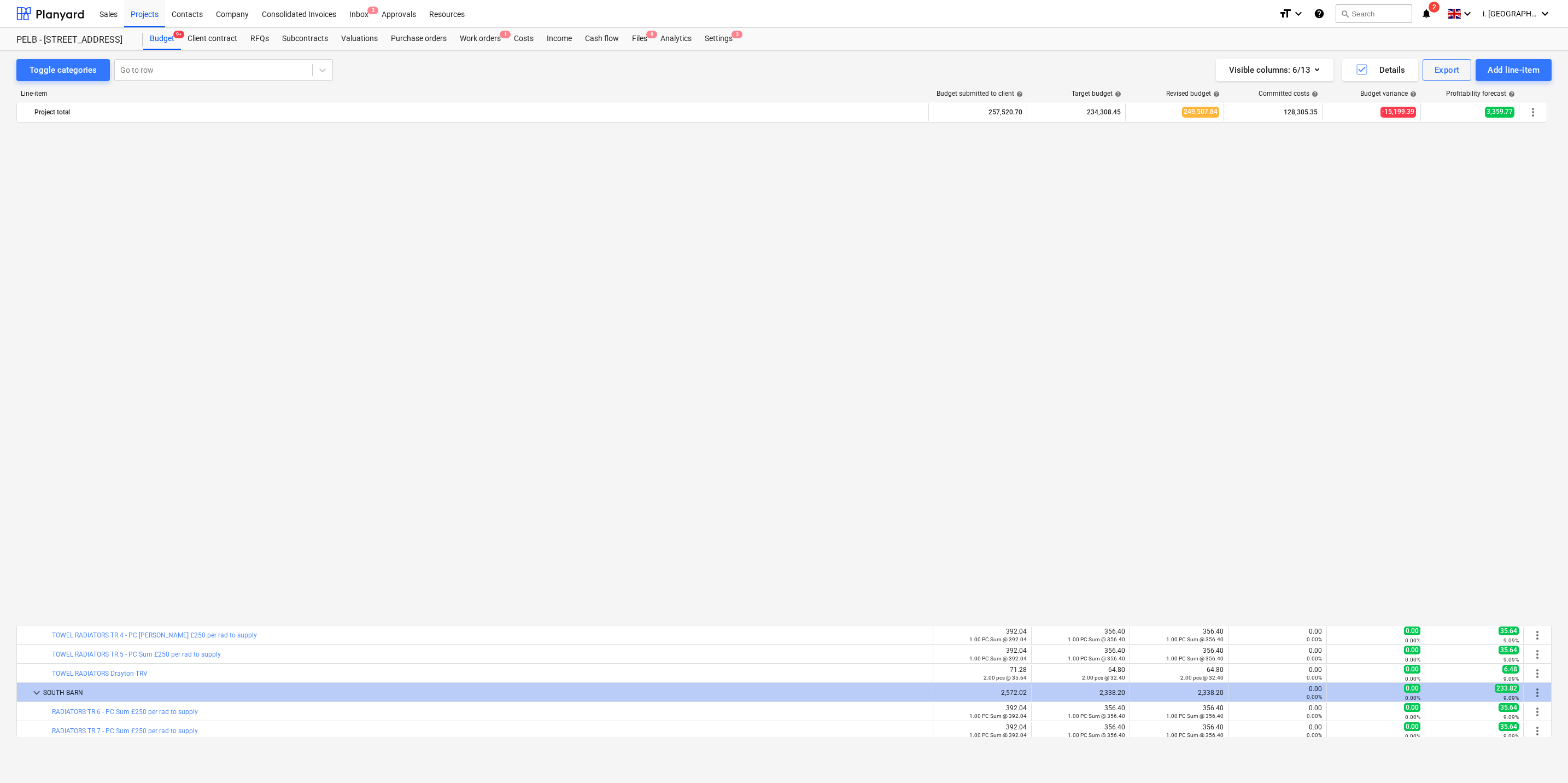
scroll to position [744, 0]
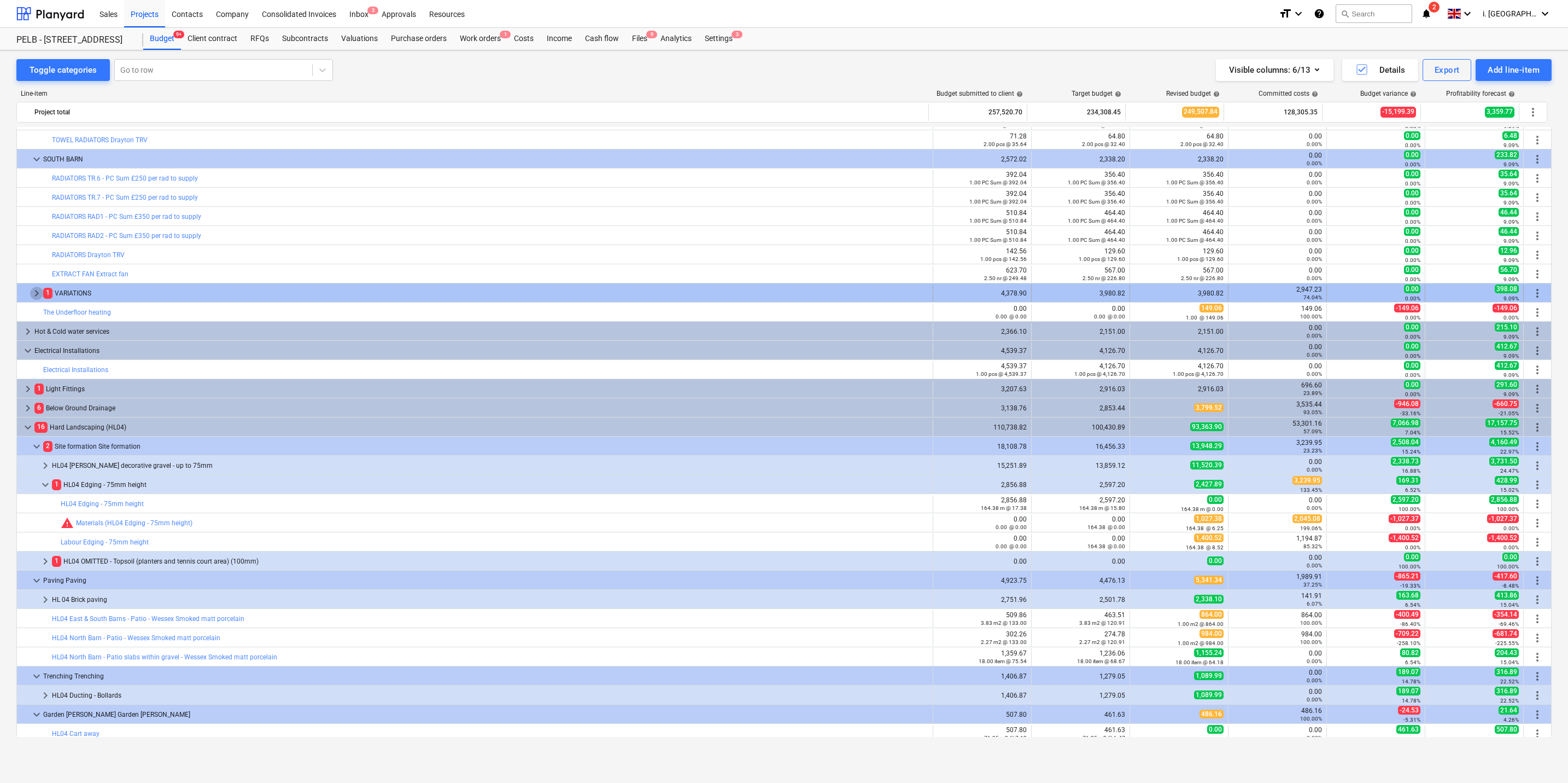
click at [39, 291] on span "keyboard_arrow_right" at bounding box center [37, 294] width 13 height 13
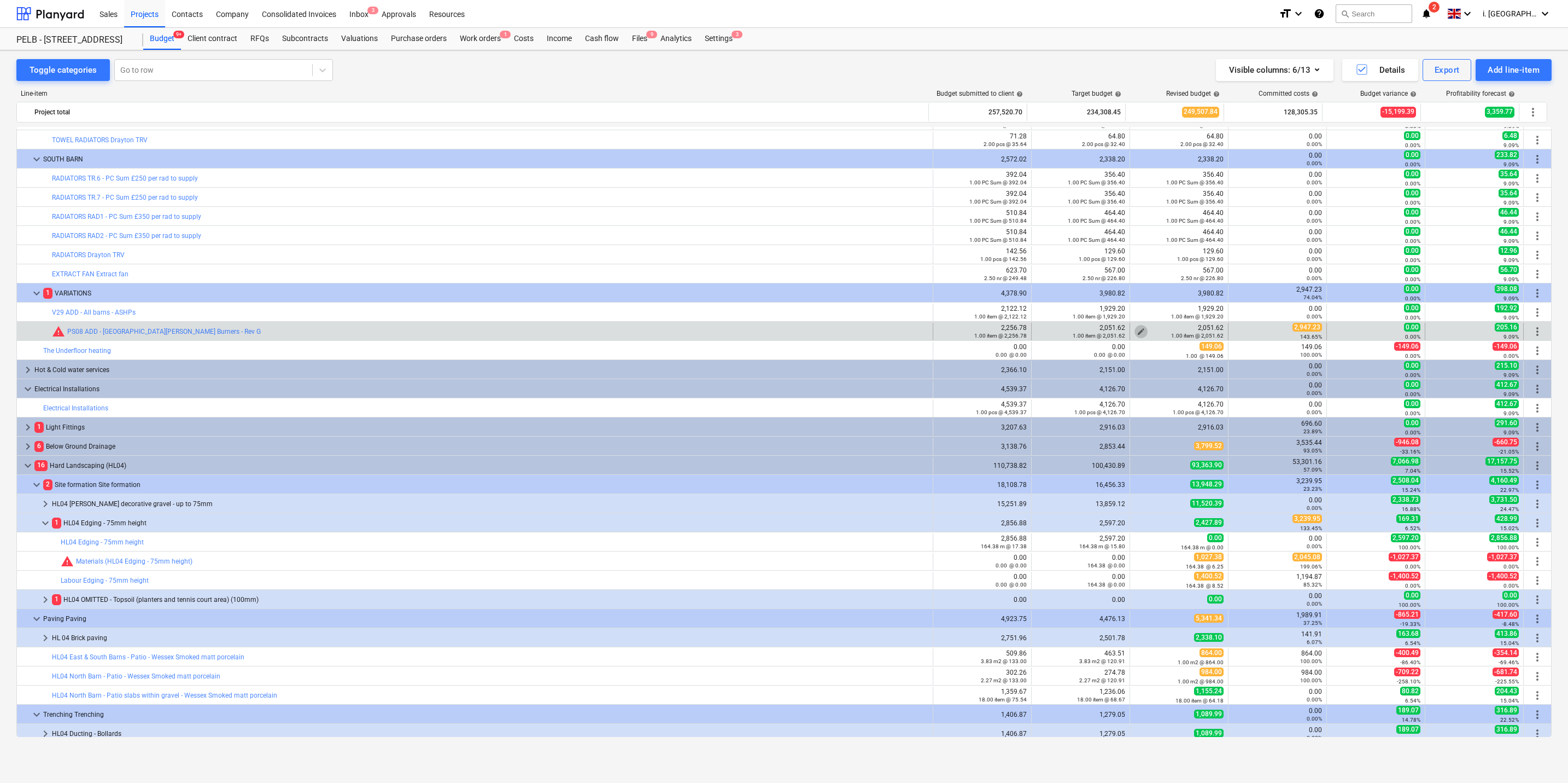
click at [793, 330] on span "edit" at bounding box center [1141, 331] width 9 height 9
type textarea "x"
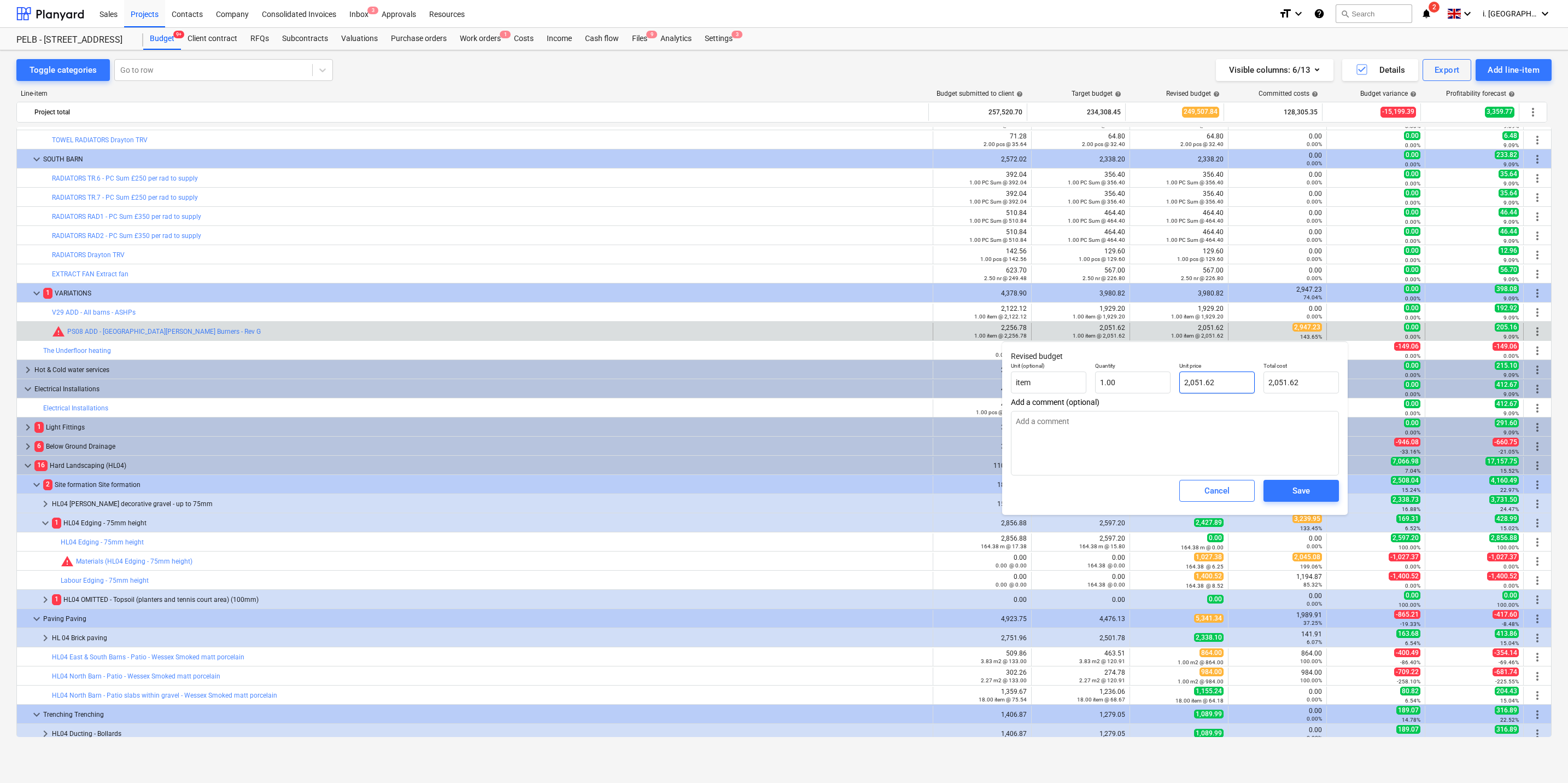
type input "2051.62"
drag, startPoint x: 1218, startPoint y: 384, endPoint x: 1144, endPoint y: 384, distance: 74.0
click at [793, 376] on div "Unit (optional) item Quantity 1.00 Unit price 2051.62 Total cost 2,051.62" at bounding box center [1175, 378] width 337 height 39
type textarea "x"
type input "2"
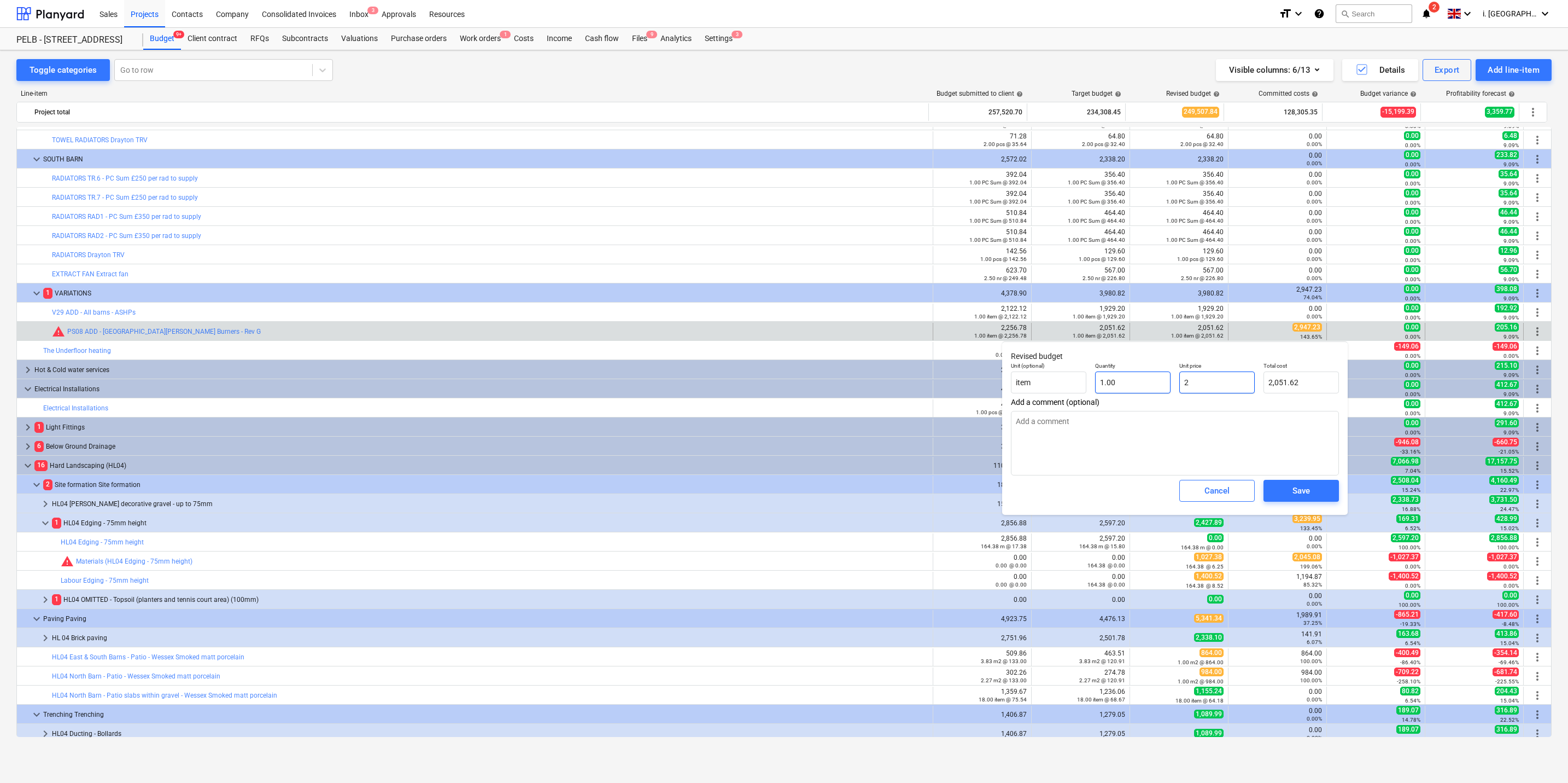
type input "2.00"
type textarea "x"
type input "29"
type input "29.00"
type textarea "x"
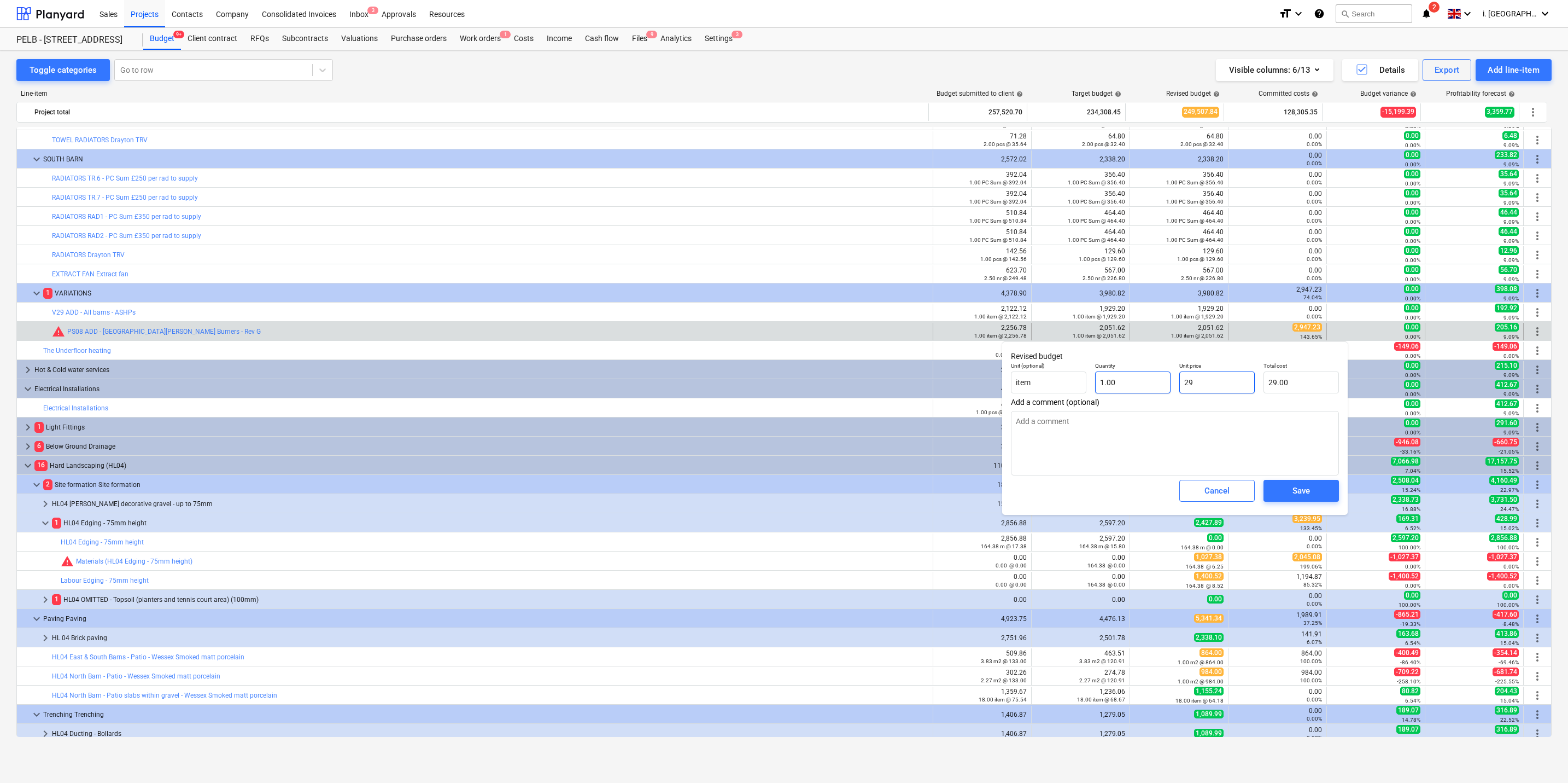
type input "294"
type input "294.00"
type textarea "x"
type input "2947"
type input "2,947.00"
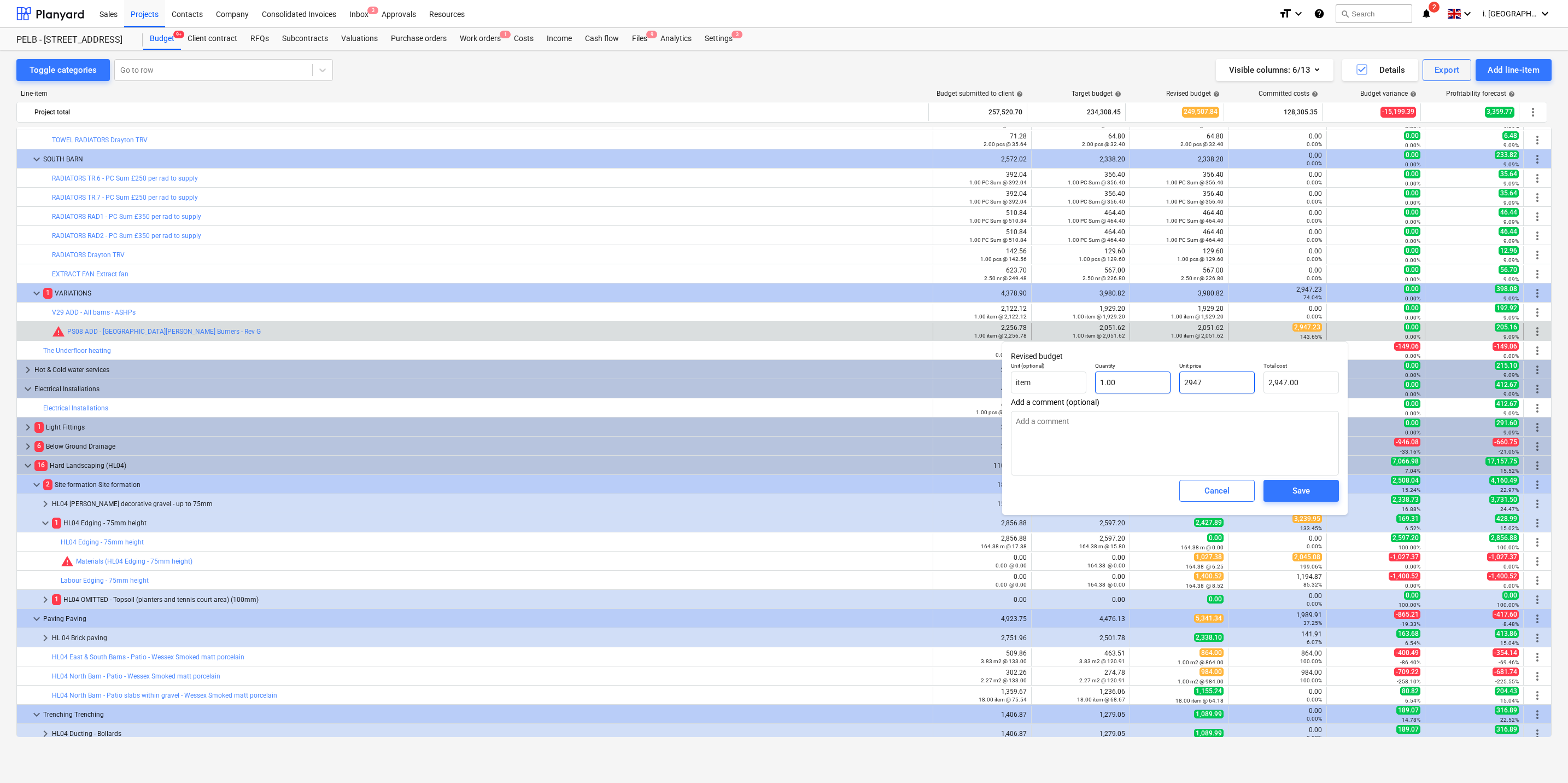
type textarea "x"
type input "2947."
type textarea "x"
type input "2947.2"
type input "2,947.20"
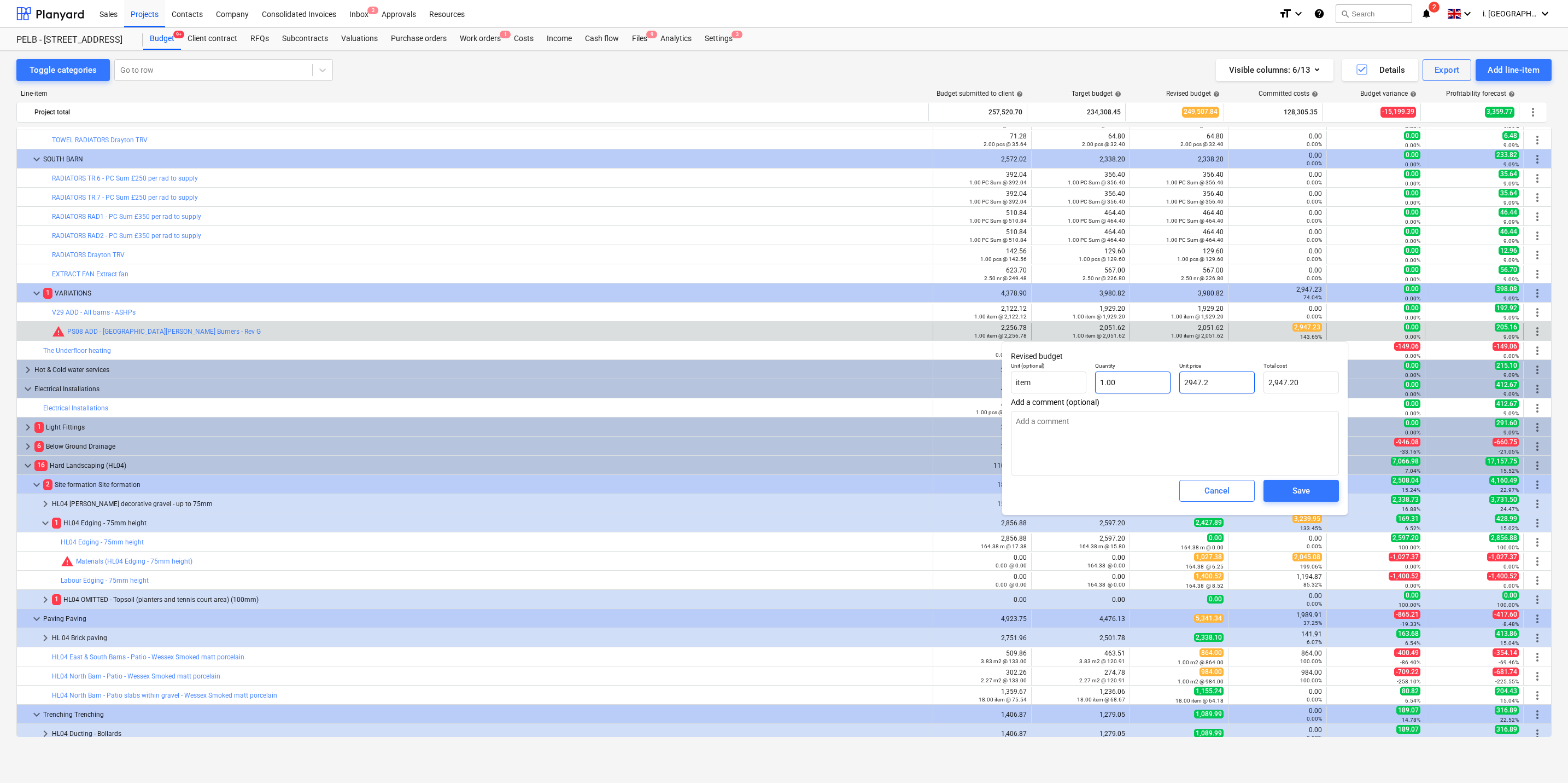
type textarea "x"
type input "2947.23"
type input "2,947.23"
type input "2947.23"
type textarea "x"
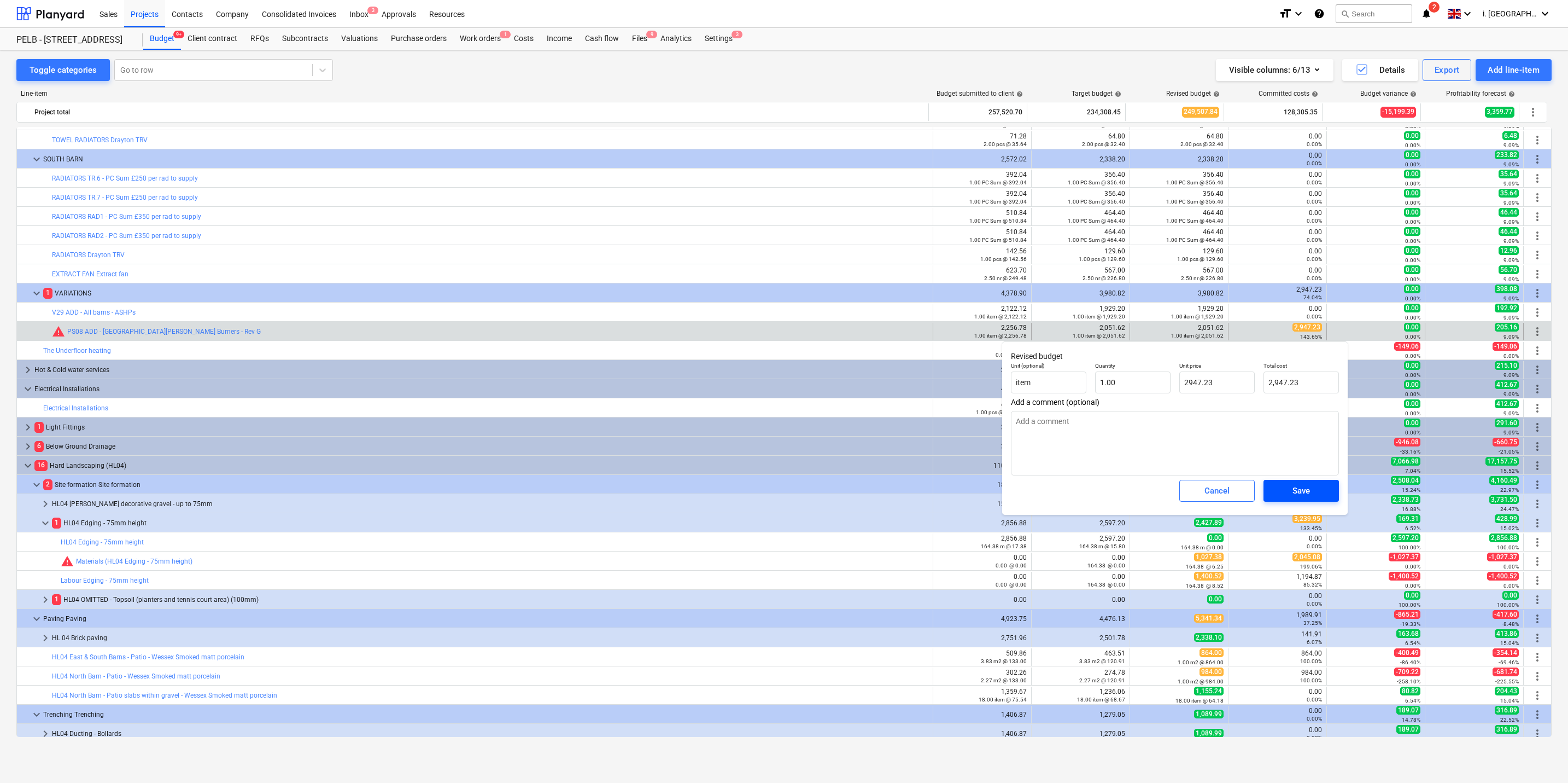
type input "2,947.23"
click at [793, 376] on span "Save" at bounding box center [1301, 490] width 49 height 14
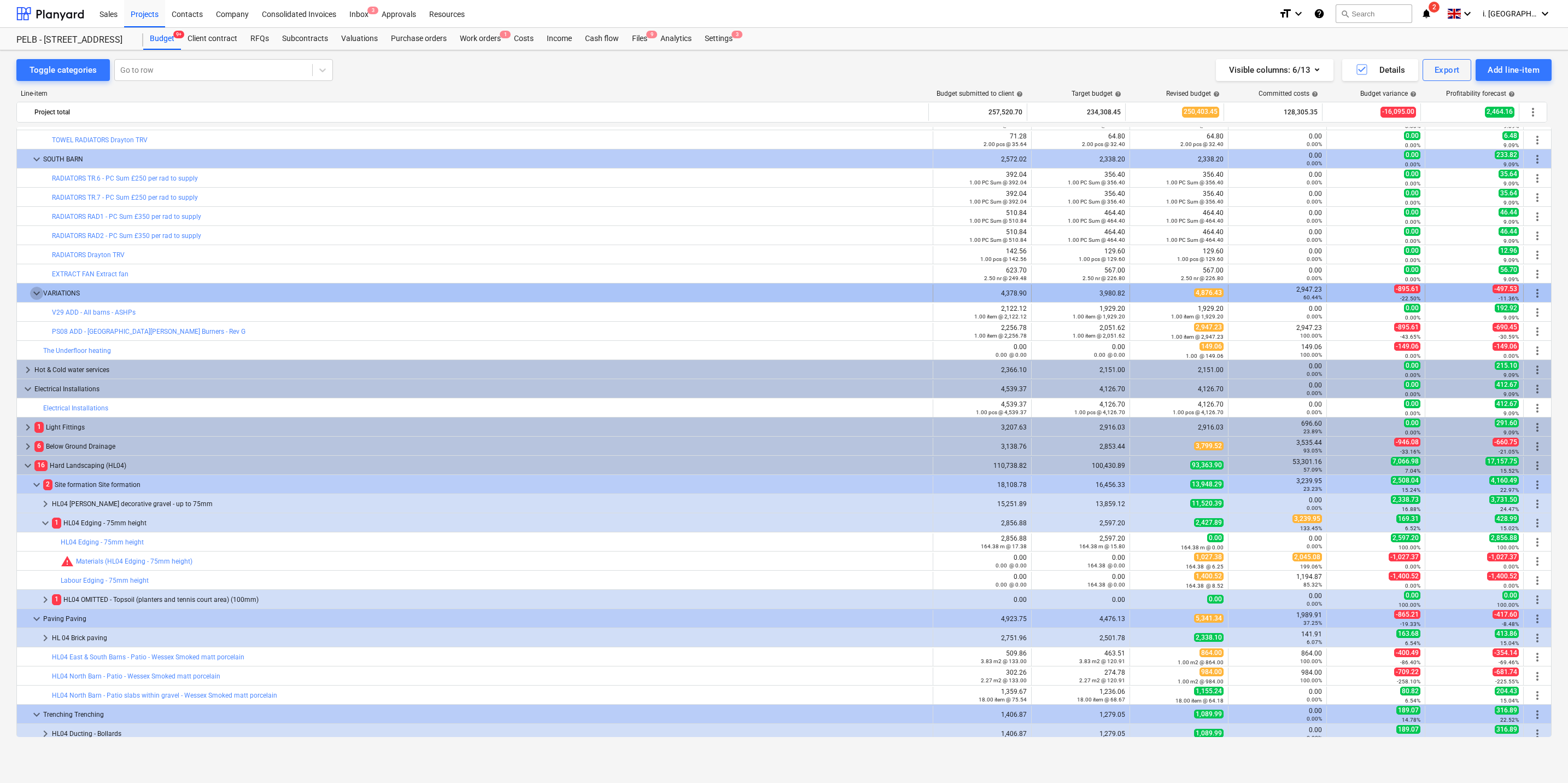
click at [33, 298] on span "keyboard_arrow_down" at bounding box center [37, 294] width 13 height 13
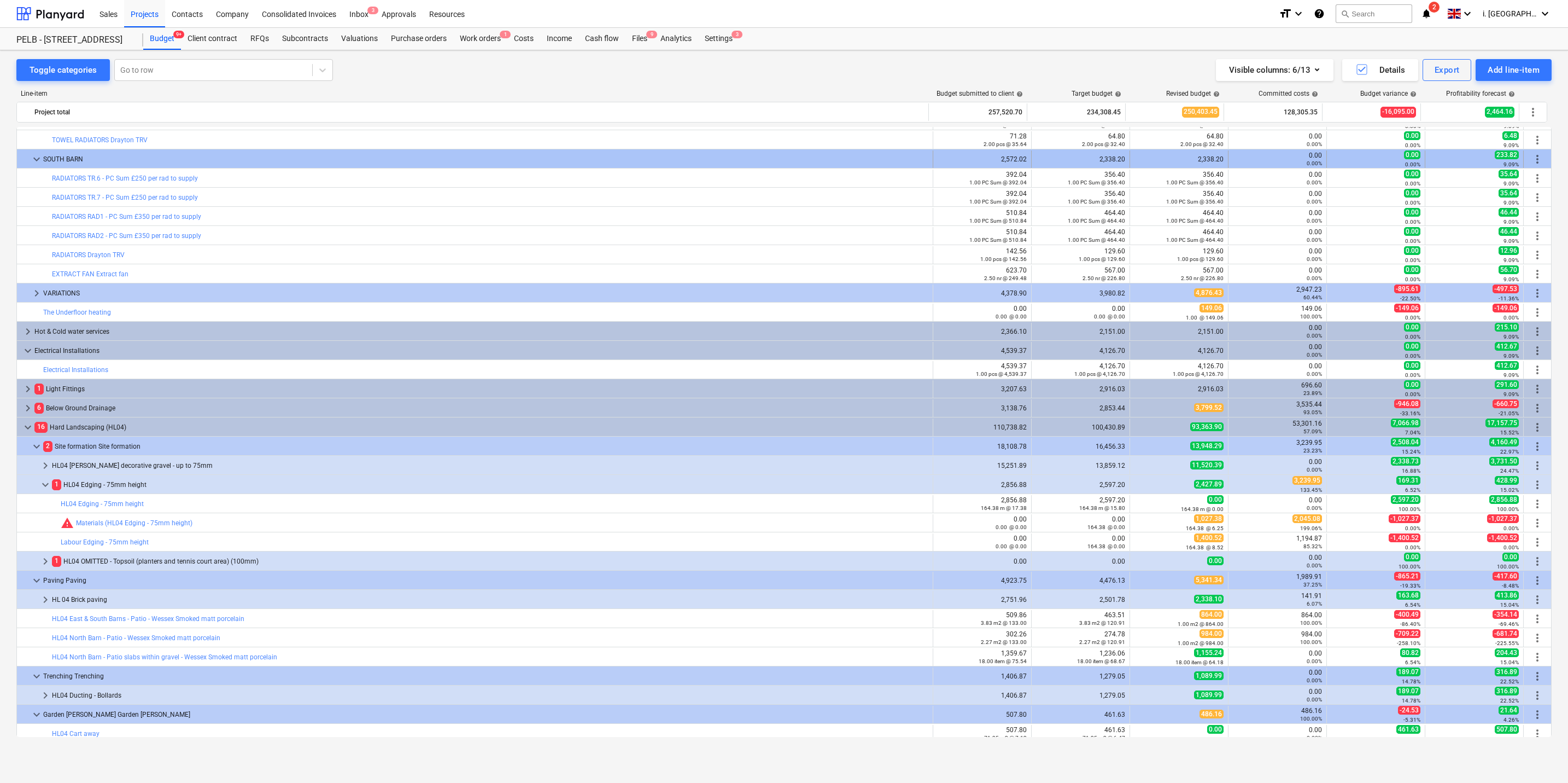
click at [35, 160] on span "keyboard_arrow_down" at bounding box center [37, 160] width 13 height 13
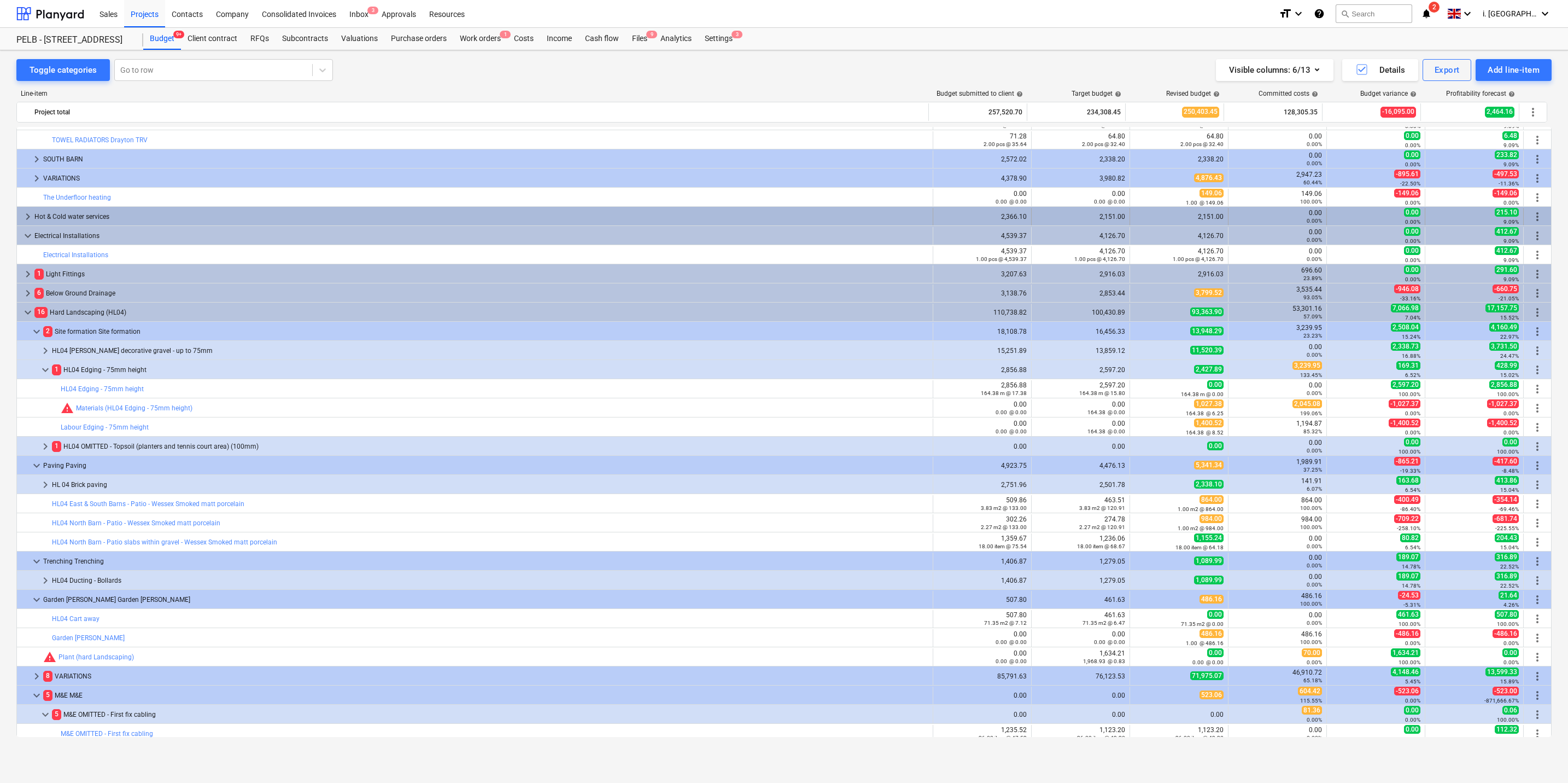
click at [26, 223] on span "keyboard_arrow_right" at bounding box center [28, 217] width 13 height 13
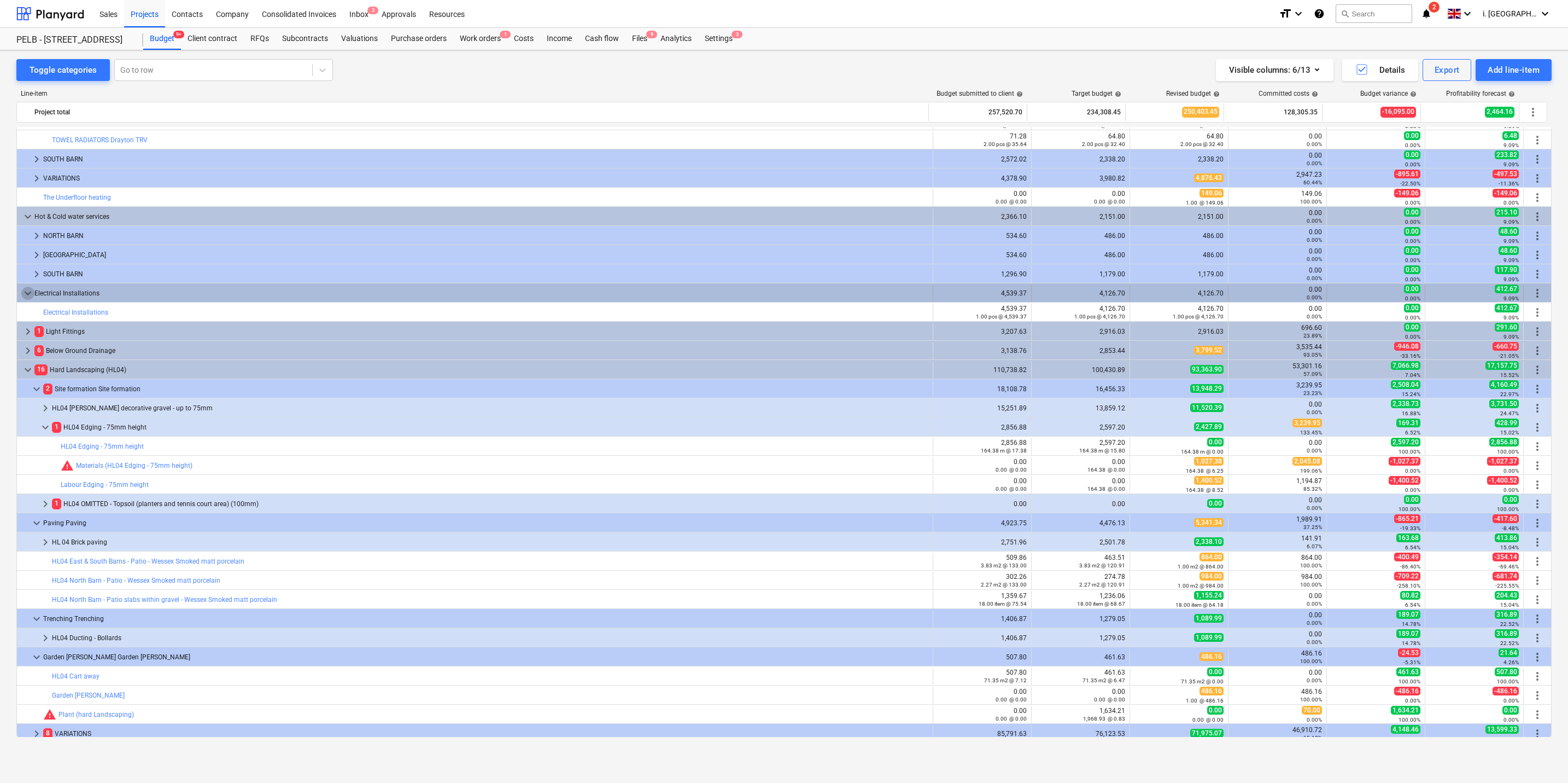
click at [25, 297] on span "keyboard_arrow_down" at bounding box center [28, 294] width 13 height 13
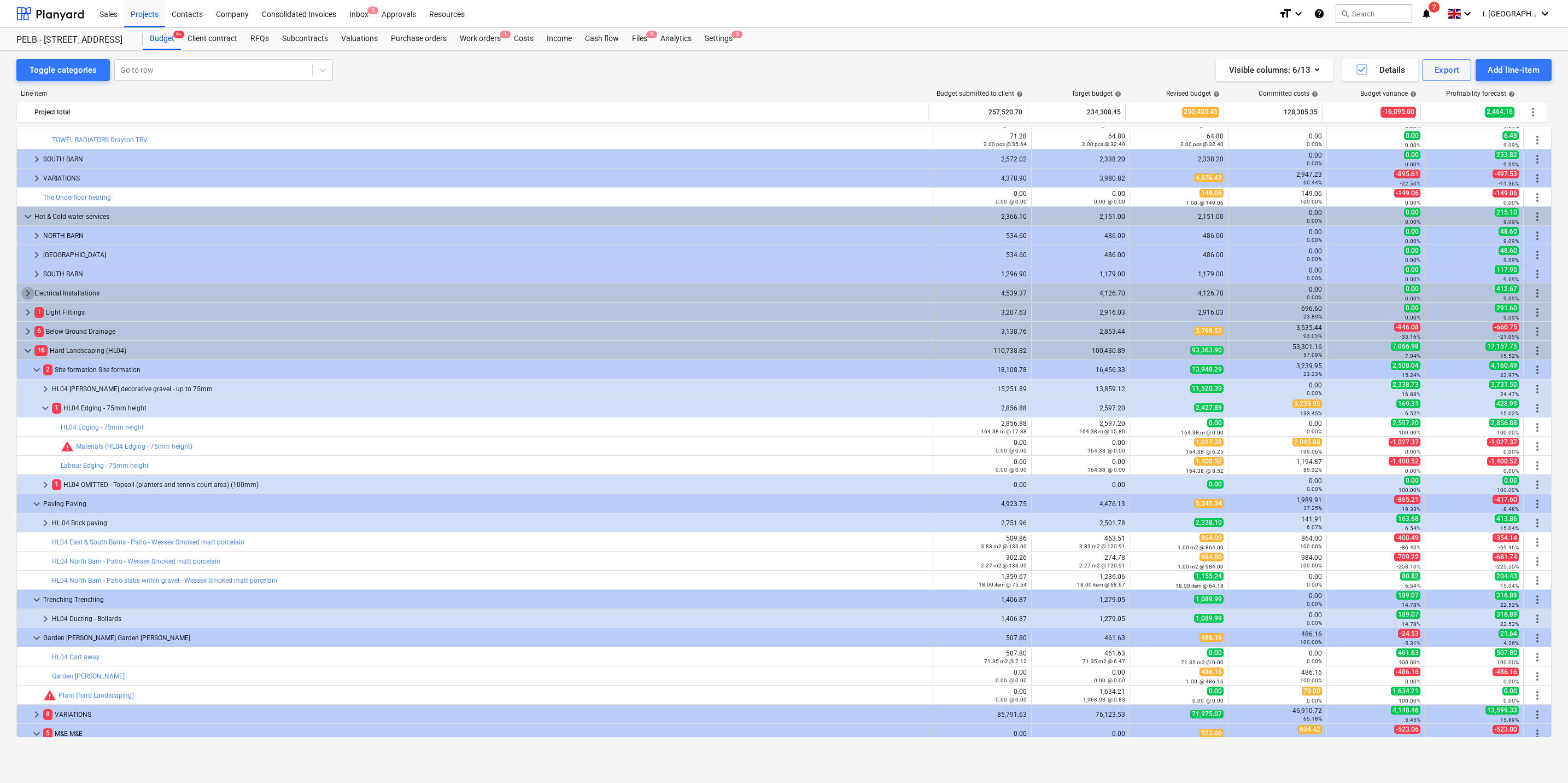
click at [25, 297] on span "keyboard_arrow_right" at bounding box center [28, 294] width 13 height 13
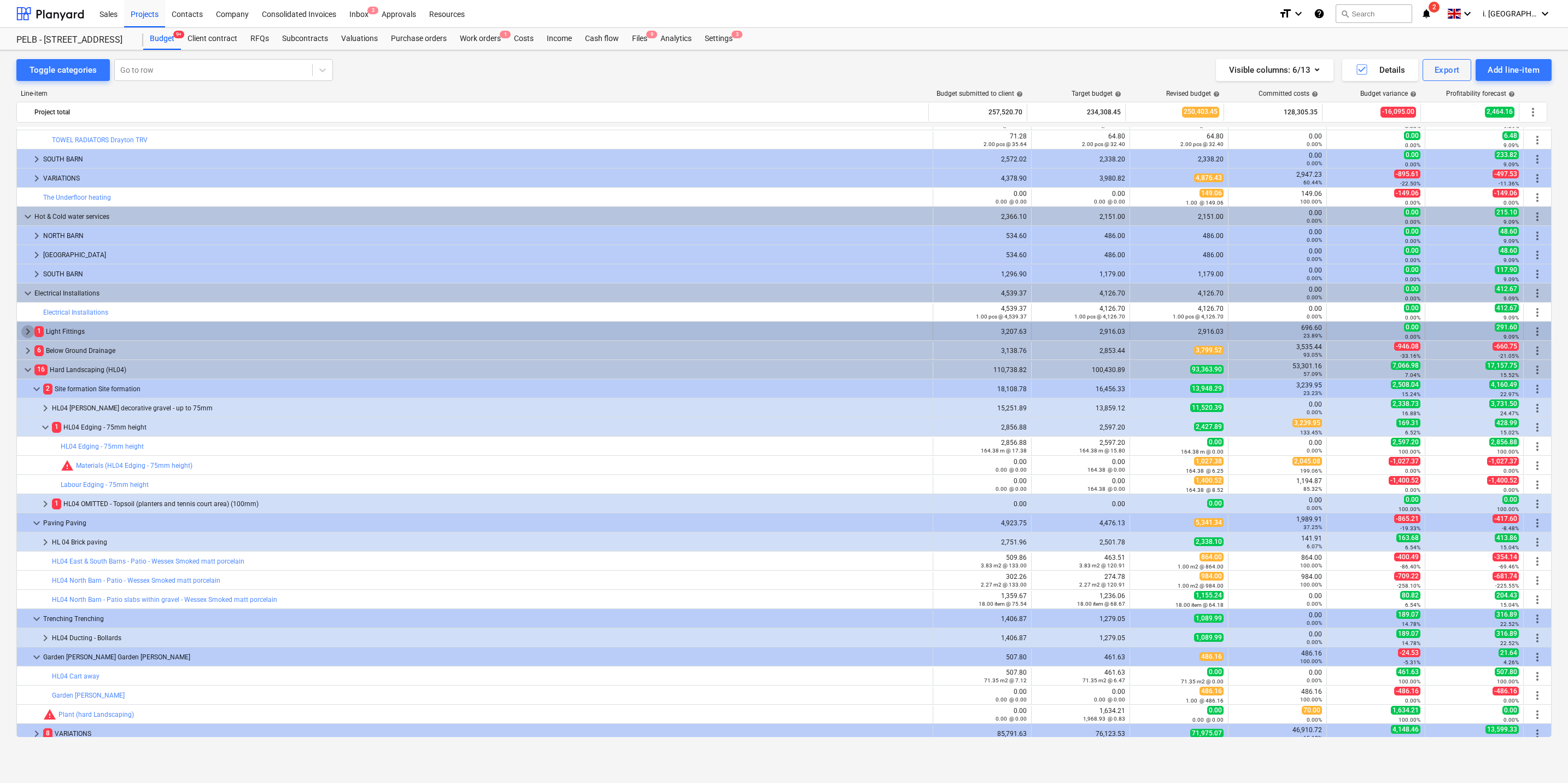
click at [23, 328] on span "keyboard_arrow_right" at bounding box center [28, 331] width 13 height 13
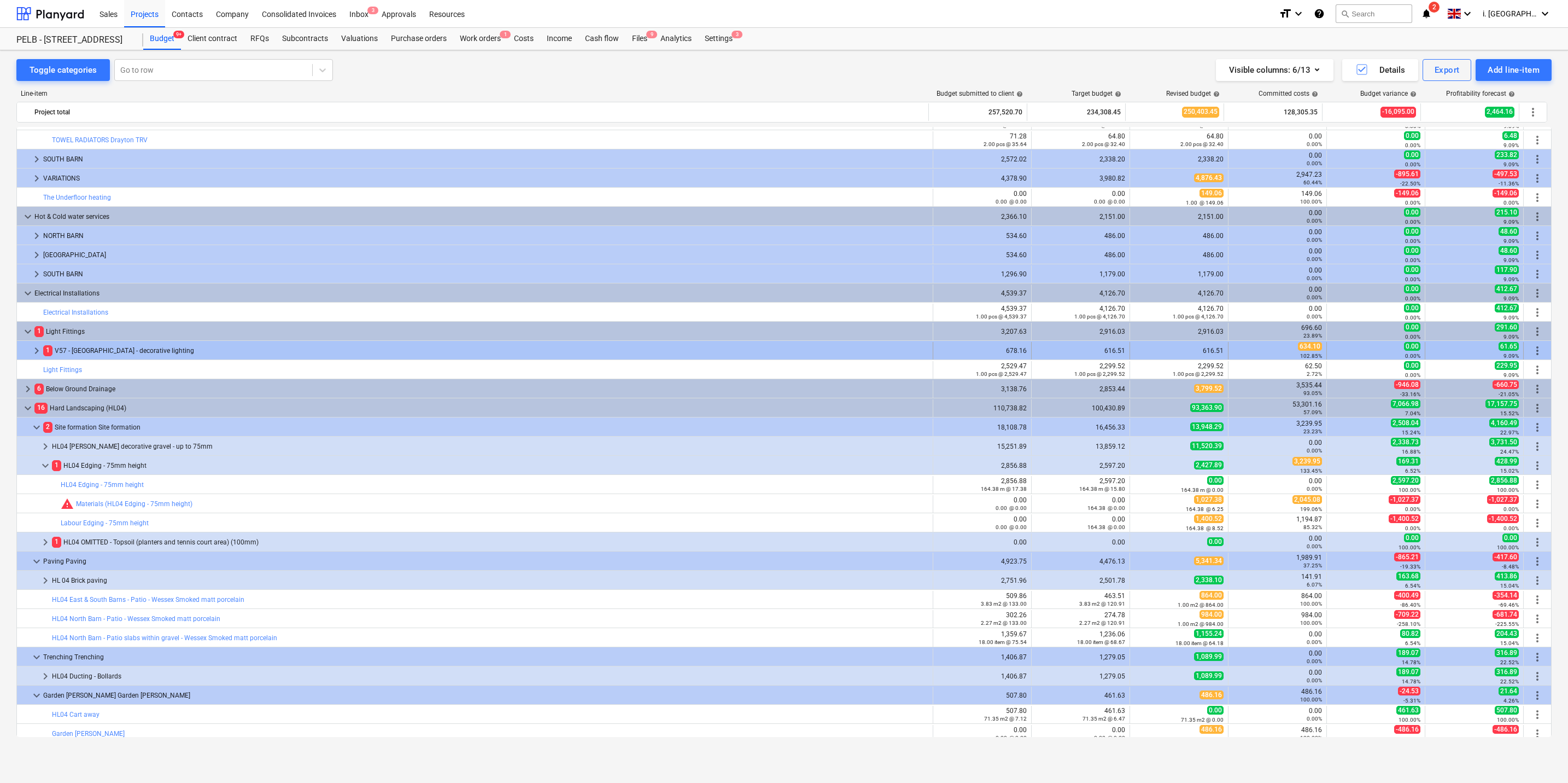
click at [35, 351] on span "keyboard_arrow_right" at bounding box center [37, 351] width 13 height 13
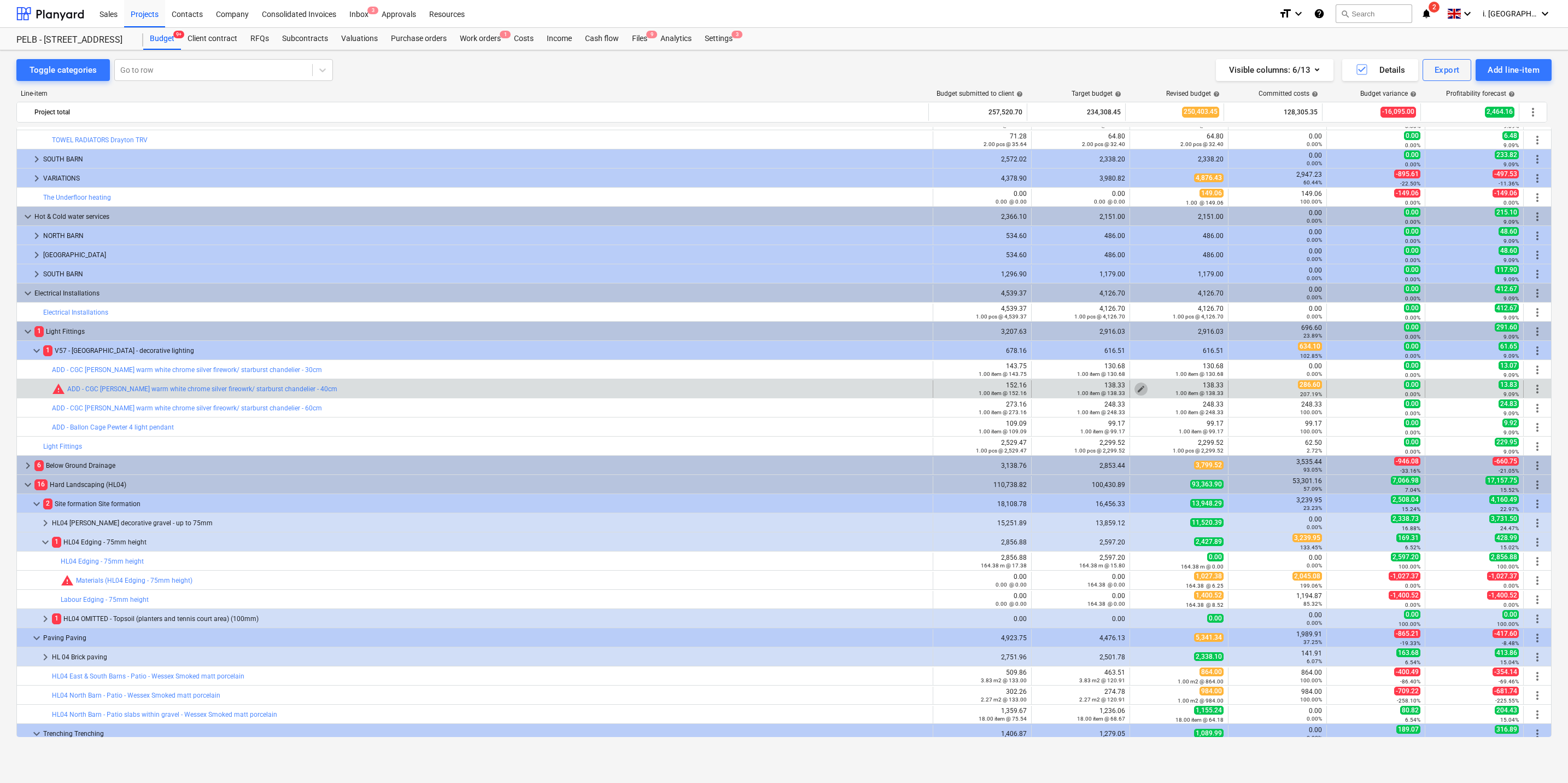
click at [793, 376] on span "edit" at bounding box center [1141, 388] width 9 height 9
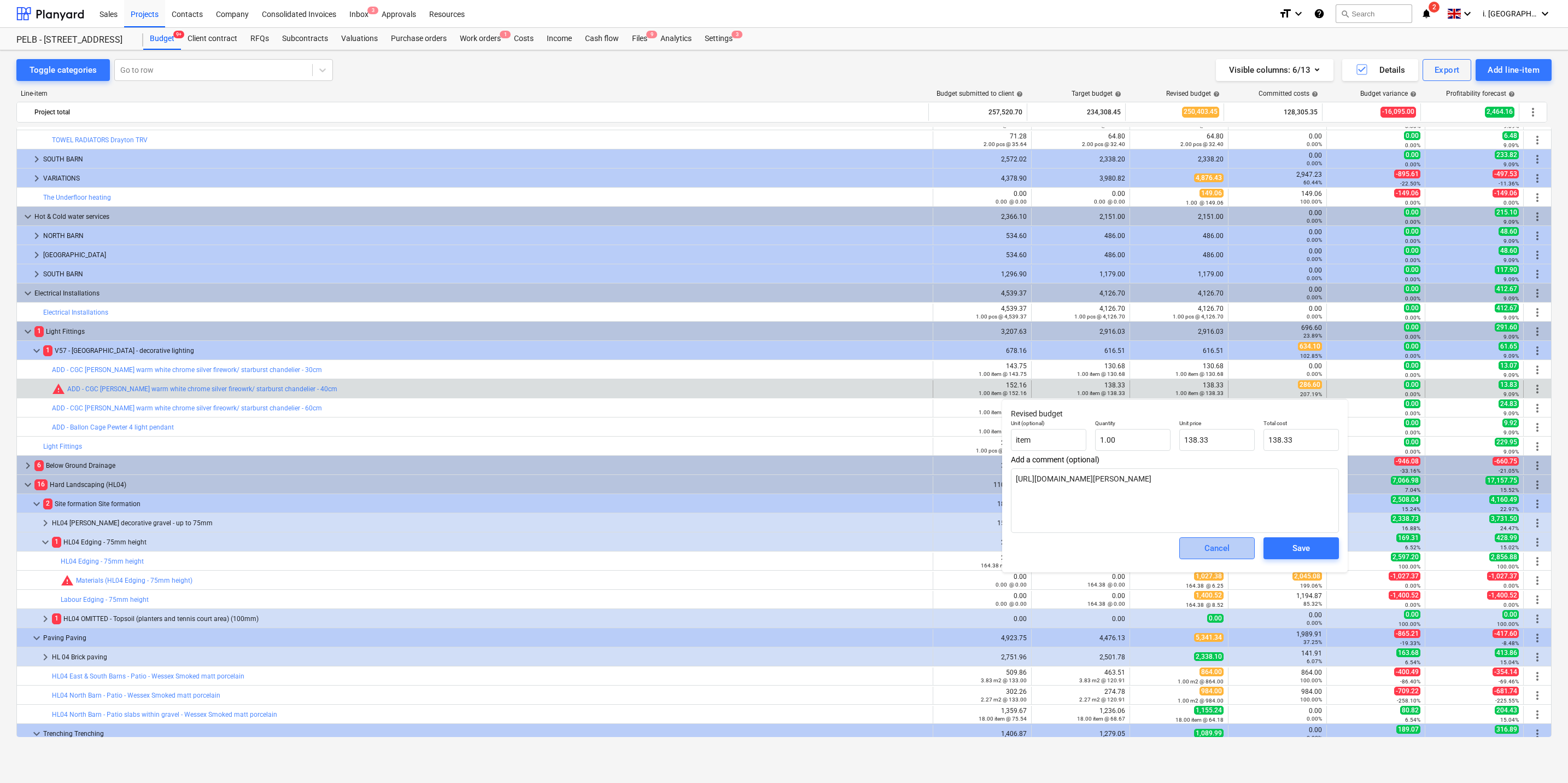
click at [793, 376] on div "Cancel" at bounding box center [1218, 548] width 25 height 14
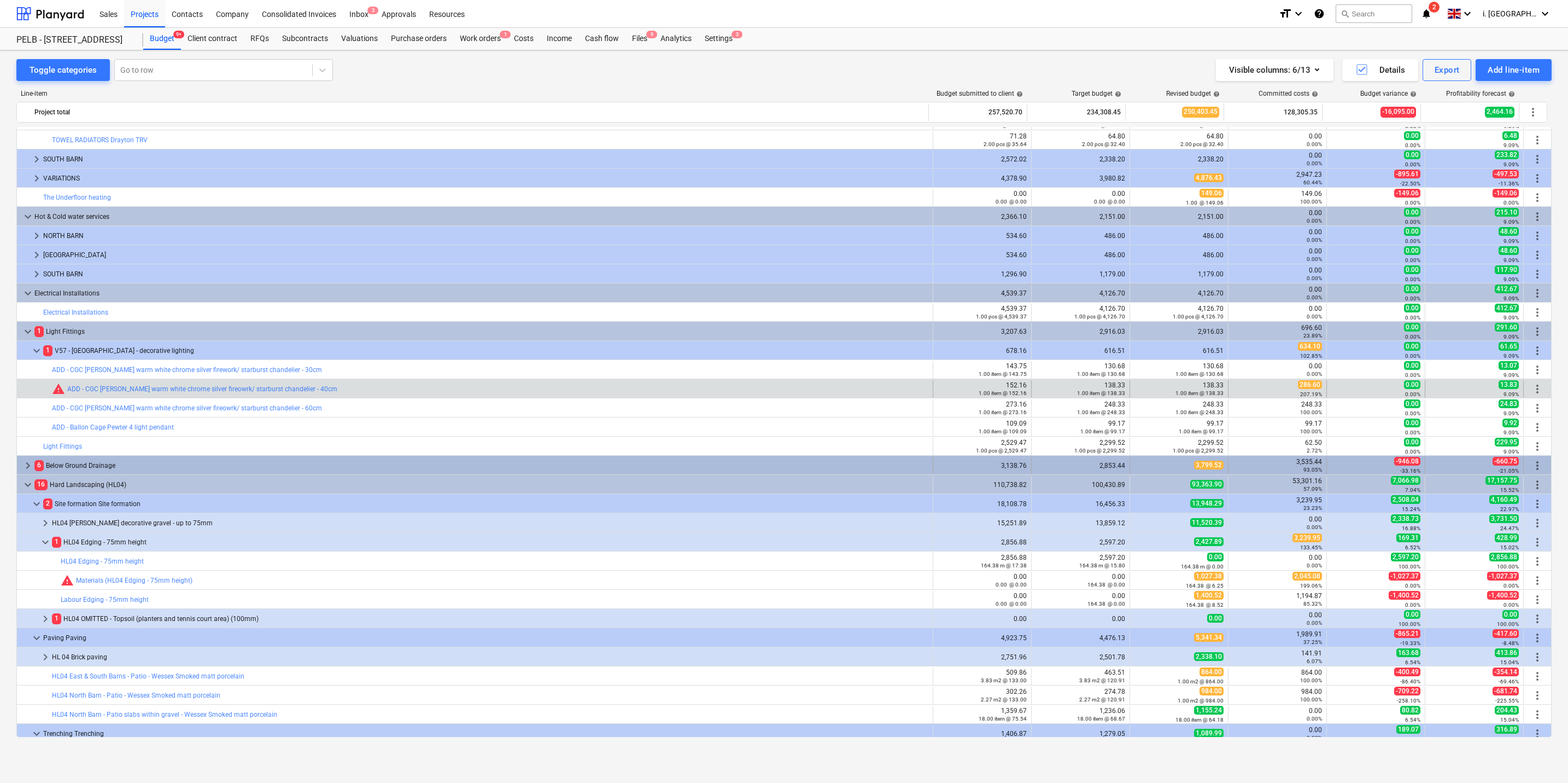
click at [19, 376] on div "keyboard_arrow_right 6 Below Ground Drainage" at bounding box center [476, 465] width 916 height 17
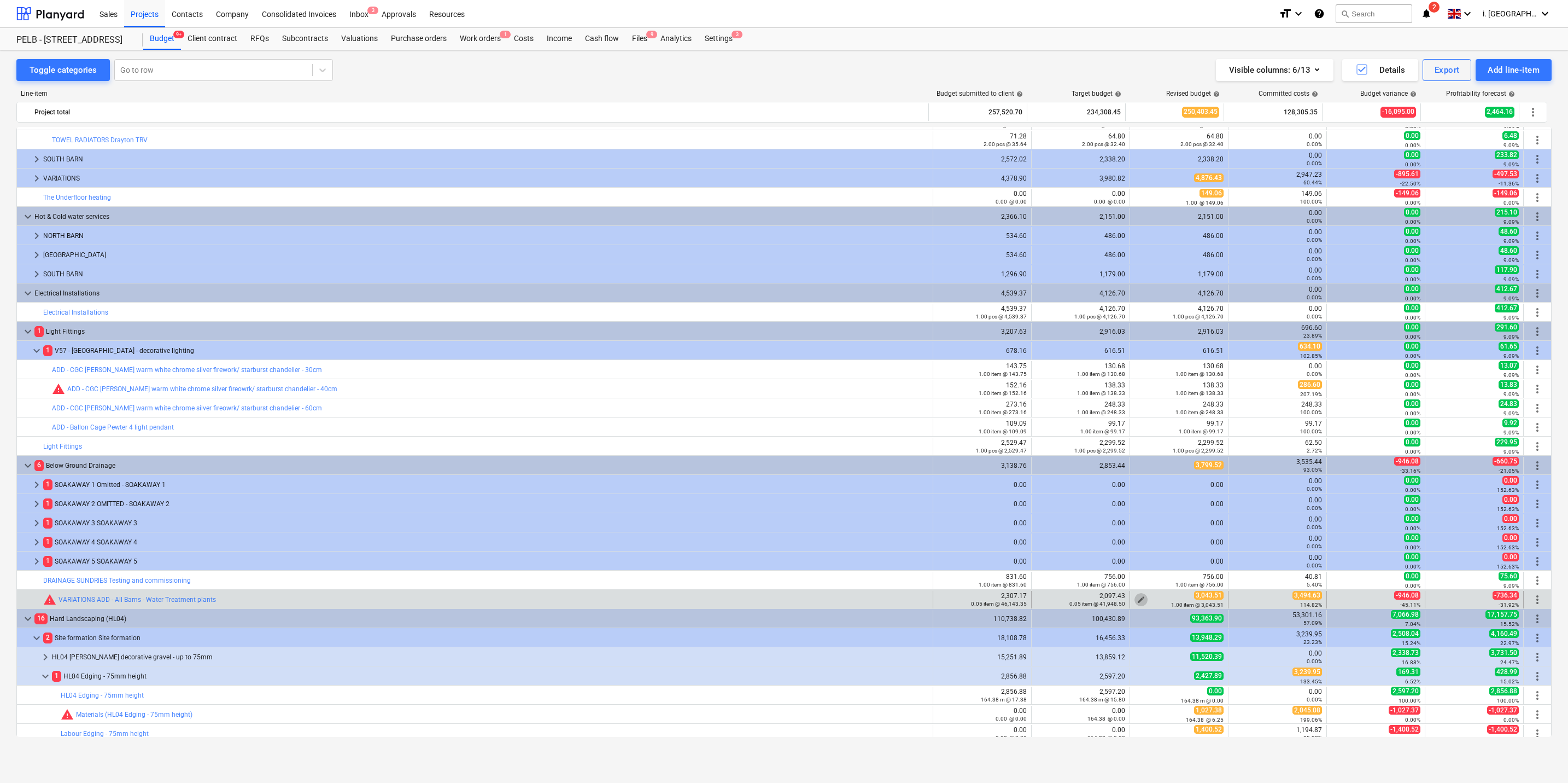
click at [793, 376] on span "edit" at bounding box center [1141, 599] width 9 height 9
type textarea "x"
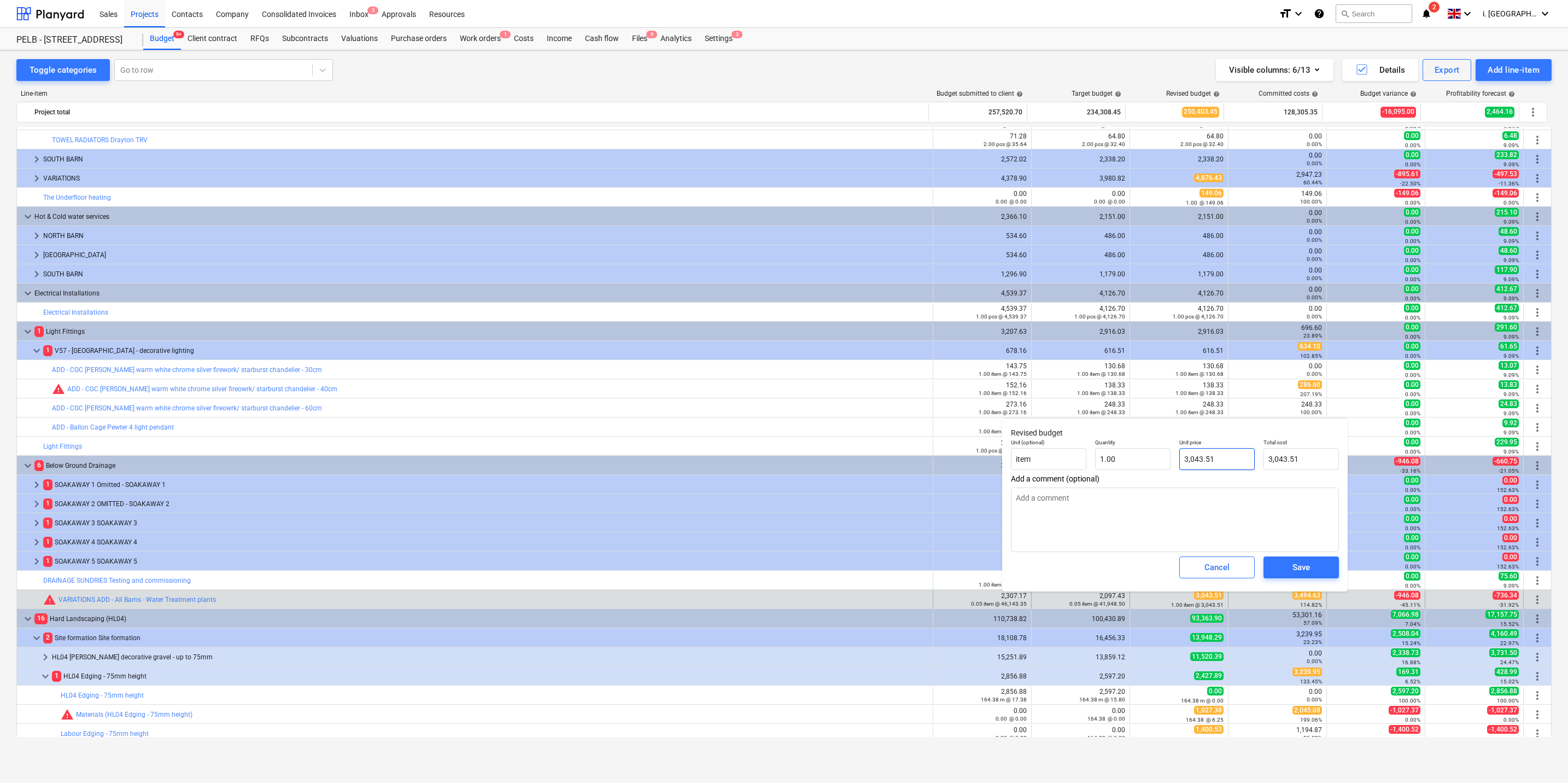
type input "3043.51"
drag, startPoint x: 1225, startPoint y: 463, endPoint x: 1085, endPoint y: 451, distance: 140.5
click at [793, 376] on div "Unit (optional) item Quantity 1.00 Unit price 3043.51 Total cost 3,043.51" at bounding box center [1175, 454] width 337 height 39
type textarea "x"
type input "3"
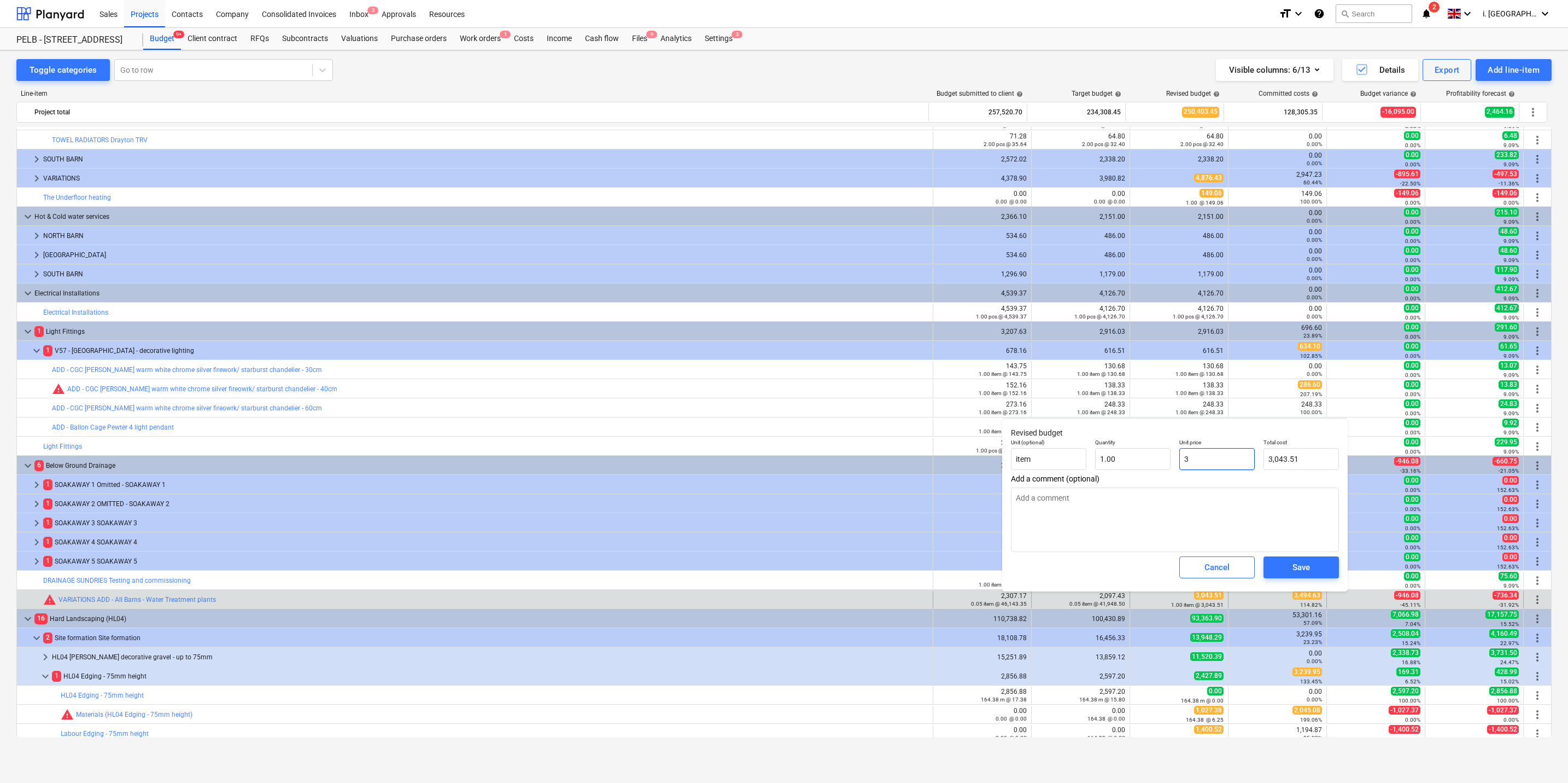
type input "3.00"
type textarea "x"
type input "34"
type input "34.00"
type textarea "x"
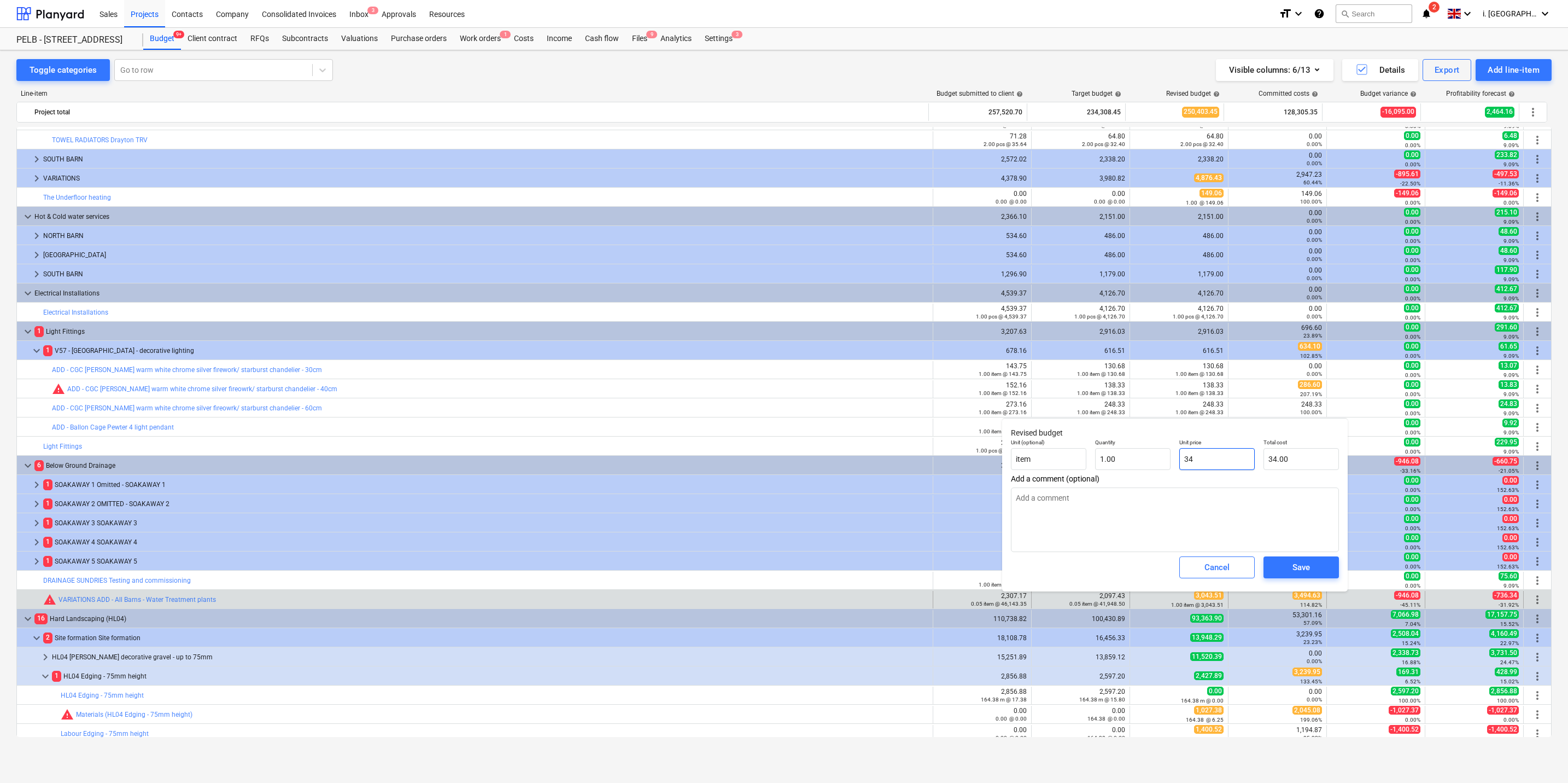
type input "349"
type input "349.00"
type textarea "x"
type input "3494"
type input "3,494.00"
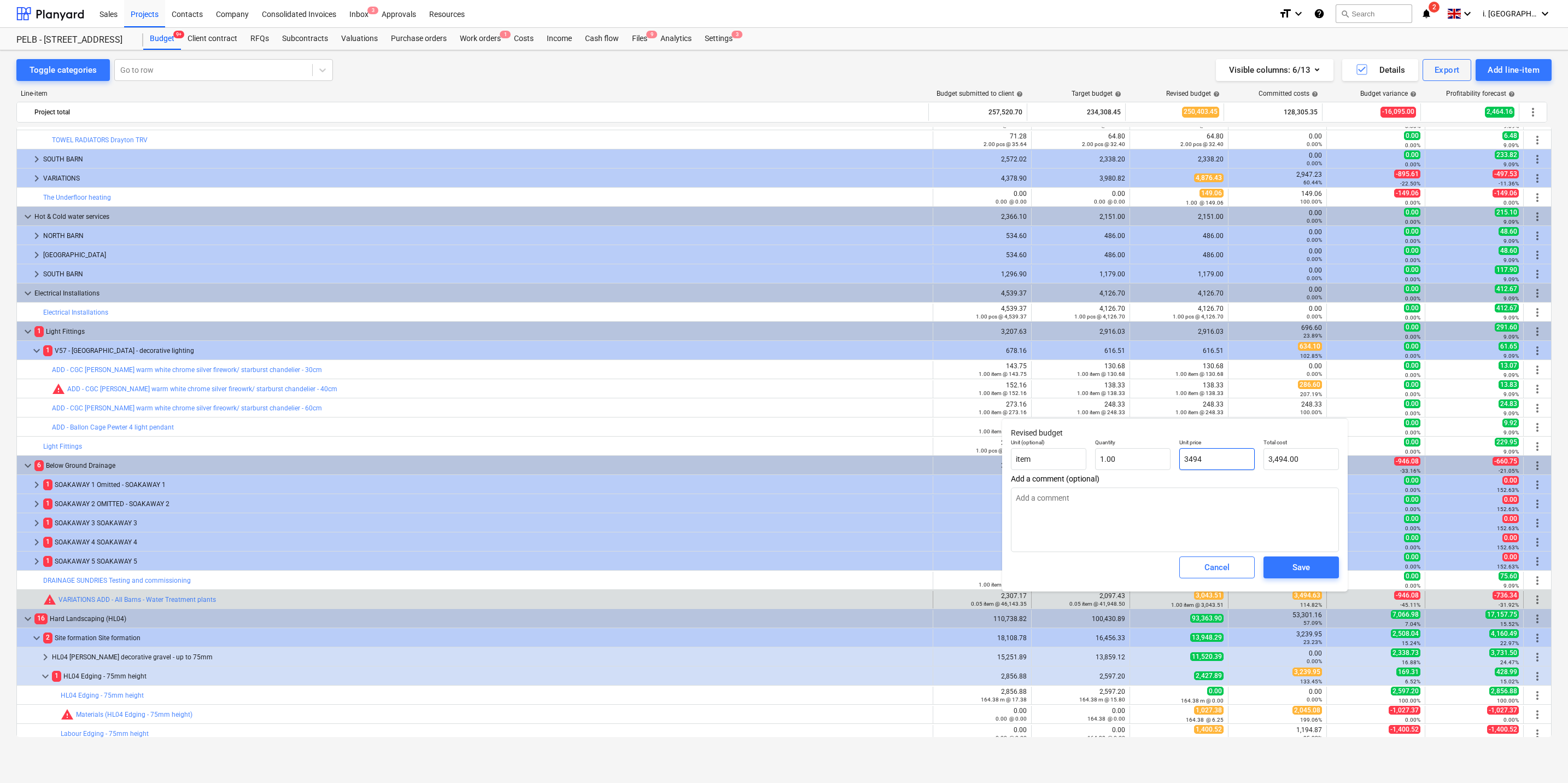
type textarea "x"
type input "3494."
type textarea "x"
type input "3494.6"
type input "3,494.60"
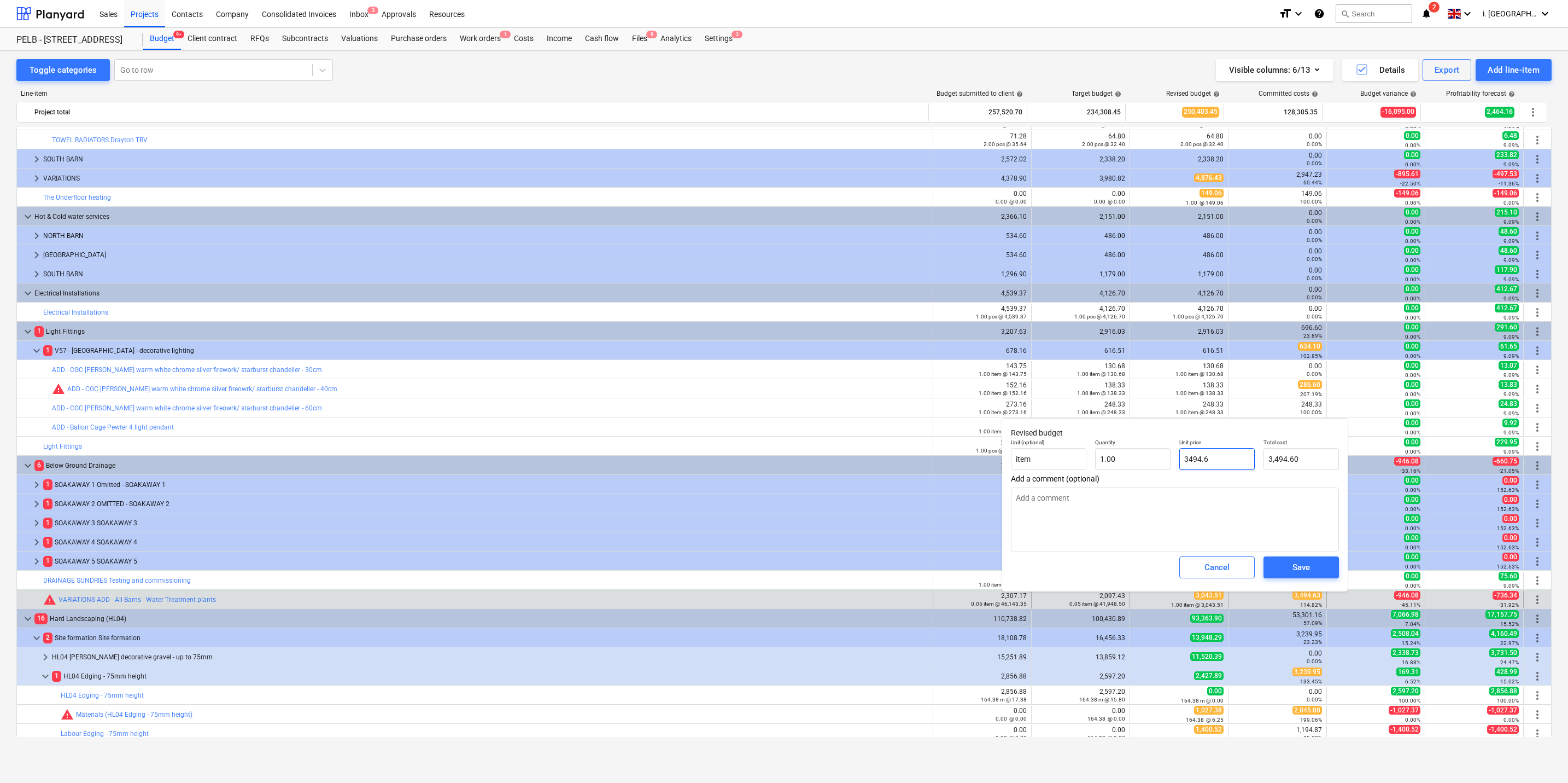
type textarea "x"
type input "3494.63"
type input "3,494.63"
type input "3494.63"
type textarea "x"
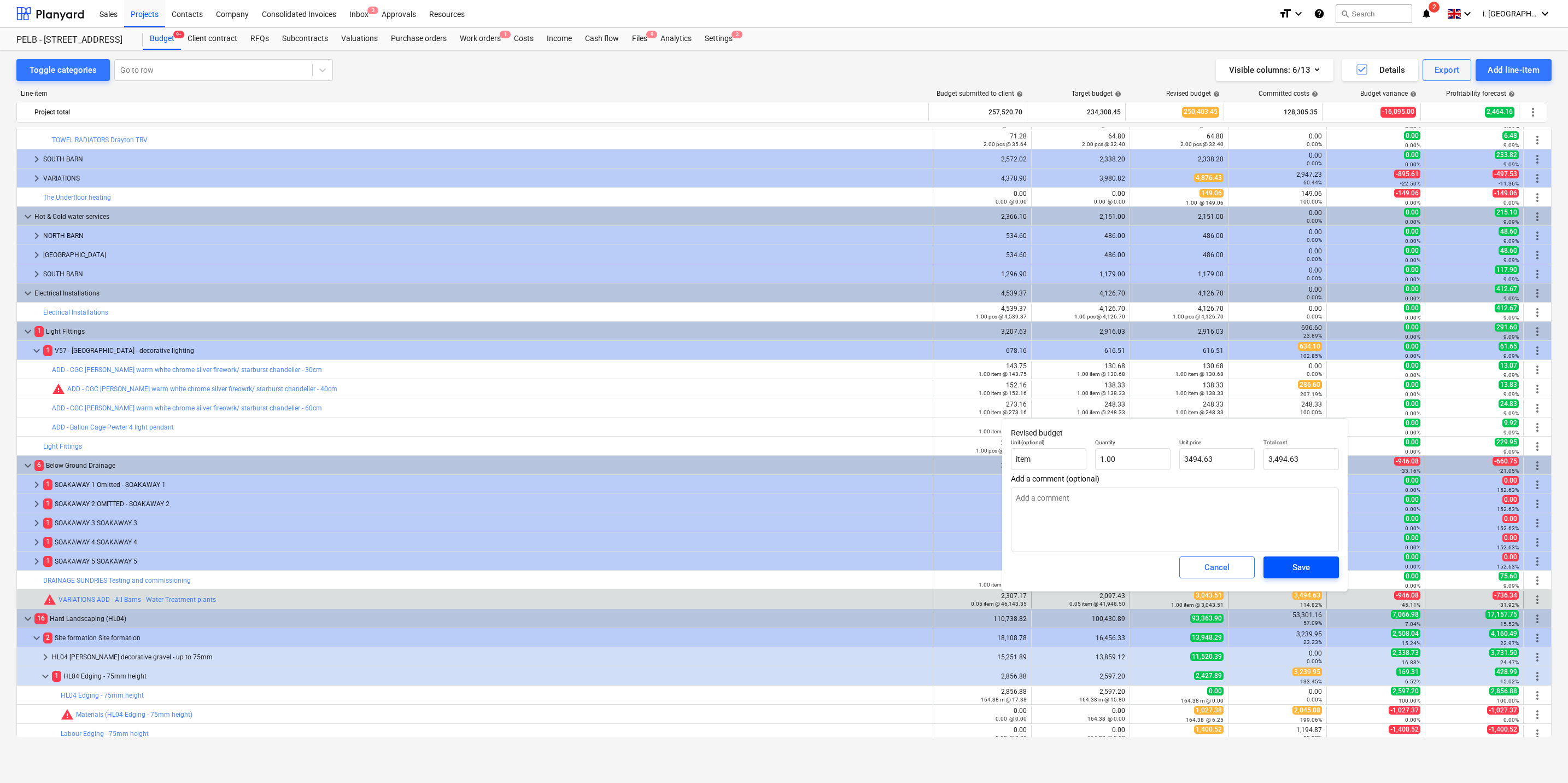
type input "3,494.63"
click at [793, 376] on div "Save" at bounding box center [1301, 567] width 17 height 14
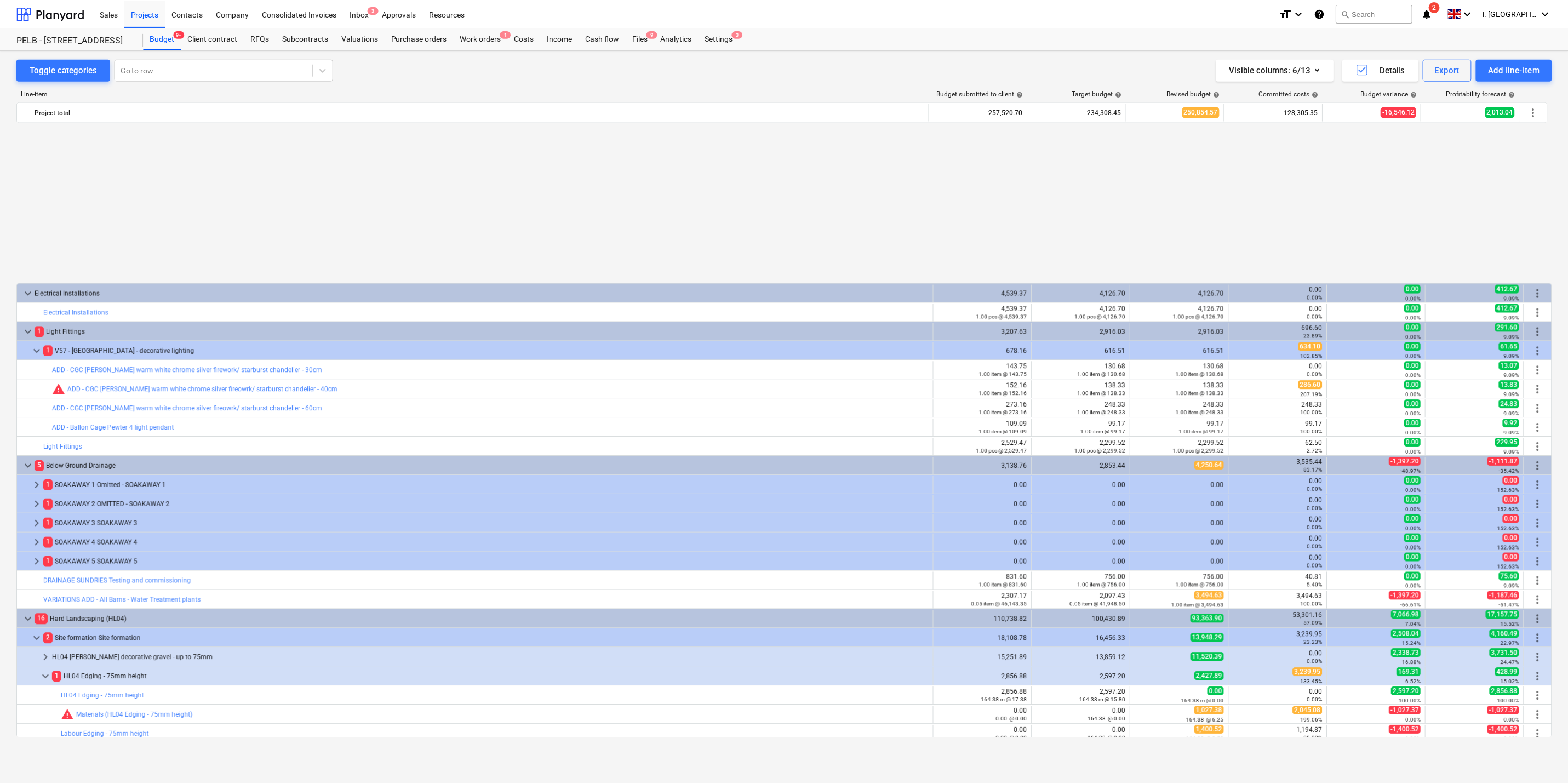
scroll to position [920, 0]
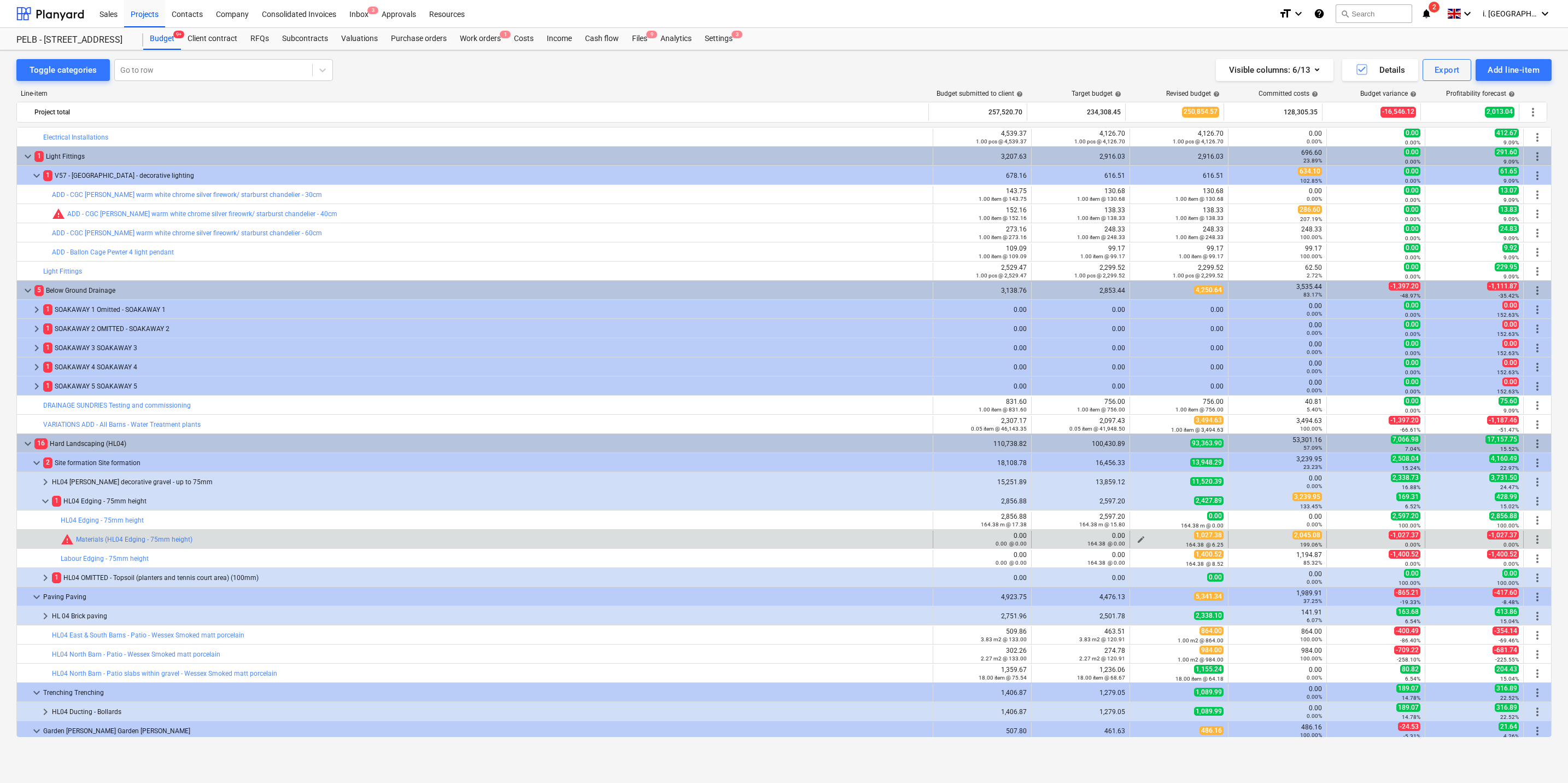
click at [793, 376] on span "edit" at bounding box center [1141, 539] width 9 height 9
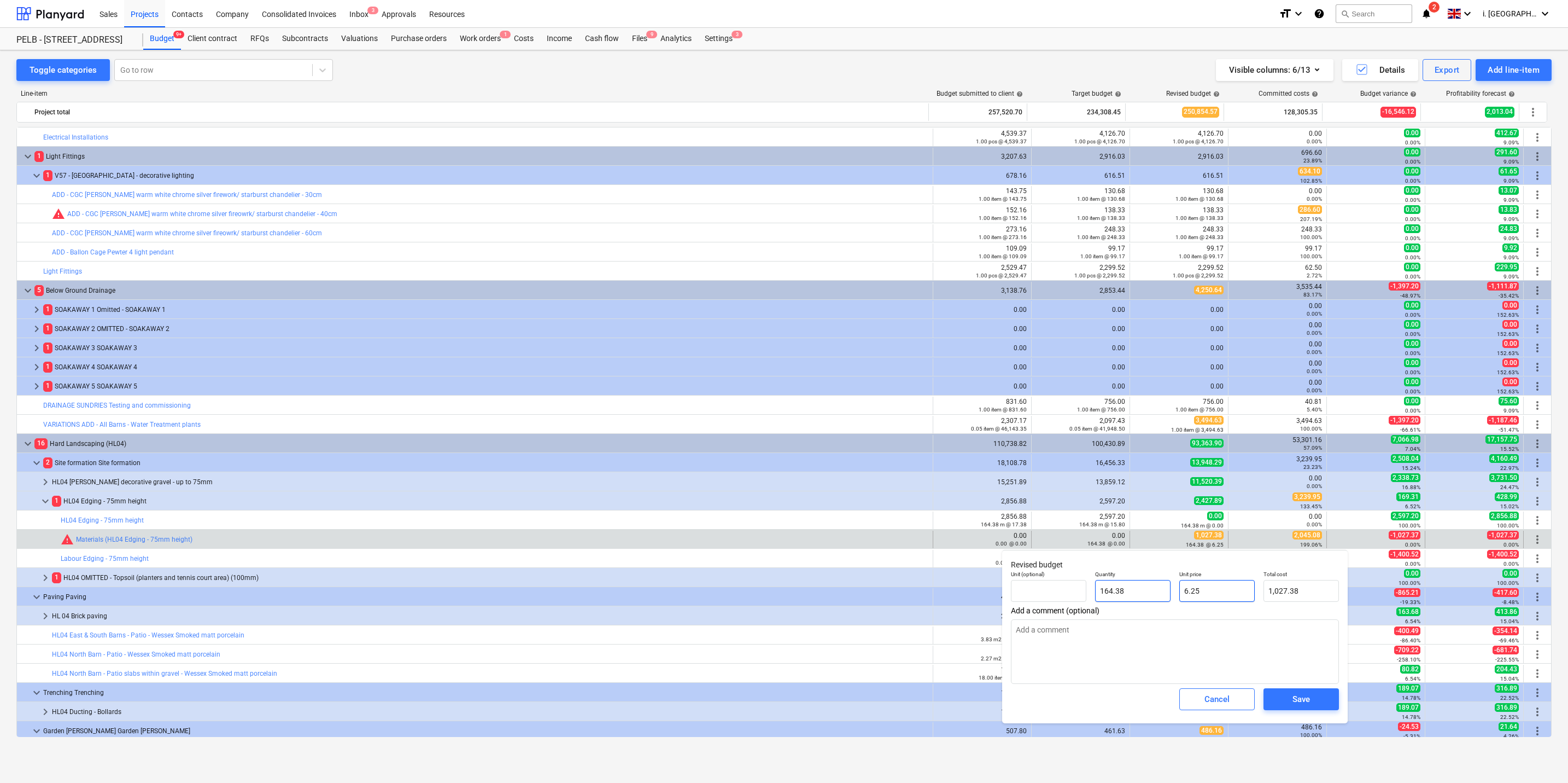
drag, startPoint x: 1237, startPoint y: 591, endPoint x: 1107, endPoint y: 591, distance: 130.0
click at [793, 376] on div "Unit (optional) Quantity 164.38 Unit price 6.25 Total cost 1,027.38" at bounding box center [1175, 586] width 337 height 39
type textarea "x"
type input "2"
type input "328.76"
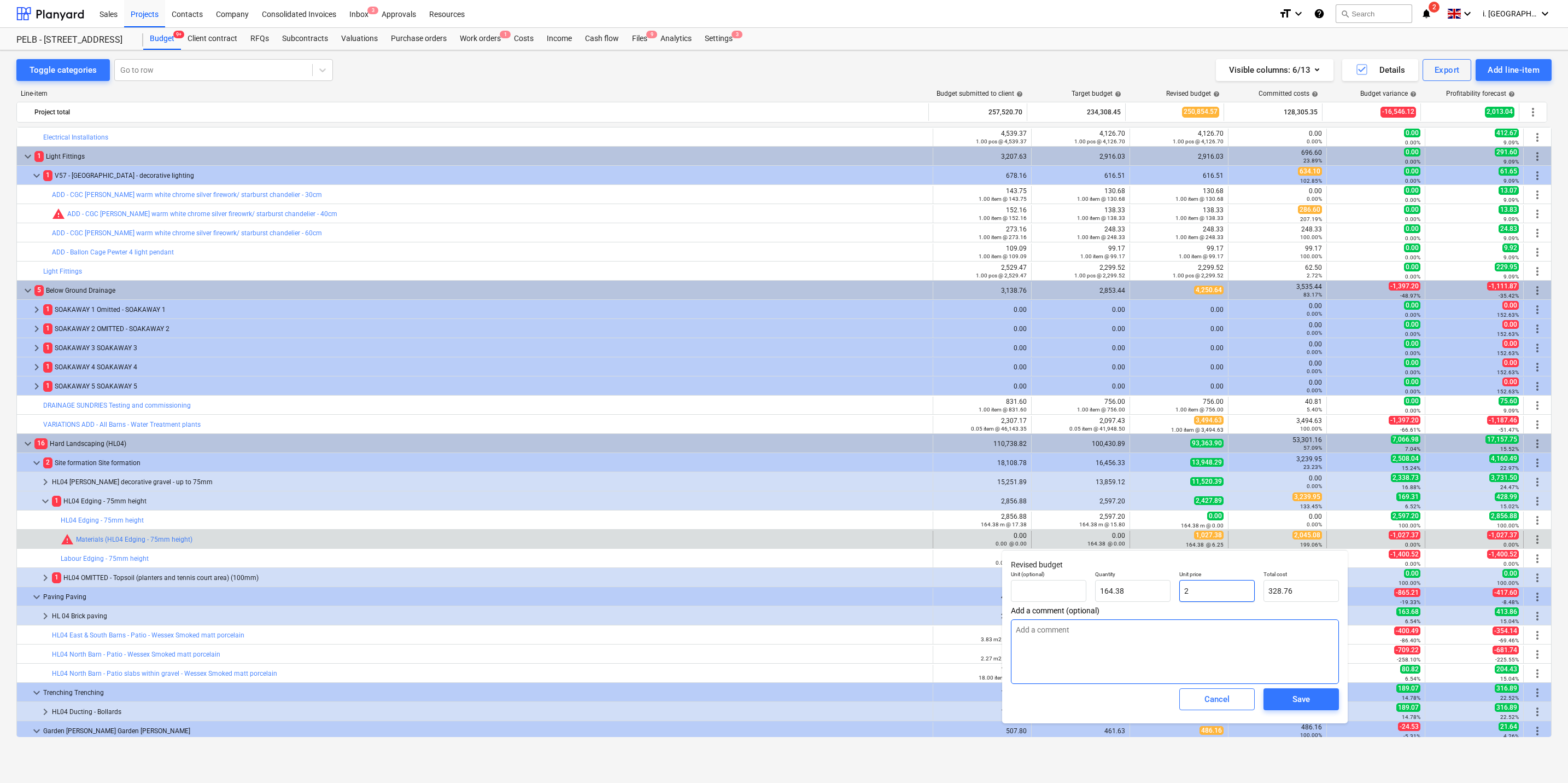
type textarea "x"
type input "20"
type input "3,287.60"
type textarea "x"
type input "204"
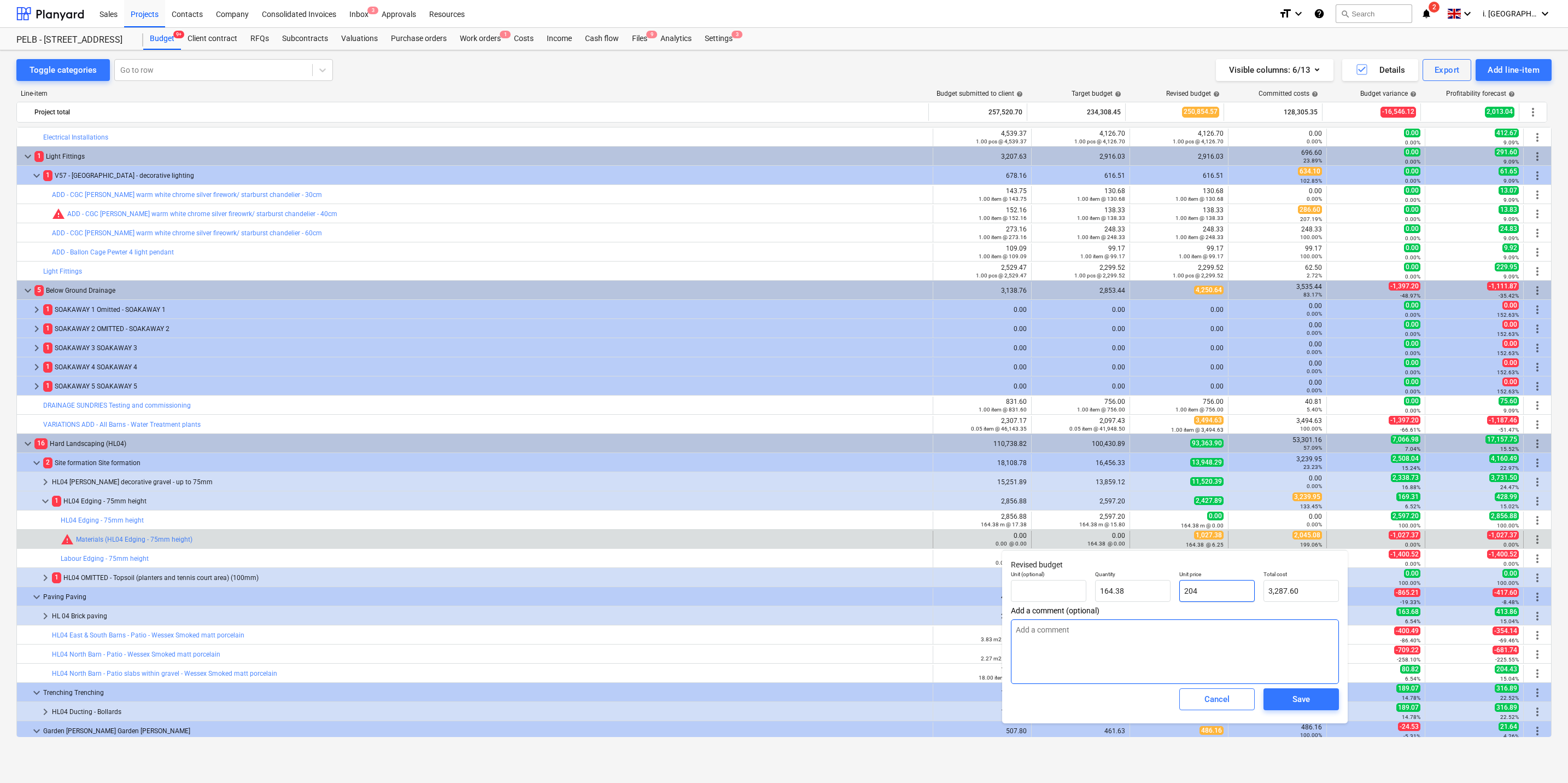
type input "33,533.52"
type textarea "x"
type input "2045"
type input "336,157.10"
type textarea "x"
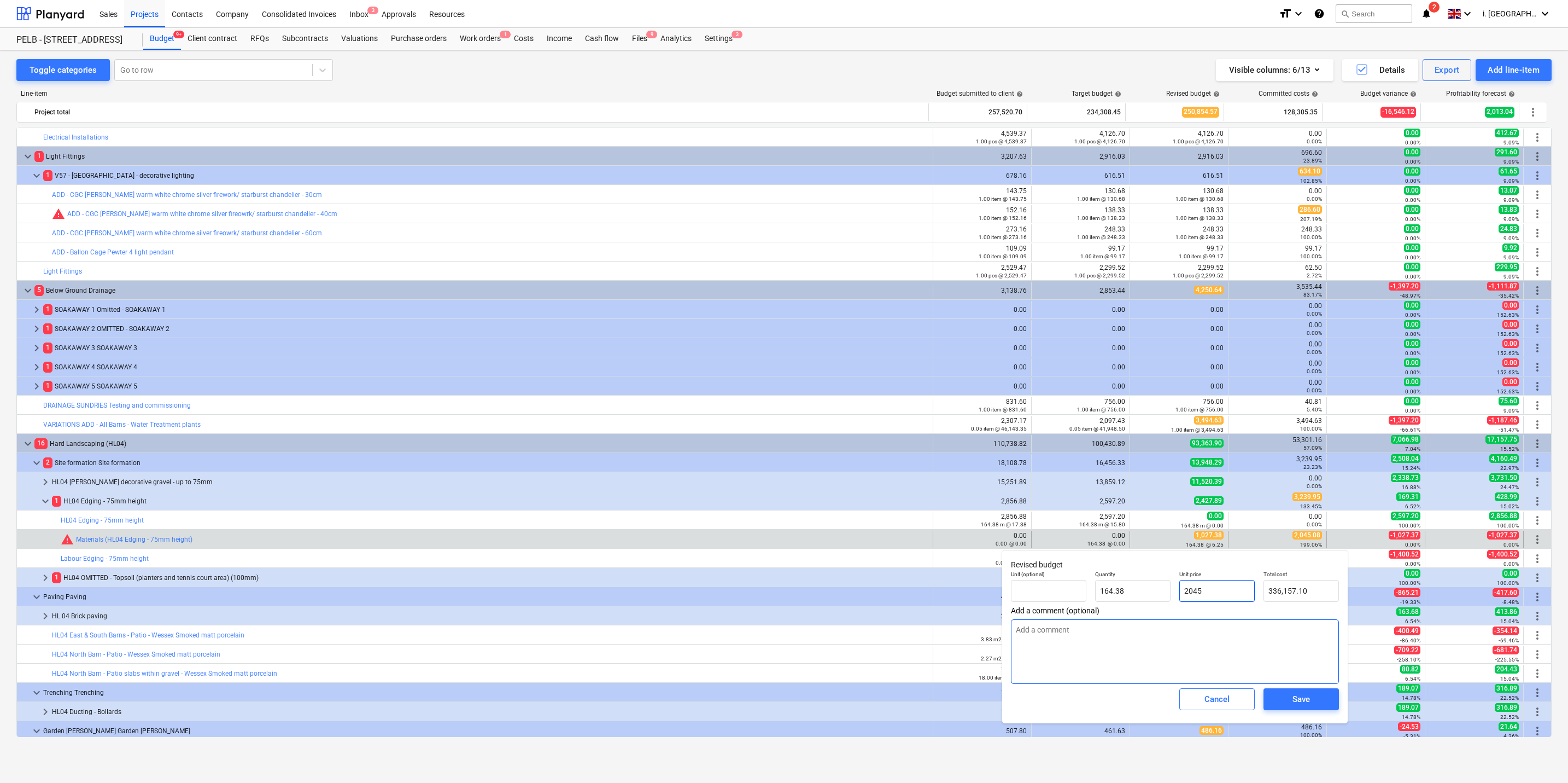
type input "2045."
type textarea "x"
type input "2045.0"
type textarea "x"
type input "2045.08"
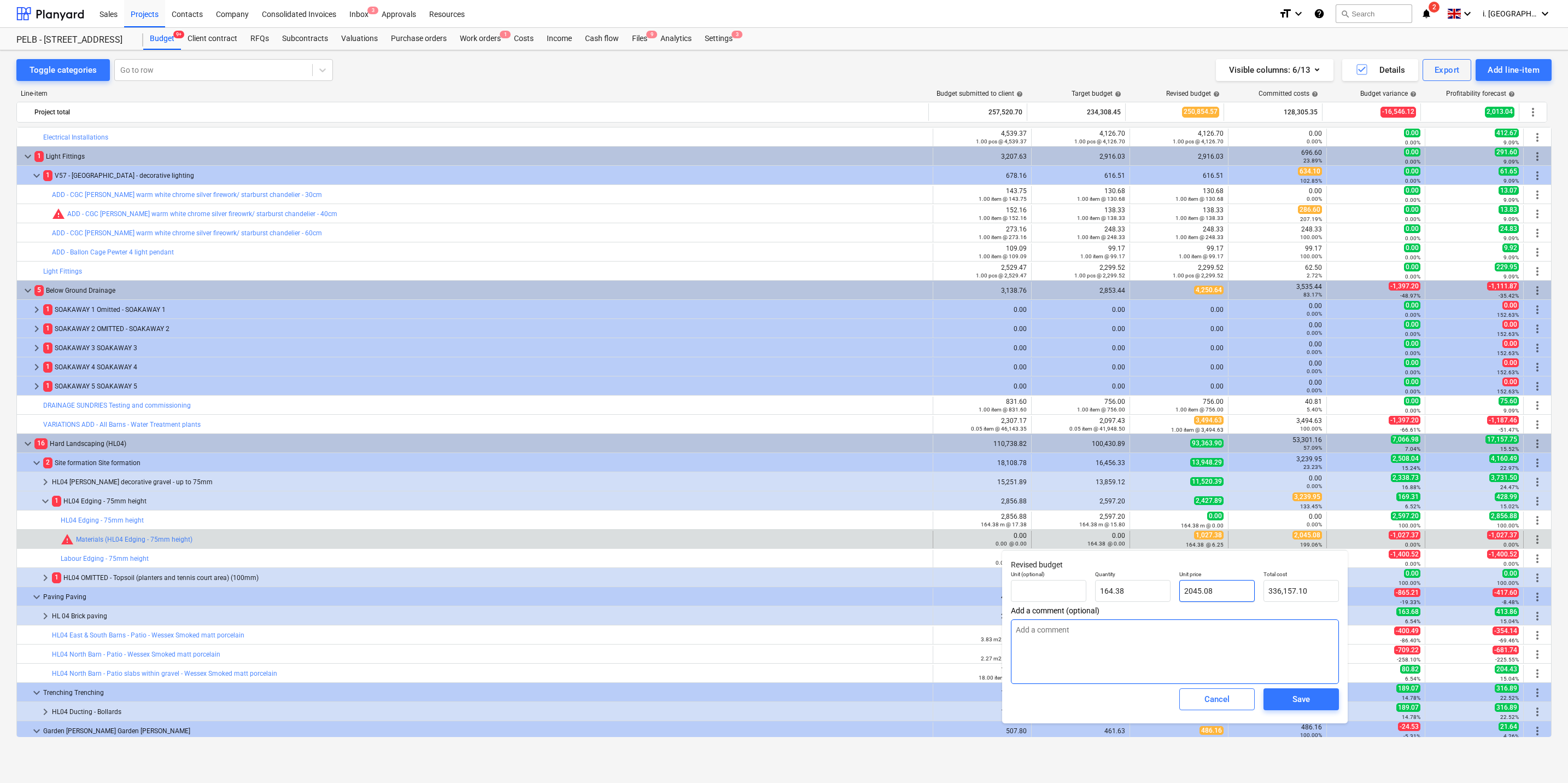
type input "336,170.25"
type input "2045.08"
type textarea "x"
type input "2,045.08"
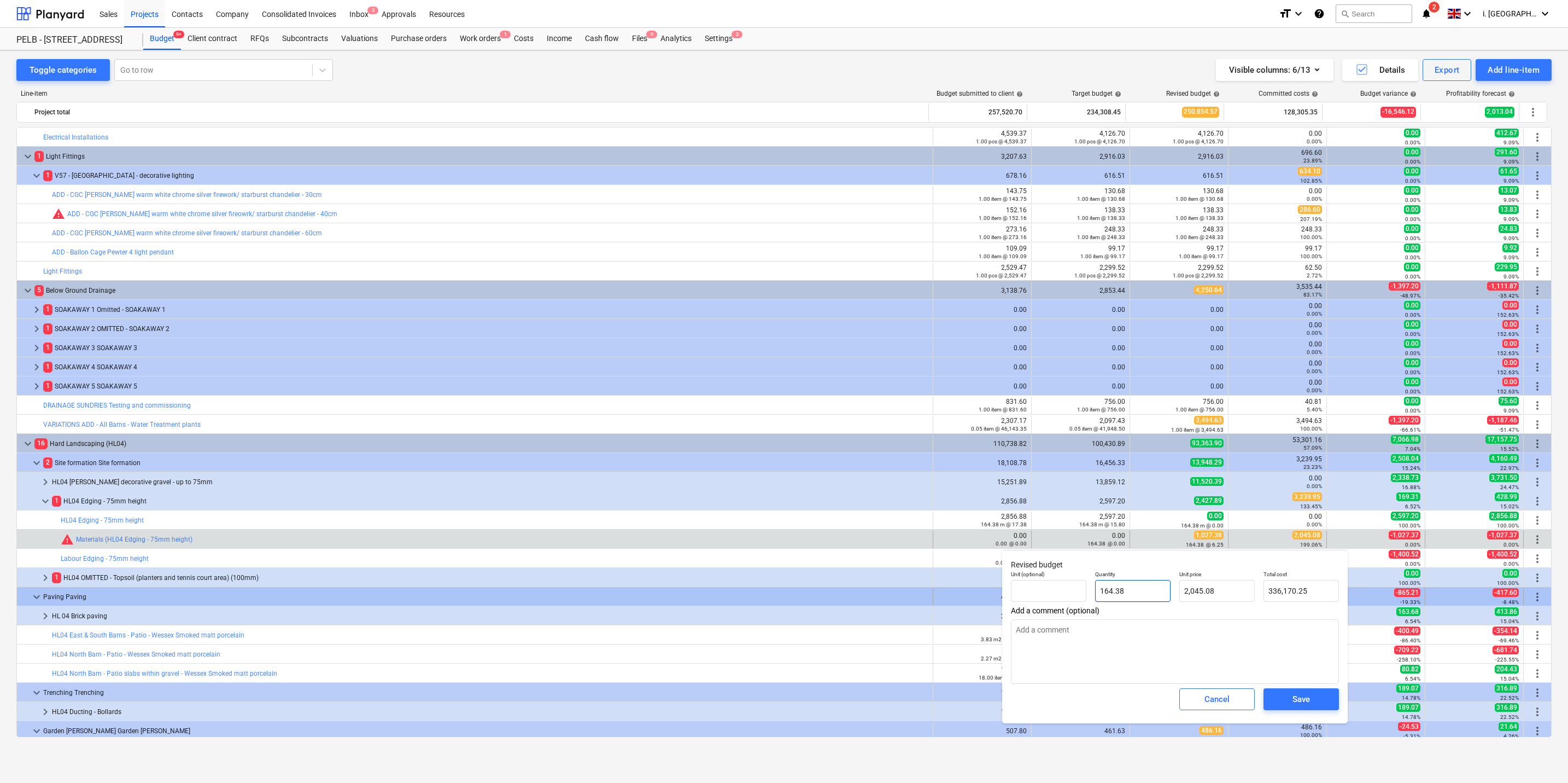
drag, startPoint x: 1131, startPoint y: 593, endPoint x: 989, endPoint y: 589, distance: 142.1
click at [793, 376] on body "Sales Projects Contacts Company Consolidated Invoices Inbox 3 Approvals Resourc…" at bounding box center [784, 391] width 1568 height 783
type textarea "x"
type input "164.3"
type input "336,006.64"
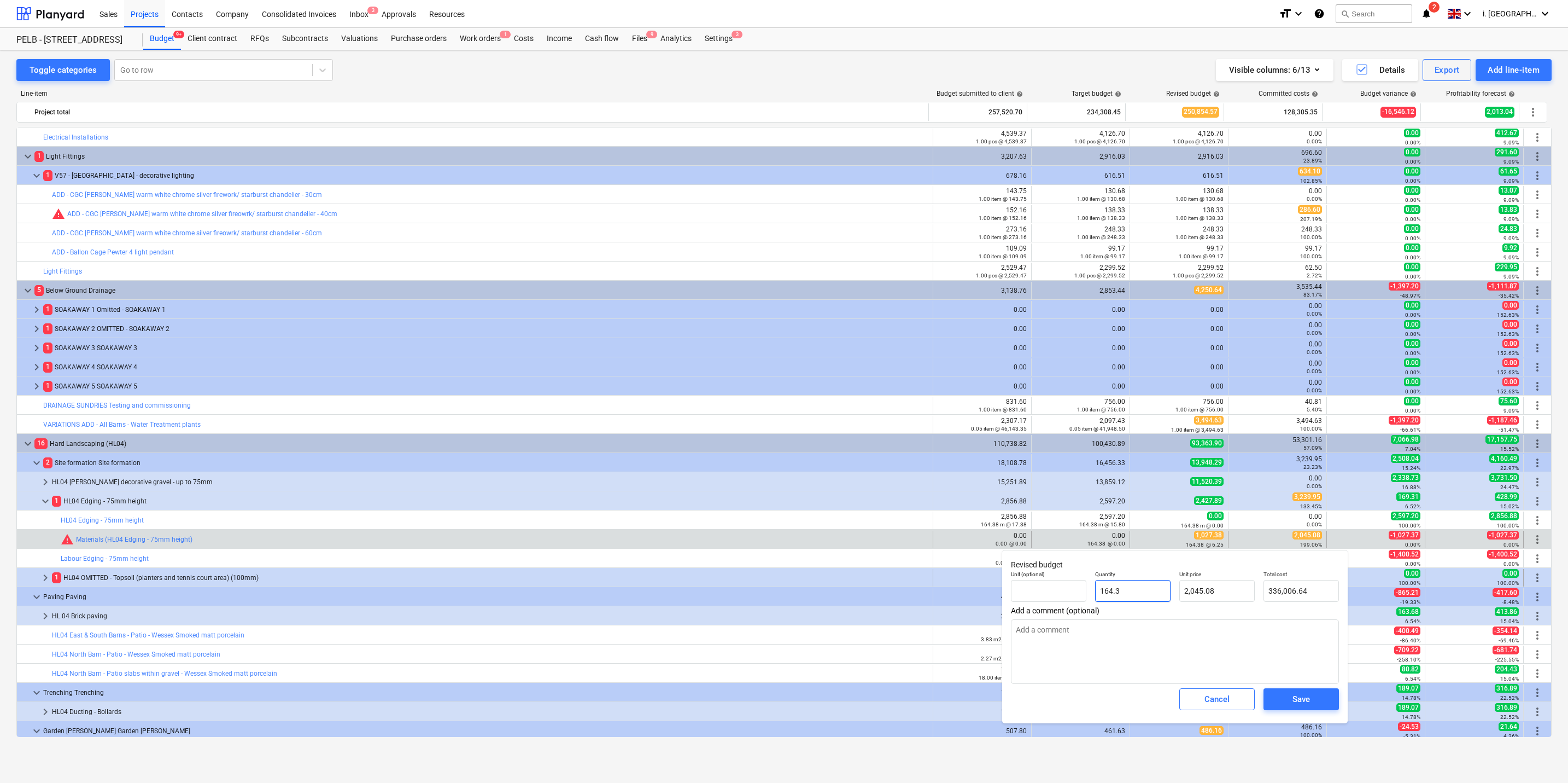
type textarea "x"
type input "164."
type input "335,393.12"
type textarea "x"
type input "164"
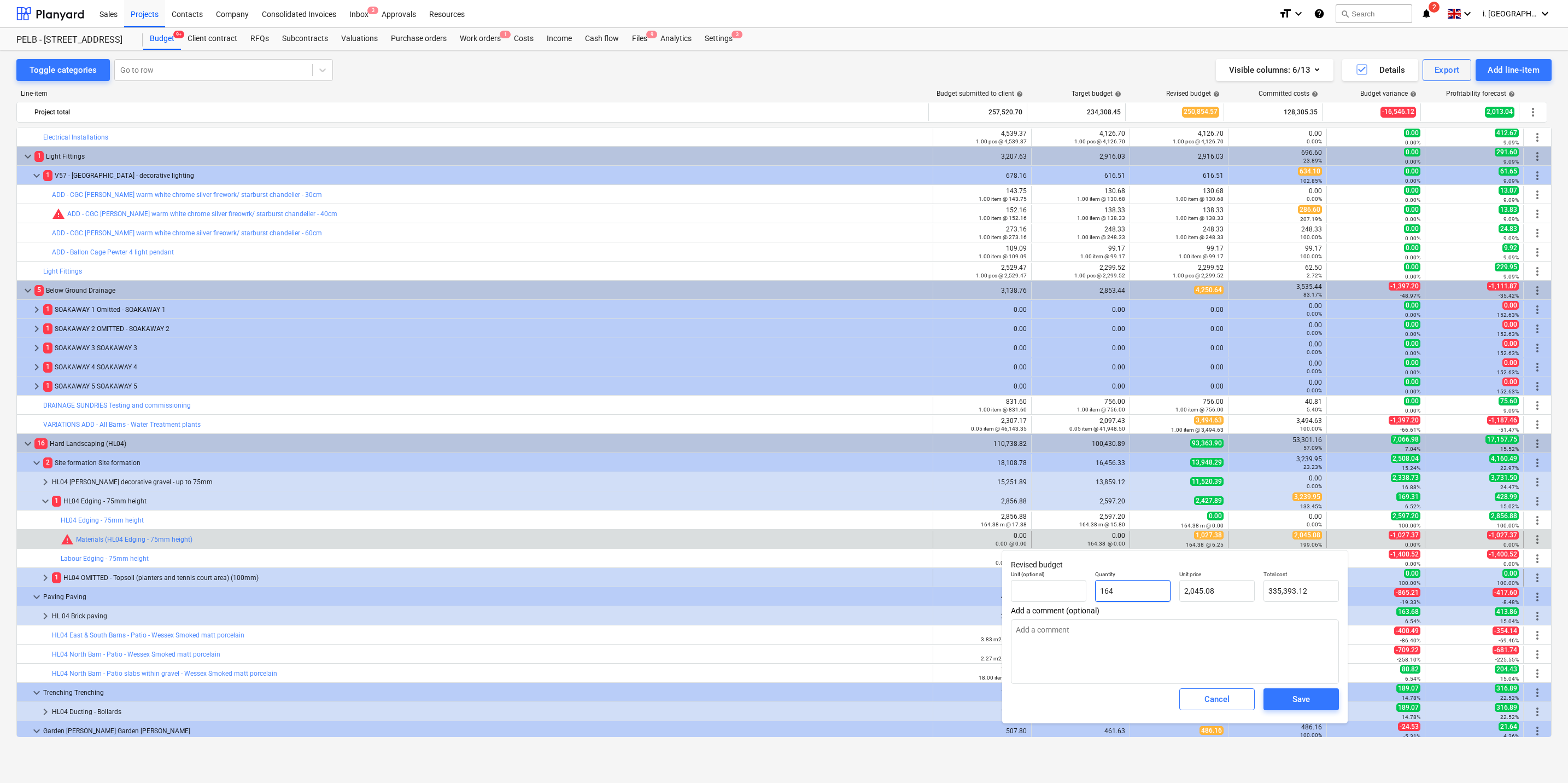
type textarea "x"
type input "16"
type input "32,721.28"
type textarea "x"
type input "1"
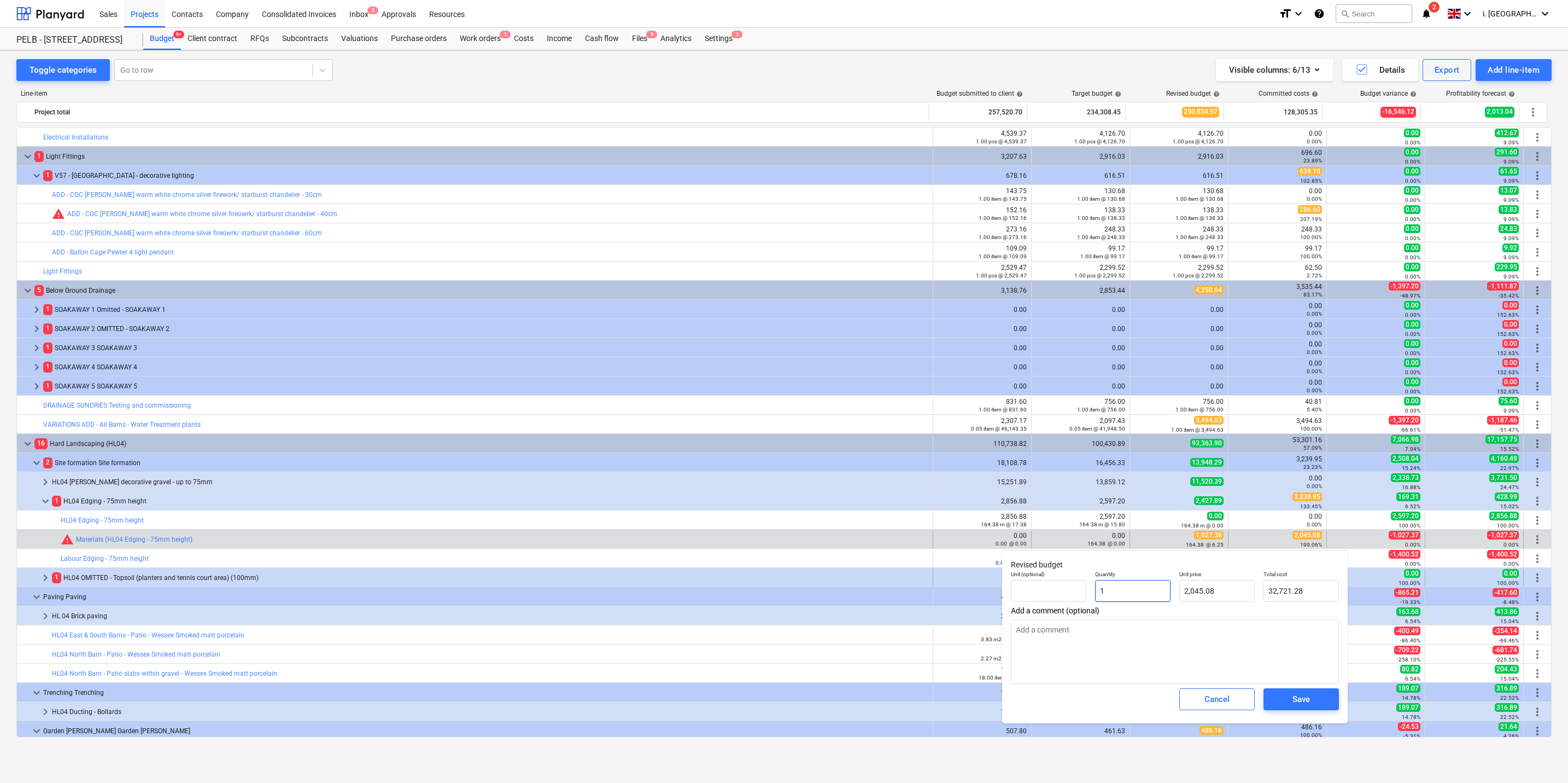
type input "2,045.08"
type input "1"
type textarea "x"
type input "1.00"
click at [793, 376] on div "Cancel" at bounding box center [1218, 699] width 25 height 14
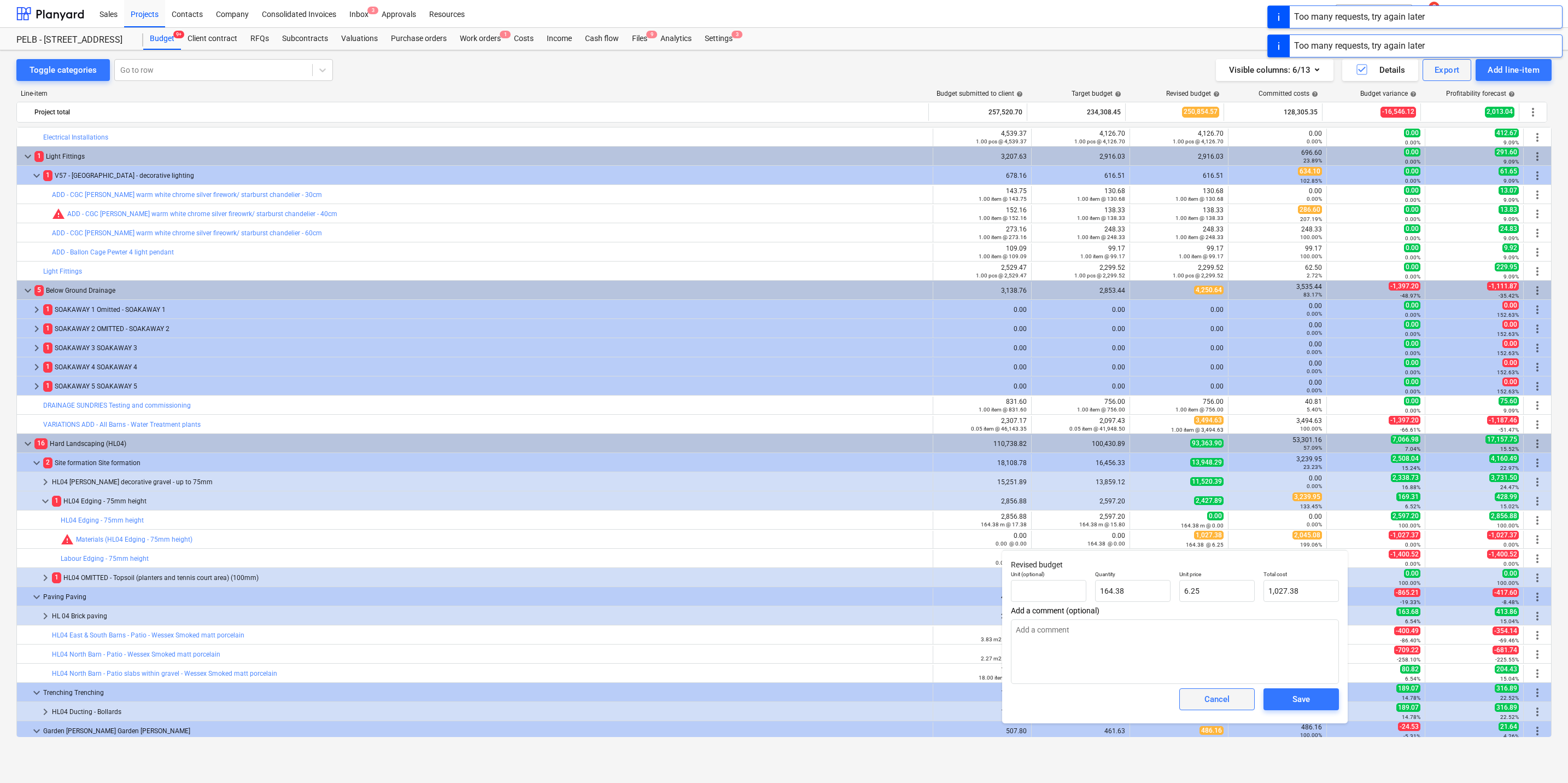
click at [793, 376] on span "Cancel" at bounding box center [1218, 699] width 48 height 14
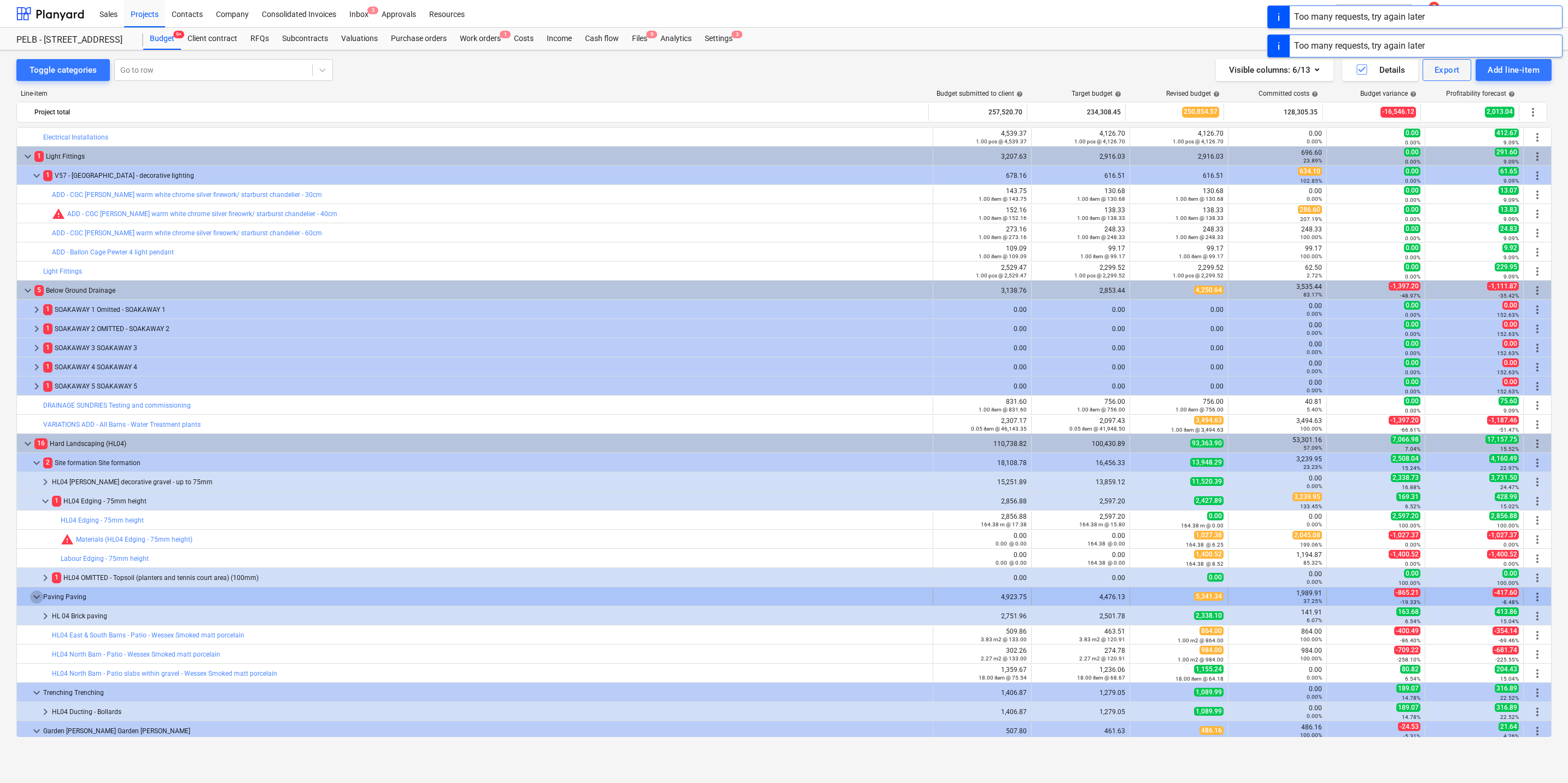
click at [35, 376] on span "keyboard_arrow_down" at bounding box center [37, 597] width 13 height 13
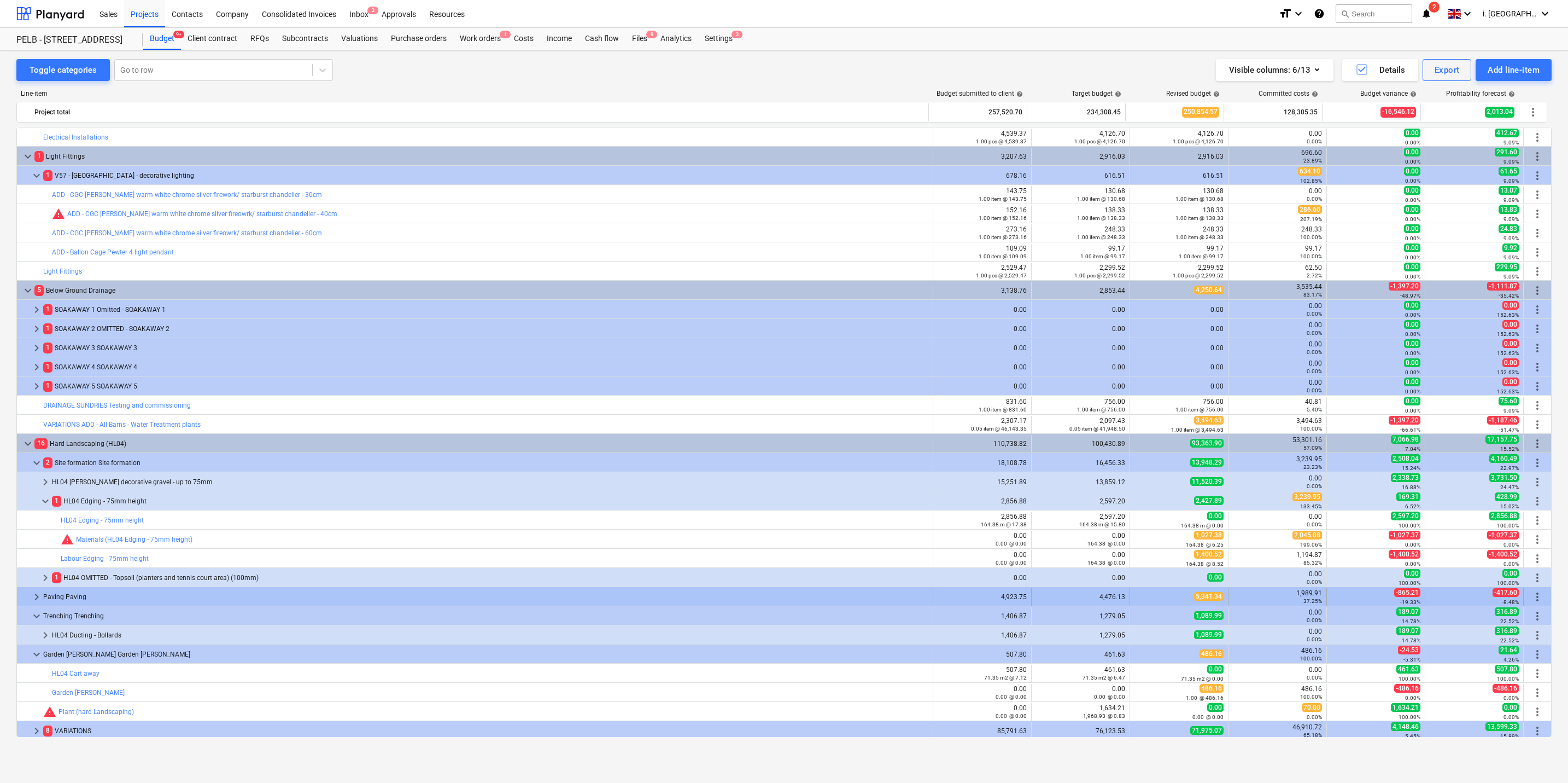
click at [39, 376] on span "keyboard_arrow_right" at bounding box center [37, 597] width 13 height 13
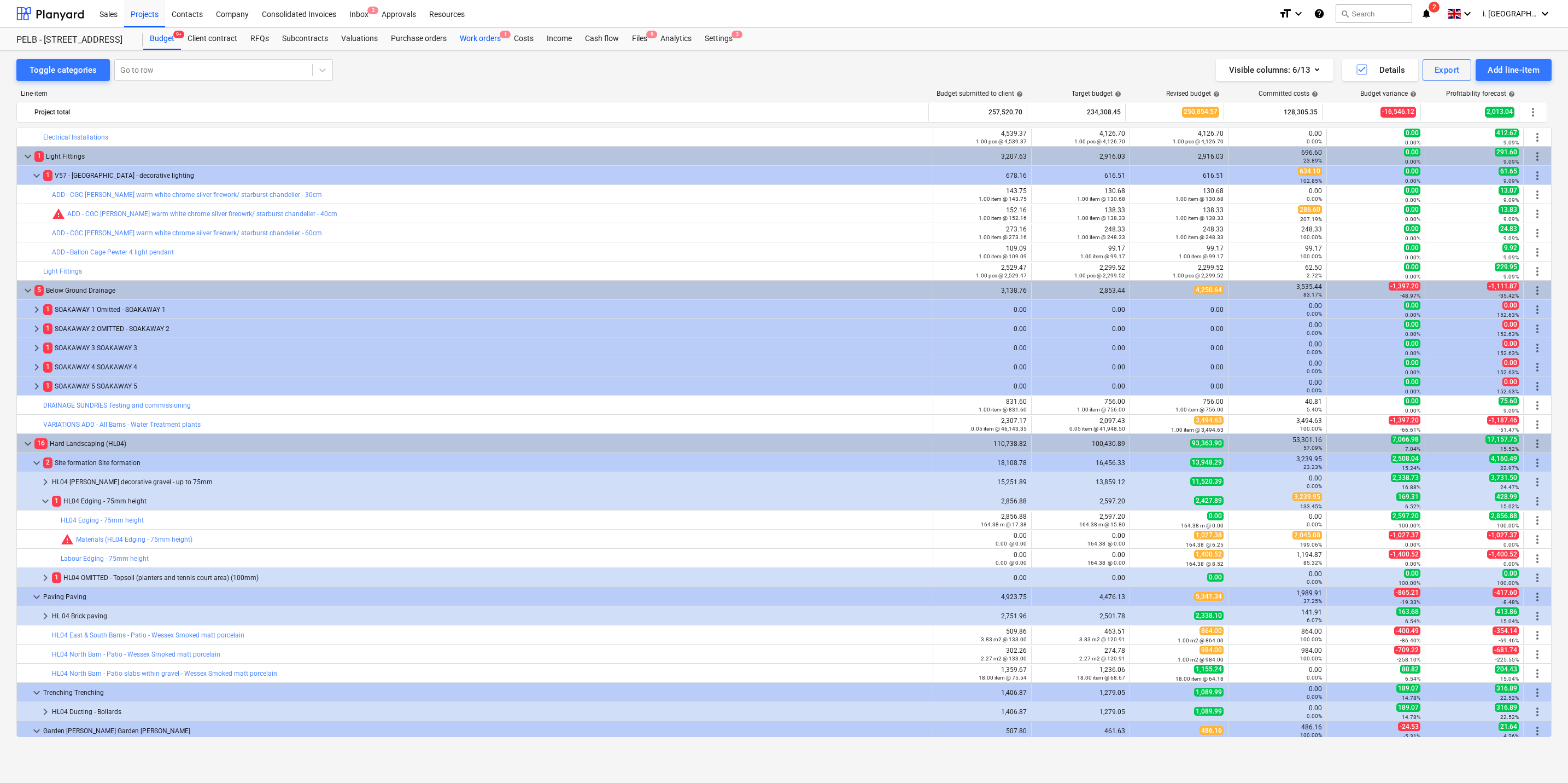
click at [487, 46] on div "Work orders 1" at bounding box center [480, 39] width 54 height 22
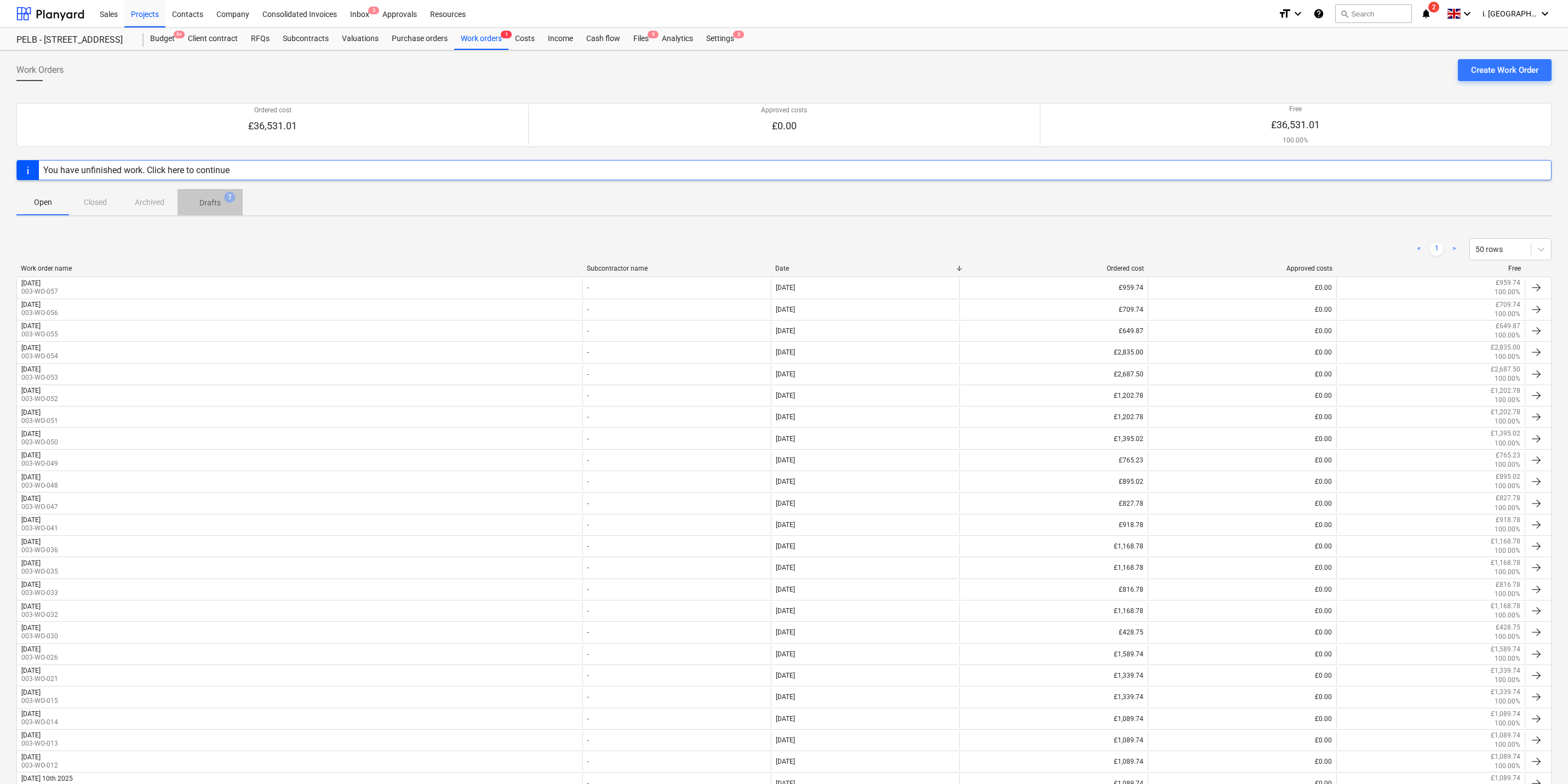
click at [209, 205] on p "Drafts" at bounding box center [210, 203] width 21 height 12
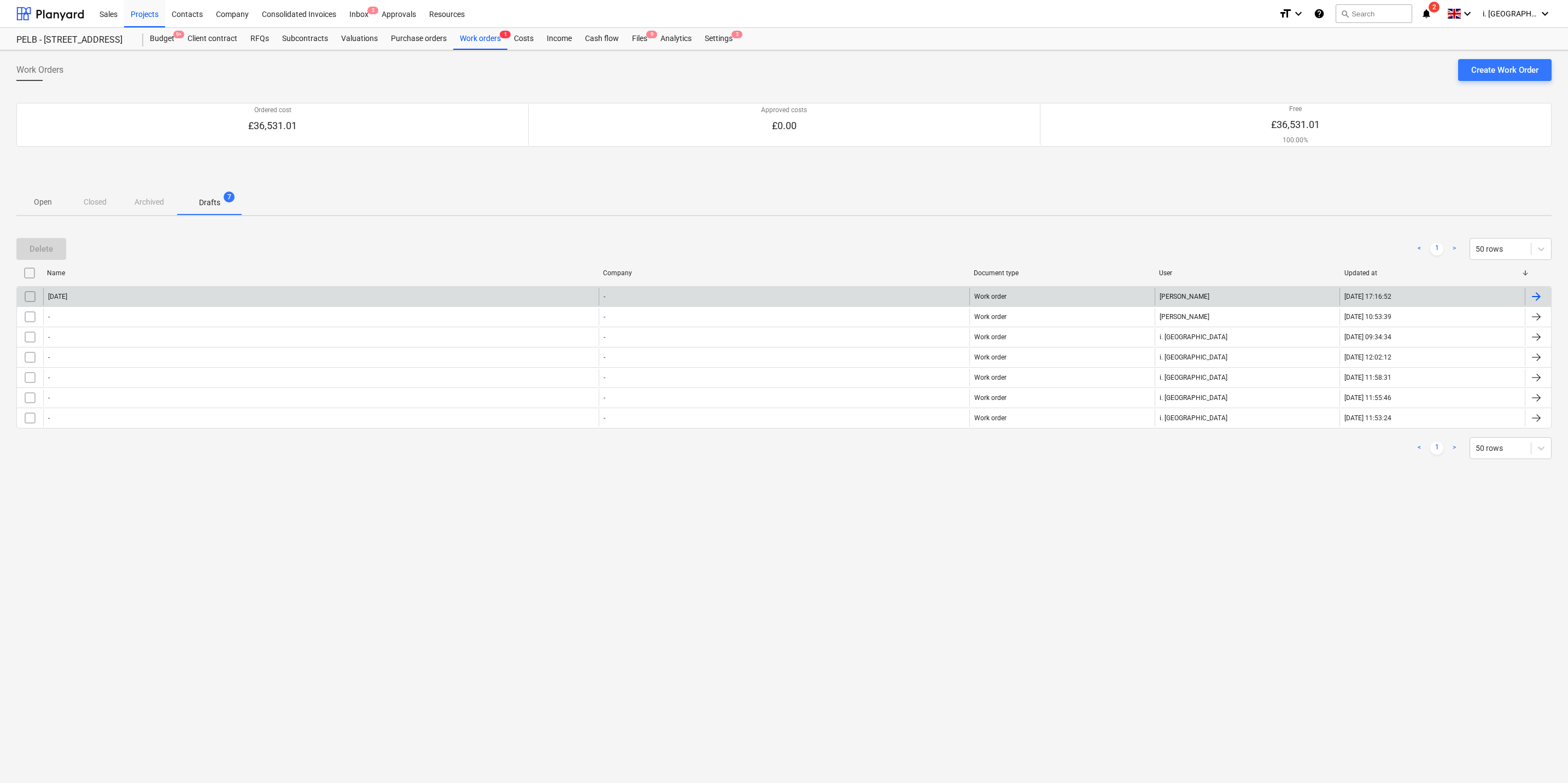
click at [137, 300] on div "[DATE]" at bounding box center [321, 297] width 555 height 17
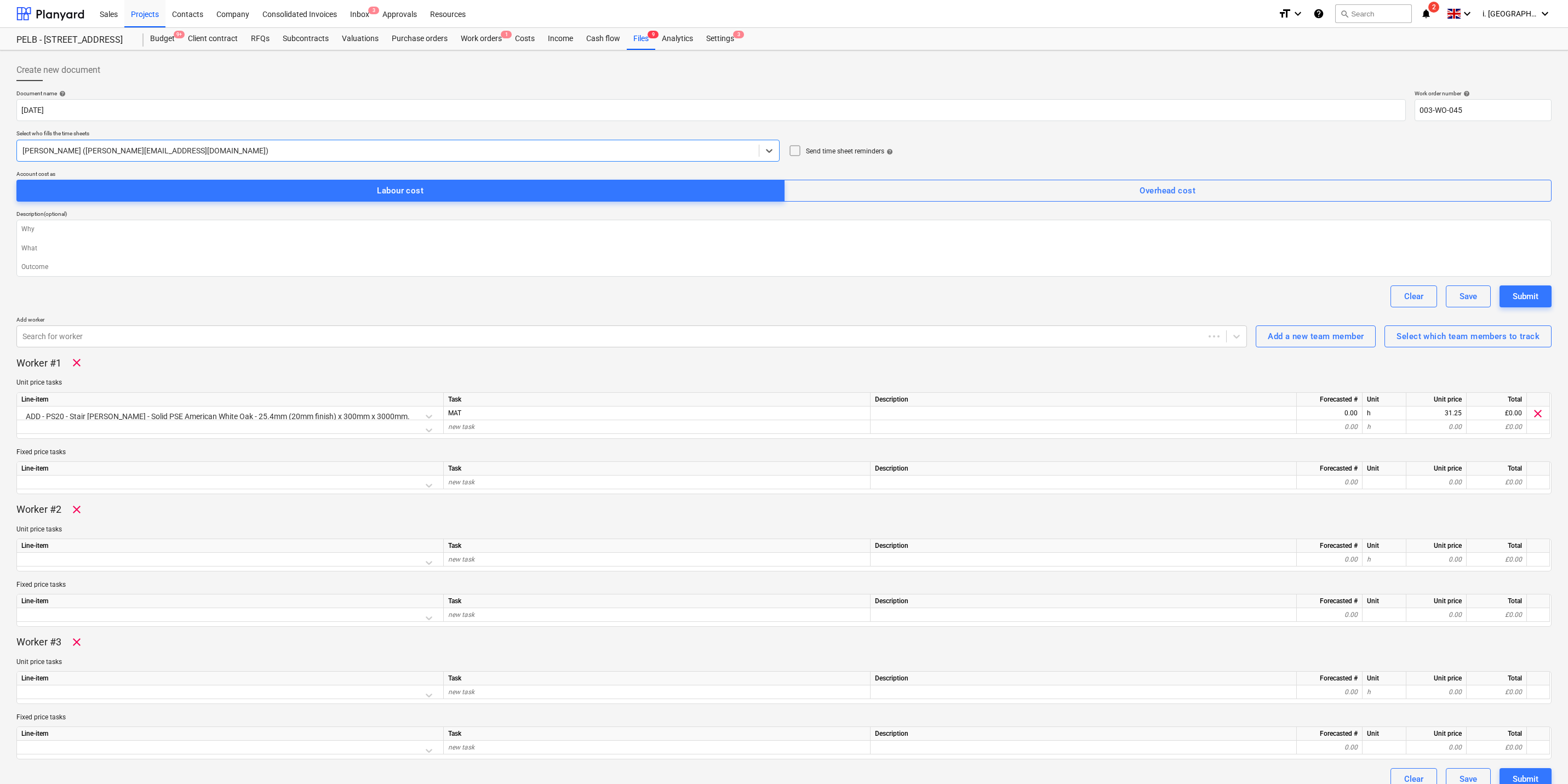
type textarea "x"
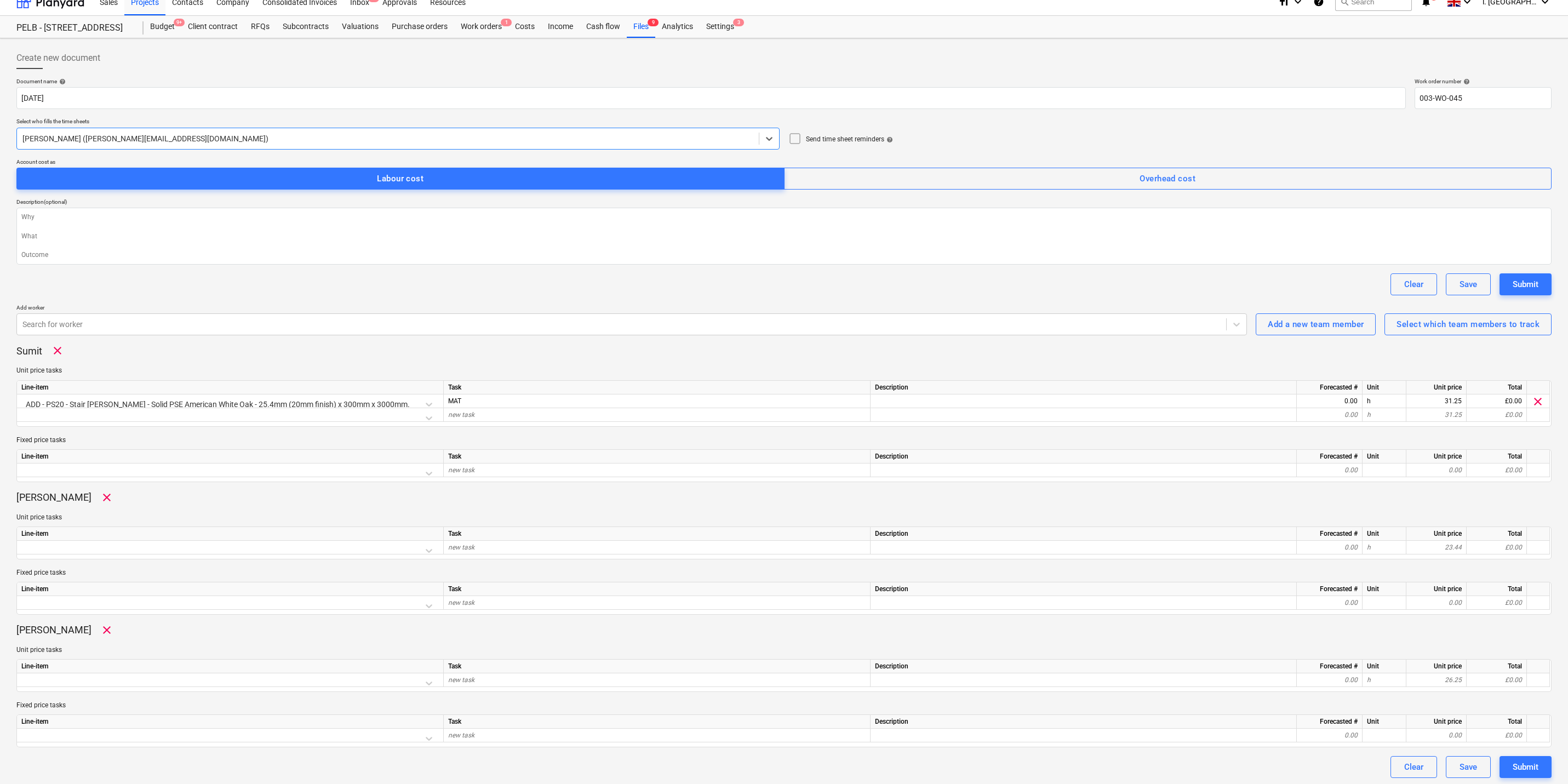
scroll to position [15, 0]
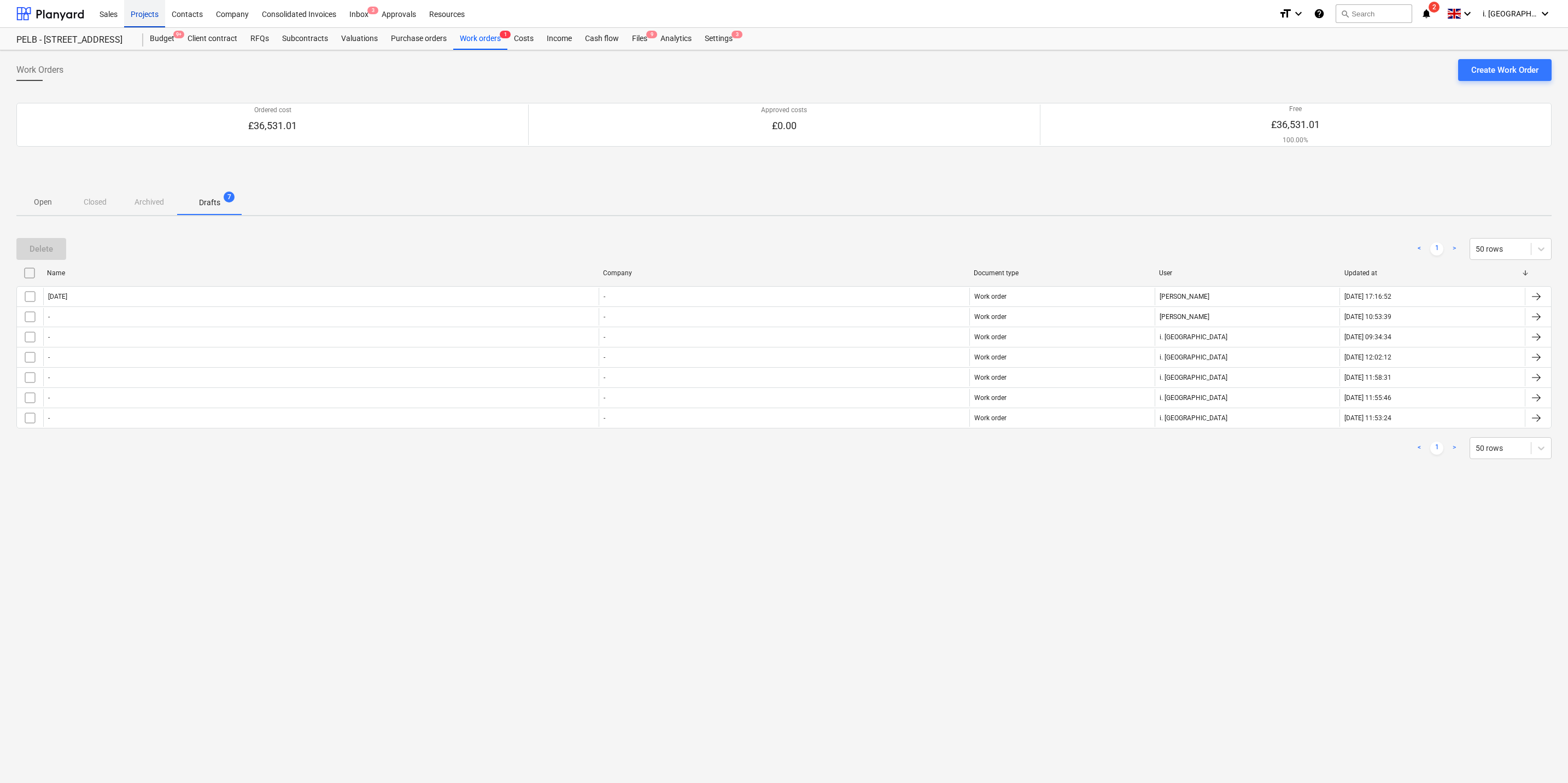
drag, startPoint x: 142, startPoint y: 11, endPoint x: 149, endPoint y: 17, distance: 9.2
click at [142, 11] on div "Projects" at bounding box center [144, 13] width 41 height 28
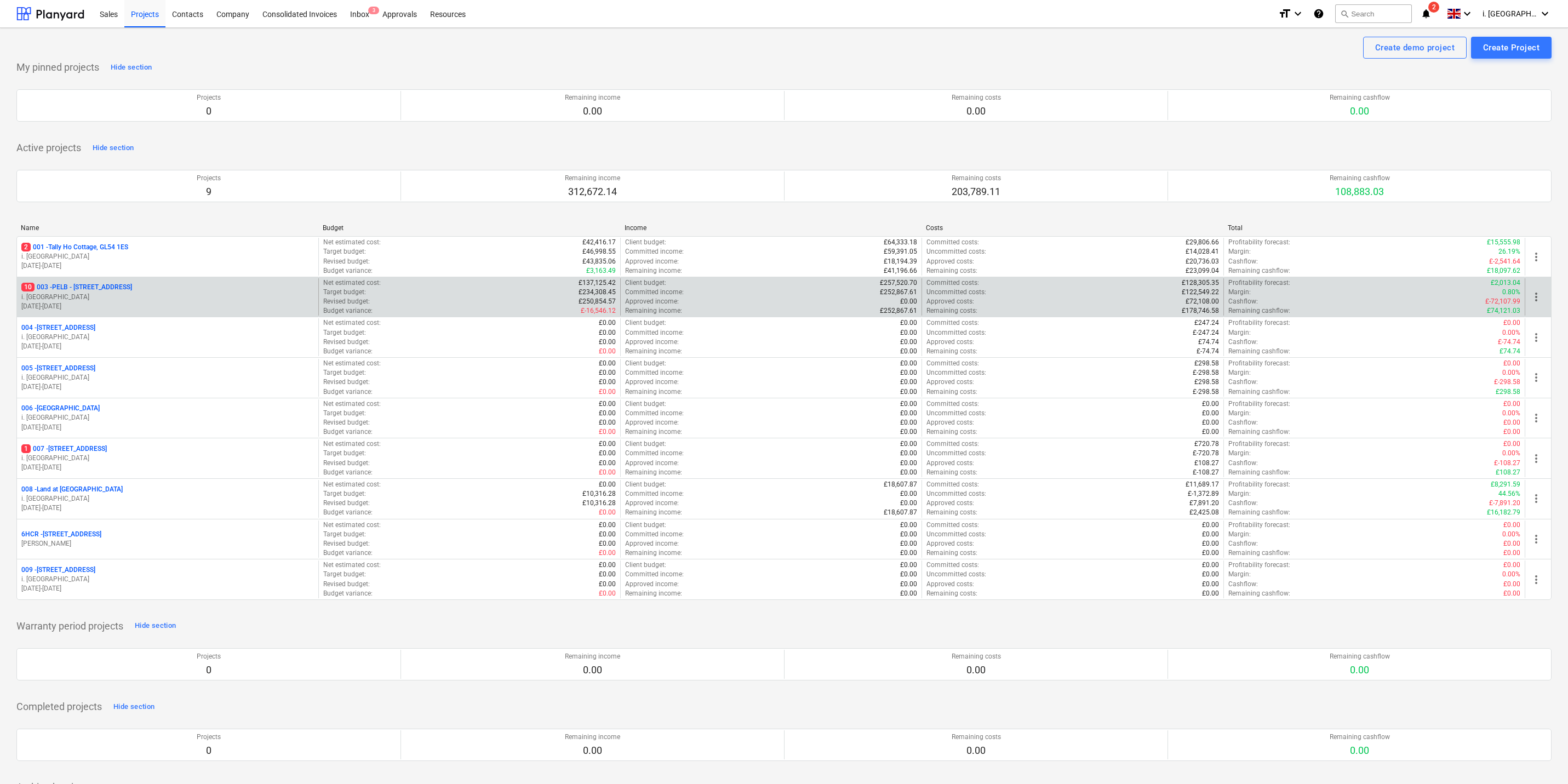
click at [176, 297] on p "i. [GEOGRAPHIC_DATA]" at bounding box center [167, 297] width 292 height 10
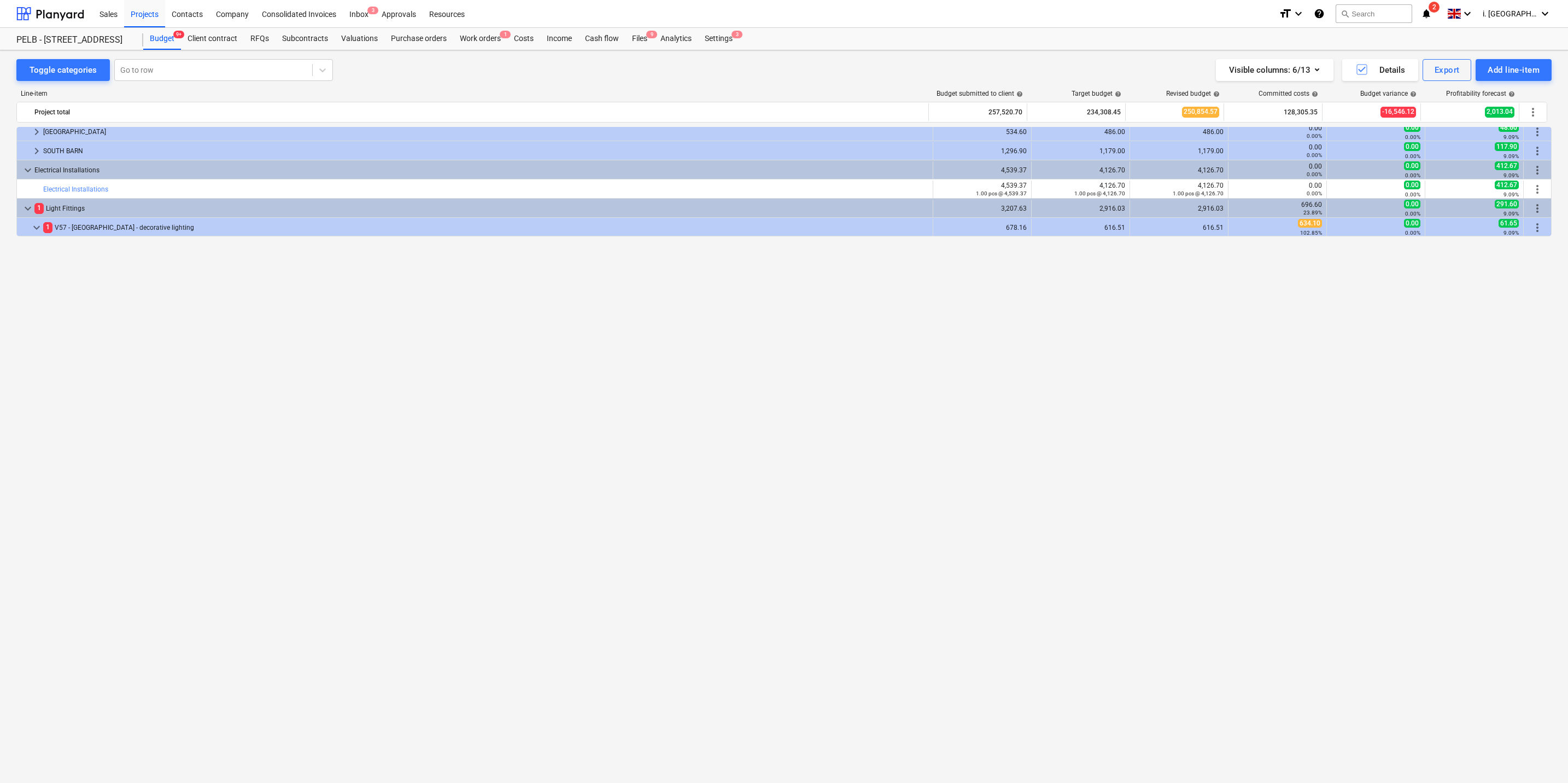
scroll to position [334, 0]
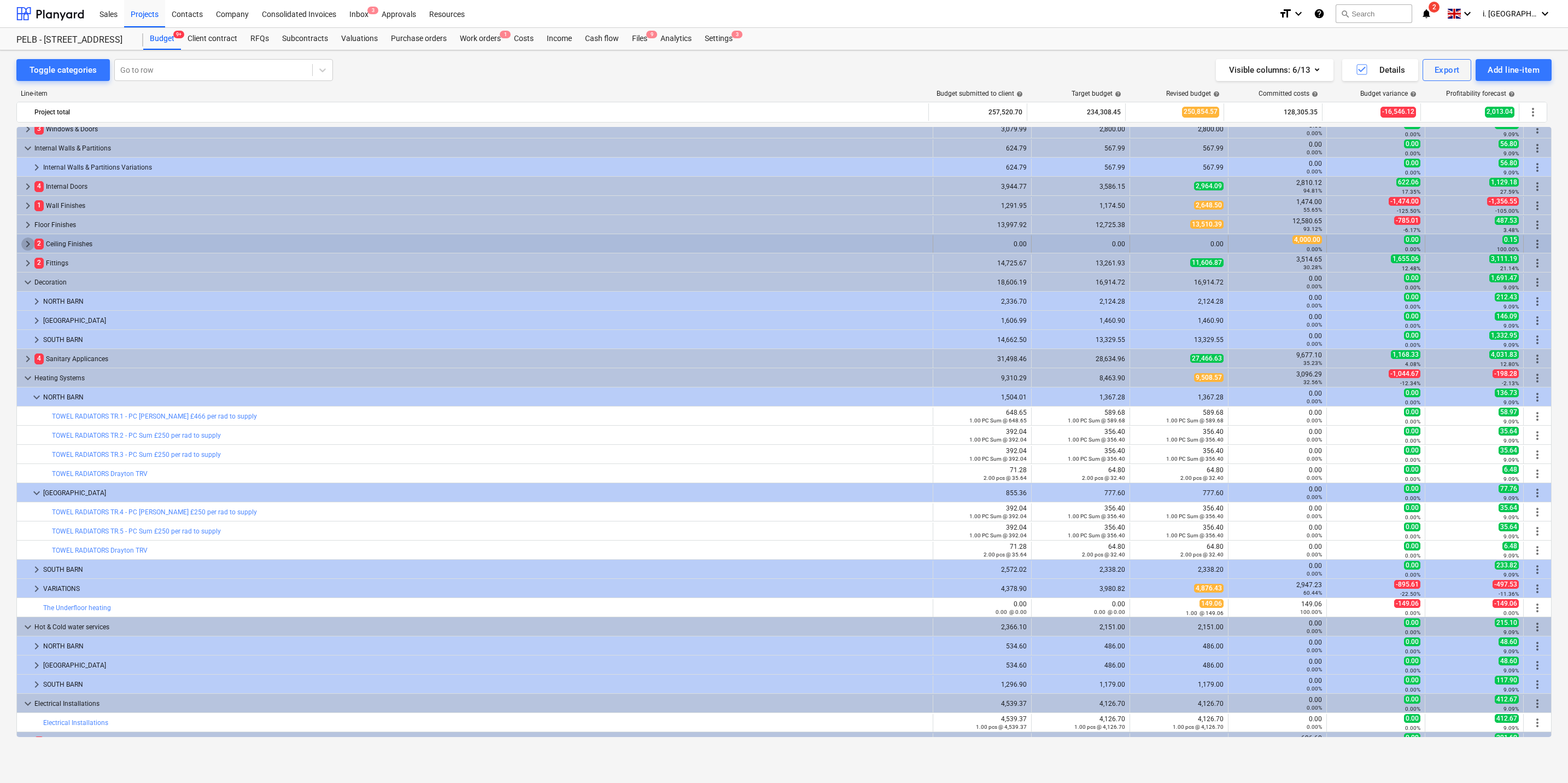
click at [23, 243] on span "keyboard_arrow_right" at bounding box center [28, 245] width 13 height 13
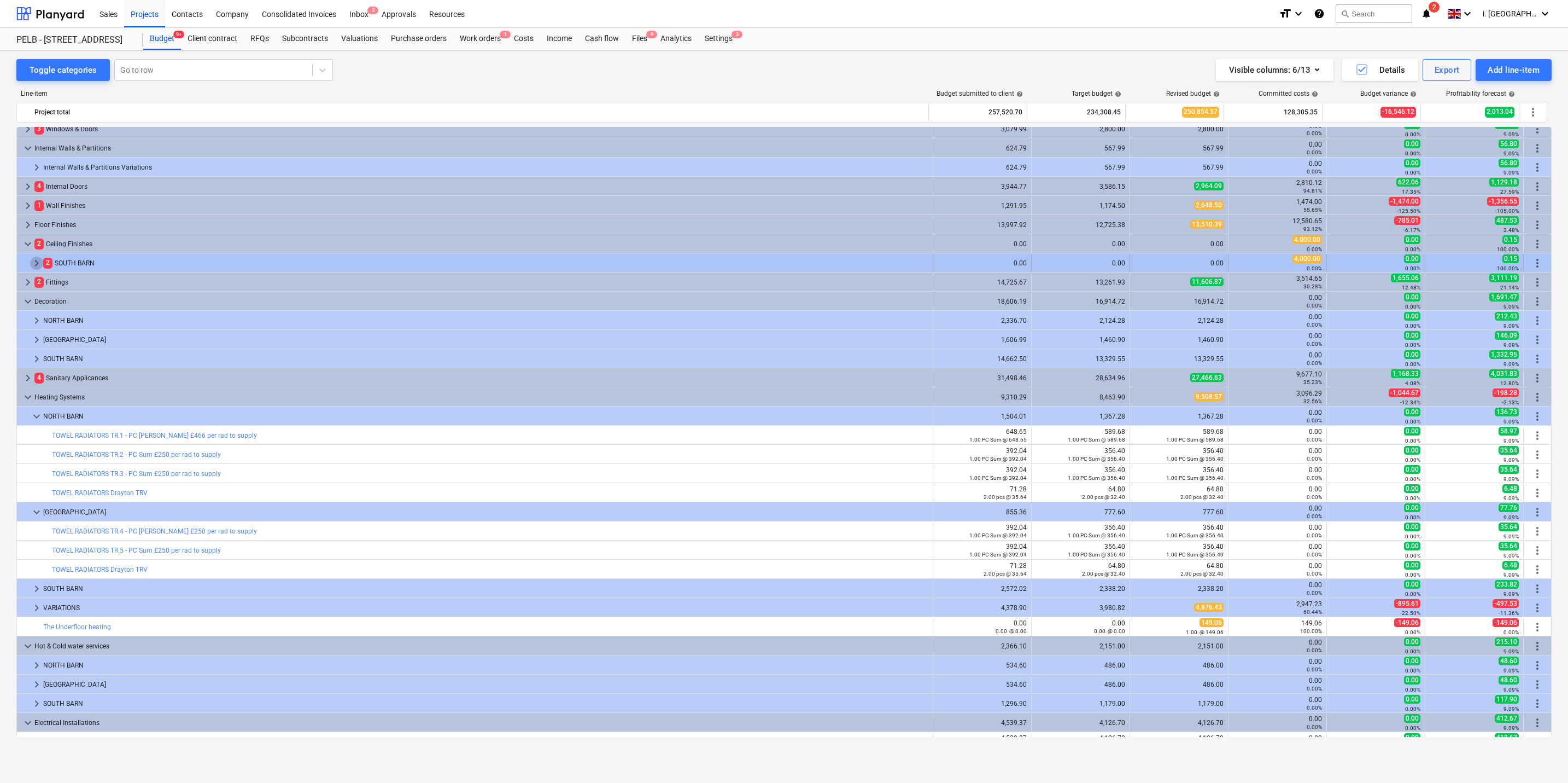
click at [38, 264] on span "keyboard_arrow_right" at bounding box center [37, 263] width 13 height 13
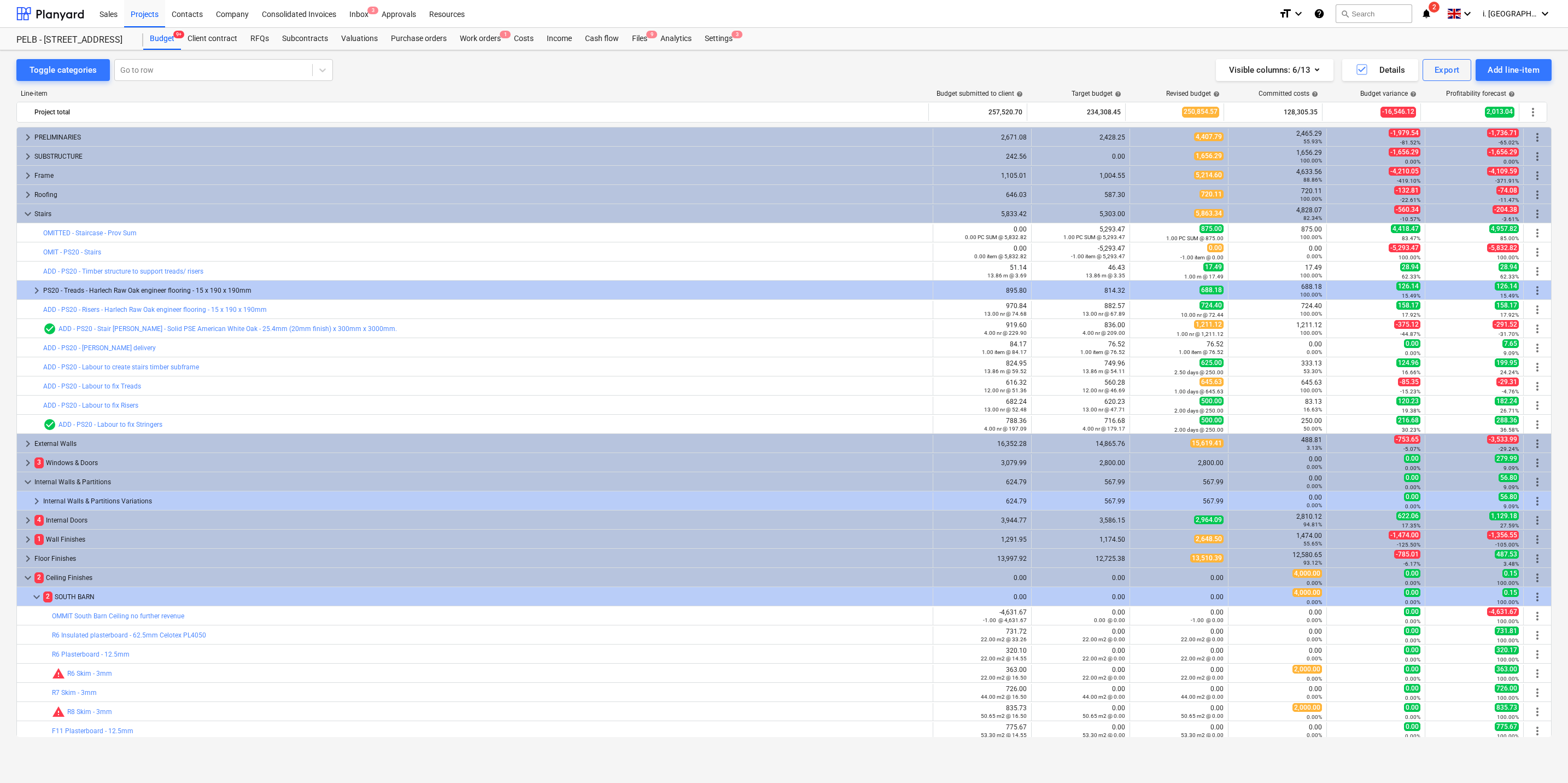
scroll to position [0, 0]
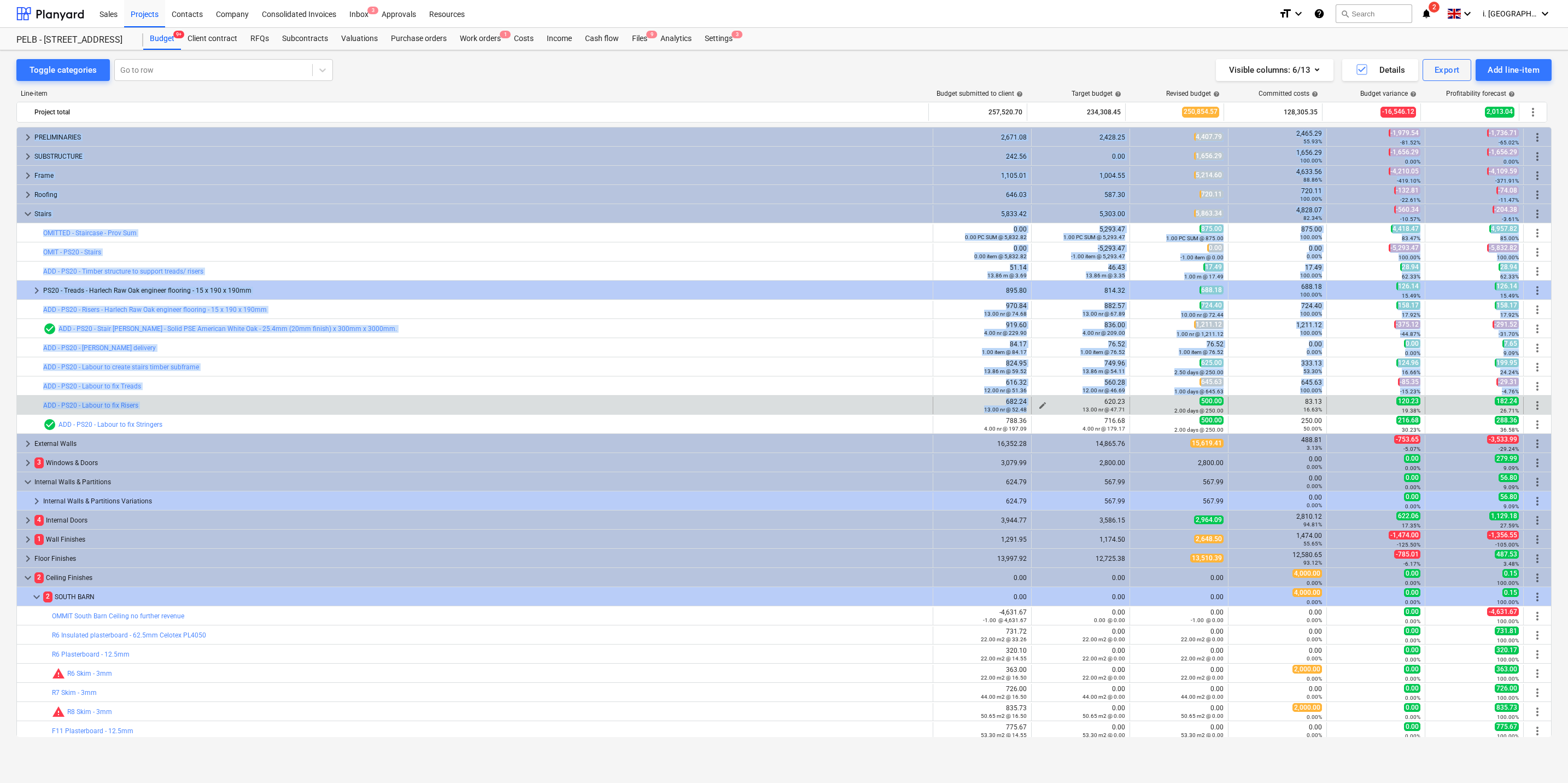
drag, startPoint x: 1134, startPoint y: 431, endPoint x: 1083, endPoint y: 400, distance: 59.7
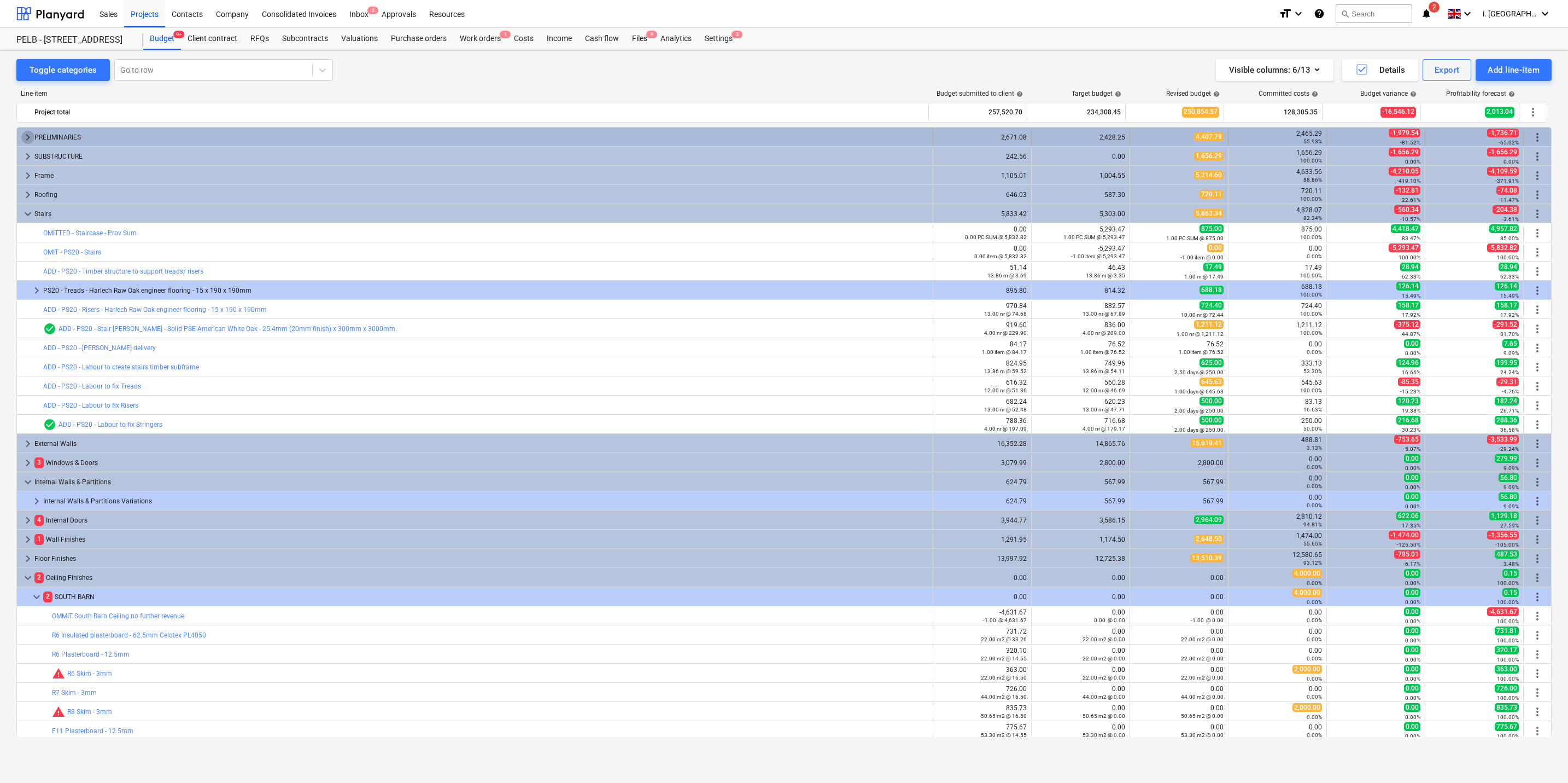
click at [28, 143] on span "keyboard_arrow_right" at bounding box center [28, 138] width 13 height 13
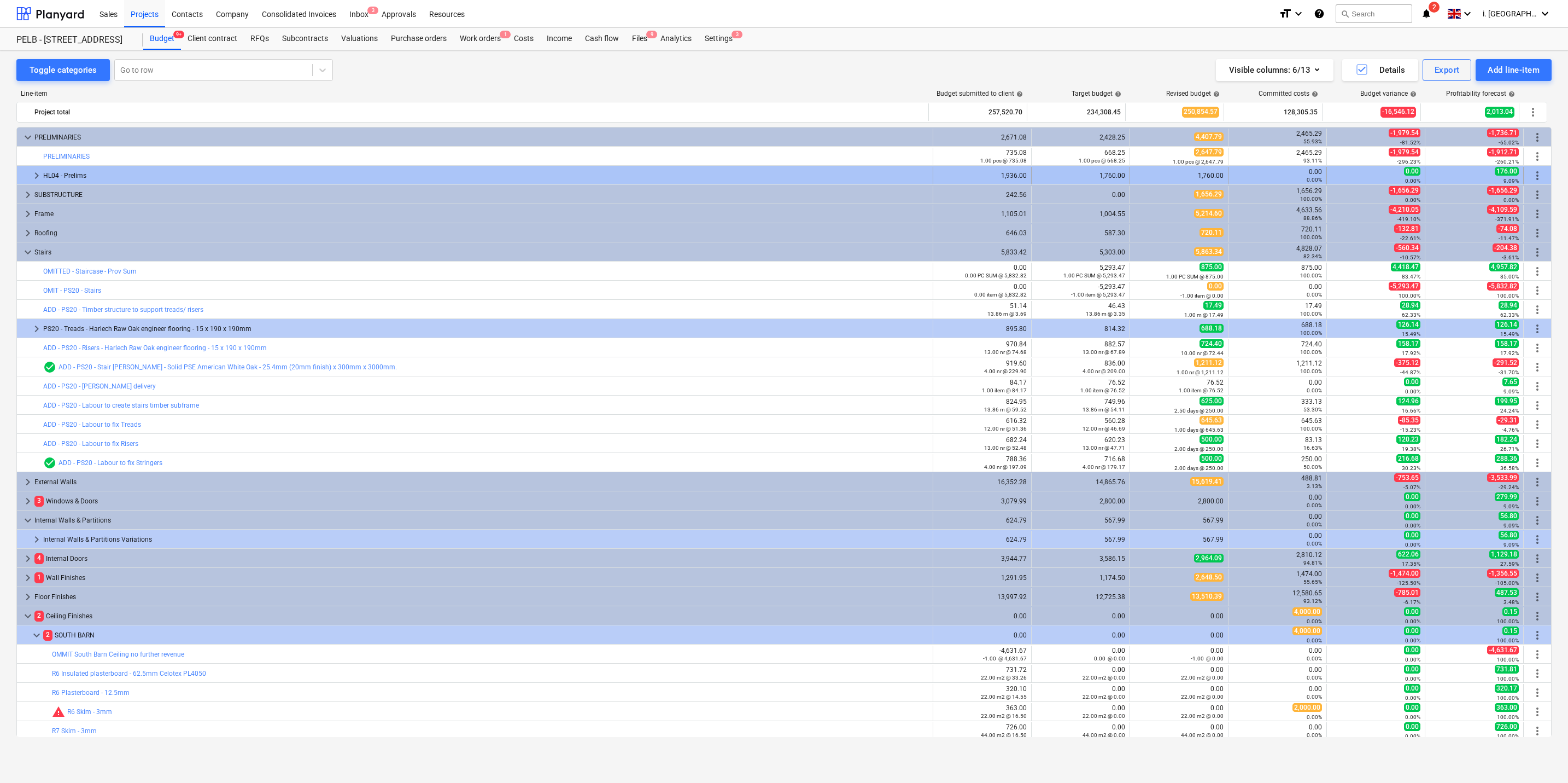
click at [35, 176] on span "keyboard_arrow_right" at bounding box center [37, 176] width 13 height 13
